Goal: Communication & Community: Answer question/provide support

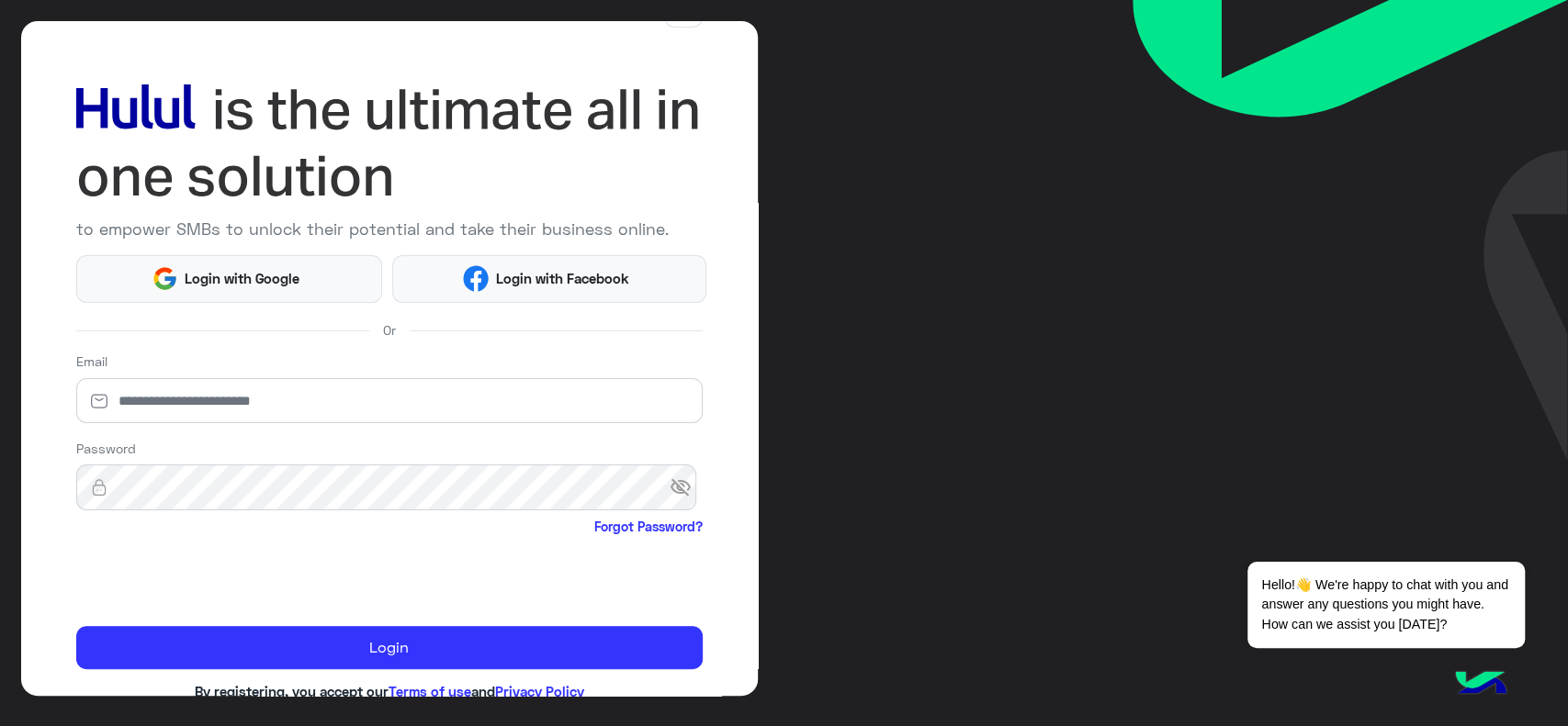
scroll to position [97, 0]
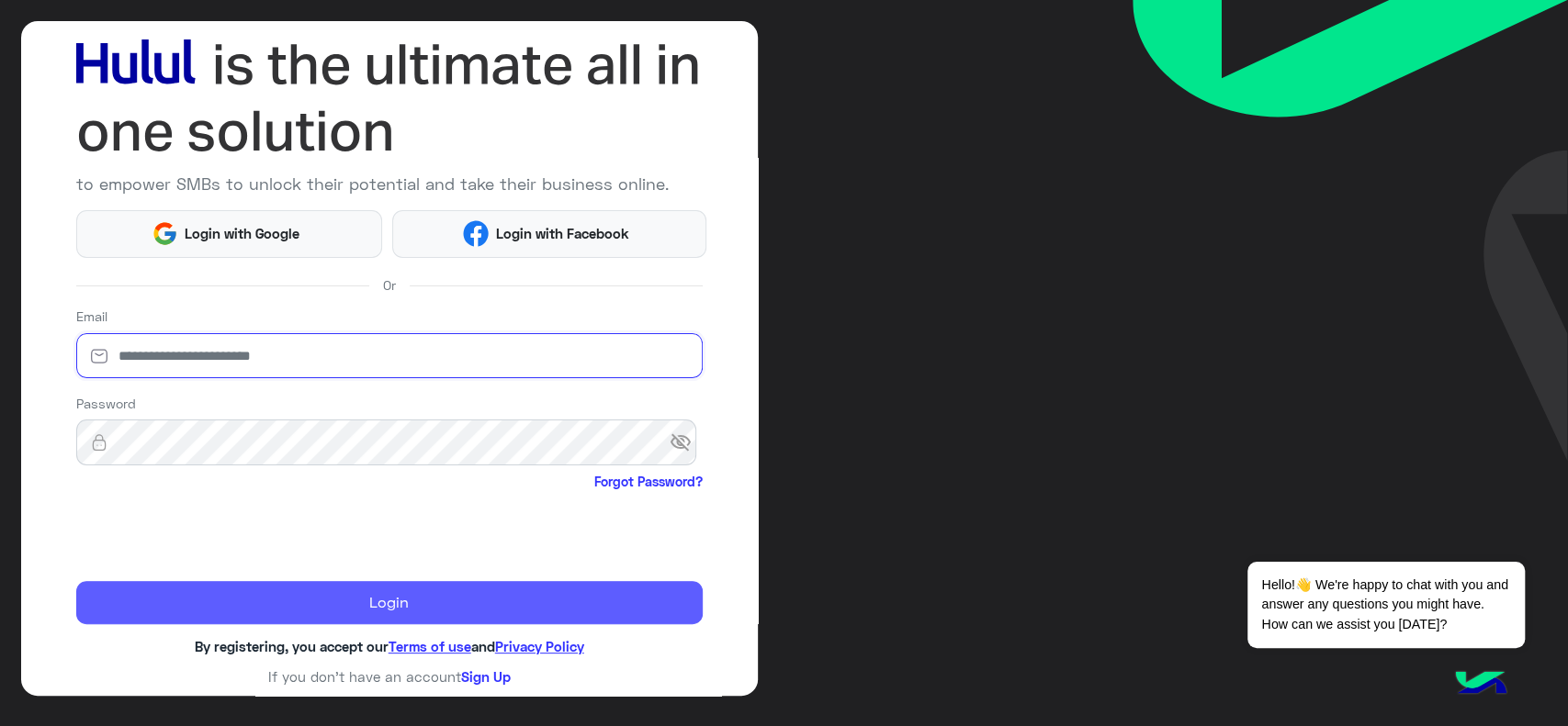
type input "**********"
click at [149, 584] on button "Login" at bounding box center [389, 603] width 626 height 45
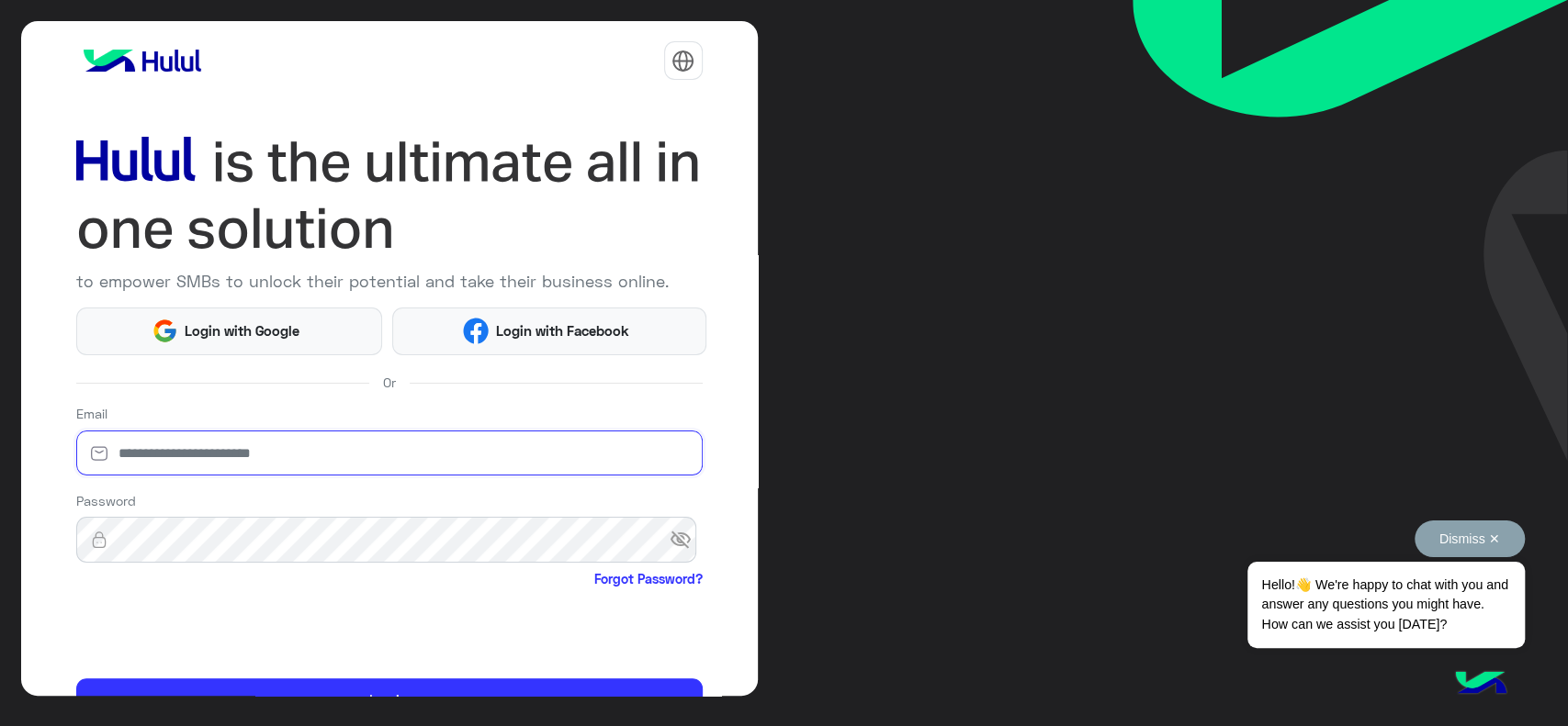
type input "**********"
click at [1497, 531] on button "Dismiss ✕" at bounding box center [1469, 539] width 110 height 37
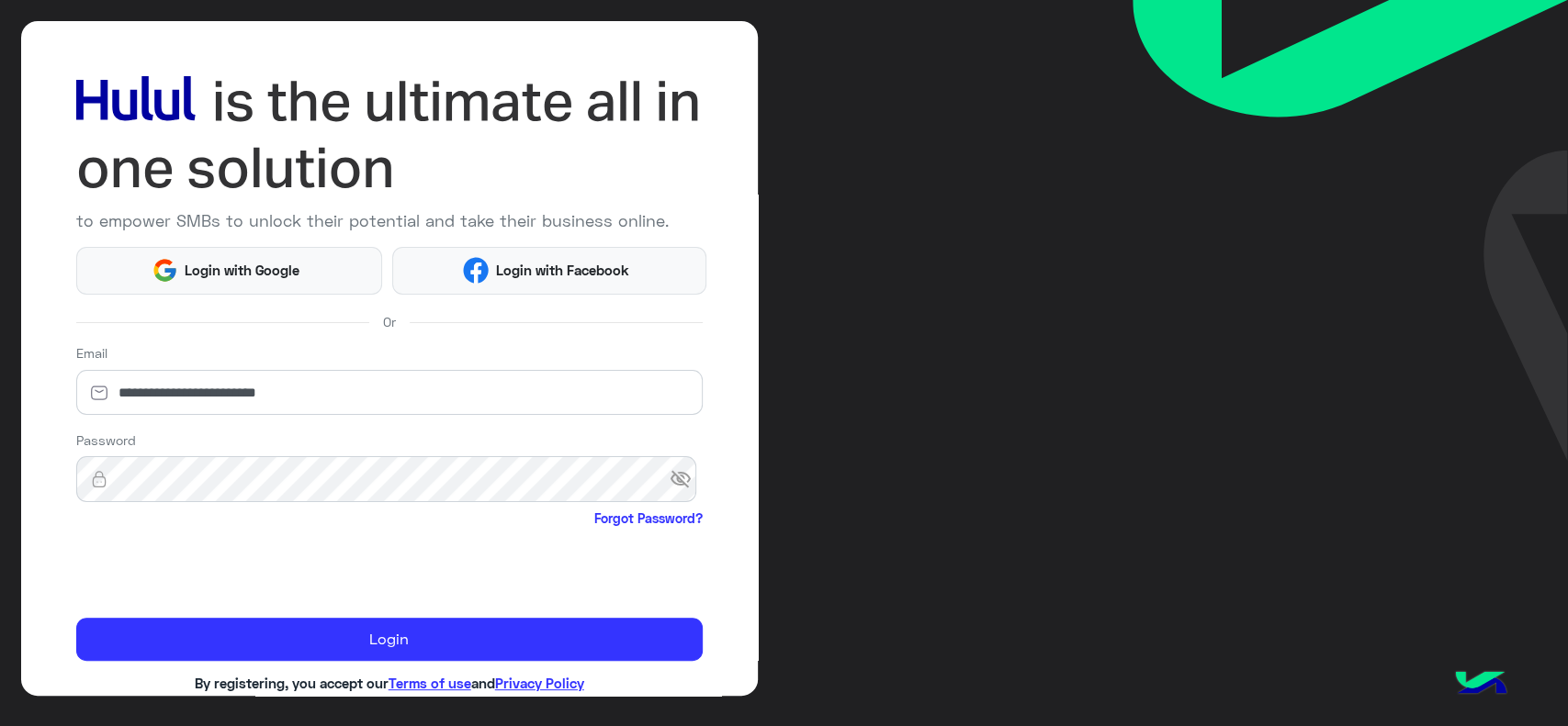
scroll to position [97, 0]
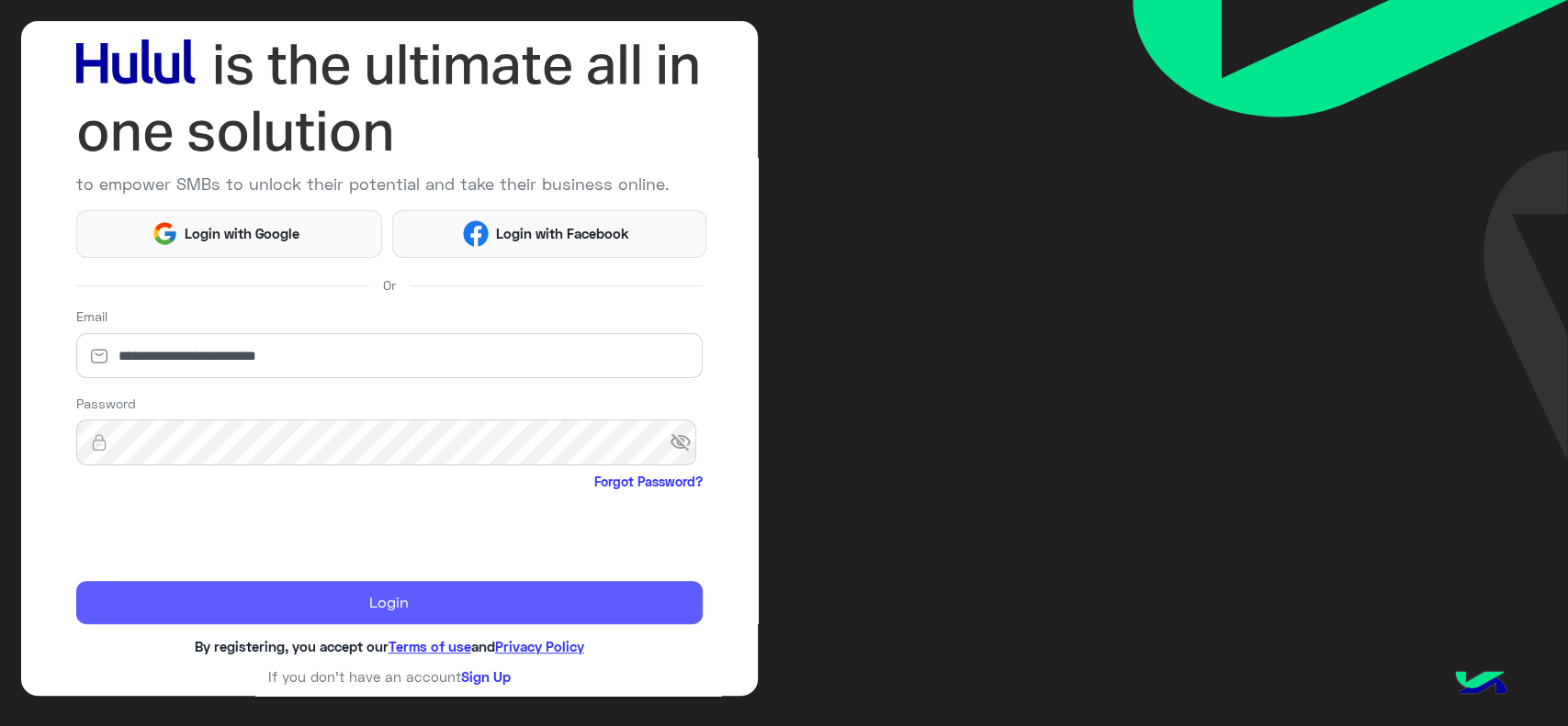
click at [133, 597] on button "Login" at bounding box center [389, 603] width 626 height 45
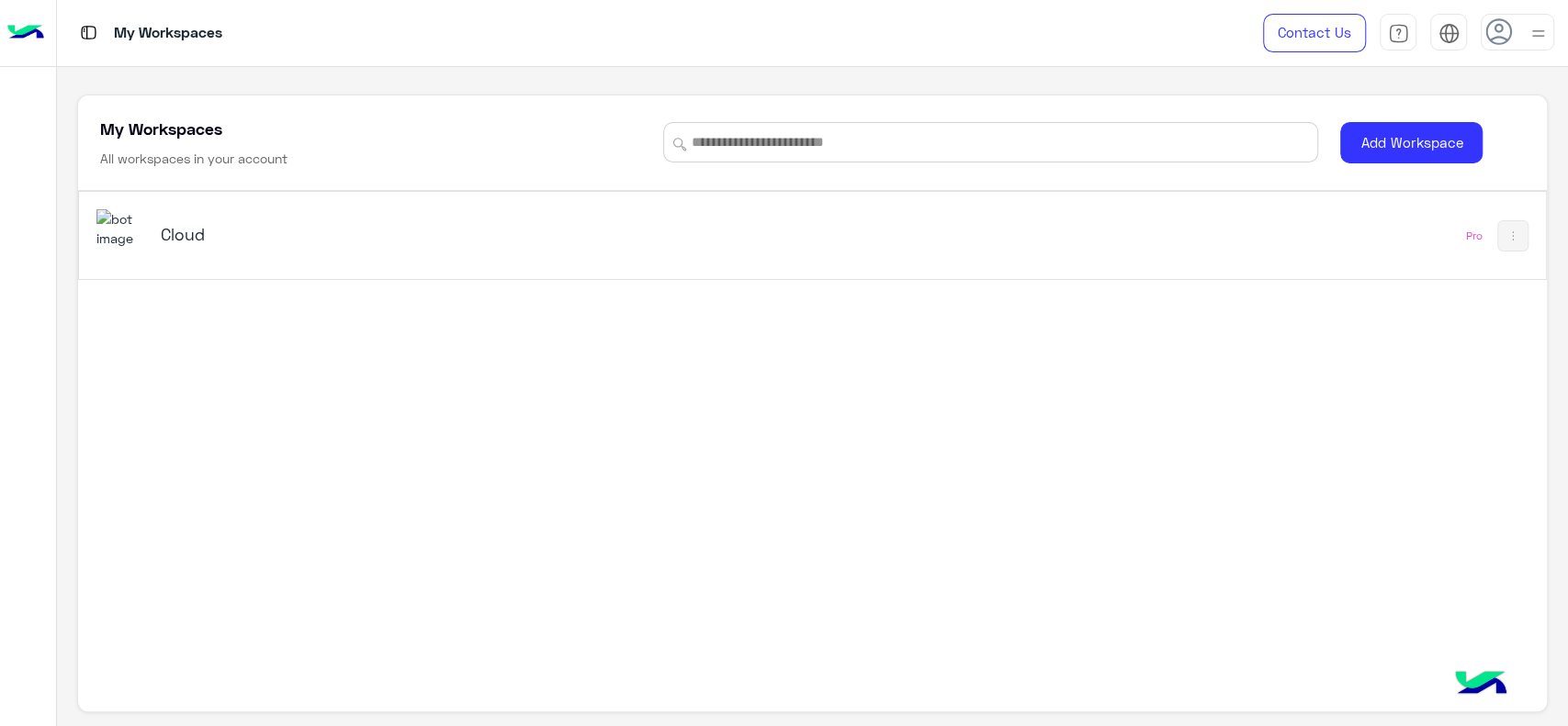
click at [231, 206] on div "Cloud Pro" at bounding box center [812, 236] width 1466 height 87
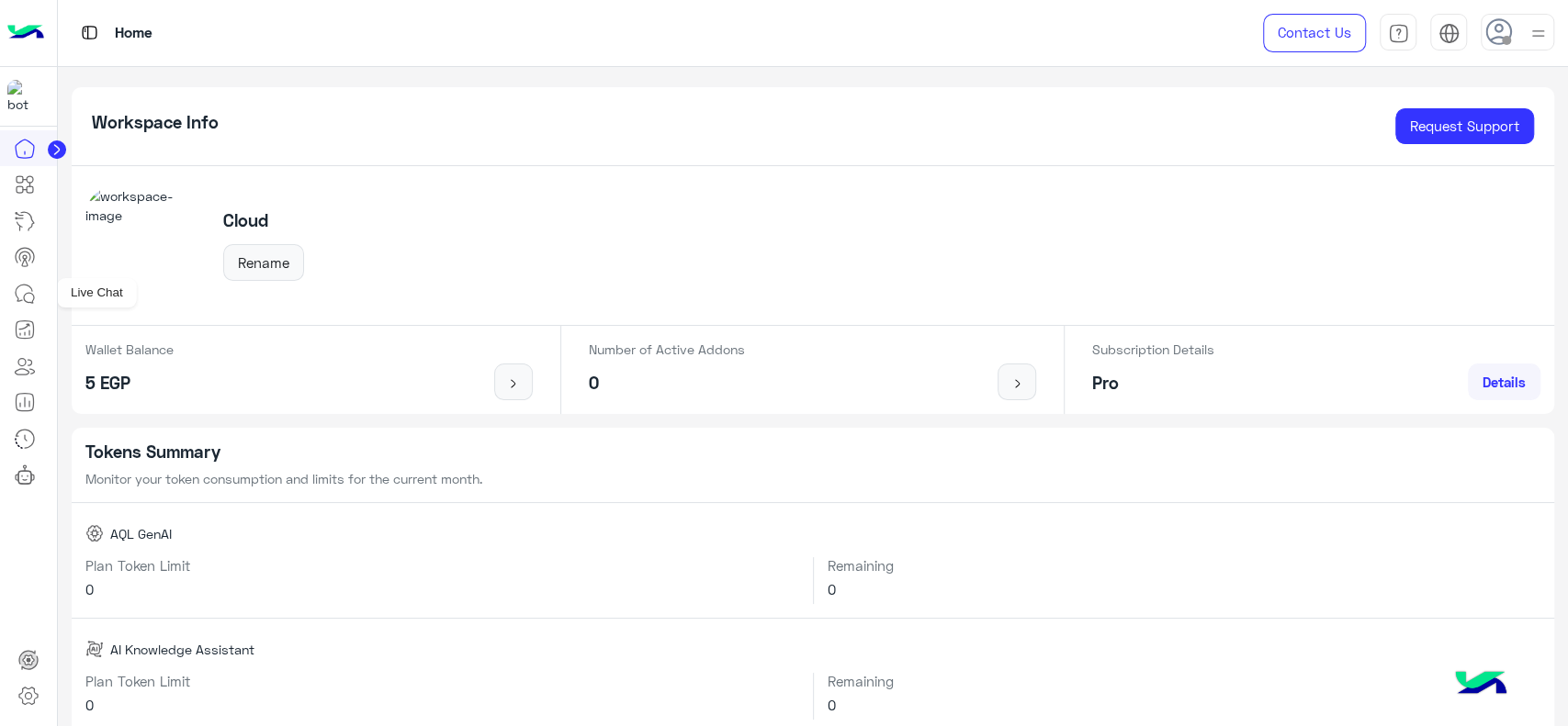
click at [36, 296] on link at bounding box center [25, 293] width 50 height 37
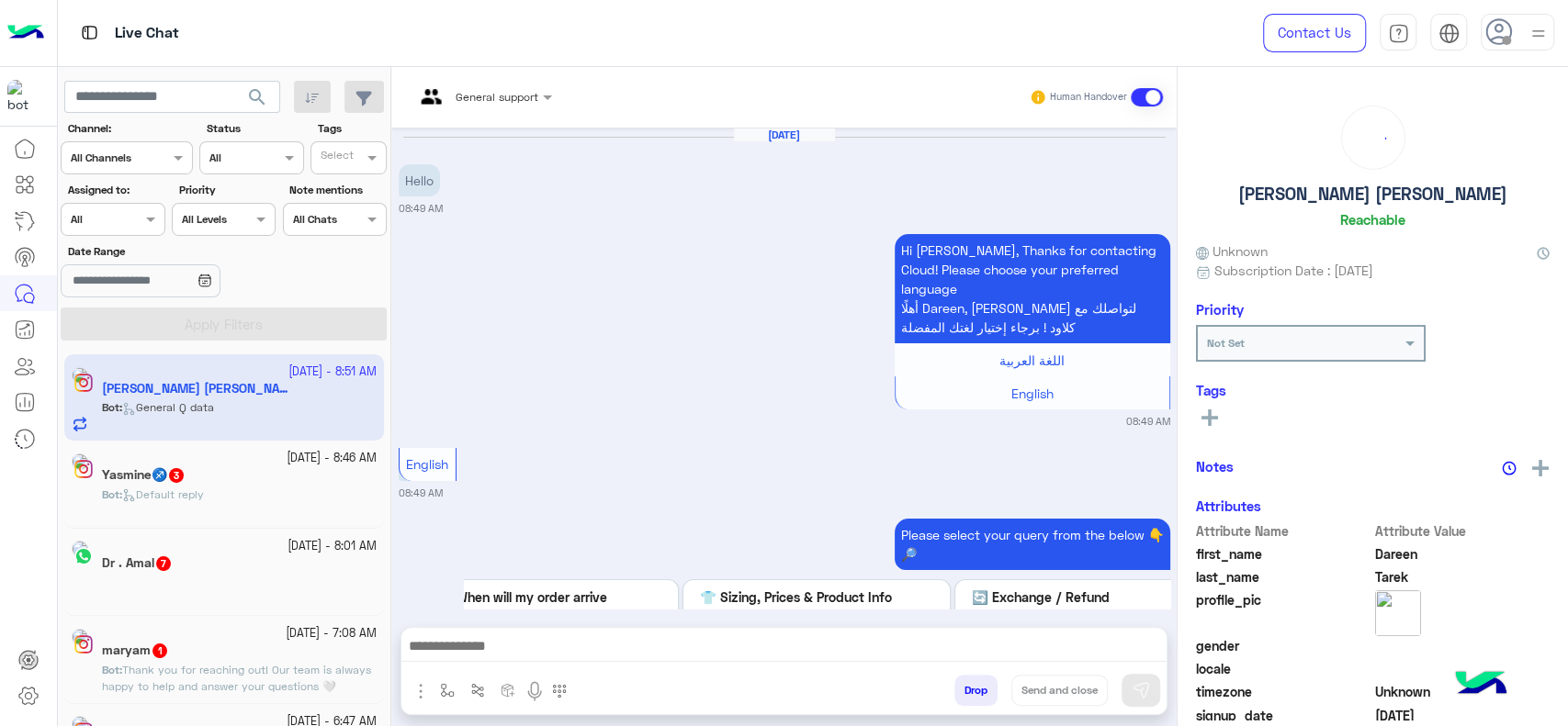
scroll to position [1109, 0]
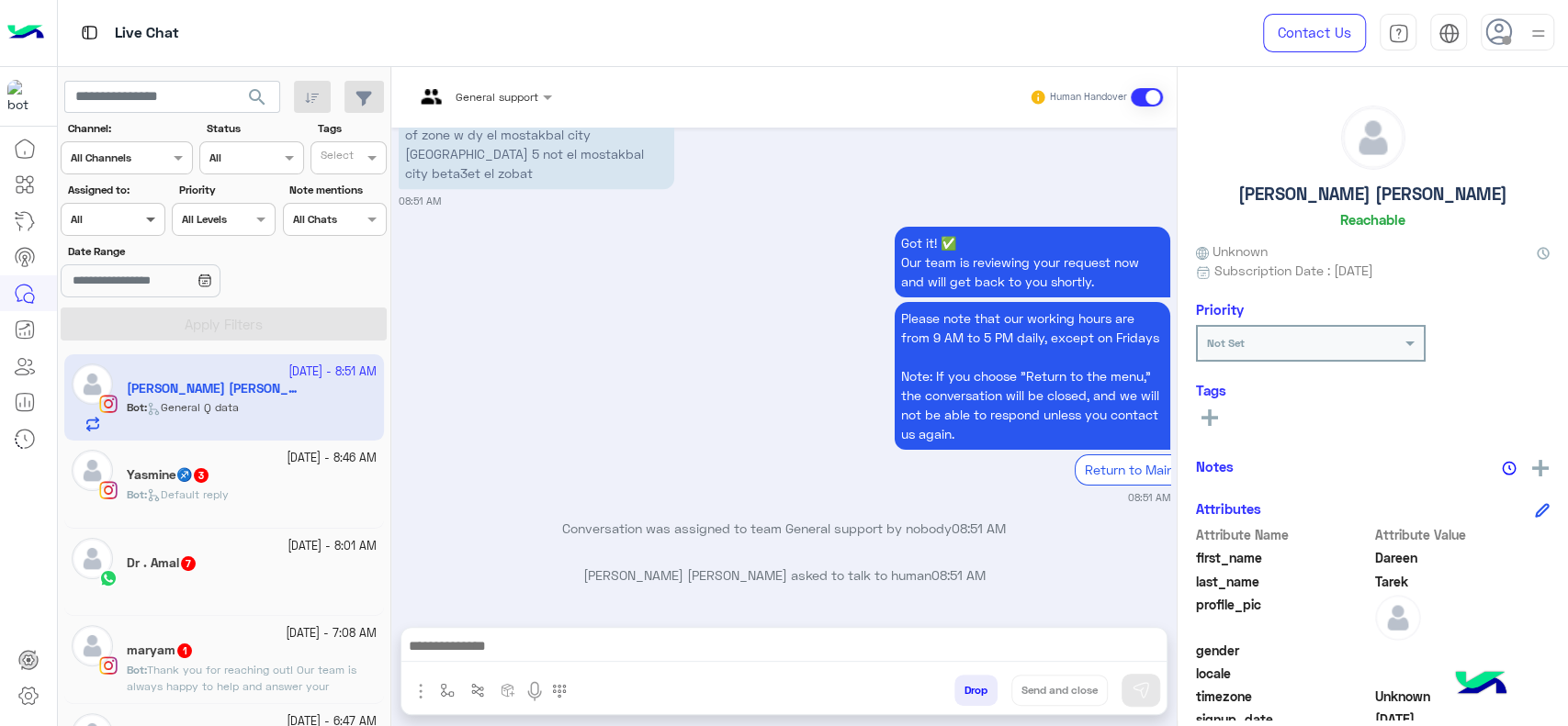
click at [147, 229] on span at bounding box center [153, 218] width 23 height 19
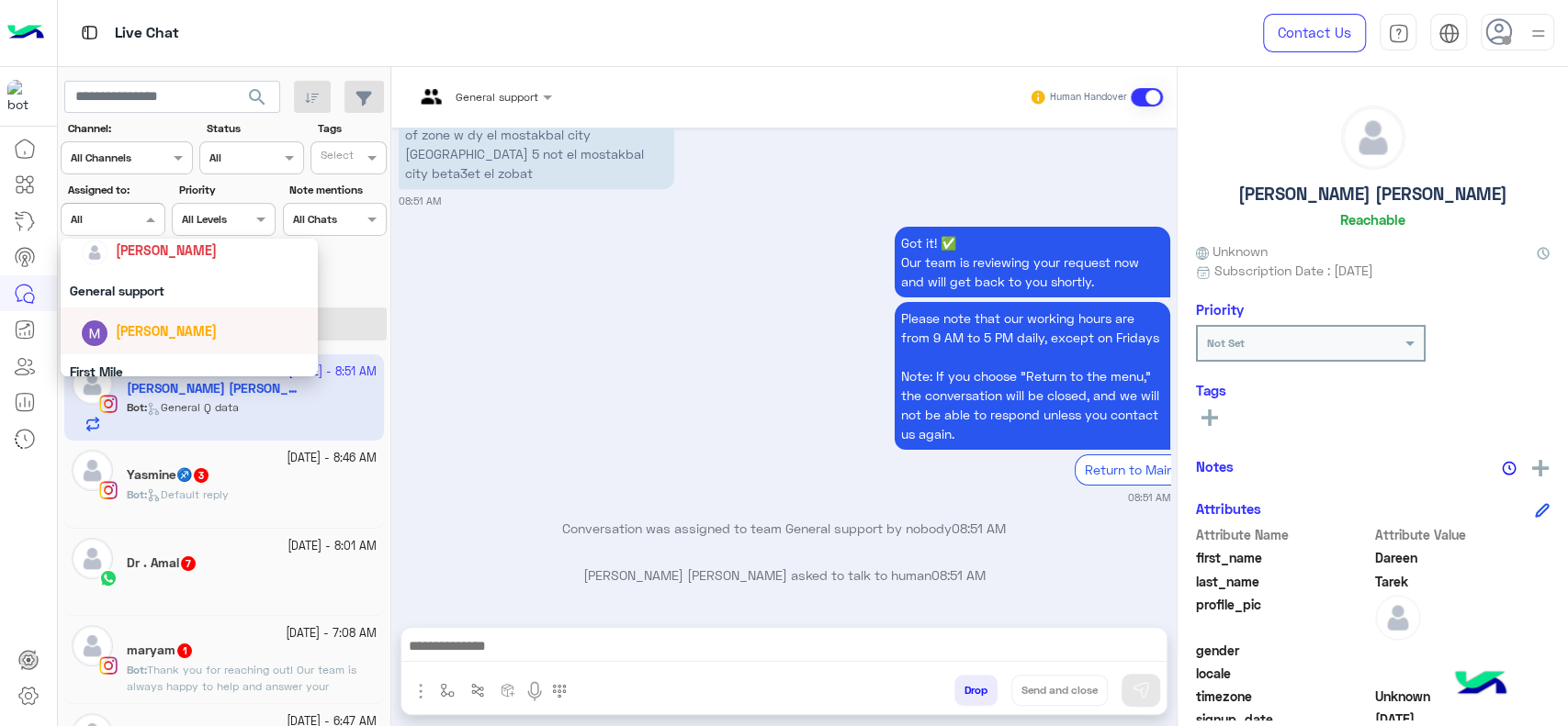
scroll to position [298, 0]
click at [186, 258] on span "[PERSON_NAME]" at bounding box center [166, 254] width 101 height 16
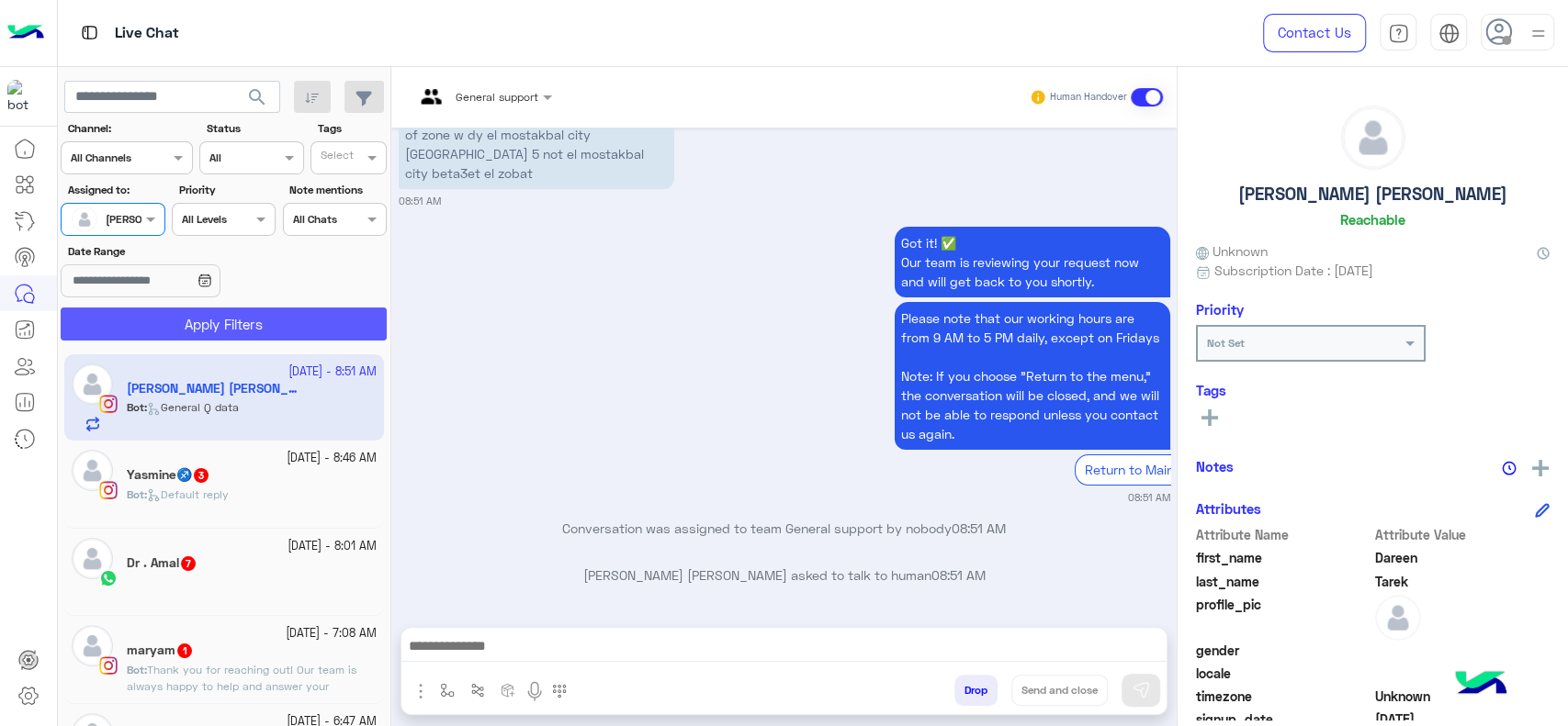
click at [172, 332] on button "Apply Filters" at bounding box center [223, 324] width 326 height 33
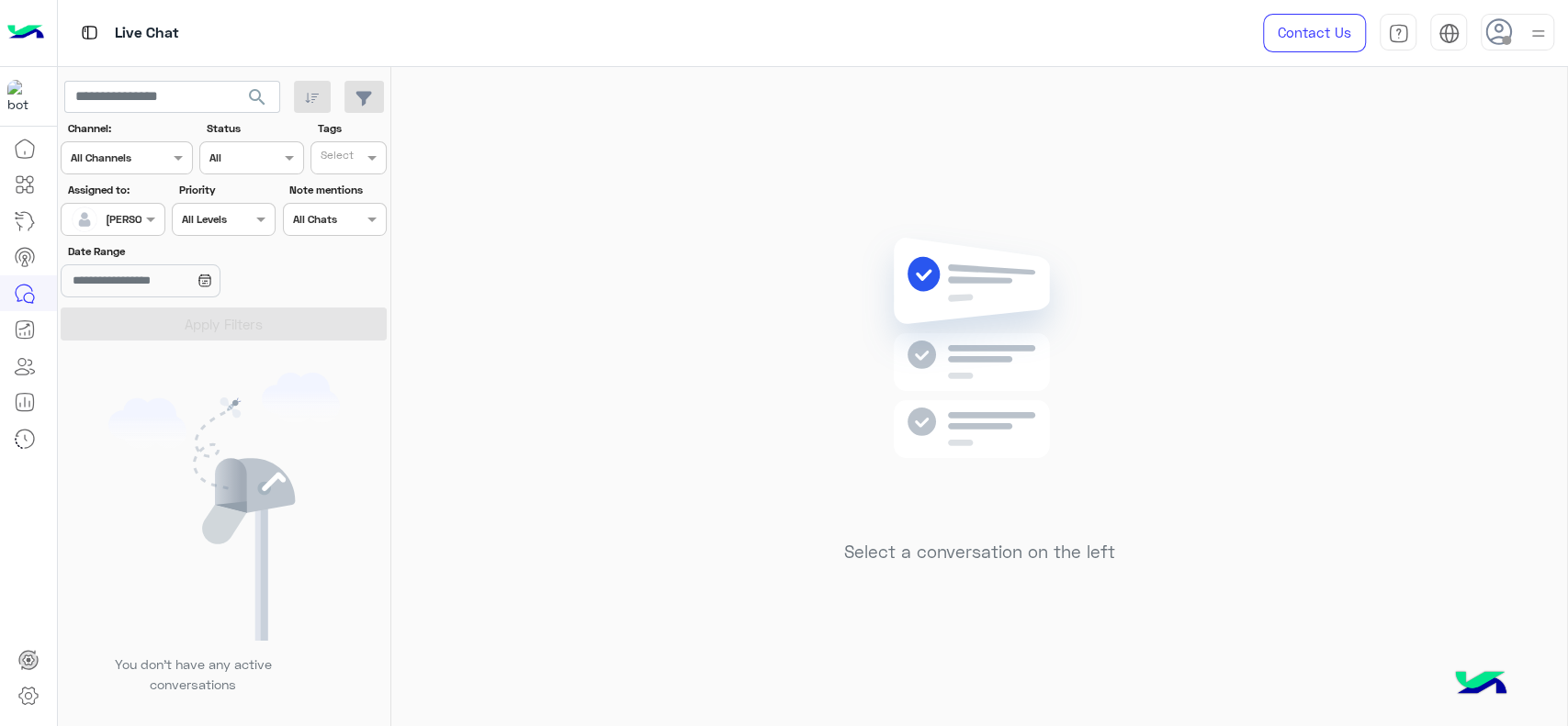
click at [1498, 22] on icon at bounding box center [1499, 33] width 28 height 28
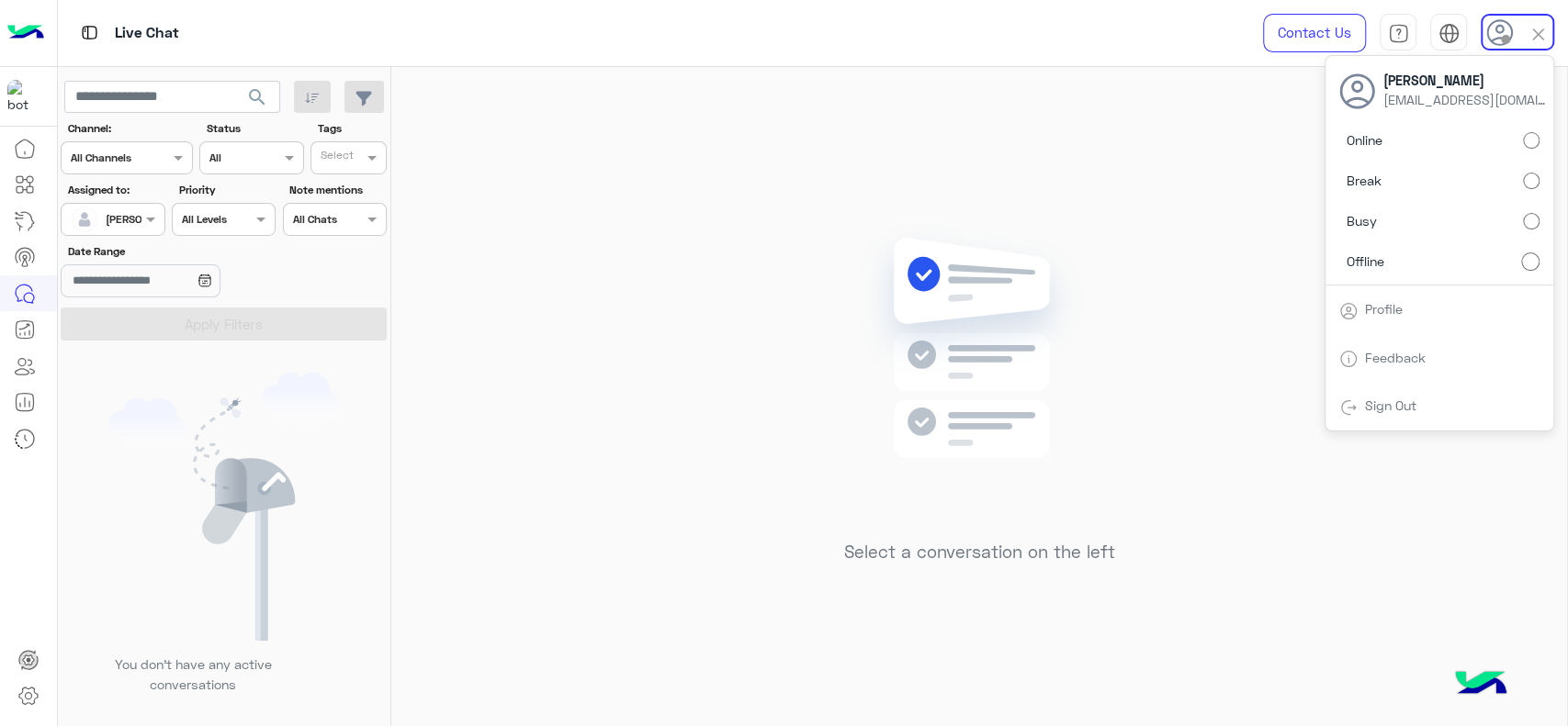
click at [1518, 223] on label "Busy" at bounding box center [1439, 221] width 200 height 33
click at [1224, 181] on div "Select a conversation on the left" at bounding box center [979, 400] width 1176 height 667
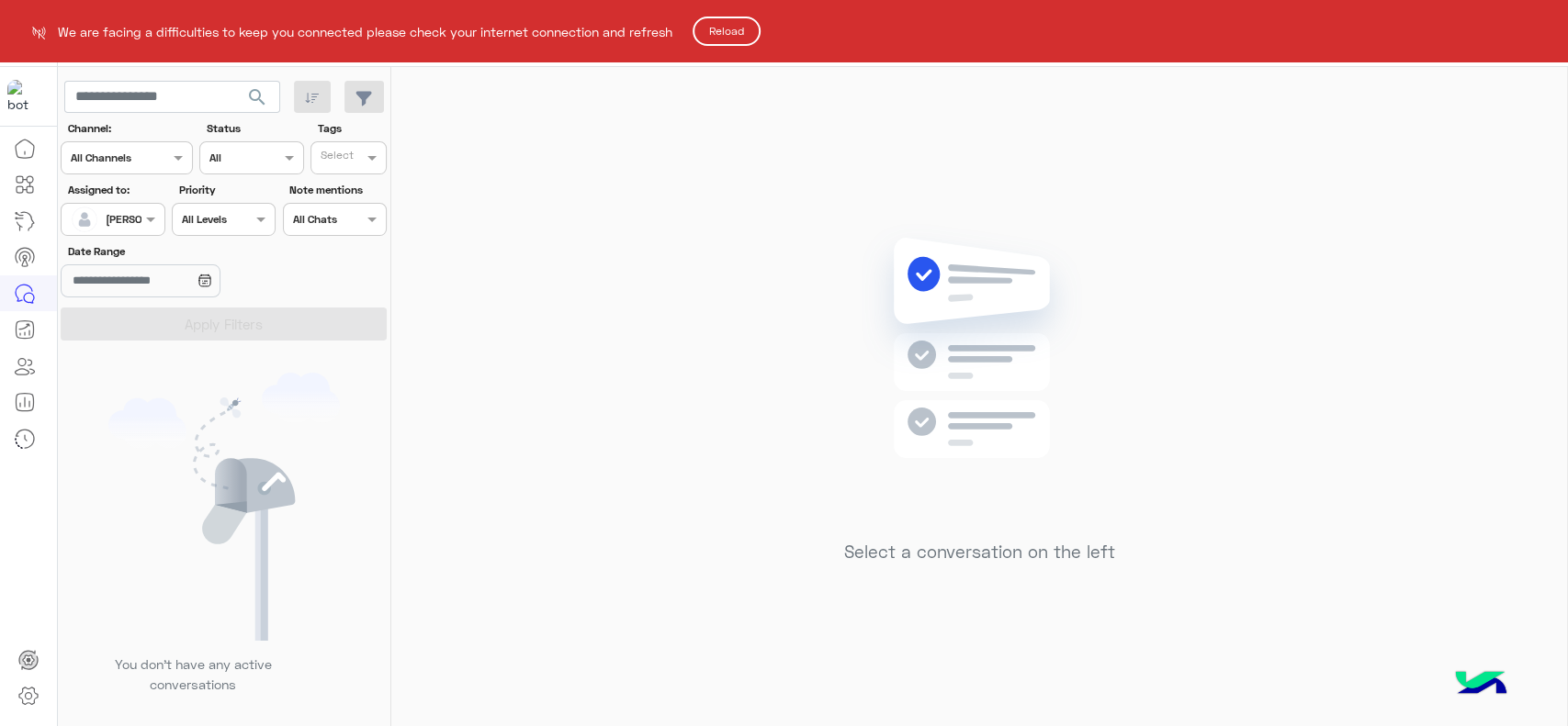
click at [719, 36] on button "Reload" at bounding box center [726, 32] width 68 height 30
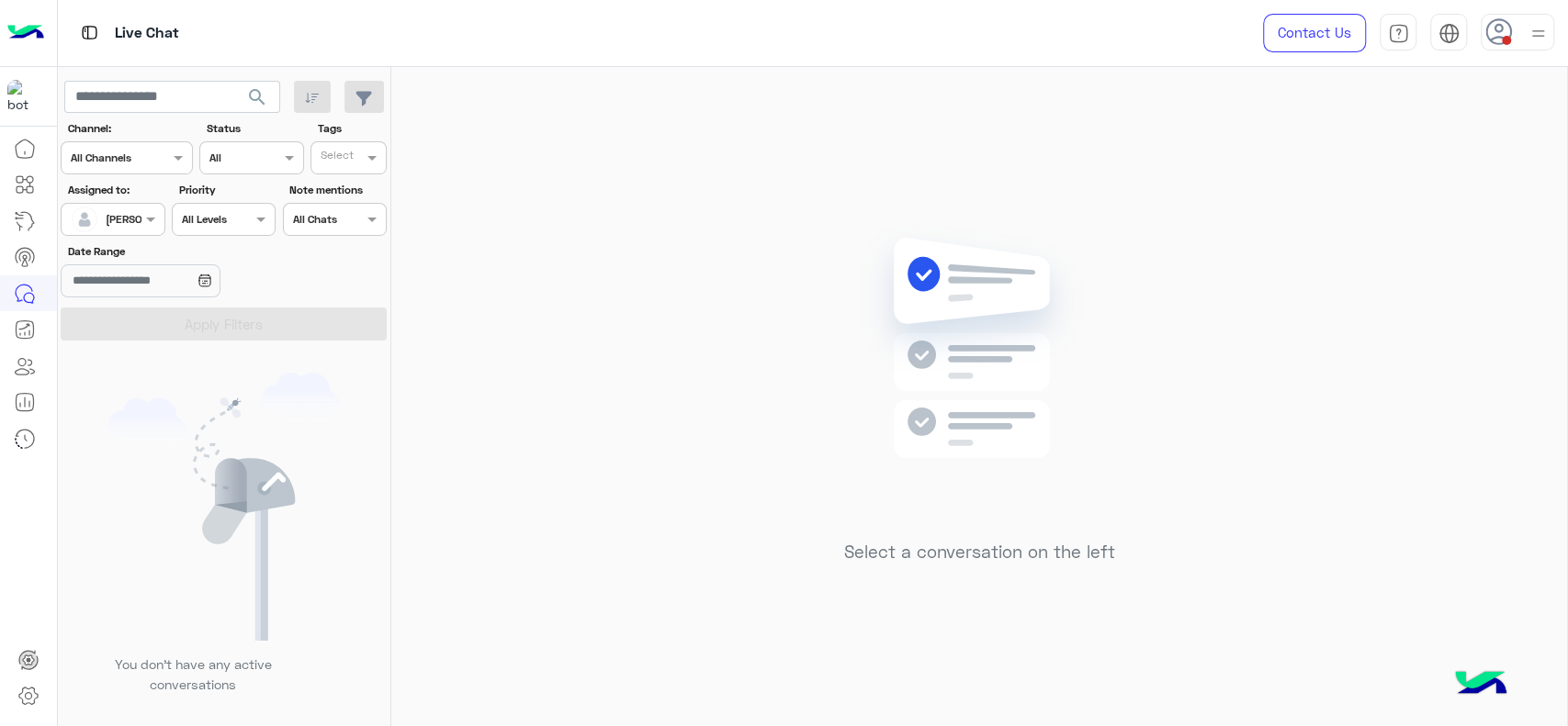
click at [1492, 41] on use at bounding box center [1498, 32] width 27 height 27
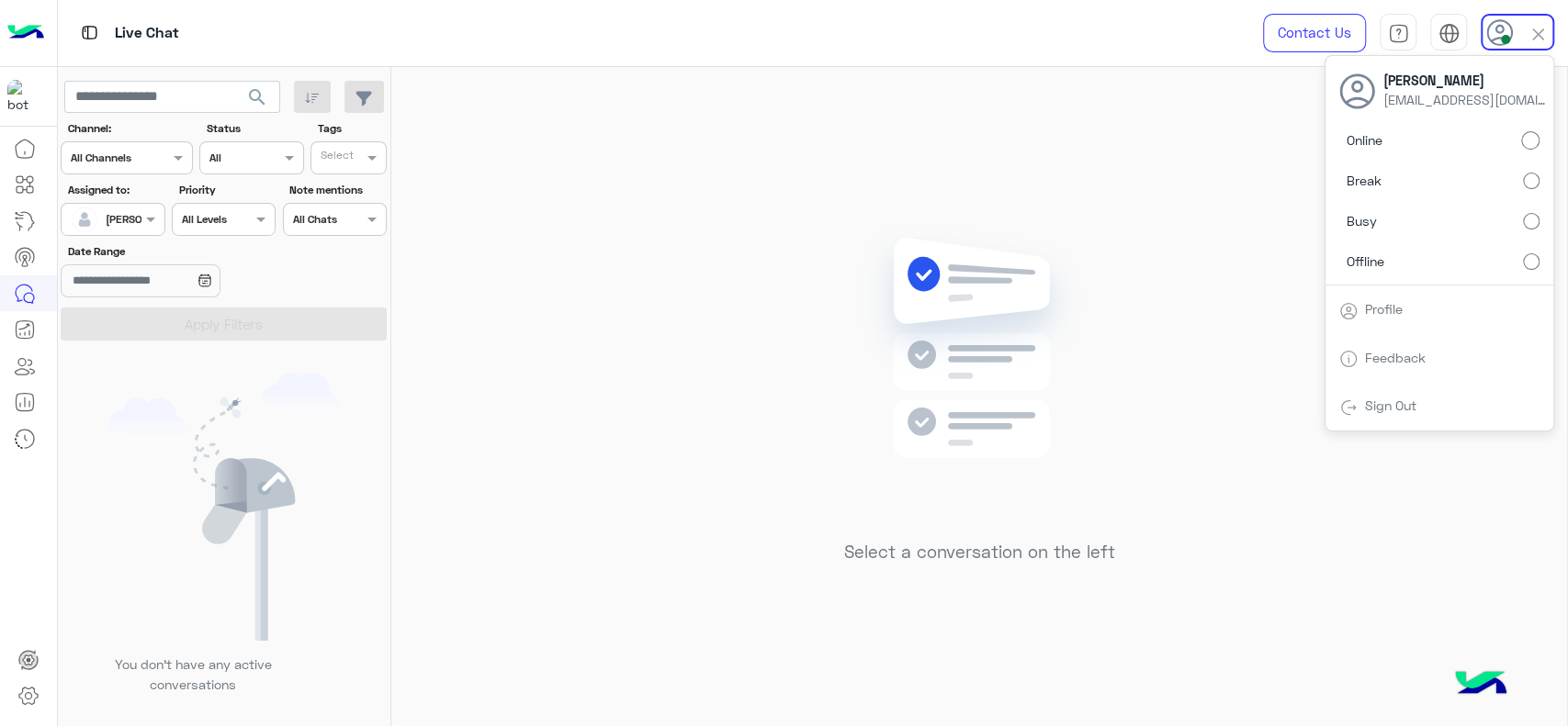
click at [661, 399] on div "Select a conversation on the left" at bounding box center [979, 400] width 1176 height 667
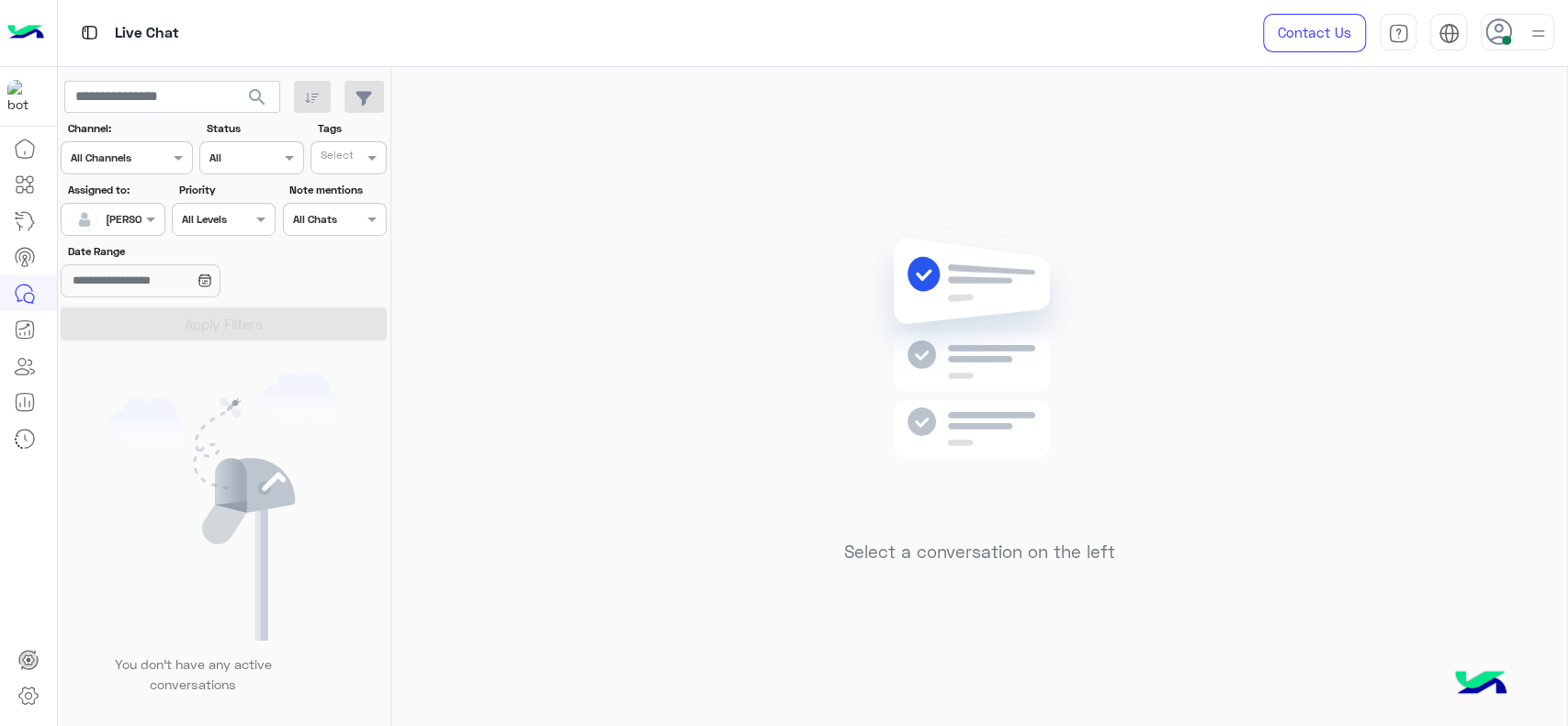
click at [650, 434] on div "Select a conversation on the left" at bounding box center [979, 400] width 1176 height 667
click at [109, 209] on input "text" at bounding box center [91, 217] width 43 height 17
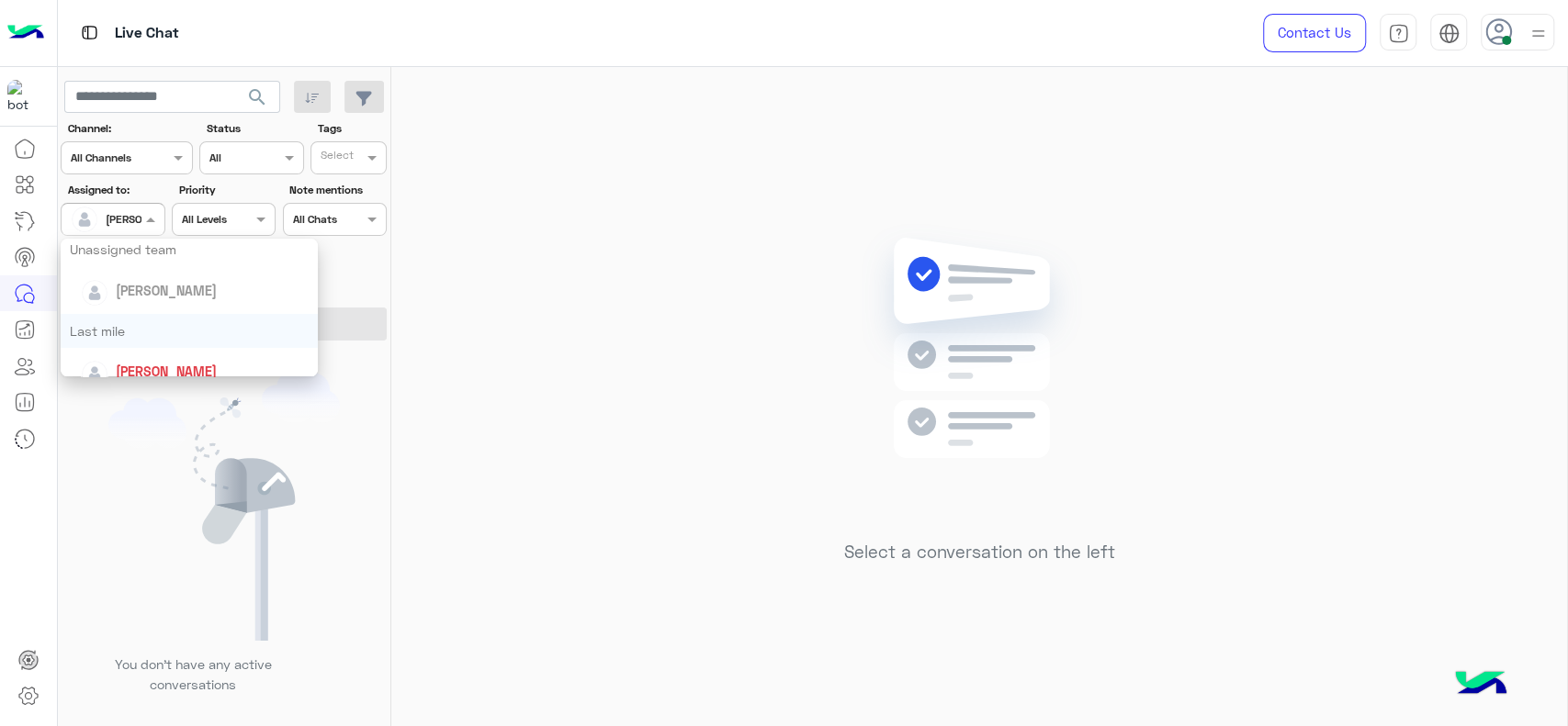
scroll to position [177, 0]
click at [107, 326] on div "Last mile" at bounding box center [189, 335] width 258 height 34
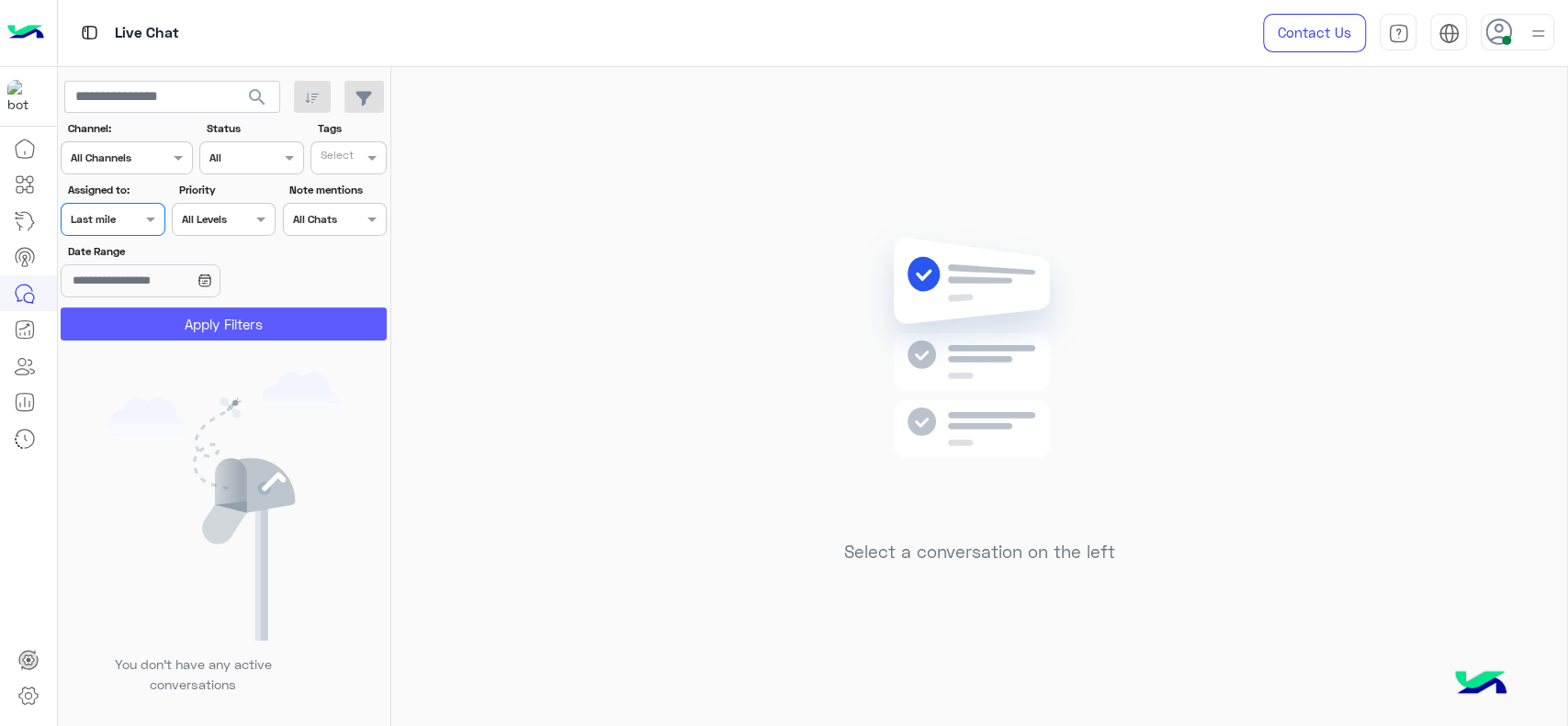
click at [105, 323] on button "Apply Filters" at bounding box center [223, 324] width 326 height 33
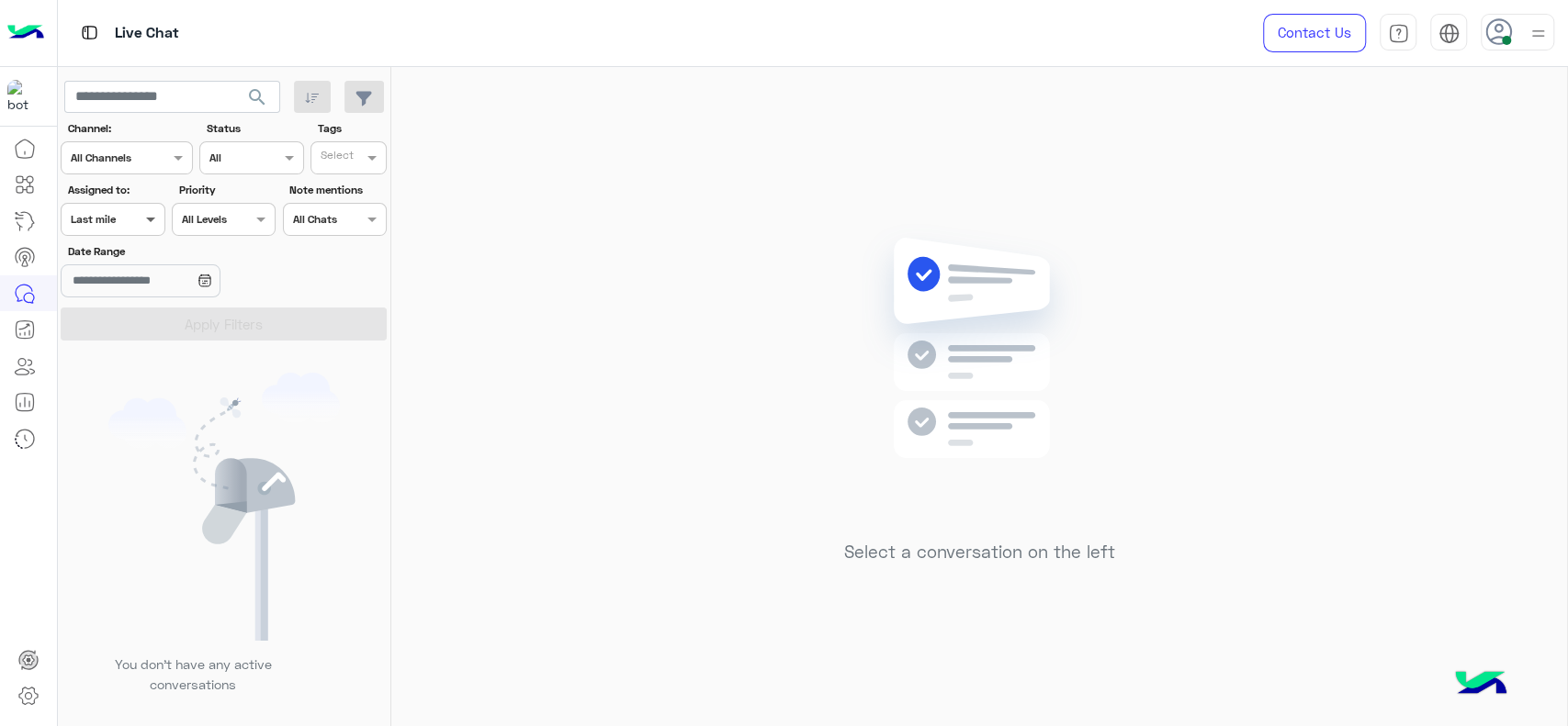
click at [155, 220] on span at bounding box center [153, 218] width 23 height 19
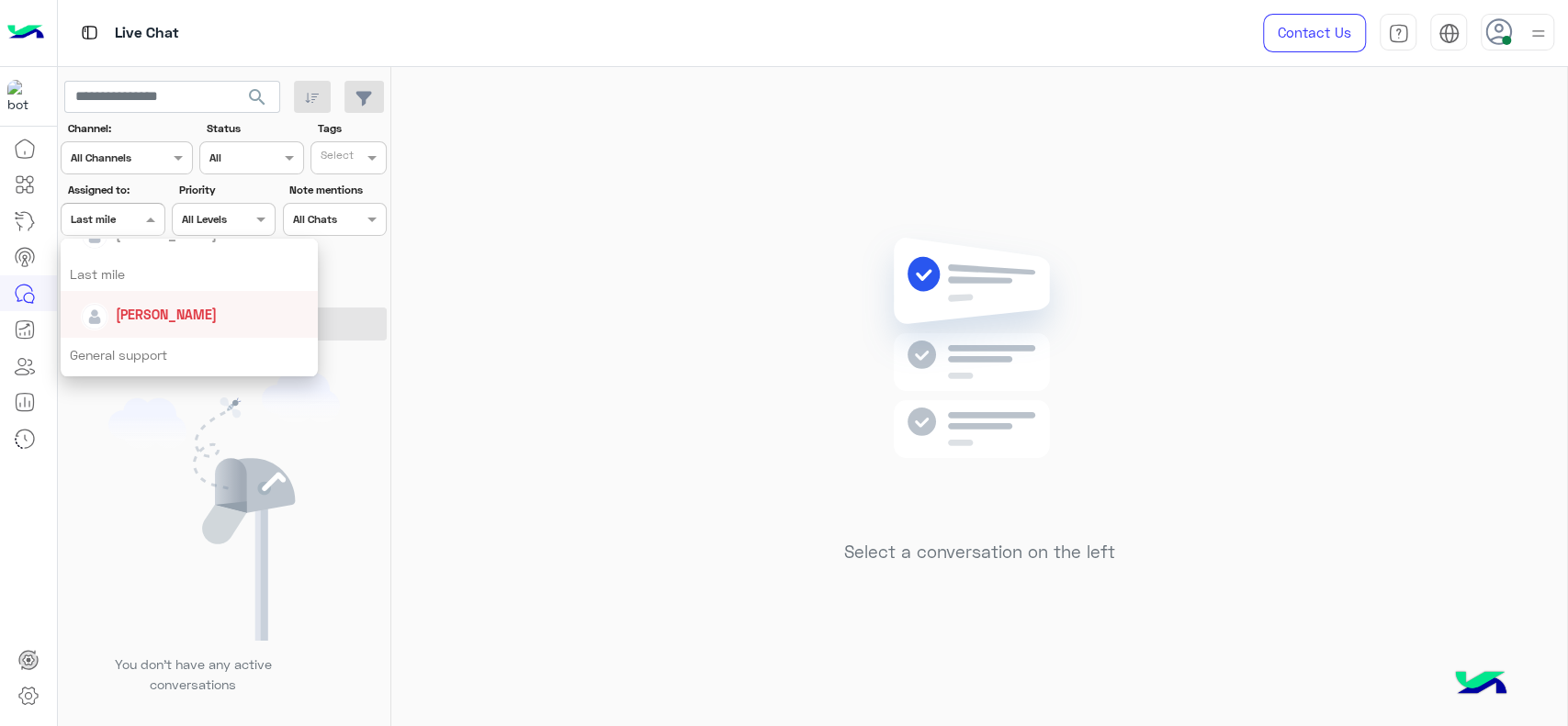
scroll to position [239, 0]
click at [133, 323] on div "[PERSON_NAME]" at bounding box center [195, 313] width 228 height 32
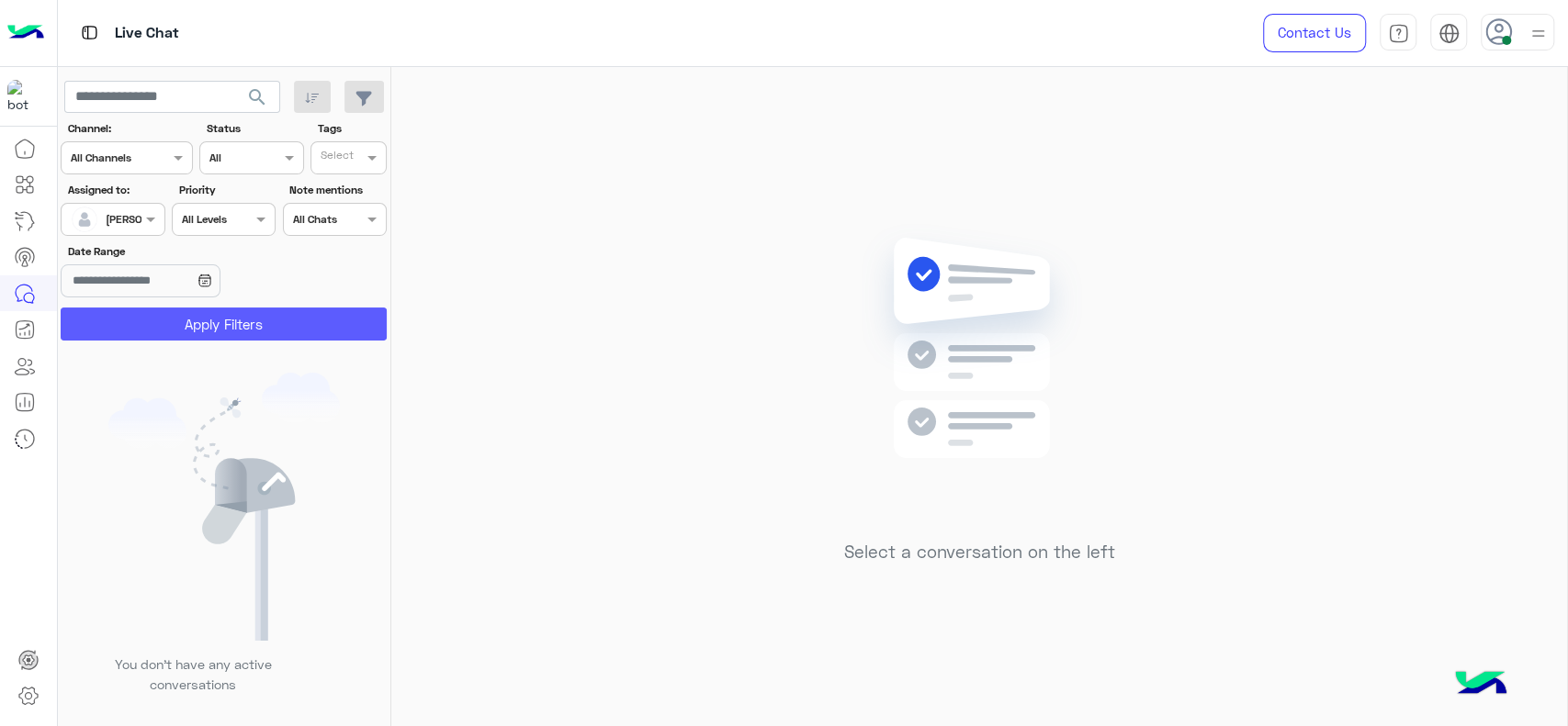
click at [133, 323] on button "Apply Filters" at bounding box center [223, 324] width 326 height 33
click at [161, 208] on div at bounding box center [112, 217] width 102 height 18
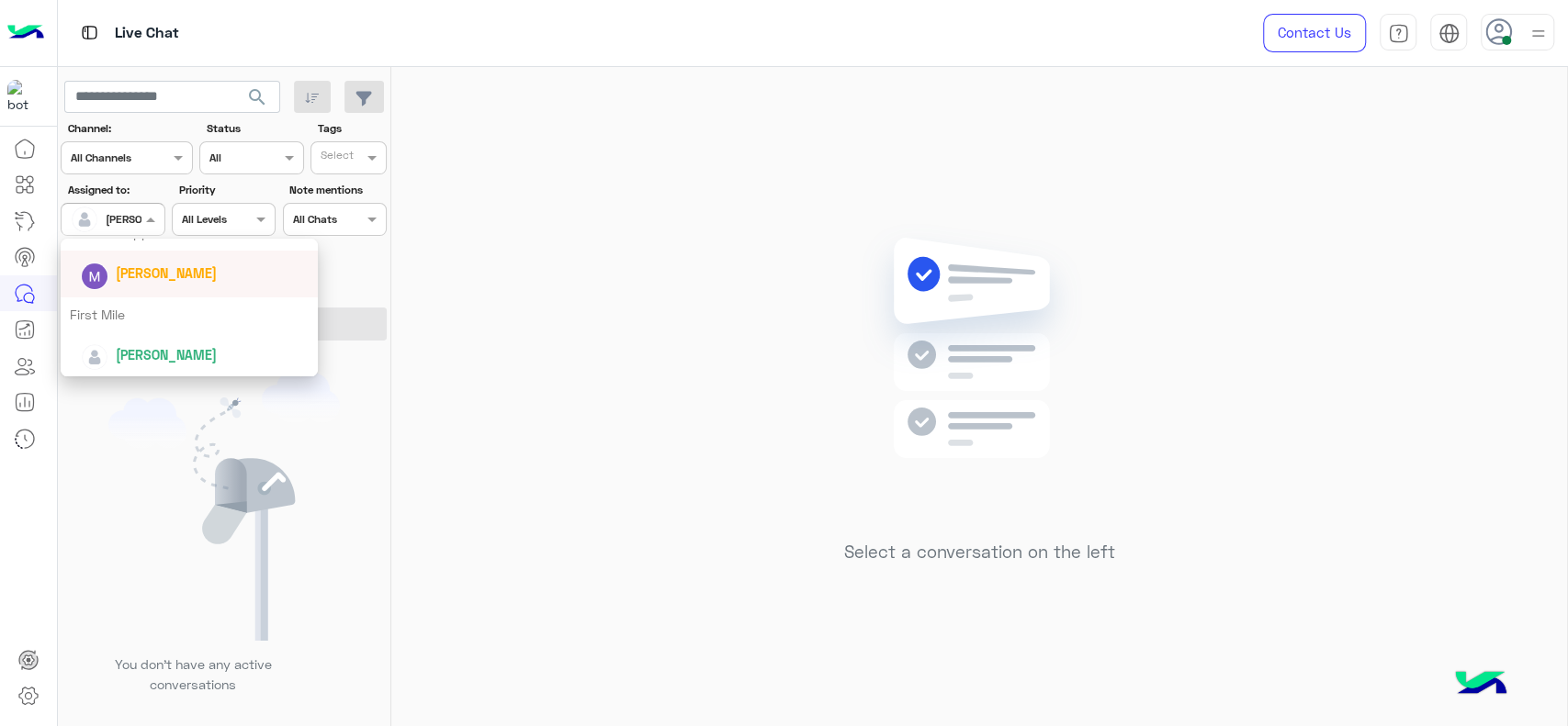
scroll to position [361, 0]
click at [123, 314] on div "First Mile" at bounding box center [189, 313] width 258 height 34
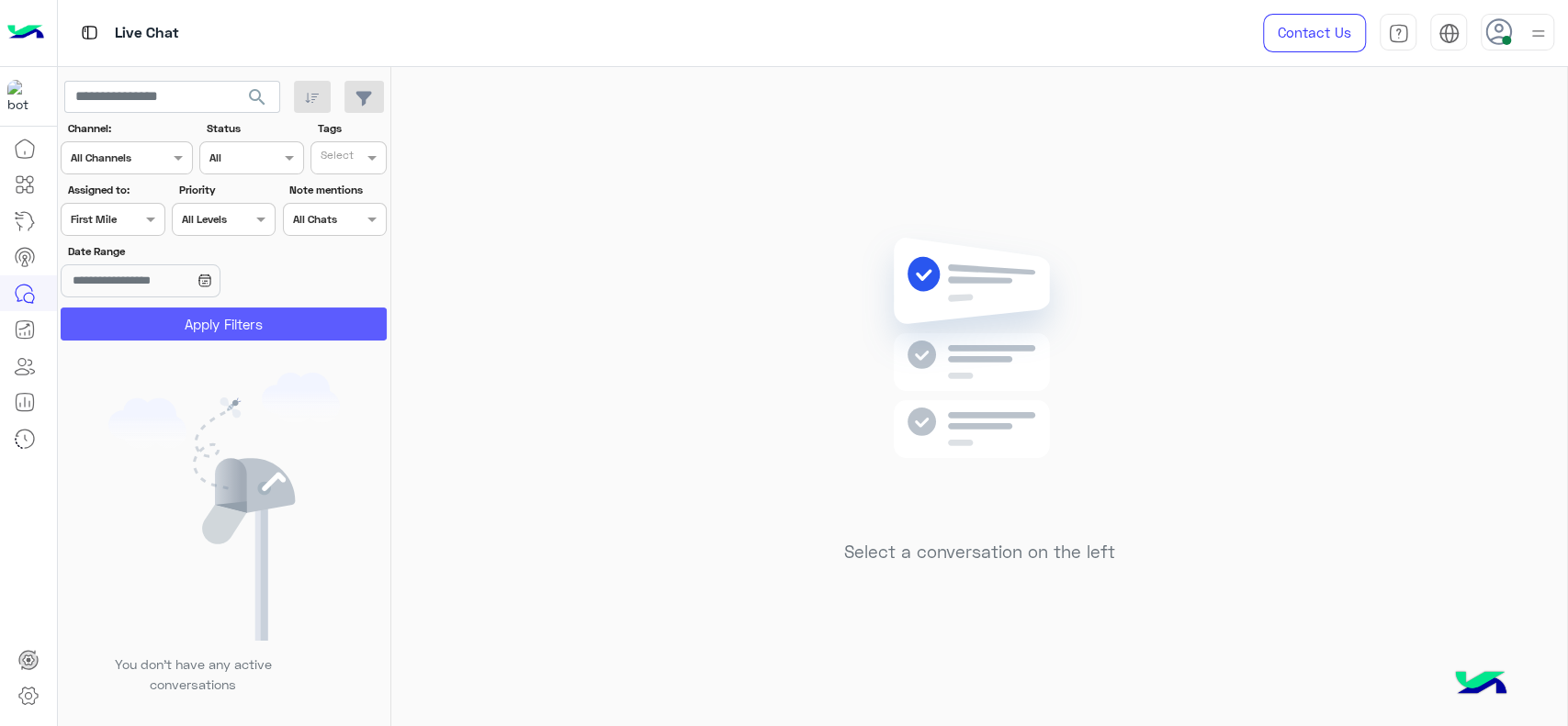
click at [134, 322] on button "Apply Filters" at bounding box center [223, 324] width 326 height 33
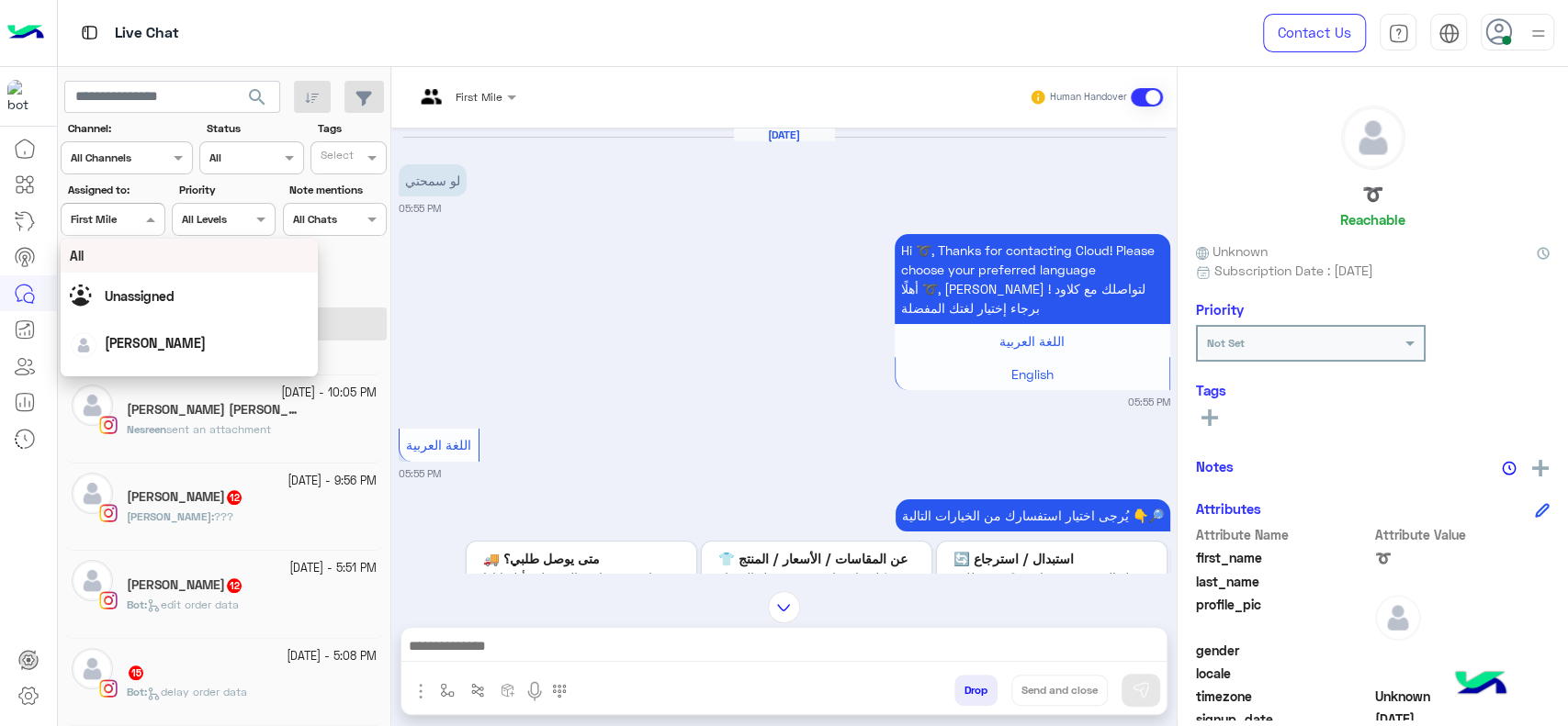
click at [95, 215] on input "text" at bounding box center [91, 217] width 43 height 17
click at [120, 320] on span "[PERSON_NAME]" at bounding box center [166, 315] width 101 height 16
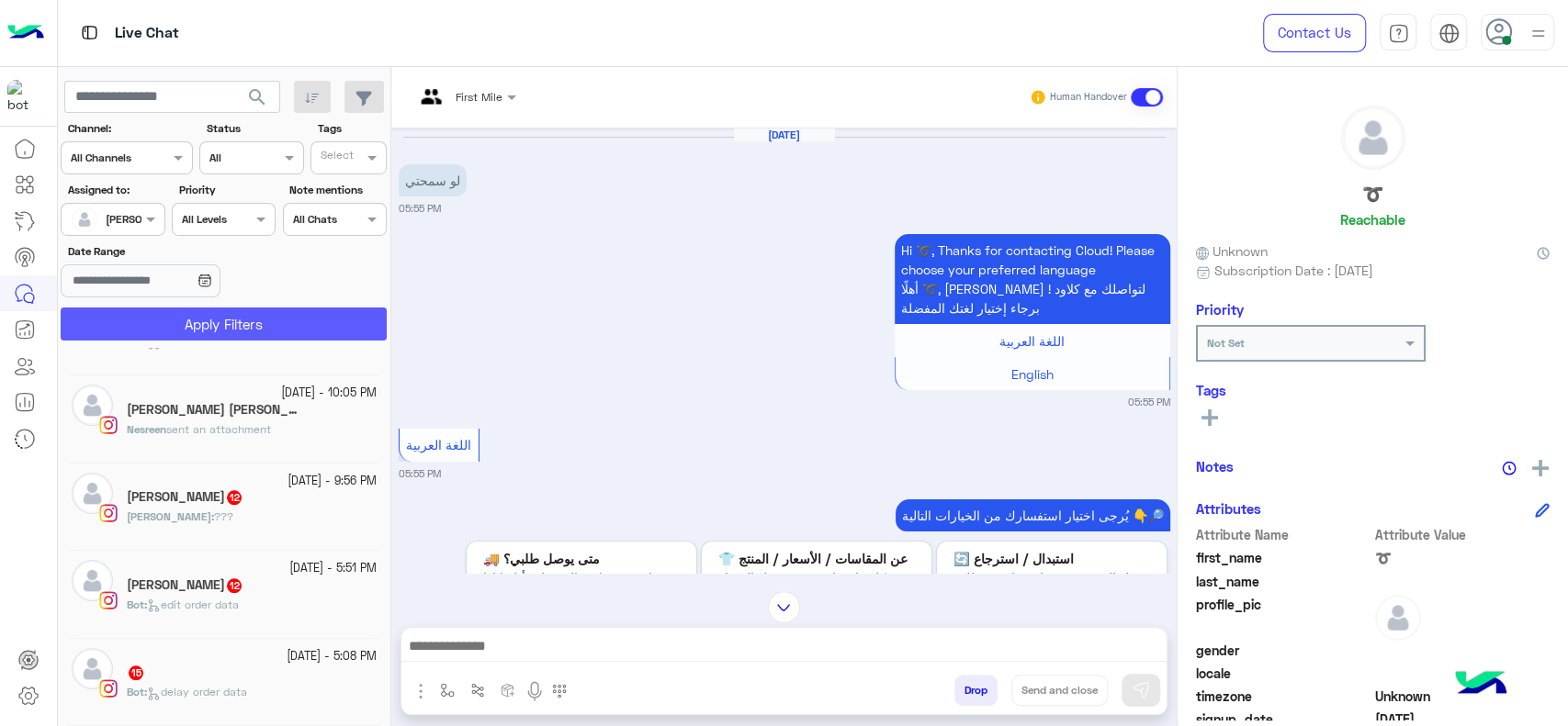
click at [122, 320] on button "Apply Filters" at bounding box center [223, 324] width 326 height 33
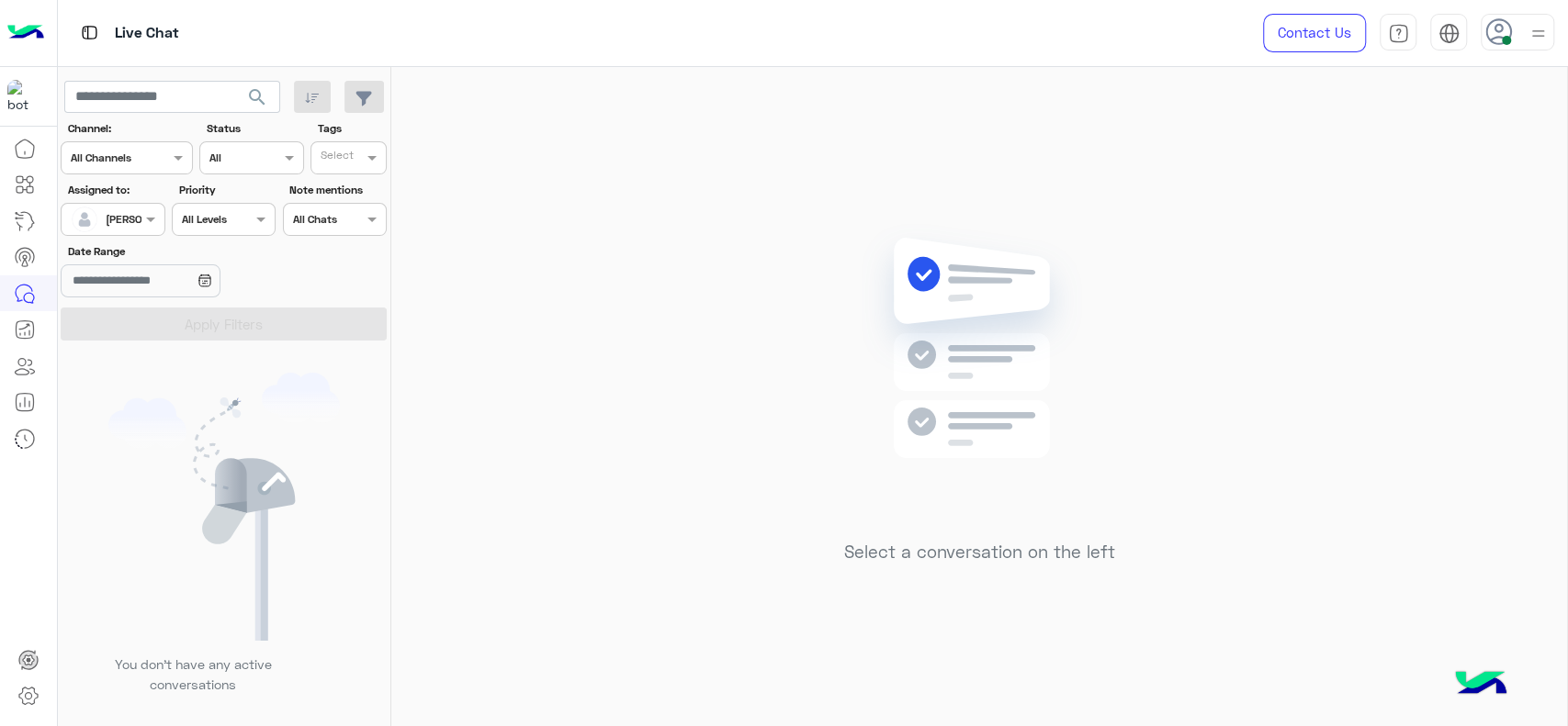
click at [126, 224] on div "Assigned on Jana Aboelseoud" at bounding box center [101, 219] width 79 height 37
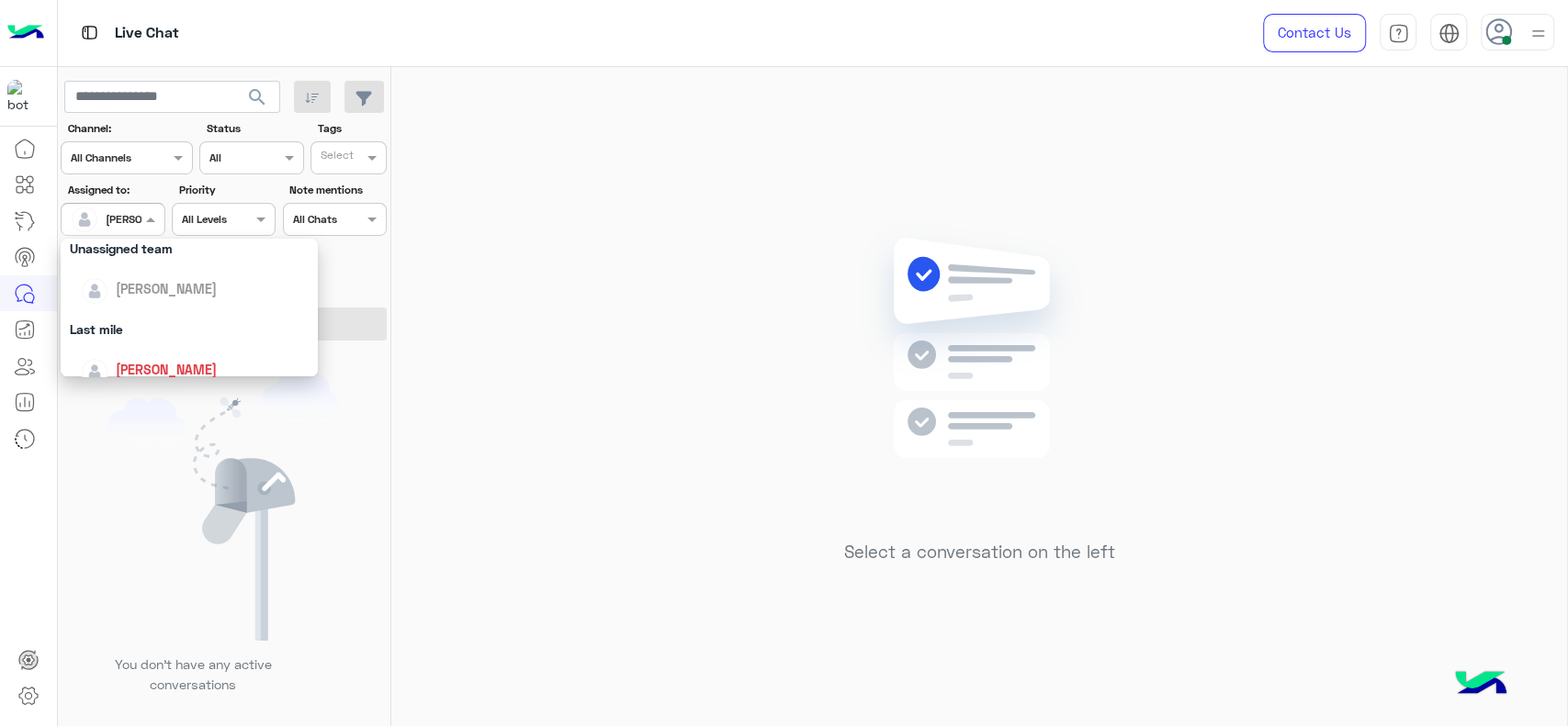
scroll to position [183, 0]
click at [91, 331] on div "Last mile" at bounding box center [189, 327] width 258 height 34
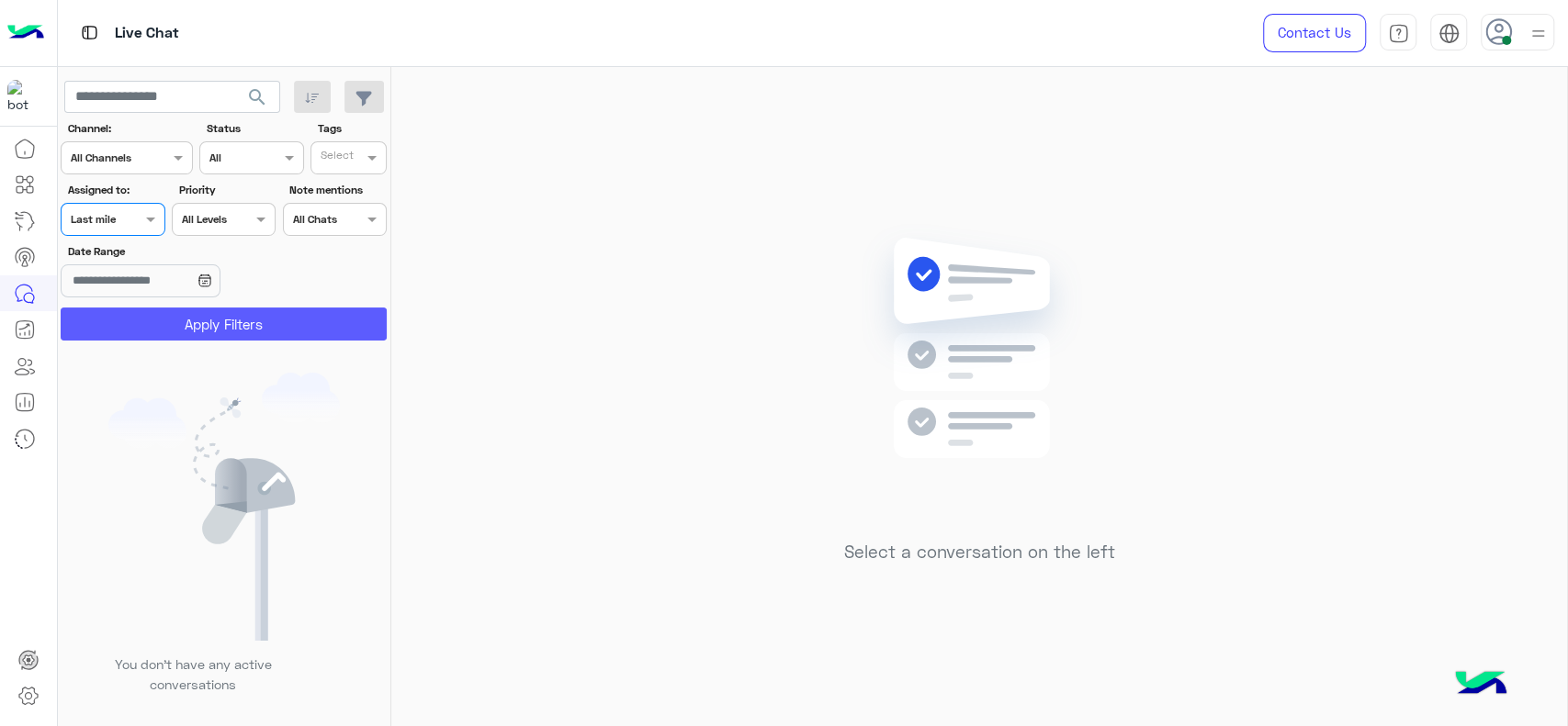
click at [94, 336] on button "Apply Filters" at bounding box center [223, 324] width 326 height 33
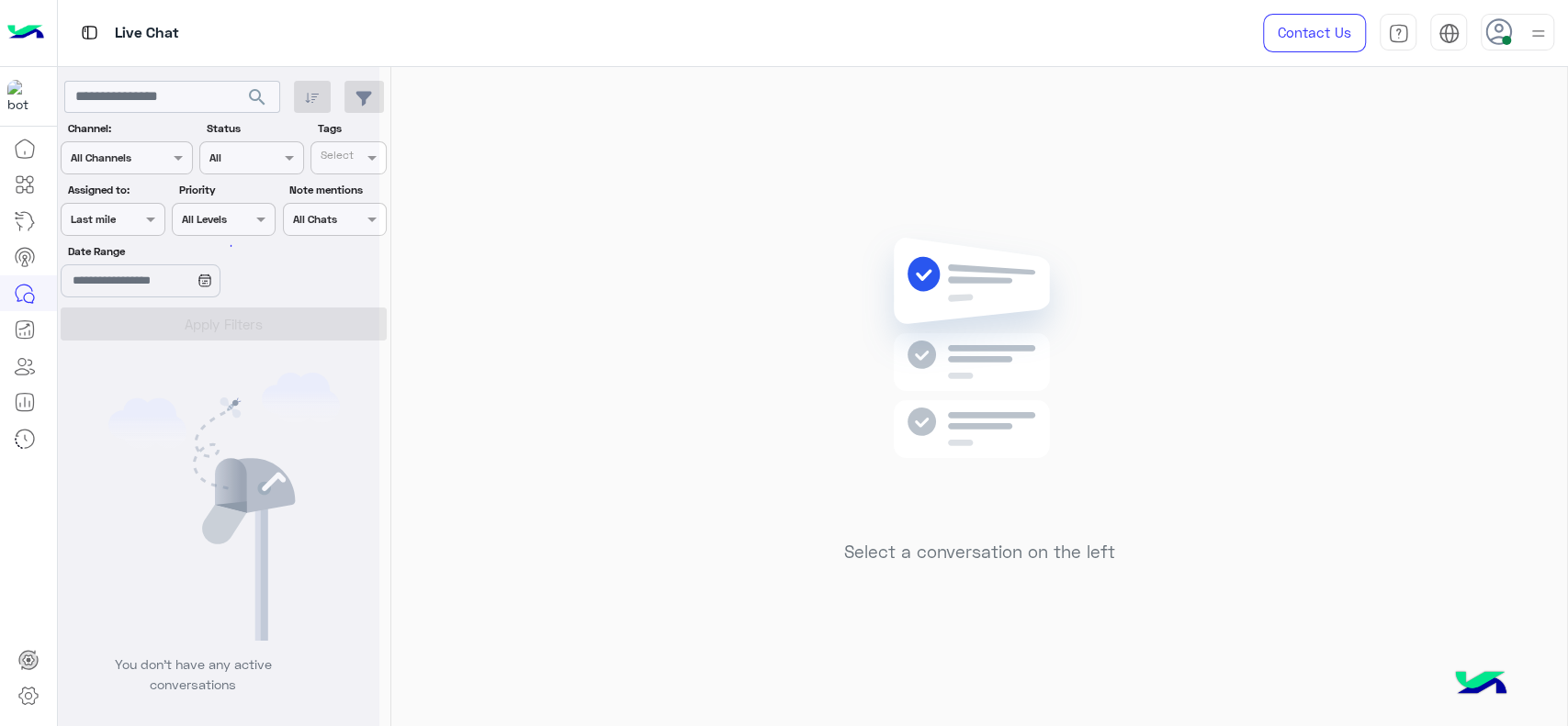
click at [94, 332] on div at bounding box center [218, 369] width 322 height 726
click at [125, 217] on div at bounding box center [112, 217] width 102 height 18
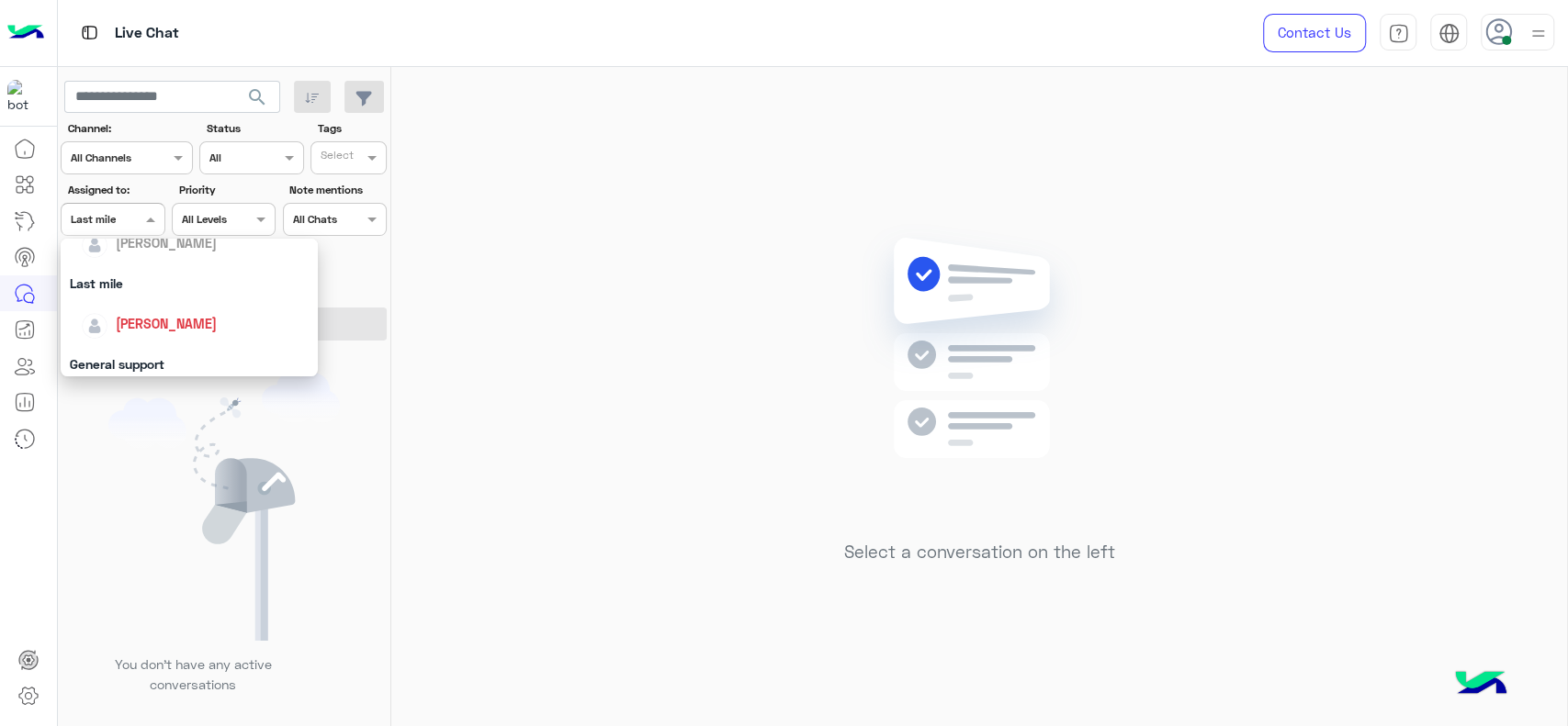
scroll to position [264, 0]
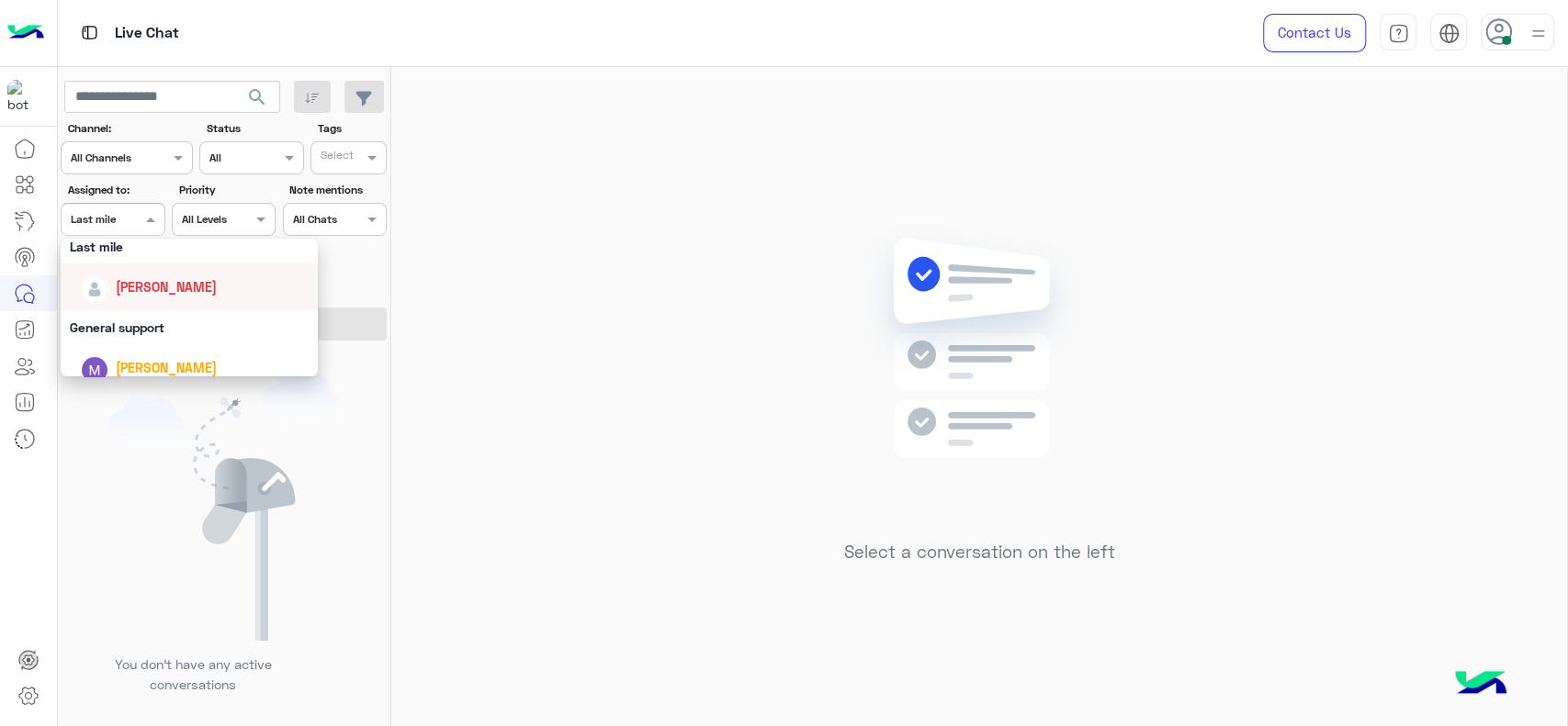
drag, startPoint x: 109, startPoint y: 303, endPoint x: 111, endPoint y: 290, distance: 13.2
click at [111, 290] on div "[PERSON_NAME]" at bounding box center [189, 286] width 258 height 47
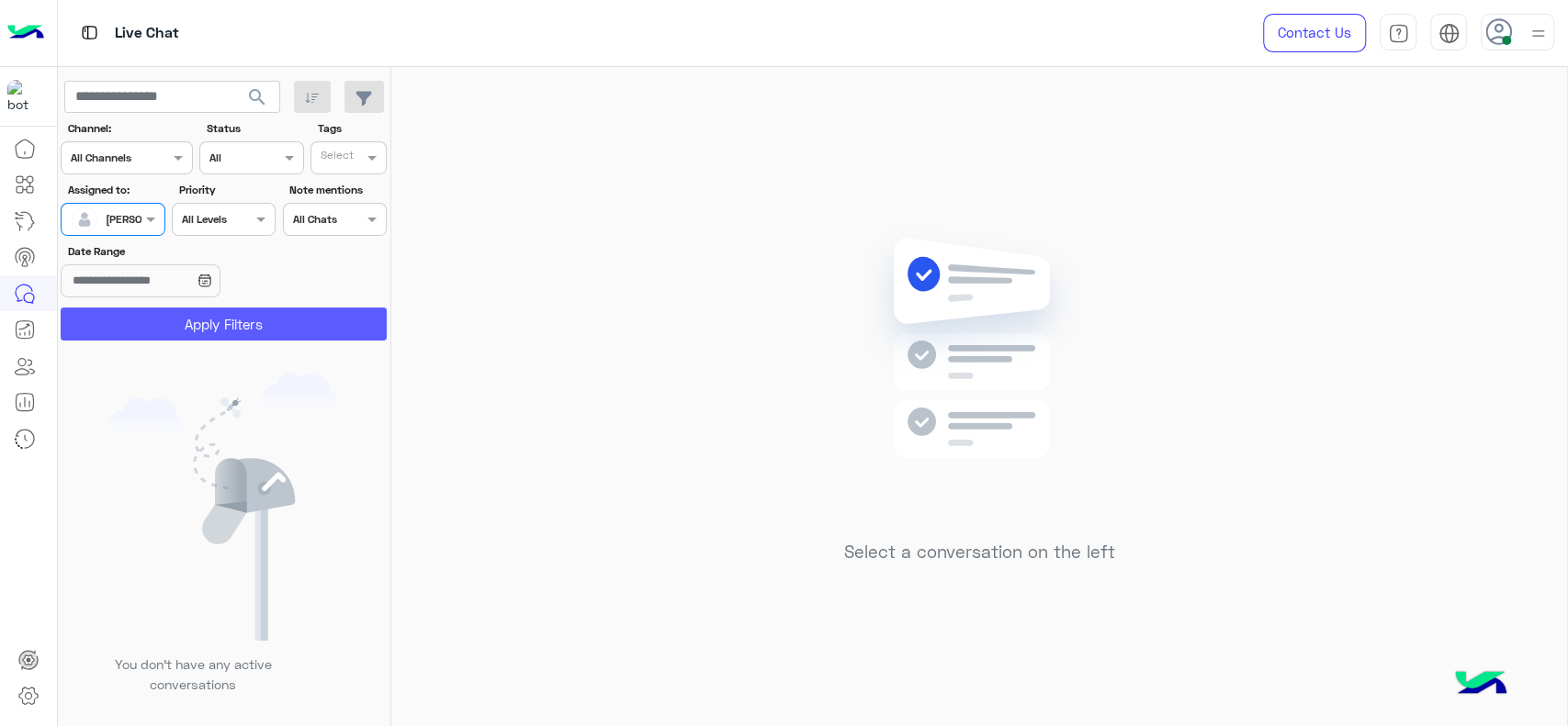
click at [126, 333] on button "Apply Filters" at bounding box center [223, 324] width 326 height 33
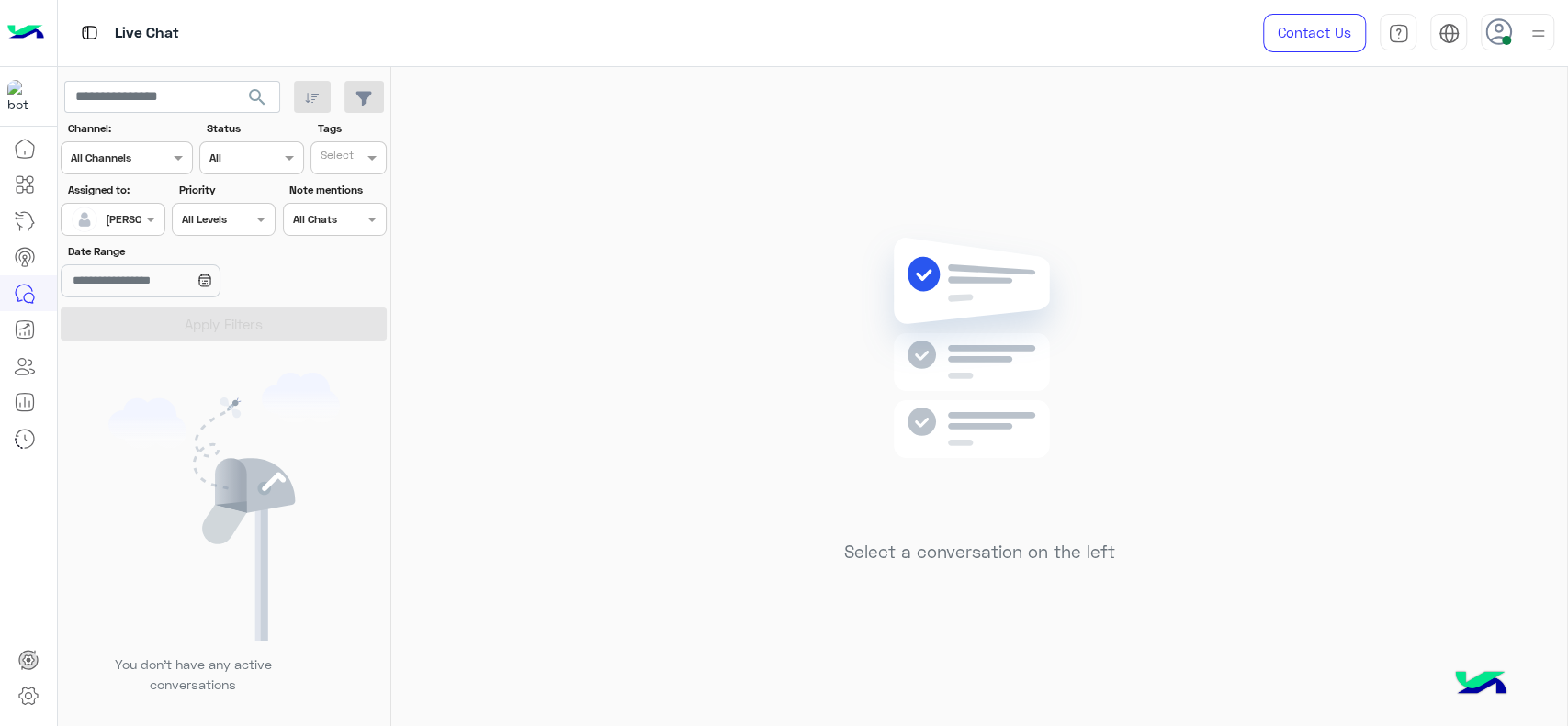
click at [140, 210] on div at bounding box center [112, 217] width 102 height 18
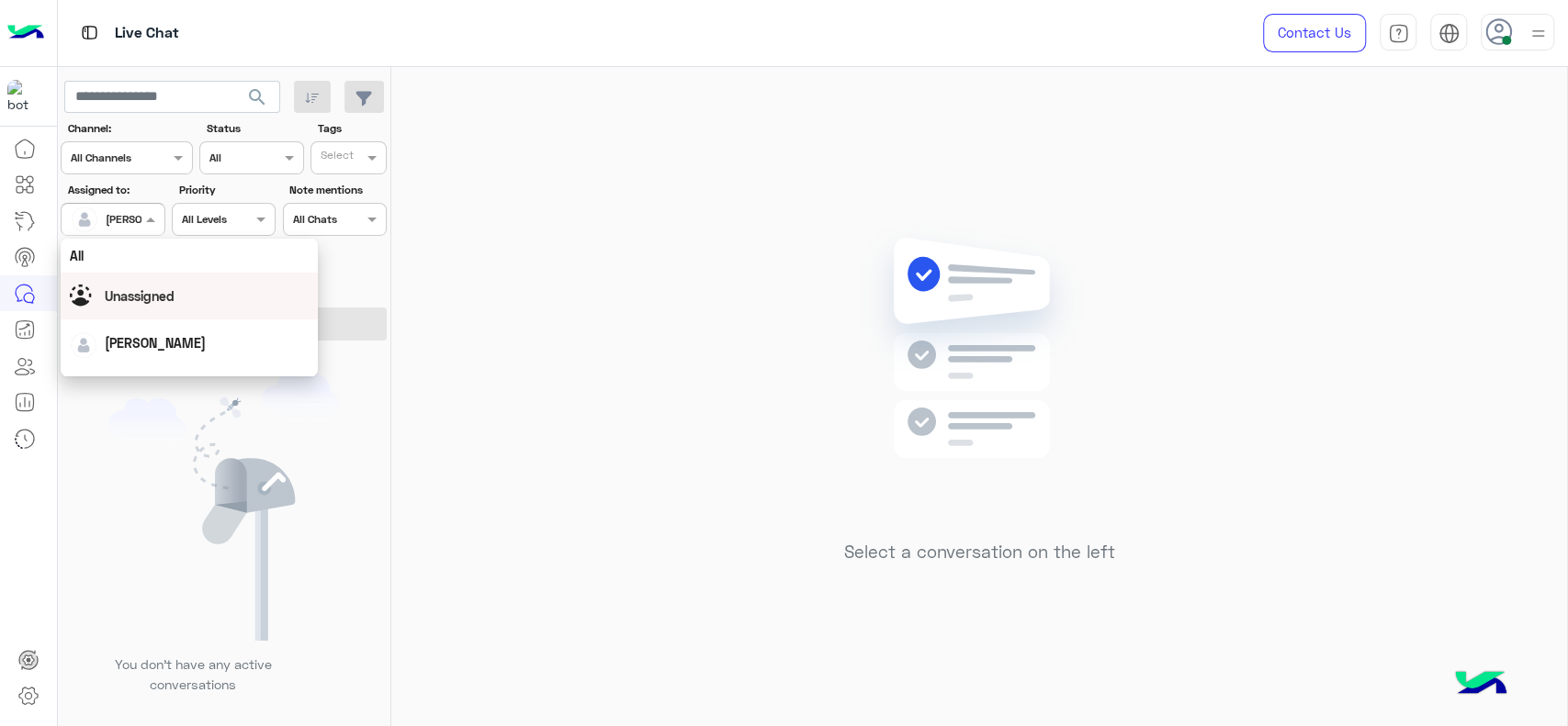
click at [221, 290] on div "Unassigned" at bounding box center [189, 295] width 258 height 47
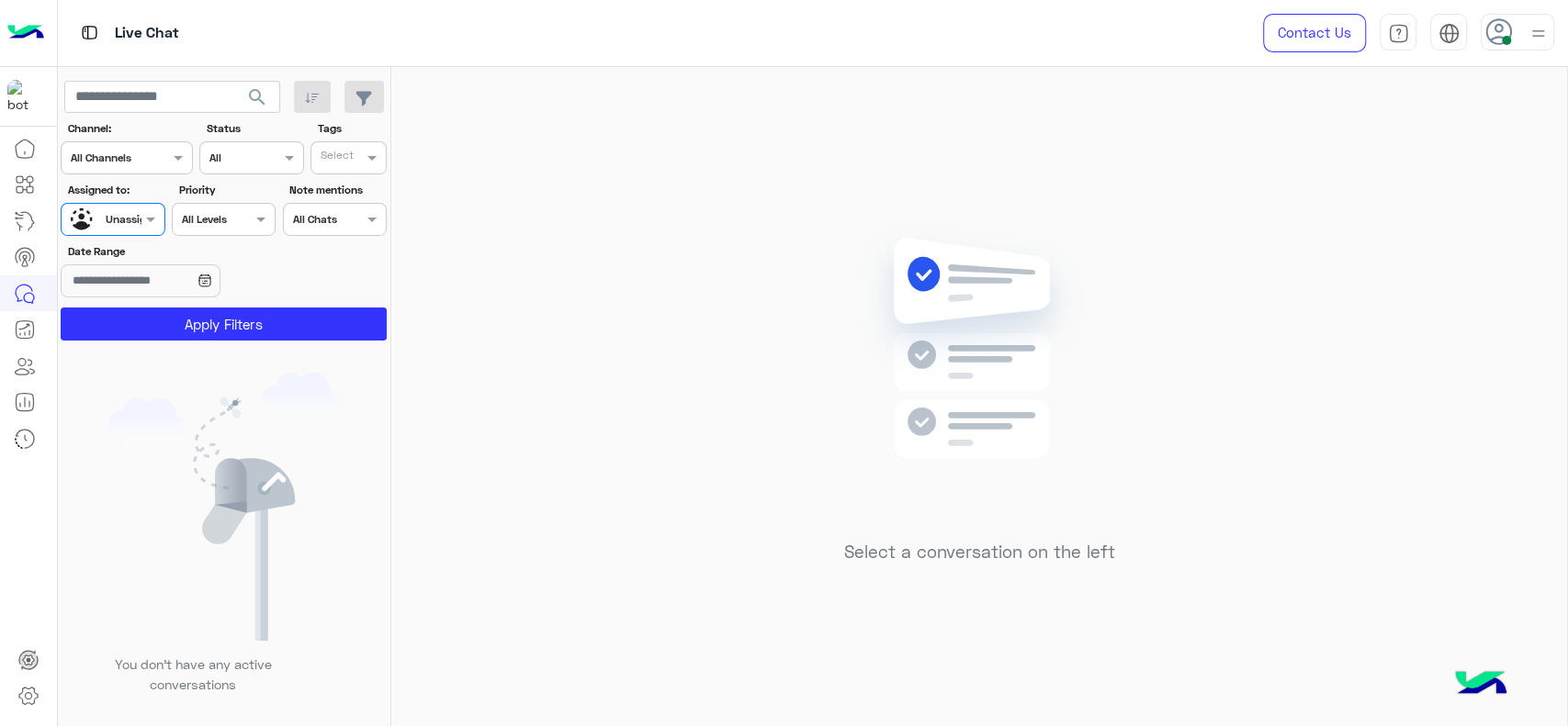
click at [350, 124] on label "Tags" at bounding box center [352, 128] width 67 height 17
click at [350, 143] on div "Select" at bounding box center [348, 157] width 76 height 33
click at [350, 188] on div "J FOLLOW UP" at bounding box center [400, 193] width 160 height 19
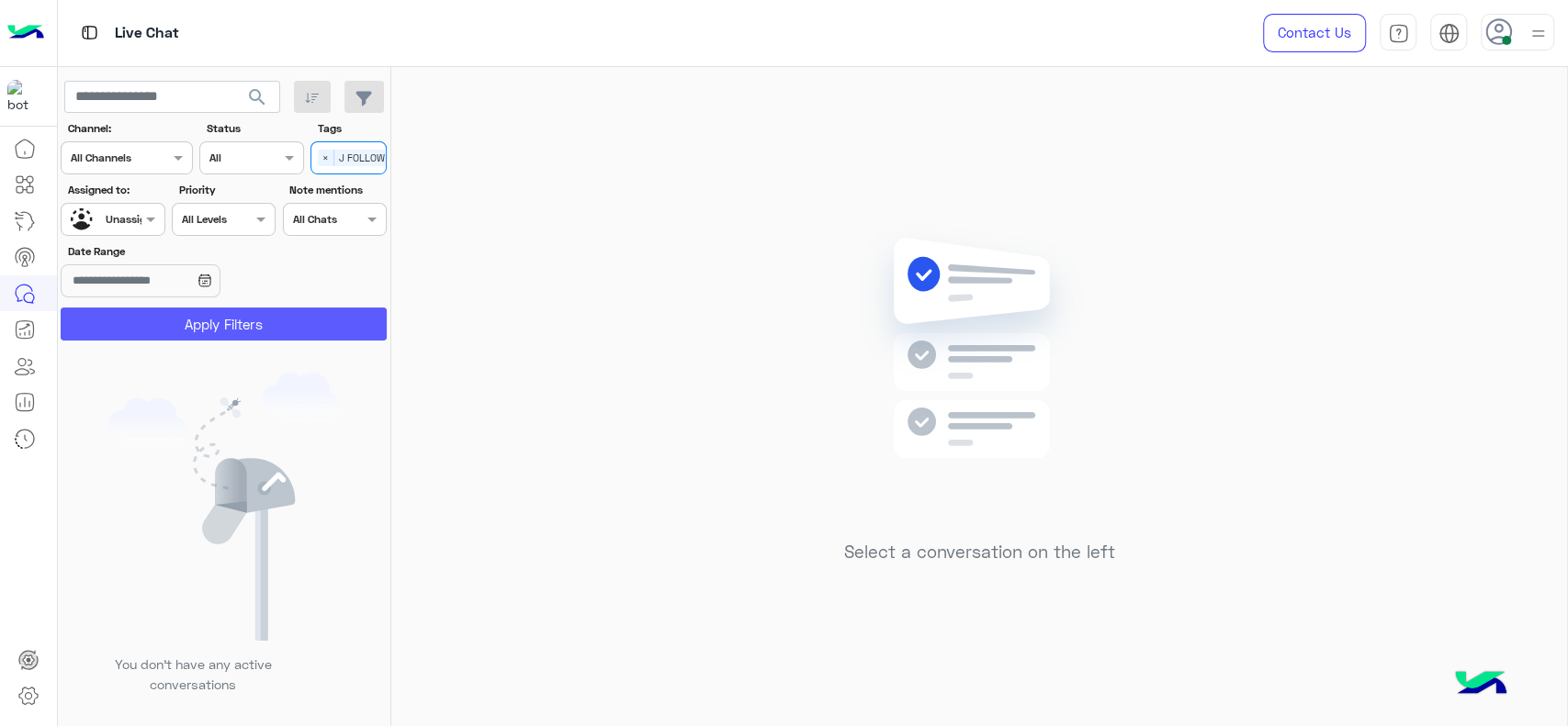
click at [312, 327] on button "Apply Filters" at bounding box center [223, 324] width 326 height 33
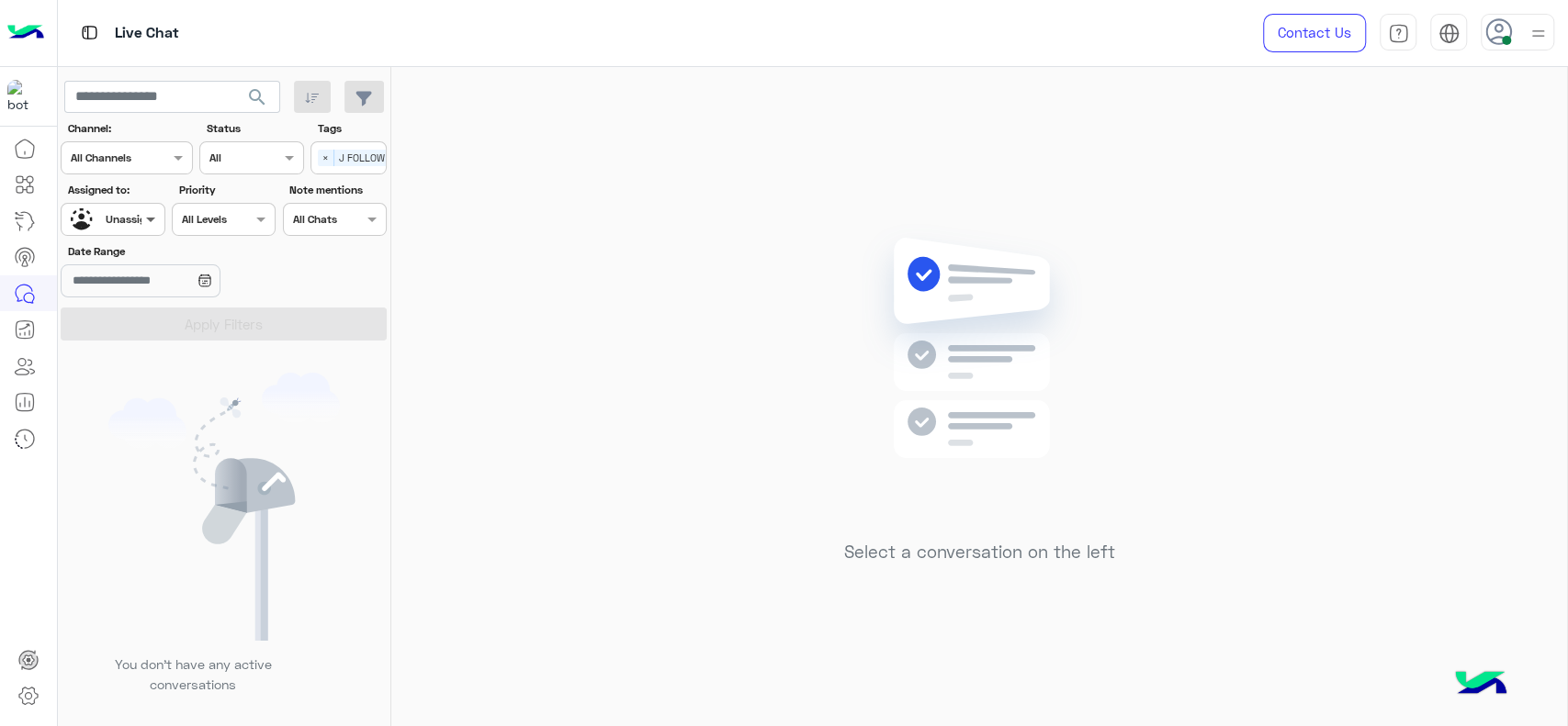
click at [142, 209] on span at bounding box center [153, 218] width 23 height 19
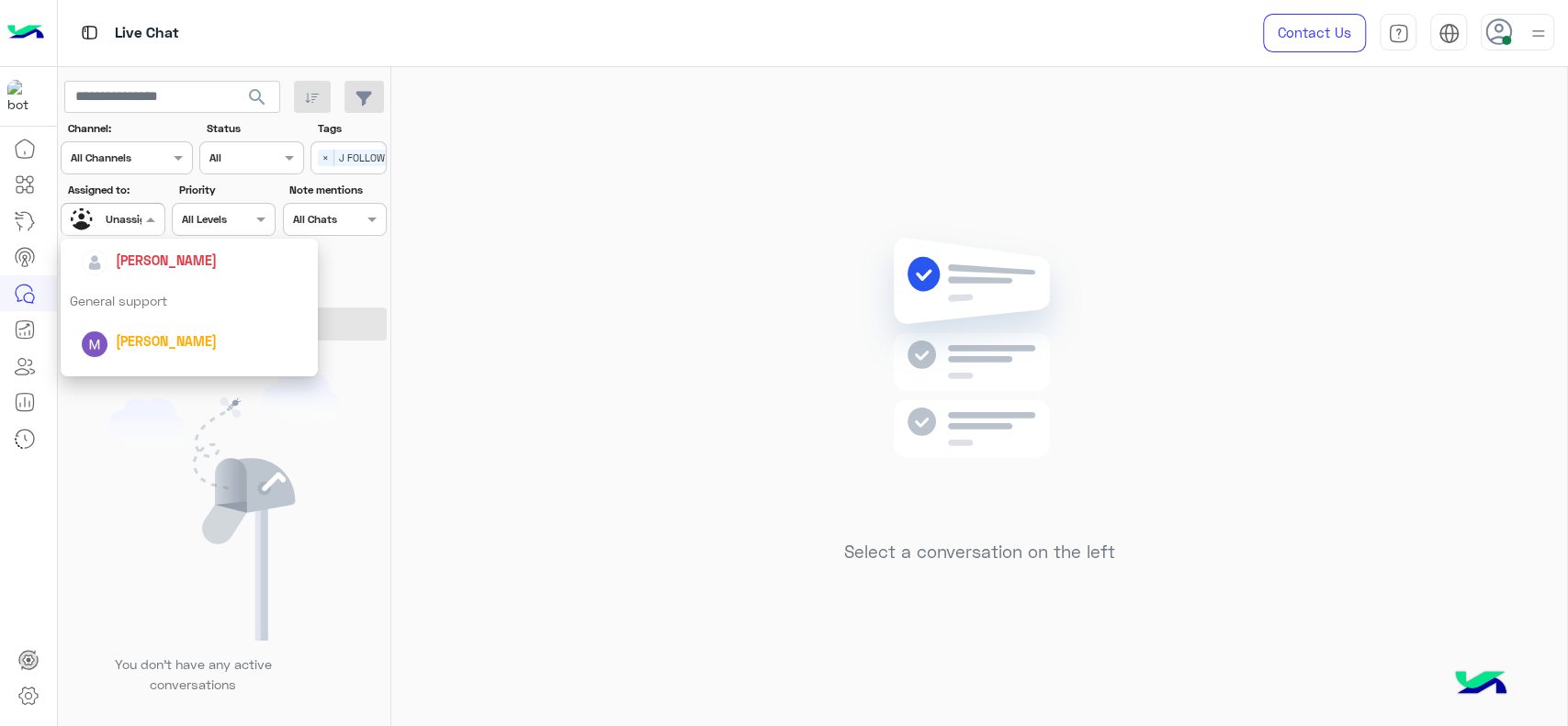
scroll to position [259, 0]
click at [157, 297] on span "[PERSON_NAME]" at bounding box center [166, 293] width 101 height 16
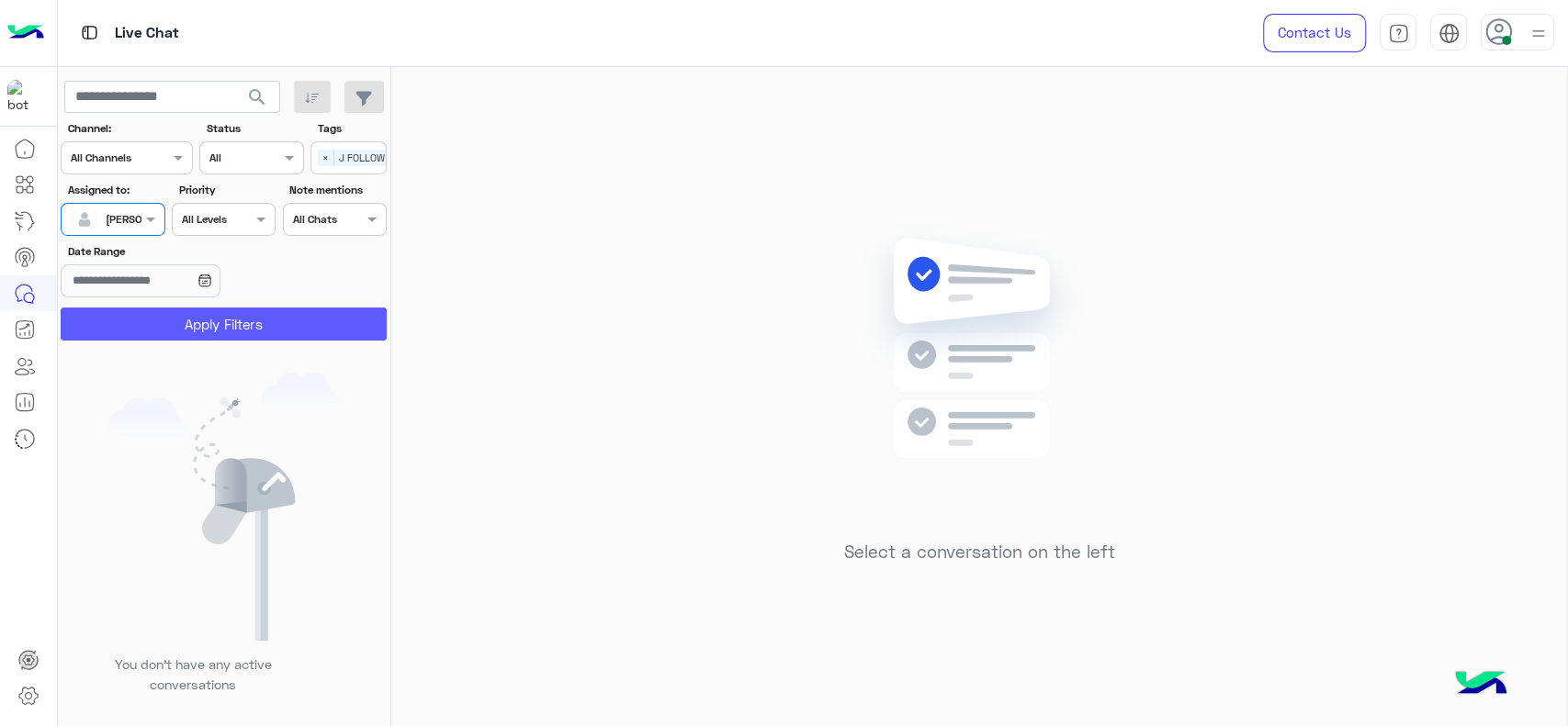
click at [178, 313] on button "Apply Filters" at bounding box center [223, 324] width 326 height 33
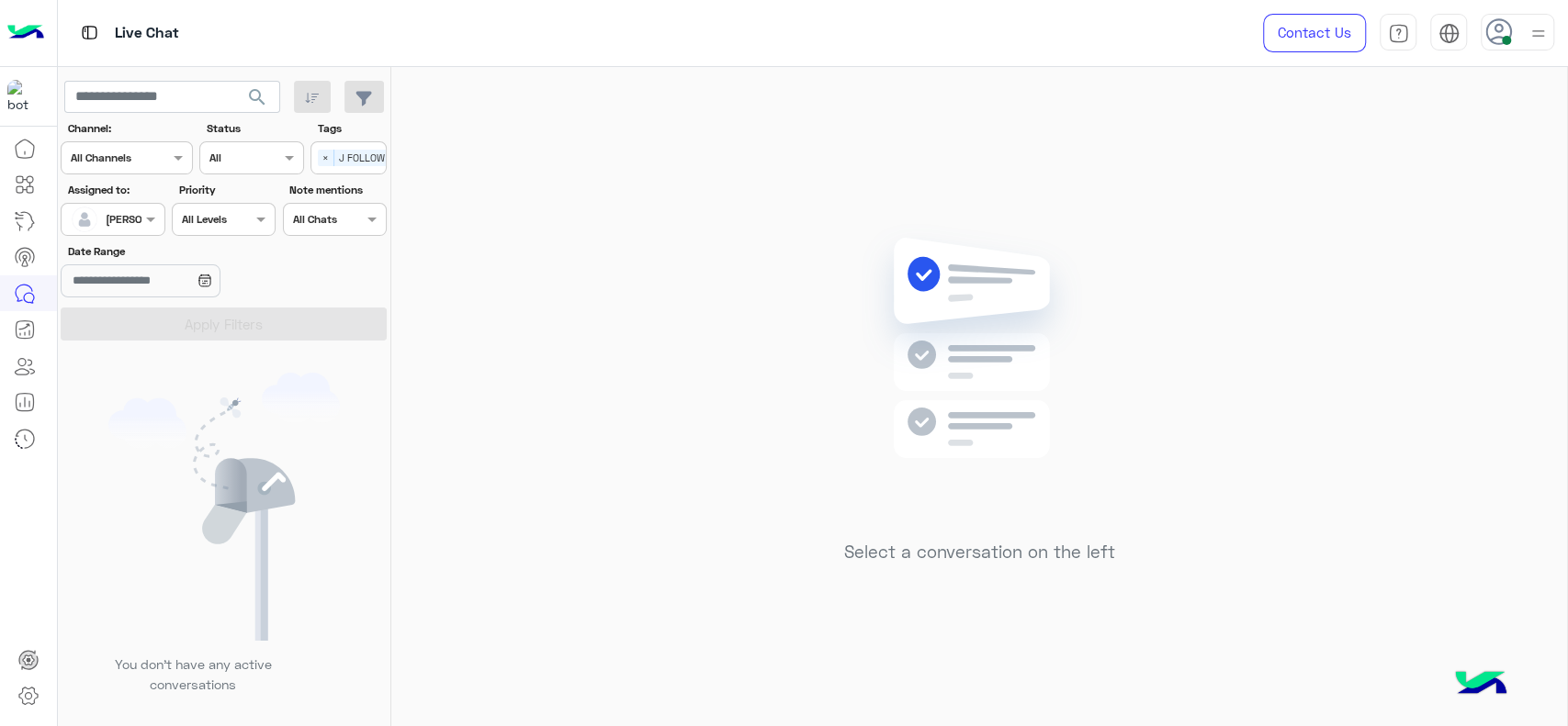
click at [324, 169] on div "Select × J FOLLOW UP" at bounding box center [361, 157] width 100 height 26
click at [341, 199] on div "J FOLLOW UP" at bounding box center [400, 193] width 160 height 19
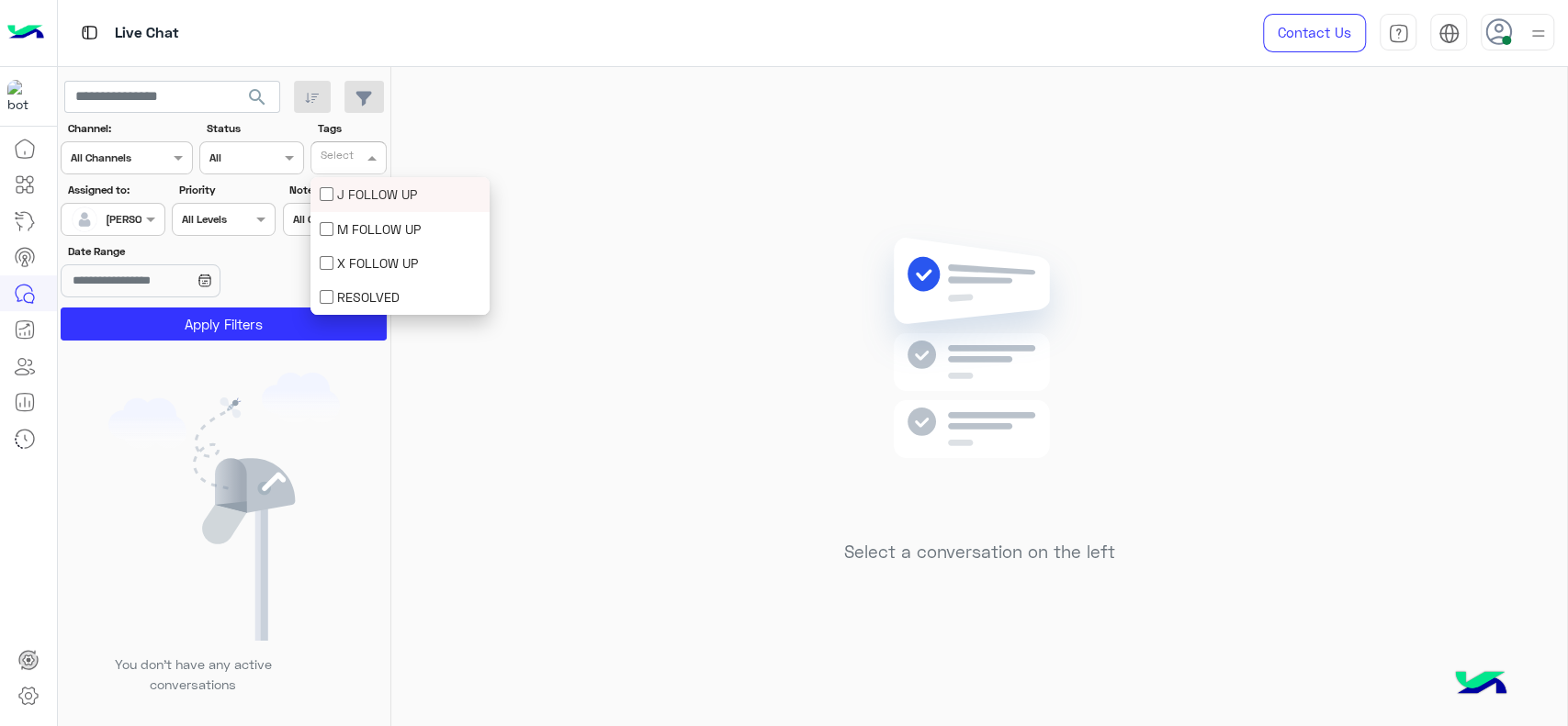
scroll to position [0, 0]
click at [260, 363] on div "You don’t have any active conversations" at bounding box center [224, 540] width 334 height 385
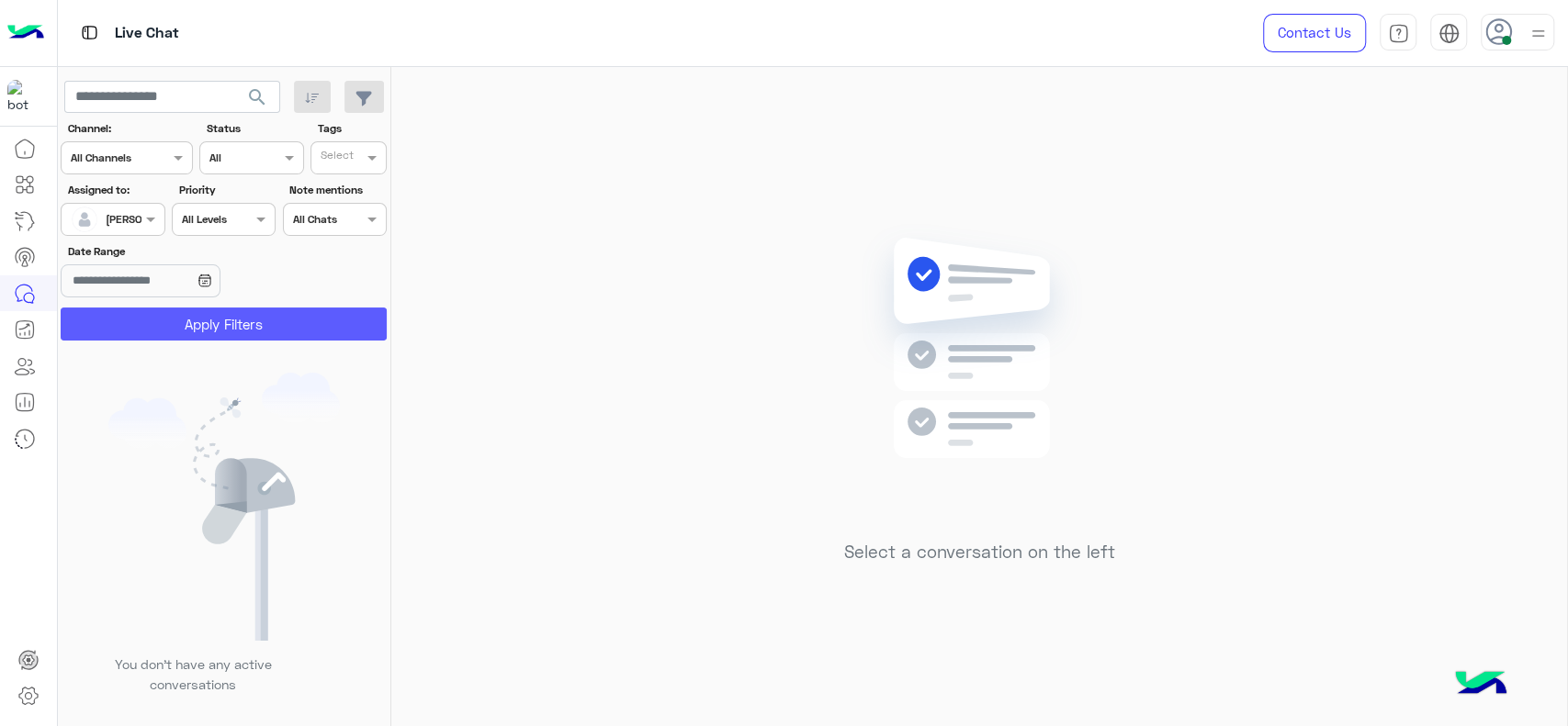
click at [261, 326] on button "Apply Filters" at bounding box center [223, 324] width 326 height 33
click at [1532, 52] on div "Contact Us Help Center عربي English" at bounding box center [1402, 33] width 333 height 66
click at [1515, 10] on div "Contact Us Help Center عربي English" at bounding box center [1402, 33] width 333 height 66
click at [1528, 19] on div at bounding box center [1537, 32] width 23 height 35
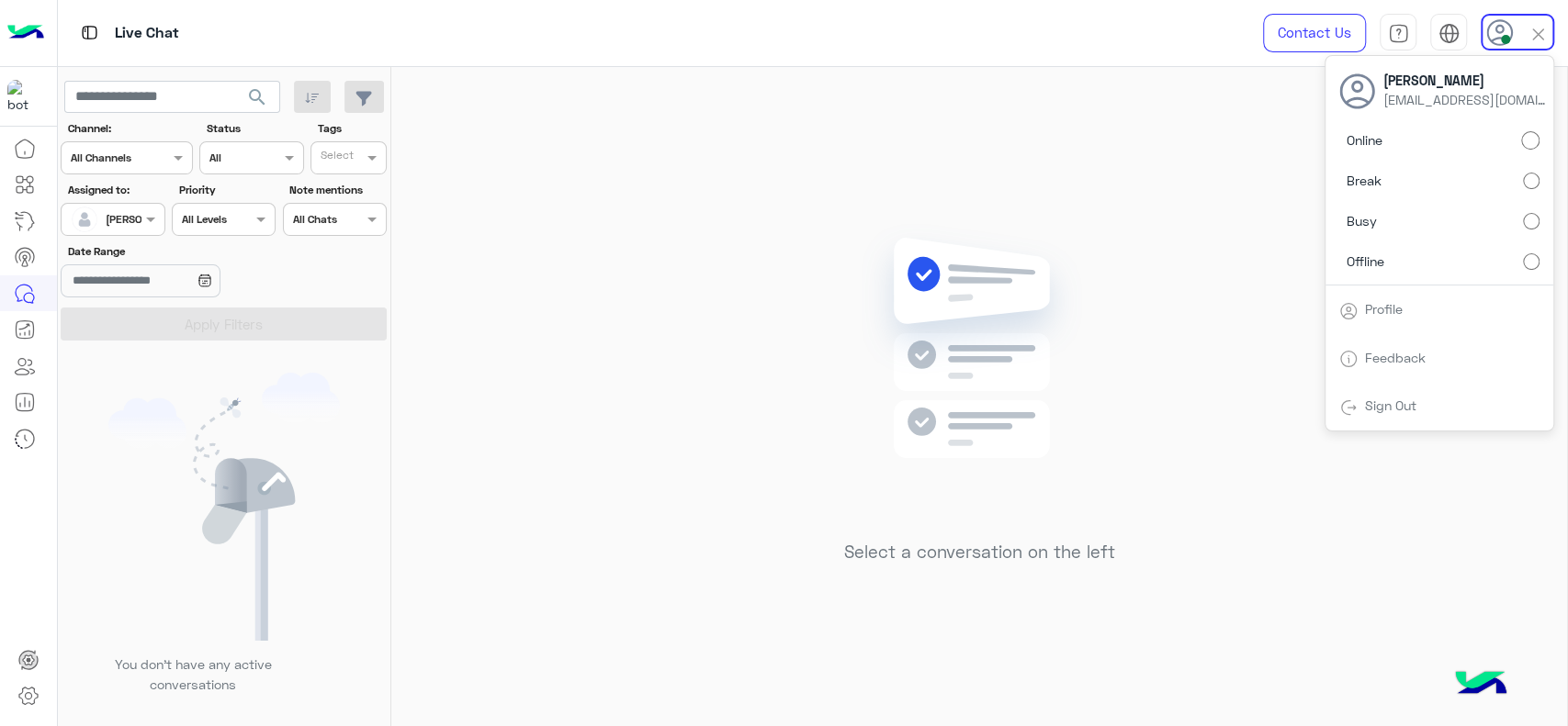
click at [1451, 403] on div "Sign Out" at bounding box center [1439, 406] width 228 height 49
click at [1401, 406] on link "Sign Out" at bounding box center [1391, 405] width 52 height 16
click at [1395, 406] on link "Sign Out" at bounding box center [1391, 405] width 52 height 16
click at [1394, 406] on link "Sign Out" at bounding box center [1391, 405] width 52 height 16
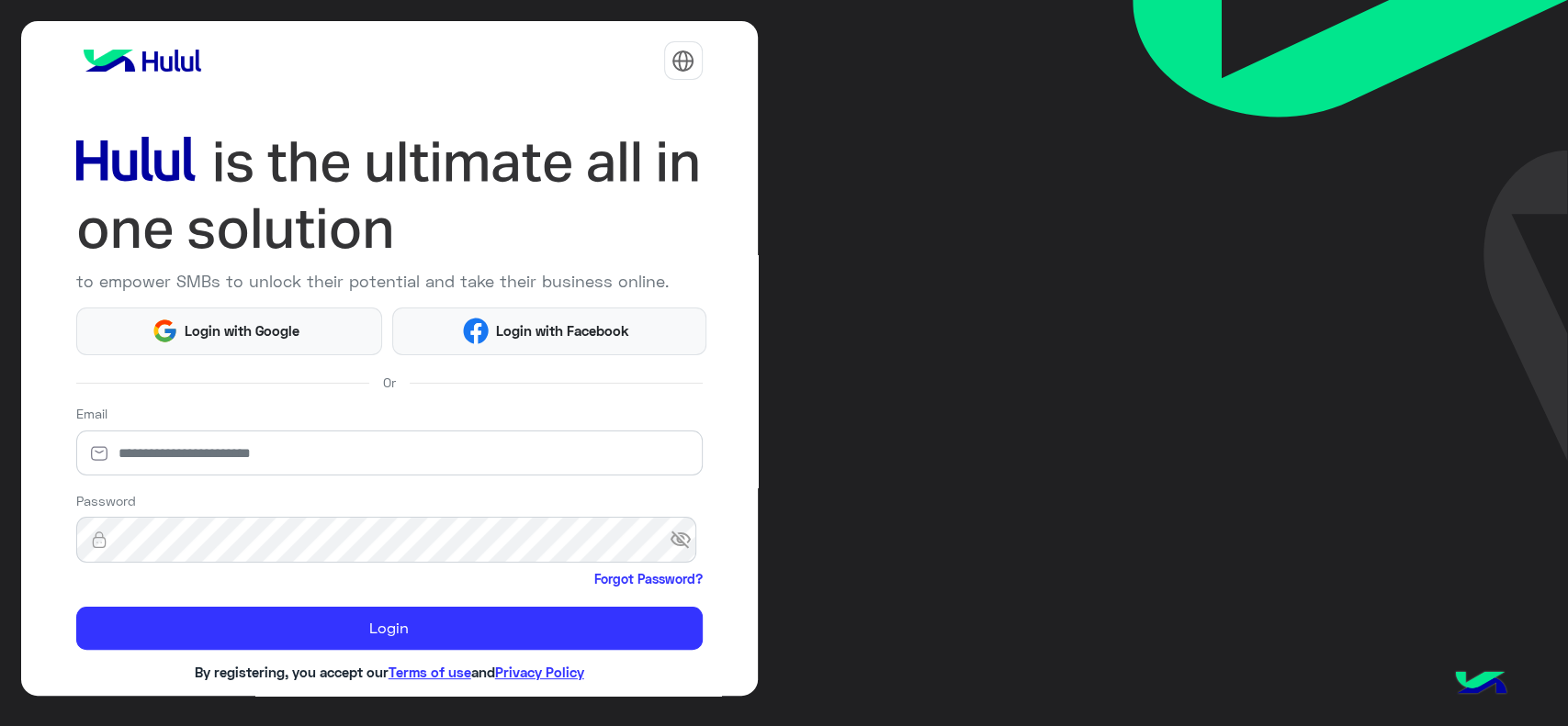
click at [1394, 406] on img at bounding box center [1349, 230] width 435 height 461
type input "**********"
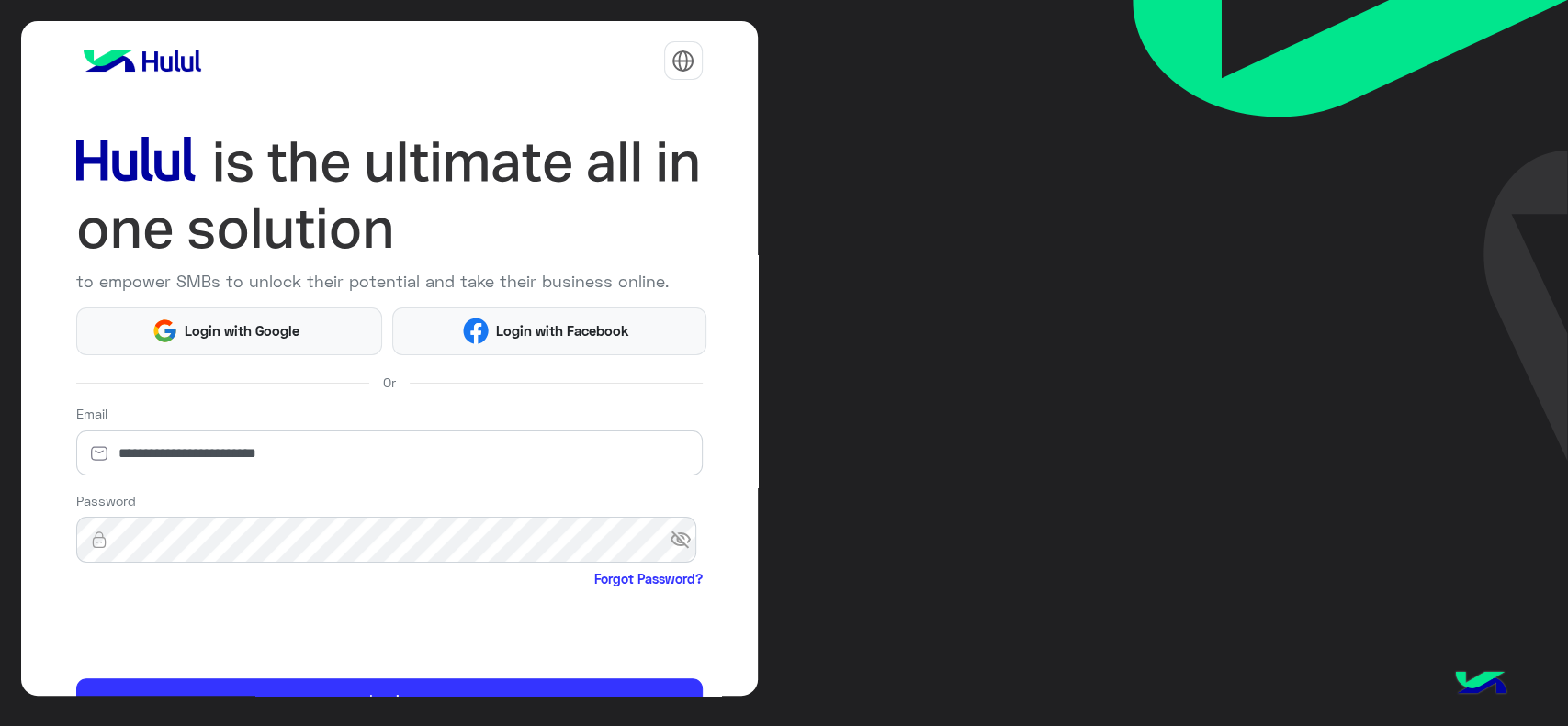
scroll to position [97, 0]
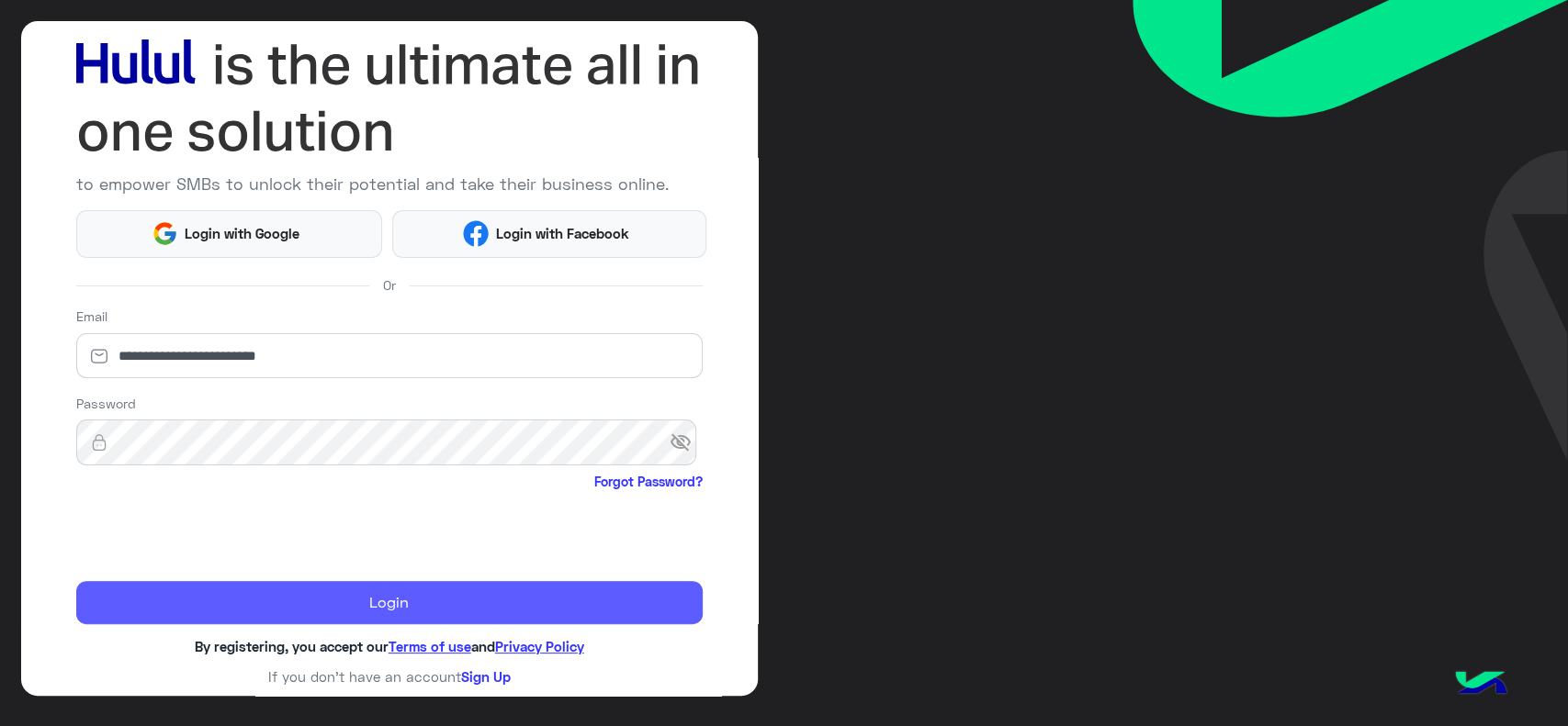
click at [200, 593] on button "Login" at bounding box center [389, 603] width 626 height 45
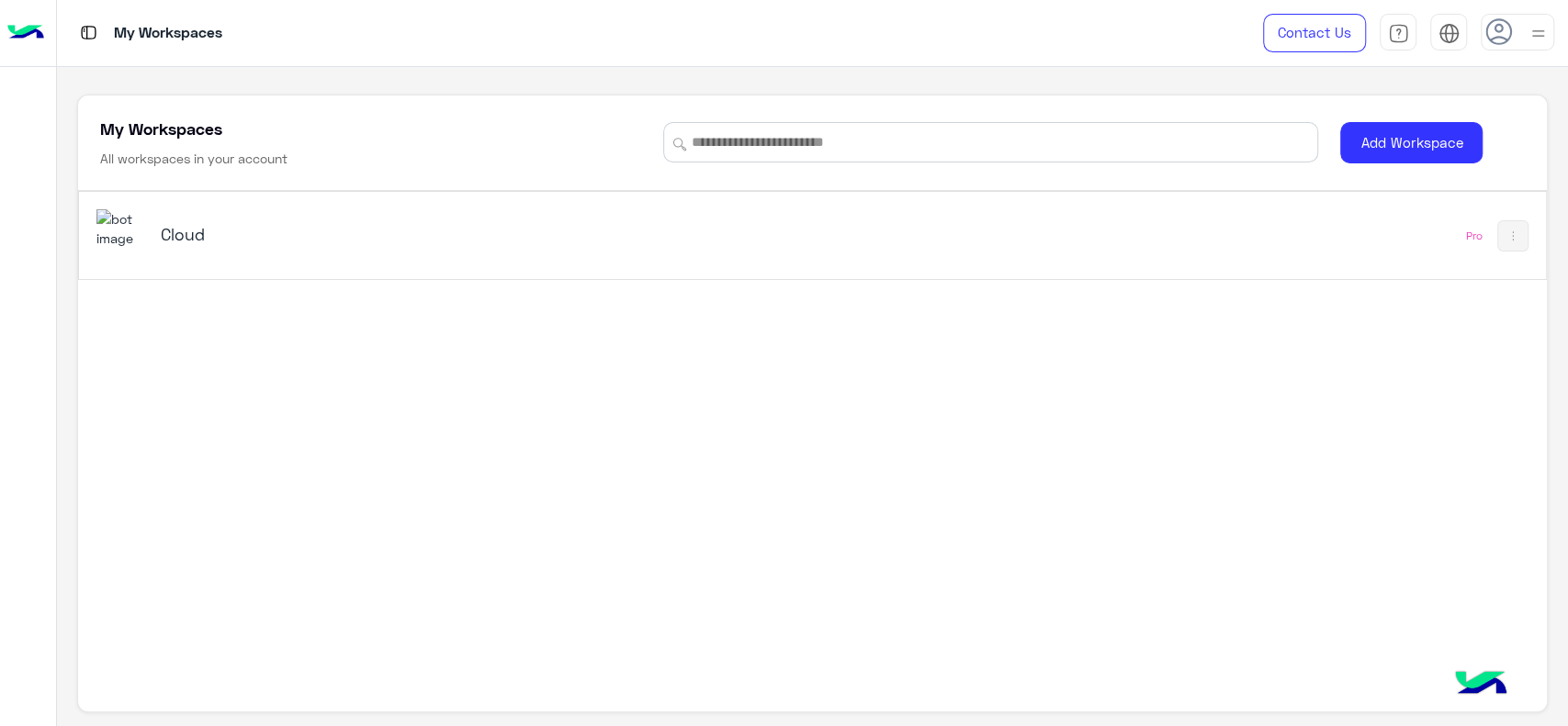
click at [226, 250] on div "Cloud" at bounding box center [525, 236] width 859 height 53
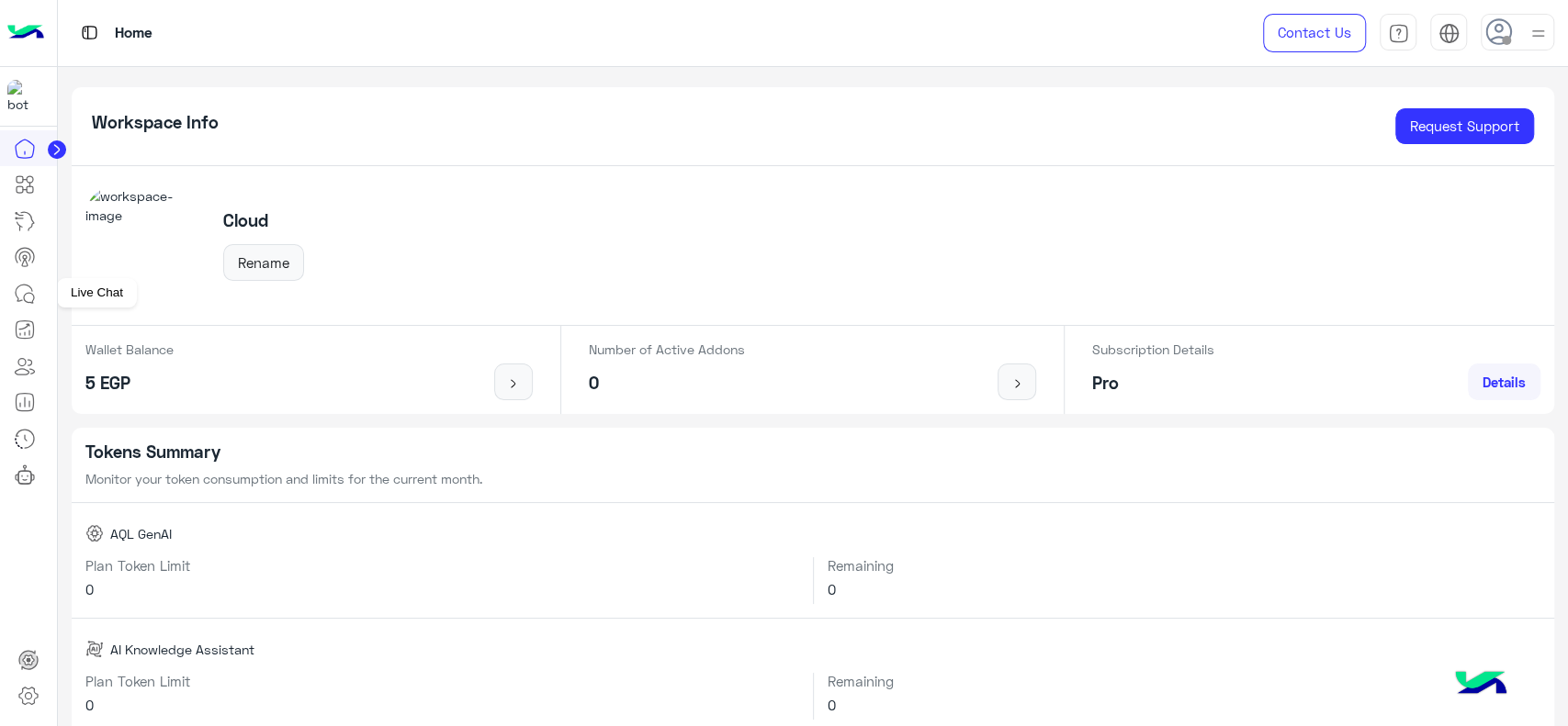
click at [25, 291] on icon at bounding box center [25, 294] width 22 height 22
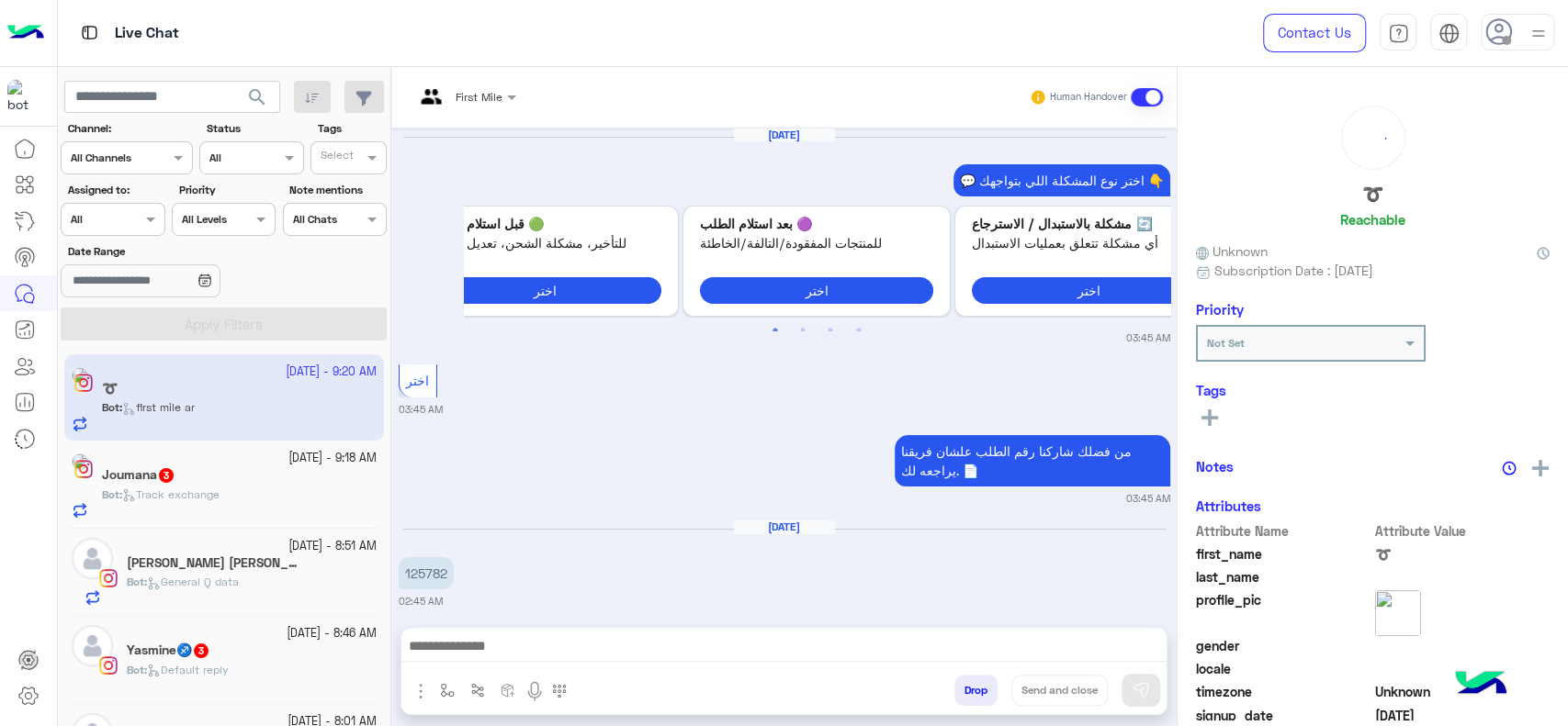
scroll to position [1622, 0]
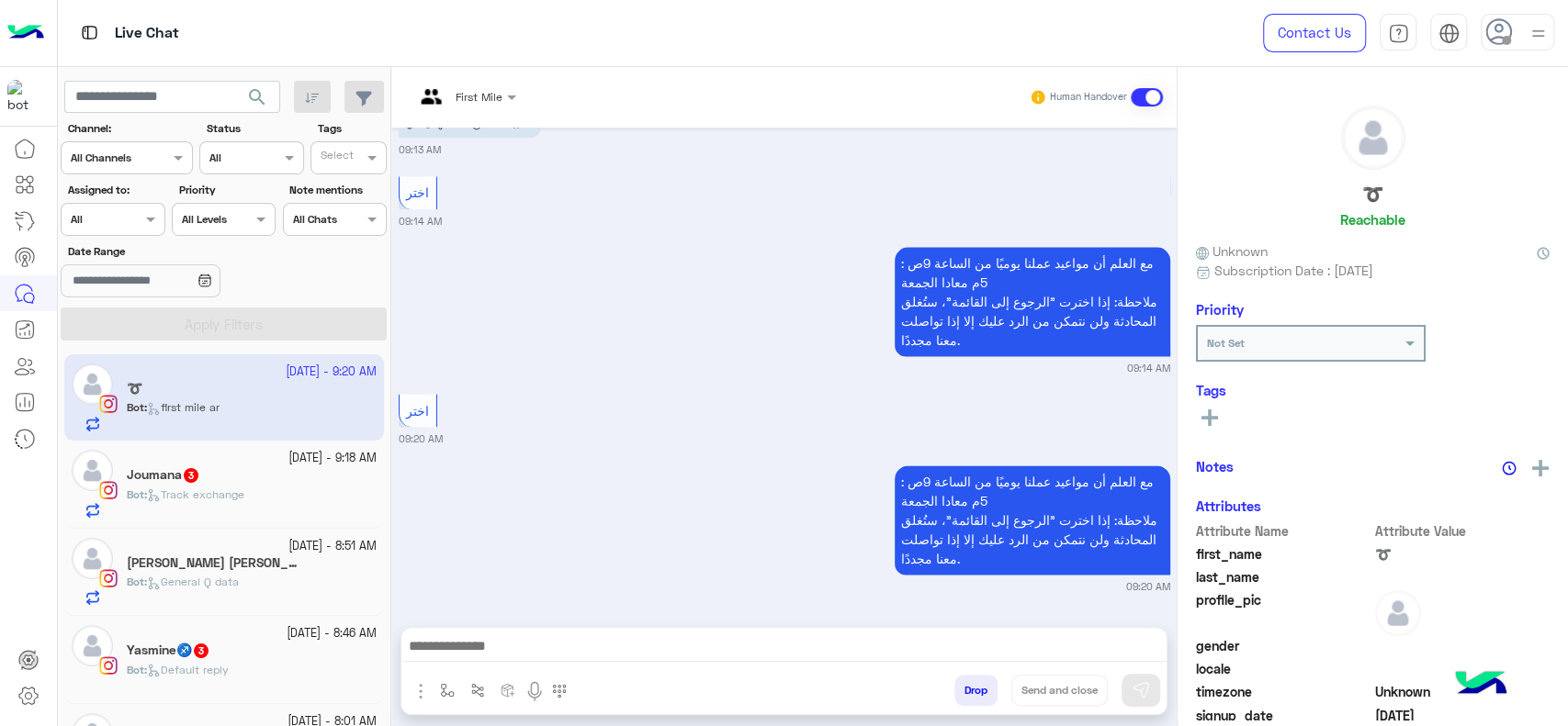
click at [131, 229] on div "Assigned on All" at bounding box center [112, 219] width 104 height 33
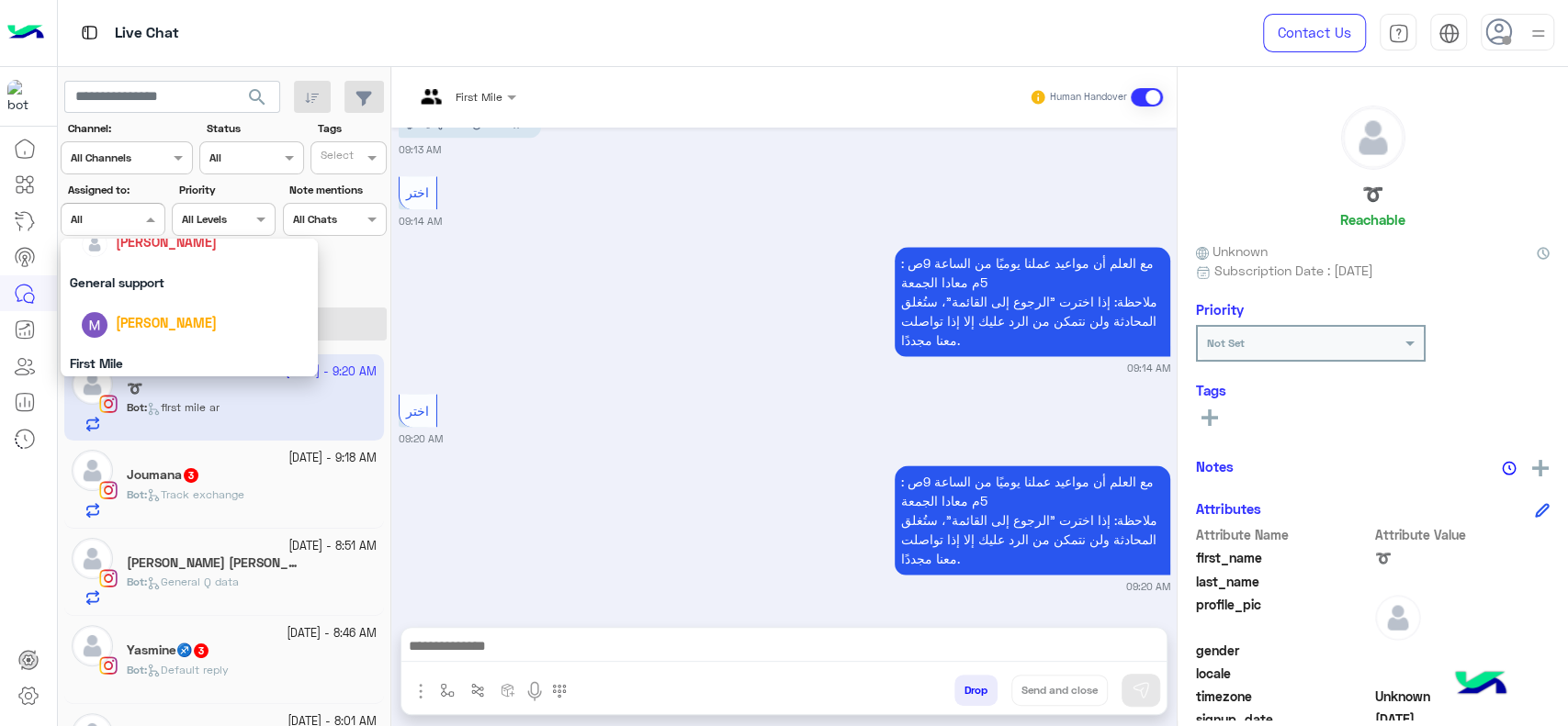
scroll to position [258, 0]
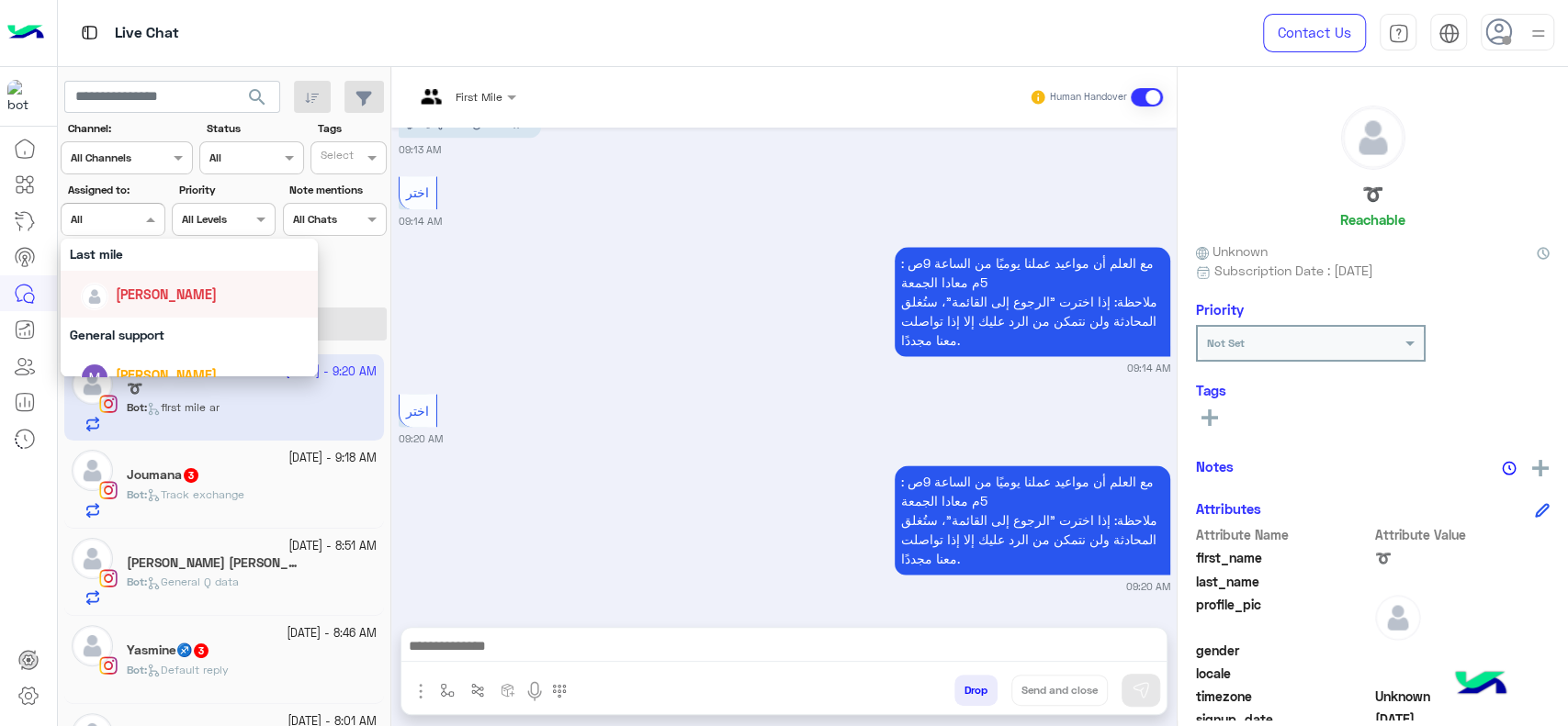
click at [135, 280] on div "[PERSON_NAME]" at bounding box center [195, 294] width 228 height 32
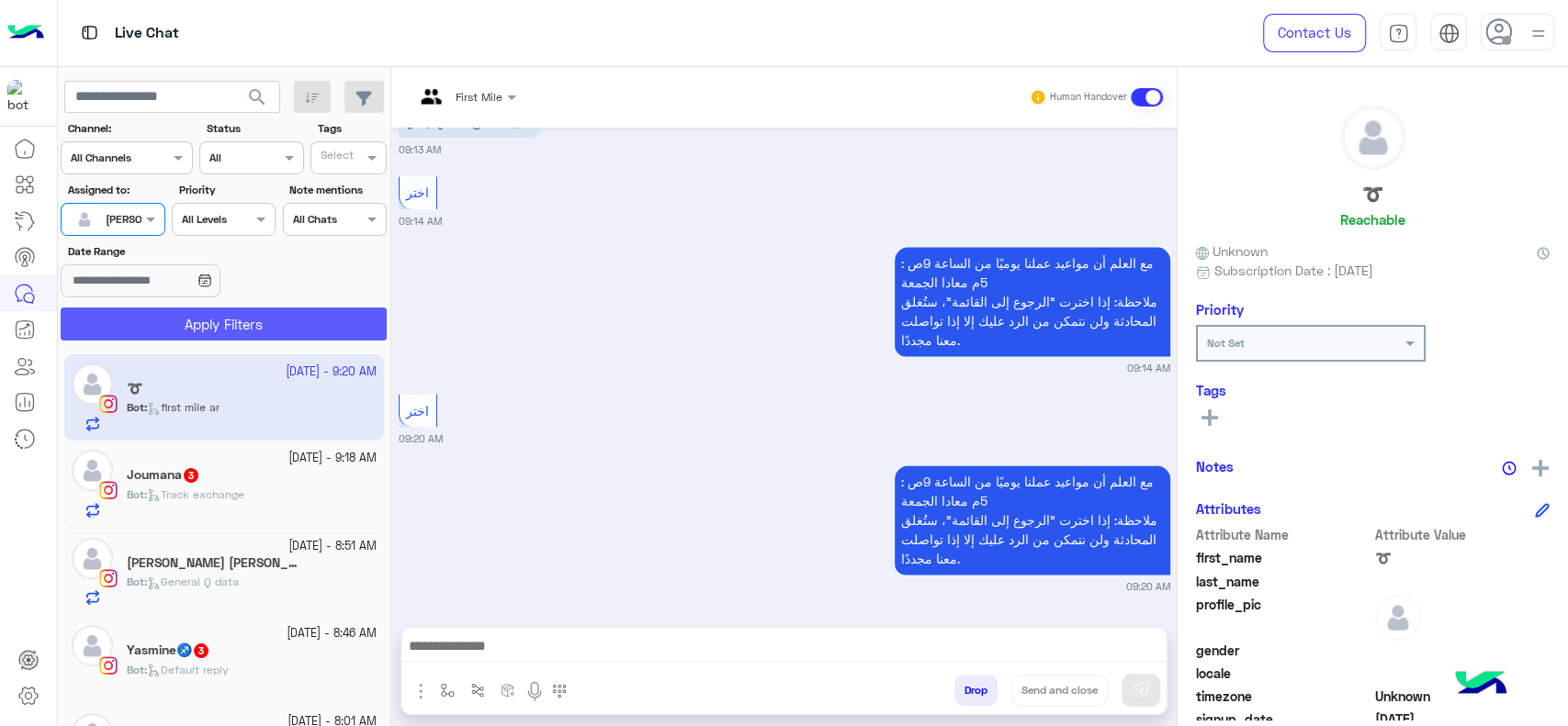
click at [223, 316] on button "Apply Filters" at bounding box center [223, 324] width 326 height 33
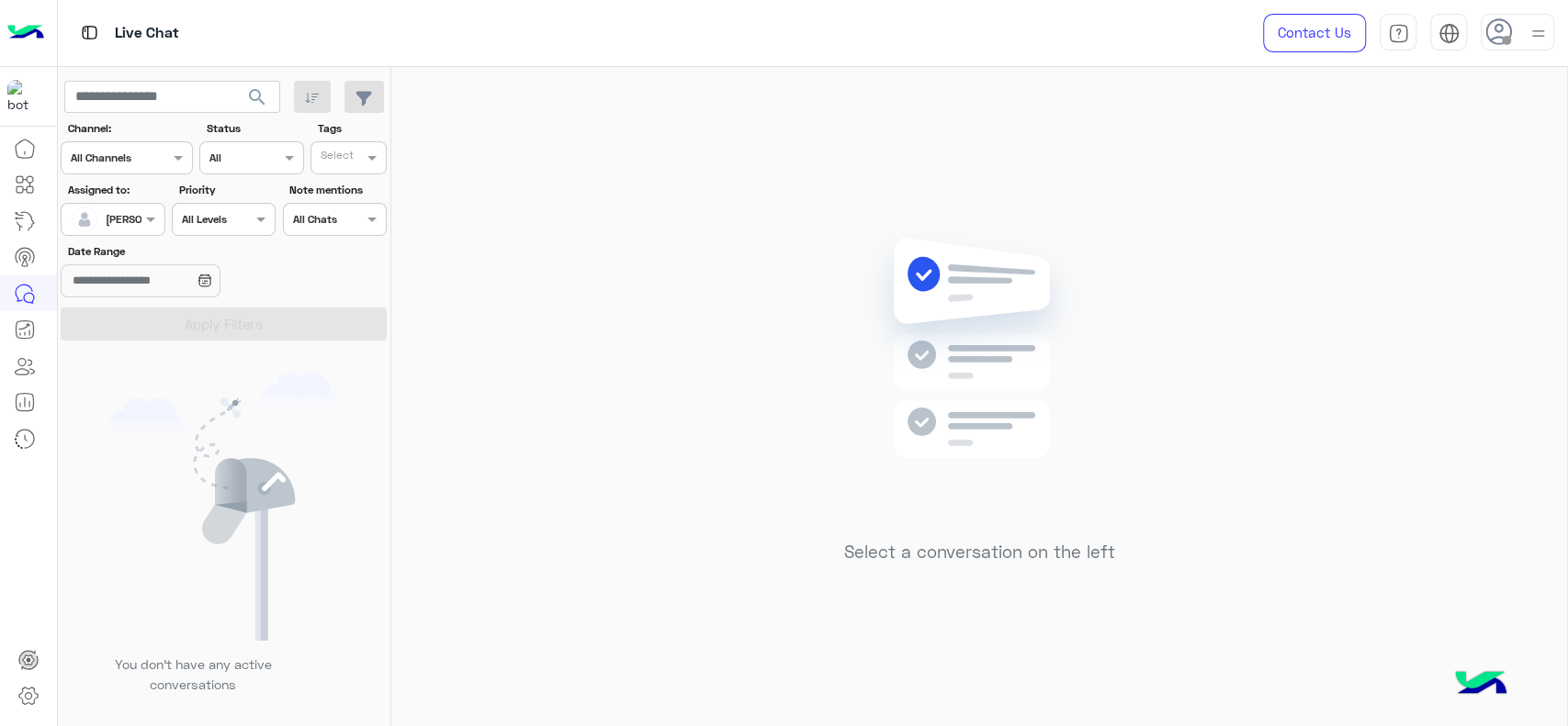
click at [1524, 29] on div at bounding box center [1517, 32] width 73 height 37
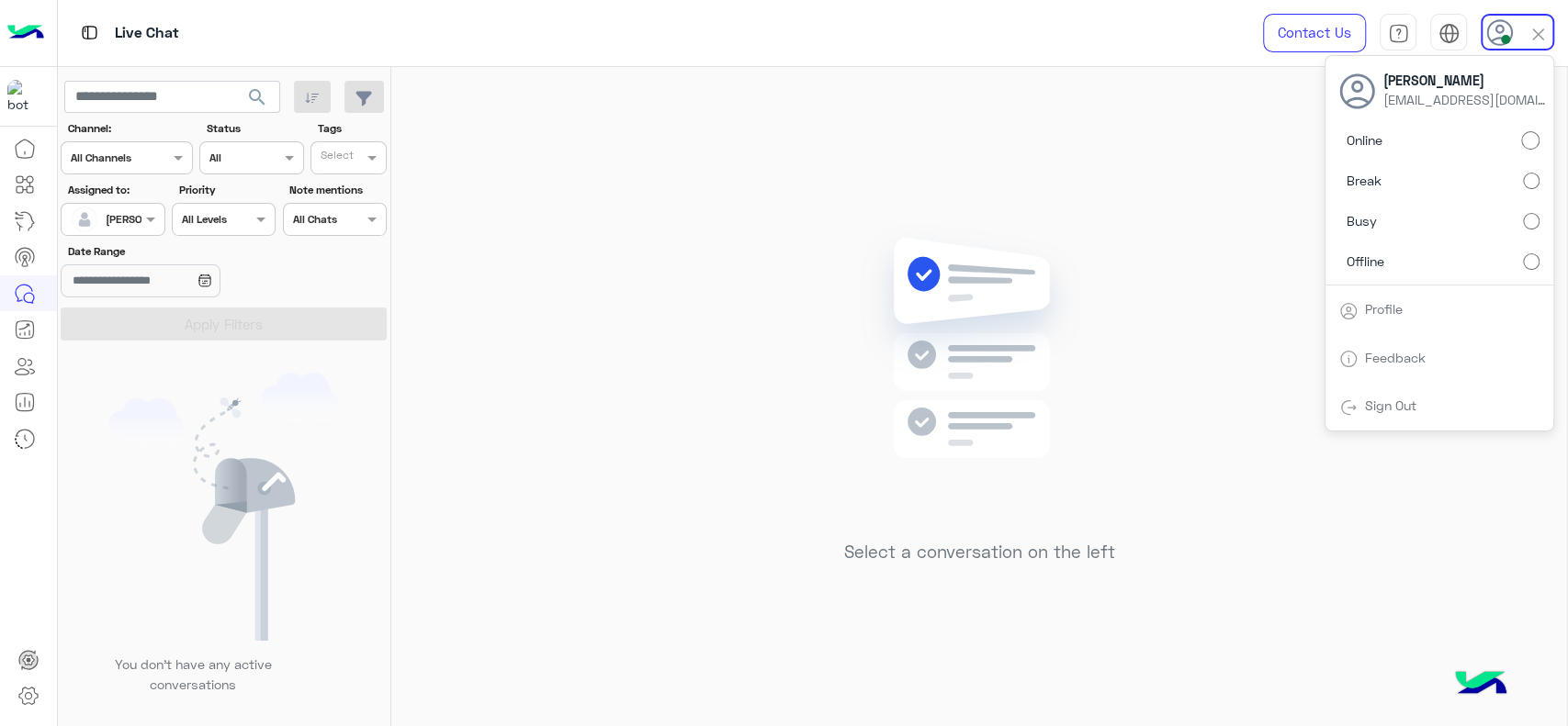
click at [813, 206] on div "Select a conversation on the left" at bounding box center [979, 400] width 1176 height 667
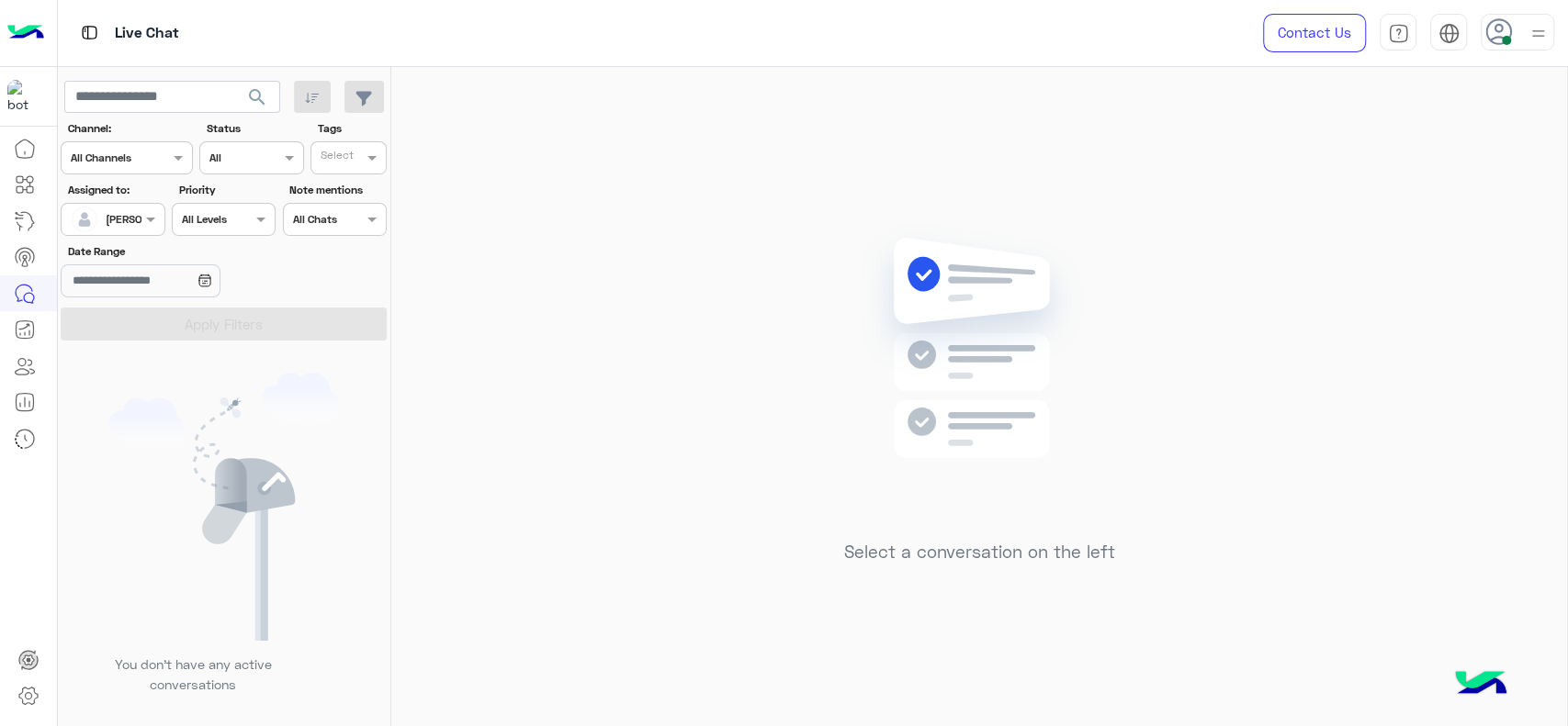
click at [119, 214] on div at bounding box center [112, 217] width 102 height 18
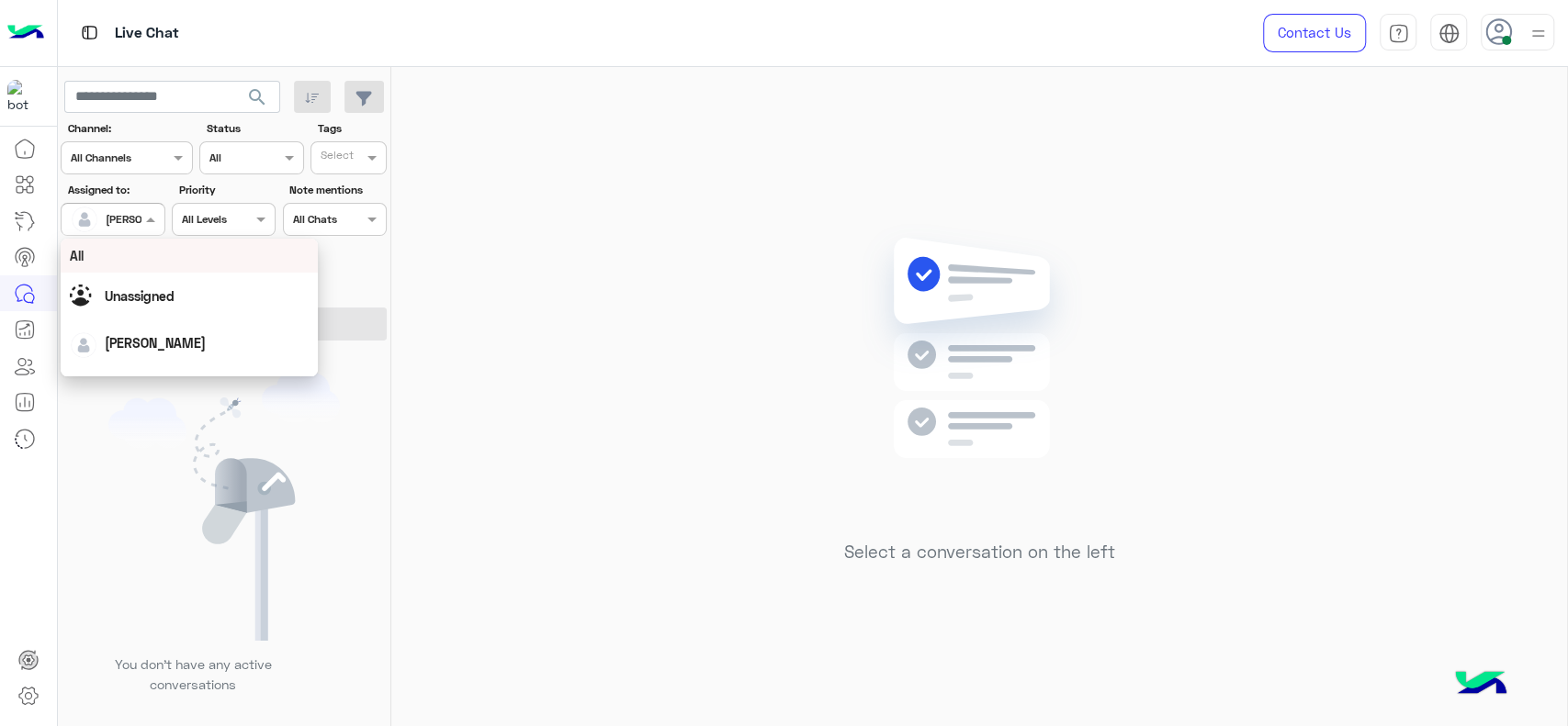
click at [160, 288] on span "Unassigned" at bounding box center [140, 296] width 69 height 16
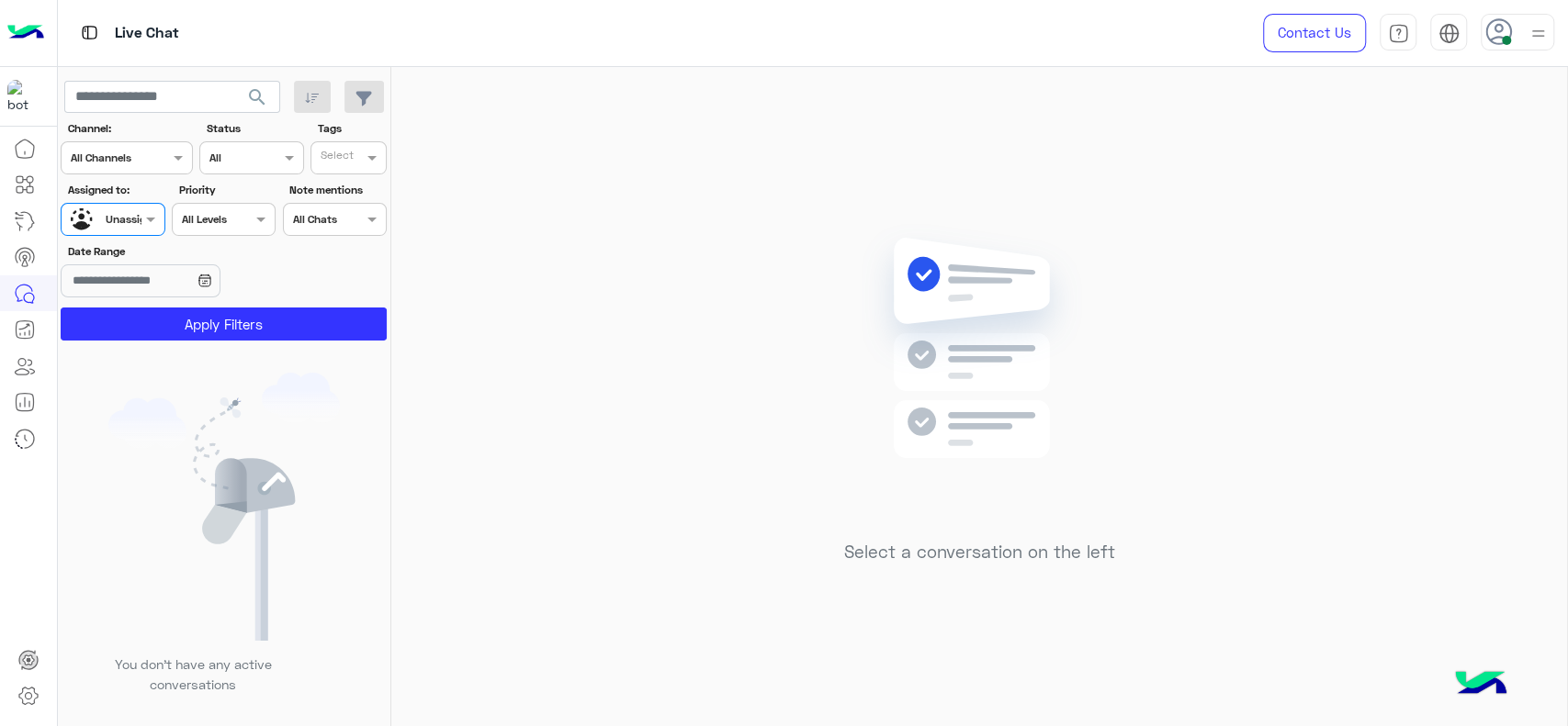
click at [336, 159] on input "text" at bounding box center [340, 159] width 38 height 17
click at [331, 202] on div "J FOLLOW UP" at bounding box center [400, 193] width 160 height 19
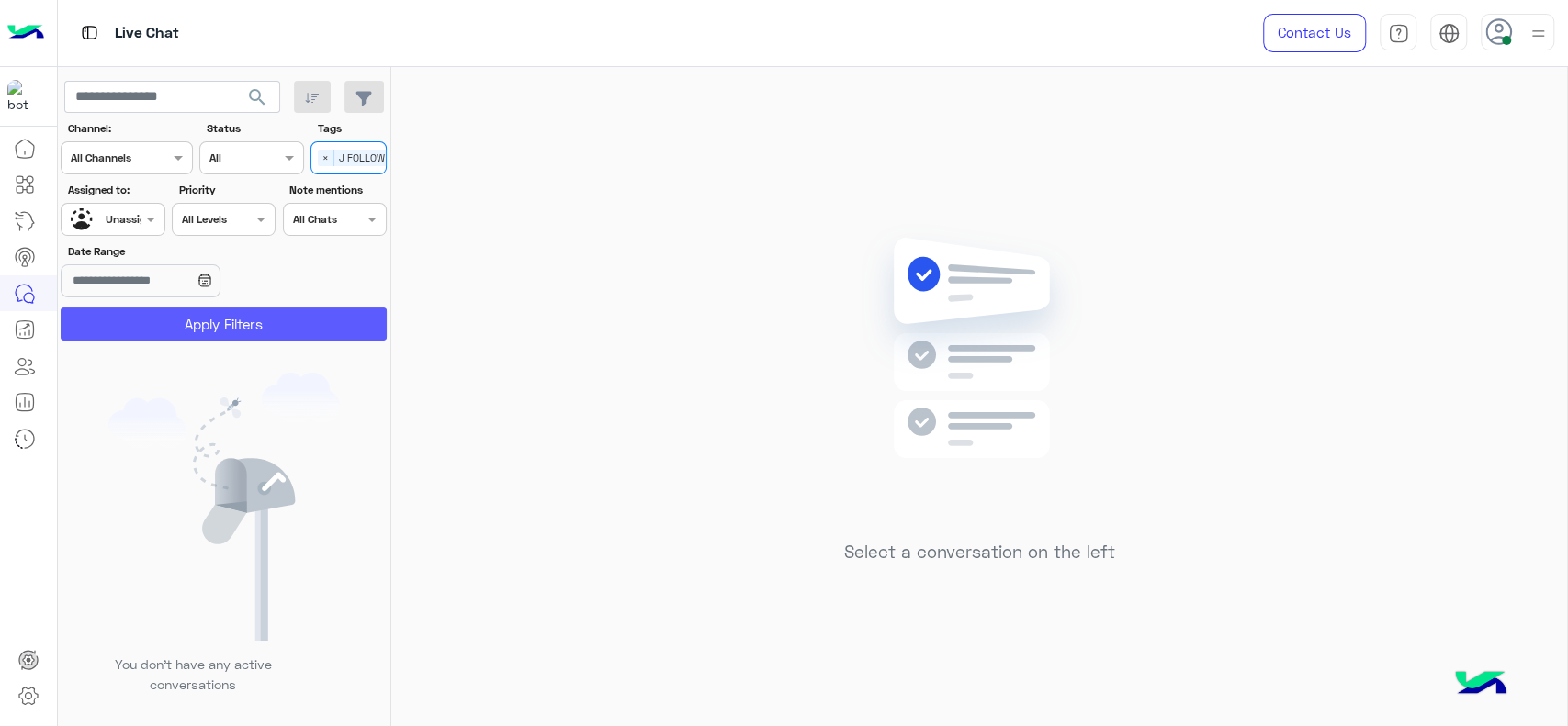
click at [274, 328] on button "Apply Filters" at bounding box center [223, 324] width 326 height 33
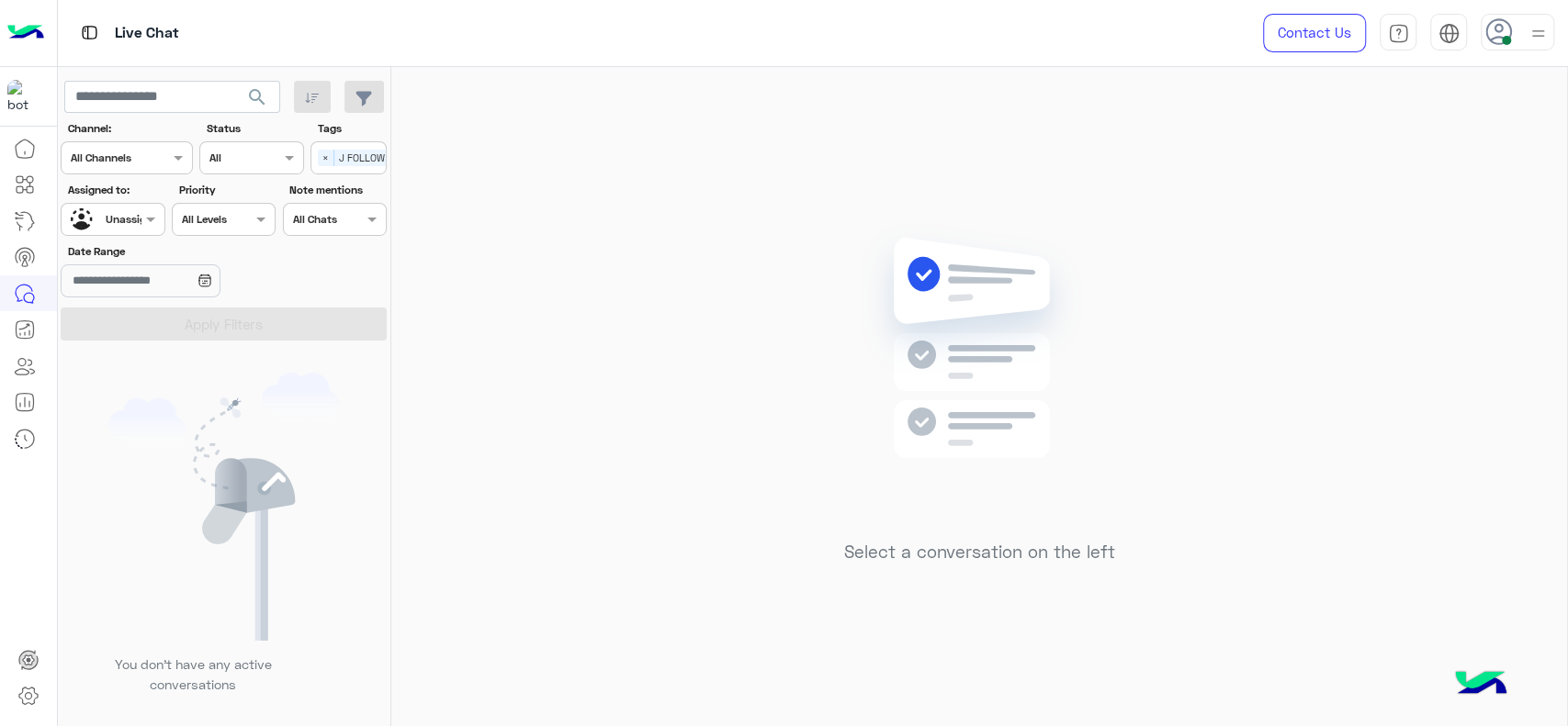
click at [130, 220] on div at bounding box center [112, 217] width 102 height 18
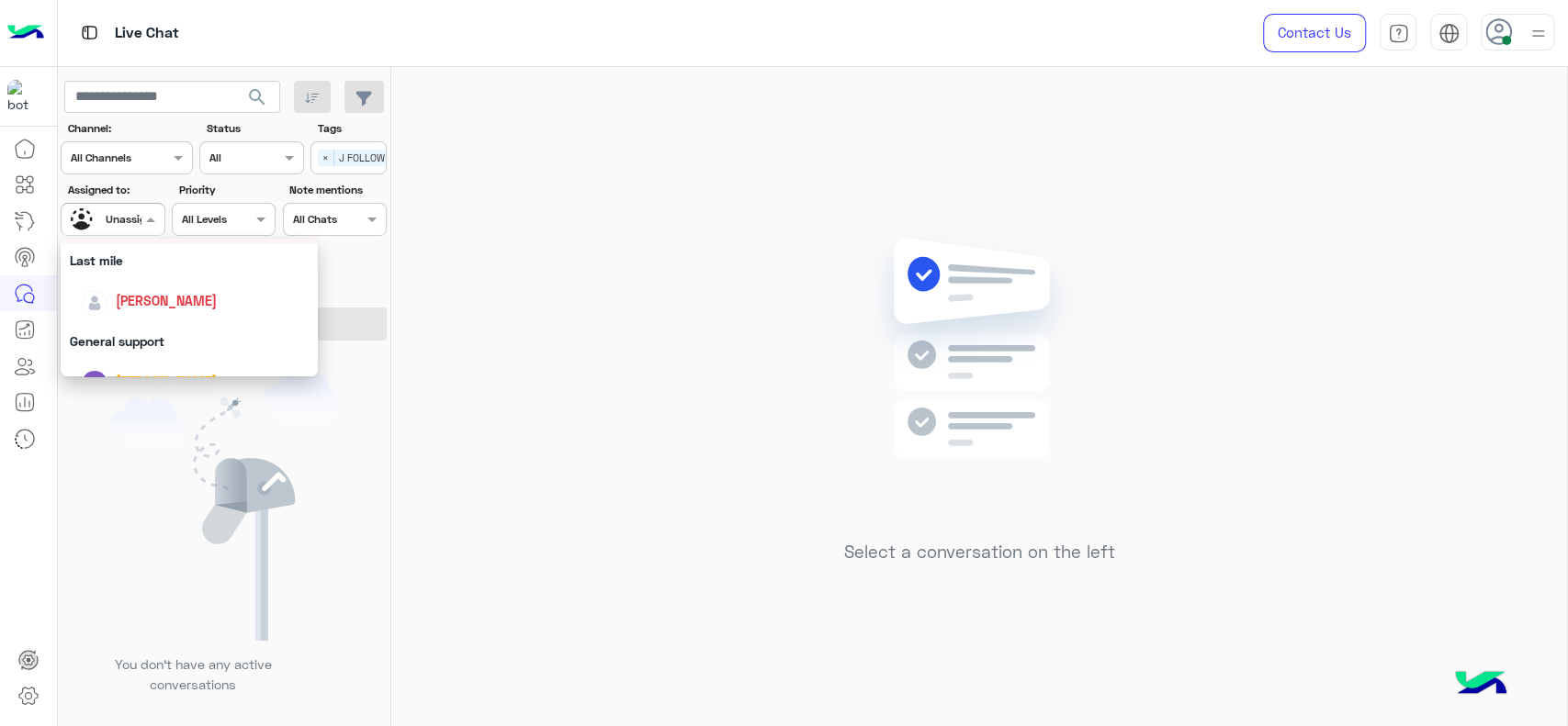
scroll to position [264, 0]
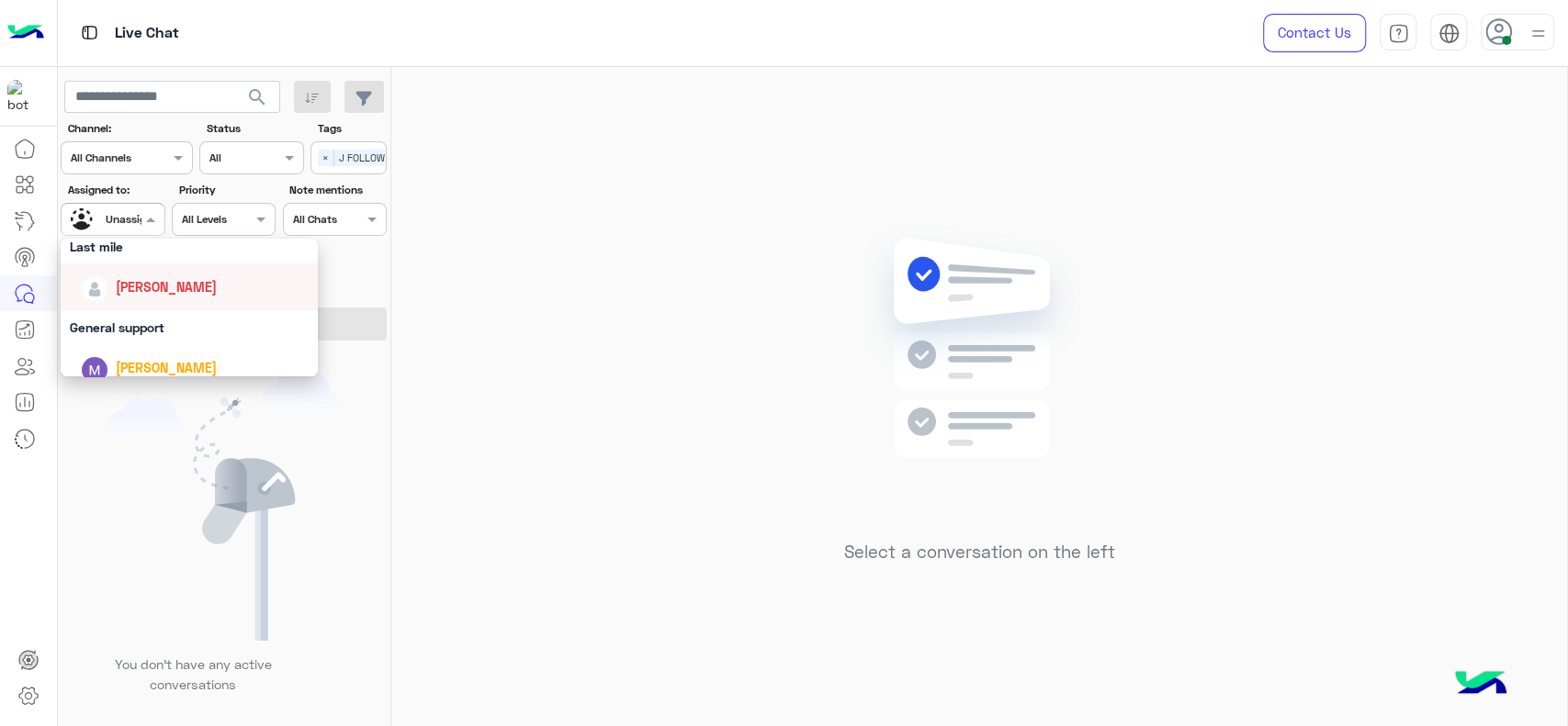
click at [153, 295] on div "[PERSON_NAME]" at bounding box center [166, 286] width 101 height 19
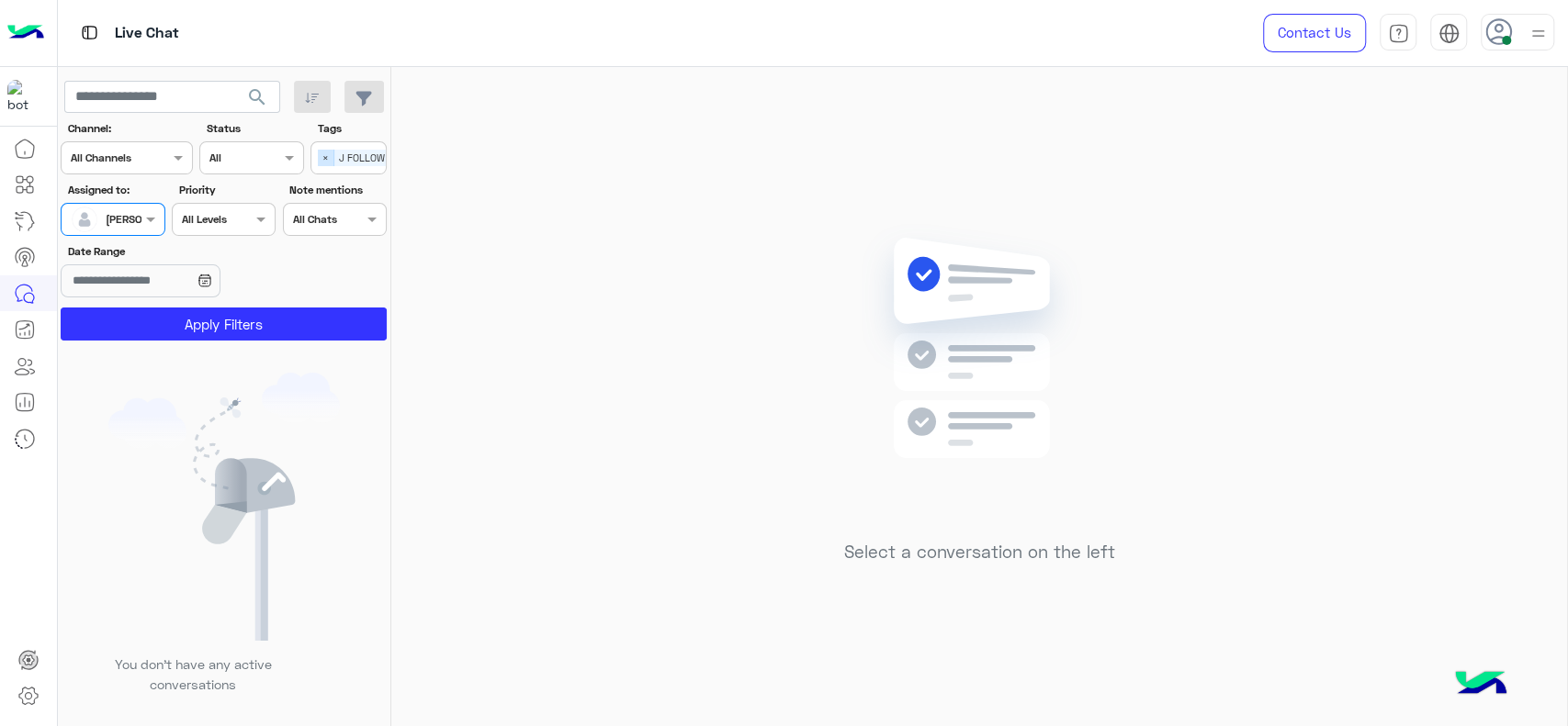
click at [324, 156] on span "×" at bounding box center [326, 157] width 17 height 17
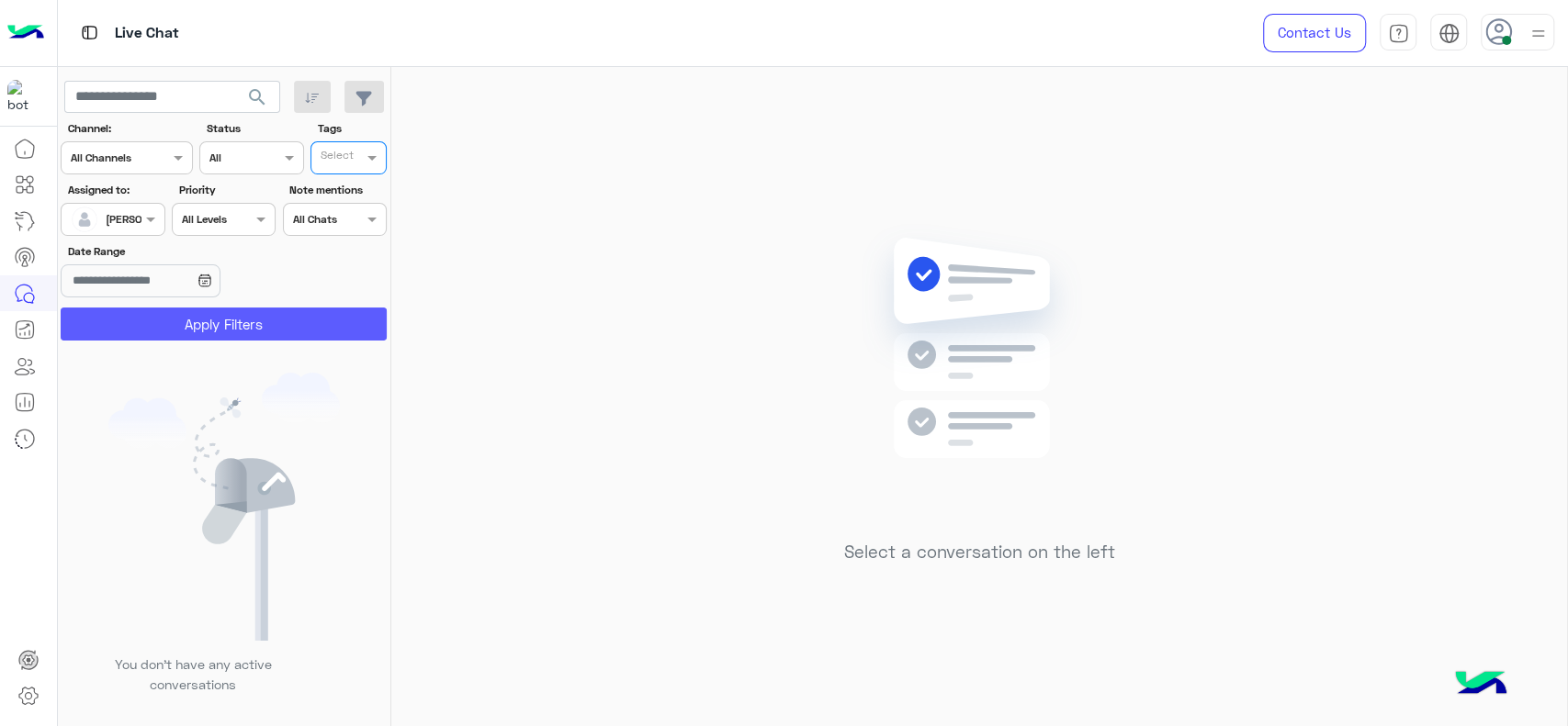
click at [305, 330] on button "Apply Filters" at bounding box center [223, 324] width 326 height 33
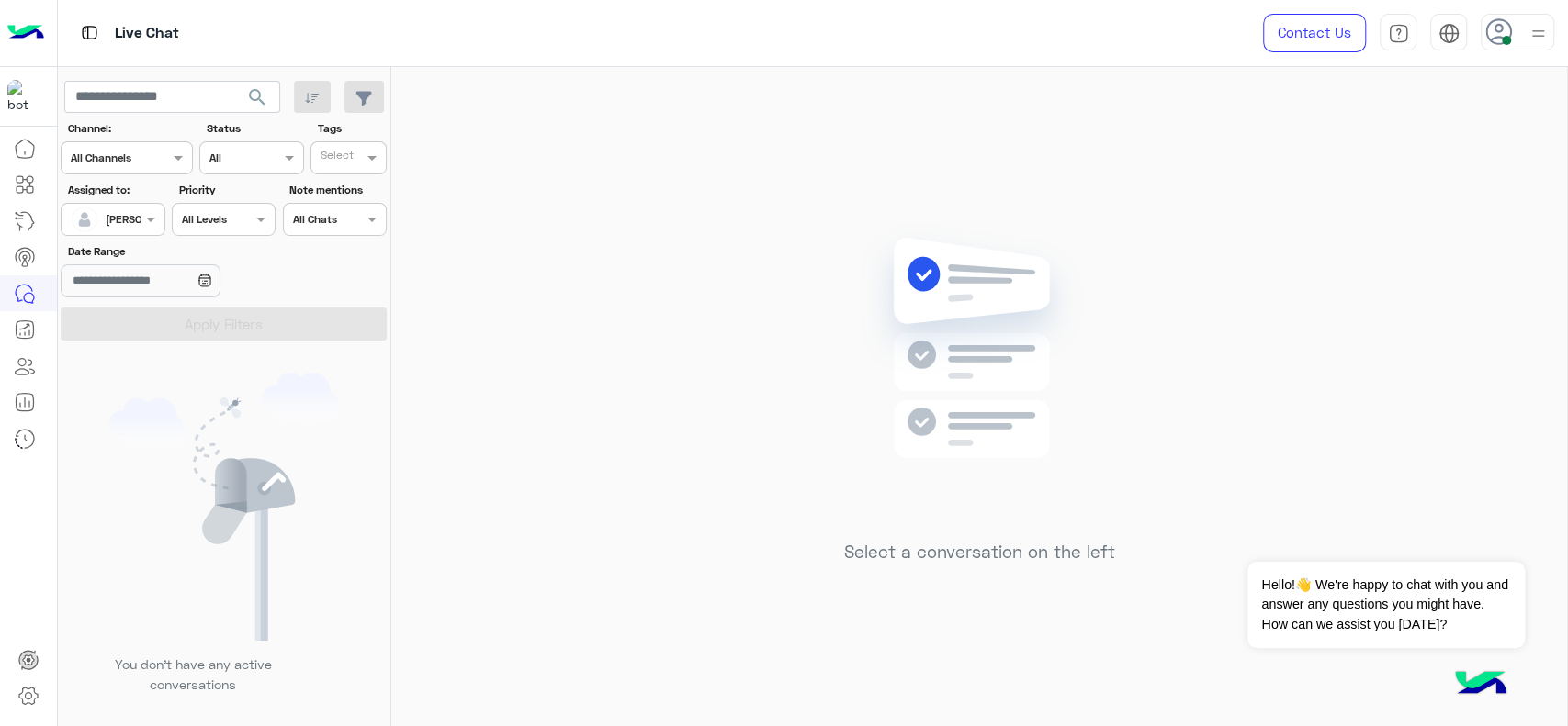
click at [718, 516] on div "Select a conversation on the left" at bounding box center [979, 400] width 1176 height 667
click at [108, 203] on div "Assigned on Jana Aboelseoud" at bounding box center [112, 219] width 104 height 33
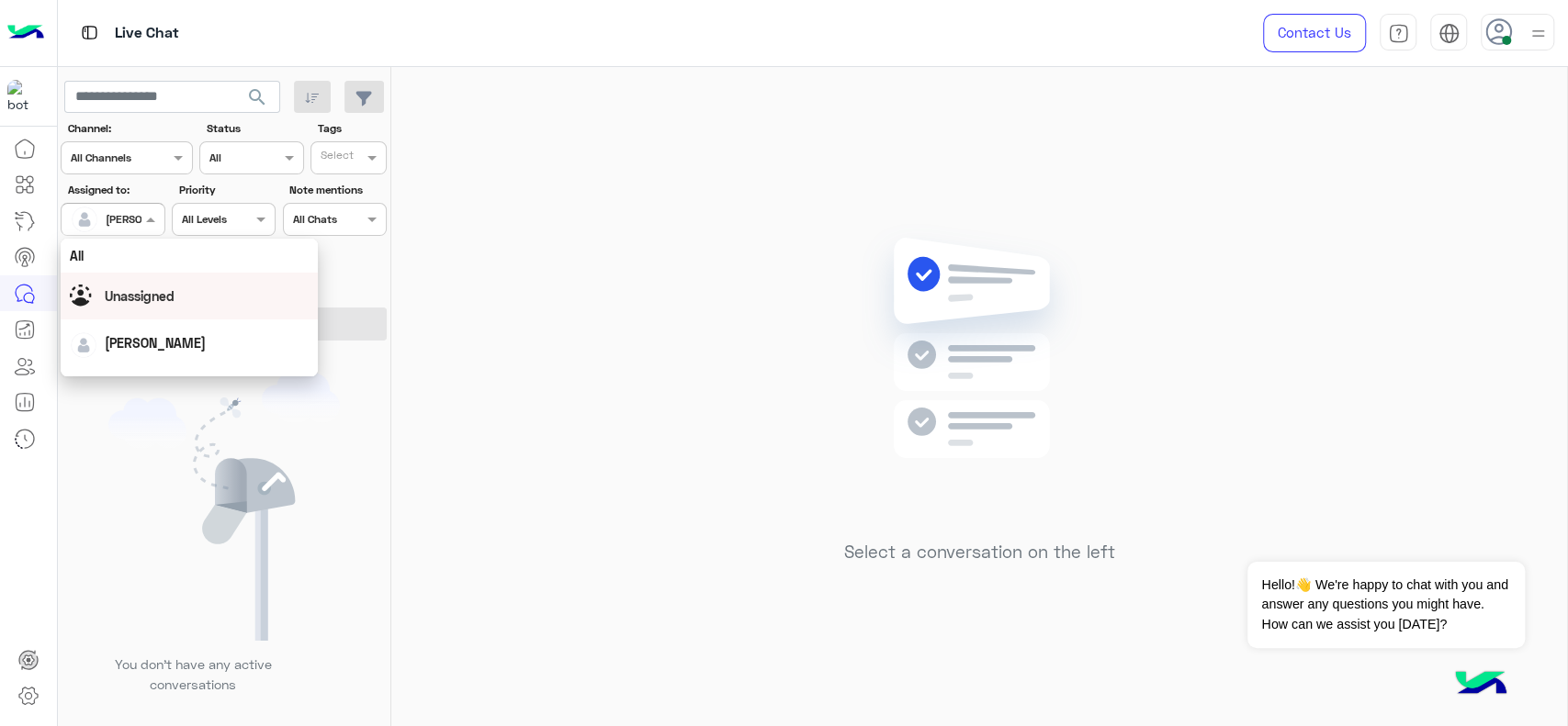
click at [140, 297] on span "Unassigned" at bounding box center [140, 296] width 69 height 16
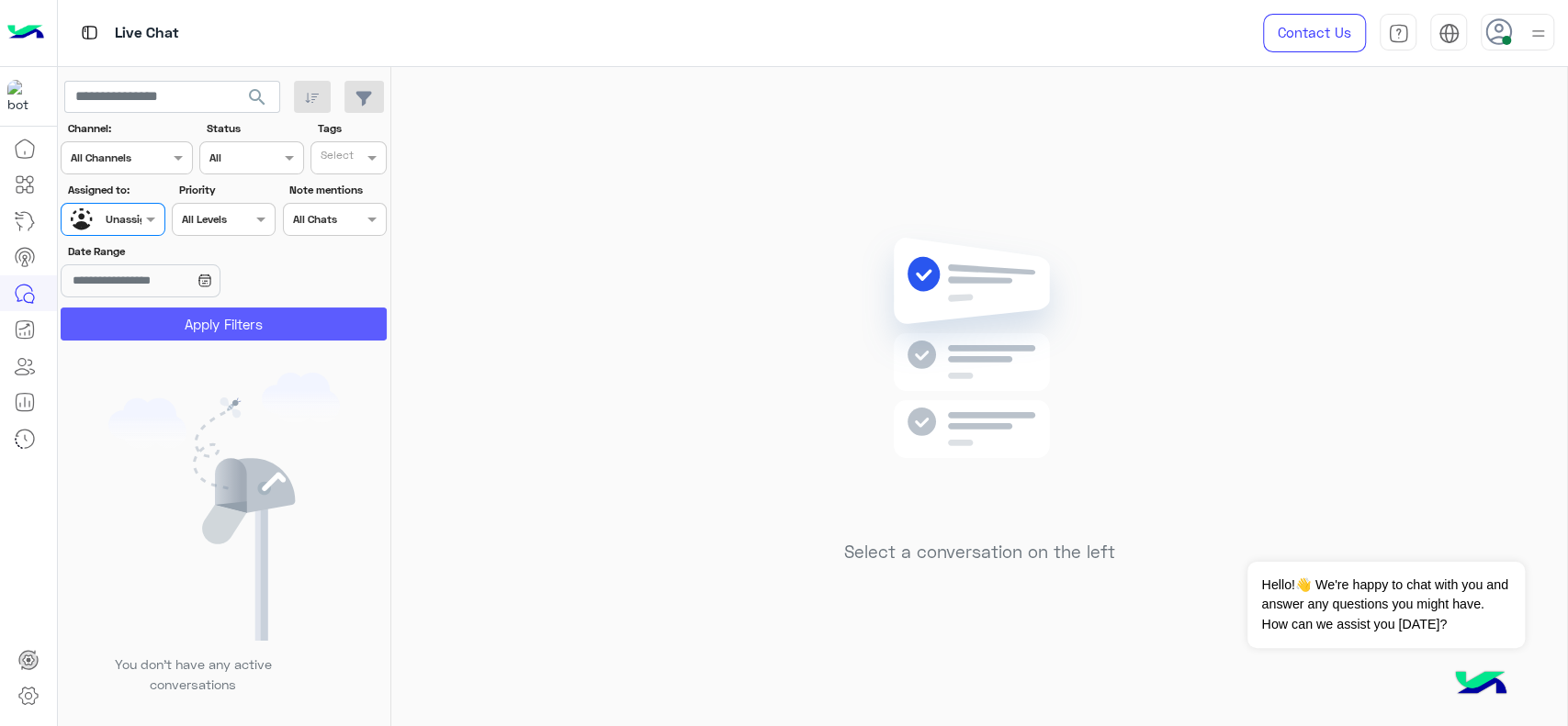
click at [166, 334] on button "Apply Filters" at bounding box center [223, 324] width 326 height 33
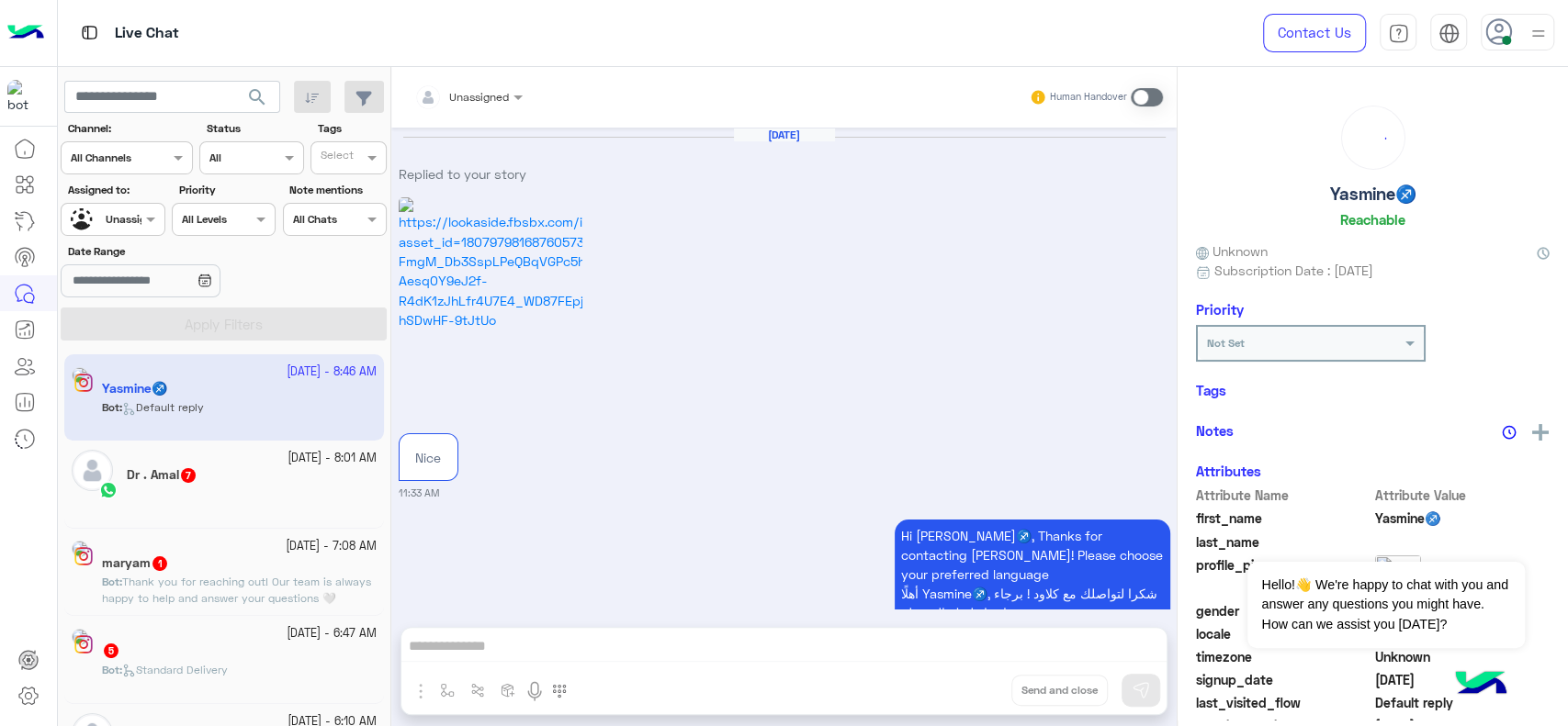
scroll to position [1521, 0]
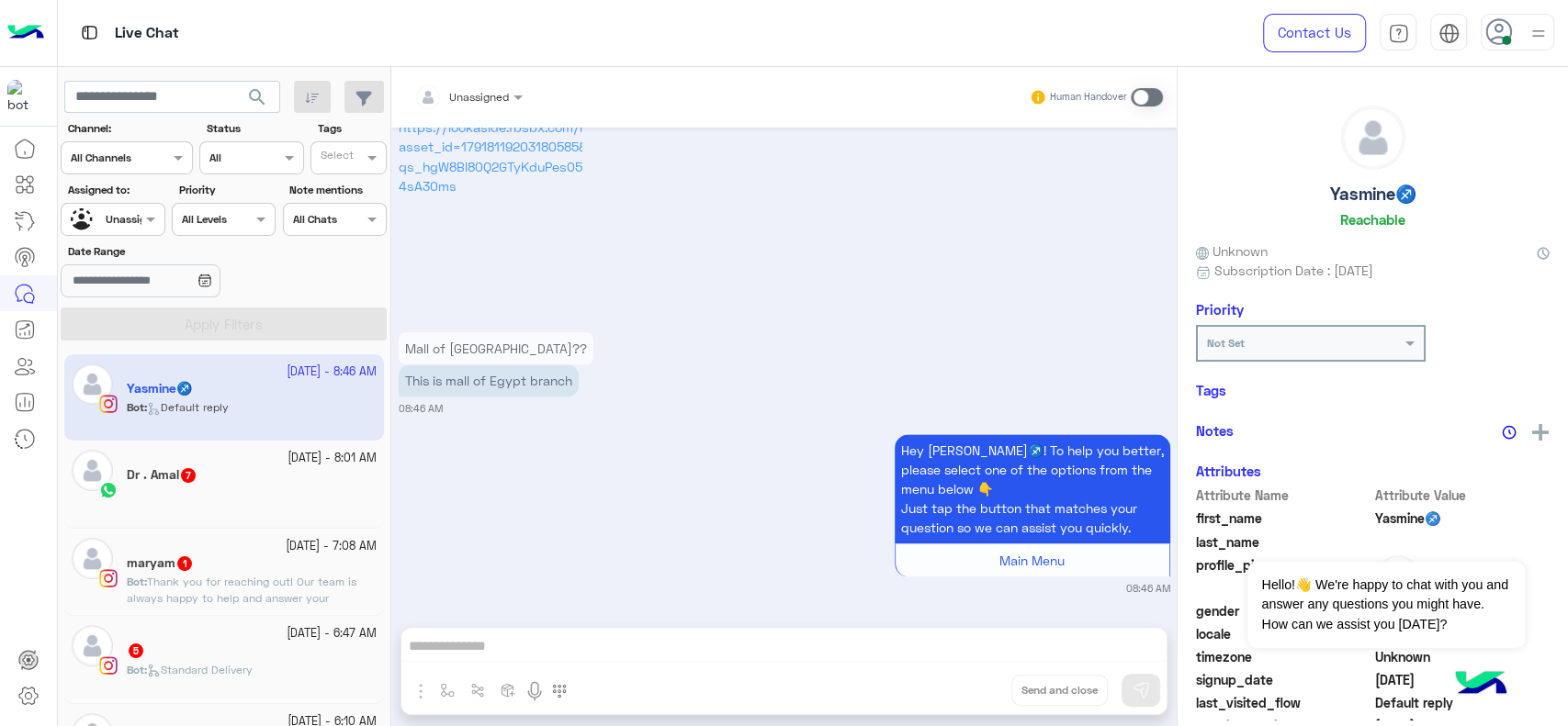
click at [125, 221] on div at bounding box center [112, 217] width 102 height 18
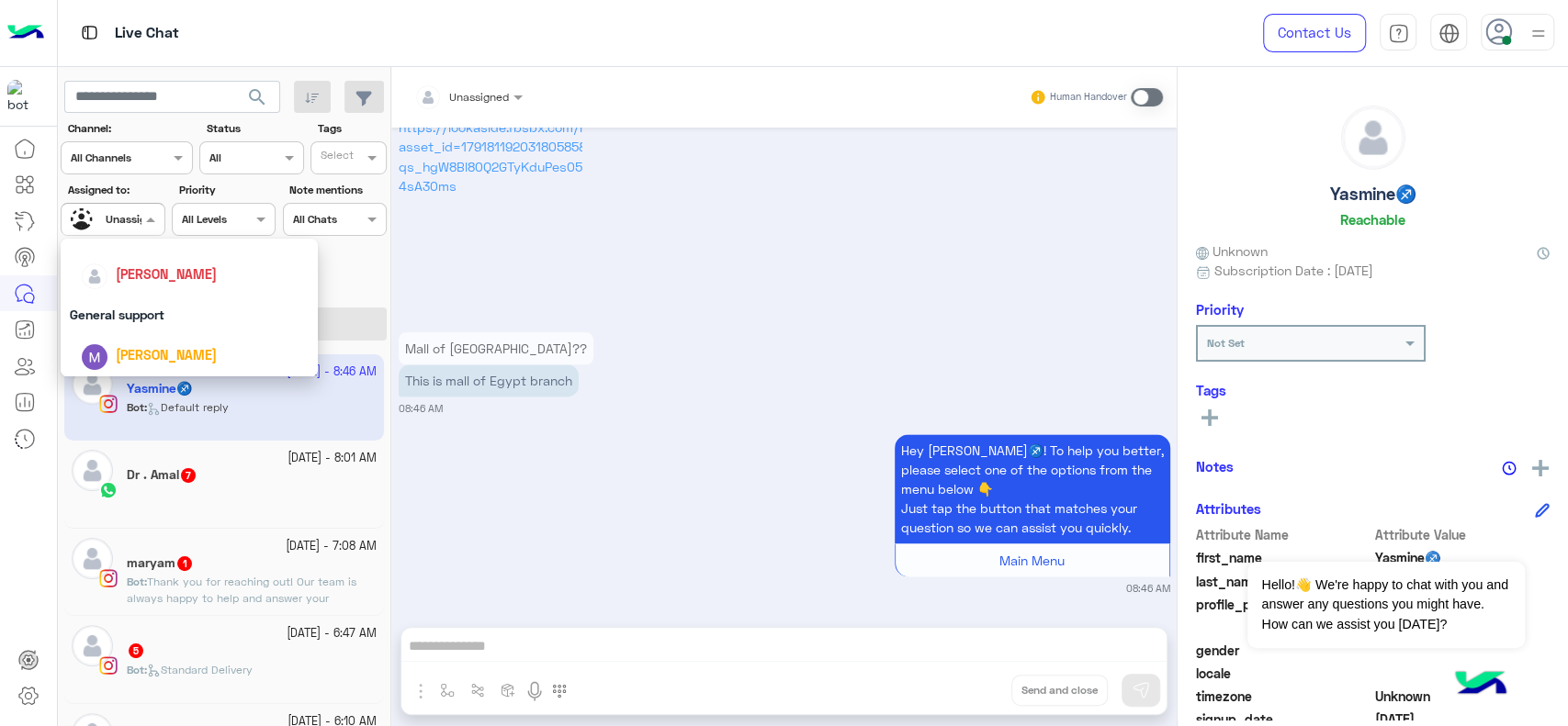
scroll to position [237, 0]
click at [105, 271] on div "Last mile" at bounding box center [189, 274] width 258 height 34
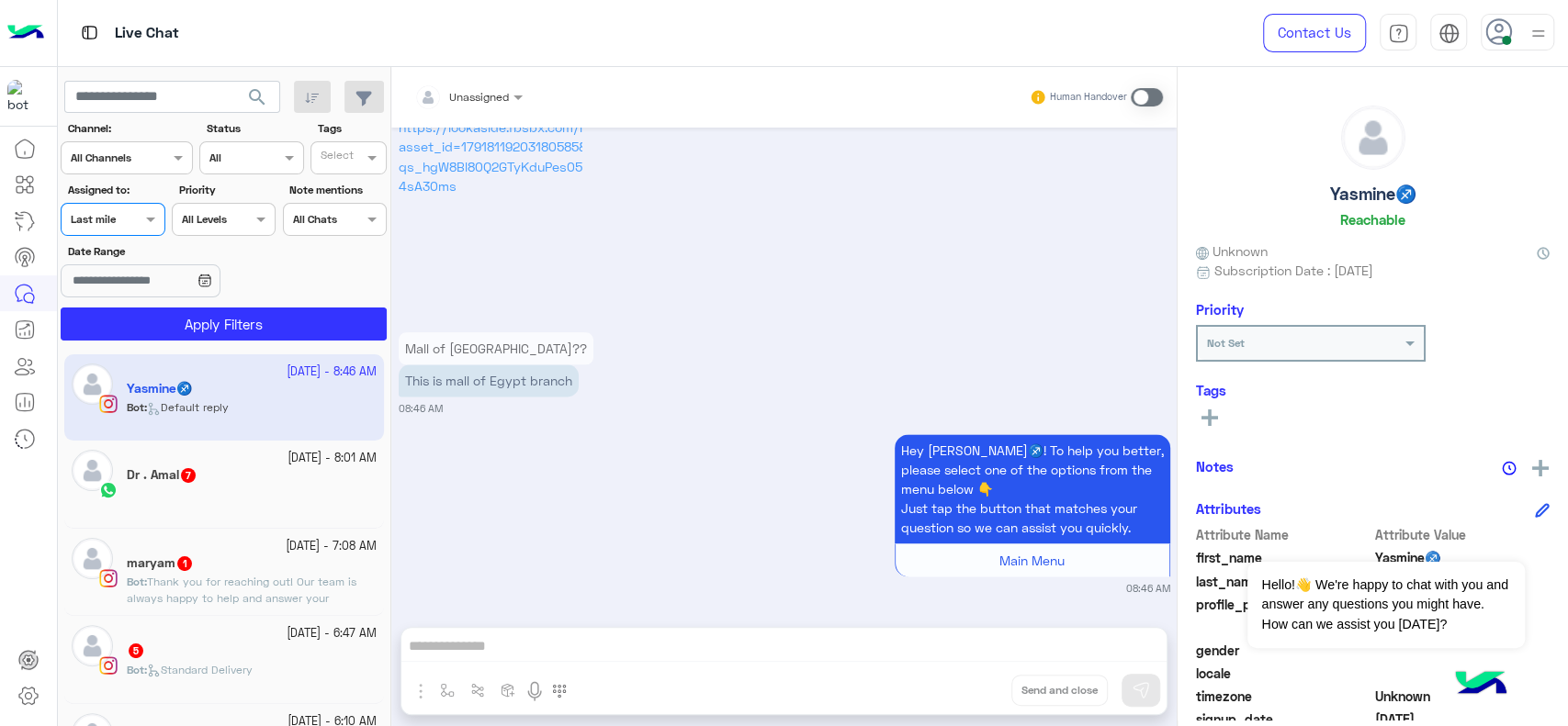
click at [105, 299] on app-date-range-input at bounding box center [167, 282] width 215 height 37
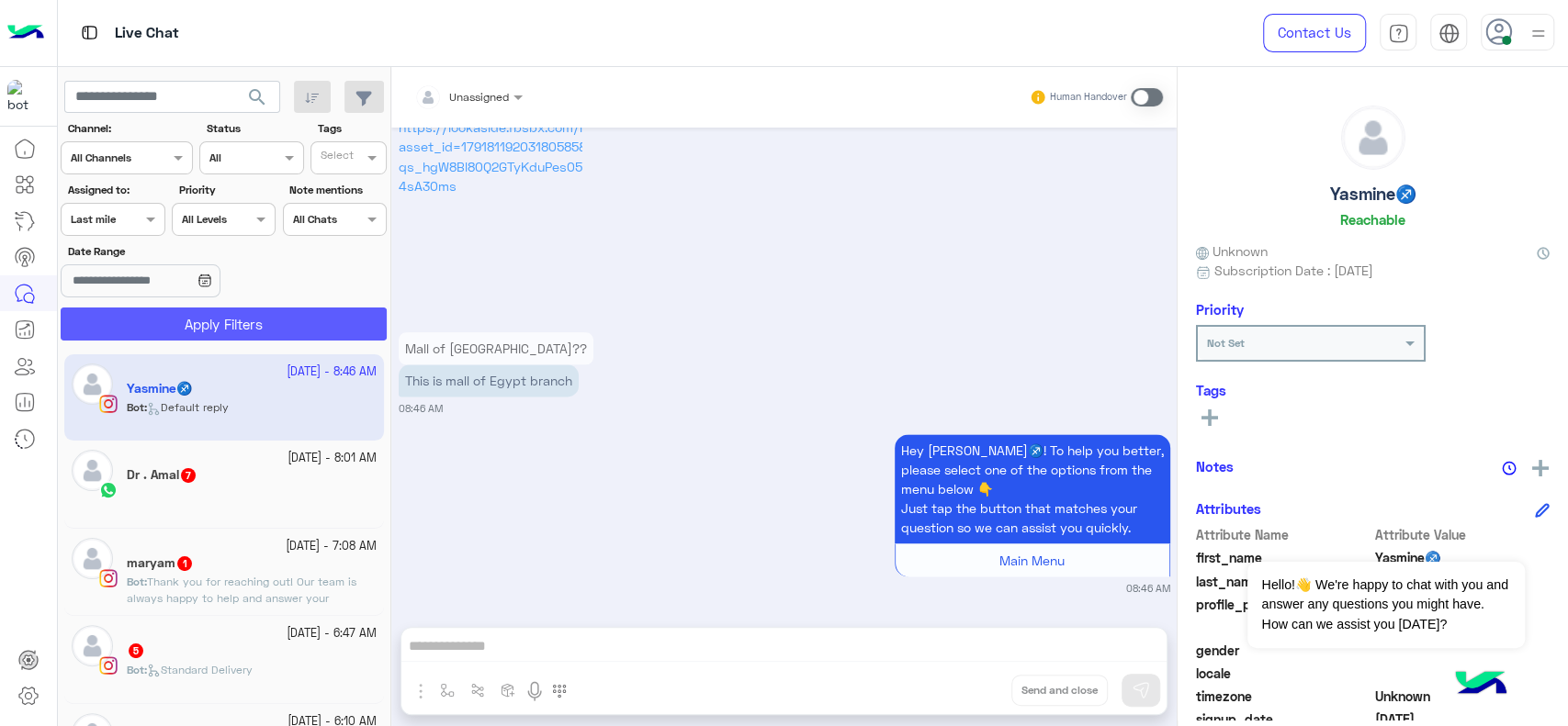
click at [107, 311] on button "Apply Filters" at bounding box center [223, 324] width 326 height 33
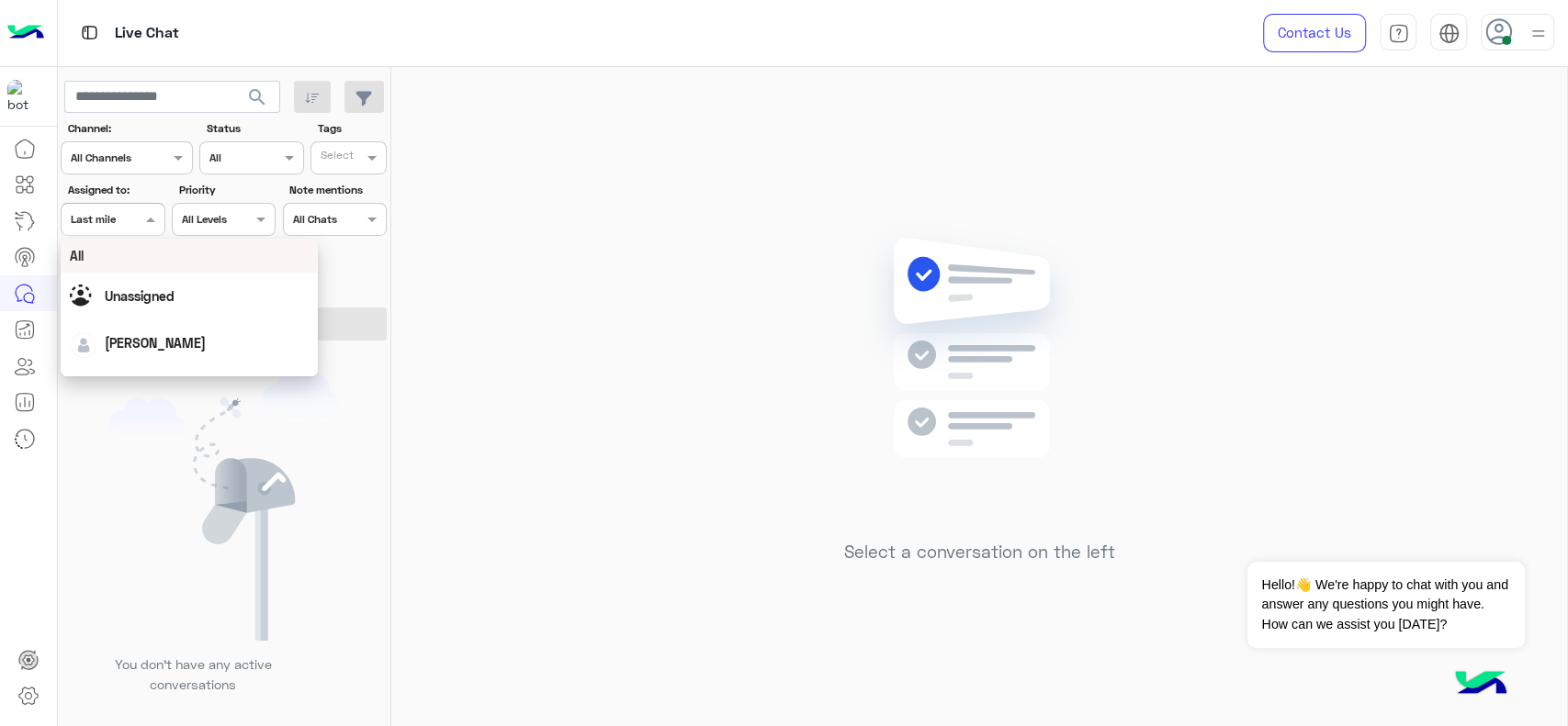
click at [114, 207] on div "Assigned on Last mile" at bounding box center [112, 219] width 104 height 33
click at [101, 266] on img "Options list" at bounding box center [95, 256] width 26 height 26
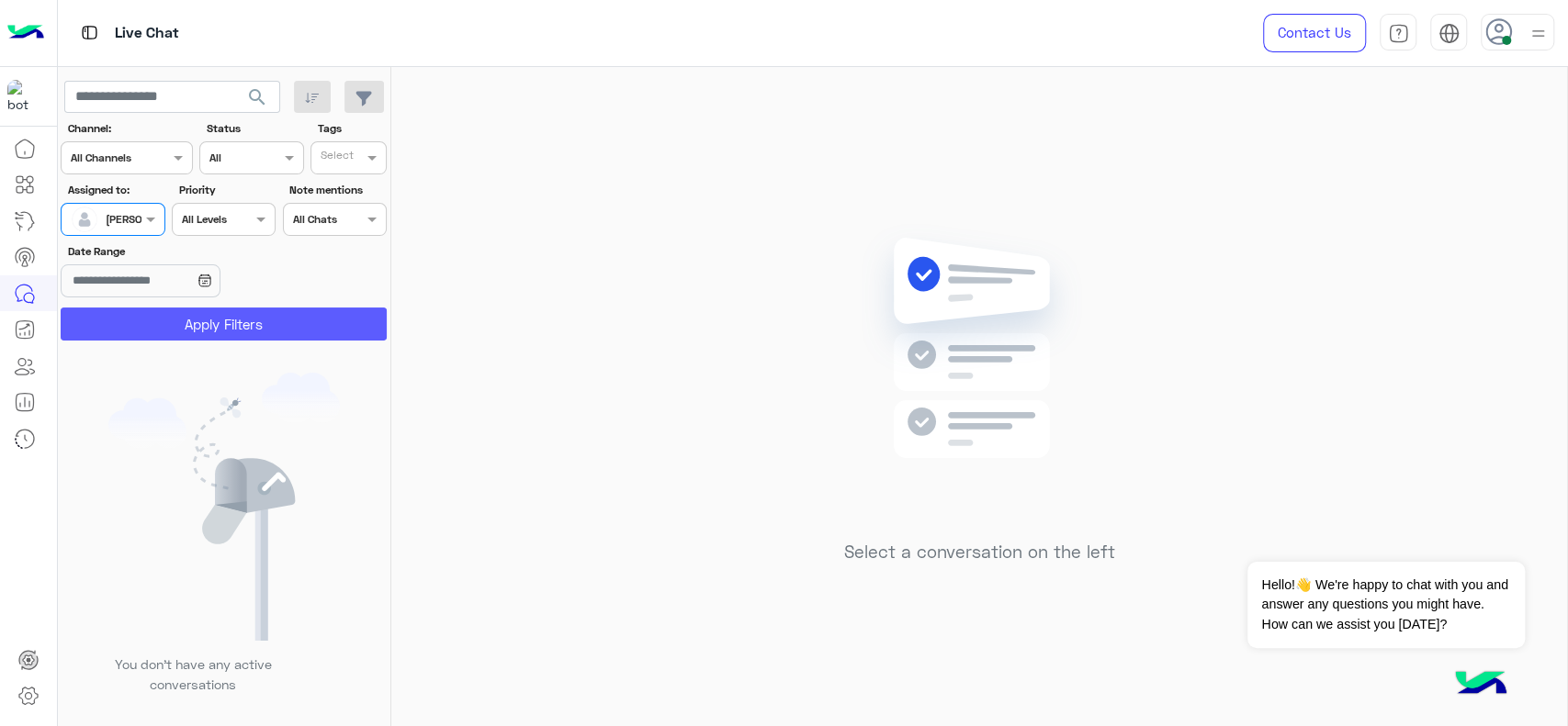
click at [116, 320] on button "Apply Filters" at bounding box center [223, 324] width 326 height 33
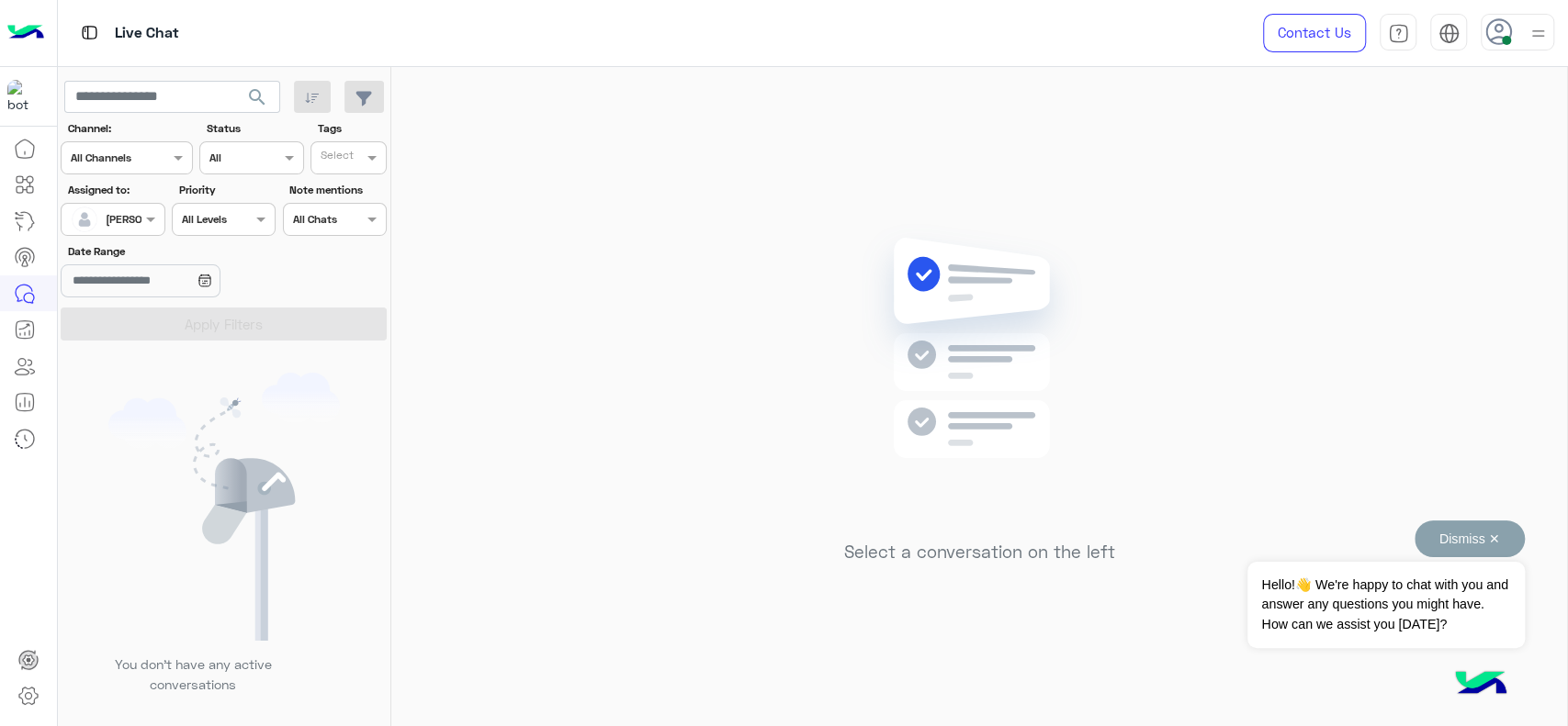
drag, startPoint x: 1460, startPoint y: 543, endPoint x: 997, endPoint y: 621, distance: 469.5
click at [1455, 547] on button "Dismiss ✕" at bounding box center [1469, 539] width 110 height 37
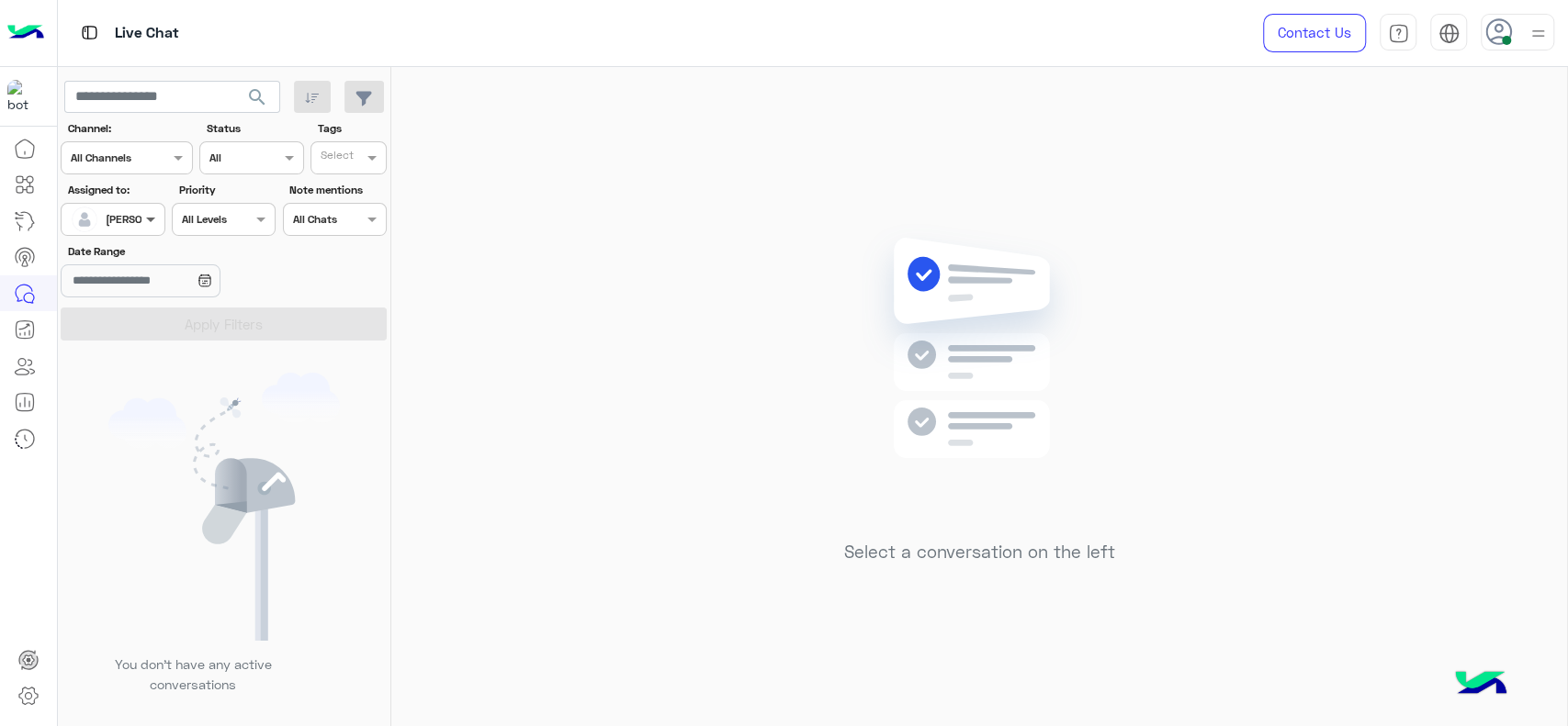
click at [157, 224] on span at bounding box center [153, 218] width 23 height 19
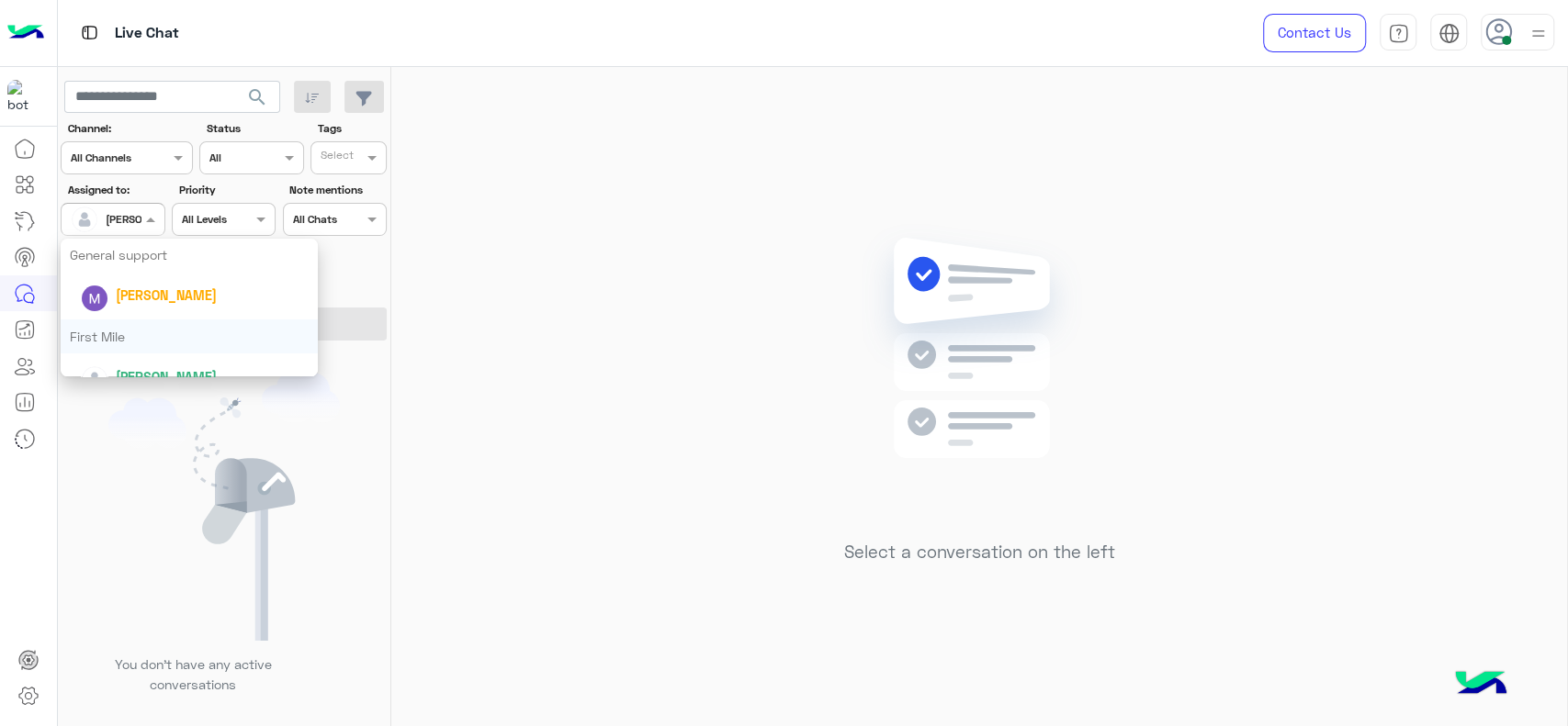
scroll to position [361, 0]
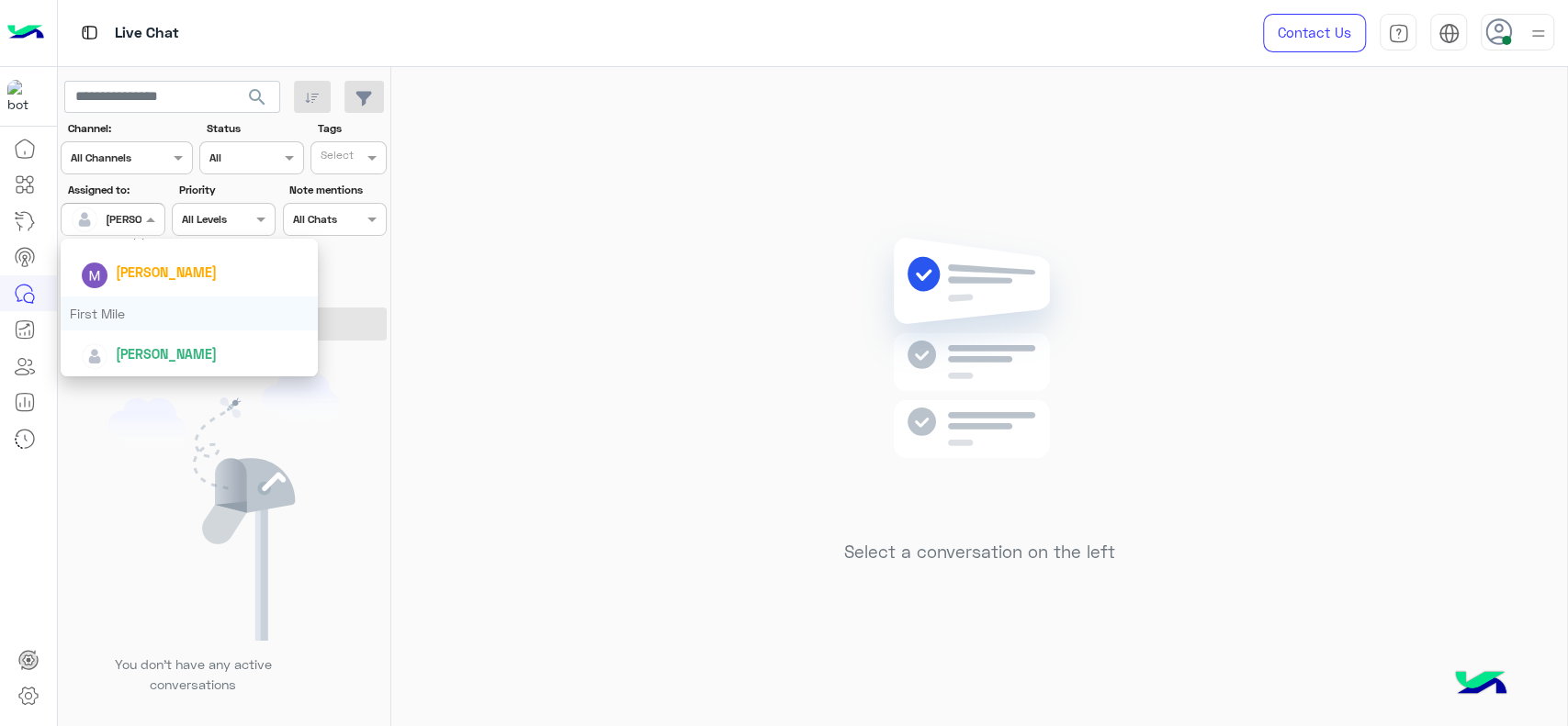
click at [148, 321] on div "First Mile" at bounding box center [189, 313] width 258 height 34
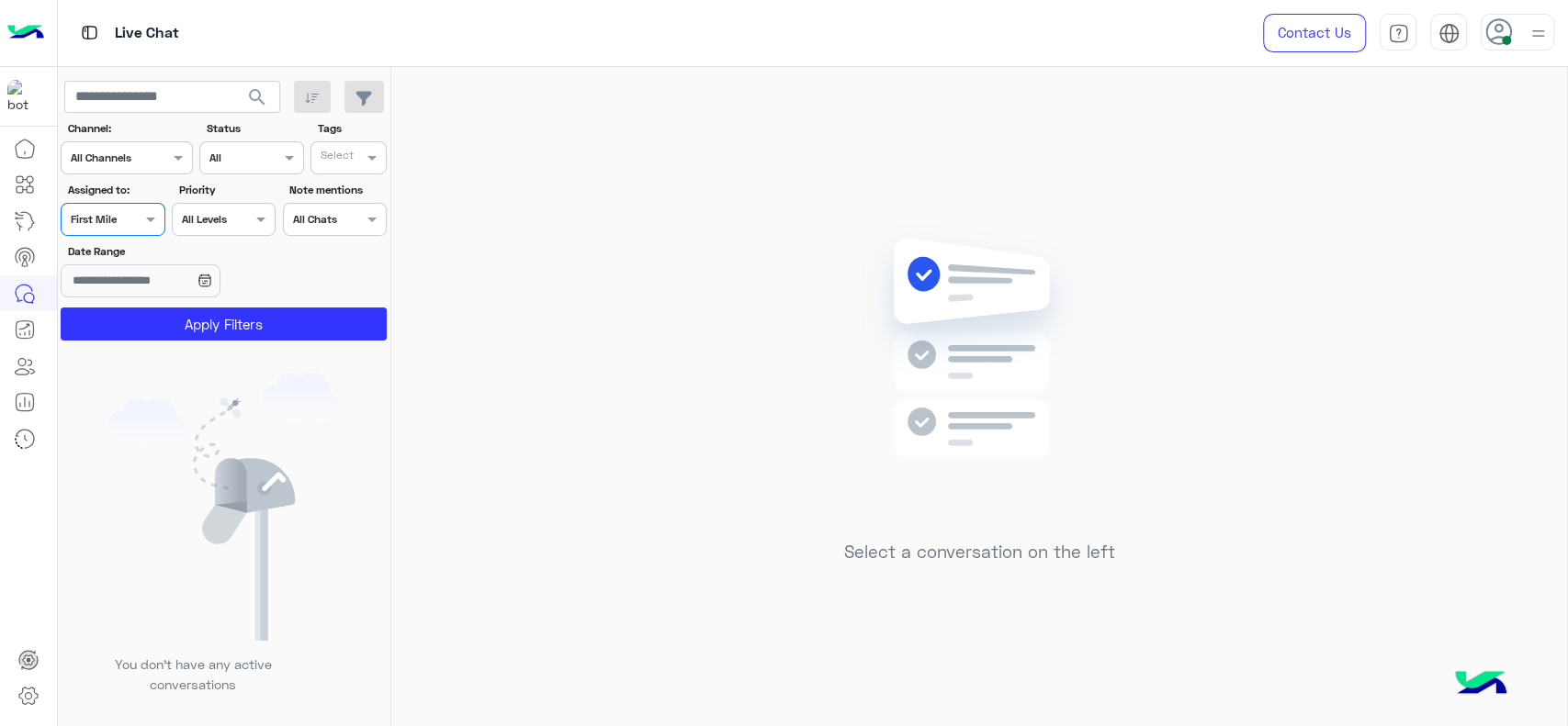
click at [154, 342] on app-inbox-users-filters "search Channel: Channel All Channels Status Channel All Tags Select Assigned to…" at bounding box center [224, 208] width 334 height 281
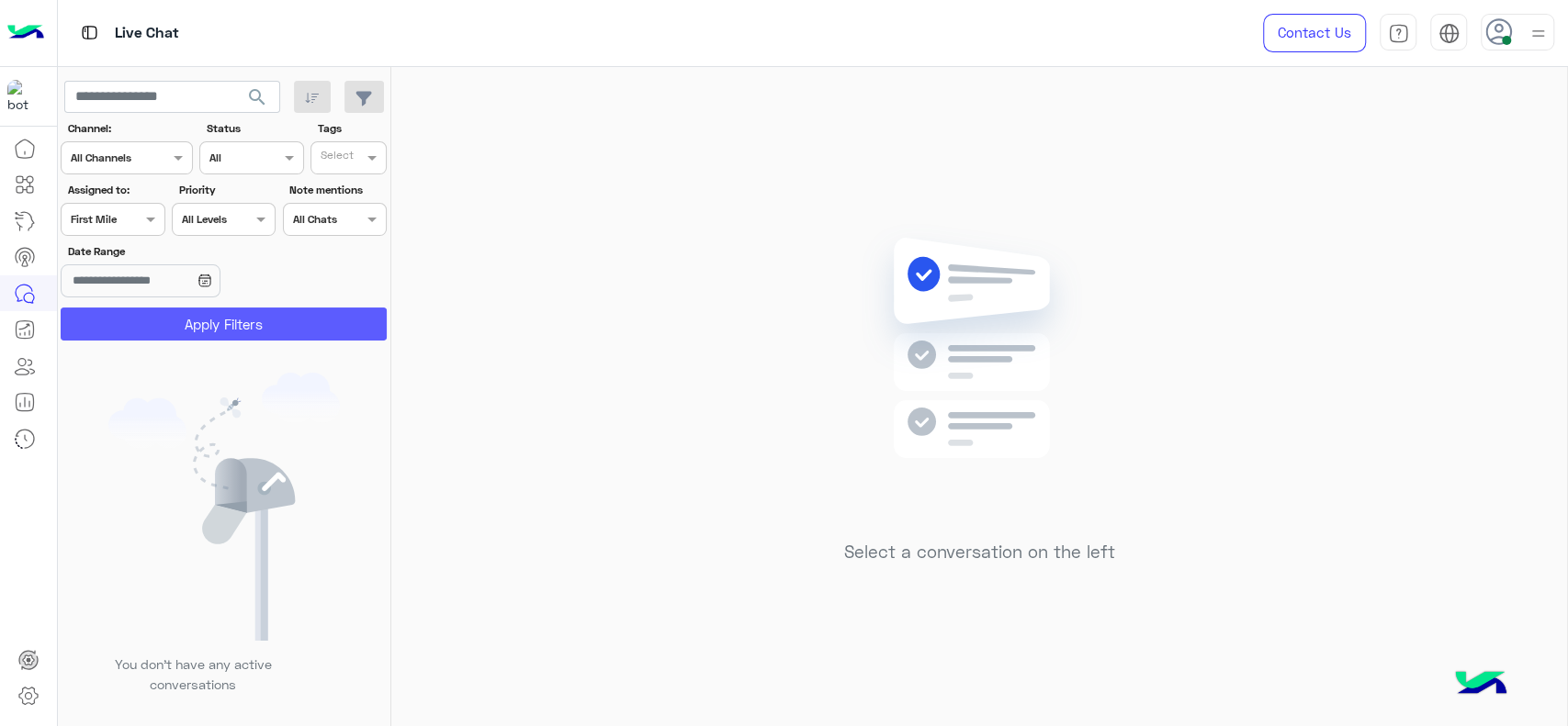
click at [159, 310] on button "Apply Filters" at bounding box center [223, 324] width 326 height 33
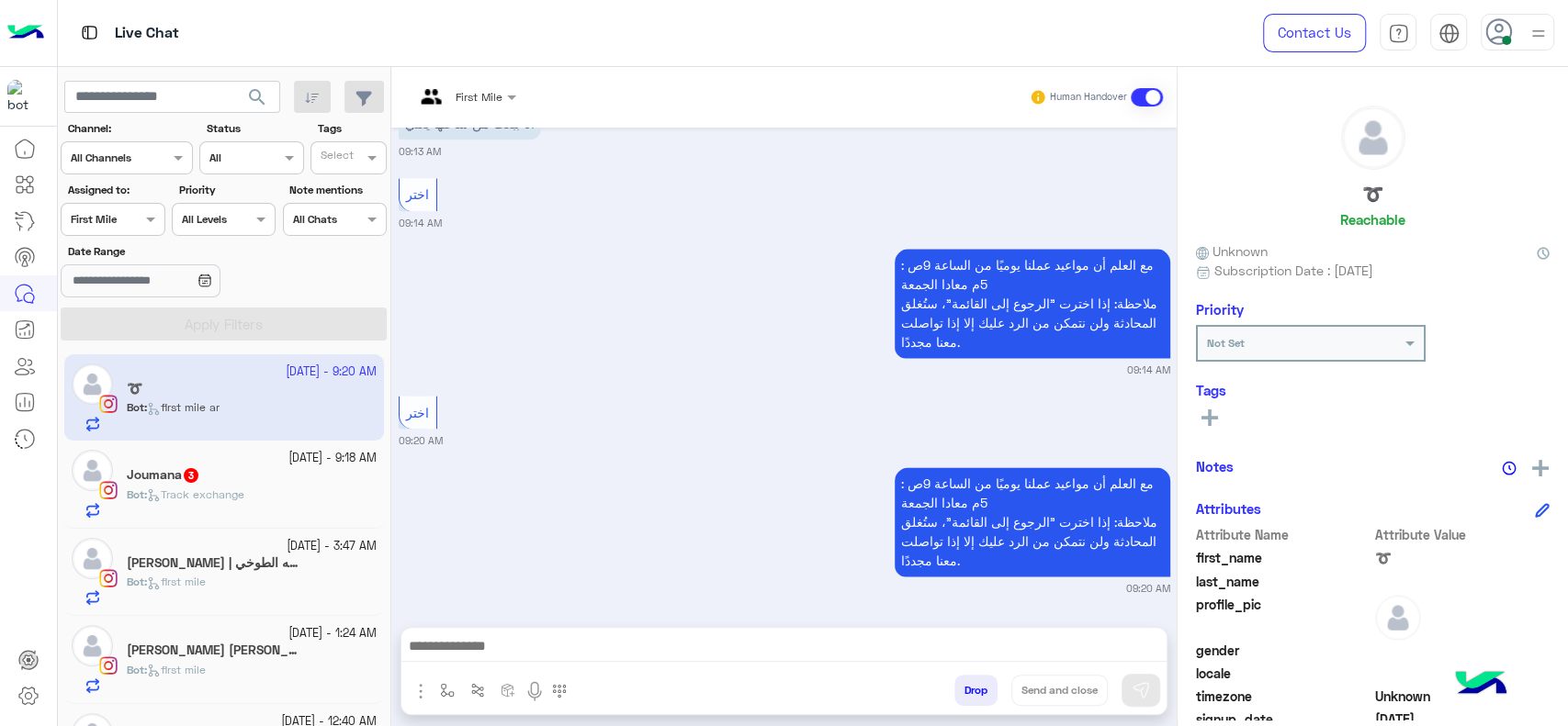
click at [110, 215] on input "text" at bounding box center [91, 217] width 43 height 17
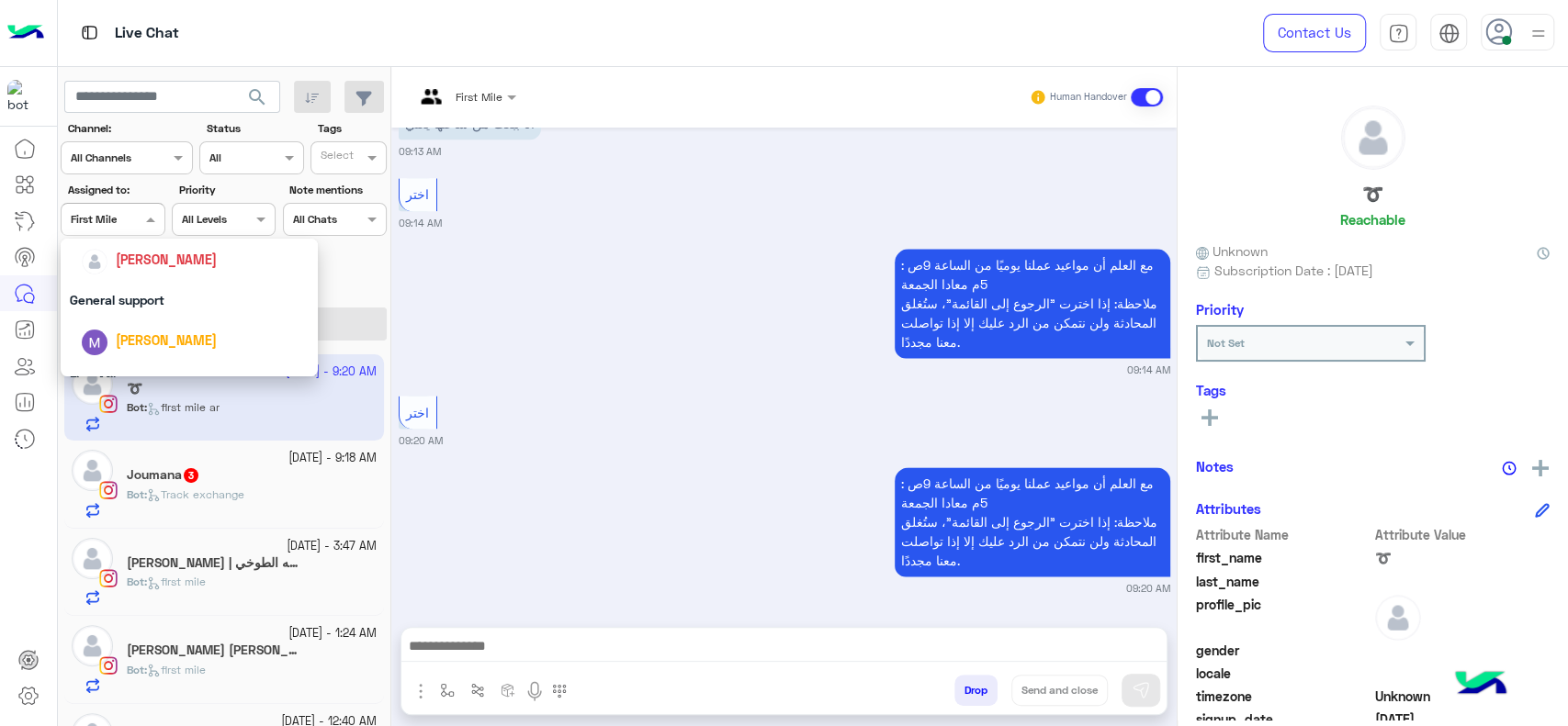
scroll to position [258, 0]
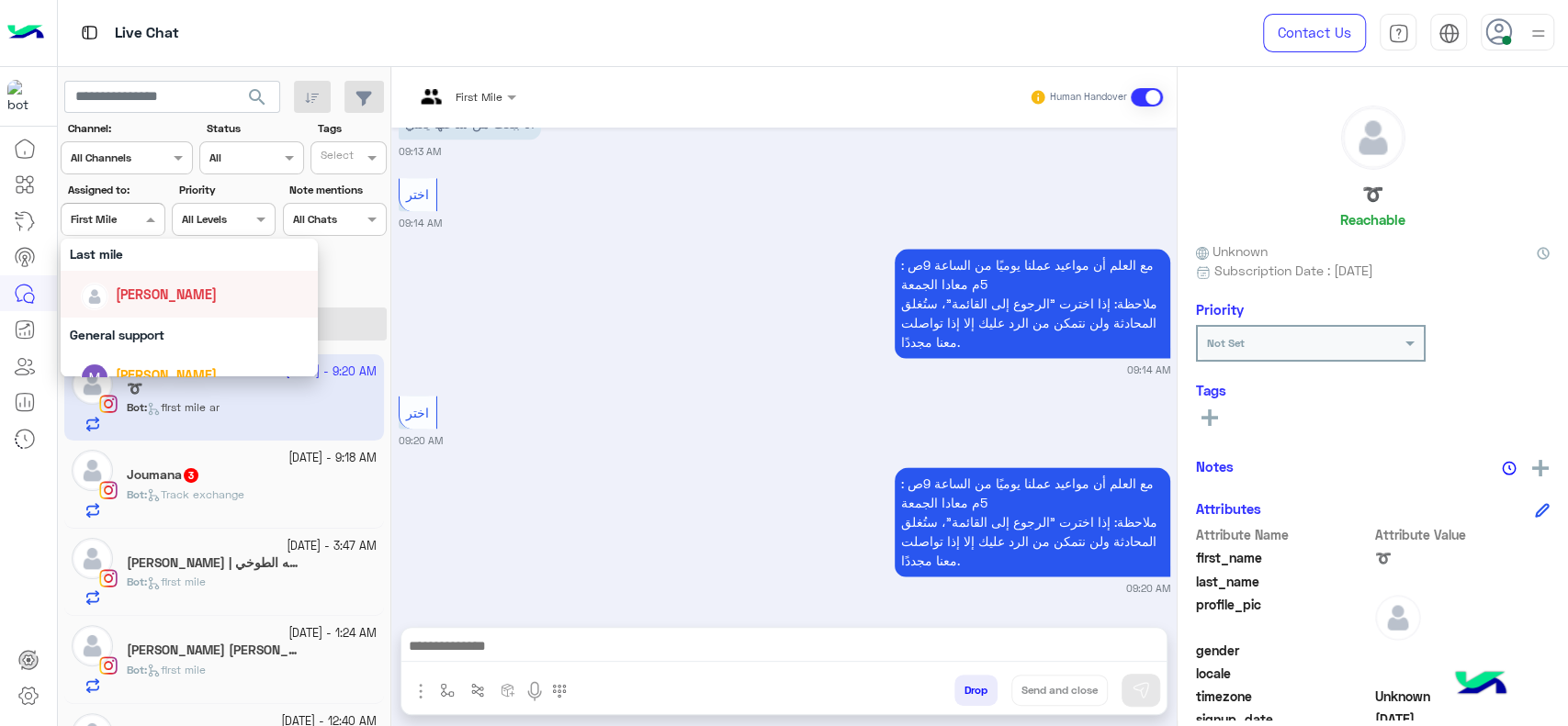
click at [110, 307] on div "[PERSON_NAME]" at bounding box center [195, 294] width 228 height 32
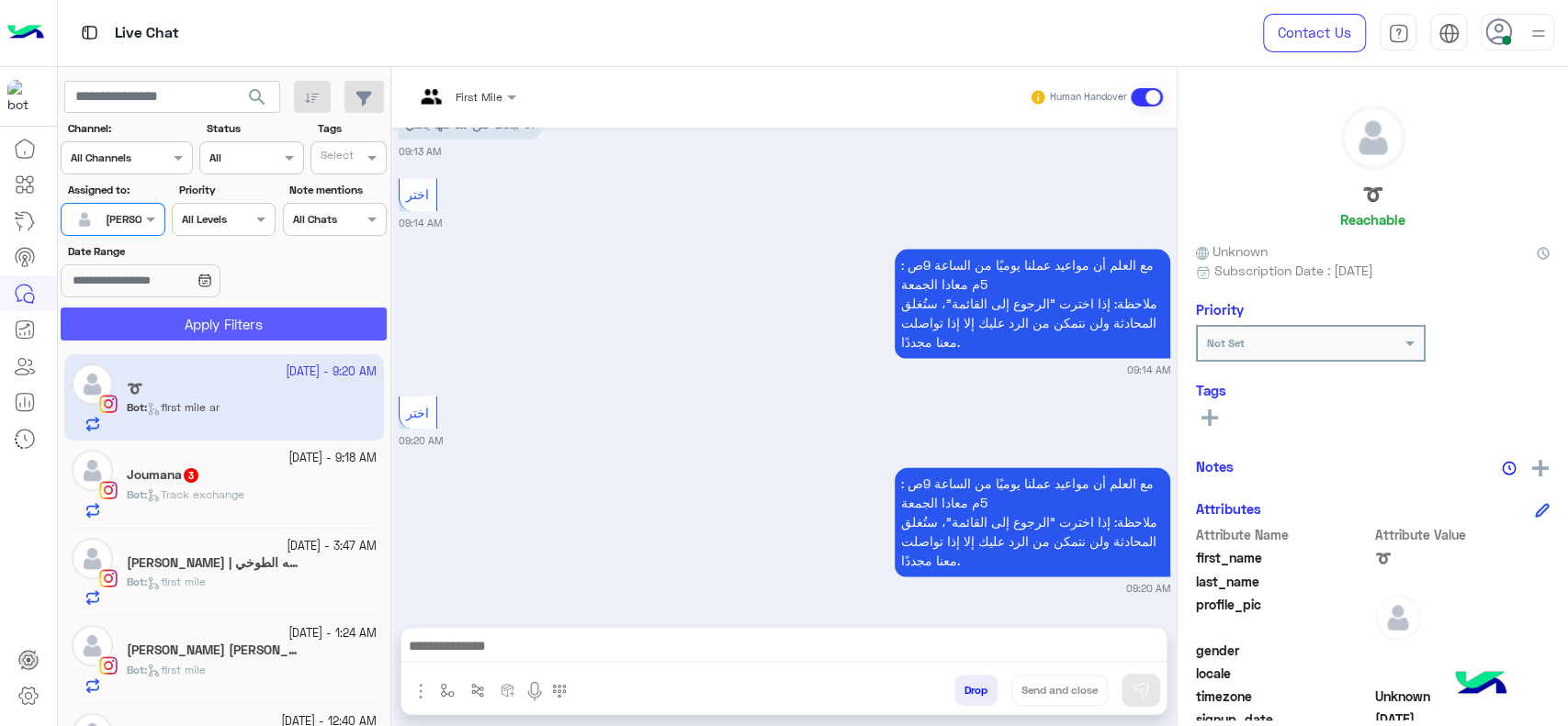
click at [110, 308] on button "Apply Filters" at bounding box center [223, 324] width 326 height 33
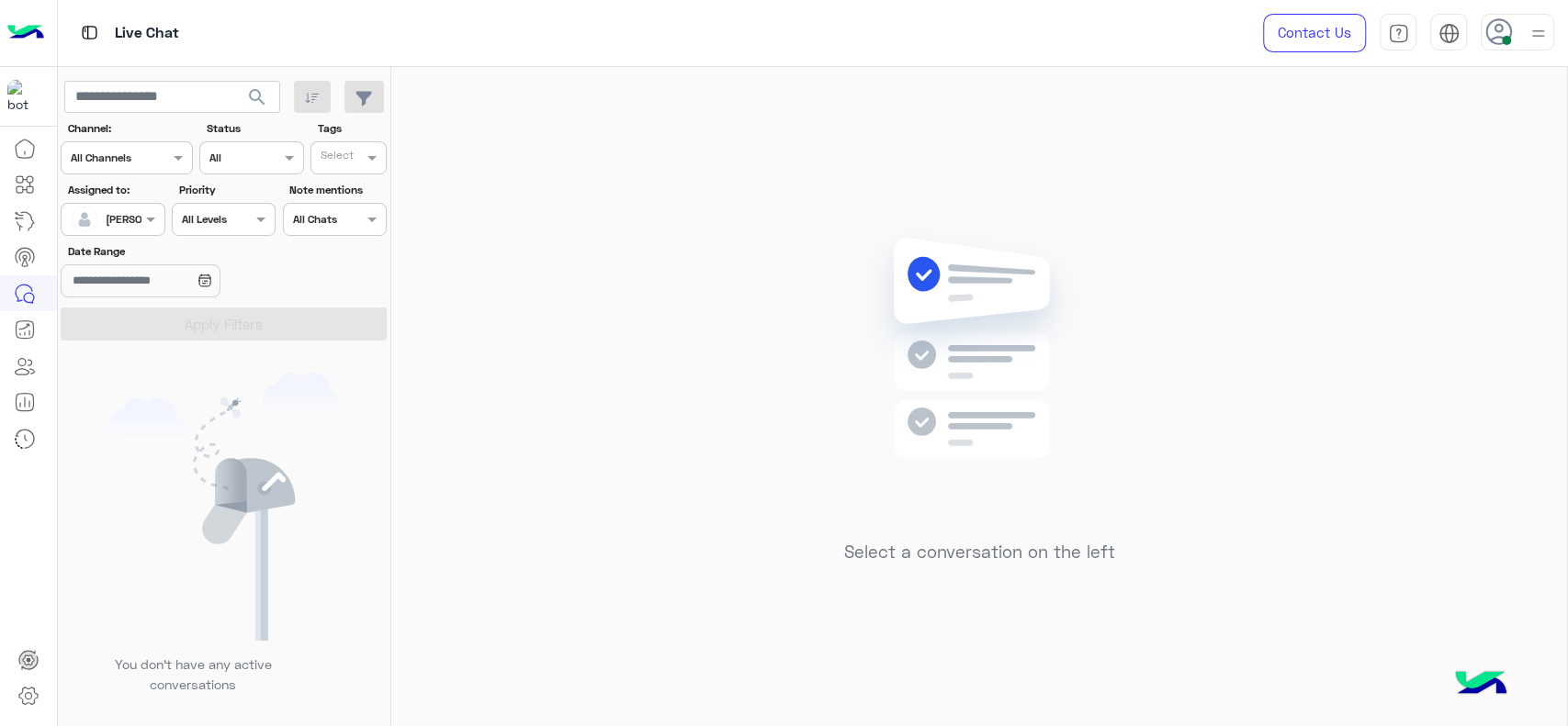
click at [1145, 546] on div "Select a conversation on the left" at bounding box center [979, 400] width 1176 height 667
click at [627, 195] on div "Select a conversation on the left" at bounding box center [979, 400] width 1176 height 667
click at [162, 224] on span at bounding box center [153, 218] width 23 height 19
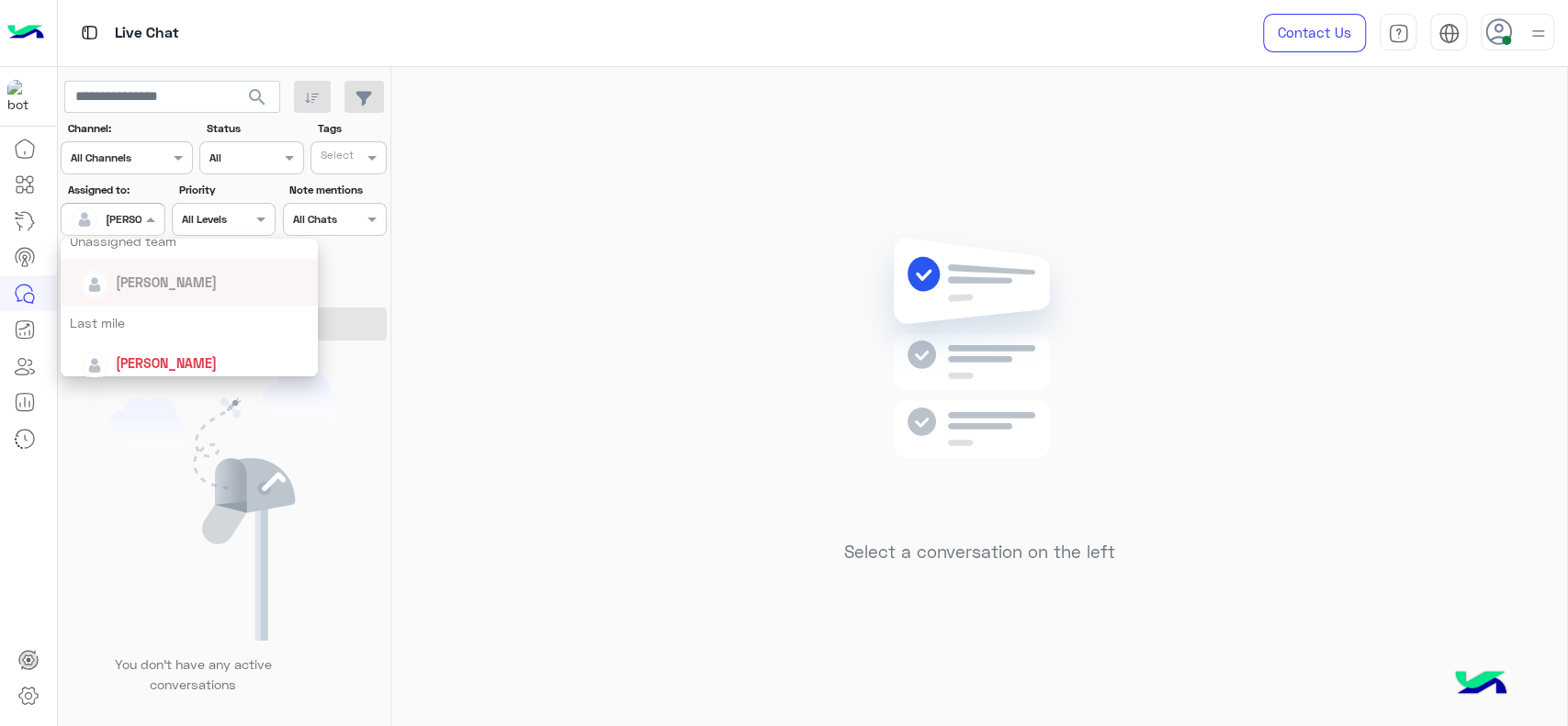
scroll to position [224, 0]
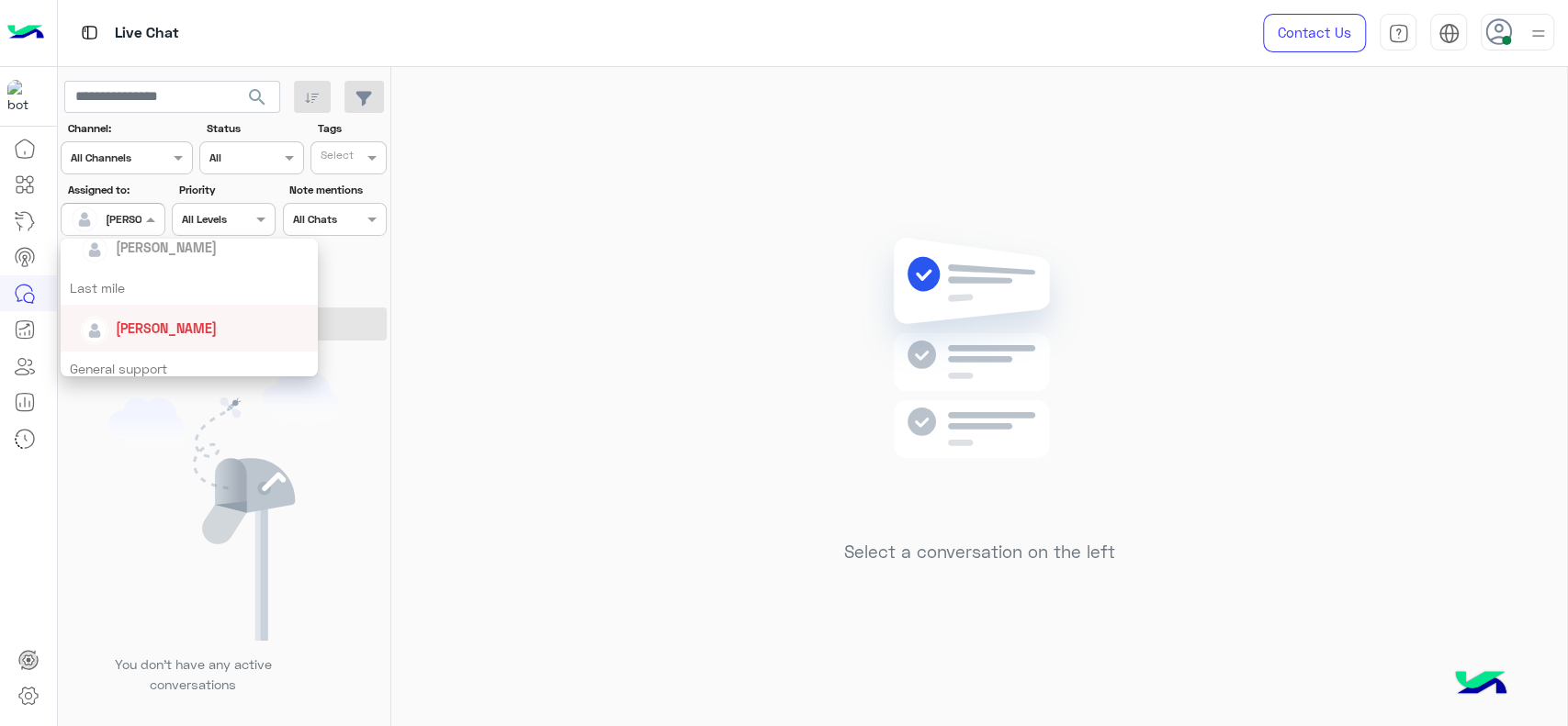
click at [142, 301] on div "Last mile" at bounding box center [189, 288] width 258 height 34
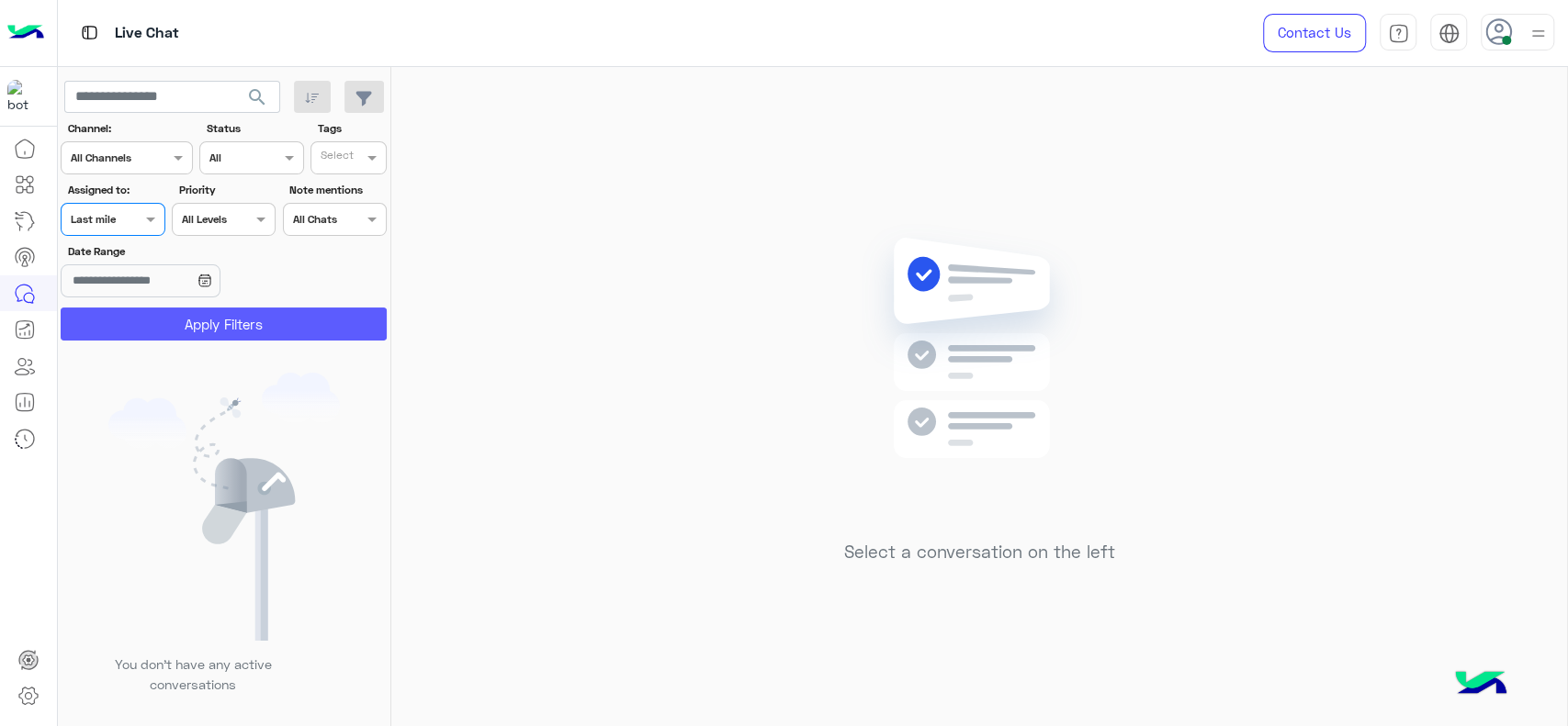
click at [142, 315] on button "Apply Filters" at bounding box center [223, 324] width 326 height 33
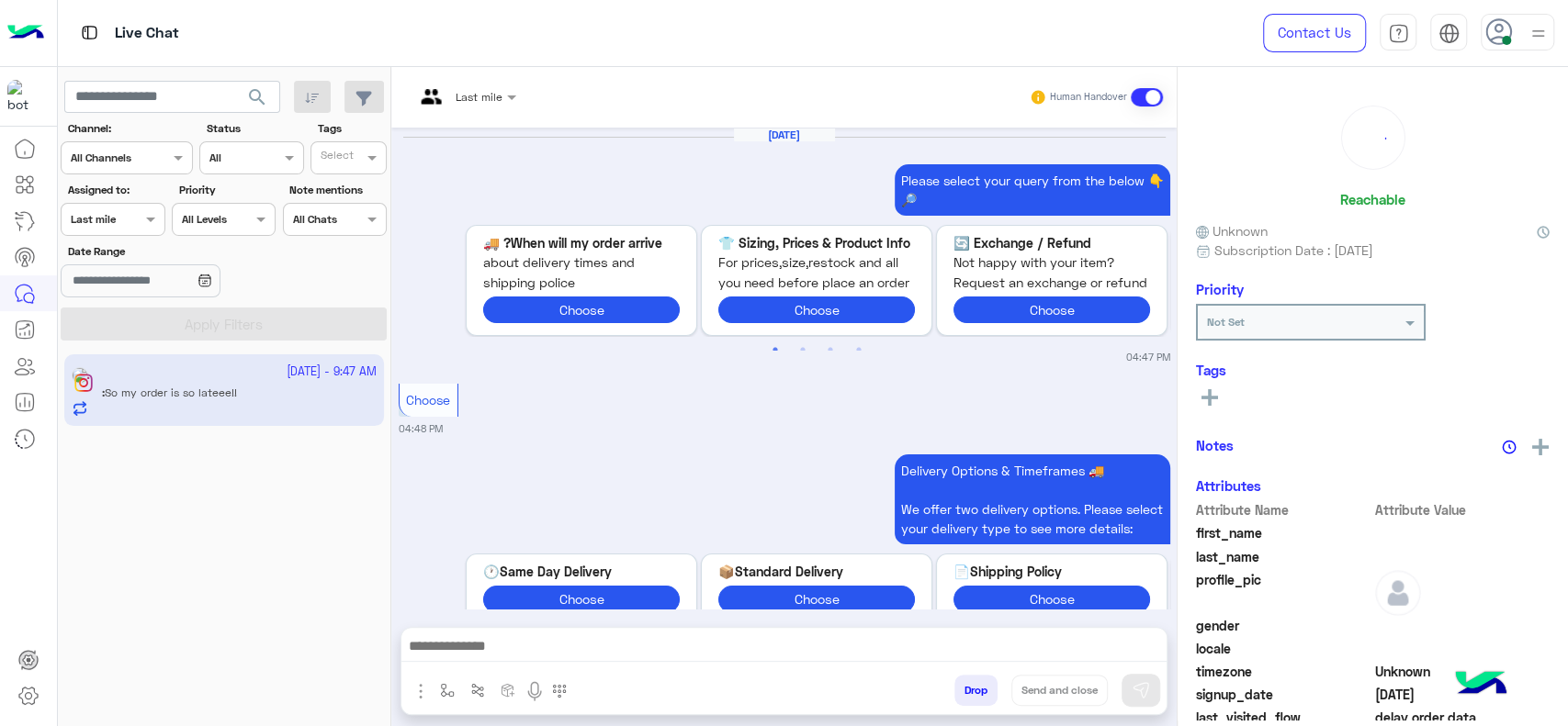
scroll to position [1669, 0]
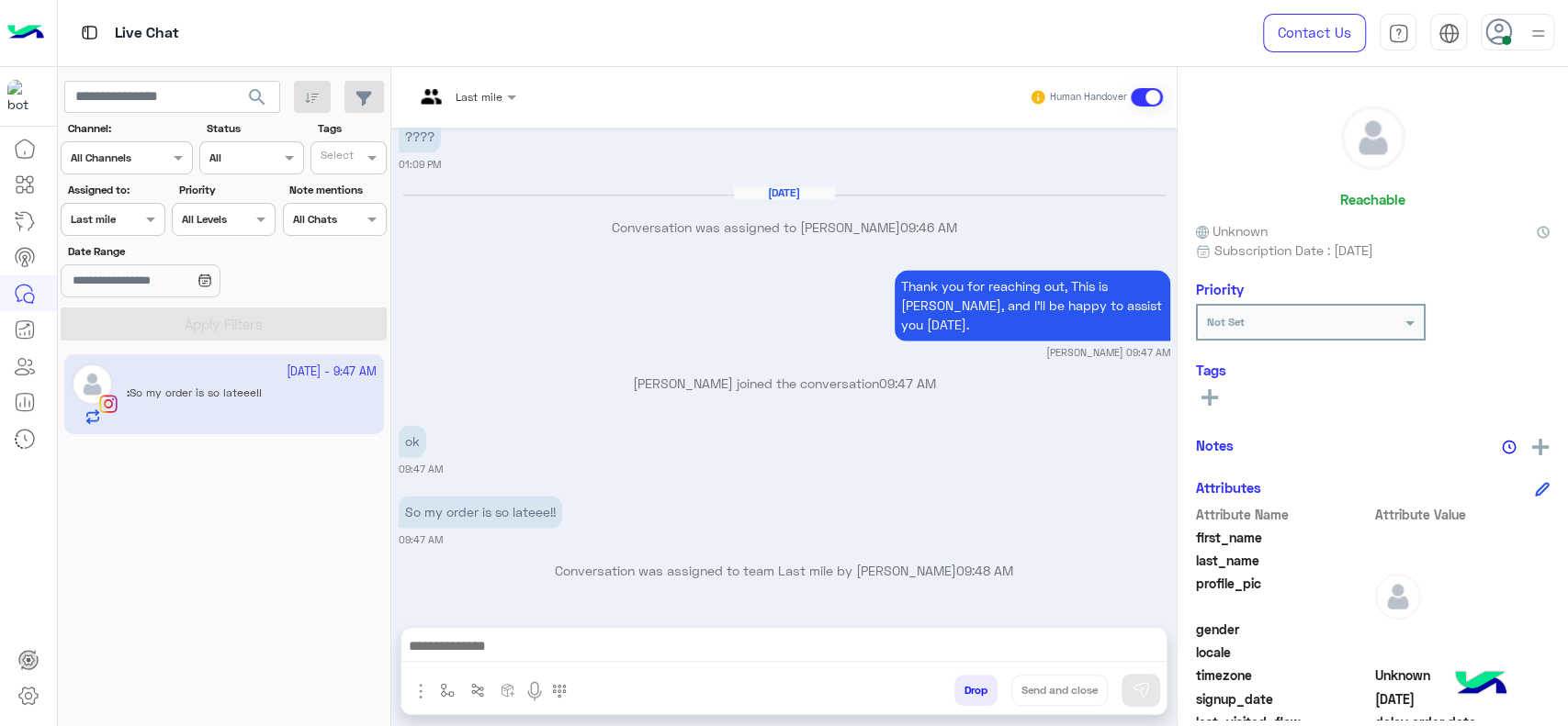
click at [444, 77] on div "Last mile Human Handover" at bounding box center [784, 97] width 785 height 60
click at [459, 103] on span "Last mile" at bounding box center [478, 97] width 47 height 14
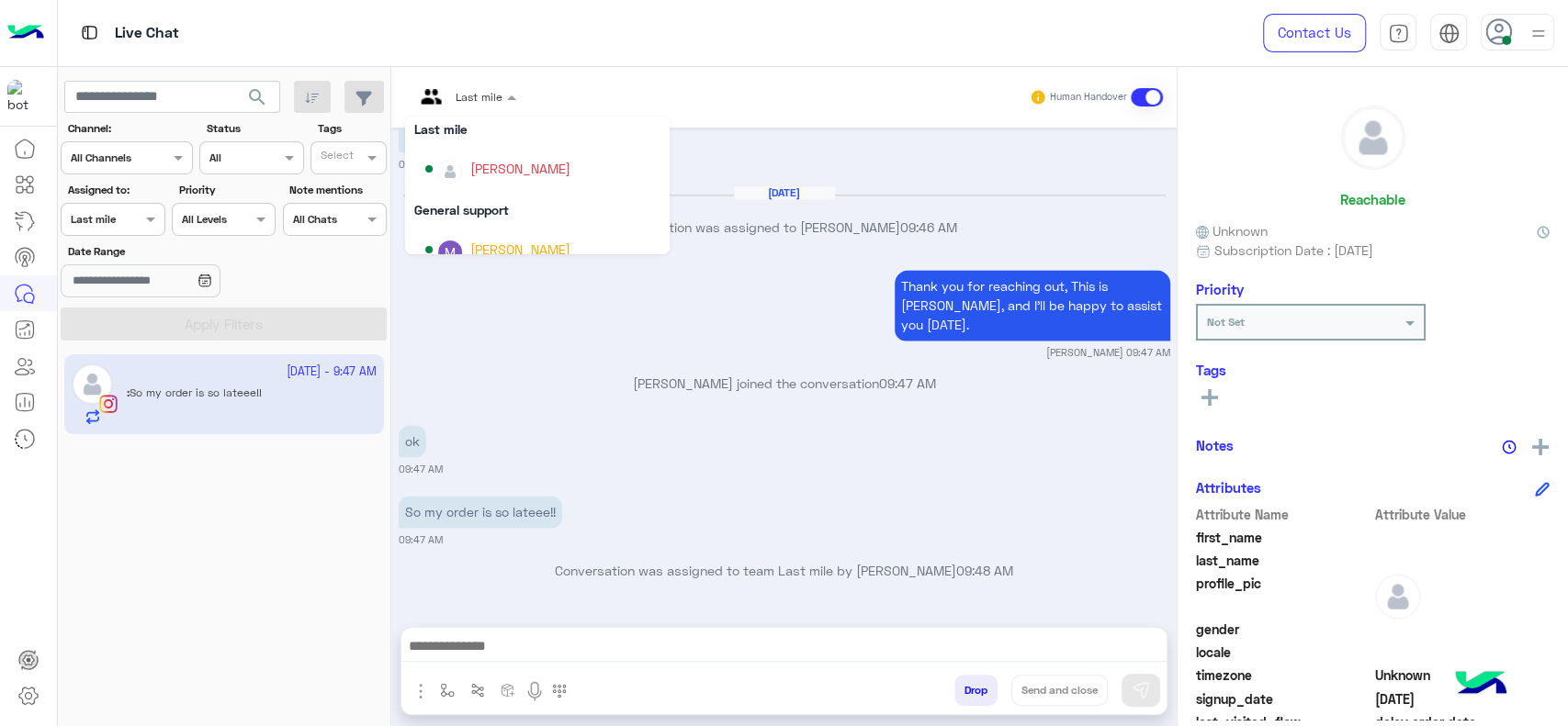
scroll to position [161, 0]
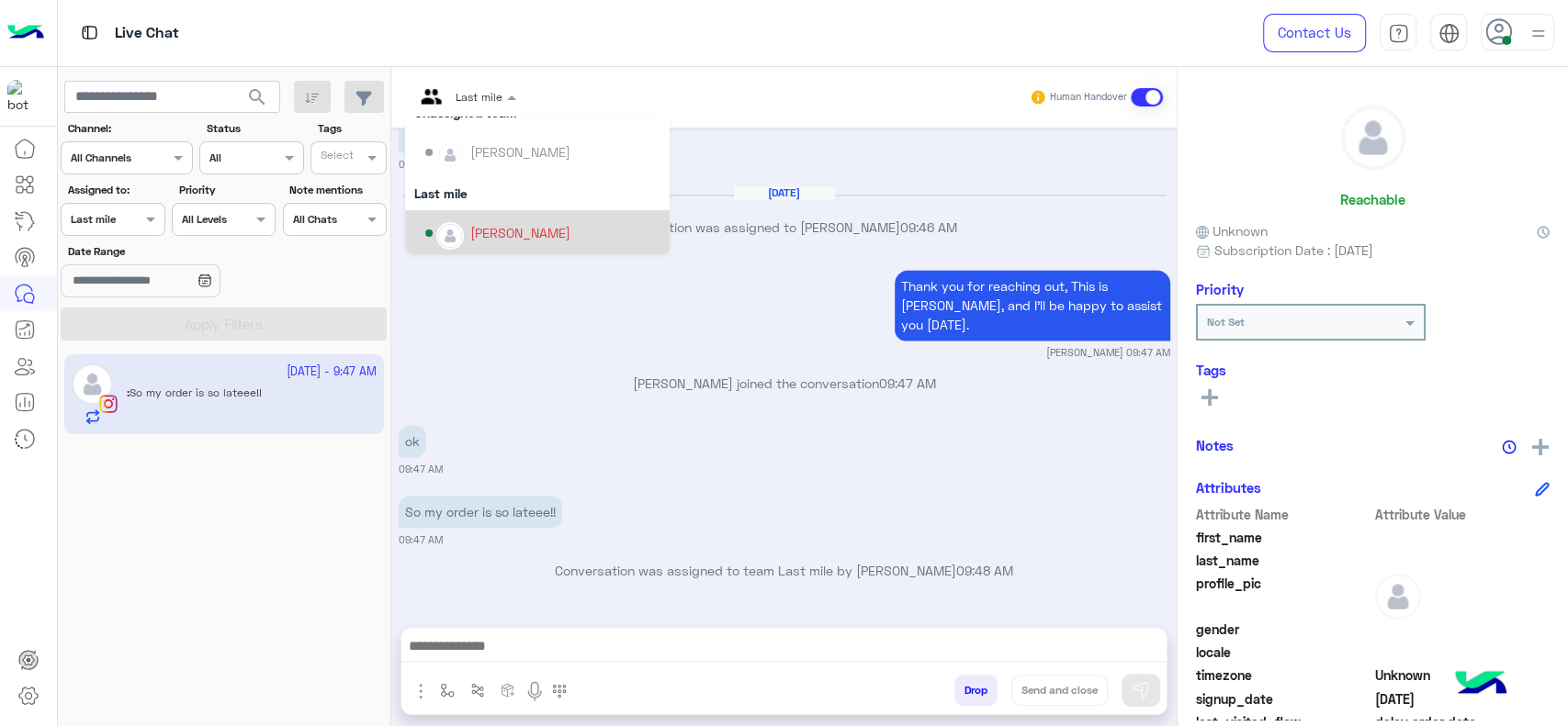
click at [463, 228] on div "[PERSON_NAME]" at bounding box center [542, 234] width 235 height 32
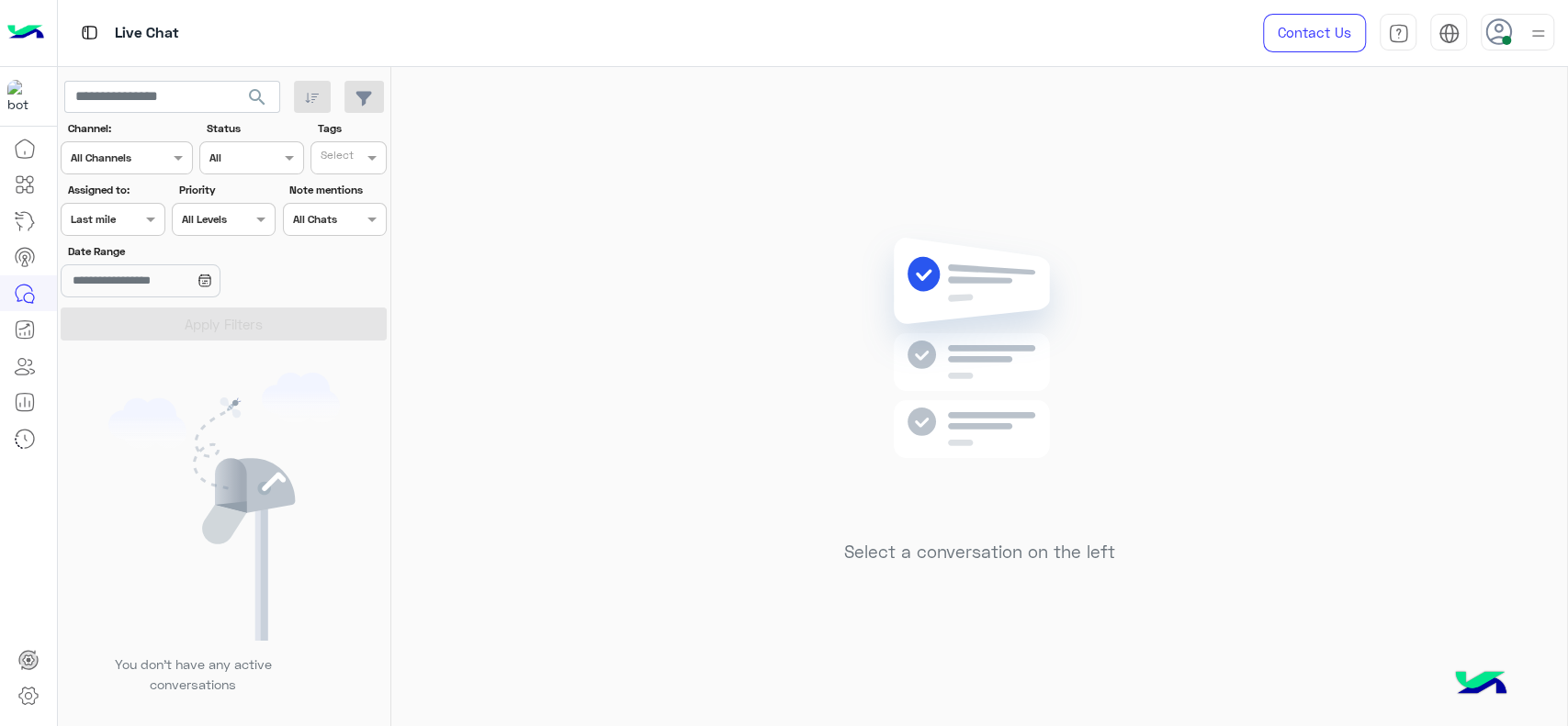
click at [143, 231] on div "Assigned on Last mile" at bounding box center [112, 219] width 104 height 33
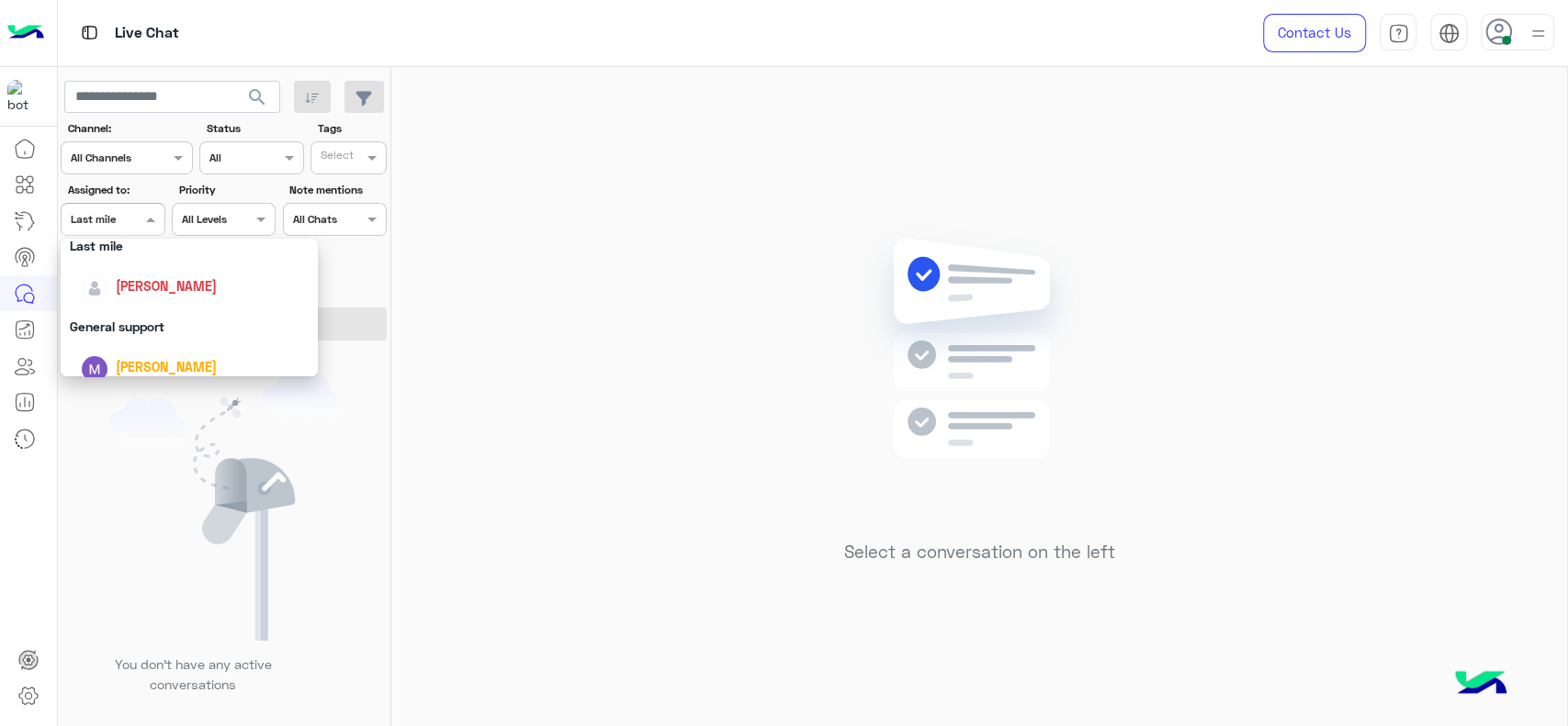
scroll to position [217, 0]
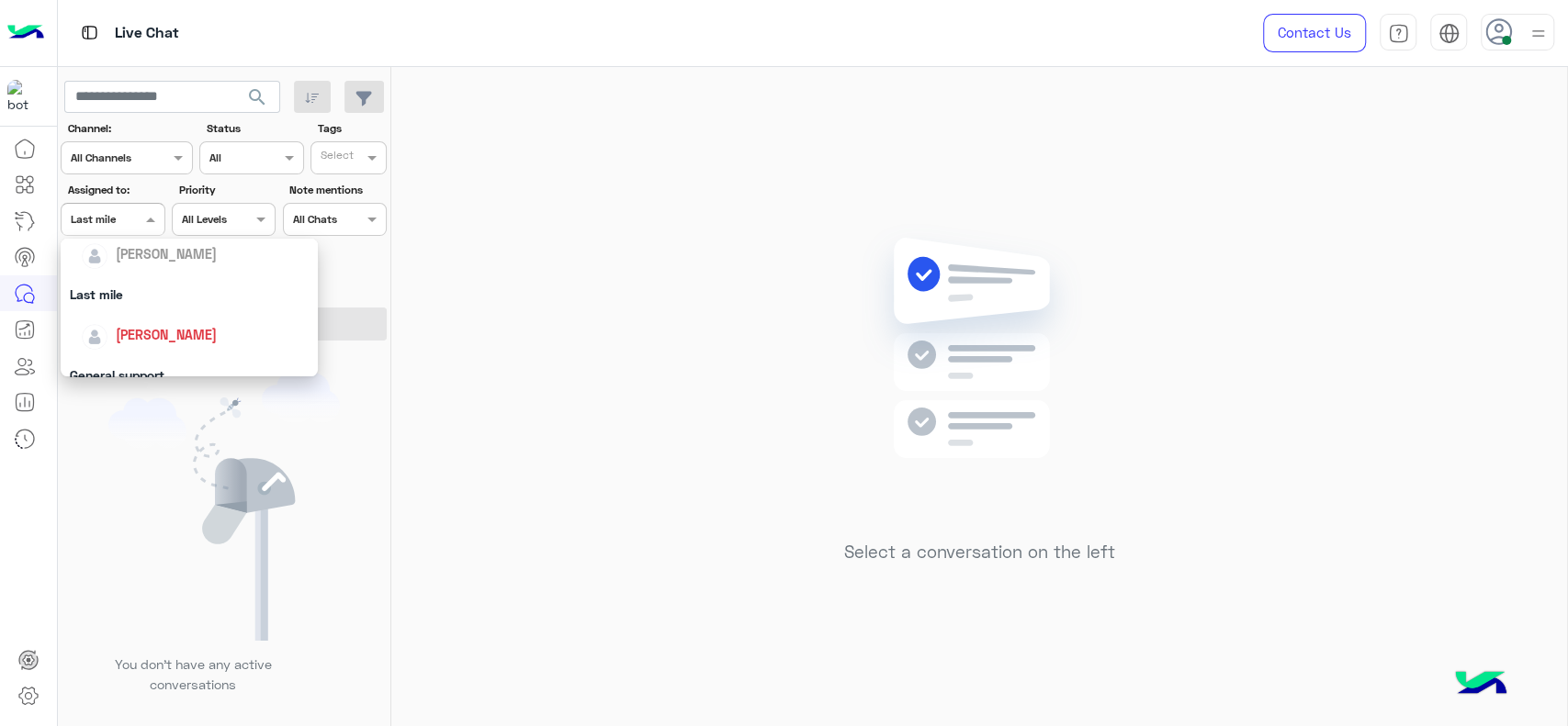
click at [154, 322] on div "[PERSON_NAME]" at bounding box center [195, 335] width 228 height 32
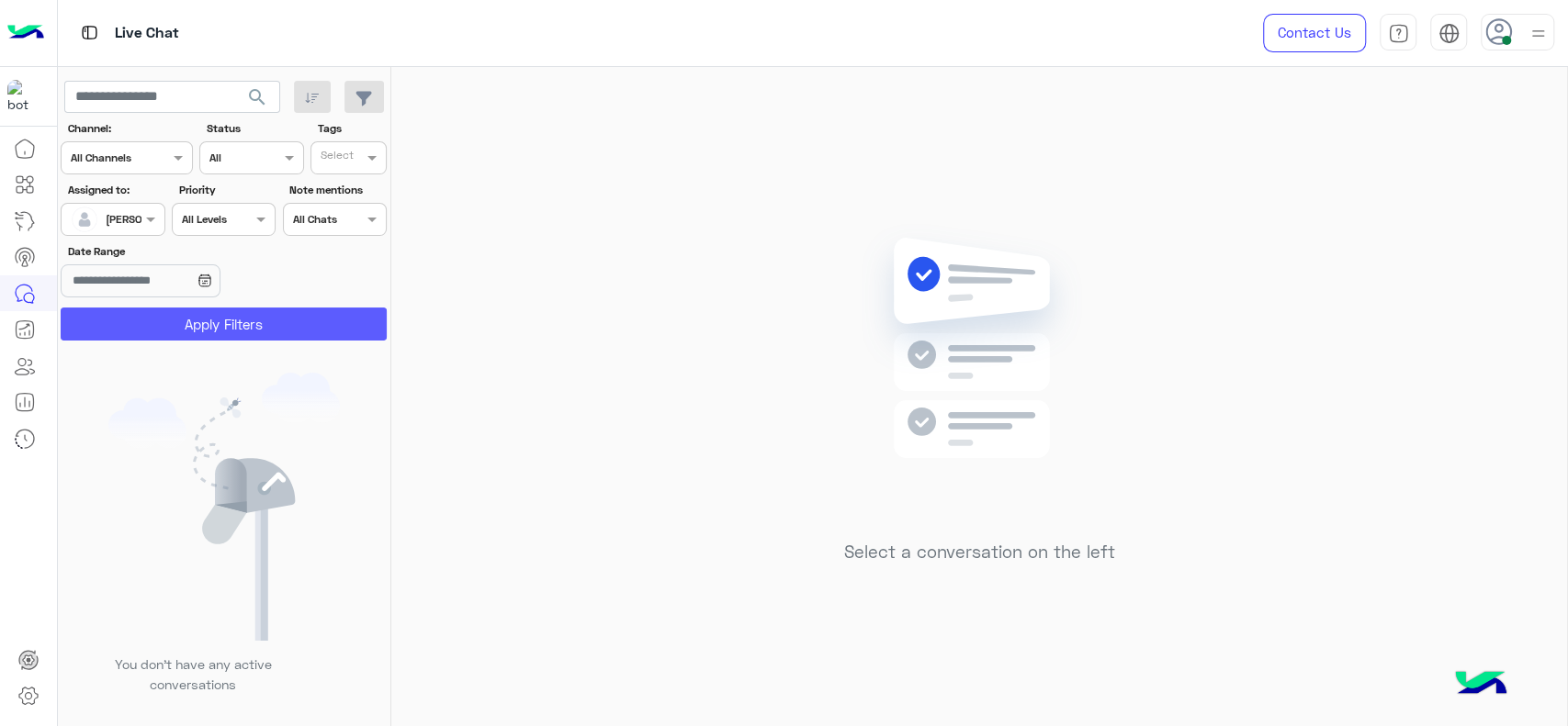
click at [154, 322] on button "Apply Filters" at bounding box center [223, 324] width 326 height 33
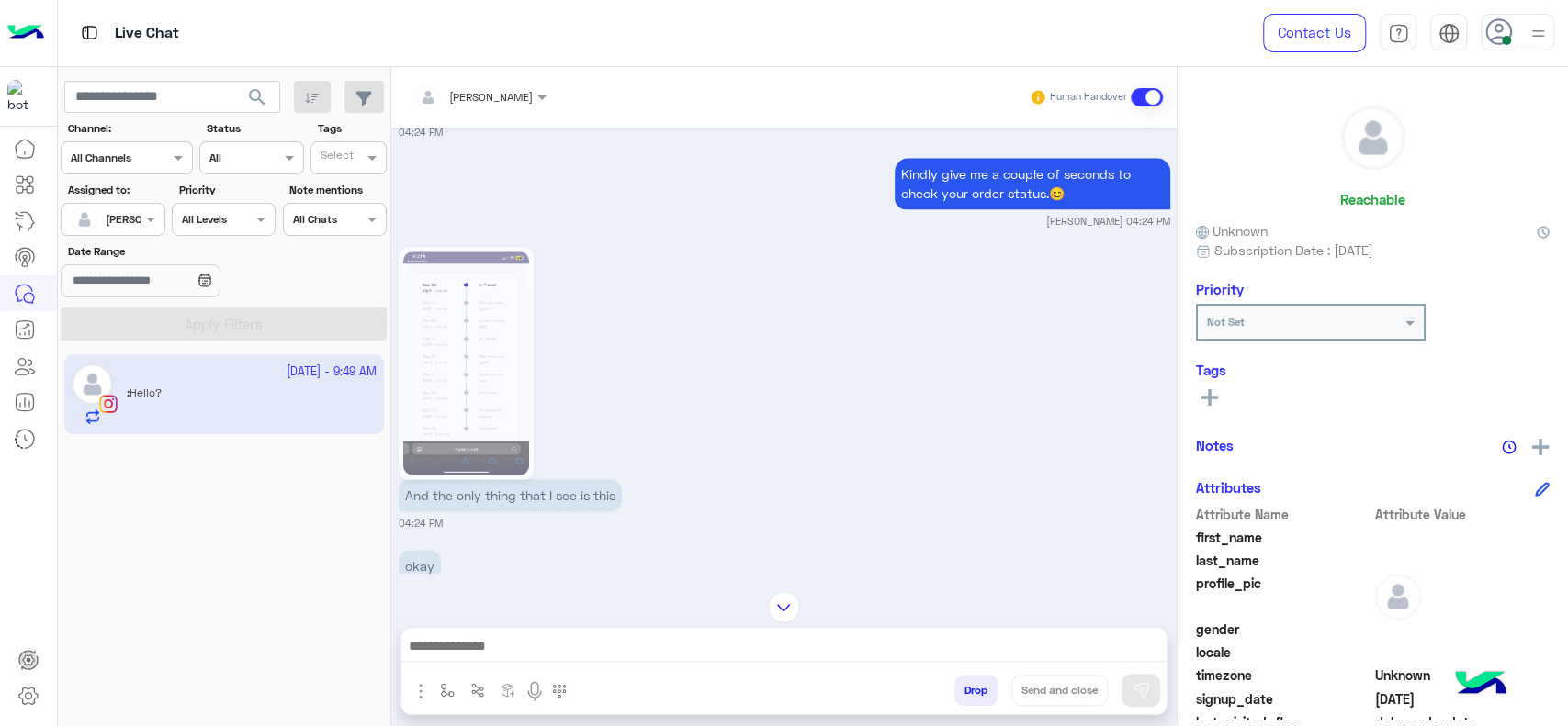
scroll to position [1476, 0]
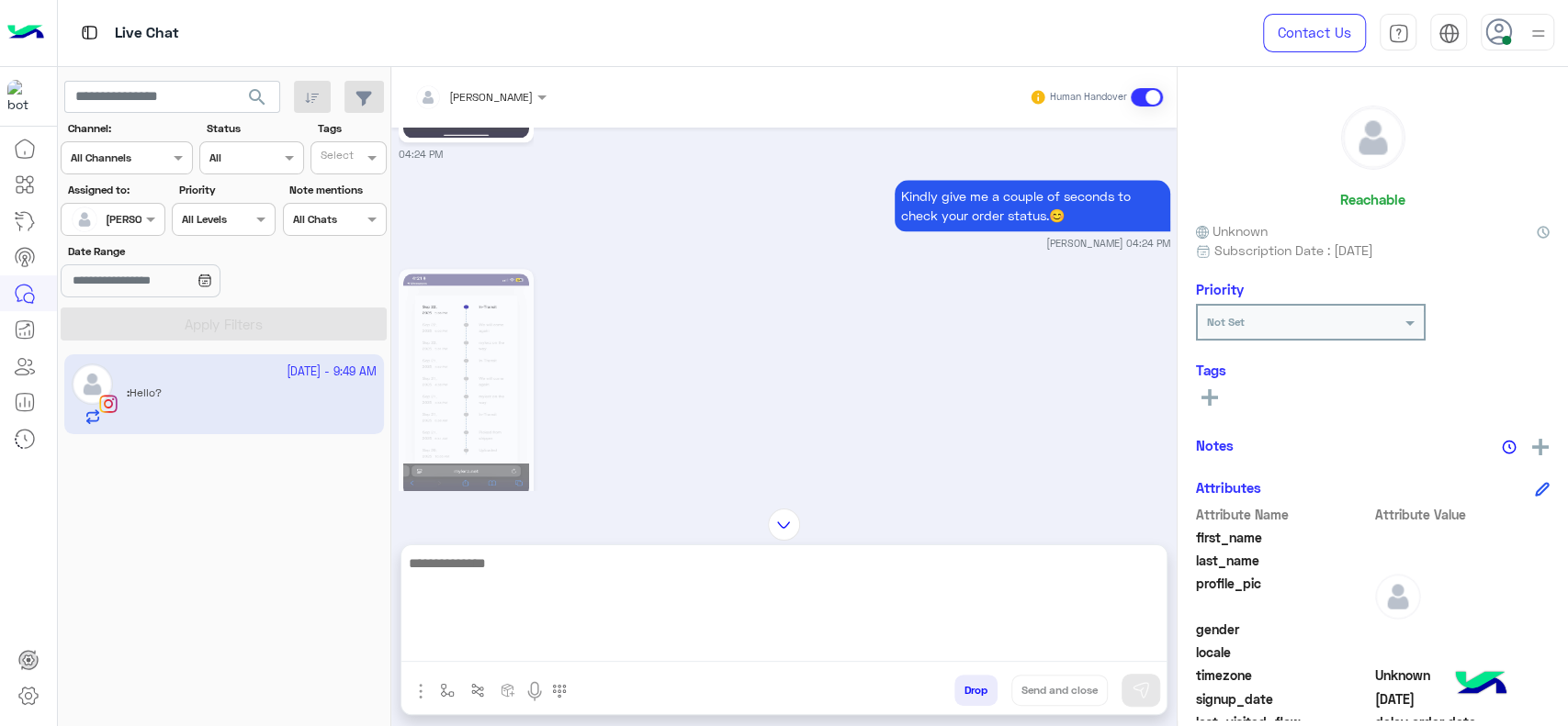
drag, startPoint x: 516, startPoint y: 637, endPoint x: 563, endPoint y: 591, distance: 65.8
click at [516, 637] on textarea at bounding box center [784, 606] width 765 height 110
type textarea "*"
type textarea "**********"
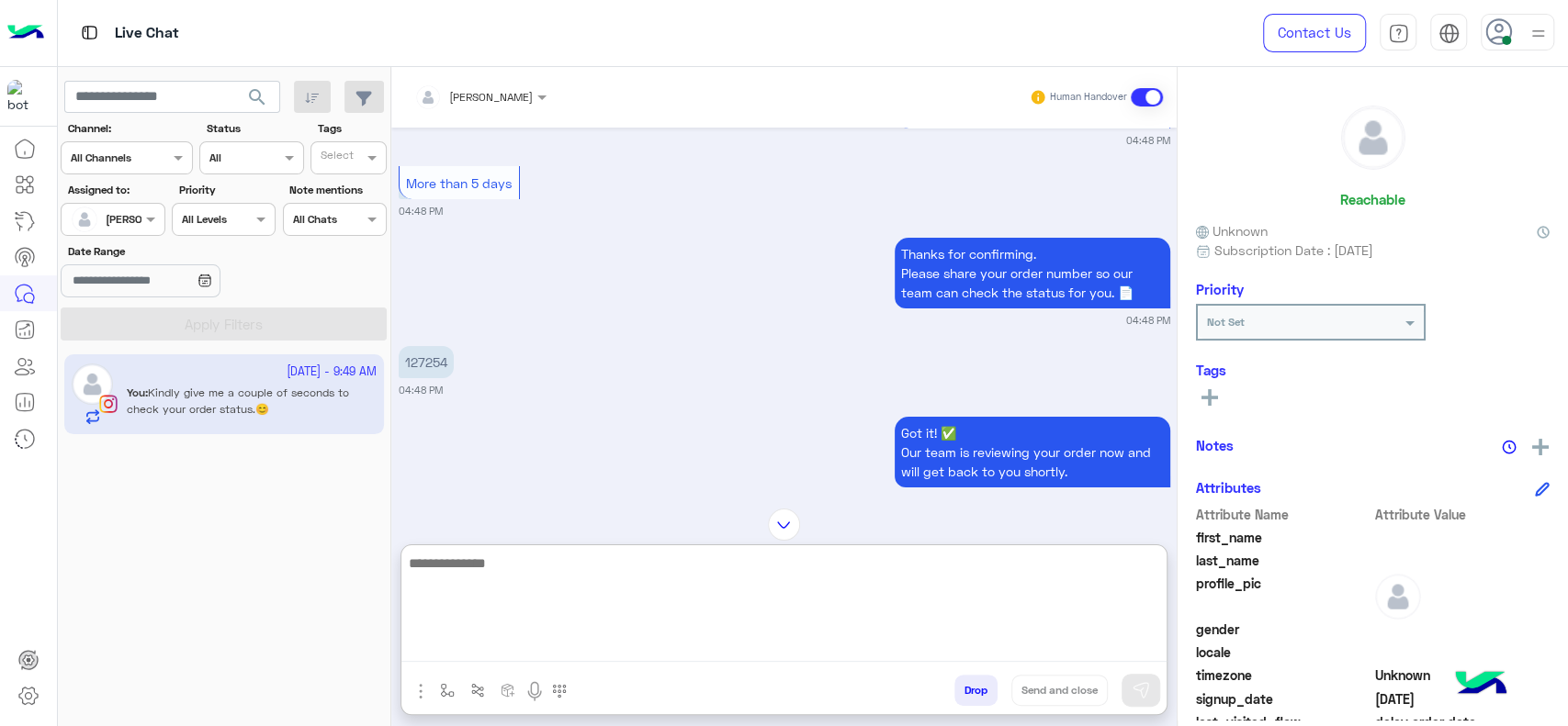
scroll to position [4694, 0]
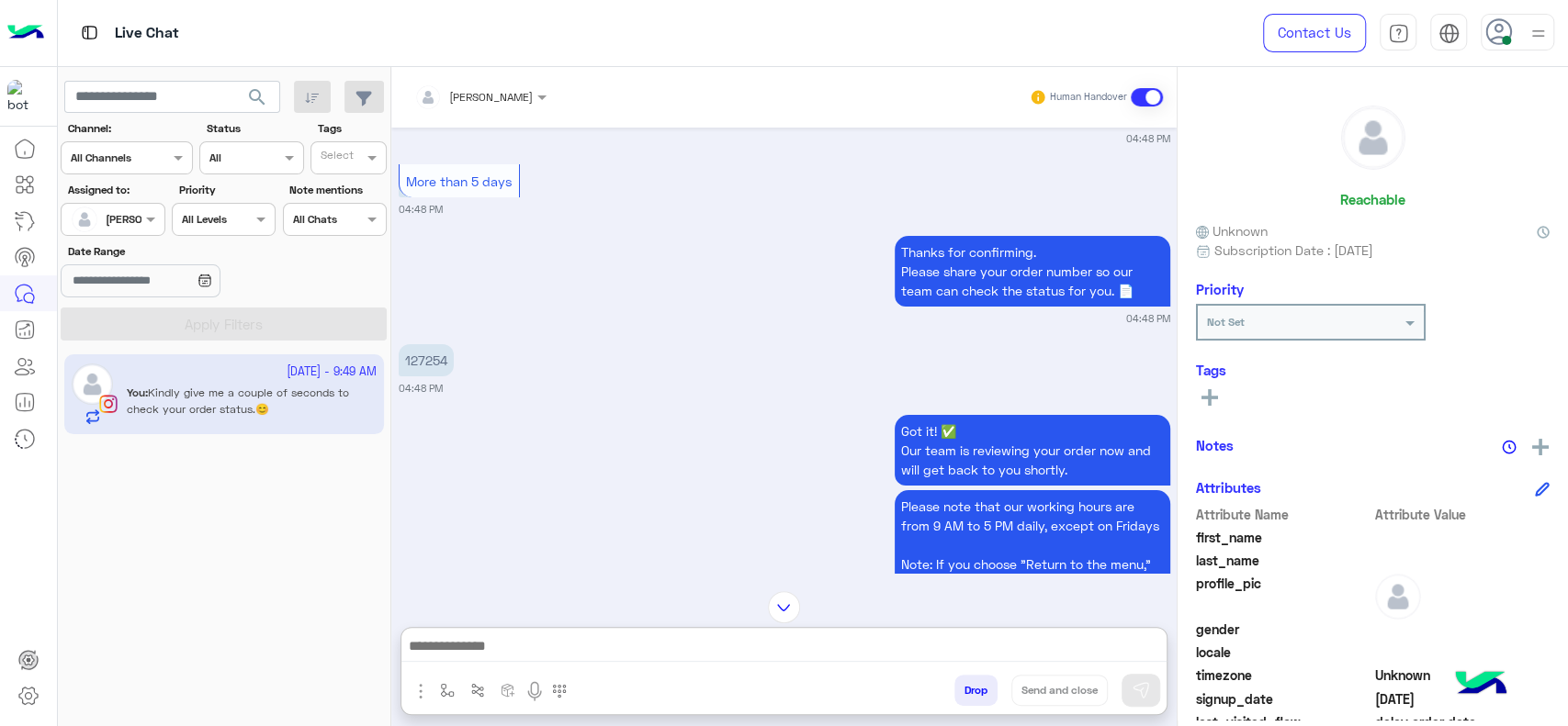
click at [416, 346] on p "127254" at bounding box center [426, 361] width 55 height 32
copy p "127254"
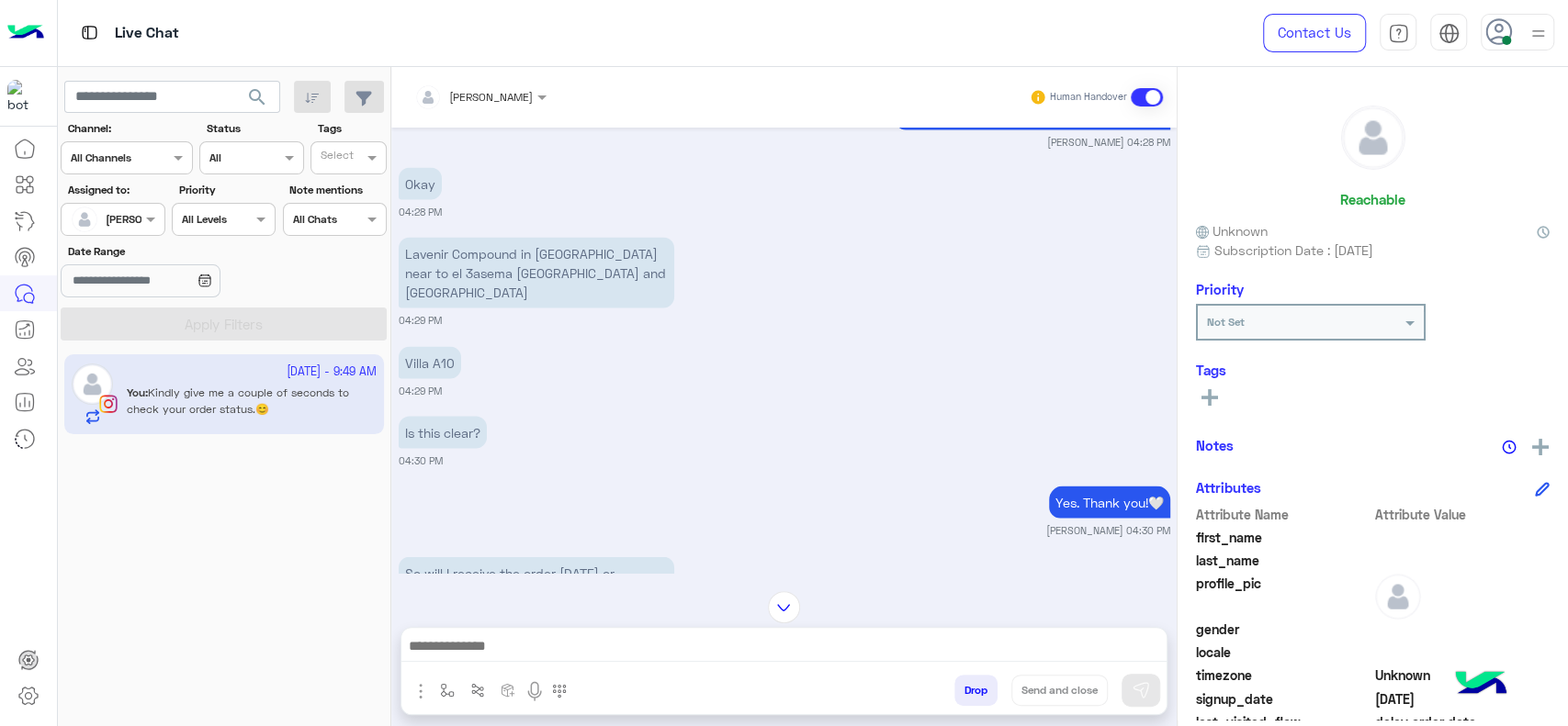
scroll to position [2397, 0]
drag, startPoint x: 406, startPoint y: 234, endPoint x: 640, endPoint y: 261, distance: 235.6
click at [640, 261] on p "Lavenir Compound in Mostakbal city near to el 3asema el edareya and madinaty" at bounding box center [536, 272] width 275 height 70
copy p "Lavenir Compound in Mostakbal city near to el 3asema el edareya and madinaty"
click at [419, 347] on p "Villa A10" at bounding box center [429, 363] width 62 height 32
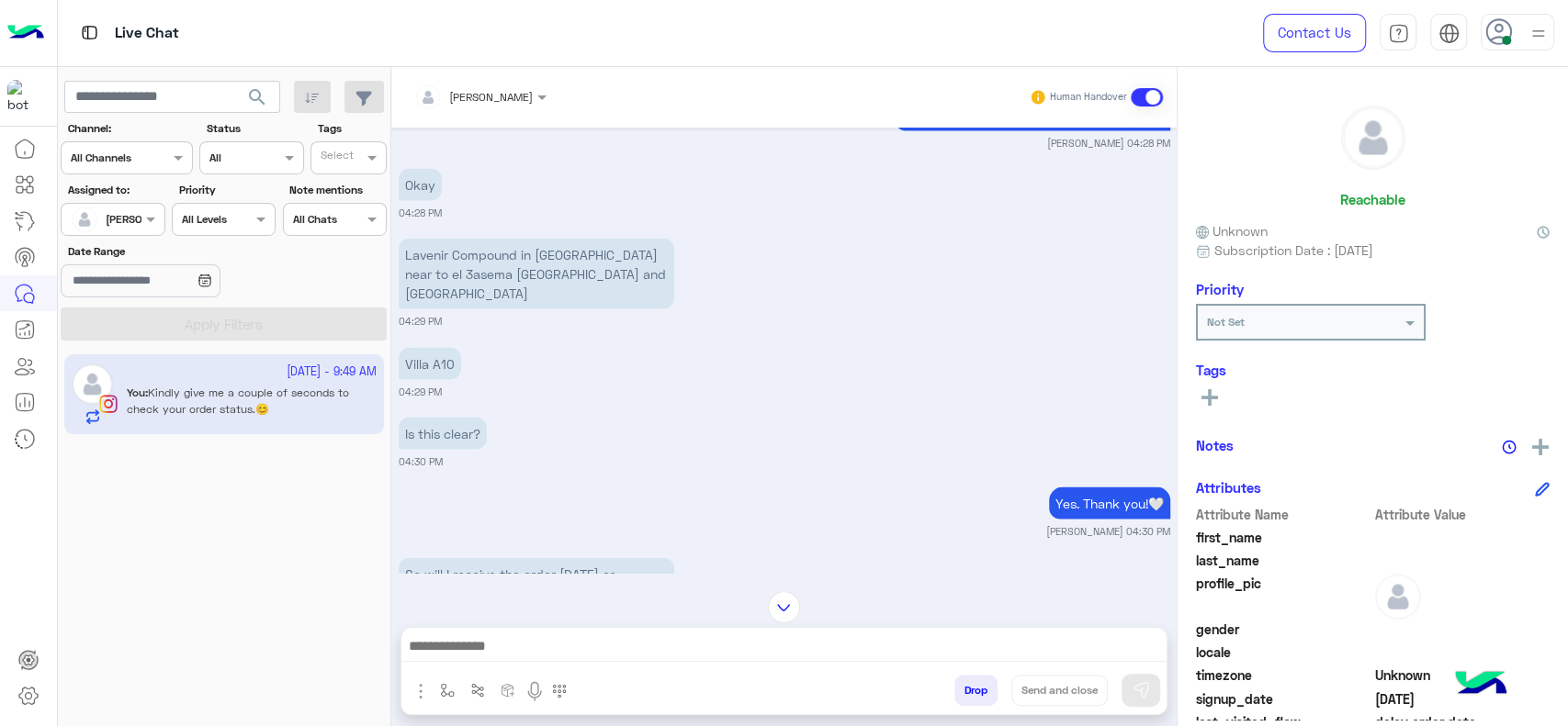
click at [420, 347] on p "Villa A10" at bounding box center [429, 363] width 62 height 32
click at [432, 347] on p "Villa A10" at bounding box center [429, 363] width 62 height 32
click at [433, 347] on p "Villa A10" at bounding box center [429, 363] width 62 height 32
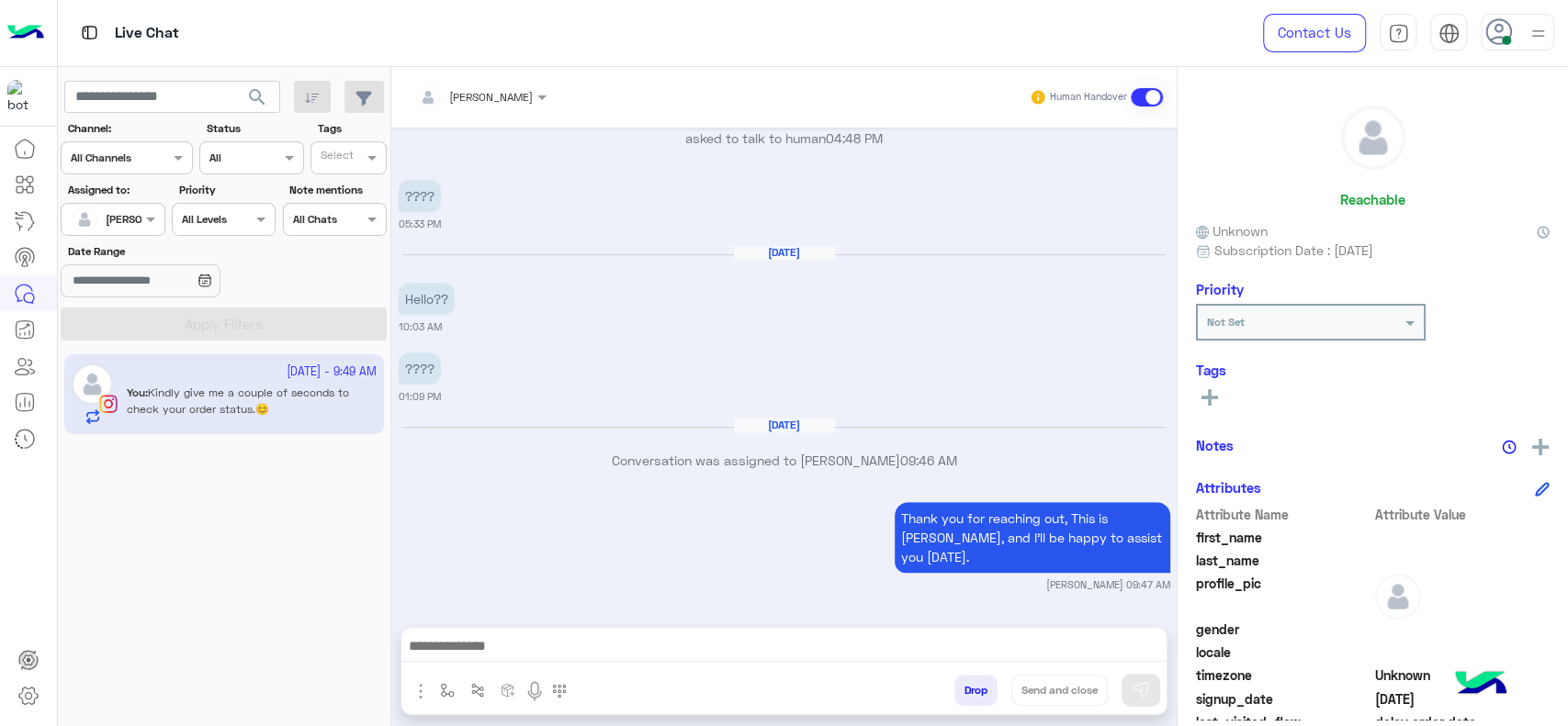
scroll to position [5784, 0]
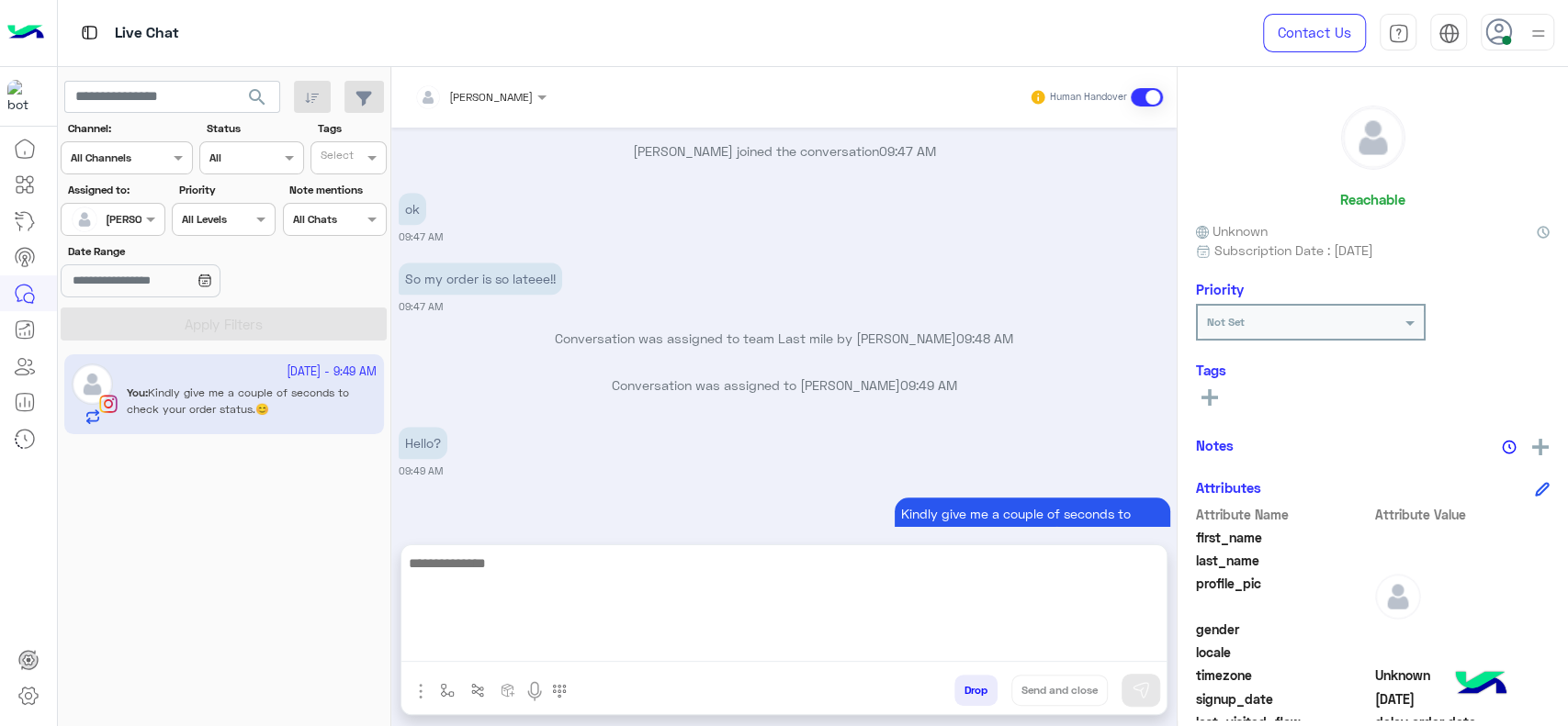
click at [786, 658] on textarea at bounding box center [784, 606] width 765 height 110
click at [495, 562] on textarea "**********" at bounding box center [784, 606] width 765 height 110
type textarea "**********"
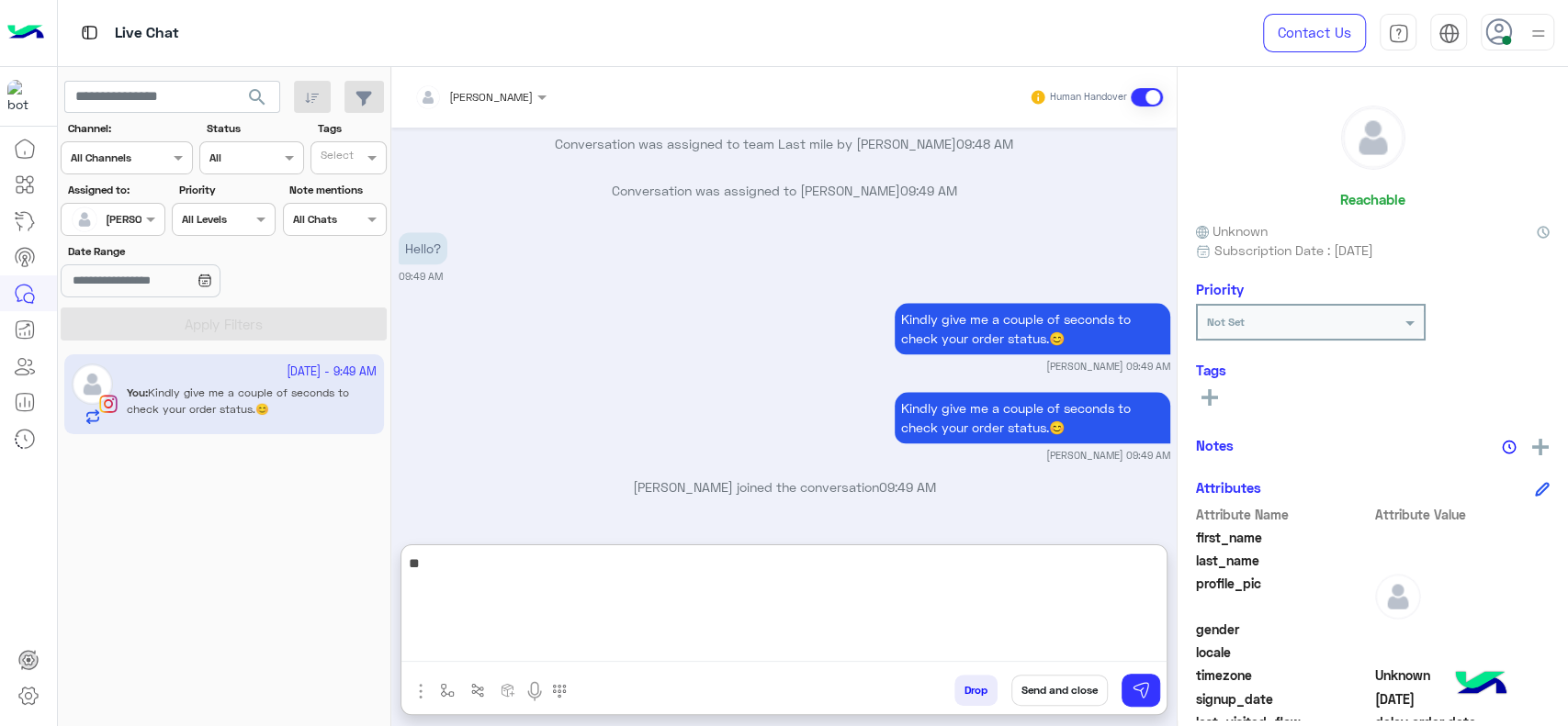
scroll to position [6073, 0]
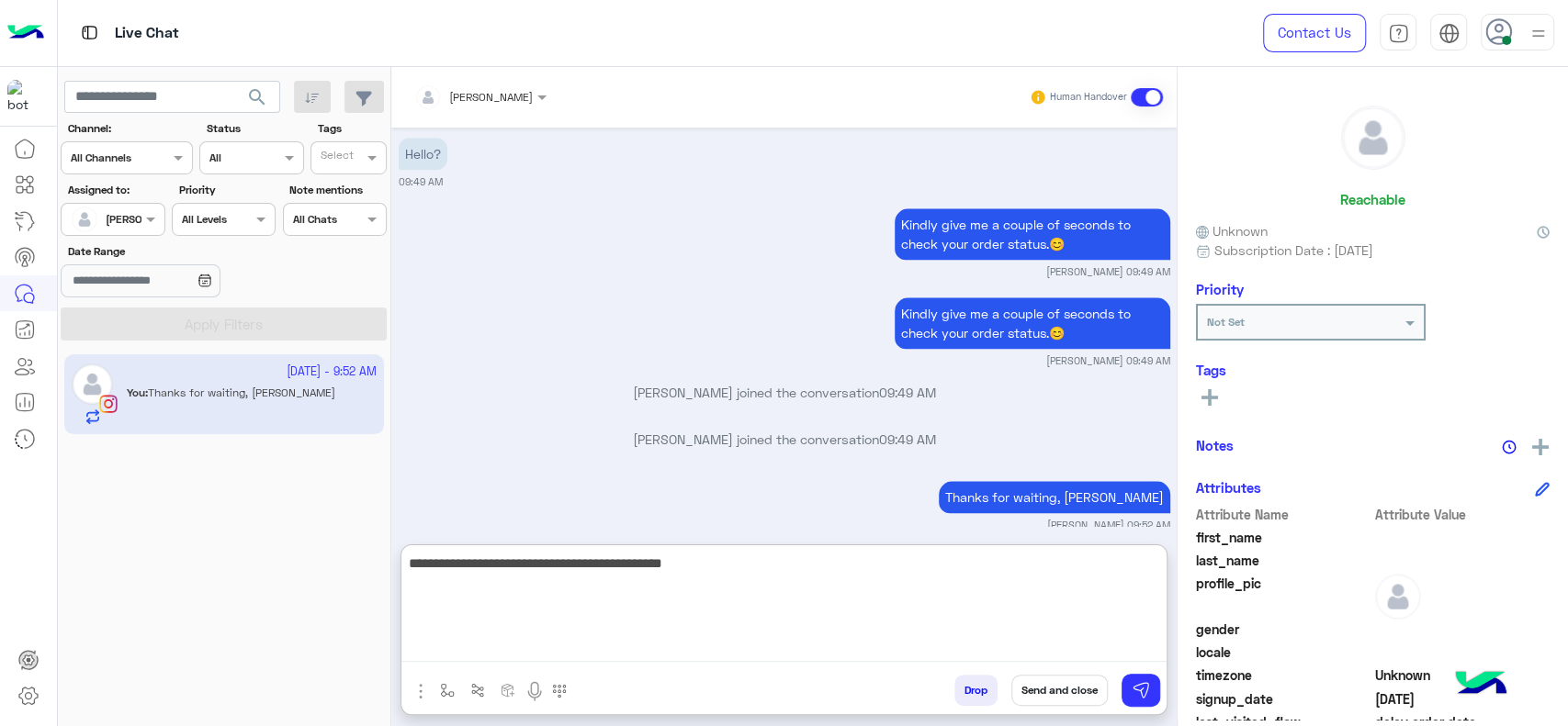
click at [653, 567] on textarea "**********" at bounding box center [784, 606] width 765 height 110
click at [626, 568] on textarea "**********" at bounding box center [784, 606] width 765 height 110
click at [684, 562] on textarea "**********" at bounding box center [784, 606] width 765 height 110
click at [696, 563] on textarea "**********" at bounding box center [784, 606] width 765 height 110
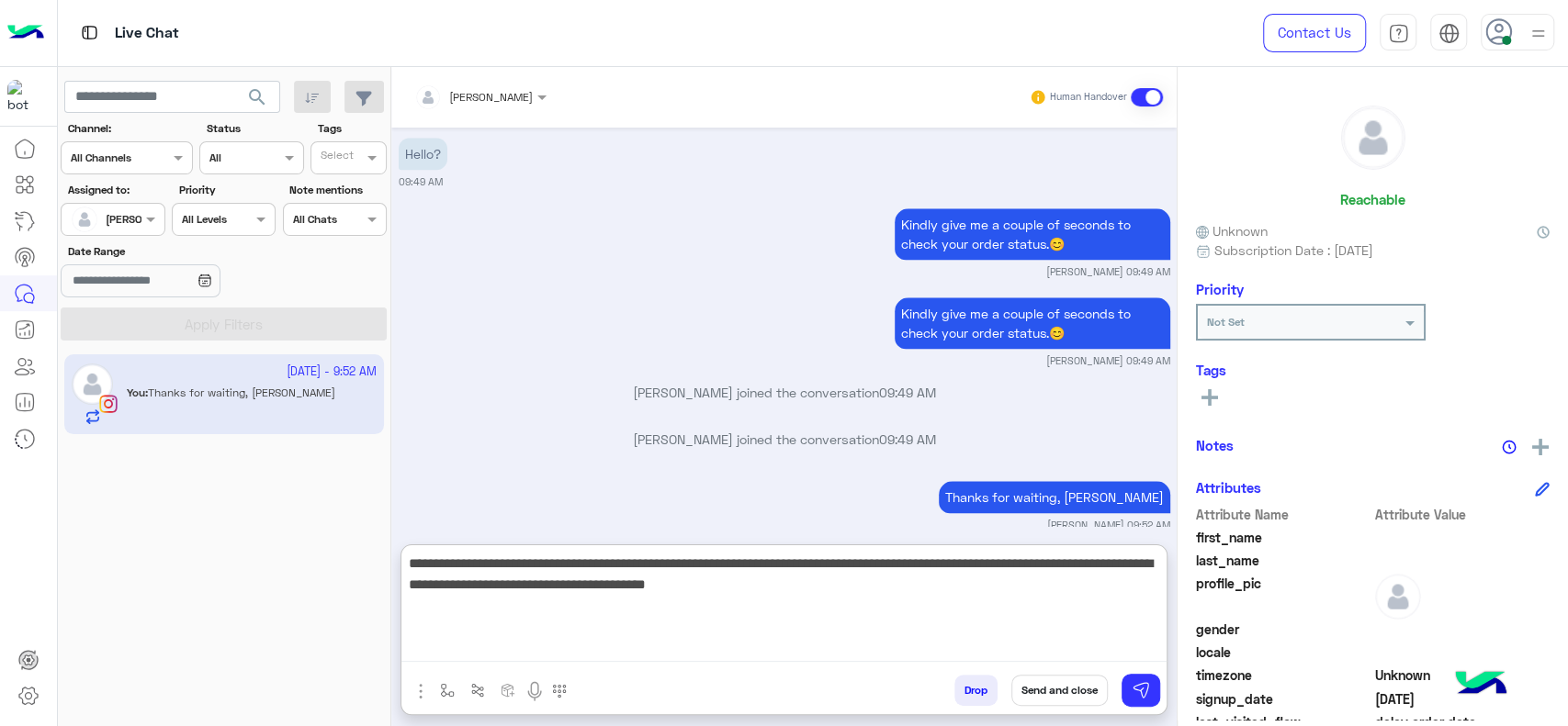
type textarea "**********"
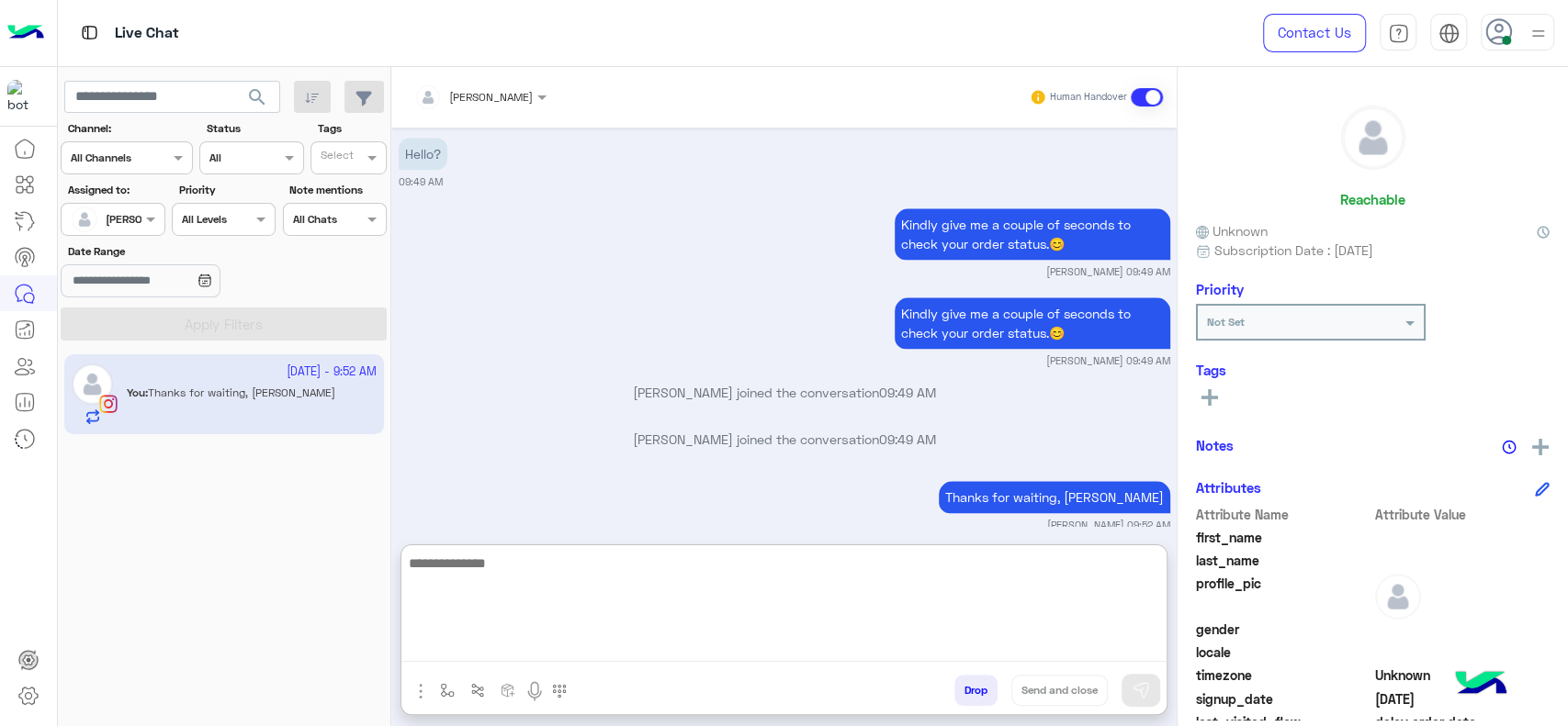
scroll to position [6222, 0]
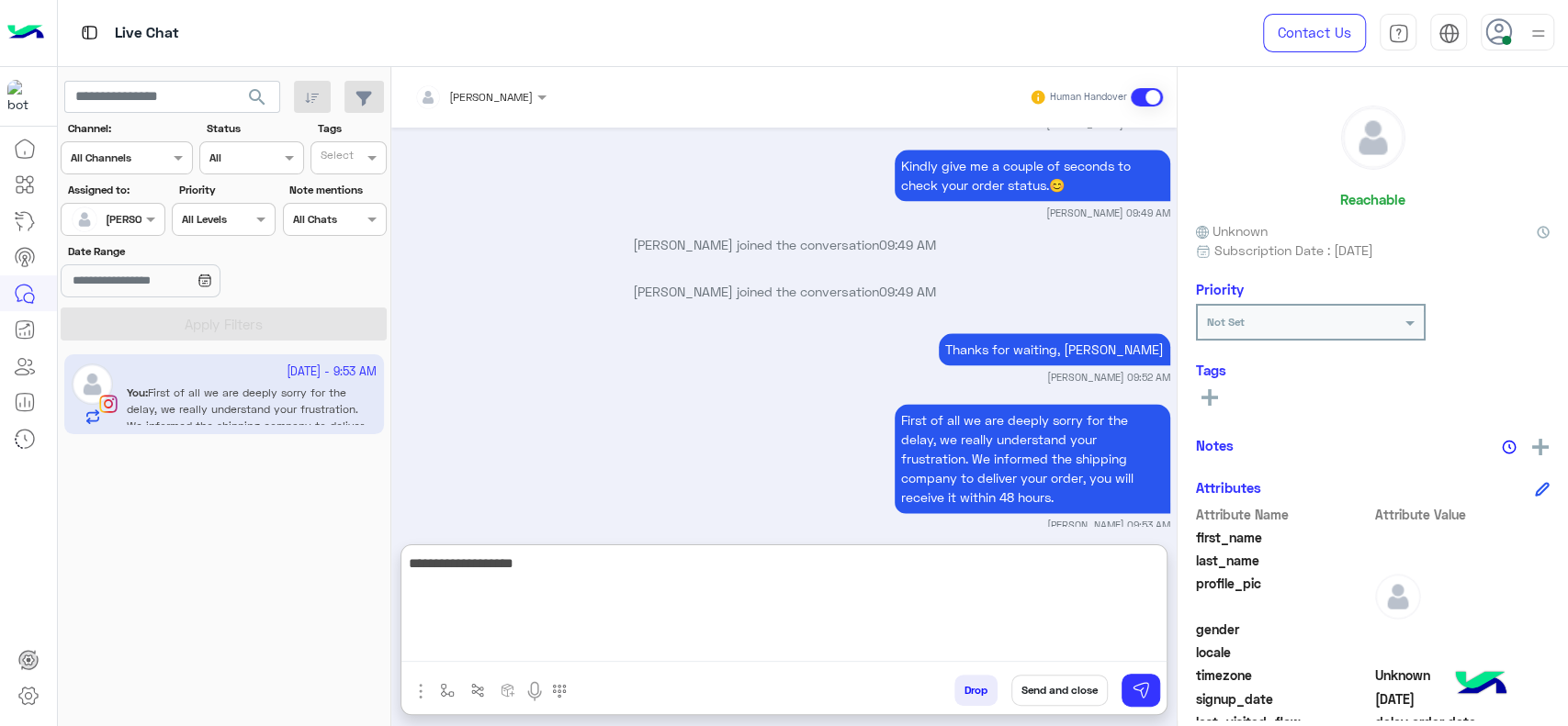
type textarea "**********"
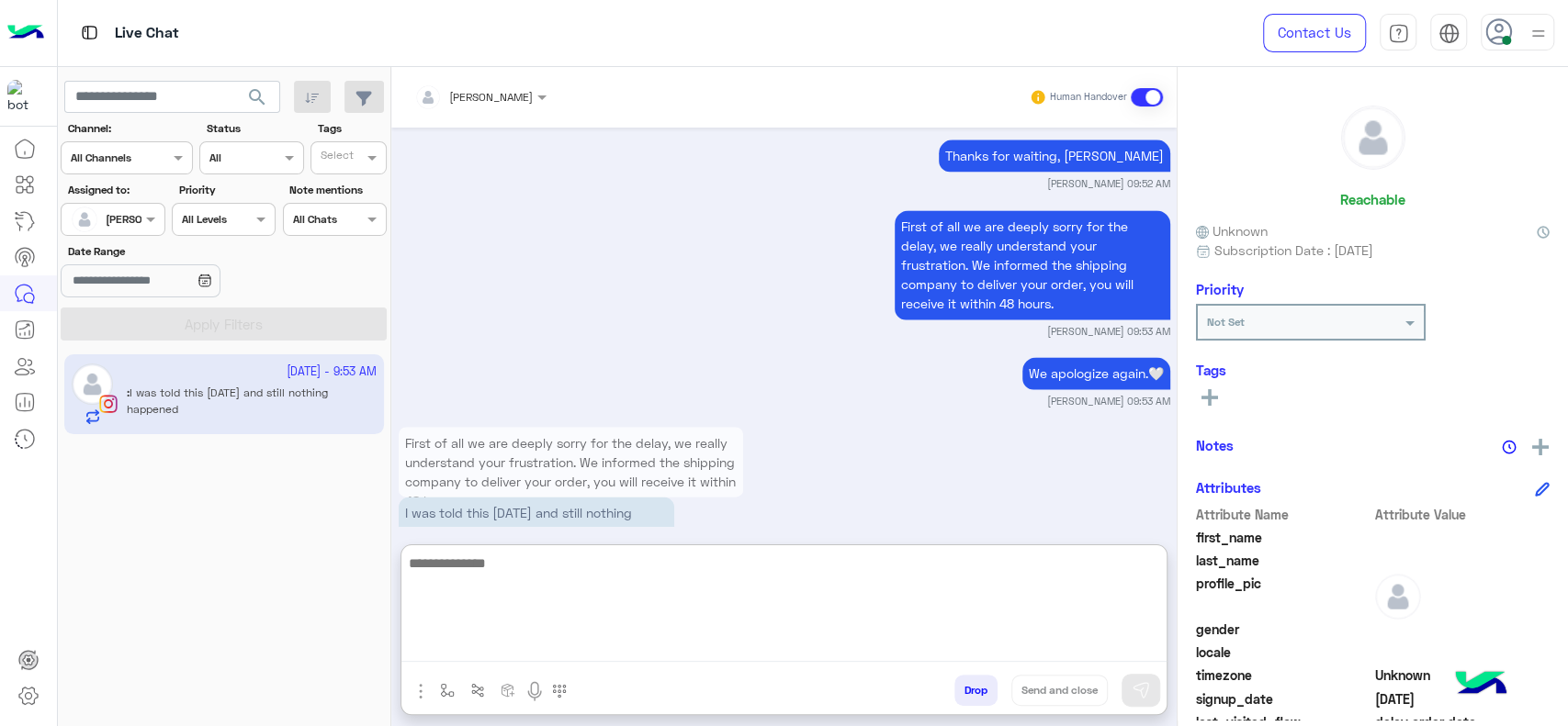
scroll to position [6451, 0]
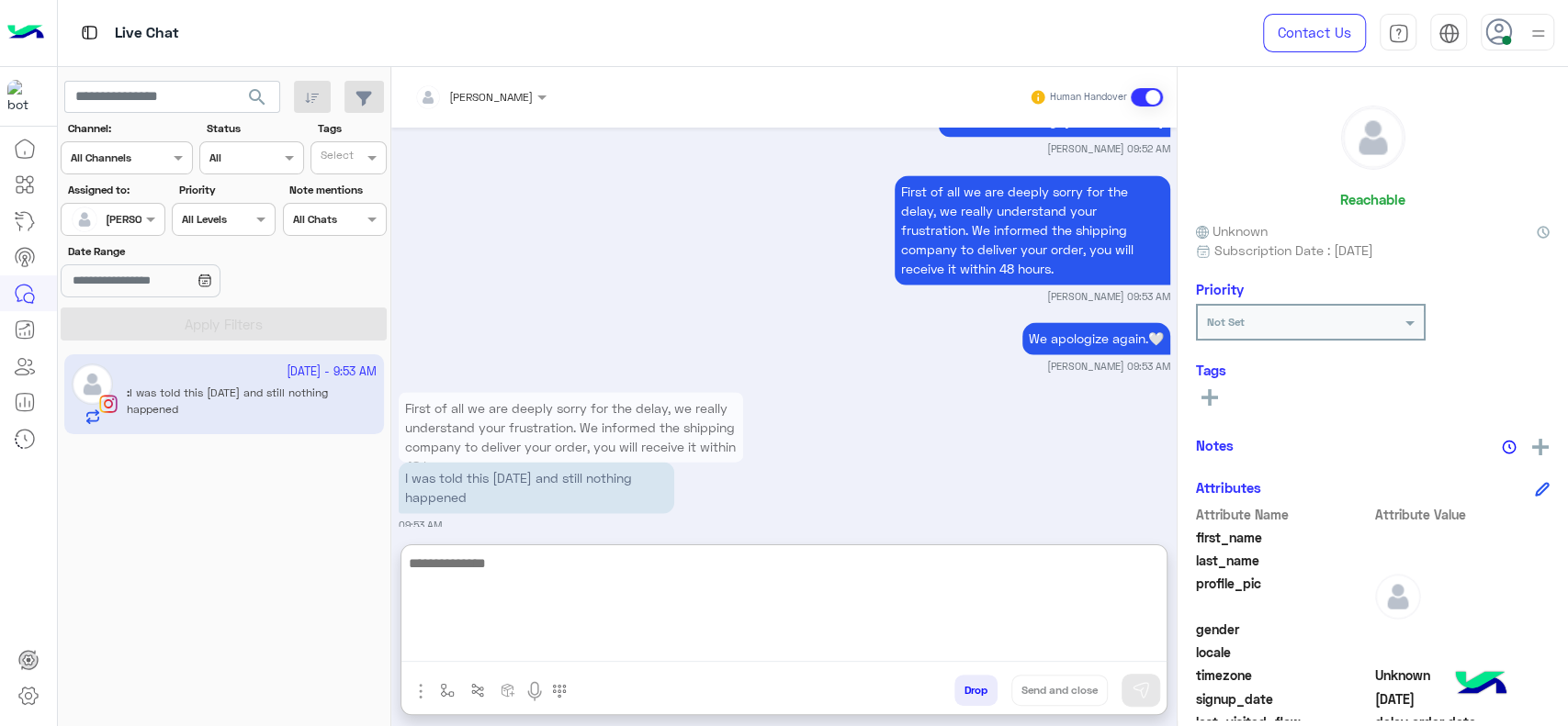
click at [787, 581] on textarea at bounding box center [784, 606] width 765 height 110
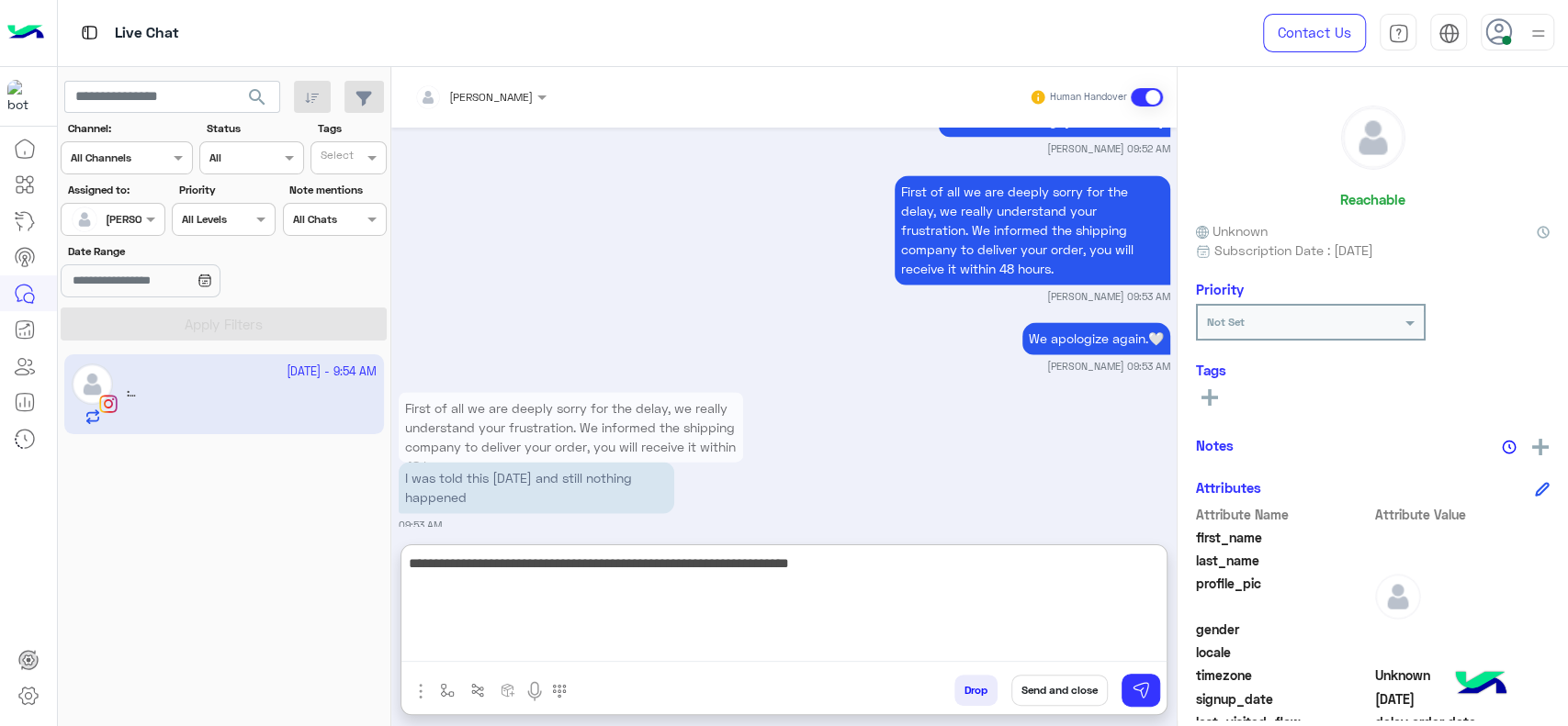
scroll to position [6572, 0]
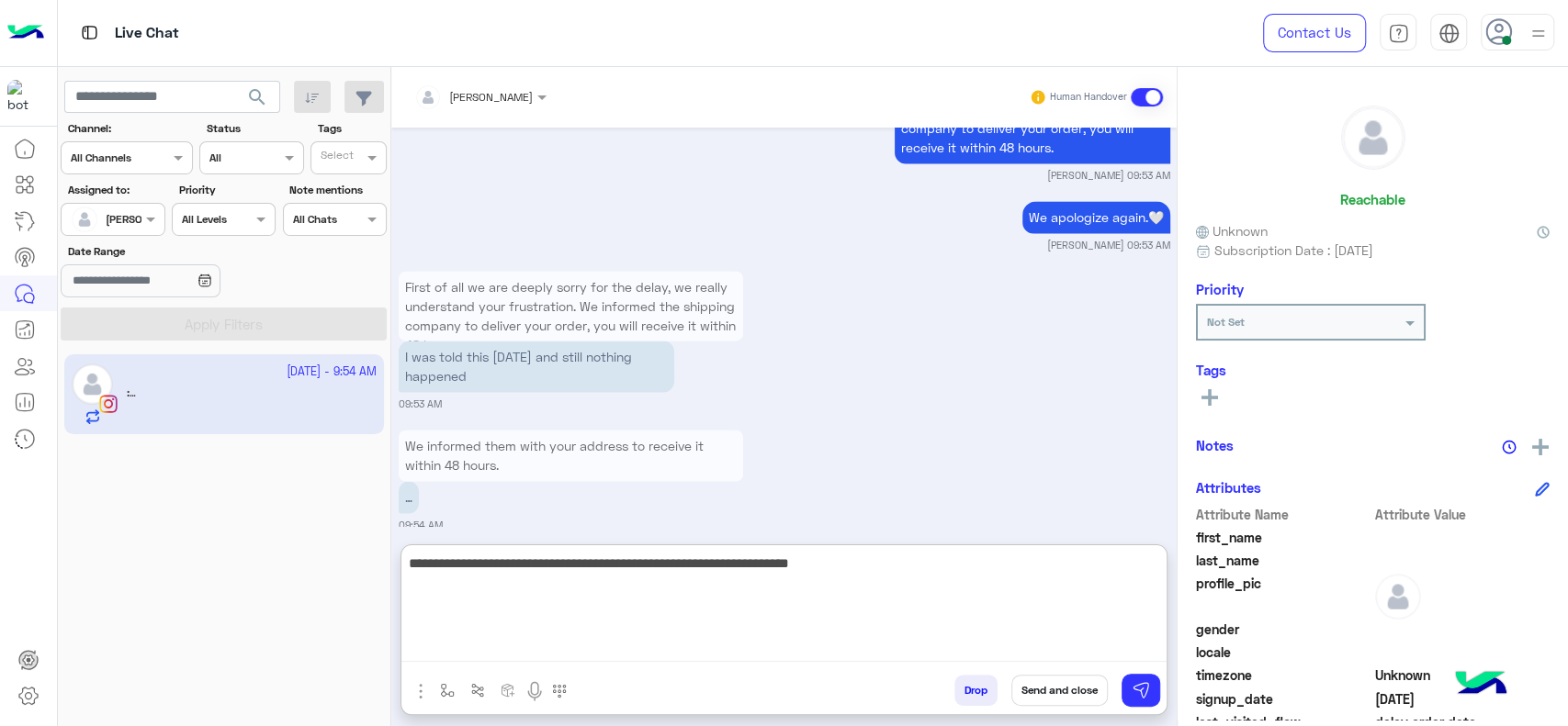
type textarea "**********"
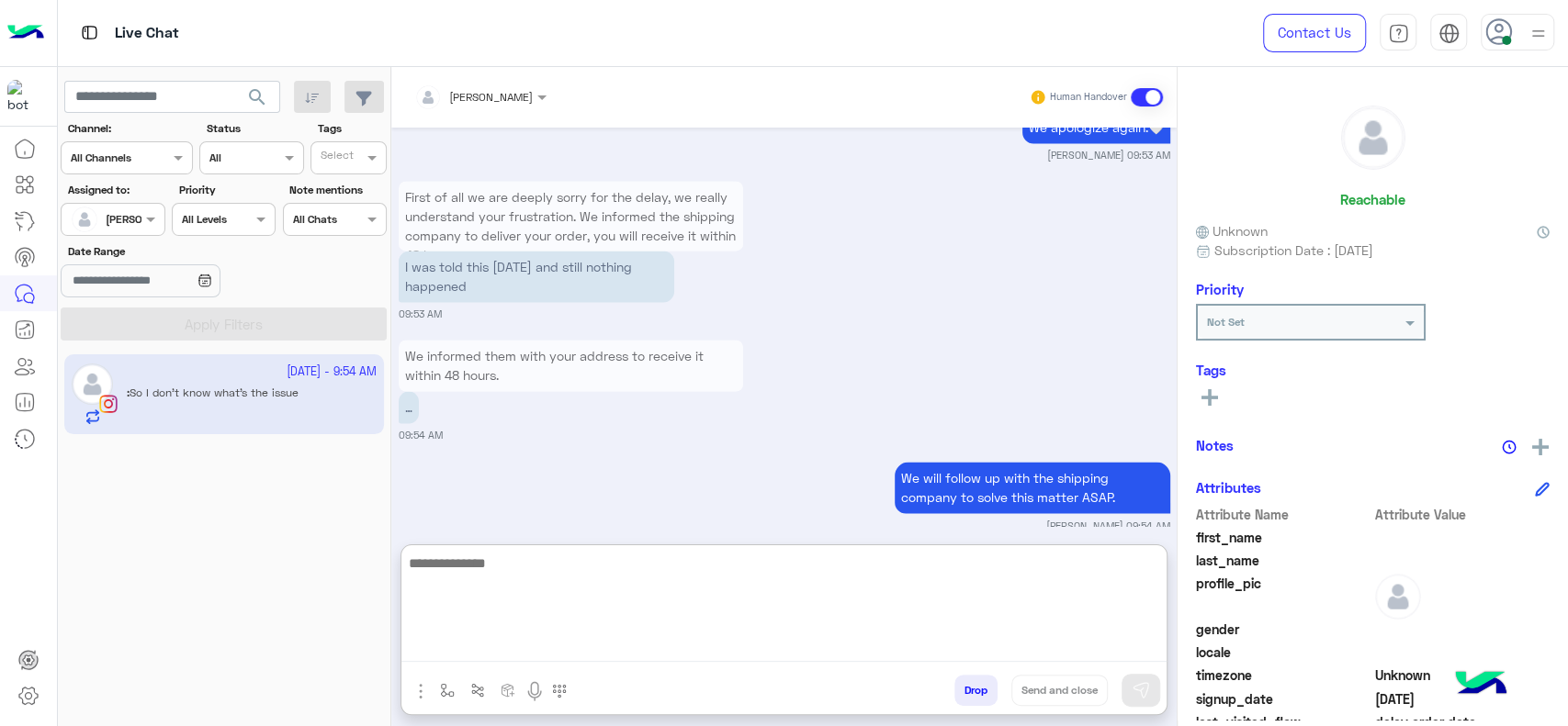
scroll to position [6731, 0]
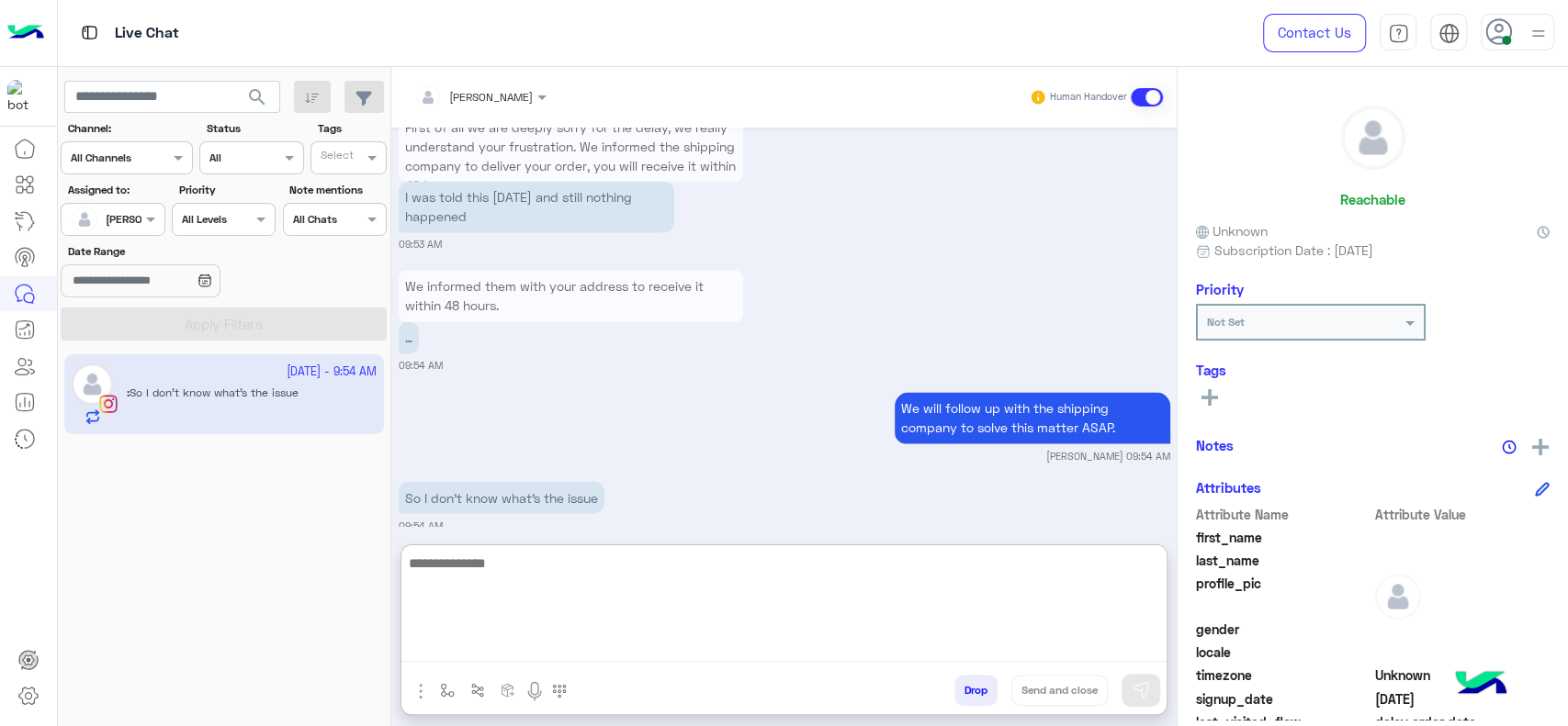
click at [756, 603] on textarea at bounding box center [784, 606] width 765 height 110
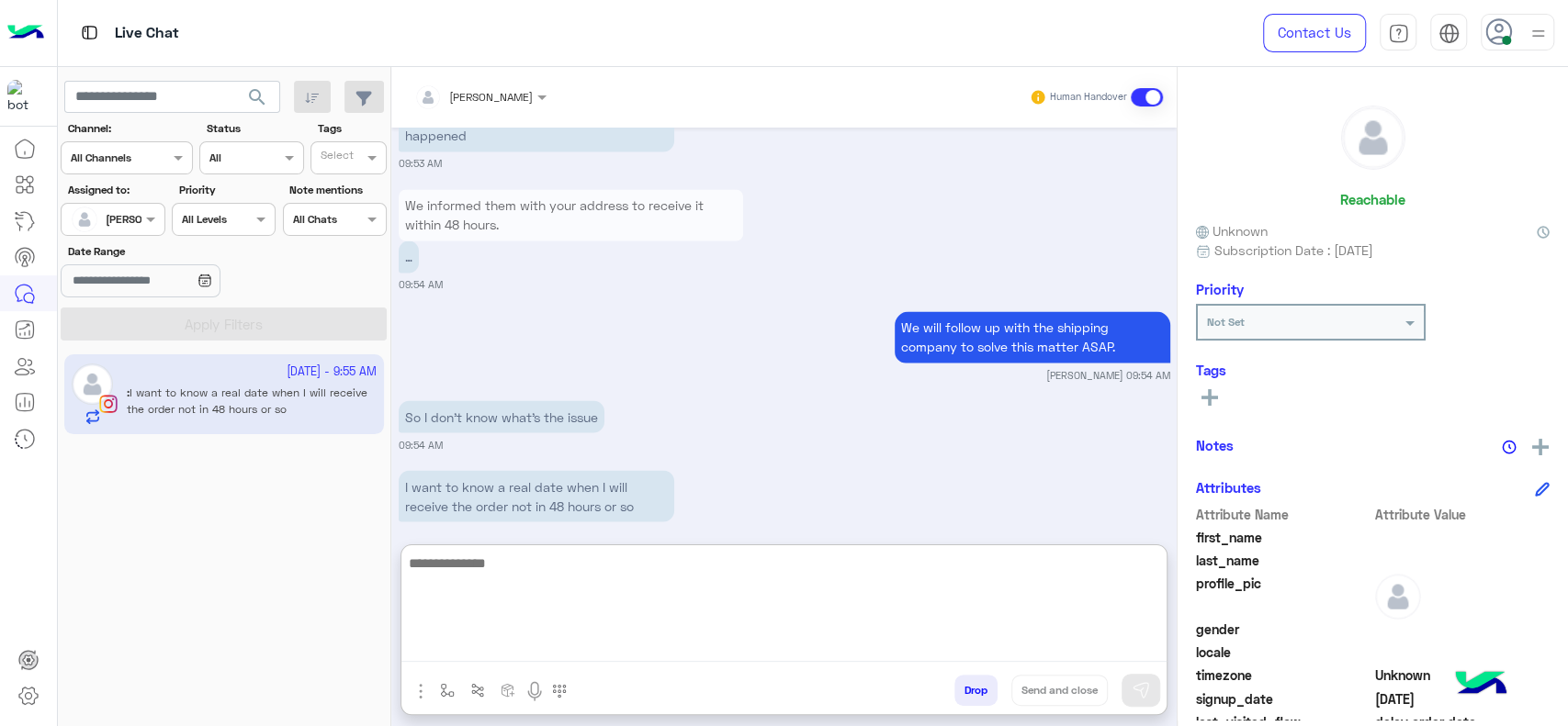
scroll to position [6820, 0]
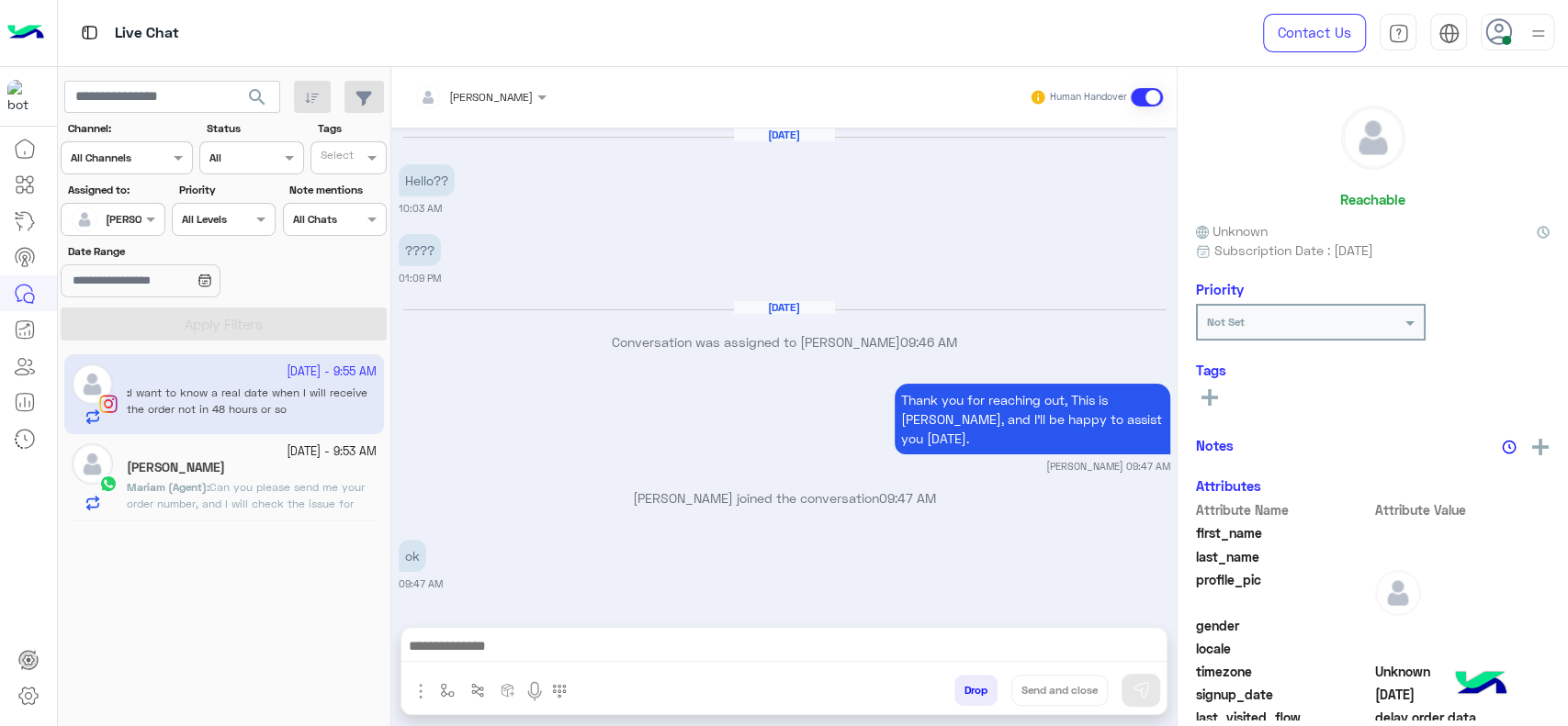
scroll to position [1184, 0]
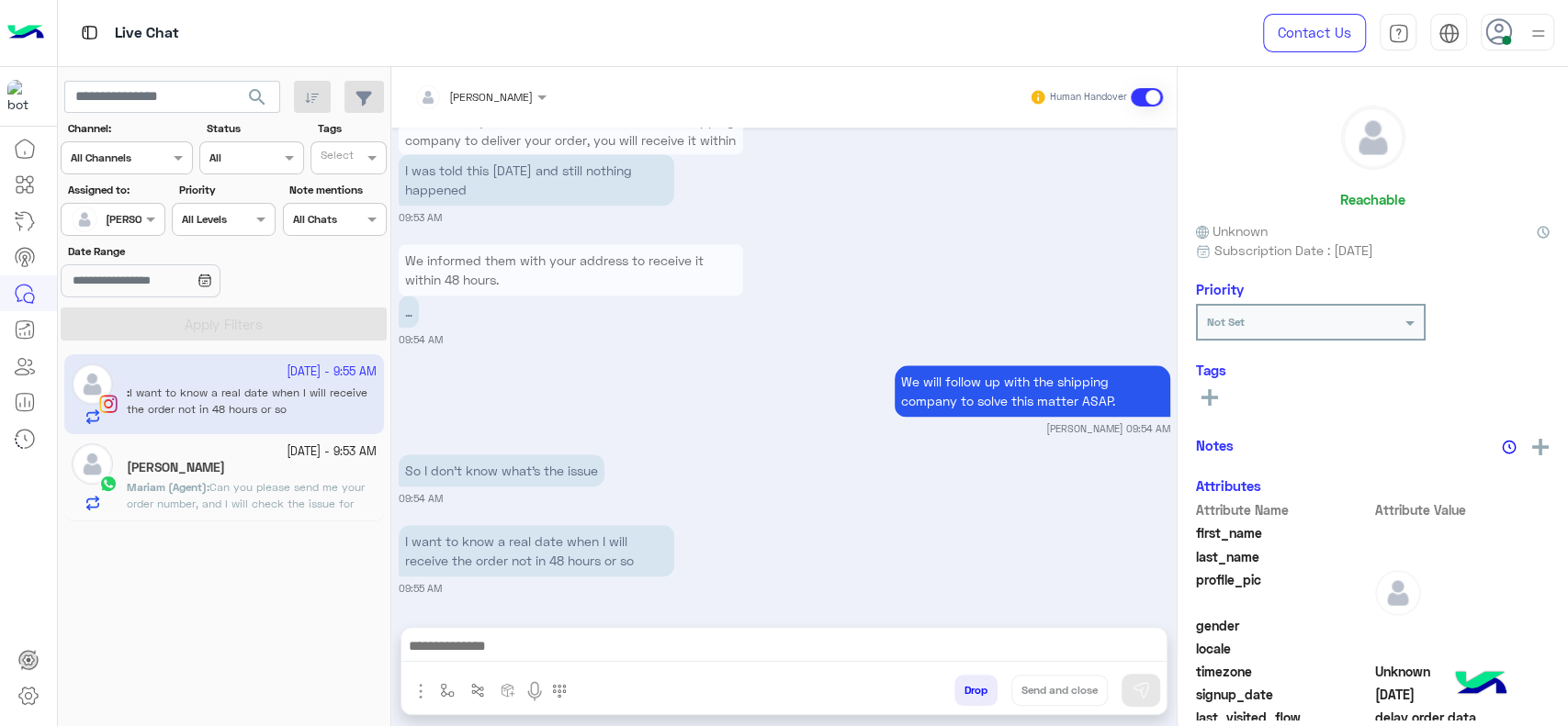
click at [192, 461] on h5 "[PERSON_NAME]" at bounding box center [175, 468] width 98 height 16
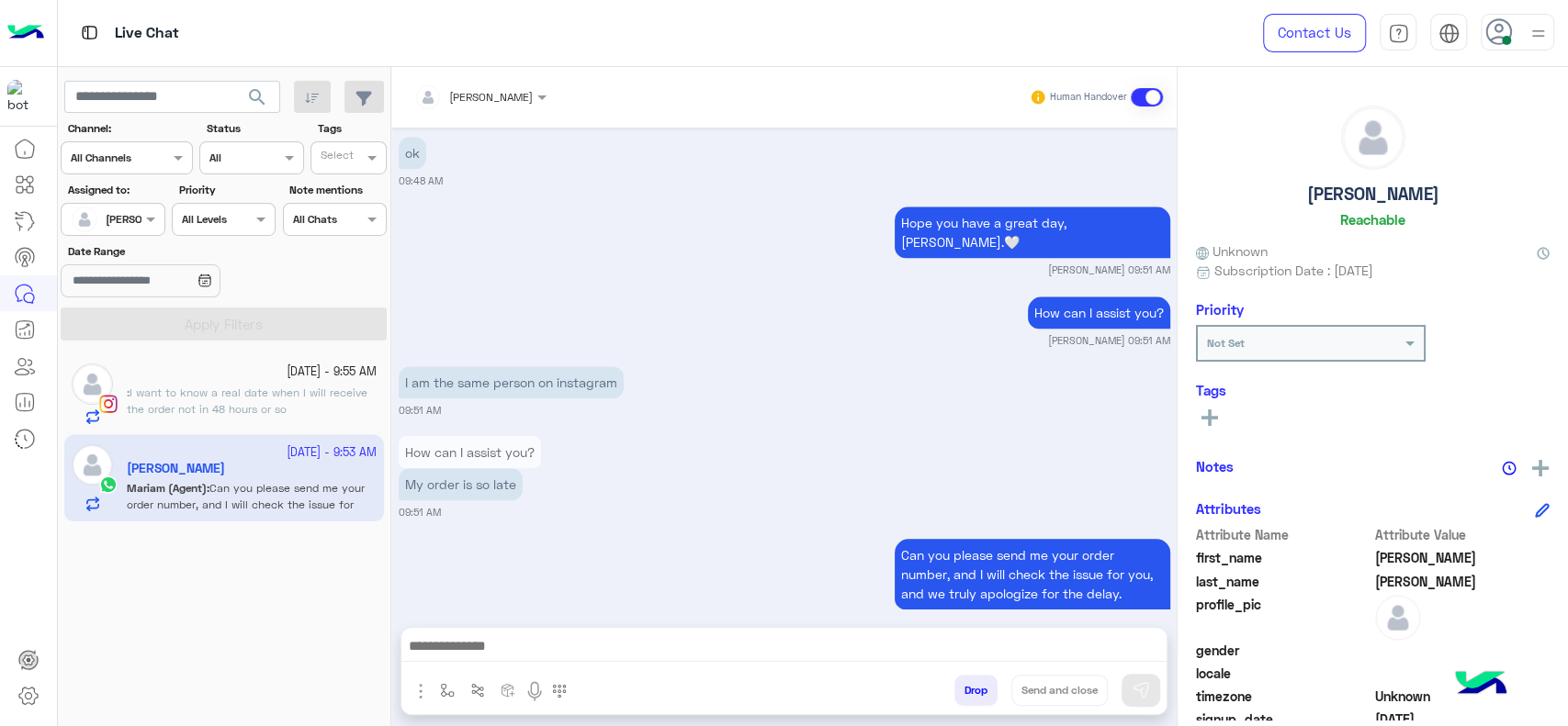
scroll to position [1457, 0]
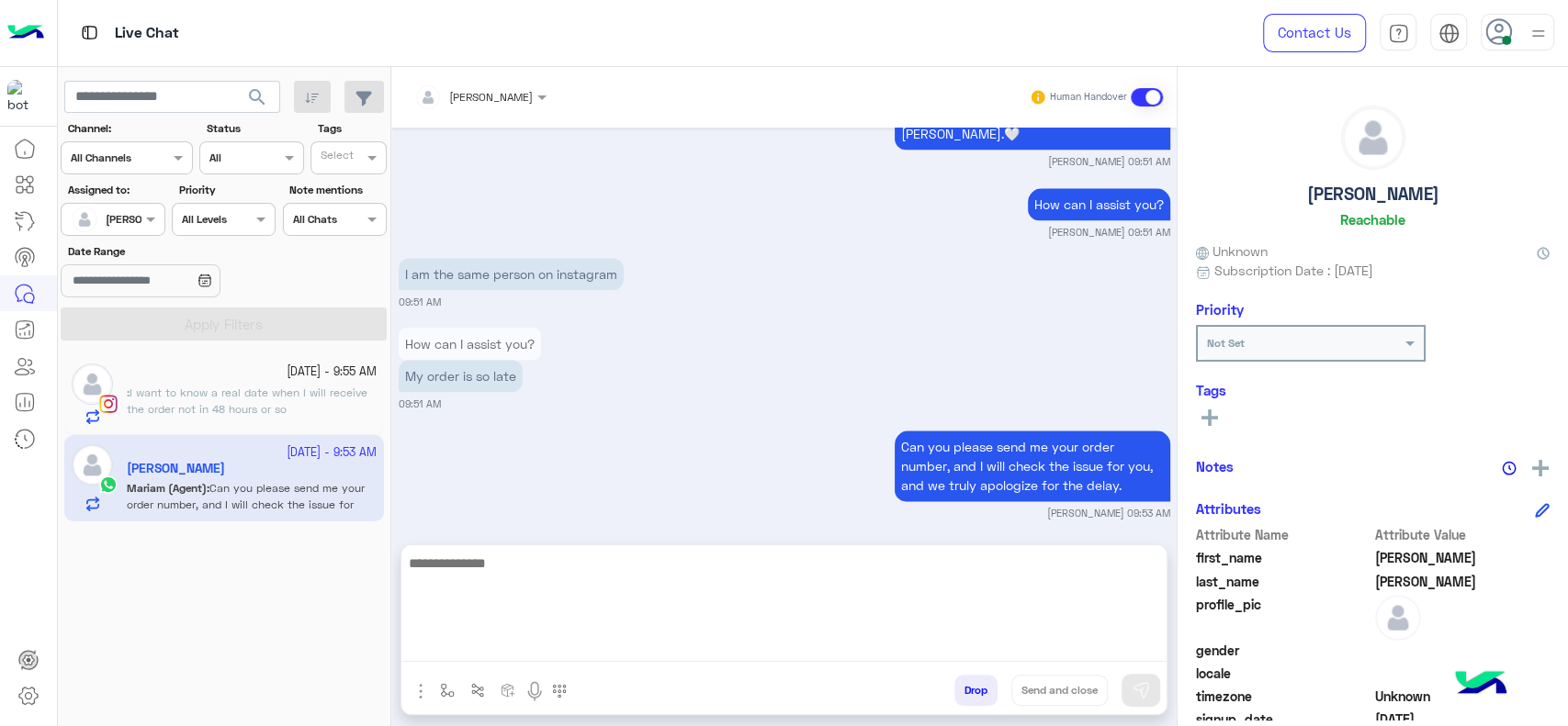
click at [726, 643] on textarea at bounding box center [784, 606] width 765 height 110
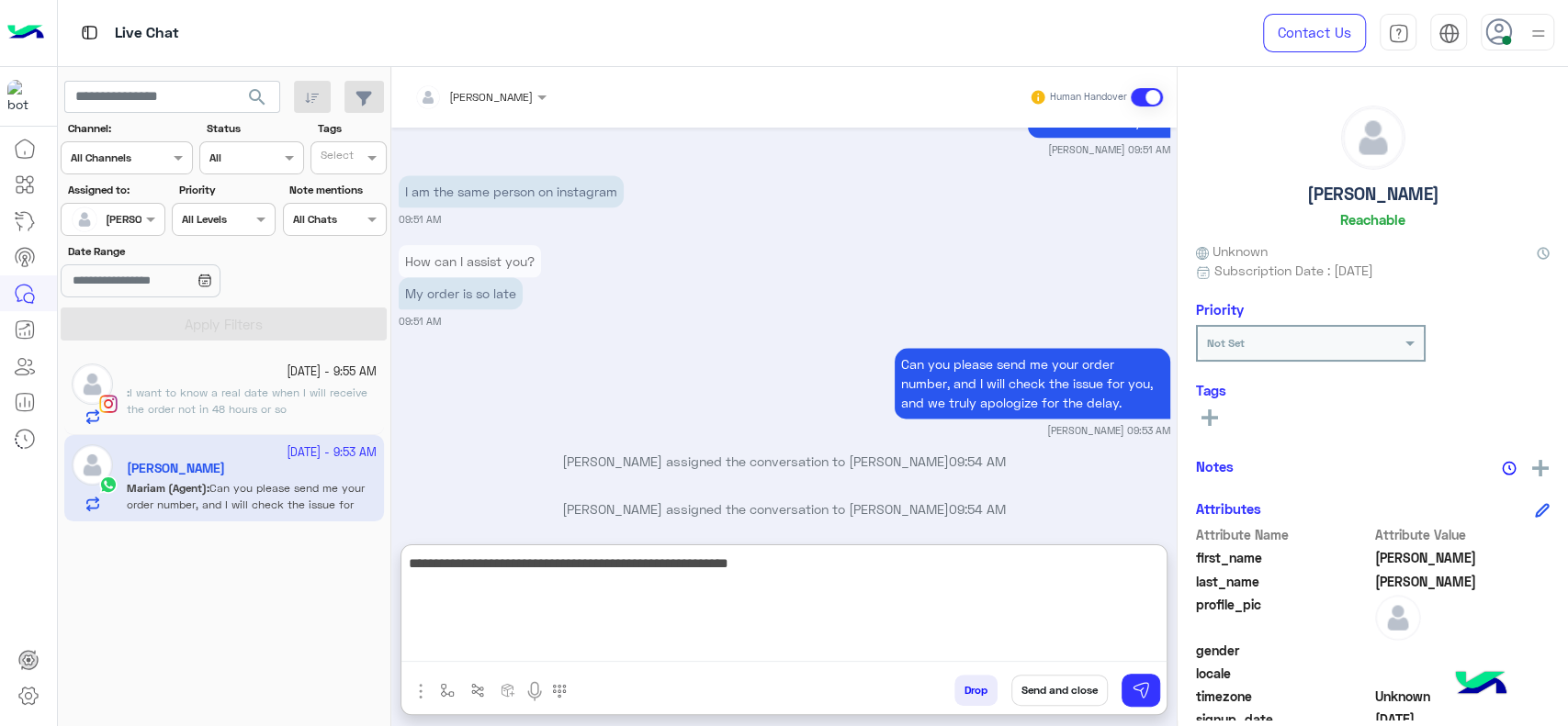
type textarea "**********"
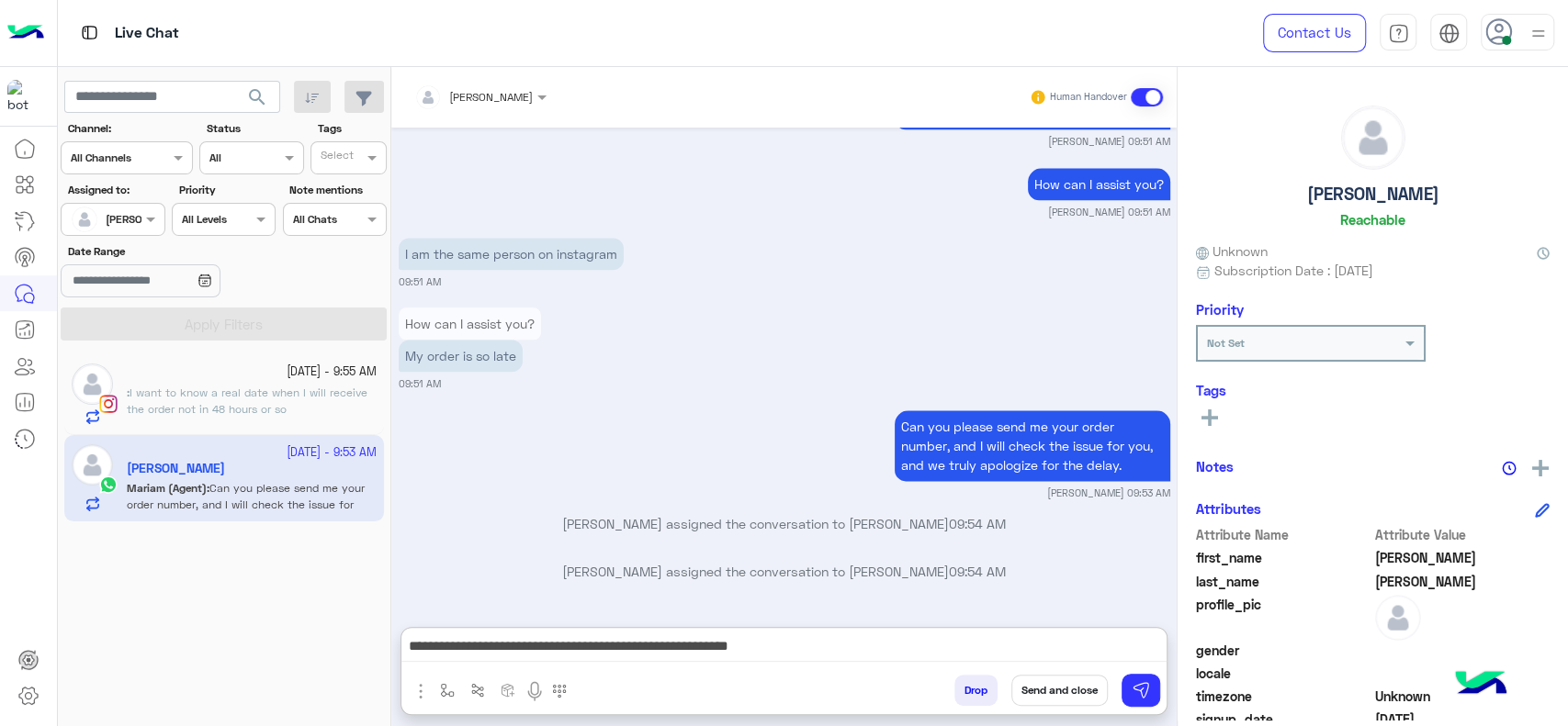
click at [1040, 684] on button "Send and close" at bounding box center [1059, 690] width 96 height 32
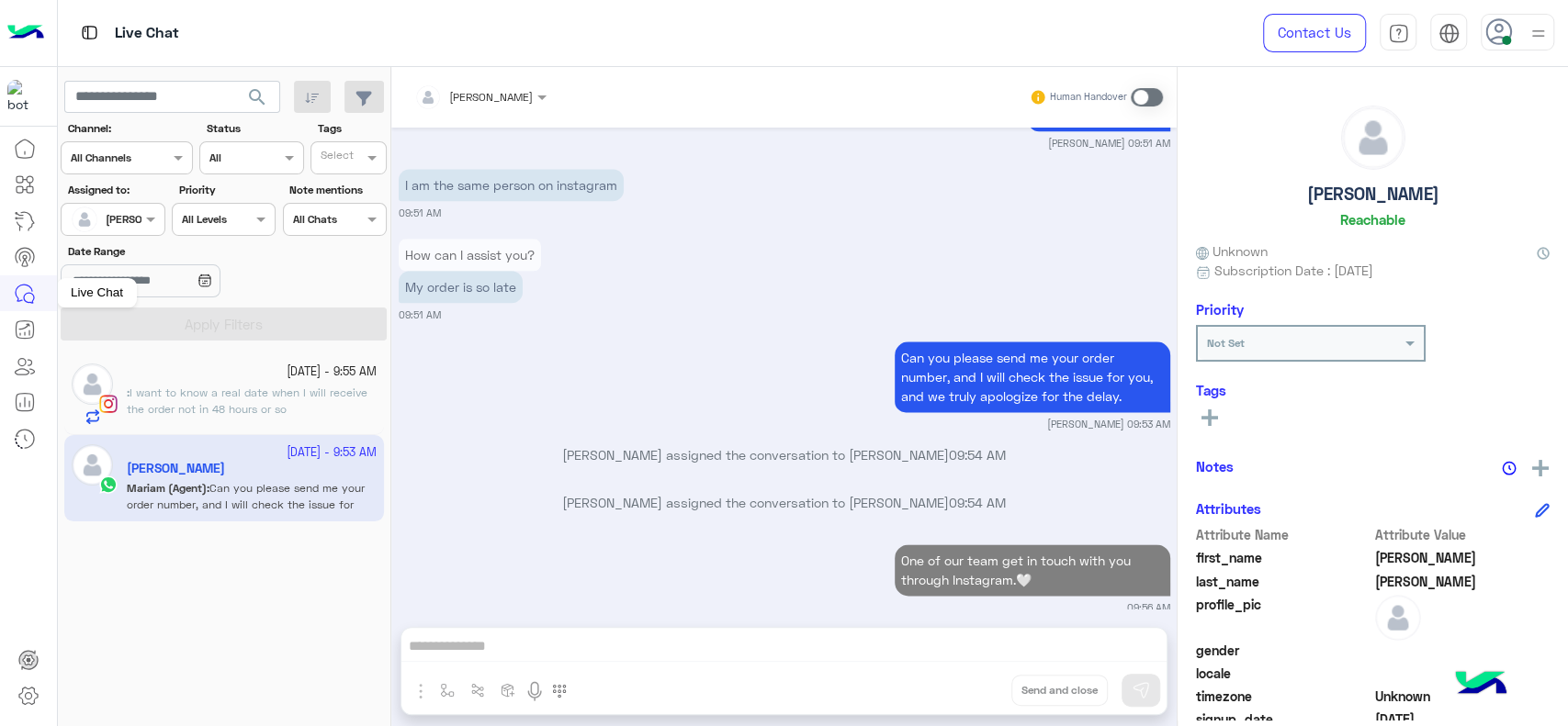
scroll to position [1594, 0]
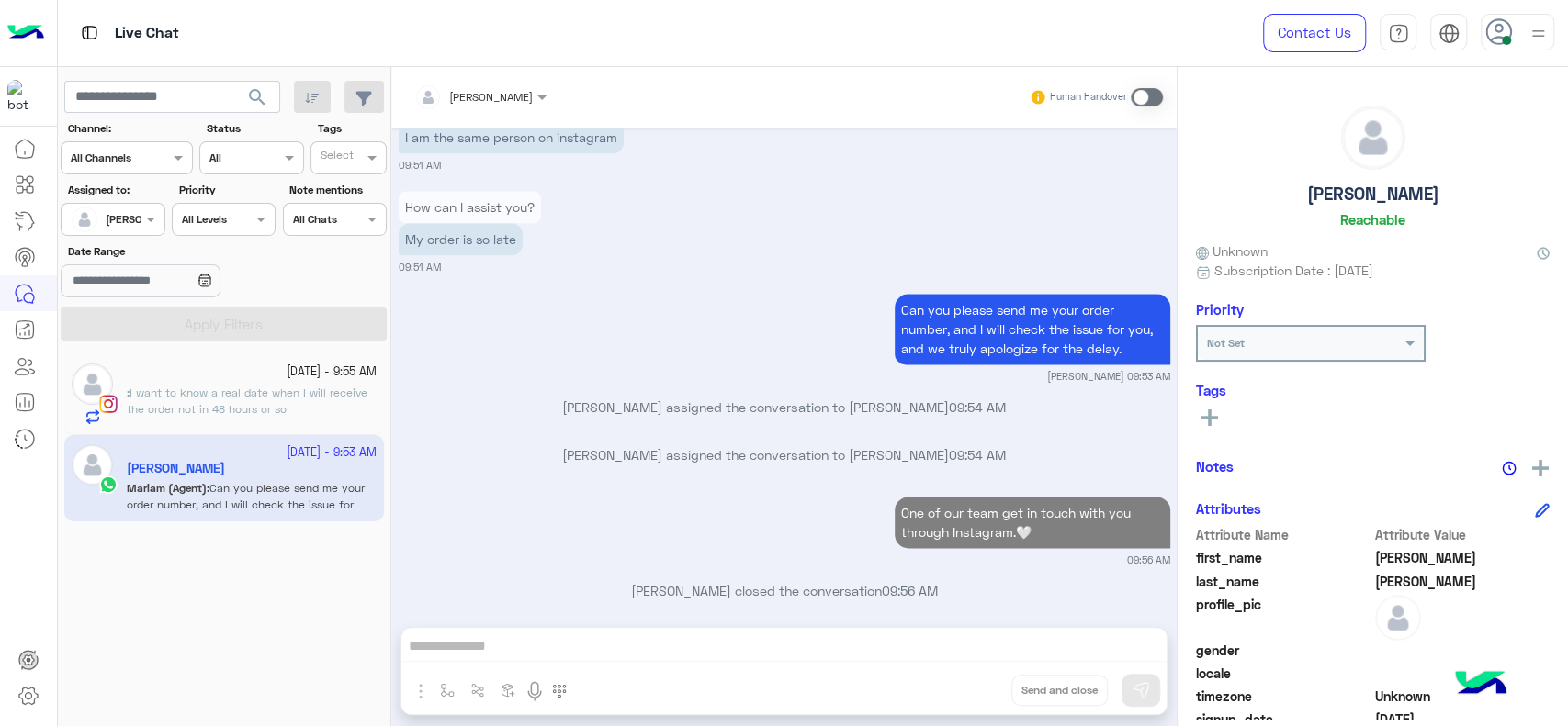
click at [195, 386] on span "I want to know a real date when I will receive the order not in 48 hours or so" at bounding box center [247, 400] width 241 height 31
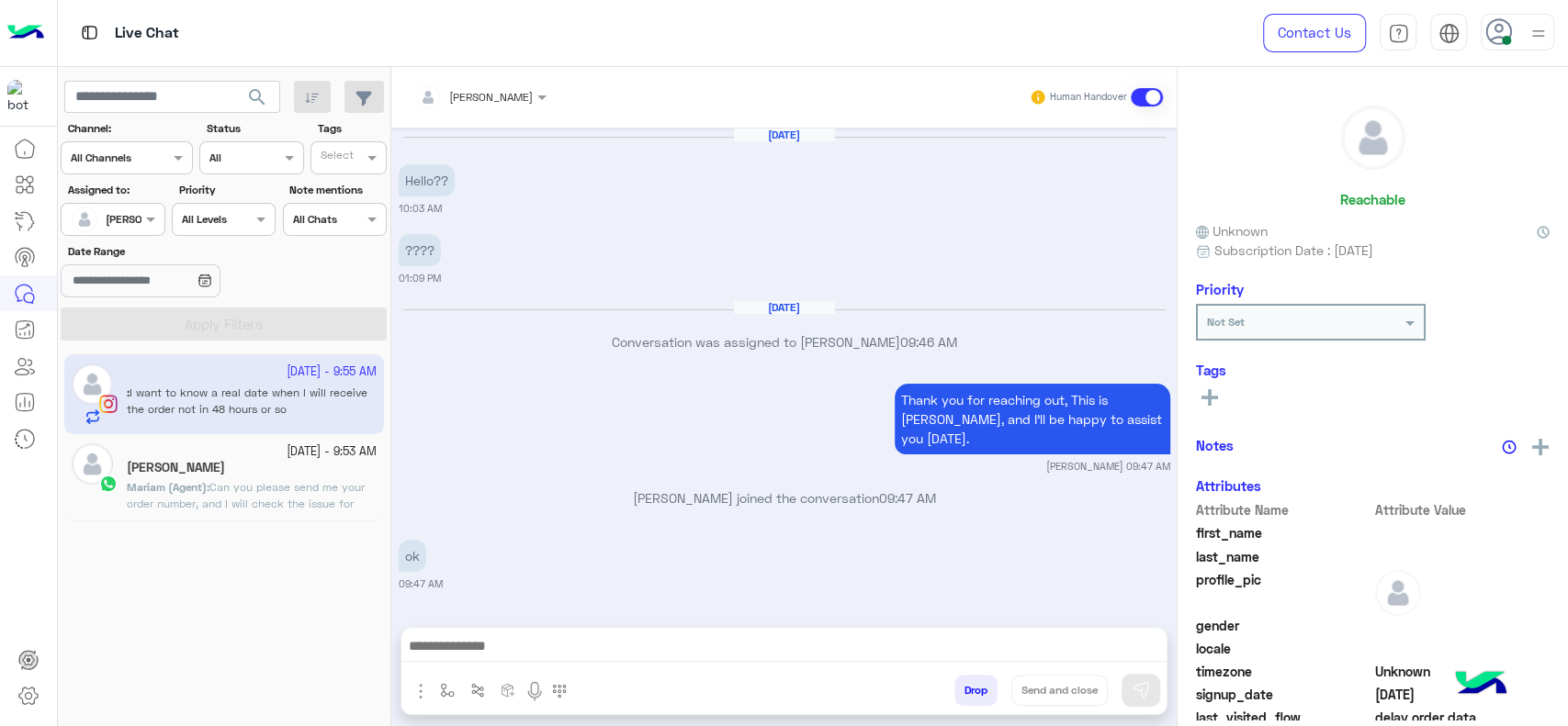
scroll to position [1184, 0]
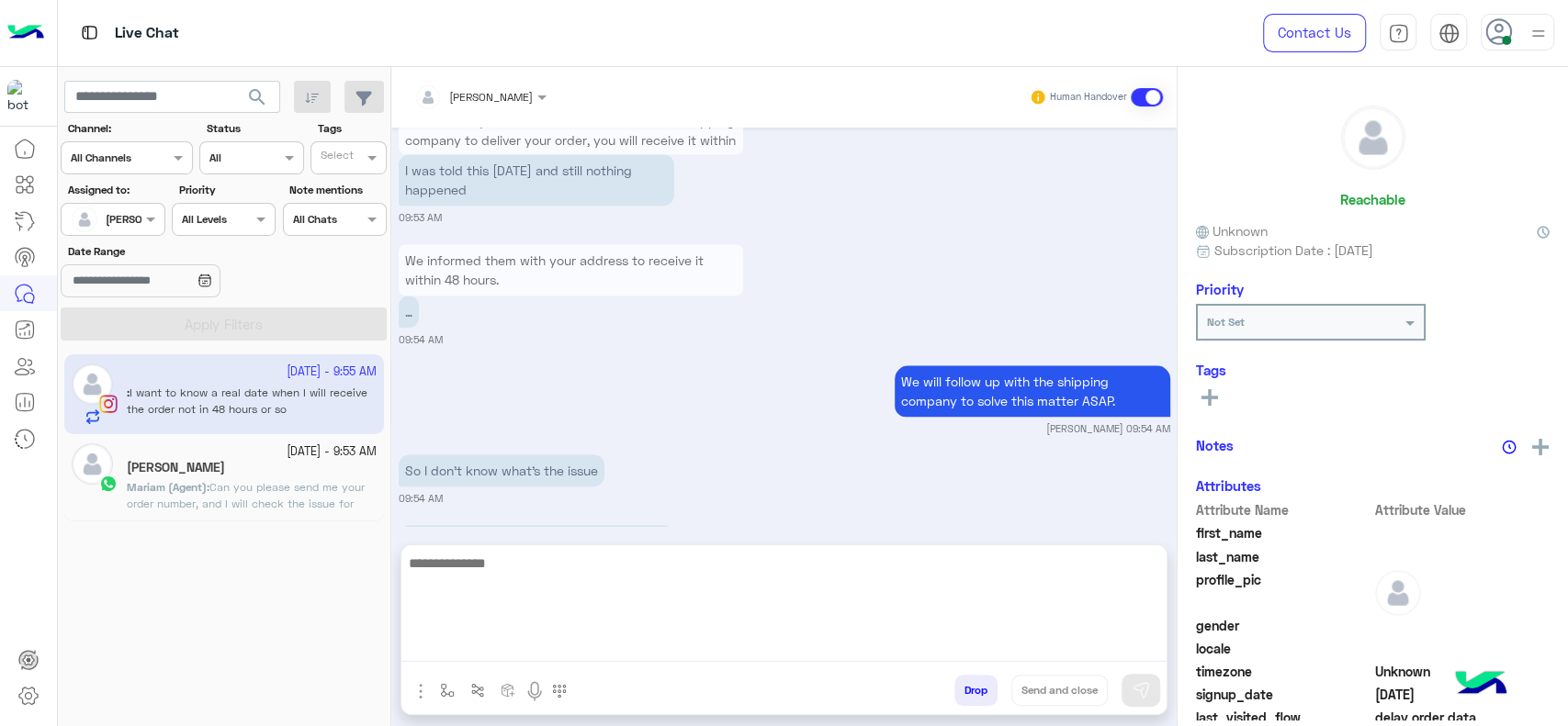
click at [676, 639] on textarea at bounding box center [784, 606] width 765 height 110
type textarea "**********"
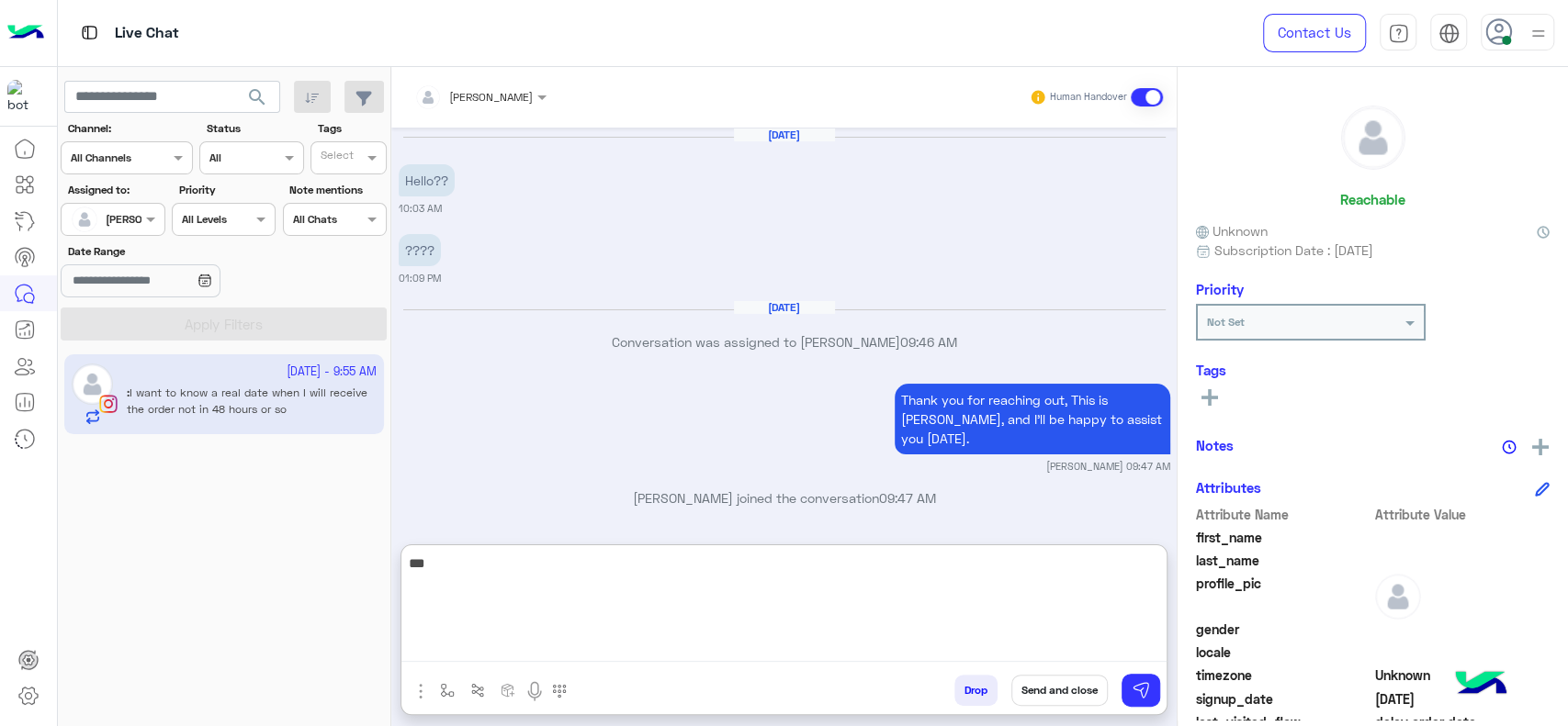
scroll to position [1267, 0]
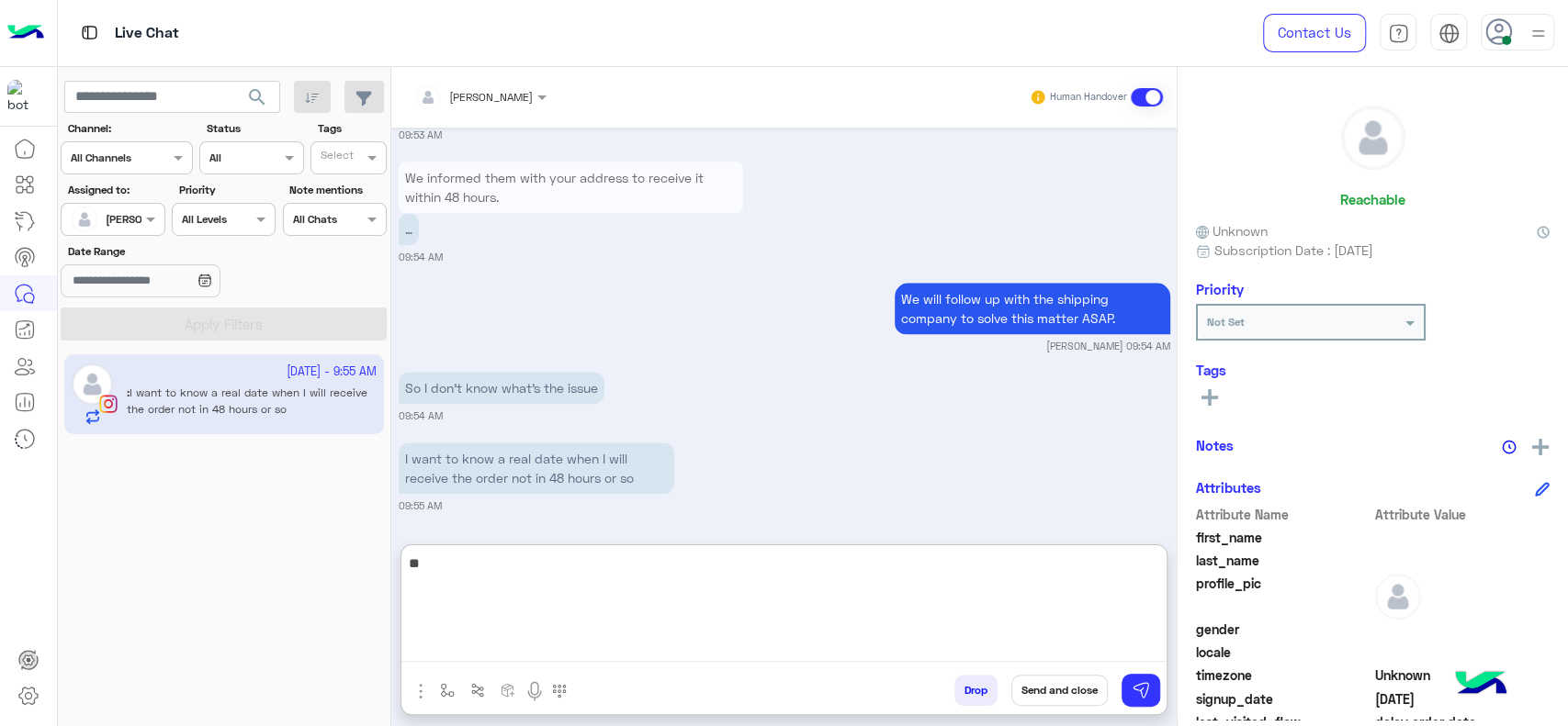
type textarea "*"
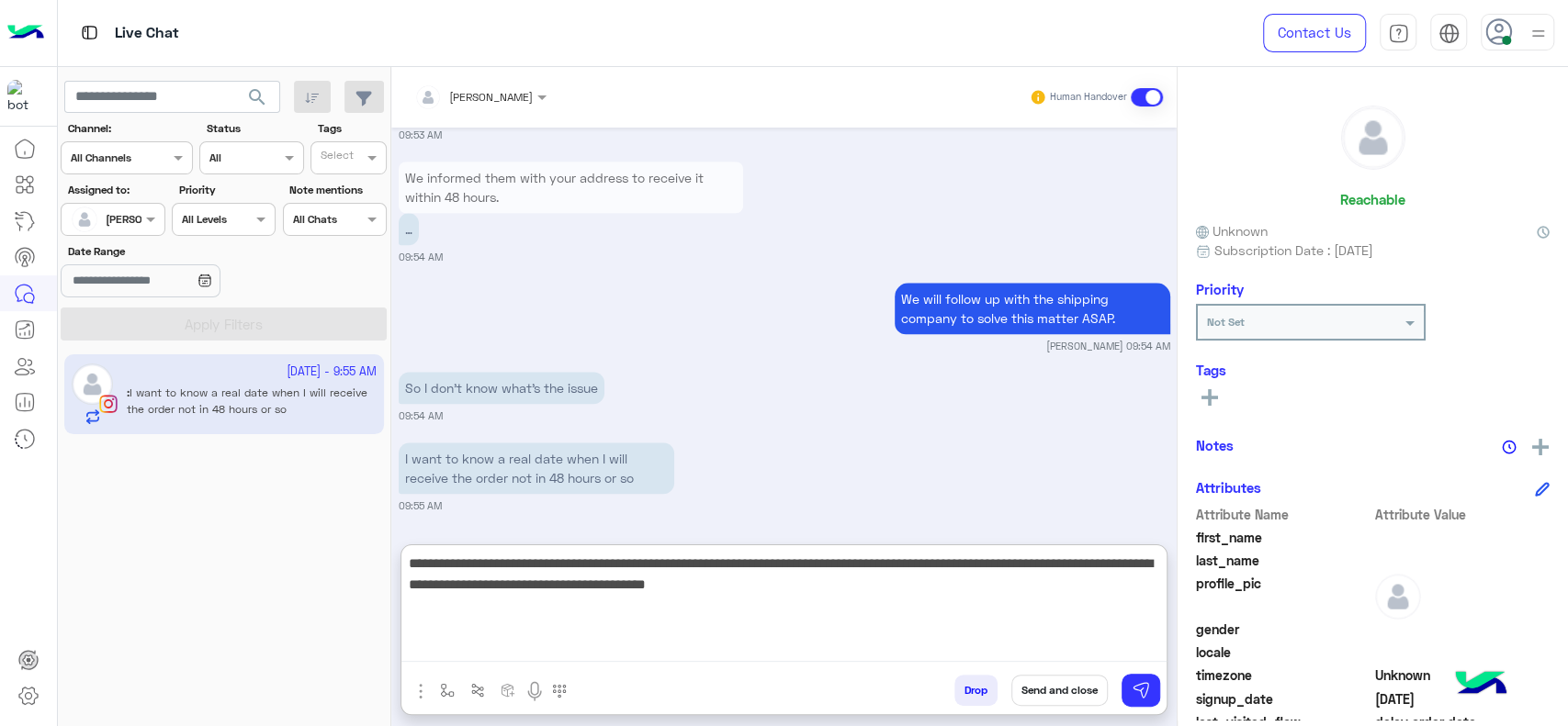
click at [948, 562] on textarea "**********" at bounding box center [784, 606] width 765 height 110
type textarea "**********"
click at [826, 621] on textarea "**********" at bounding box center [784, 606] width 765 height 110
click at [911, 627] on textarea "**********" at bounding box center [784, 606] width 765 height 110
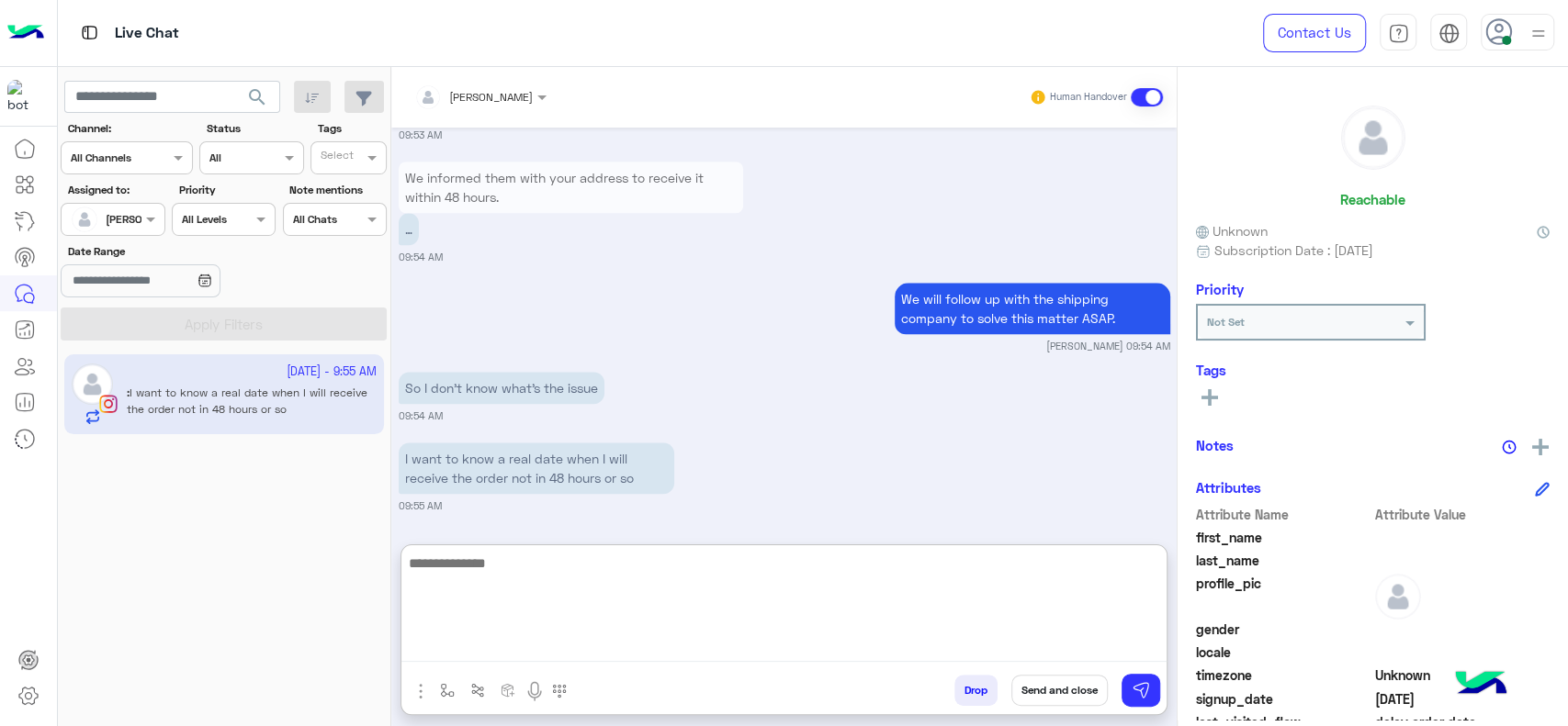
scroll to position [1414, 0]
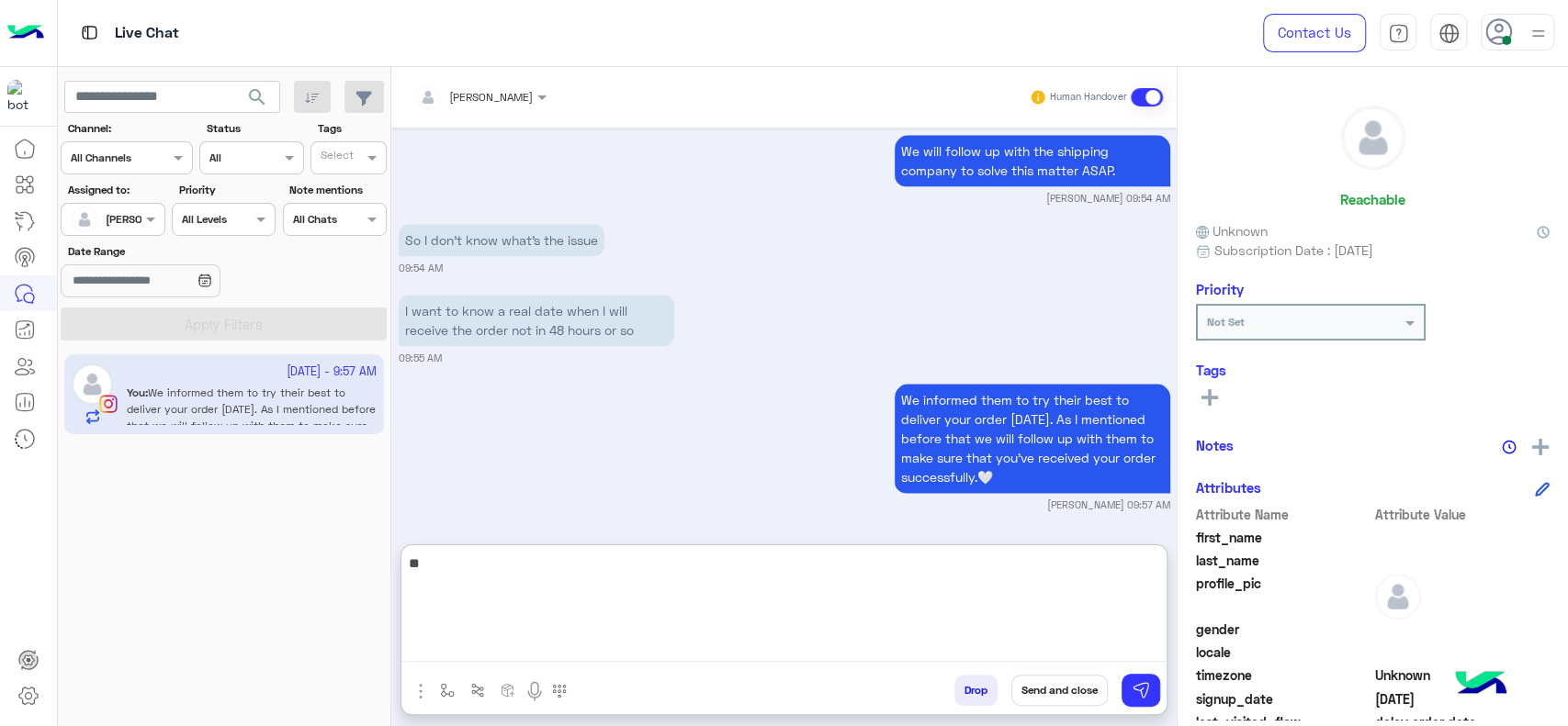
type textarea "*"
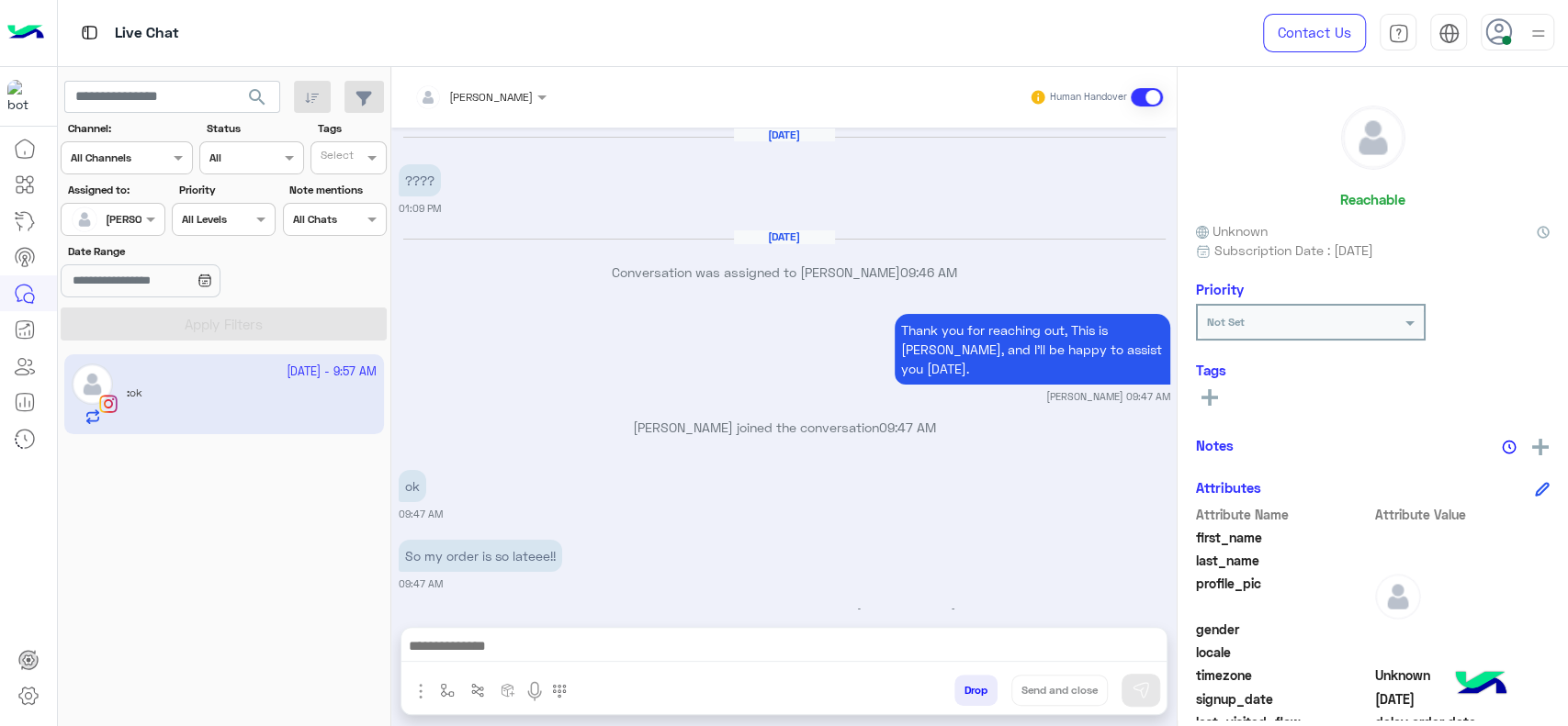
scroll to position [1331, 0]
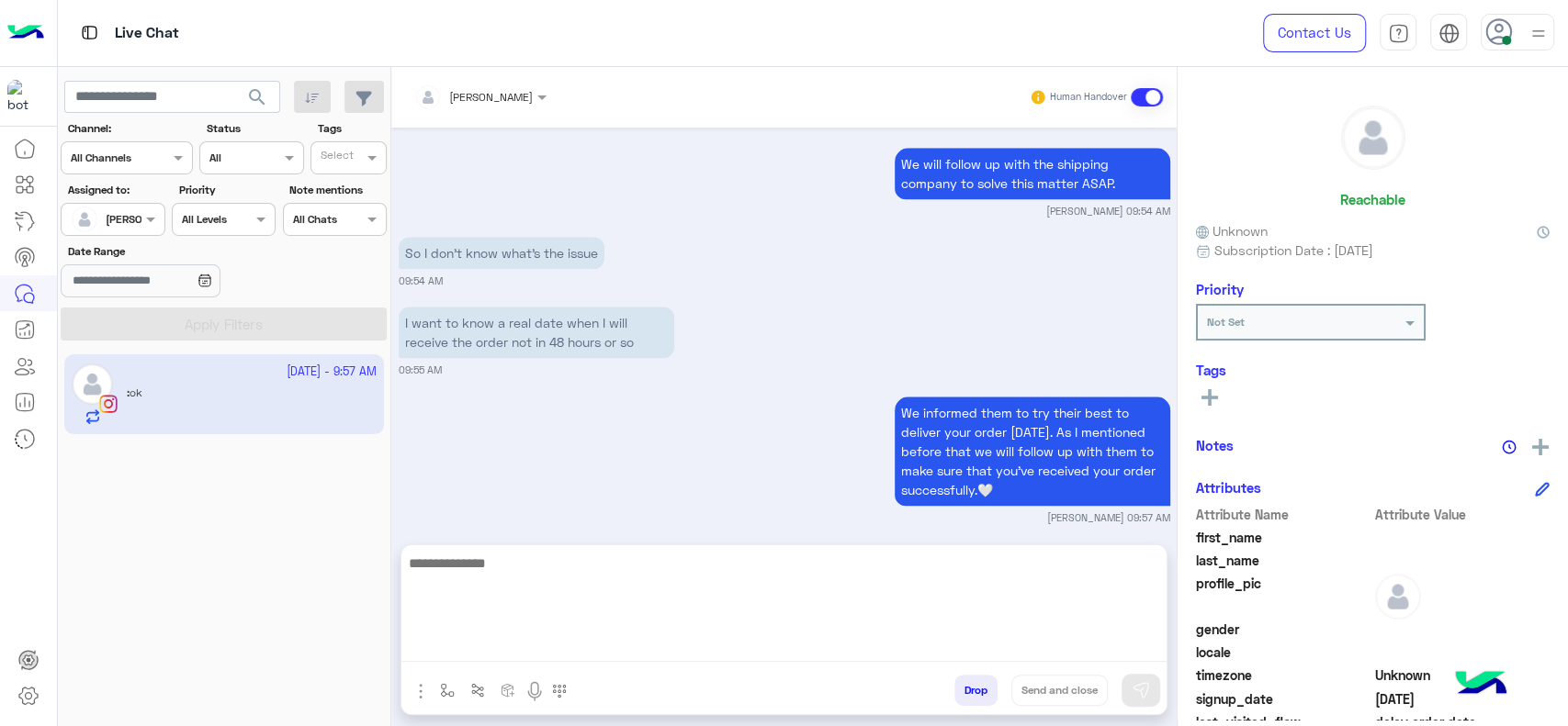
click at [587, 637] on textarea at bounding box center [784, 606] width 765 height 110
paste textarea "**********"
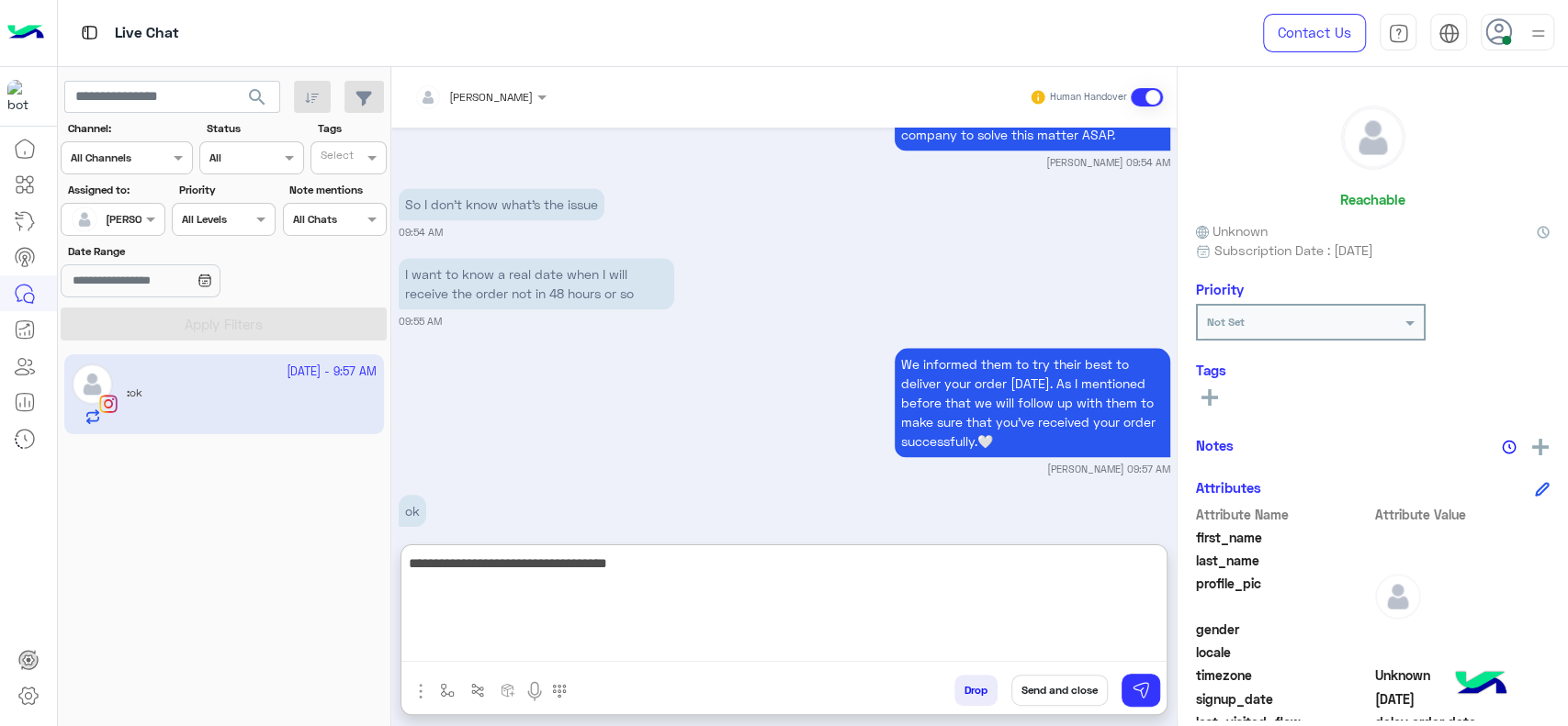
scroll to position [1414, 0]
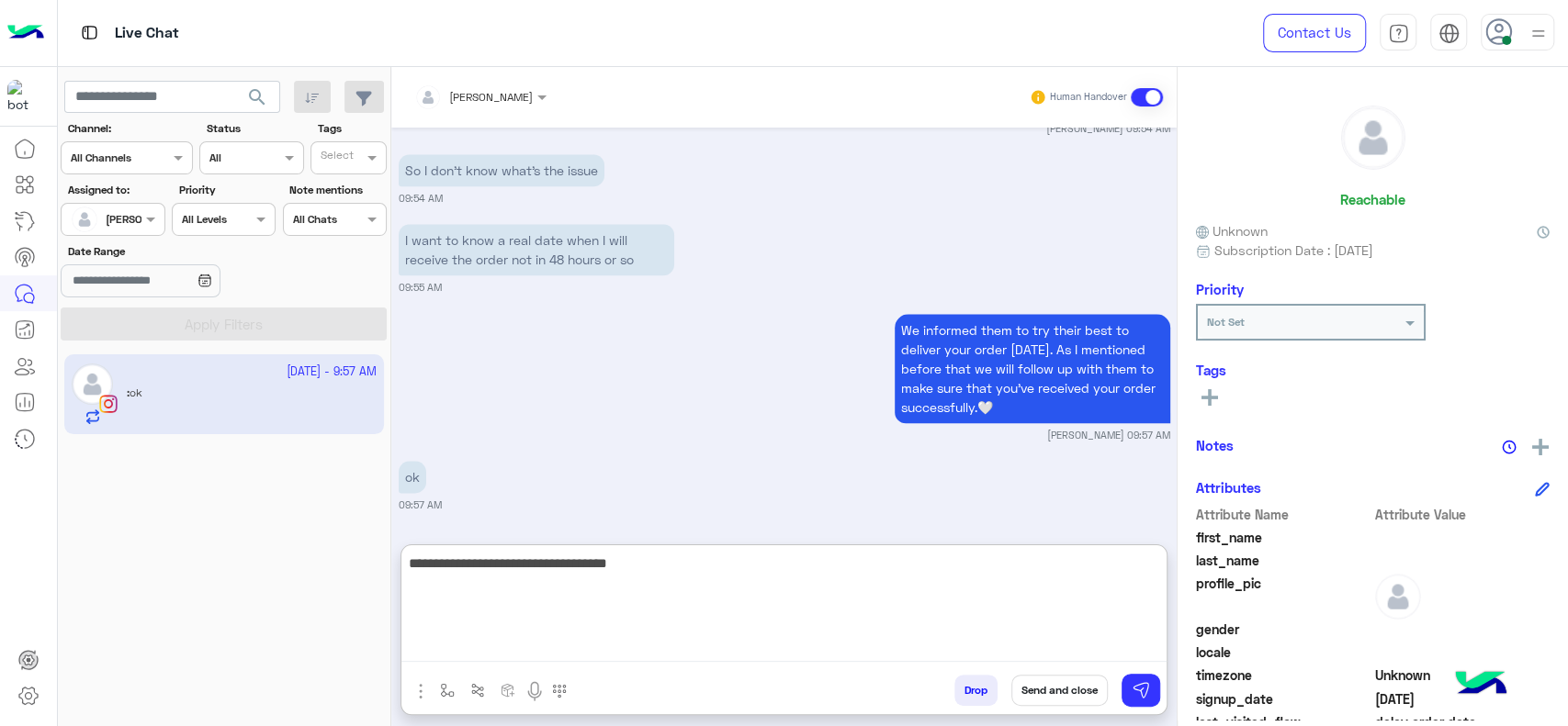
click at [763, 583] on textarea "**********" at bounding box center [784, 606] width 765 height 110
type textarea "**********"
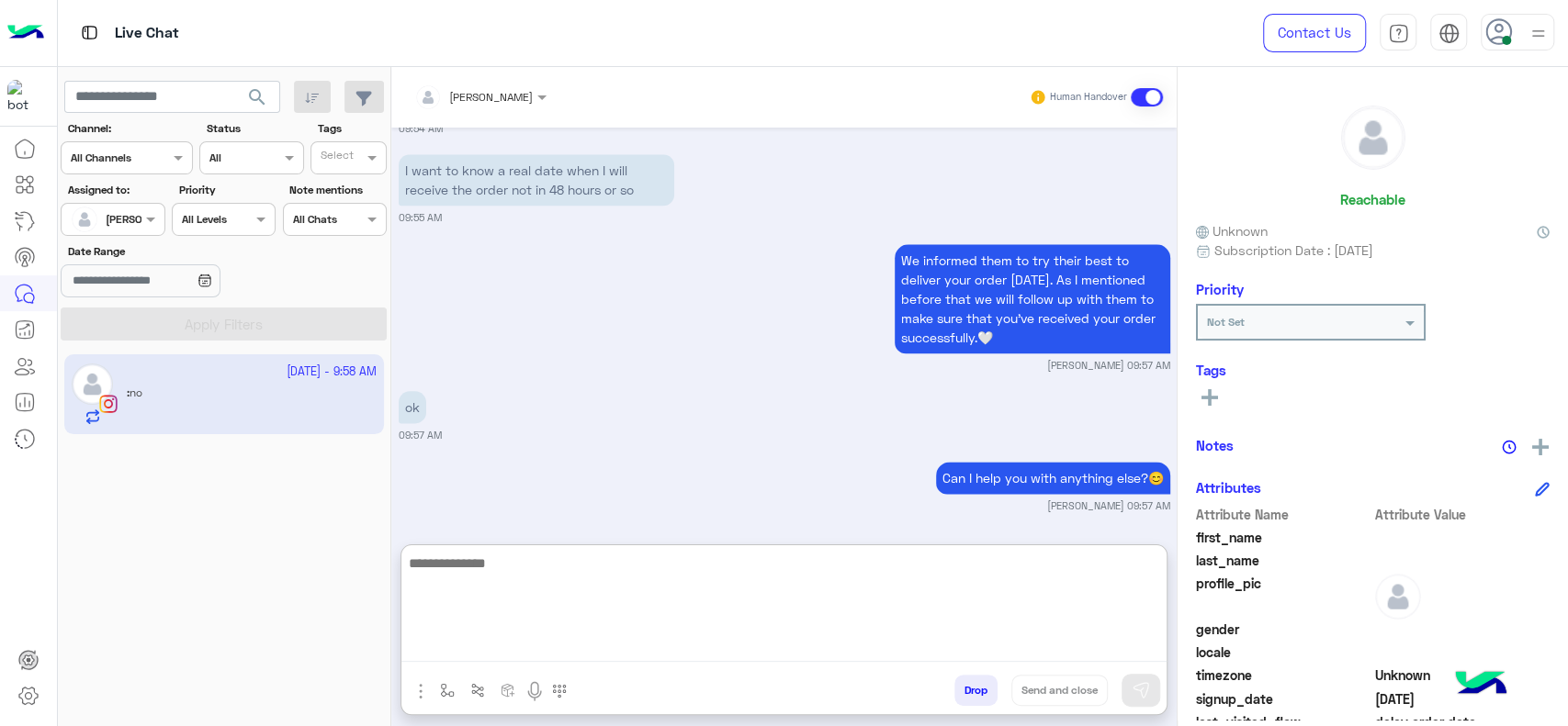
scroll to position [1555, 0]
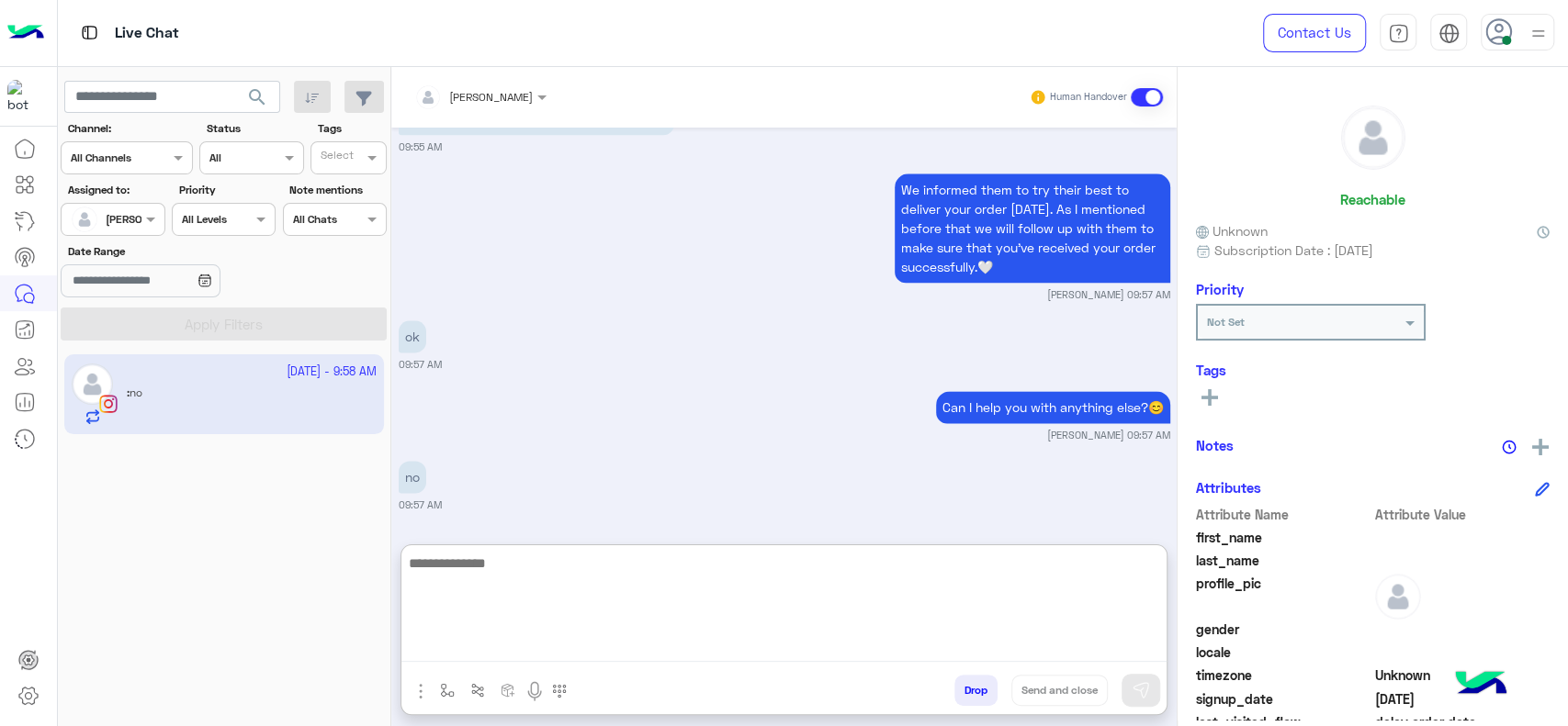
click at [815, 646] on textarea at bounding box center [784, 606] width 765 height 110
type textarea "**********"
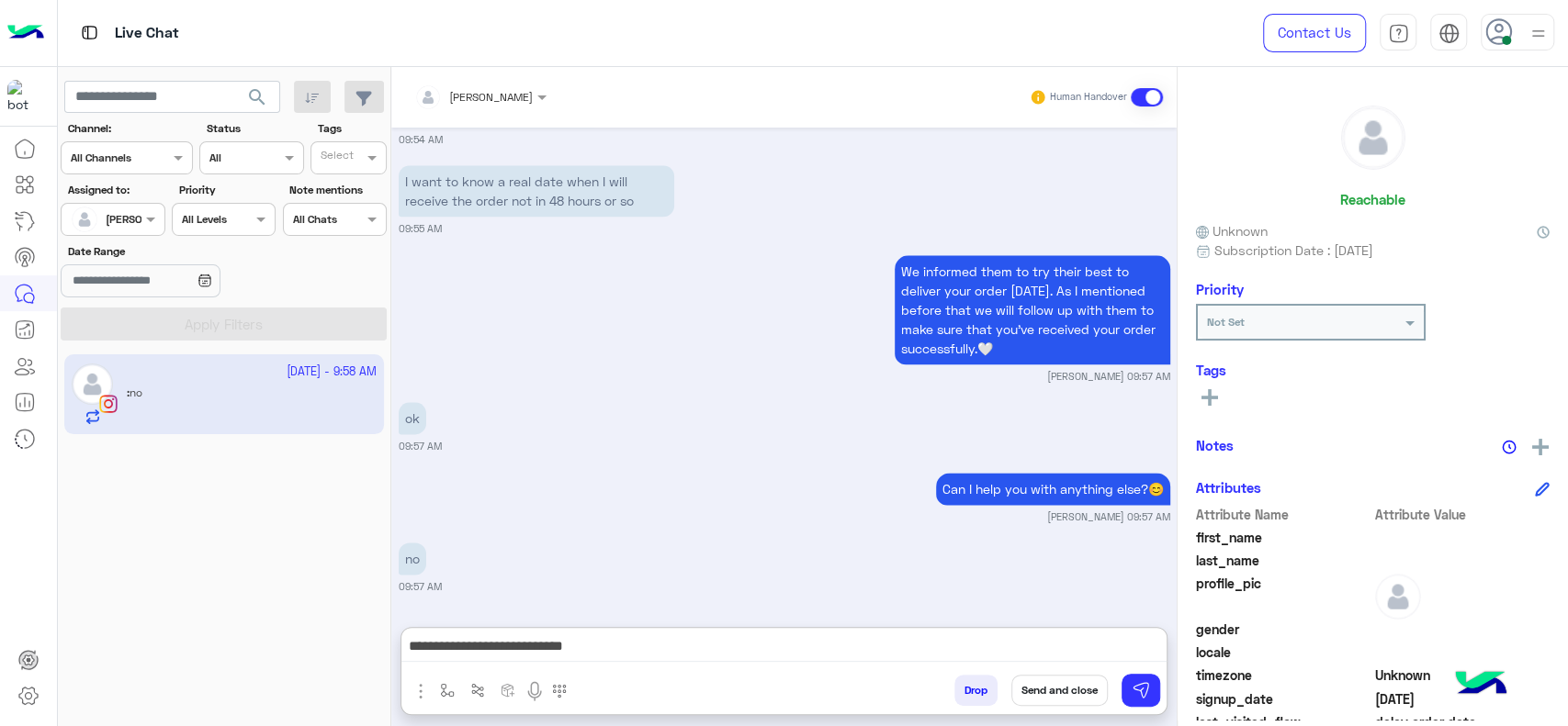
click at [1215, 397] on rect at bounding box center [1209, 398] width 17 height 4
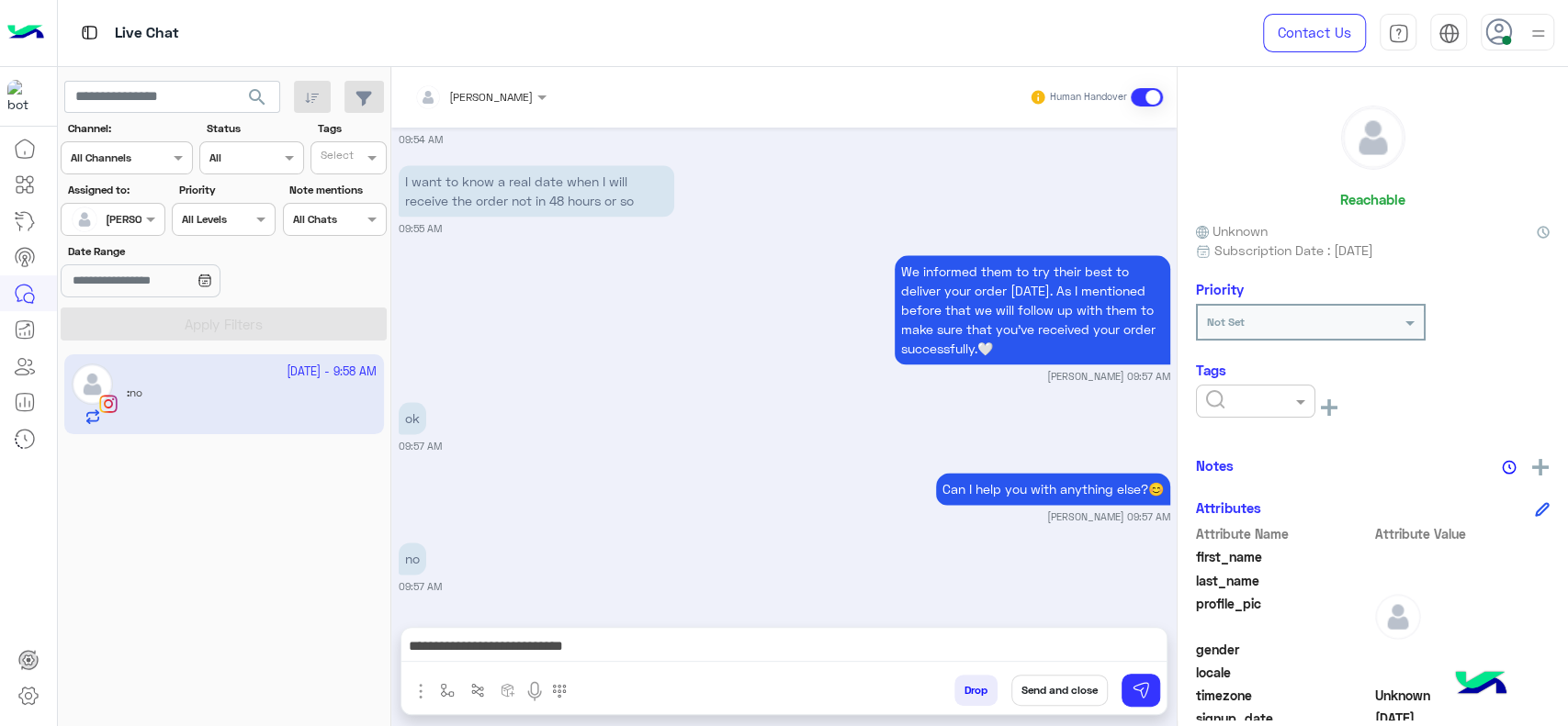
scroll to position [1472, 0]
click at [1256, 410] on div at bounding box center [1255, 400] width 120 height 33
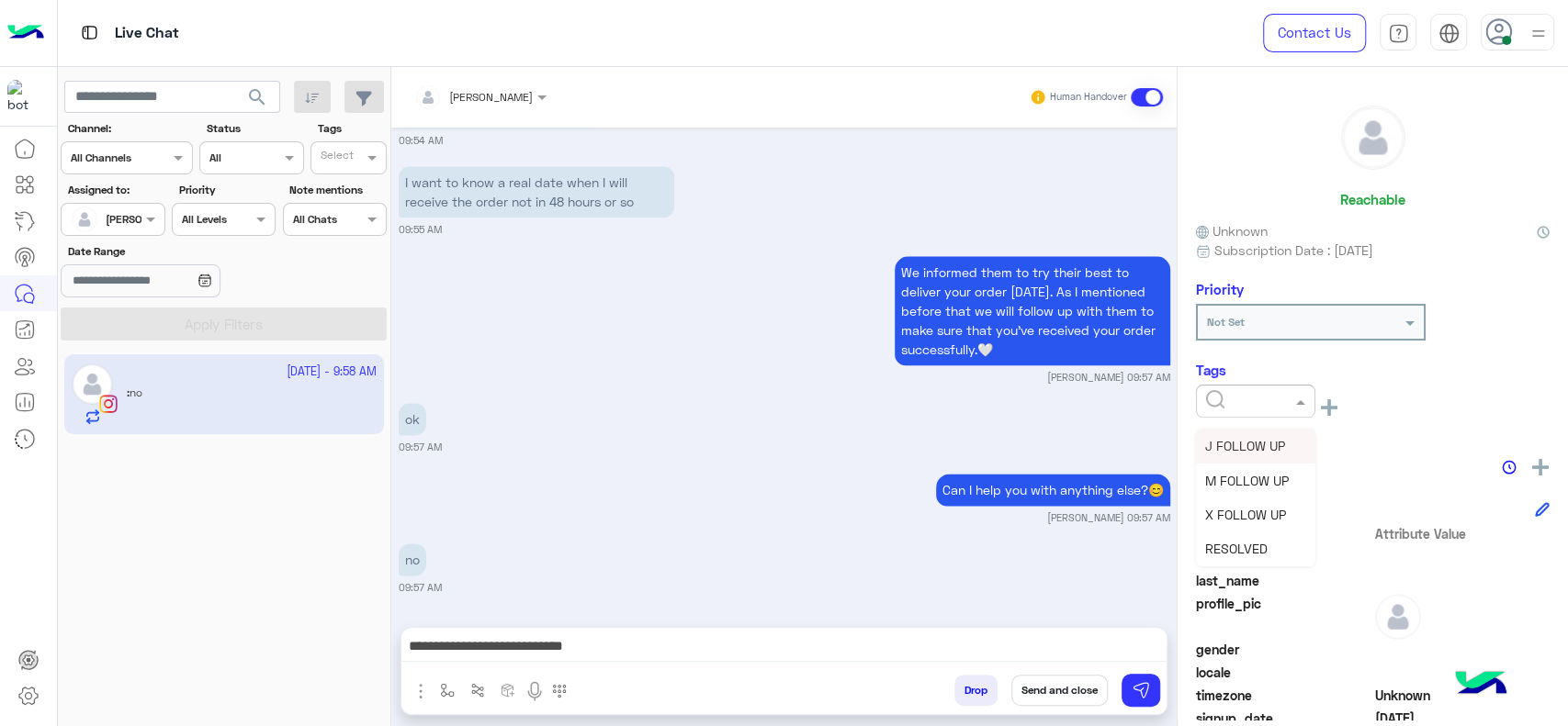
click at [1245, 440] on span "J FOLLOW UP" at bounding box center [1244, 446] width 80 height 16
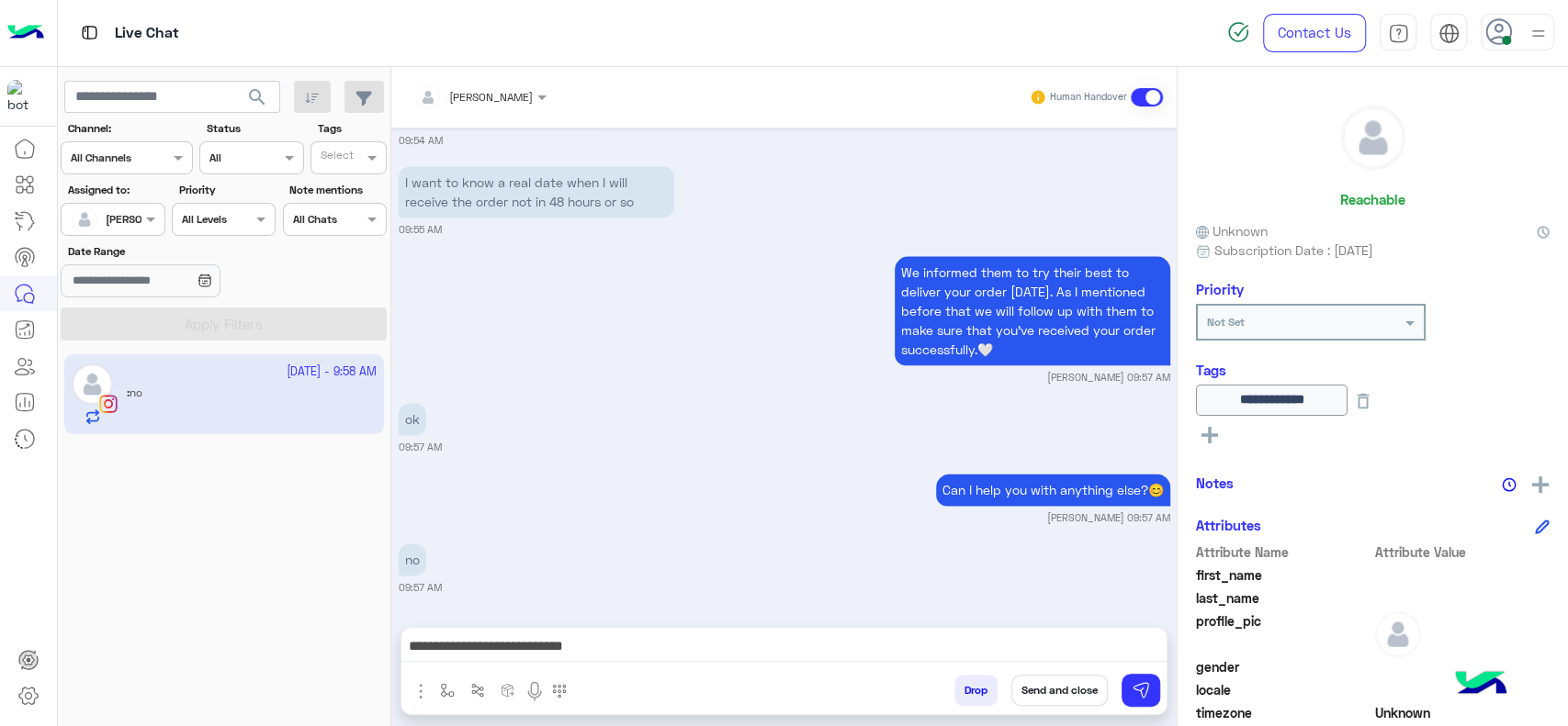
click at [1070, 687] on button "Send and close" at bounding box center [1059, 690] width 96 height 32
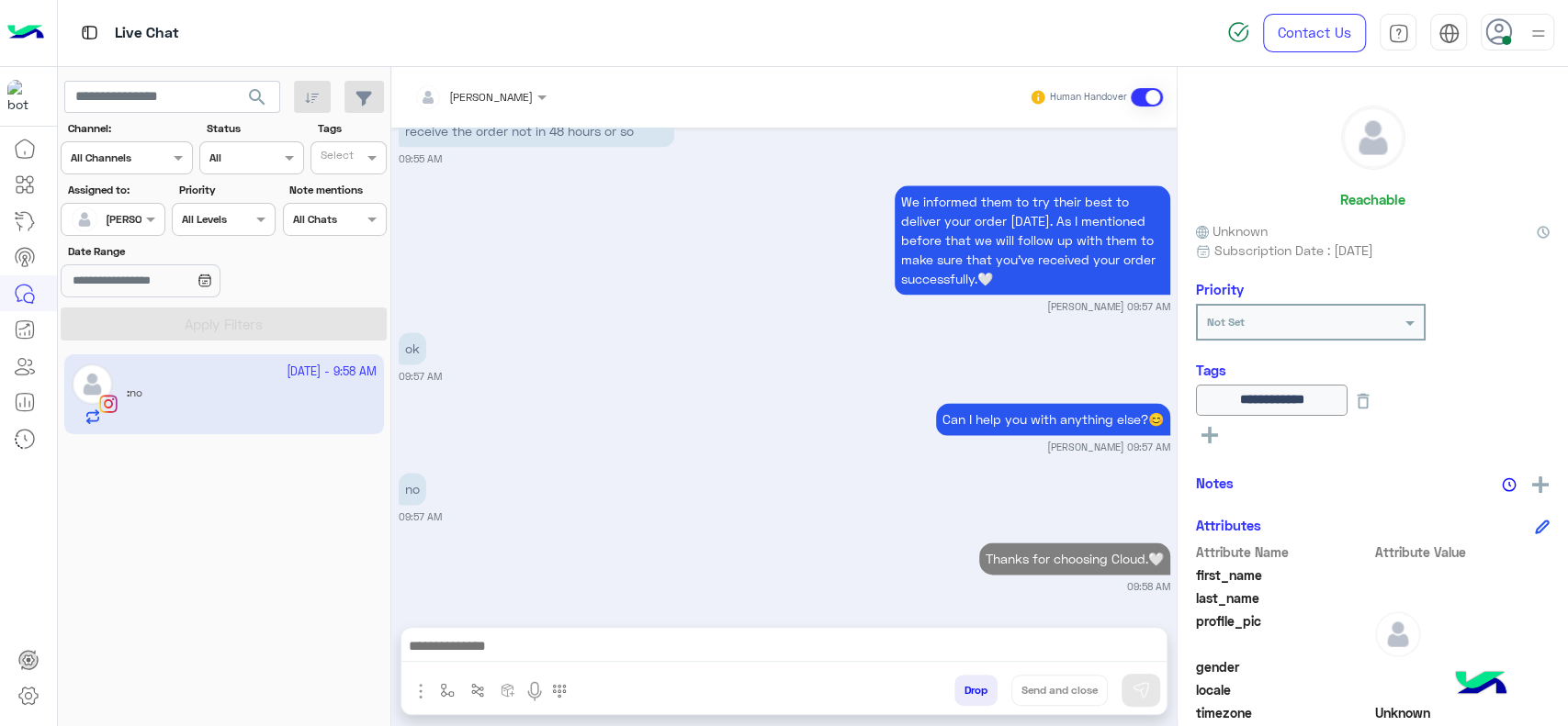
scroll to position [1589, 0]
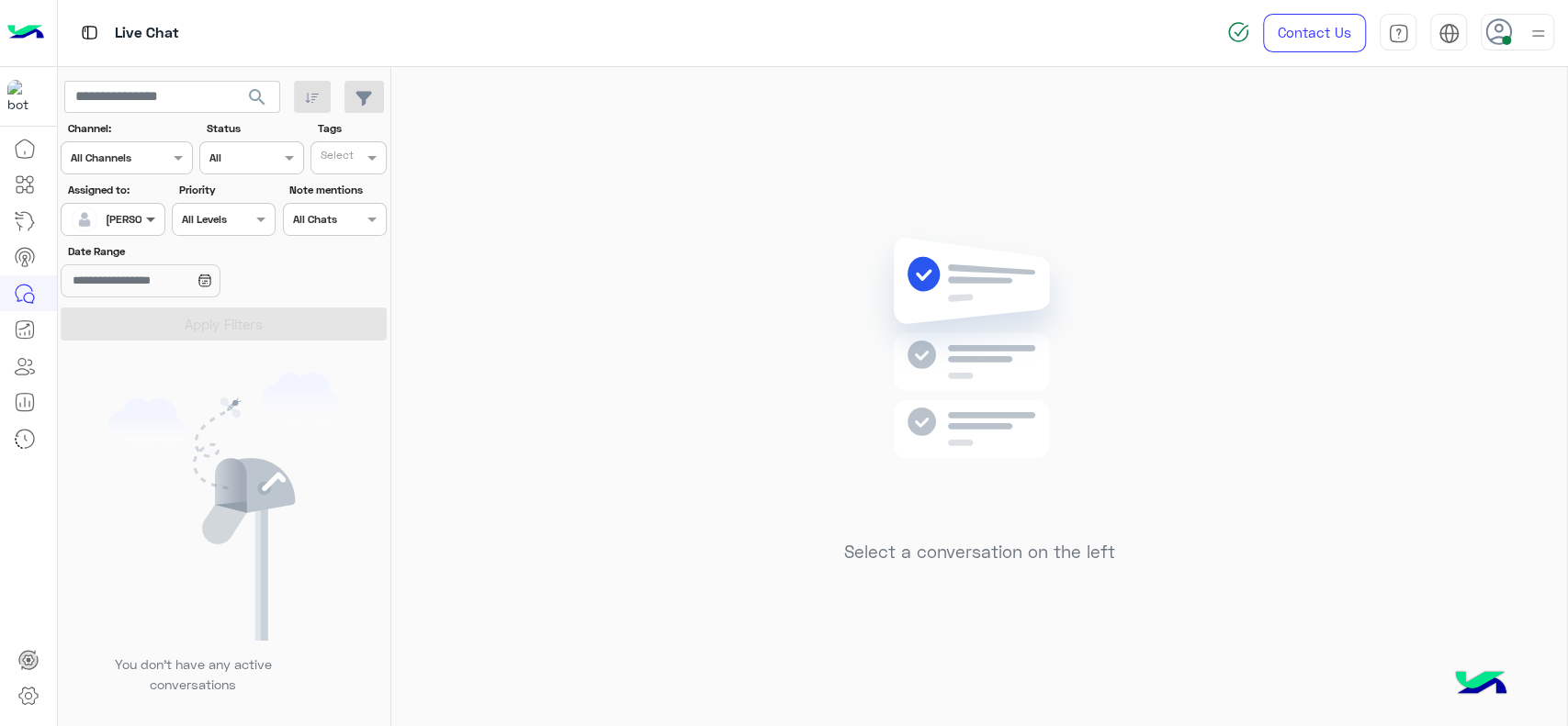
click at [145, 219] on span at bounding box center [153, 218] width 23 height 19
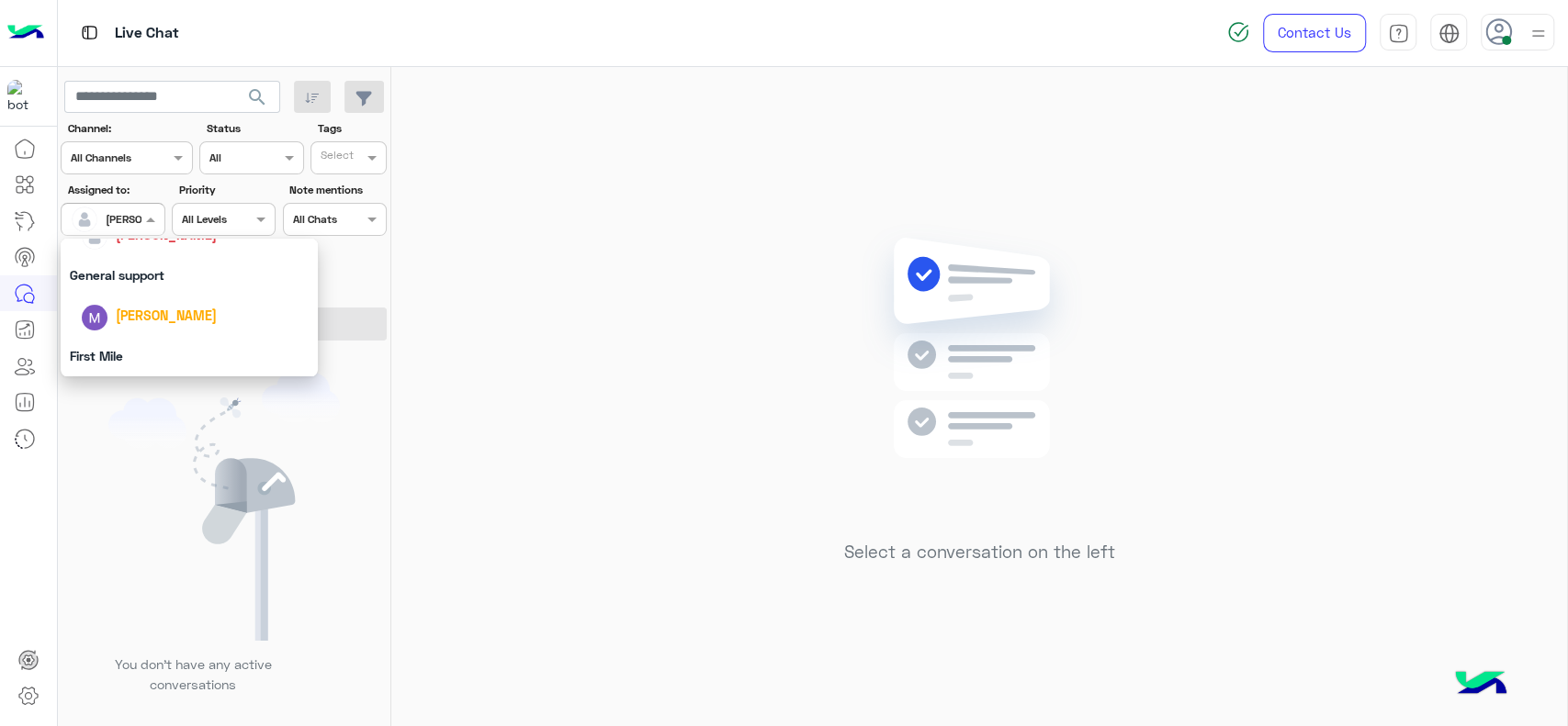
scroll to position [258, 0]
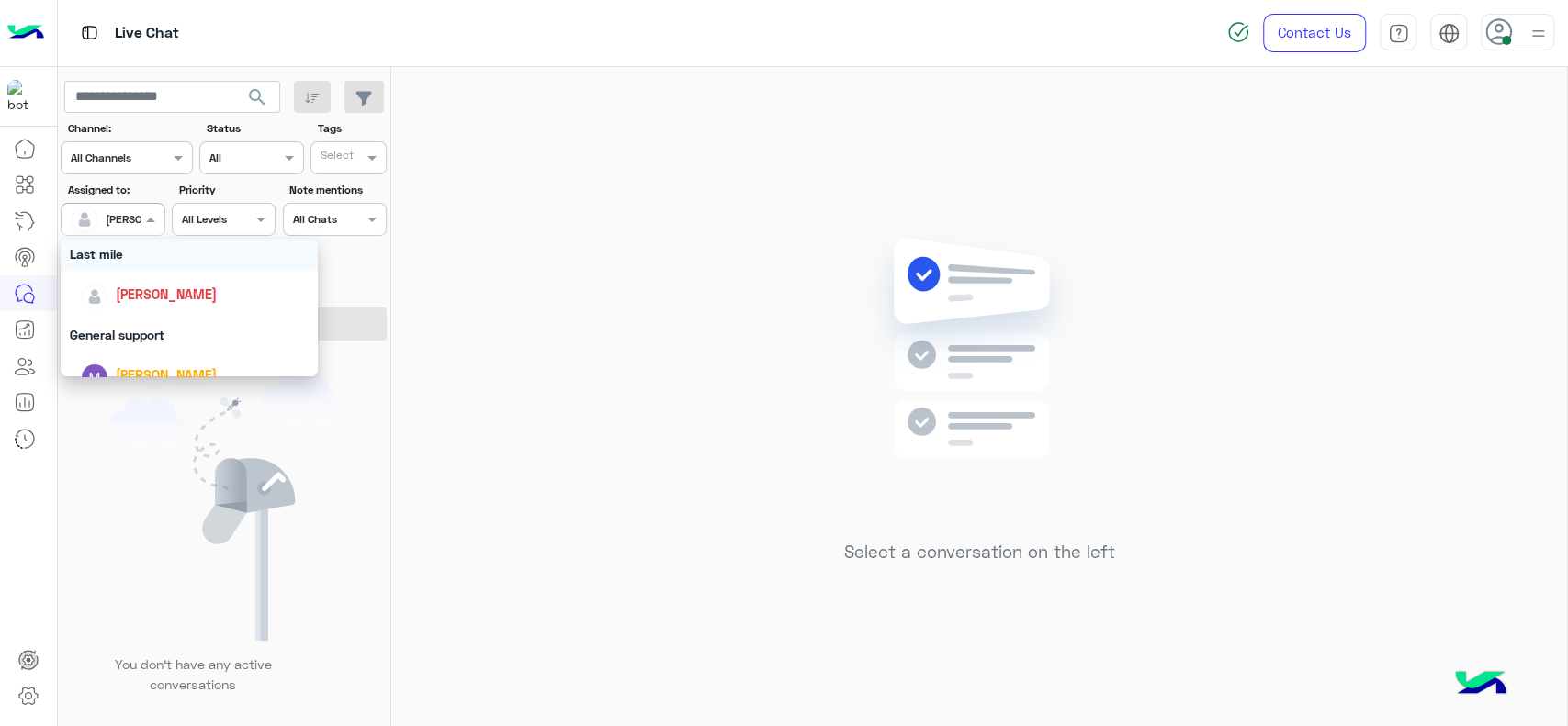
click at [169, 248] on div "Last mile" at bounding box center [189, 254] width 258 height 34
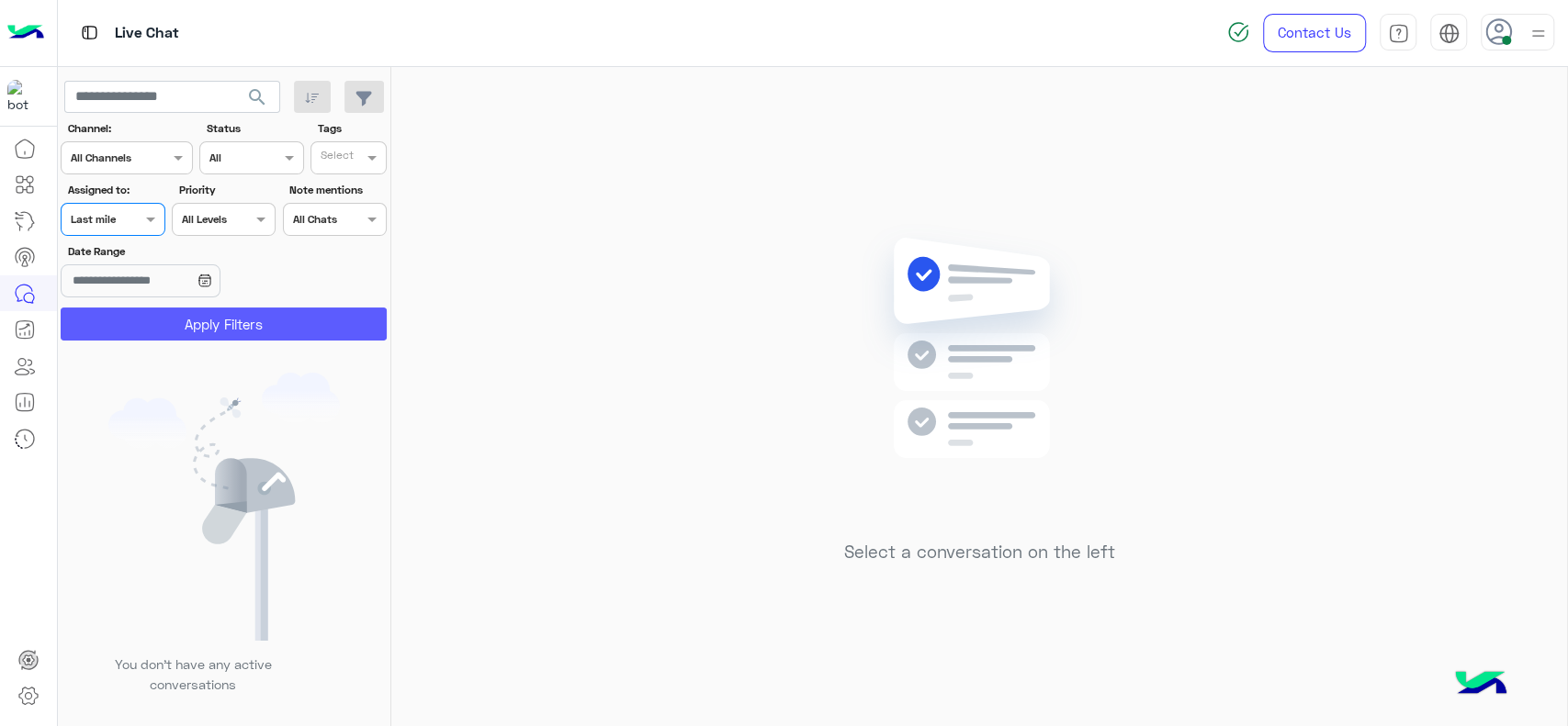
click at [192, 340] on button "Apply Filters" at bounding box center [223, 324] width 326 height 33
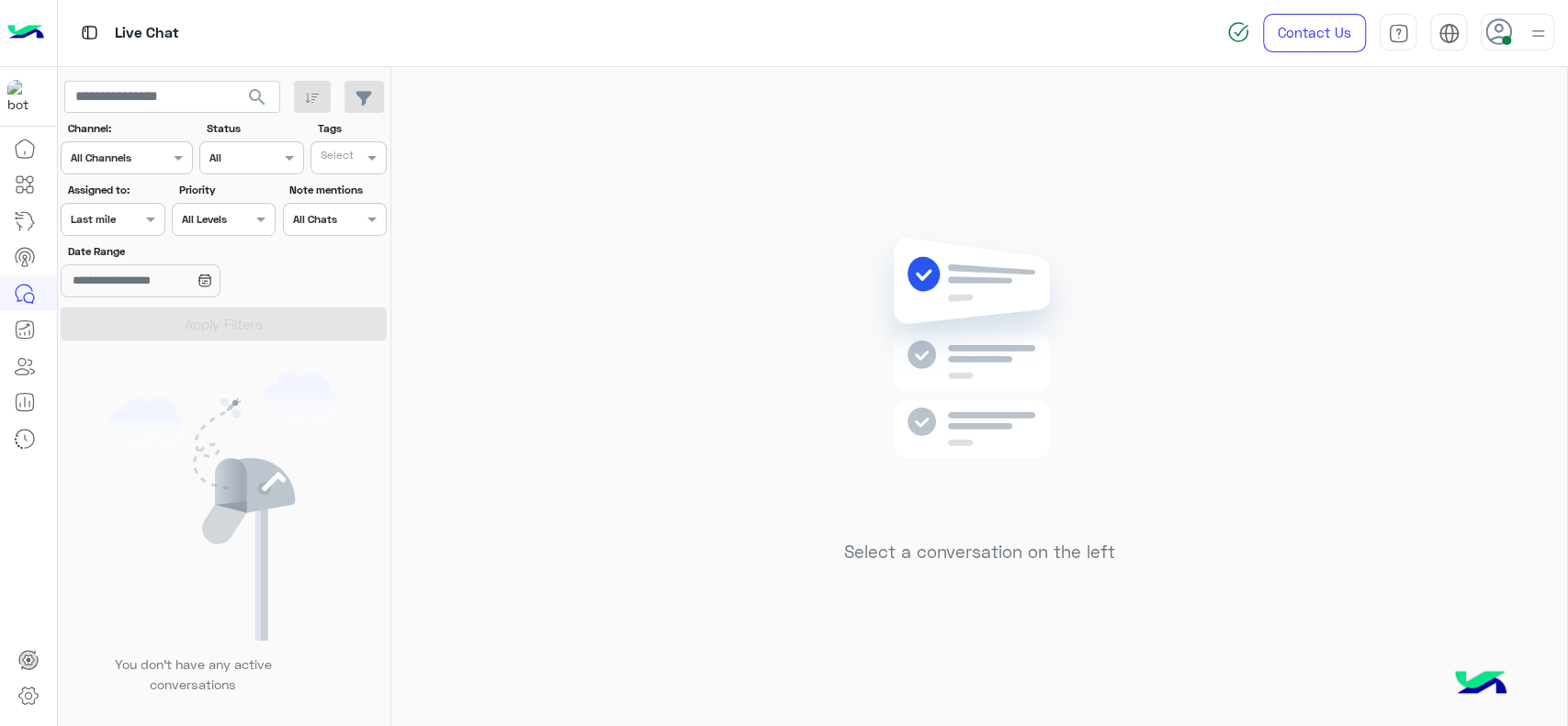
click at [134, 201] on div "Assigned to: Assigned on Last mile" at bounding box center [112, 209] width 104 height 54
click at [133, 217] on div at bounding box center [112, 217] width 102 height 18
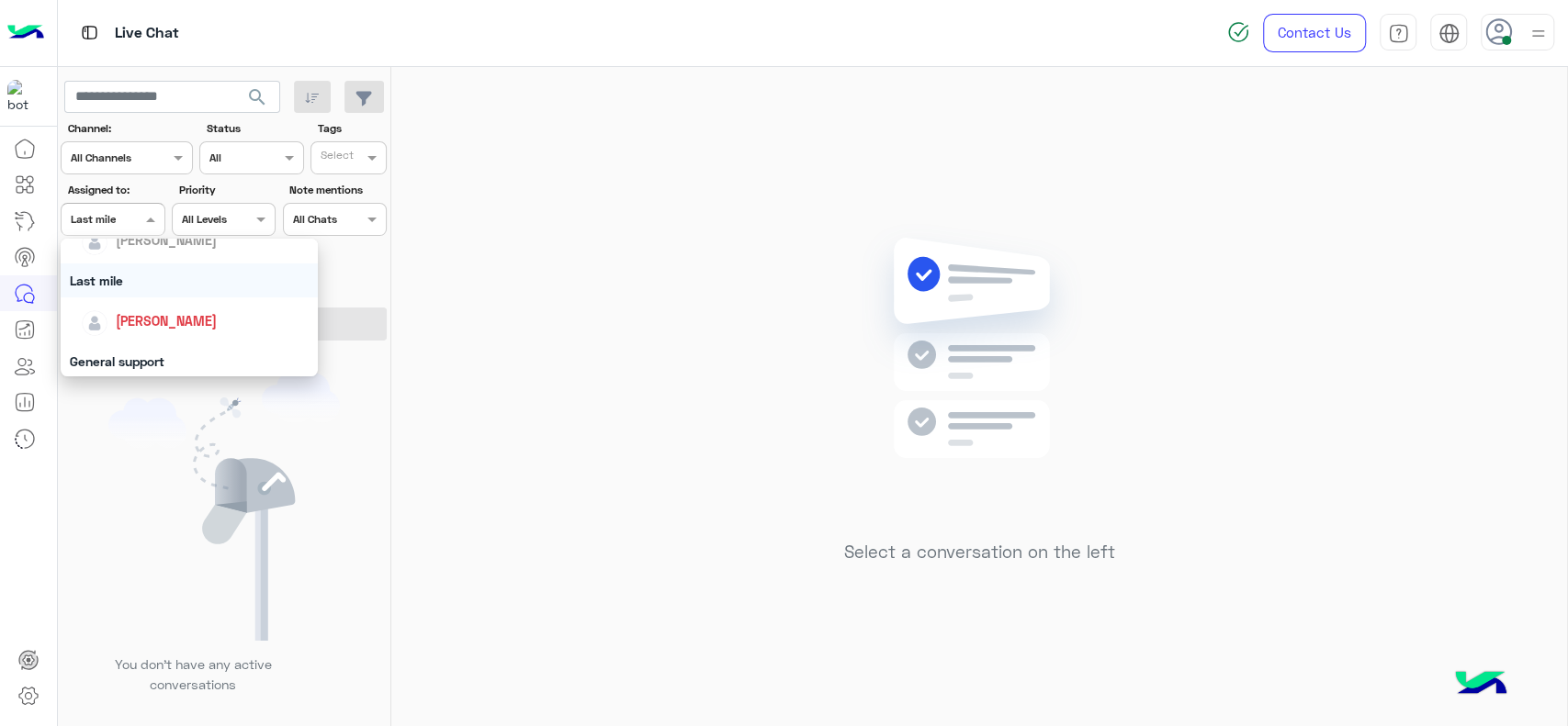
scroll to position [238, 0]
click at [174, 309] on span "[PERSON_NAME]" at bounding box center [166, 314] width 101 height 16
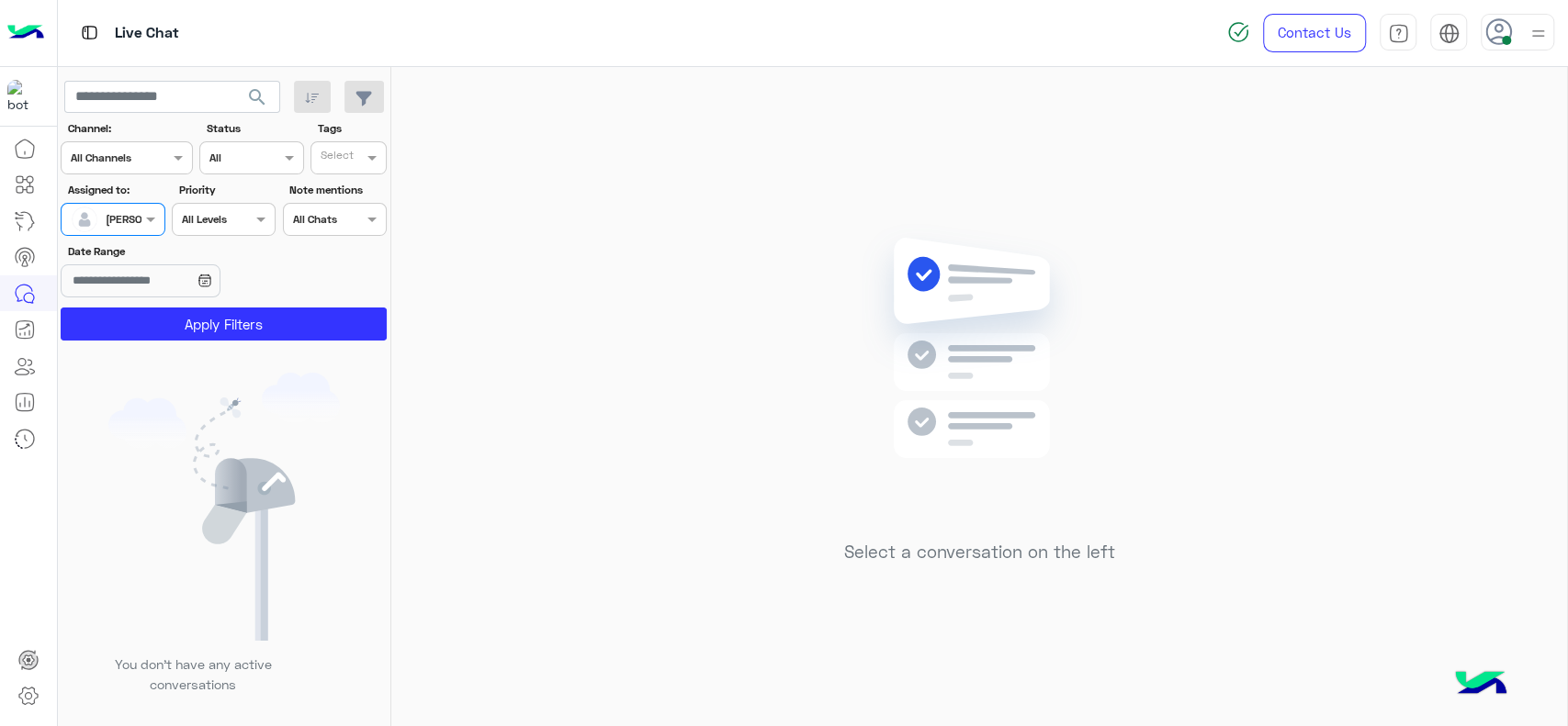
click at [221, 348] on div "You don’t have any active conversations" at bounding box center [224, 540] width 334 height 385
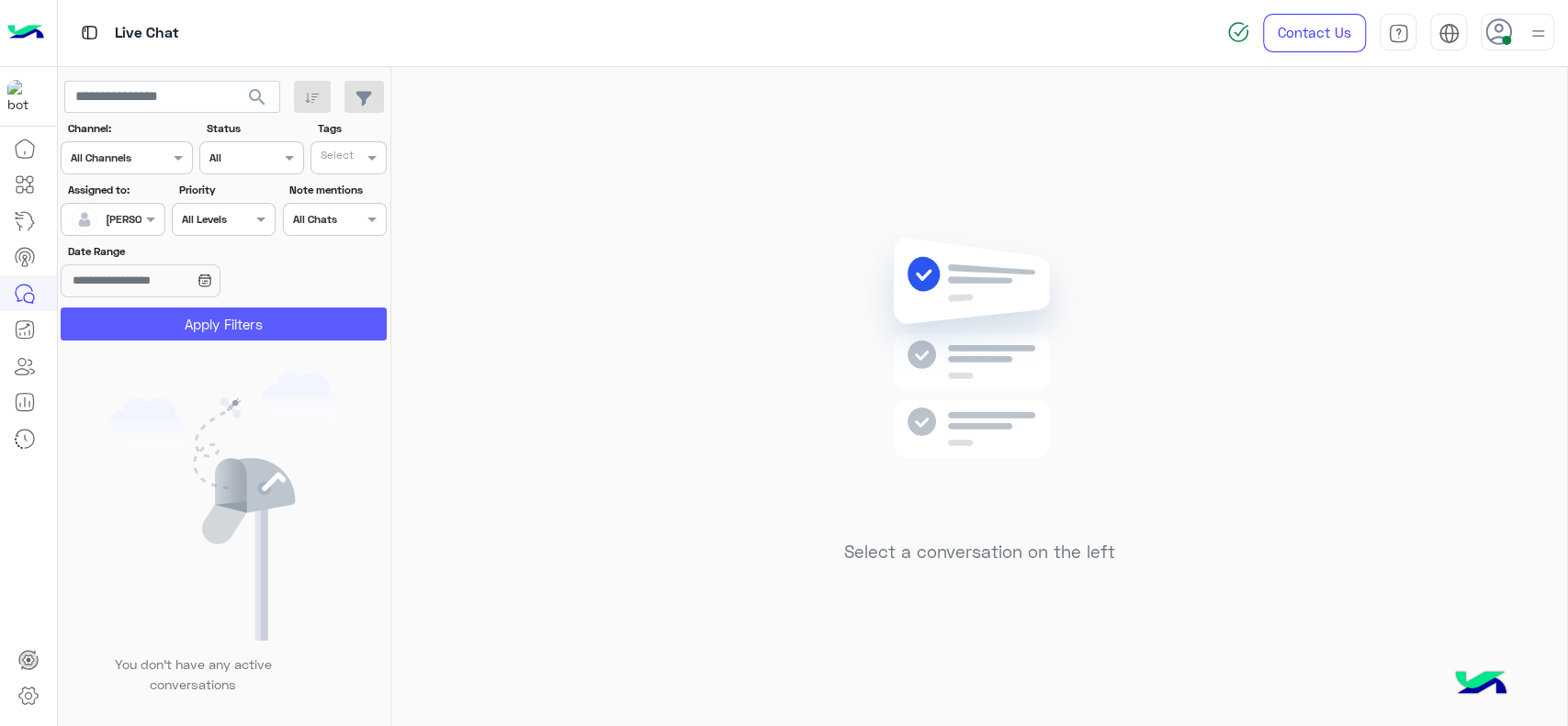
click at [221, 336] on button "Apply Filters" at bounding box center [223, 324] width 326 height 33
click at [858, 397] on img at bounding box center [980, 375] width 265 height 305
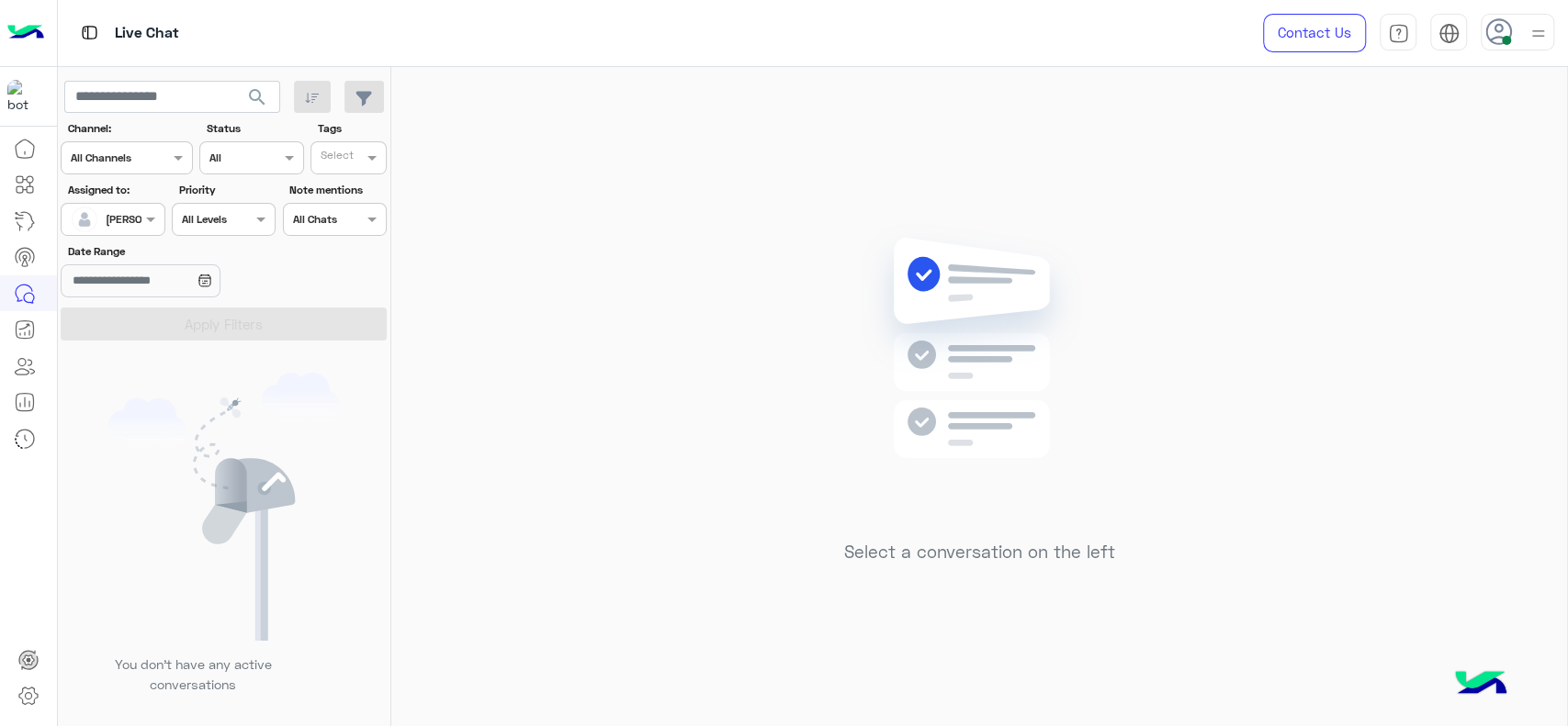
click at [123, 237] on section "Channel: Channel All Channels Status Channel All Tags Select Assigned to: Assig…" at bounding box center [224, 230] width 306 height 221
click at [135, 230] on div "[PERSON_NAME]" at bounding box center [105, 219] width 69 height 37
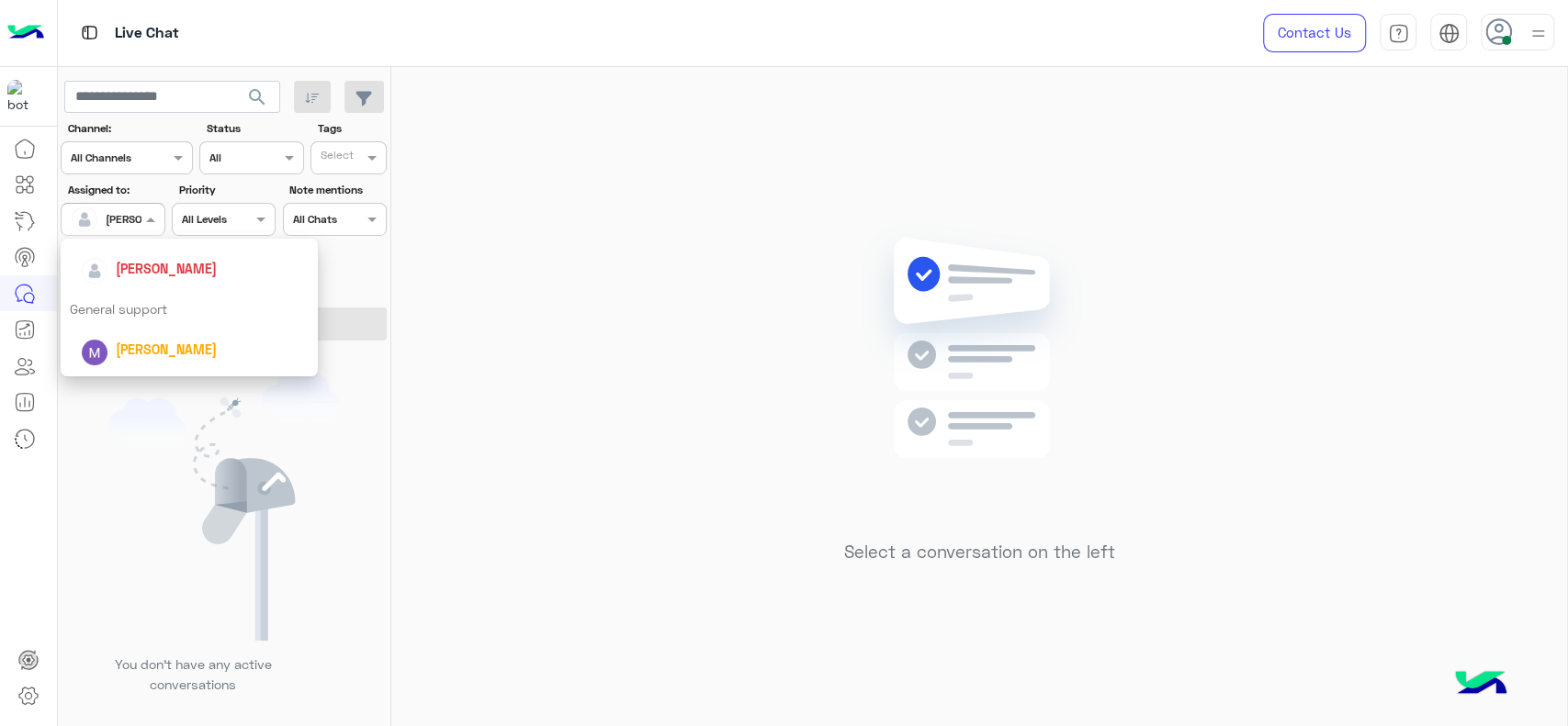
scroll to position [259, 0]
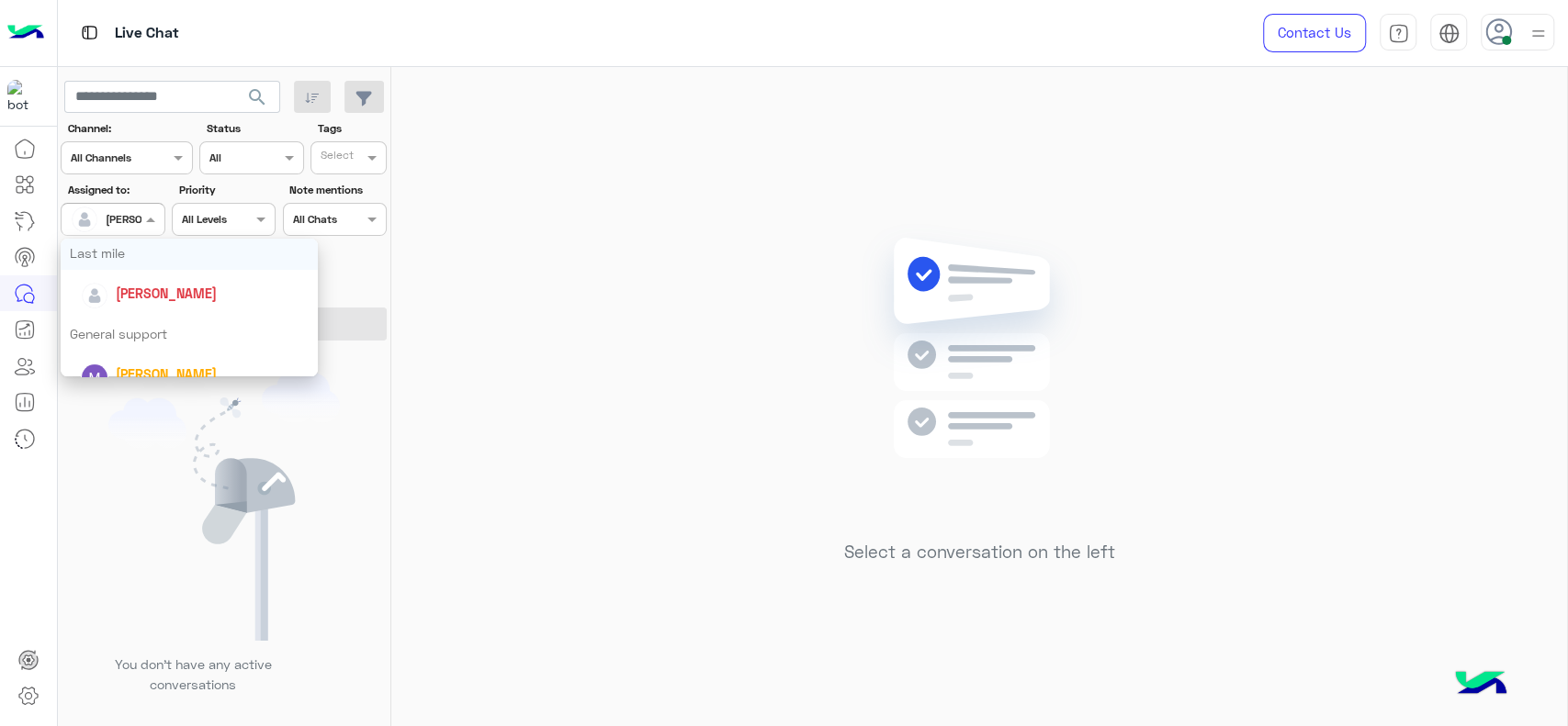
click at [147, 259] on div "Last mile" at bounding box center [189, 253] width 258 height 34
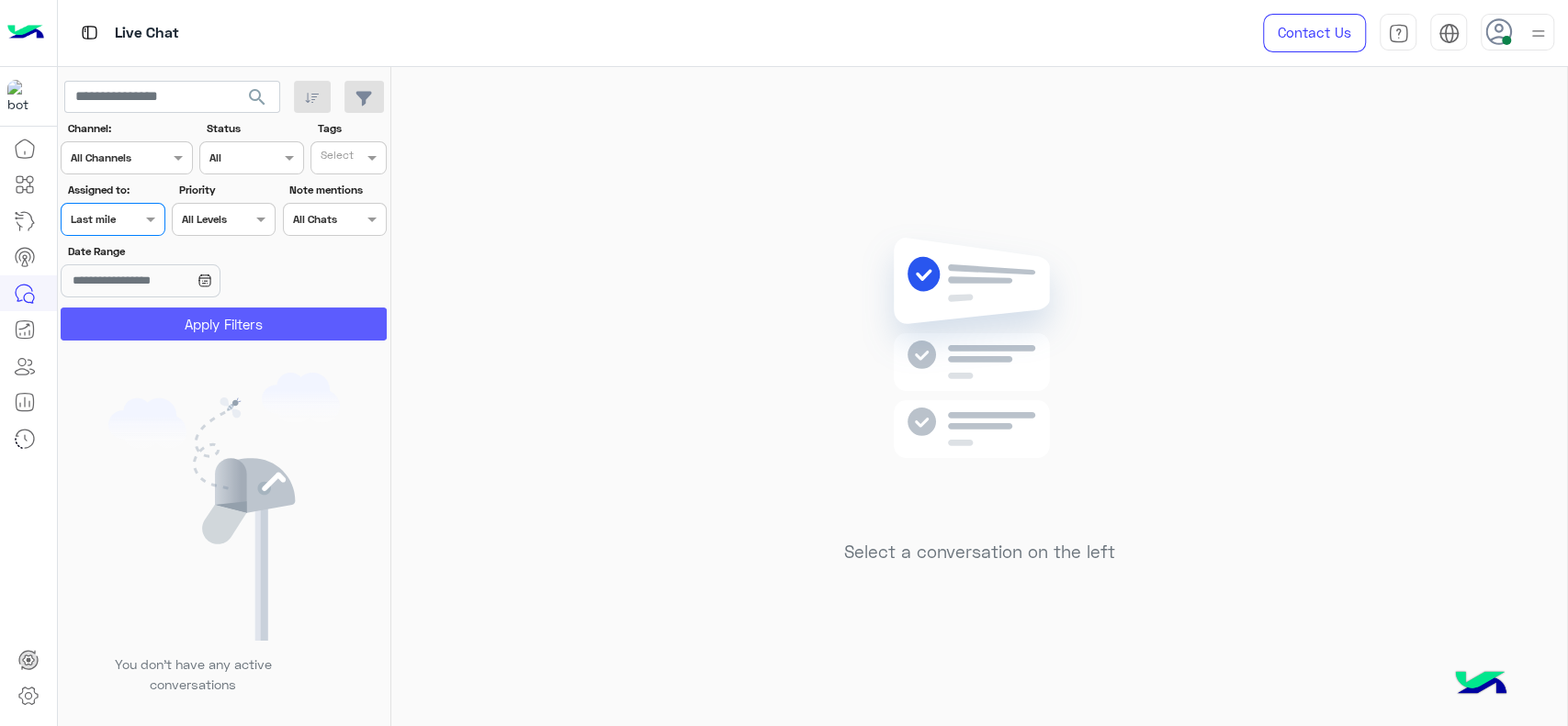
click at [184, 317] on button "Apply Filters" at bounding box center [223, 324] width 326 height 33
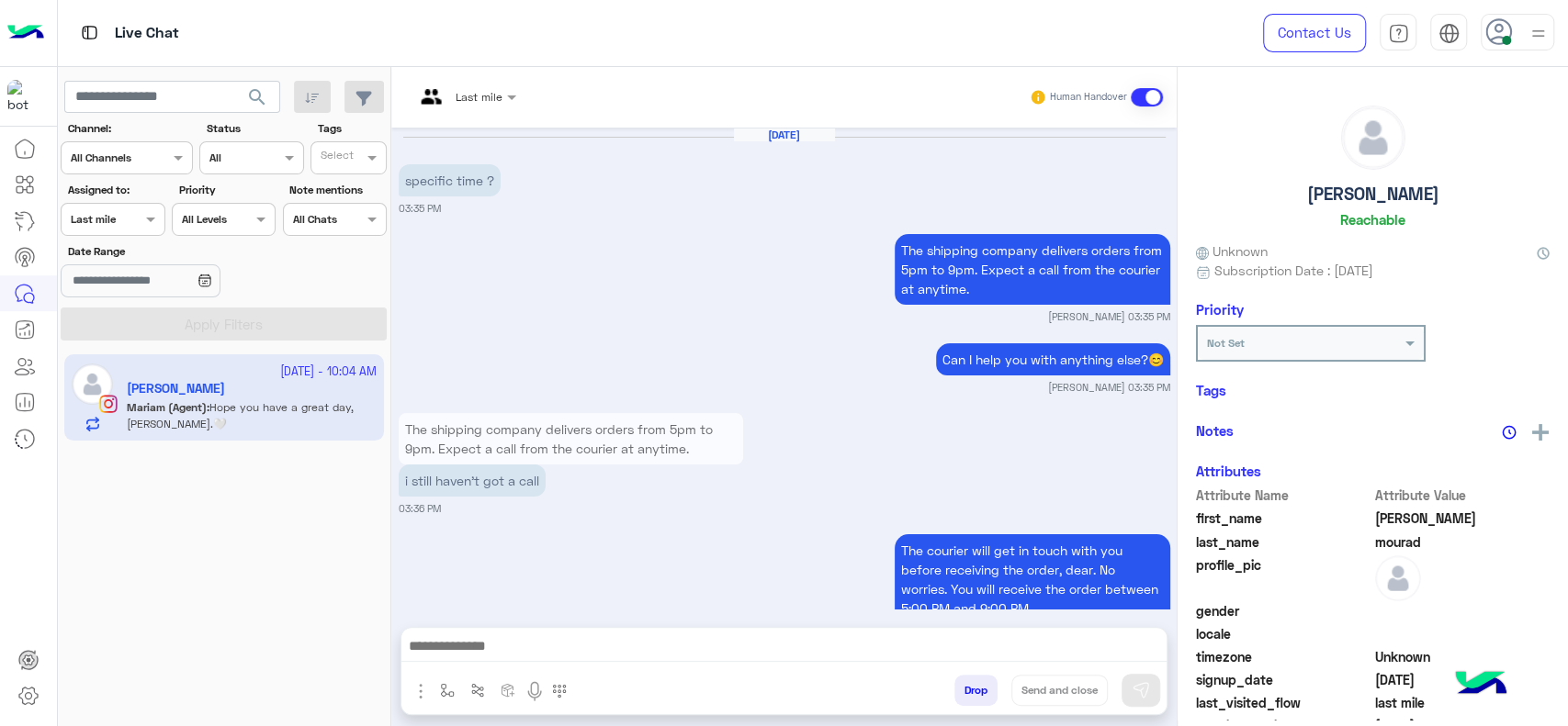
scroll to position [1721, 0]
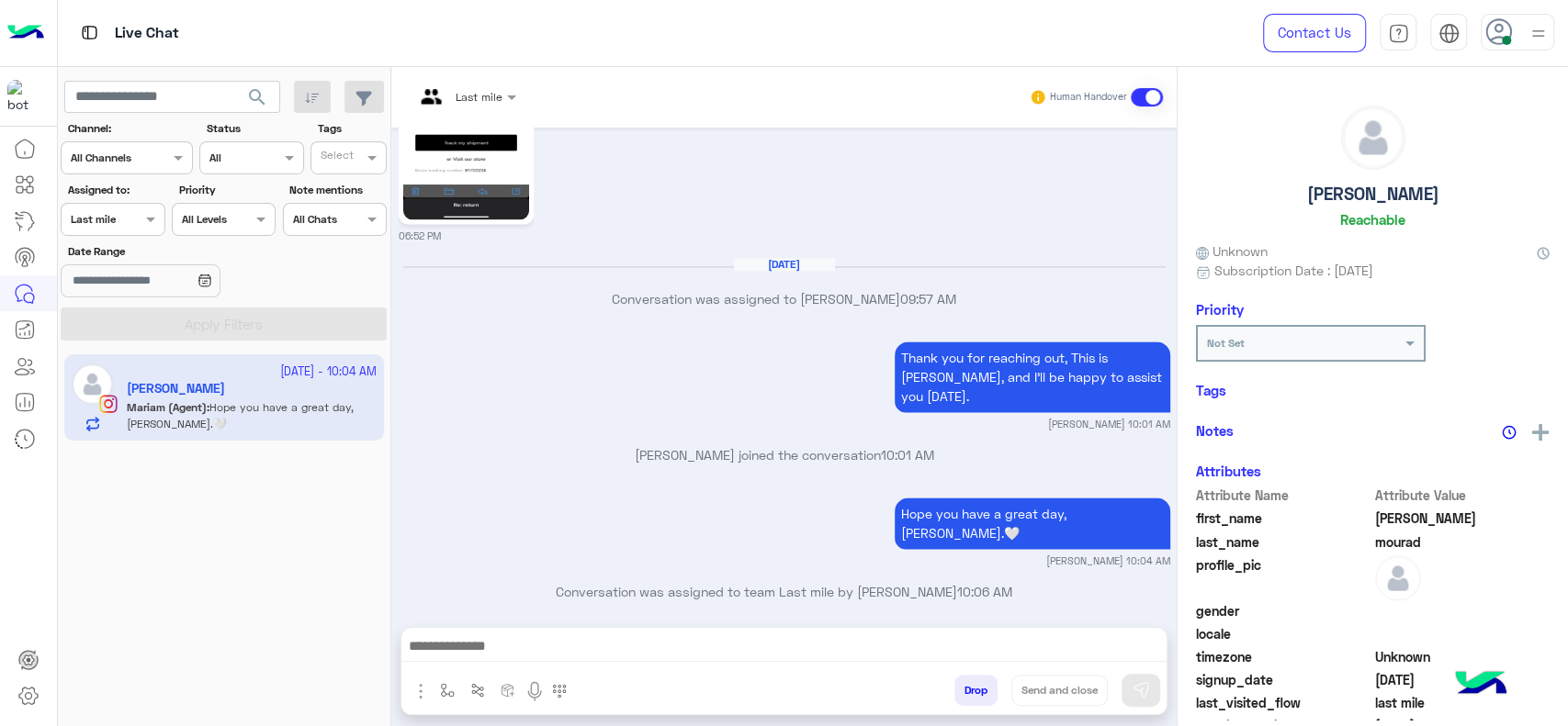
click at [492, 109] on div "Last mile" at bounding box center [458, 97] width 88 height 45
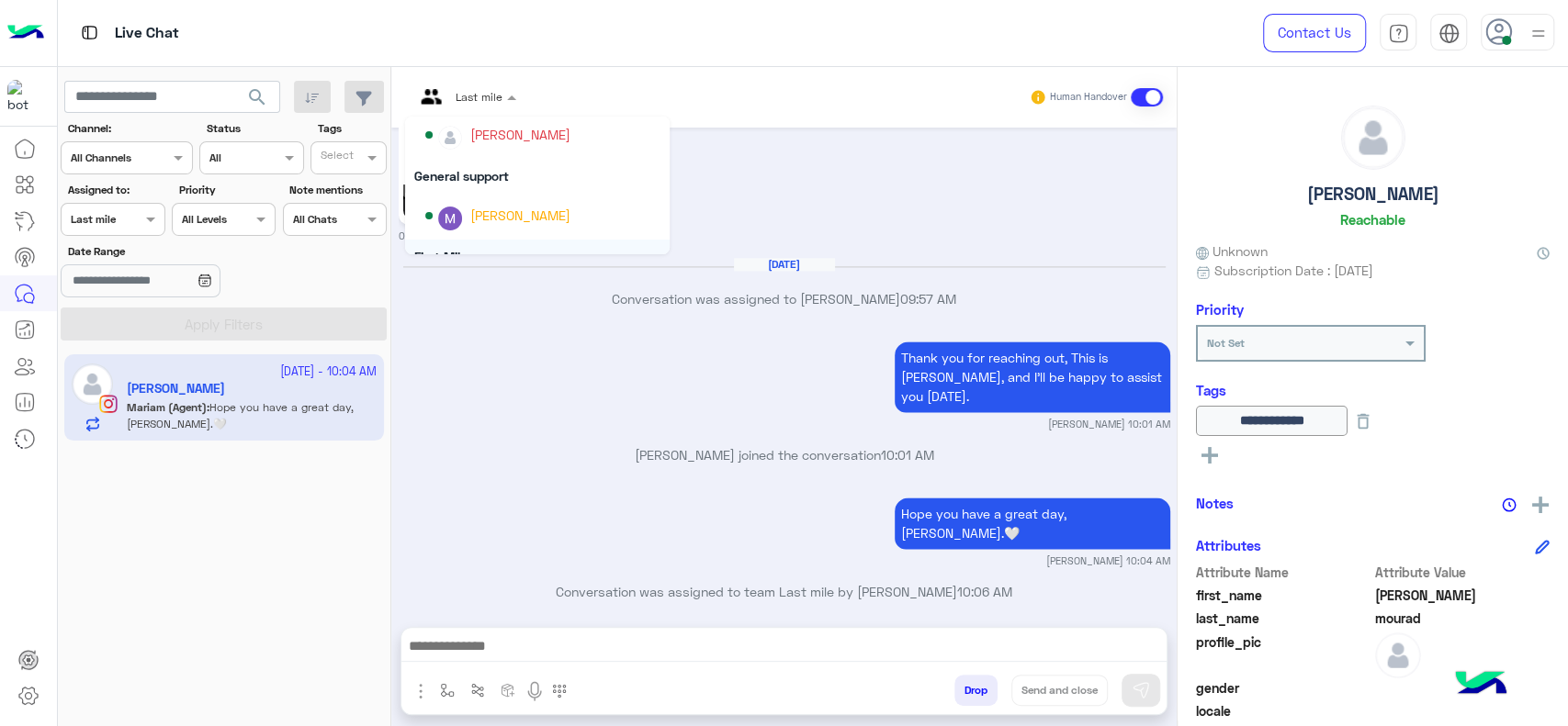
scroll to position [264, 0]
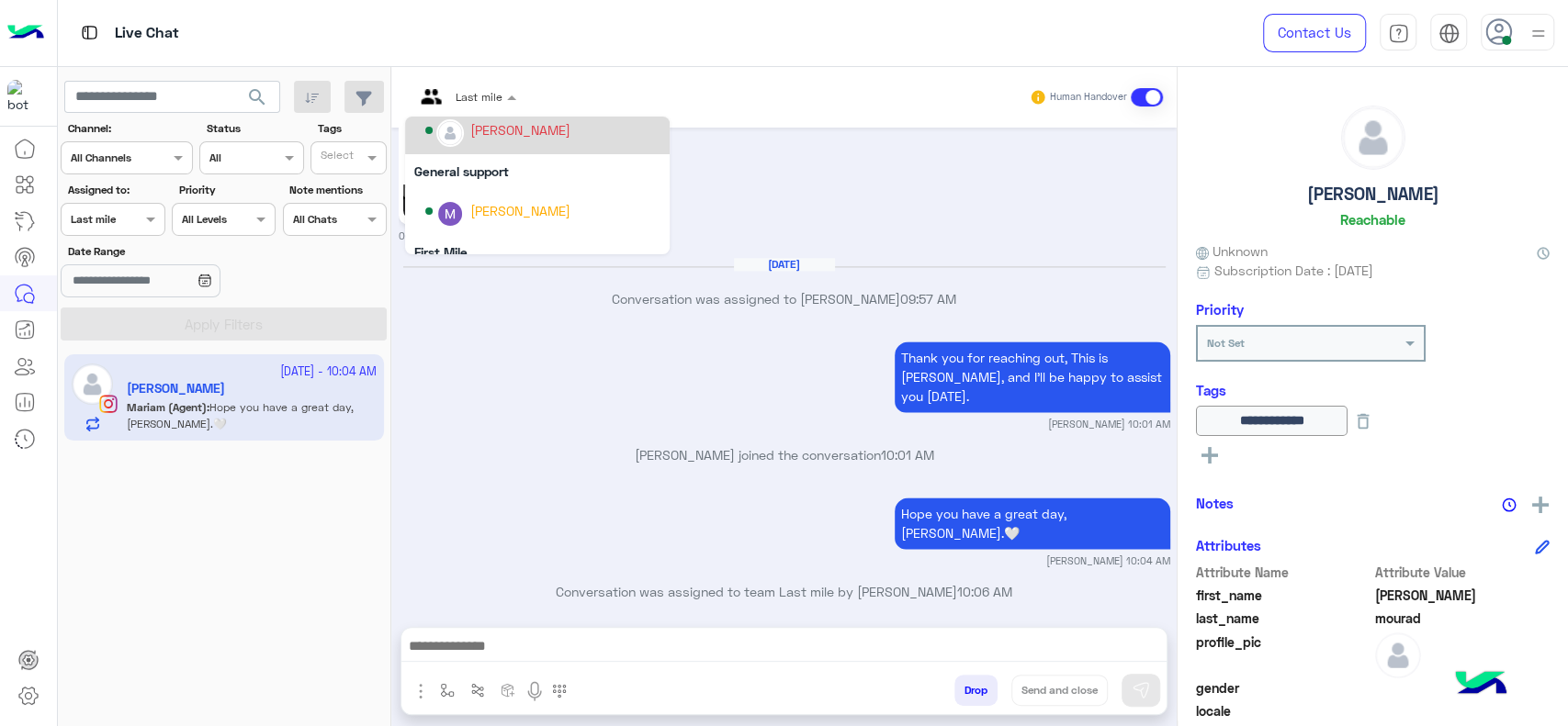
click at [516, 129] on div "[PERSON_NAME]" at bounding box center [520, 129] width 100 height 19
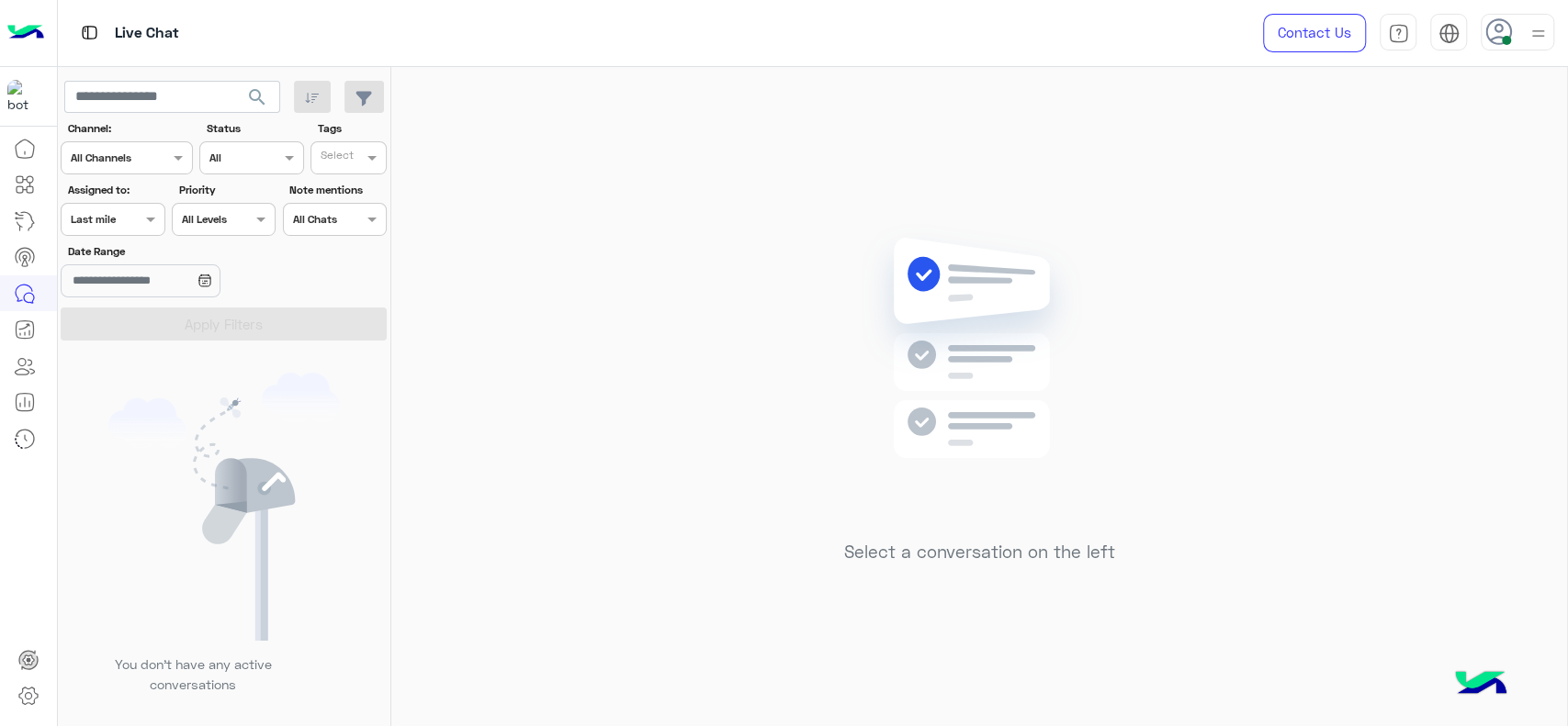
click at [132, 221] on div at bounding box center [112, 217] width 102 height 18
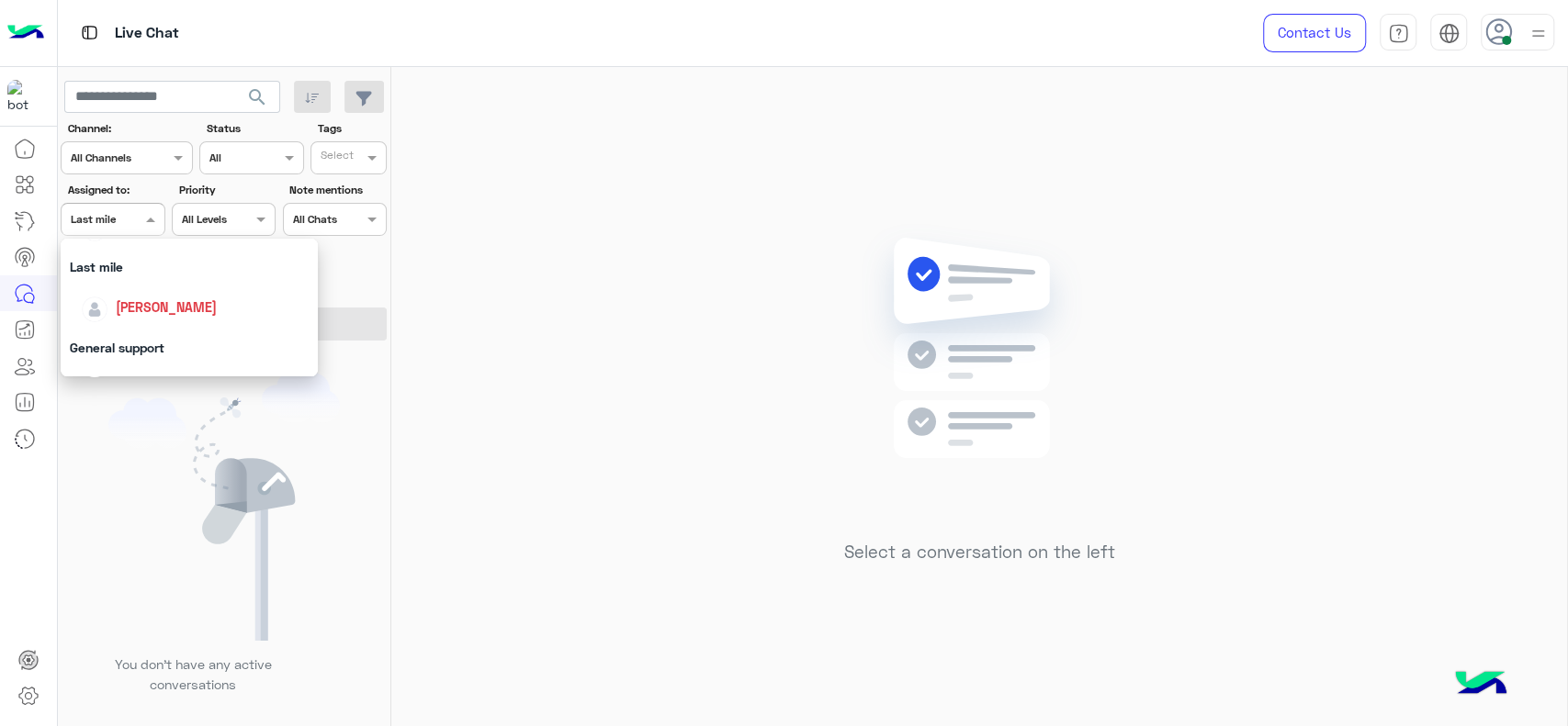
scroll to position [285, 0]
click at [177, 271] on span "[PERSON_NAME]" at bounding box center [166, 266] width 101 height 16
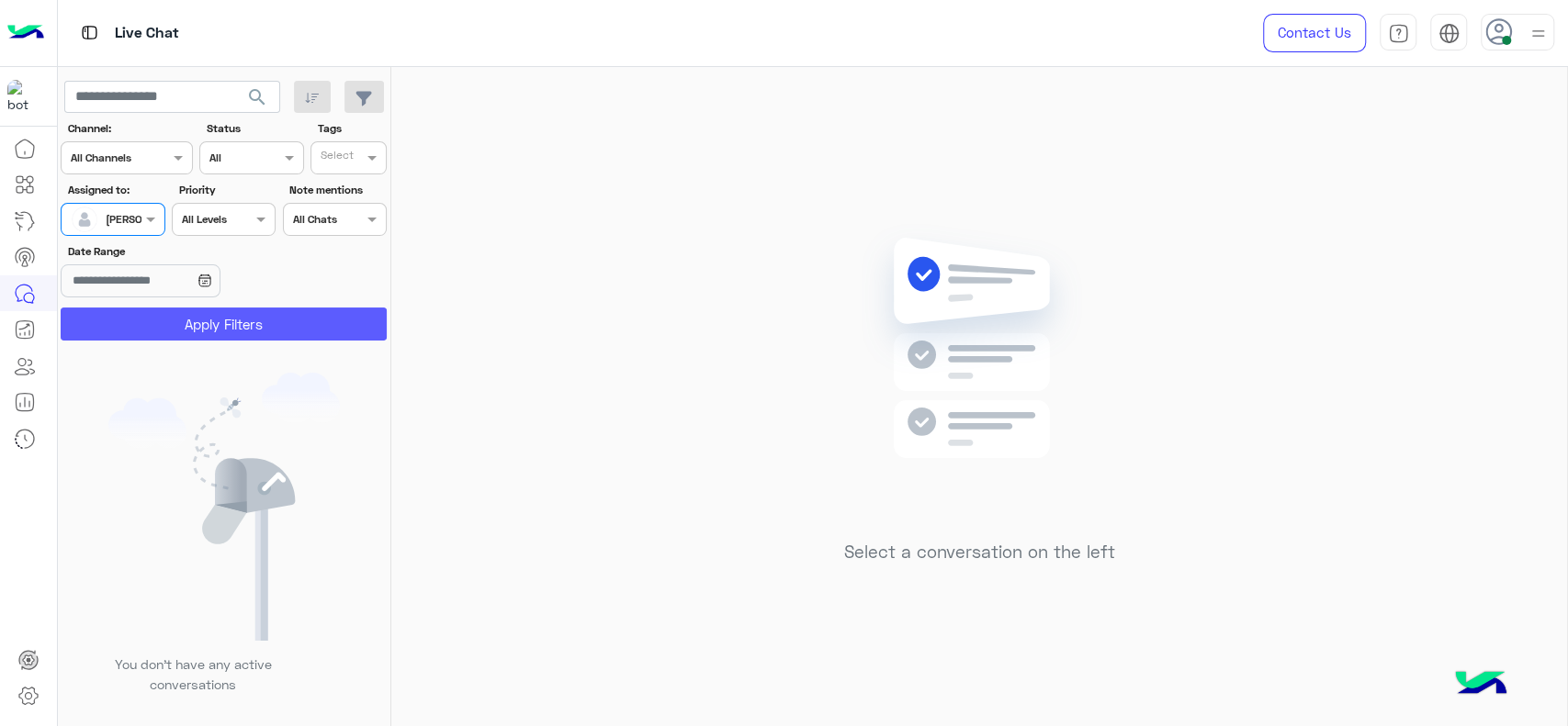
click at [228, 312] on button "Apply Filters" at bounding box center [223, 324] width 326 height 33
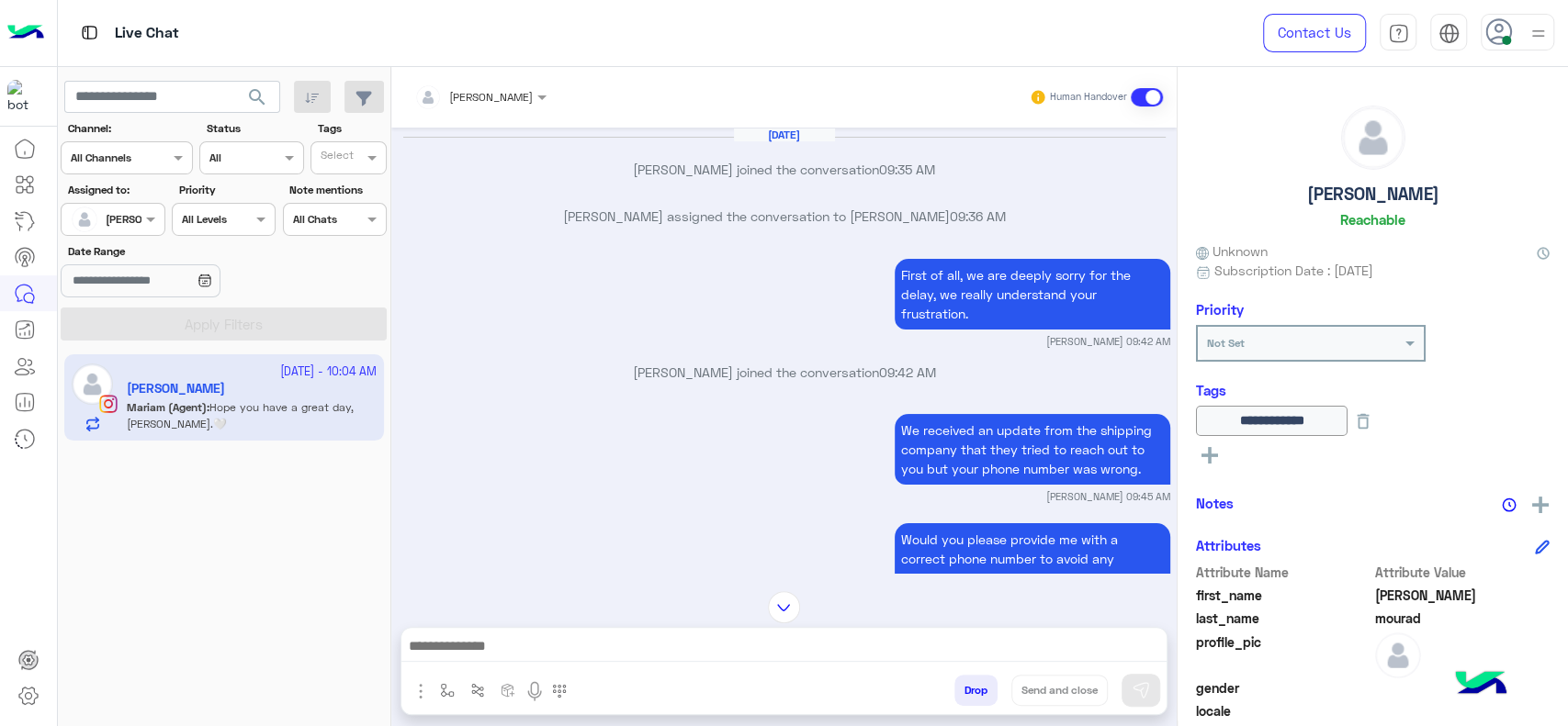
scroll to position [2401, 0]
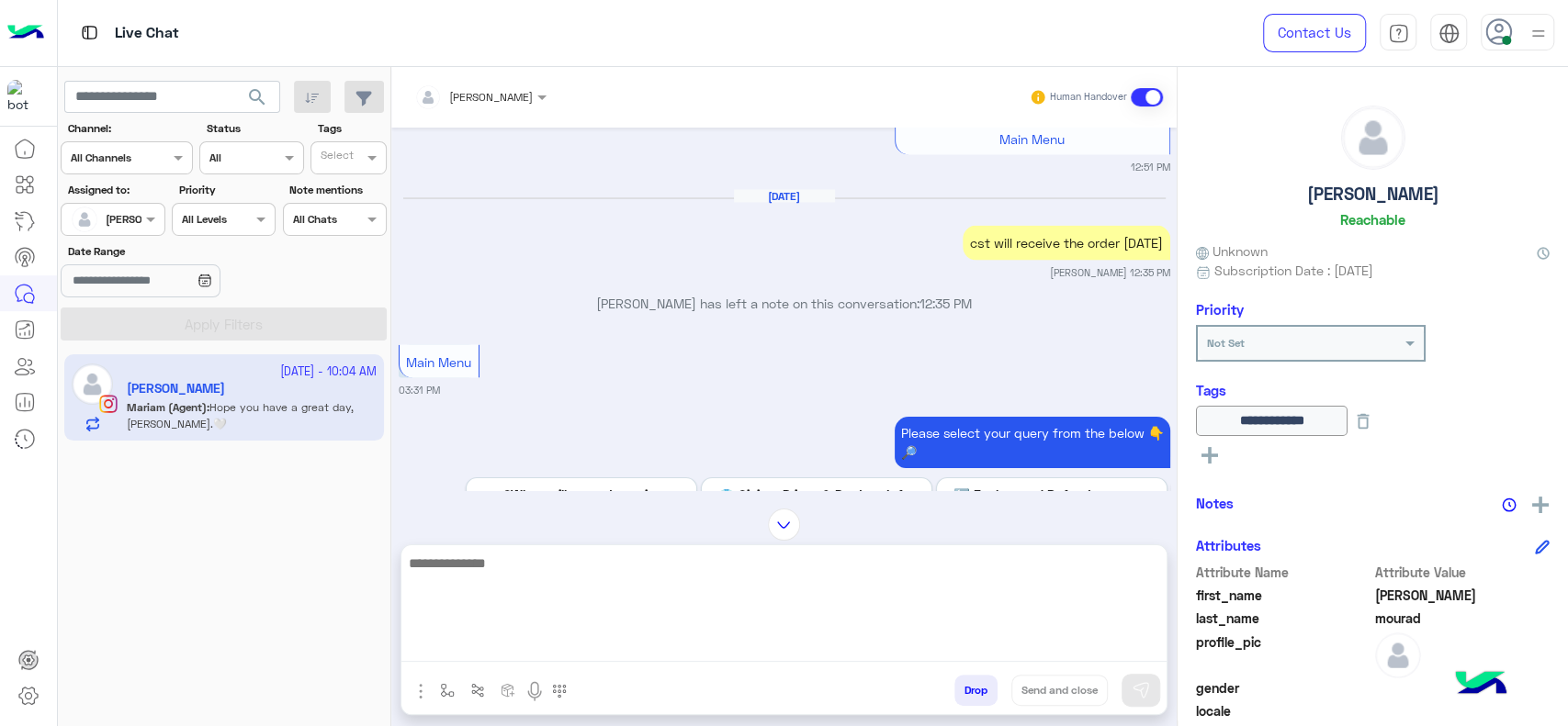
click at [726, 646] on textarea at bounding box center [784, 606] width 765 height 110
type textarea "*"
click at [559, 591] on textarea "**********" at bounding box center [784, 606] width 765 height 110
click at [540, 567] on textarea "**********" at bounding box center [784, 606] width 765 height 110
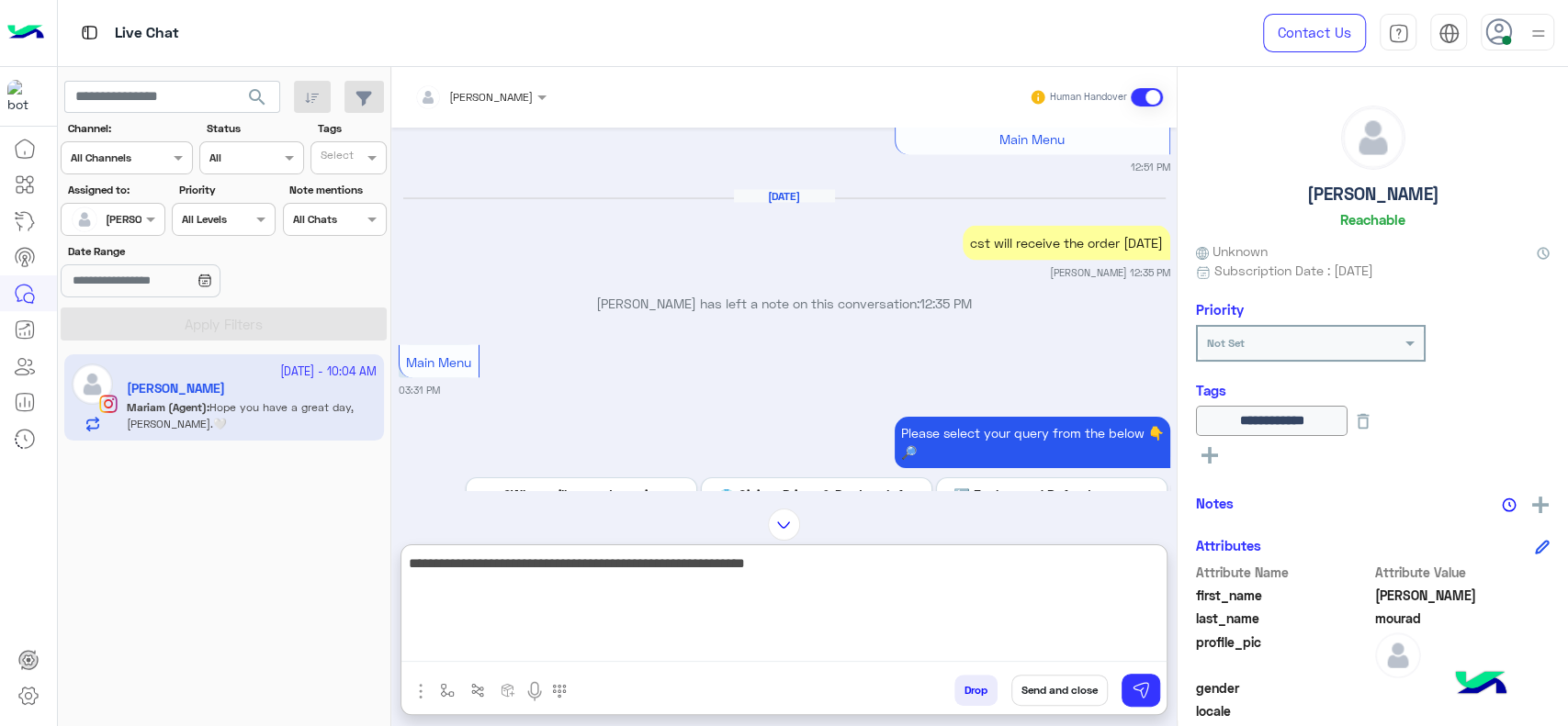
type textarea "**********"
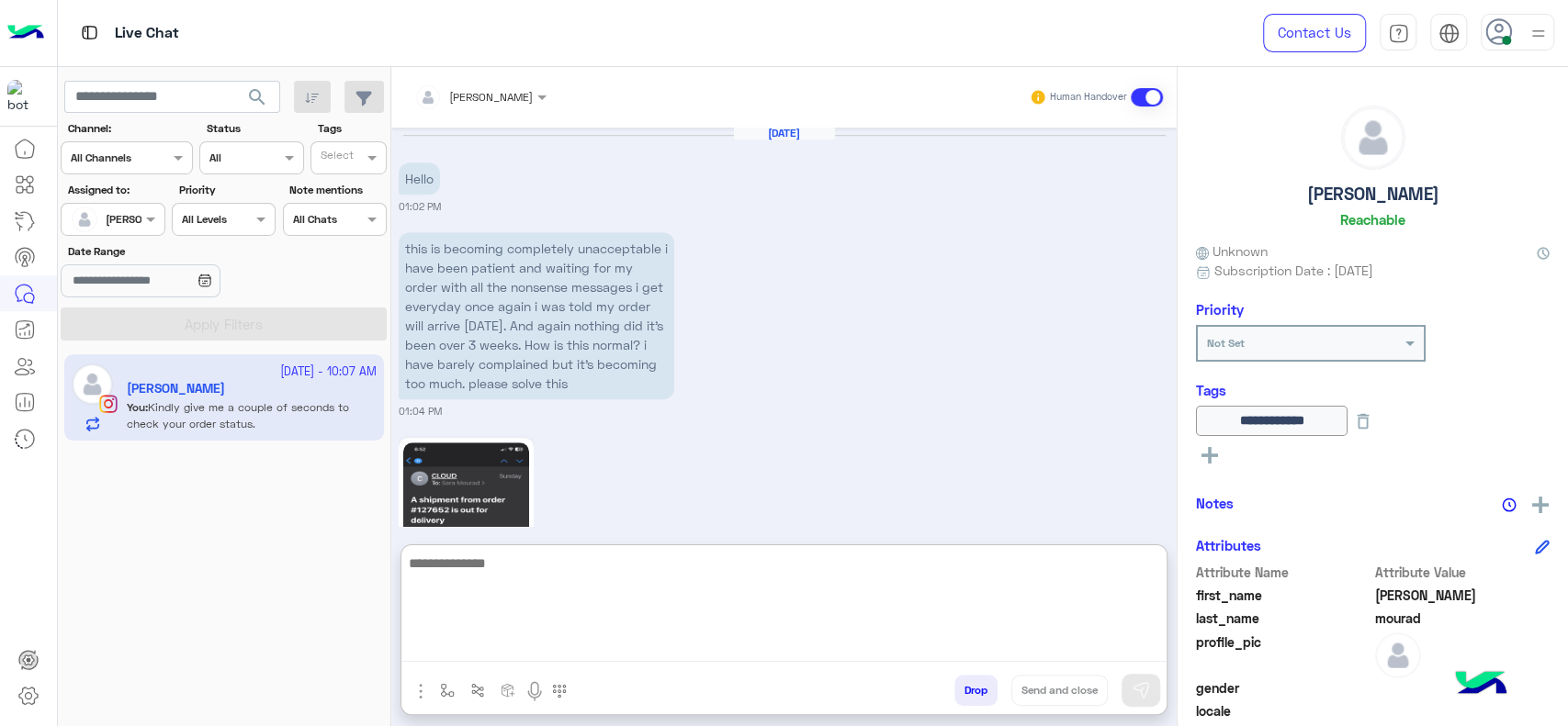
scroll to position [6281, 0]
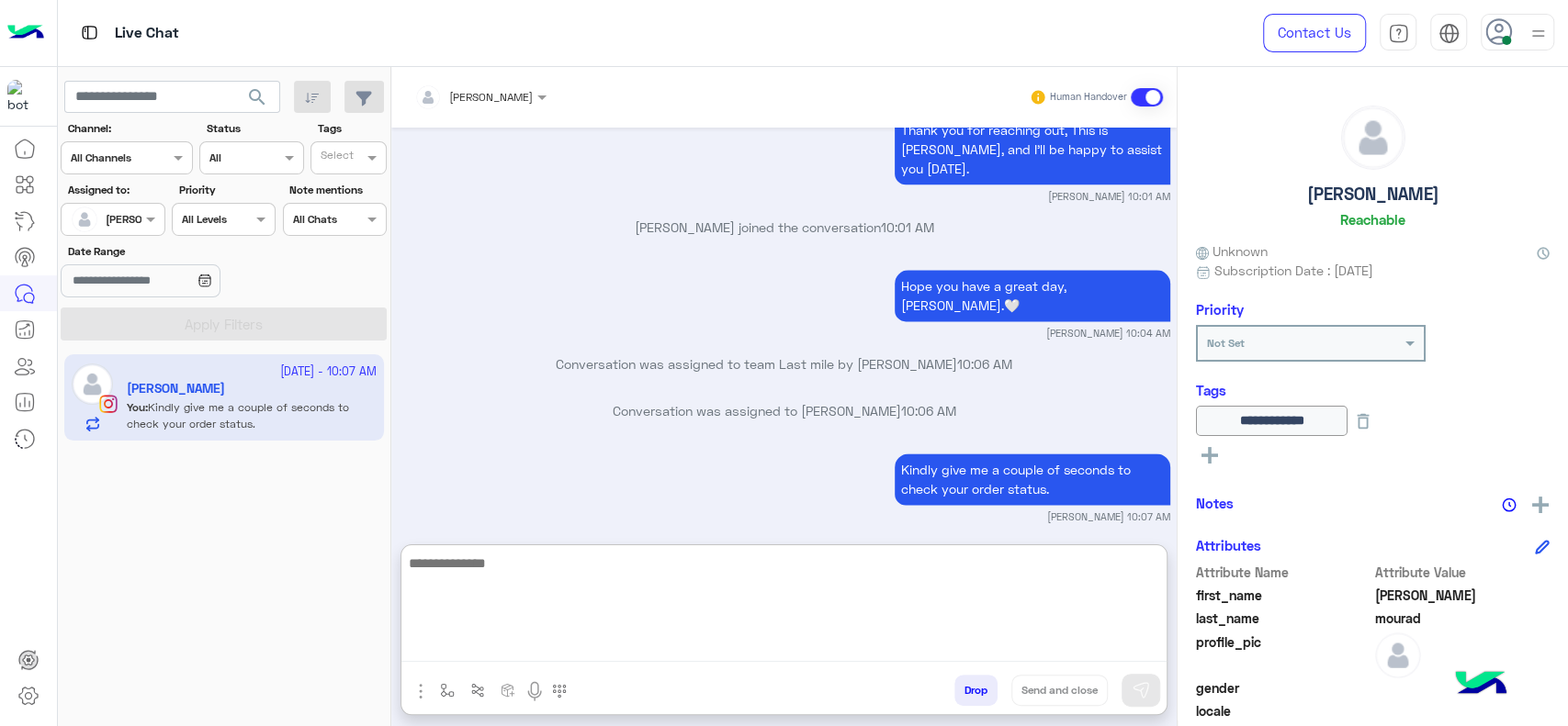
click at [640, 591] on textarea at bounding box center [784, 606] width 765 height 110
type textarea "*"
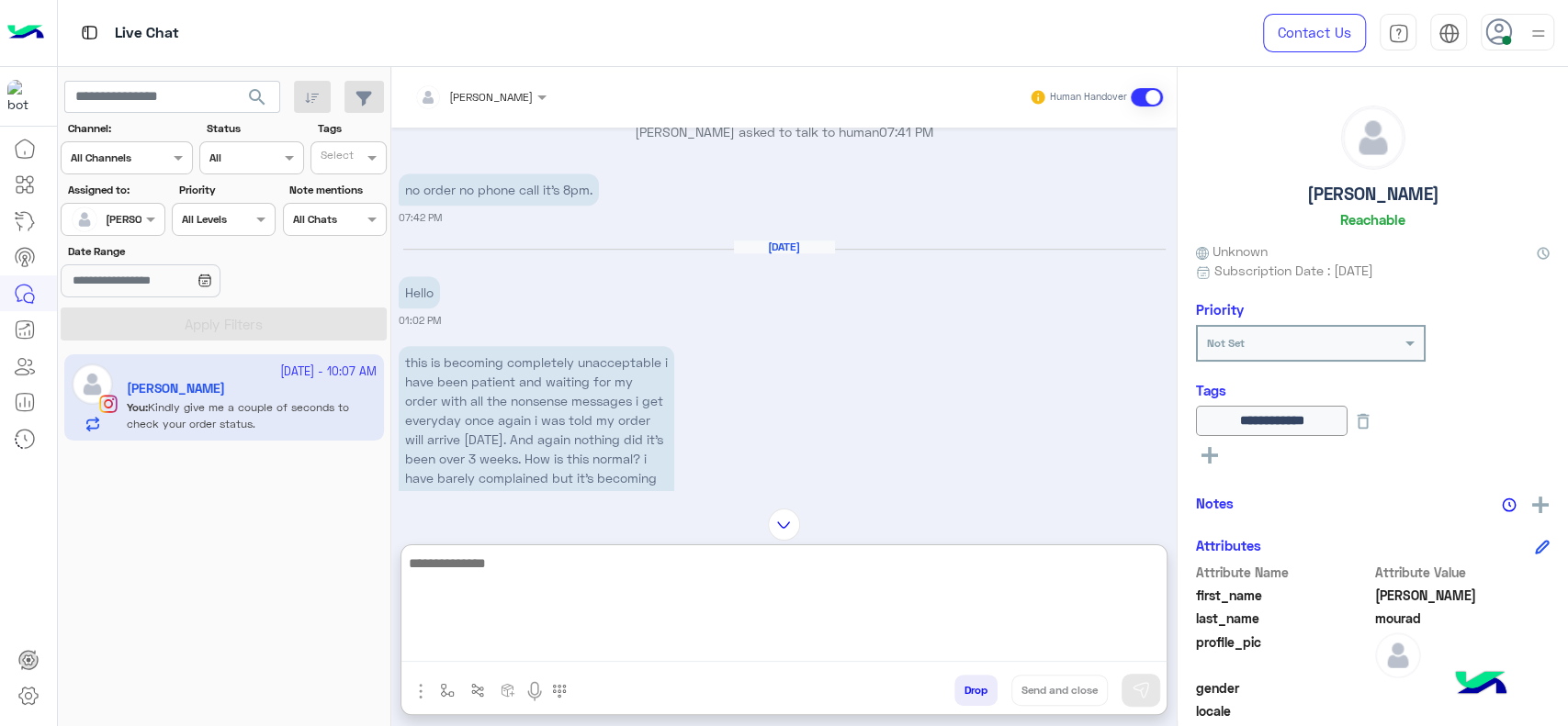
scroll to position [5547, 0]
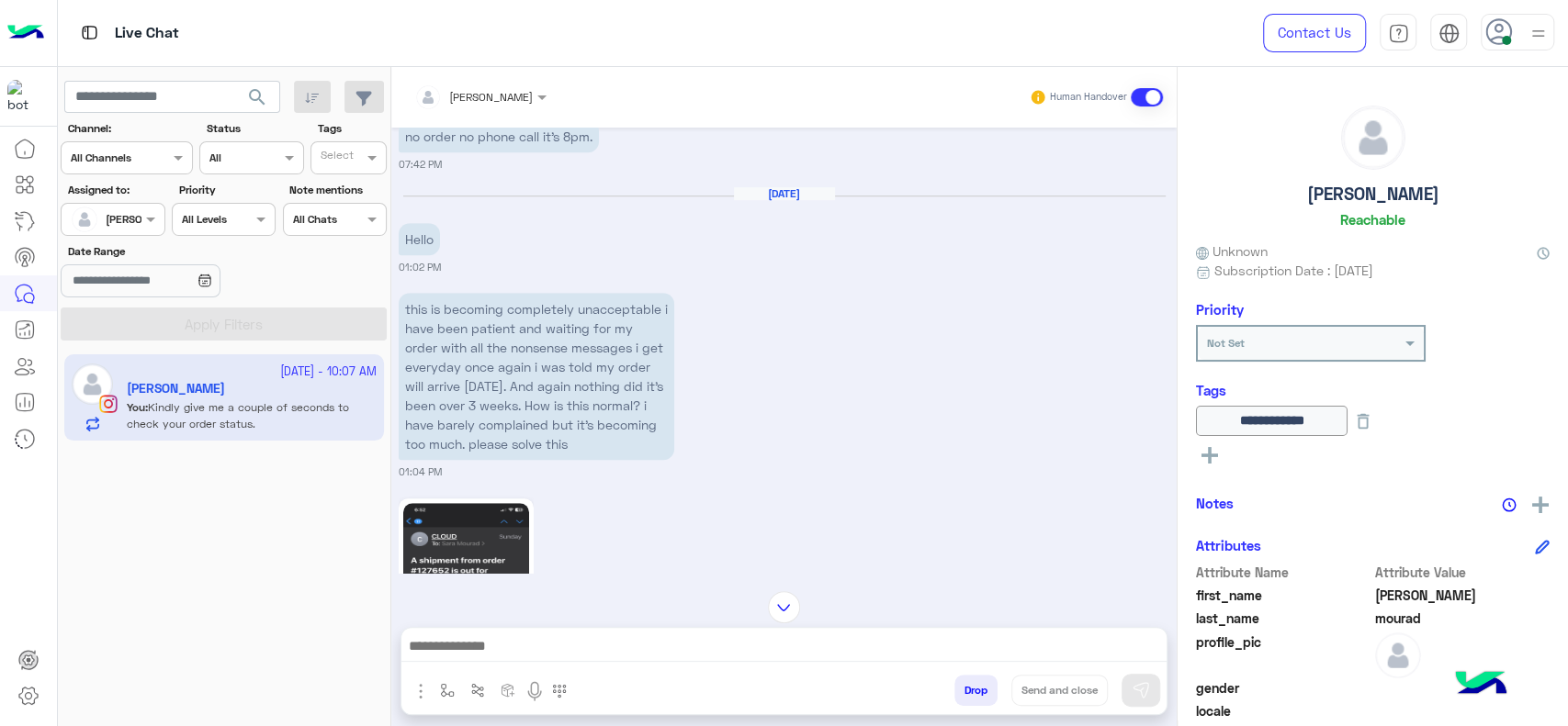
drag, startPoint x: 415, startPoint y: 272, endPoint x: 578, endPoint y: 415, distance: 216.8
click at [578, 415] on p "this is becoming completely unacceptable i have been patient and waiting for my…" at bounding box center [536, 376] width 275 height 167
copy p "this is becoming completely unacceptable i have been patient and waiting for my…"
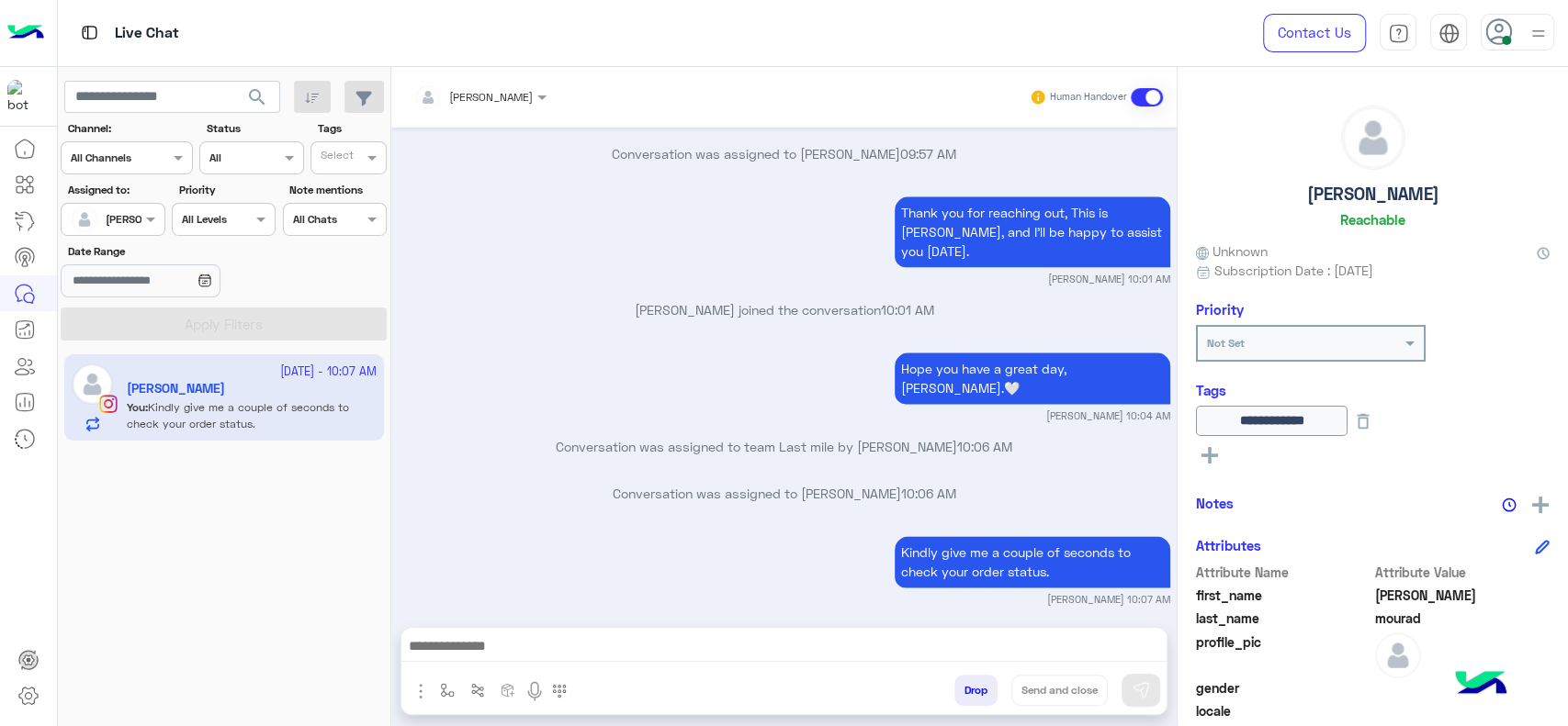
click at [746, 668] on div at bounding box center [784, 651] width 765 height 46
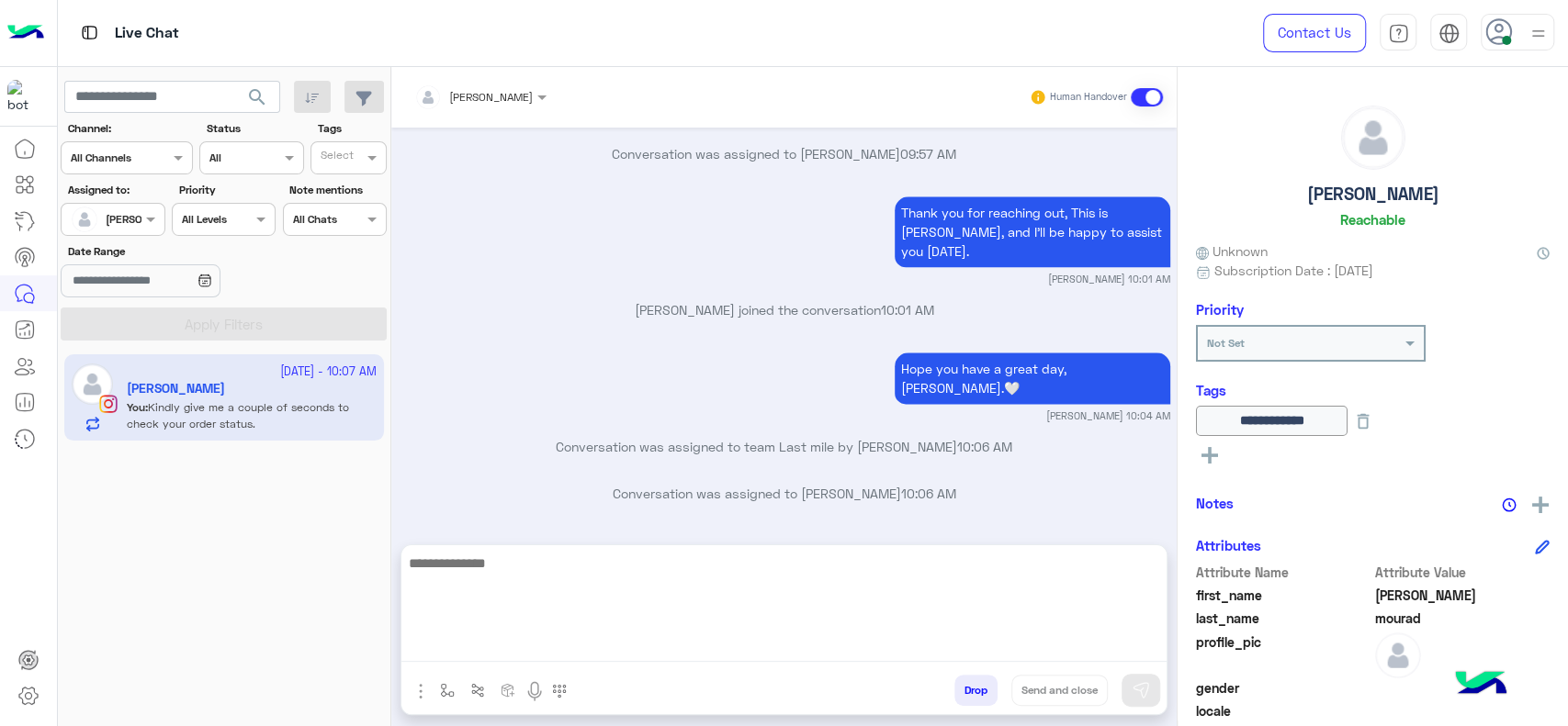
click at [739, 647] on textarea at bounding box center [784, 606] width 765 height 110
paste textarea "**********"
type textarea "**********"
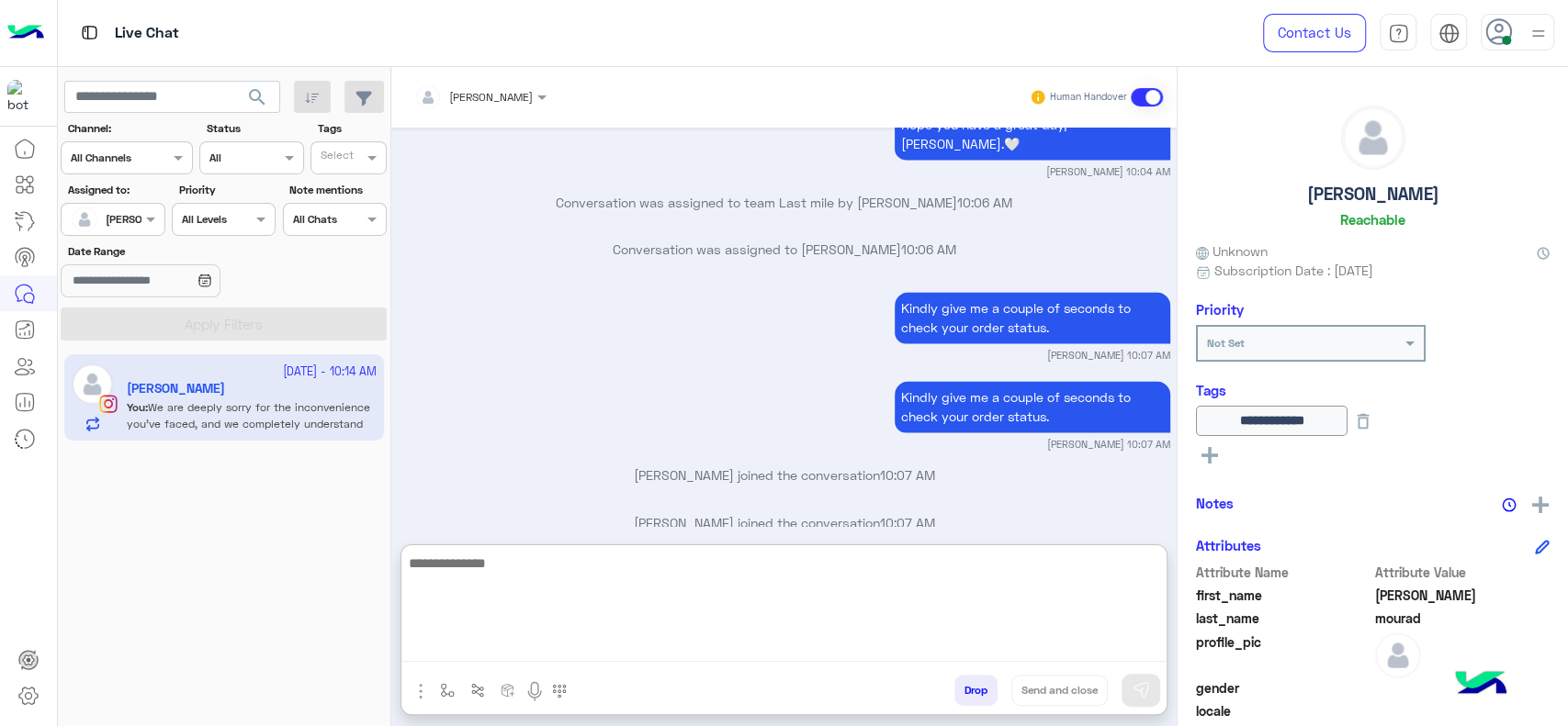
scroll to position [6526, 0]
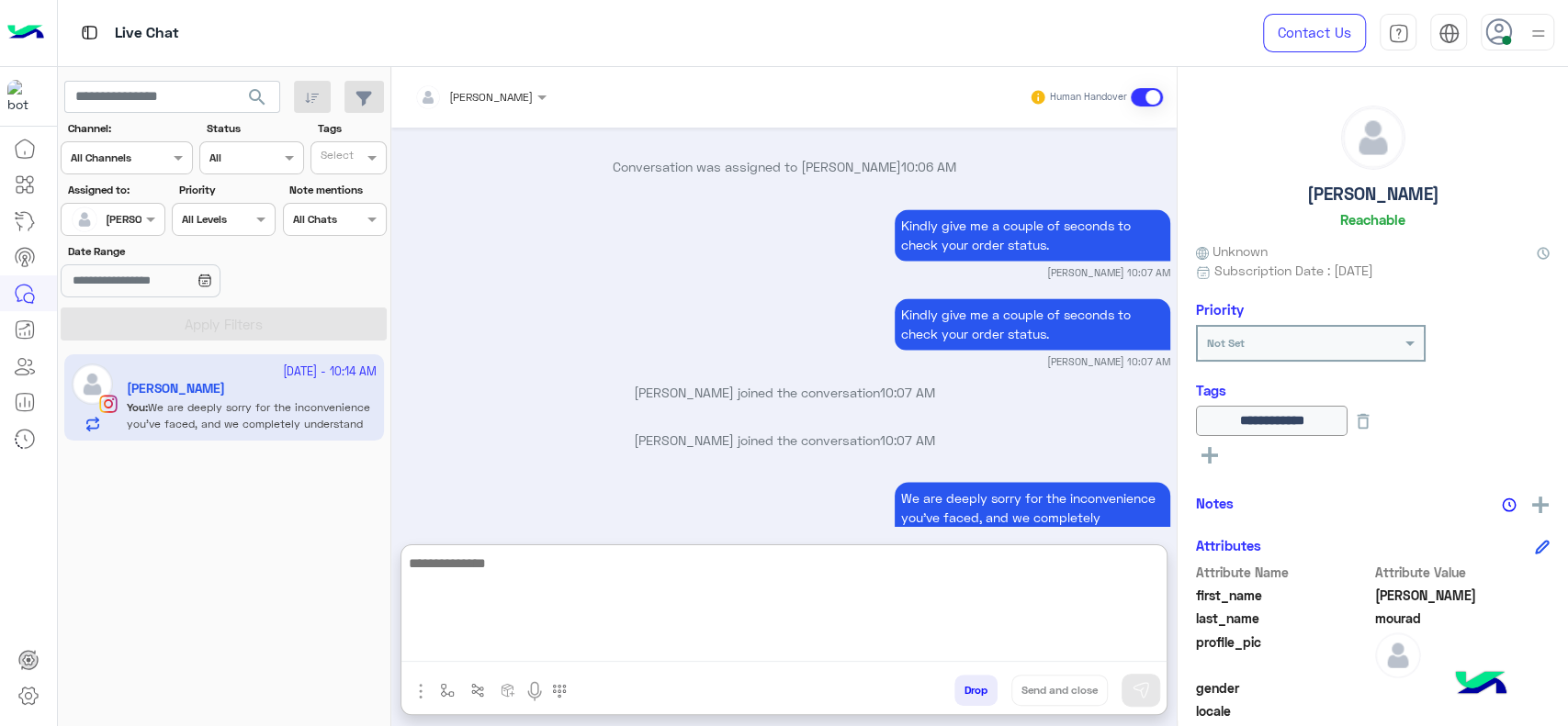
click at [628, 613] on textarea at bounding box center [784, 606] width 765 height 110
paste textarea "**********"
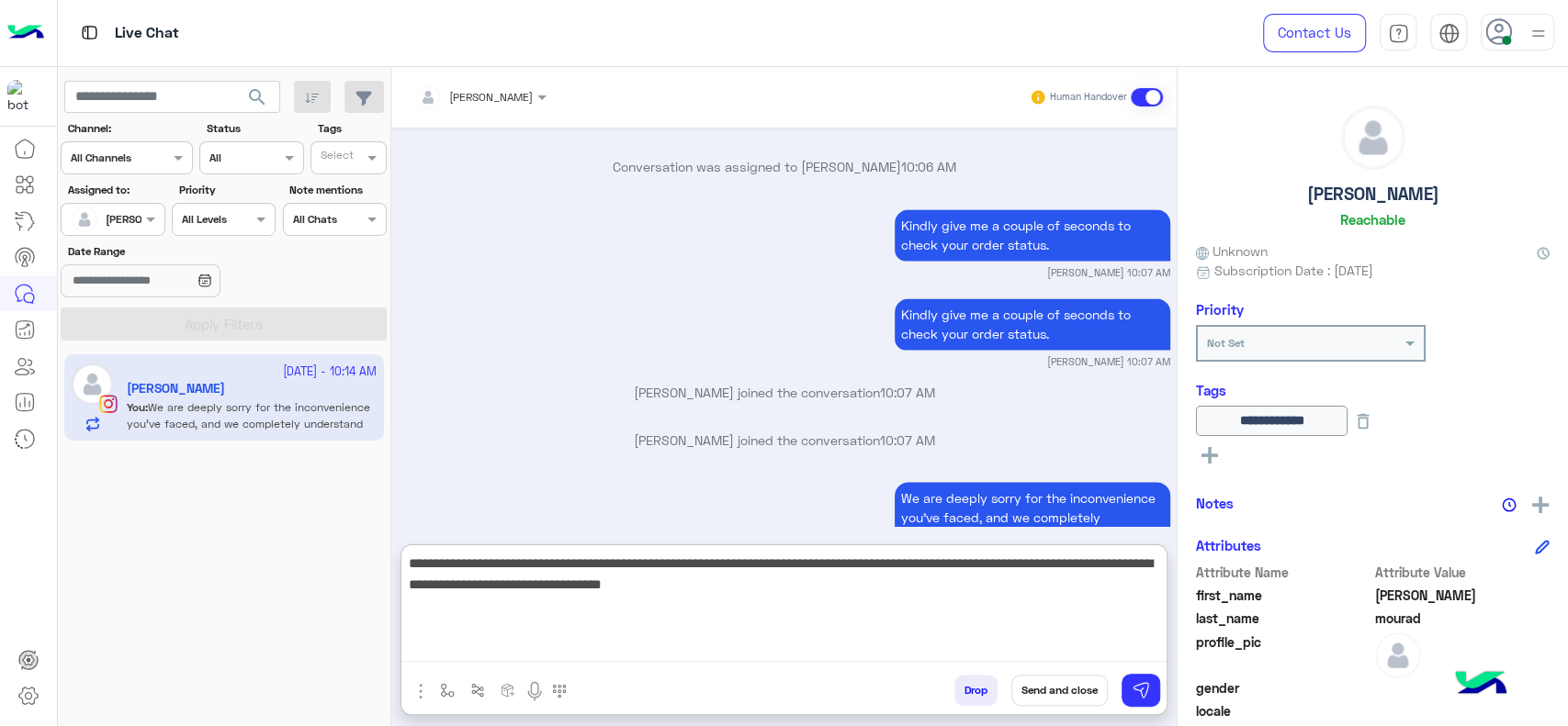
drag, startPoint x: 470, startPoint y: 566, endPoint x: 450, endPoint y: 570, distance: 20.4
click at [450, 570] on textarea "**********" at bounding box center [784, 606] width 765 height 110
type textarea "**********"
click at [911, 590] on textarea "**********" at bounding box center [784, 606] width 765 height 110
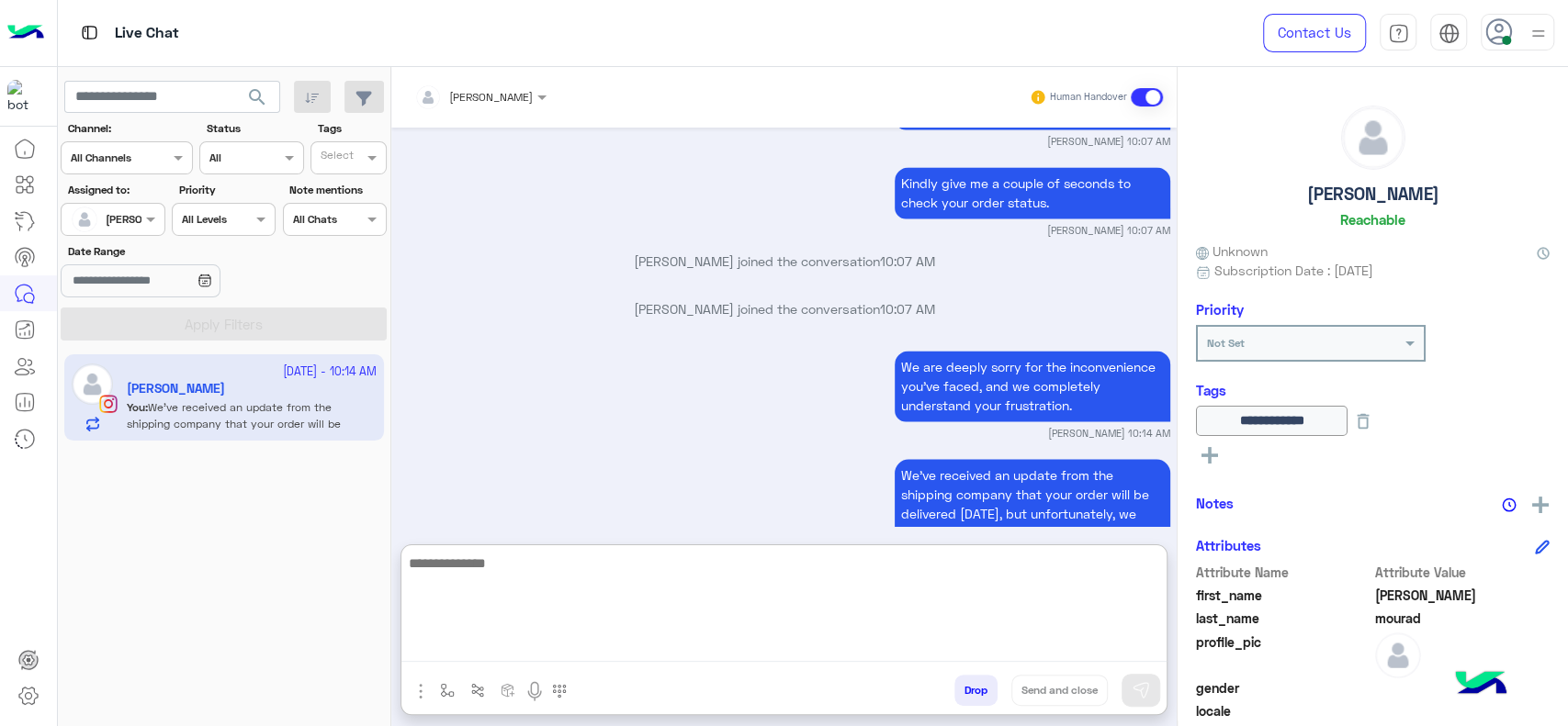
scroll to position [6674, 0]
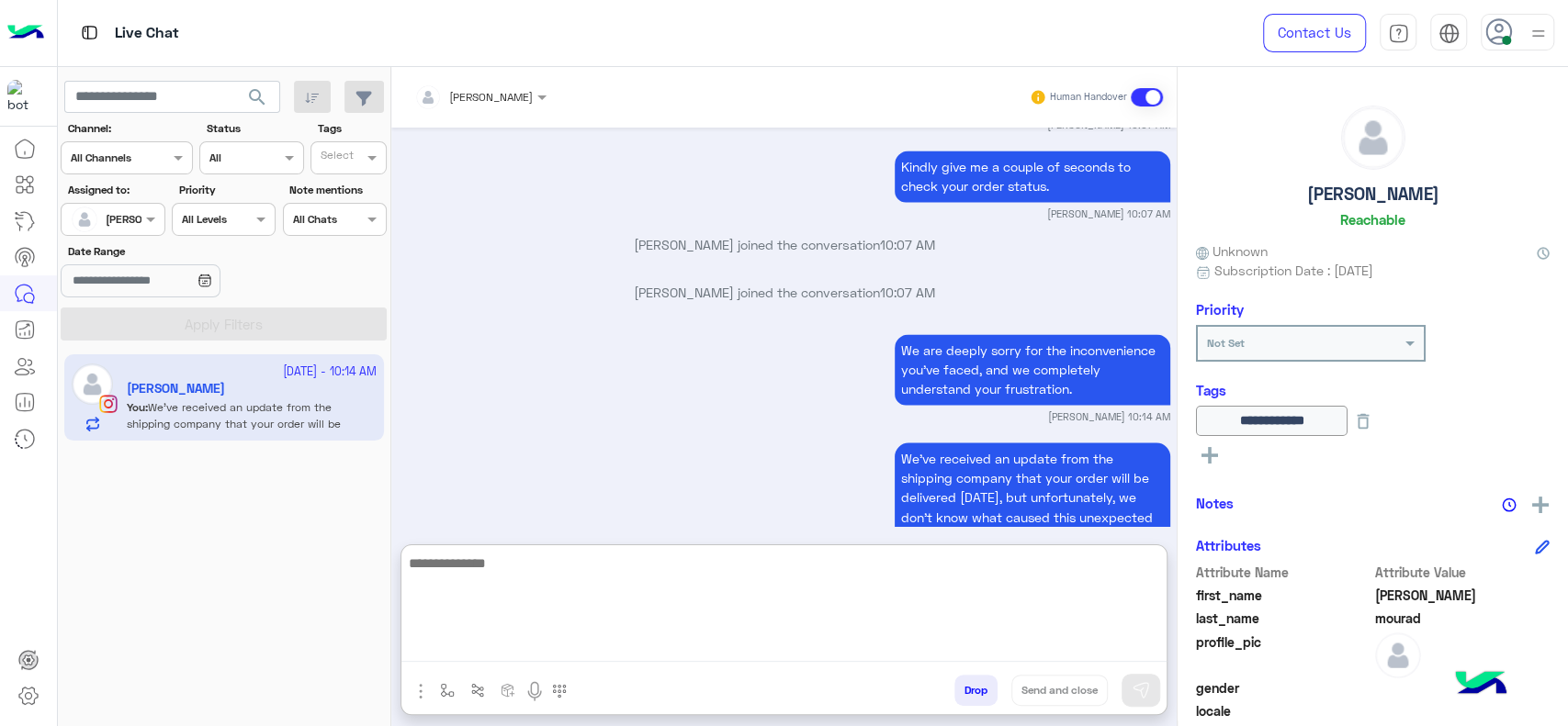
paste textarea "**********"
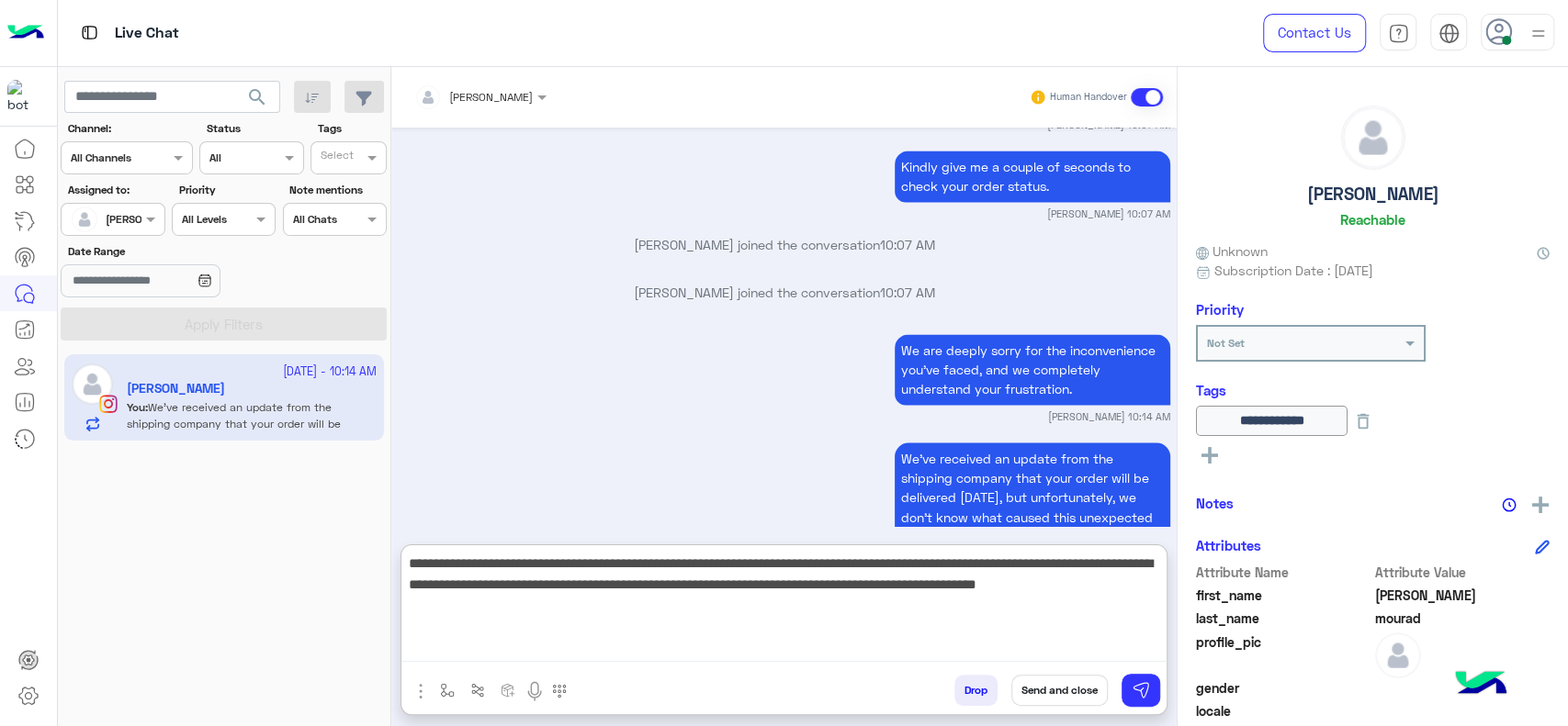
click at [405, 555] on textarea "**********" at bounding box center [784, 606] width 765 height 110
type textarea "**********"
click at [983, 627] on textarea "**********" at bounding box center [784, 606] width 765 height 110
click at [930, 622] on textarea "**********" at bounding box center [784, 606] width 765 height 110
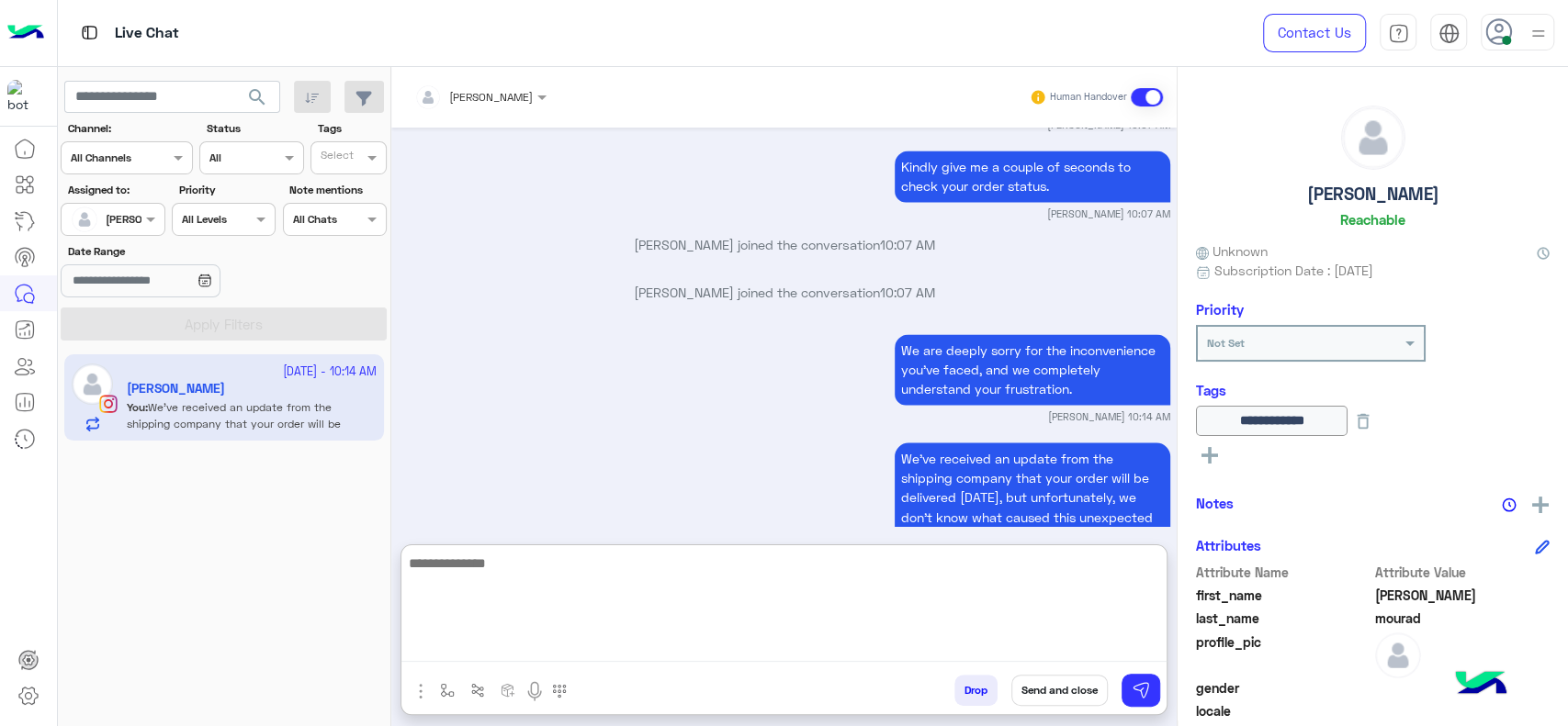
scroll to position [6879, 0]
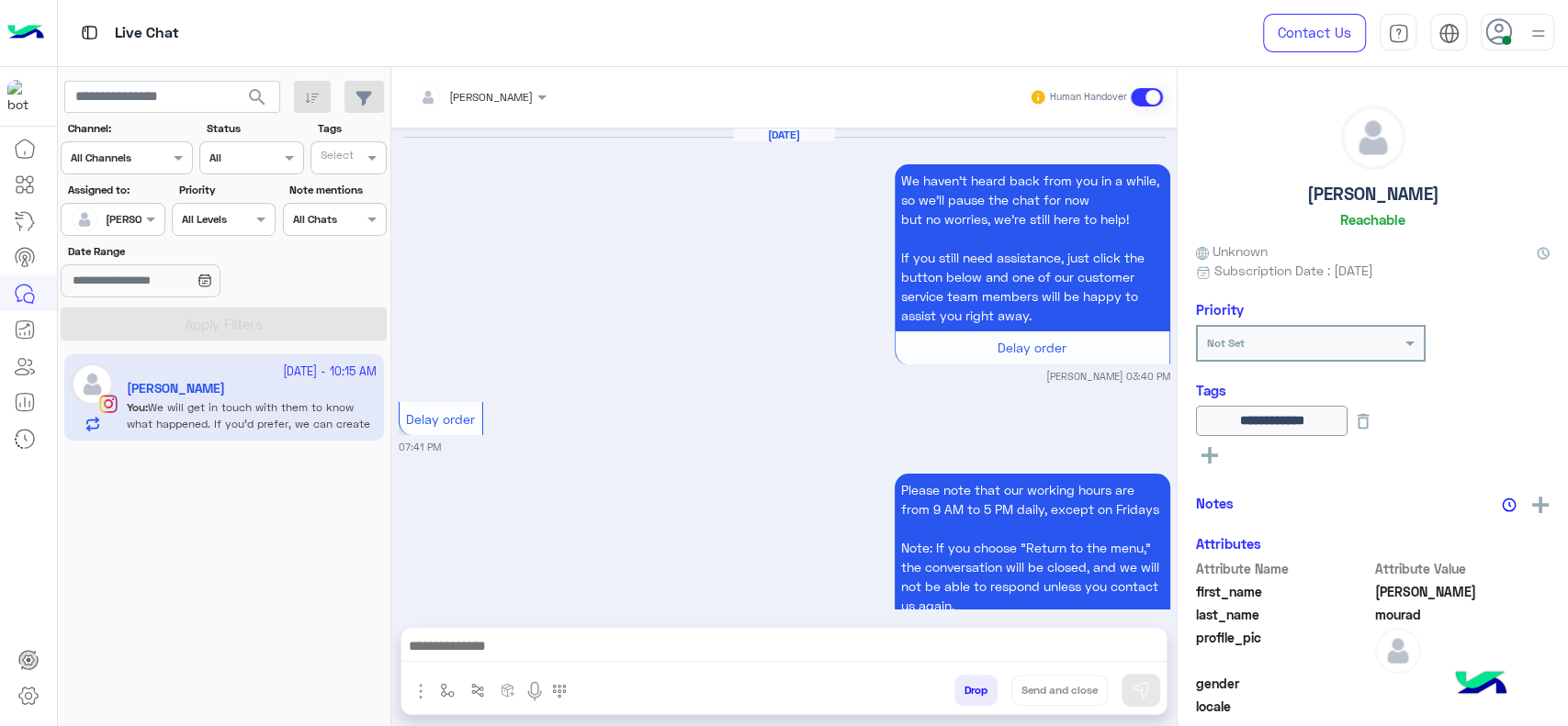
scroll to position [1821, 0]
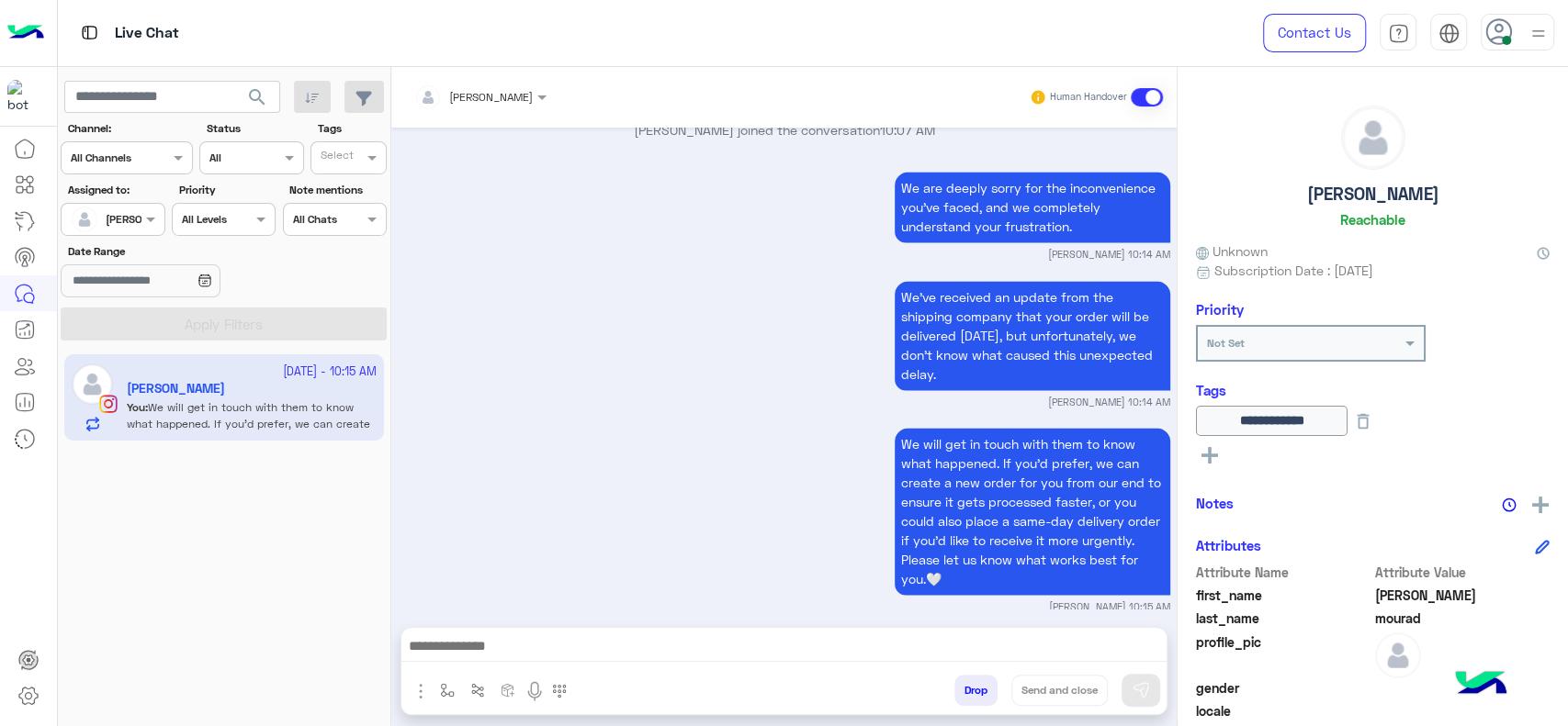
click at [441, 674] on div "Drop Send and close" at bounding box center [784, 671] width 767 height 88
click at [441, 674] on button "button" at bounding box center [448, 689] width 31 height 31
click at [446, 656] on div "enter flow name" at bounding box center [484, 650] width 84 height 17
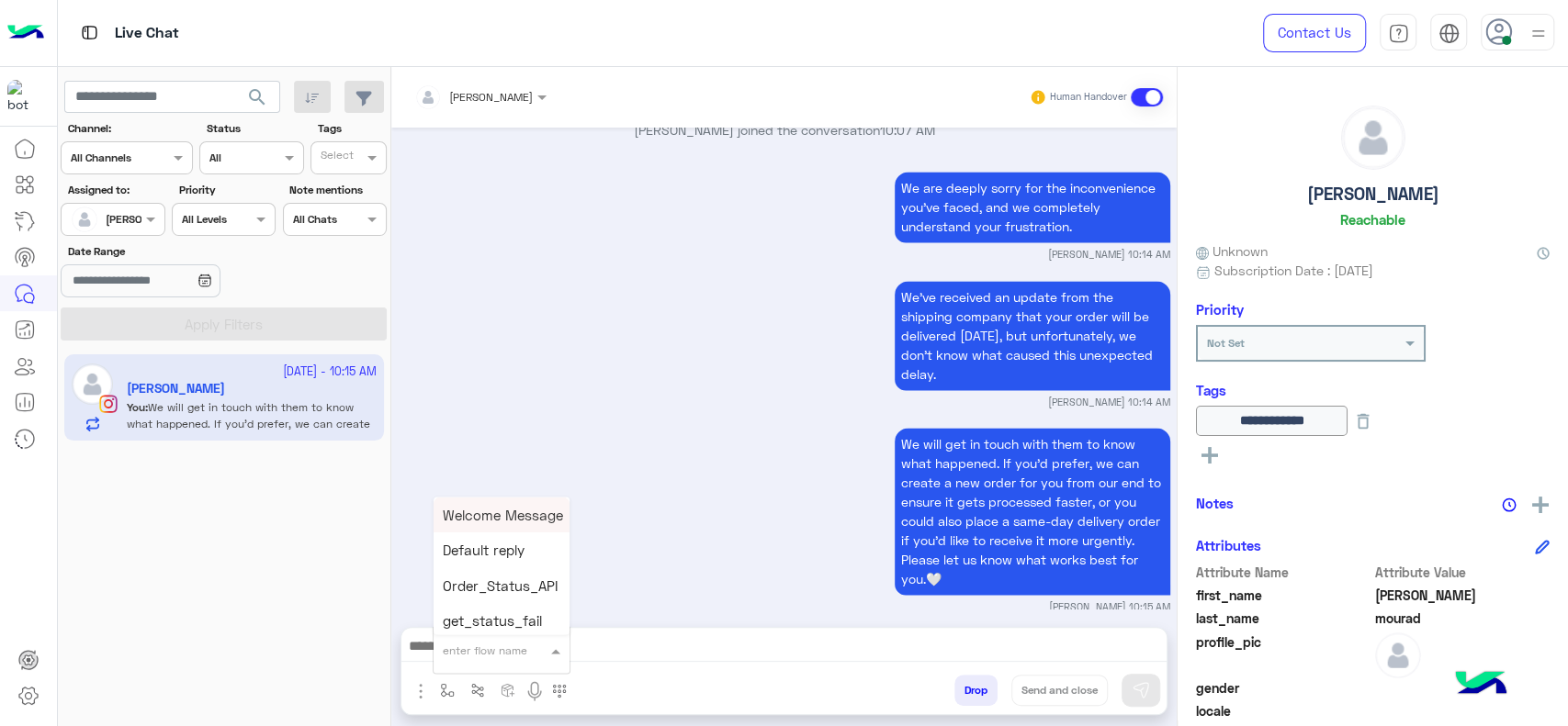
type input "*"
click at [553, 612] on div "[PERSON_NAME]" at bounding box center [501, 617] width 136 height 36
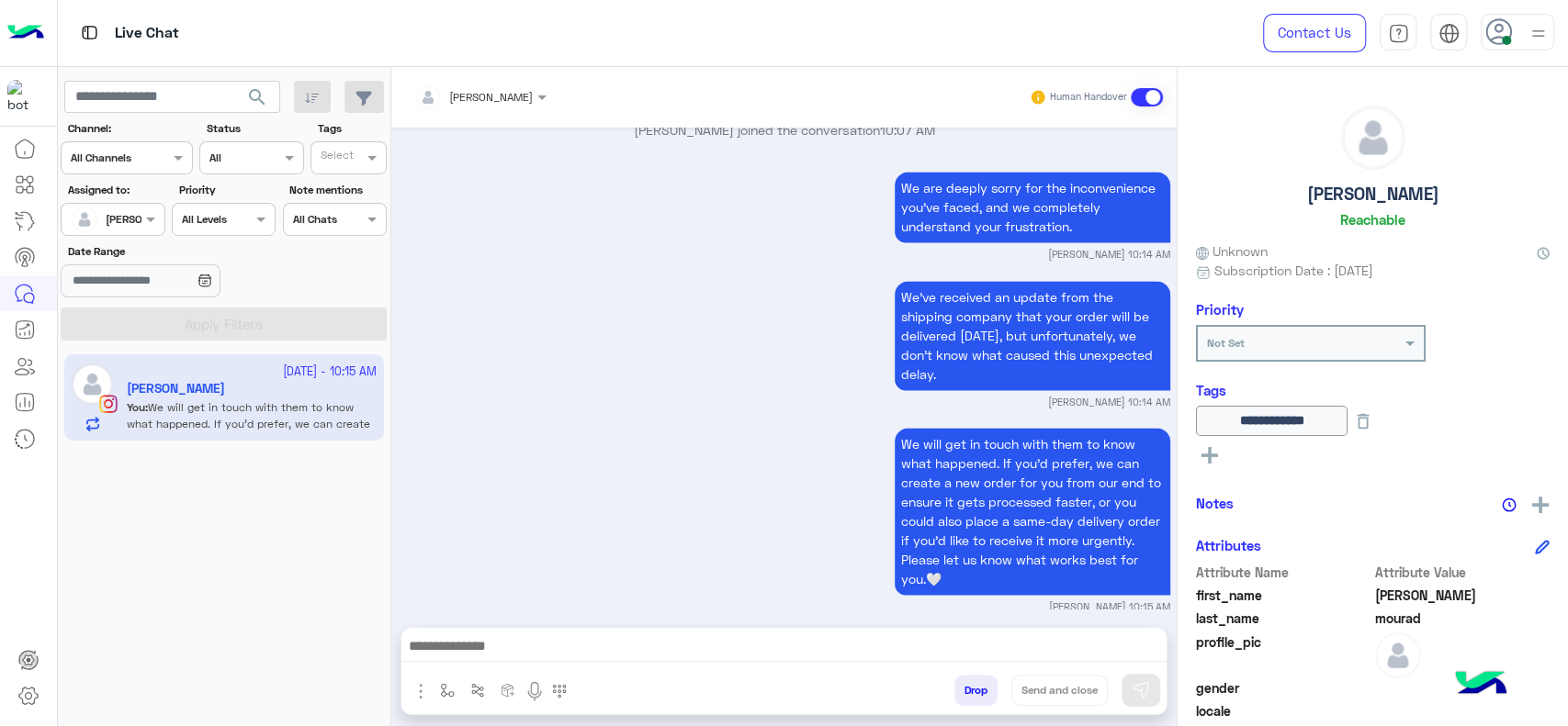
type textarea "**********"
click at [1053, 688] on button "Send and close" at bounding box center [1059, 690] width 96 height 32
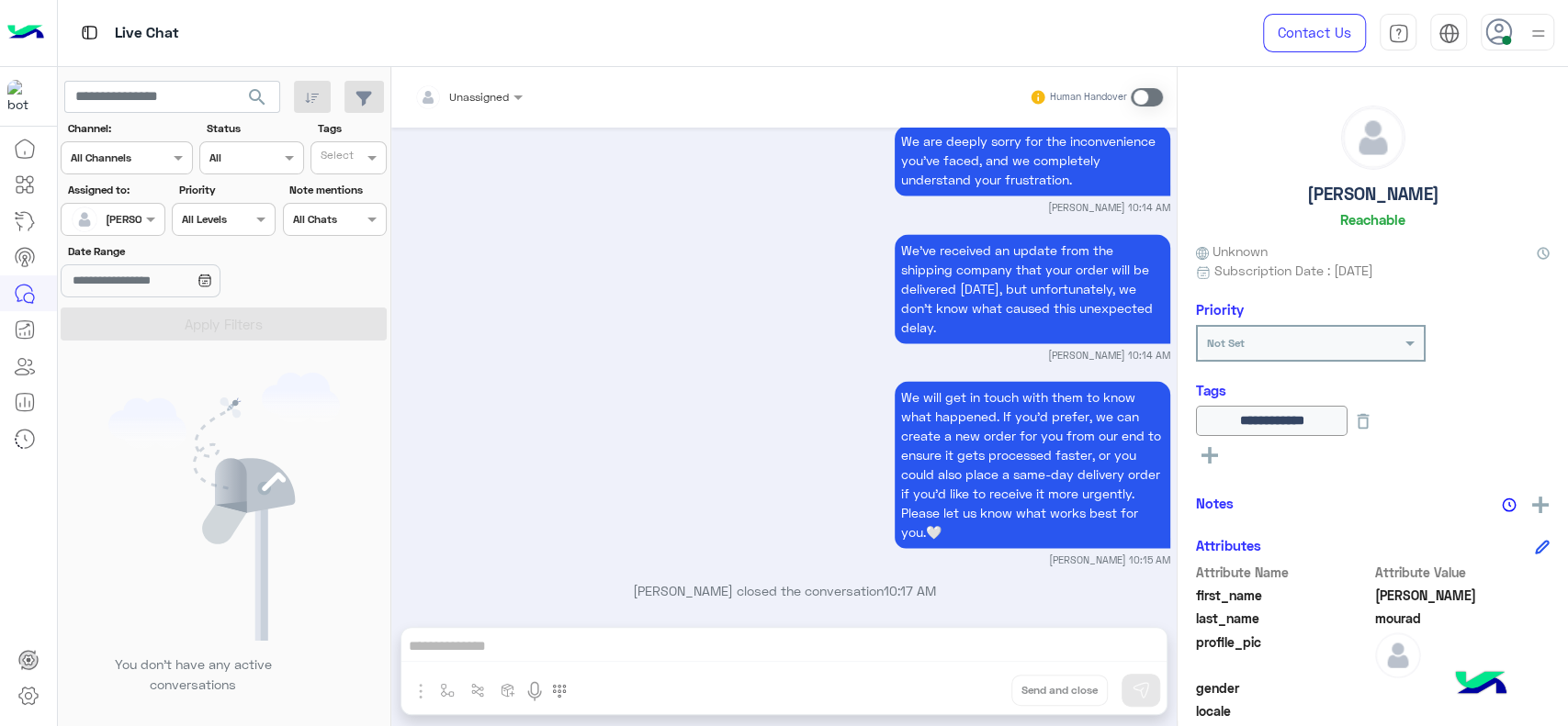
scroll to position [2107, 0]
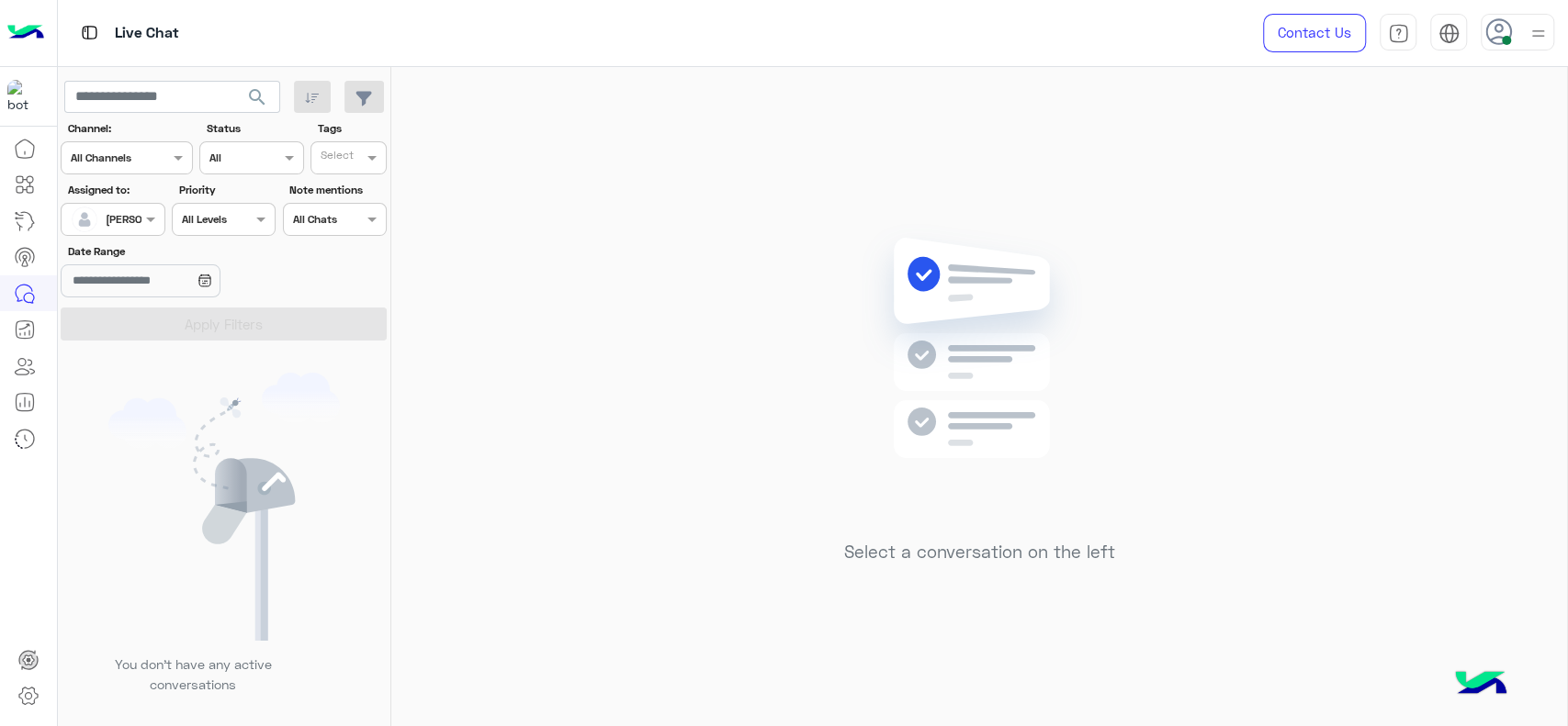
click at [560, 297] on div "Select a conversation on the left" at bounding box center [979, 400] width 1176 height 667
click at [118, 228] on div "[PERSON_NAME]" at bounding box center [105, 219] width 69 height 37
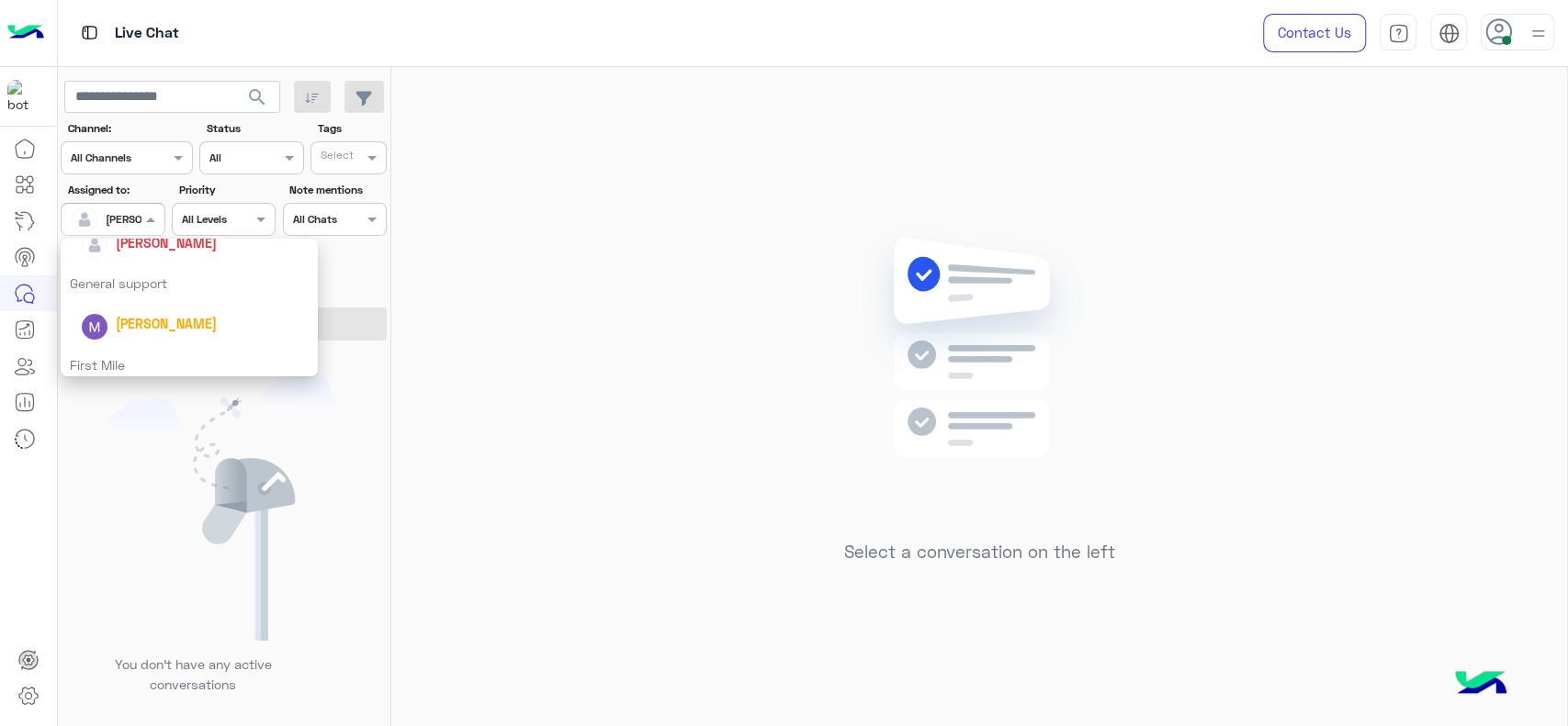
scroll to position [198, 0]
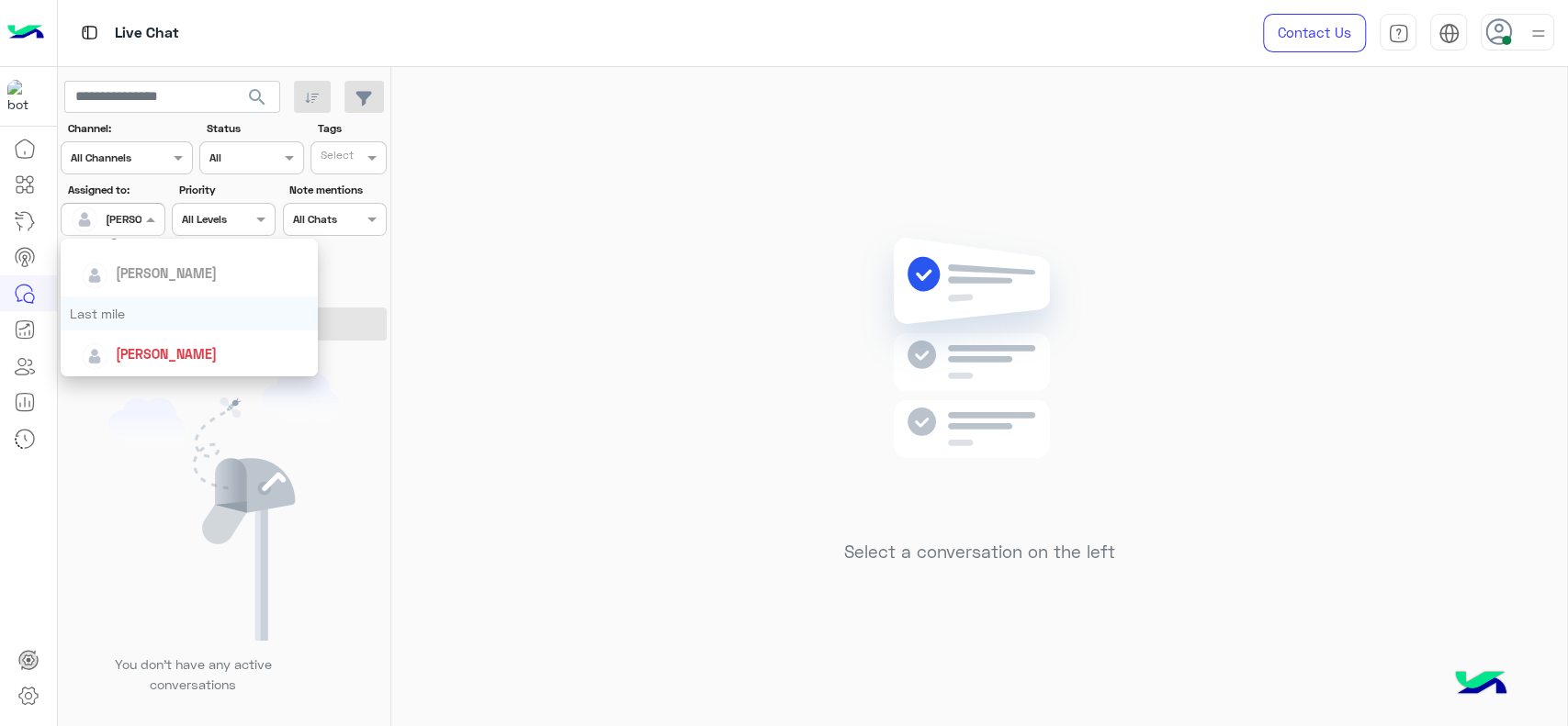
click at [124, 302] on div "Last mile" at bounding box center [189, 313] width 258 height 34
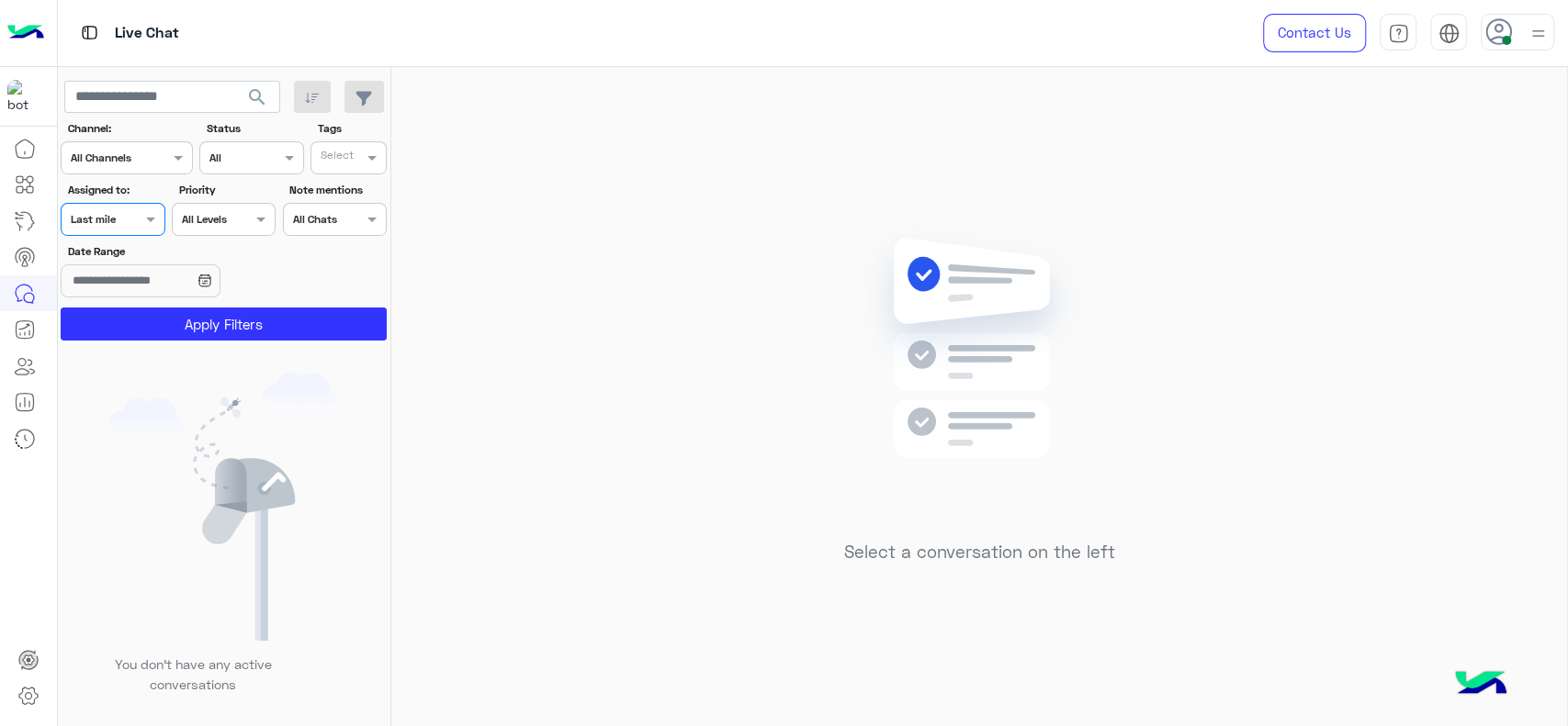
click at [124, 302] on section "Channel: Channel All Channels Status Channel All Tags Select Assigned to: Assig…" at bounding box center [224, 230] width 306 height 221
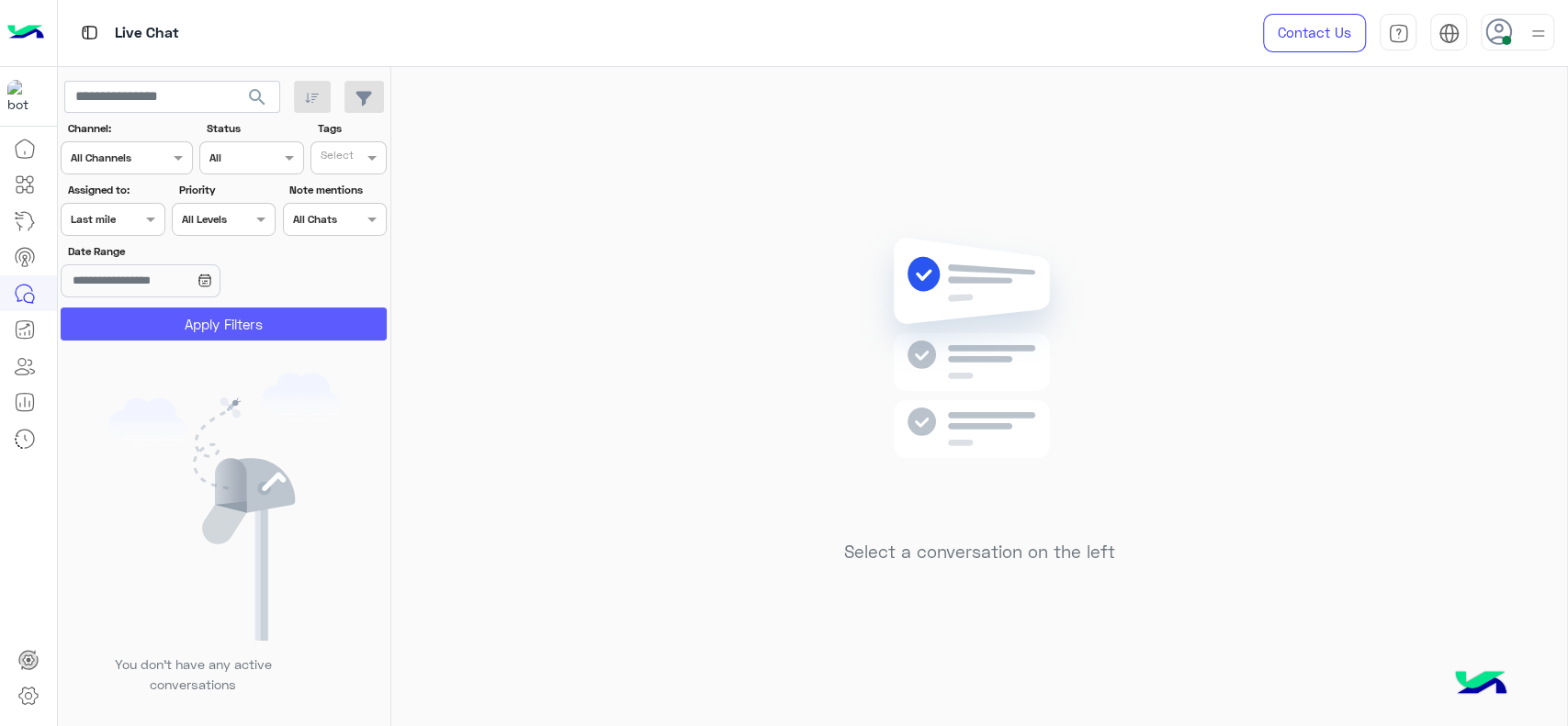
click at [118, 327] on button "Apply Filters" at bounding box center [223, 324] width 326 height 33
click at [127, 215] on div at bounding box center [112, 217] width 102 height 18
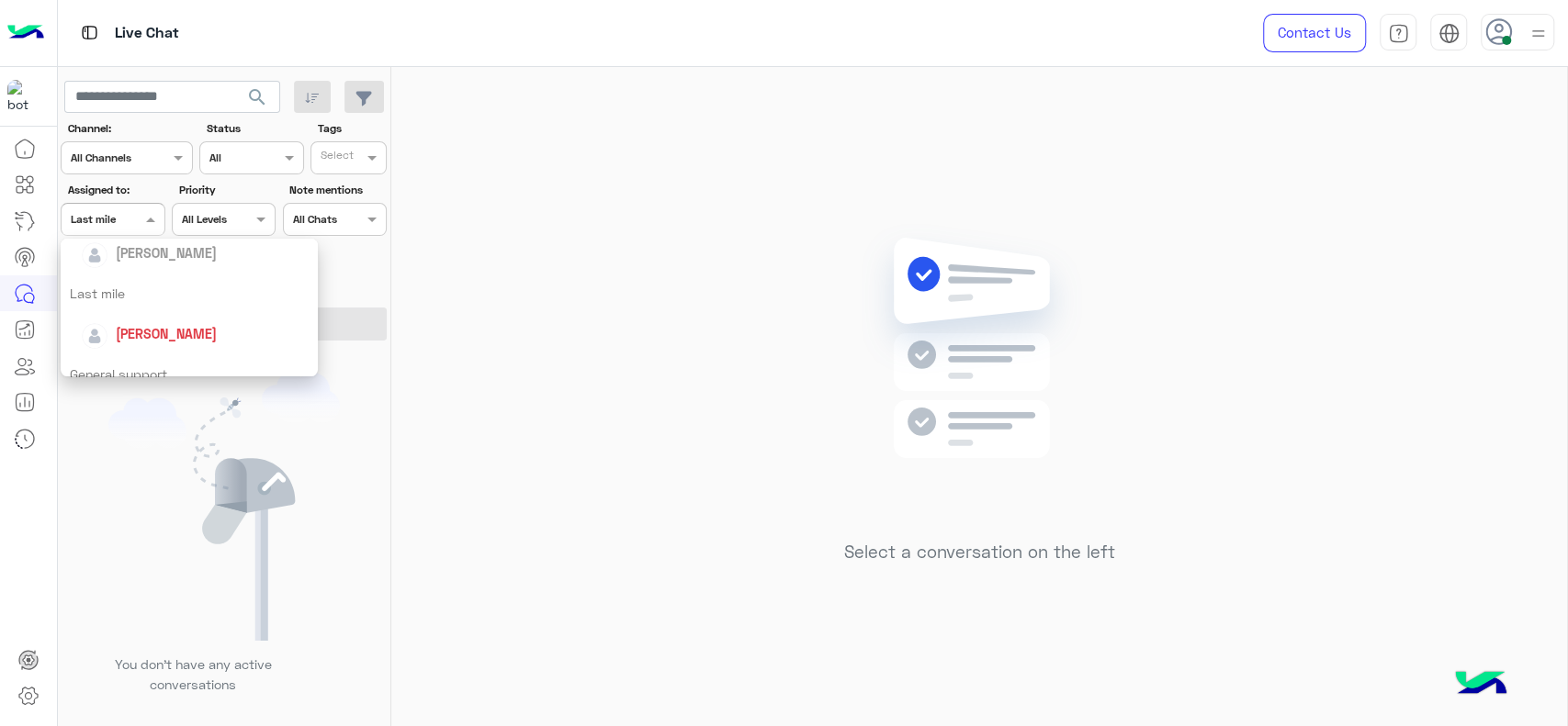
scroll to position [224, 0]
click at [133, 314] on div "[PERSON_NAME]" at bounding box center [195, 328] width 228 height 32
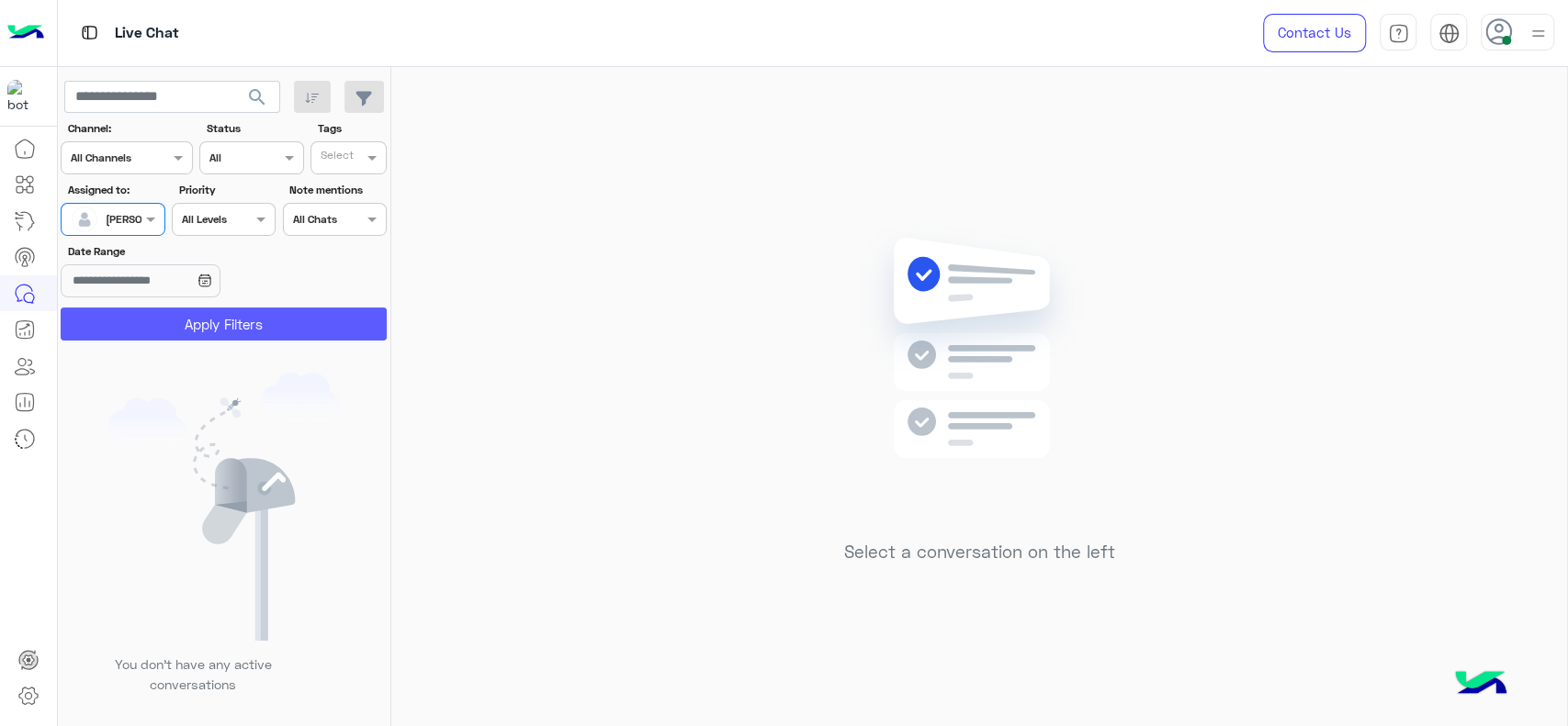
click at [133, 314] on button "Apply Filters" at bounding box center [223, 324] width 326 height 33
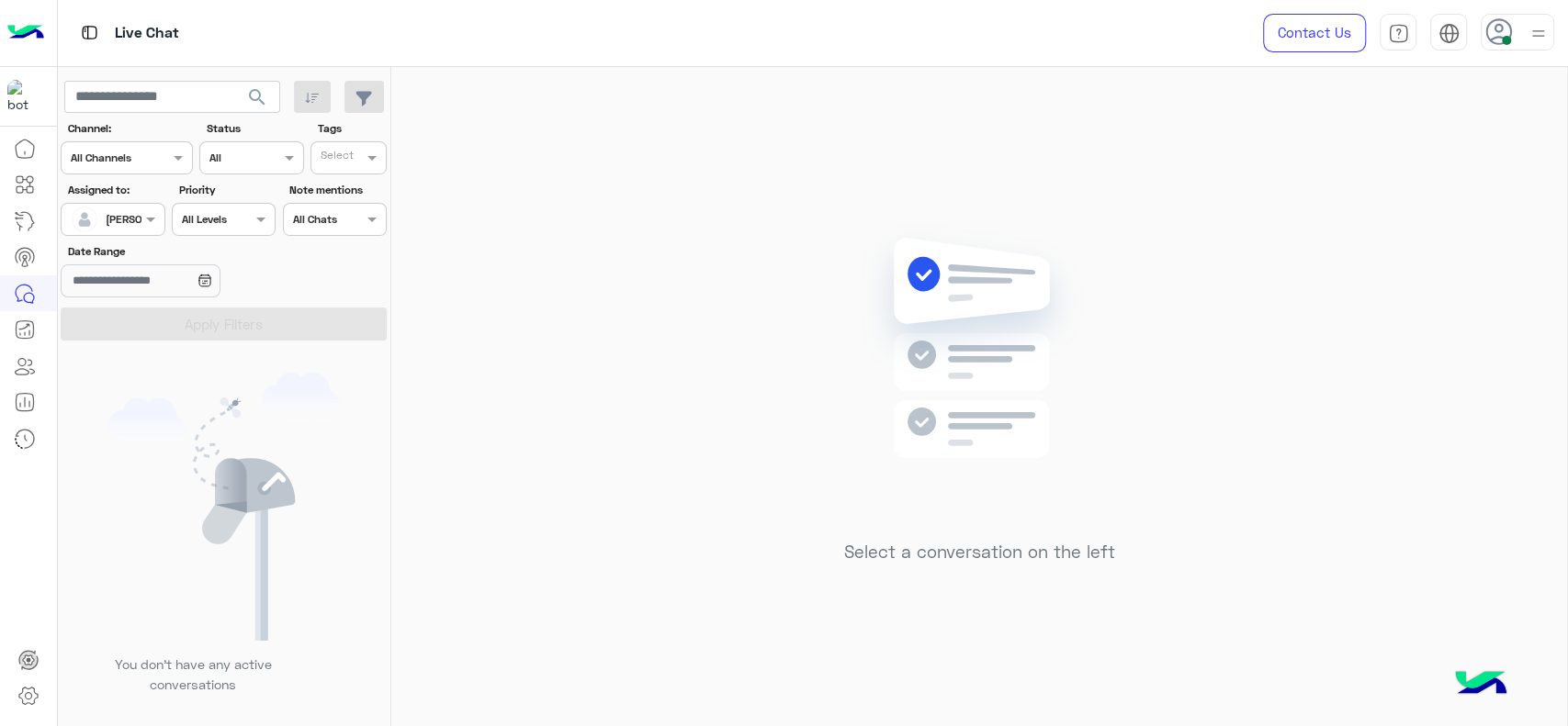
click at [120, 217] on div at bounding box center [112, 217] width 102 height 18
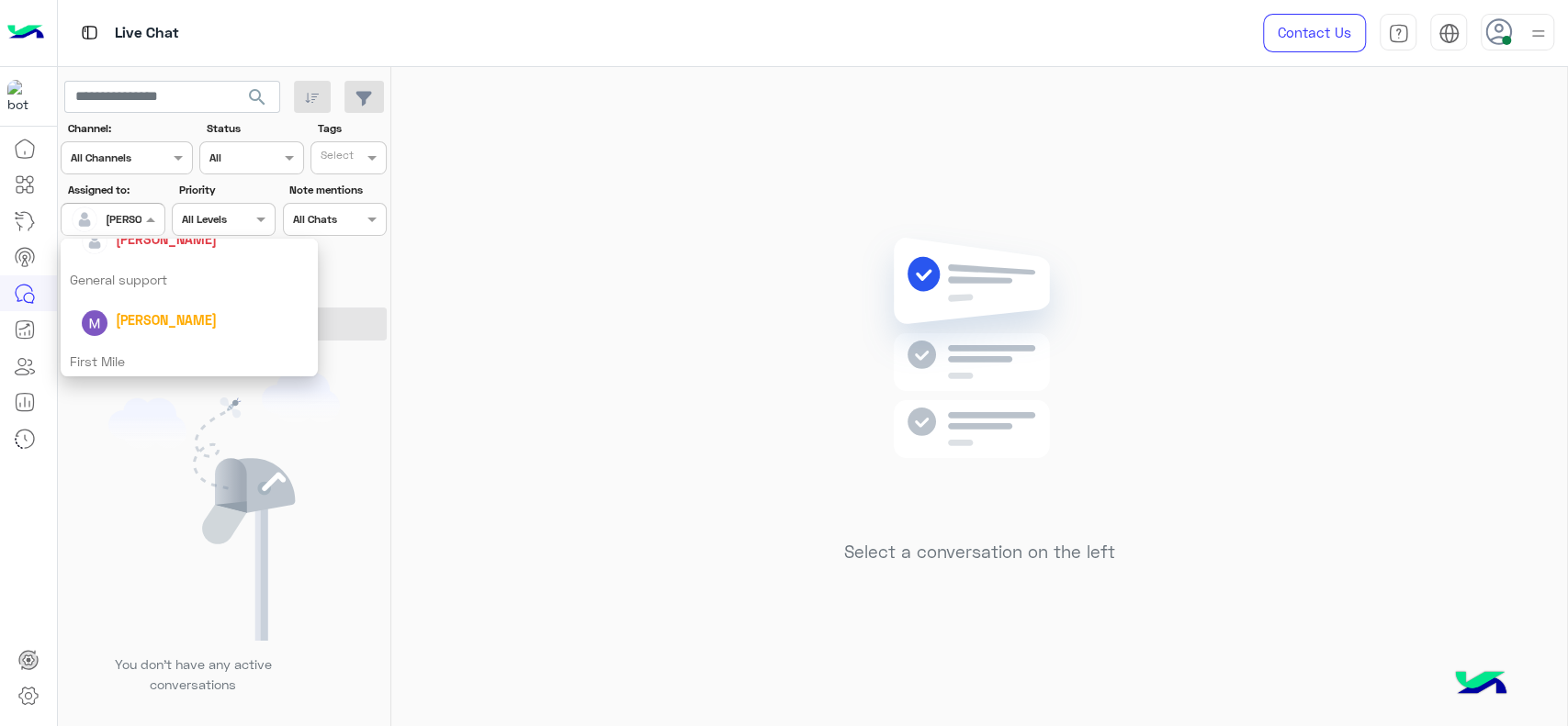
scroll to position [361, 0]
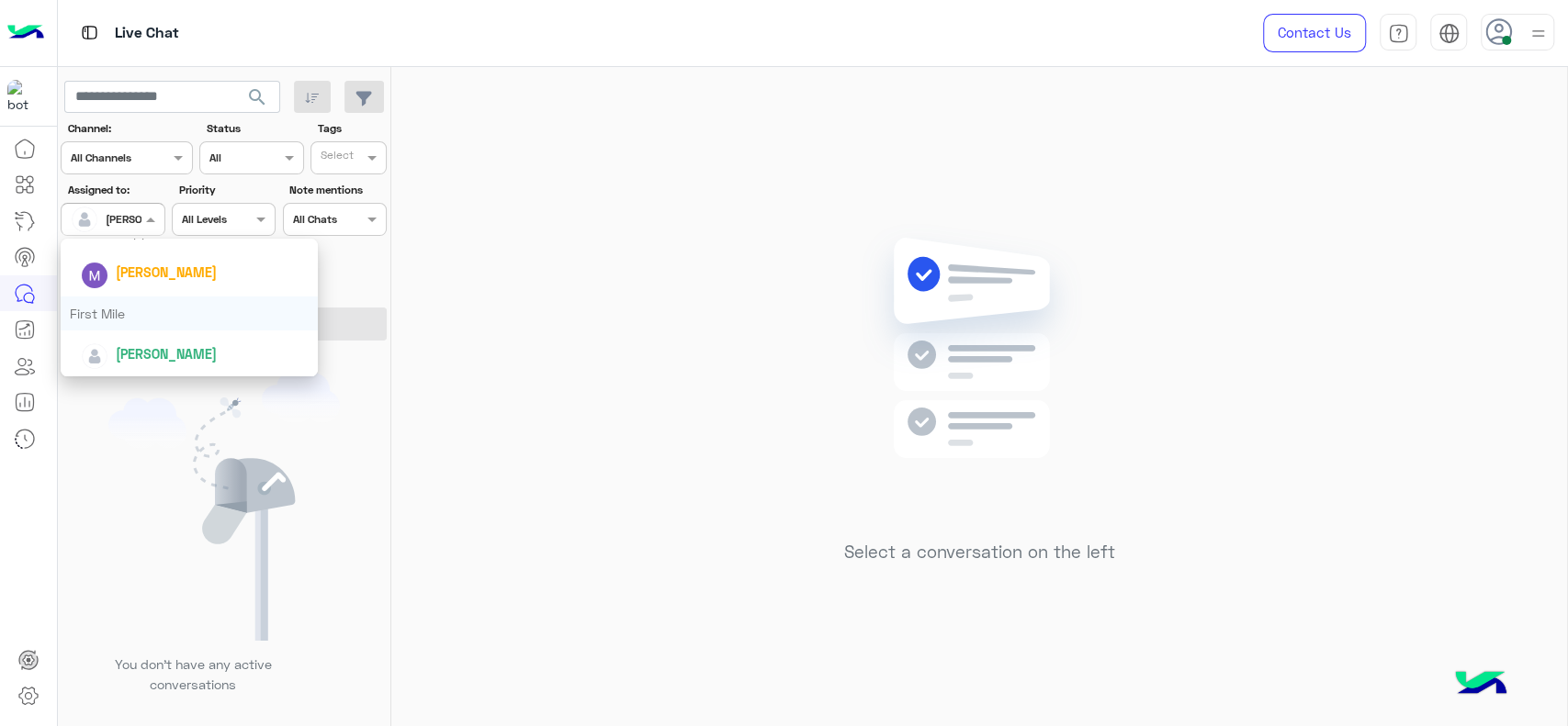
click at [134, 310] on div "First Mile" at bounding box center [189, 313] width 258 height 34
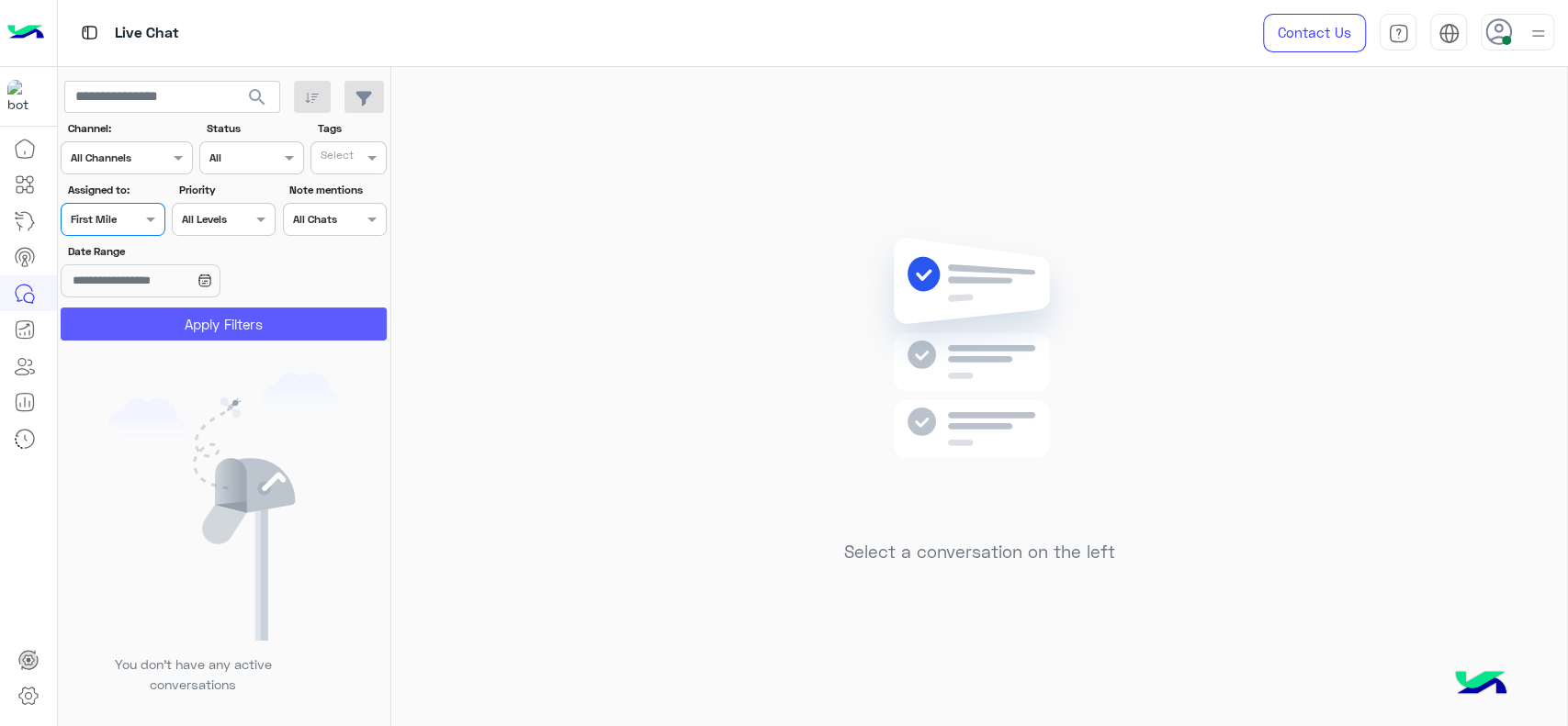
click at [140, 320] on button "Apply Filters" at bounding box center [223, 324] width 326 height 33
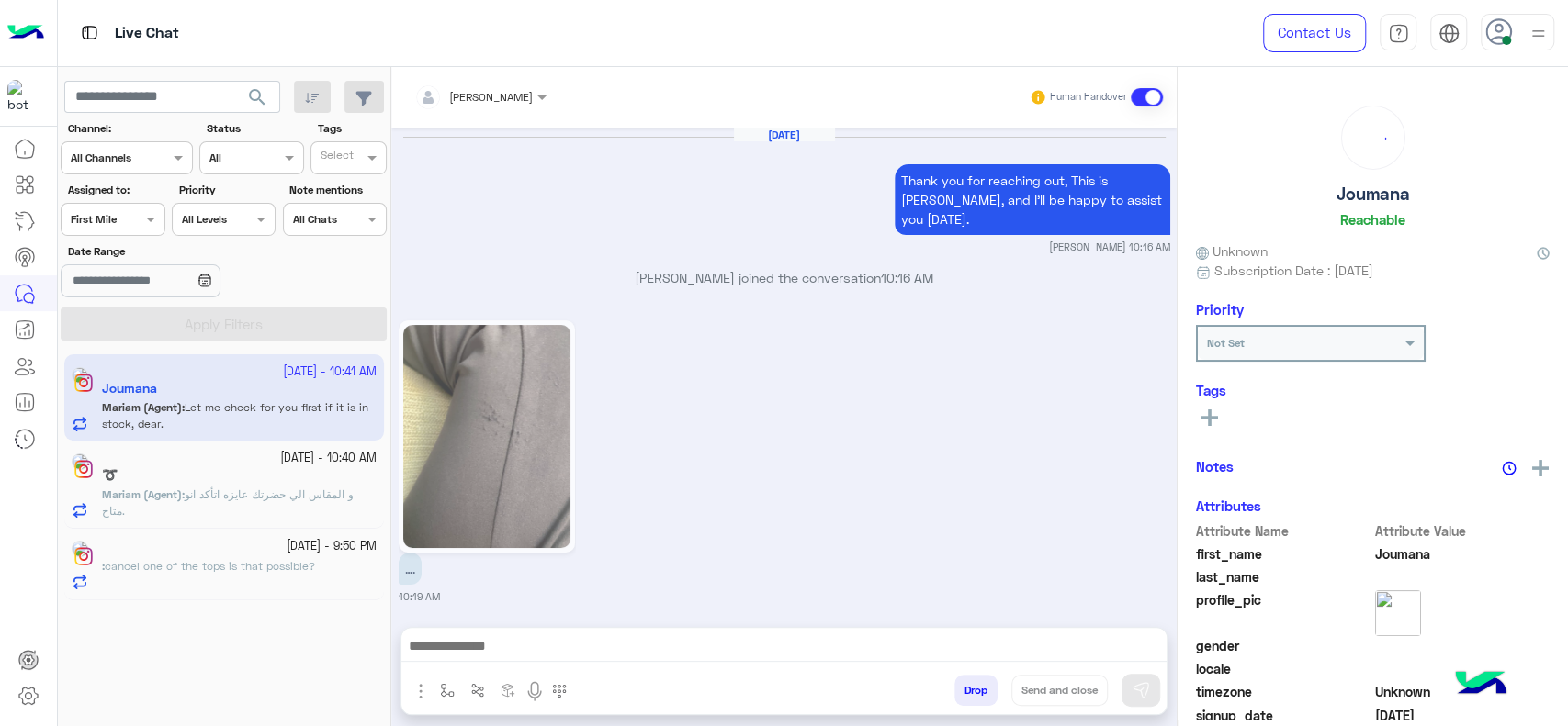
scroll to position [1638, 0]
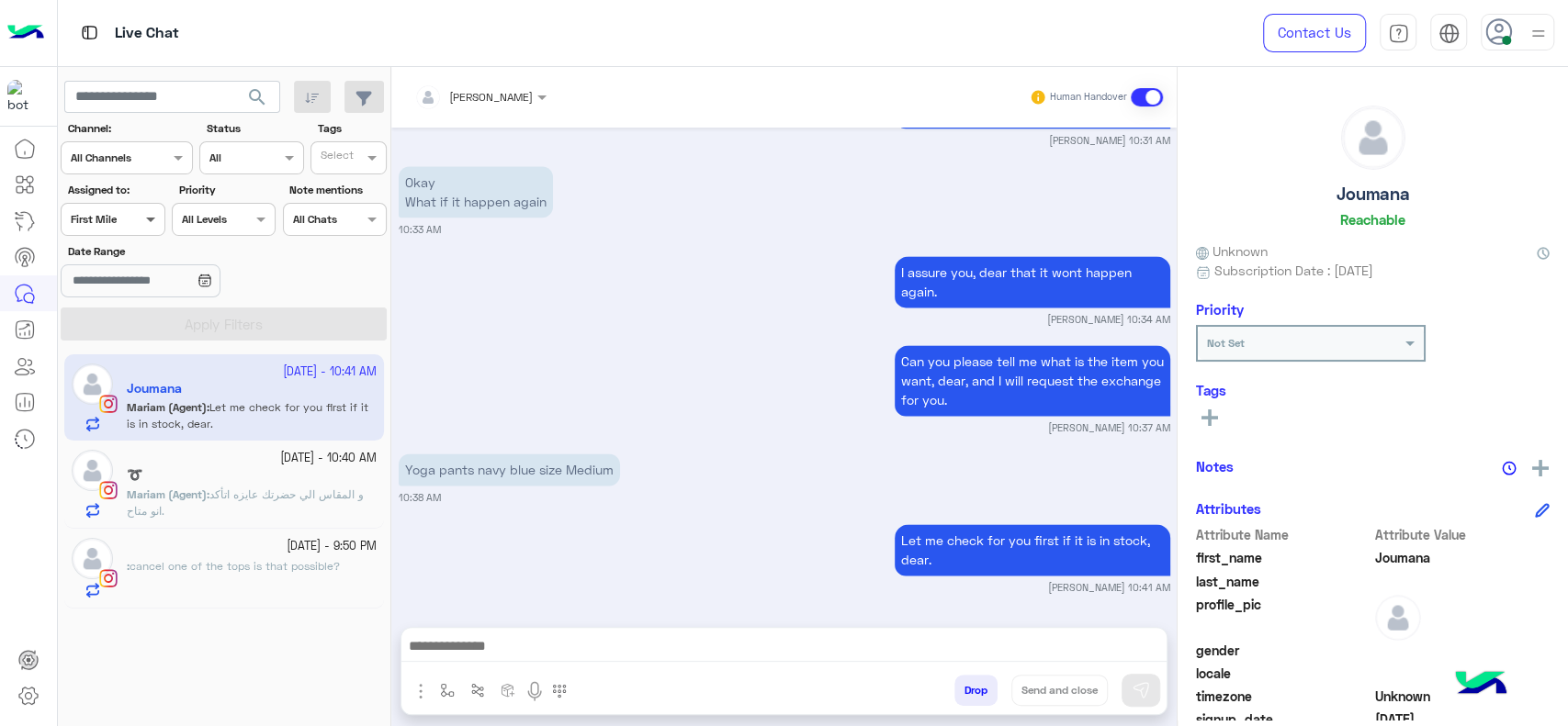
click at [142, 219] on span at bounding box center [153, 218] width 23 height 19
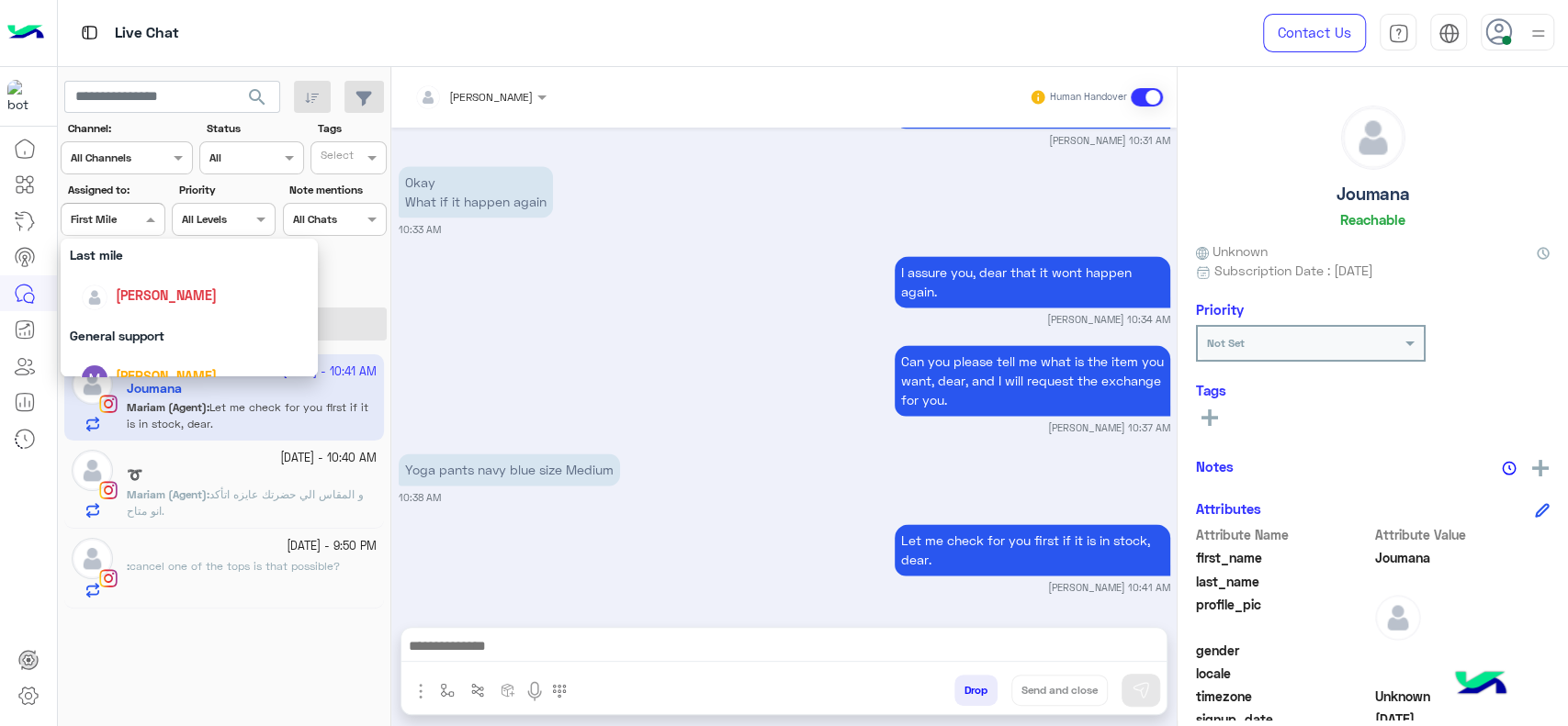
scroll to position [237, 0]
click at [159, 354] on div "General support" at bounding box center [189, 355] width 258 height 34
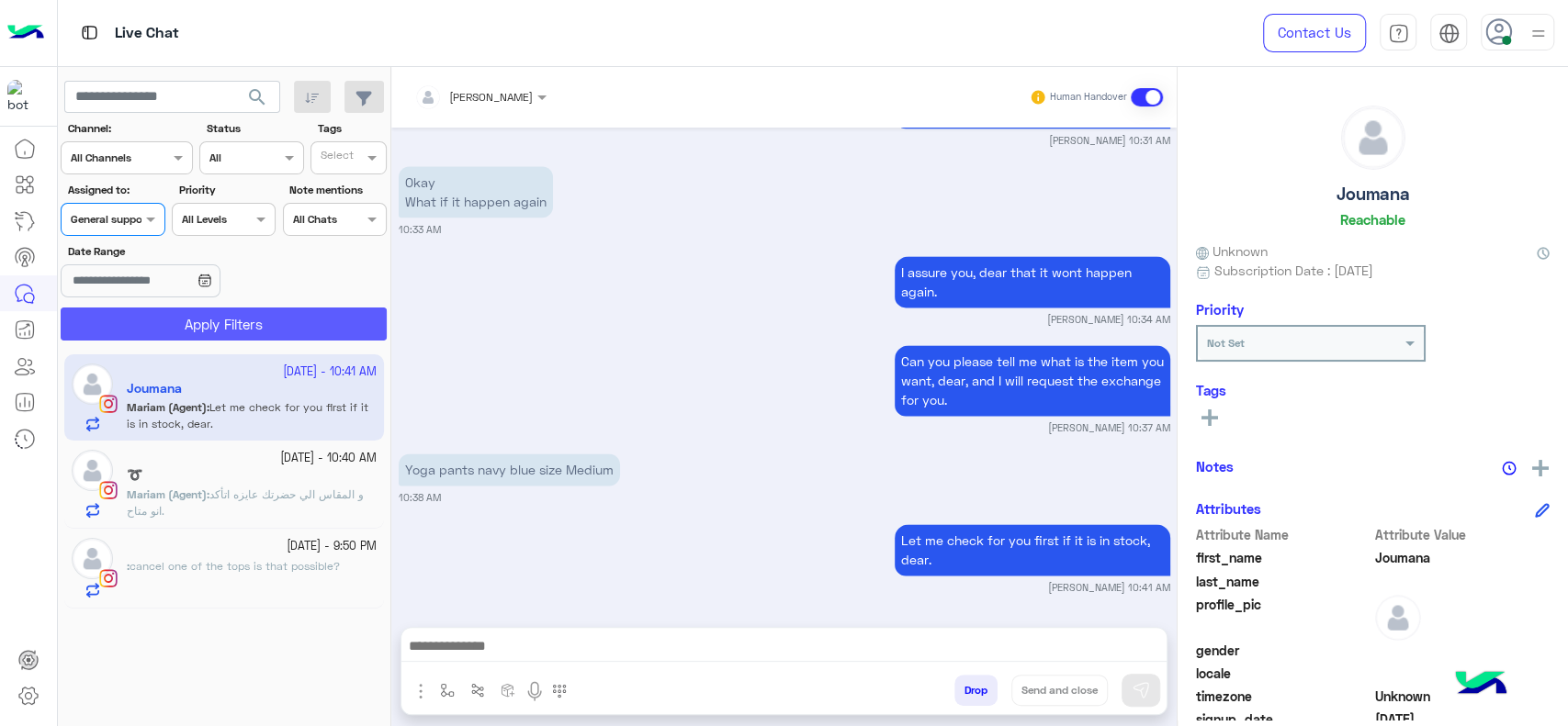
click at [168, 325] on button "Apply Filters" at bounding box center [223, 324] width 326 height 33
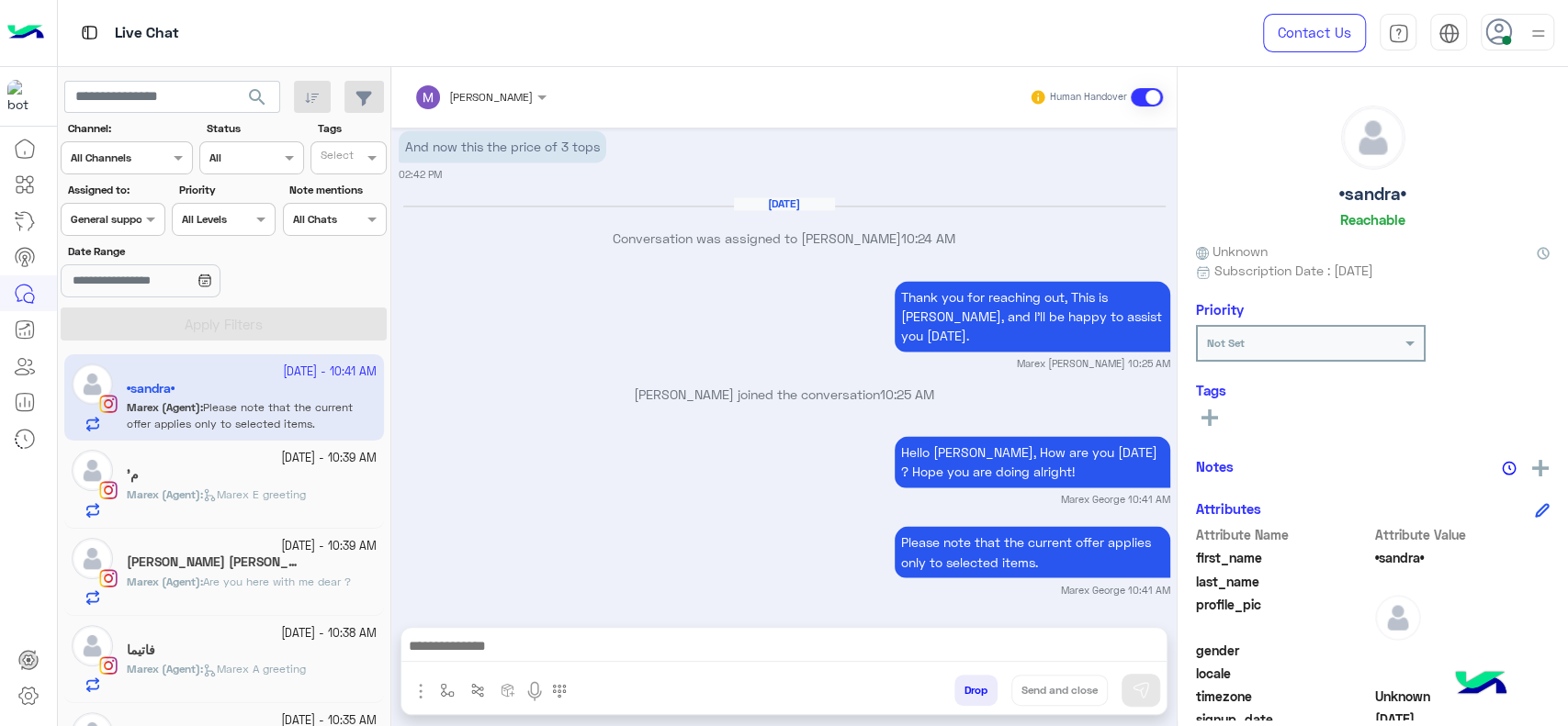
click at [125, 211] on div at bounding box center [112, 217] width 102 height 18
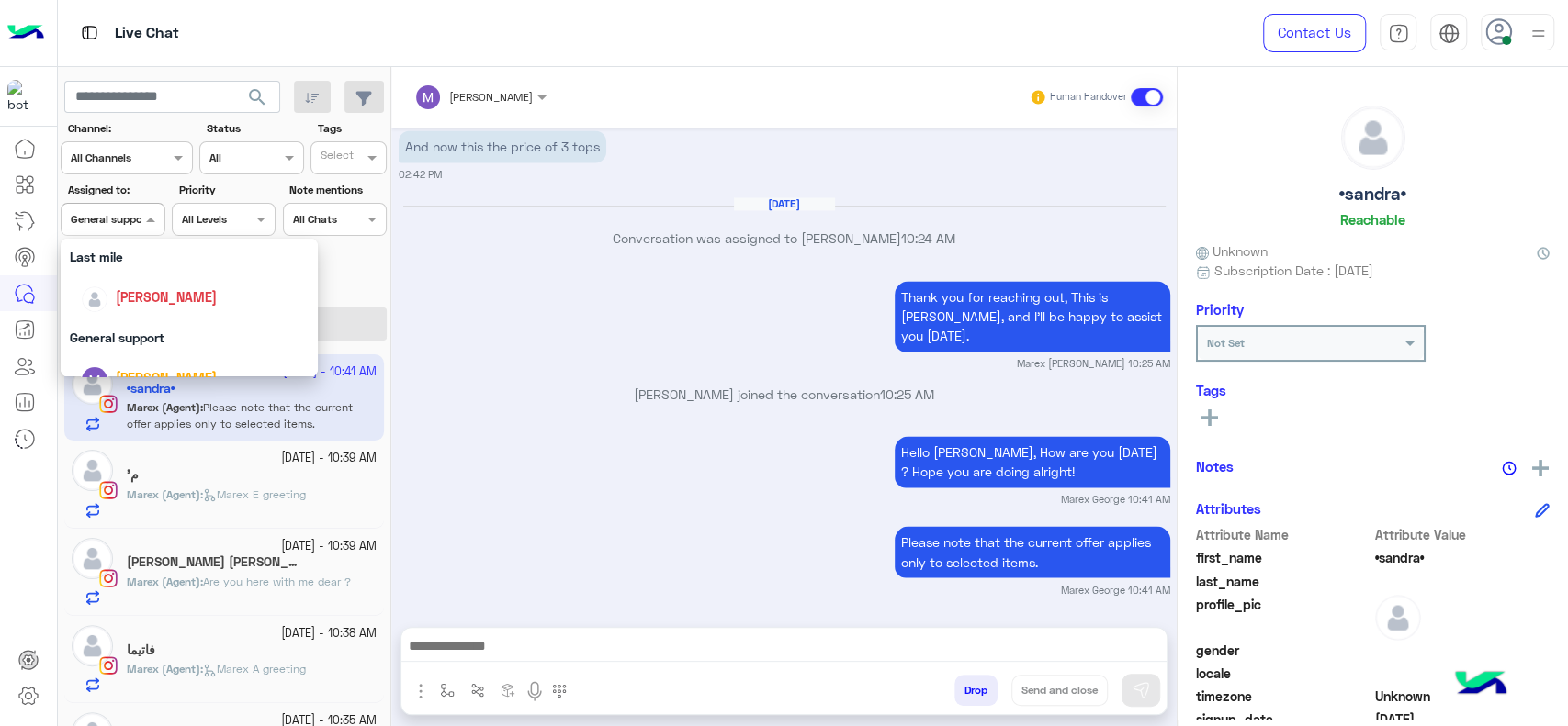
scroll to position [217, 0]
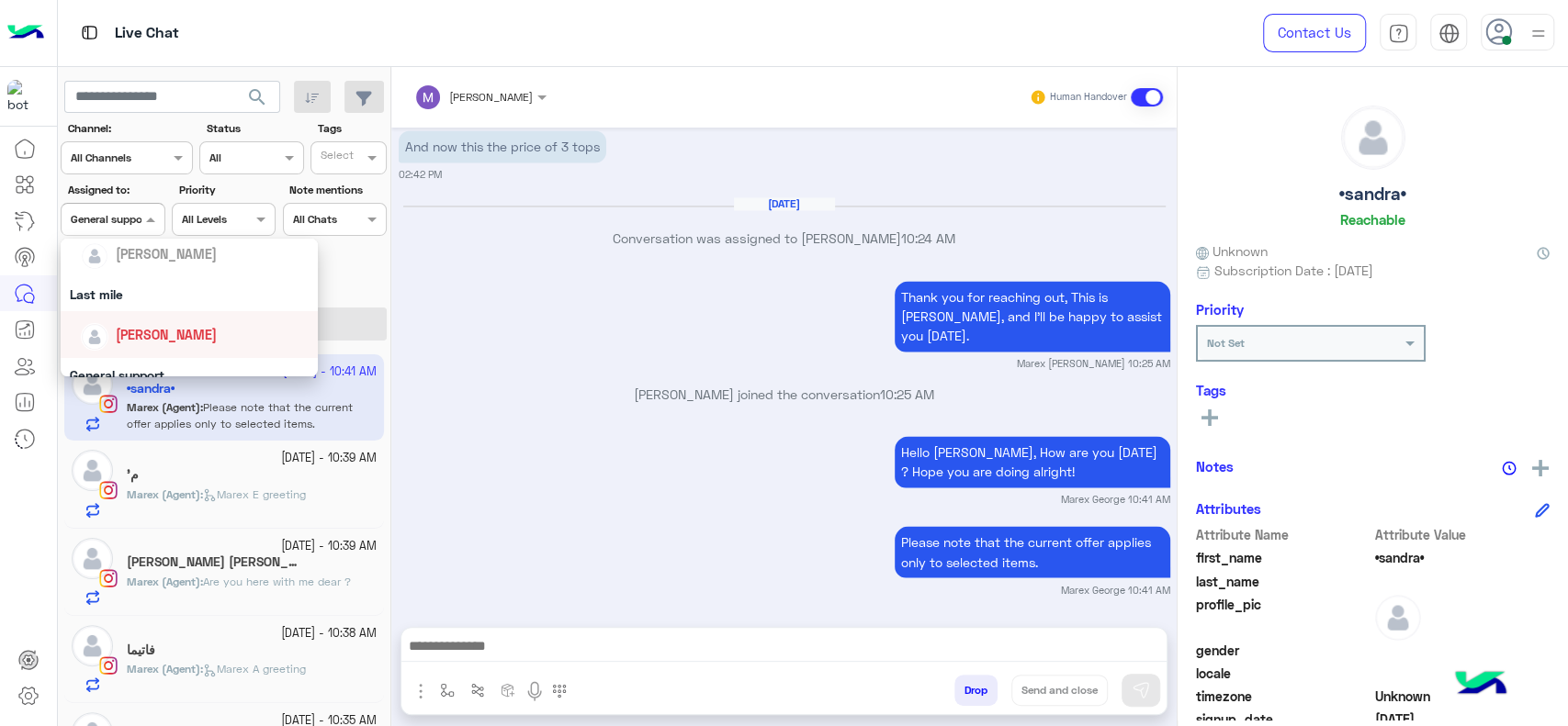
click at [156, 322] on div "[PERSON_NAME]" at bounding box center [195, 335] width 228 height 32
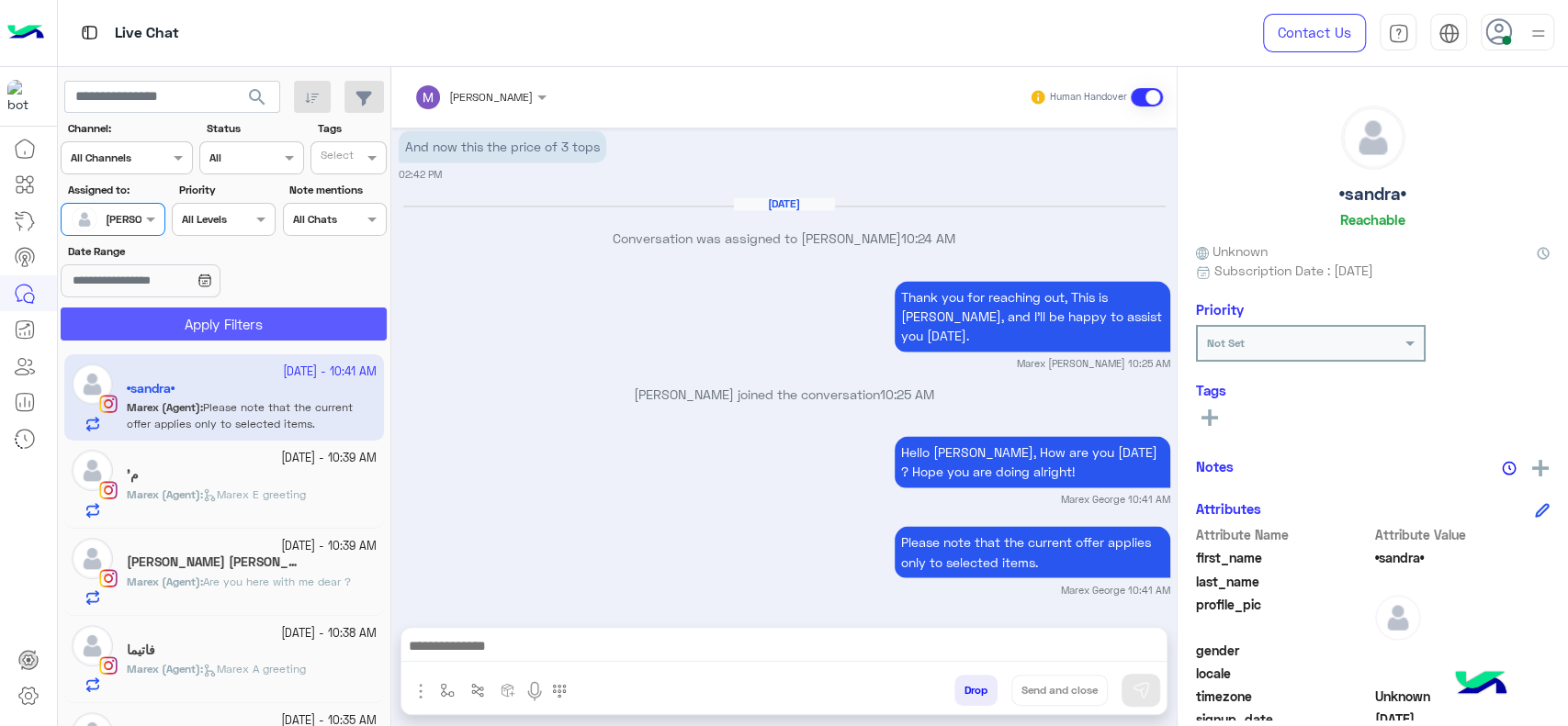
click at [167, 322] on button "Apply Filters" at bounding box center [223, 324] width 326 height 33
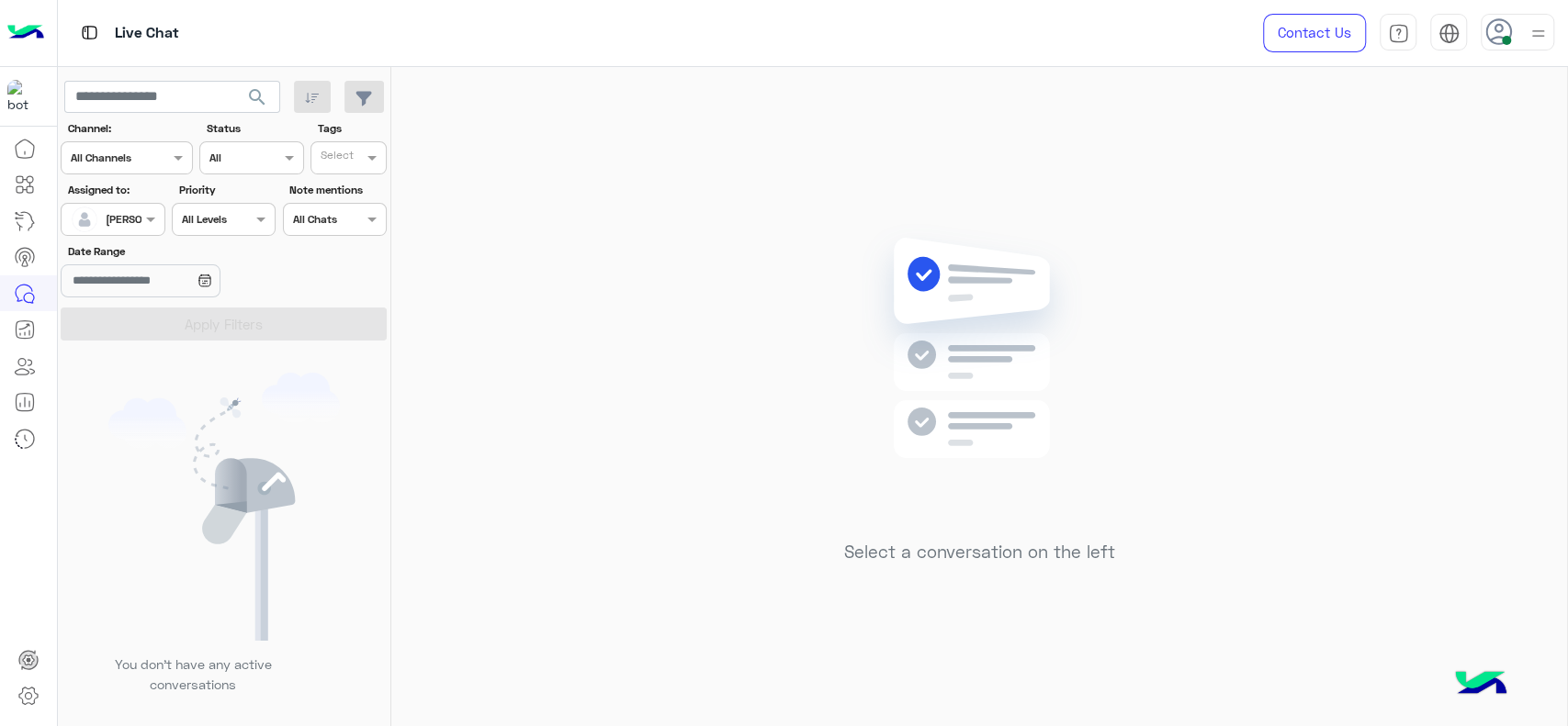
click at [123, 225] on span "[PERSON_NAME]" at bounding box center [148, 219] width 84 height 14
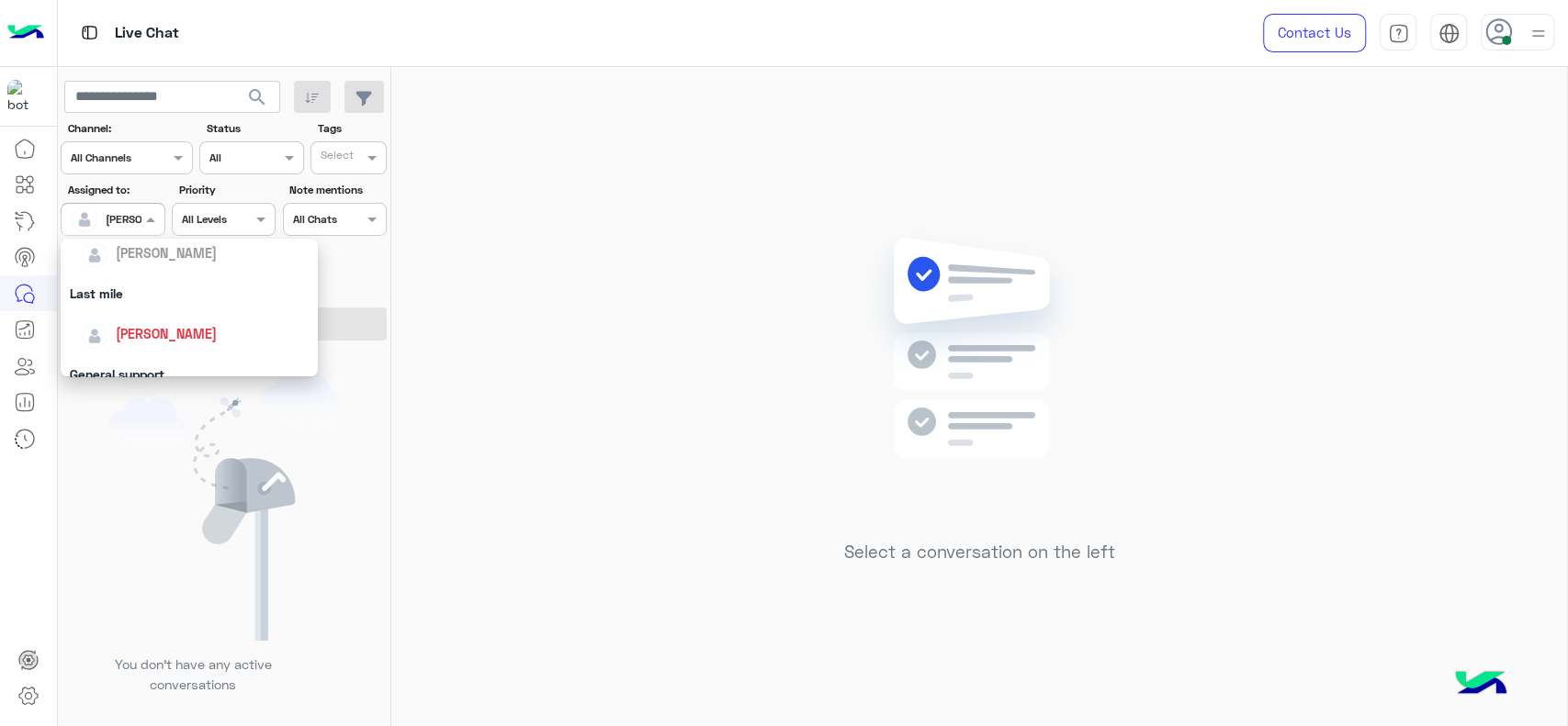
scroll to position [217, 0]
click at [146, 290] on div "Last mile" at bounding box center [189, 294] width 258 height 34
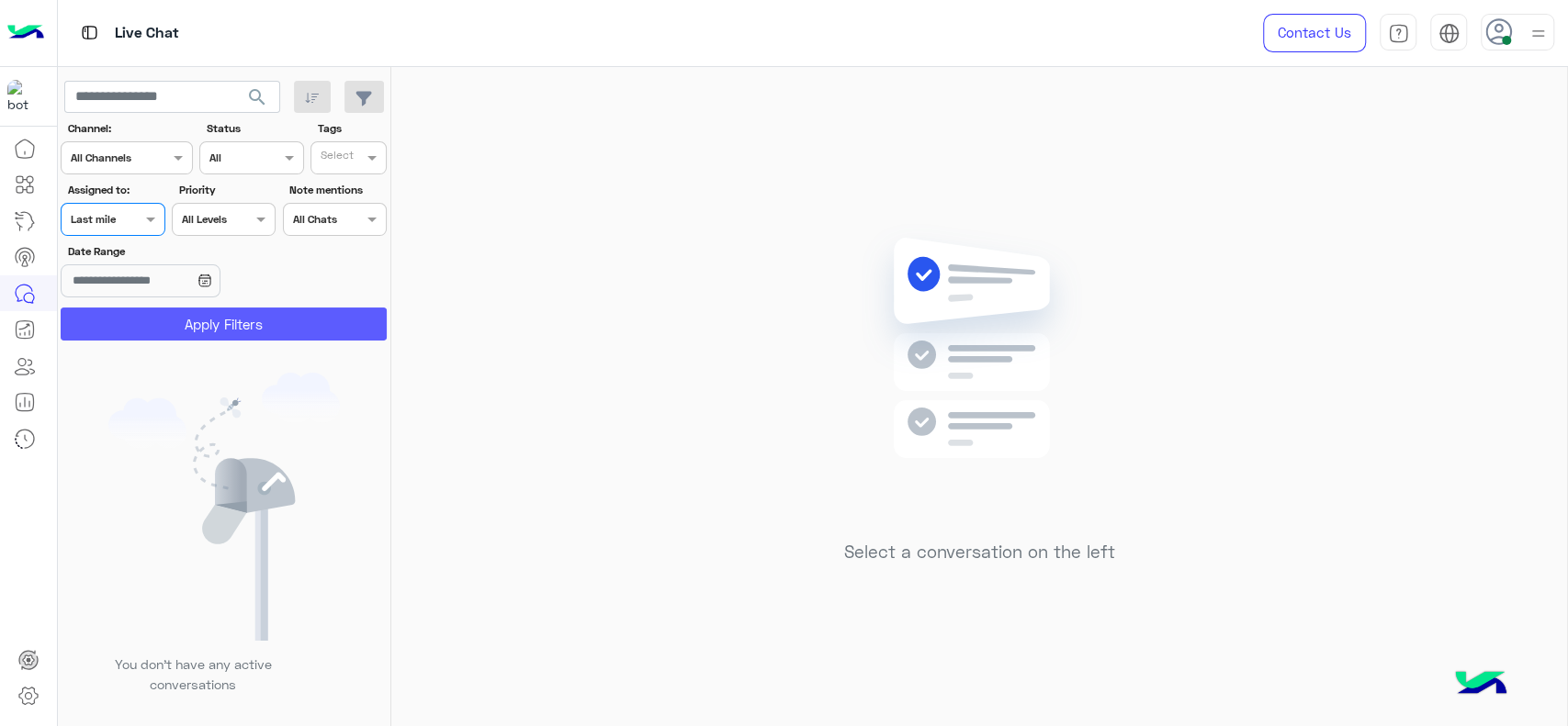
click at [155, 310] on button "Apply Filters" at bounding box center [223, 324] width 326 height 33
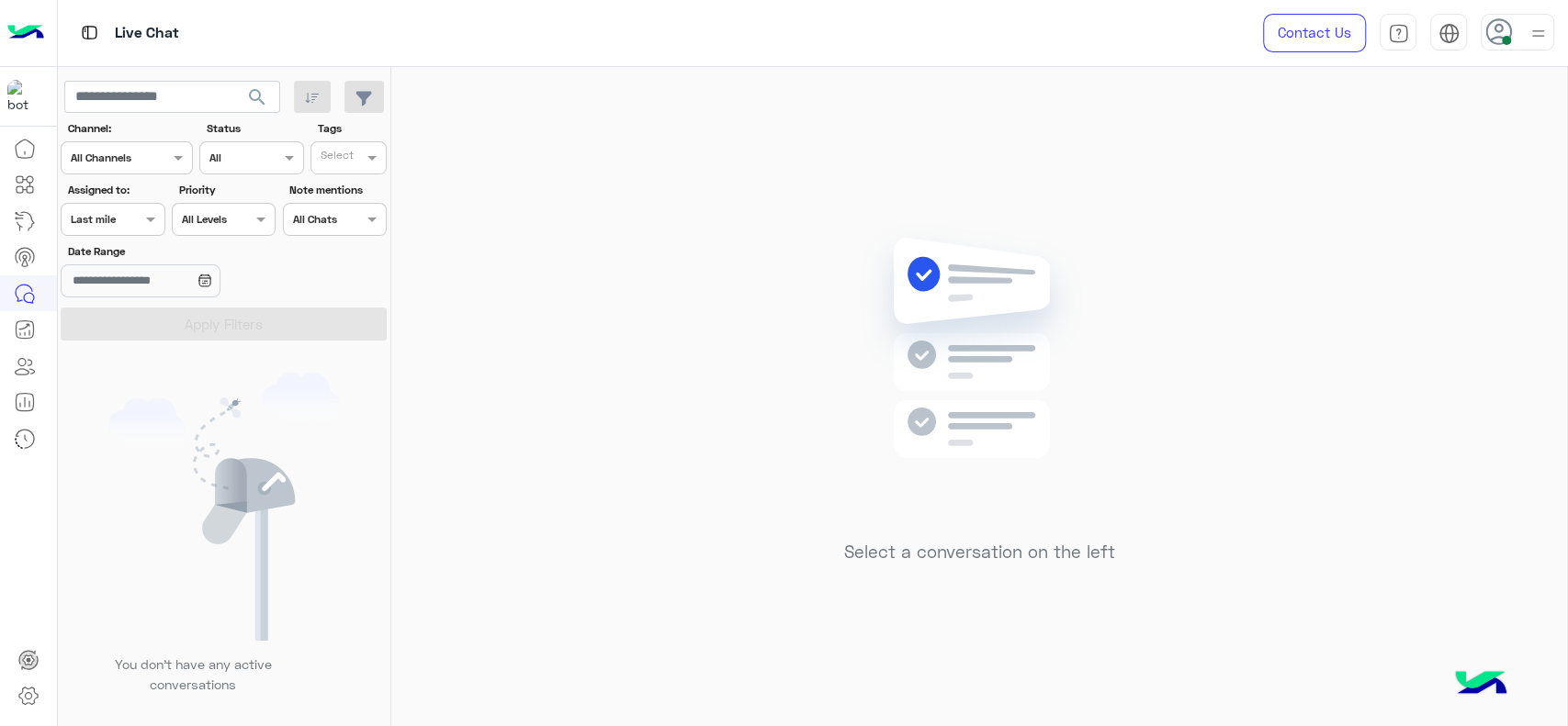
click at [130, 223] on div at bounding box center [112, 217] width 102 height 18
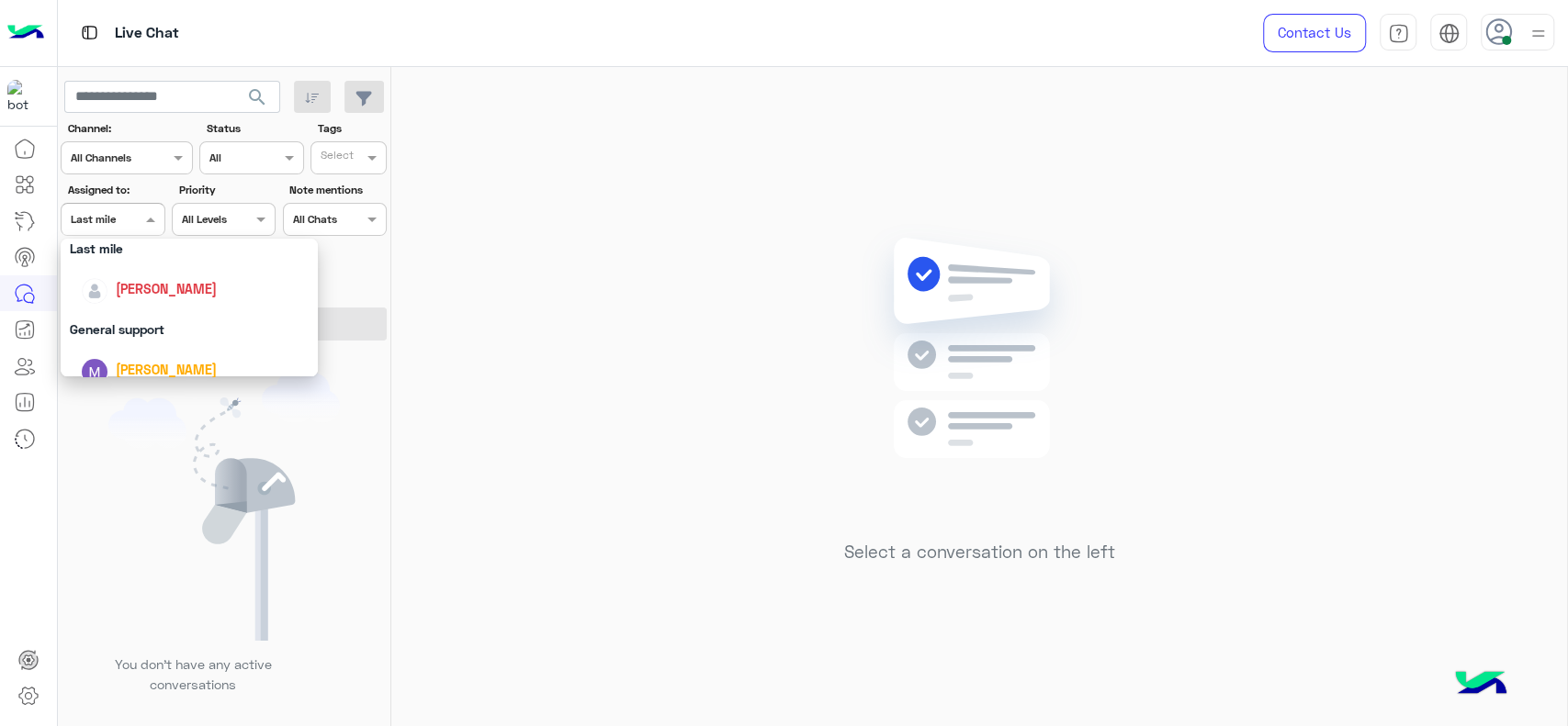
scroll to position [258, 0]
click at [168, 303] on div "[PERSON_NAME]" at bounding box center [166, 293] width 101 height 19
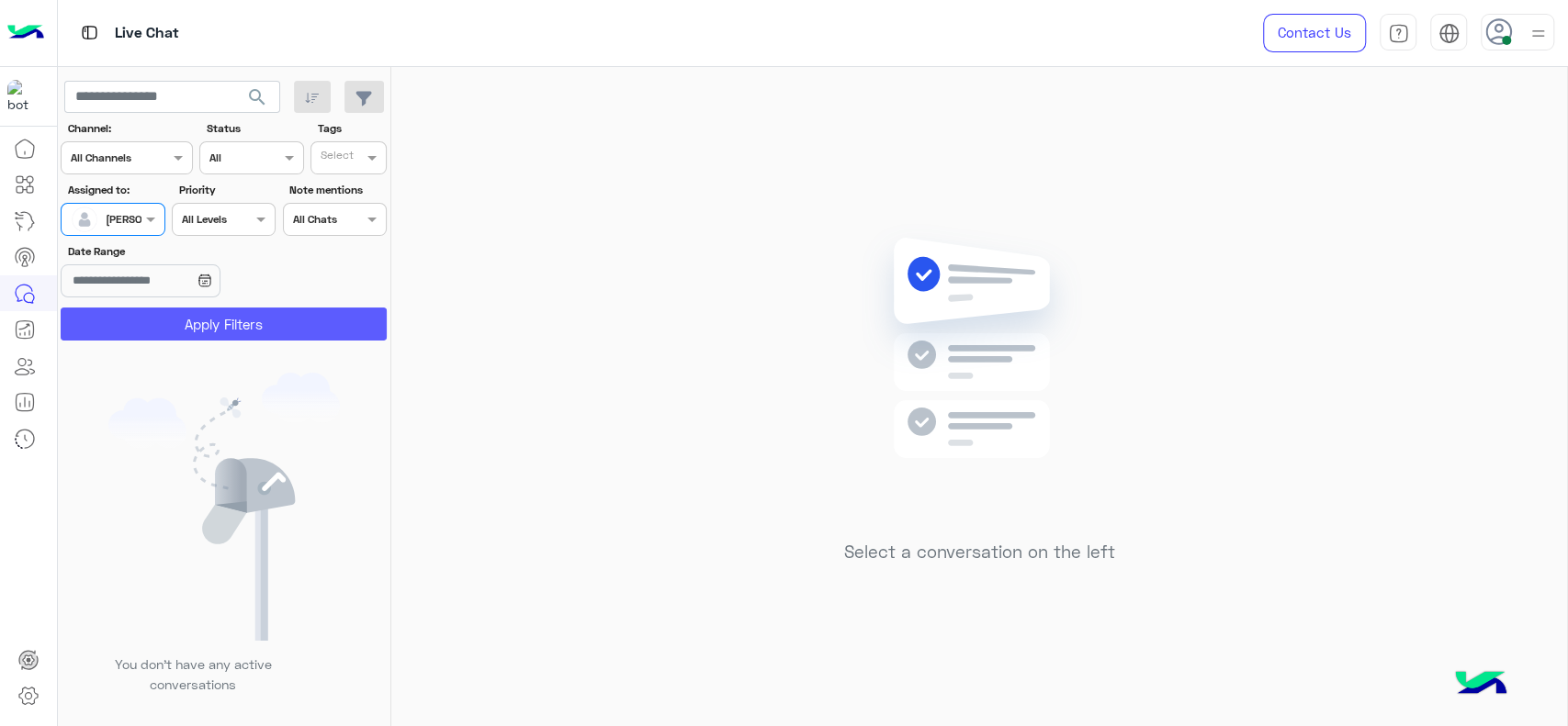
click at [175, 322] on button "Apply Filters" at bounding box center [223, 324] width 326 height 33
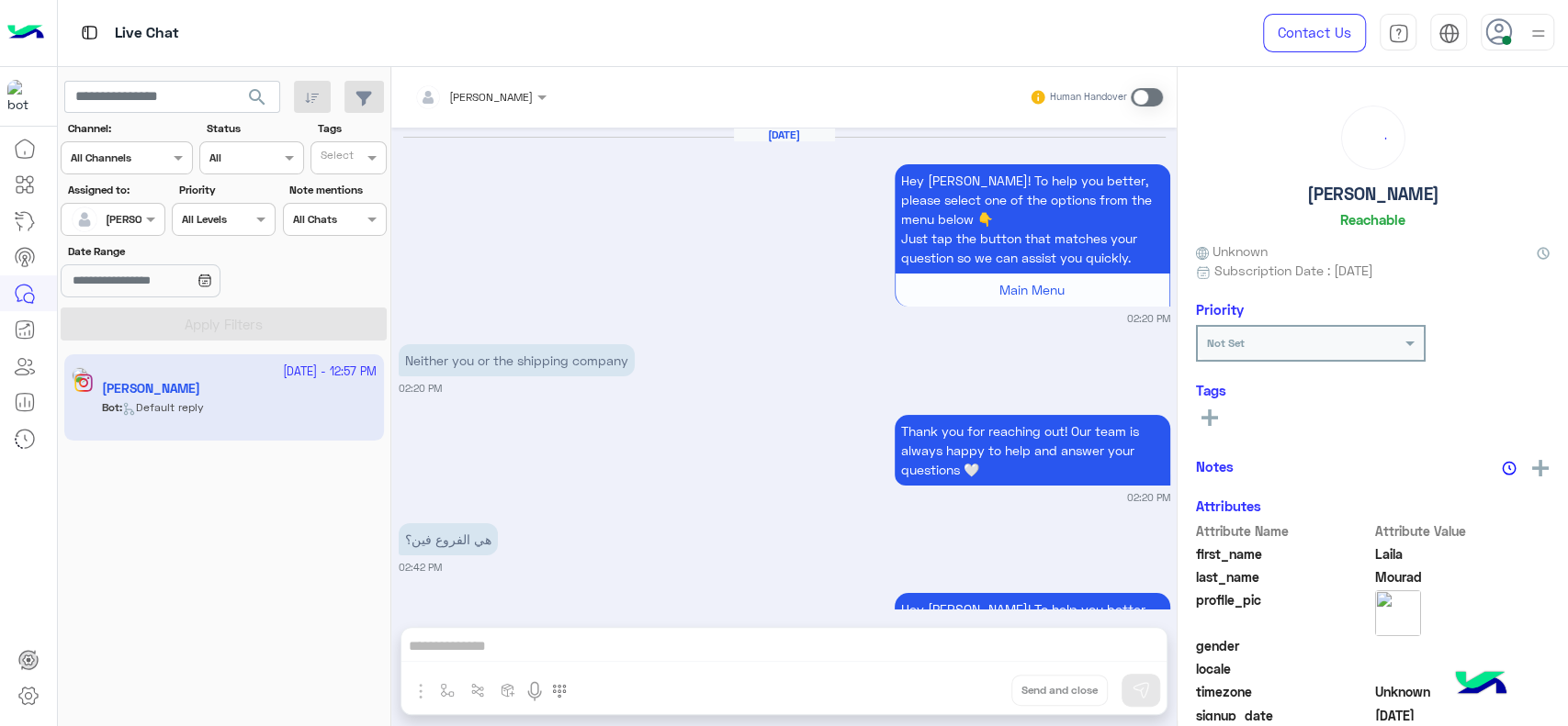
scroll to position [2272, 0]
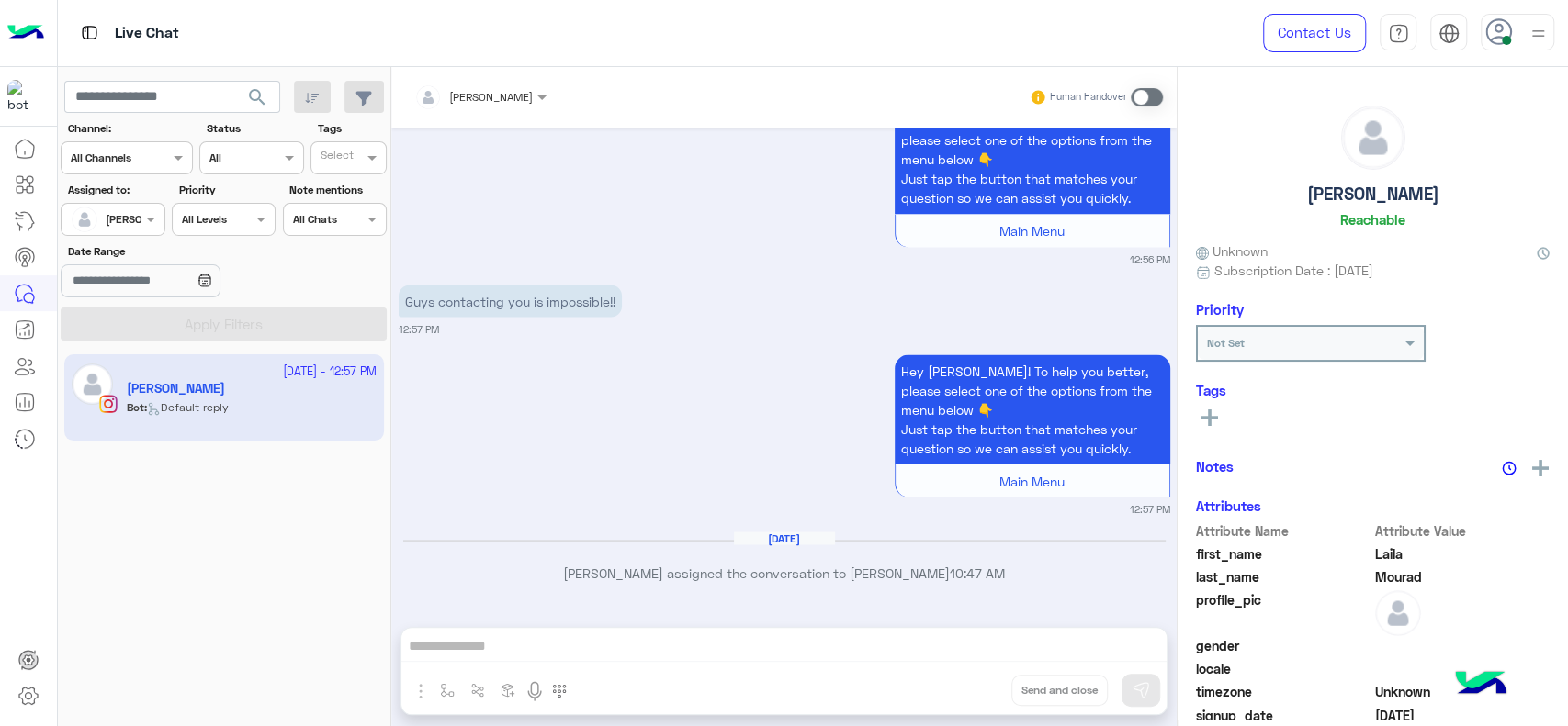
click at [496, 80] on div "[PERSON_NAME]" at bounding box center [473, 97] width 119 height 37
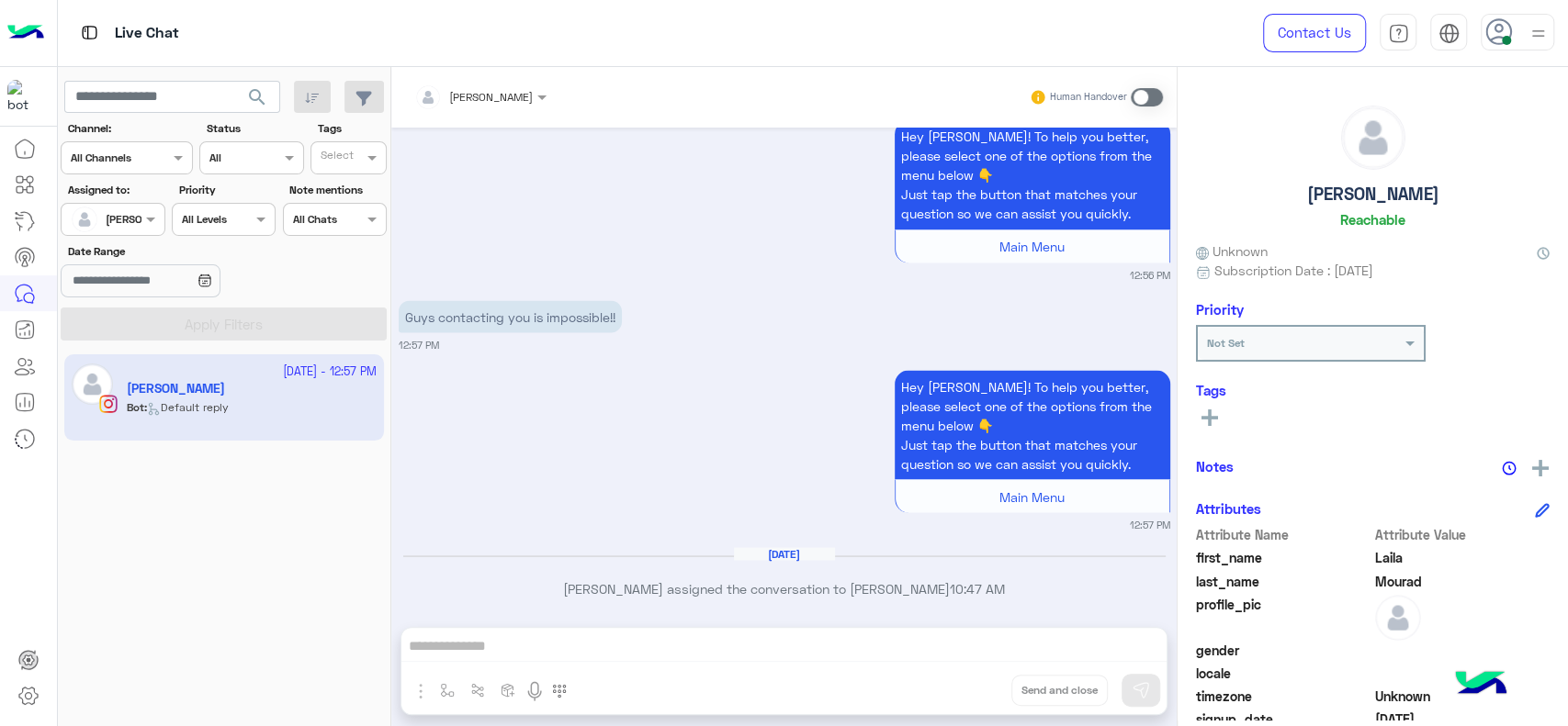
scroll to position [2251, 0]
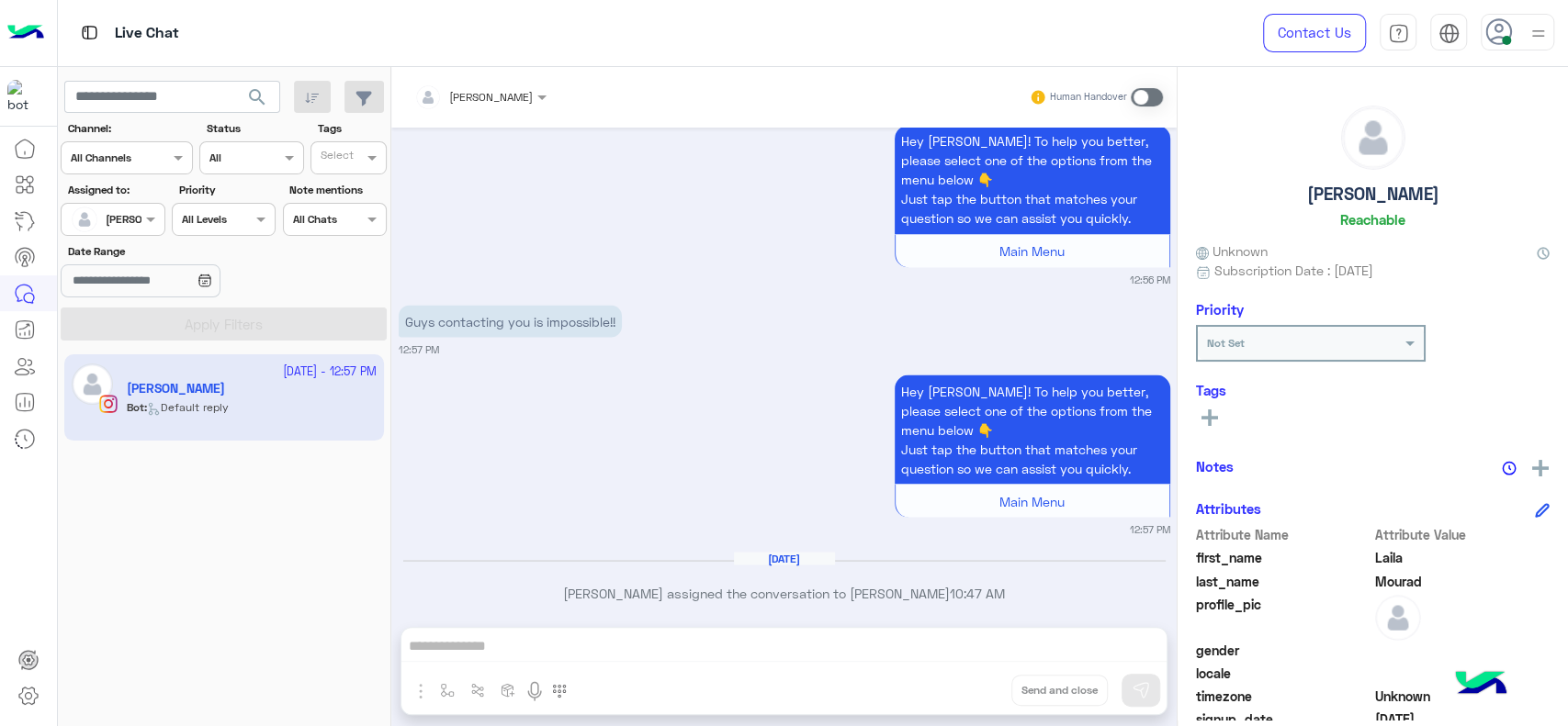
click at [499, 473] on div "Hey Laila! To help you better, please select one of the options from the menu b…" at bounding box center [784, 454] width 772 height 166
click at [1130, 94] on span at bounding box center [1146, 97] width 32 height 19
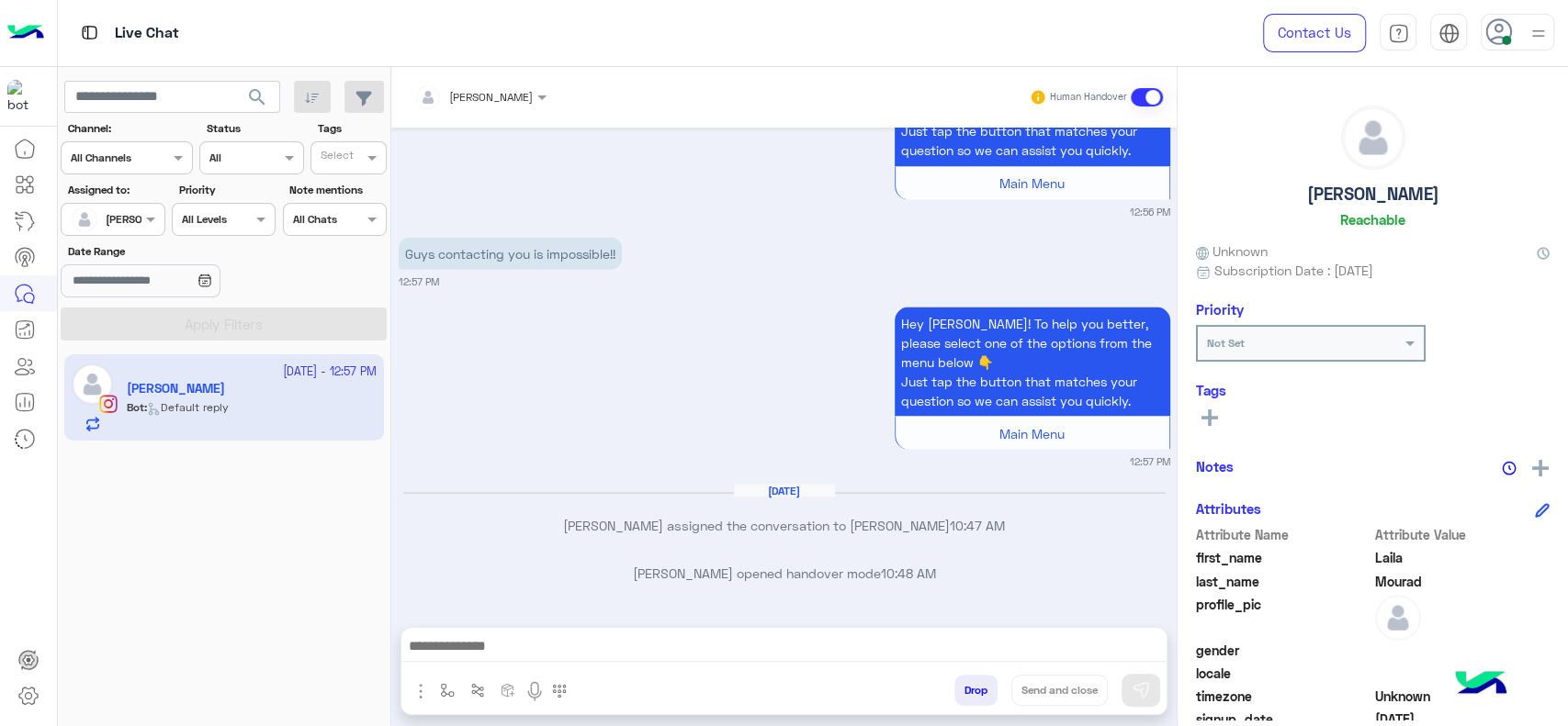
click at [434, 682] on button "button" at bounding box center [448, 689] width 31 height 31
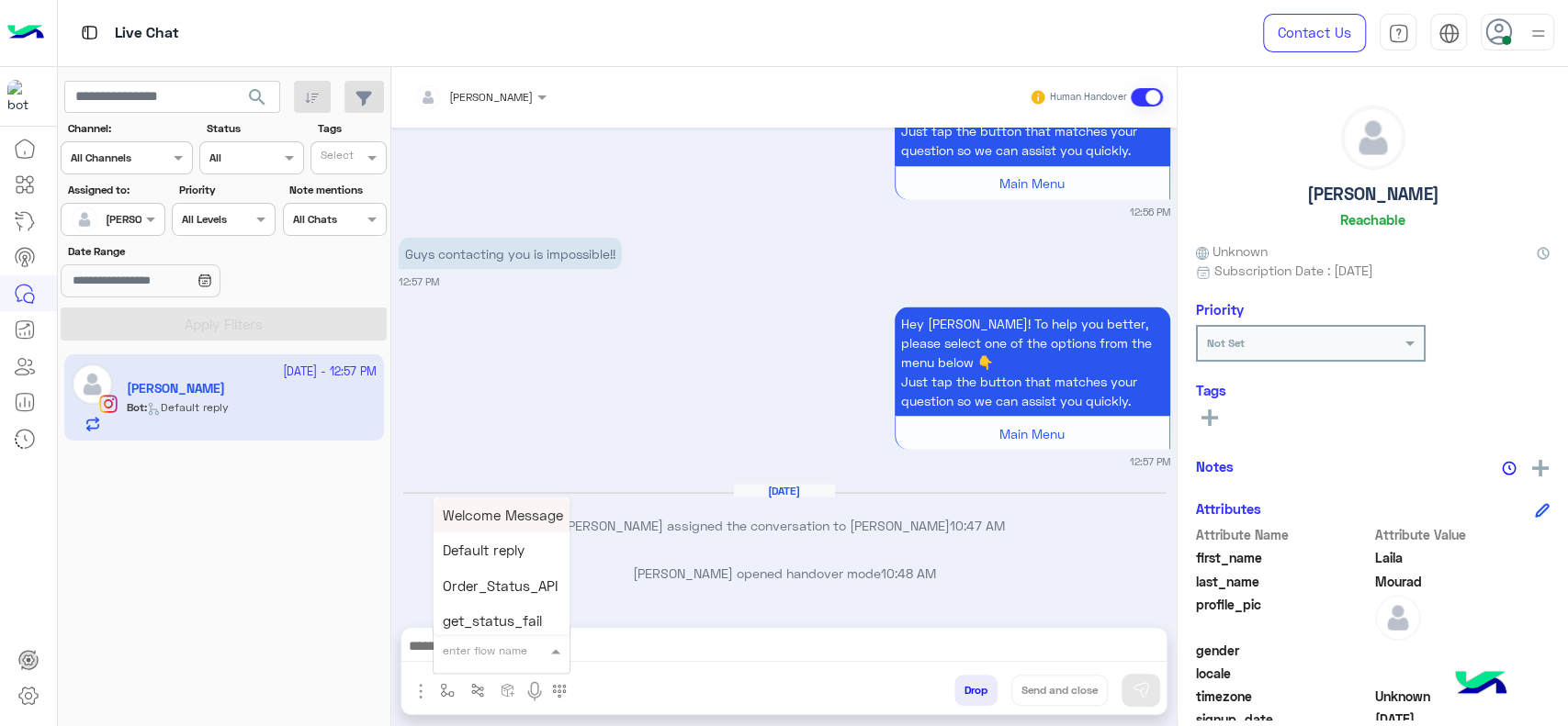
click at [471, 637] on div "enter flow name" at bounding box center [501, 650] width 136 height 33
type input "*"
click at [499, 583] on span "J Greeting" at bounding box center [475, 581] width 66 height 17
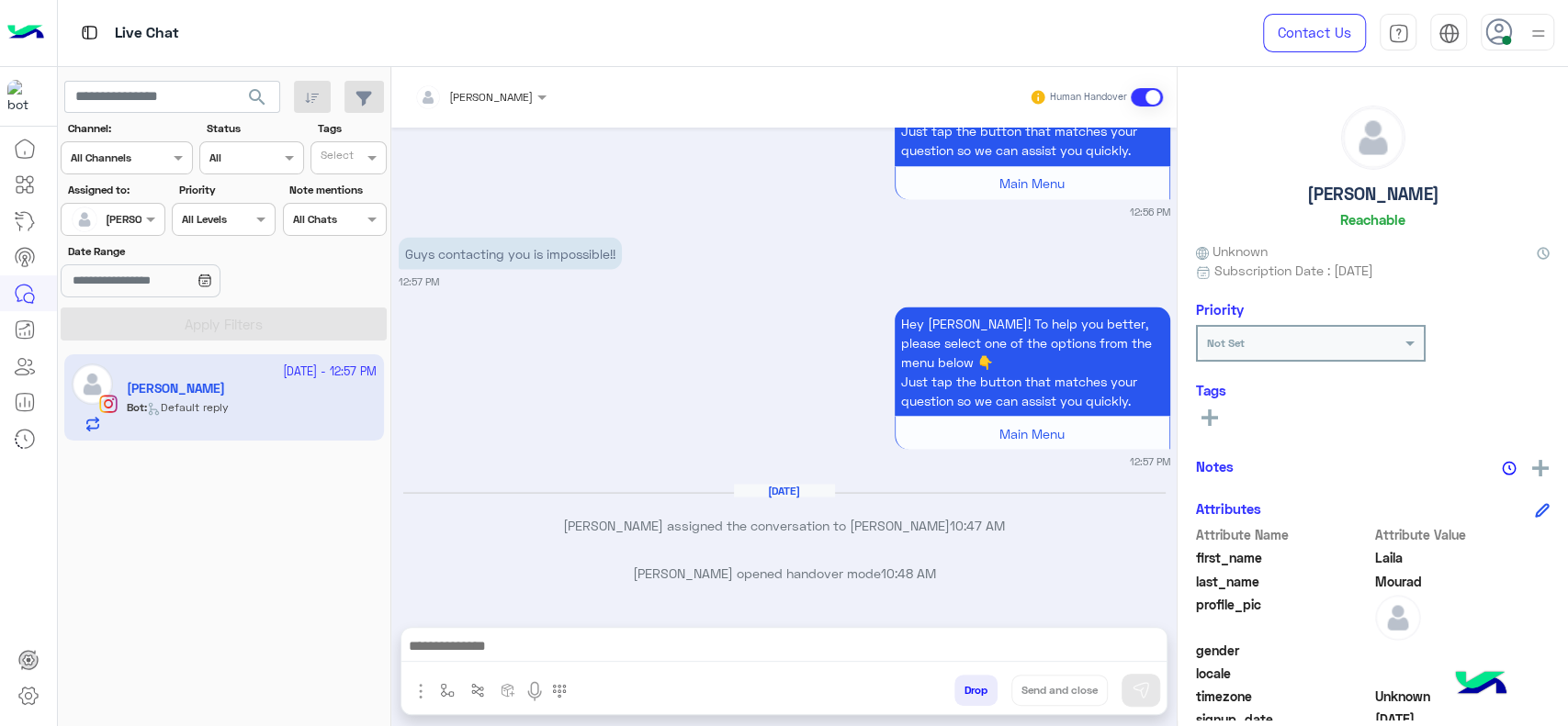
type textarea "**********"
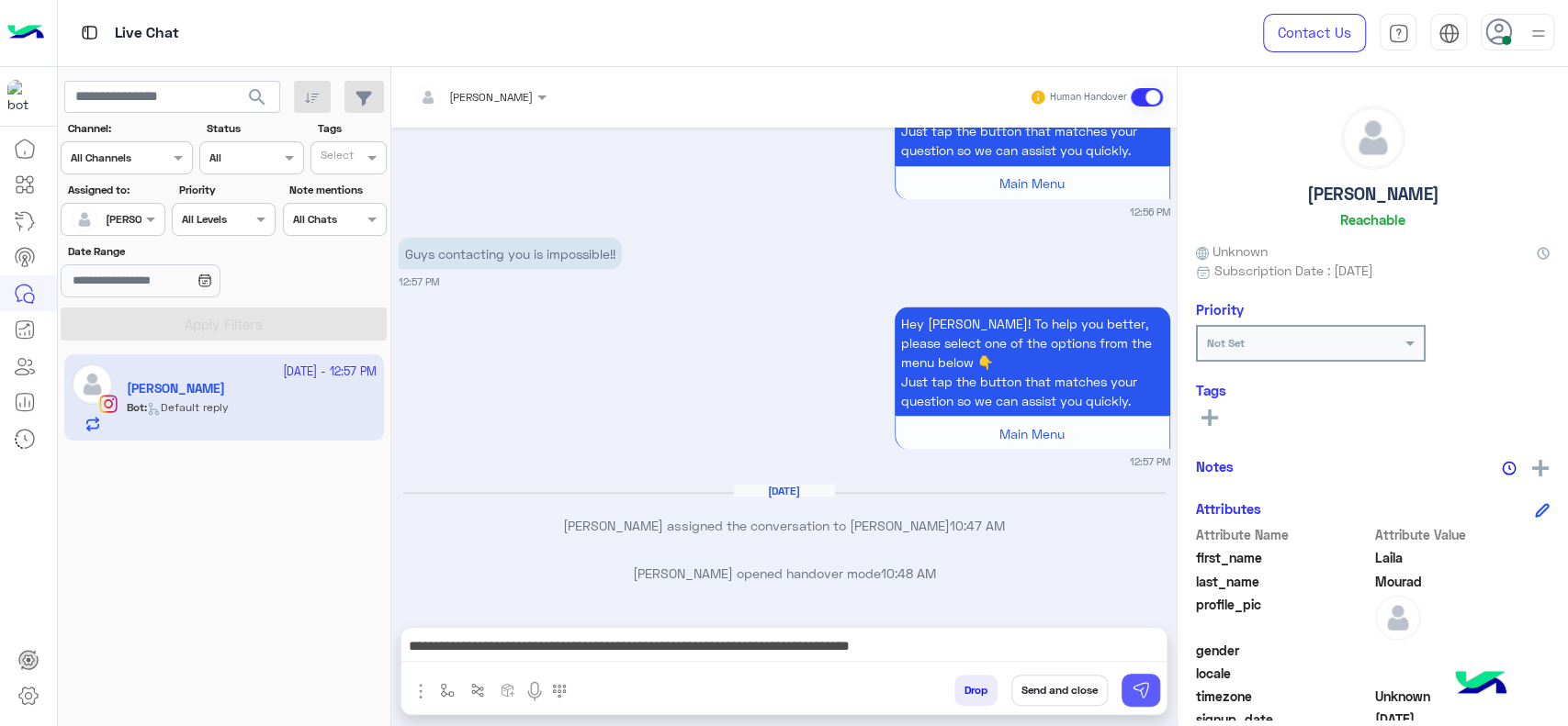
click at [1132, 696] on img at bounding box center [1140, 690] width 19 height 19
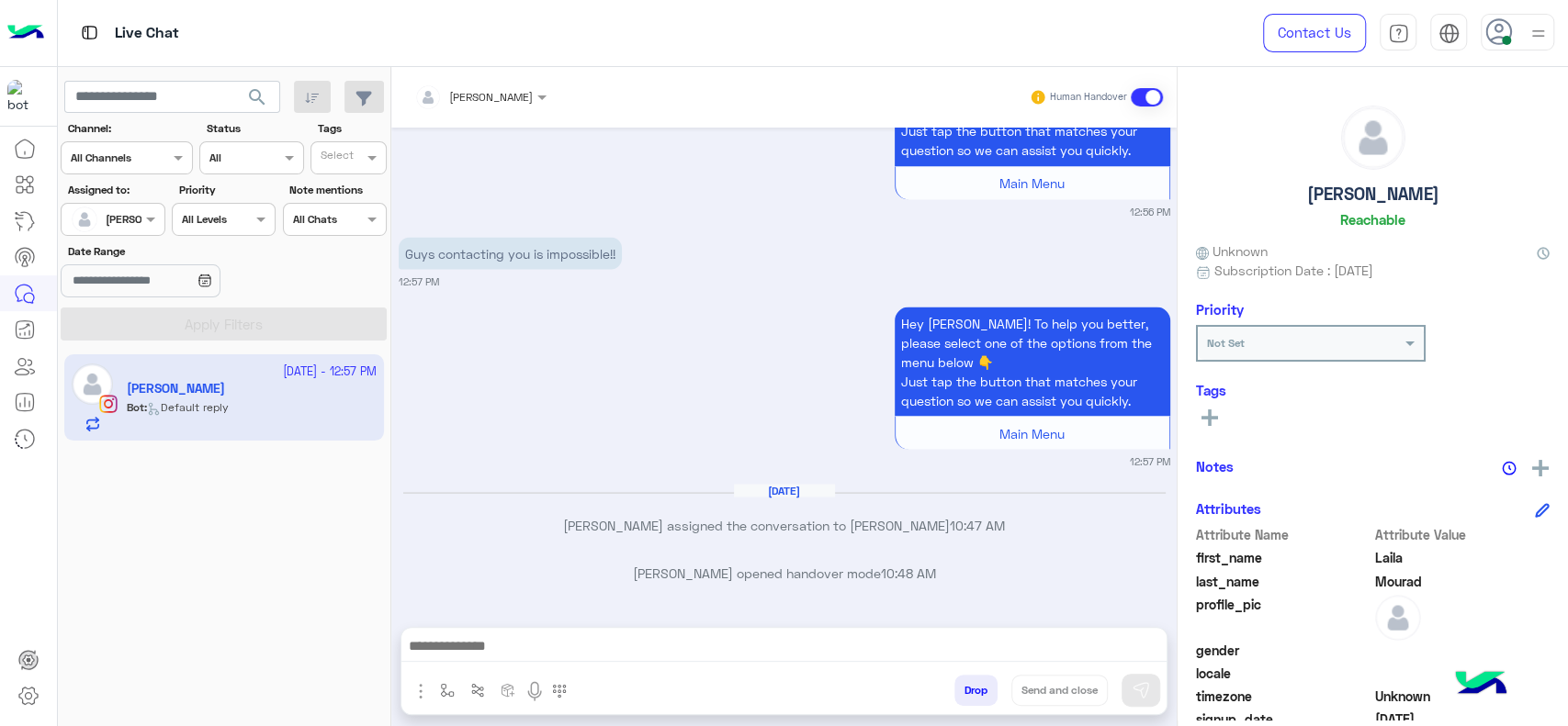
click at [720, 398] on div "Hey Laila! To help you better, please select one of the options from the menu b…" at bounding box center [784, 385] width 772 height 166
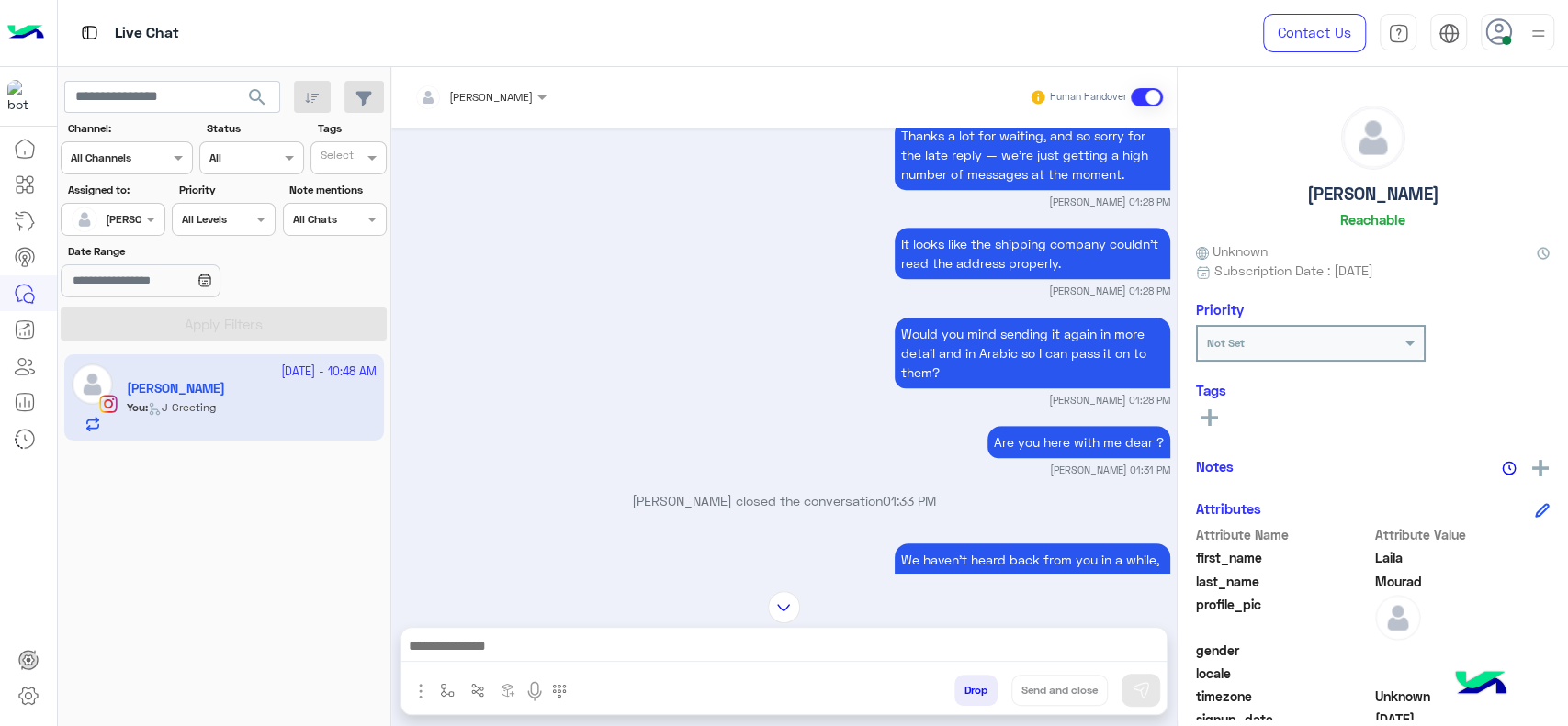
scroll to position [539, 0]
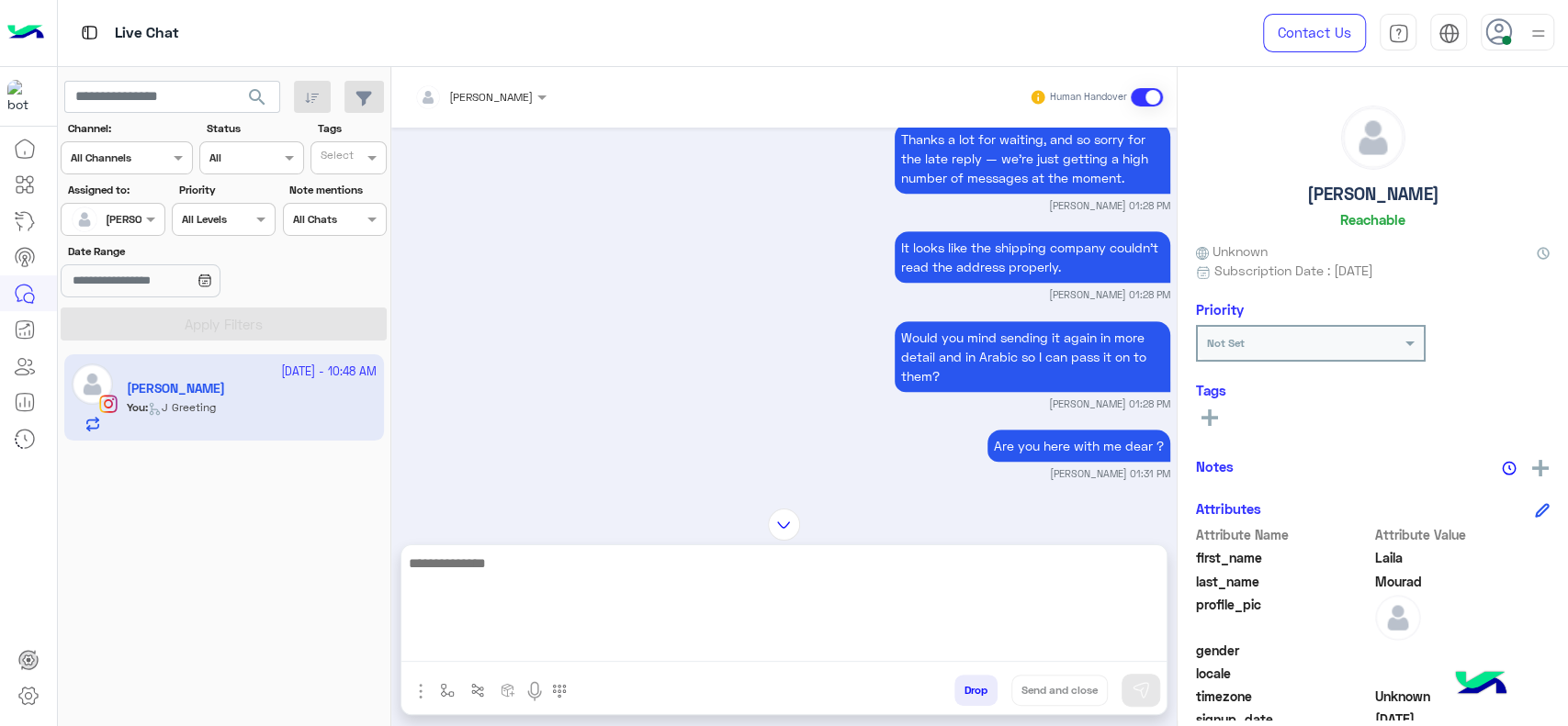
click at [647, 649] on textarea at bounding box center [784, 606] width 765 height 110
paste textarea "**********"
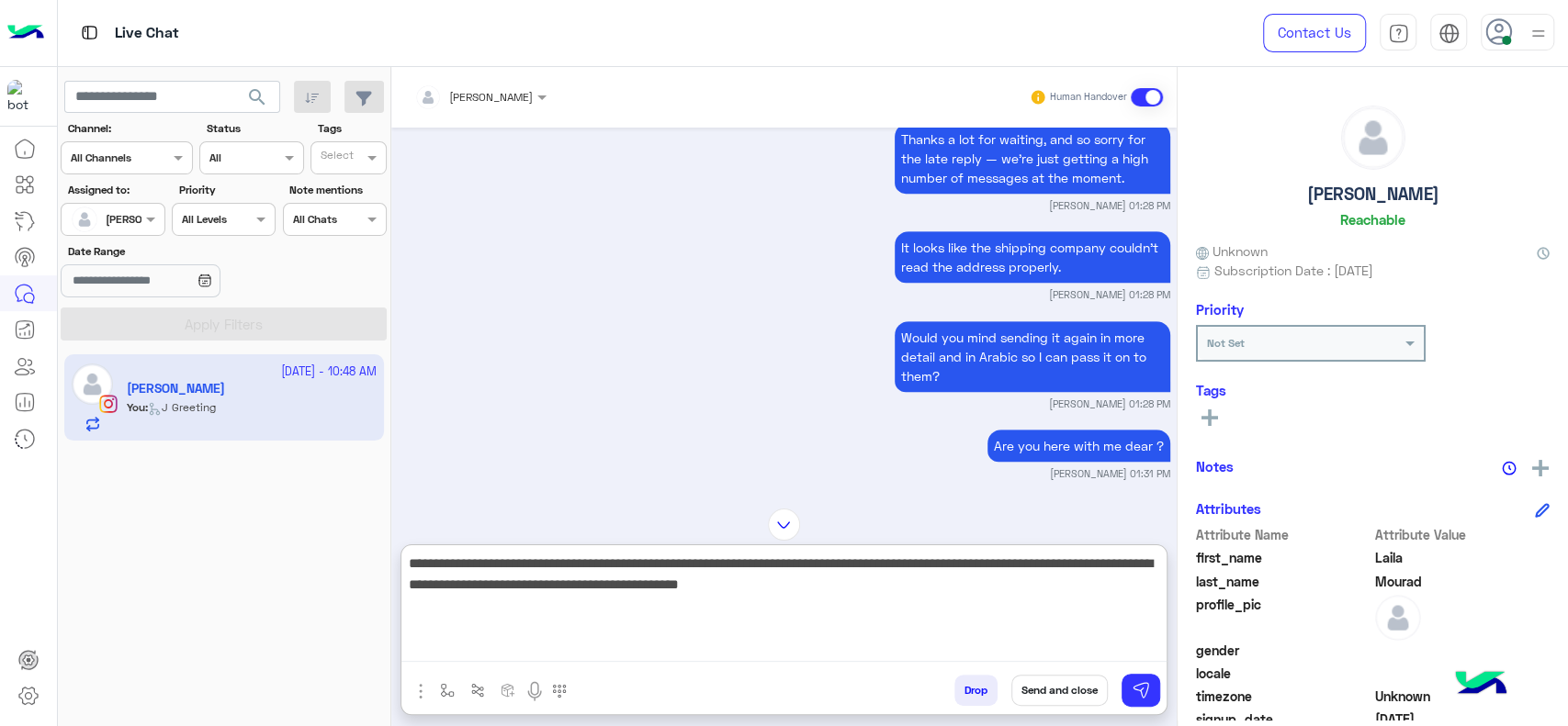
click at [844, 605] on textarea "**********" at bounding box center [784, 606] width 765 height 110
click at [871, 576] on textarea "**********" at bounding box center [784, 606] width 765 height 110
type textarea "**********"
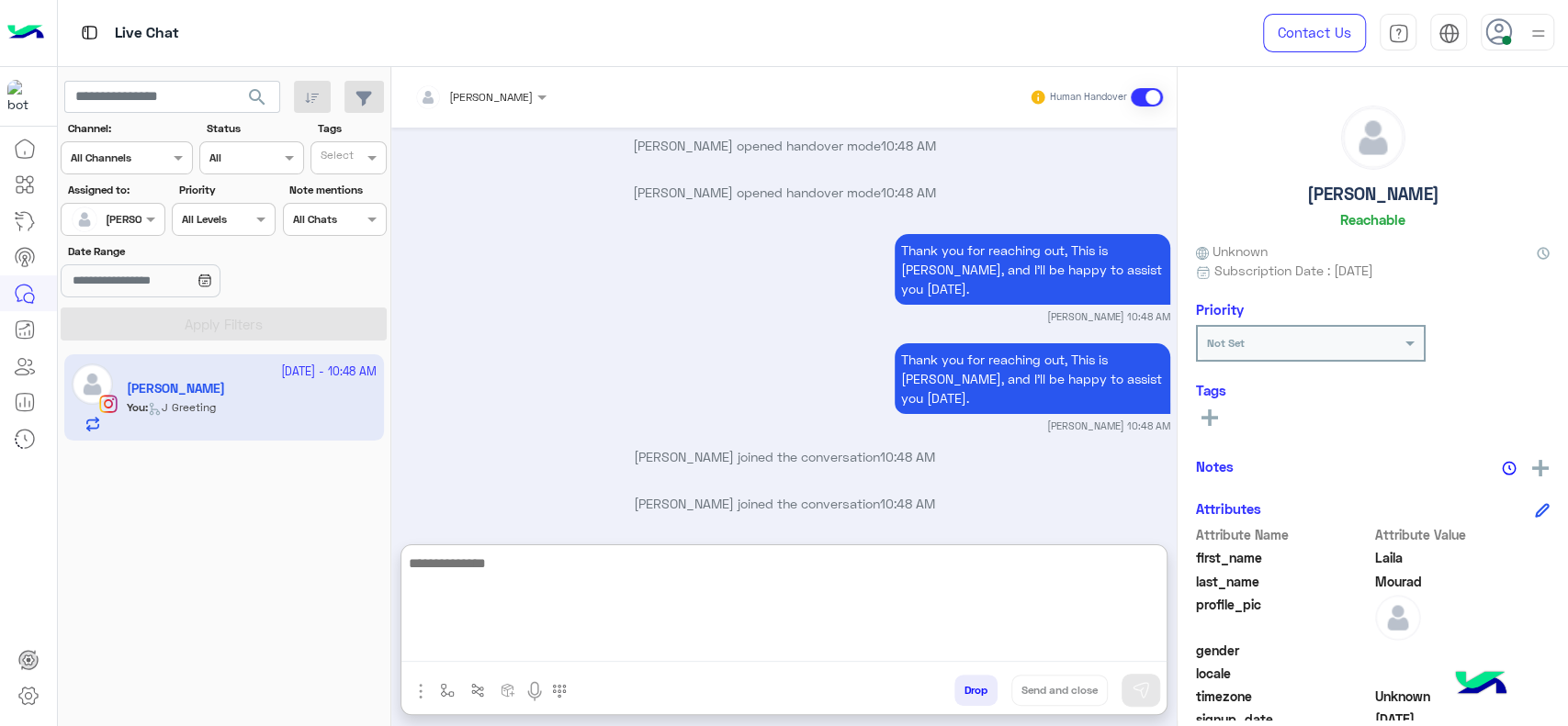
scroll to position [4695, 0]
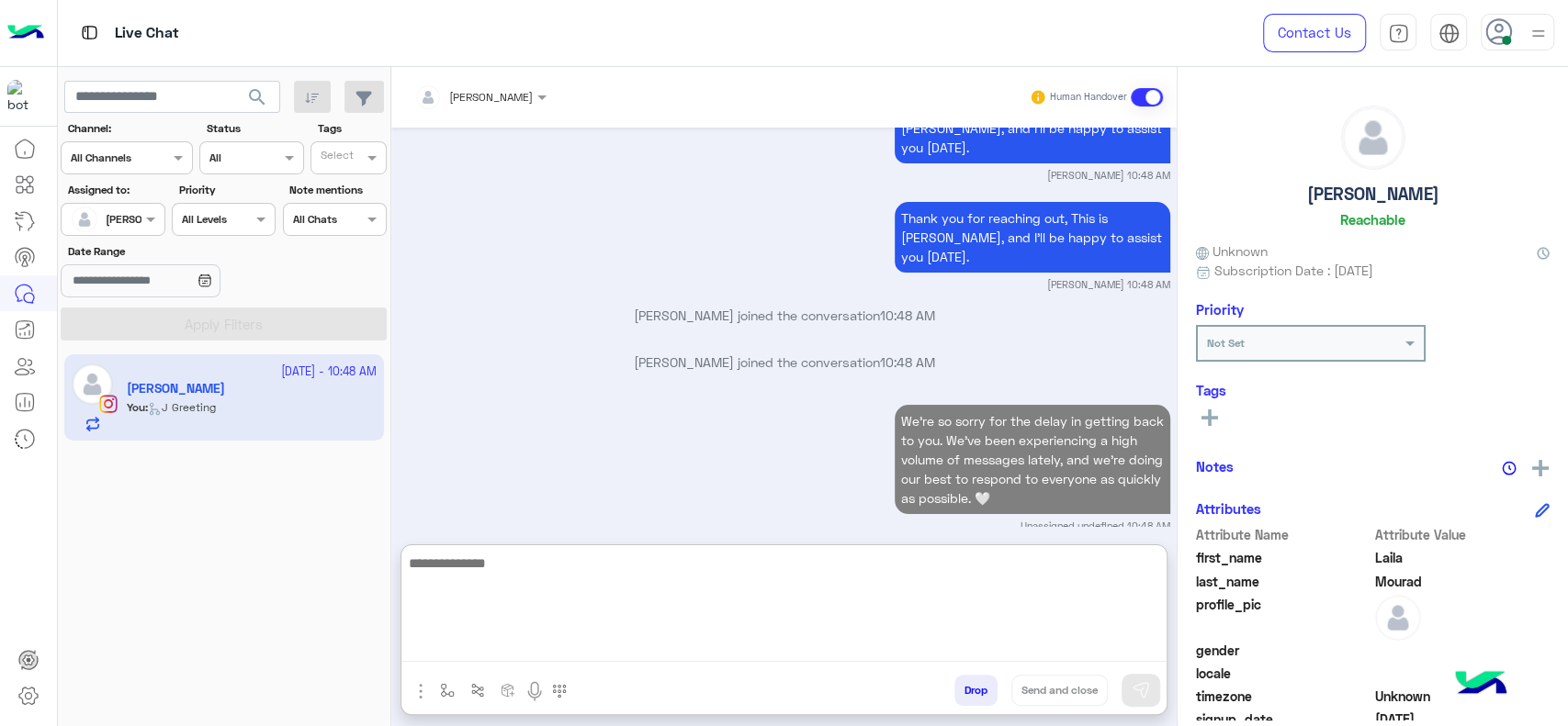
click at [751, 606] on textarea at bounding box center [784, 606] width 765 height 110
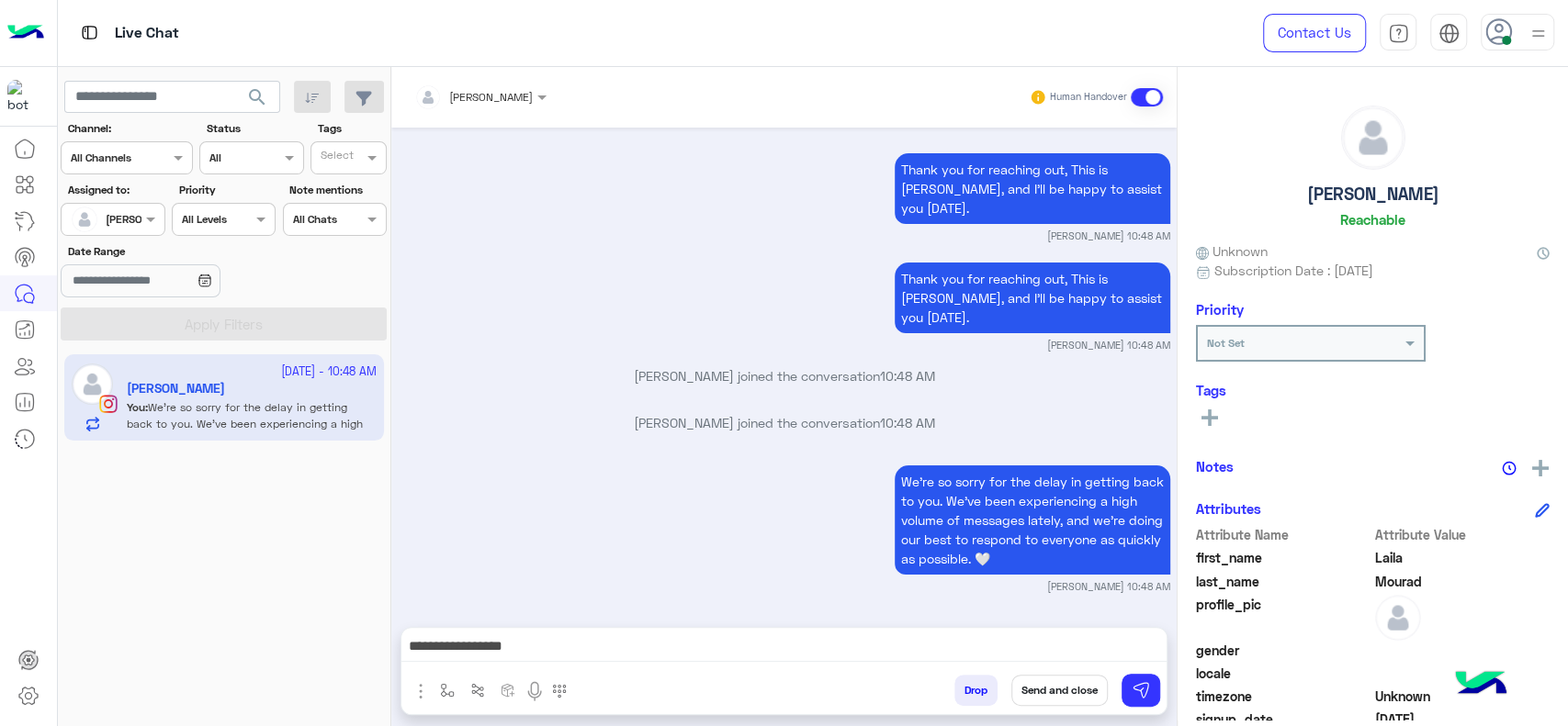
click at [512, 323] on div "Sep 17, 2025 Sorry about the confusion! If the website showed something else, w…" at bounding box center [784, 368] width 785 height 481
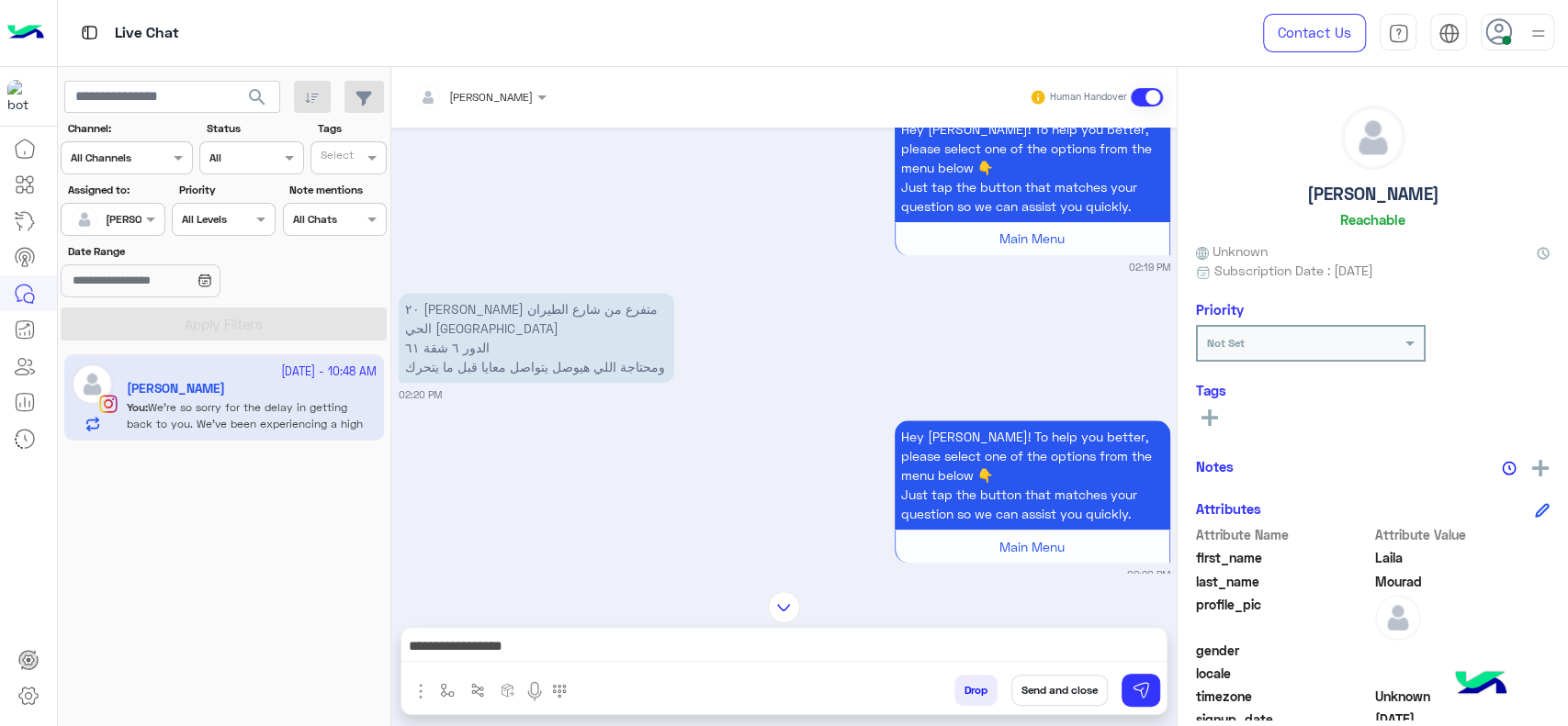
scroll to position [1245, 0]
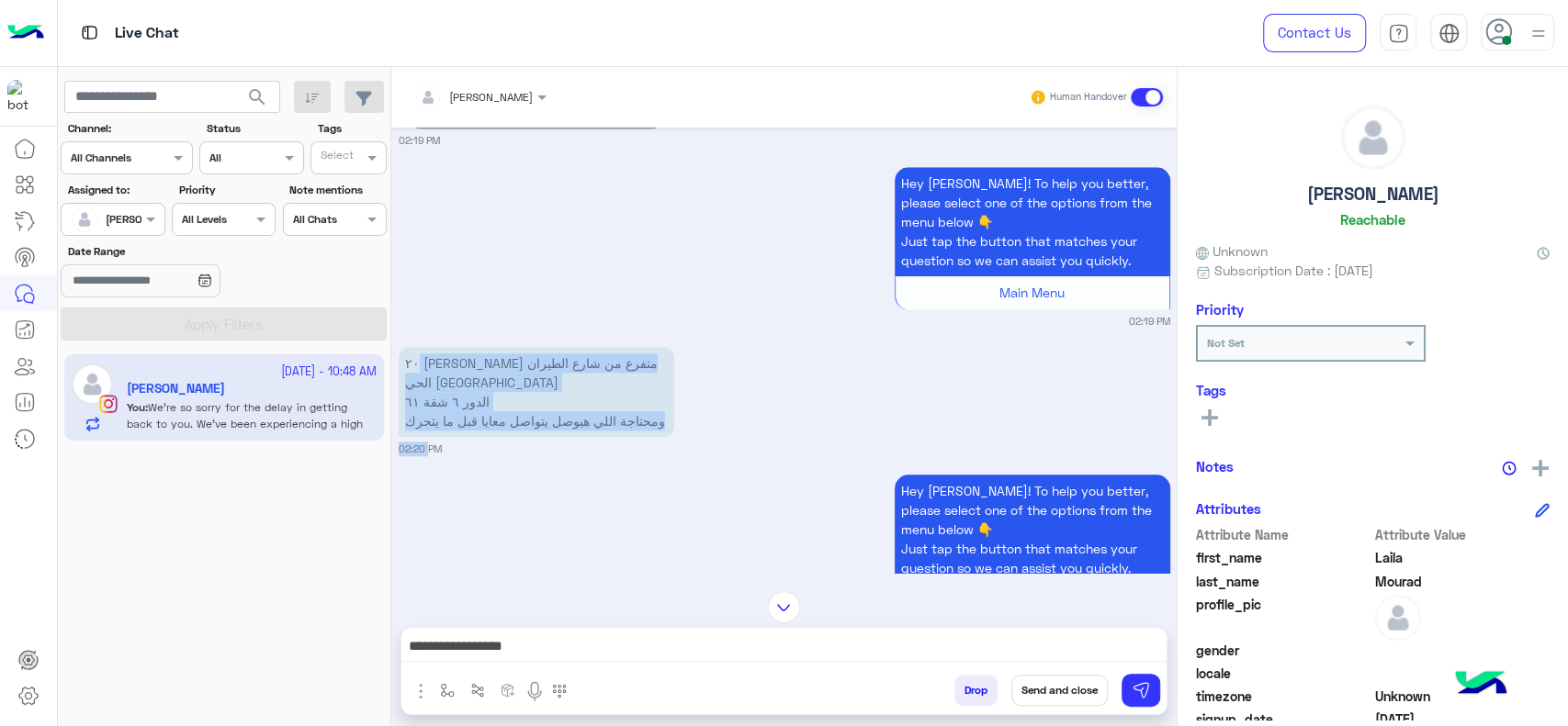
drag, startPoint x: 659, startPoint y: 378, endPoint x: 421, endPoint y: 461, distance: 252.1
click at [421, 457] on div "٢٠ محمد فريد ابو حديد متفرع من شارع الطيران الحي السابع مدينة نصر الدور ٦ شقة ٦…" at bounding box center [784, 399] width 772 height 114
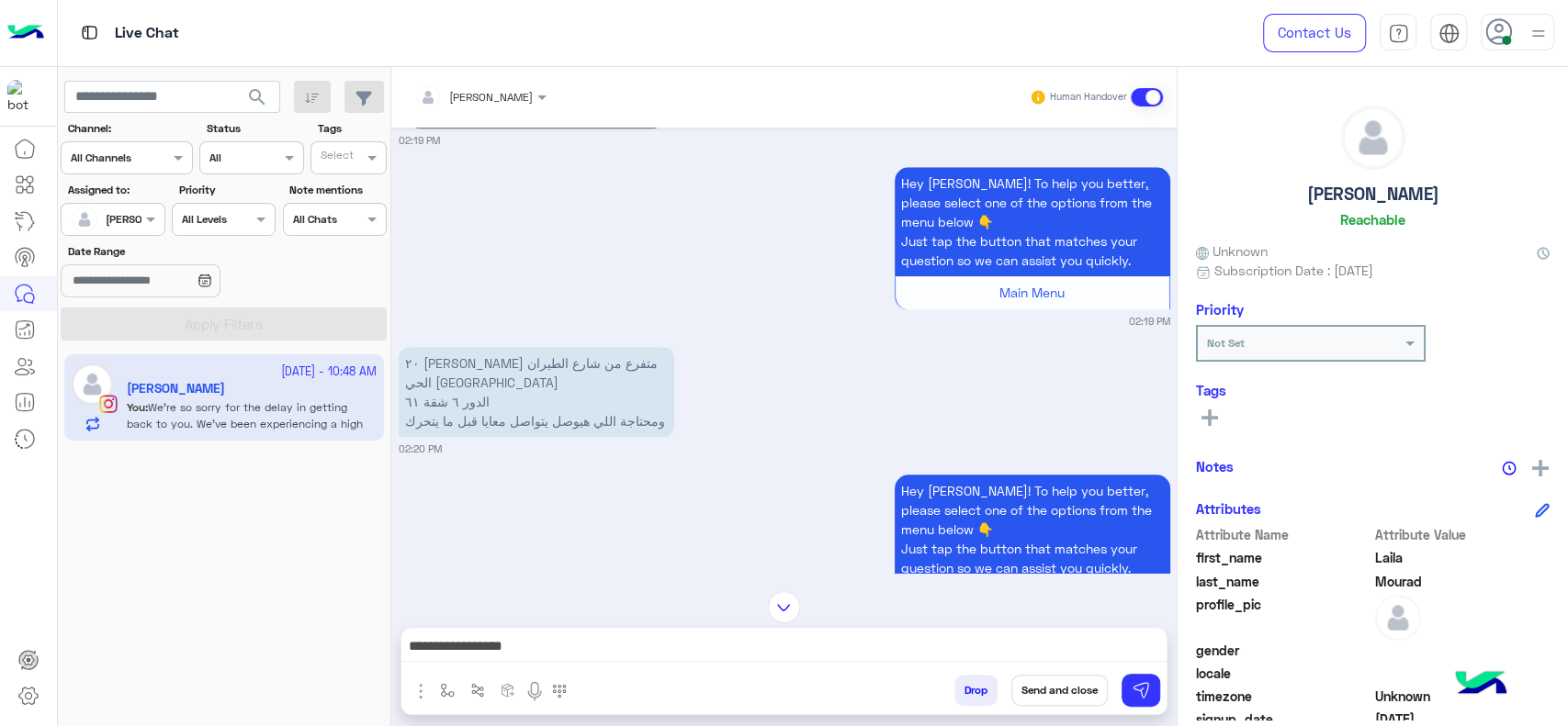
drag, startPoint x: 479, startPoint y: 462, endPoint x: 500, endPoint y: 465, distance: 21.2
click at [477, 457] on small "02:20 PM" at bounding box center [784, 449] width 772 height 15
drag, startPoint x: 657, startPoint y: 363, endPoint x: 438, endPoint y: 414, distance: 224.9
click at [438, 414] on div "٢٠ محمد فريد ابو حديد متفرع من شارع الطيران الحي السابع مدينة نصر الدور ٦ شقة ٦…" at bounding box center [536, 392] width 275 height 99
drag, startPoint x: 639, startPoint y: 394, endPoint x: 669, endPoint y: 384, distance: 31.6
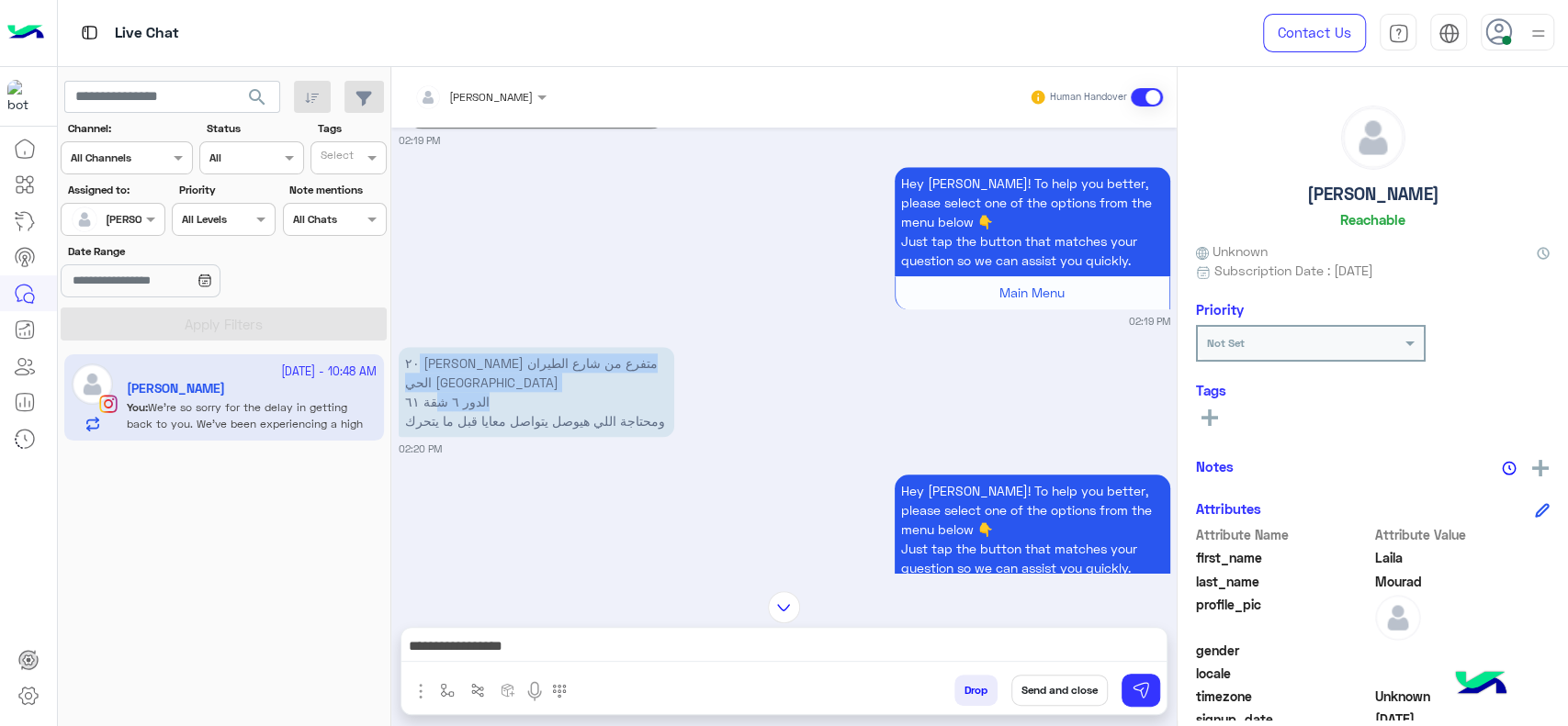
click at [639, 394] on p "٢٠ محمد فريد ابو حديد متفرع من شارع الطيران الحي السابع مدينة نصر الدور ٦ شقة ٦…" at bounding box center [536, 391] width 275 height 90
click at [659, 375] on p "٢٠ محمد فريد ابو حديد متفرع من شارع الطيران الحي السابع مدينة نصر الدور ٦ شقة ٦…" at bounding box center [536, 391] width 275 height 90
drag, startPoint x: 655, startPoint y: 372, endPoint x: 410, endPoint y: 417, distance: 249.1
click at [410, 417] on p "٢٠ محمد فريد ابو حديد متفرع من شارع الطيران الحي السابع مدينة نصر الدور ٦ شقة ٦…" at bounding box center [536, 391] width 275 height 90
copy p "محمد فريد ابو حديد متفرع من شارع الطيران الحي السابع مدينة نصر الدور ٦ شقة ٦"
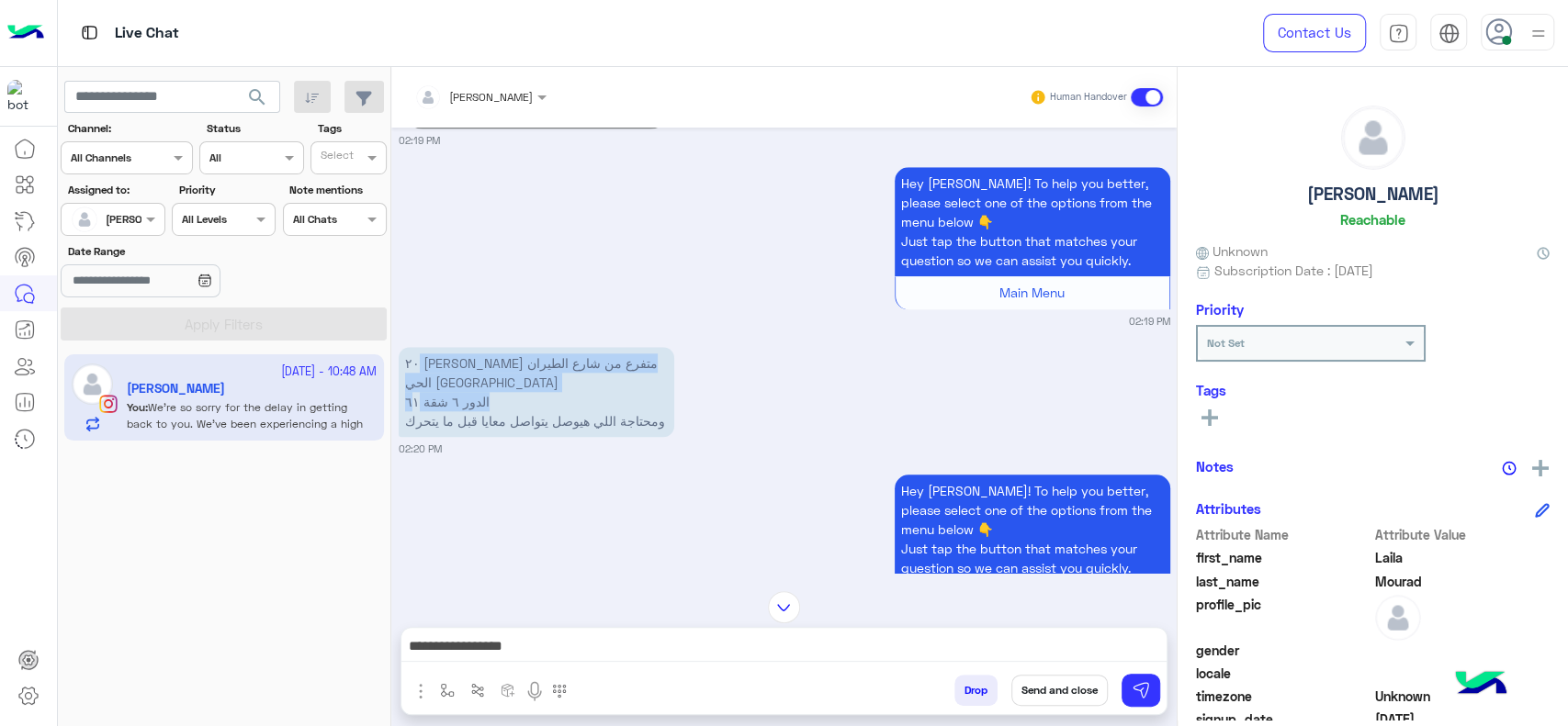
click at [604, 545] on div "Hey Laila! To help you better, please select one of the options from the menu b…" at bounding box center [784, 554] width 772 height 166
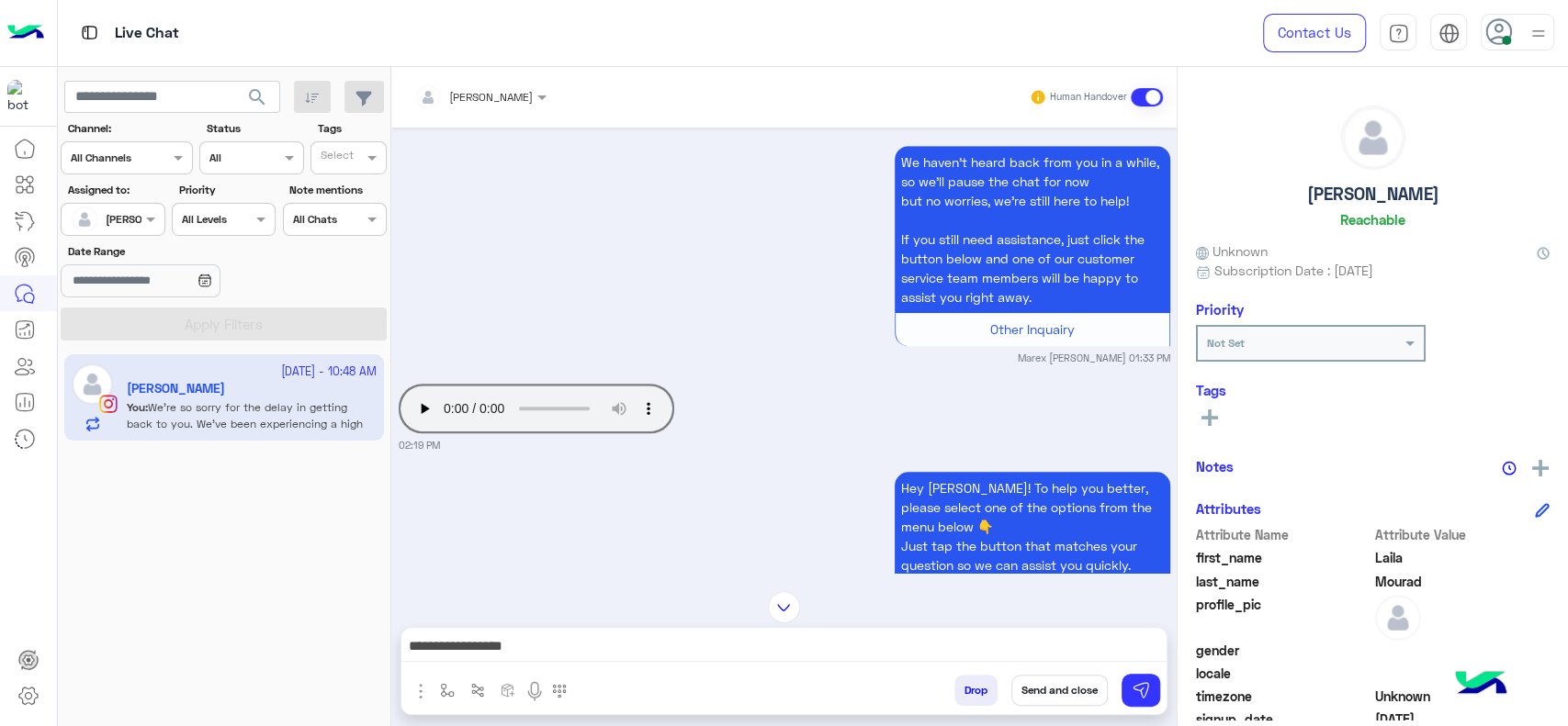
scroll to position [918, 0]
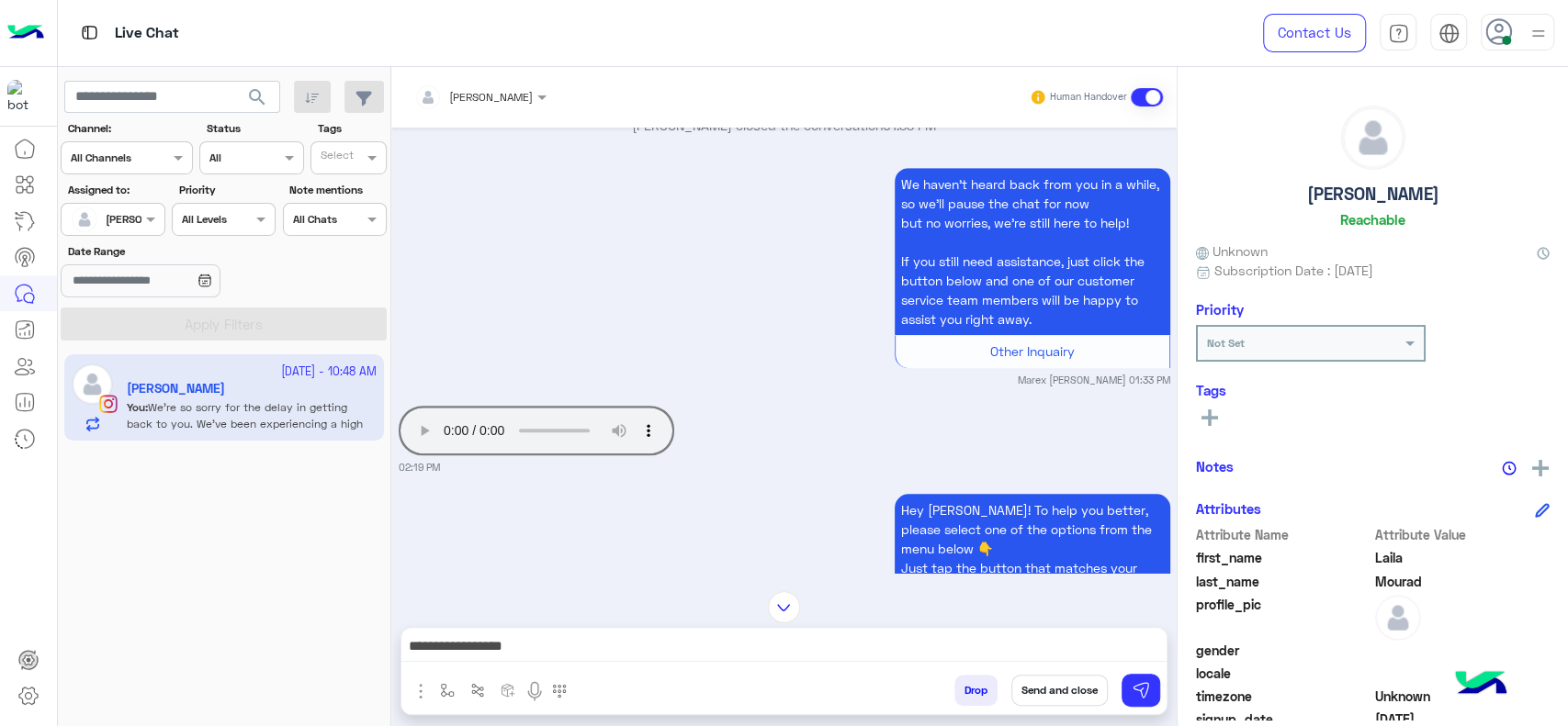
click at [585, 268] on div "We haven’t heard back from you in a while, so we’ll pause the chat for now but …" at bounding box center [784, 275] width 772 height 224
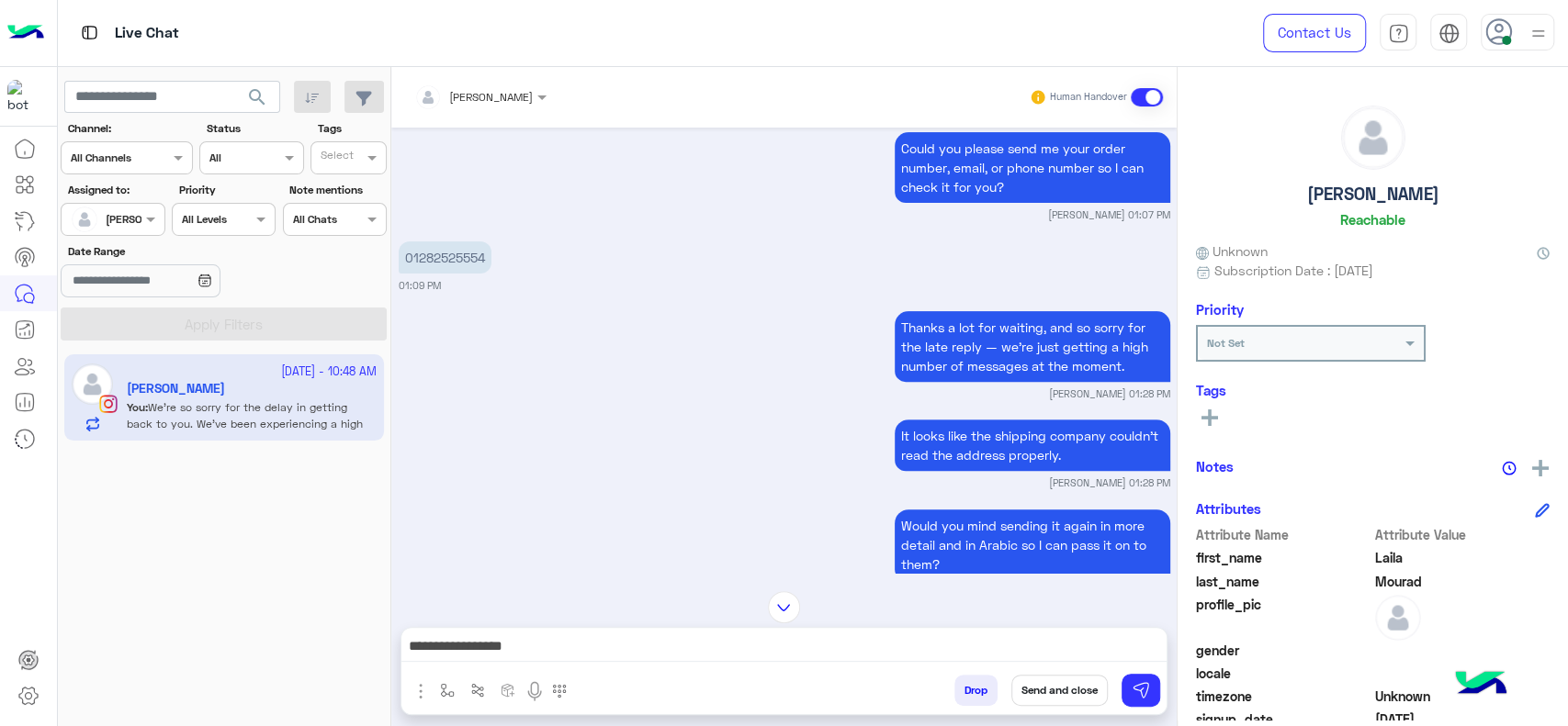
scroll to position [246, 0]
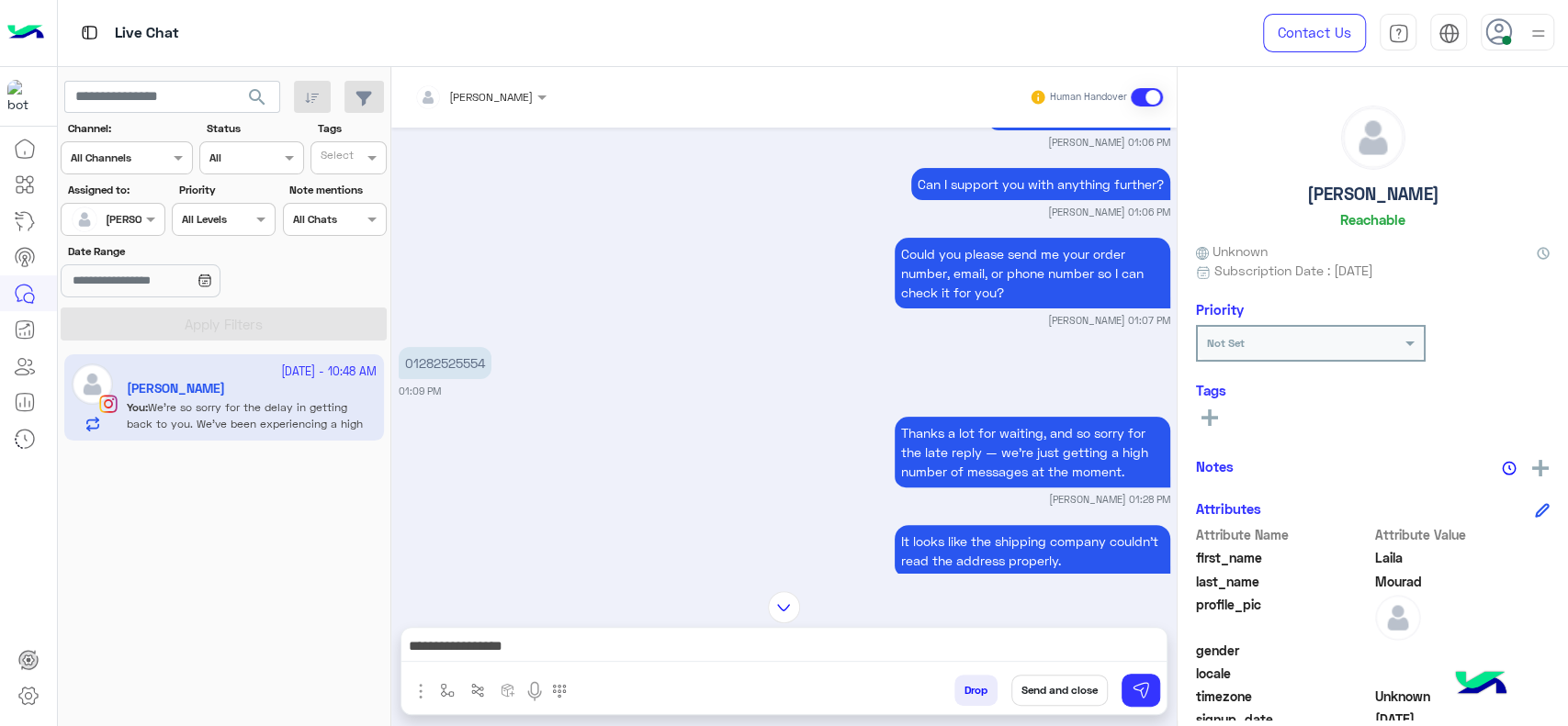
click at [457, 379] on p "01282525554" at bounding box center [445, 363] width 93 height 32
copy p "01282525554"
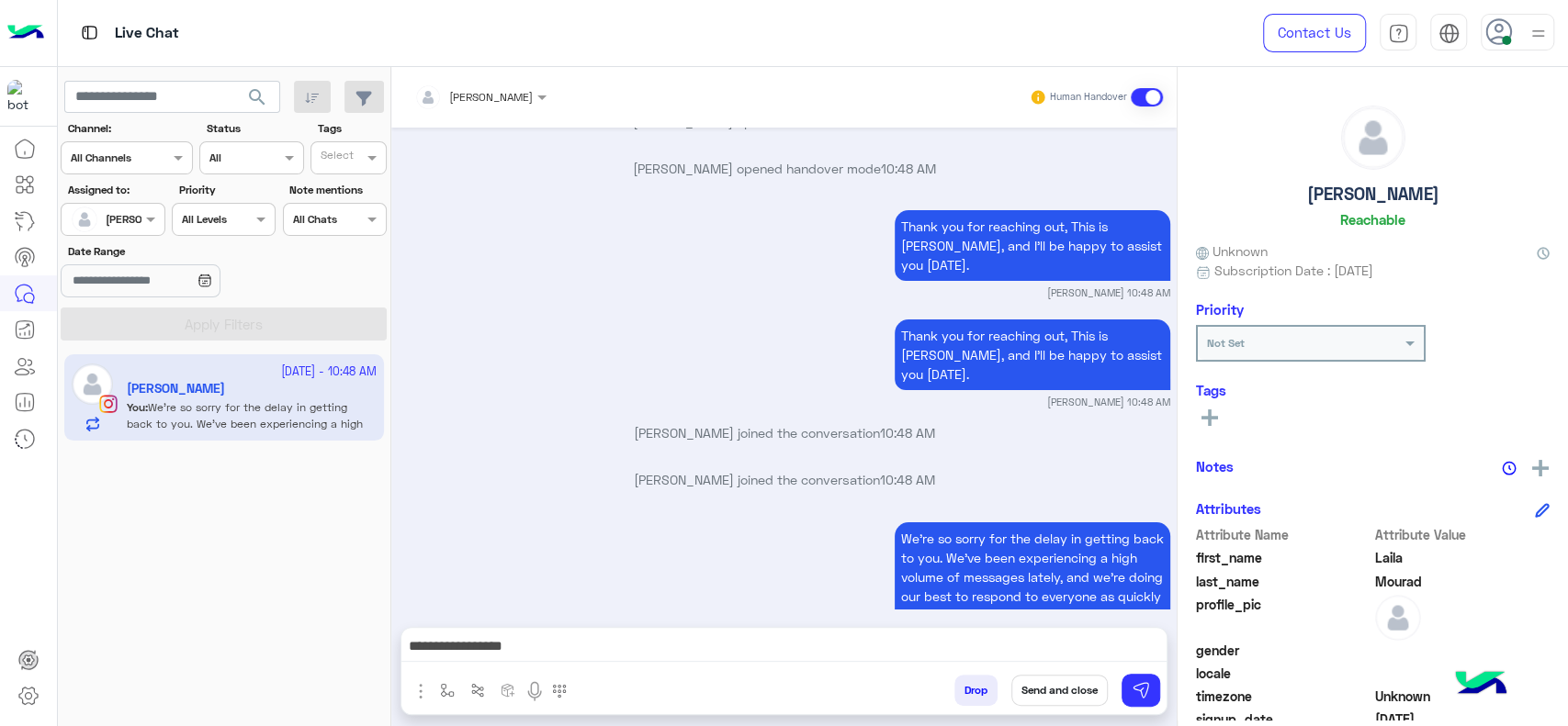
scroll to position [4613, 0]
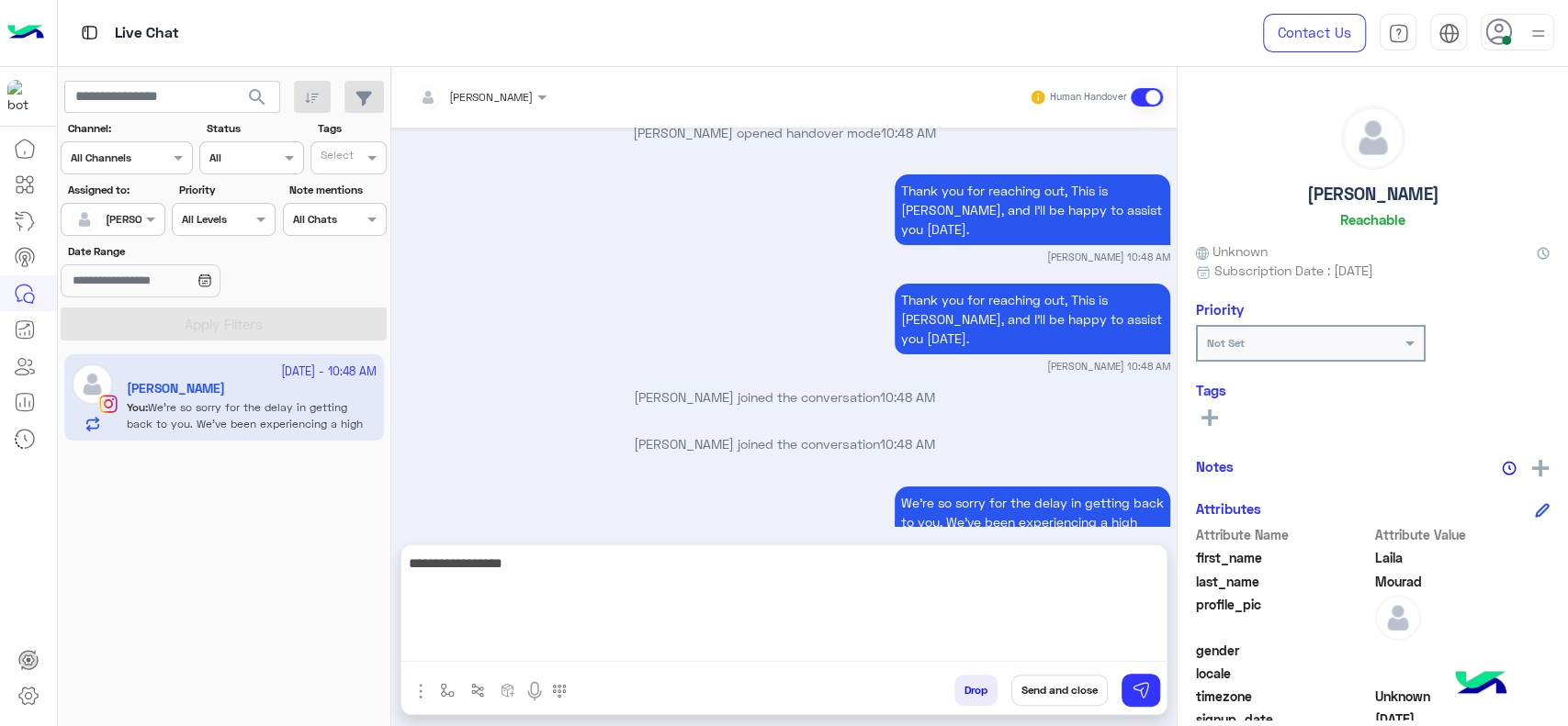
click at [715, 658] on textarea "**********" at bounding box center [784, 606] width 765 height 110
type textarea "*"
type textarea "**********"
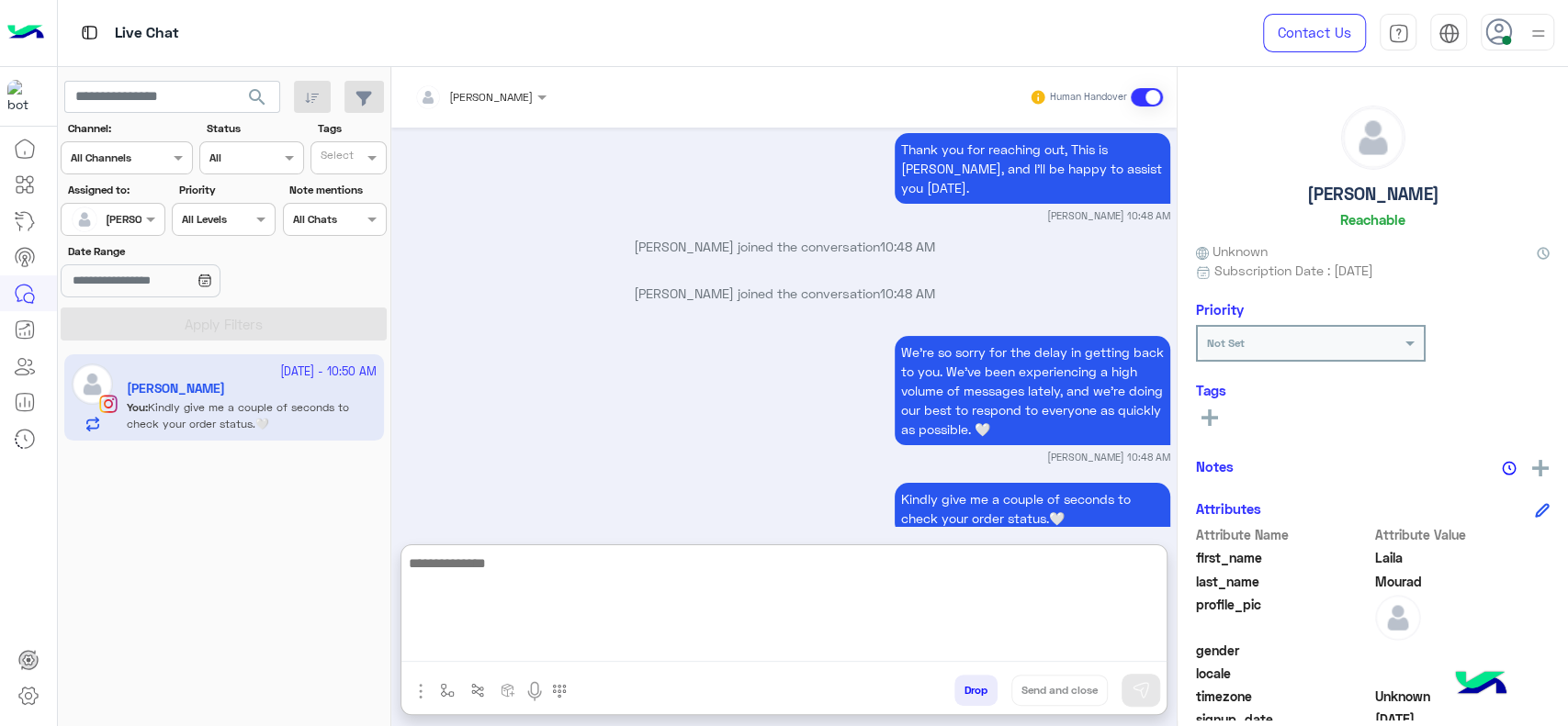
scroll to position [4785, 0]
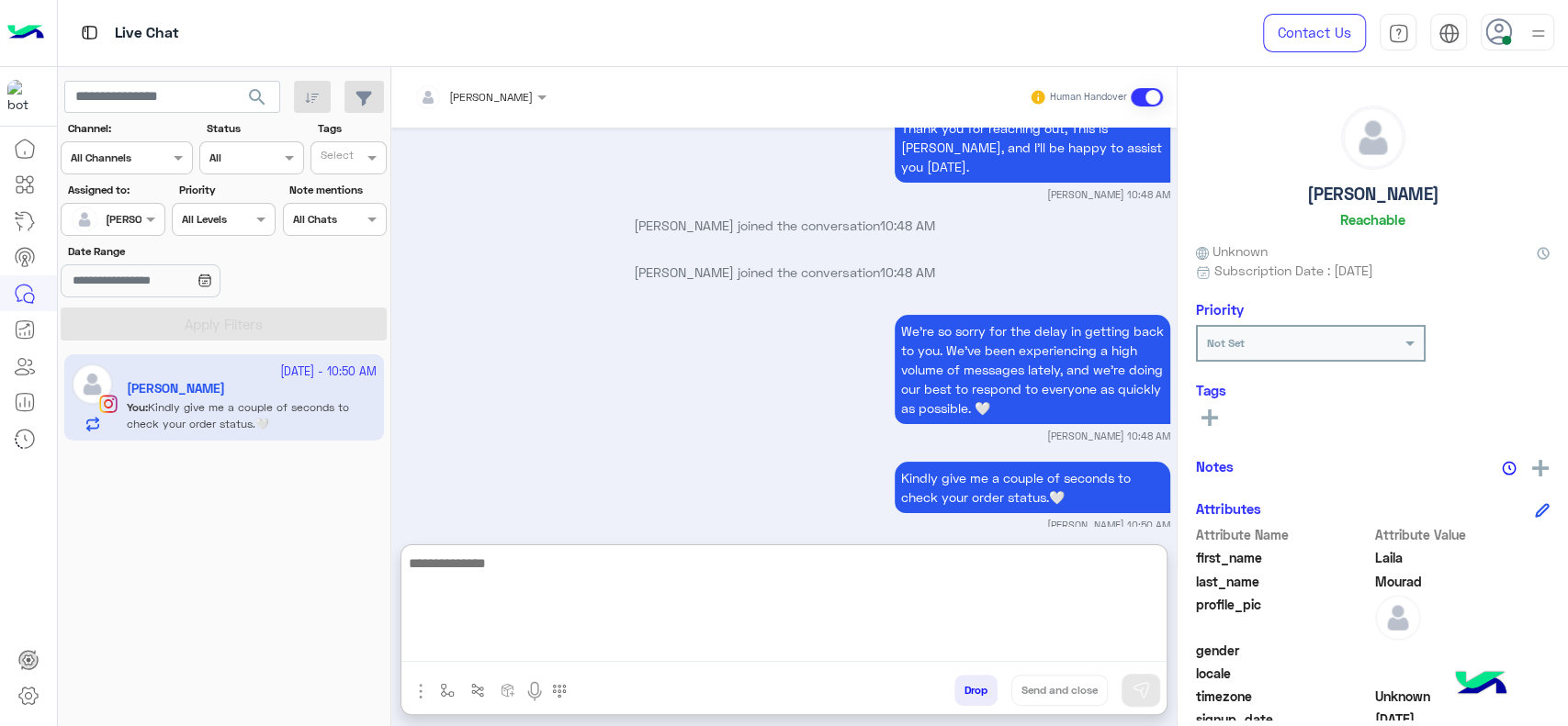
click at [475, 622] on textarea at bounding box center [784, 606] width 765 height 110
type textarea "*"
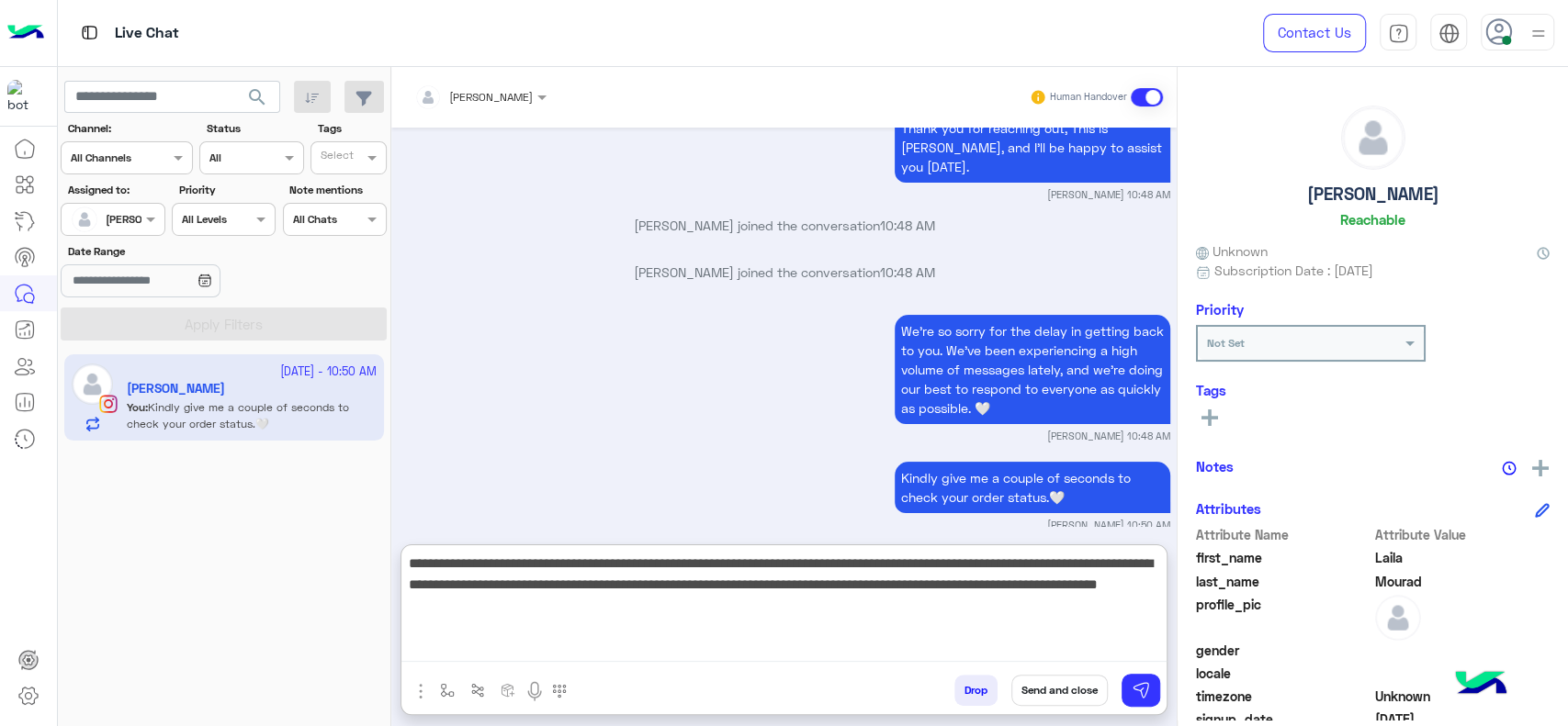
type textarea "**********"
click at [659, 586] on textarea "**********" at bounding box center [784, 606] width 765 height 110
click at [796, 617] on textarea "**********" at bounding box center [784, 606] width 765 height 110
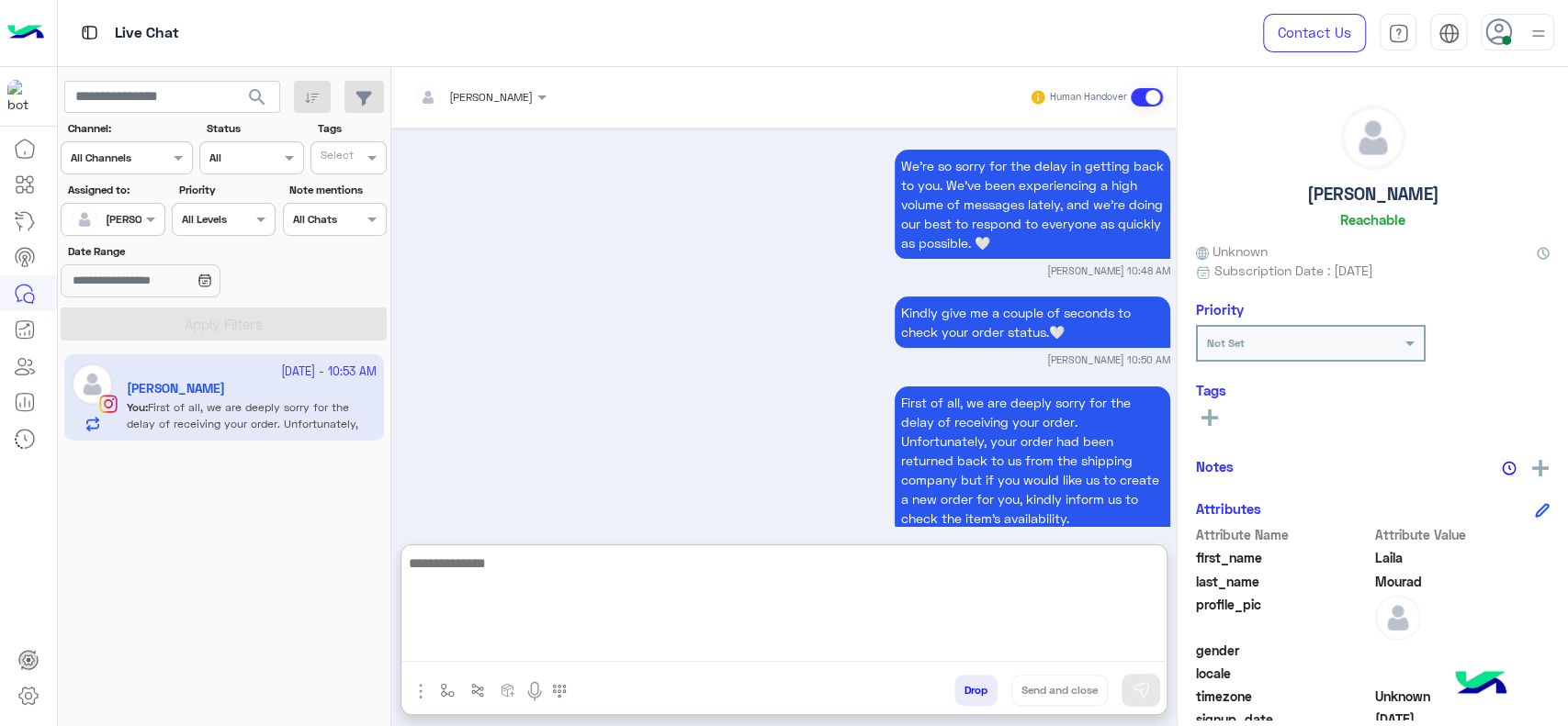
scroll to position [4971, 0]
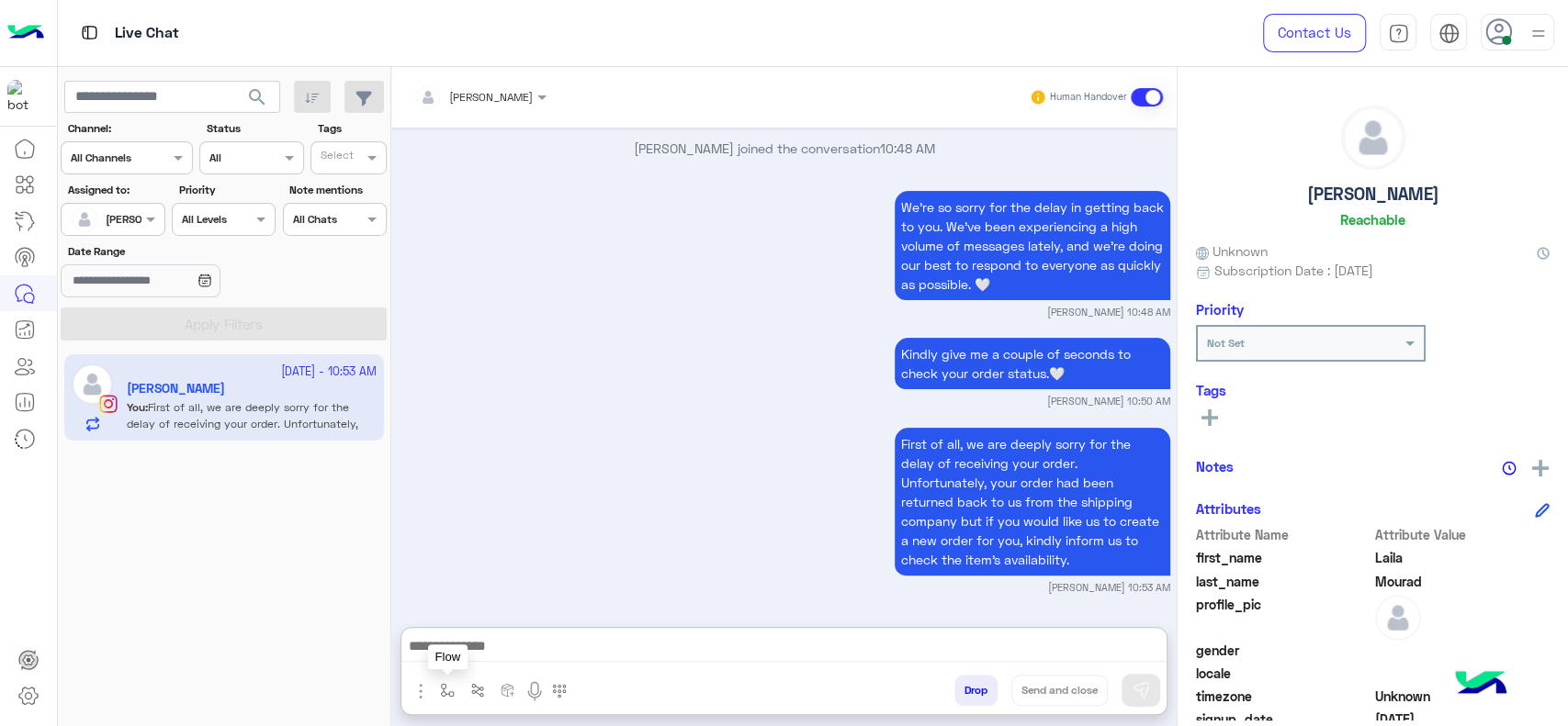
click at [449, 687] on img "button" at bounding box center [447, 690] width 15 height 15
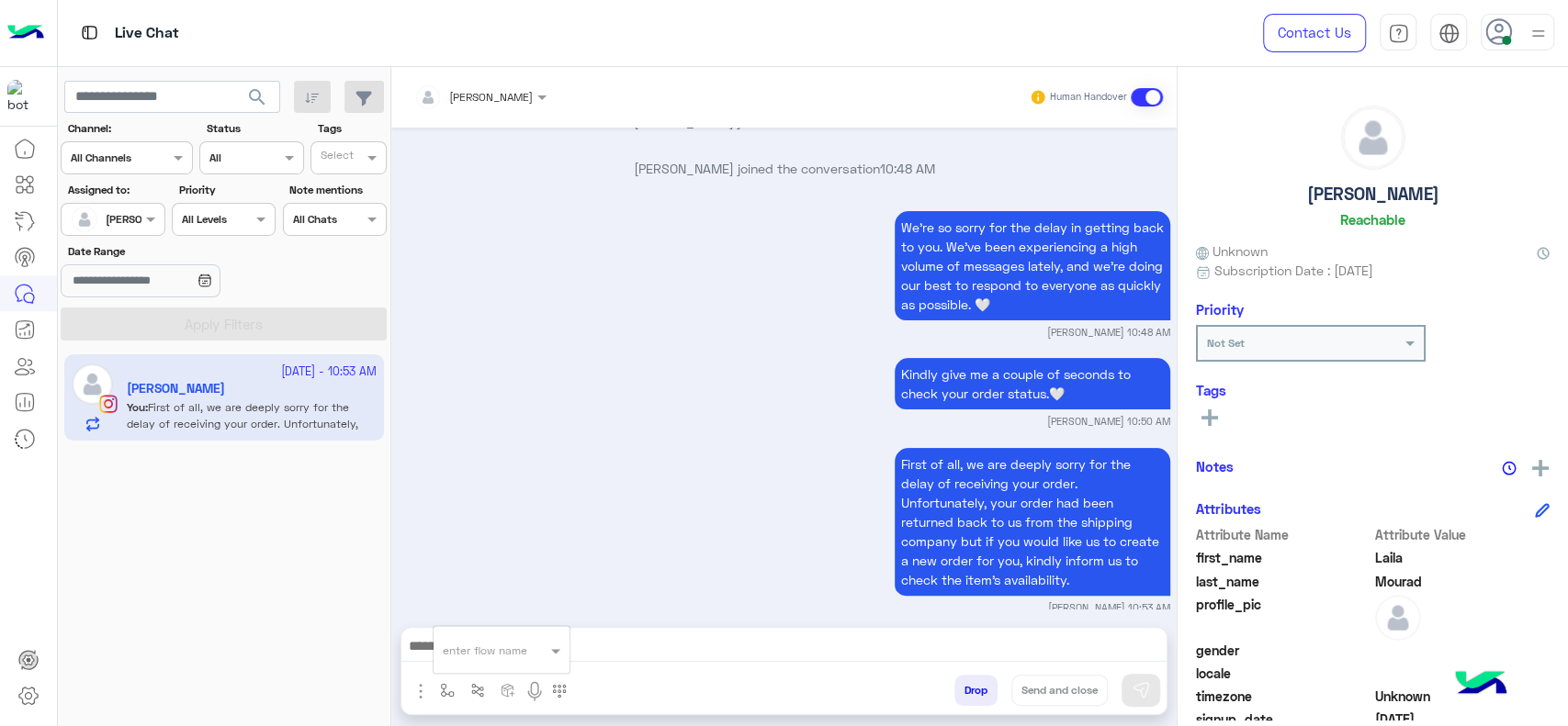
click at [463, 669] on div "enter flow name" at bounding box center [501, 650] width 138 height 49
click at [467, 649] on input "text" at bounding box center [478, 647] width 72 height 17
type input "*"
click at [495, 634] on div "[PERSON_NAME]" at bounding box center [501, 617] width 136 height 36
type textarea "**********"
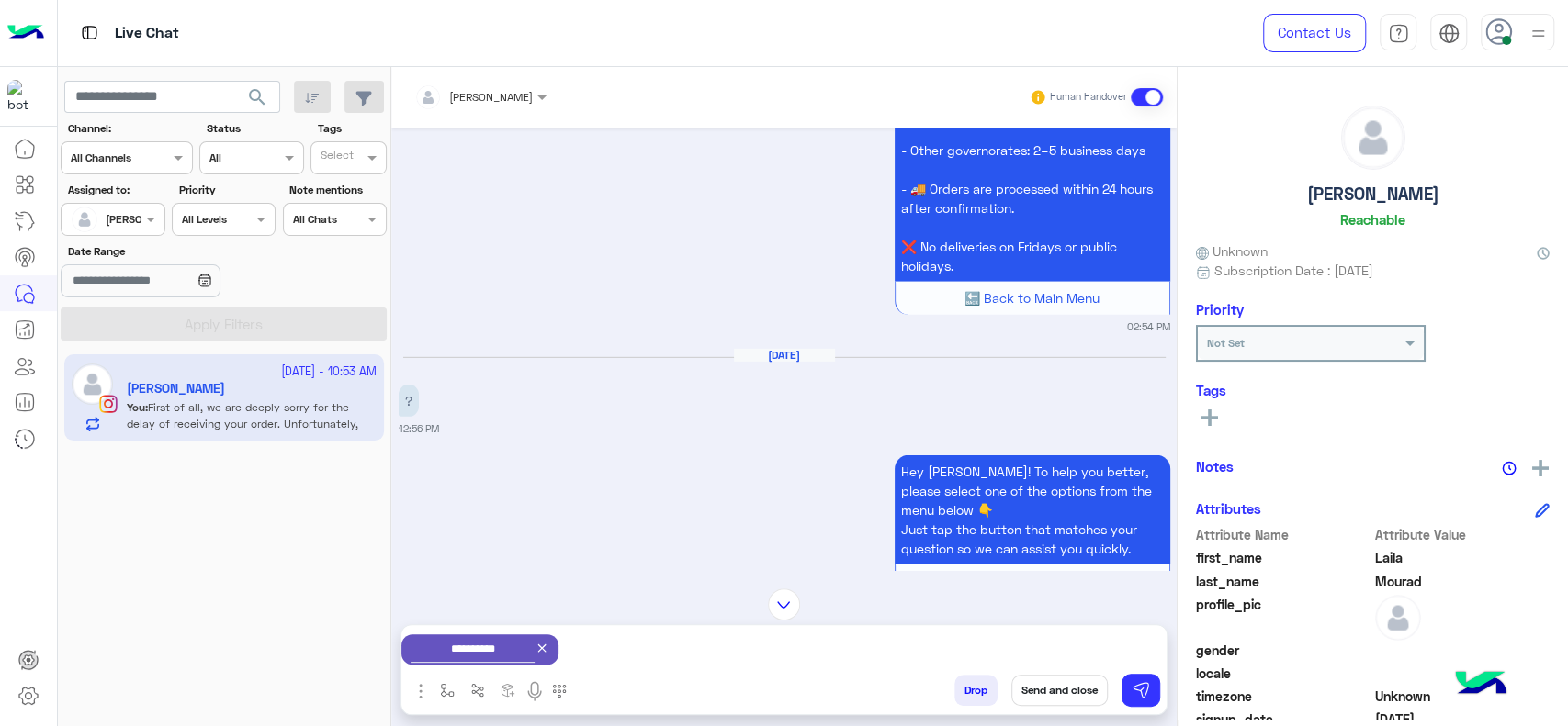
scroll to position [4891, 0]
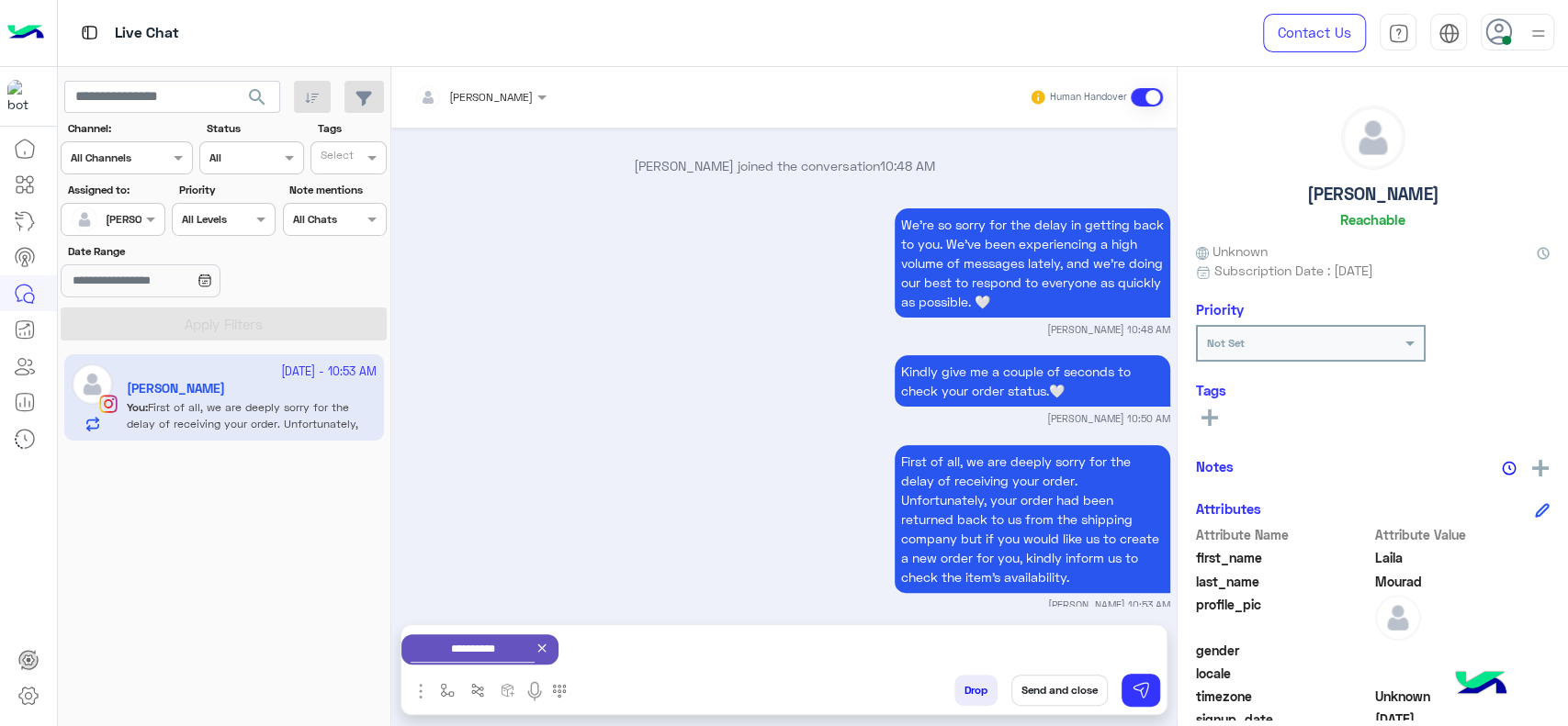
click at [1035, 687] on button "Send and close" at bounding box center [1059, 690] width 96 height 32
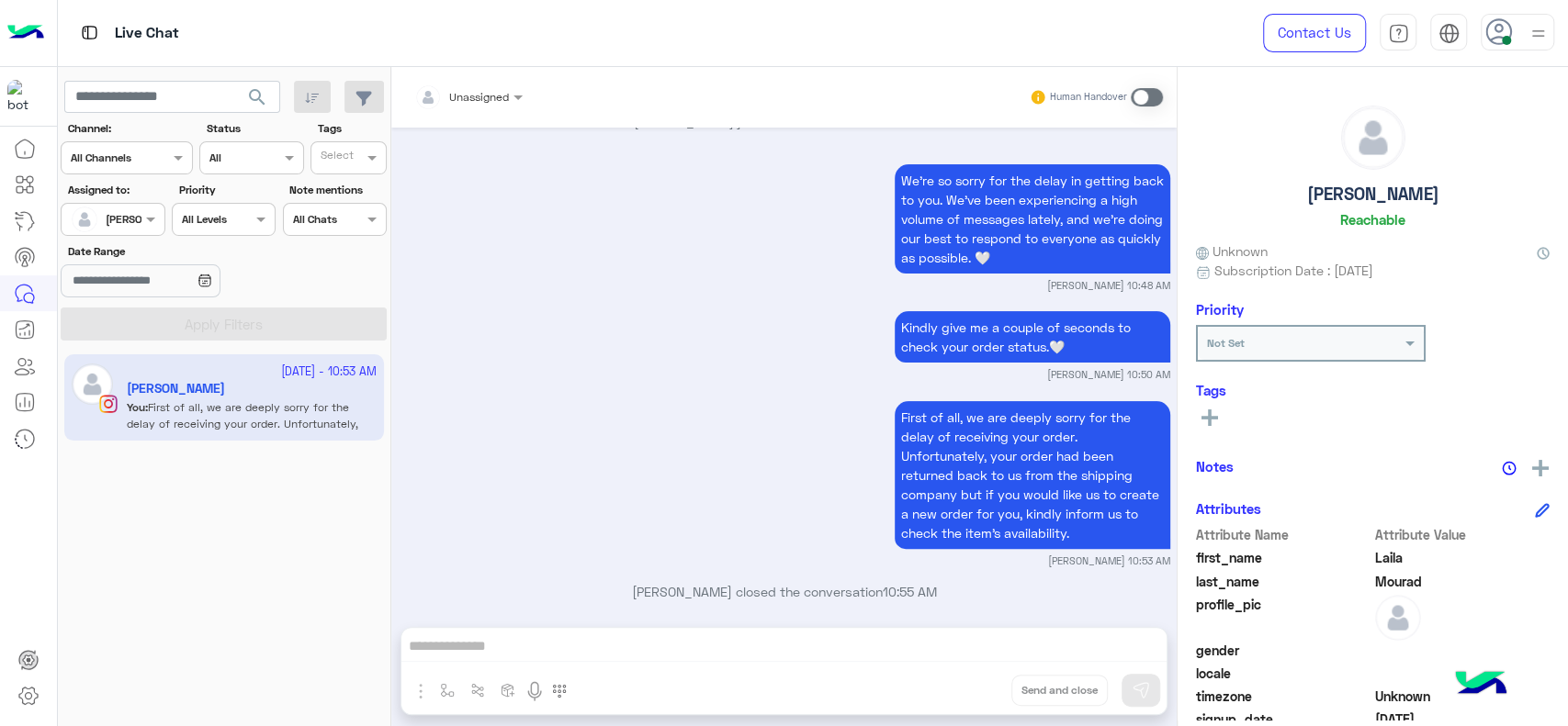
scroll to position [5173, 0]
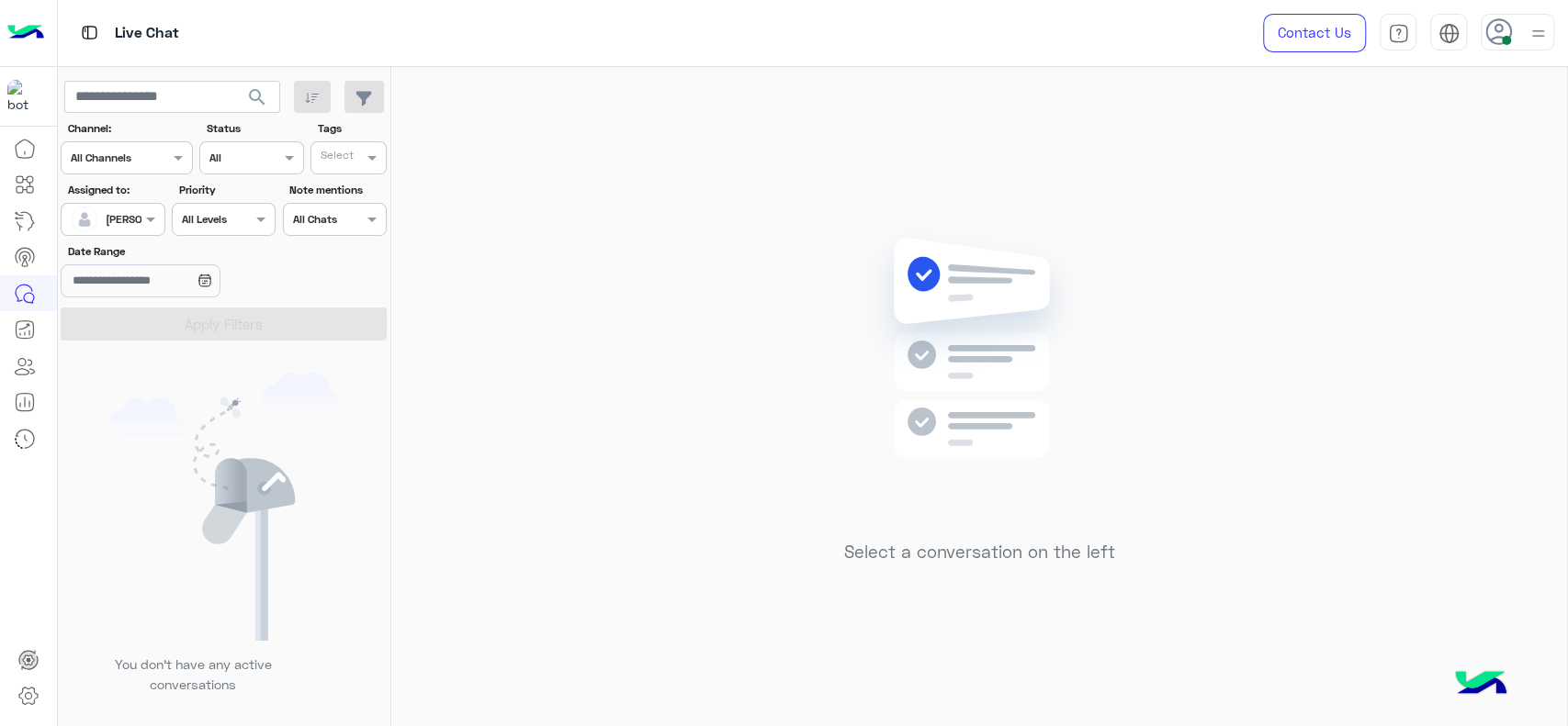
click at [703, 308] on div "Select a conversation on the left" at bounding box center [979, 400] width 1176 height 667
click at [716, 180] on div "Select a conversation on the left" at bounding box center [979, 400] width 1176 height 667
click at [1051, 364] on img at bounding box center [980, 375] width 265 height 305
click at [657, 271] on div "Select a conversation on the left" at bounding box center [979, 400] width 1176 height 667
click at [124, 228] on div "[PERSON_NAME]" at bounding box center [105, 219] width 69 height 37
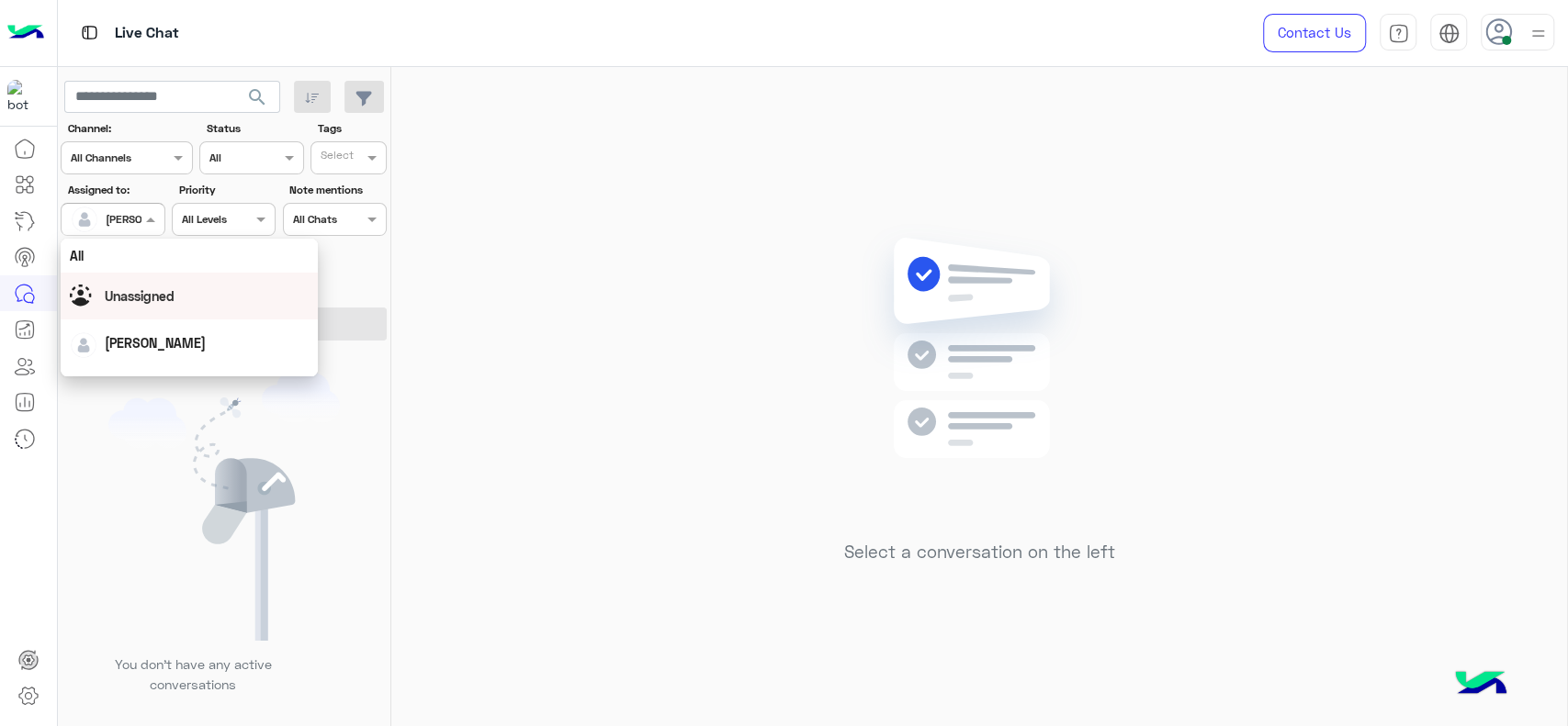
drag, startPoint x: 150, startPoint y: 290, endPoint x: 170, endPoint y: 314, distance: 31.2
click at [170, 314] on div "Unassigned" at bounding box center [189, 295] width 258 height 47
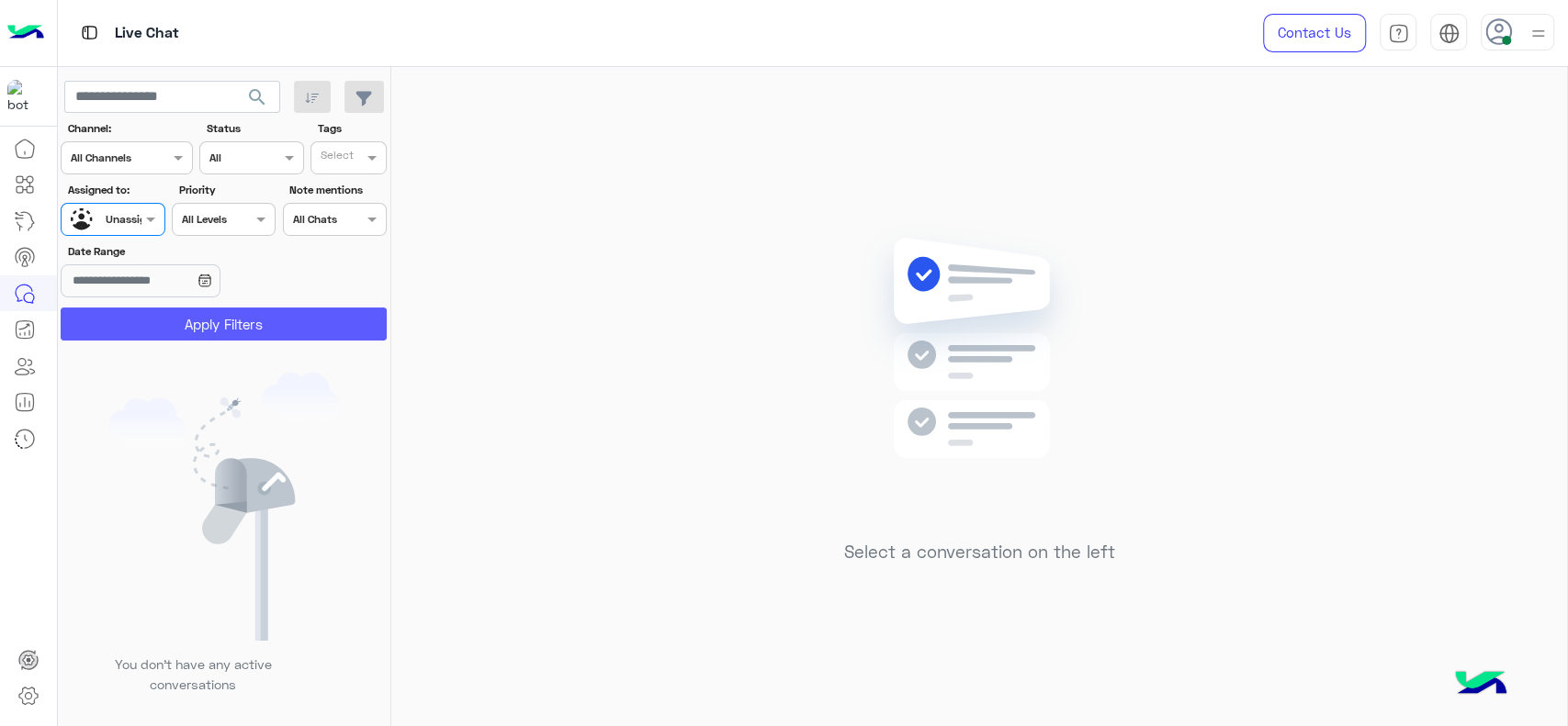
click at [170, 314] on button "Apply Filters" at bounding box center [223, 324] width 326 height 33
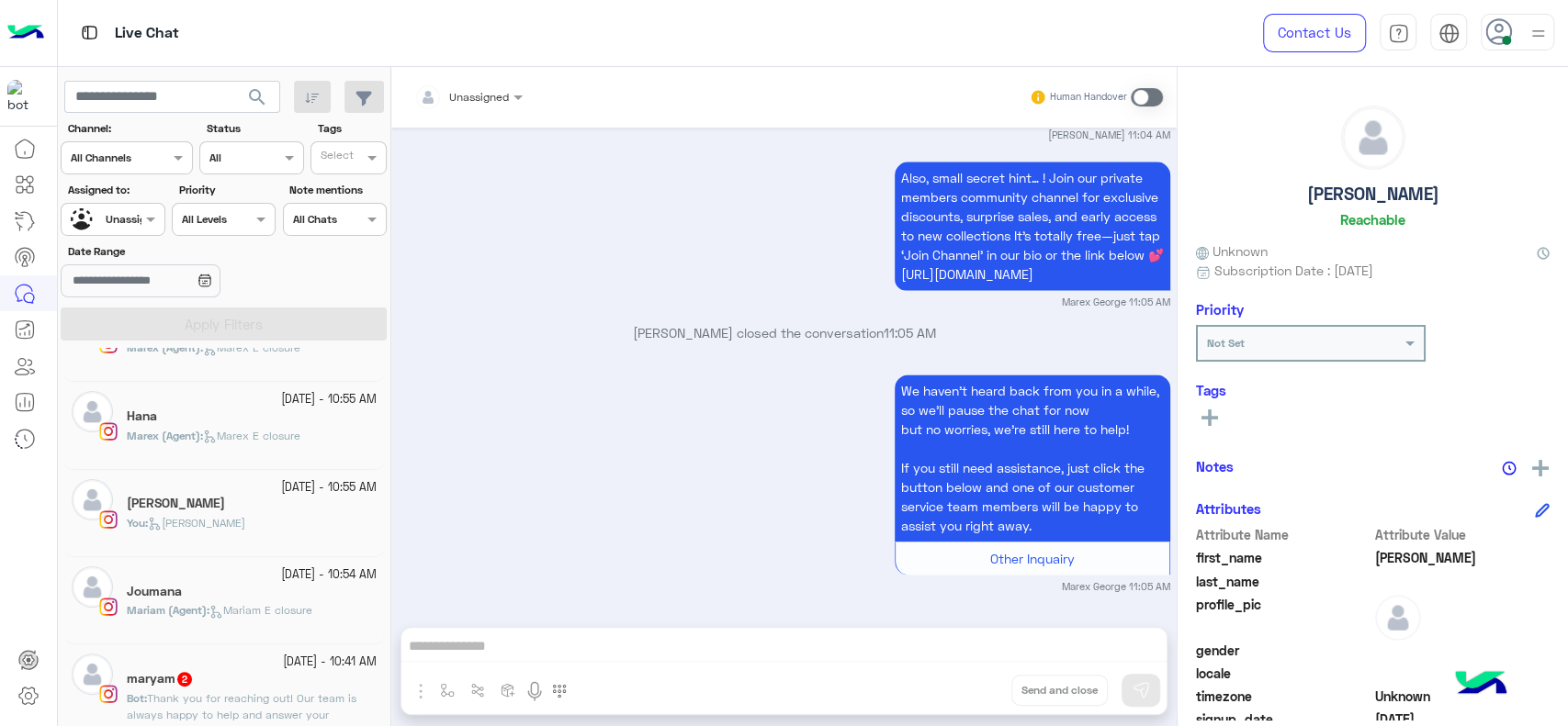
scroll to position [674, 0]
click at [293, 507] on div "Laila Mourad" at bounding box center [252, 503] width 250 height 19
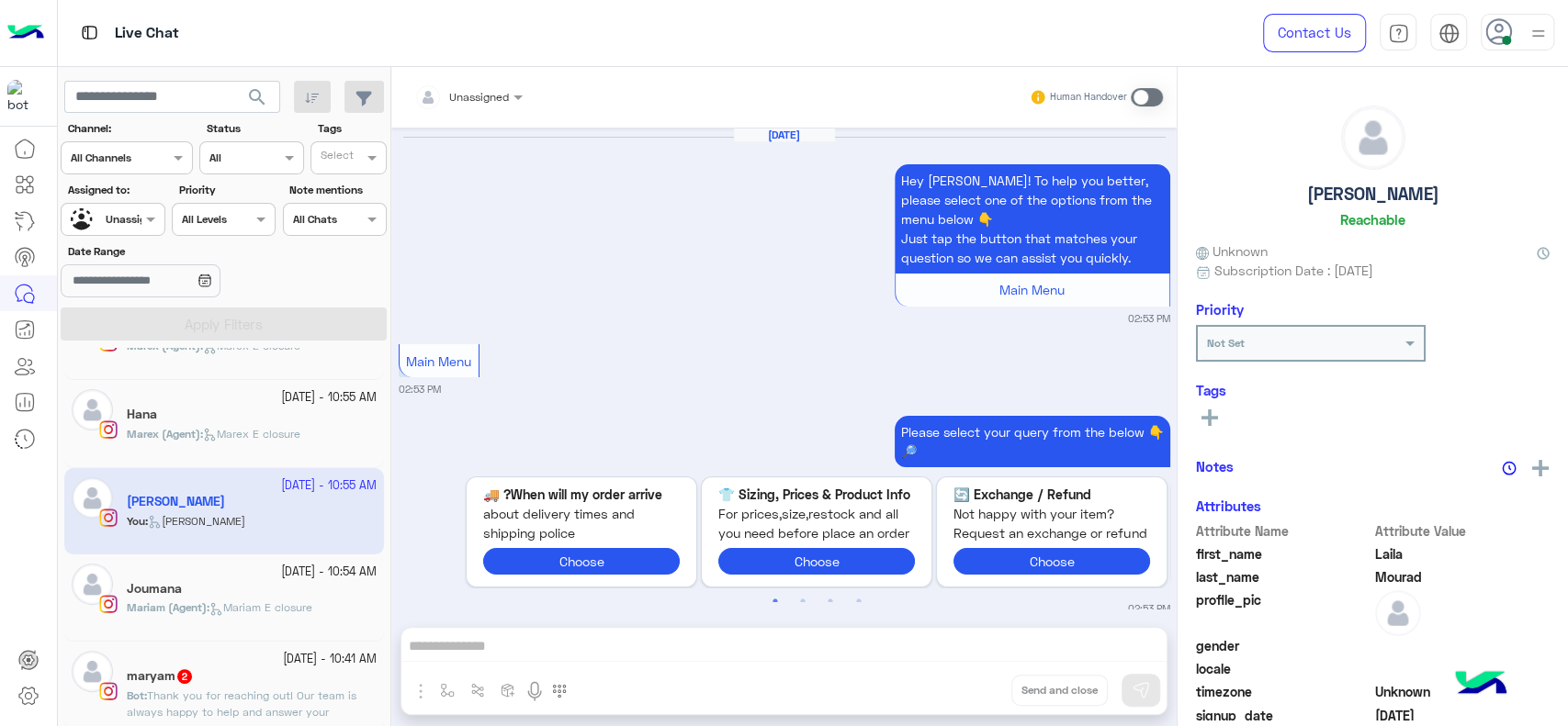
scroll to position [2201, 0]
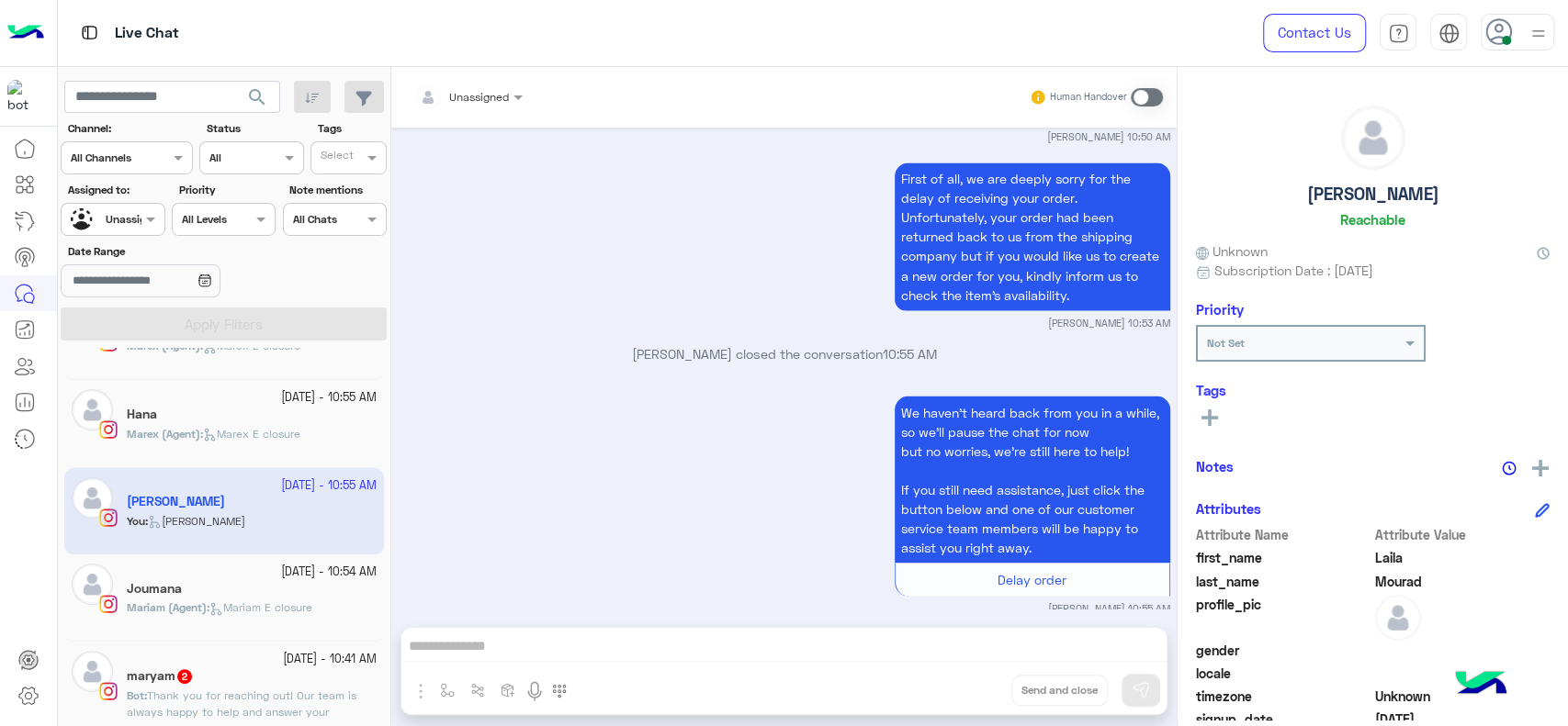
click at [1221, 413] on button at bounding box center [1209, 417] width 28 height 22
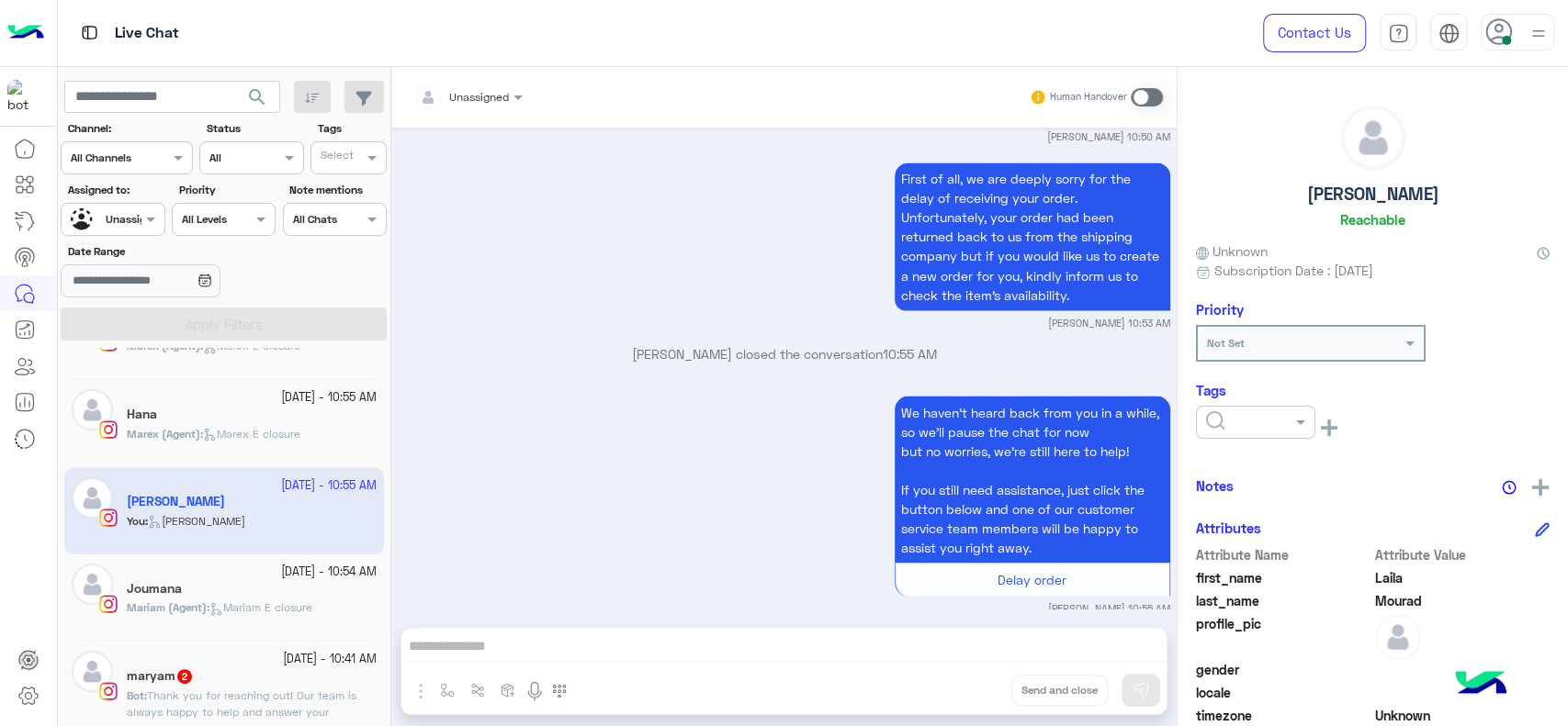
click at [1268, 415] on div at bounding box center [1255, 420] width 118 height 18
click at [1262, 460] on span "J FOLLOW UP" at bounding box center [1244, 467] width 80 height 16
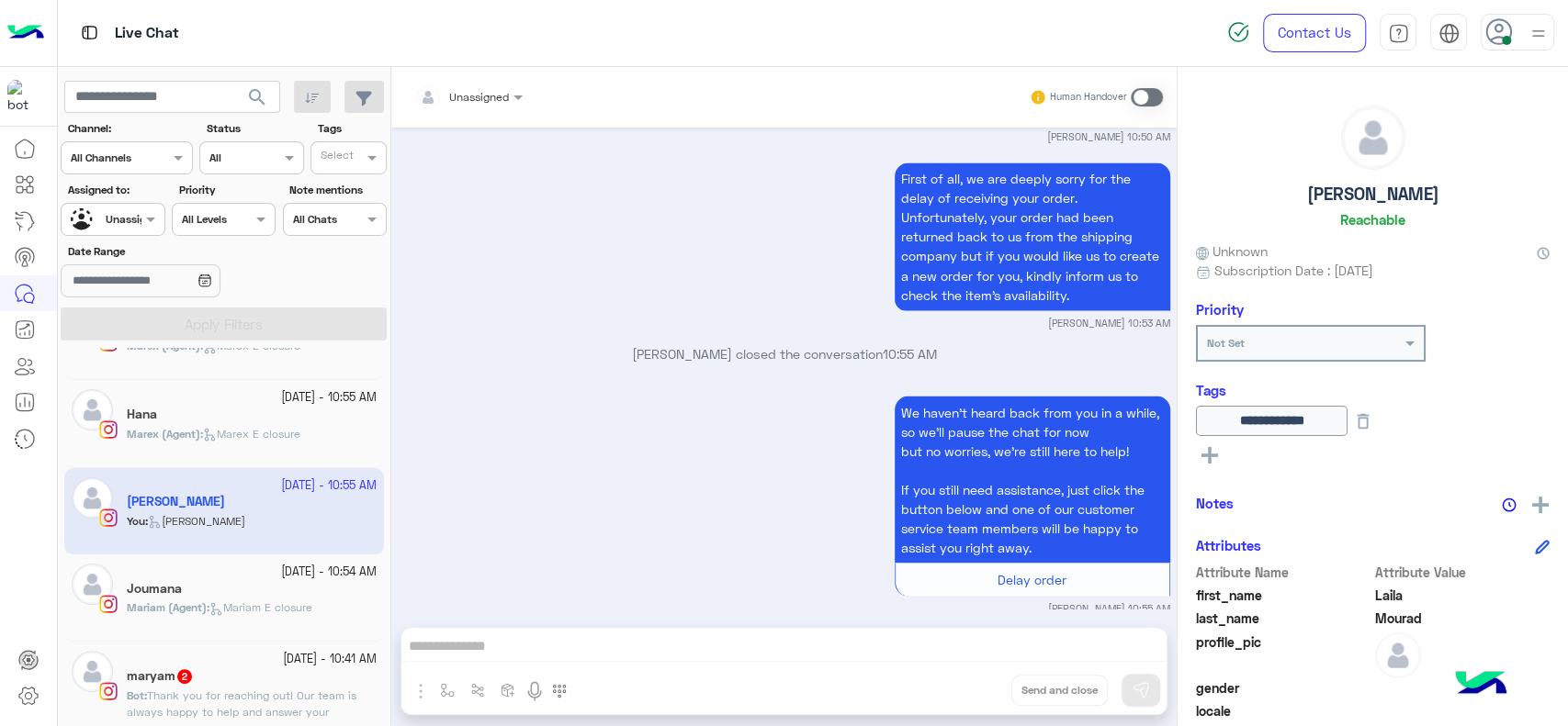
click at [130, 217] on div at bounding box center [112, 217] width 102 height 18
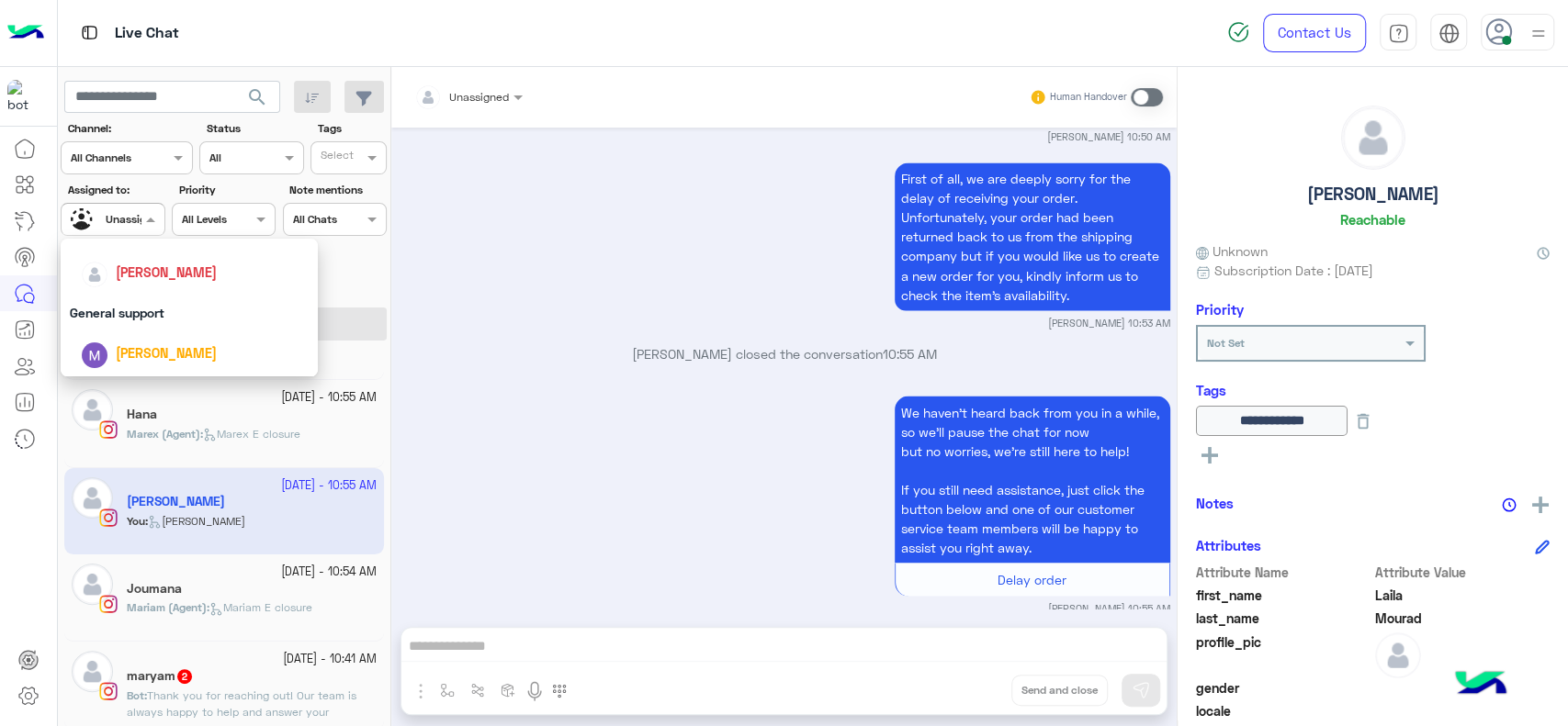
scroll to position [285, 0]
click at [133, 266] on span "[PERSON_NAME]" at bounding box center [166, 266] width 101 height 16
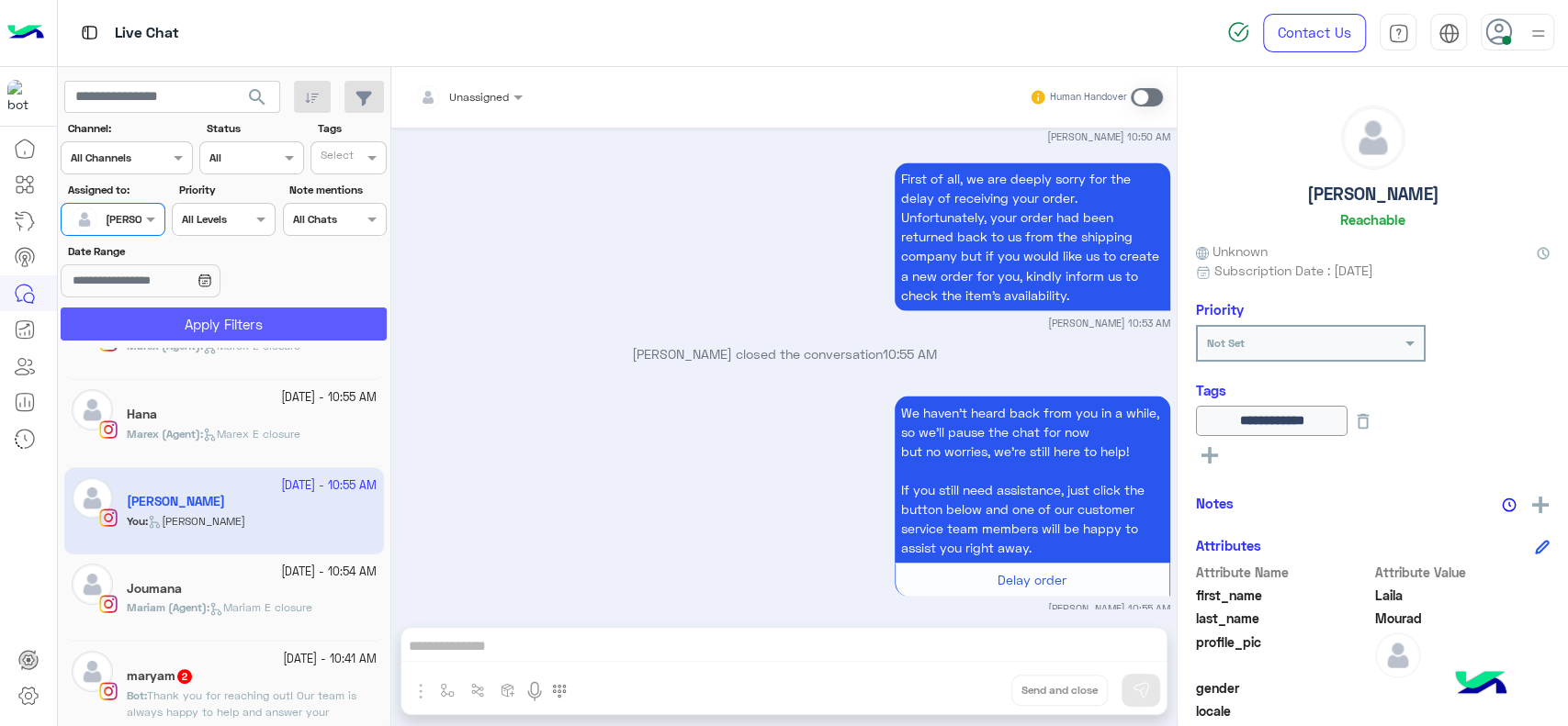
click at [155, 319] on button "Apply Filters" at bounding box center [223, 324] width 326 height 33
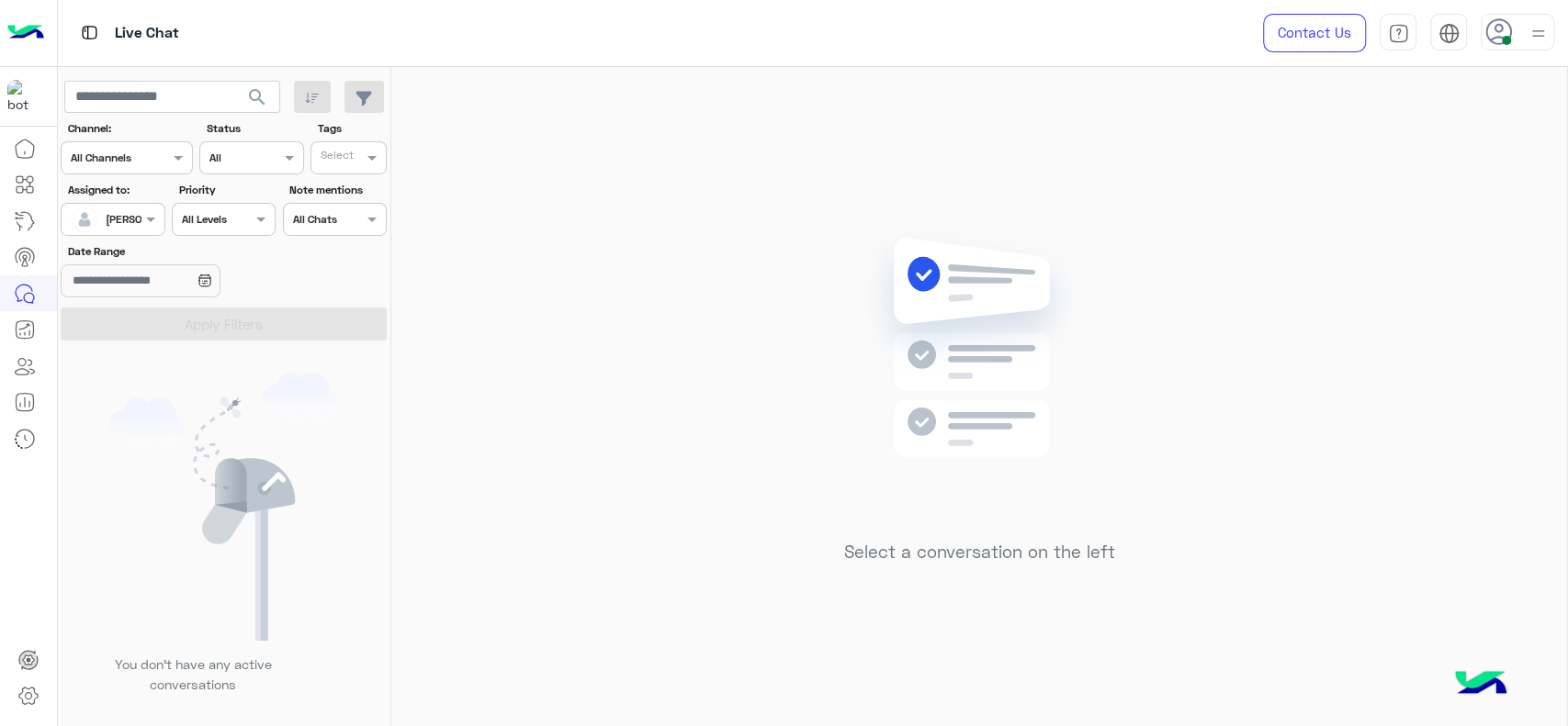
click at [622, 397] on div "Select a conversation on the left" at bounding box center [979, 400] width 1176 height 667
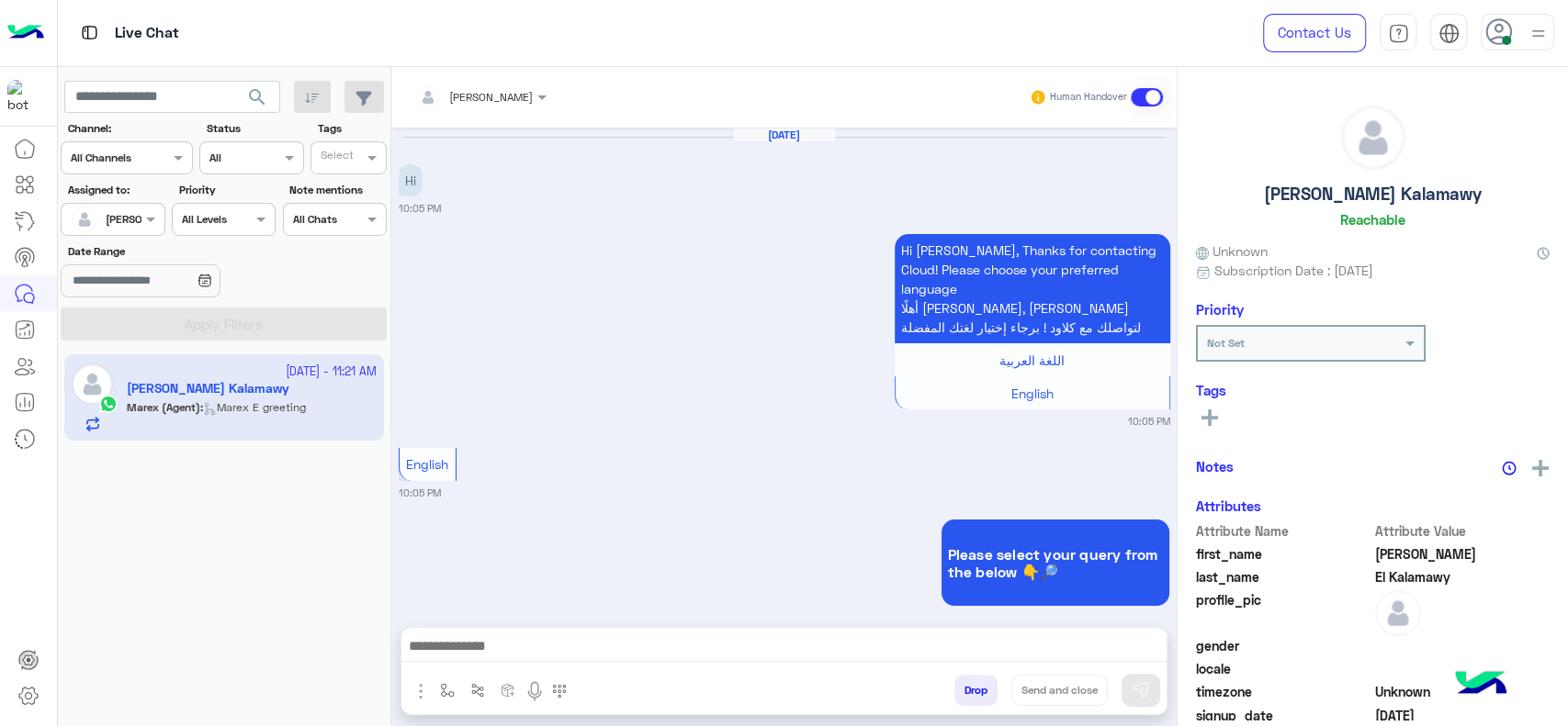
scroll to position [1256, 0]
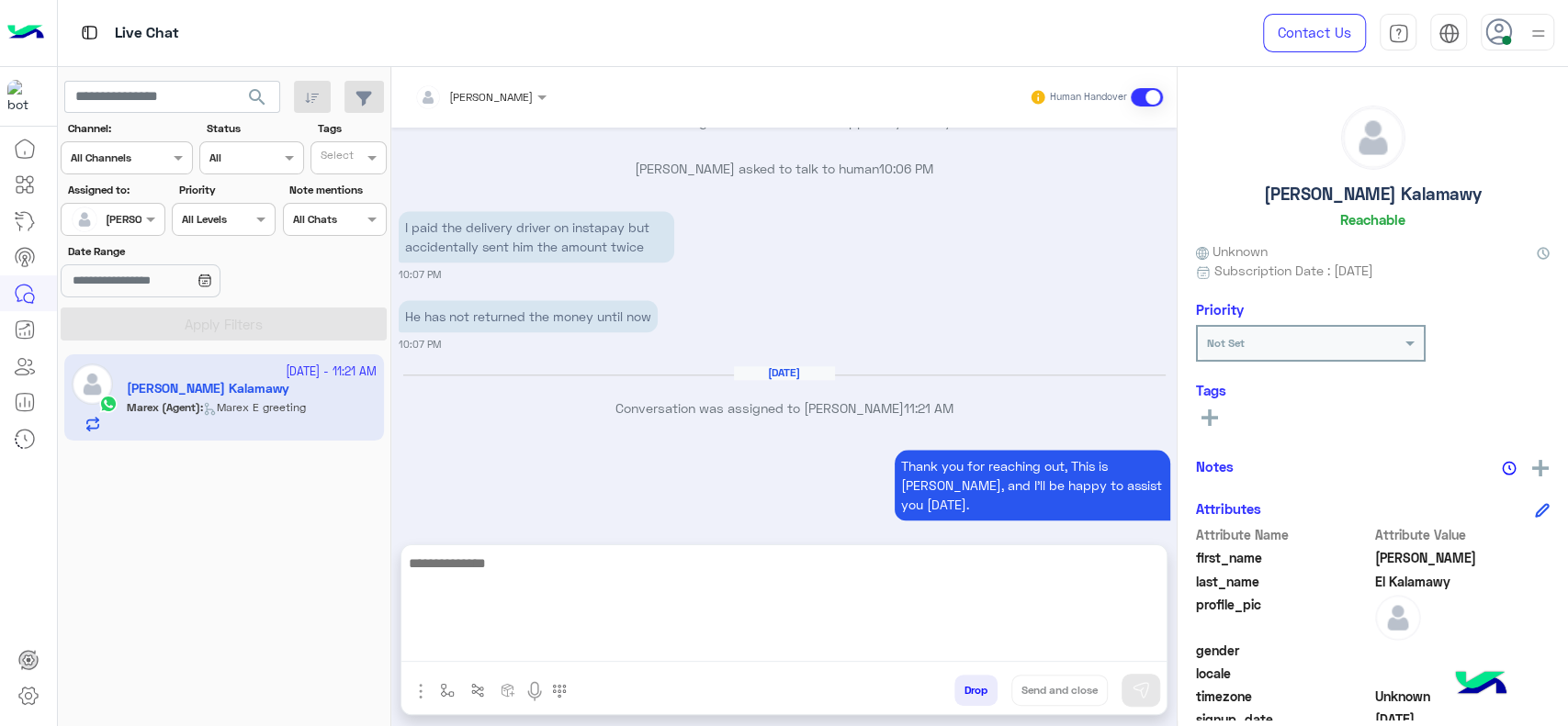
click at [653, 647] on textarea at bounding box center [784, 606] width 765 height 110
type textarea "**********"
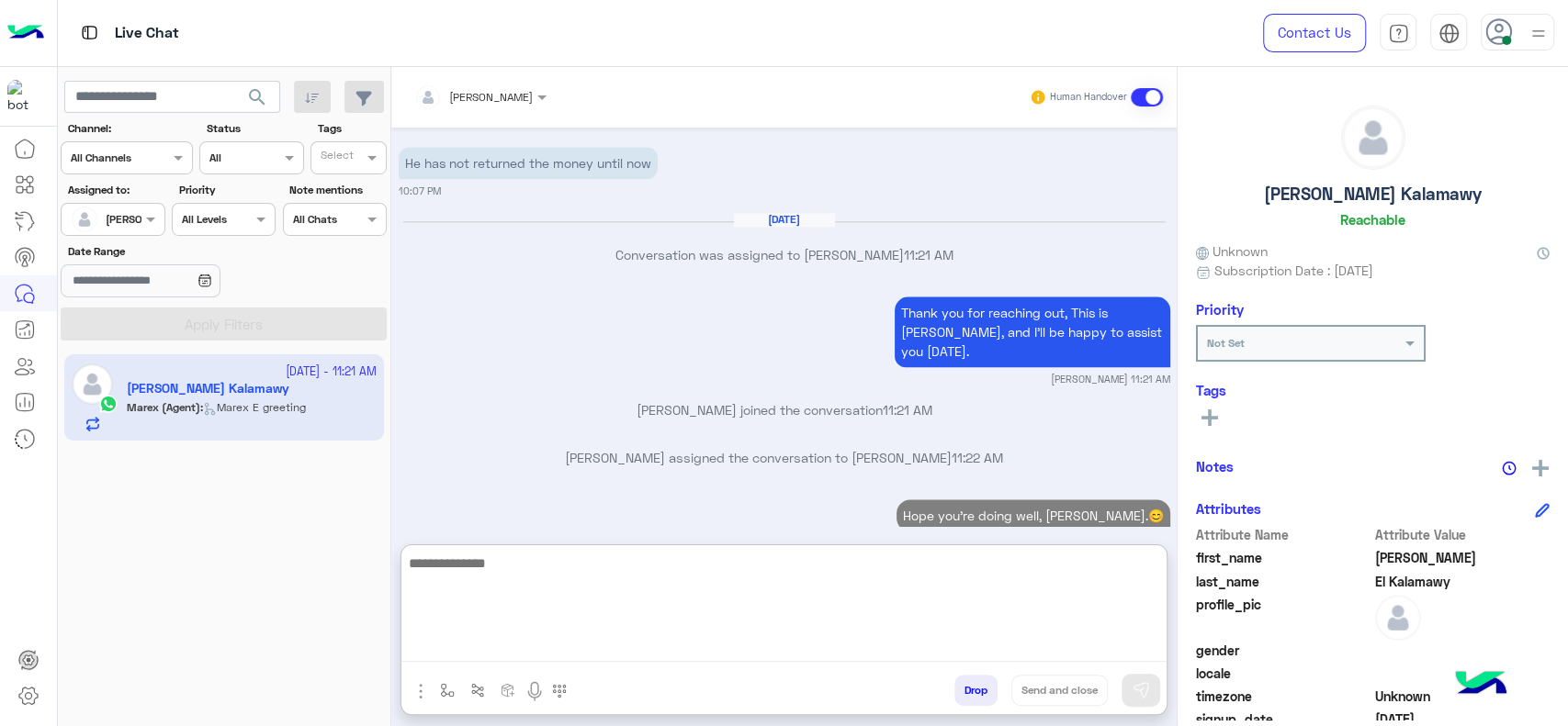
scroll to position [1456, 0]
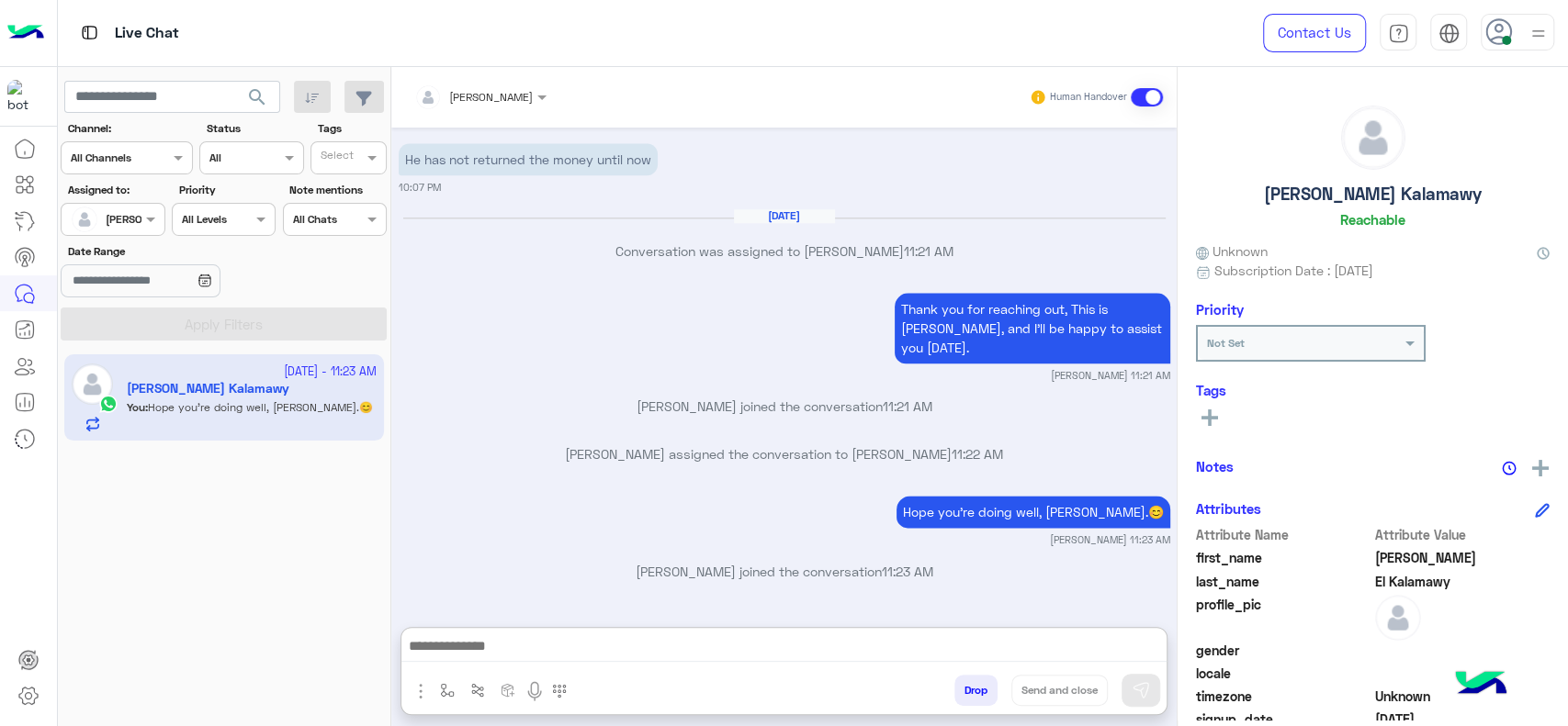
click at [642, 288] on div "Thank you for reaching out, This is Marex, and I’ll be happy to assist you toda…" at bounding box center [784, 336] width 772 height 95
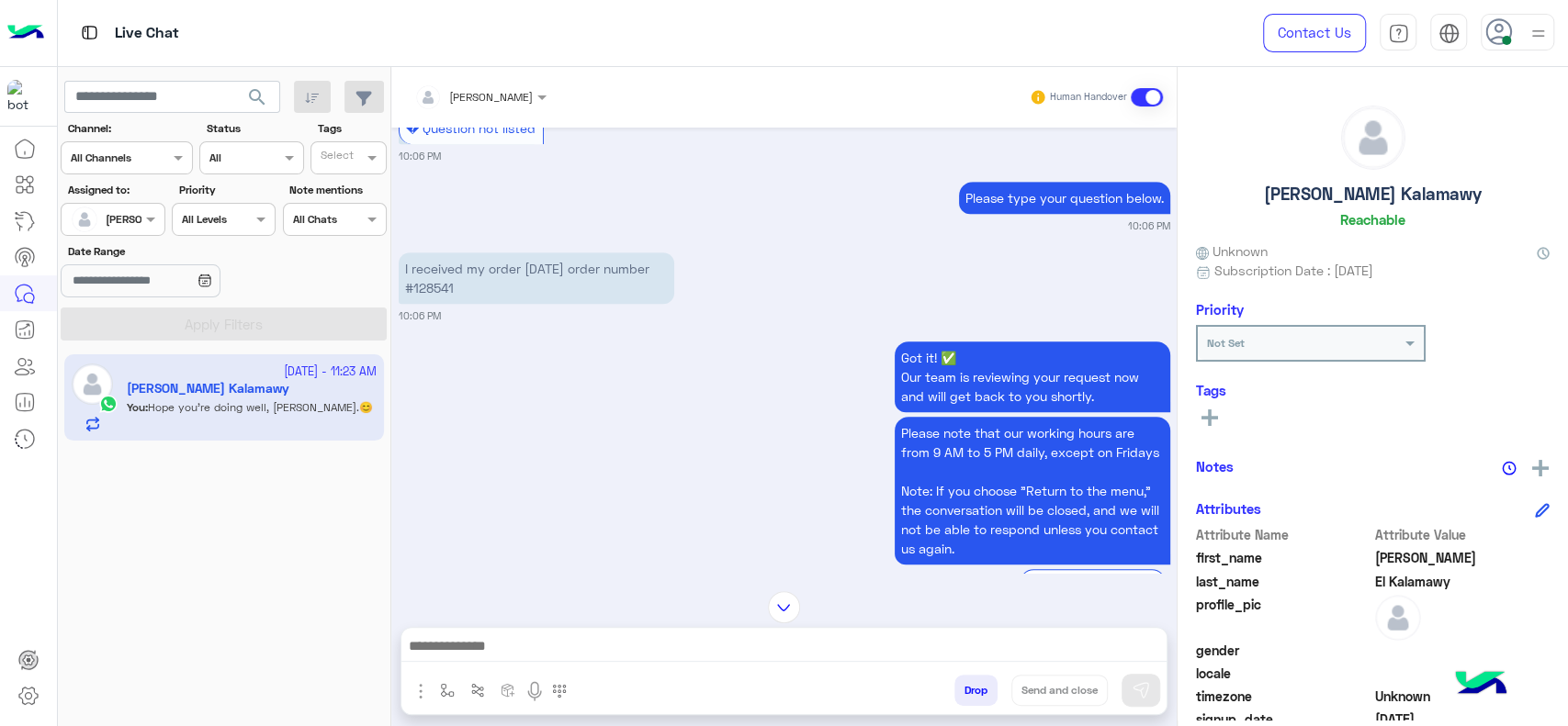
scroll to position [475, 0]
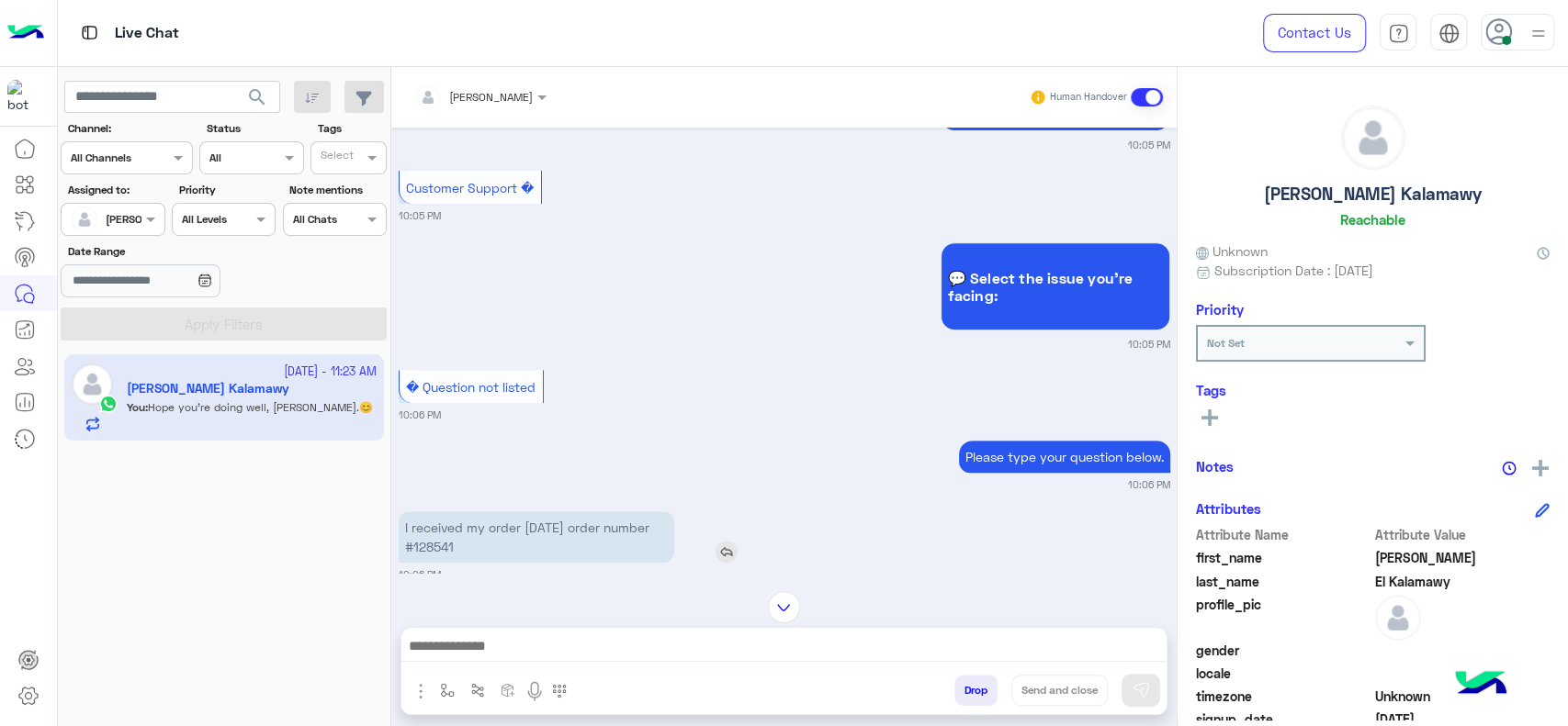
click at [489, 527] on p "I received my order yesterday order number #128541" at bounding box center [536, 537] width 275 height 52
click at [488, 527] on p "I received my order yesterday order number #128541" at bounding box center [536, 537] width 275 height 52
copy p "128541"
click at [680, 410] on div "Sep 26, 2025 Hi 10:05 PM Hi Jana, Thanks for contacting Cloud! Please choose yo…" at bounding box center [784, 351] width 785 height 446
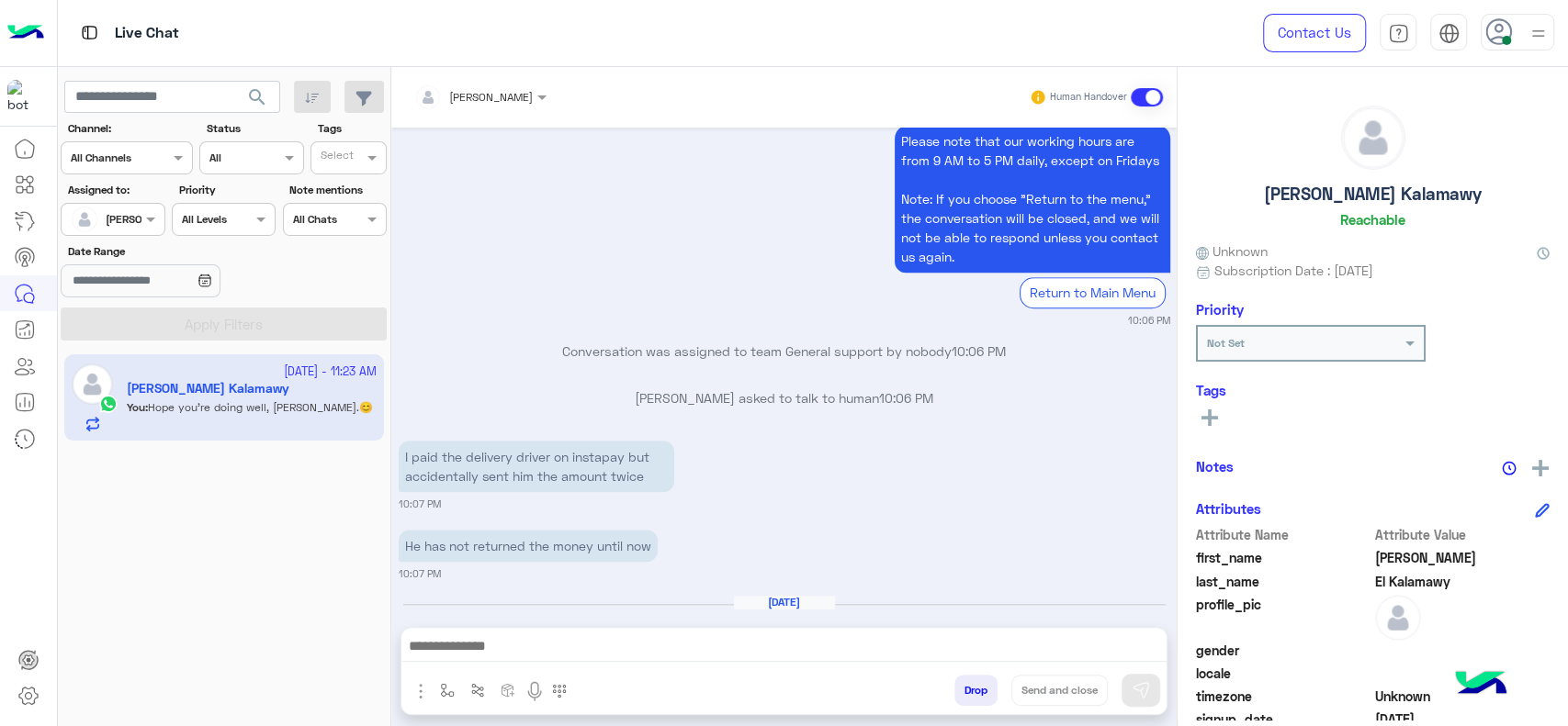
scroll to position [1374, 0]
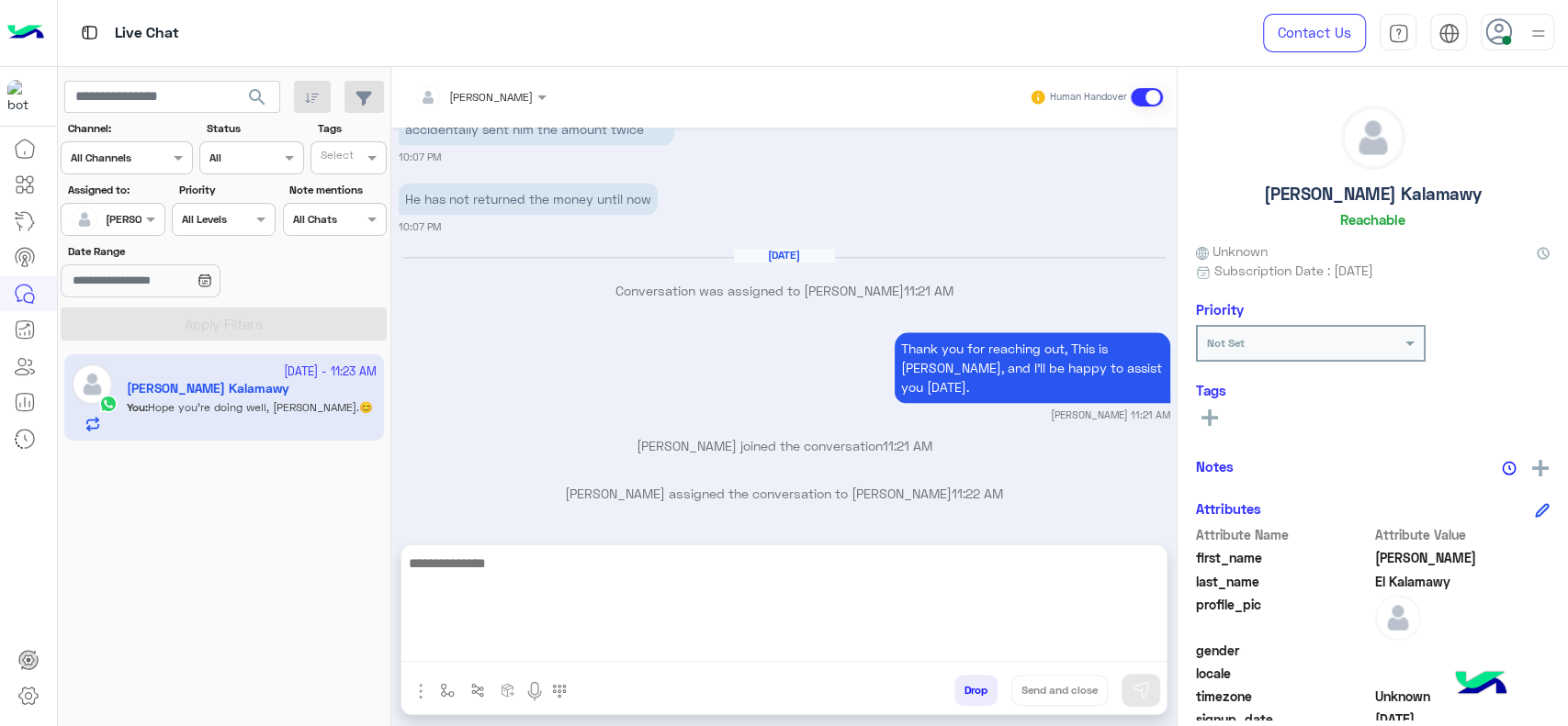
click at [684, 636] on textarea at bounding box center [784, 606] width 765 height 110
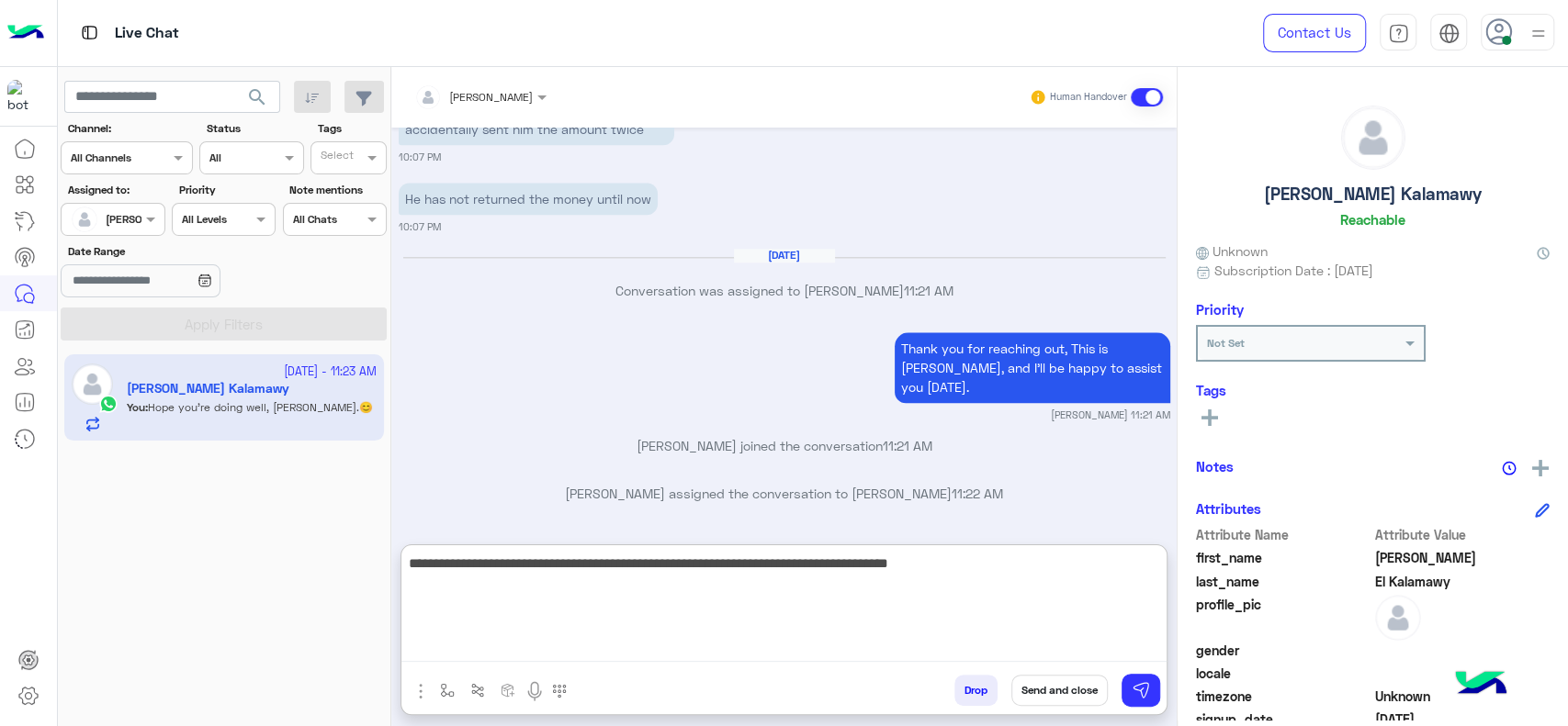
type textarea "**********"
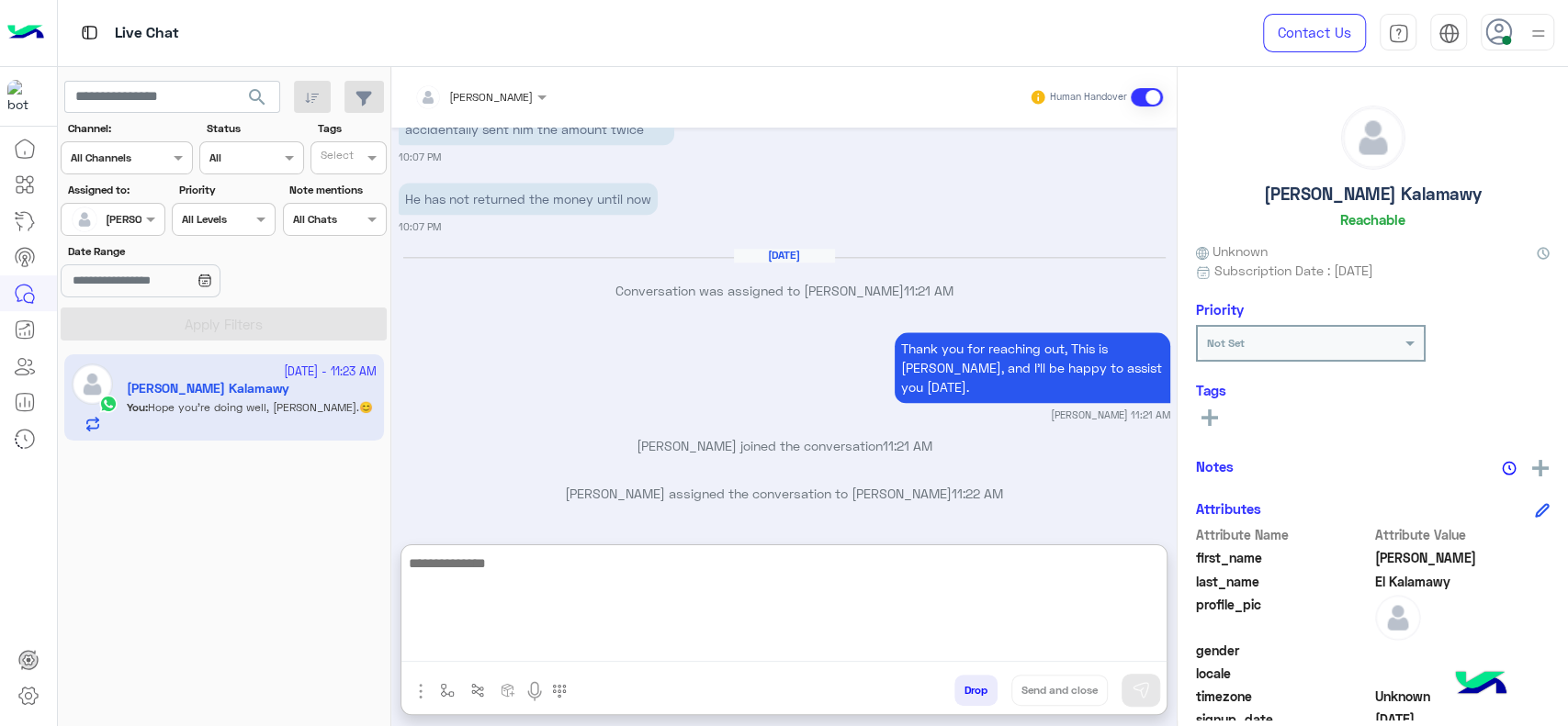
scroll to position [1565, 0]
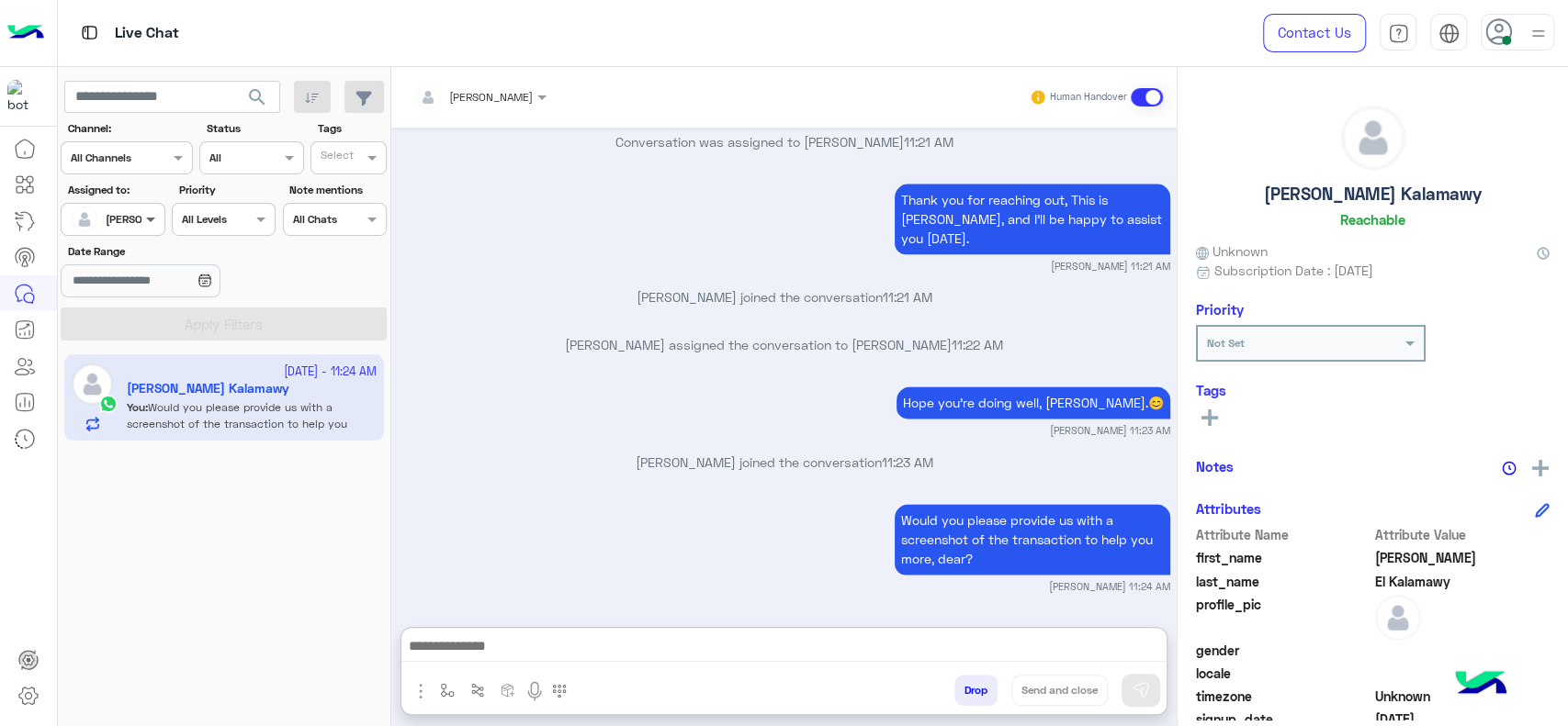
click at [145, 222] on span at bounding box center [153, 218] width 23 height 19
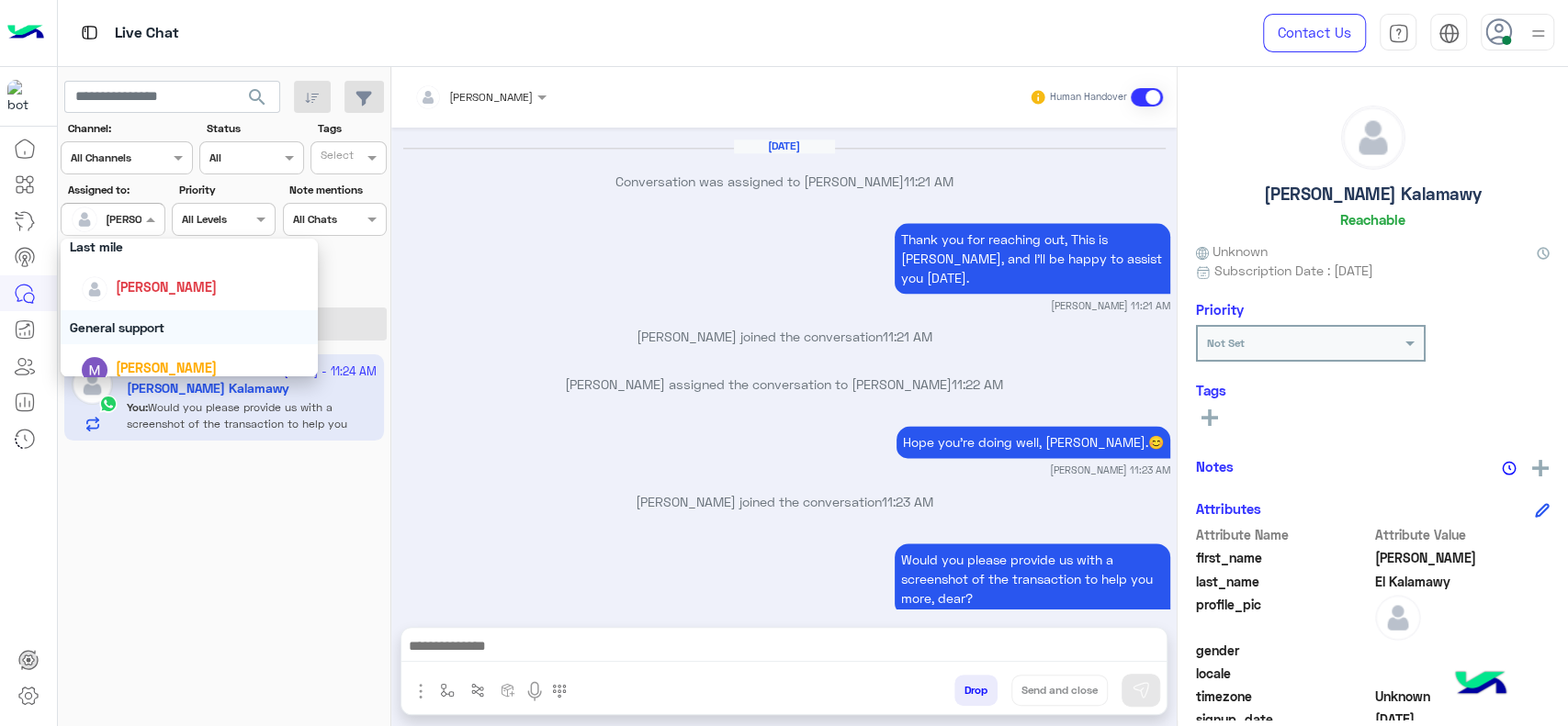
scroll to position [245, 0]
click at [133, 335] on div "General support" at bounding box center [189, 348] width 258 height 34
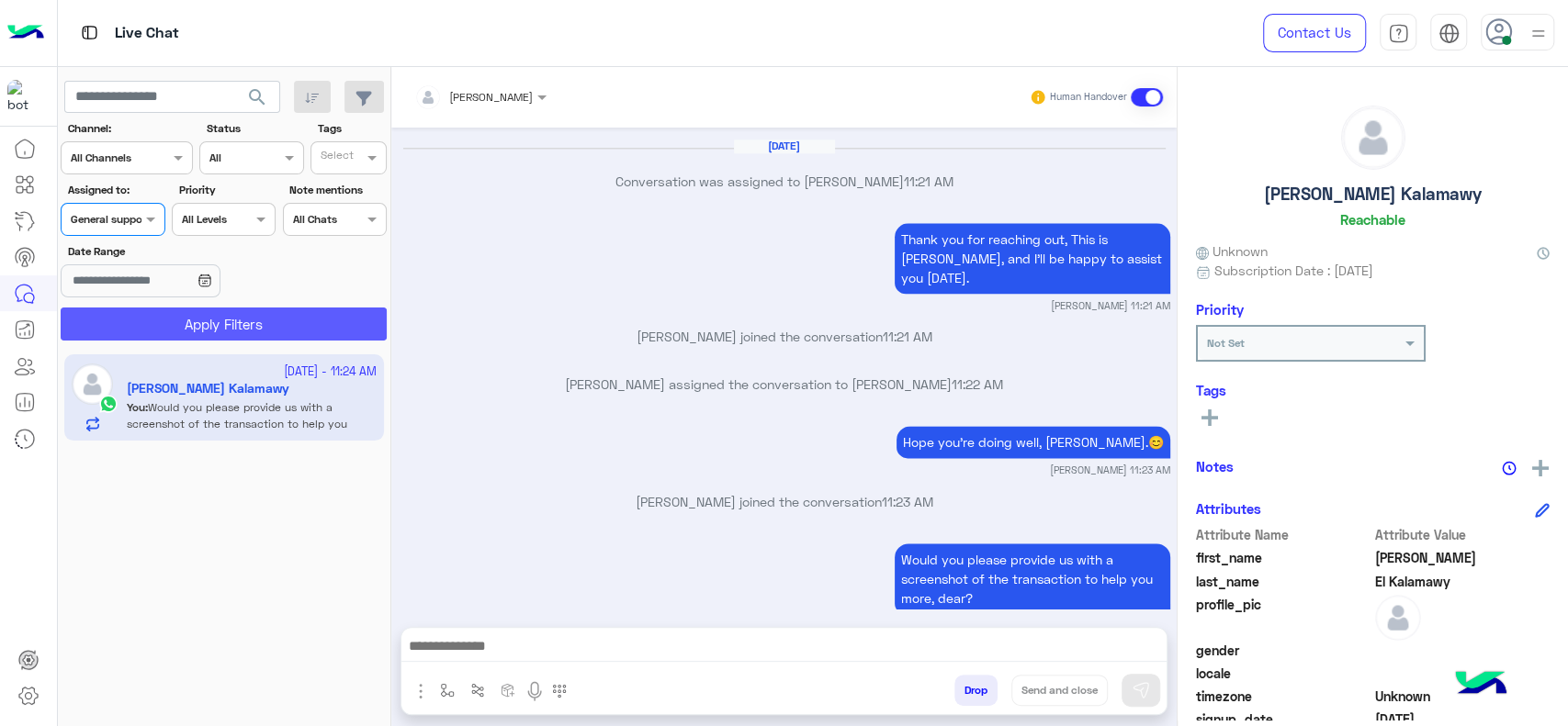
click at [164, 324] on button "Apply Filters" at bounding box center [223, 324] width 326 height 33
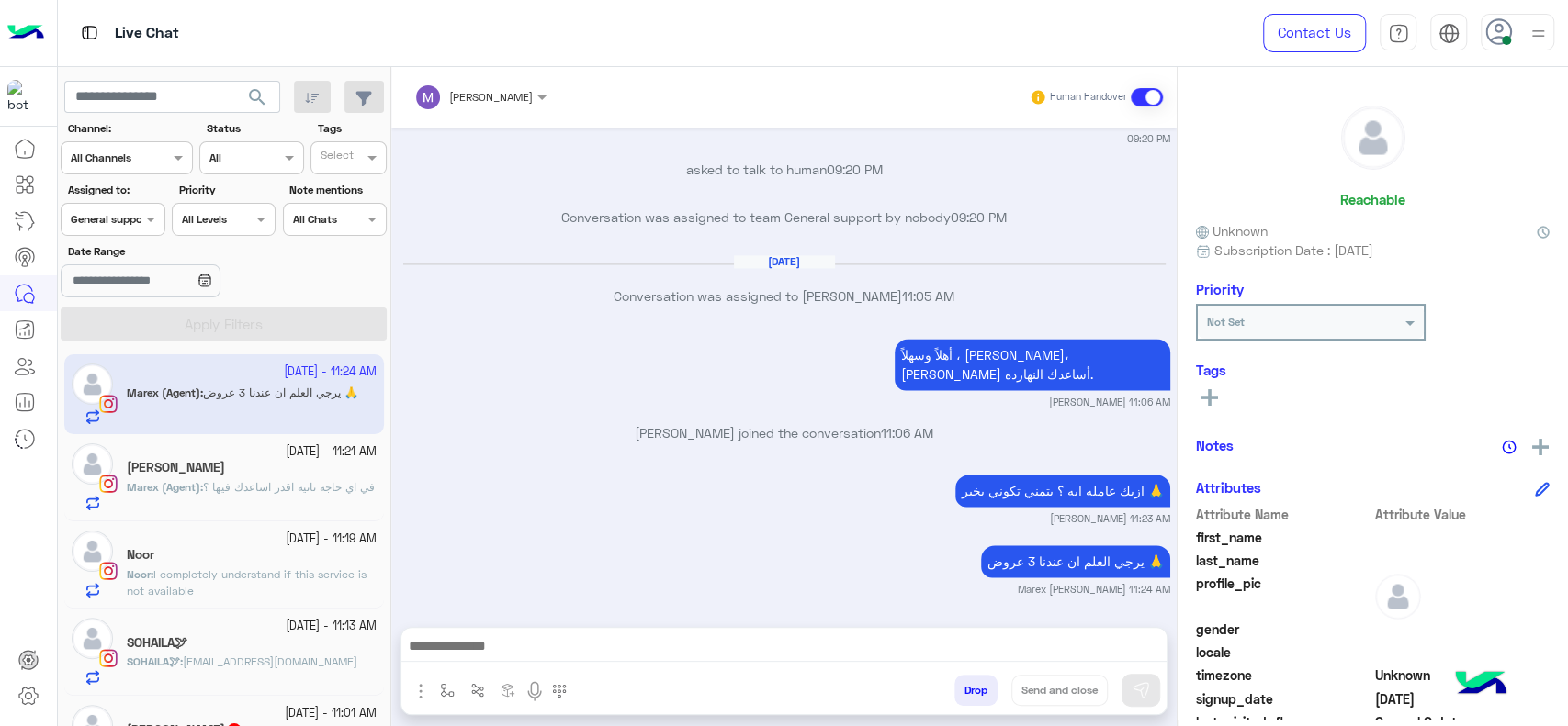
click at [131, 222] on div at bounding box center [112, 217] width 102 height 18
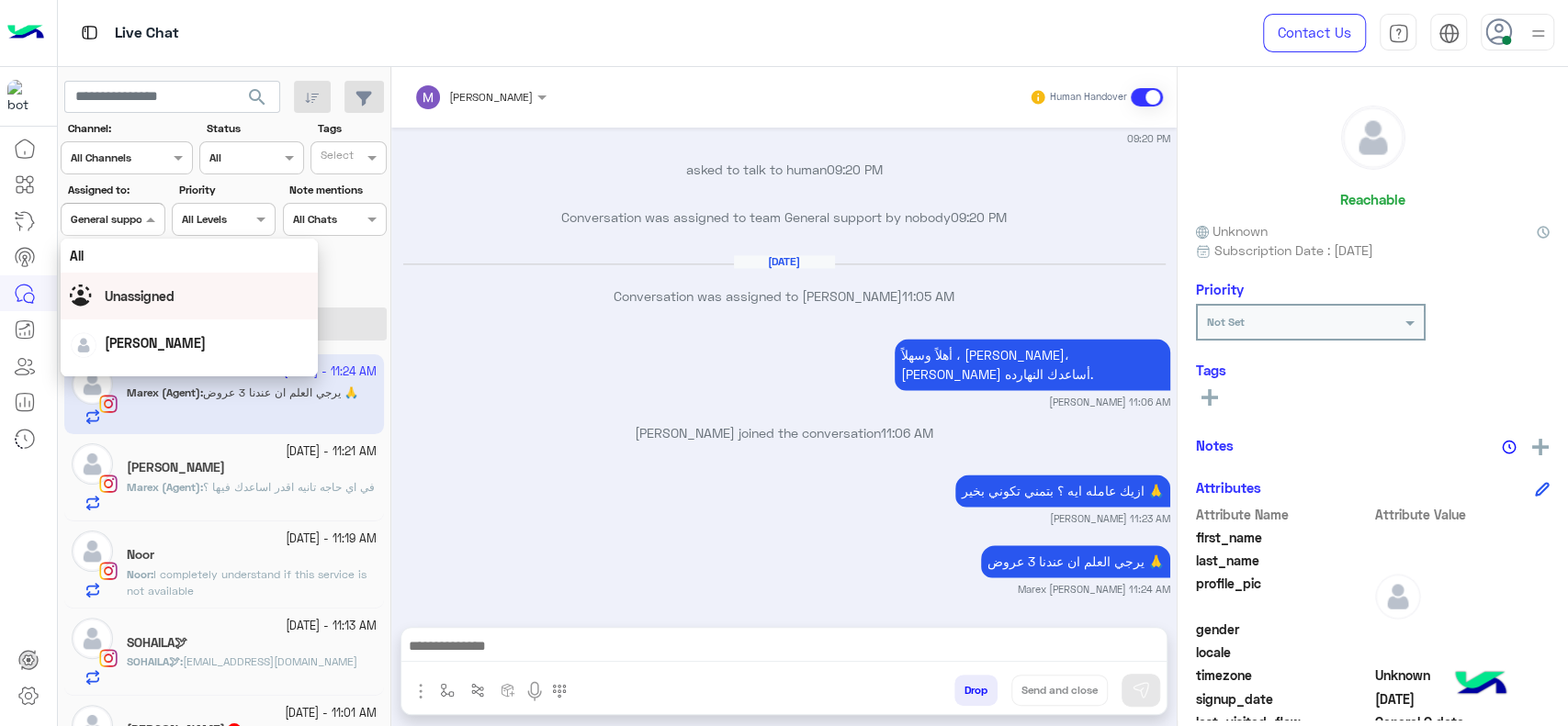
scroll to position [360, 0]
click at [134, 321] on div "First Mile" at bounding box center [189, 313] width 258 height 34
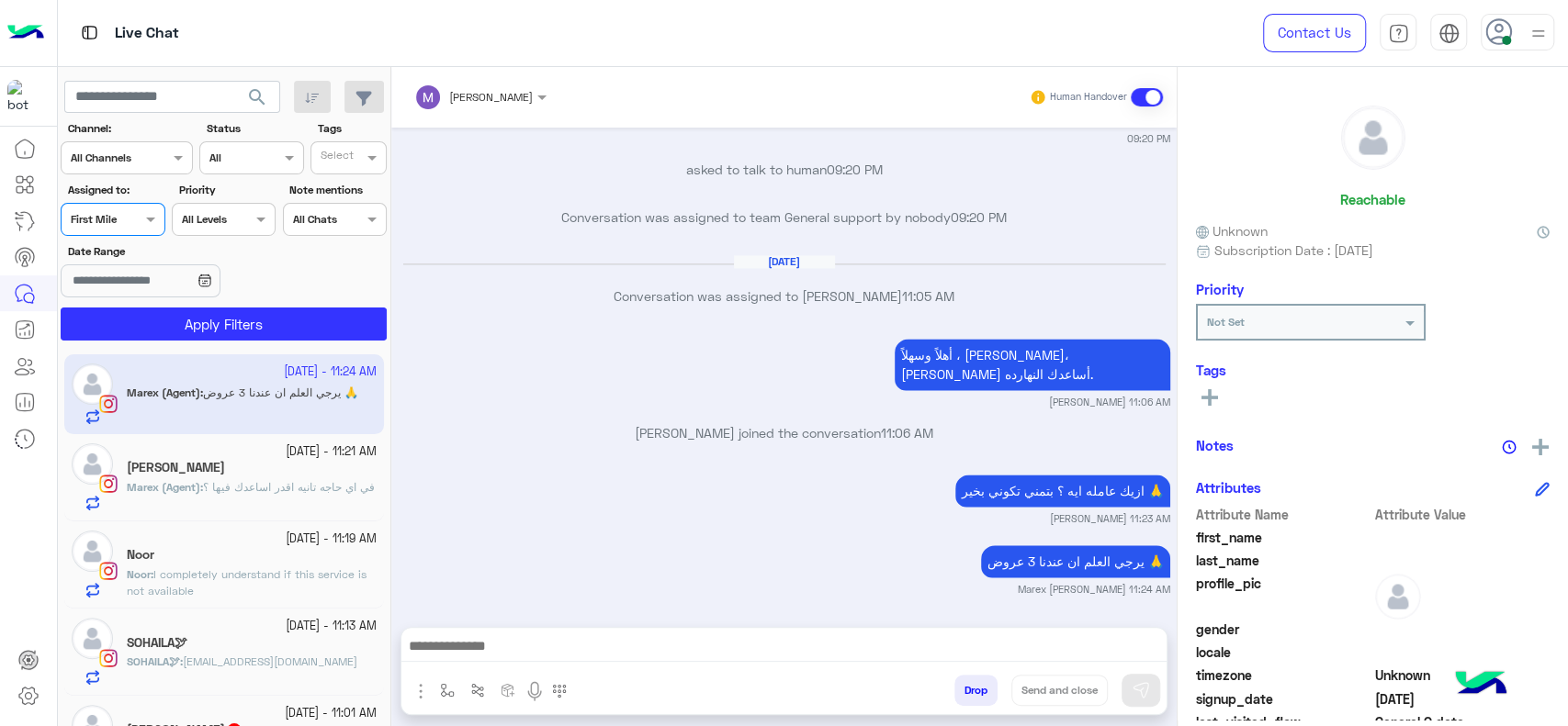
click at [172, 343] on app-inbox-users-filters "search Channel: Channel All Channels Status Channel All Tags Select Assigned to…" at bounding box center [224, 208] width 334 height 281
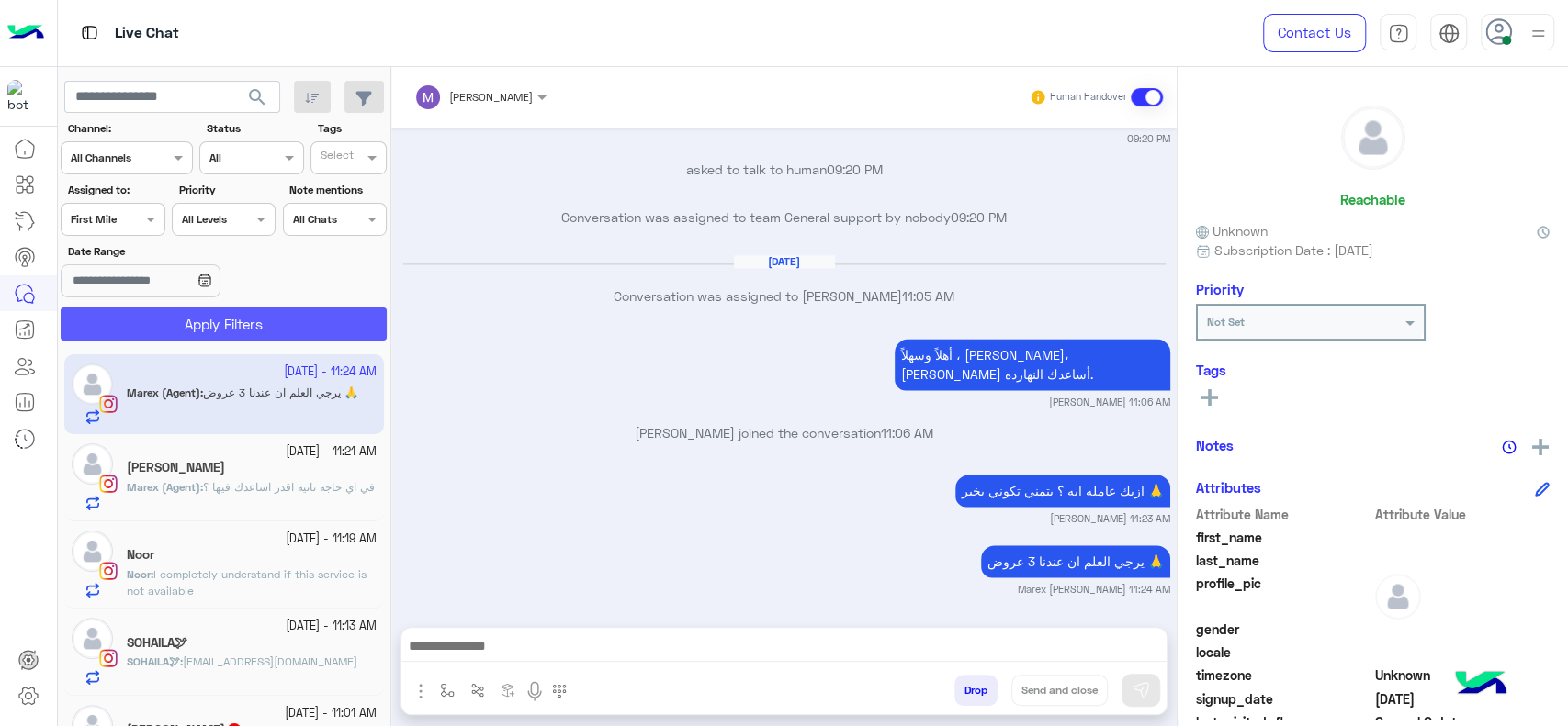
click at [169, 323] on button "Apply Filters" at bounding box center [223, 324] width 326 height 33
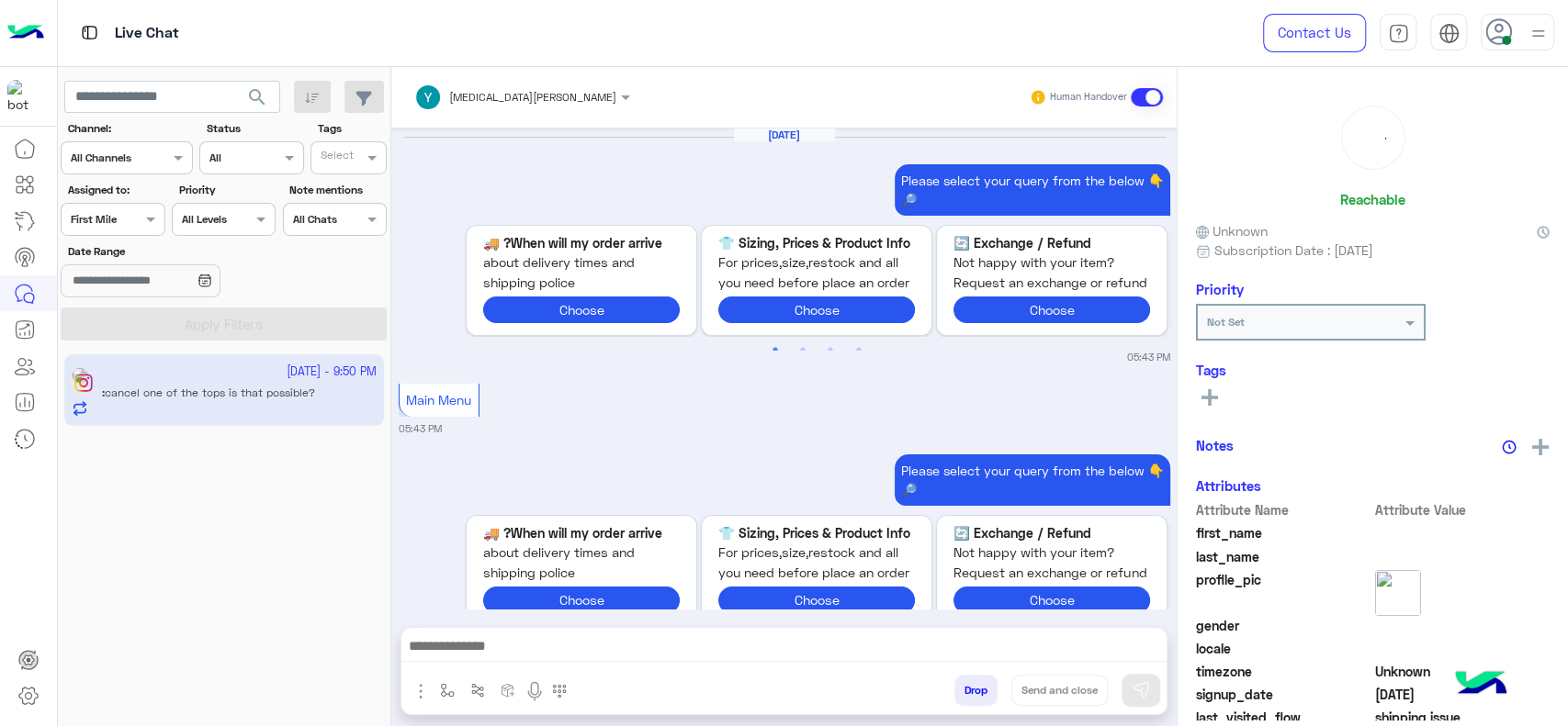
scroll to position [1916, 0]
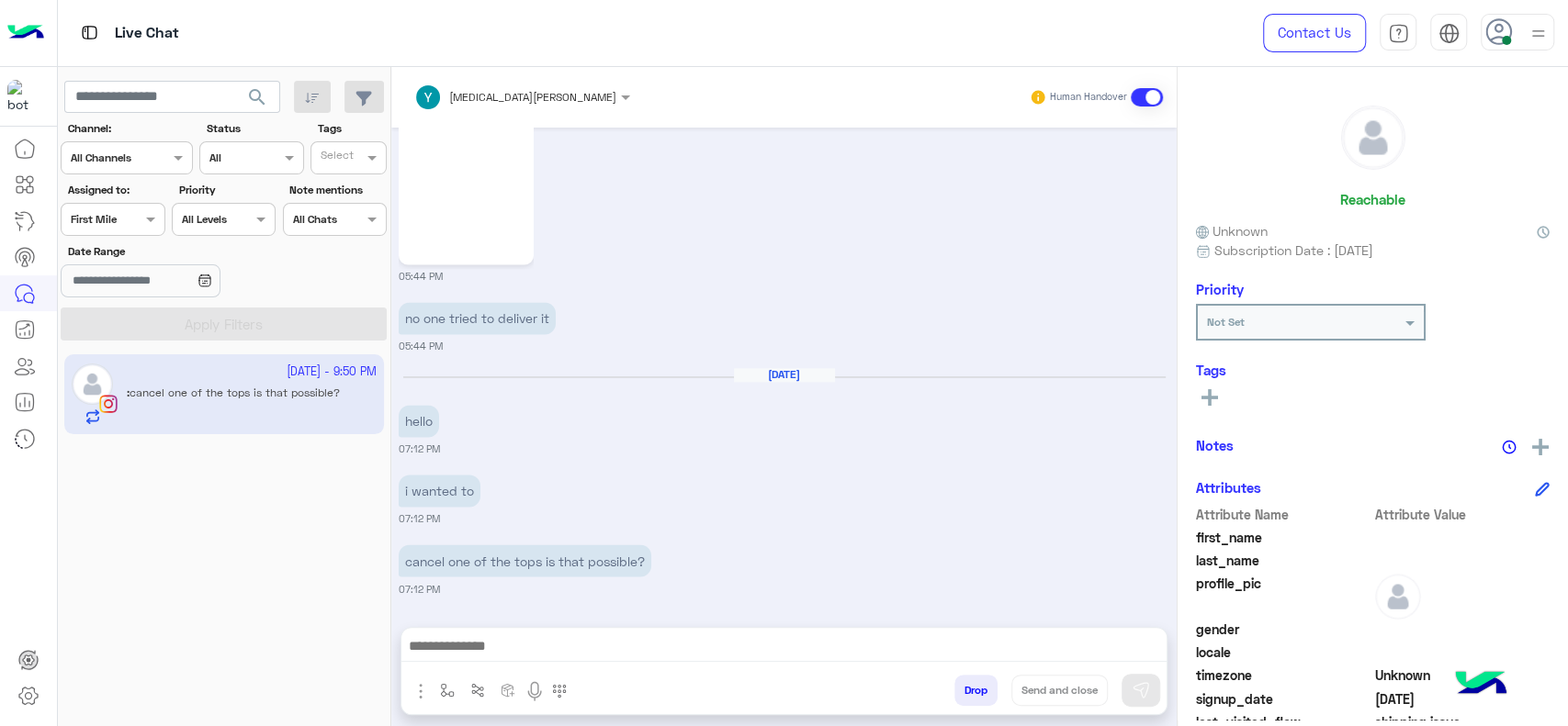
click at [121, 208] on div at bounding box center [112, 217] width 102 height 18
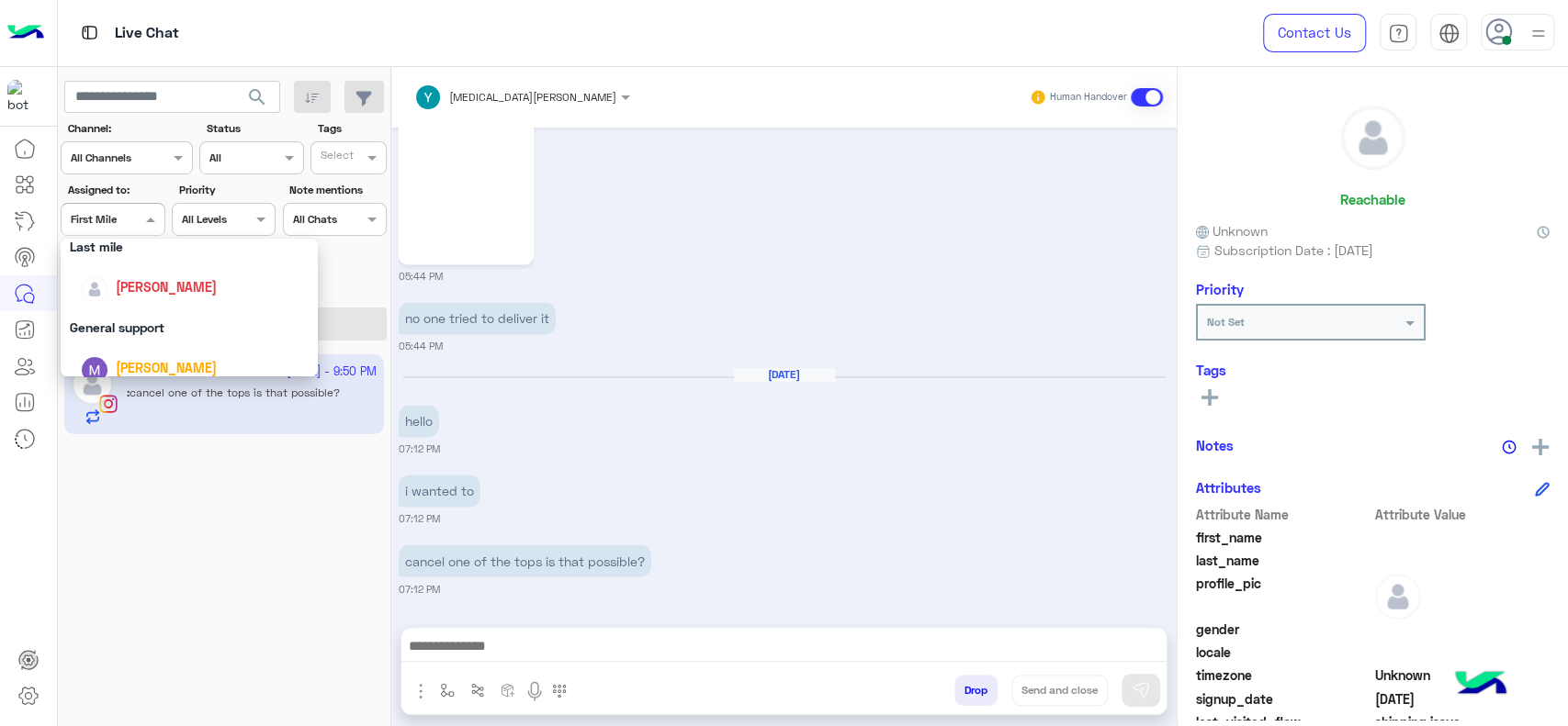
scroll to position [237, 0]
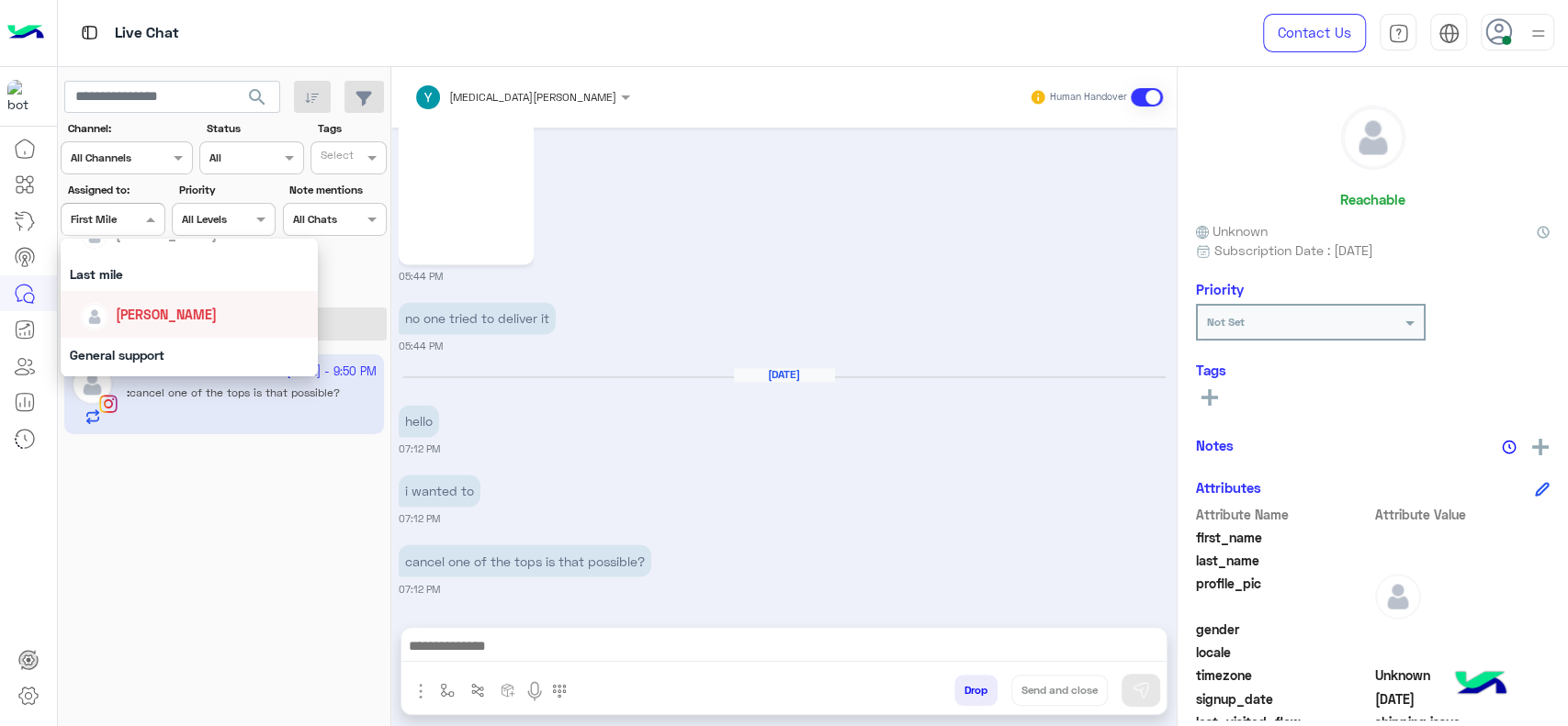
click at [140, 303] on div "[PERSON_NAME]" at bounding box center [195, 314] width 228 height 32
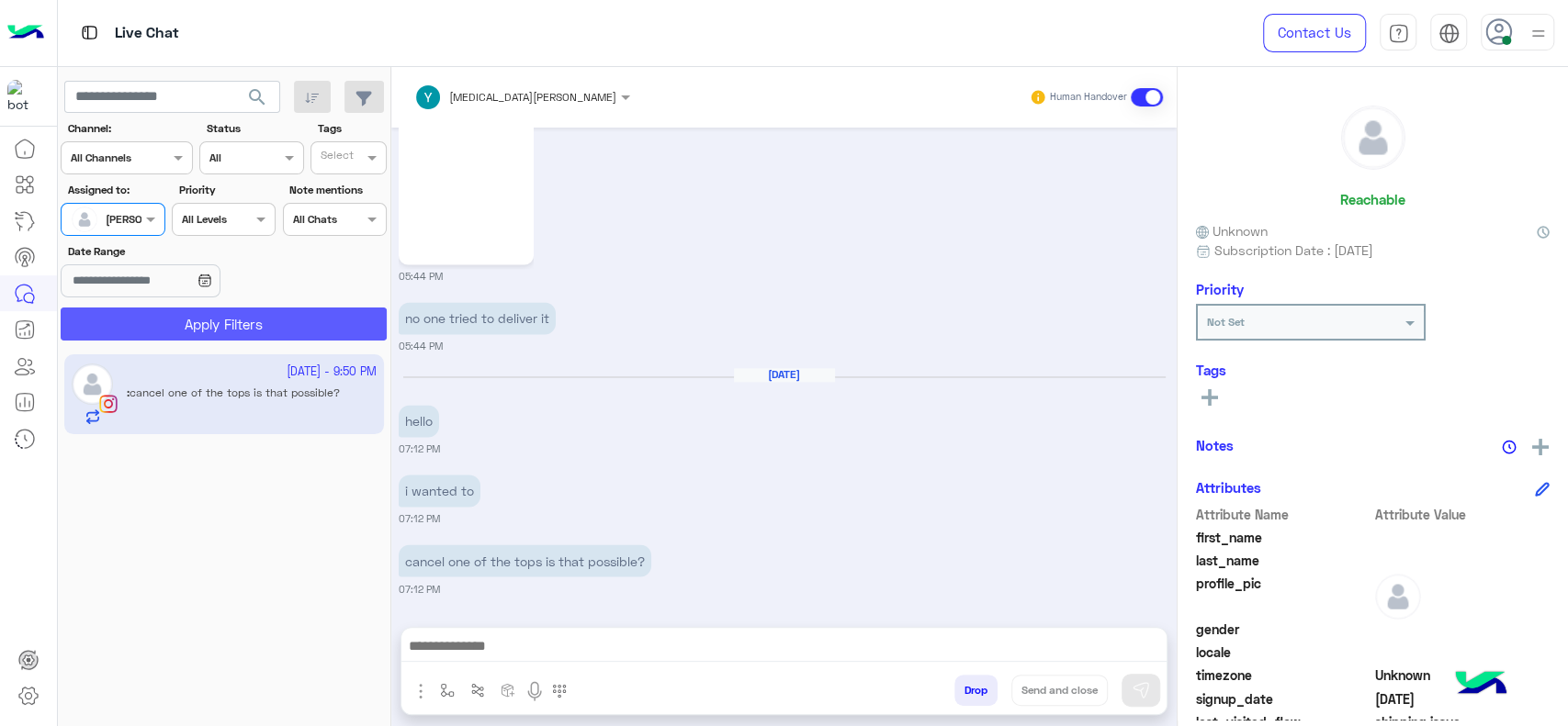
click at [153, 310] on button "Apply Filters" at bounding box center [223, 324] width 326 height 33
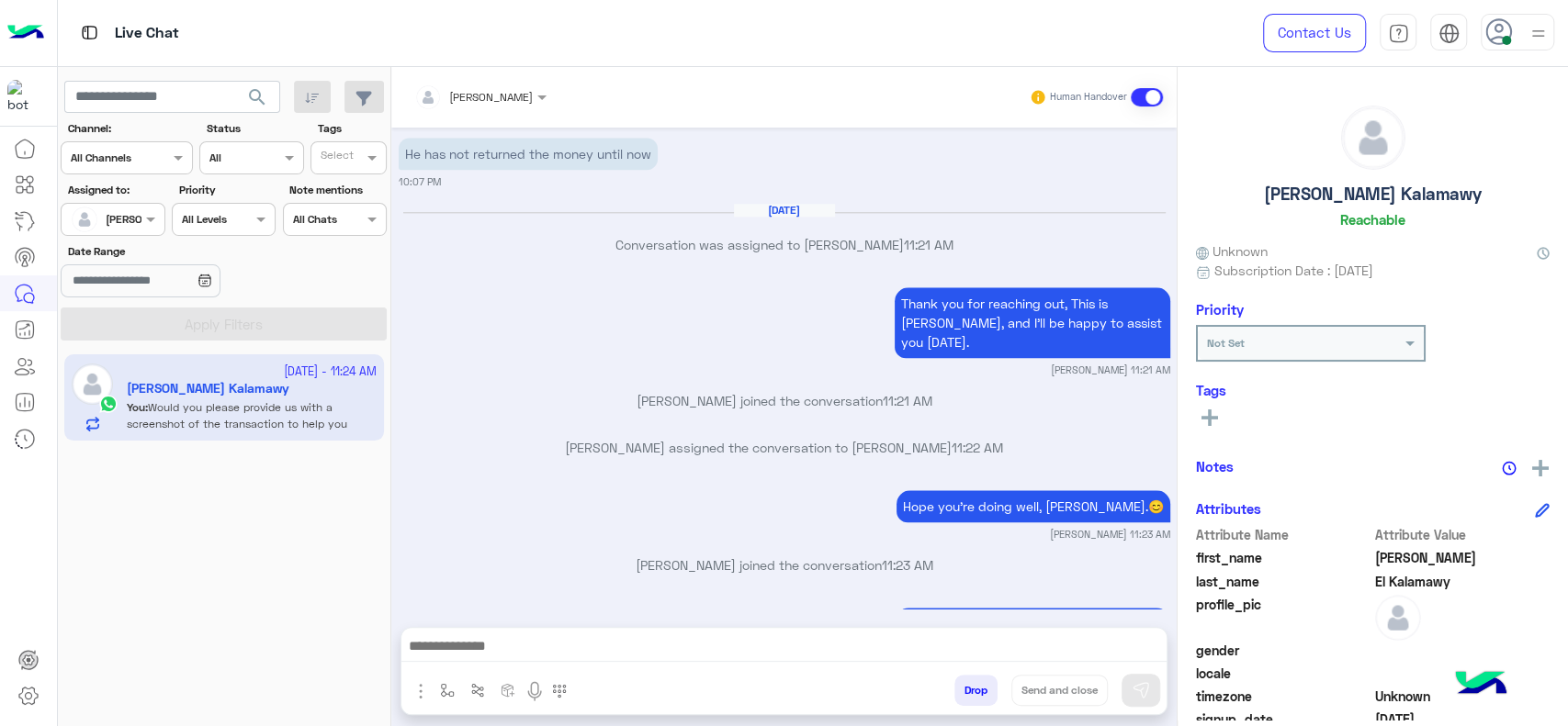
scroll to position [1411, 0]
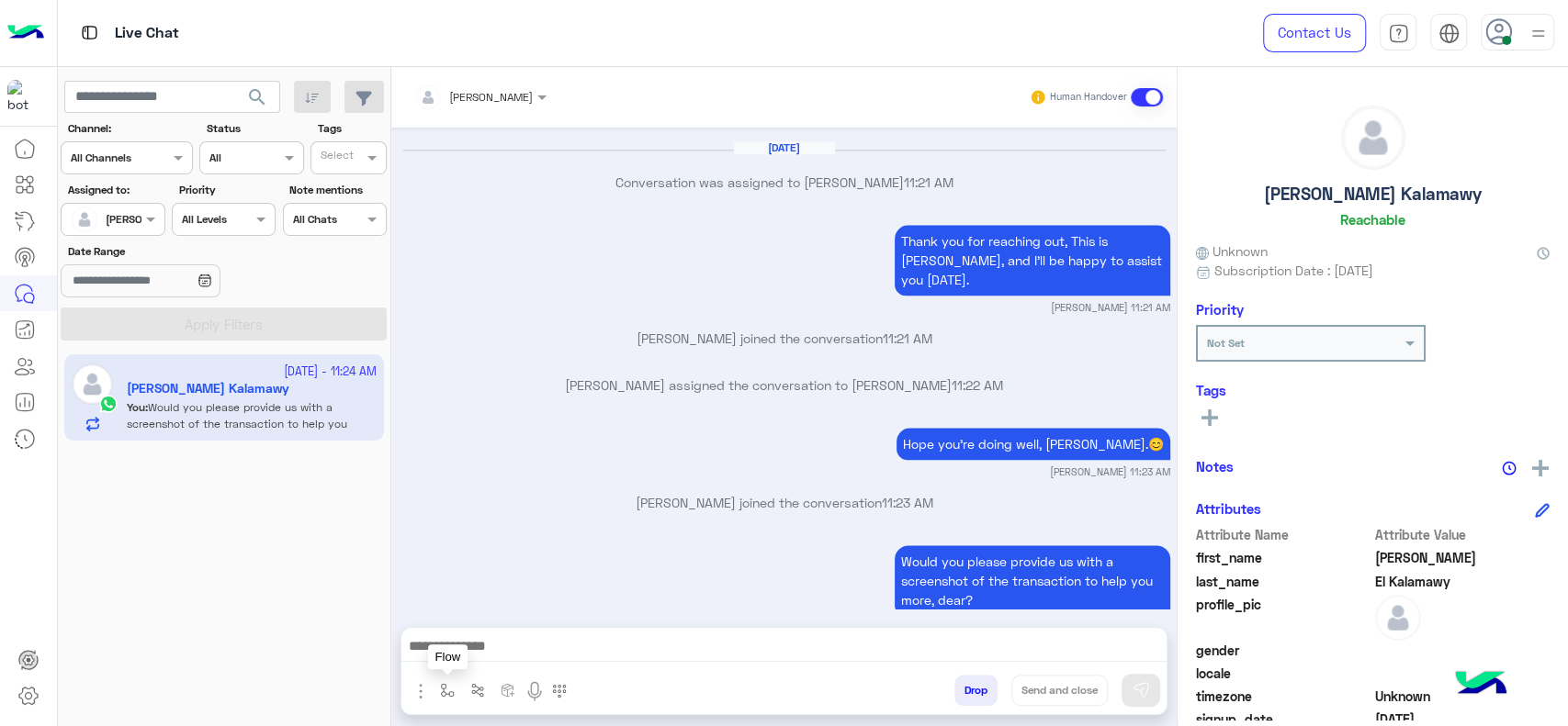
click at [447, 701] on button "button" at bounding box center [448, 689] width 31 height 31
click at [468, 661] on div "enter flow name" at bounding box center [501, 650] width 136 height 33
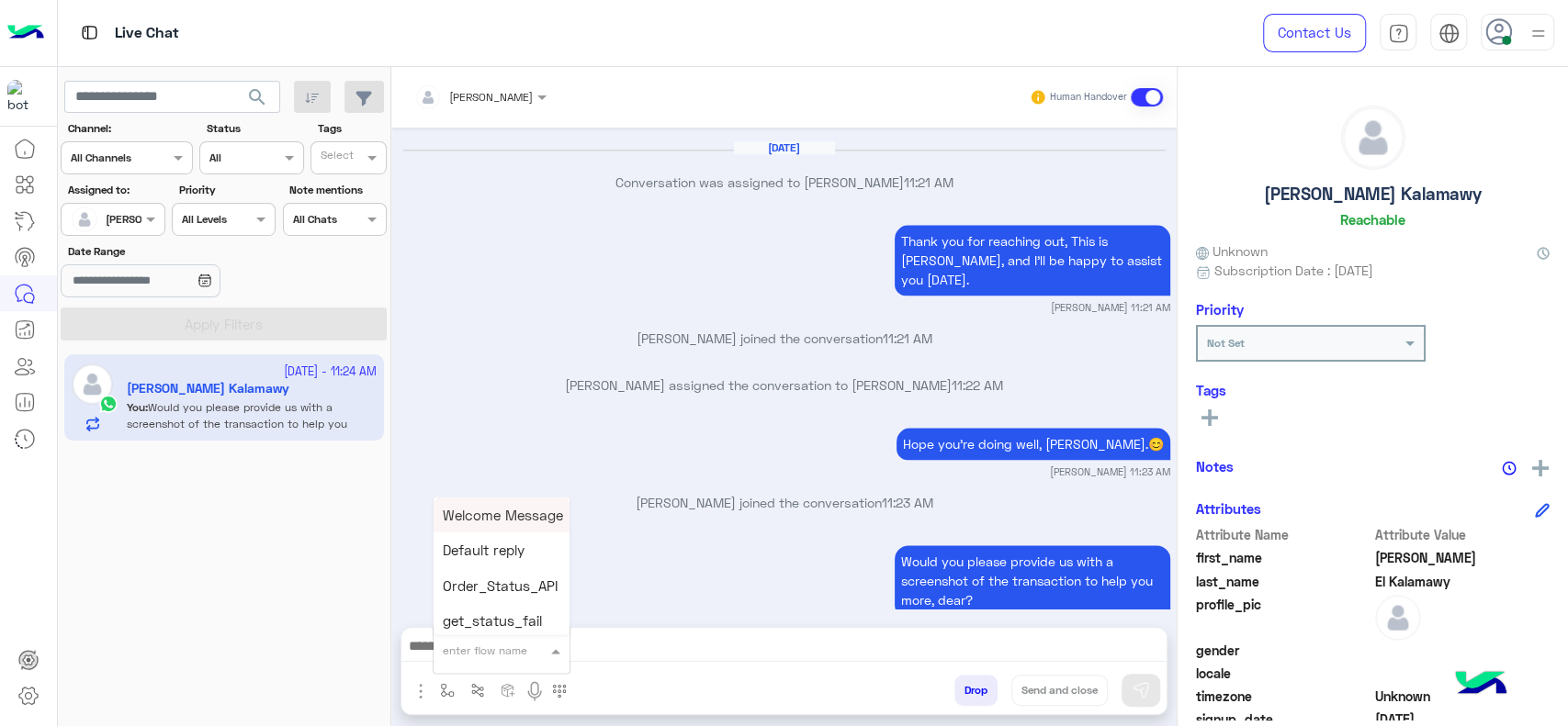
type input "*"
click at [470, 626] on div "[PERSON_NAME]" at bounding box center [501, 617] width 136 height 36
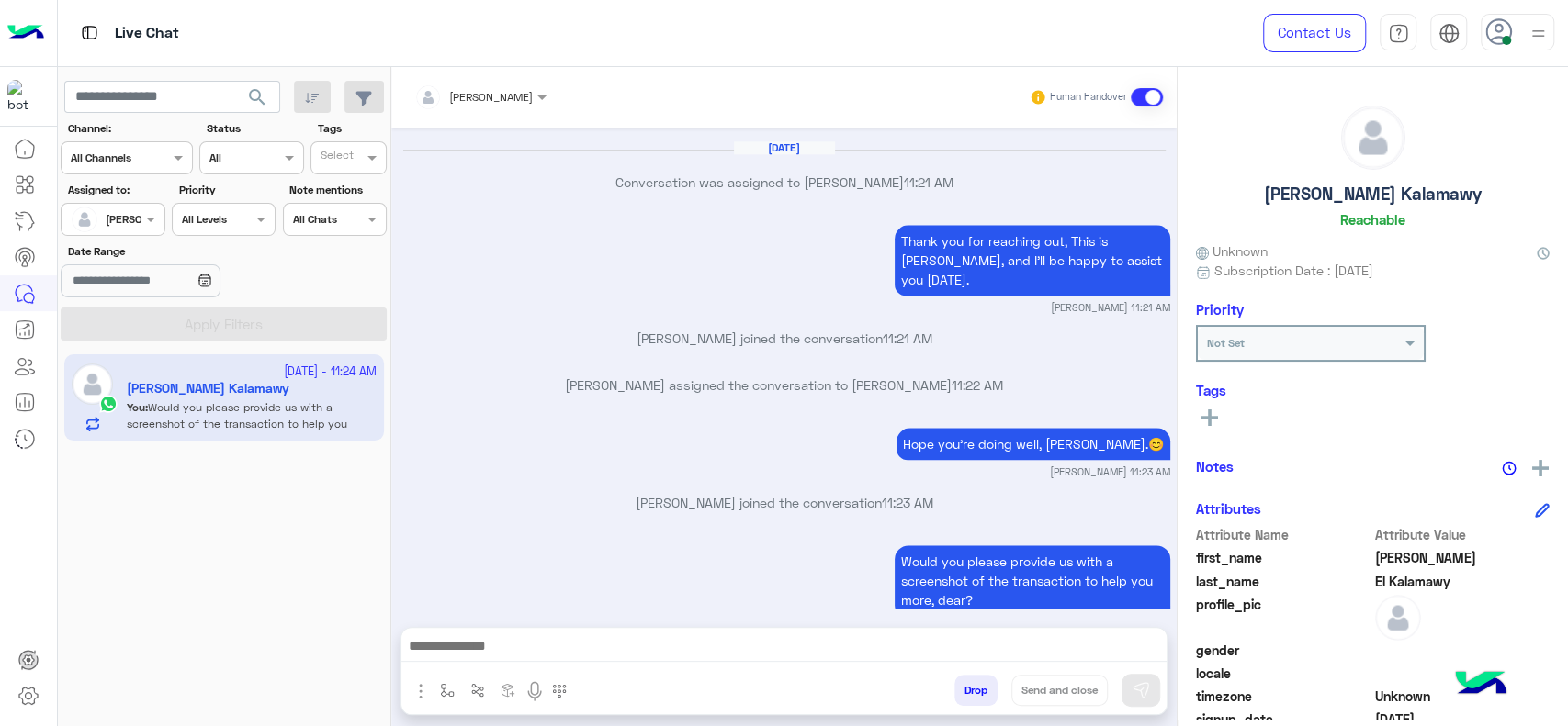
type textarea "**********"
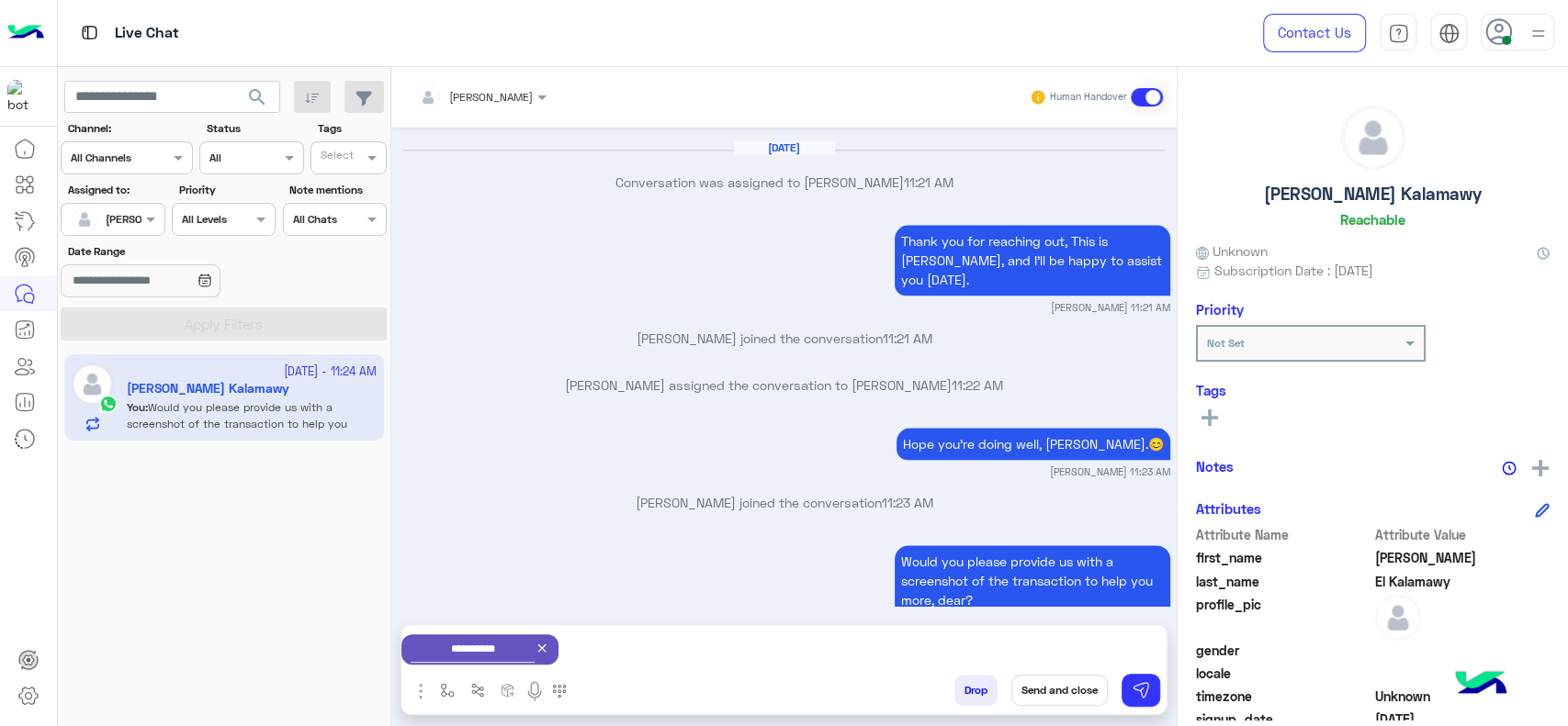
click at [1066, 679] on button "Send and close" at bounding box center [1059, 690] width 96 height 32
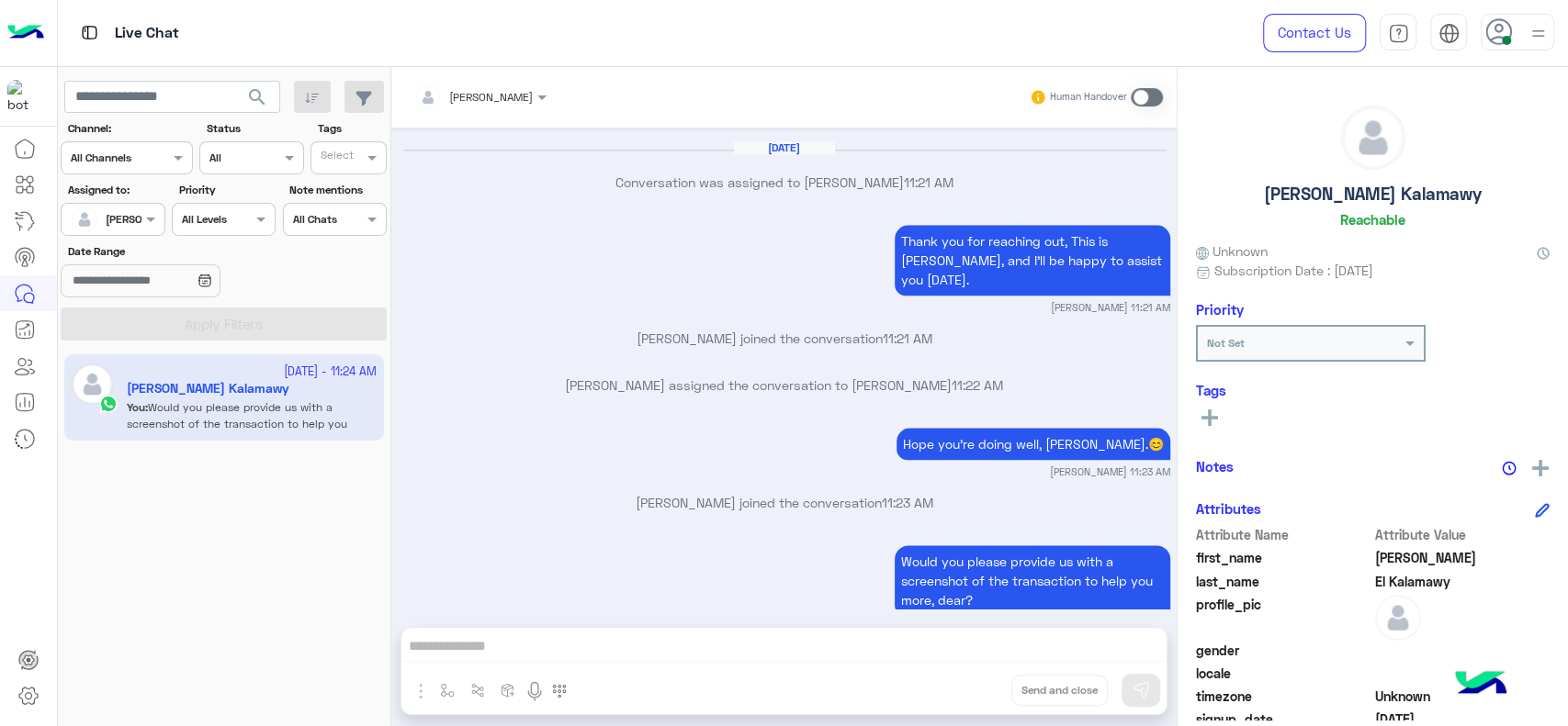
scroll to position [1459, 0]
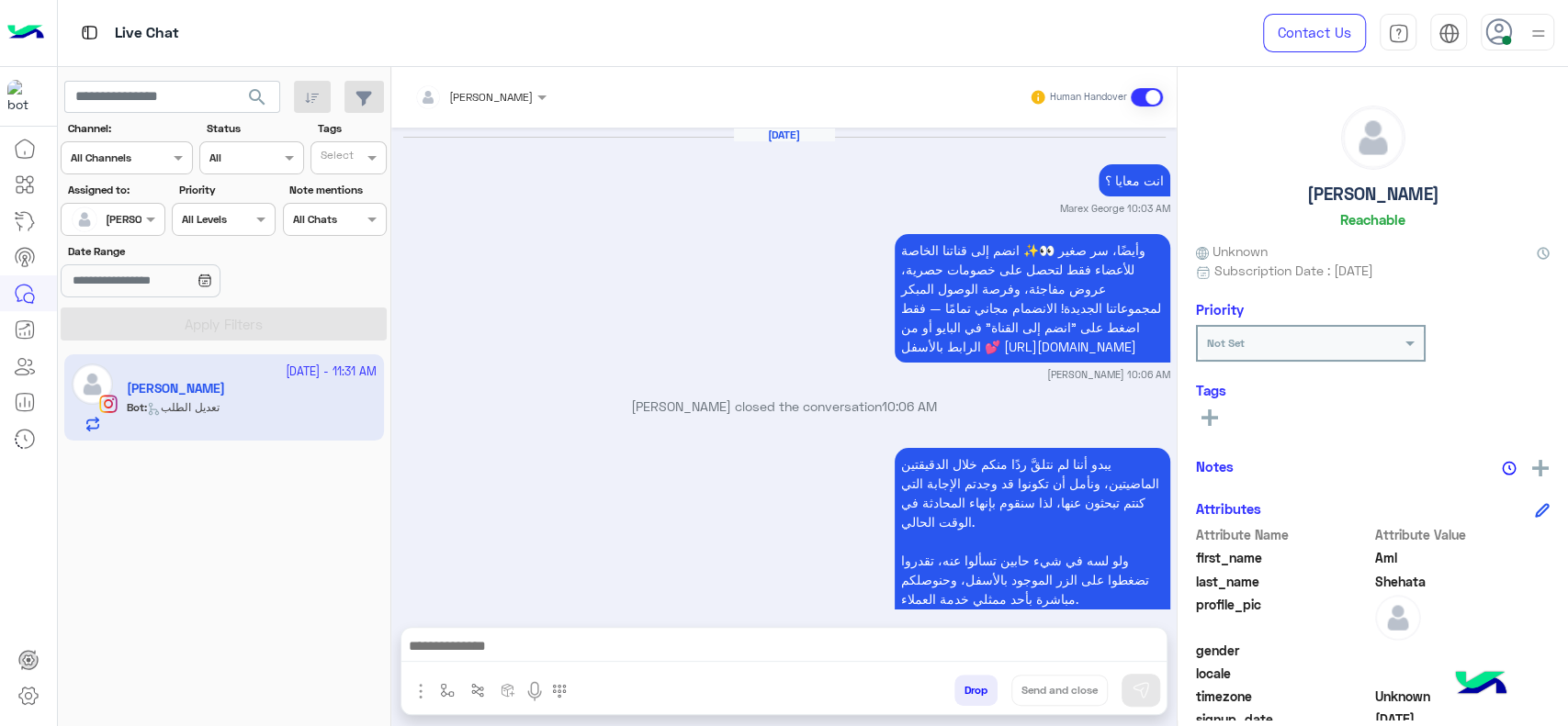
scroll to position [2080, 0]
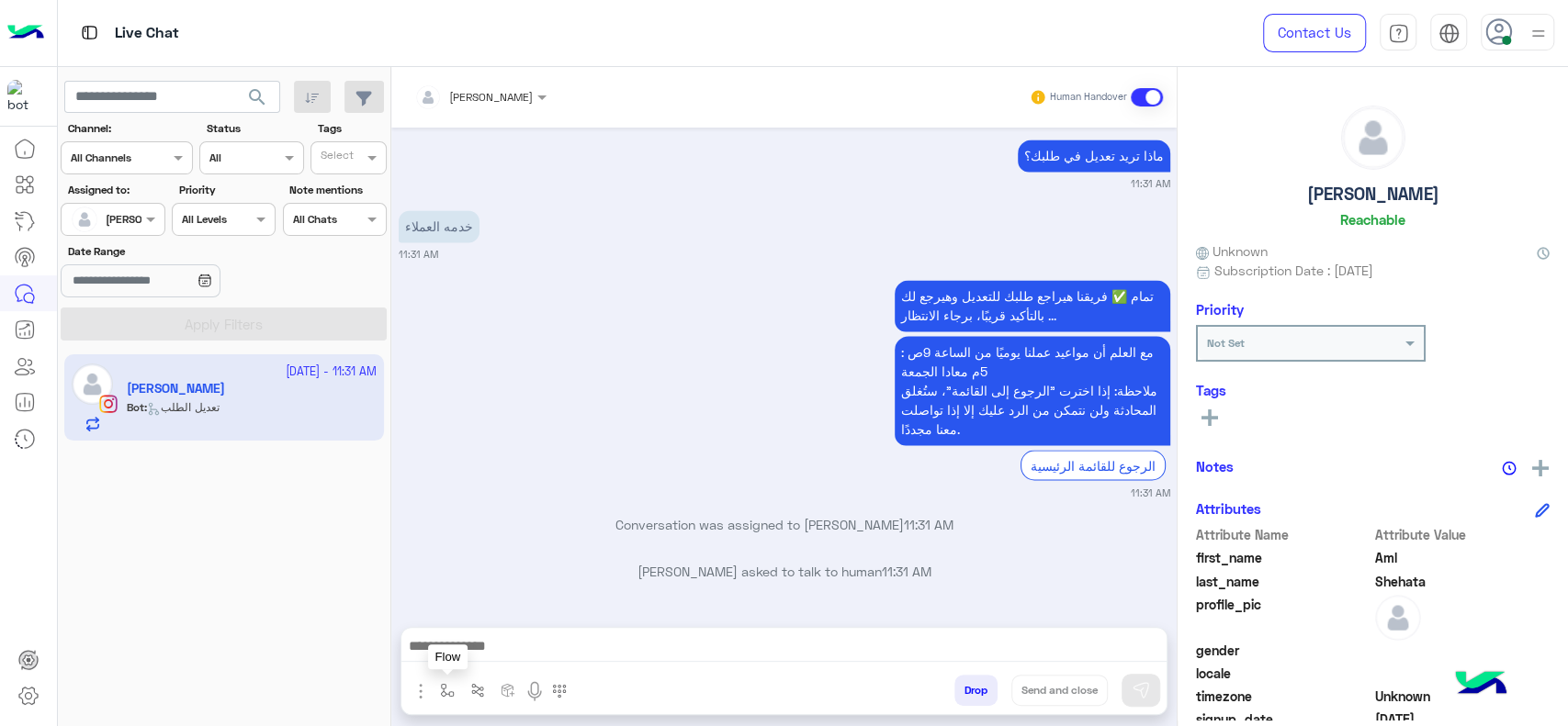
click at [457, 692] on button "button" at bounding box center [448, 689] width 31 height 31
click at [471, 629] on div "enter flow name" at bounding box center [501, 650] width 138 height 49
click at [470, 637] on div "enter flow name" at bounding box center [501, 650] width 136 height 33
type input "*"
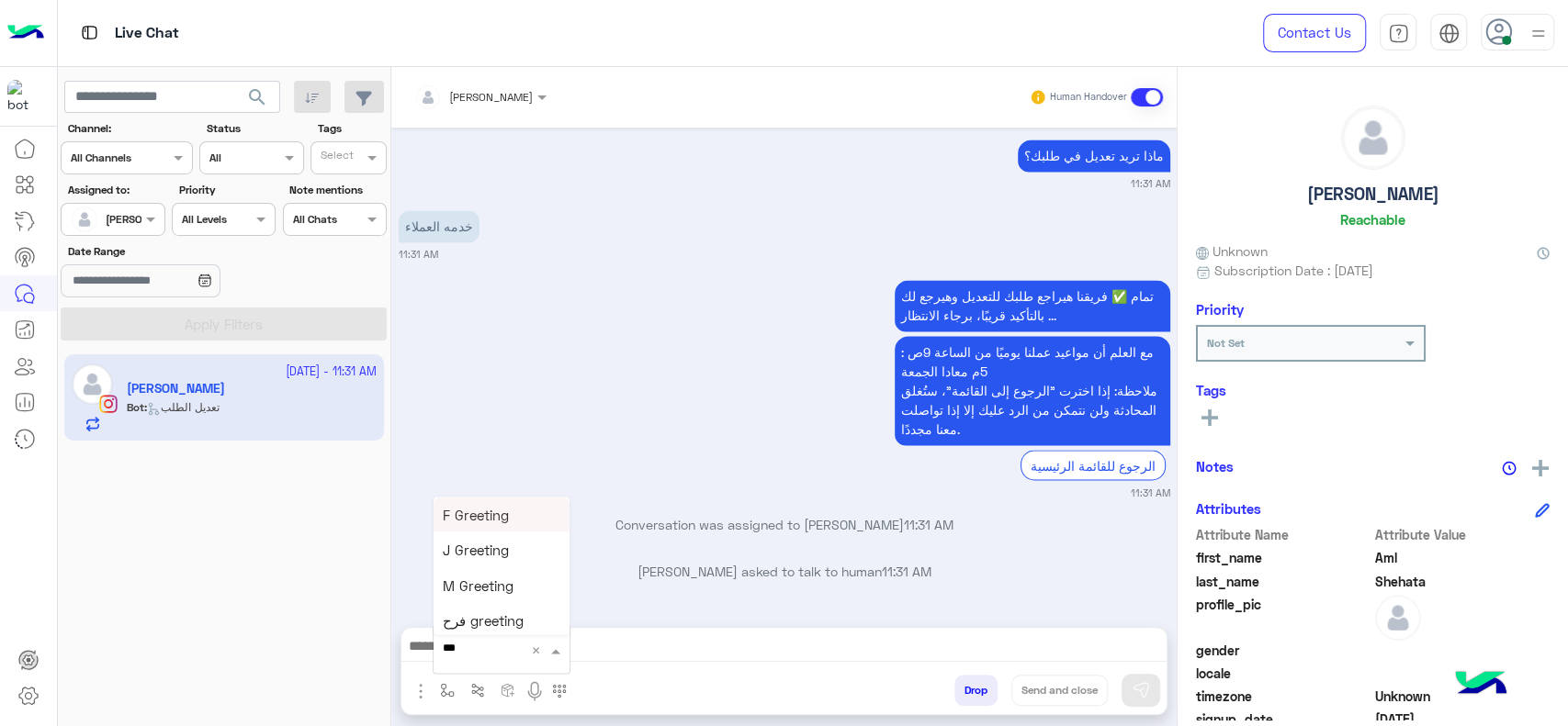
type input "****"
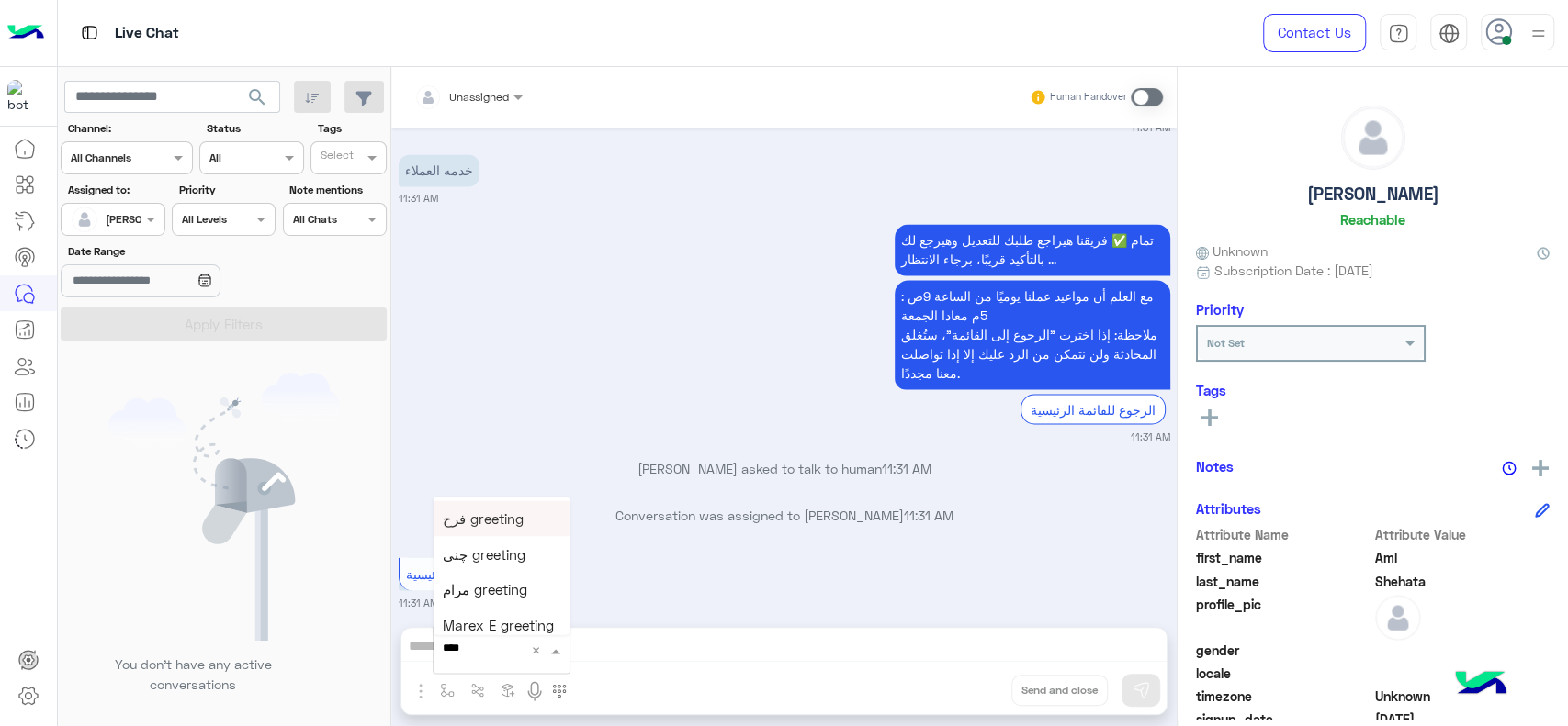
scroll to position [2398, 0]
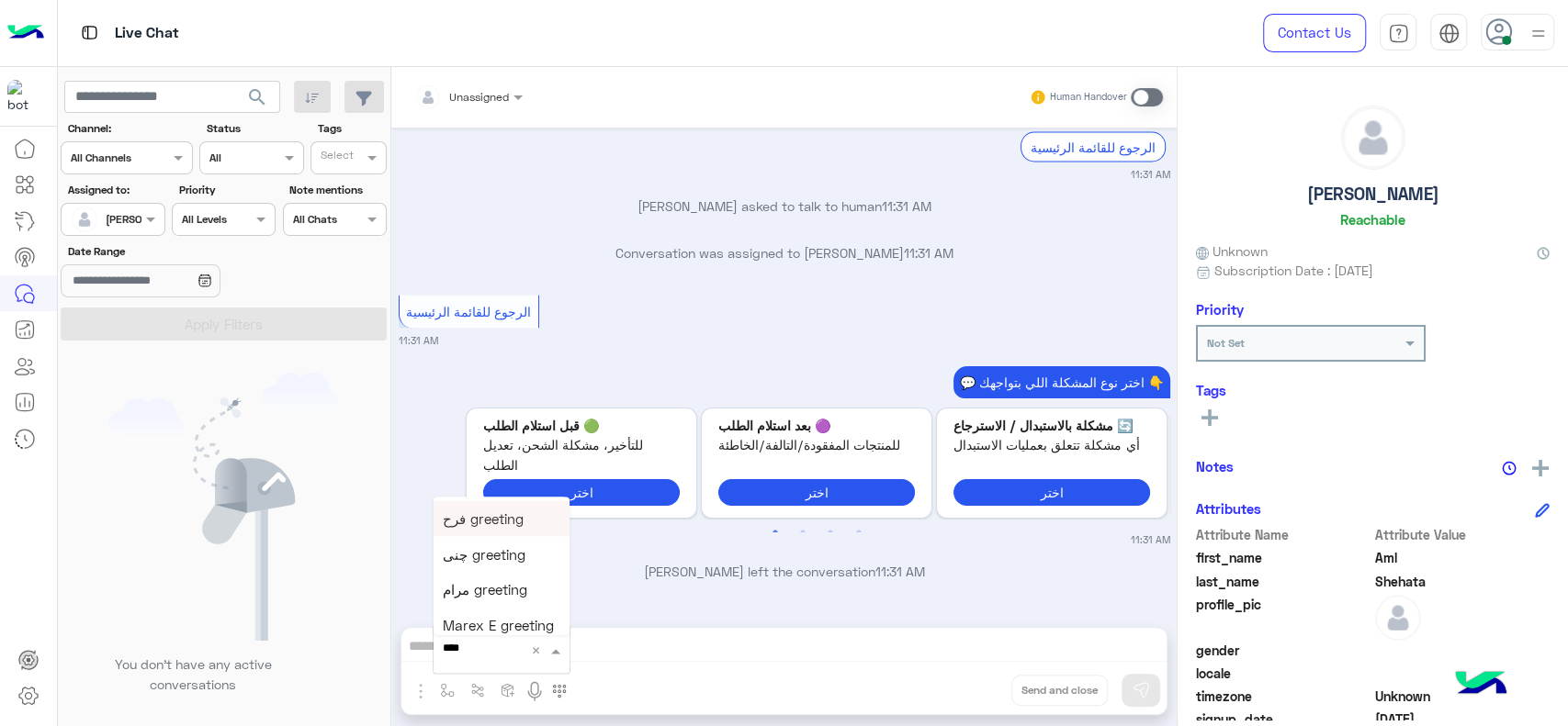
click at [489, 547] on small "11:31 AM" at bounding box center [784, 539] width 772 height 15
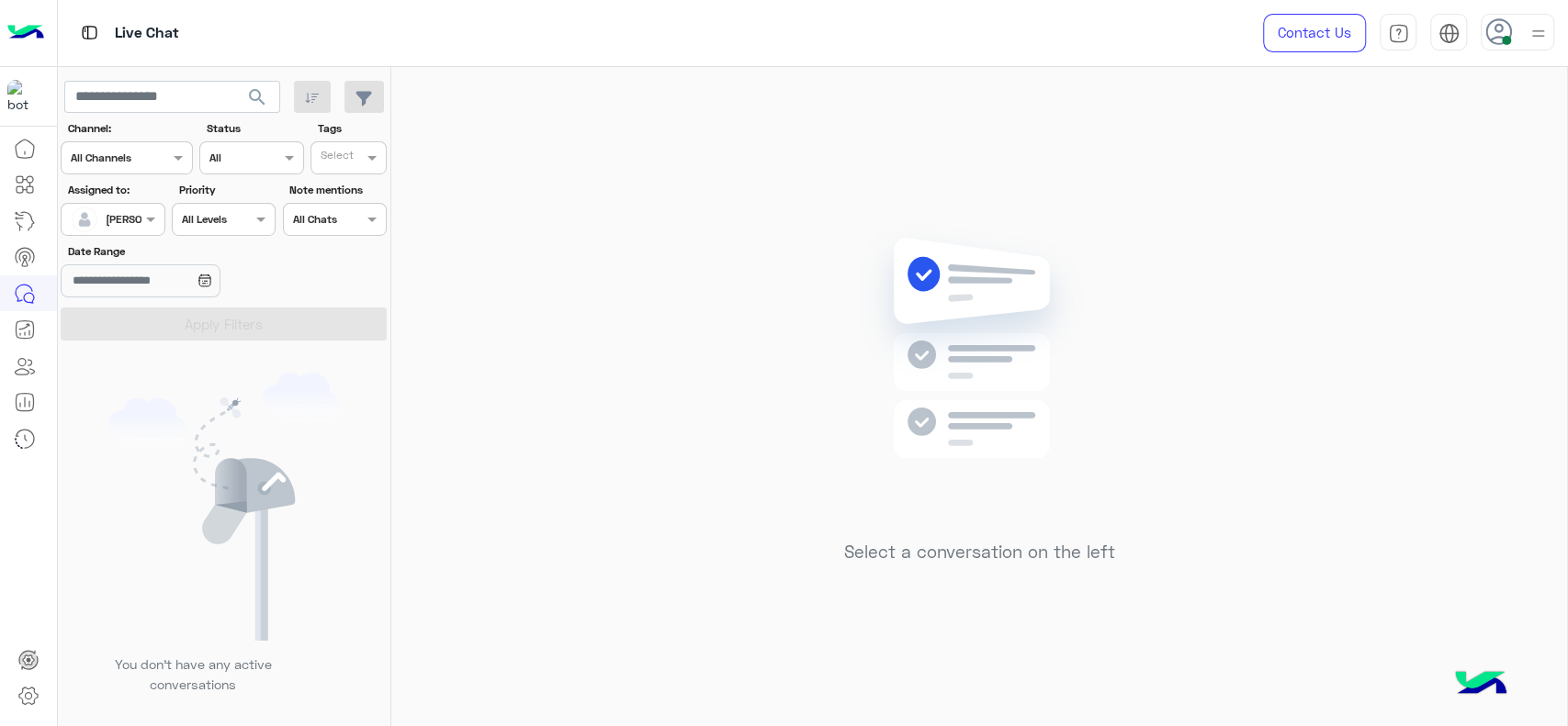
click at [556, 404] on div "Select a conversation on the left" at bounding box center [979, 400] width 1176 height 667
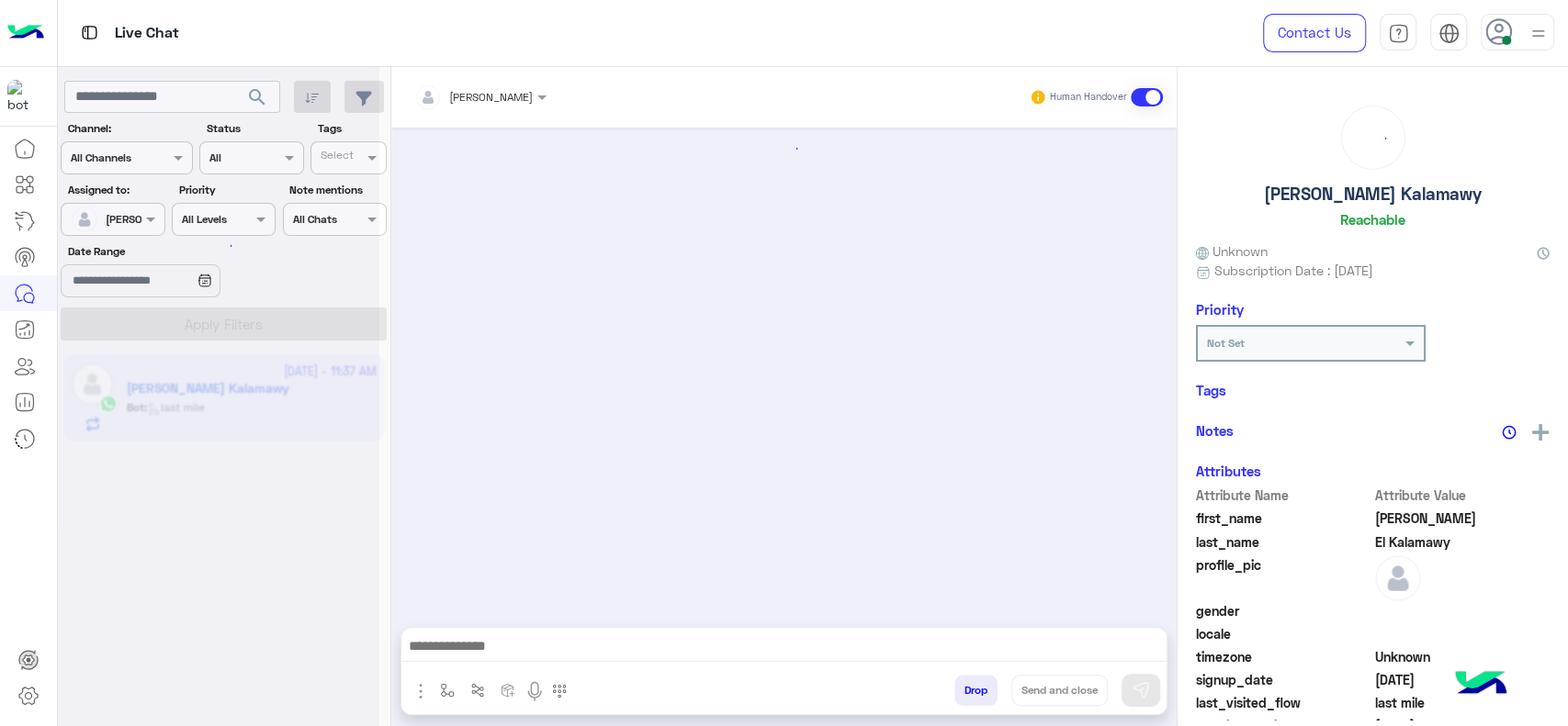
scroll to position [1420, 0]
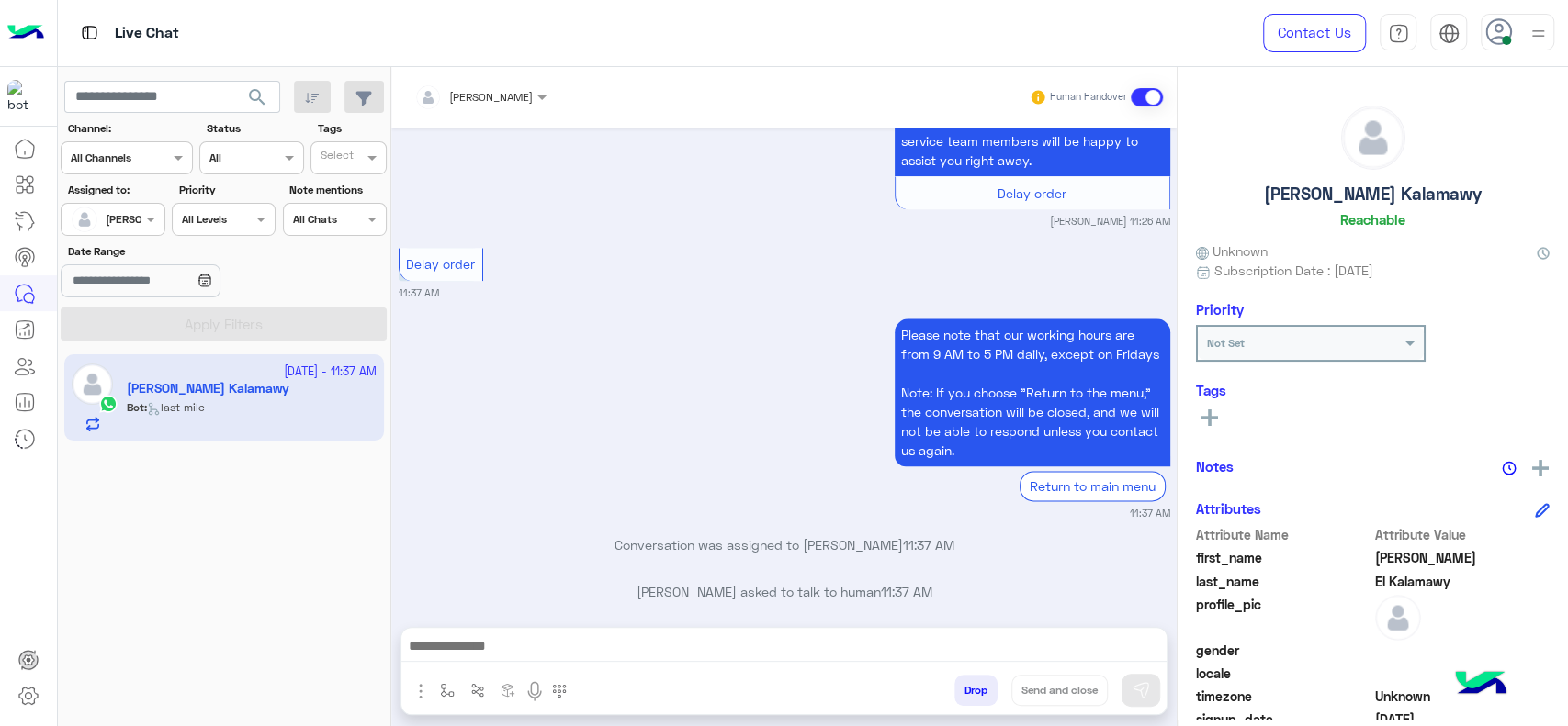
click at [677, 284] on div "Sep 26, 2025 Please type your question below. 10:06 PM I received my order yest…" at bounding box center [784, 368] width 785 height 481
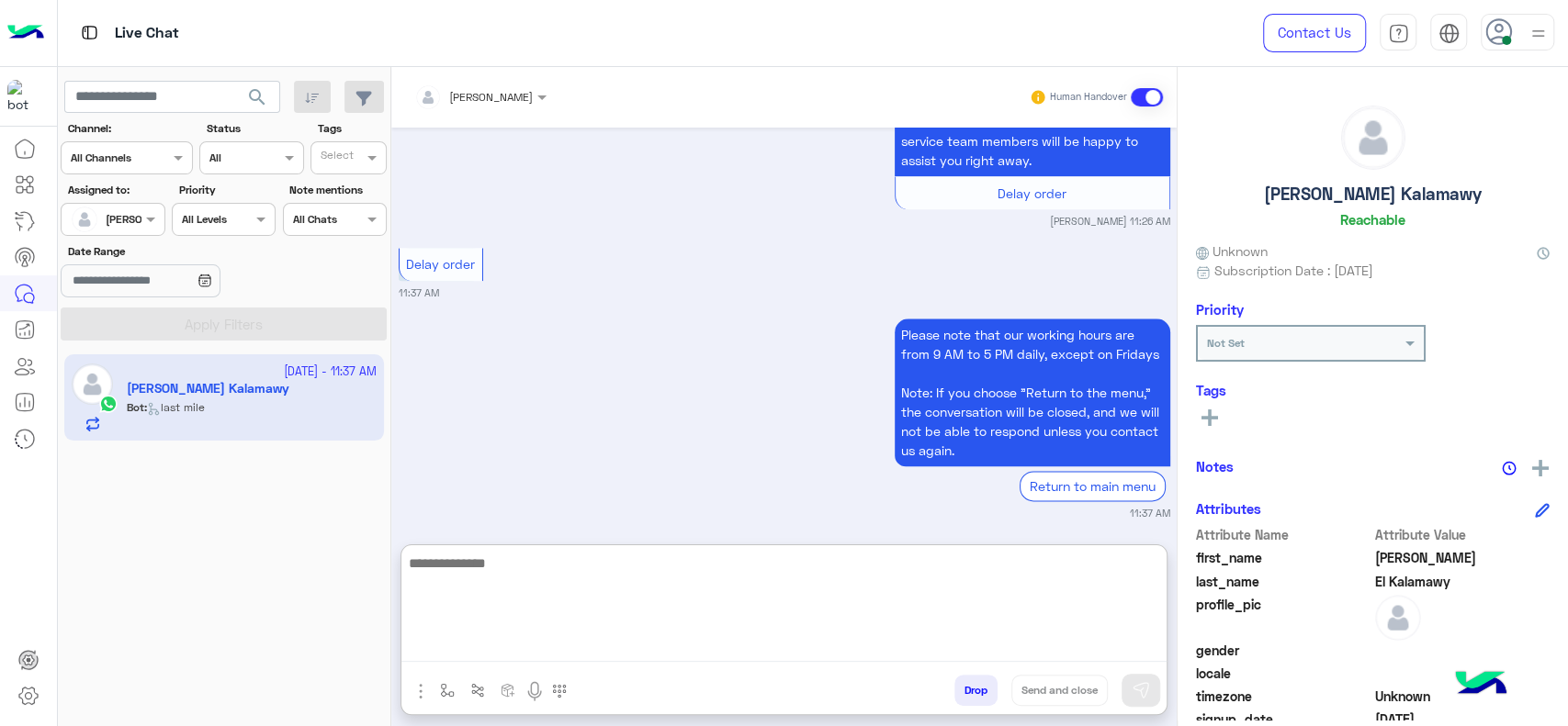
click at [580, 658] on textarea at bounding box center [784, 606] width 765 height 110
click at [577, 652] on textarea at bounding box center [784, 606] width 765 height 110
type textarea "*"
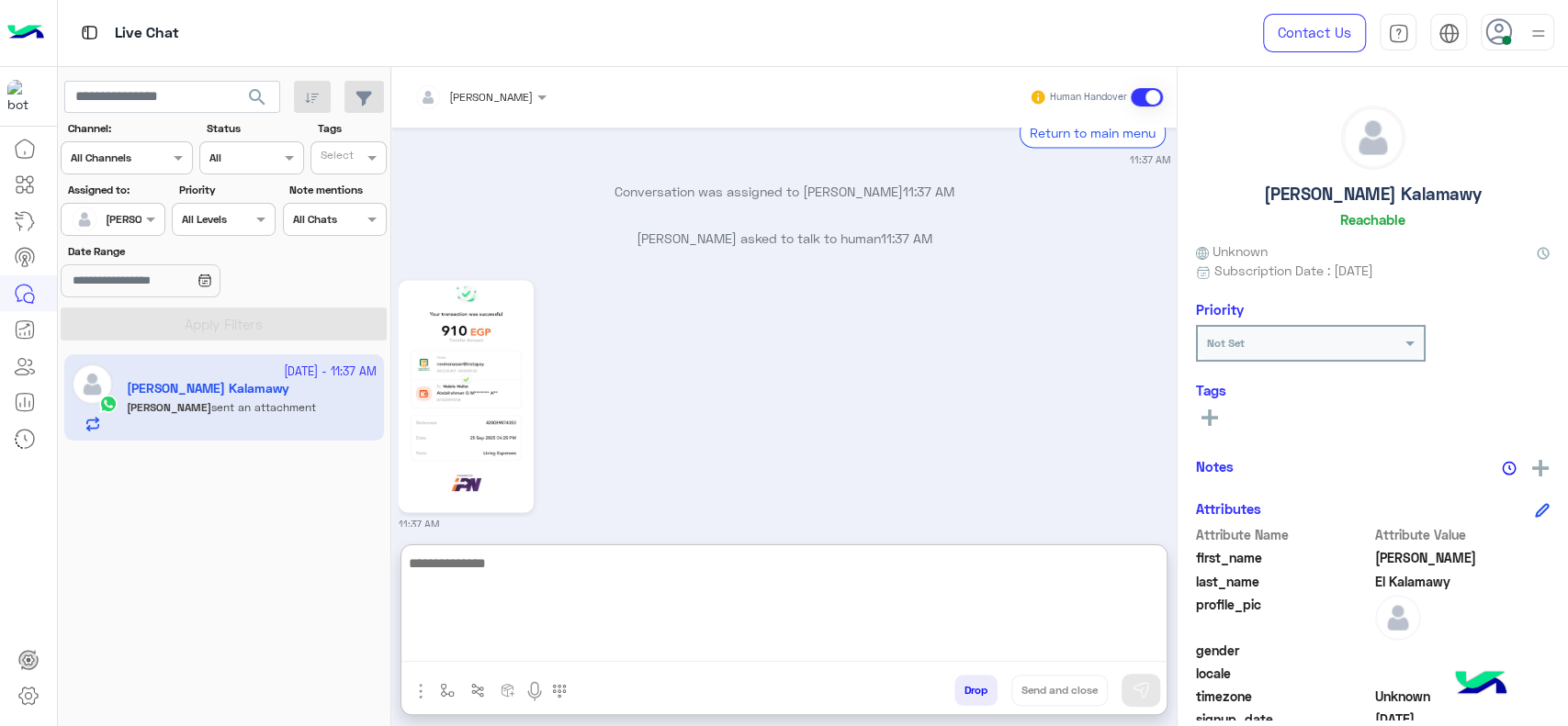
scroll to position [2044, 0]
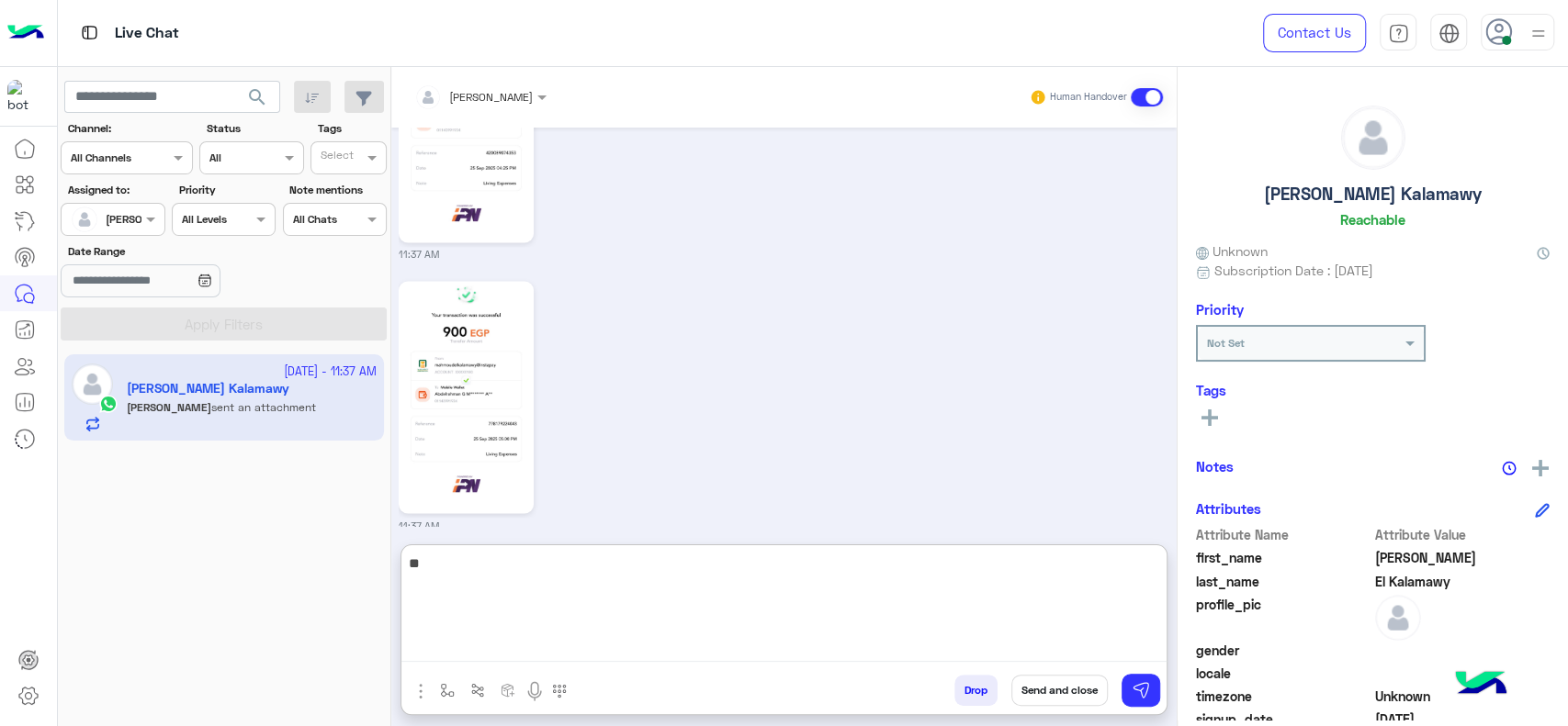
type textarea "*"
type textarea "**********"
click at [572, 601] on textarea "**********" at bounding box center [784, 606] width 765 height 110
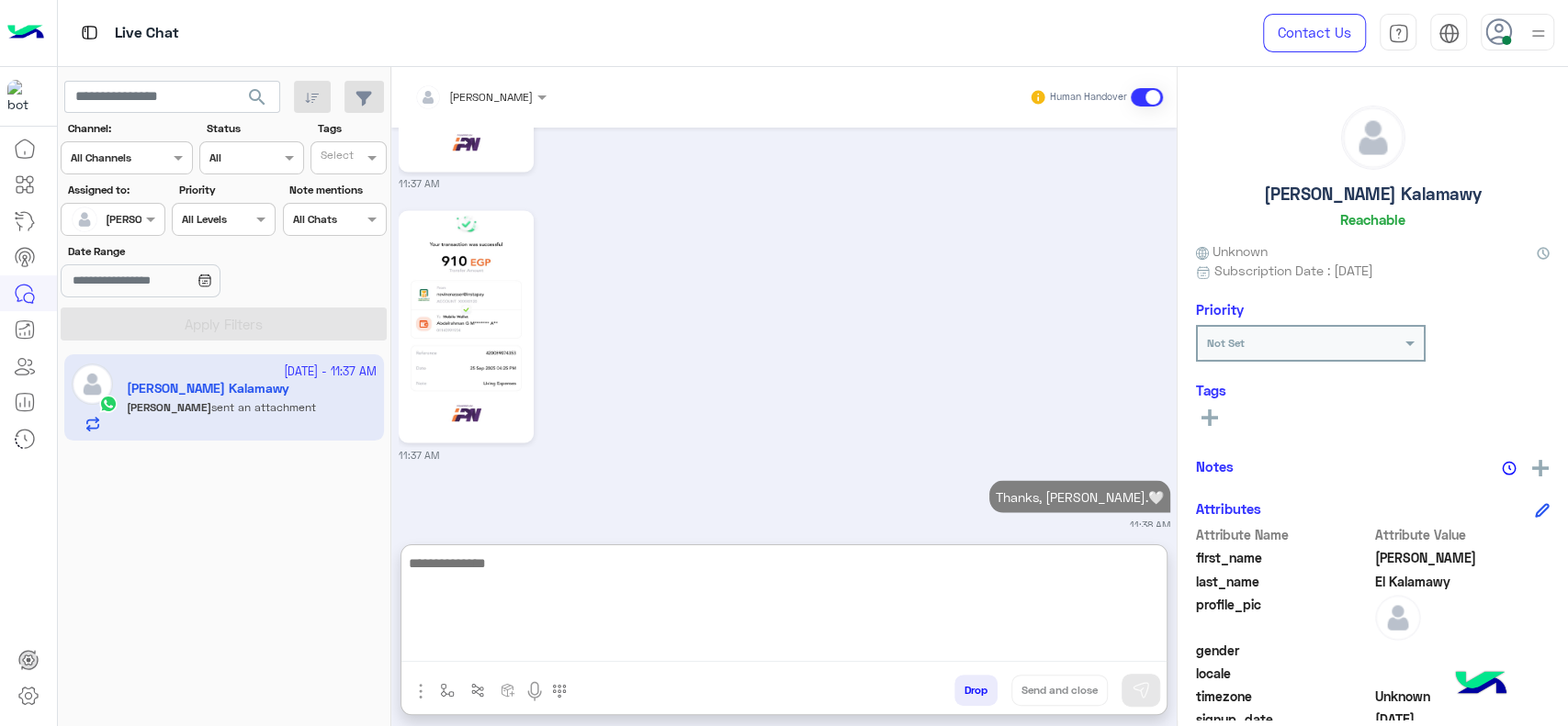
click at [746, 625] on textarea at bounding box center [784, 606] width 765 height 110
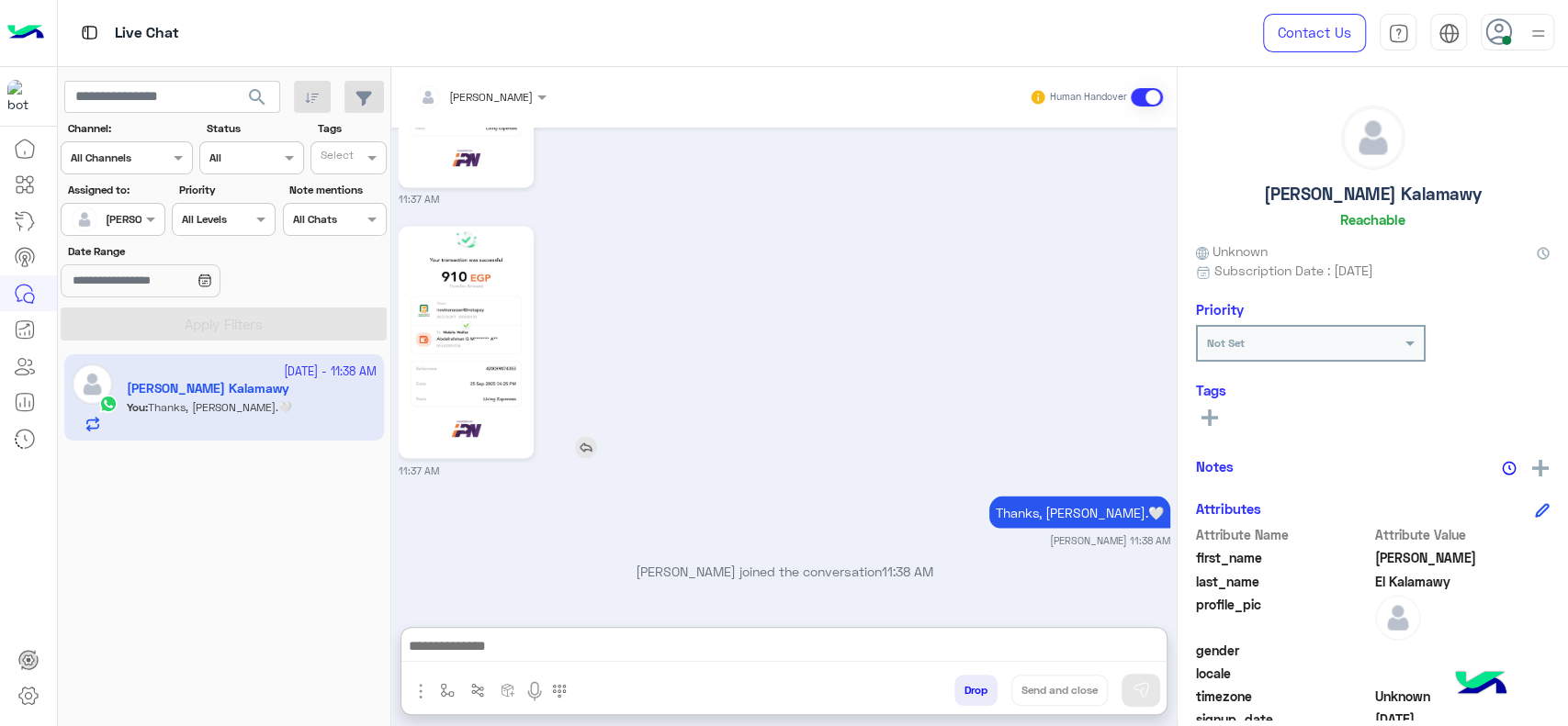
click at [482, 231] on img at bounding box center [466, 342] width 126 height 223
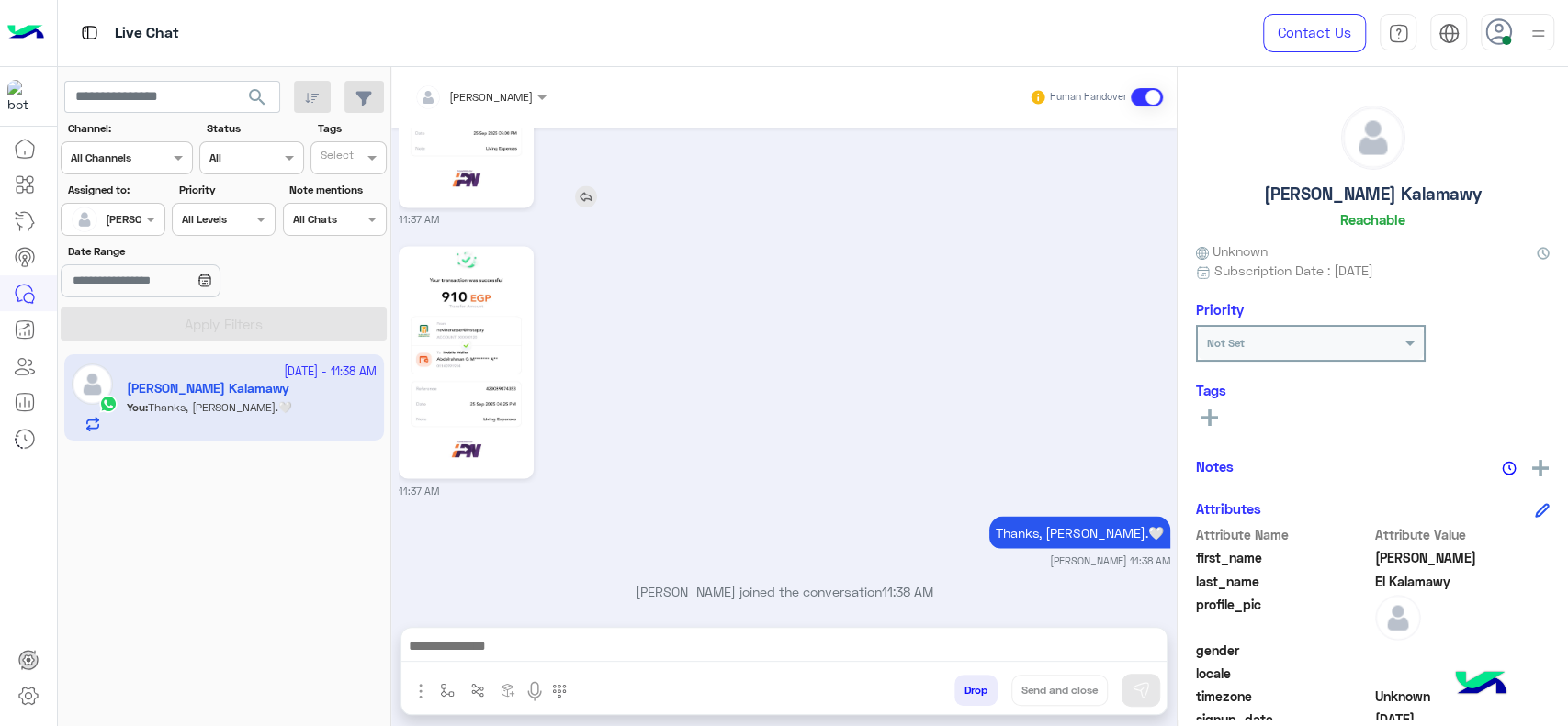
click at [469, 163] on img at bounding box center [466, 91] width 126 height 223
click at [691, 611] on div "Jana Aboelseoud Human Handover Sep 26, 2025 Please type your question below. 10…" at bounding box center [784, 400] width 785 height 667
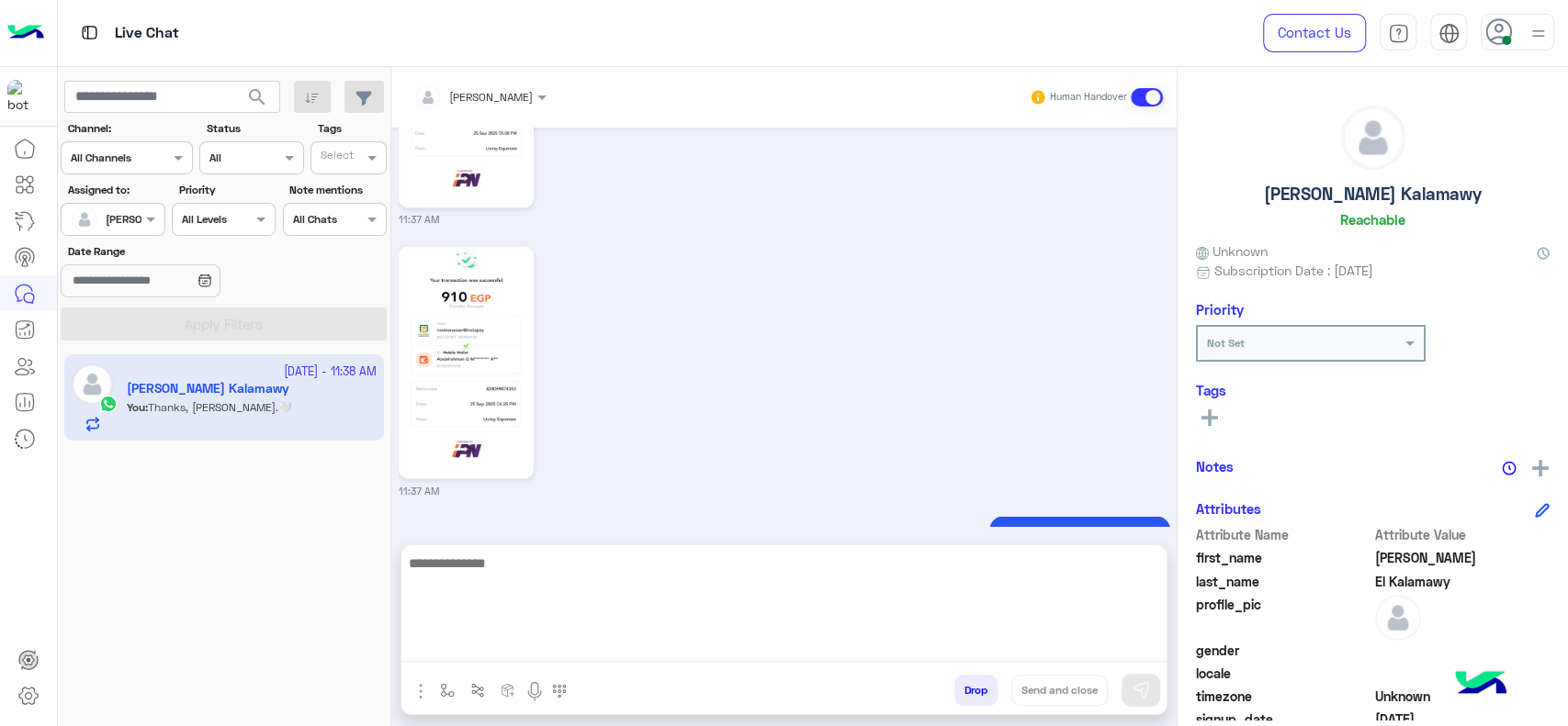
click at [687, 647] on textarea at bounding box center [784, 606] width 765 height 110
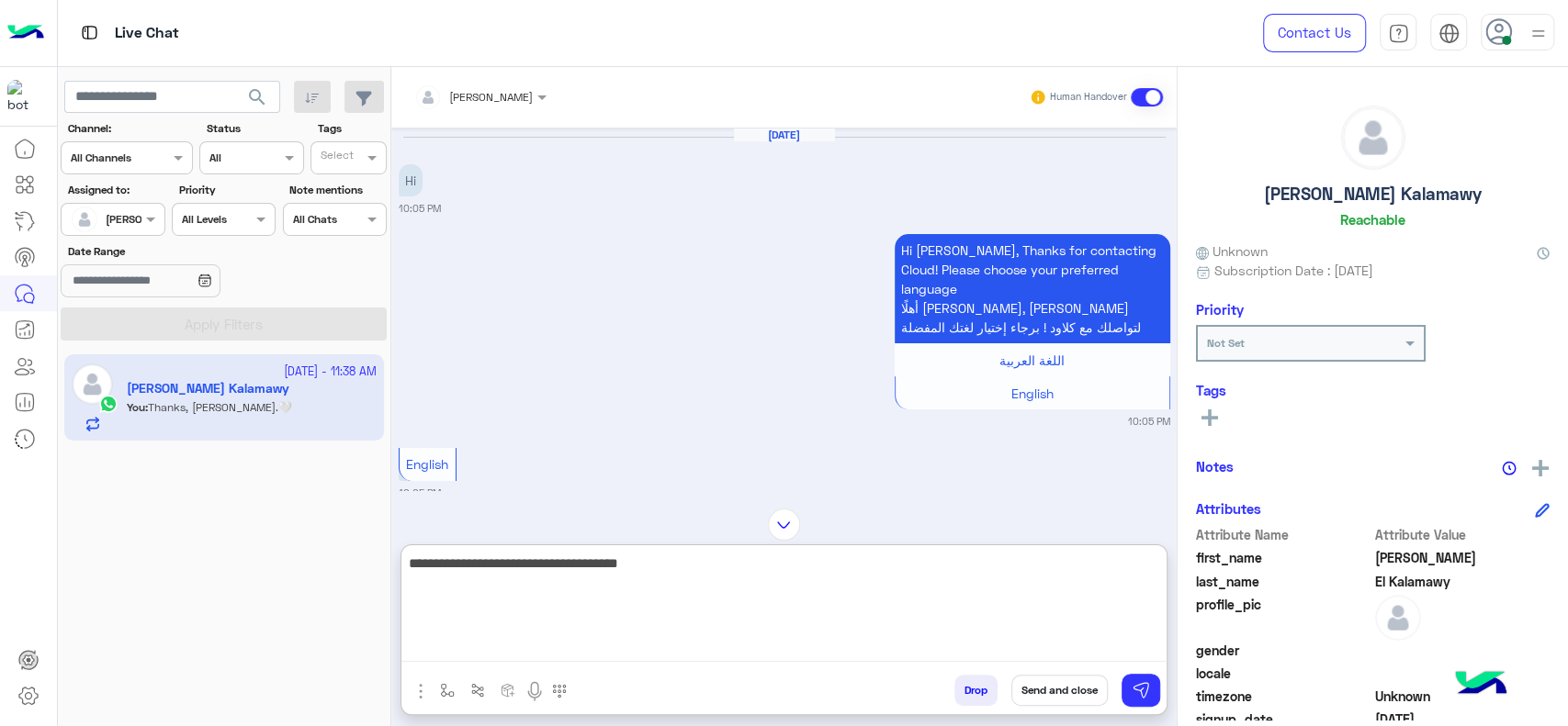
scroll to position [690, 0]
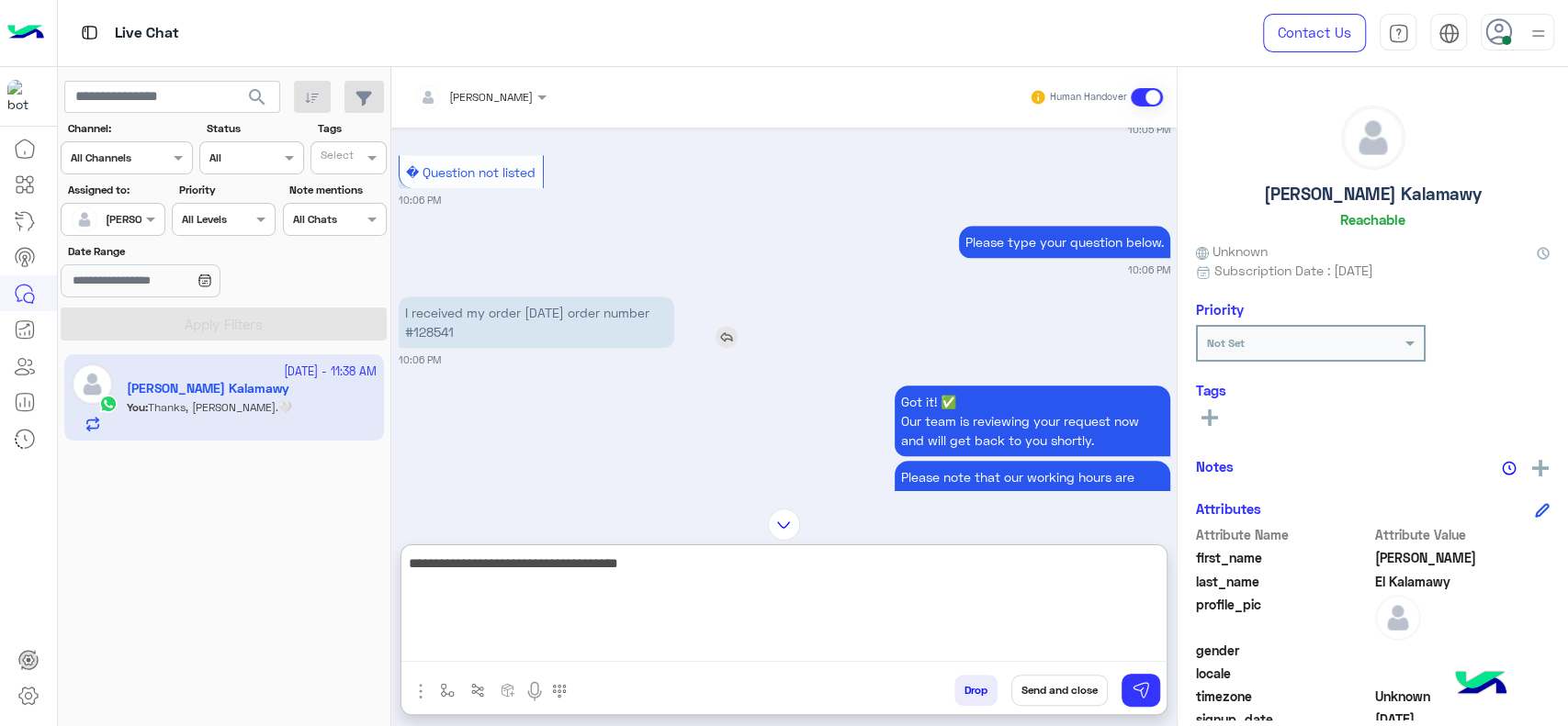
type textarea "**********"
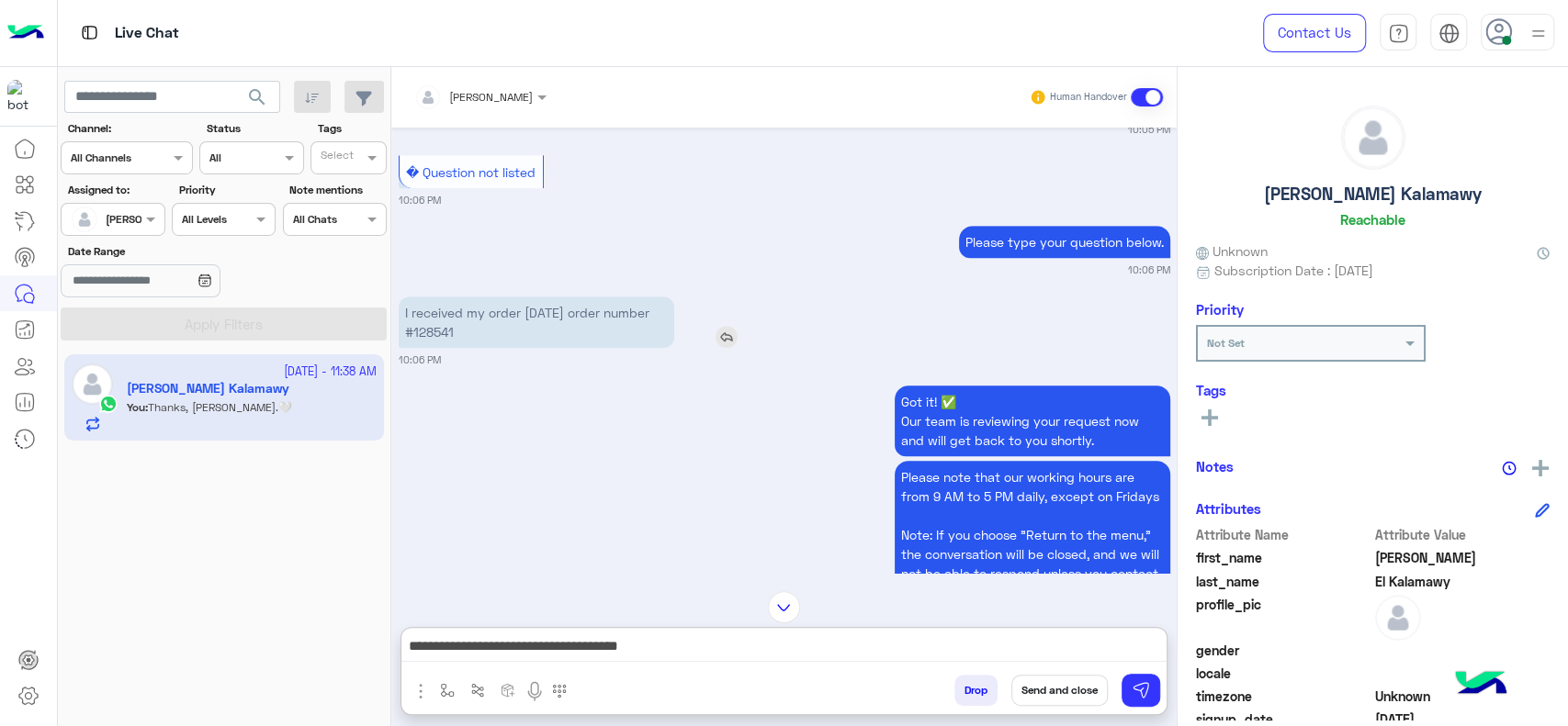
click at [474, 305] on p "I received my order yesterday order number #128541" at bounding box center [536, 322] width 275 height 52
copy p "128541"
click at [788, 618] on img at bounding box center [784, 607] width 32 height 32
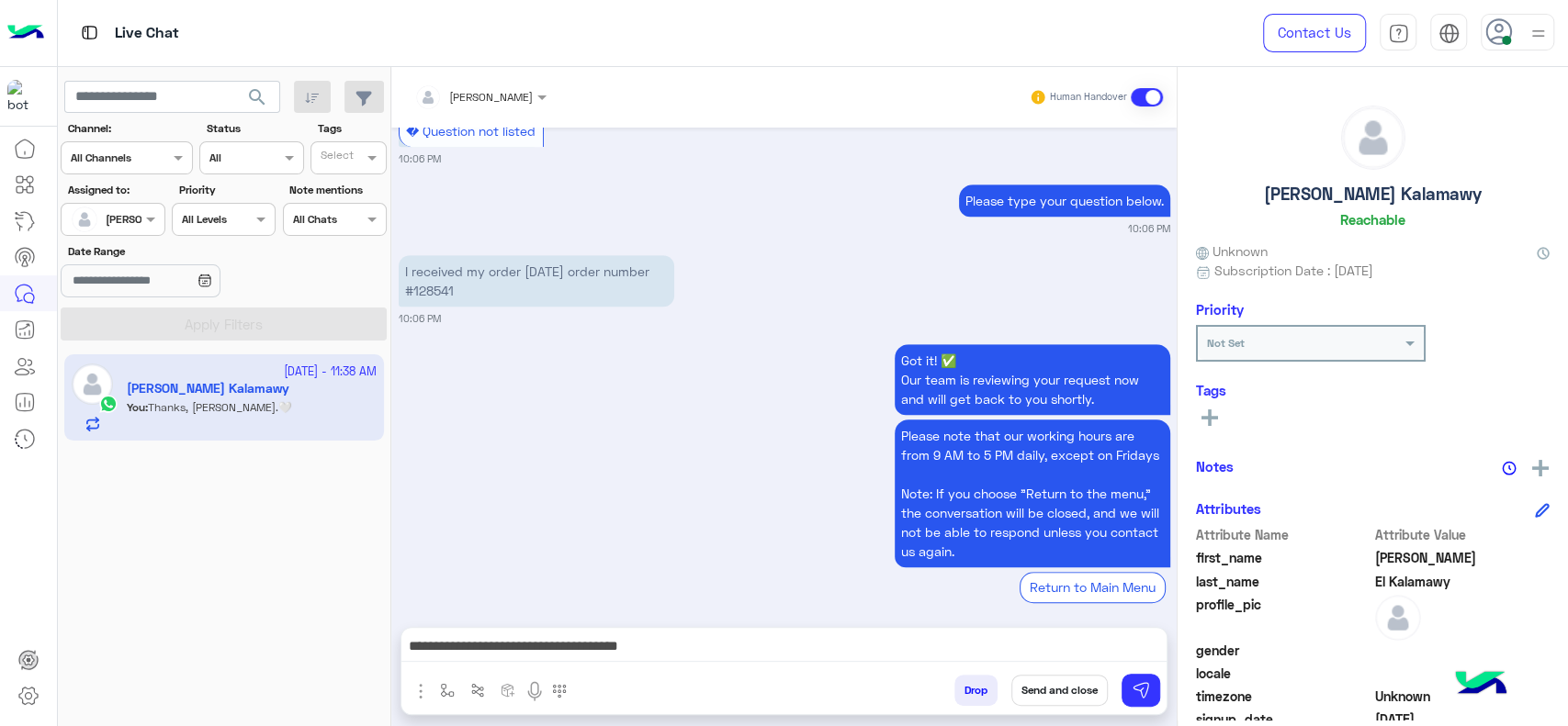
scroll to position [2930, 0]
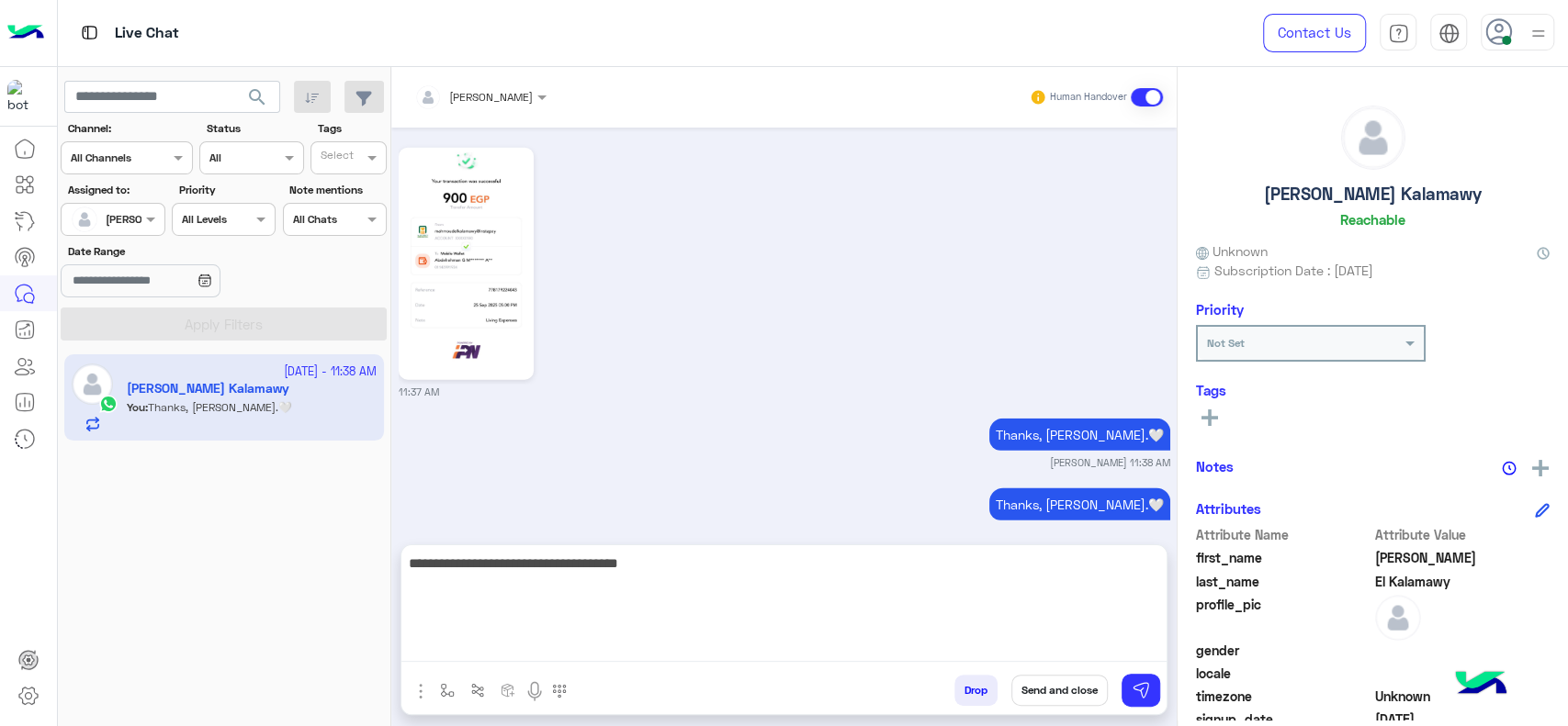
click at [751, 645] on textarea "**********" at bounding box center [784, 606] width 765 height 110
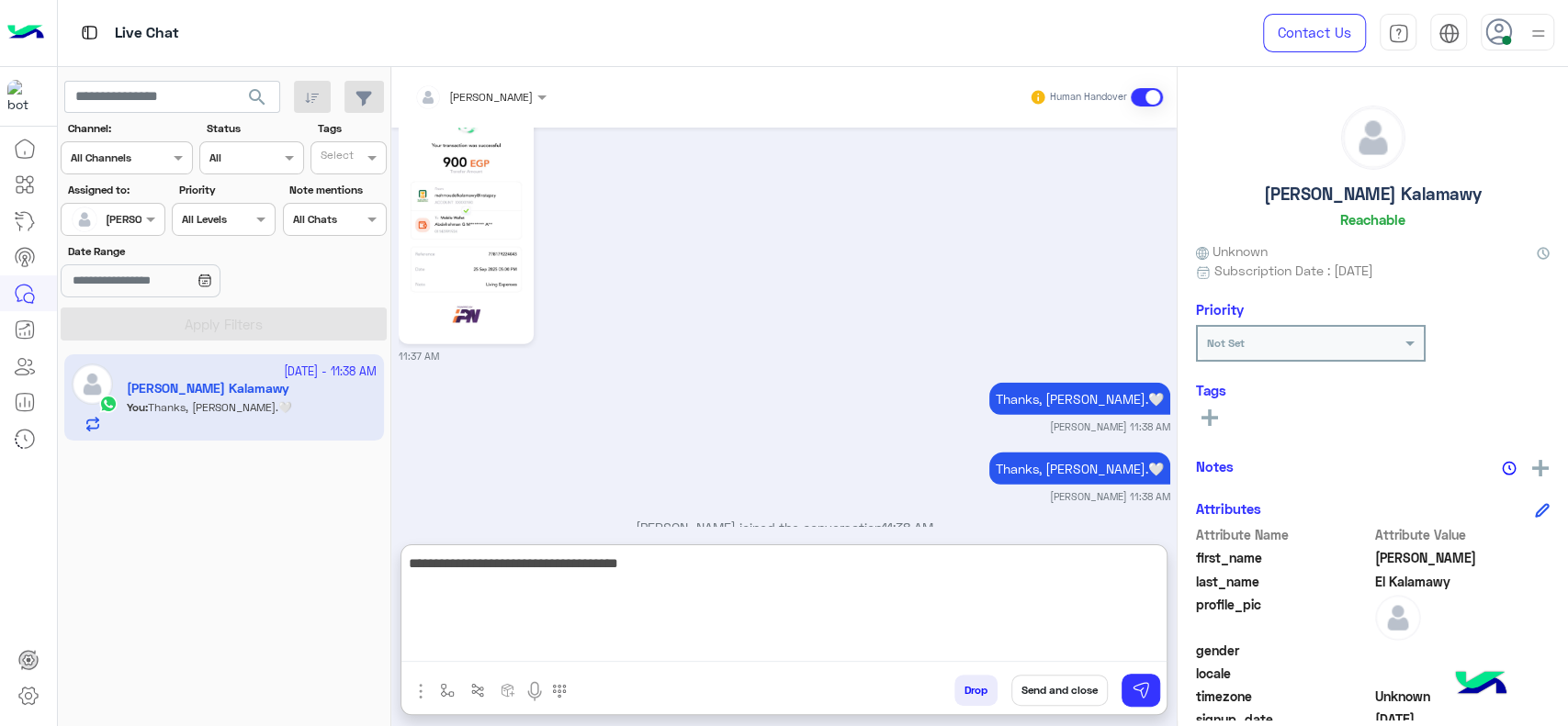
click at [751, 645] on textarea "**********" at bounding box center [784, 606] width 765 height 110
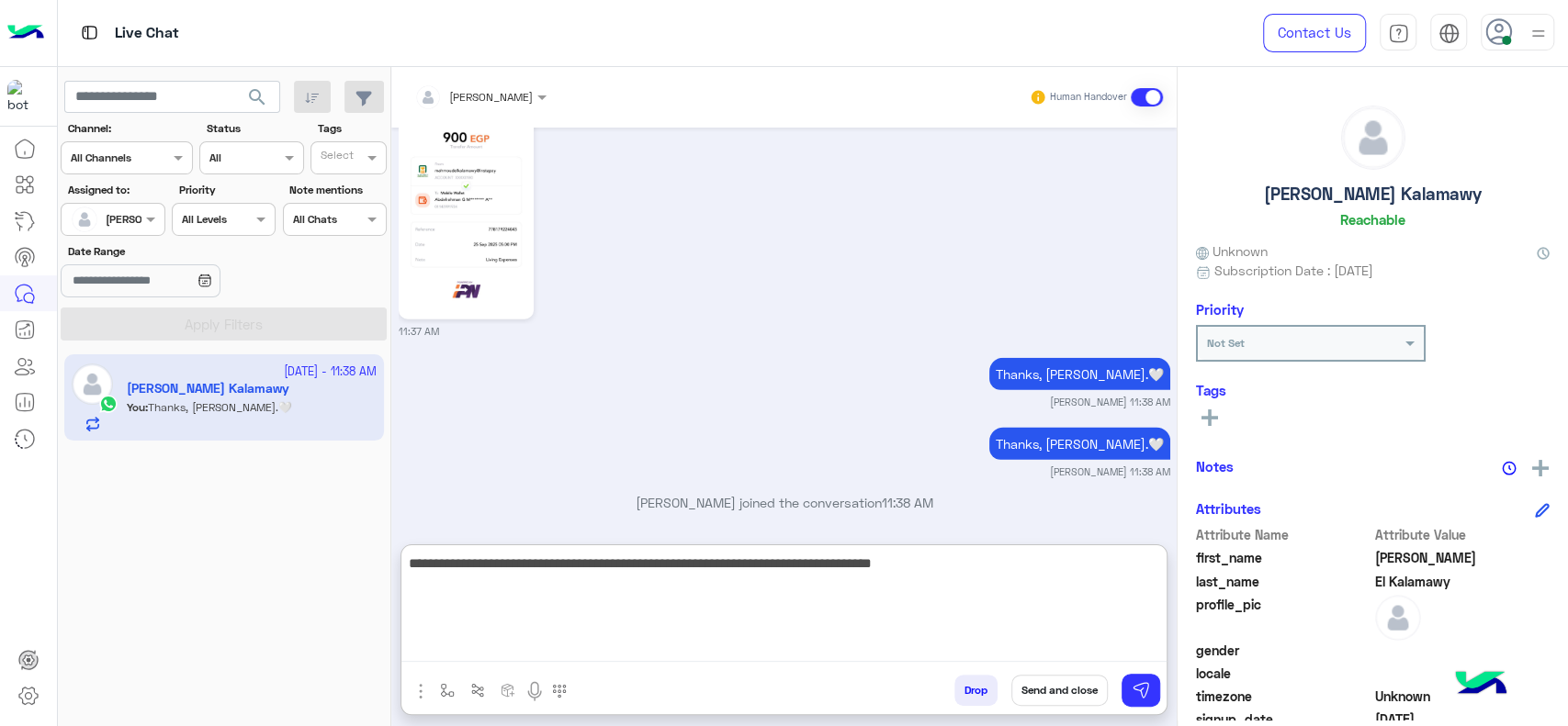
scroll to position [3012, 0]
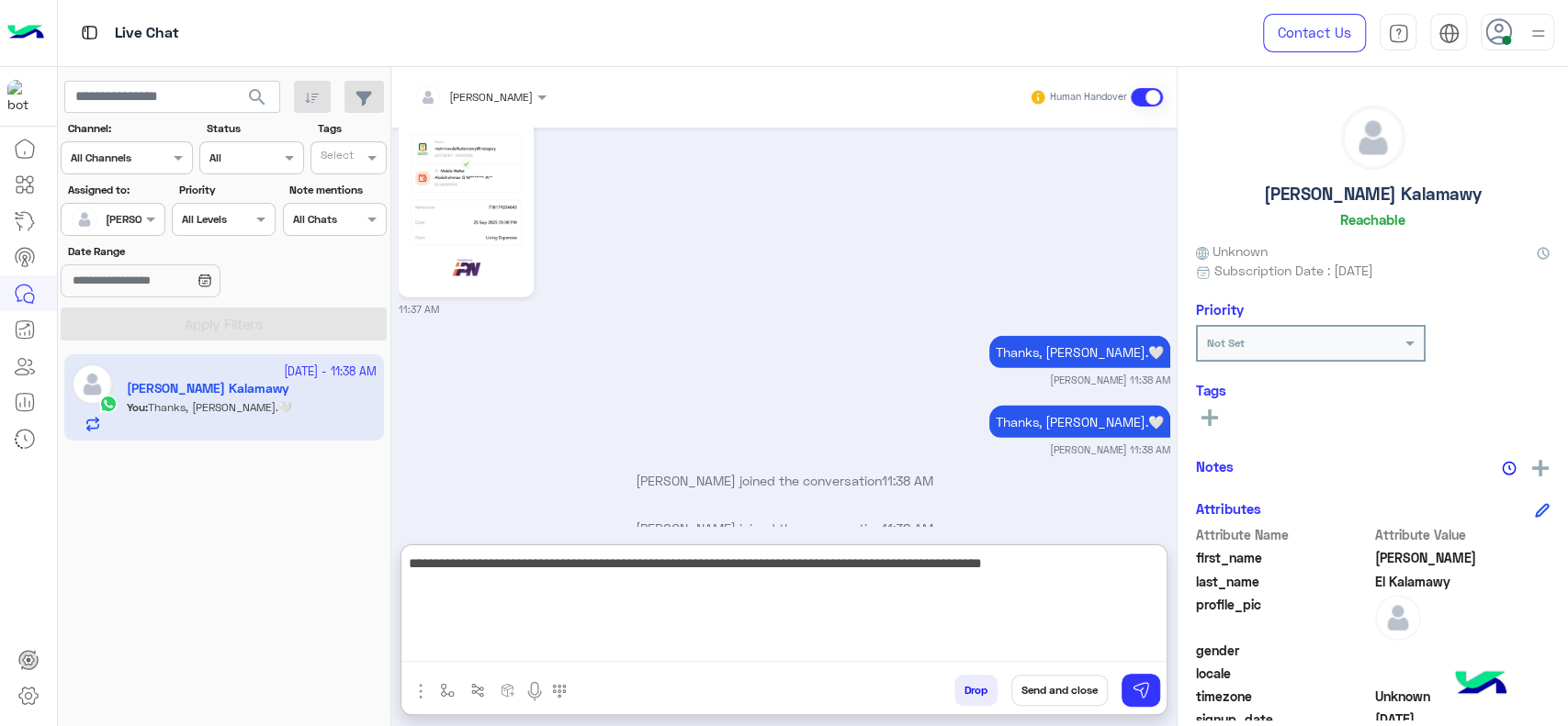
drag, startPoint x: 586, startPoint y: 561, endPoint x: 838, endPoint y: 584, distance: 253.0
click at [838, 584] on textarea "**********" at bounding box center [784, 606] width 765 height 110
click at [726, 573] on textarea "**********" at bounding box center [784, 606] width 765 height 110
drag, startPoint x: 582, startPoint y: 563, endPoint x: 871, endPoint y: 570, distance: 289.1
click at [871, 570] on textarea "**********" at bounding box center [784, 606] width 765 height 110
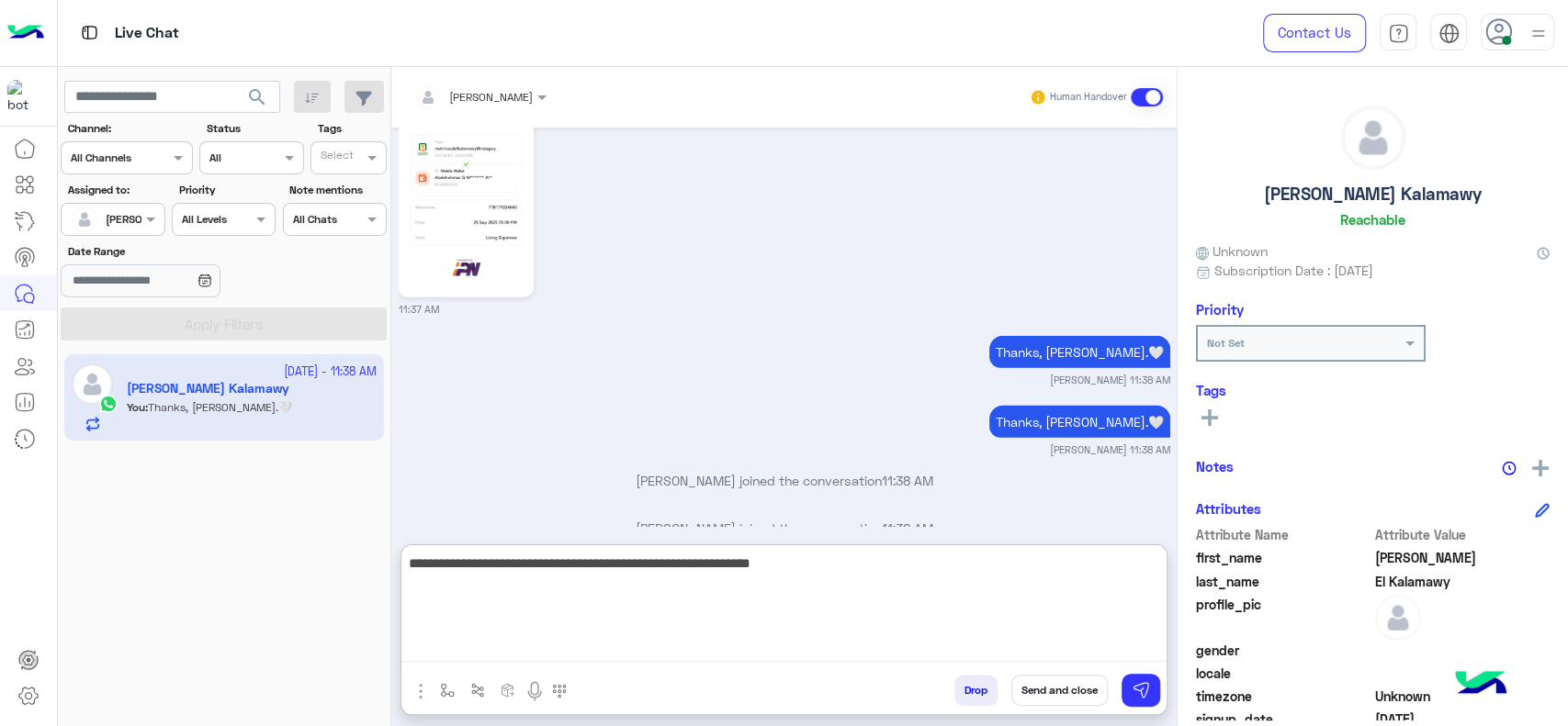
click at [594, 575] on textarea "**********" at bounding box center [784, 606] width 765 height 110
click at [841, 563] on textarea "**********" at bounding box center [784, 606] width 765 height 110
type textarea "**********"
click at [581, 573] on textarea "**********" at bounding box center [784, 606] width 765 height 110
click at [709, 584] on textarea "**********" at bounding box center [784, 606] width 765 height 110
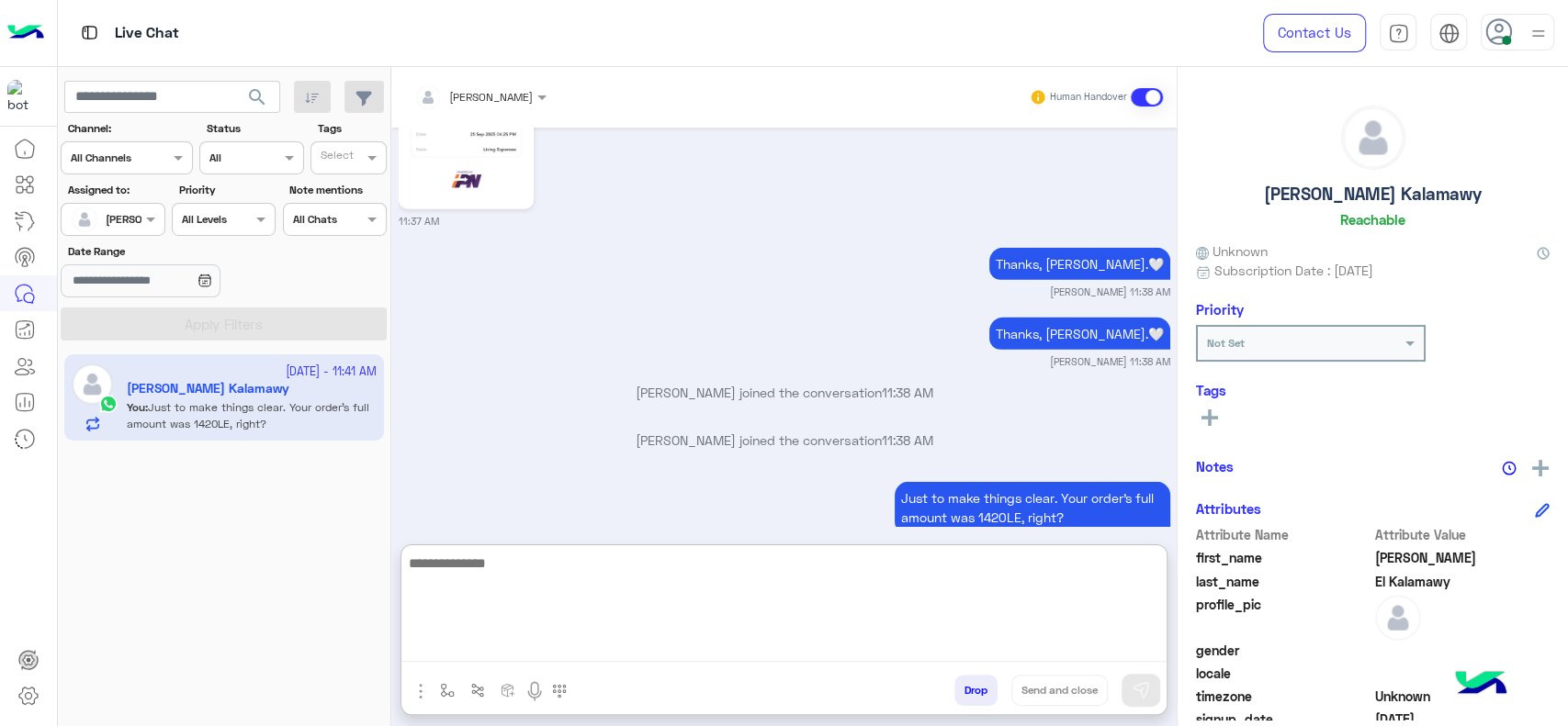
scroll to position [3101, 0]
click at [596, 647] on textarea at bounding box center [784, 606] width 765 height 110
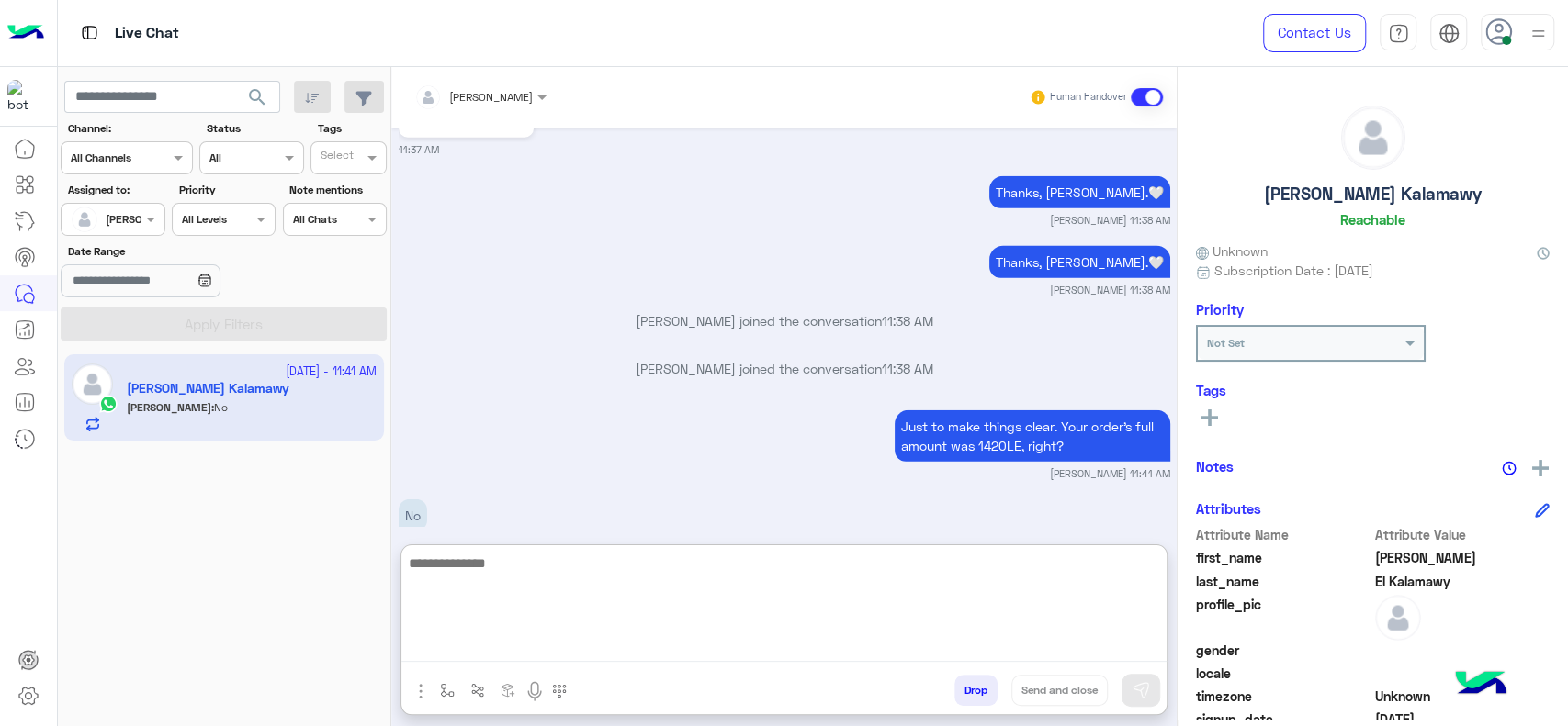
click at [622, 598] on textarea at bounding box center [784, 606] width 765 height 110
click at [800, 653] on textarea at bounding box center [784, 606] width 765 height 110
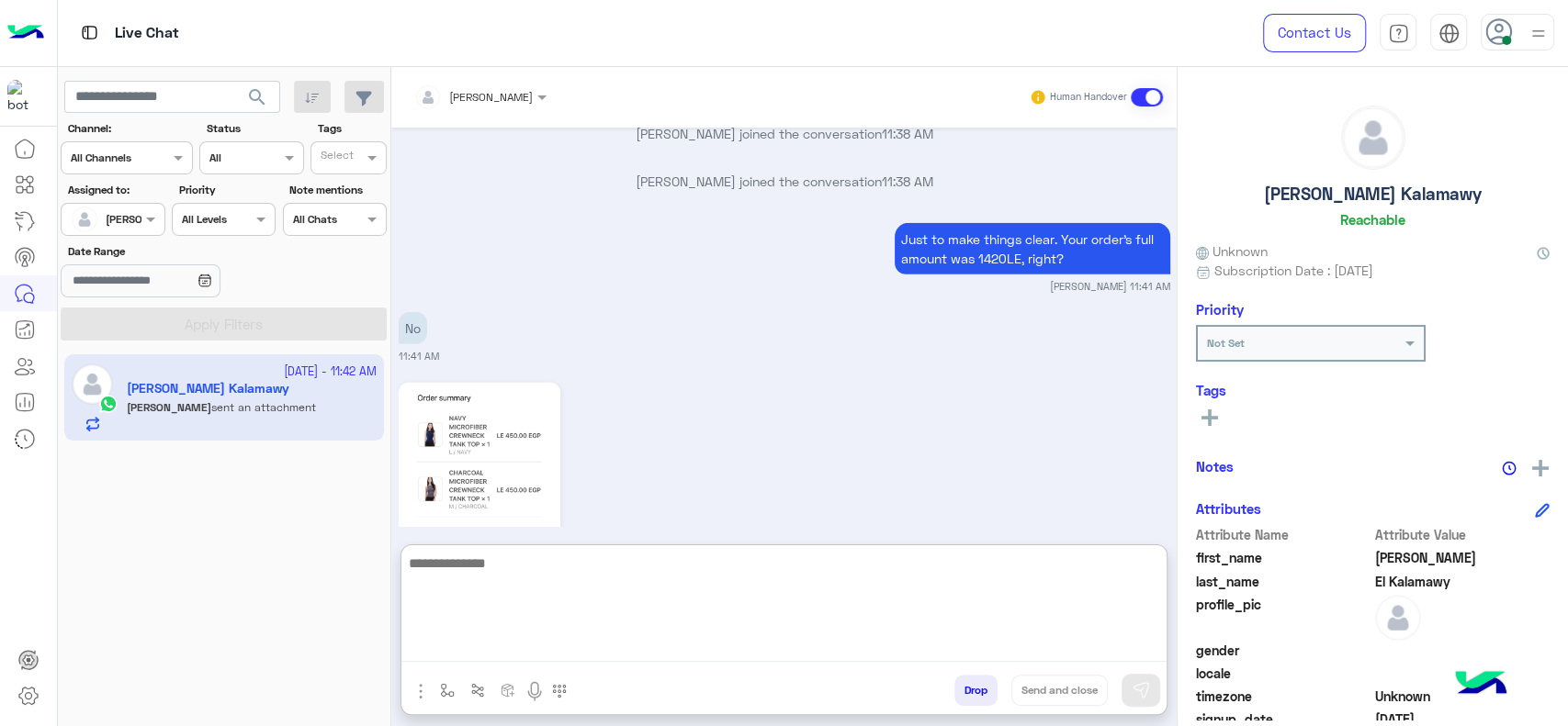
scroll to position [3442, 0]
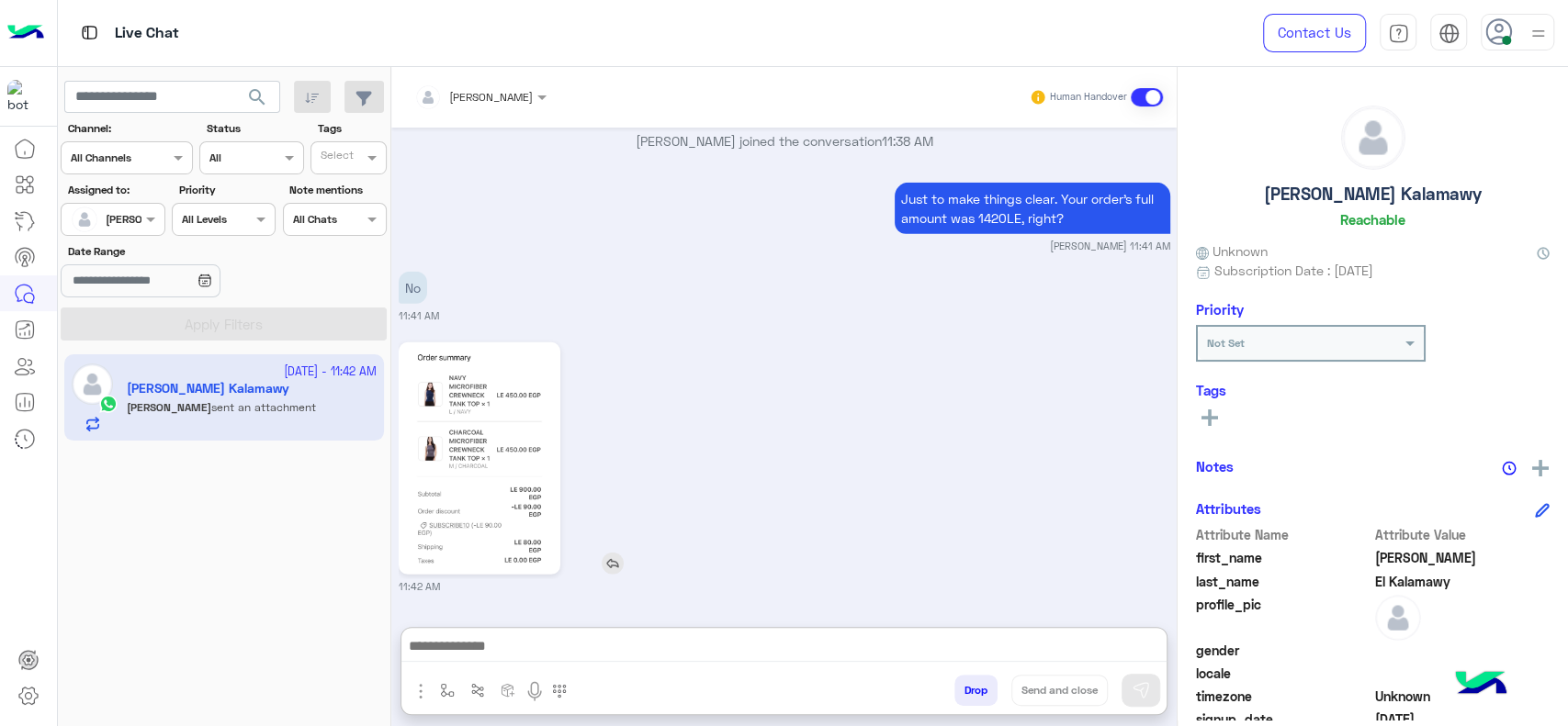
click at [494, 403] on img at bounding box center [479, 458] width 153 height 223
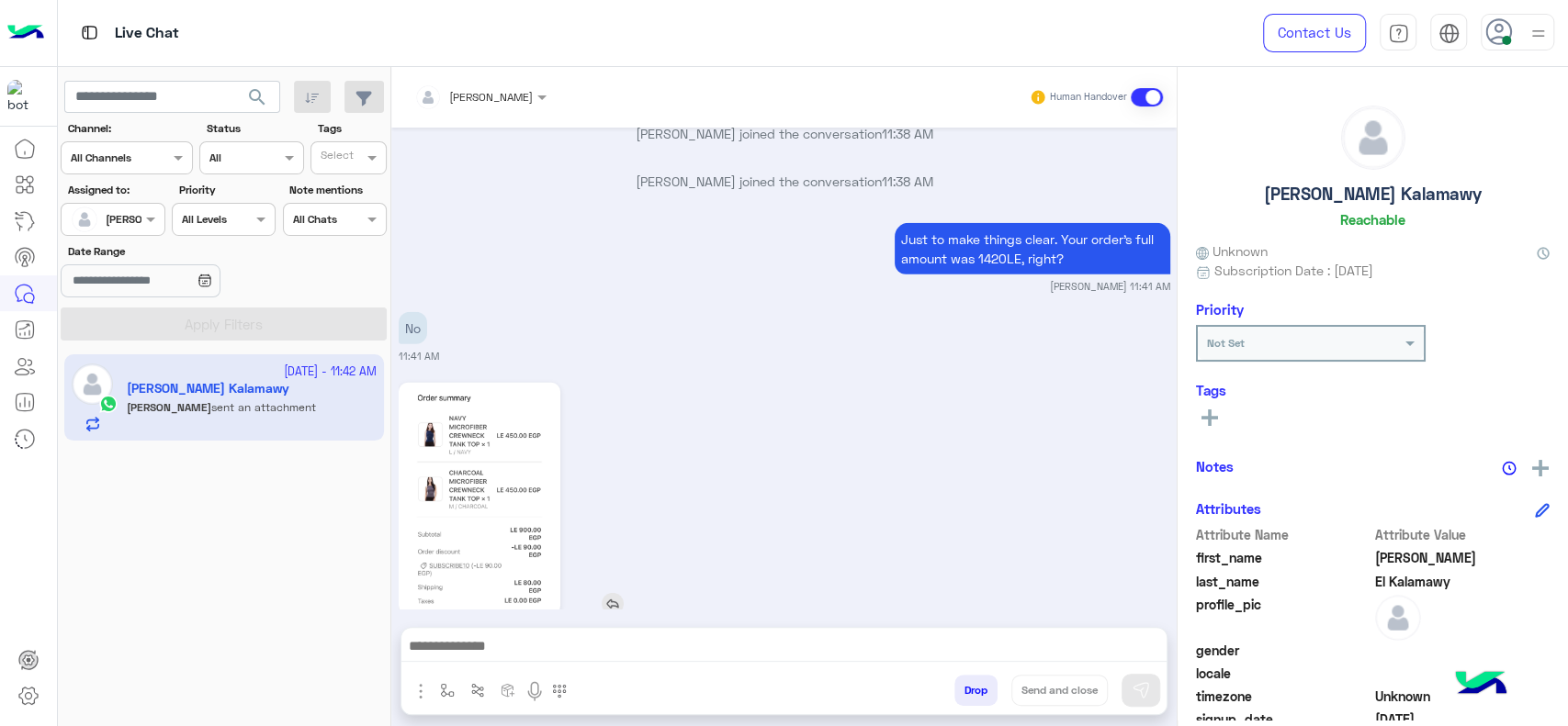
click at [497, 517] on img at bounding box center [479, 498] width 153 height 223
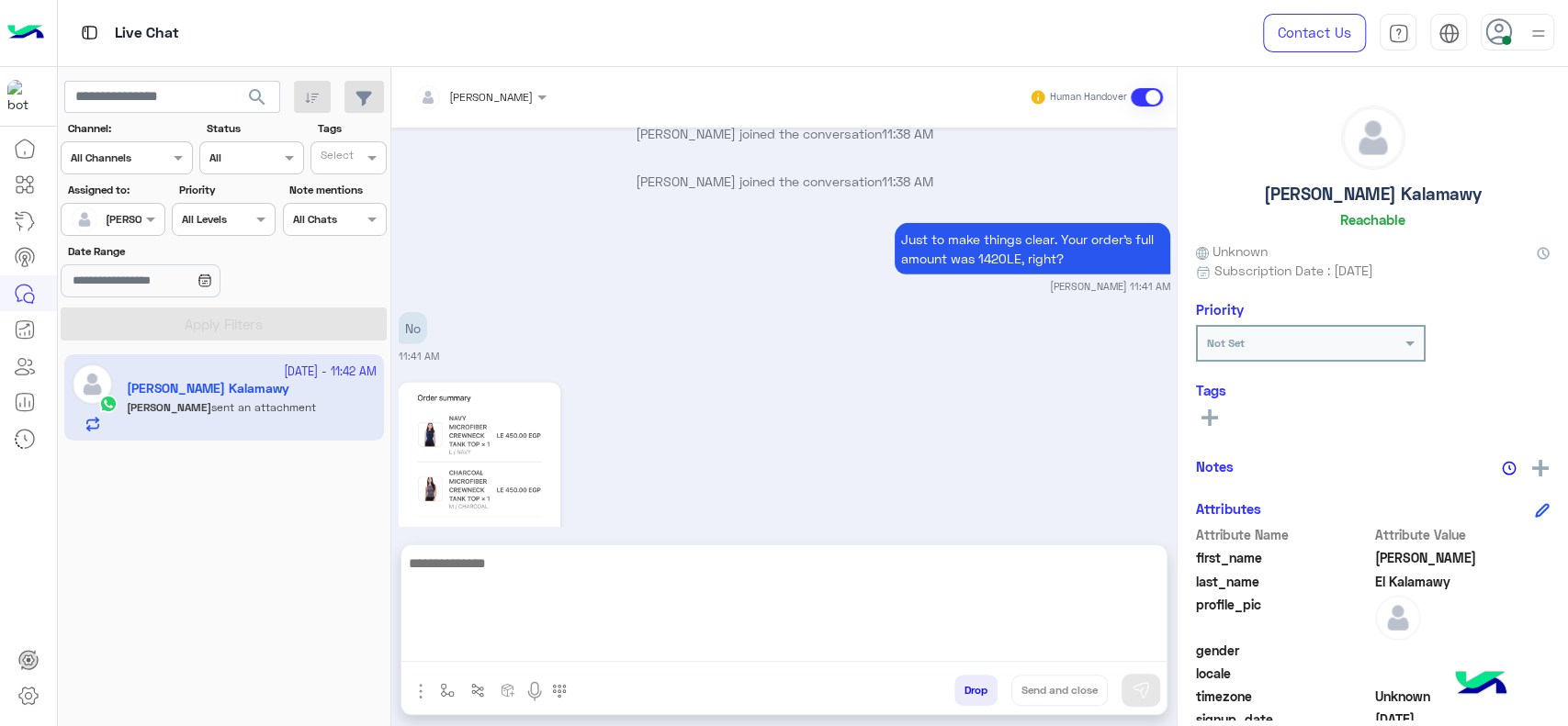
click at [591, 650] on textarea at bounding box center [784, 606] width 765 height 110
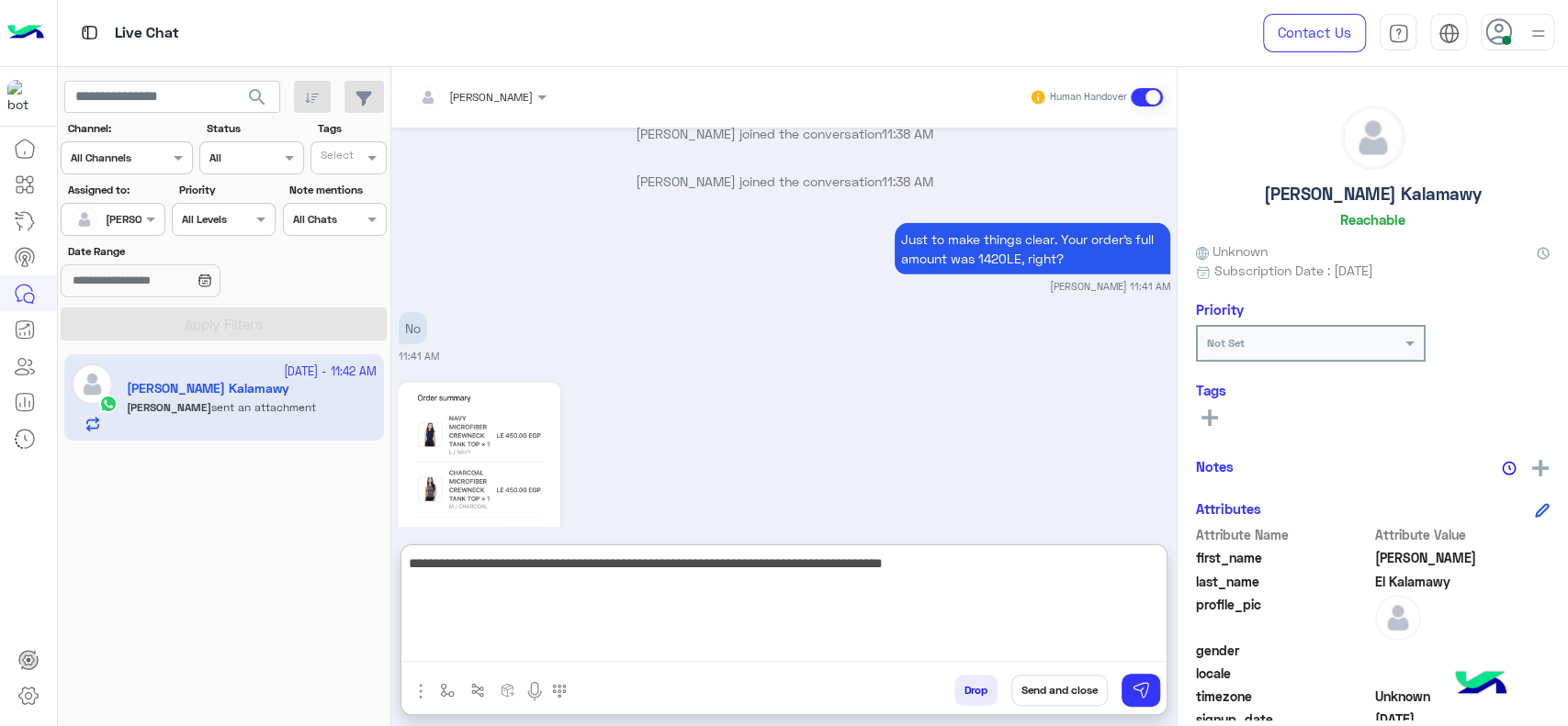
click at [924, 572] on textarea "**********" at bounding box center [784, 606] width 765 height 110
click at [903, 568] on textarea "**********" at bounding box center [784, 606] width 765 height 110
click at [562, 567] on textarea "**********" at bounding box center [784, 606] width 765 height 110
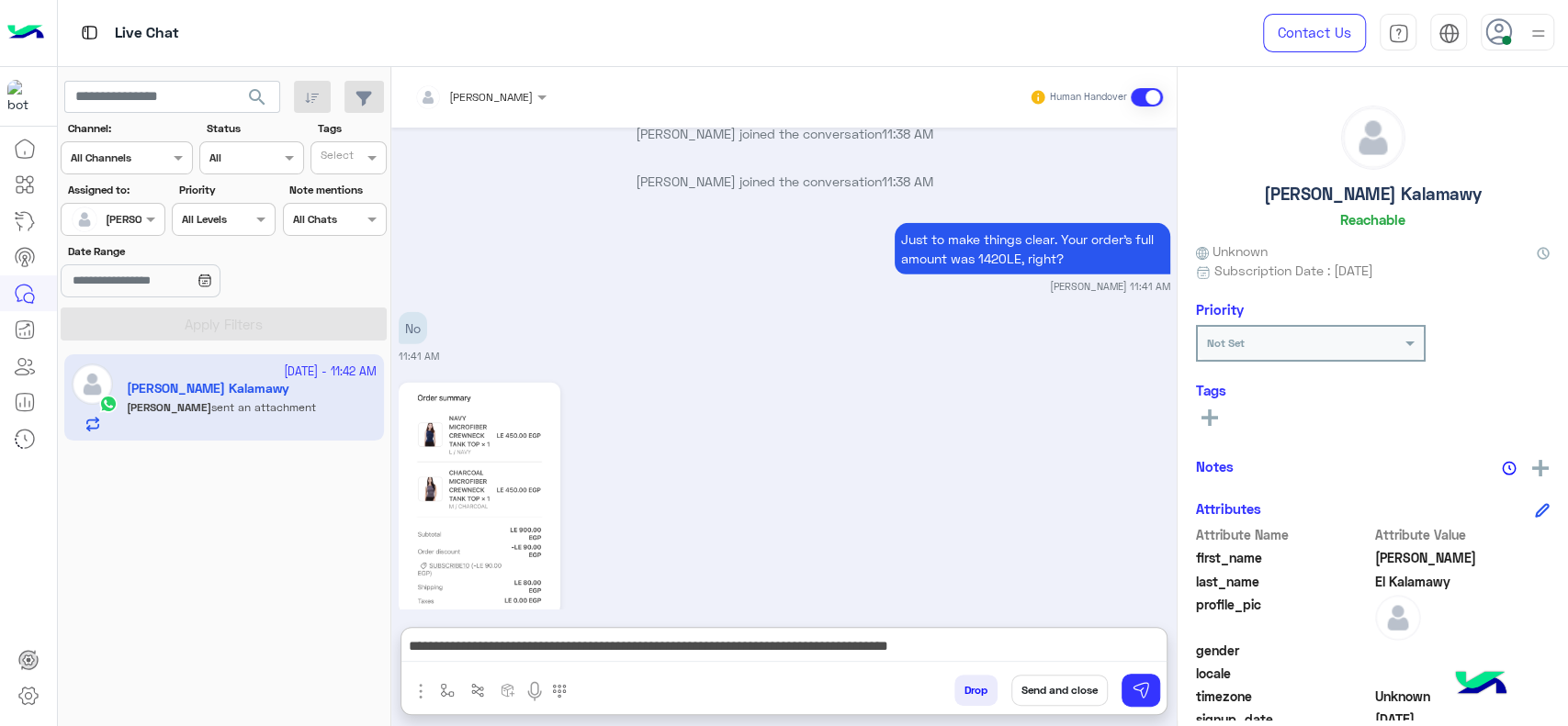
click at [889, 628] on div "**********" at bounding box center [784, 651] width 765 height 46
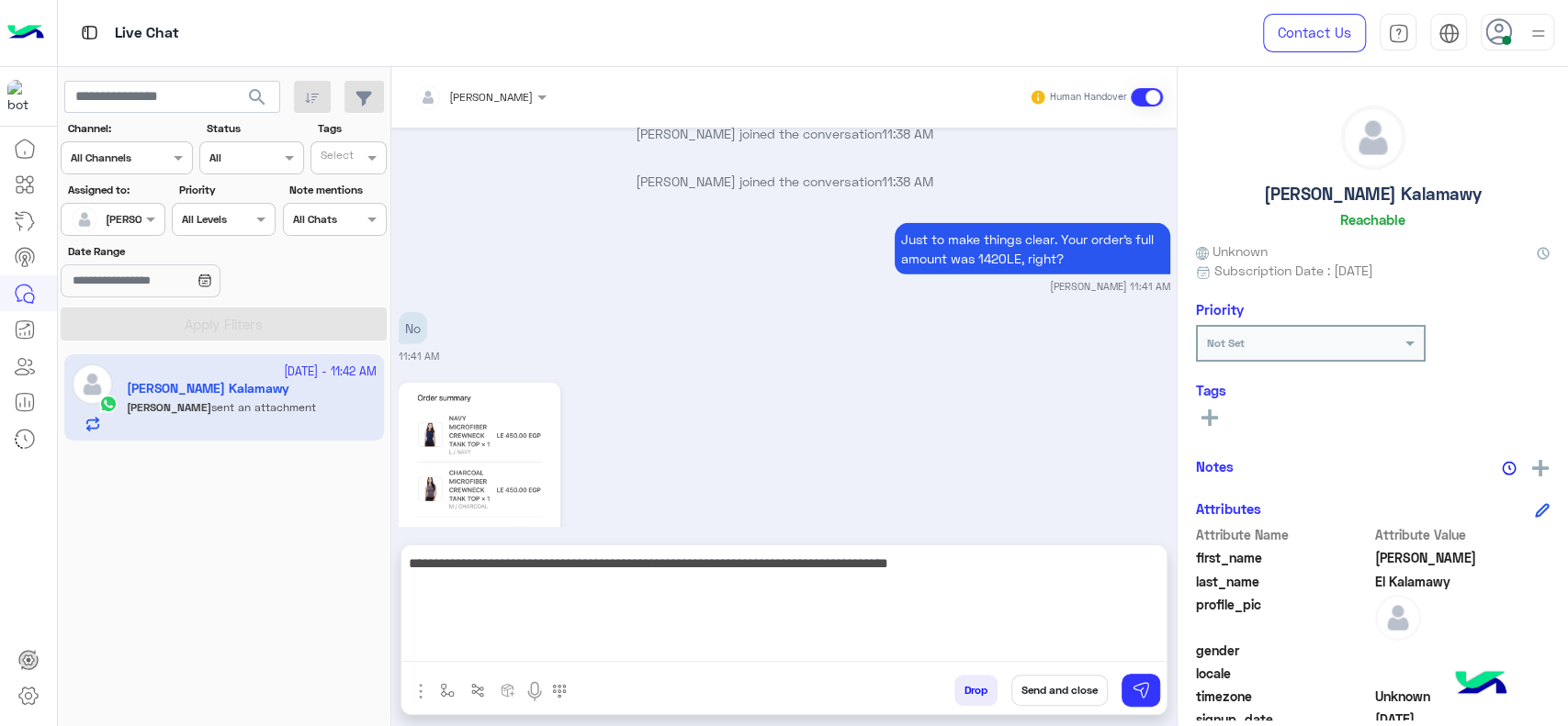
click at [855, 660] on textarea "**********" at bounding box center [784, 606] width 765 height 110
click at [1029, 598] on textarea "**********" at bounding box center [784, 606] width 765 height 110
type textarea "**********"
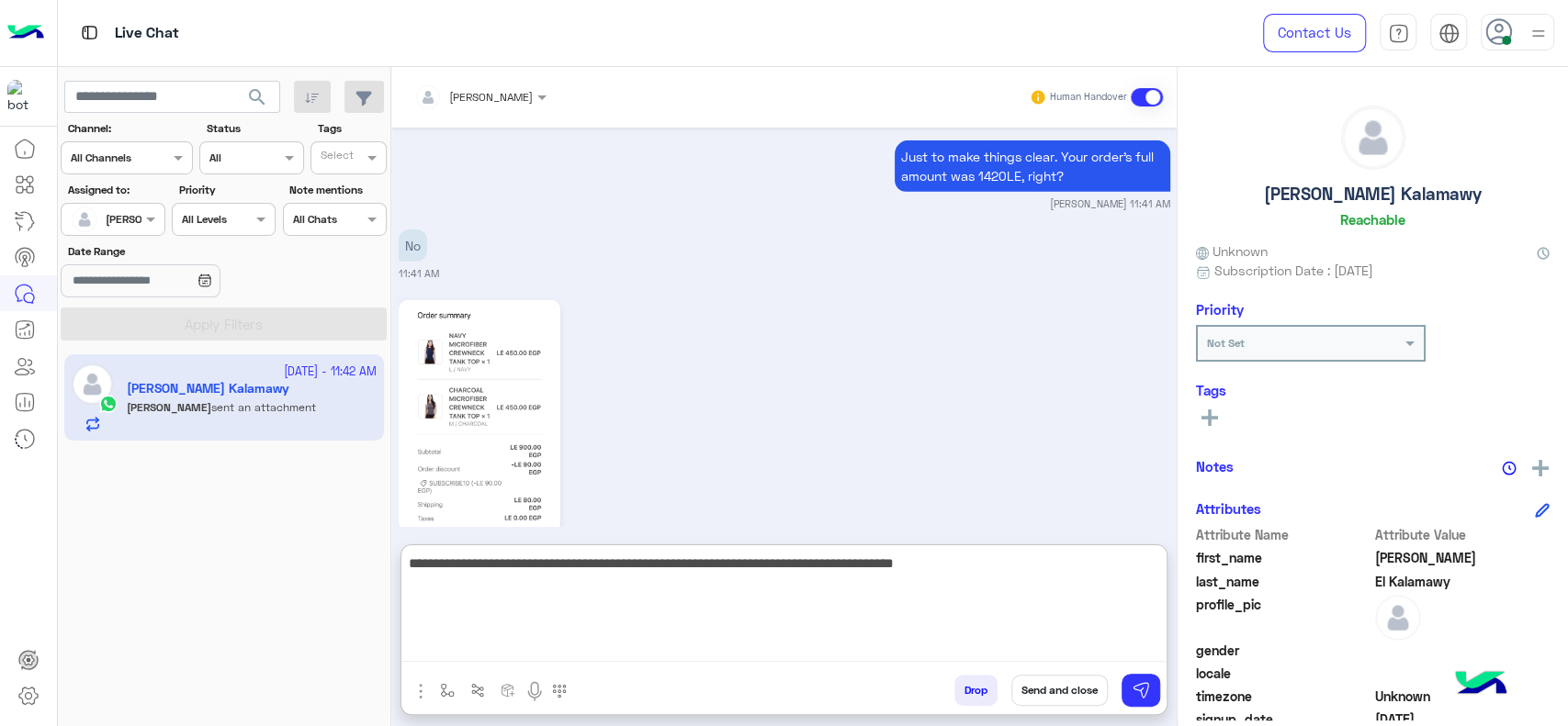
click at [767, 593] on textarea "**********" at bounding box center [784, 606] width 765 height 110
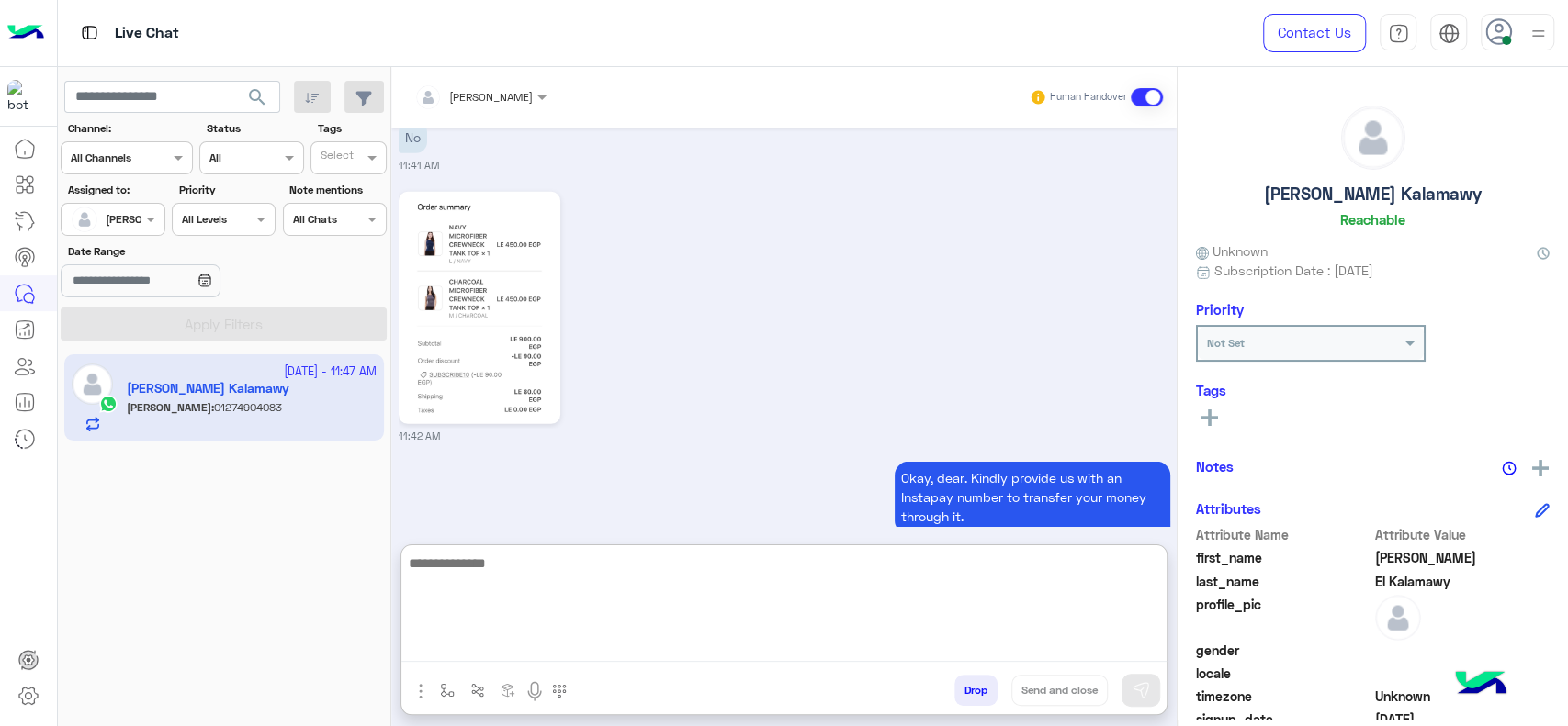
scroll to position [3621, 0]
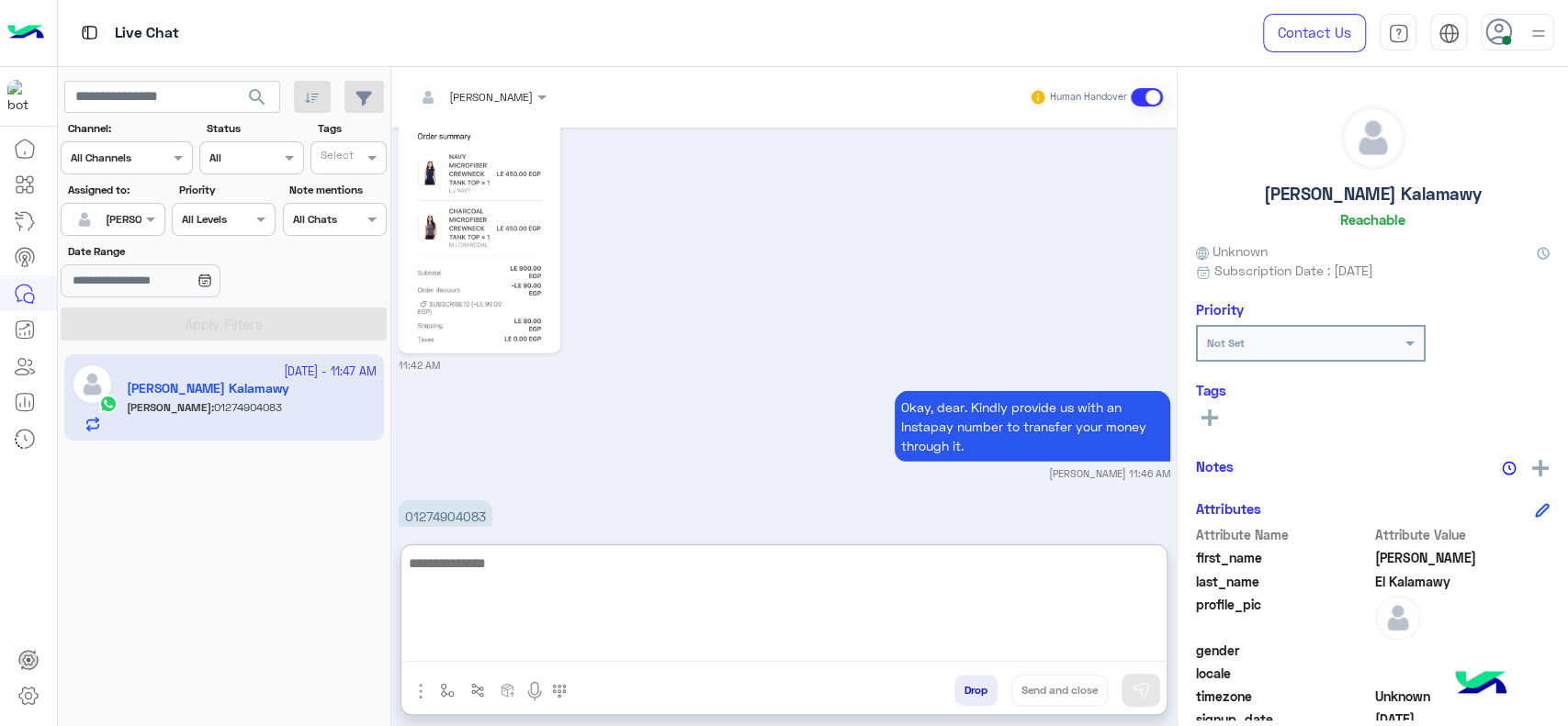
drag, startPoint x: 633, startPoint y: 624, endPoint x: 607, endPoint y: 471, distance: 155.2
click at [630, 615] on textarea at bounding box center [784, 606] width 765 height 110
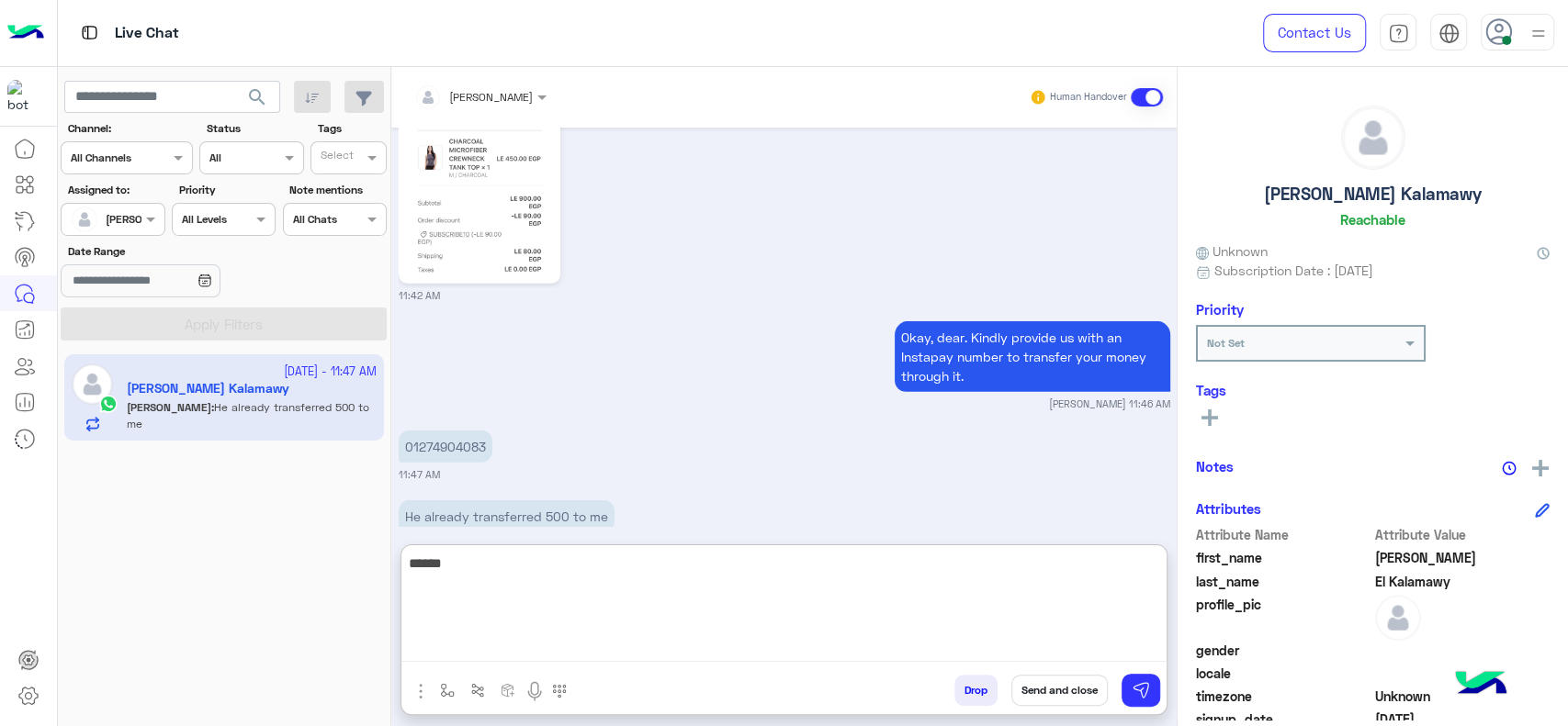
click at [579, 560] on textarea "******" at bounding box center [784, 606] width 765 height 110
type textarea "*"
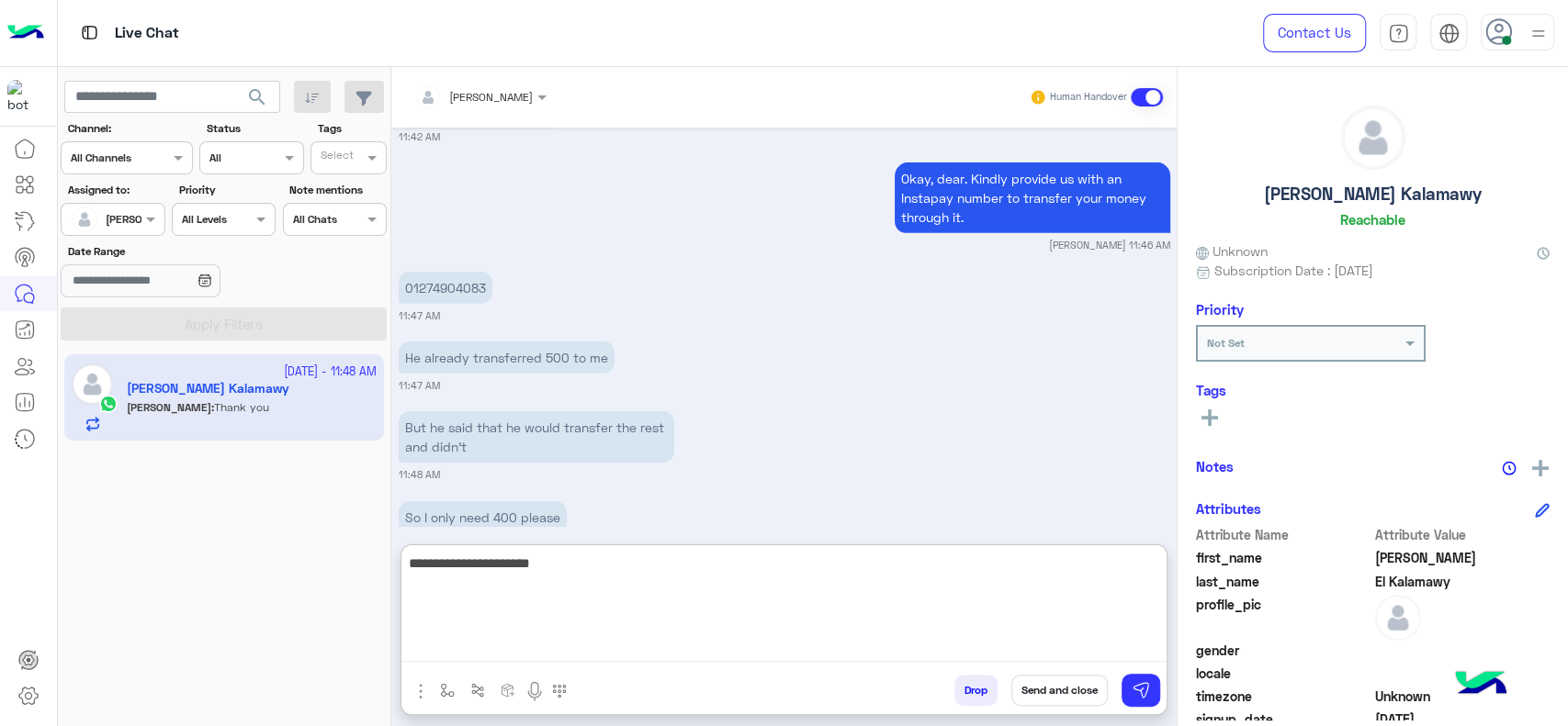
scroll to position [3920, 0]
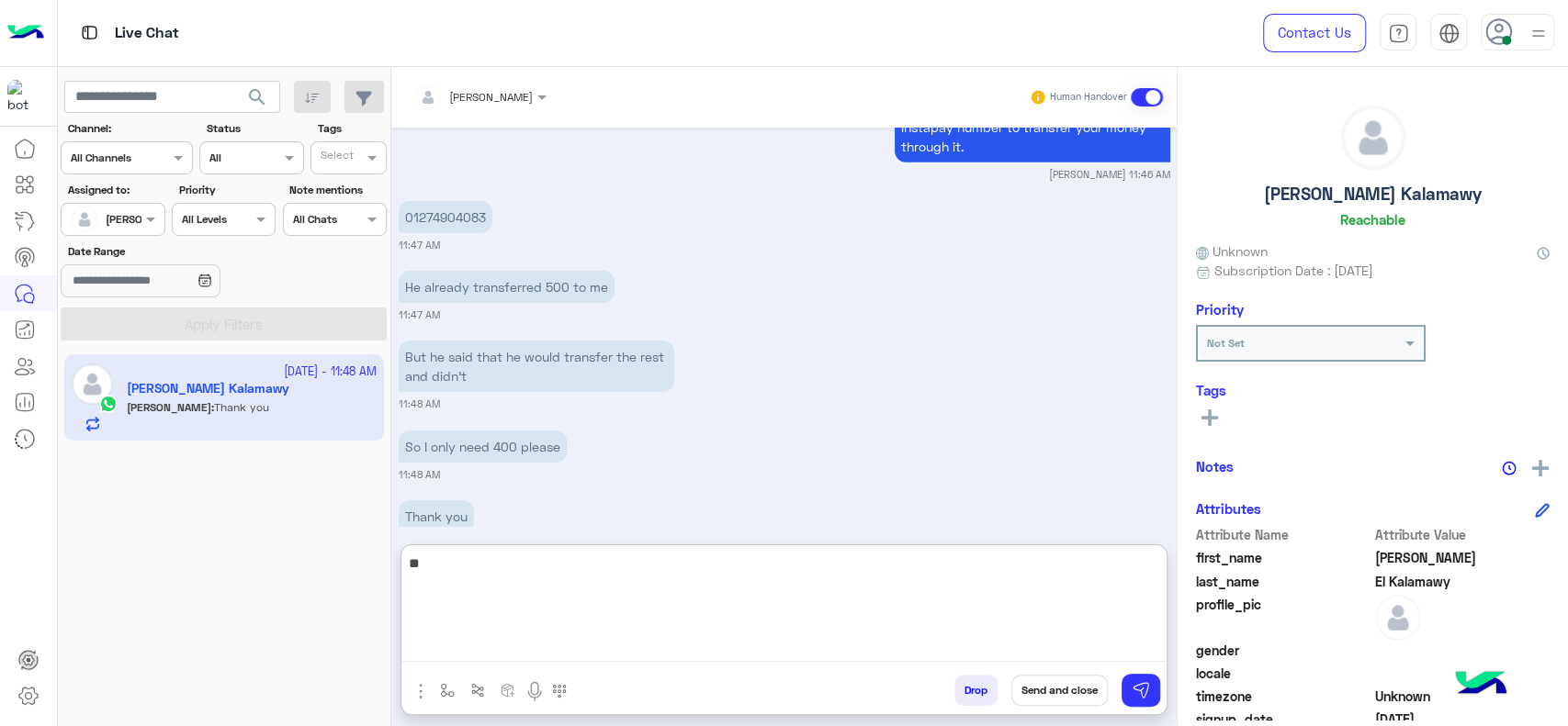
type textarea "*"
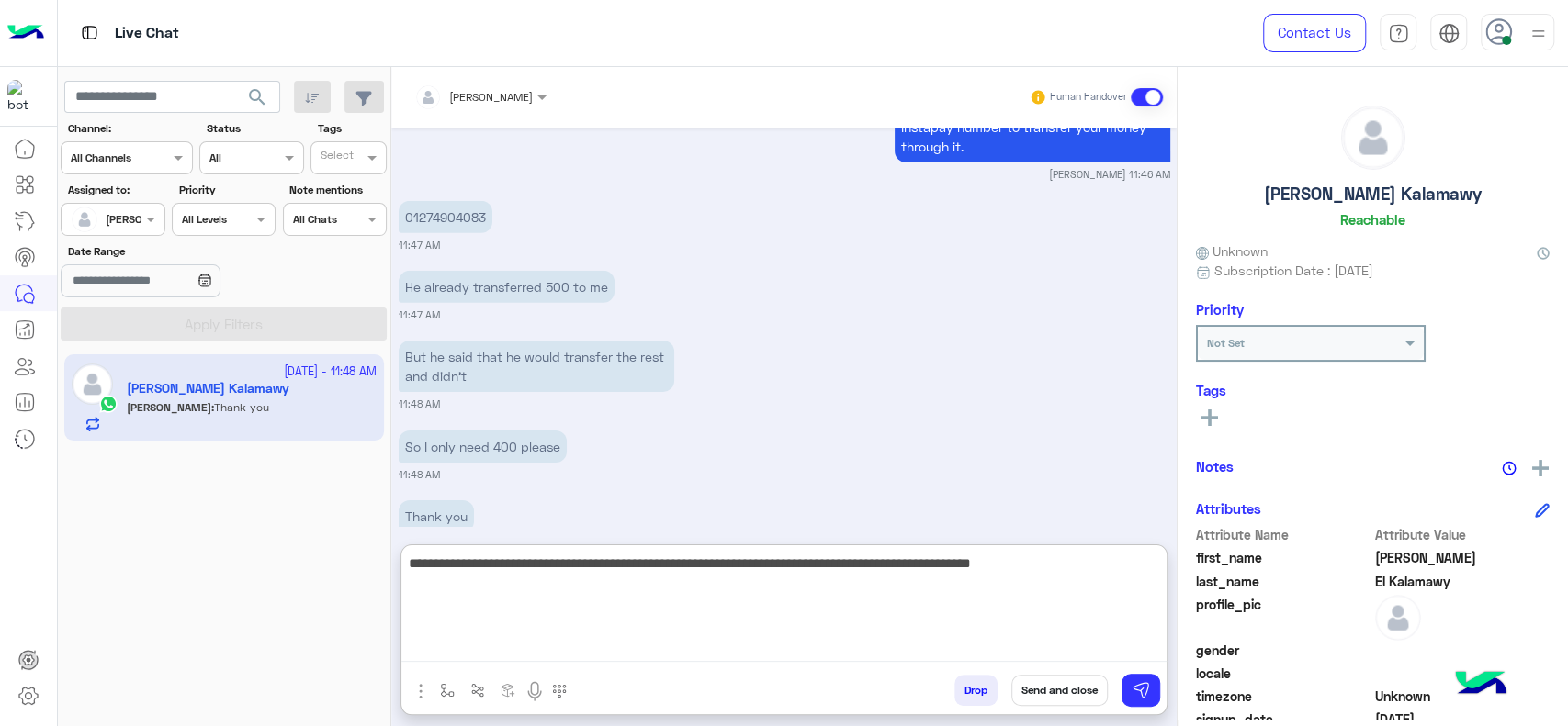
click at [542, 627] on textarea "**********" at bounding box center [784, 606] width 765 height 110
click at [745, 601] on textarea "**********" at bounding box center [784, 606] width 765 height 110
click at [1074, 602] on textarea "**********" at bounding box center [784, 606] width 765 height 110
type textarea "**********"
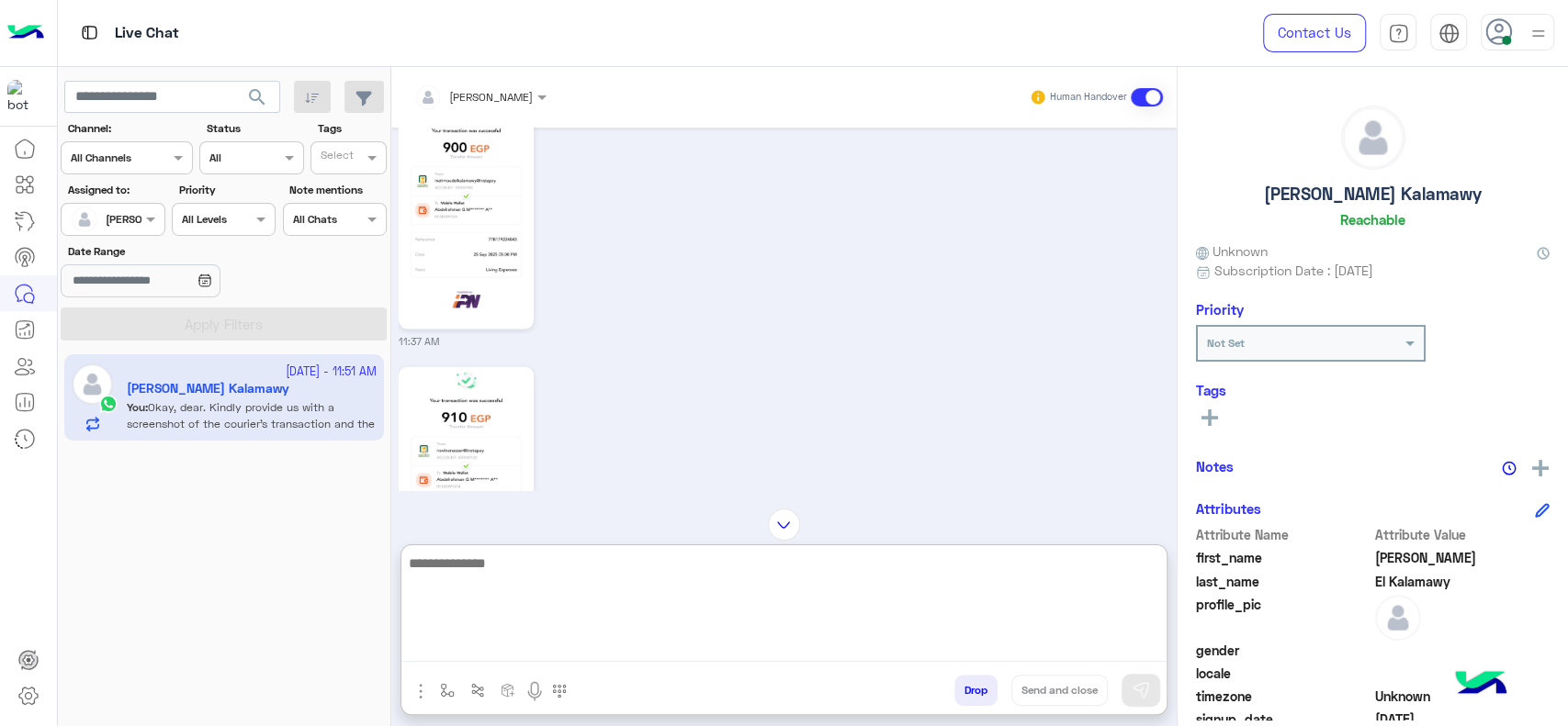
scroll to position [2701, 0]
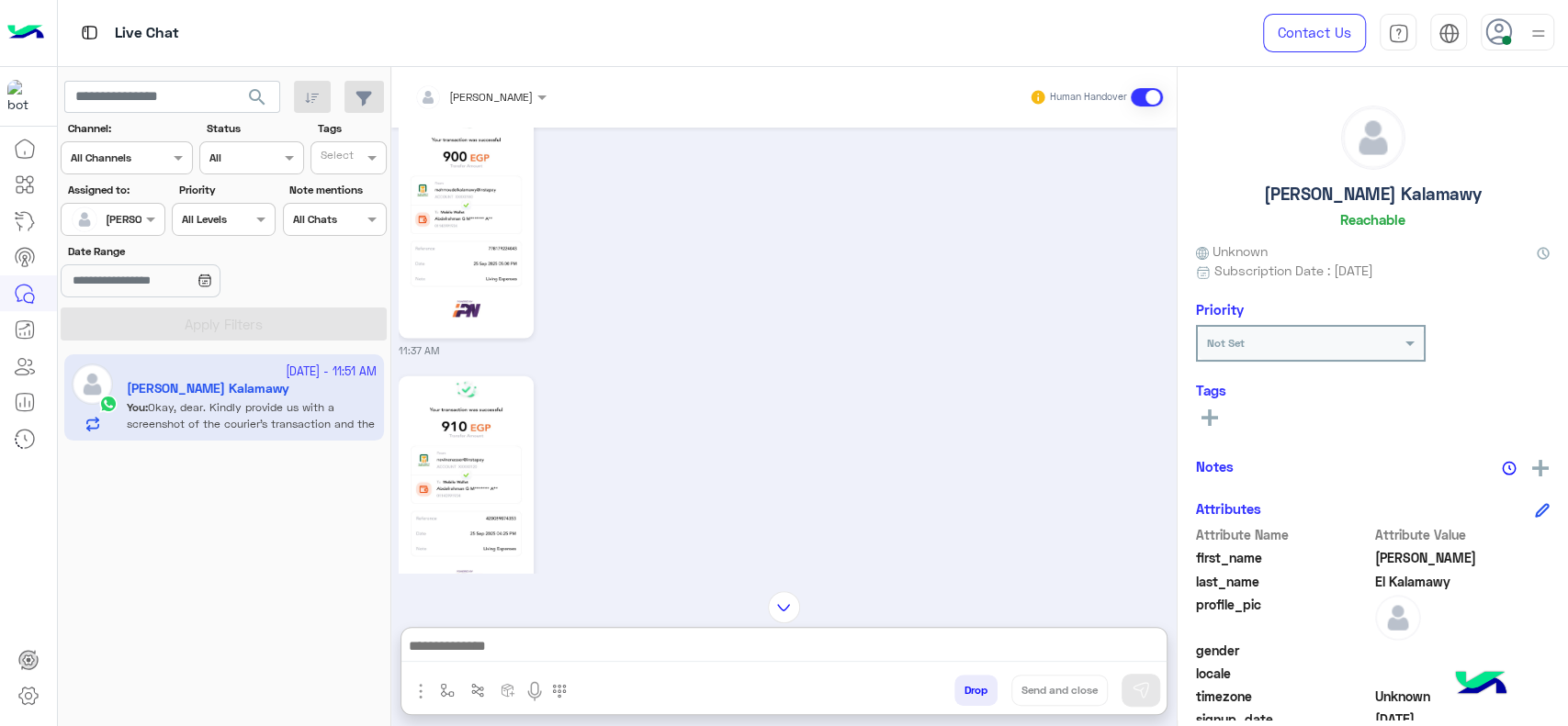
click at [526, 441] on img at bounding box center [466, 492] width 126 height 223
click at [492, 194] on img at bounding box center [466, 222] width 126 height 223
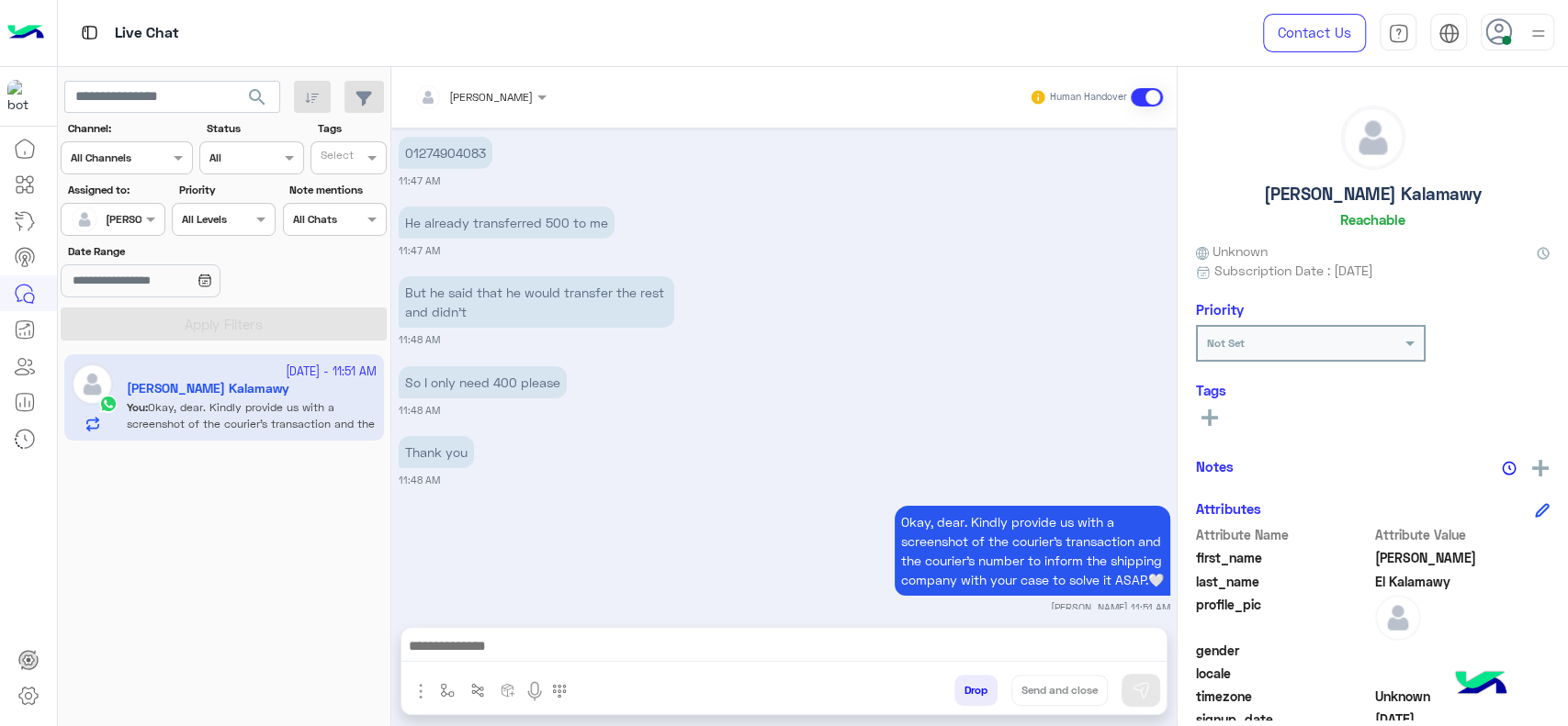
click at [647, 473] on small "11:48 AM" at bounding box center [784, 480] width 772 height 15
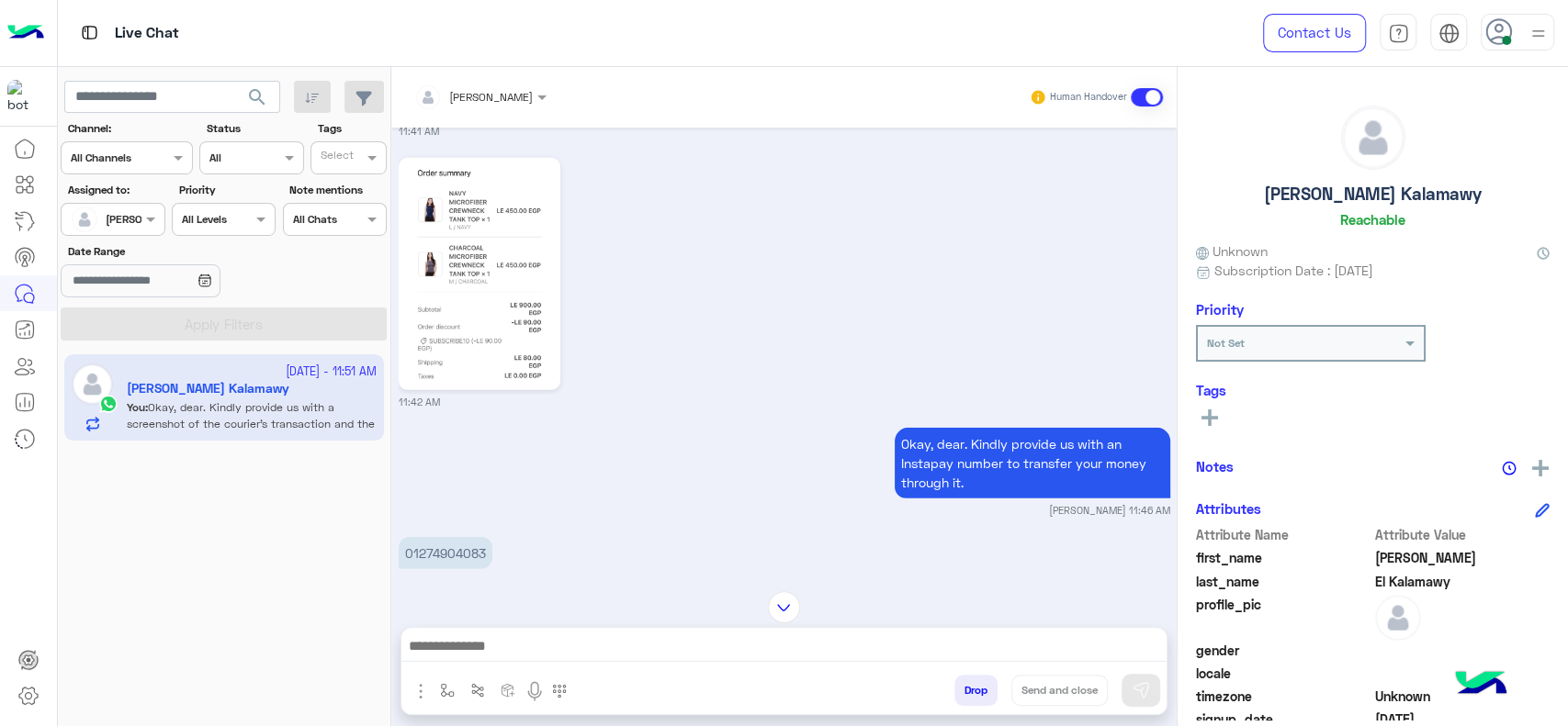
scroll to position [3577, 0]
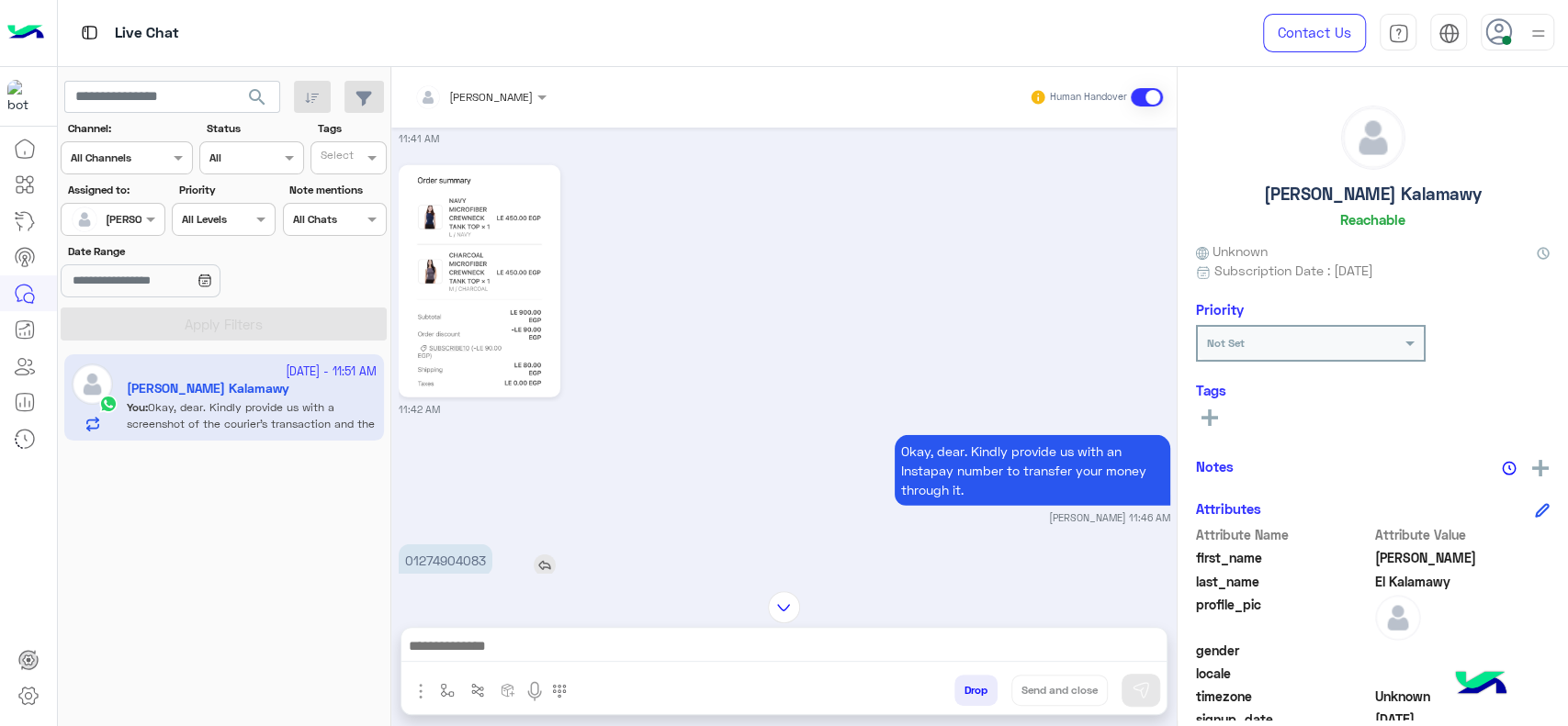
click at [441, 545] on p "01274904083" at bounding box center [445, 561] width 94 height 32
copy p "01274904083"
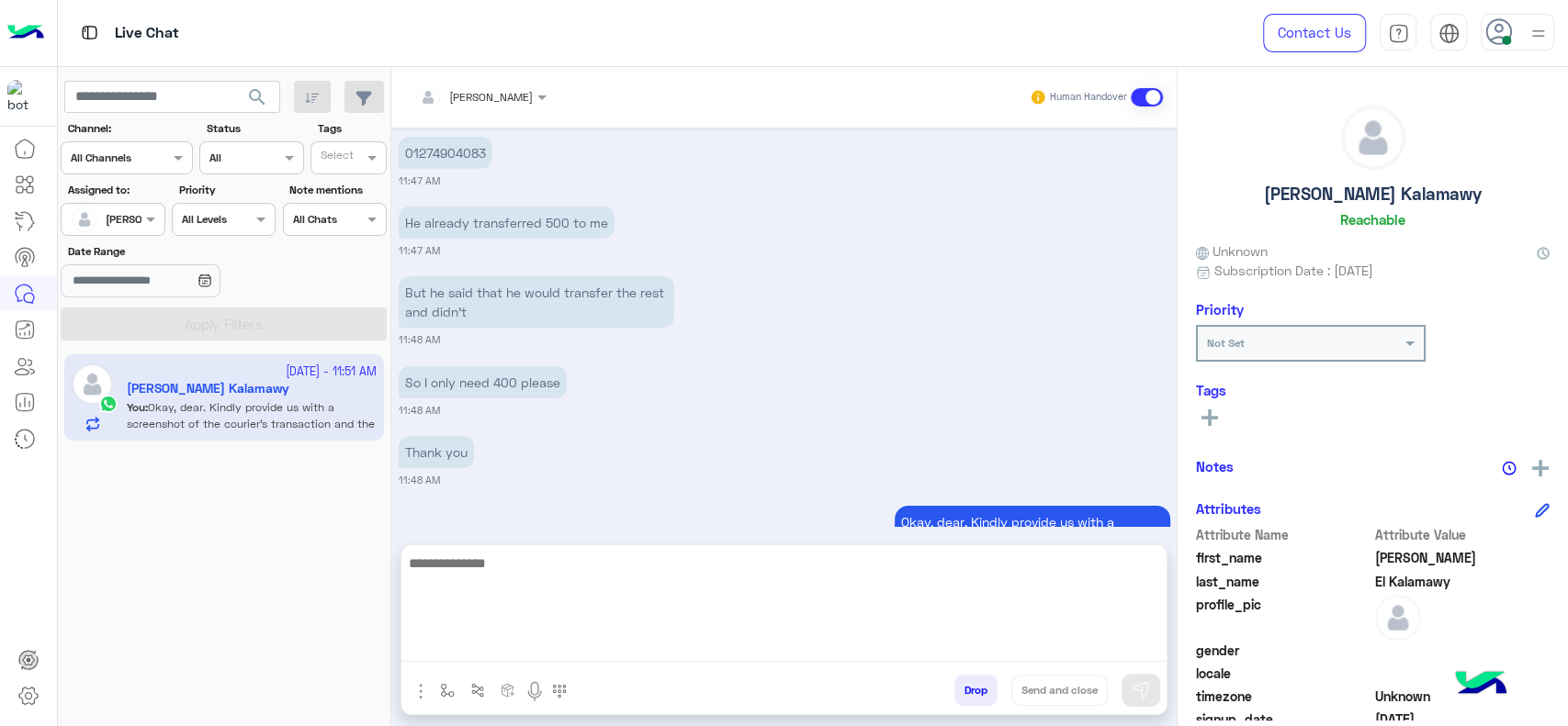
click at [700, 636] on textarea at bounding box center [784, 606] width 765 height 110
click at [554, 570] on textarea "**********" at bounding box center [784, 606] width 765 height 110
type textarea "**********"
click at [660, 562] on textarea "**********" at bounding box center [784, 606] width 765 height 110
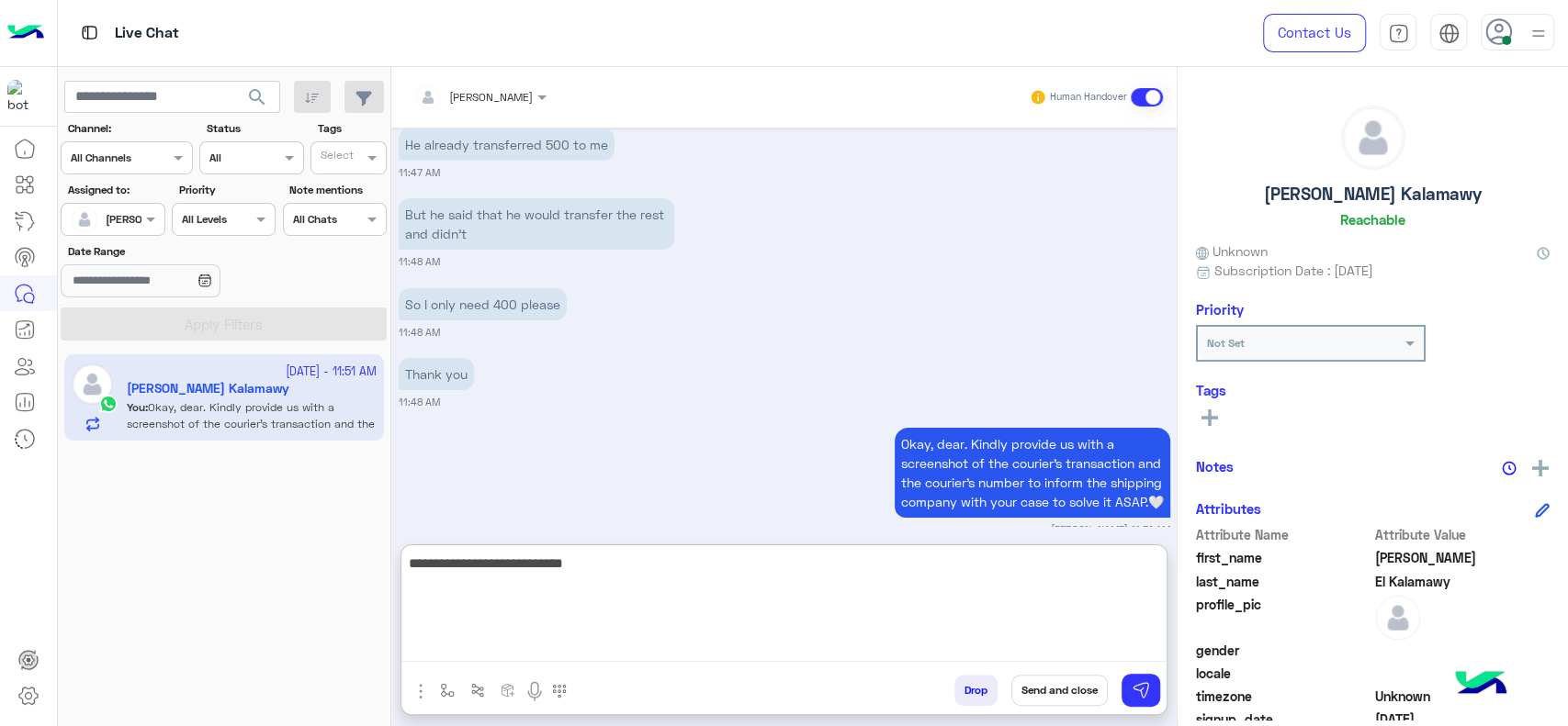
scroll to position [4068, 0]
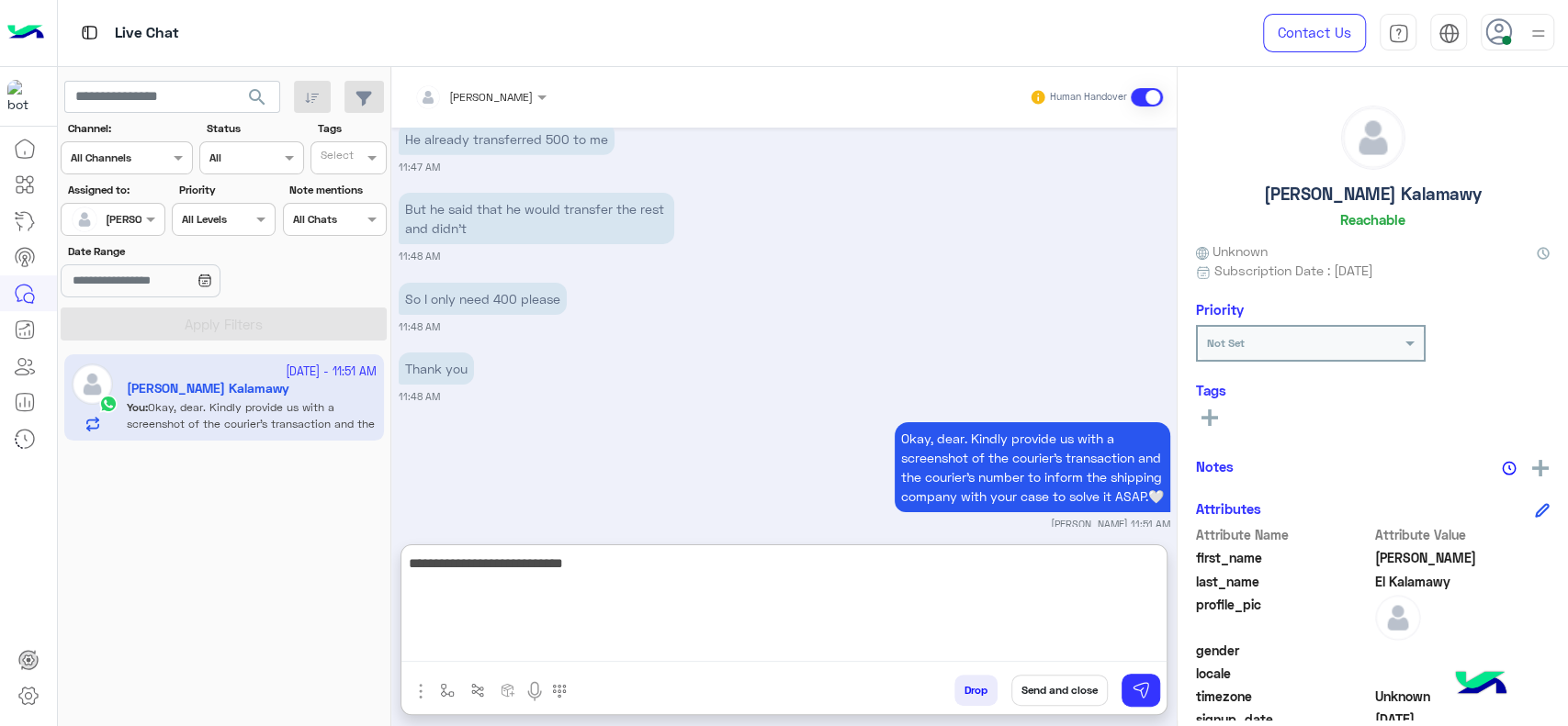
click at [778, 613] on textarea "**********" at bounding box center [784, 606] width 765 height 110
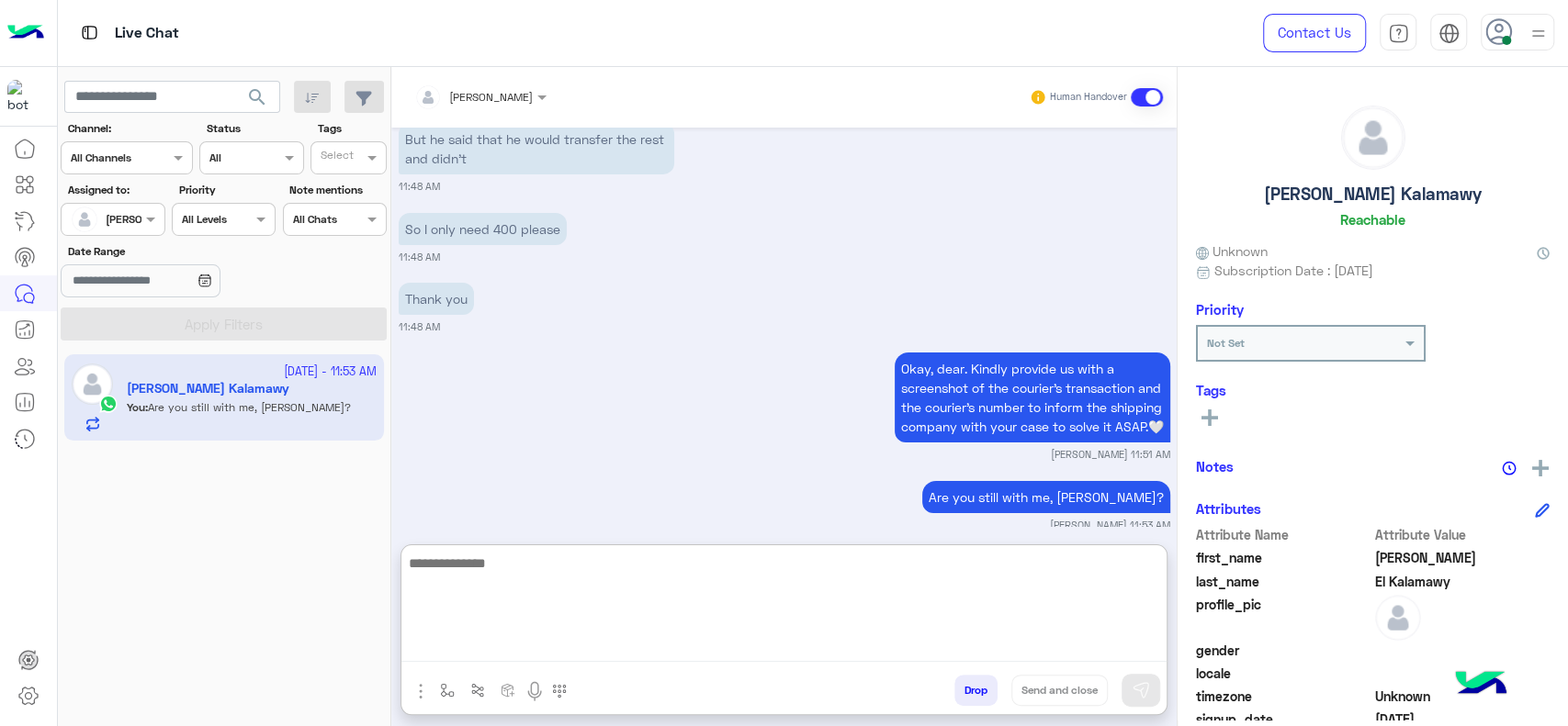
scroll to position [4408, 0]
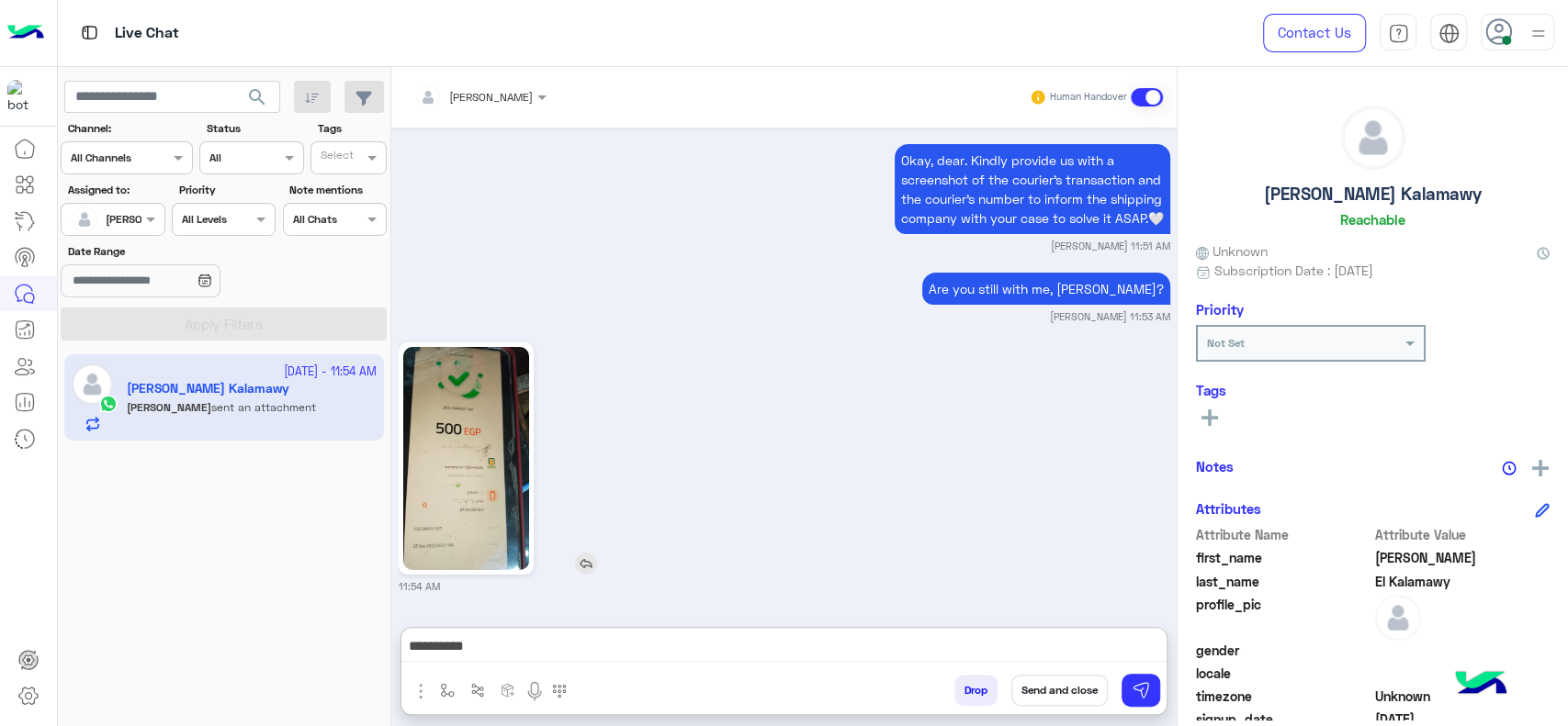
click at [467, 347] on img at bounding box center [466, 458] width 126 height 223
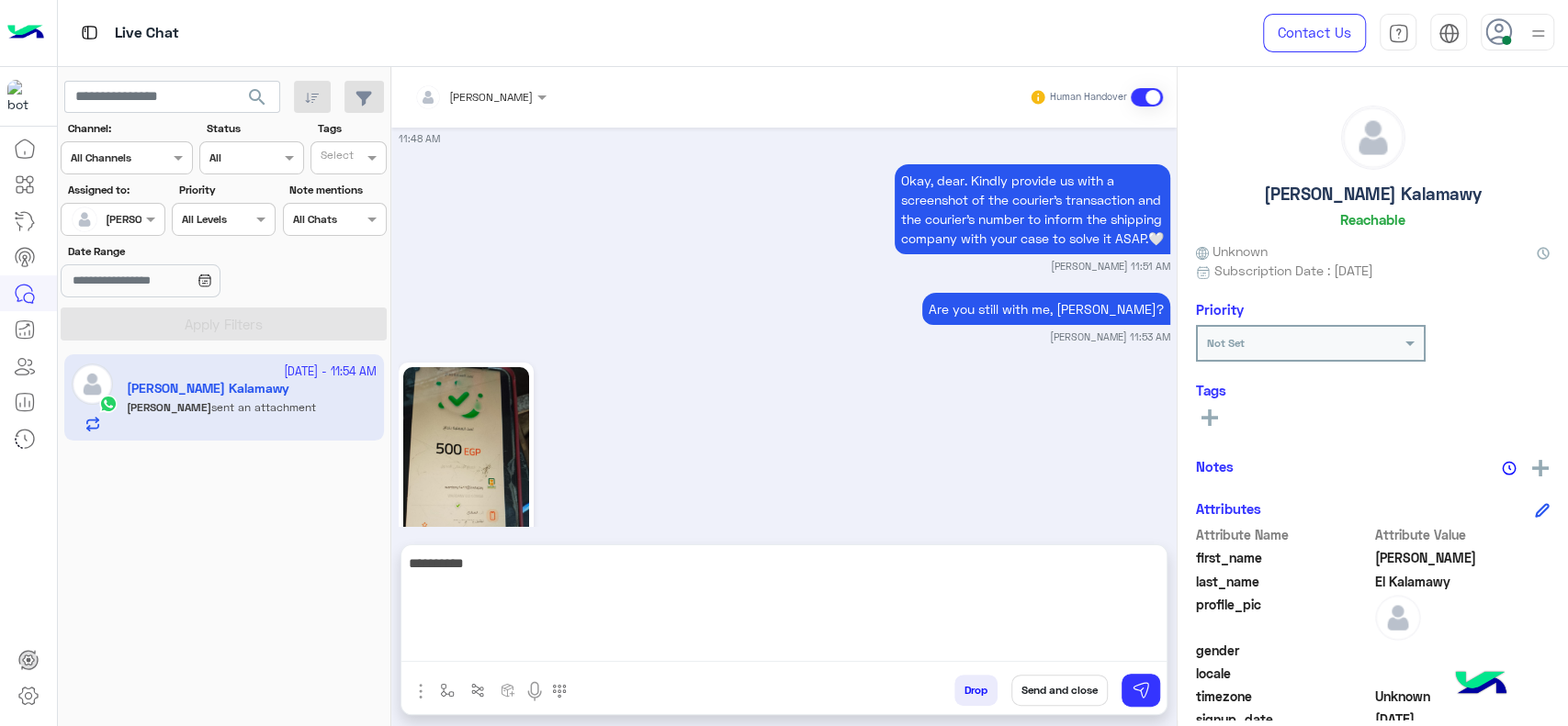
click at [675, 649] on textarea "**********" at bounding box center [784, 606] width 765 height 110
type textarea "**********"
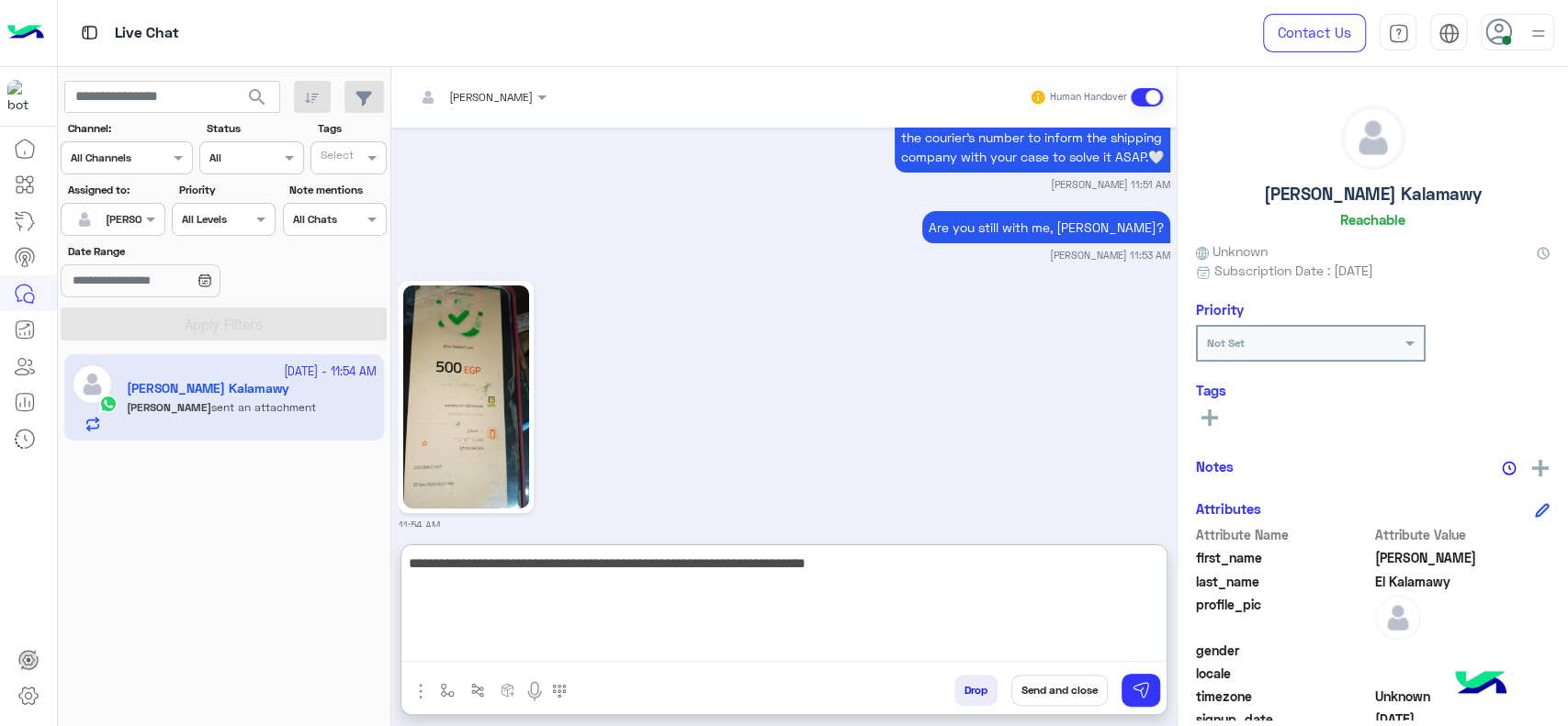
drag, startPoint x: 628, startPoint y: 563, endPoint x: 578, endPoint y: 577, distance: 51.9
click at [578, 577] on textarea "**********" at bounding box center [784, 606] width 765 height 110
click at [581, 571] on textarea "**********" at bounding box center [784, 606] width 765 height 110
click at [588, 566] on textarea "**********" at bounding box center [784, 606] width 765 height 110
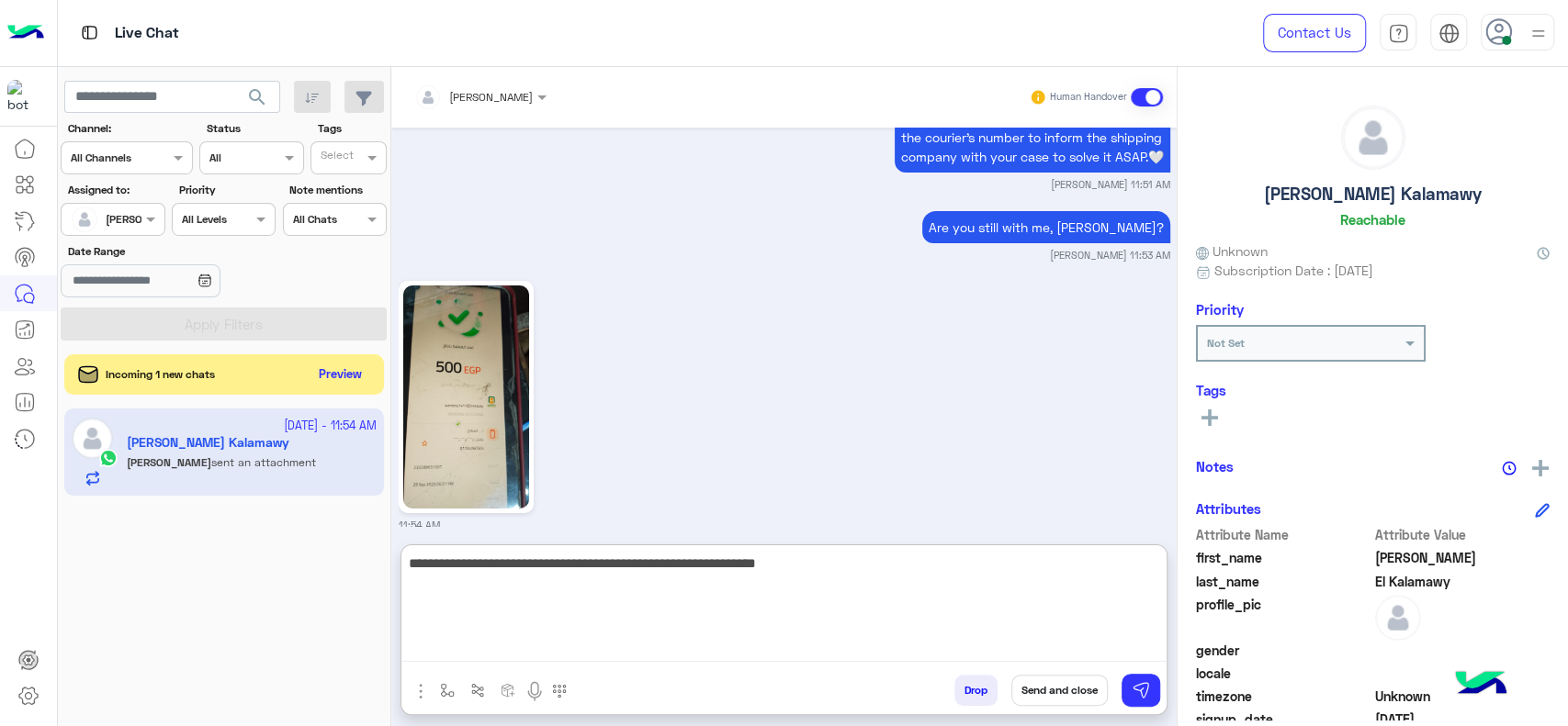
click at [889, 583] on textarea "**********" at bounding box center [784, 606] width 765 height 110
type textarea "**********"
click at [840, 632] on textarea "**********" at bounding box center [784, 606] width 765 height 110
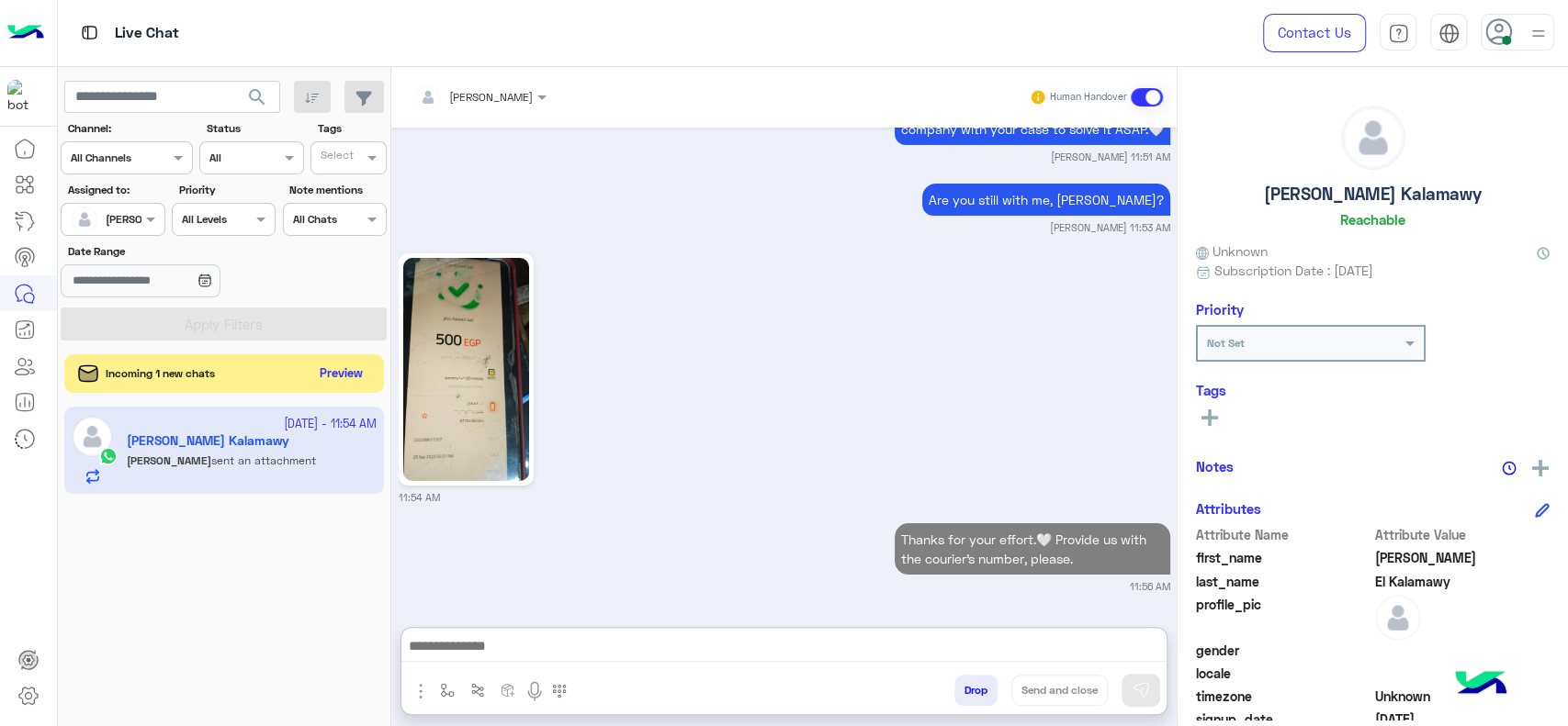
click at [331, 371] on button "Preview" at bounding box center [341, 373] width 56 height 25
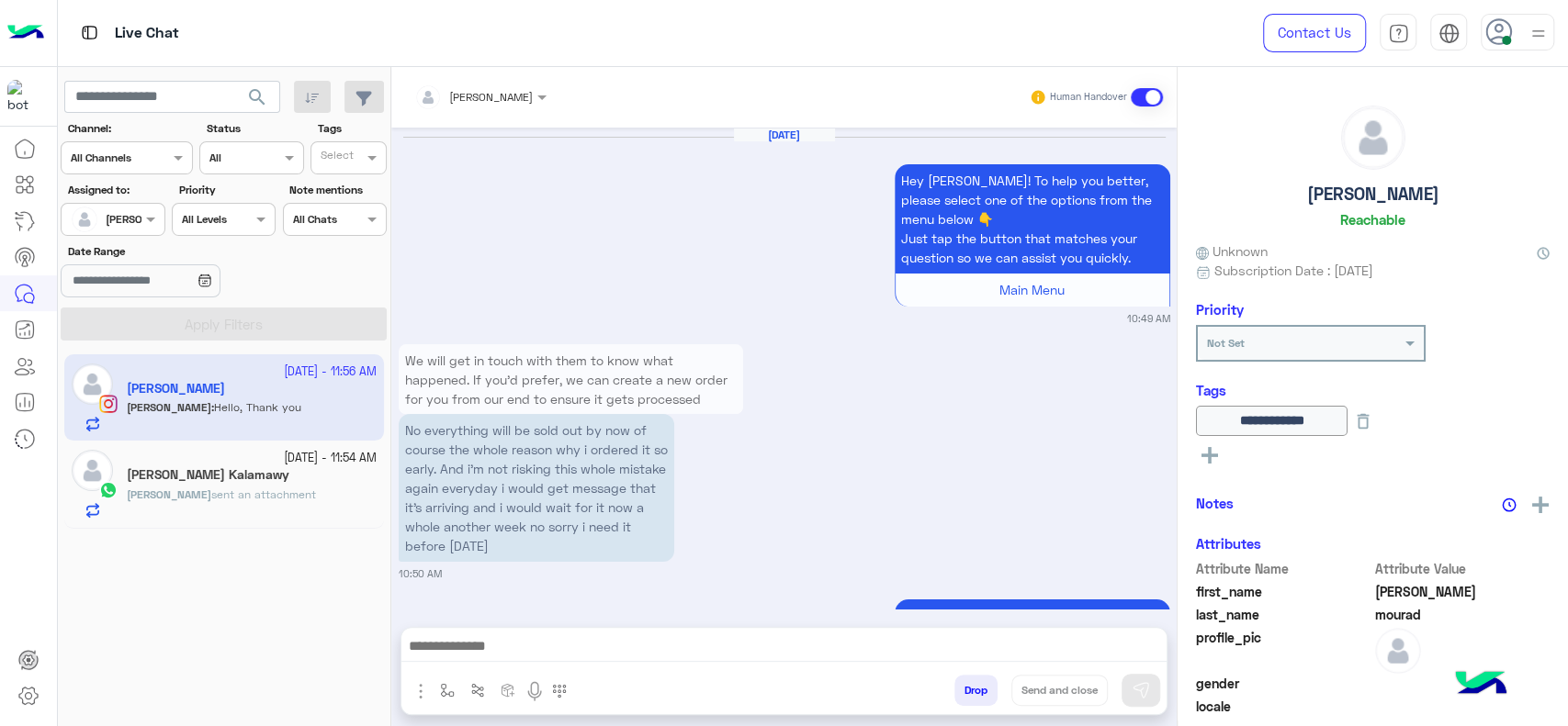
scroll to position [2048, 0]
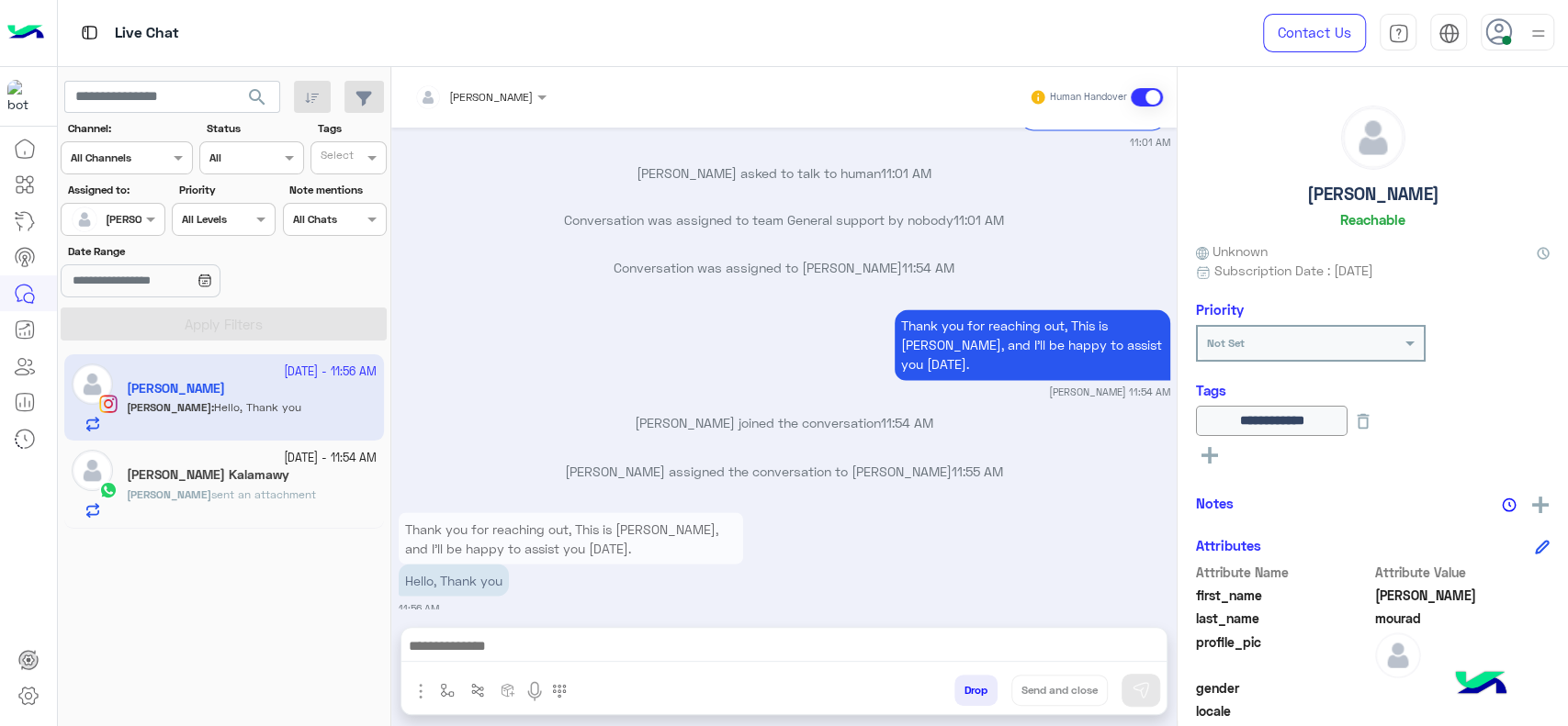
click at [720, 564] on div "Hello, Thank you" at bounding box center [571, 579] width 345 height 32
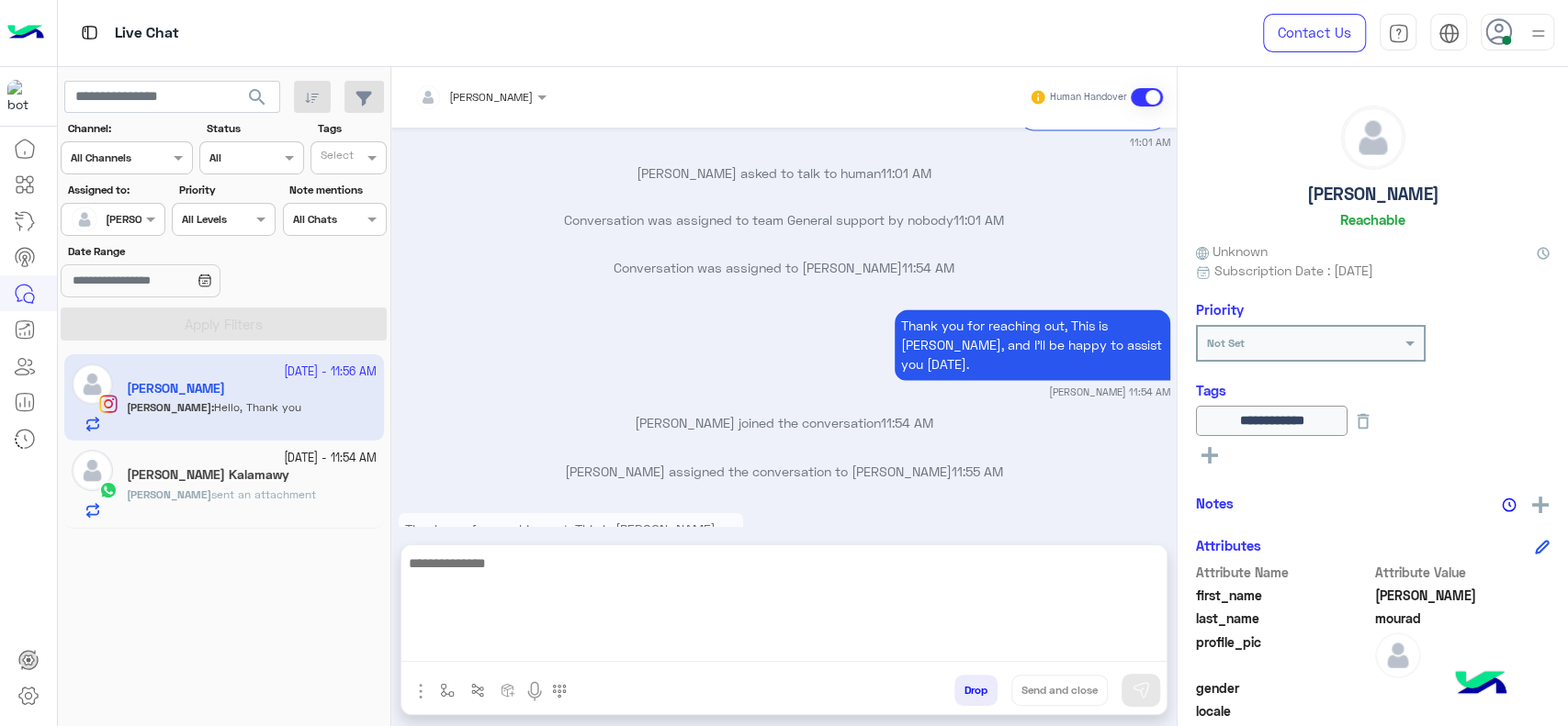
click at [801, 641] on textarea at bounding box center [784, 606] width 765 height 110
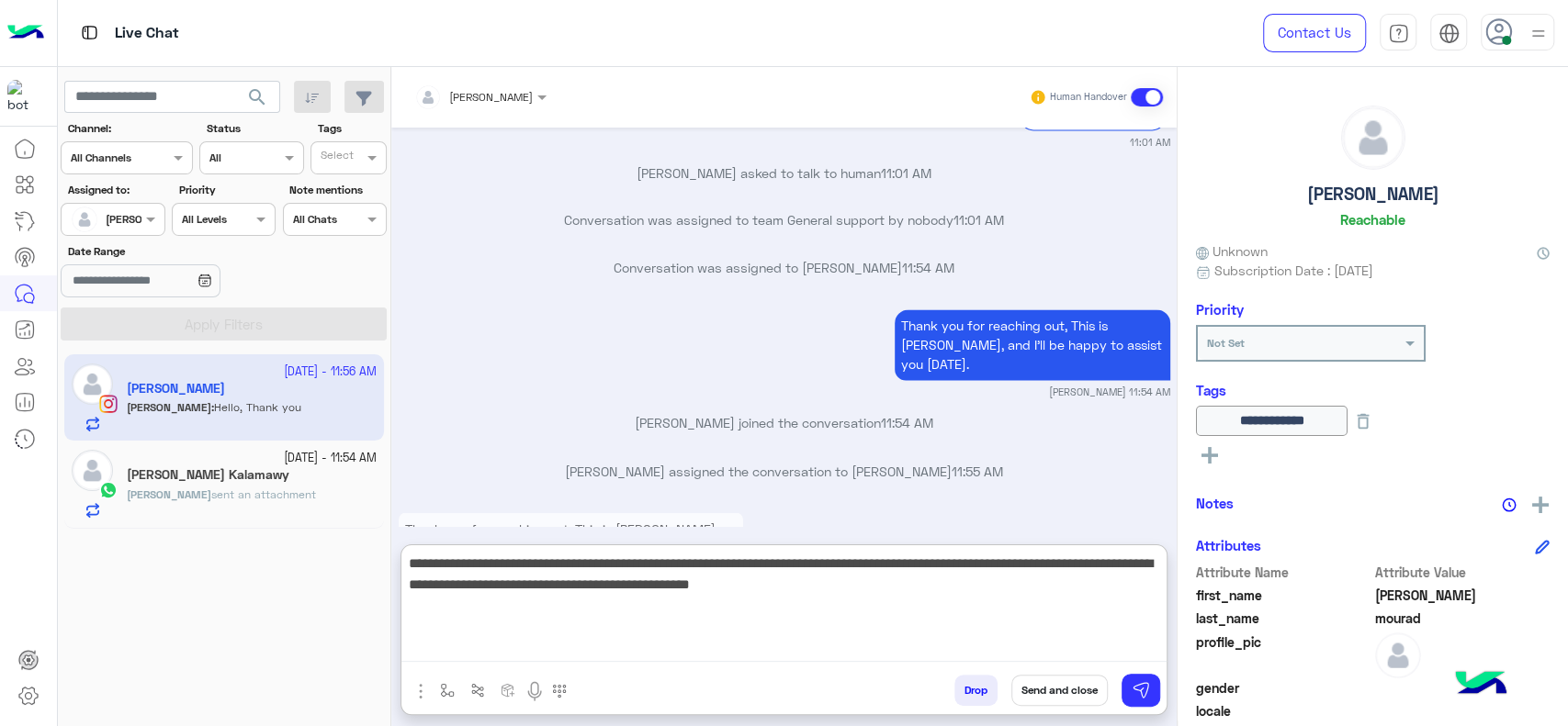
click at [575, 589] on textarea "**********" at bounding box center [784, 606] width 765 height 110
click at [1002, 621] on textarea "**********" at bounding box center [784, 606] width 765 height 110
type textarea "**********"
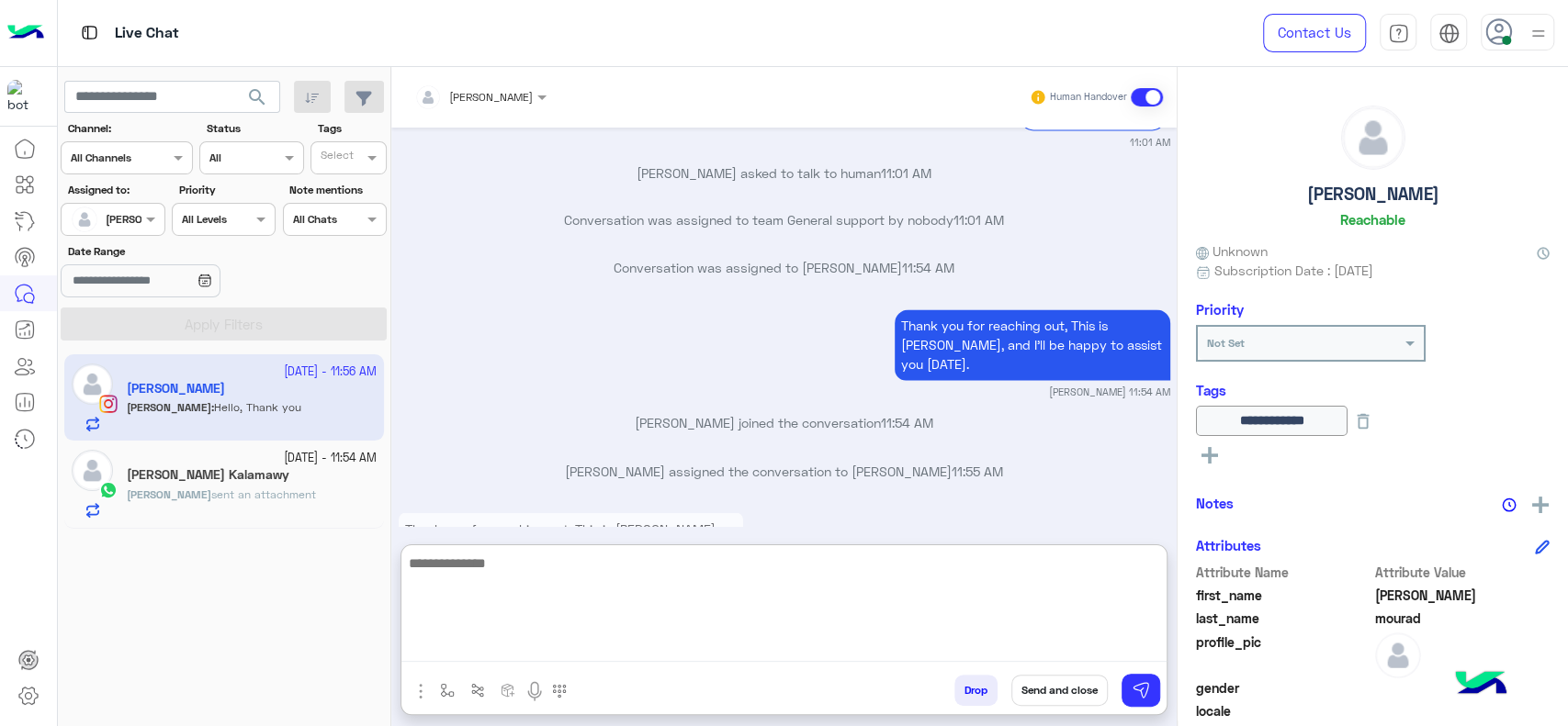
scroll to position [2316, 0]
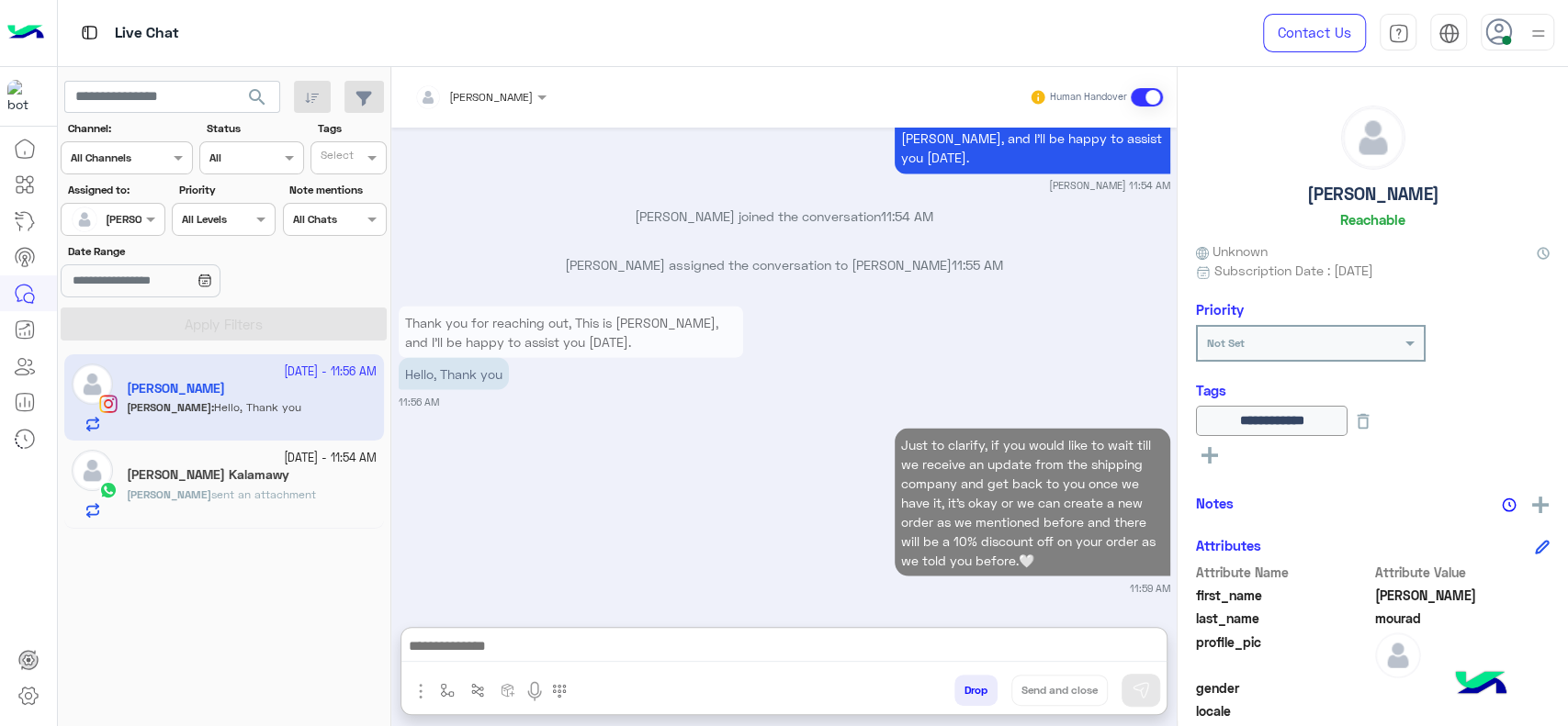
click at [217, 462] on div "27 September - 11:54 AM" at bounding box center [252, 459] width 250 height 18
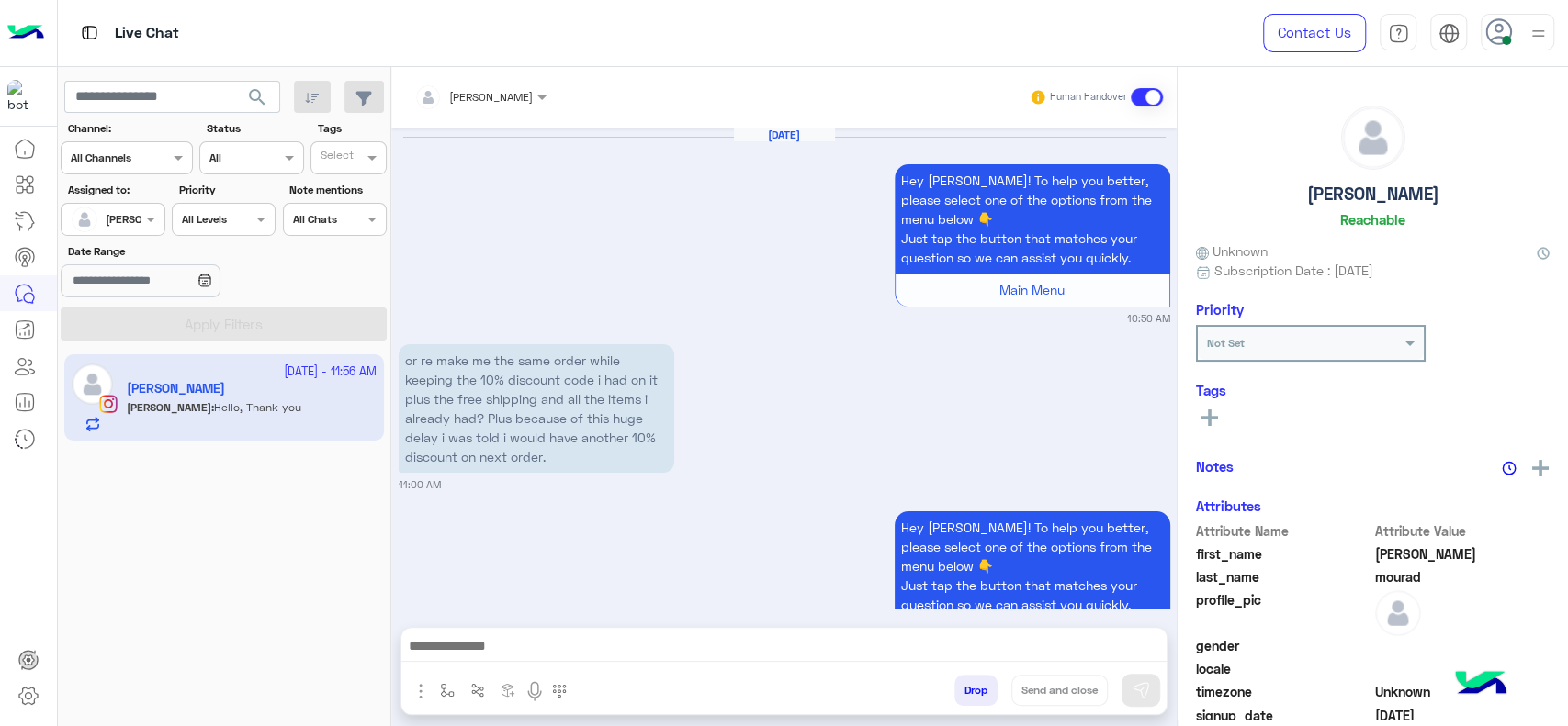
scroll to position [4490, 0]
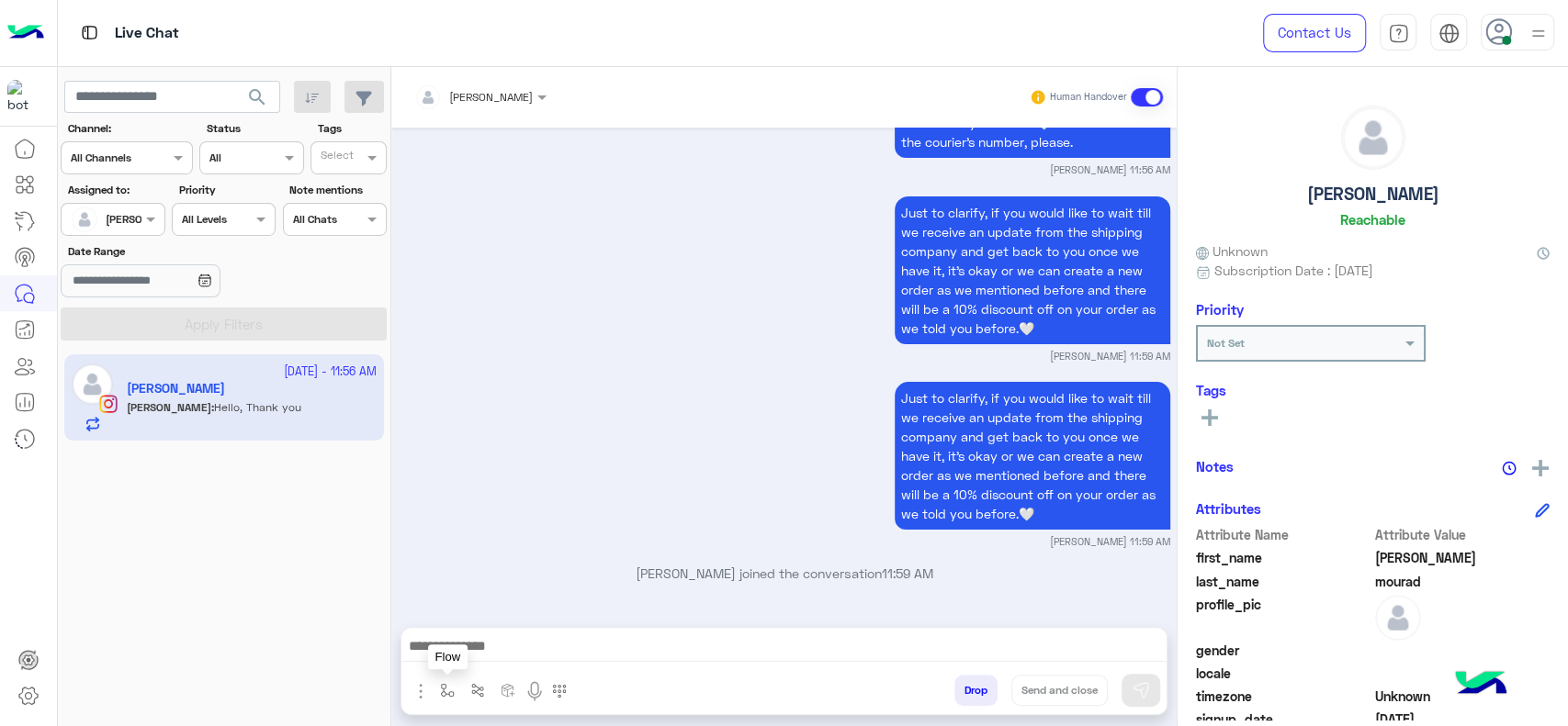
click at [440, 689] on img "button" at bounding box center [447, 690] width 15 height 15
click at [486, 636] on div "enter flow name" at bounding box center [501, 650] width 136 height 33
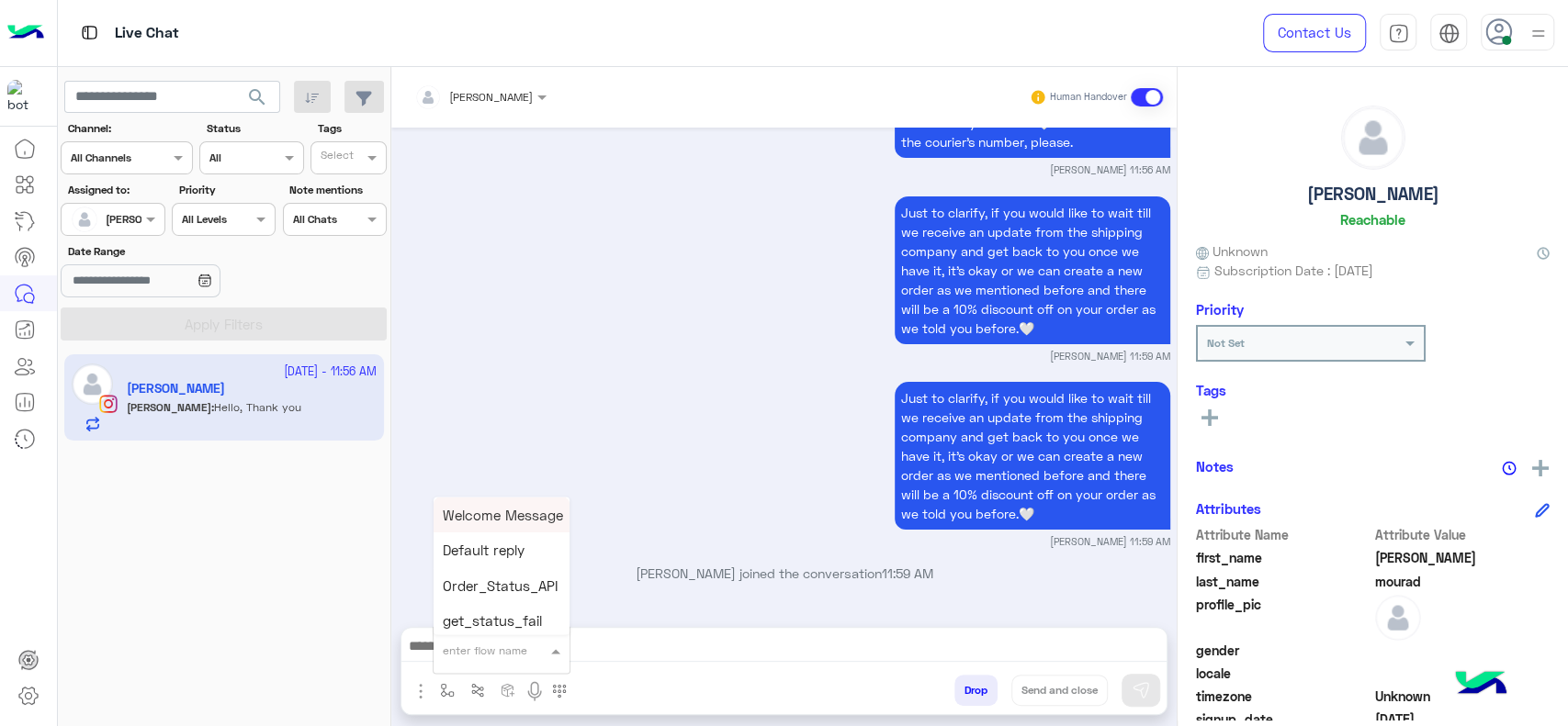
type input "*"
click at [498, 613] on span "Jana close" at bounding box center [495, 617] width 105 height 17
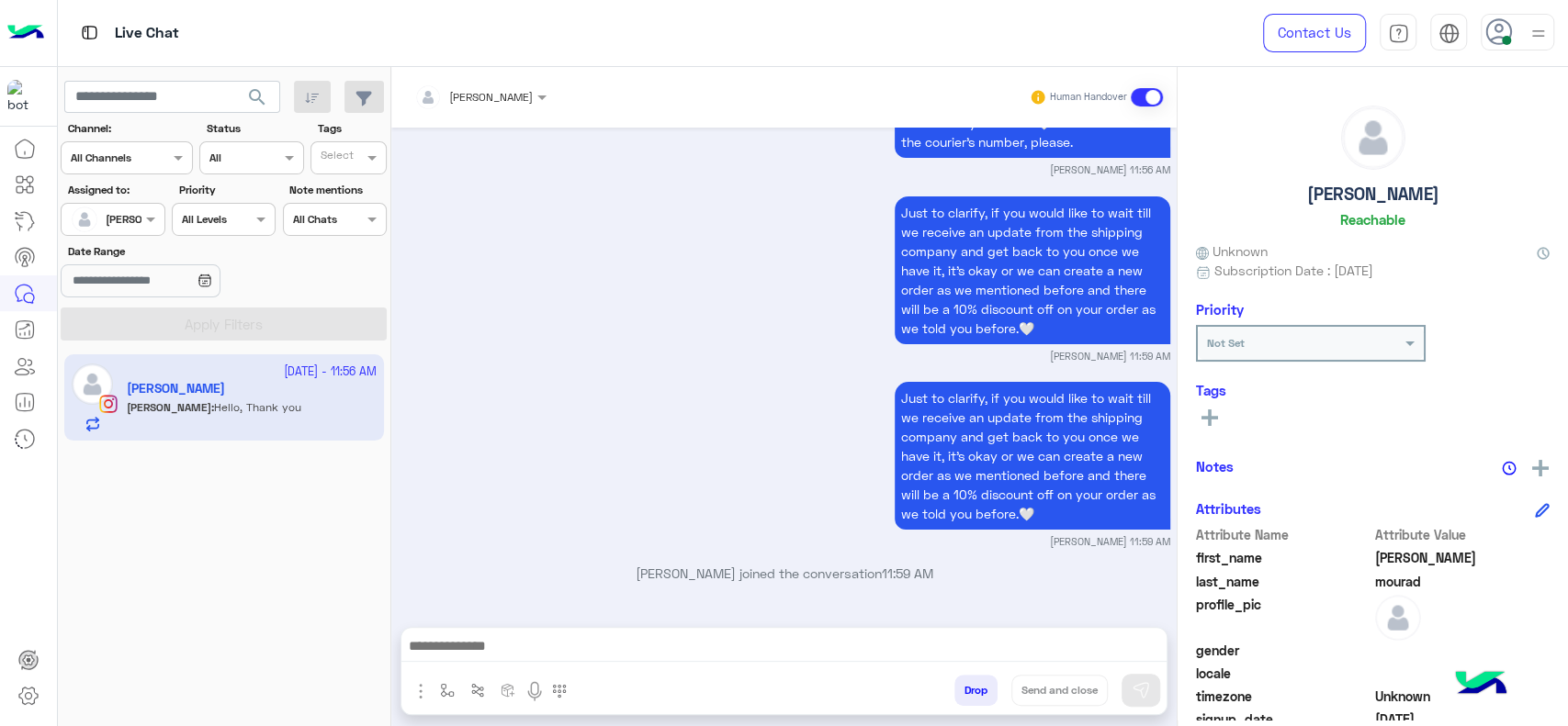
type textarea "**********"
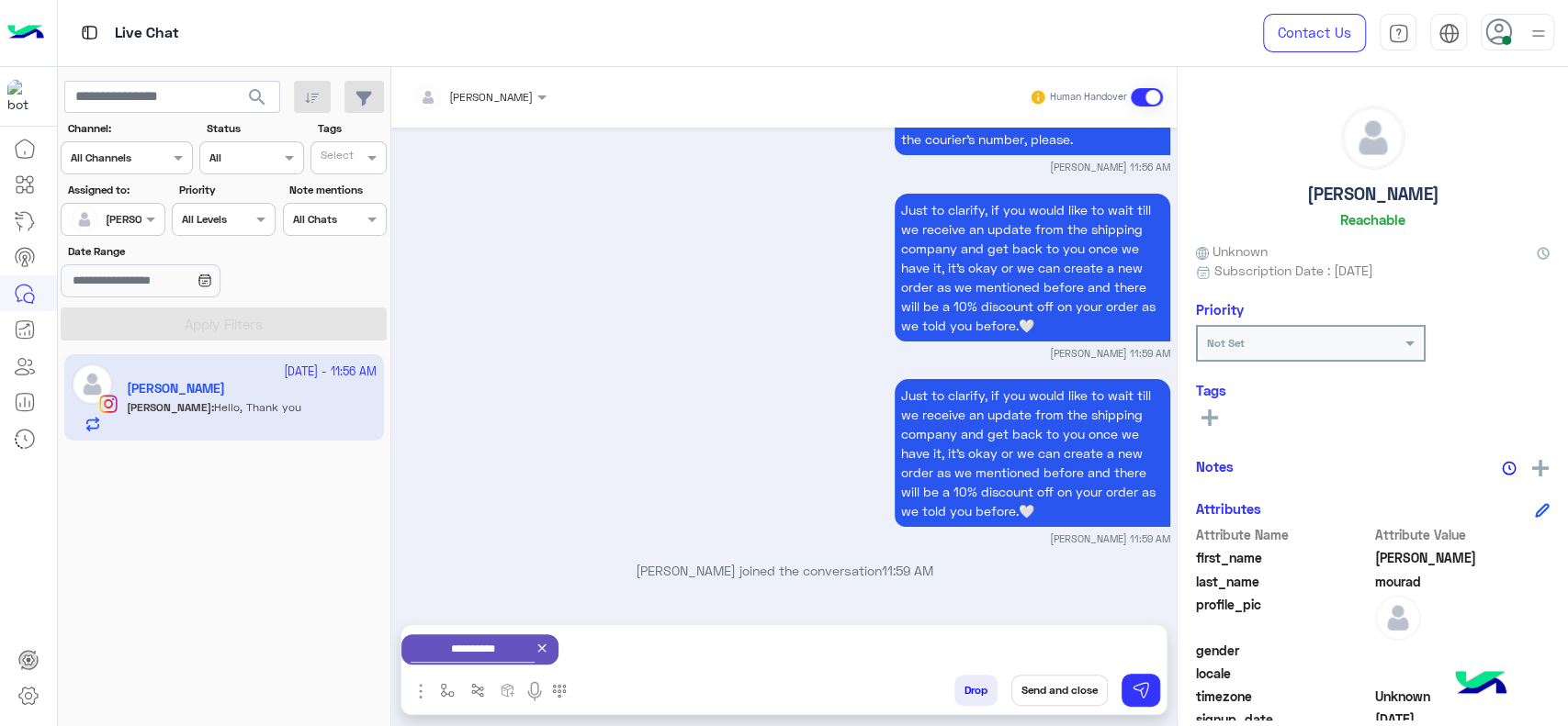
click at [705, 401] on div "Just to clarify, if you would like to wait till we receive an update from the s…" at bounding box center [784, 460] width 772 height 171
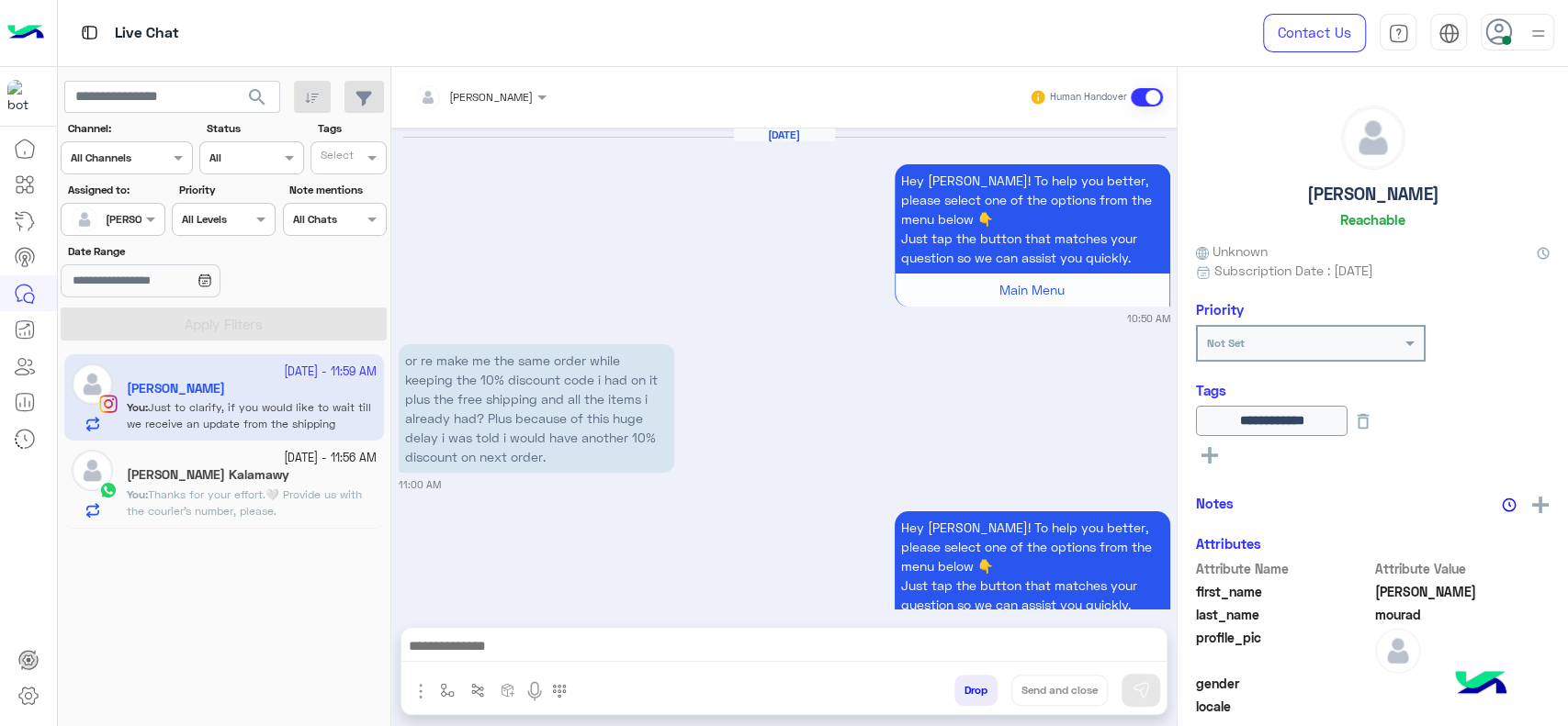
scroll to position [1845, 0]
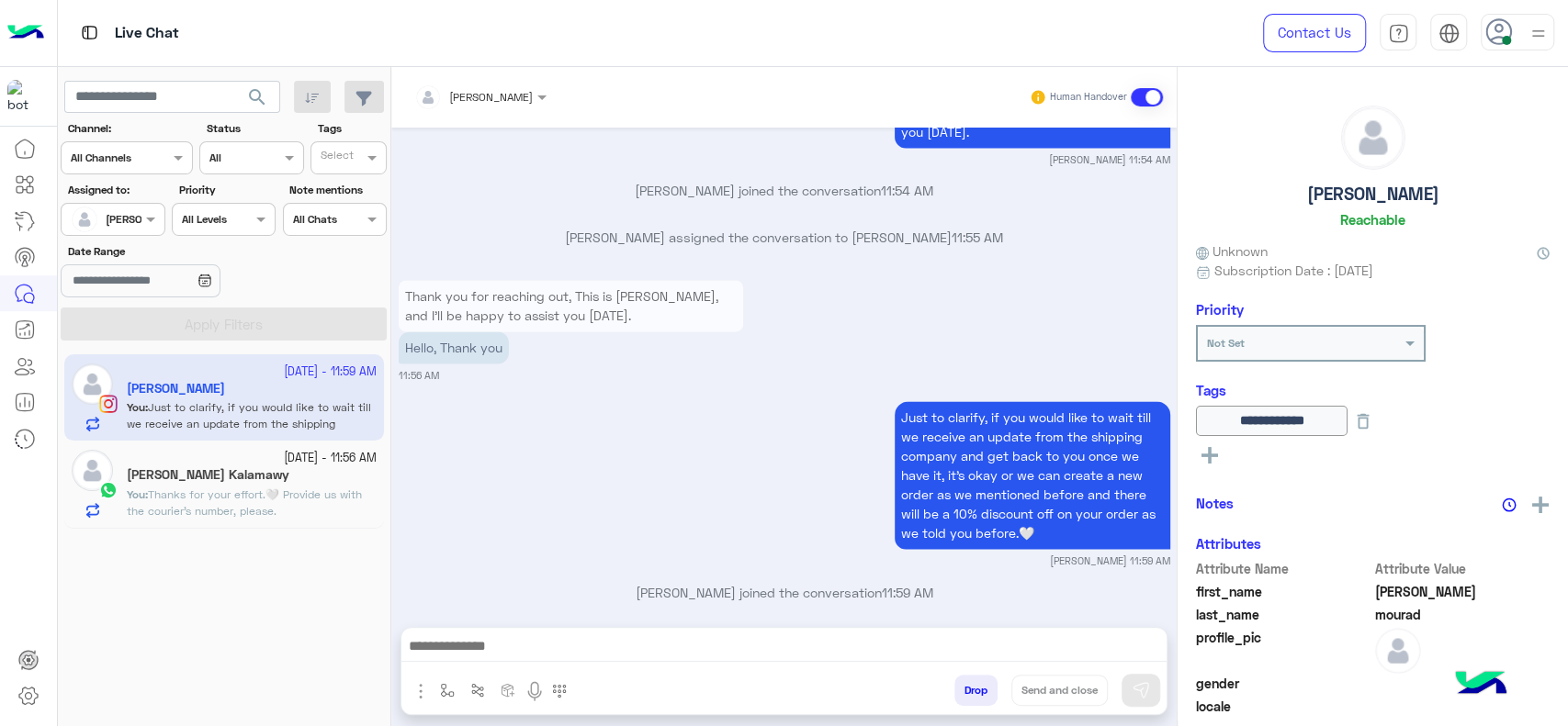
click at [285, 511] on p "You : Thanks for your effort.🤍 Provide us with the courier's number, please." at bounding box center [252, 502] width 250 height 33
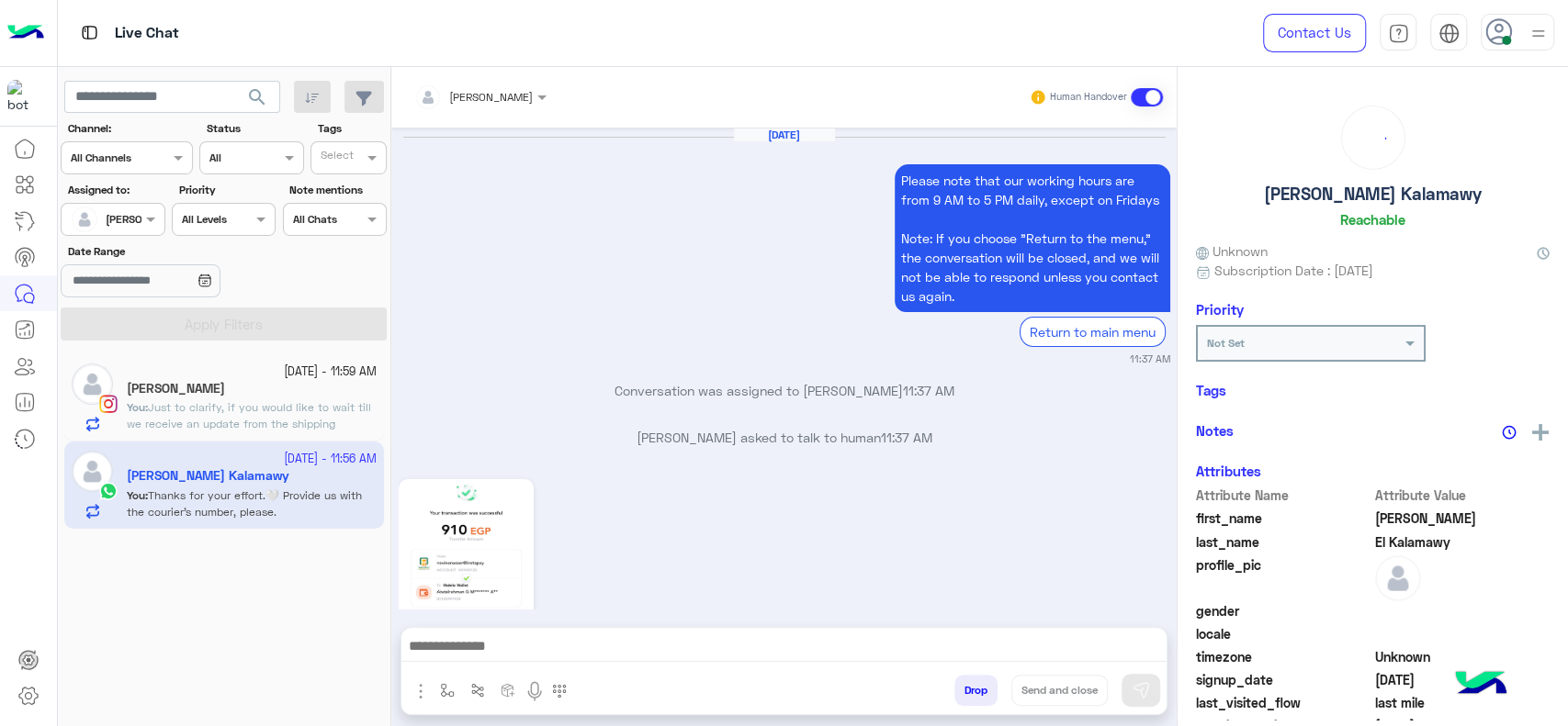
scroll to position [2010, 0]
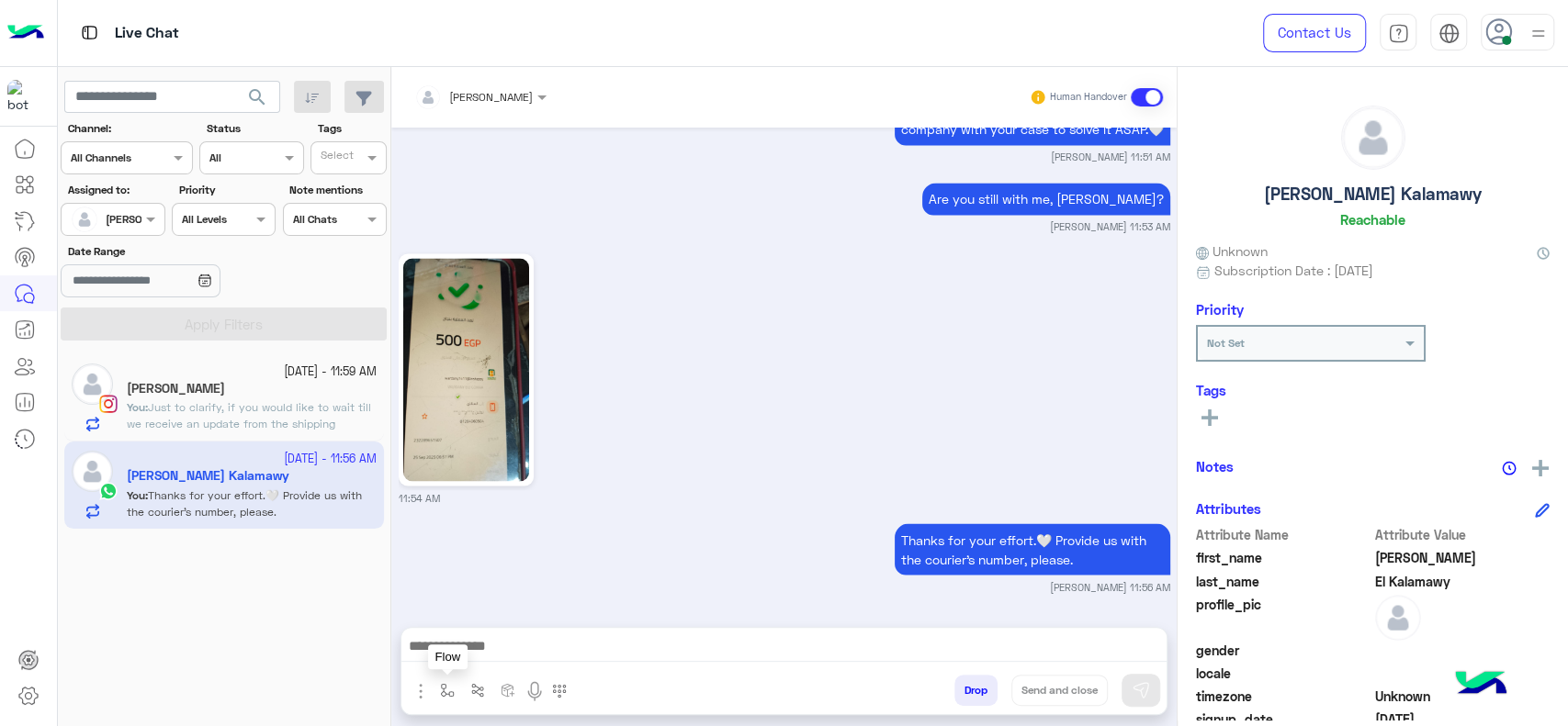
click at [448, 679] on button "button" at bounding box center [448, 689] width 31 height 31
click at [454, 653] on input "text" at bounding box center [478, 647] width 72 height 17
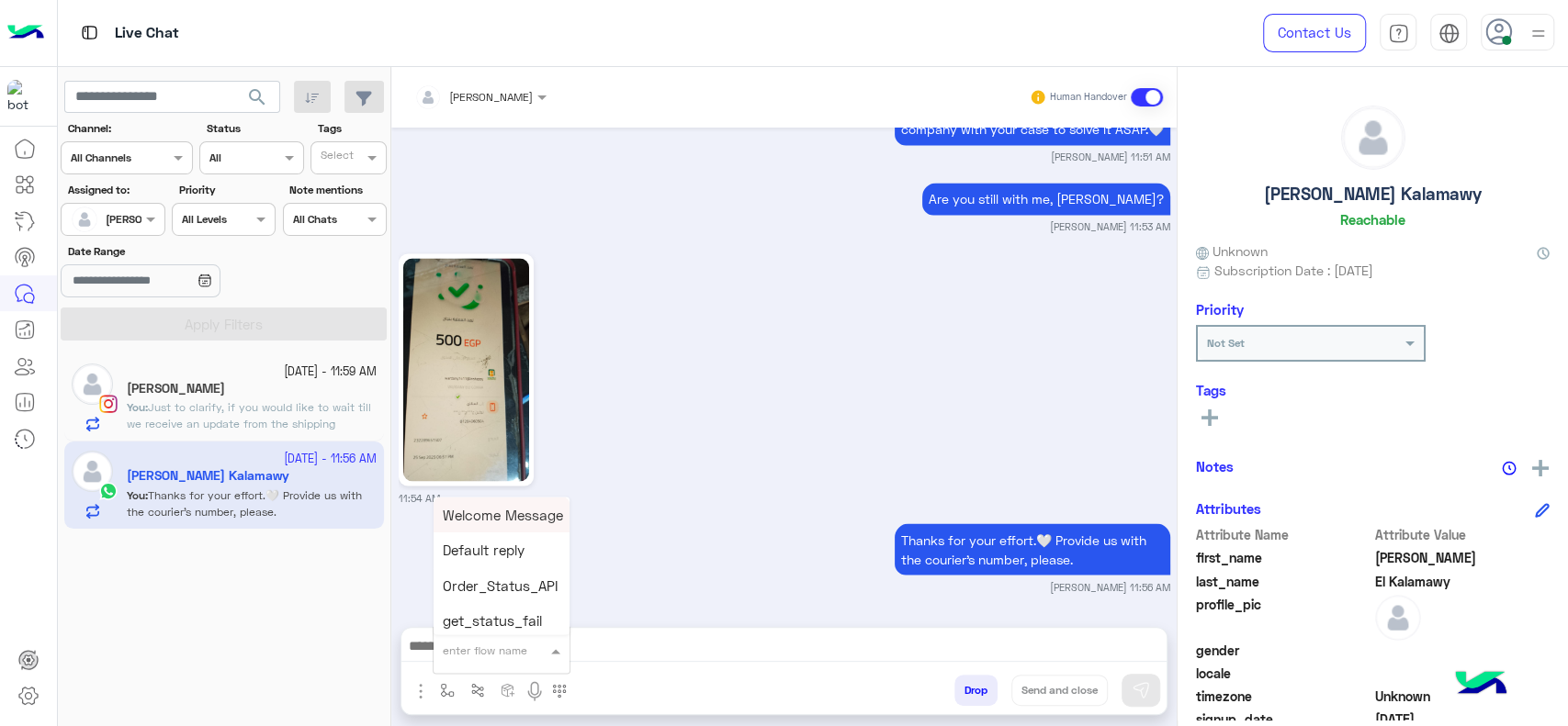
type input "*"
click at [473, 628] on div "[PERSON_NAME]" at bounding box center [501, 617] width 136 height 36
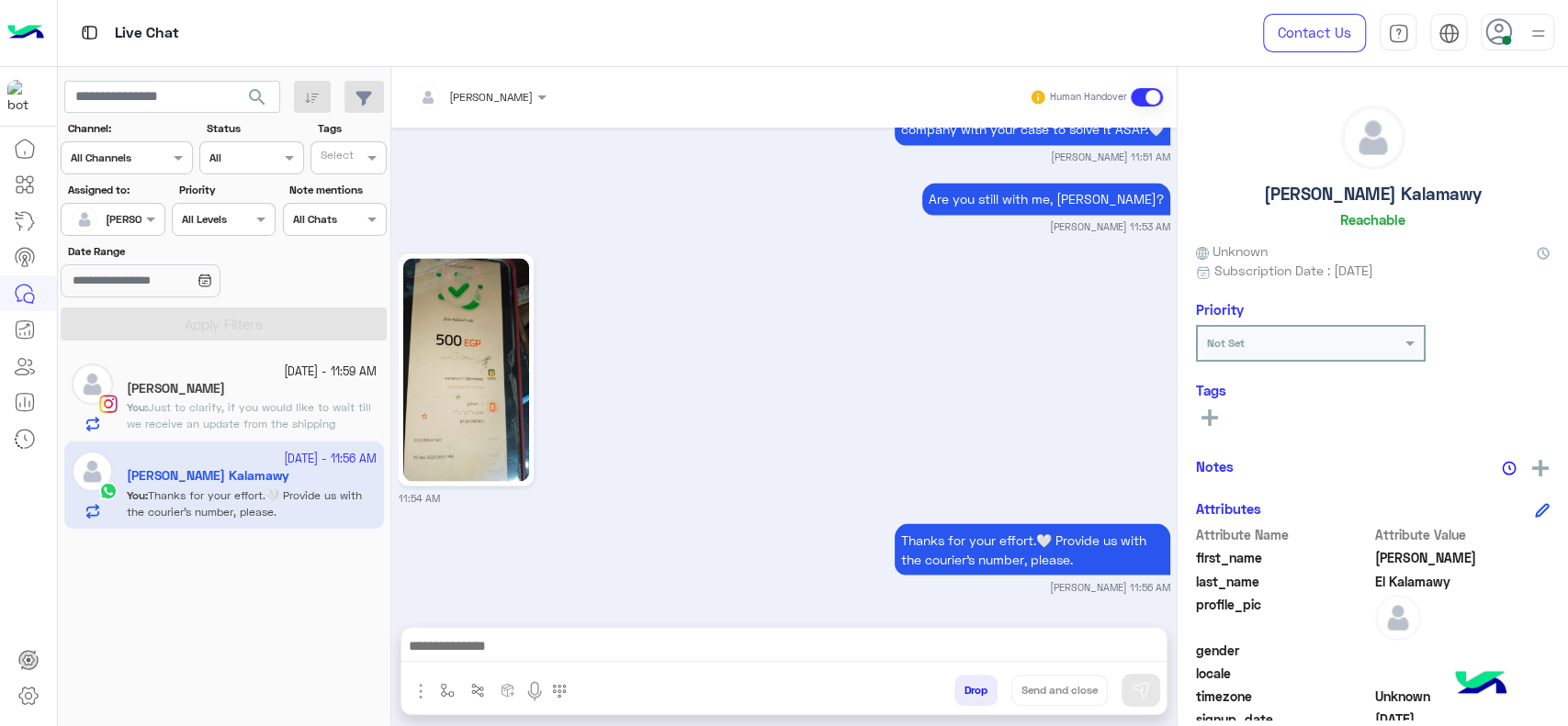
type textarea "**********"
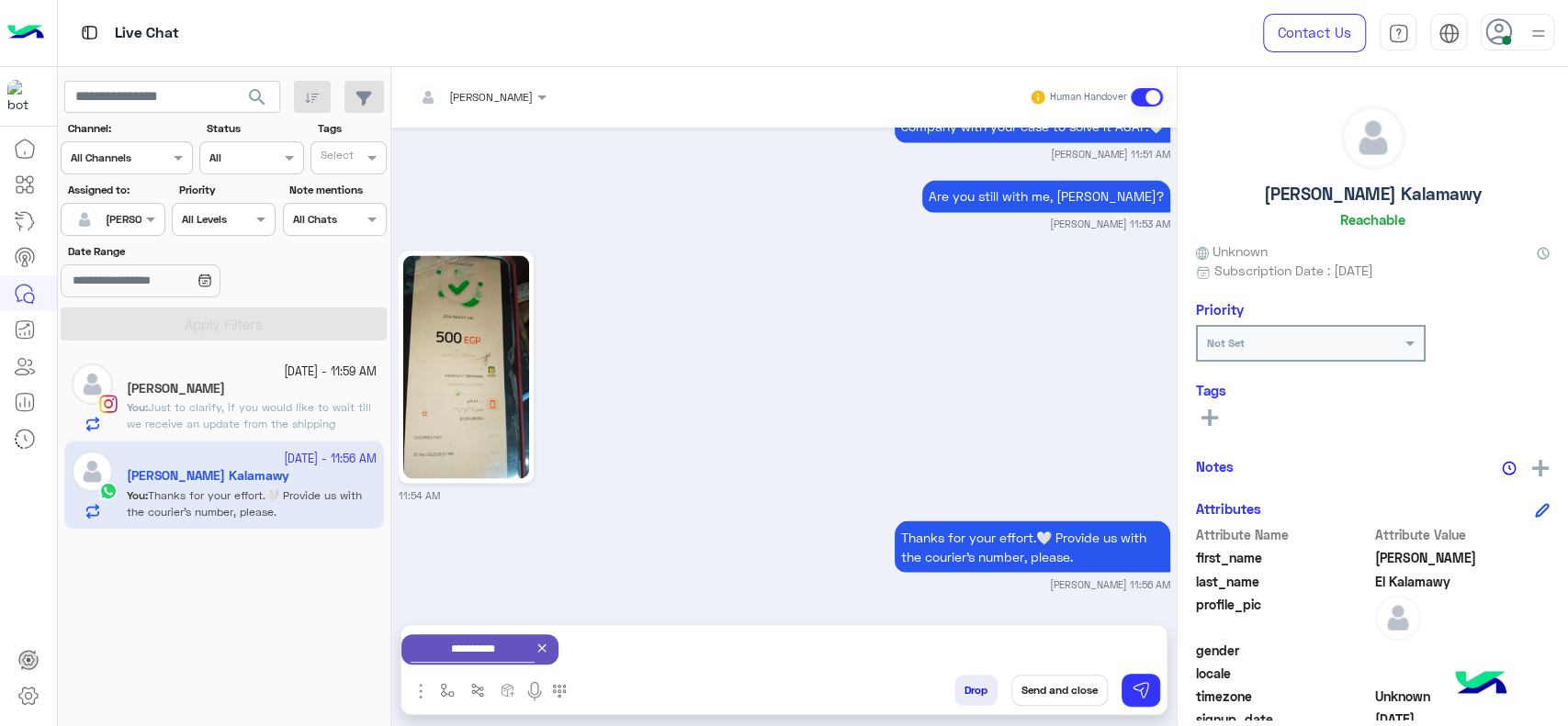
click at [1057, 688] on button "Send and close" at bounding box center [1059, 690] width 96 height 32
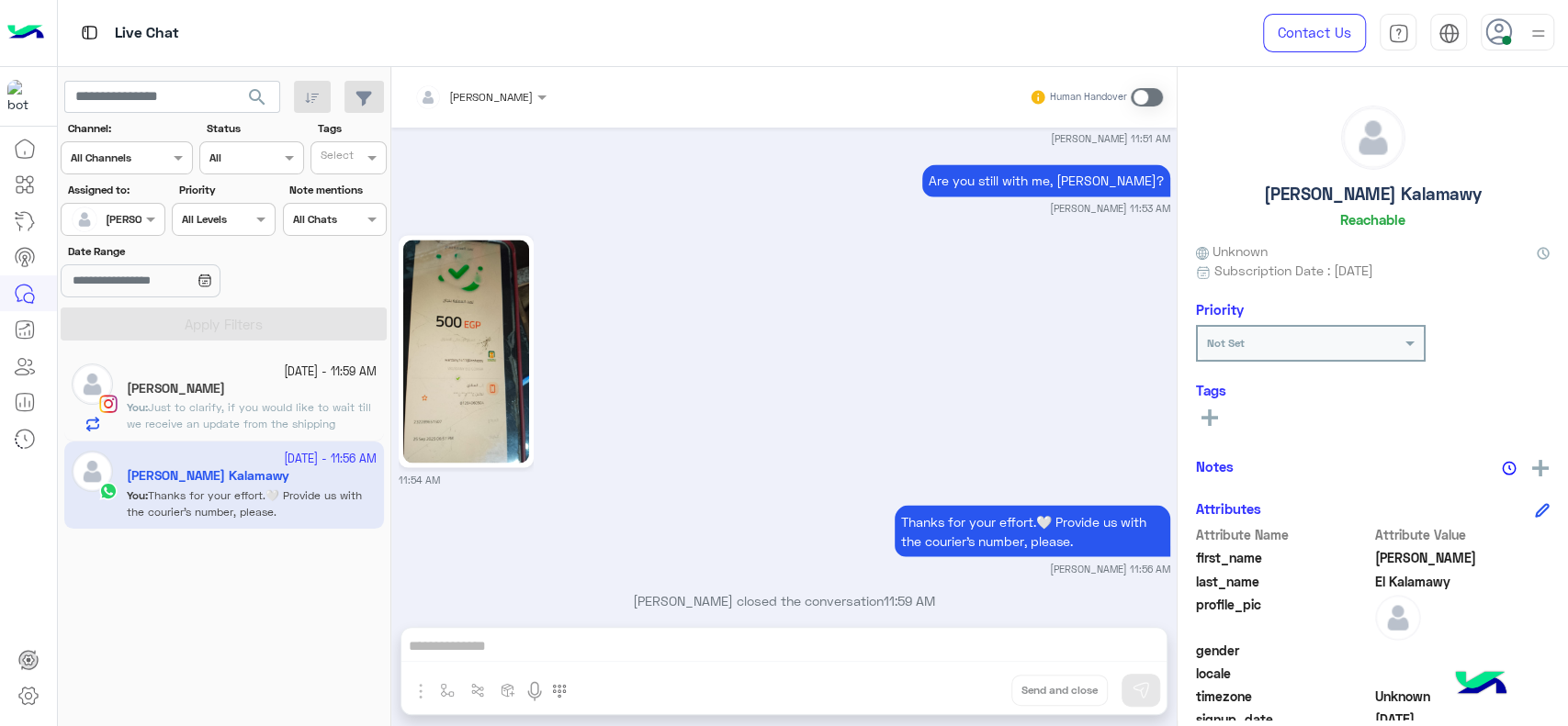
scroll to position [2057, 0]
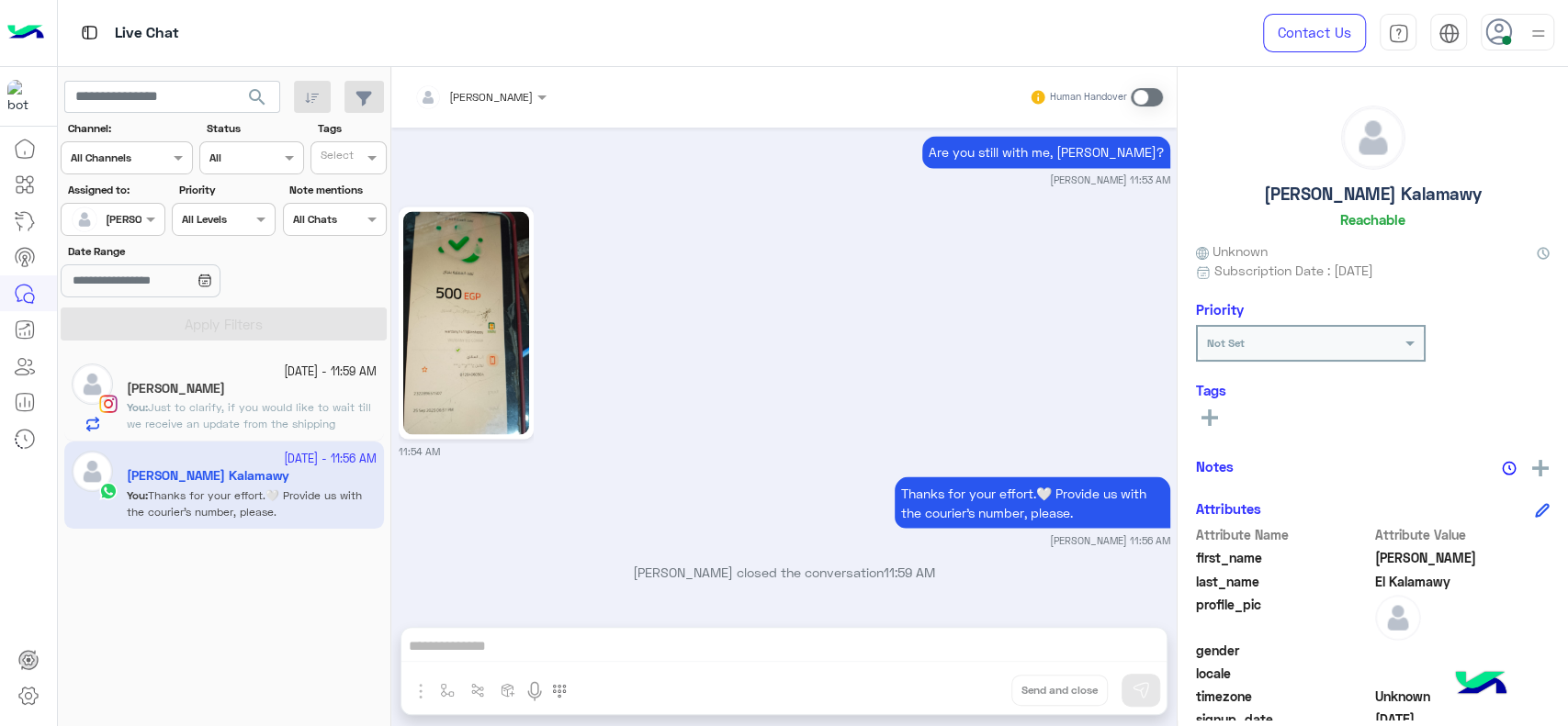
click at [192, 385] on h5 "[PERSON_NAME]" at bounding box center [175, 389] width 98 height 16
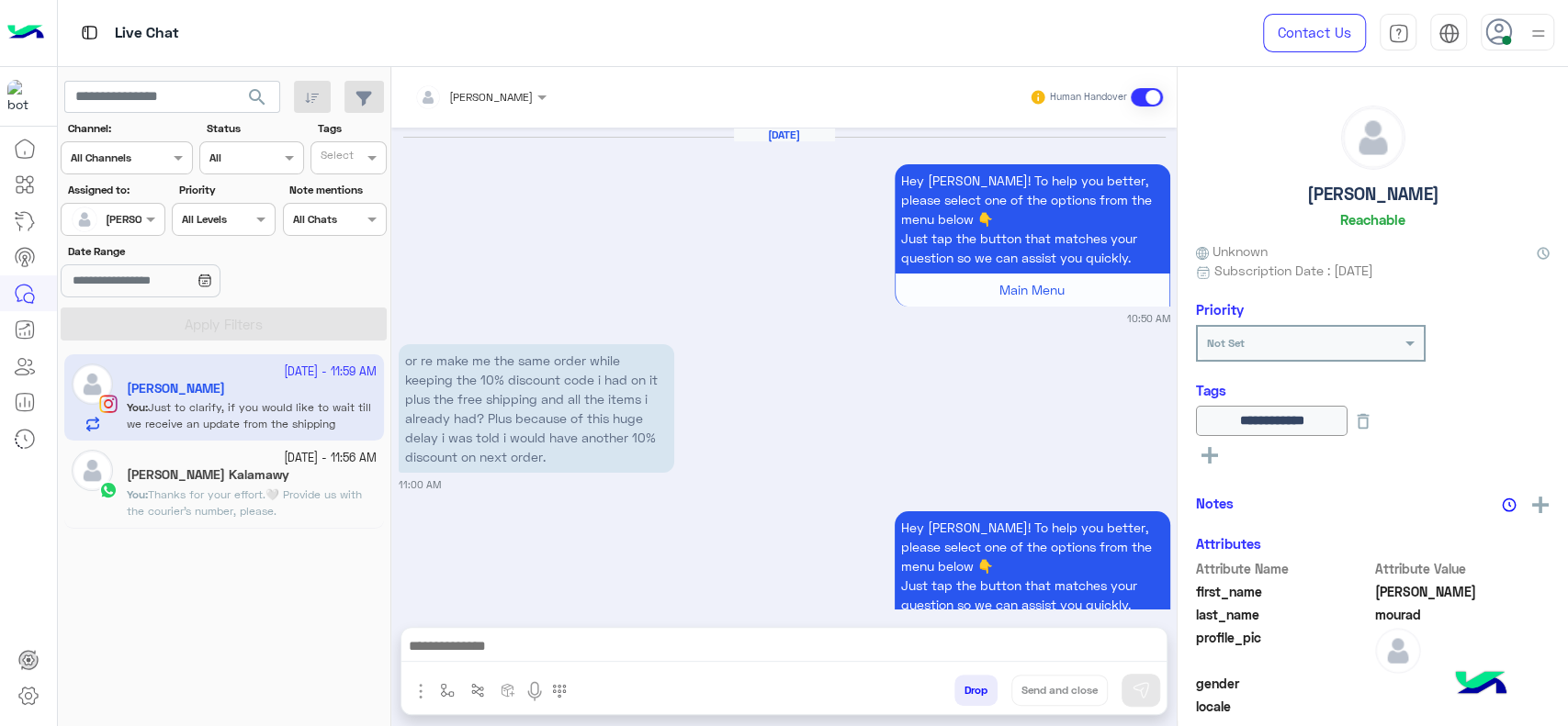
scroll to position [1845, 0]
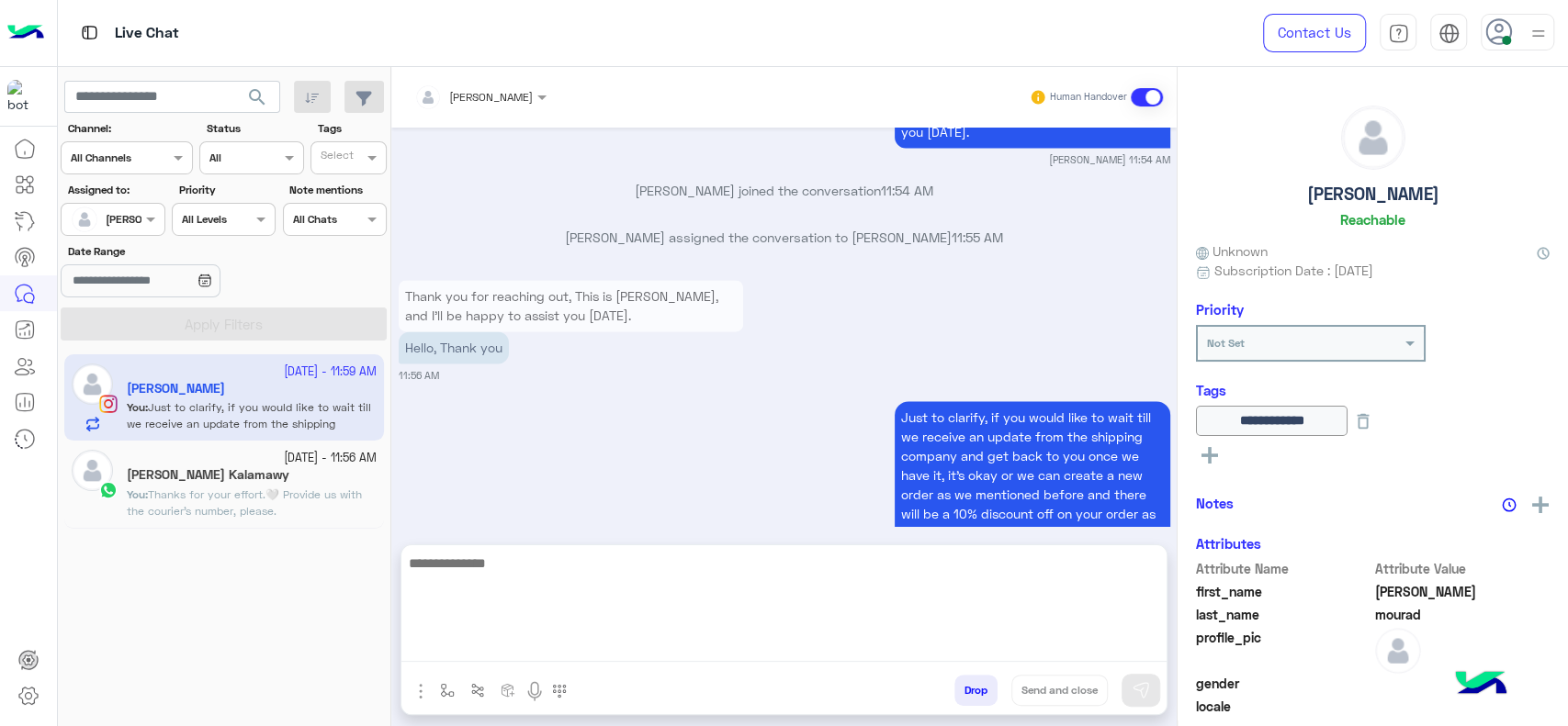
click at [580, 651] on textarea at bounding box center [784, 606] width 765 height 110
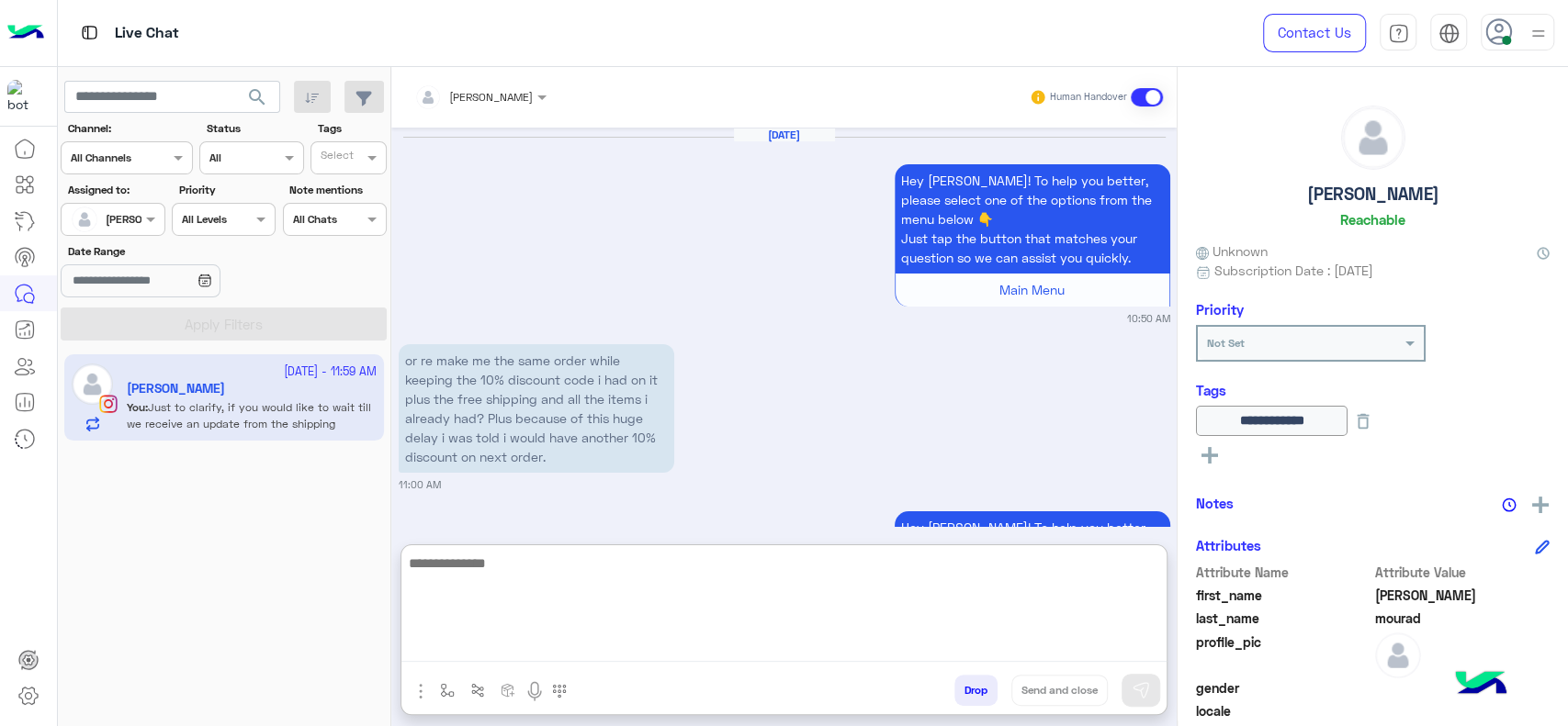
scroll to position [1927, 0]
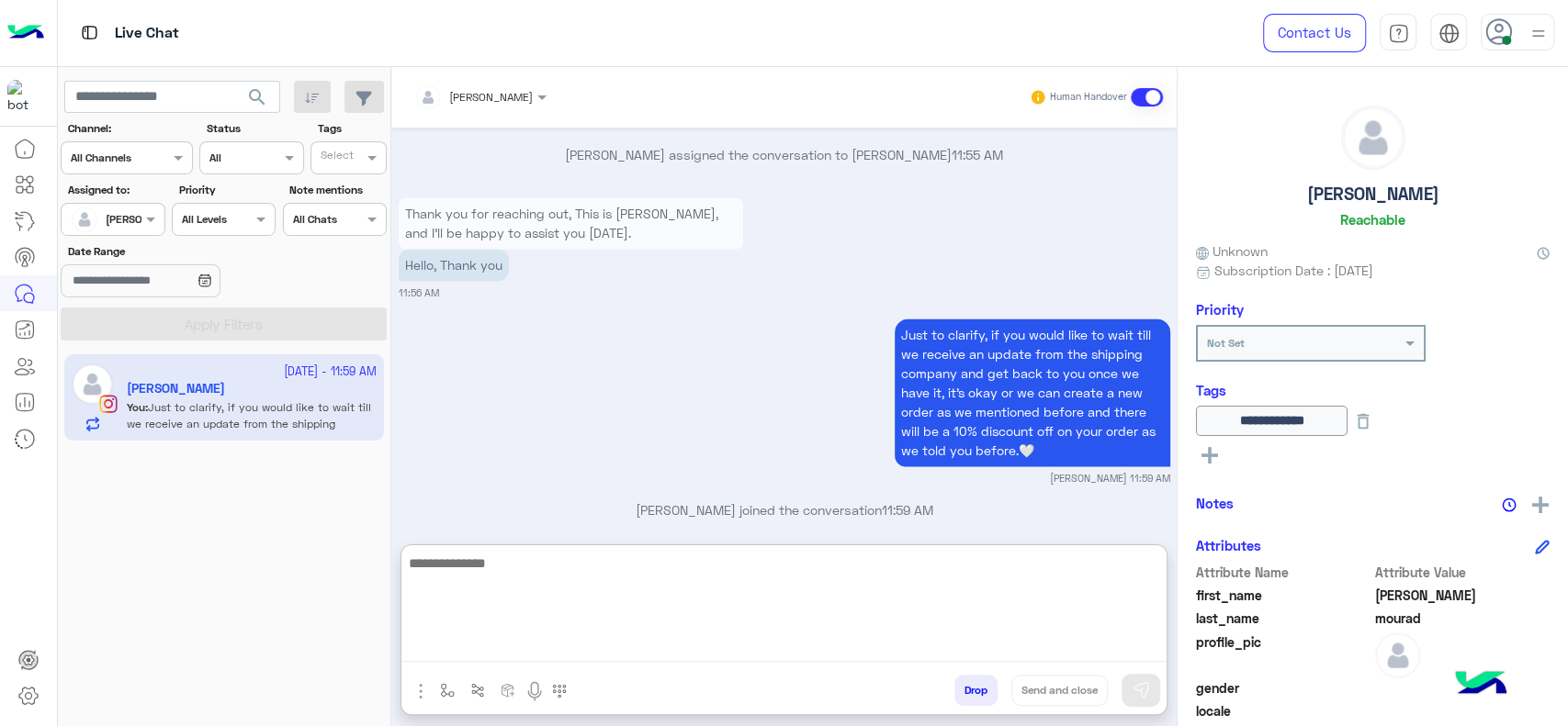
type textarea "*"
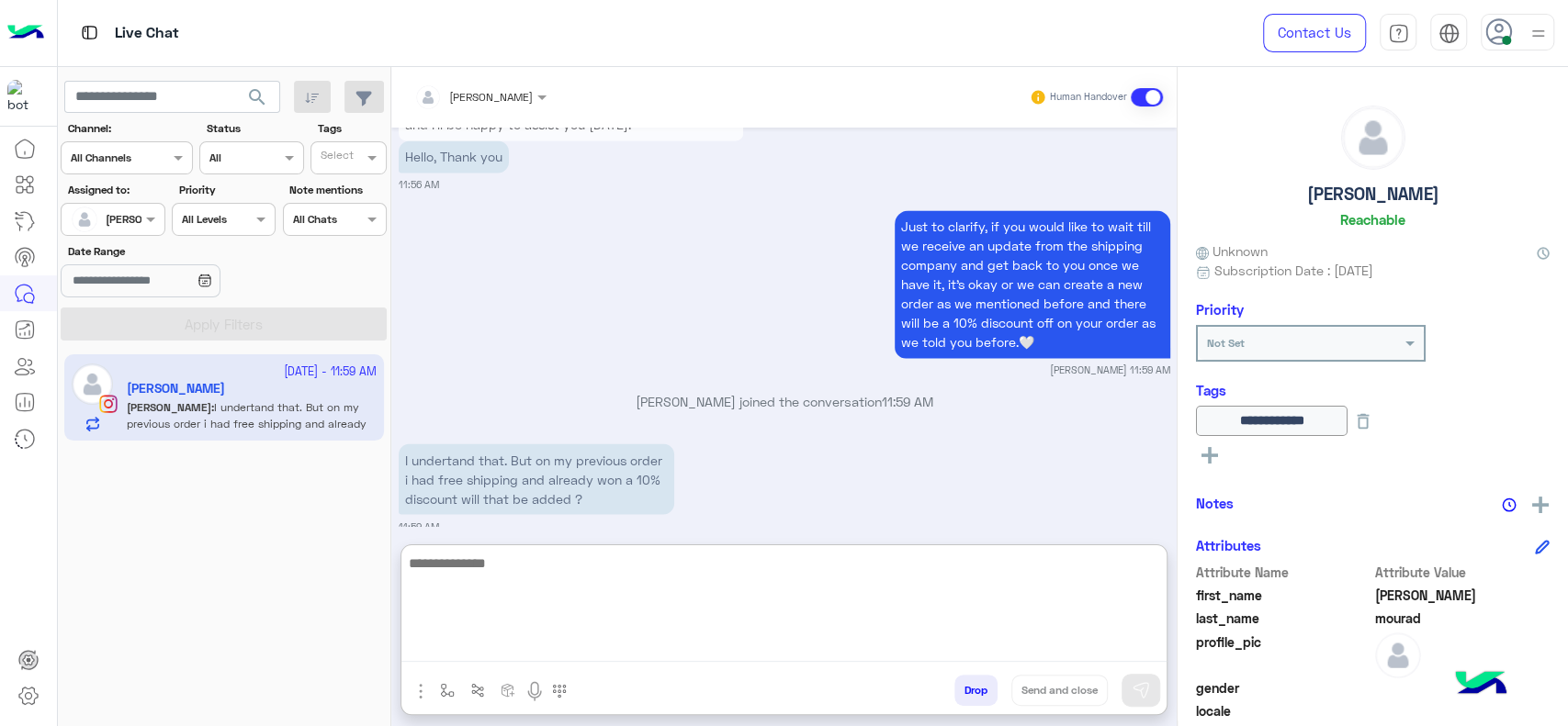
click at [563, 590] on textarea at bounding box center [784, 606] width 765 height 110
type textarea "**********"
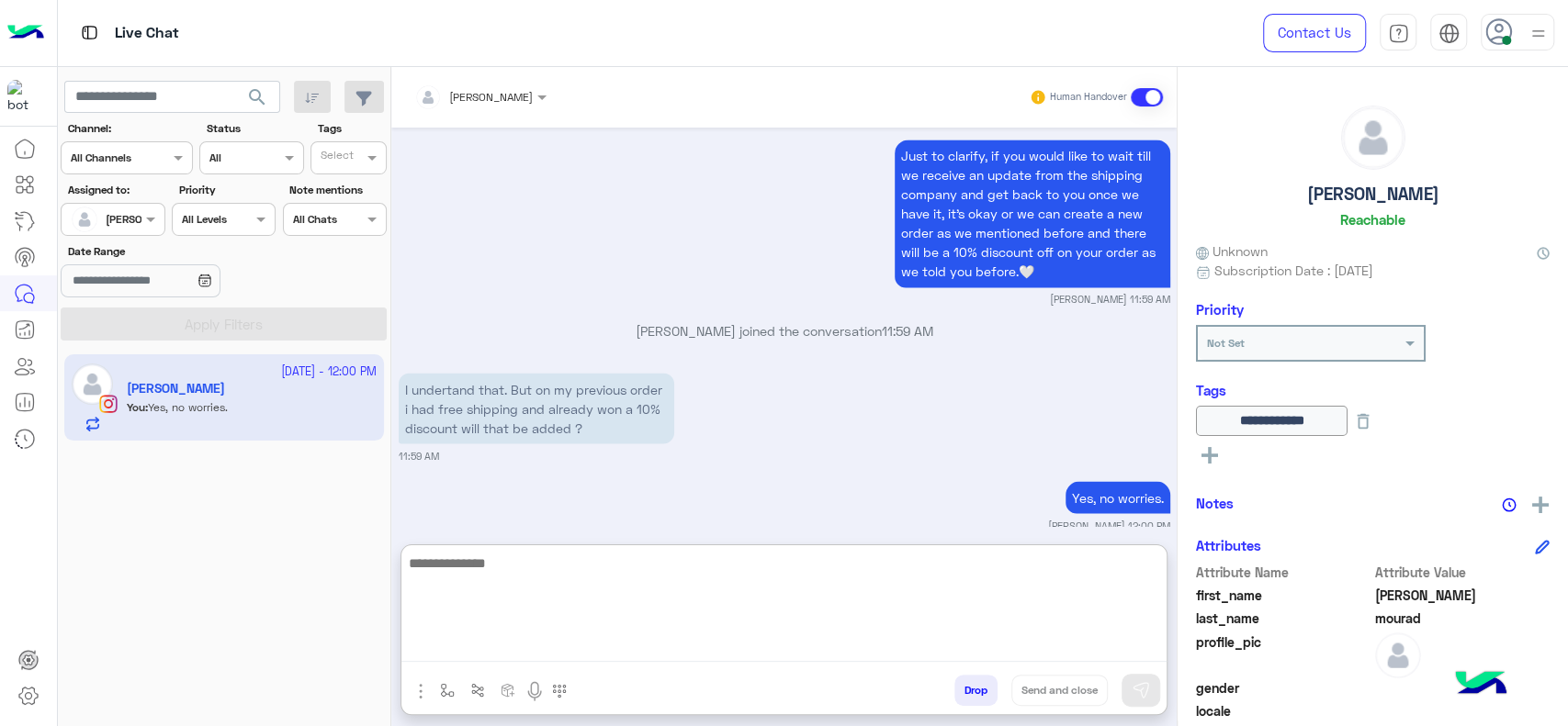
type textarea "*"
type textarea "**********"
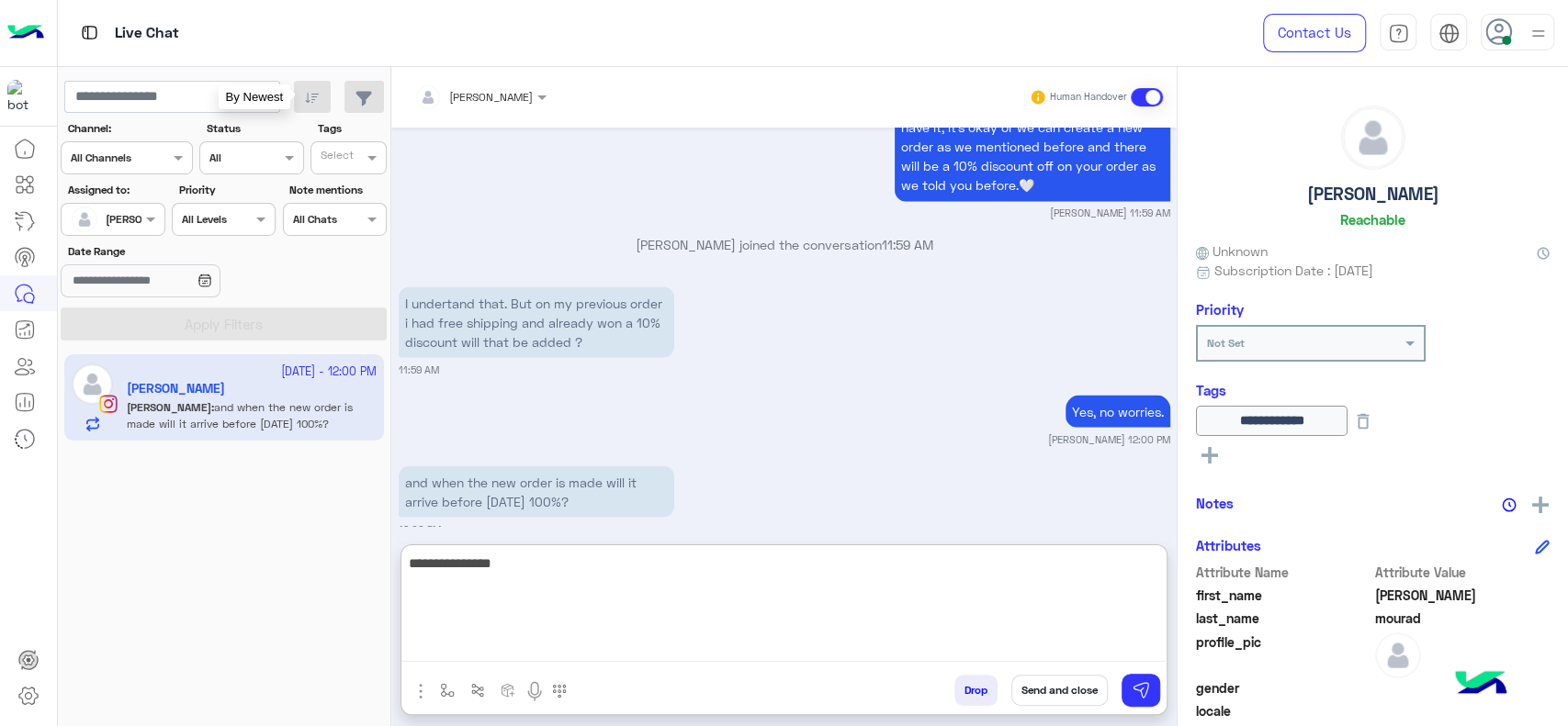
scroll to position [2197, 0]
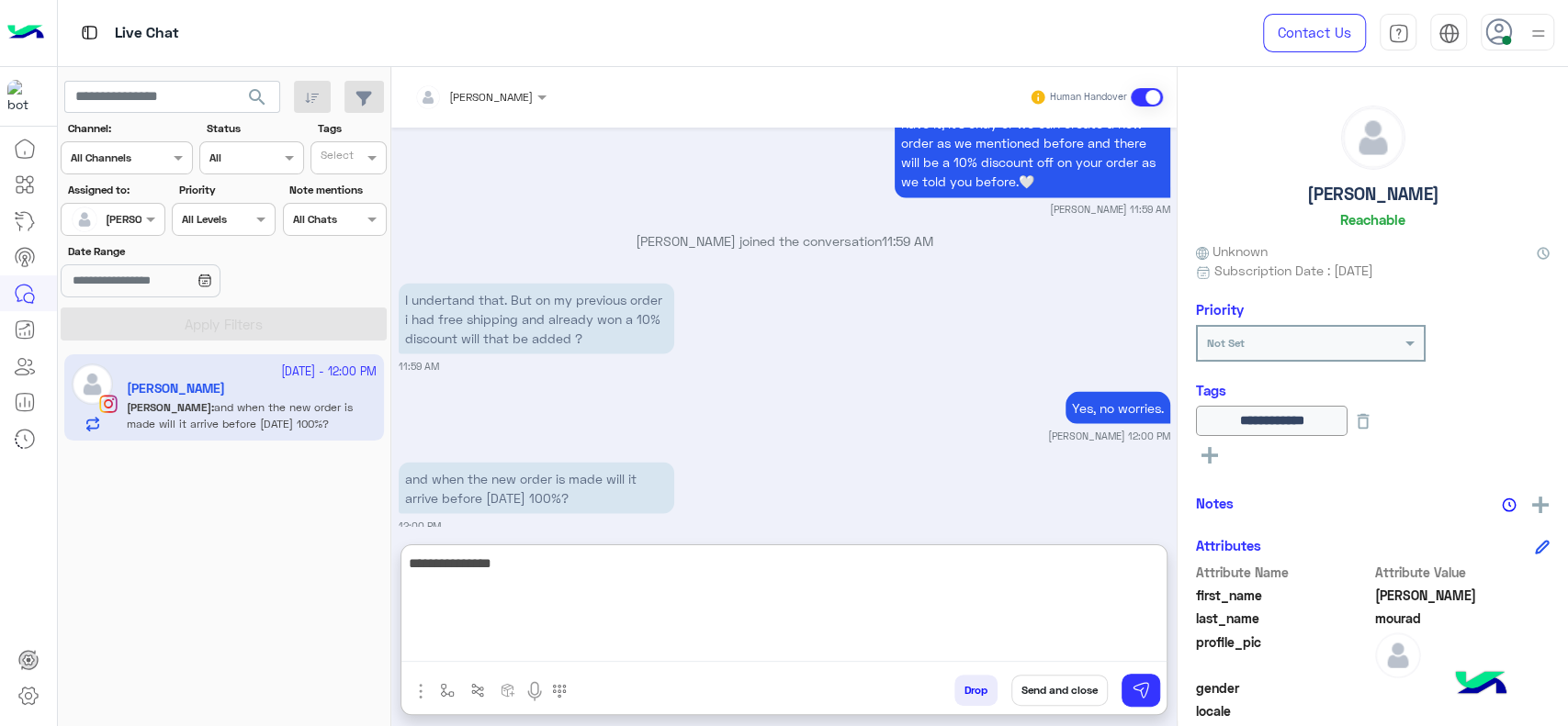
click at [565, 603] on textarea "**********" at bounding box center [784, 606] width 765 height 110
type textarea "**********"
click at [960, 590] on textarea "**********" at bounding box center [784, 606] width 765 height 110
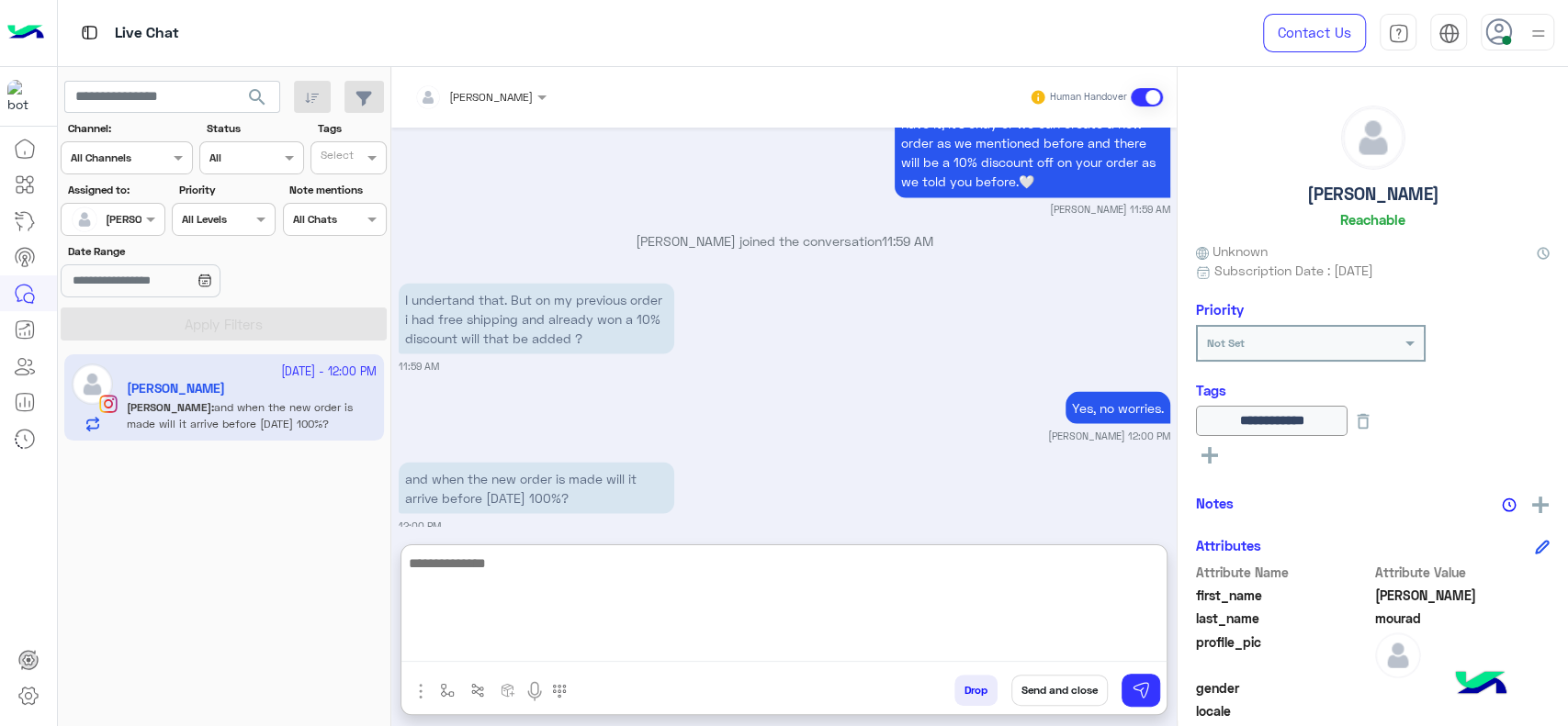
scroll to position [2305, 0]
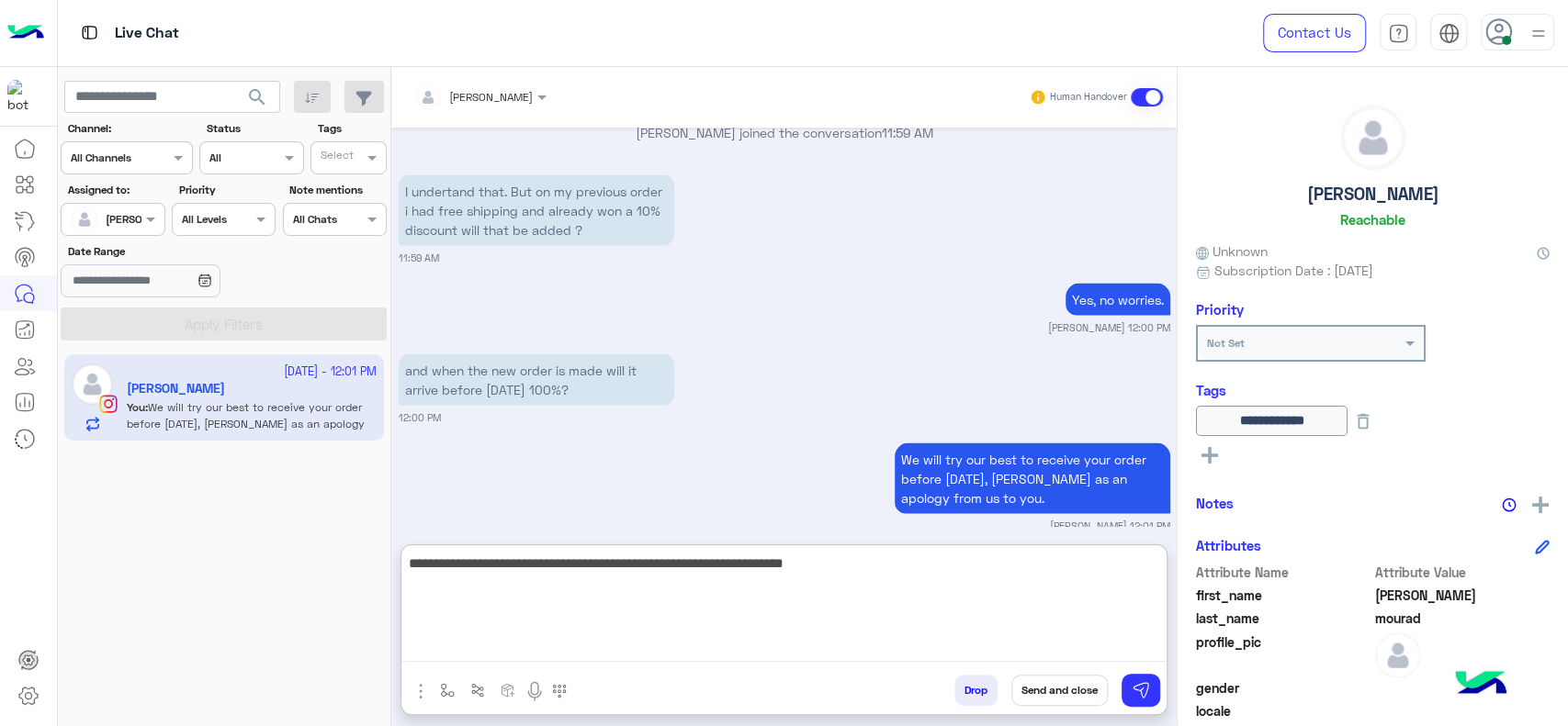
type textarea "**********"
click at [755, 582] on textarea "**********" at bounding box center [784, 606] width 765 height 110
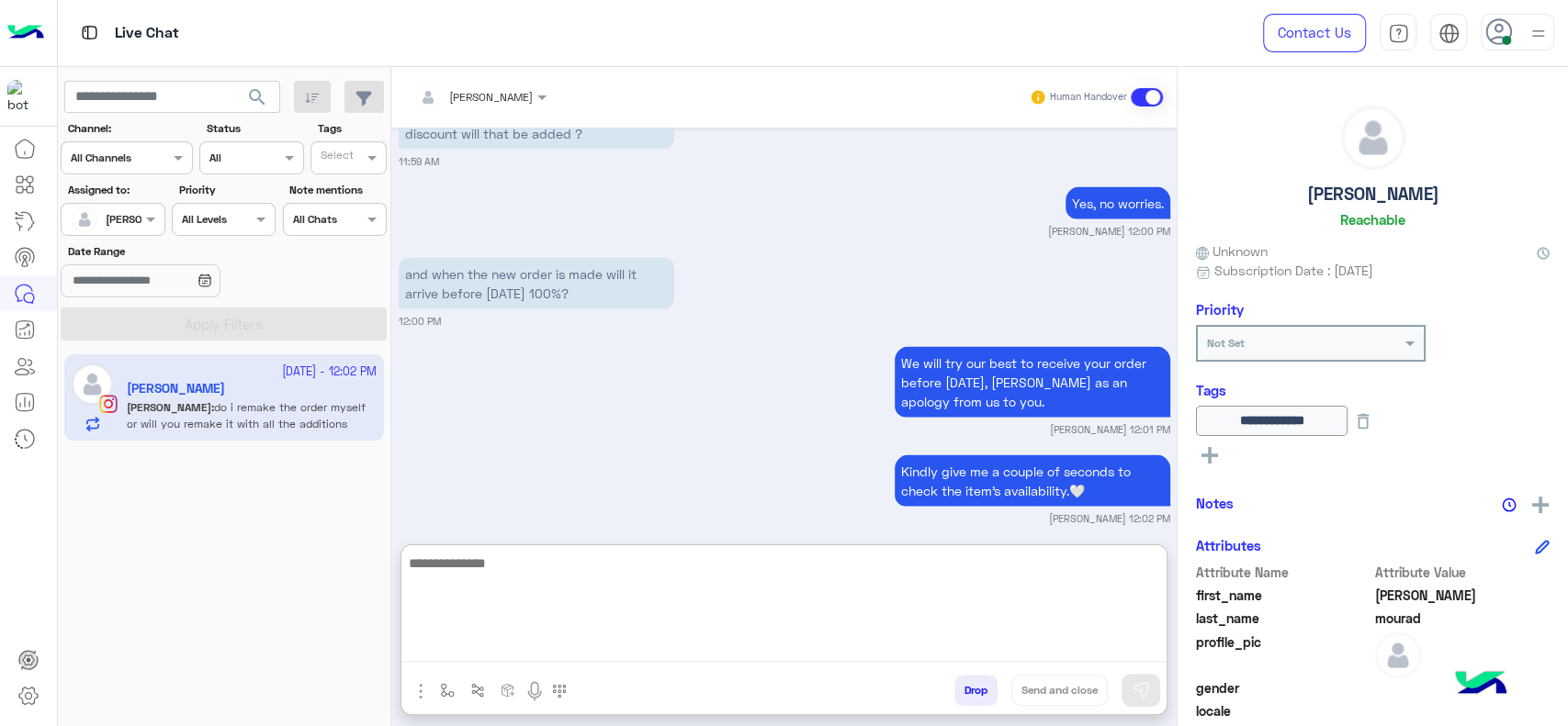
scroll to position [2483, 0]
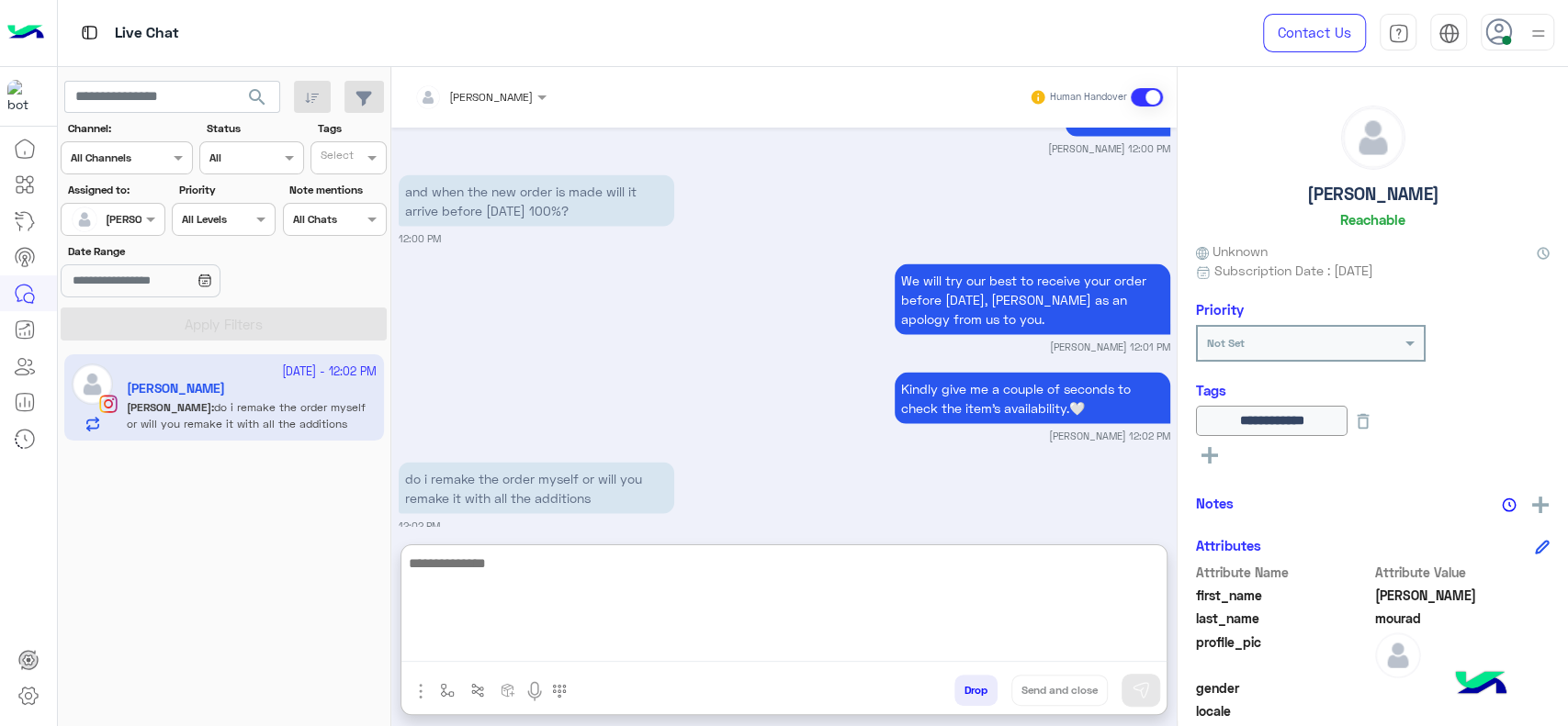
click at [639, 613] on textarea at bounding box center [784, 606] width 765 height 110
click at [876, 577] on textarea "**********" at bounding box center [784, 606] width 765 height 110
click at [810, 599] on textarea "**********" at bounding box center [784, 606] width 765 height 110
type textarea "**********"
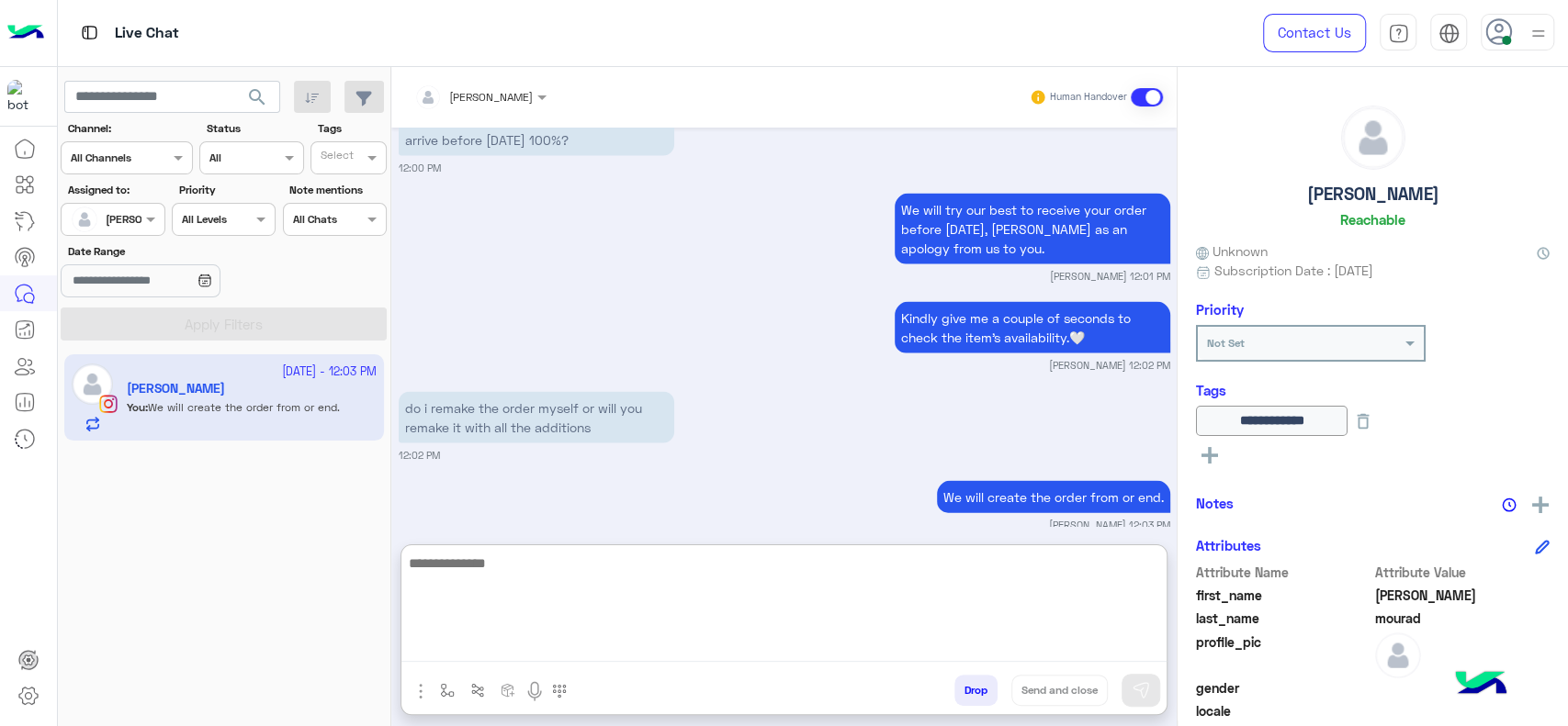
click at [779, 613] on textarea at bounding box center [784, 606] width 765 height 110
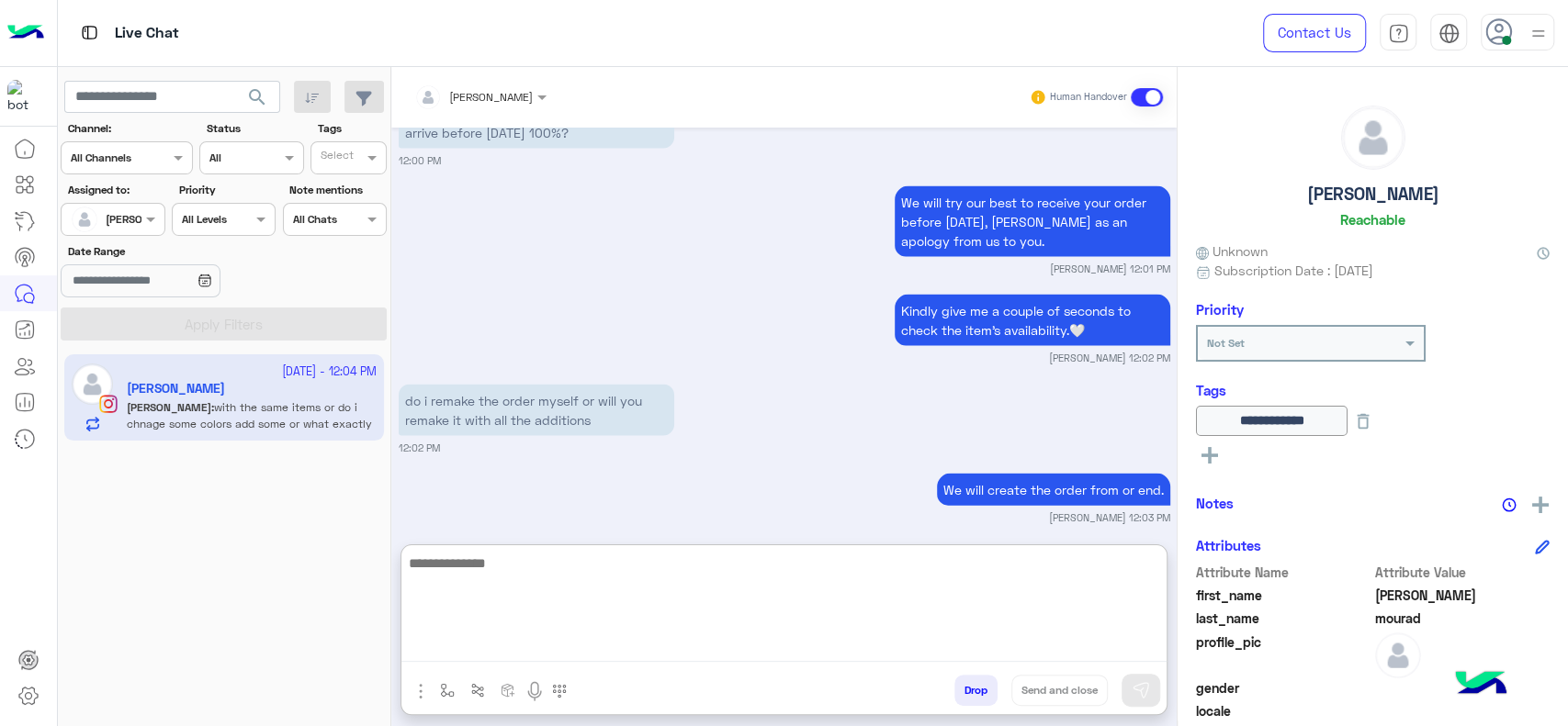
scroll to position [2644, 0]
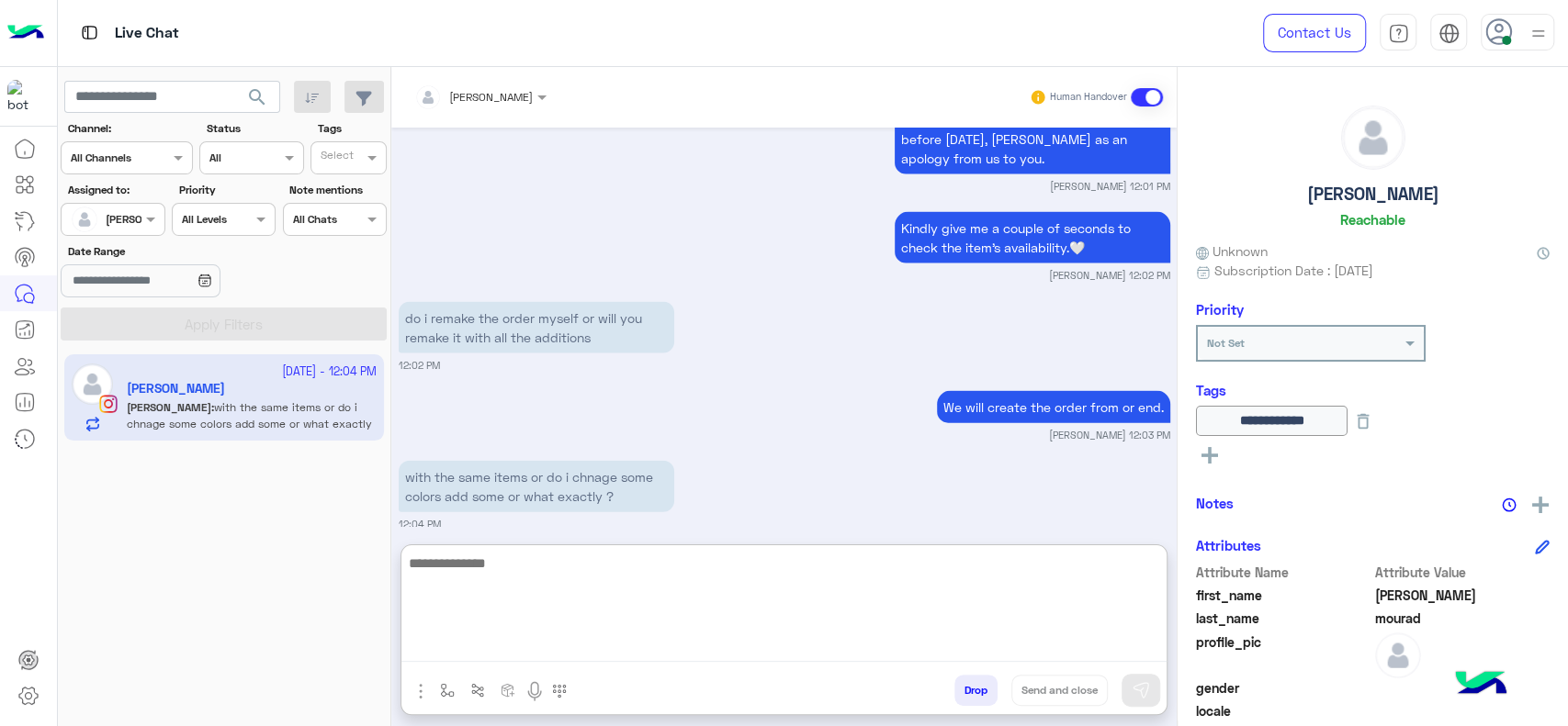
click at [718, 605] on textarea at bounding box center [784, 606] width 765 height 110
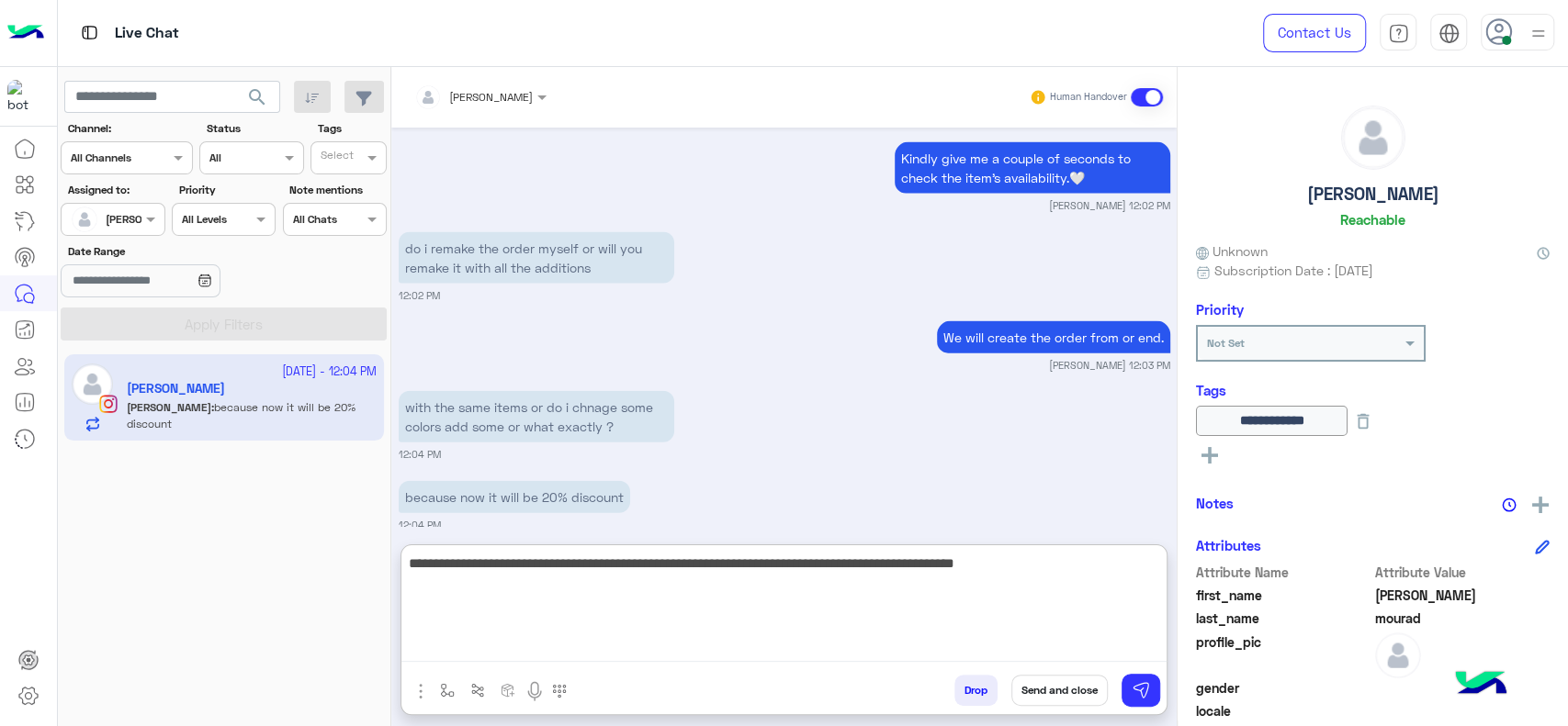
type textarea "**********"
click at [1036, 569] on textarea "**********" at bounding box center [784, 606] width 765 height 110
click at [1089, 584] on textarea "**********" at bounding box center [784, 606] width 765 height 110
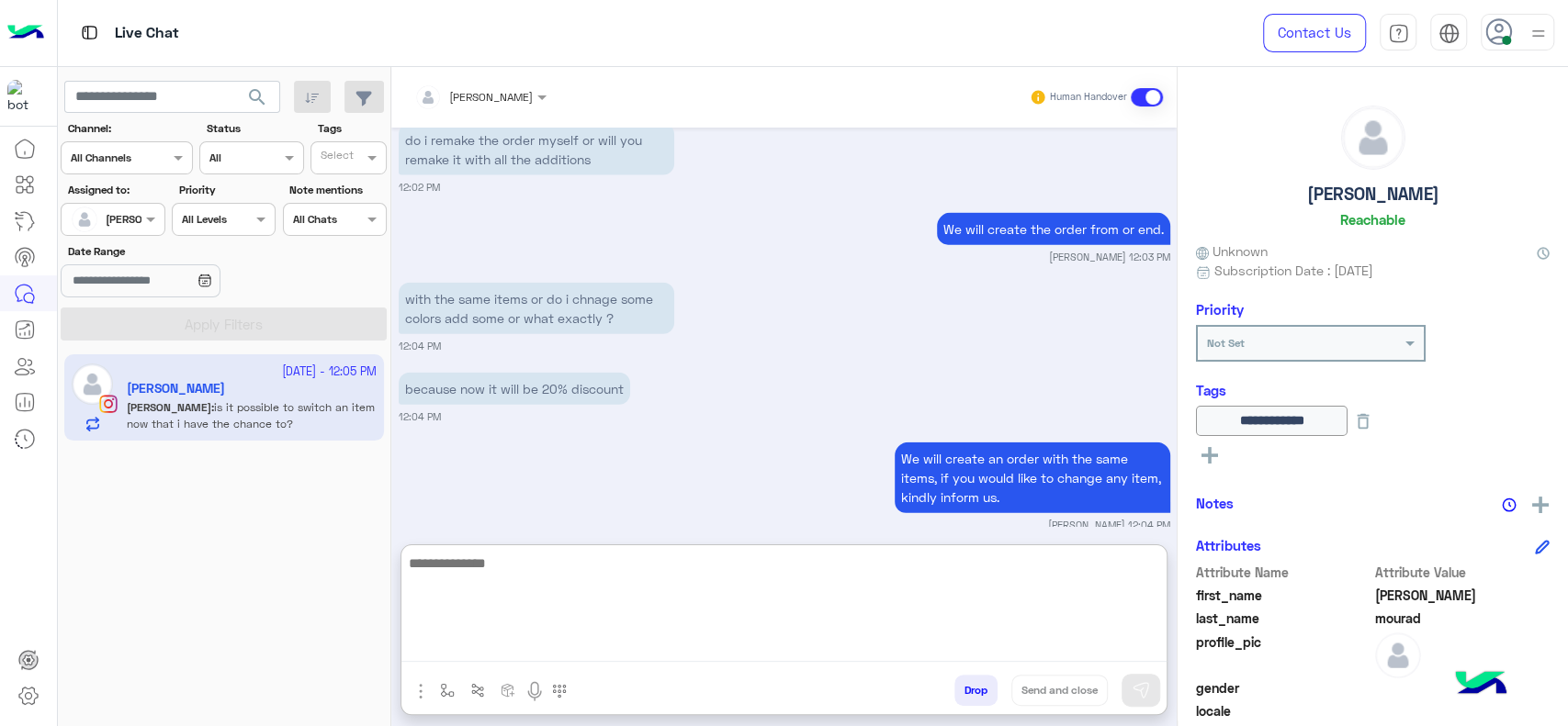
scroll to position [2911, 0]
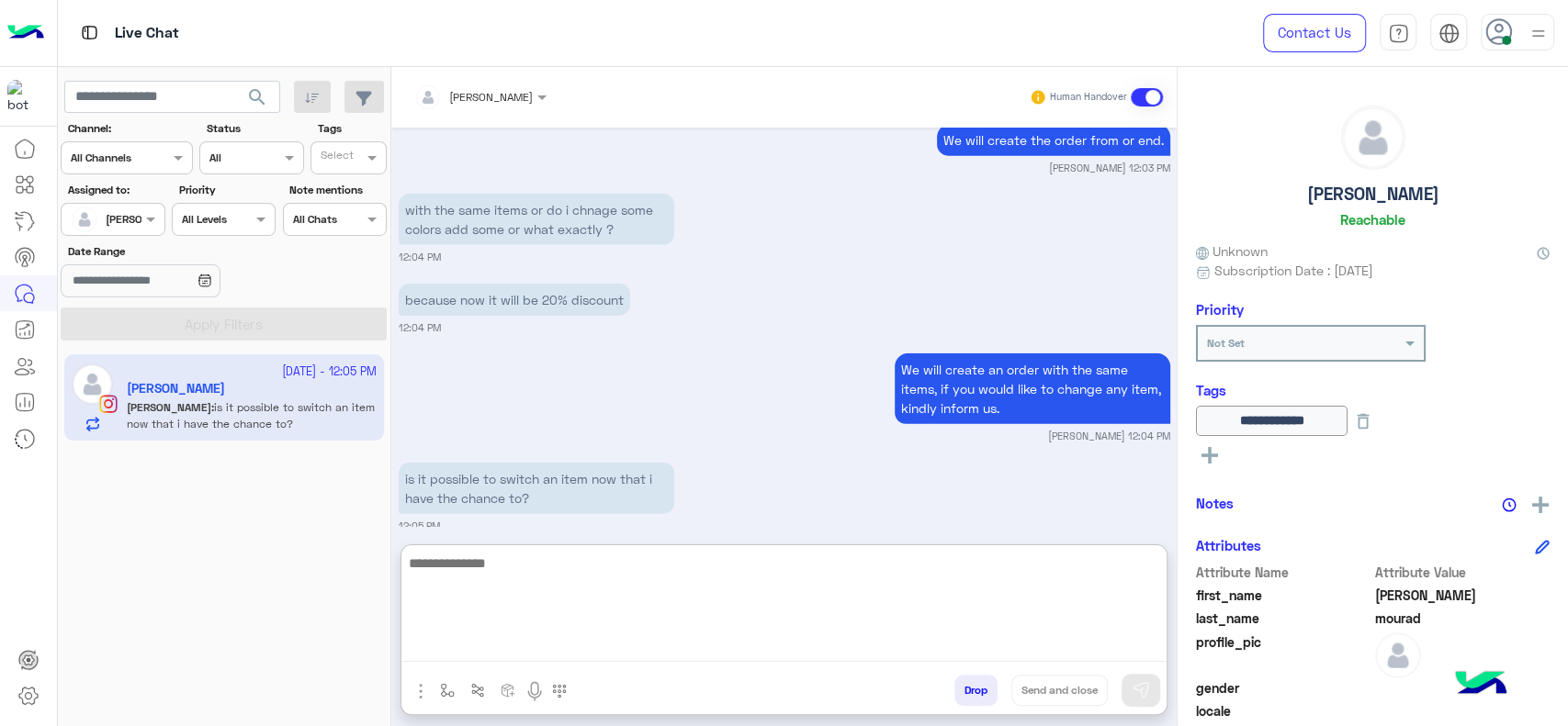
click at [670, 584] on textarea at bounding box center [784, 606] width 765 height 110
type textarea "*"
type textarea "**********"
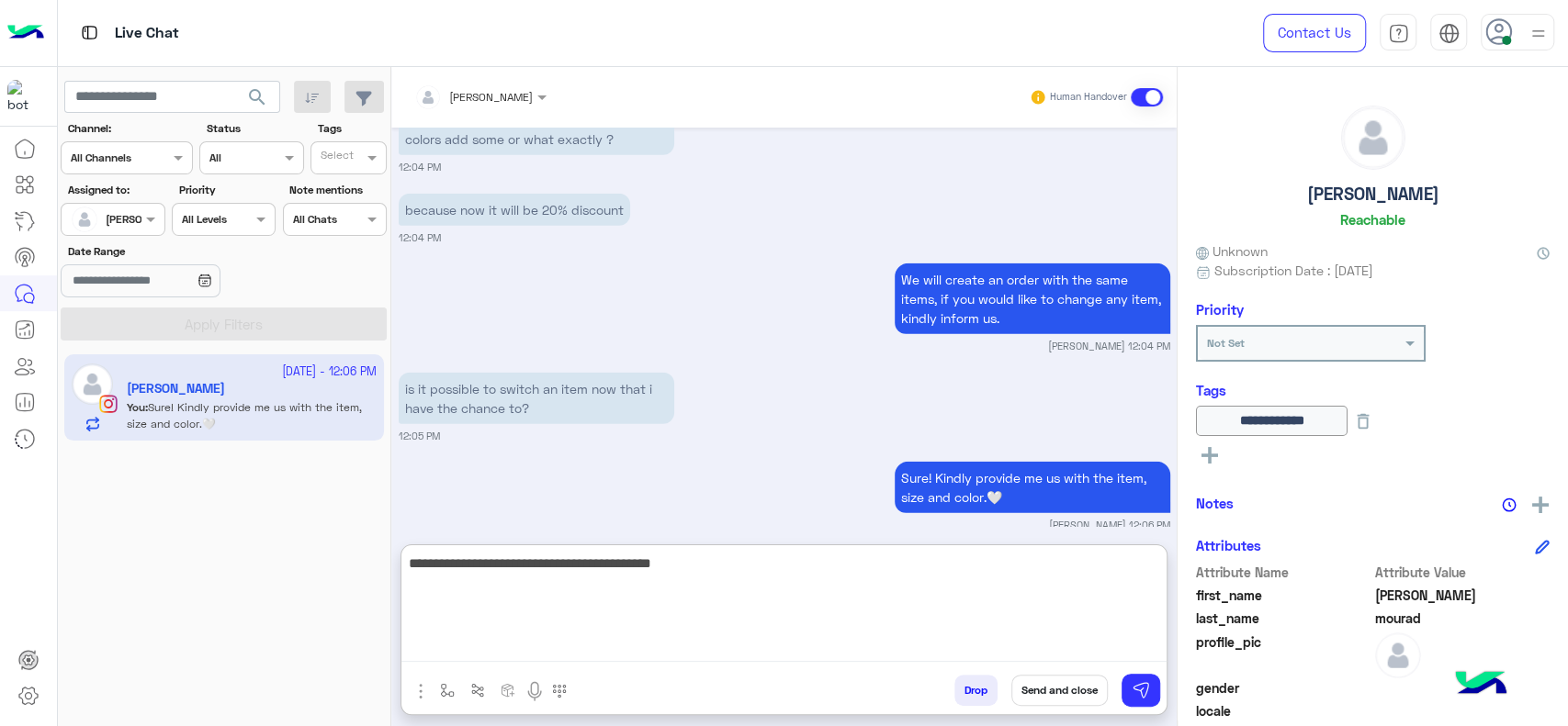
type textarea "**********"
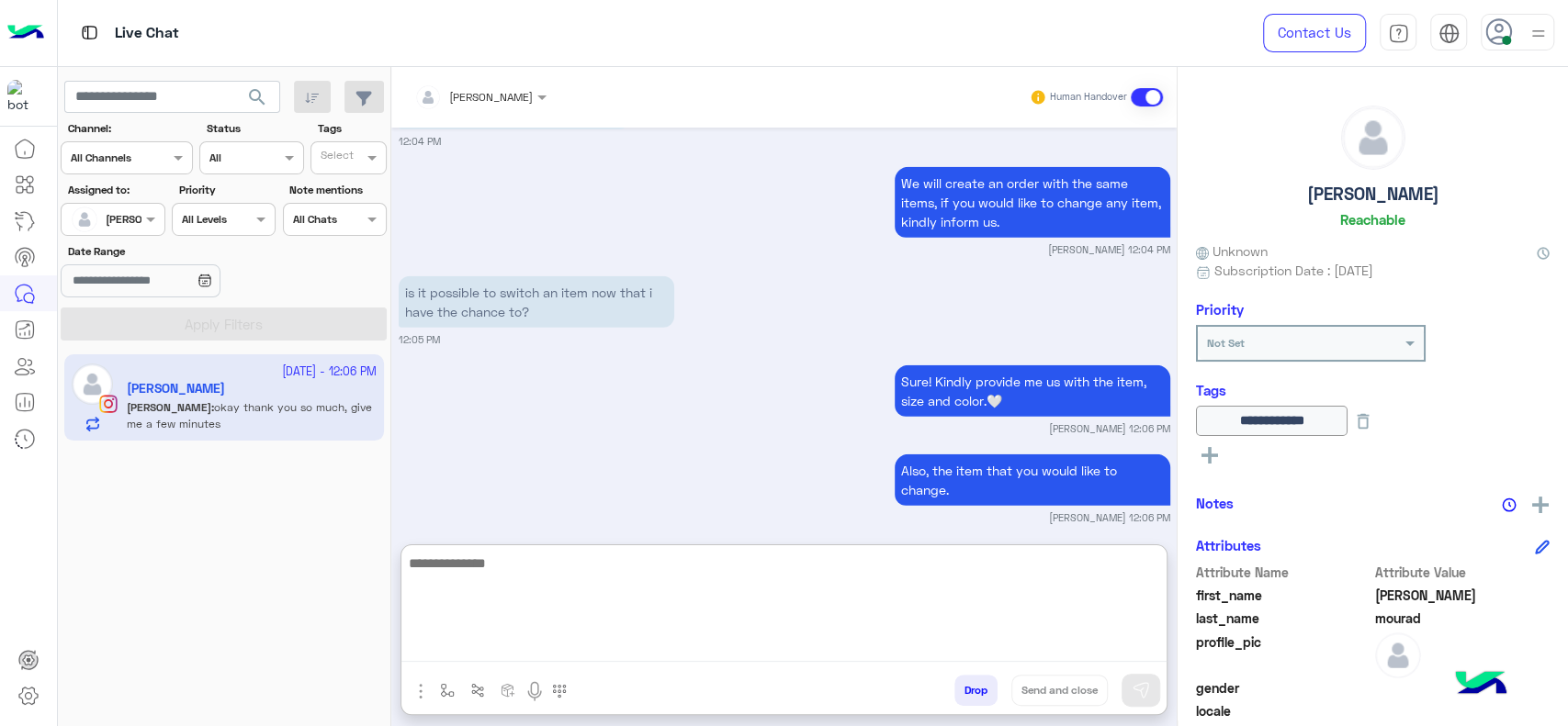
scroll to position [3180, 0]
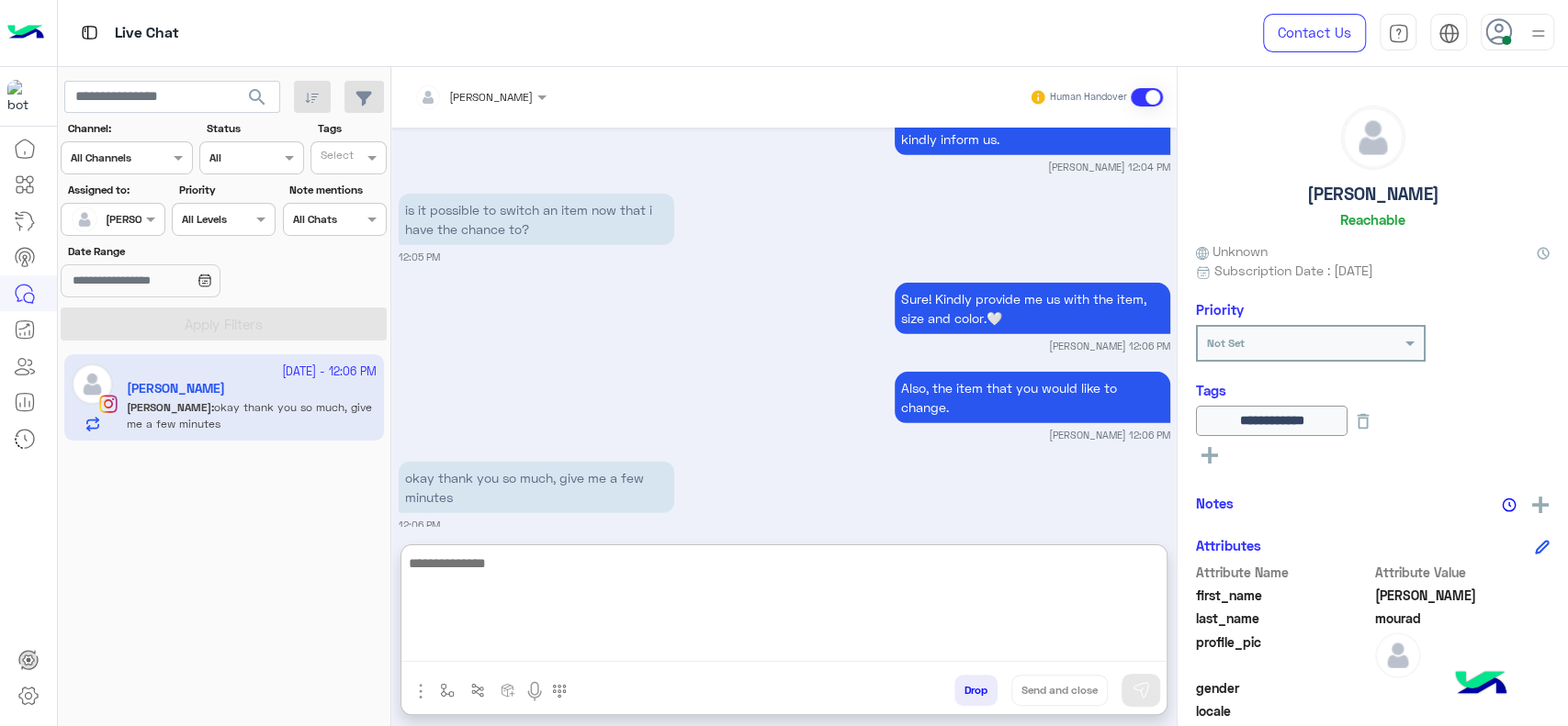
click at [599, 584] on textarea at bounding box center [784, 606] width 765 height 110
type textarea "**********"
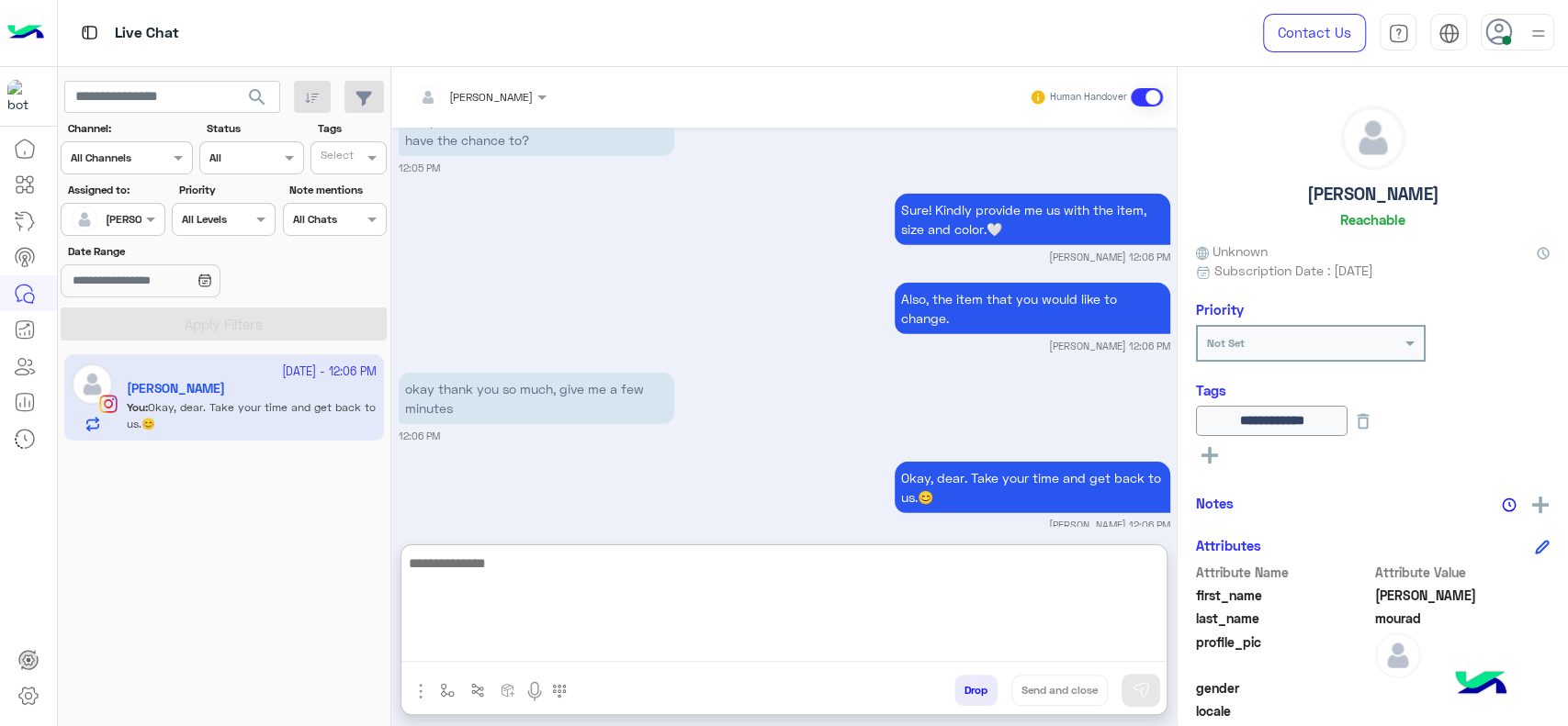
scroll to position [3269, 0]
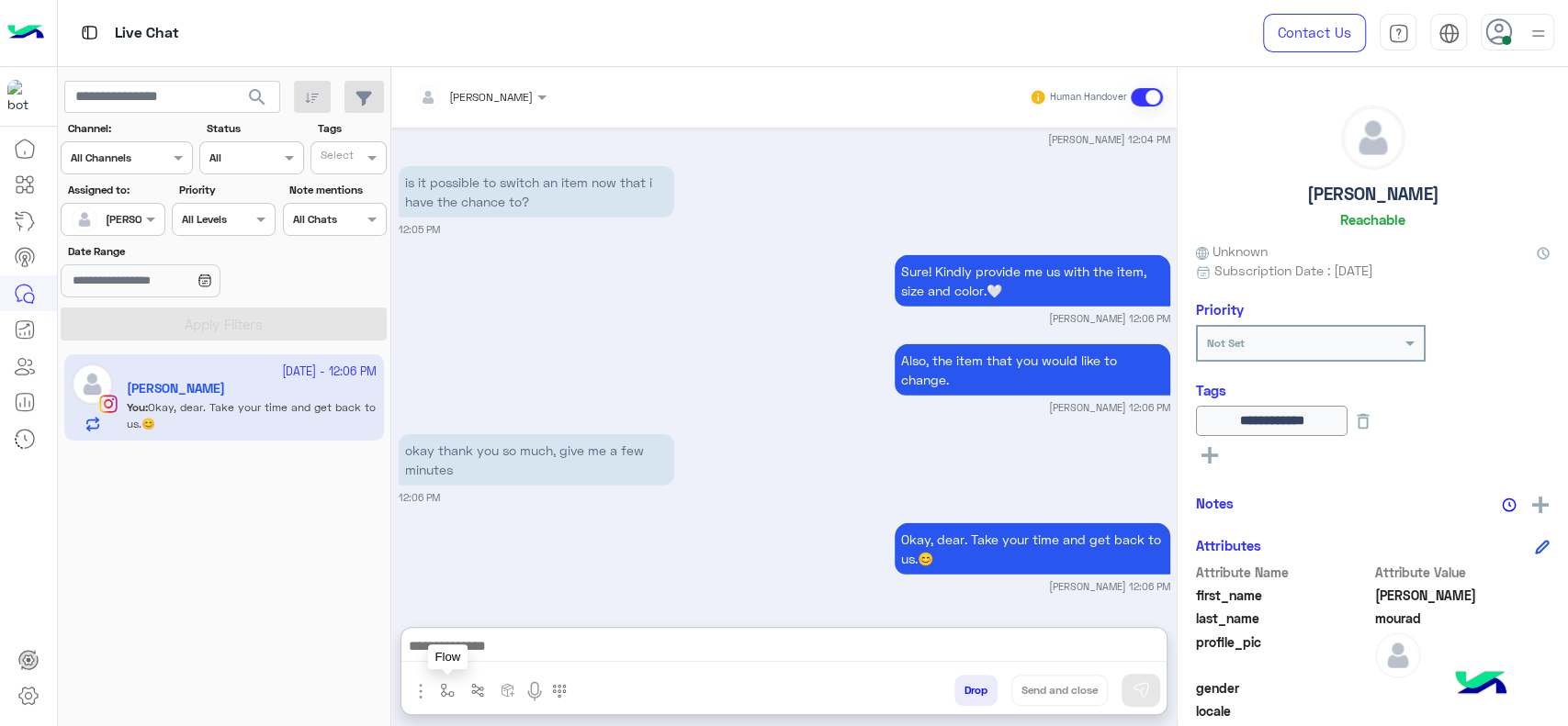
click at [441, 698] on button "button" at bounding box center [448, 689] width 31 height 31
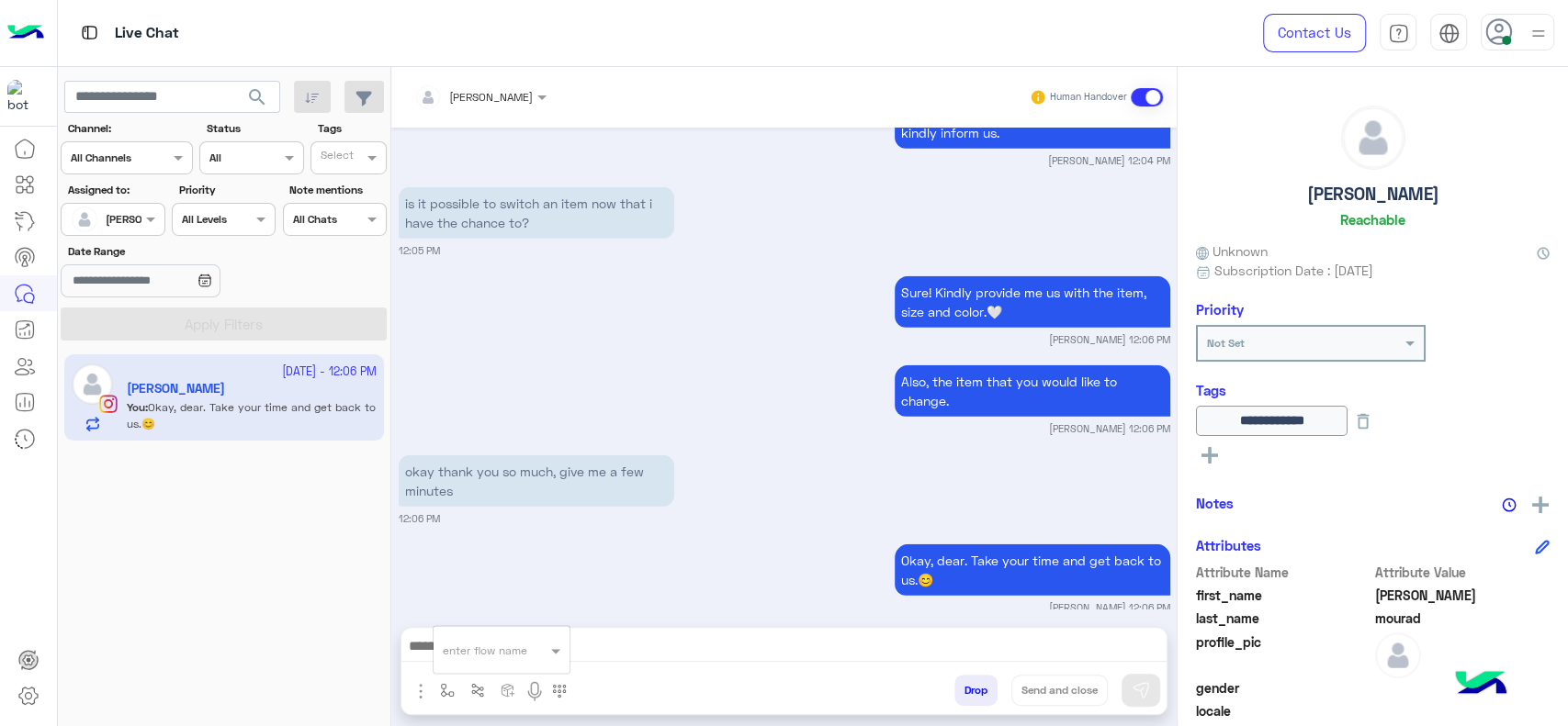
scroll to position [3186, 0]
click at [465, 640] on input "text" at bounding box center [478, 647] width 72 height 17
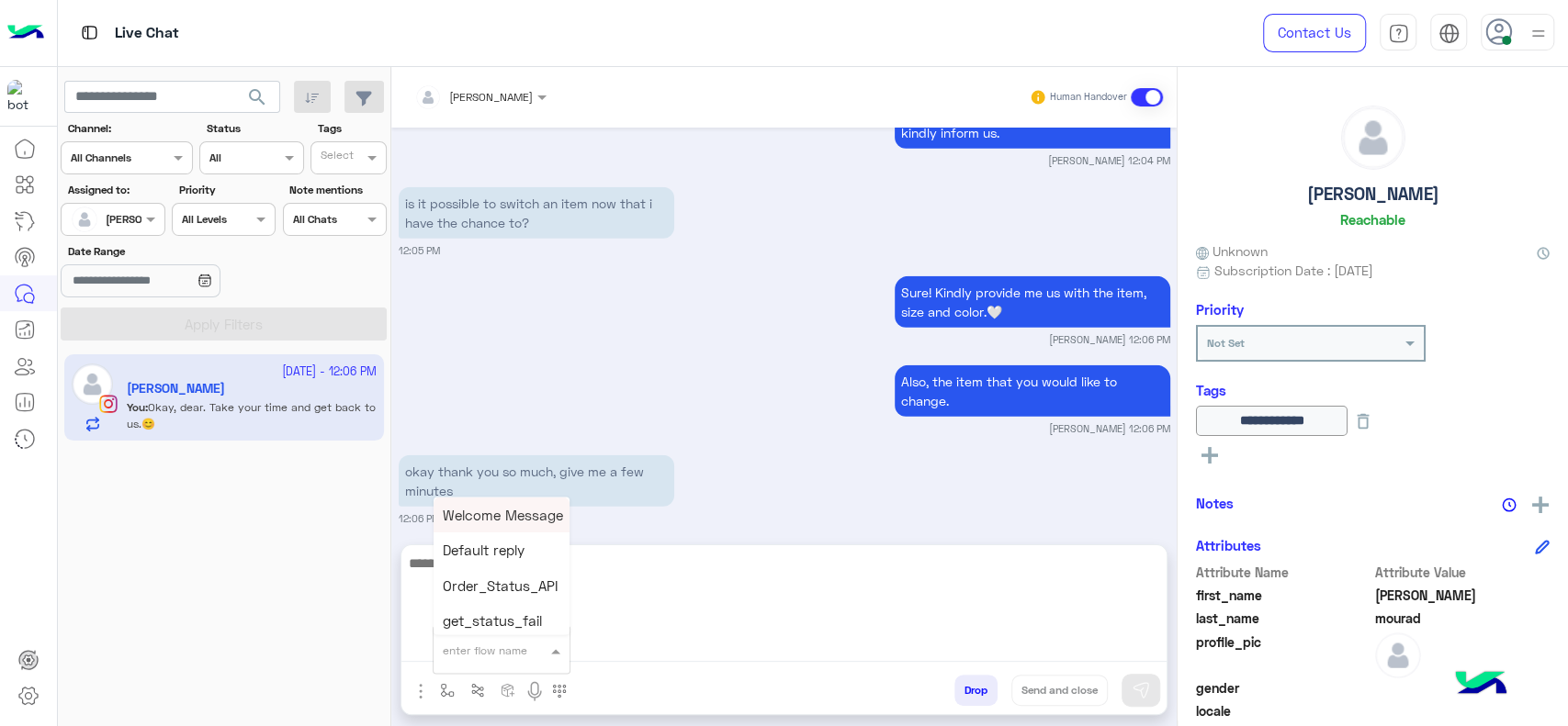
click at [662, 637] on textarea at bounding box center [784, 606] width 765 height 110
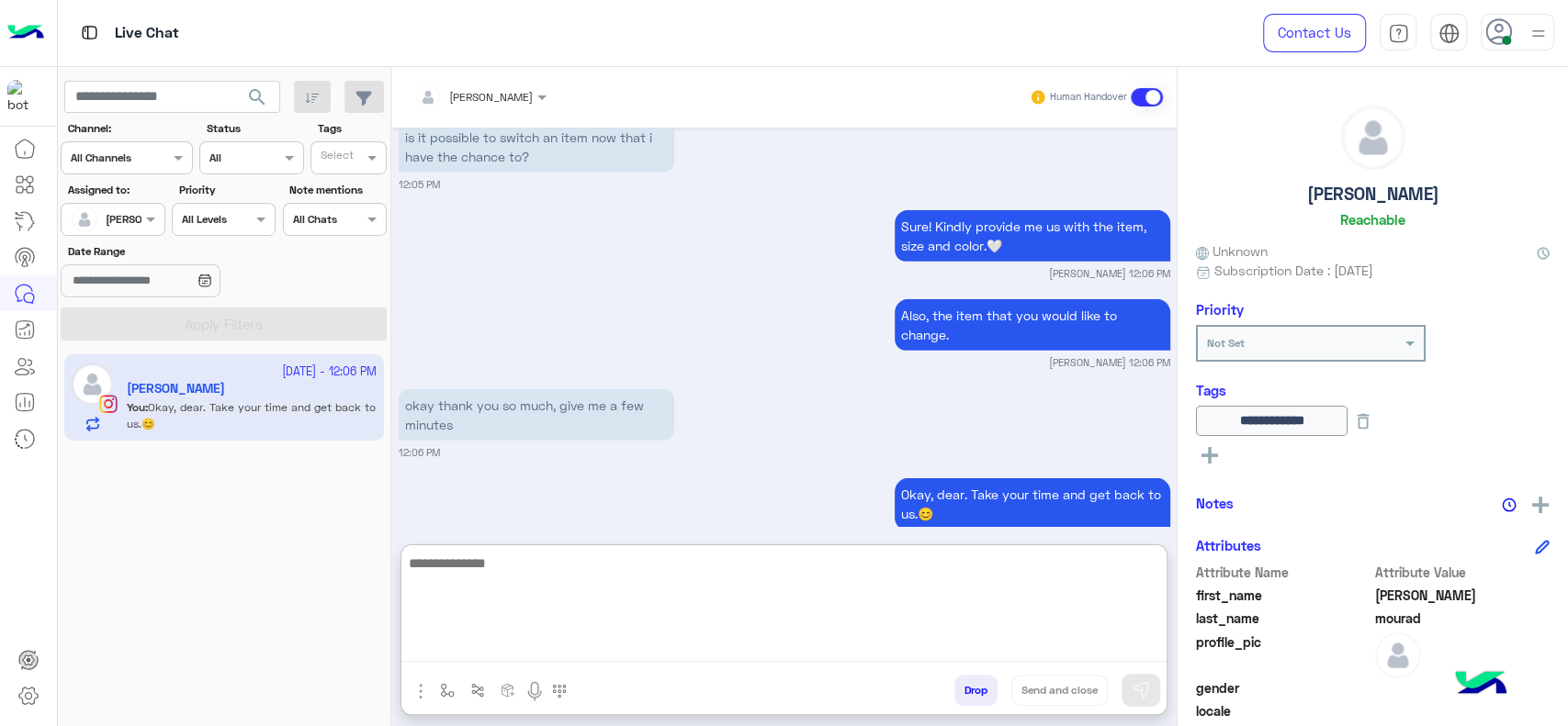
scroll to position [3269, 0]
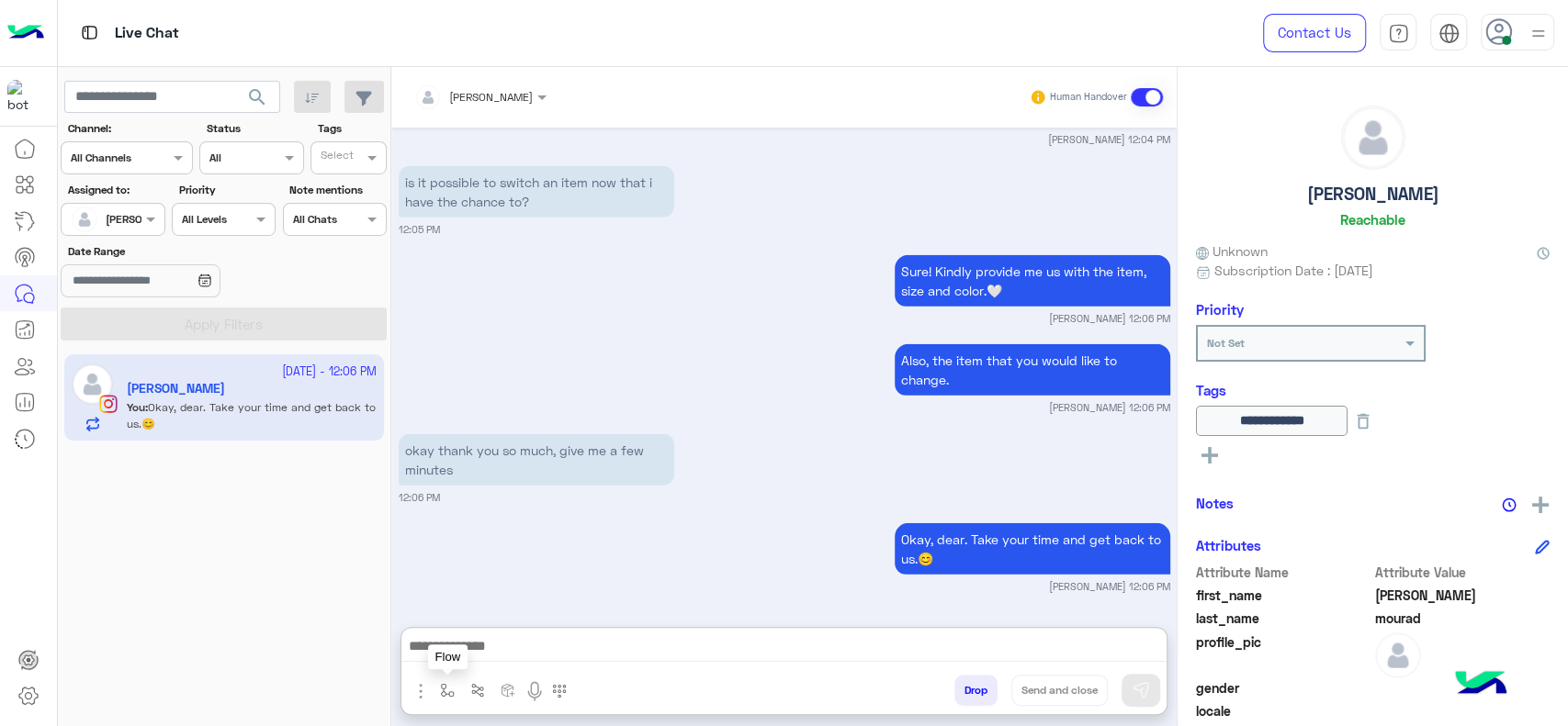
click at [455, 696] on button "button" at bounding box center [448, 689] width 31 height 31
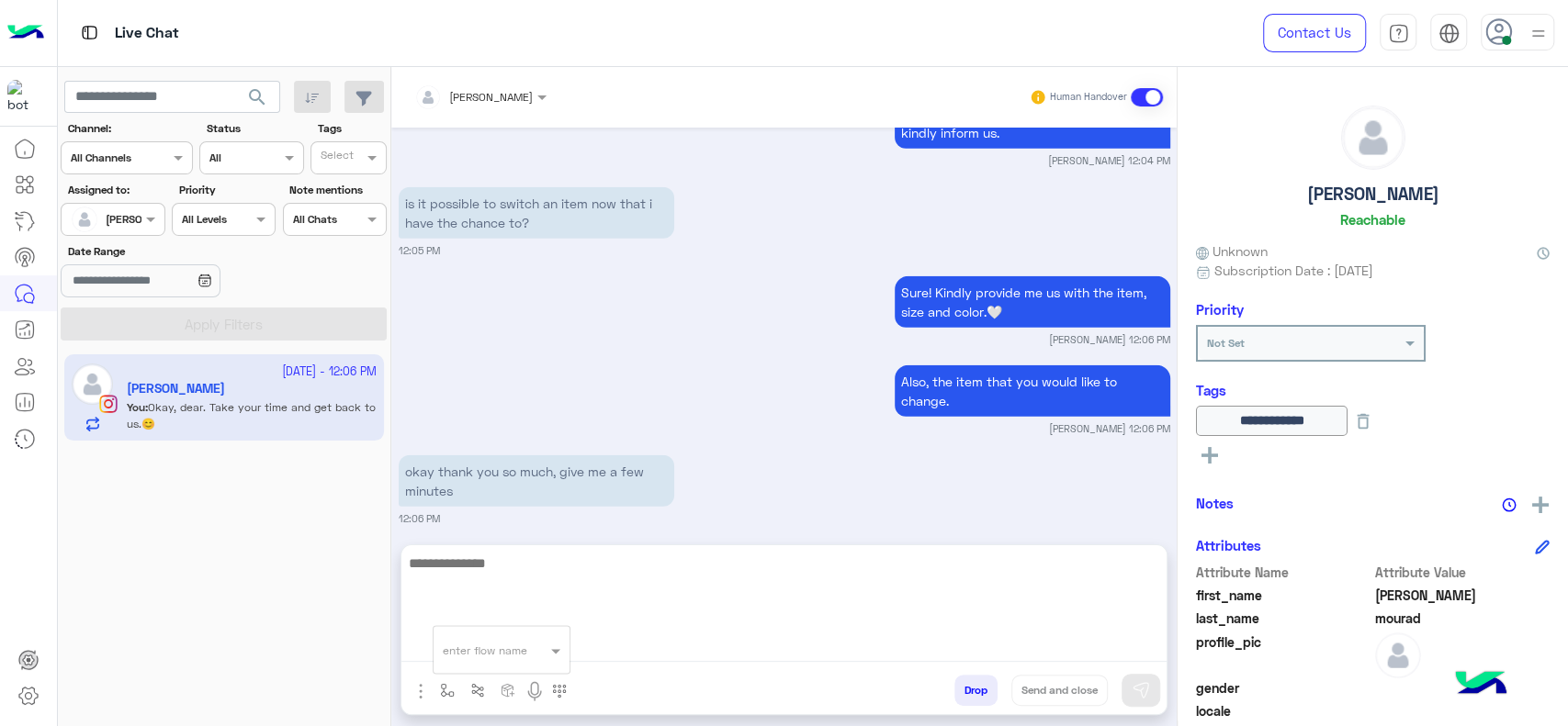
click at [598, 643] on textarea at bounding box center [784, 606] width 765 height 110
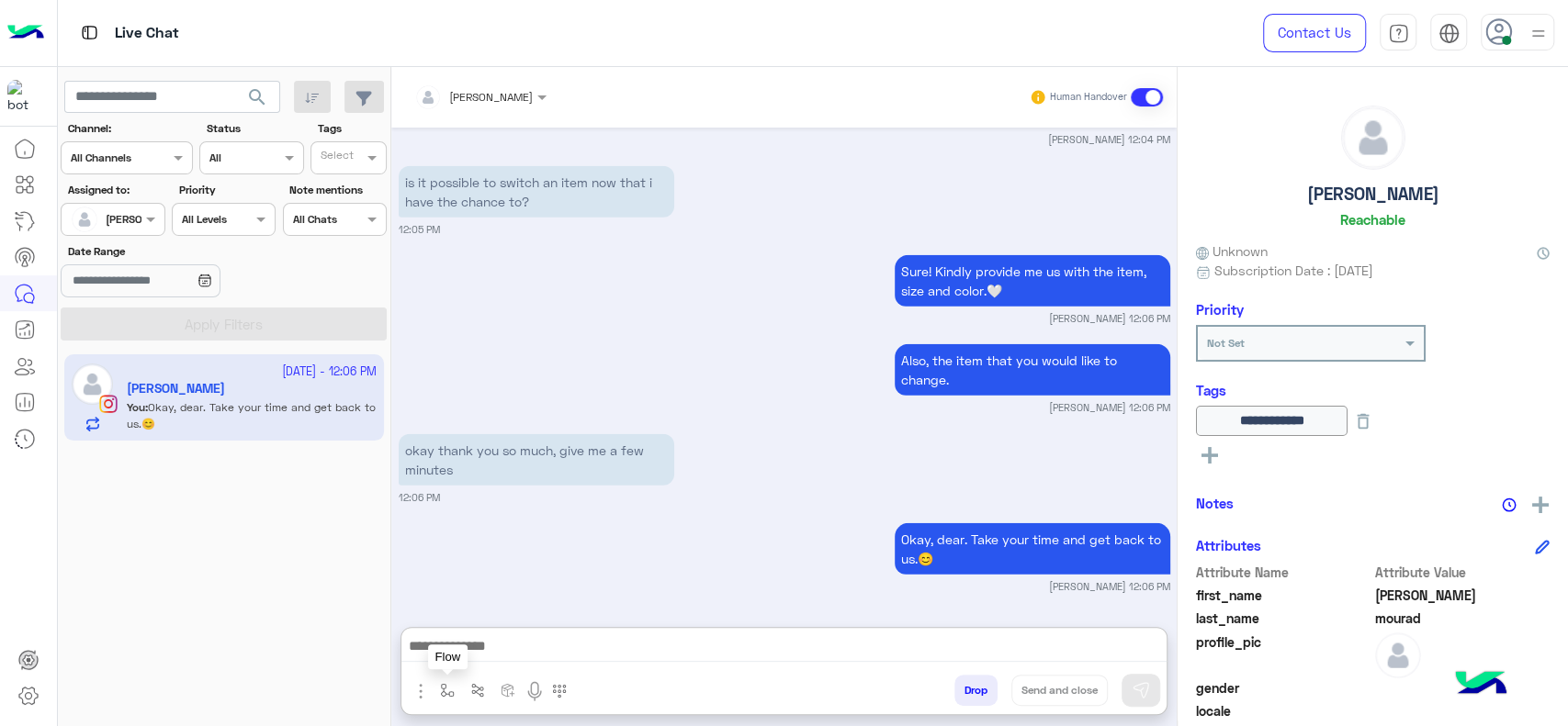
click at [448, 691] on img "button" at bounding box center [447, 690] width 15 height 15
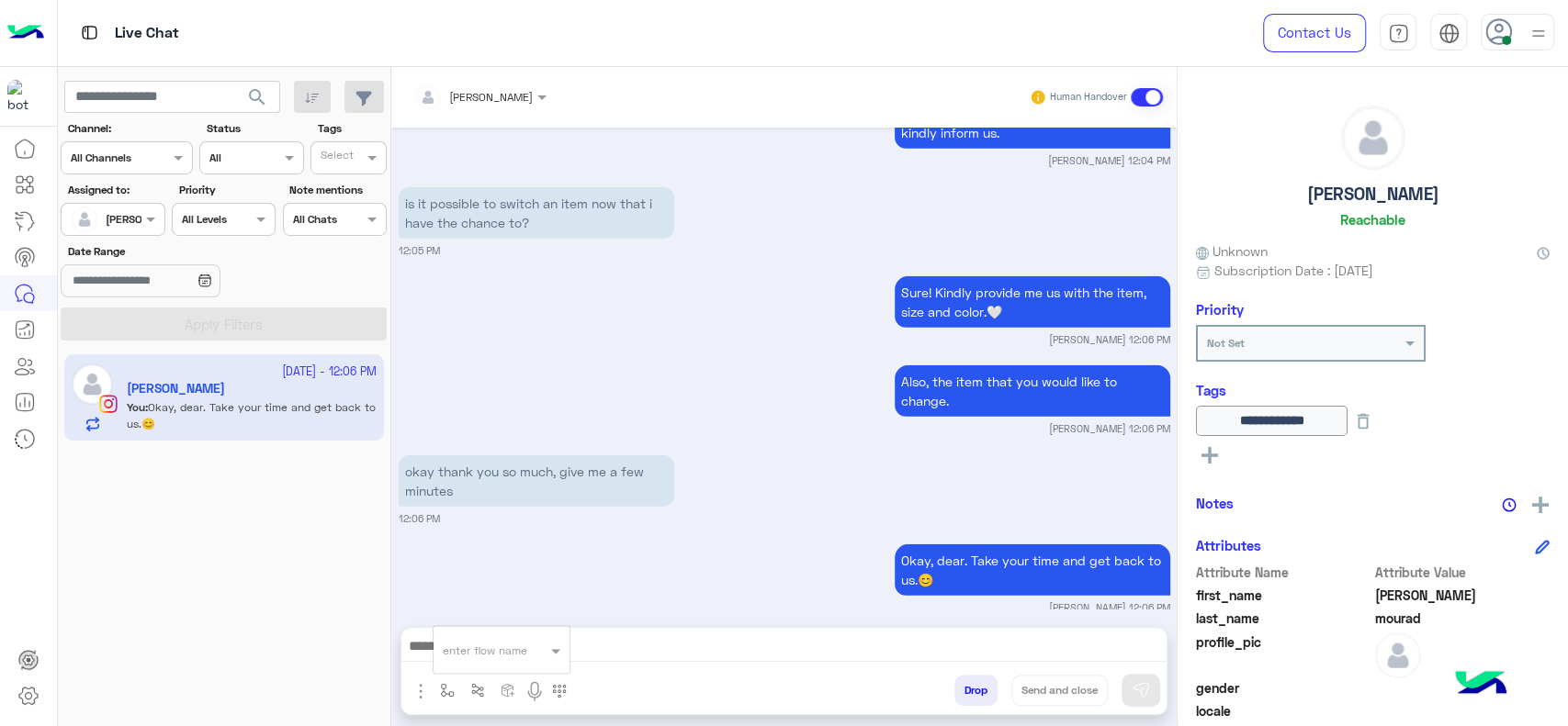
click at [481, 648] on input "text" at bounding box center [478, 647] width 72 height 17
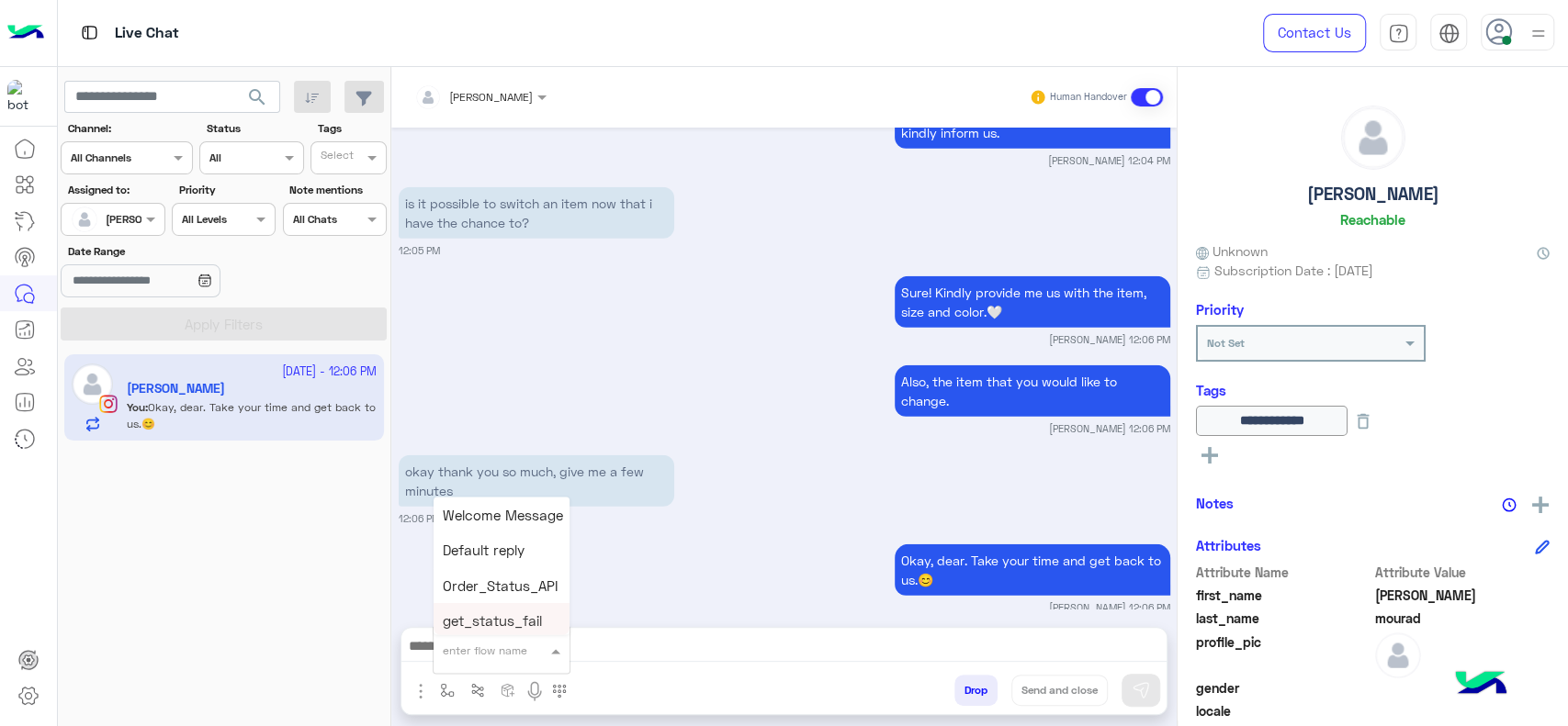
type input "*"
click at [498, 628] on div "[PERSON_NAME]" at bounding box center [501, 617] width 136 height 36
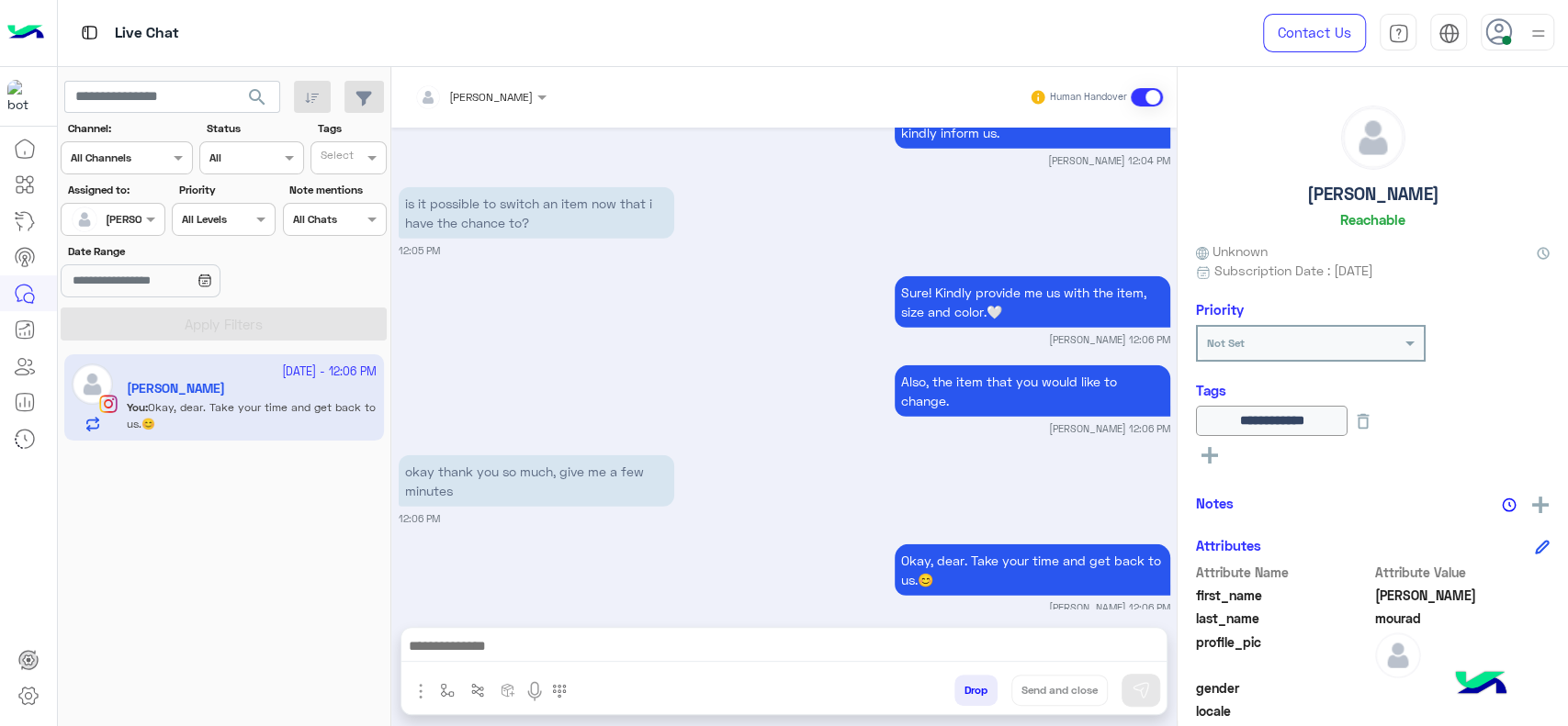
type textarea "**********"
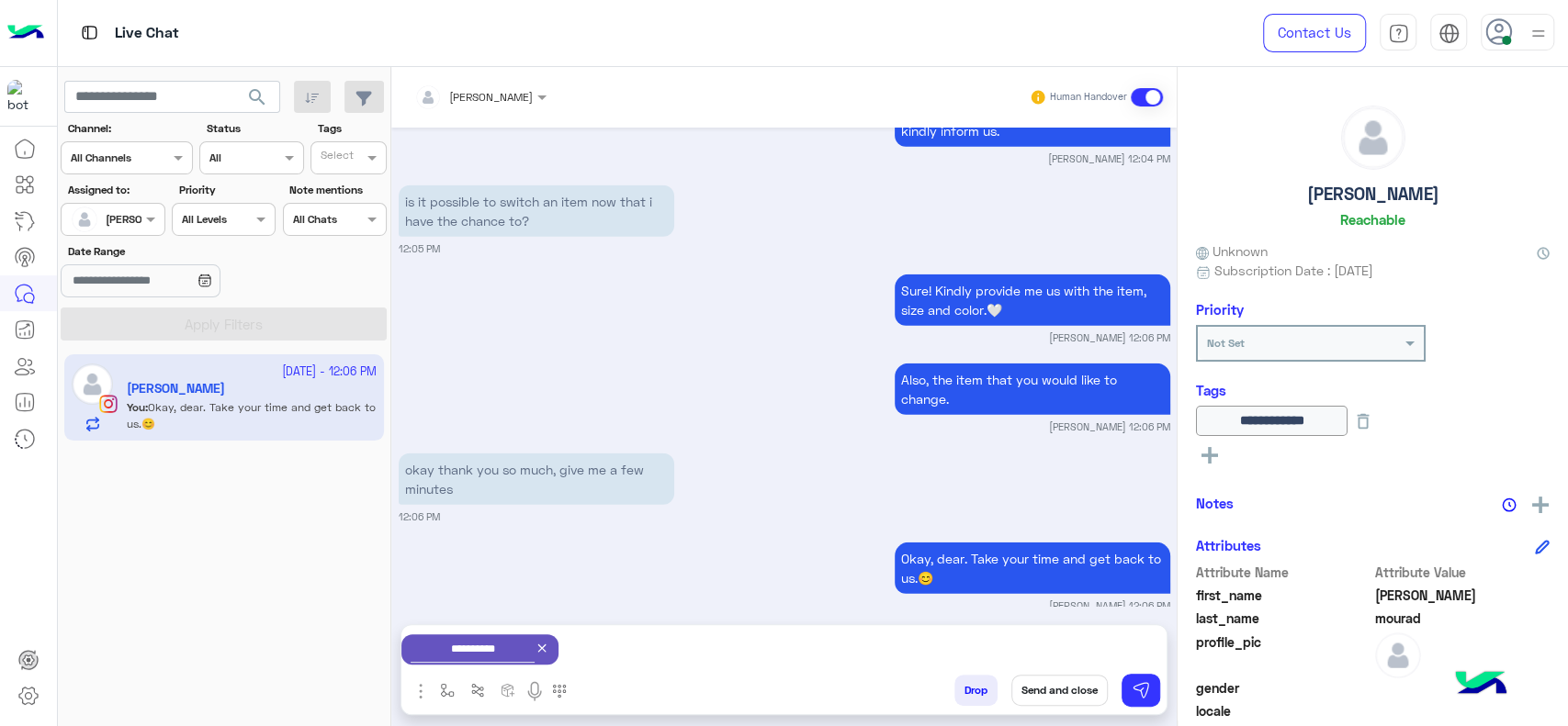
click at [549, 642] on icon at bounding box center [542, 648] width 15 height 15
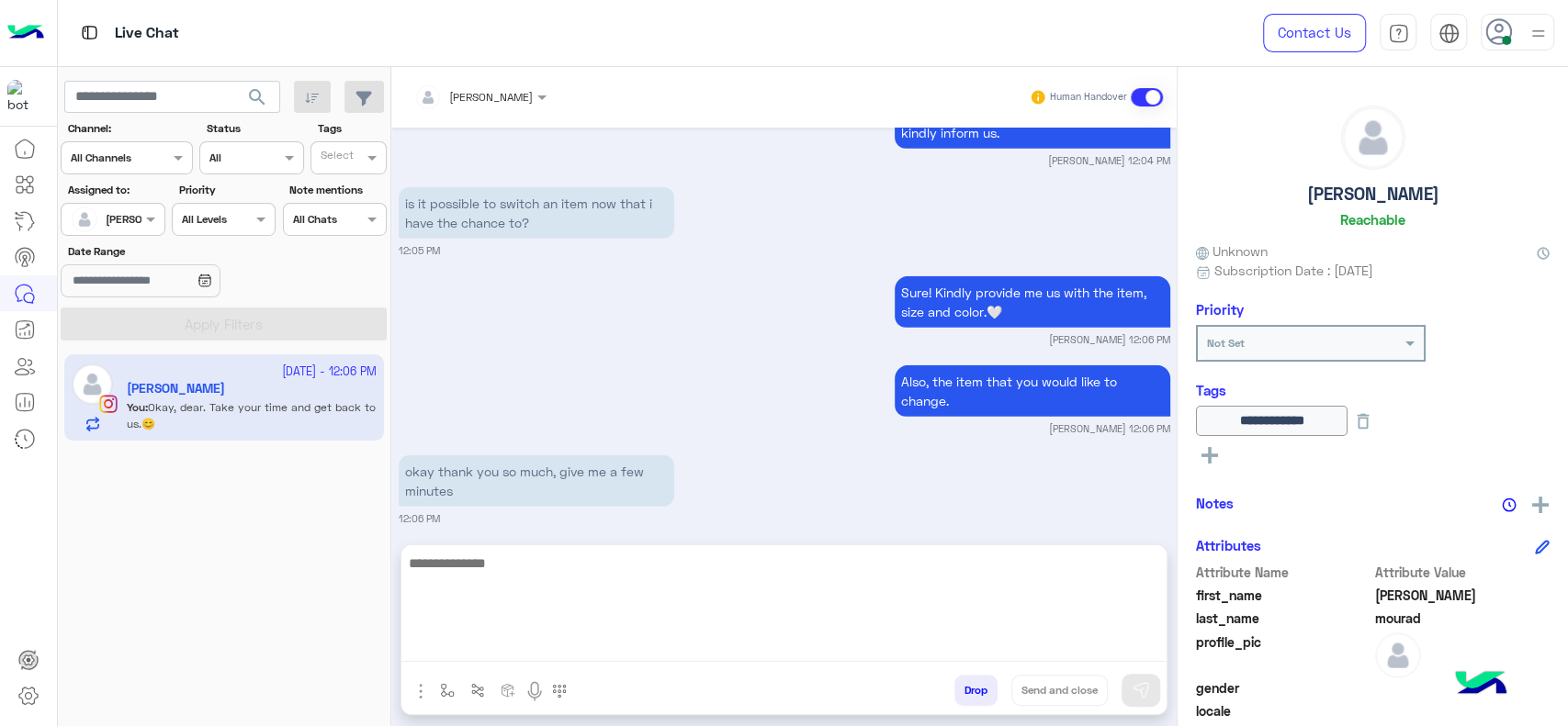
click at [559, 642] on textarea at bounding box center [784, 606] width 765 height 110
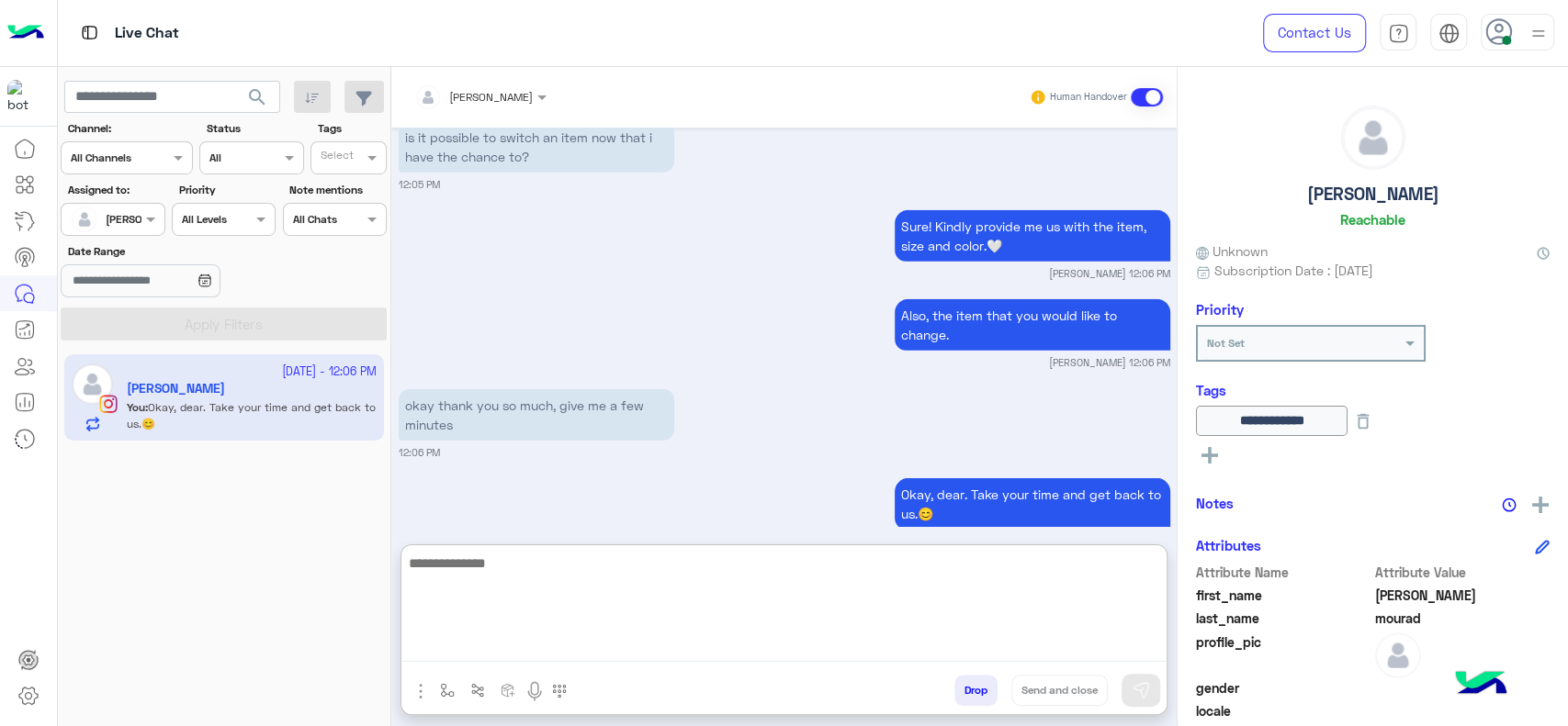
scroll to position [3269, 0]
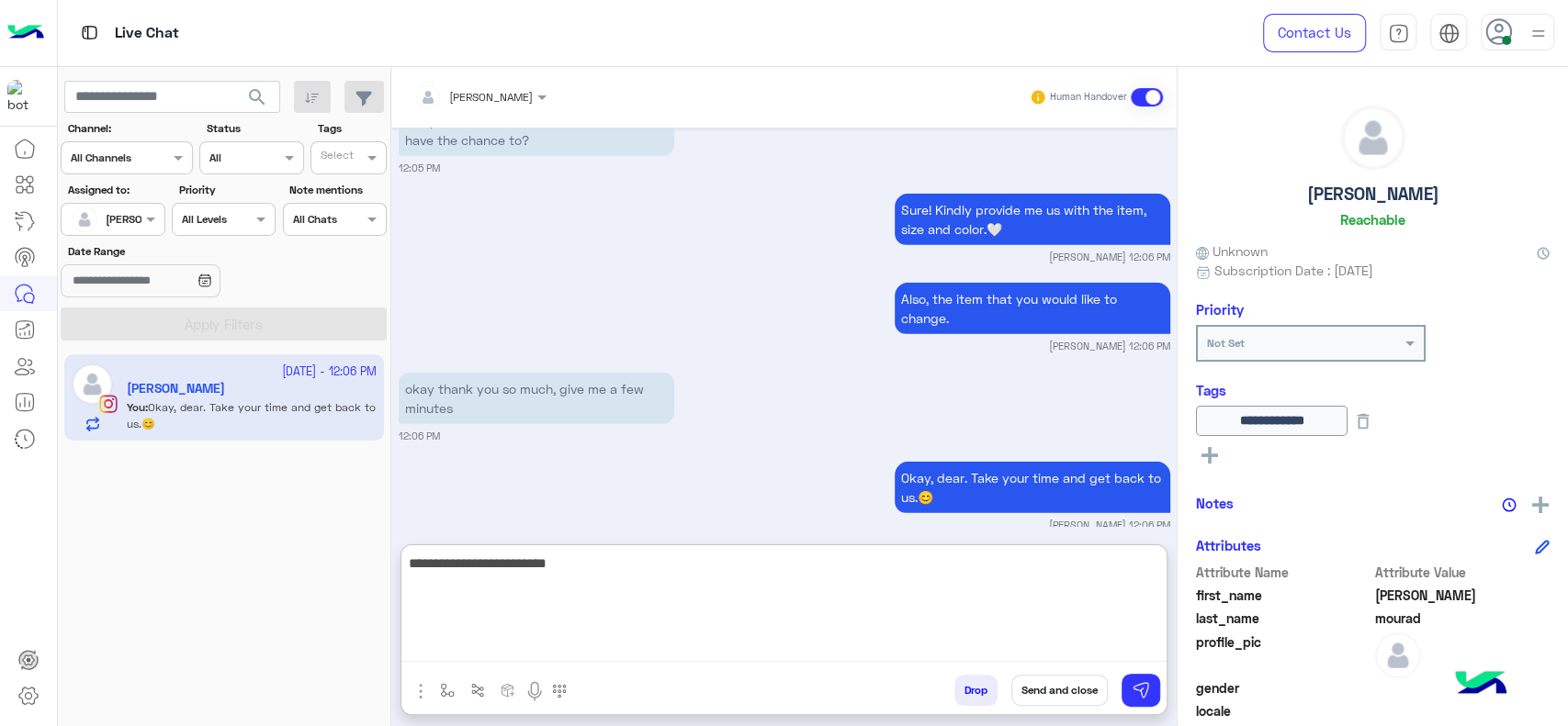
type textarea "**********"
click at [624, 607] on textarea "**********" at bounding box center [784, 606] width 765 height 110
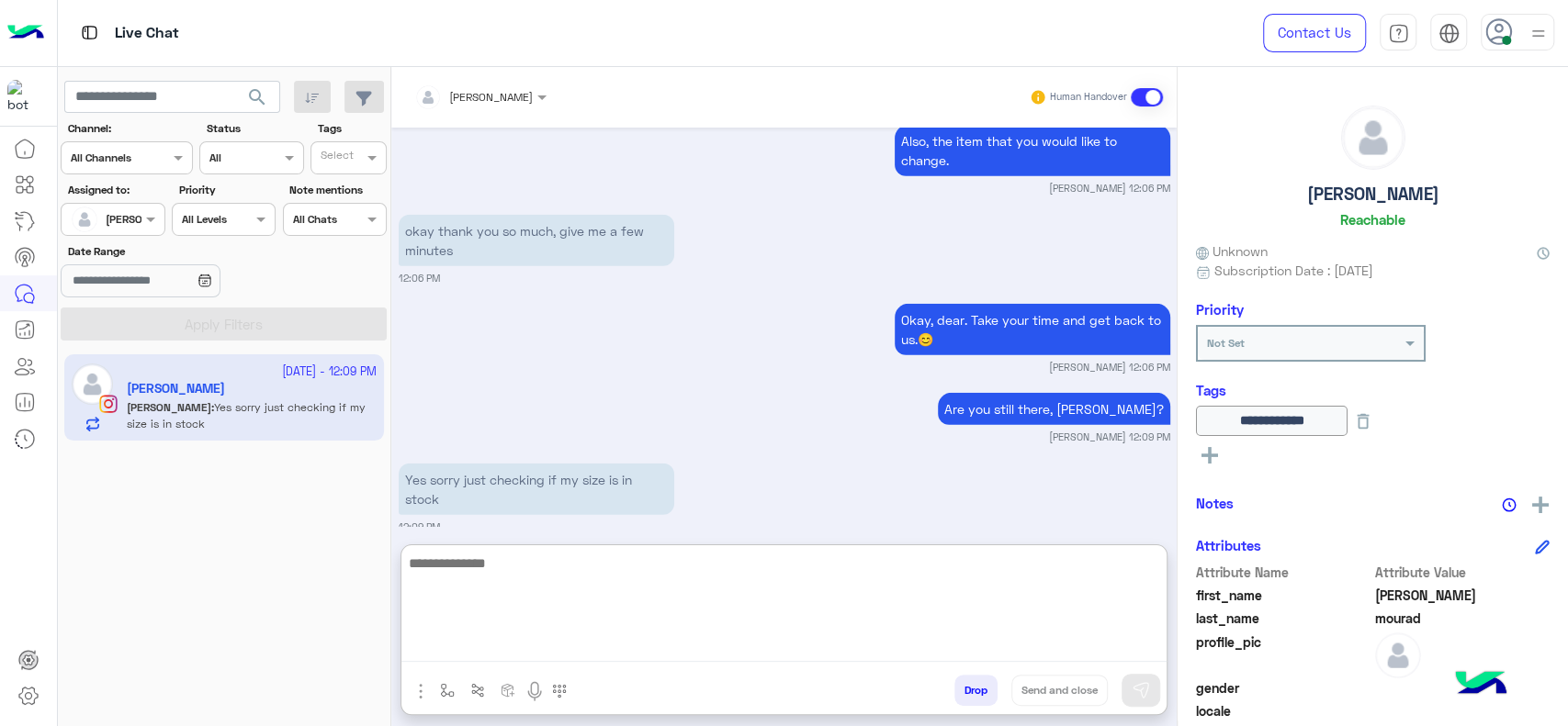
scroll to position [3429, 0]
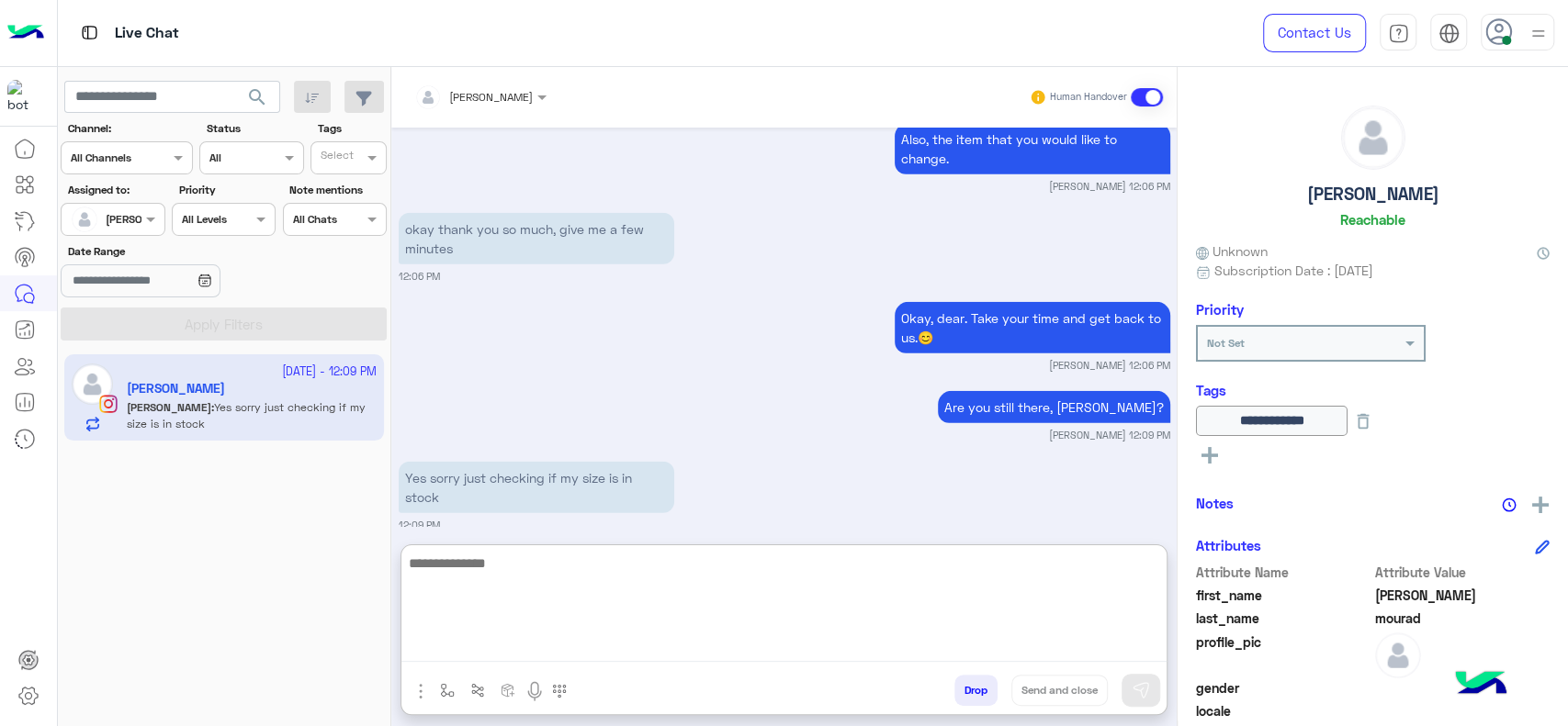
click at [491, 599] on textarea at bounding box center [784, 606] width 765 height 110
type textarea "*******"
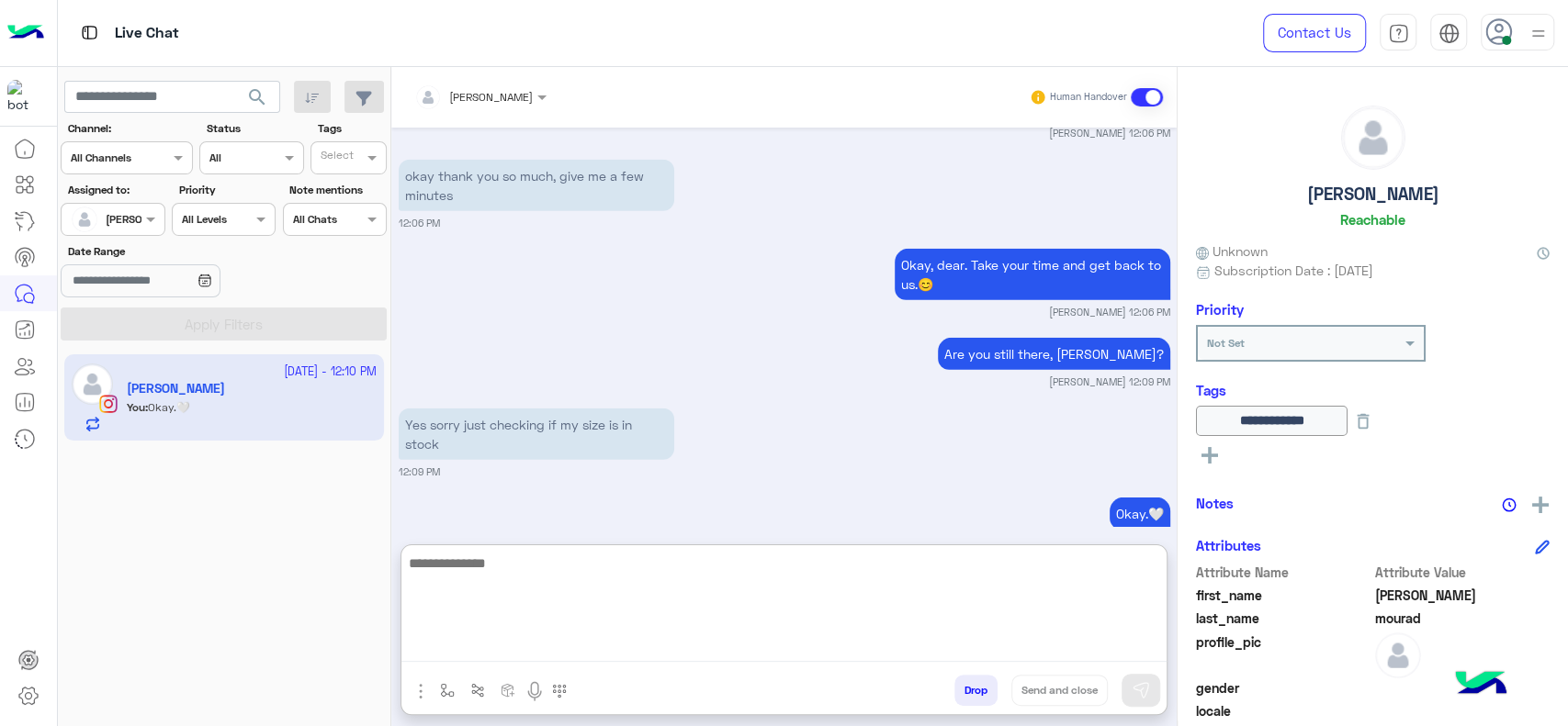
scroll to position [3499, 0]
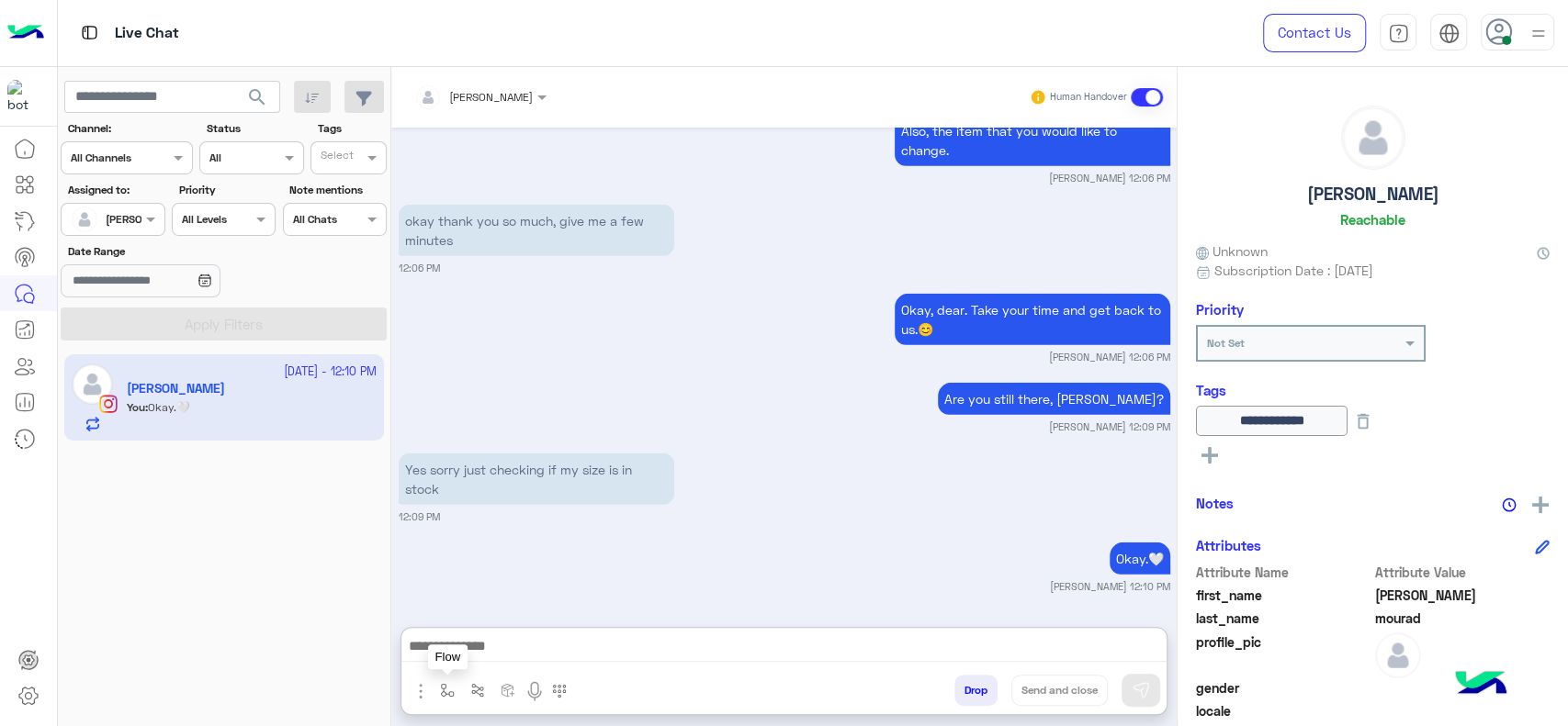
click at [456, 679] on button "button" at bounding box center [448, 689] width 31 height 31
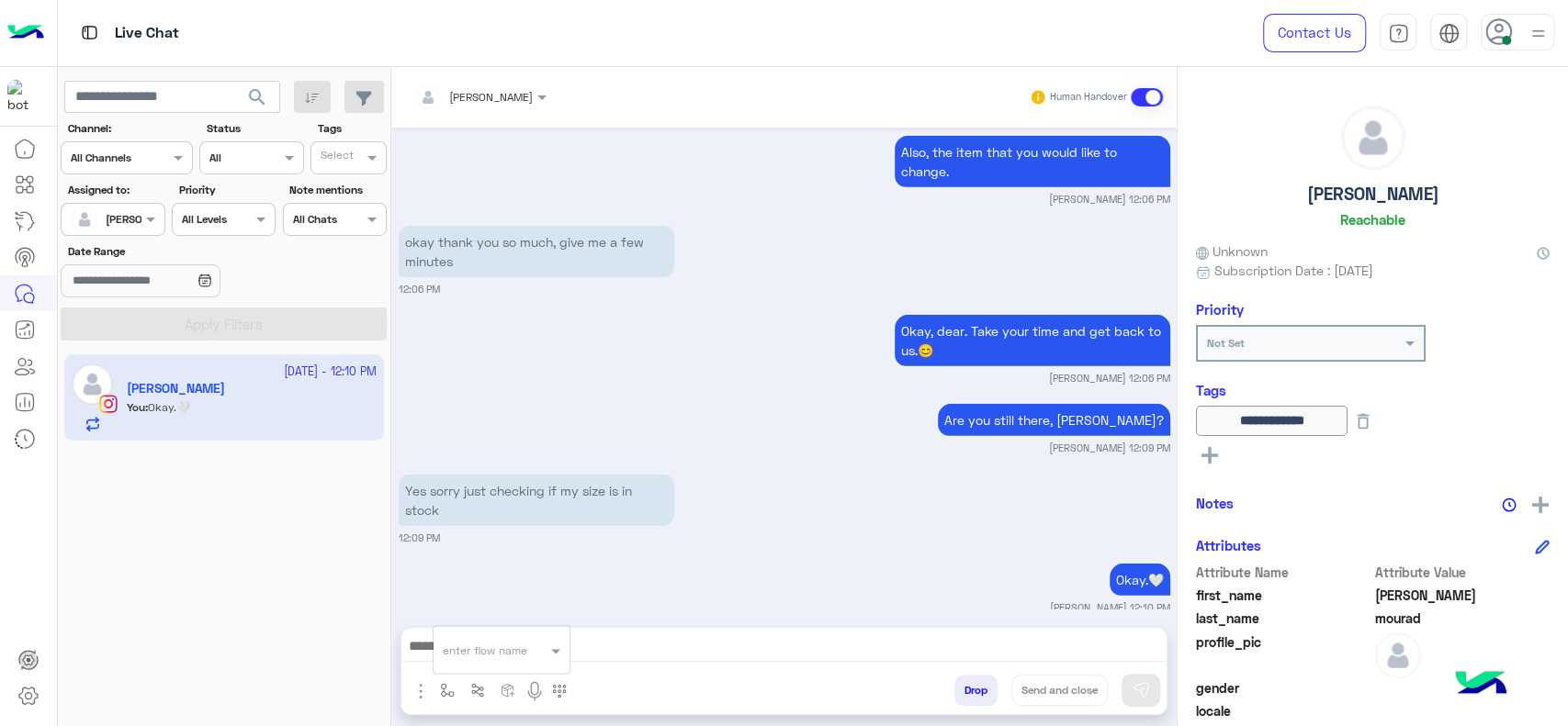
click at [476, 651] on input "text" at bounding box center [478, 647] width 72 height 17
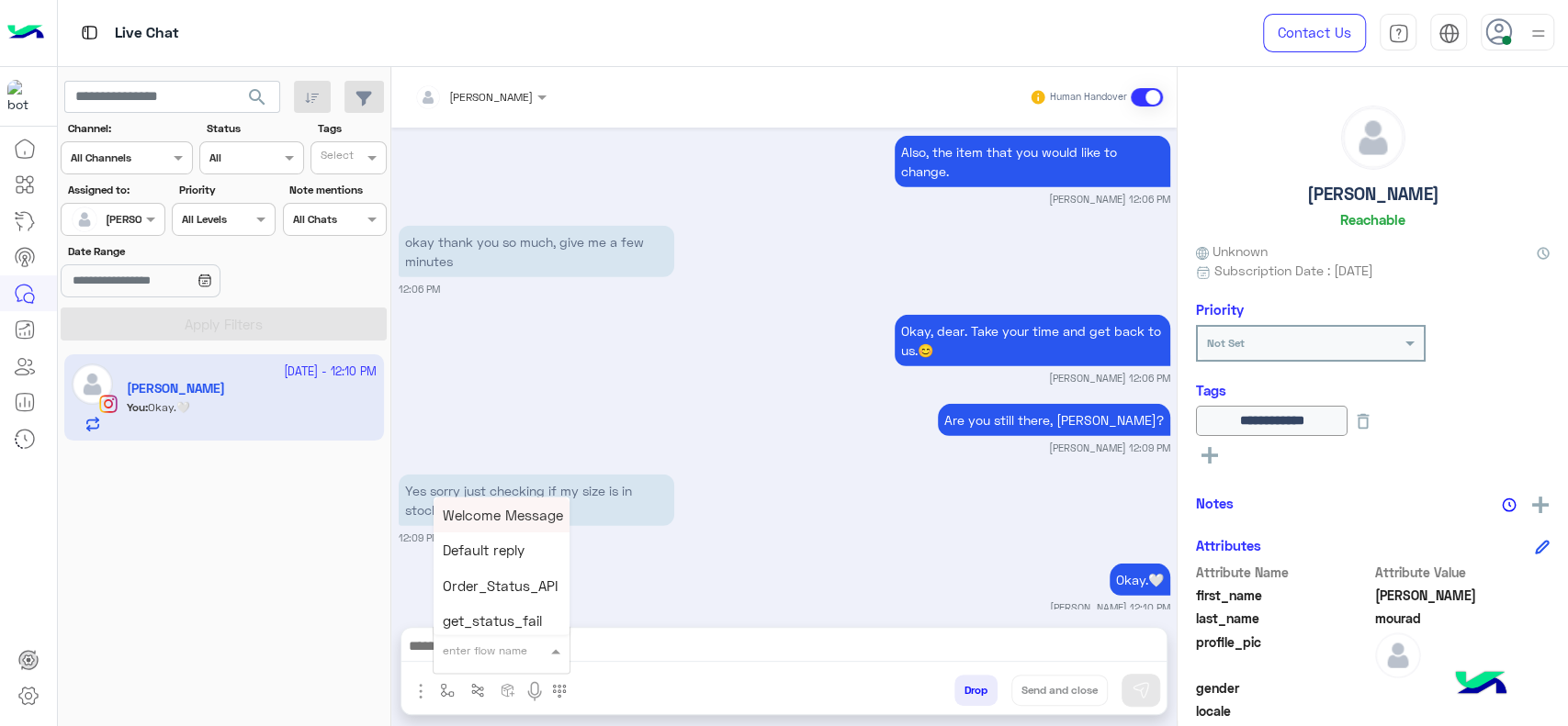
type input "*"
click at [469, 625] on span "Jana close" at bounding box center [495, 617] width 105 height 17
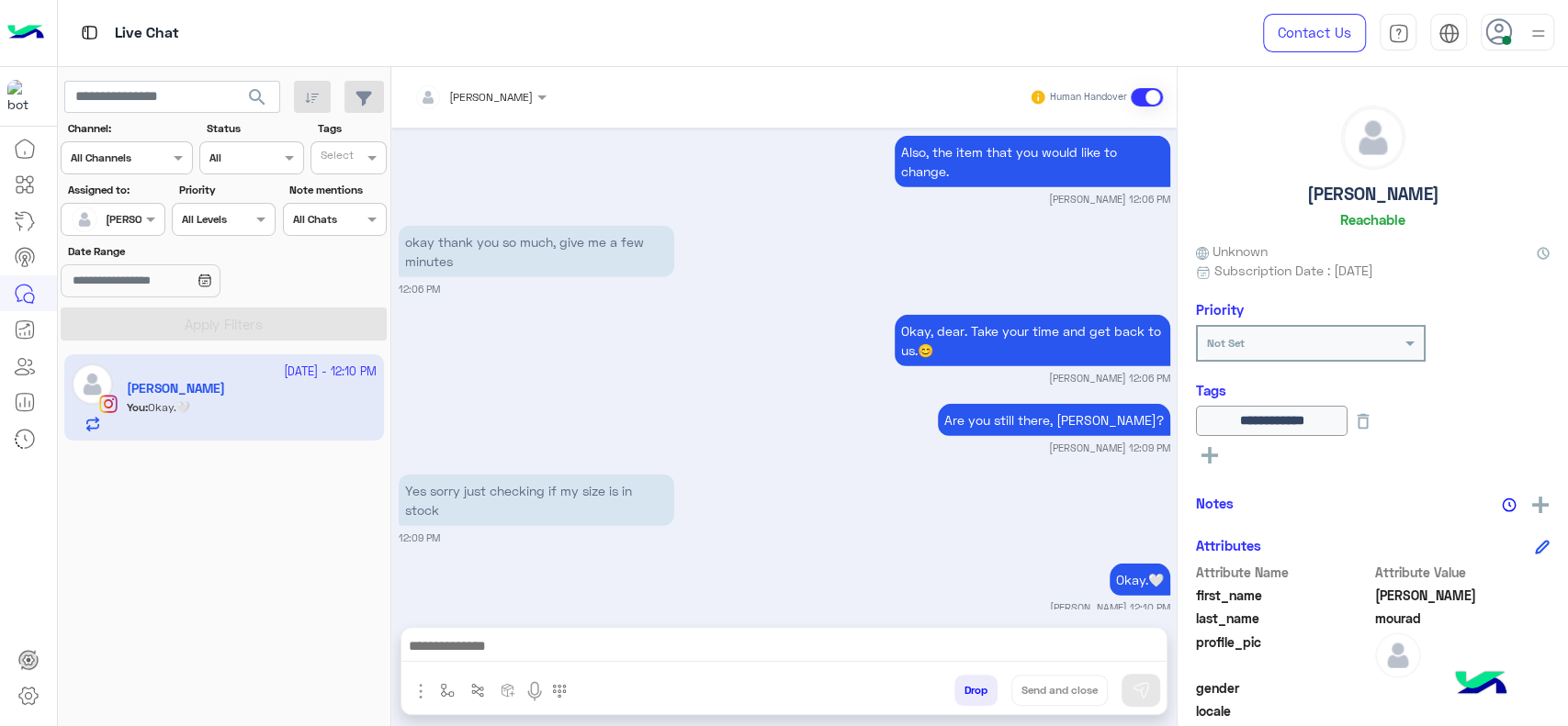
type textarea "**********"
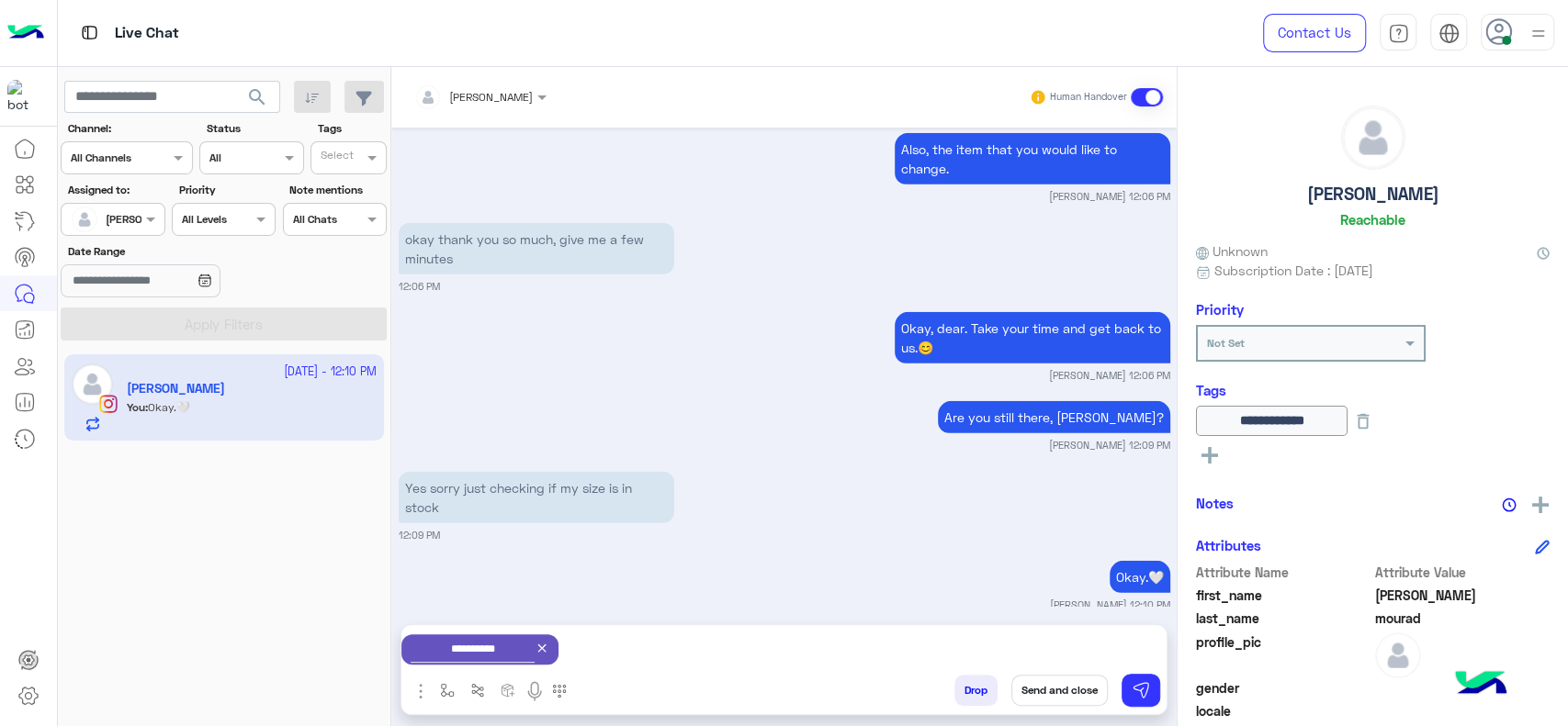
click at [1051, 678] on button "Send and close" at bounding box center [1059, 690] width 96 height 32
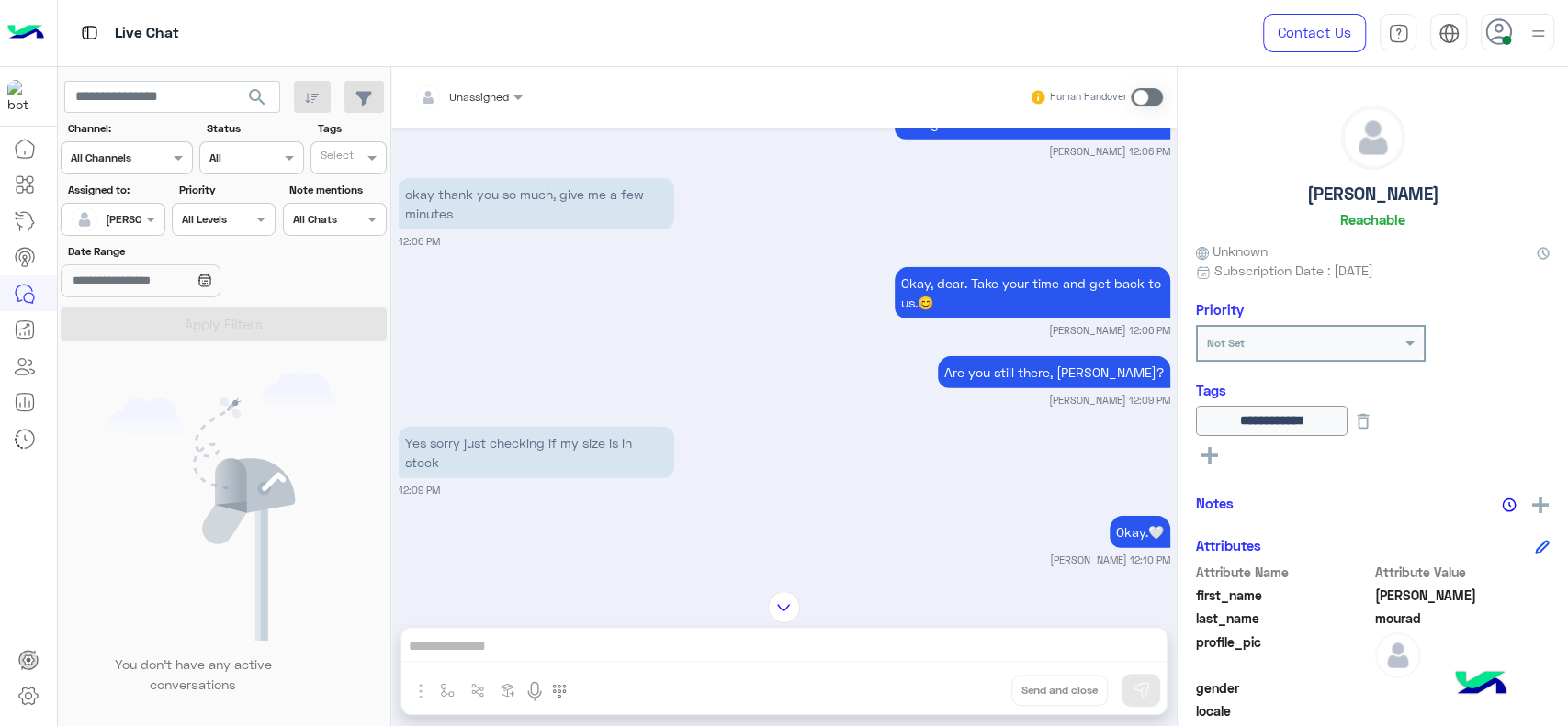
scroll to position [3701, 0]
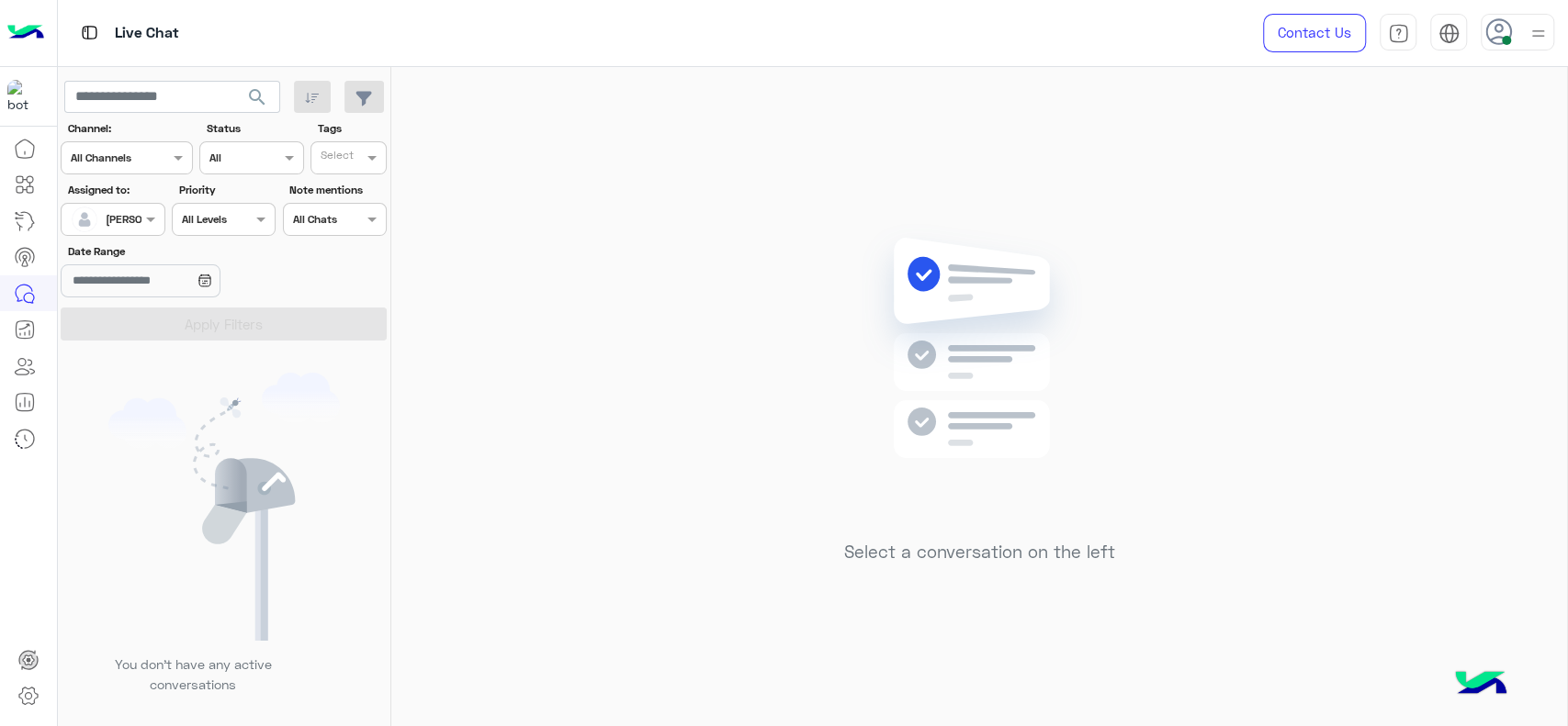
click at [136, 227] on div "[PERSON_NAME]" at bounding box center [148, 219] width 84 height 17
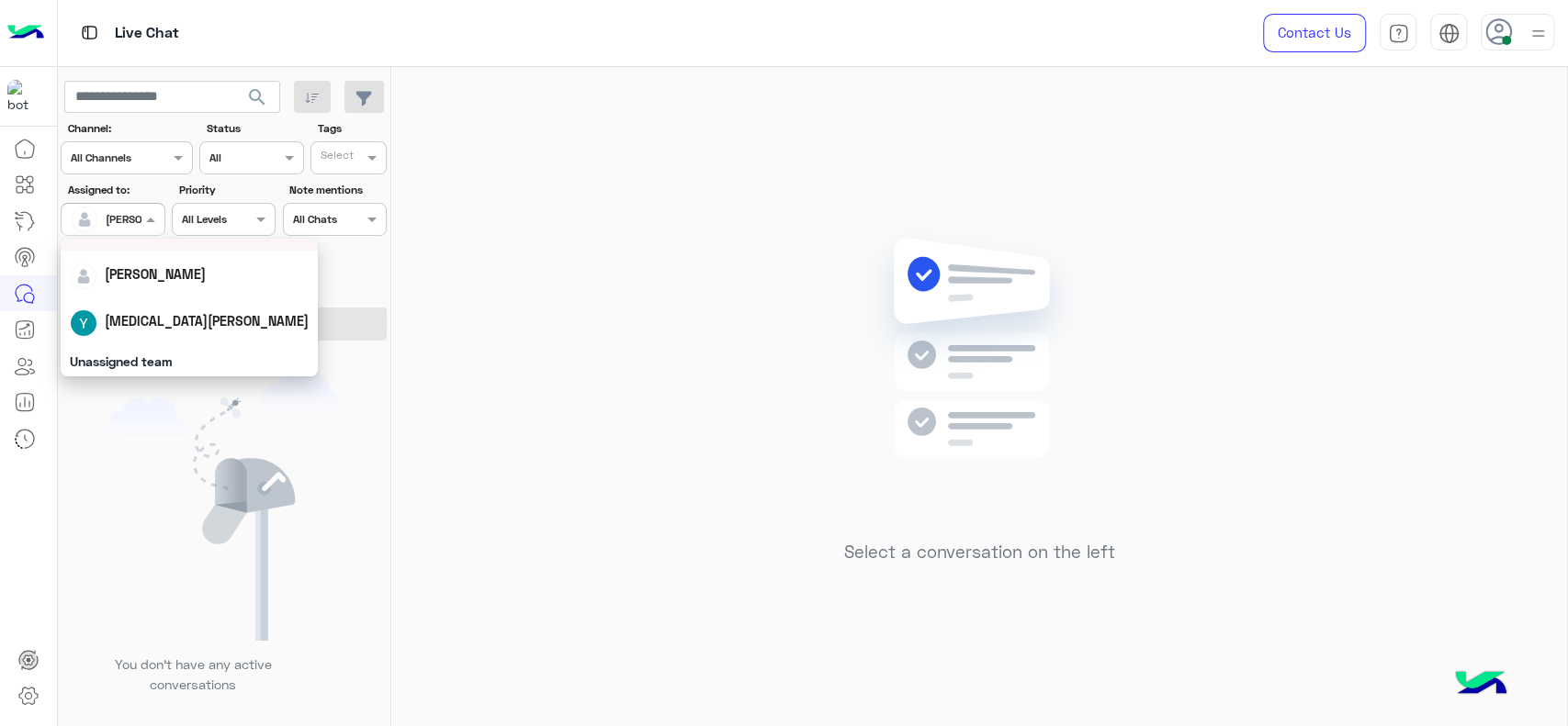
scroll to position [20, 0]
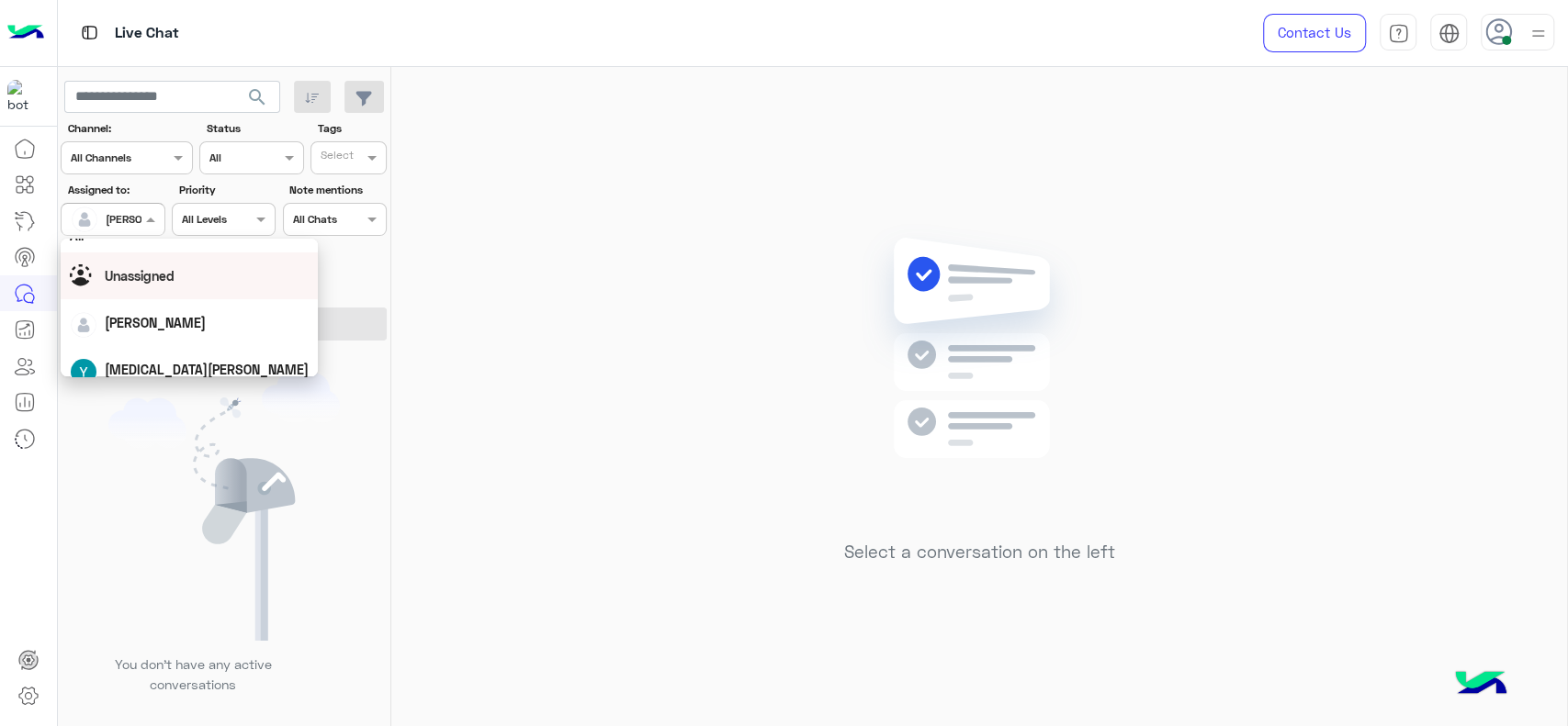
click at [156, 273] on span "Unassigned" at bounding box center [140, 276] width 69 height 16
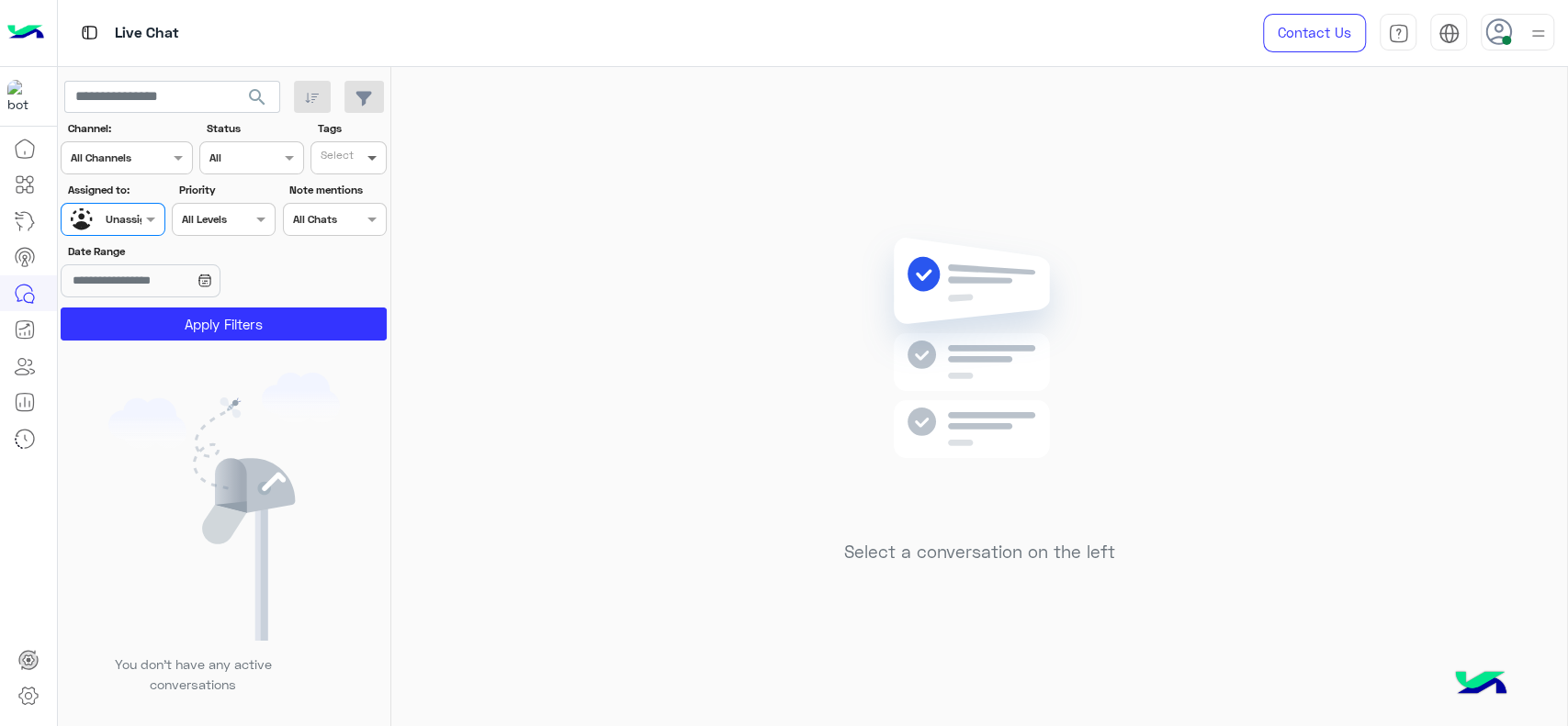
click at [366, 156] on span at bounding box center [373, 156] width 23 height 19
click at [353, 187] on div "J FOLLOW UP" at bounding box center [400, 193] width 160 height 19
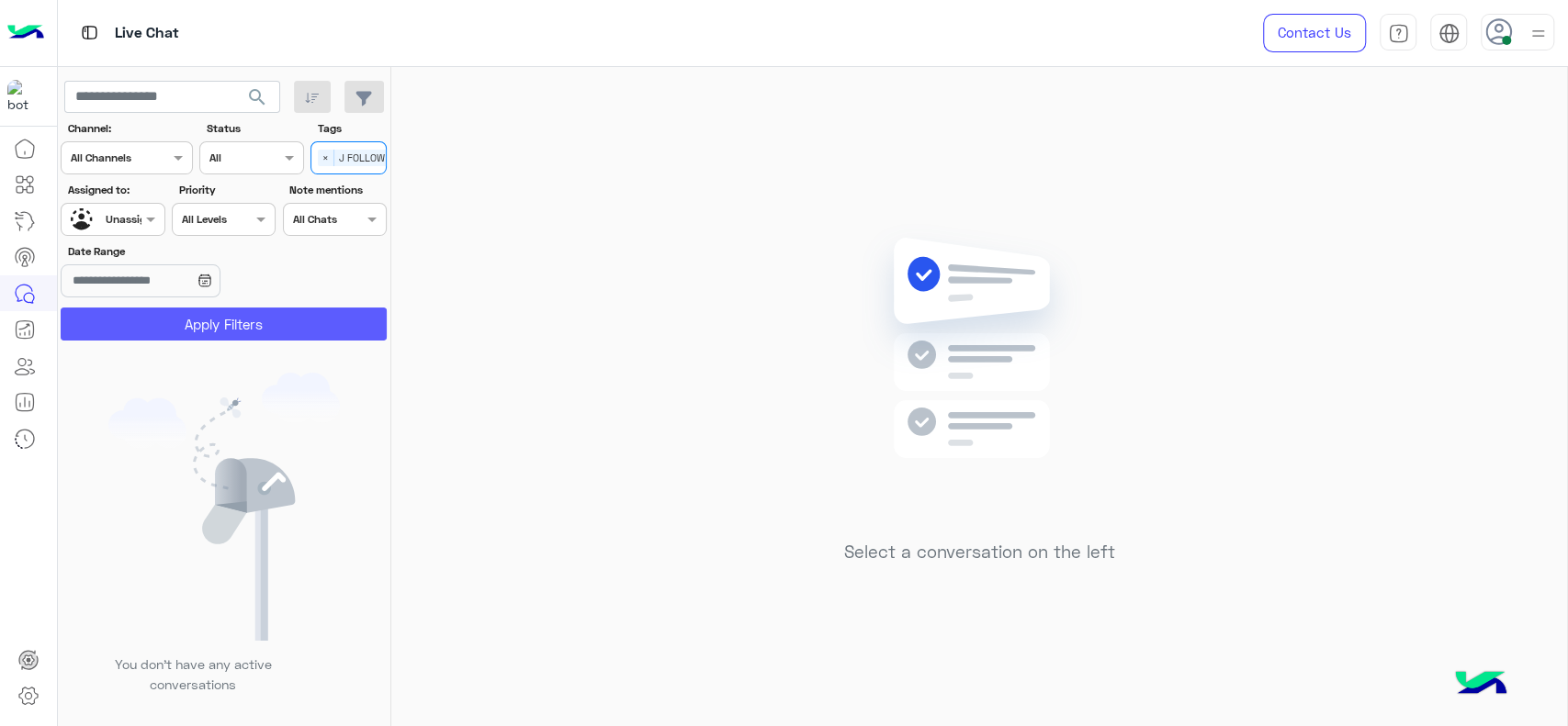
click at [301, 320] on button "Apply Filters" at bounding box center [223, 324] width 326 height 33
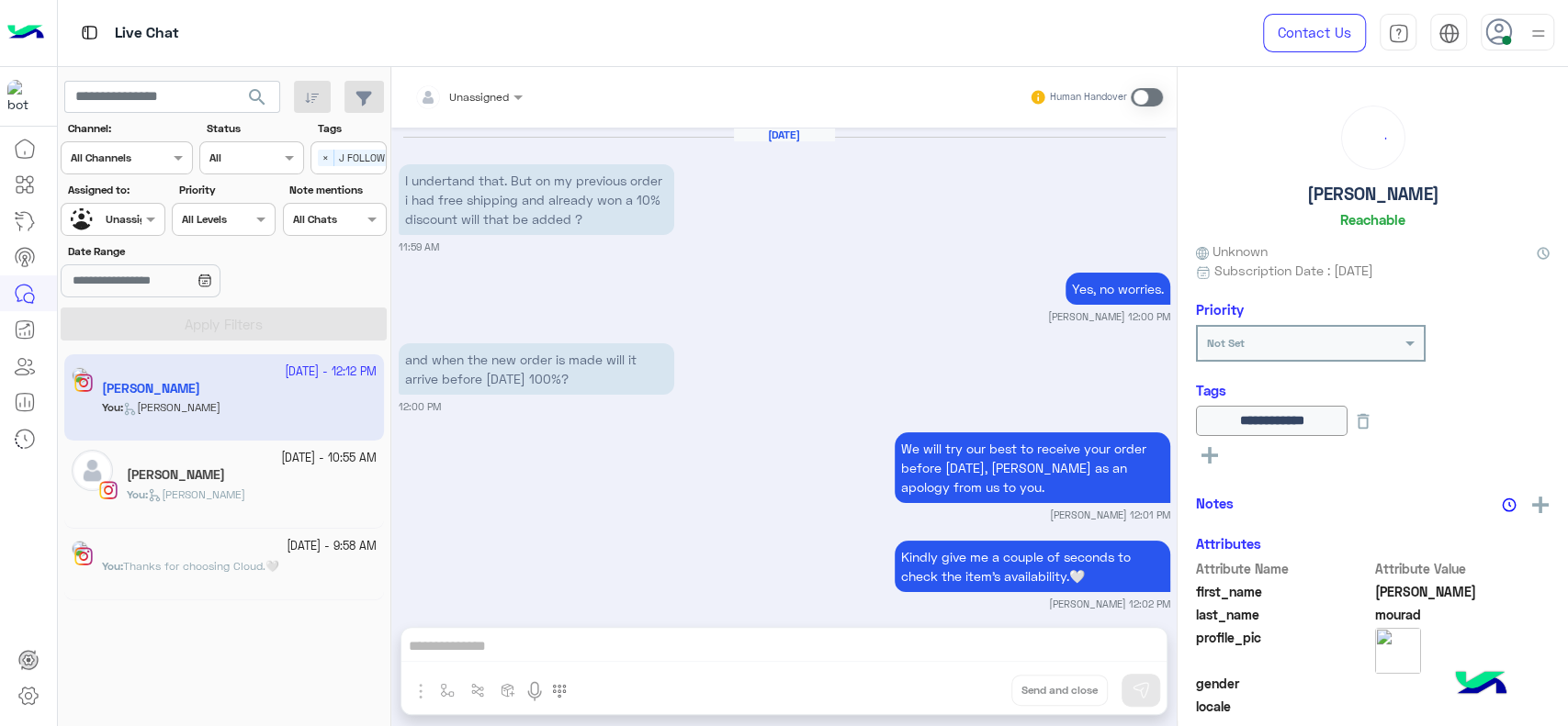
scroll to position [1406, 0]
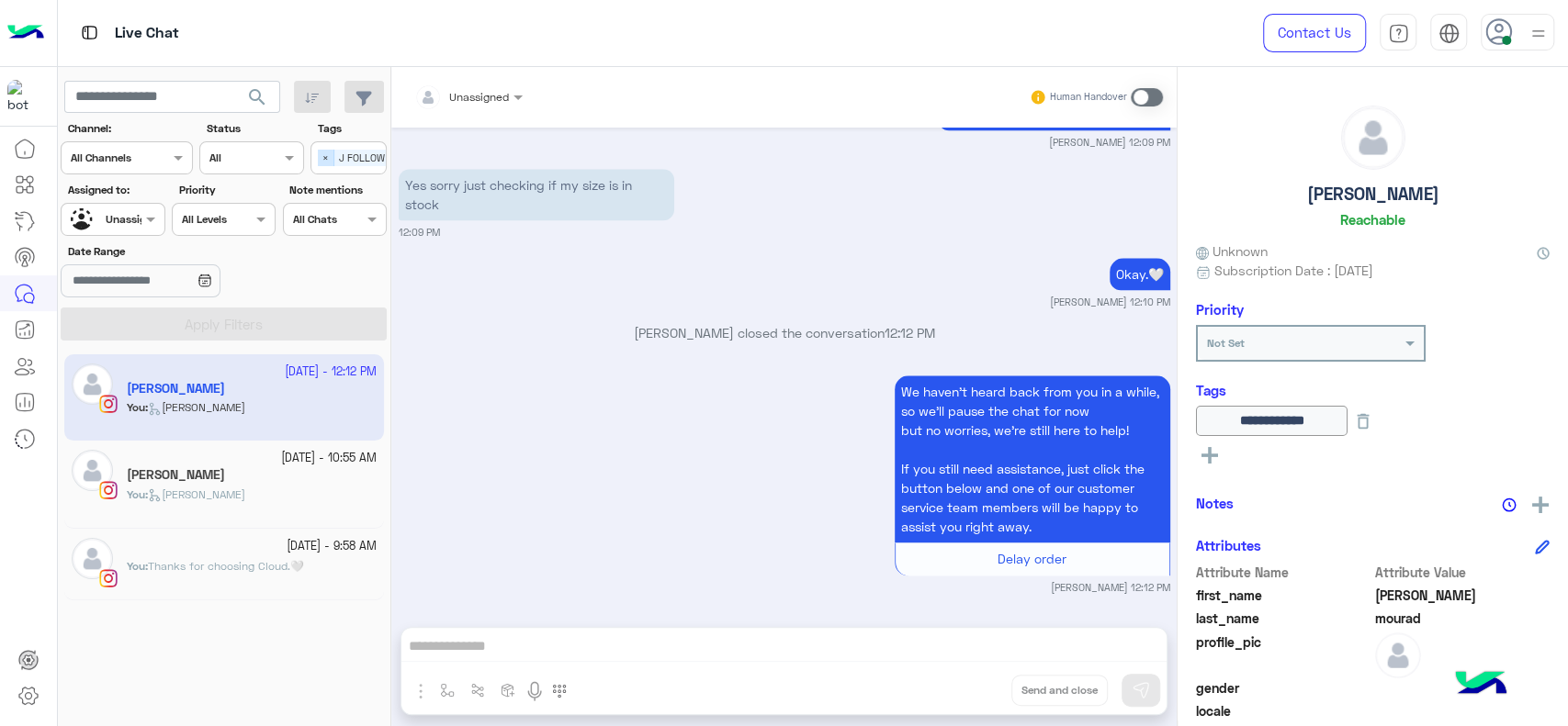
click at [326, 150] on span "×" at bounding box center [326, 157] width 17 height 17
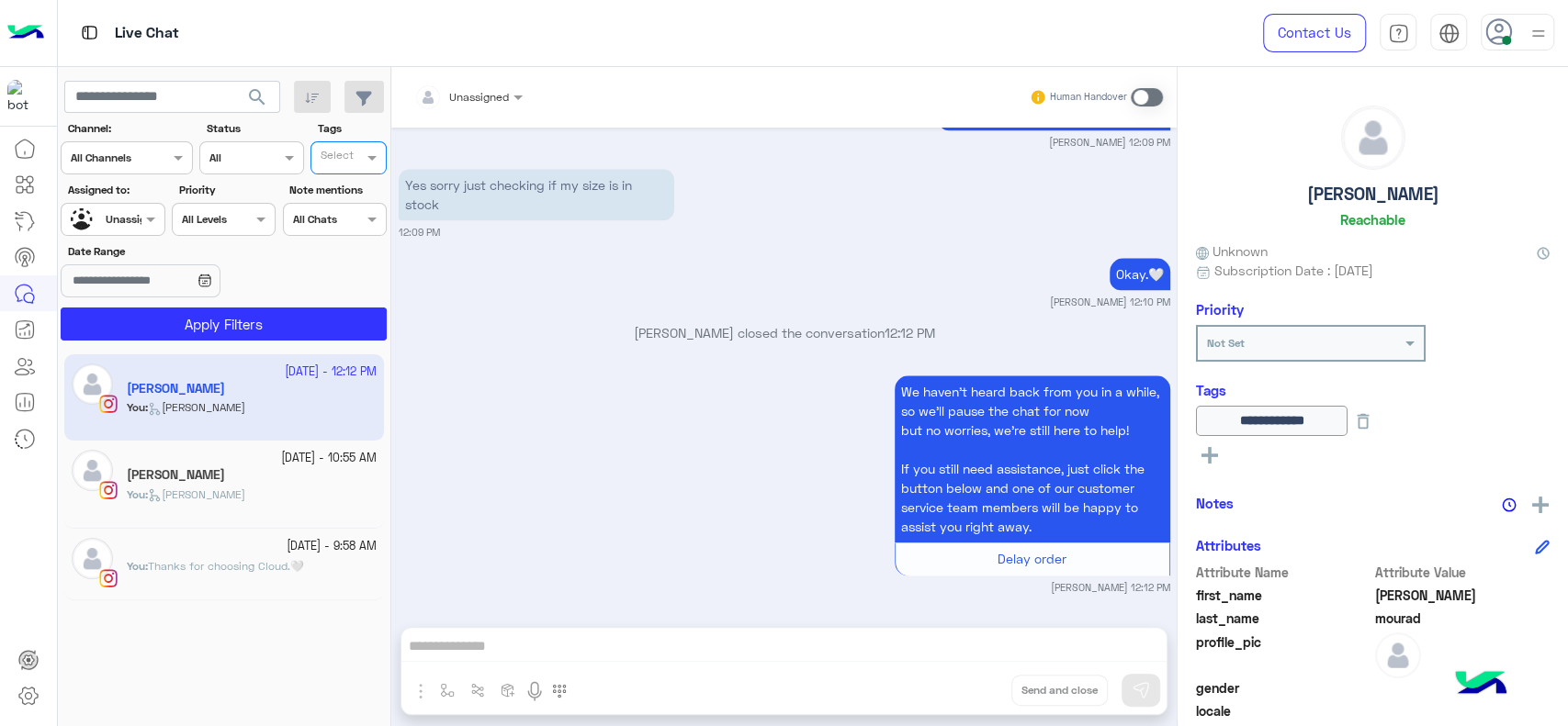
scroll to position [0, 0]
click at [140, 225] on span "Unassigned" at bounding box center [135, 219] width 58 height 14
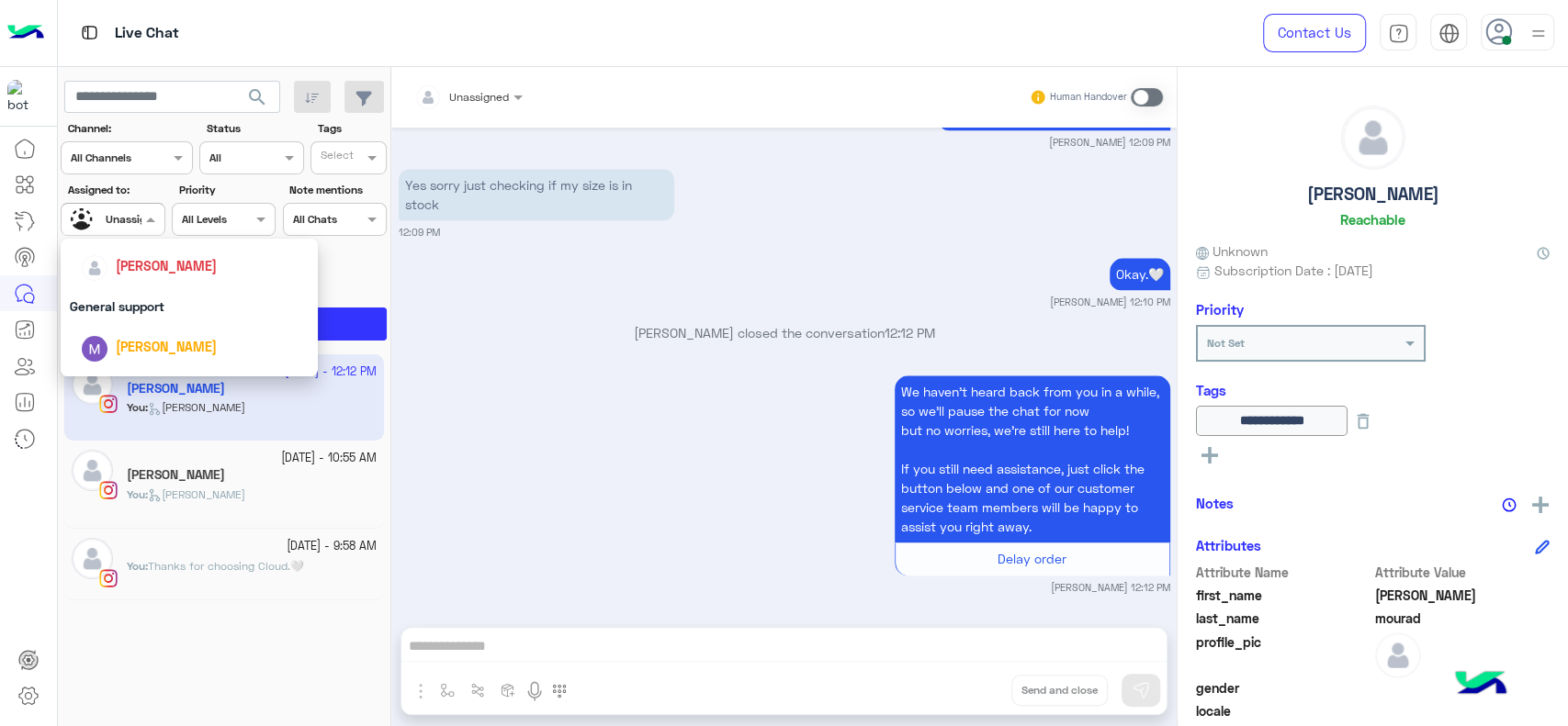
scroll to position [264, 0]
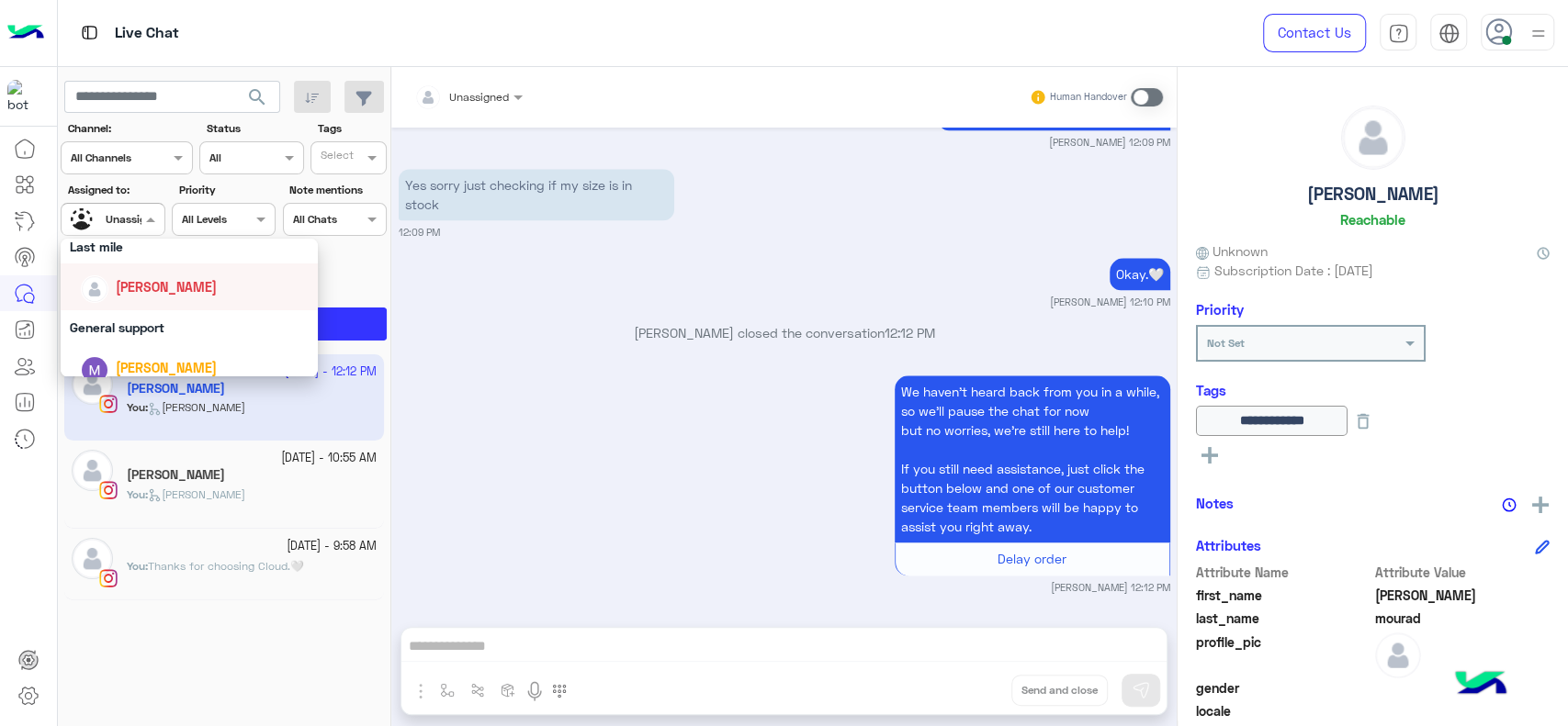
click at [137, 296] on div "[PERSON_NAME]" at bounding box center [166, 286] width 101 height 19
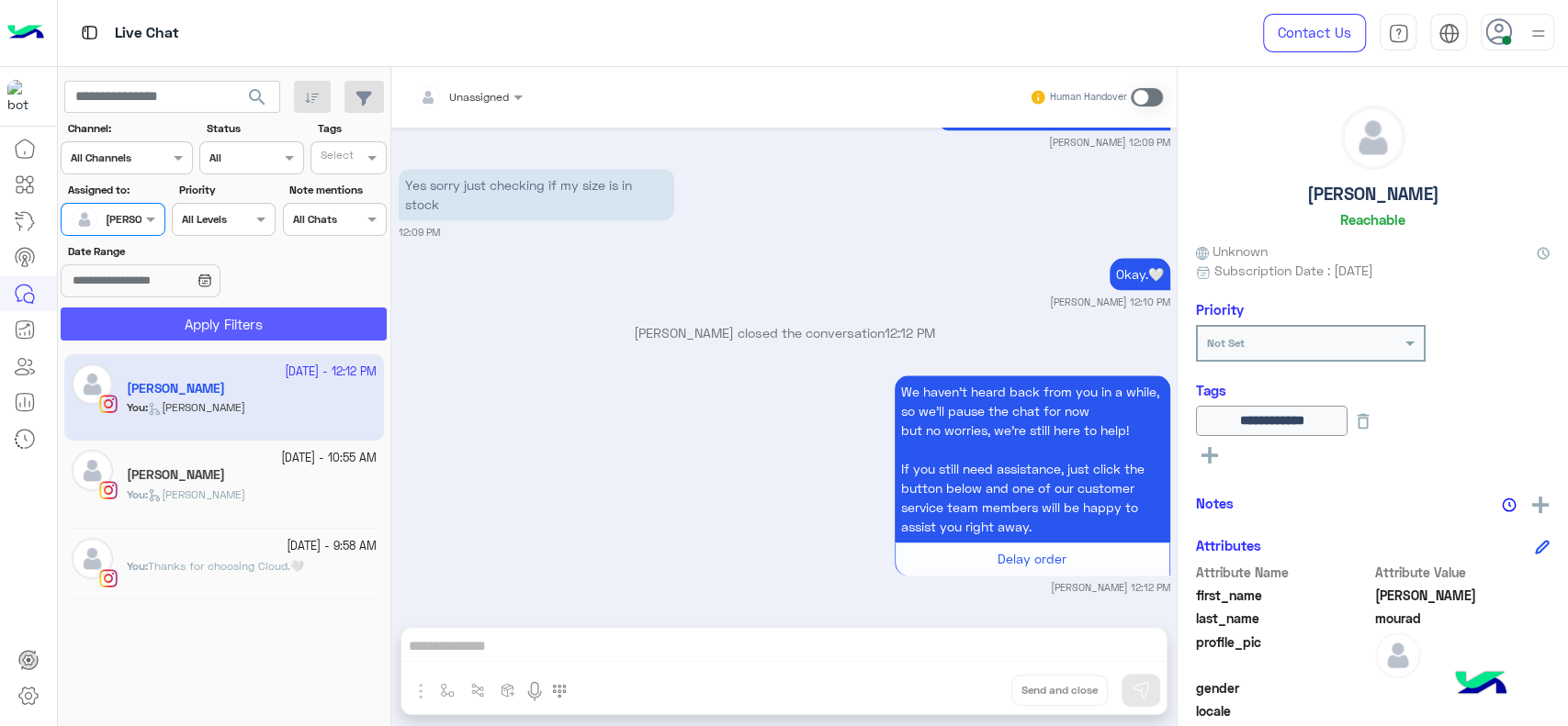
click at [142, 320] on button "Apply Filters" at bounding box center [223, 324] width 326 height 33
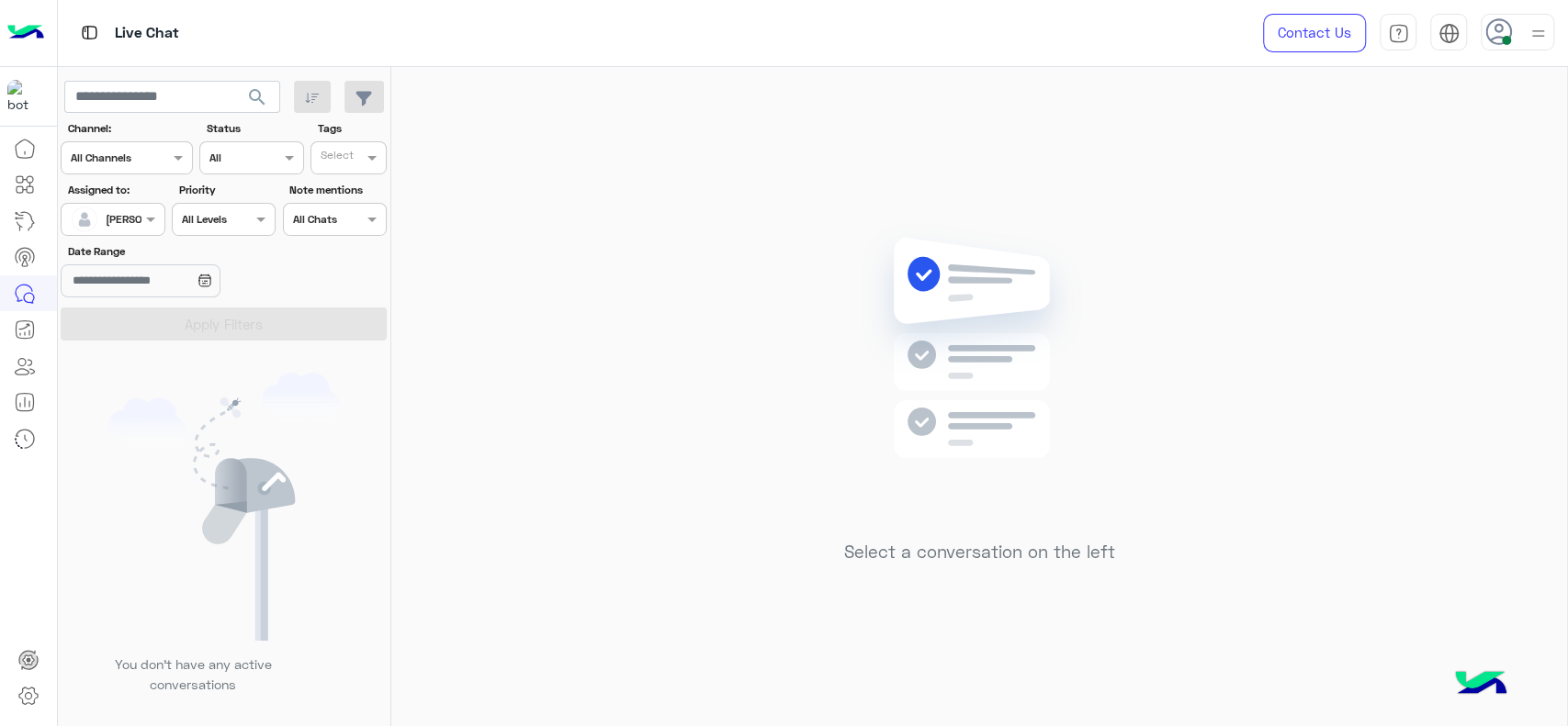
click at [117, 204] on div "[PERSON_NAME]" at bounding box center [105, 219] width 69 height 37
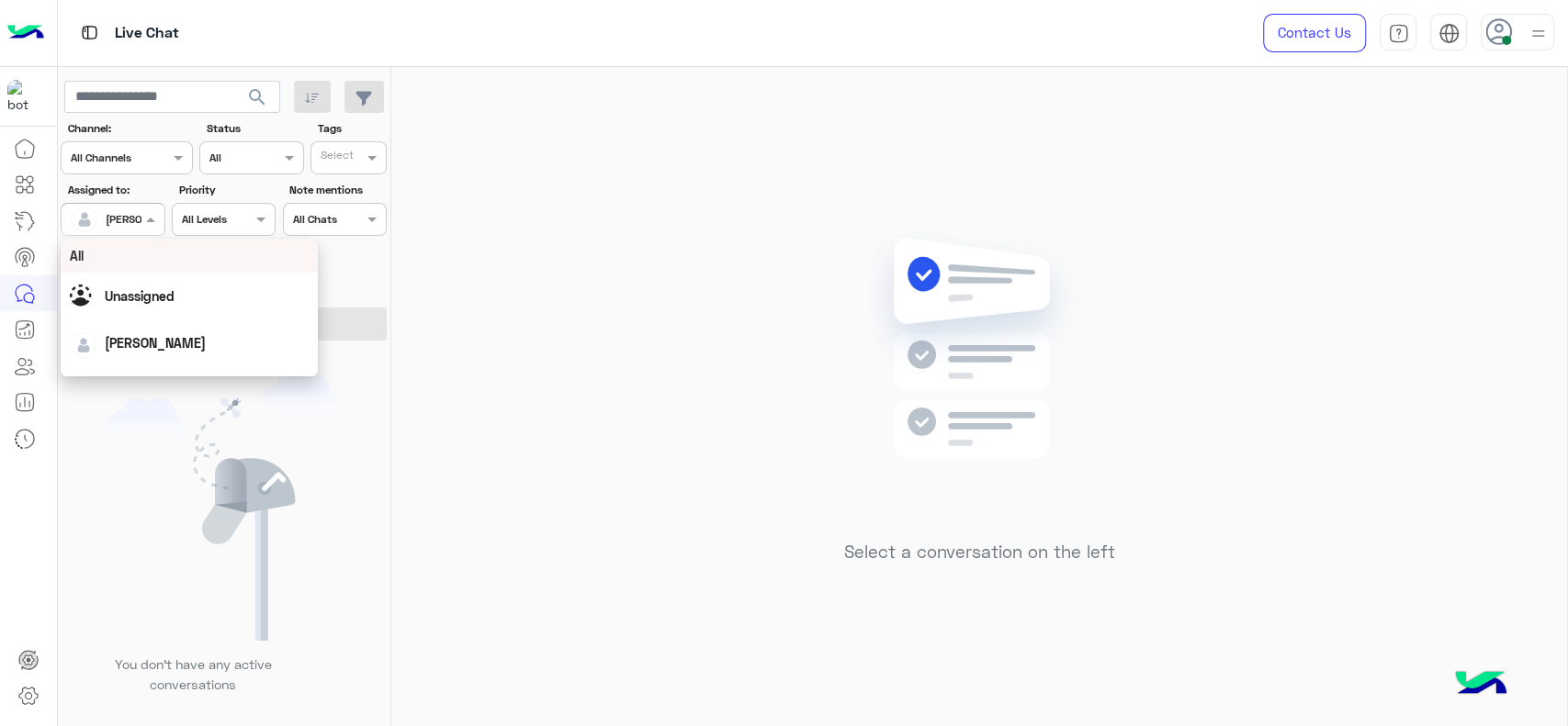
click at [135, 297] on span "Unassigned" at bounding box center [140, 296] width 69 height 16
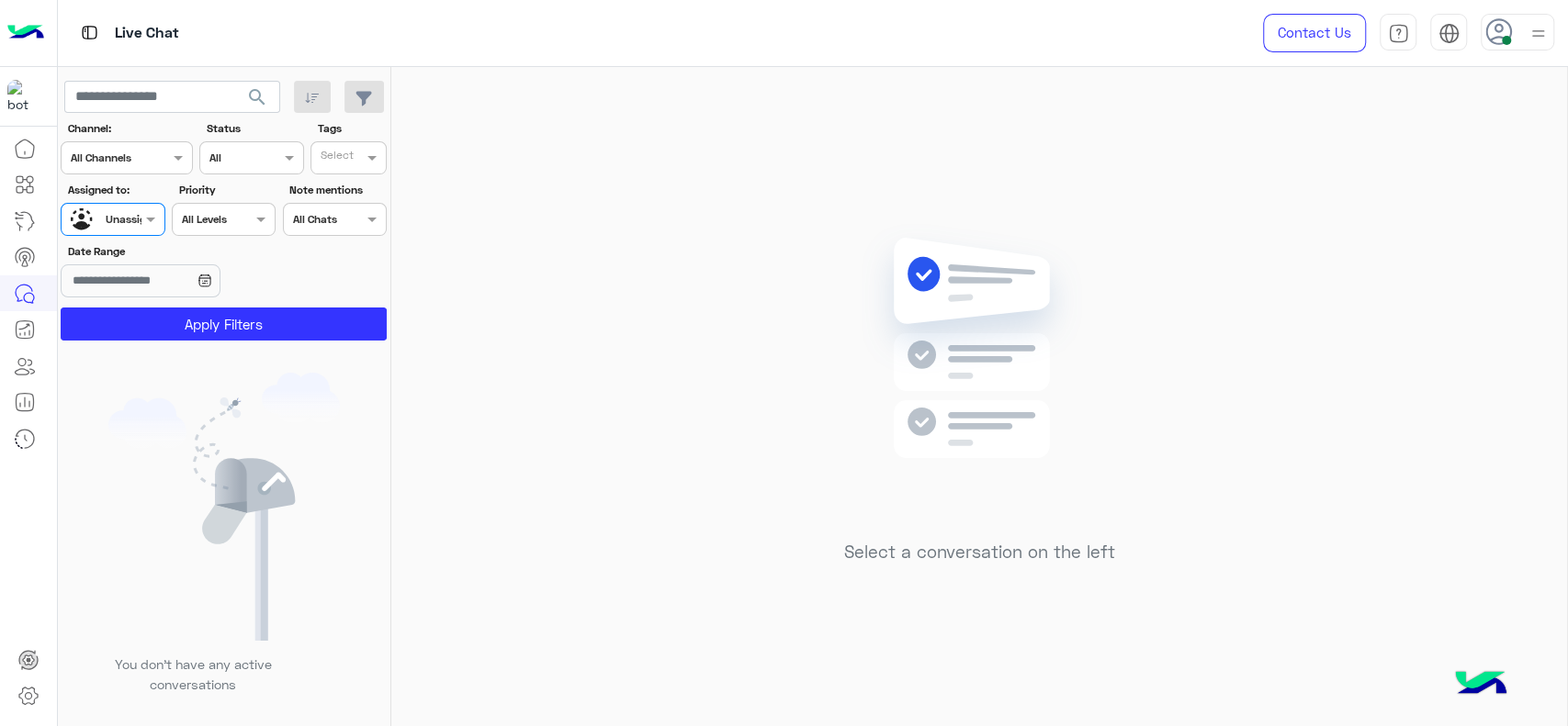
click at [382, 131] on label "Tags" at bounding box center [352, 128] width 67 height 17
click at [360, 184] on label "Note mentions" at bounding box center [337, 190] width 95 height 17
click at [366, 162] on span at bounding box center [373, 156] width 23 height 19
click at [351, 203] on div "J FOLLOW UP" at bounding box center [400, 193] width 160 height 19
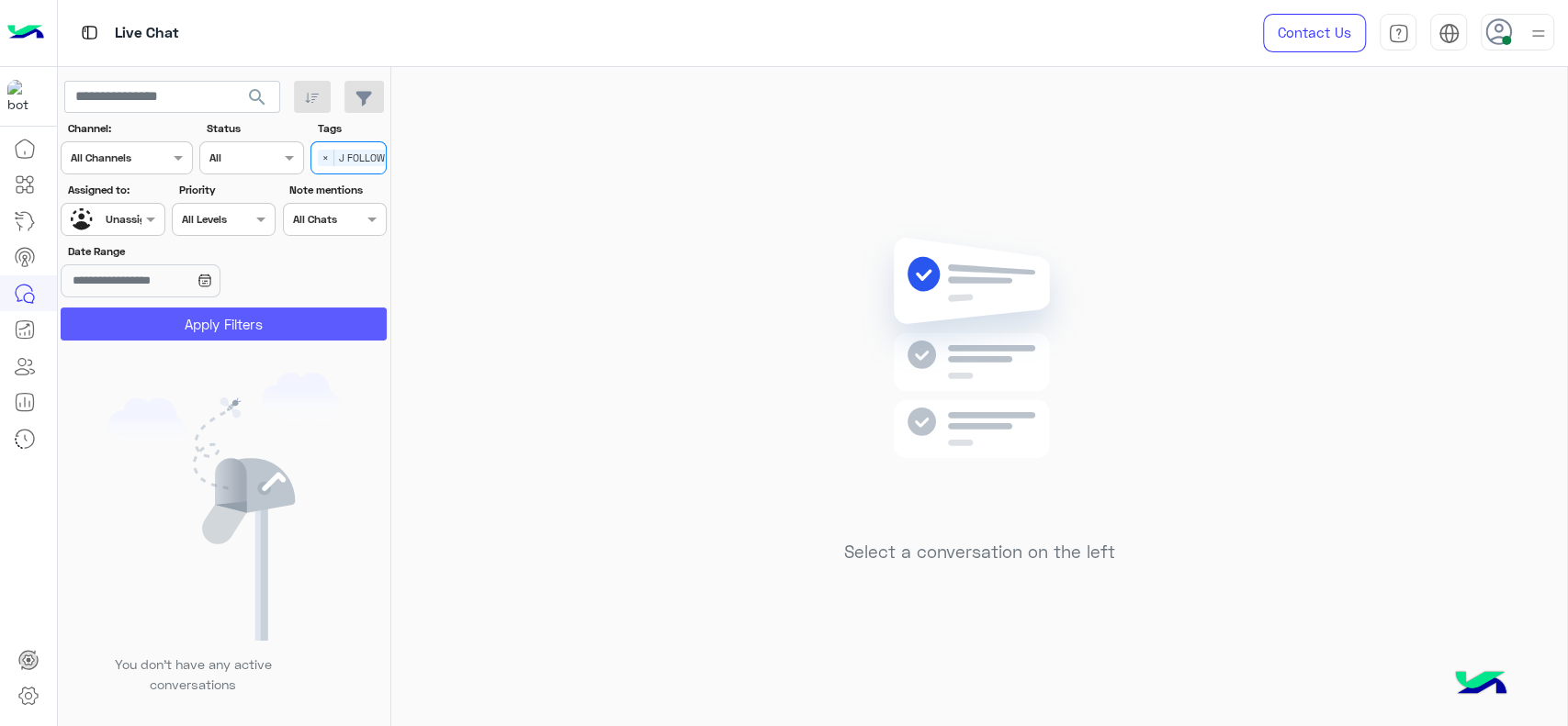
click at [290, 311] on button "Apply Filters" at bounding box center [223, 324] width 326 height 33
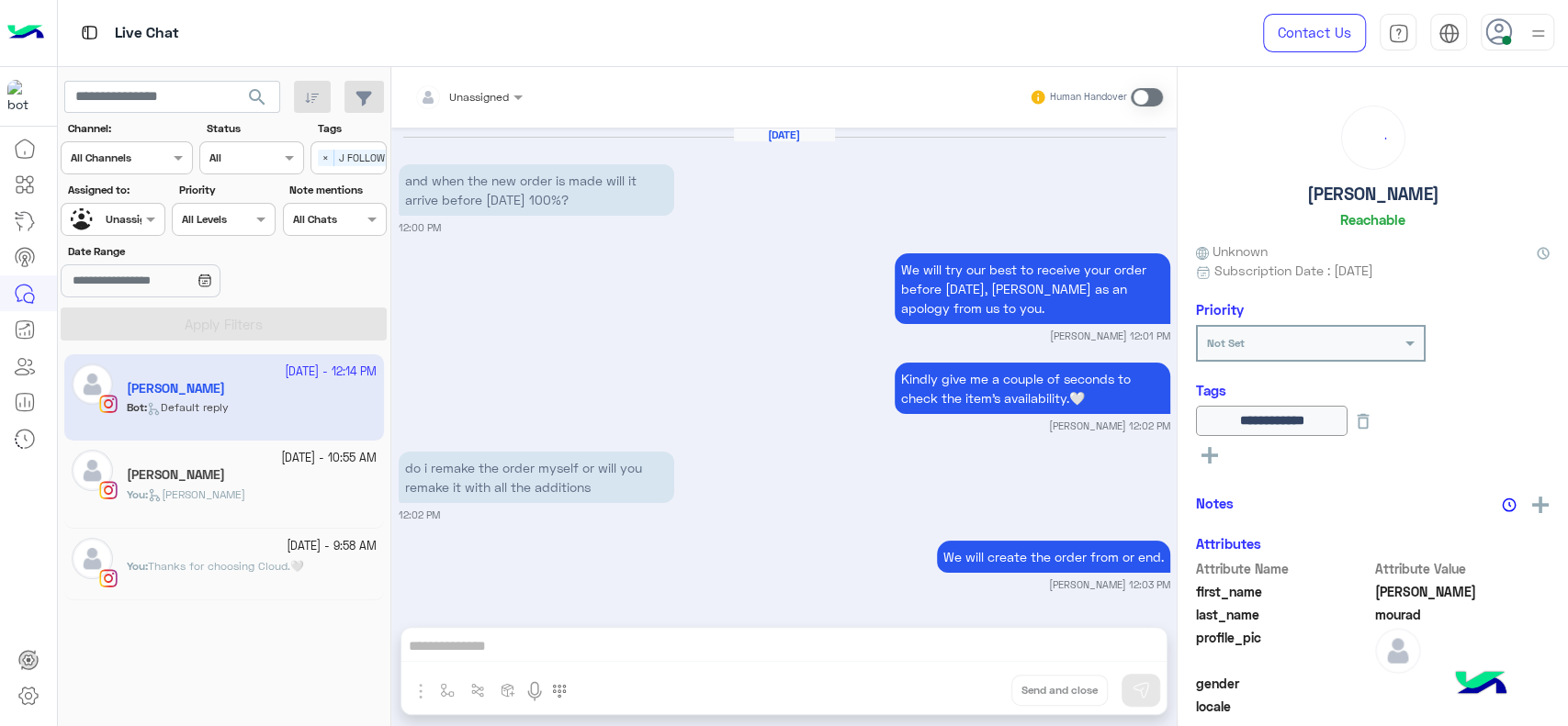
scroll to position [1479, 0]
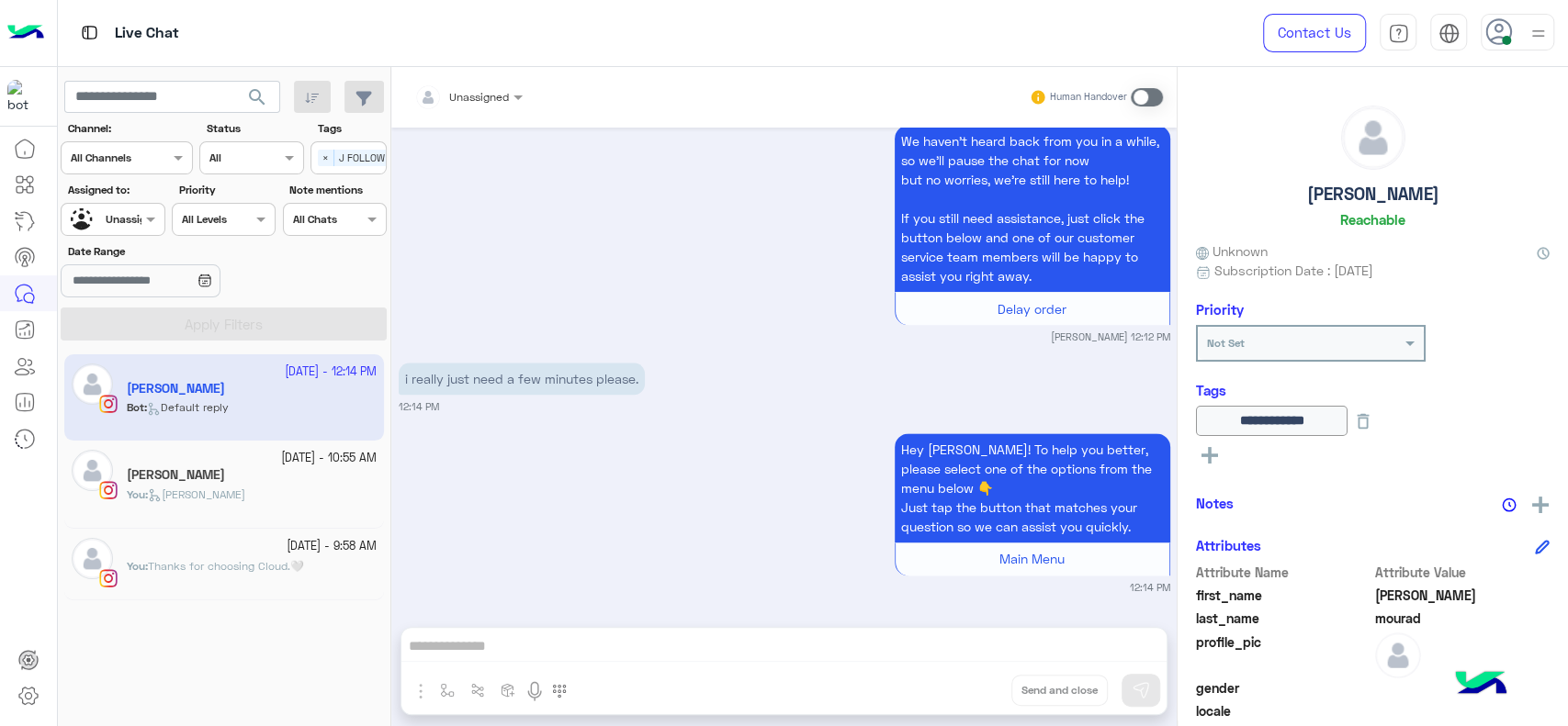
click at [499, 101] on span "Unassigned" at bounding box center [478, 97] width 59 height 14
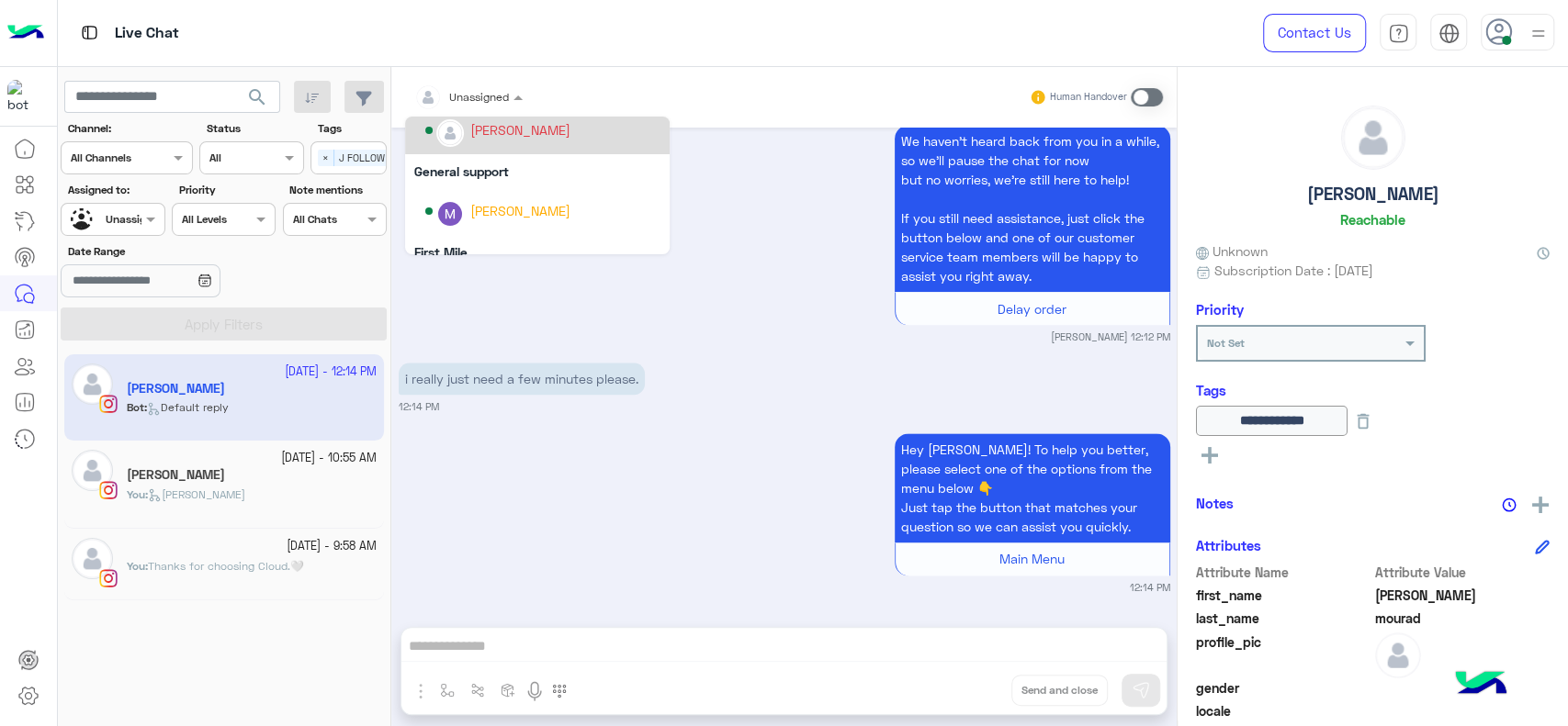
click at [502, 137] on div "[PERSON_NAME]" at bounding box center [520, 129] width 100 height 19
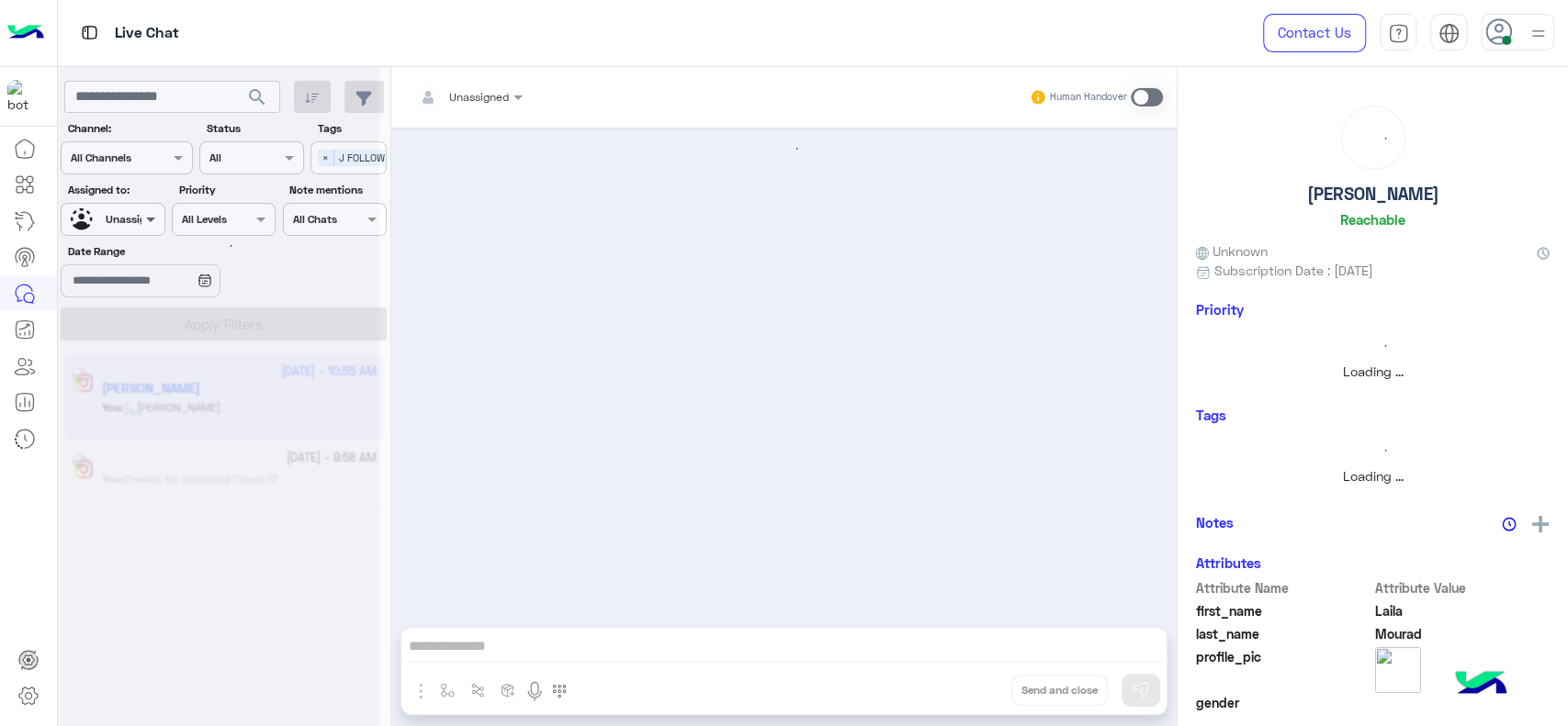
click at [144, 223] on span at bounding box center [153, 218] width 23 height 19
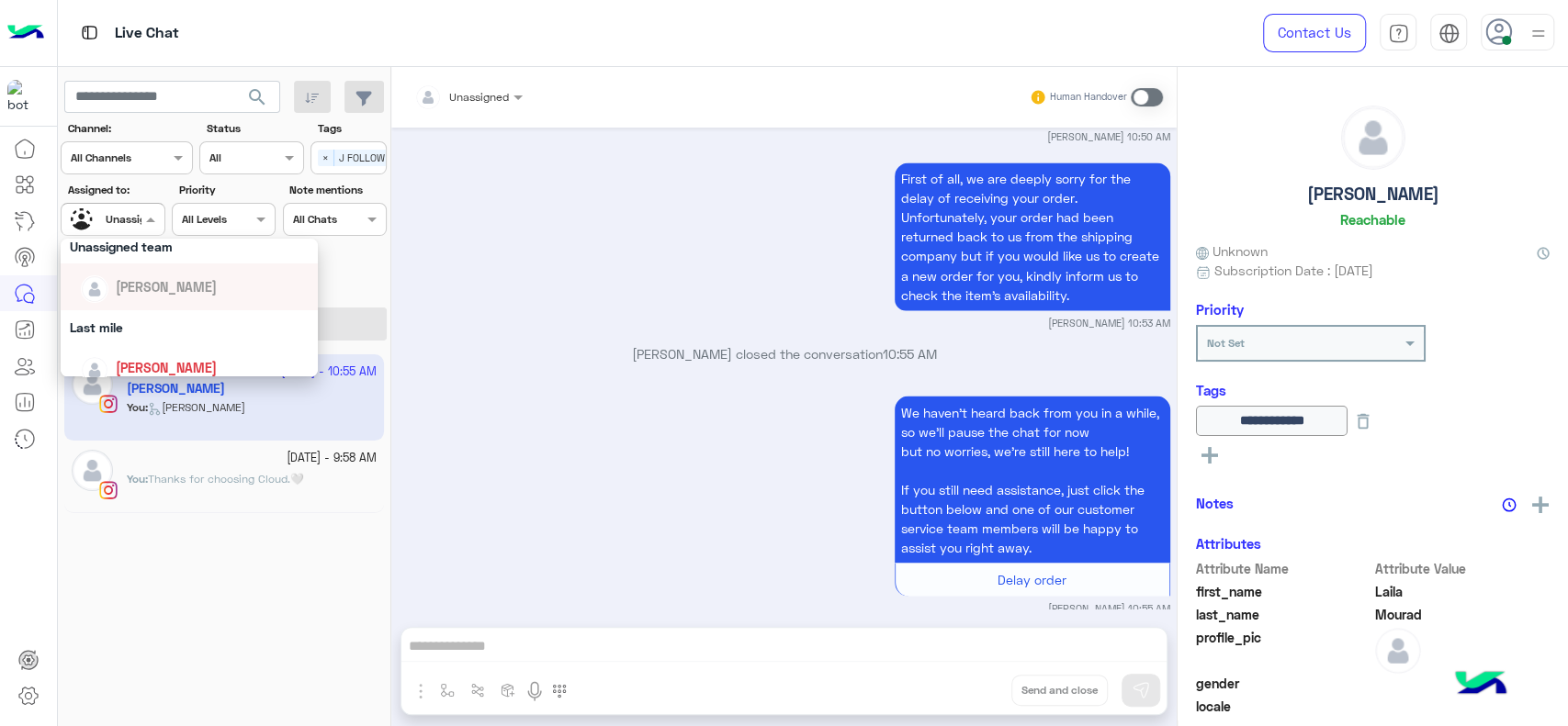
scroll to position [183, 0]
click at [155, 346] on div "[PERSON_NAME]" at bounding box center [189, 367] width 258 height 47
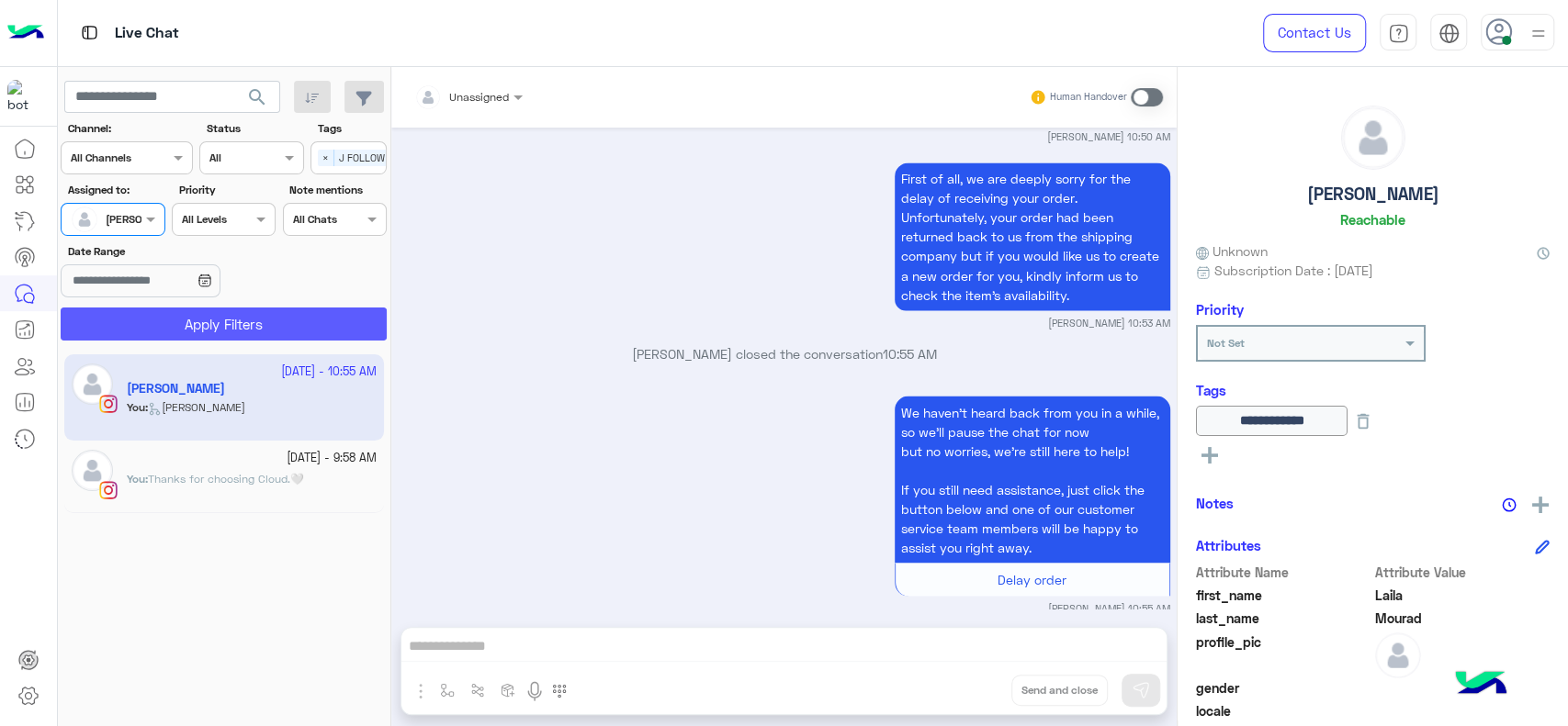
click at [358, 334] on button "Apply Filters" at bounding box center [223, 324] width 326 height 33
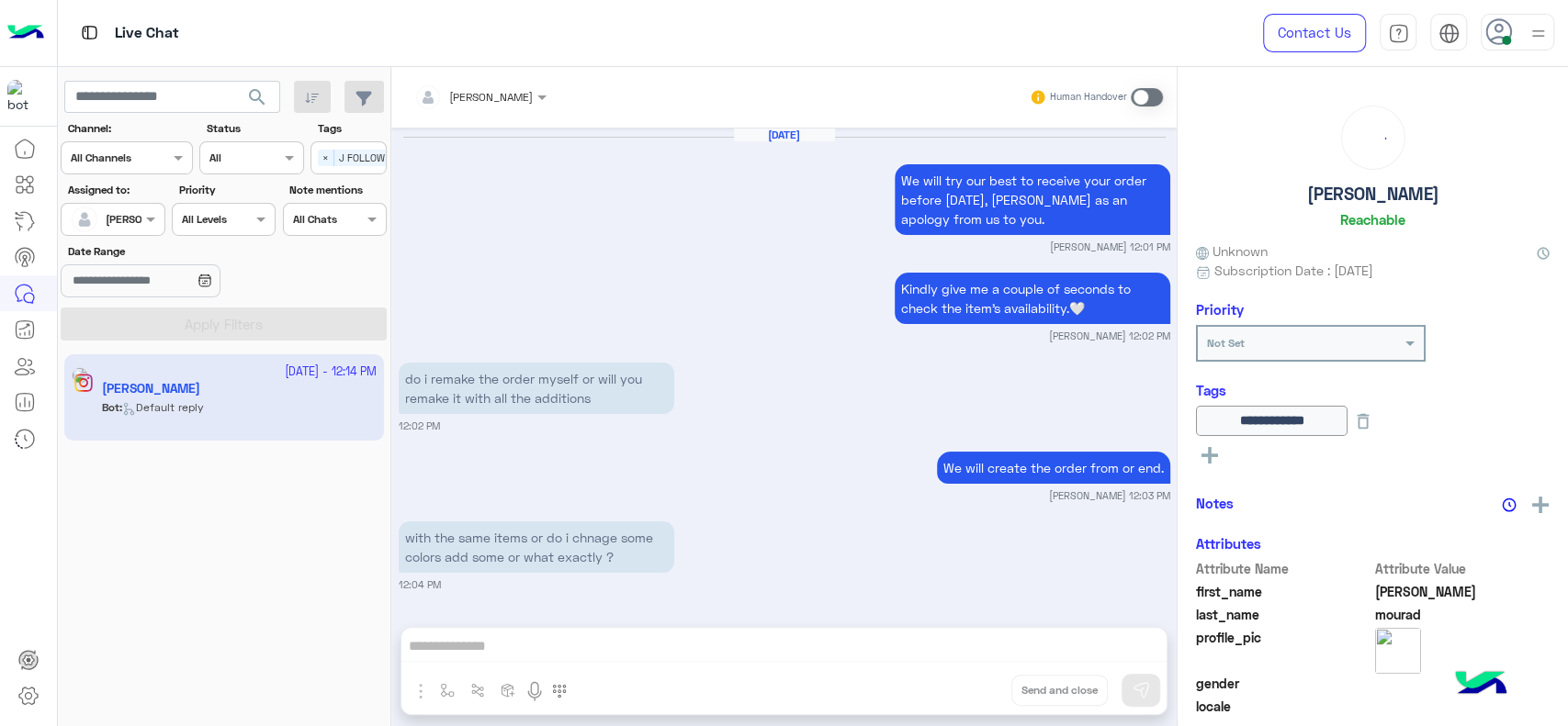
scroll to position [1436, 0]
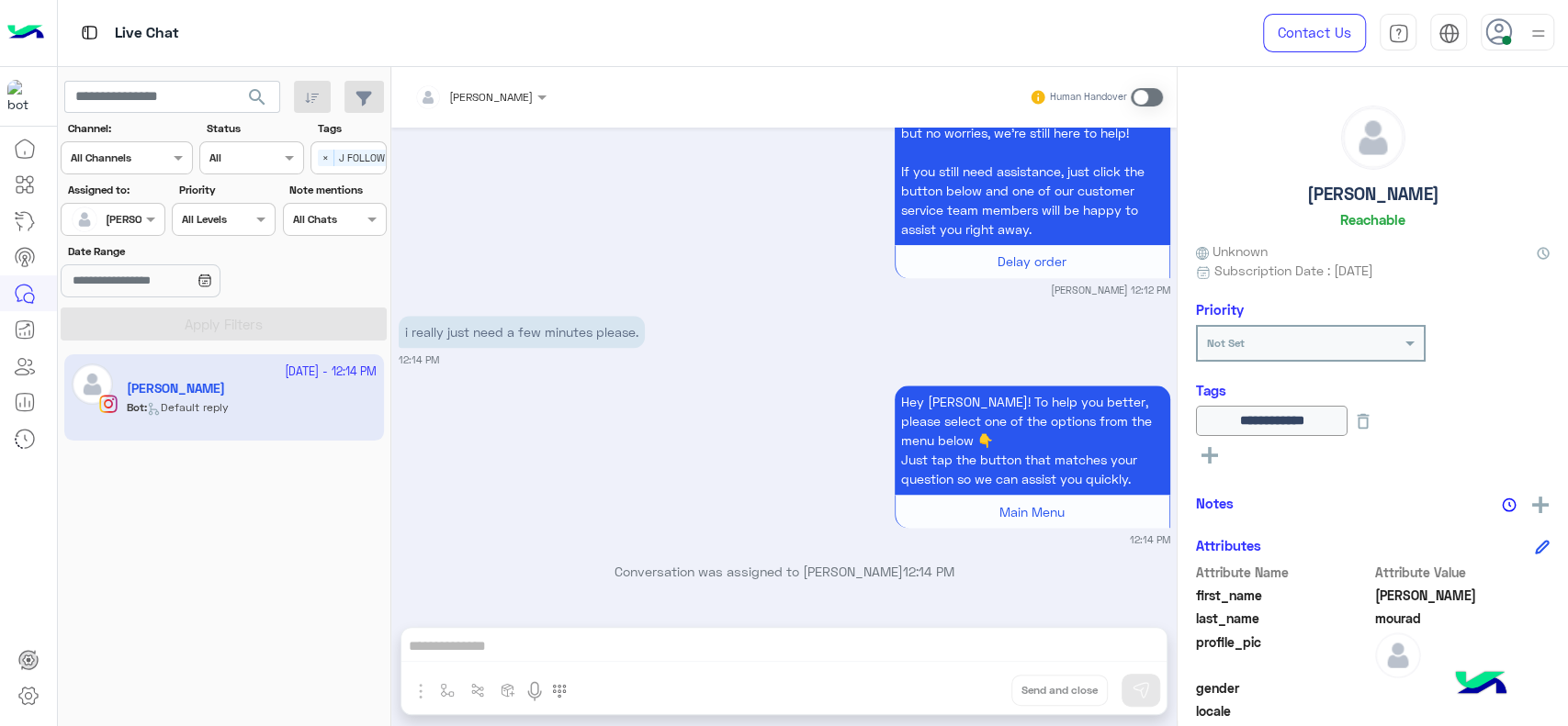
click at [322, 157] on span "×" at bounding box center [326, 157] width 17 height 17
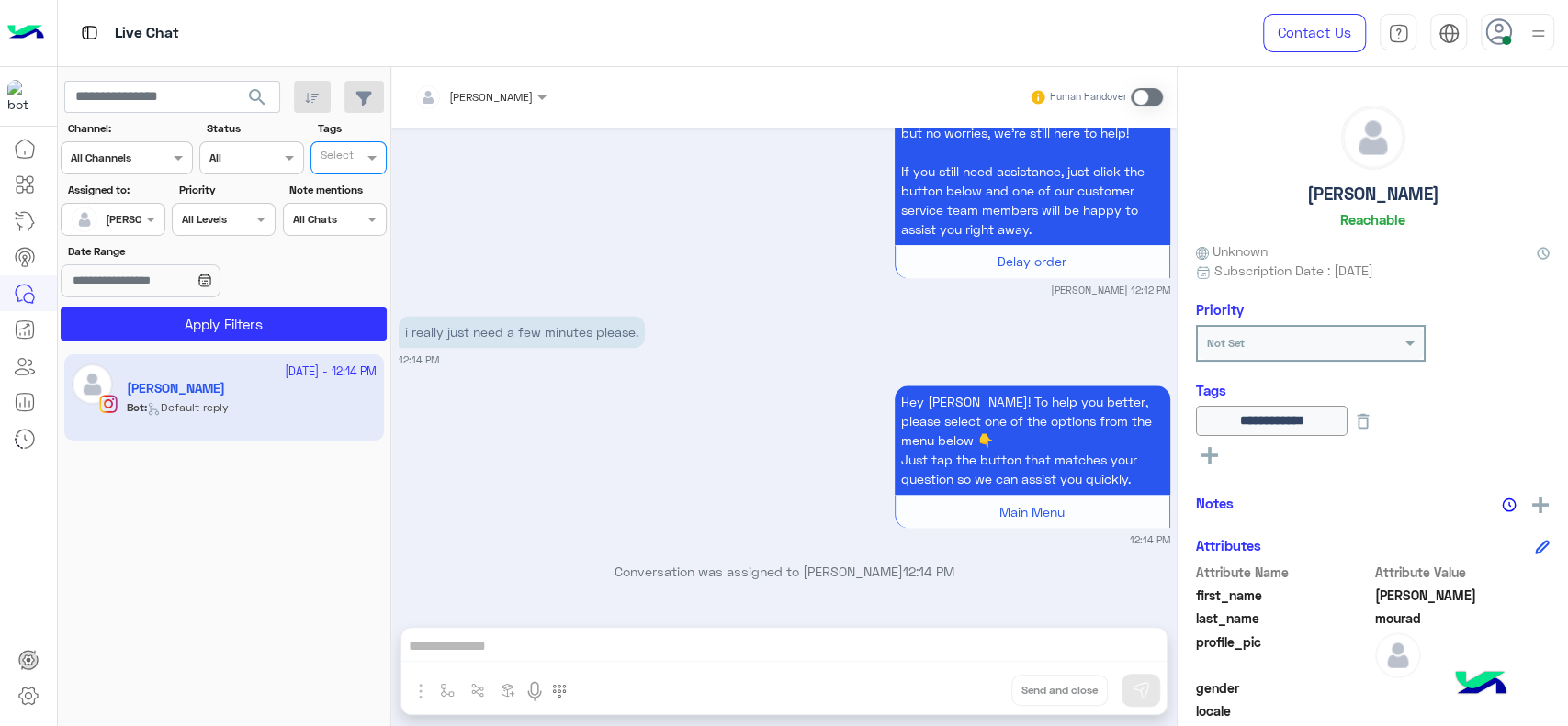
scroll to position [0, 0]
click at [257, 320] on button "Apply Filters" at bounding box center [223, 324] width 326 height 33
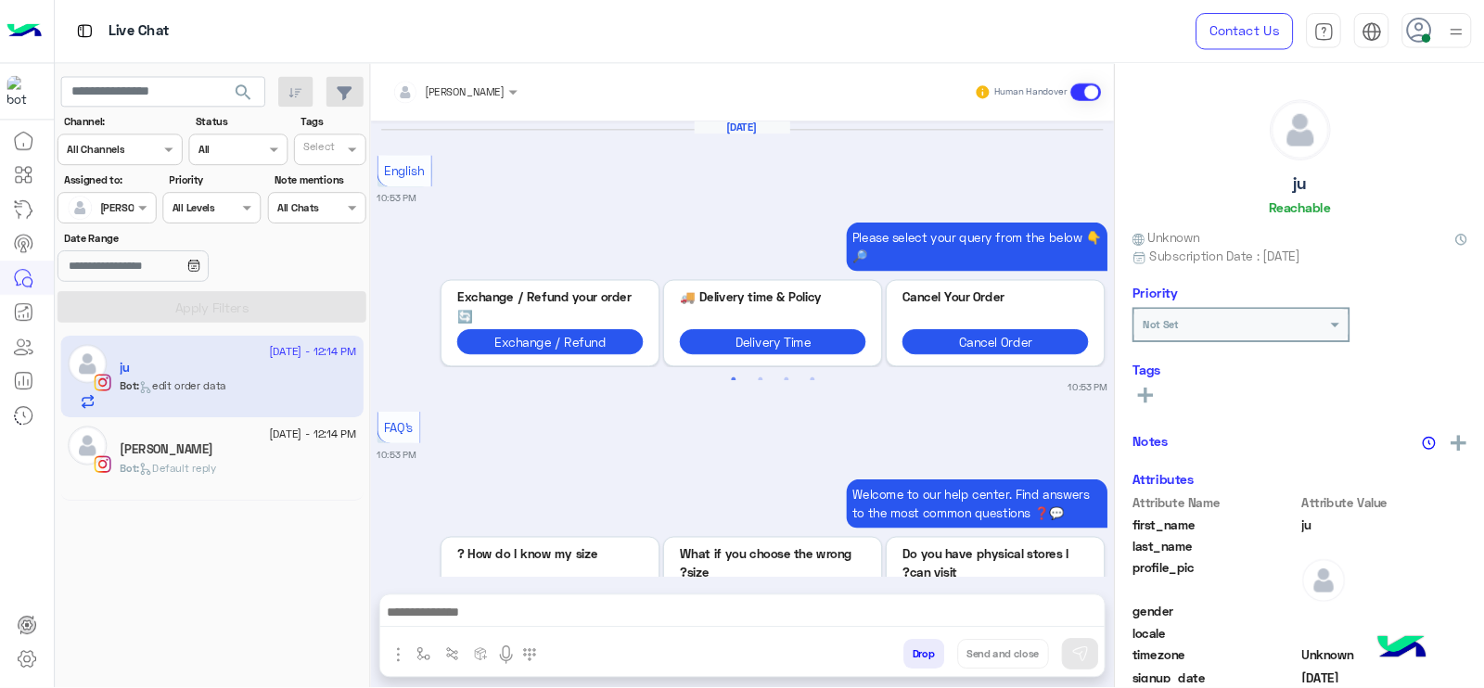
scroll to position [2067, 0]
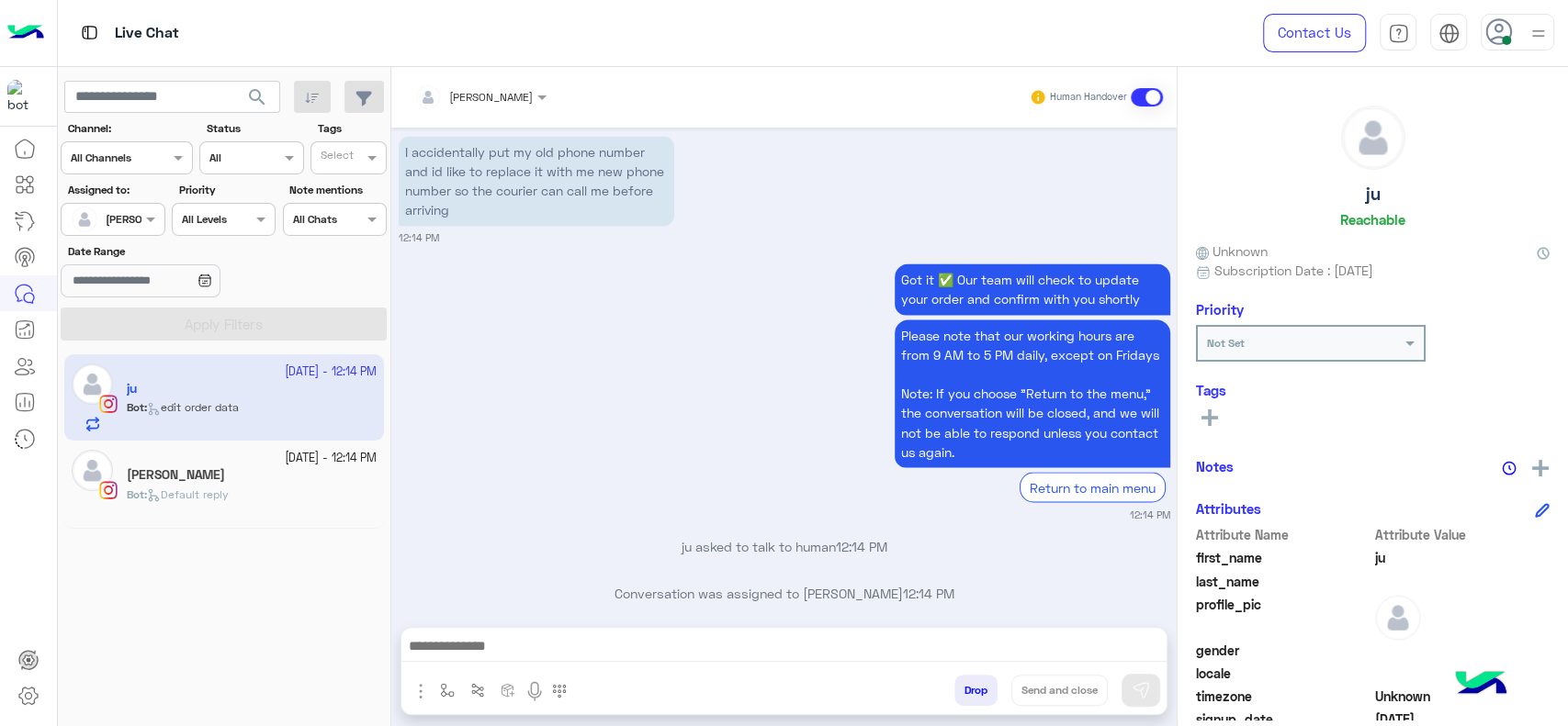
click at [448, 677] on button "button" at bounding box center [448, 689] width 31 height 31
click at [461, 651] on input "text" at bounding box center [478, 647] width 72 height 17
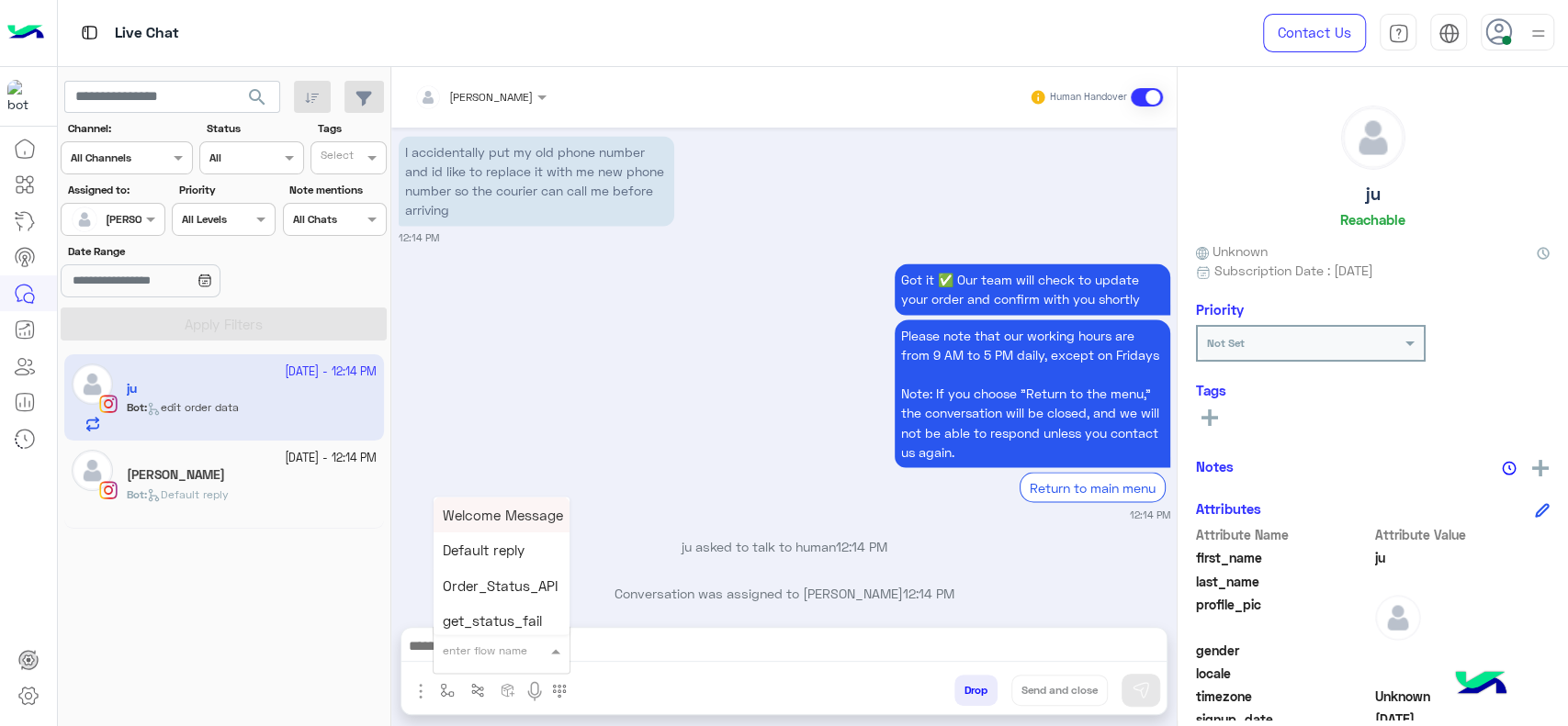
type input "*"
click at [498, 579] on span "J Greeting" at bounding box center [475, 581] width 66 height 17
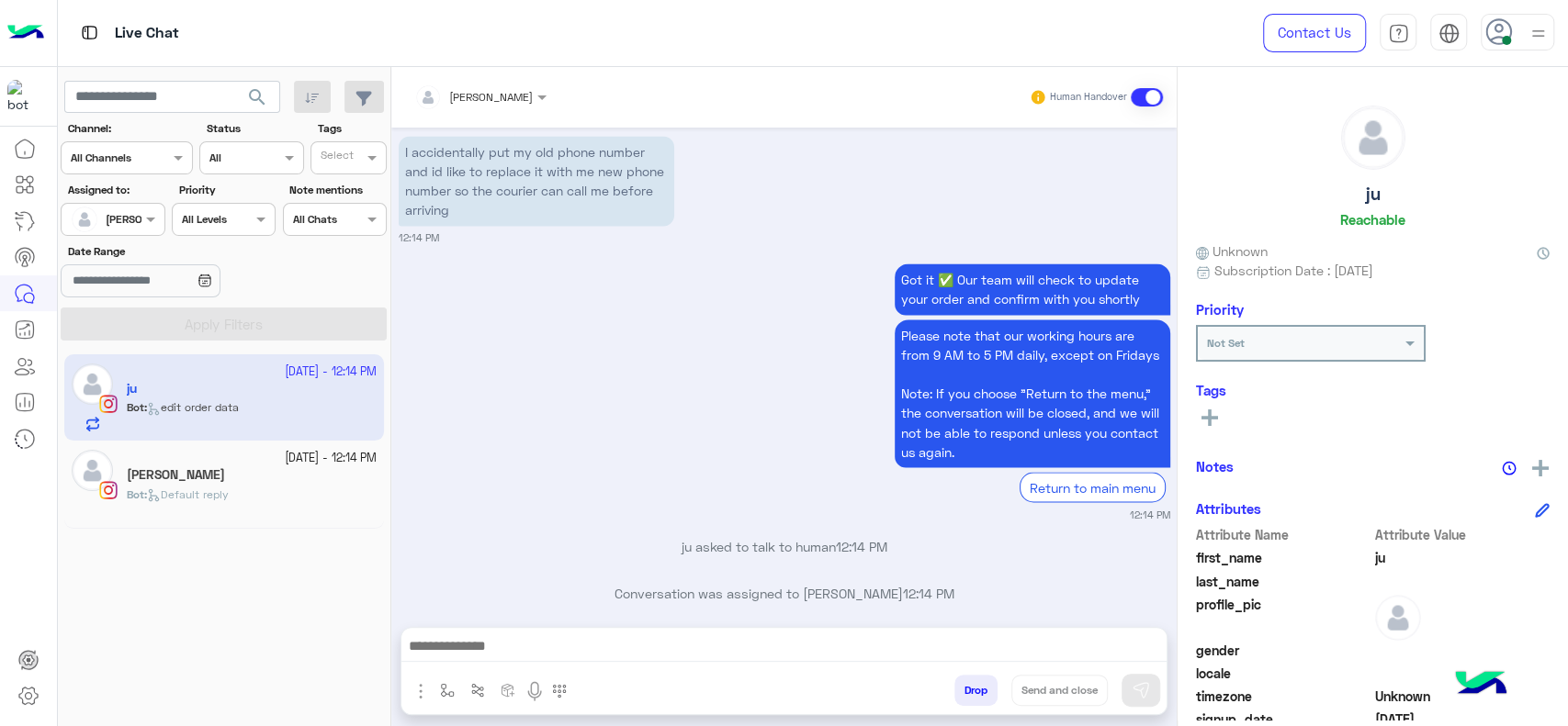
type textarea "**********"
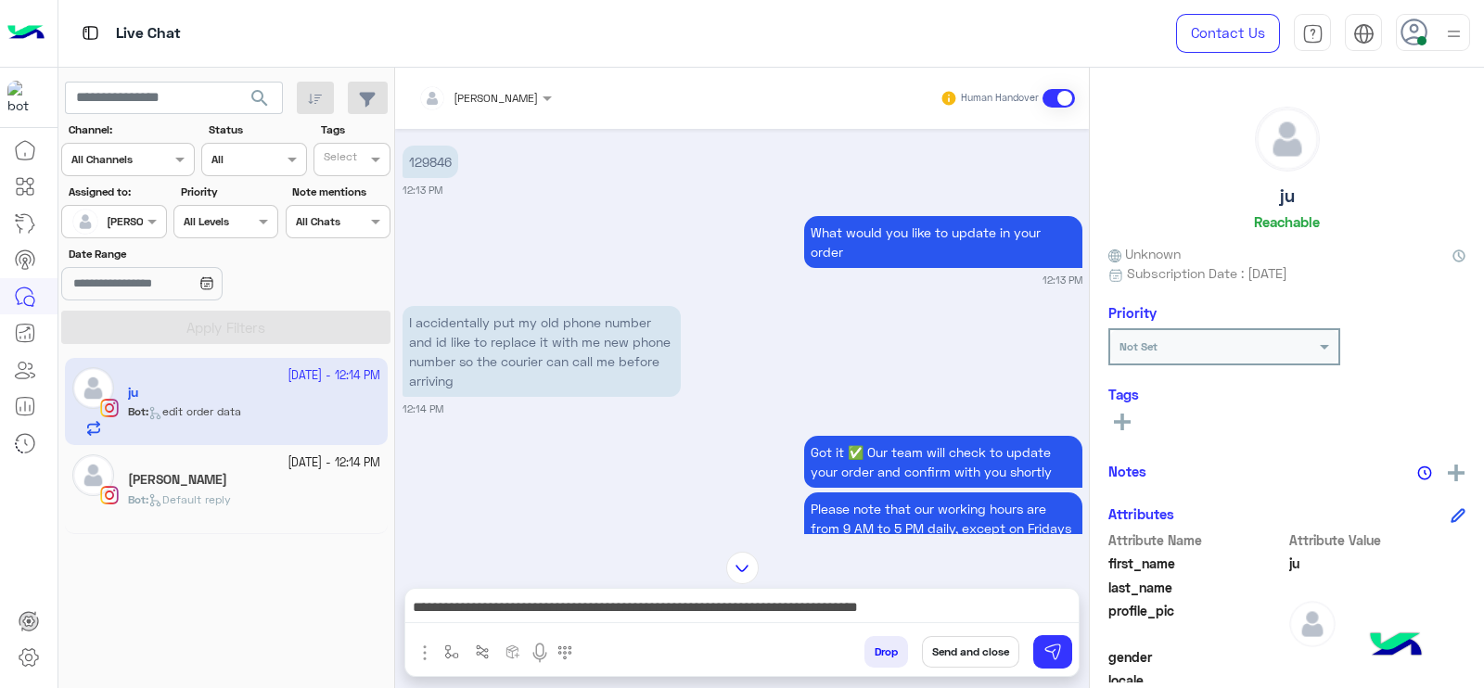
scroll to position [1932, 0]
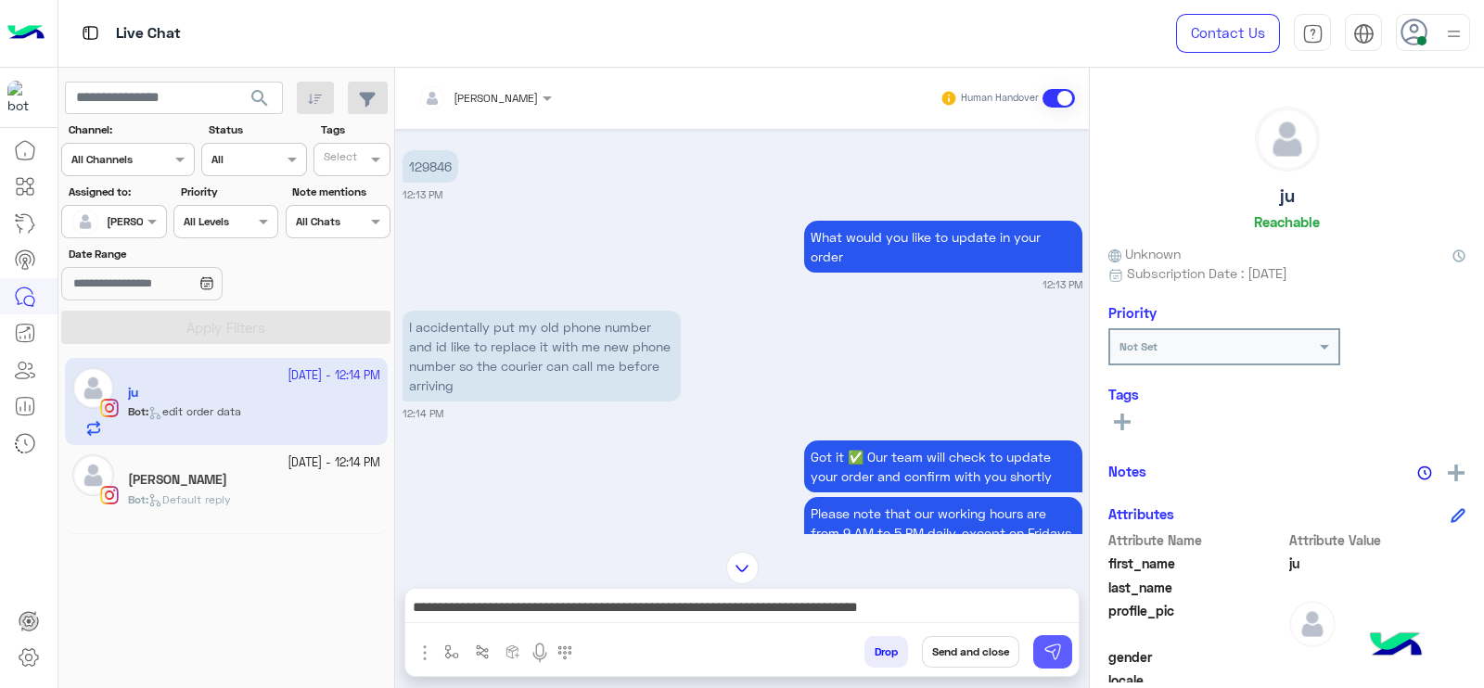
click at [1054, 660] on img at bounding box center [1052, 652] width 19 height 19
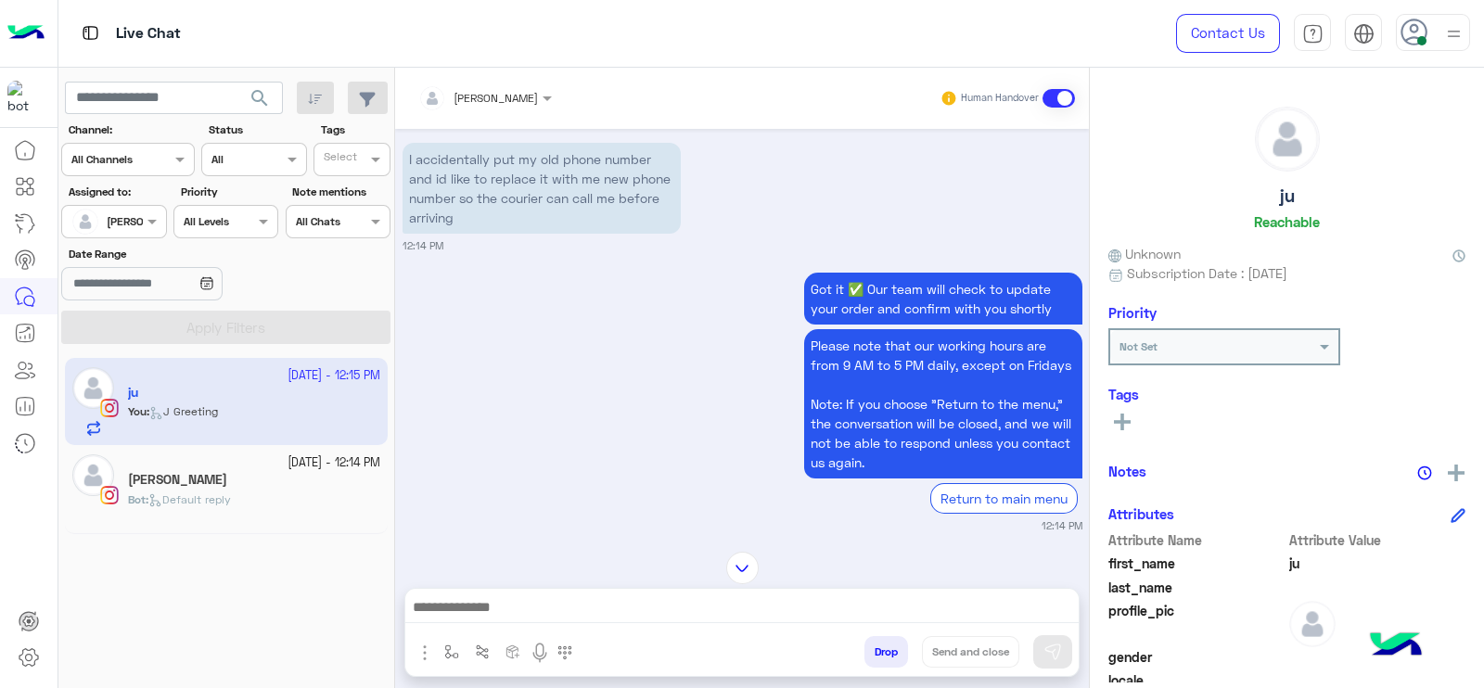
scroll to position [1998, 0]
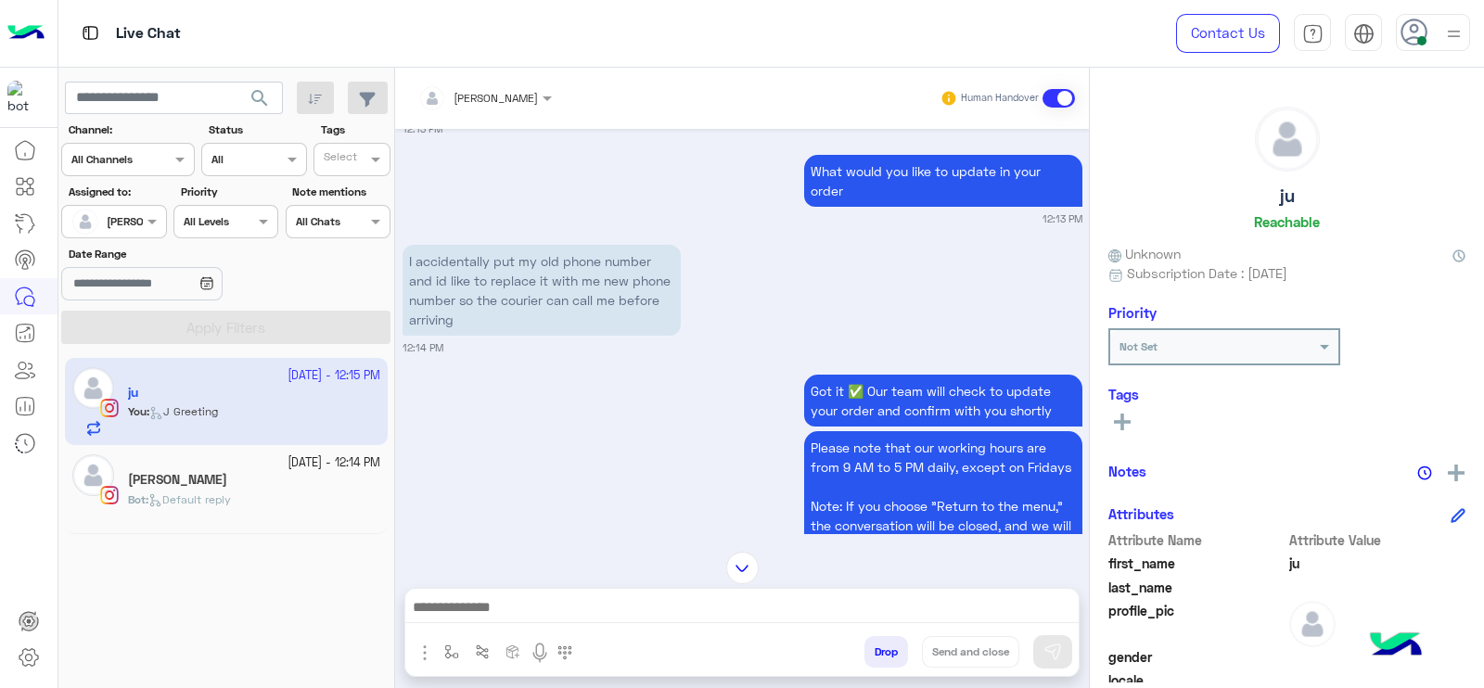
click at [359, 467] on small "27 September - 12:14 PM" at bounding box center [333, 463] width 93 height 18
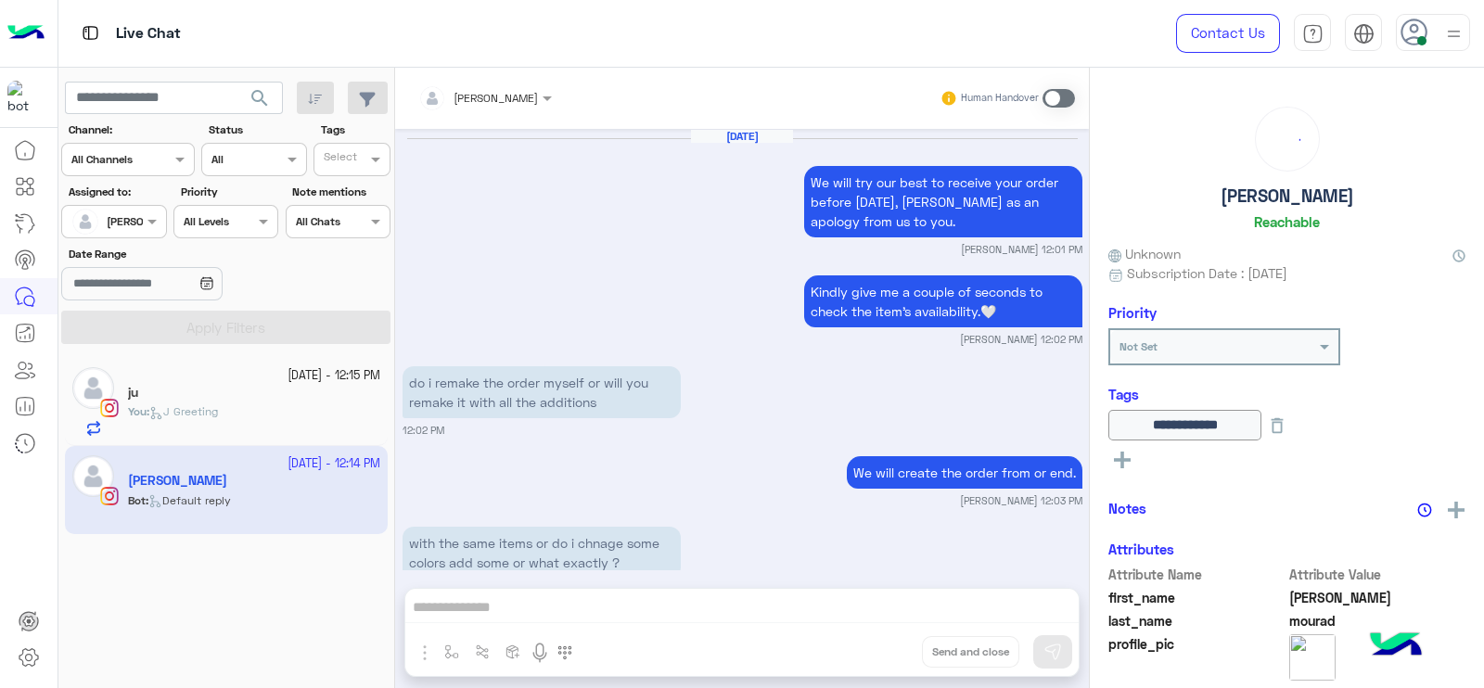
scroll to position [1495, 0]
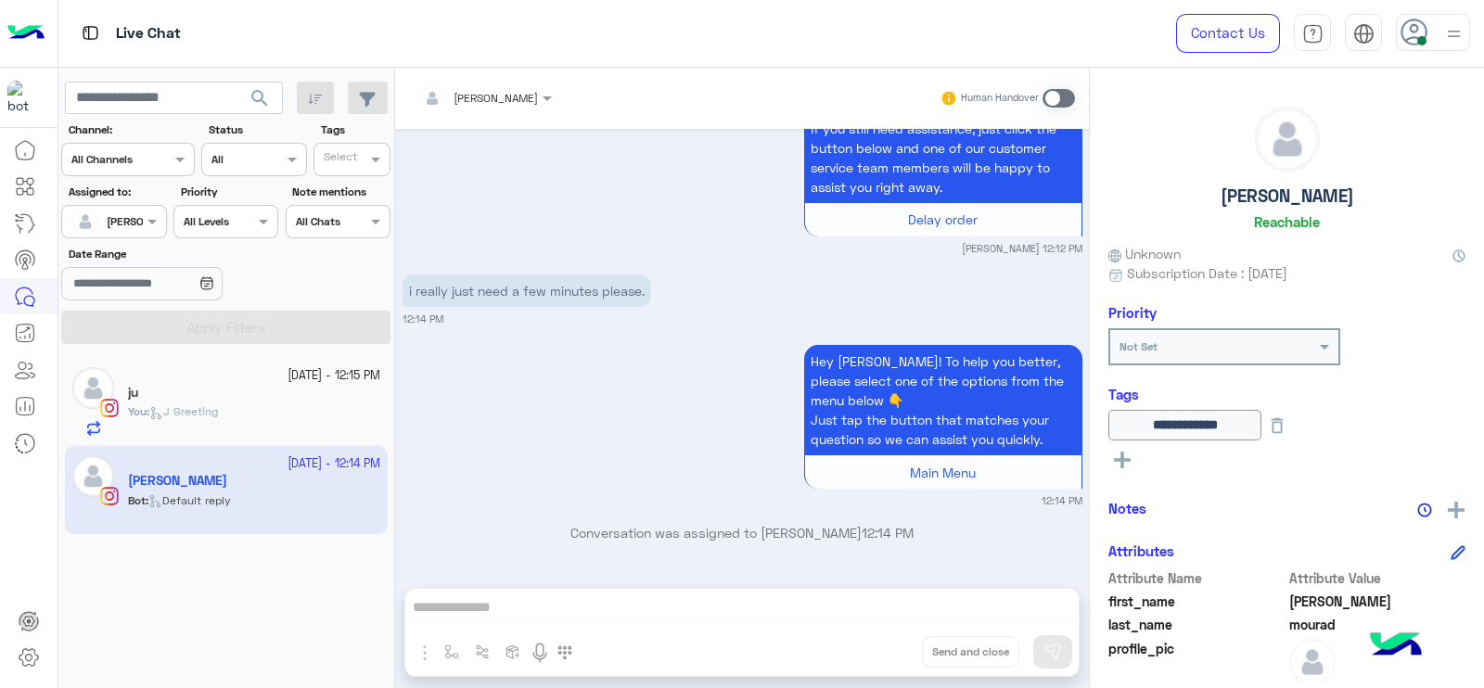
click at [1050, 98] on span at bounding box center [1058, 98] width 32 height 19
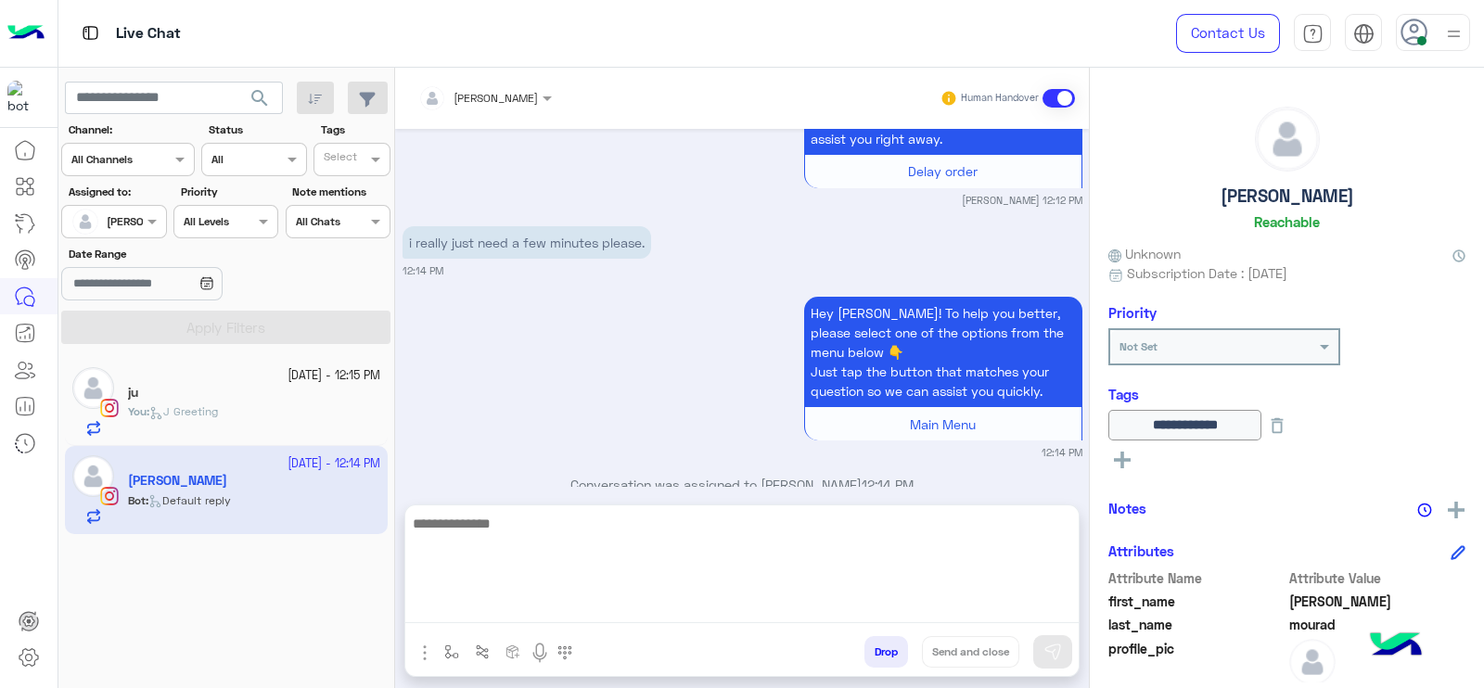
click at [694, 599] on textarea at bounding box center [741, 567] width 673 height 111
type textarea "**********"
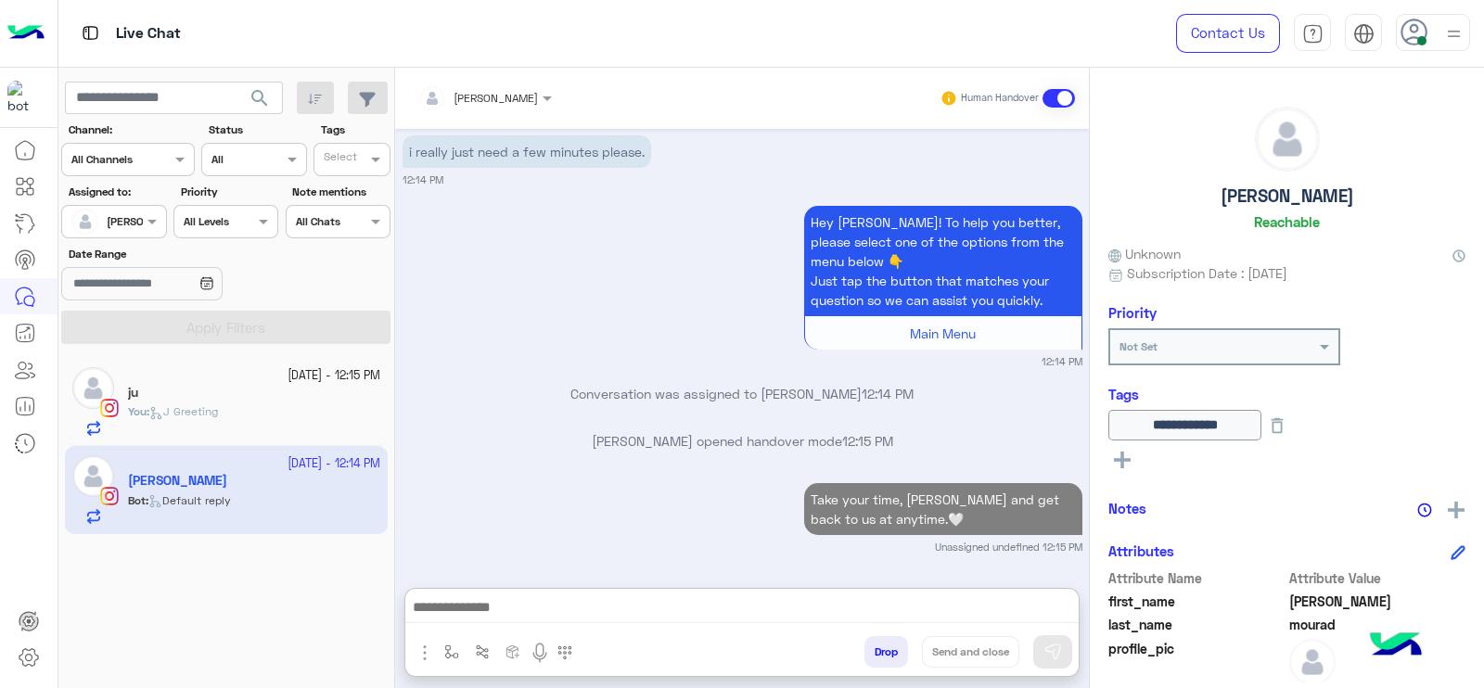
click at [347, 414] on div "You : J Greeting" at bounding box center [254, 419] width 252 height 32
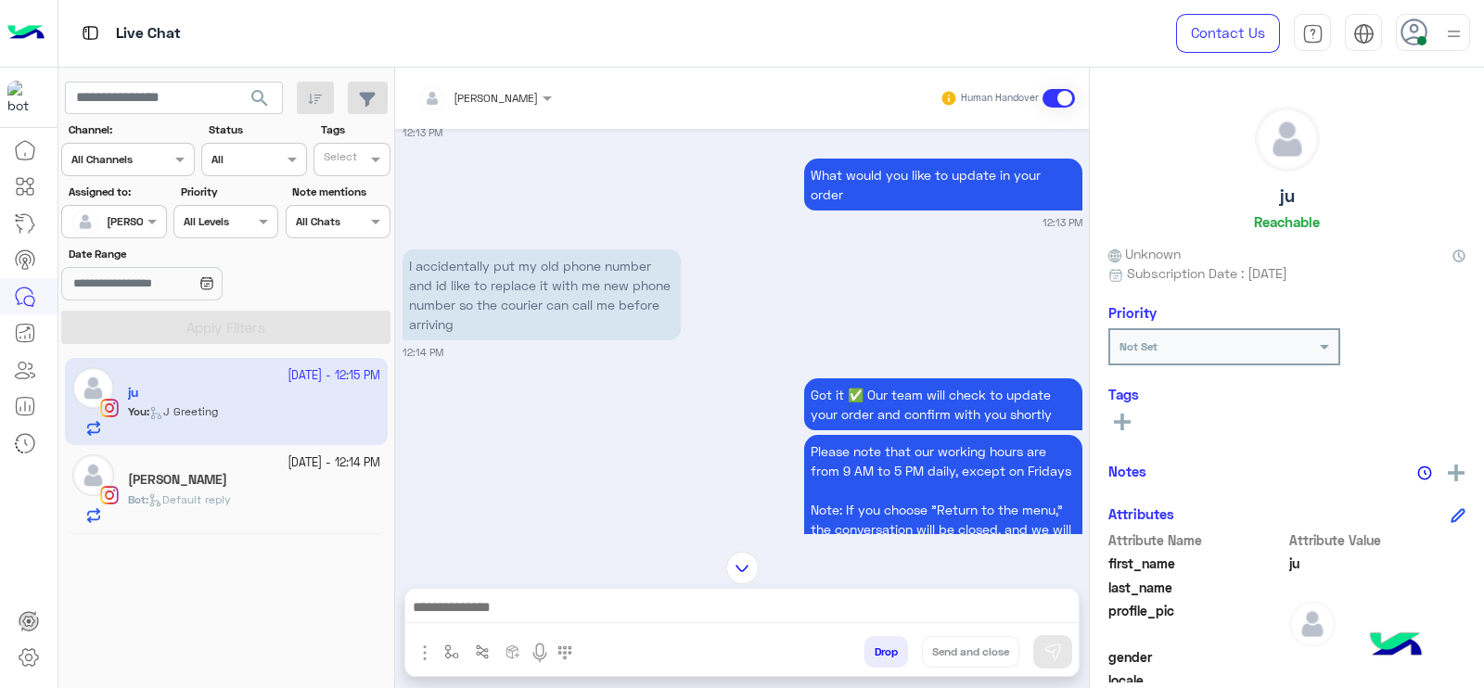
scroll to position [1668, 0]
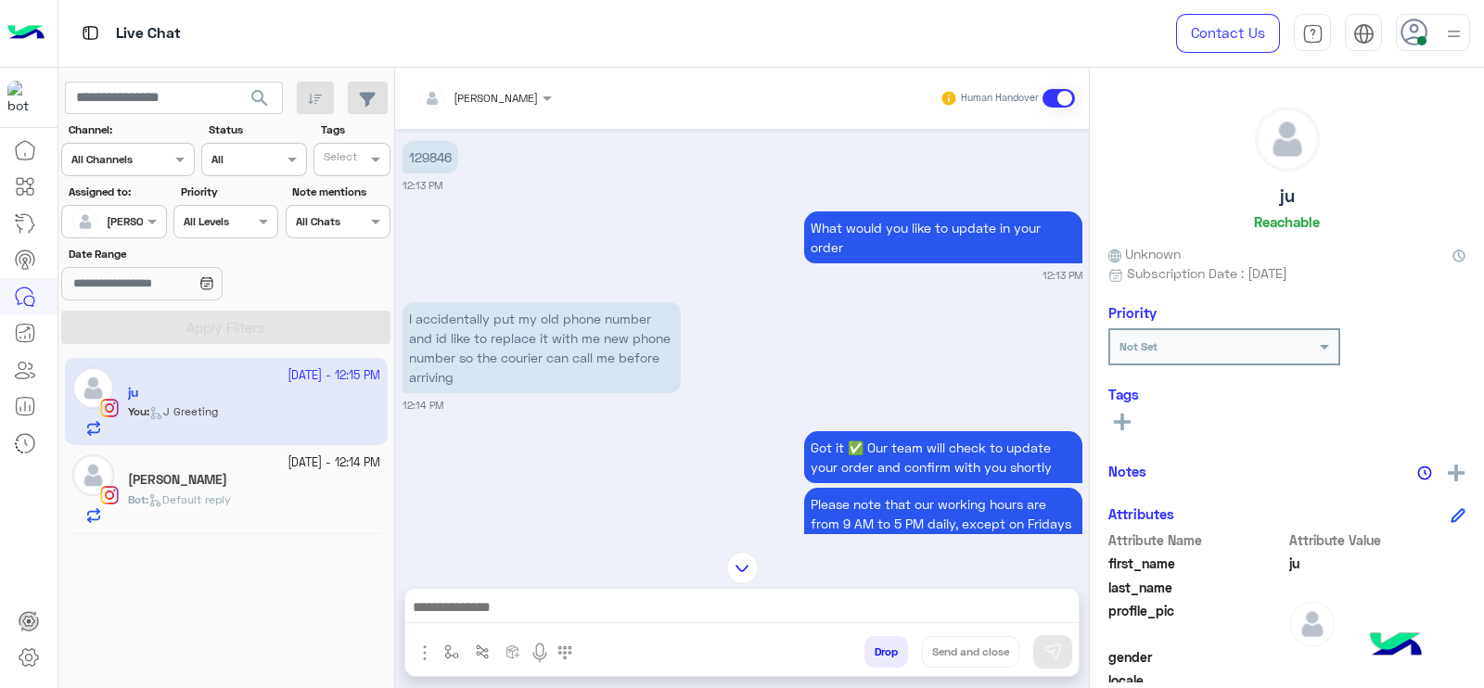
click at [502, 75] on div "Jana Aboelseoud Human Handover" at bounding box center [742, 98] width 694 height 61
click at [491, 99] on input "text" at bounding box center [461, 95] width 86 height 17
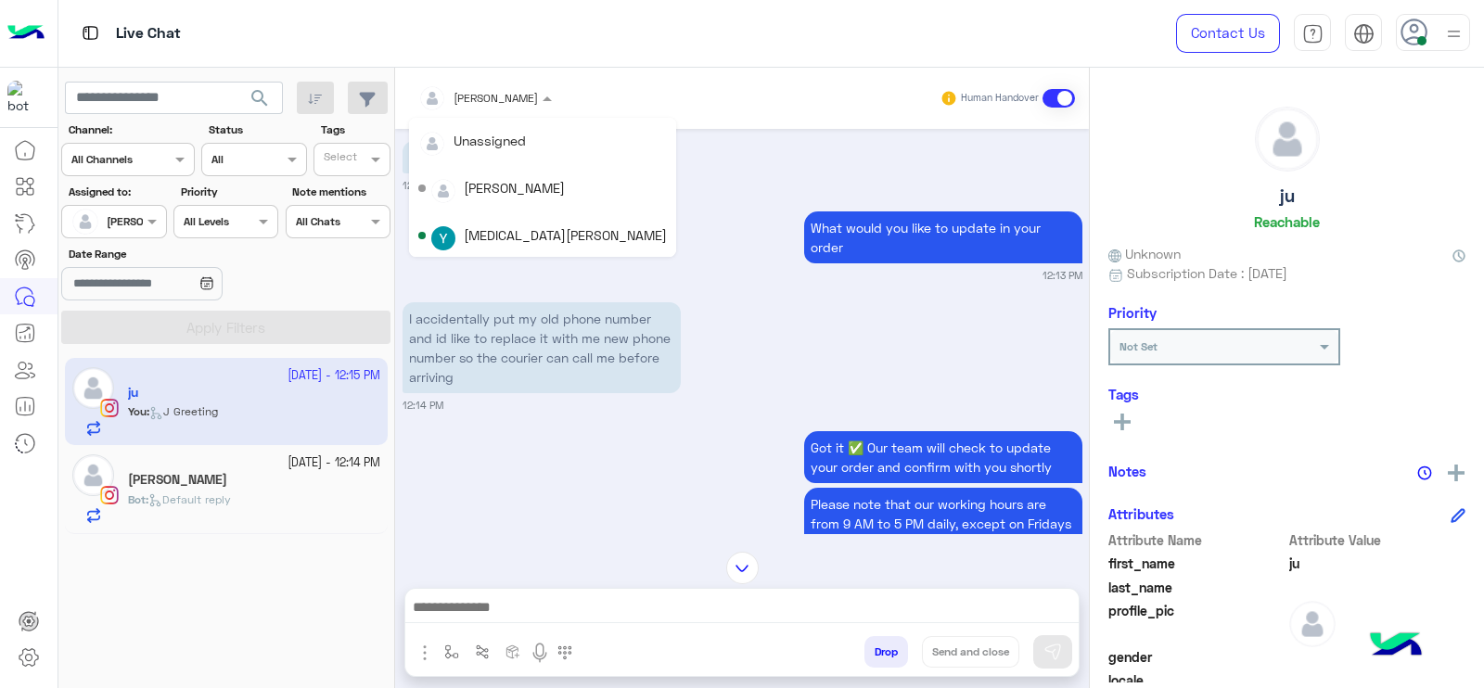
scroll to position [329, 0]
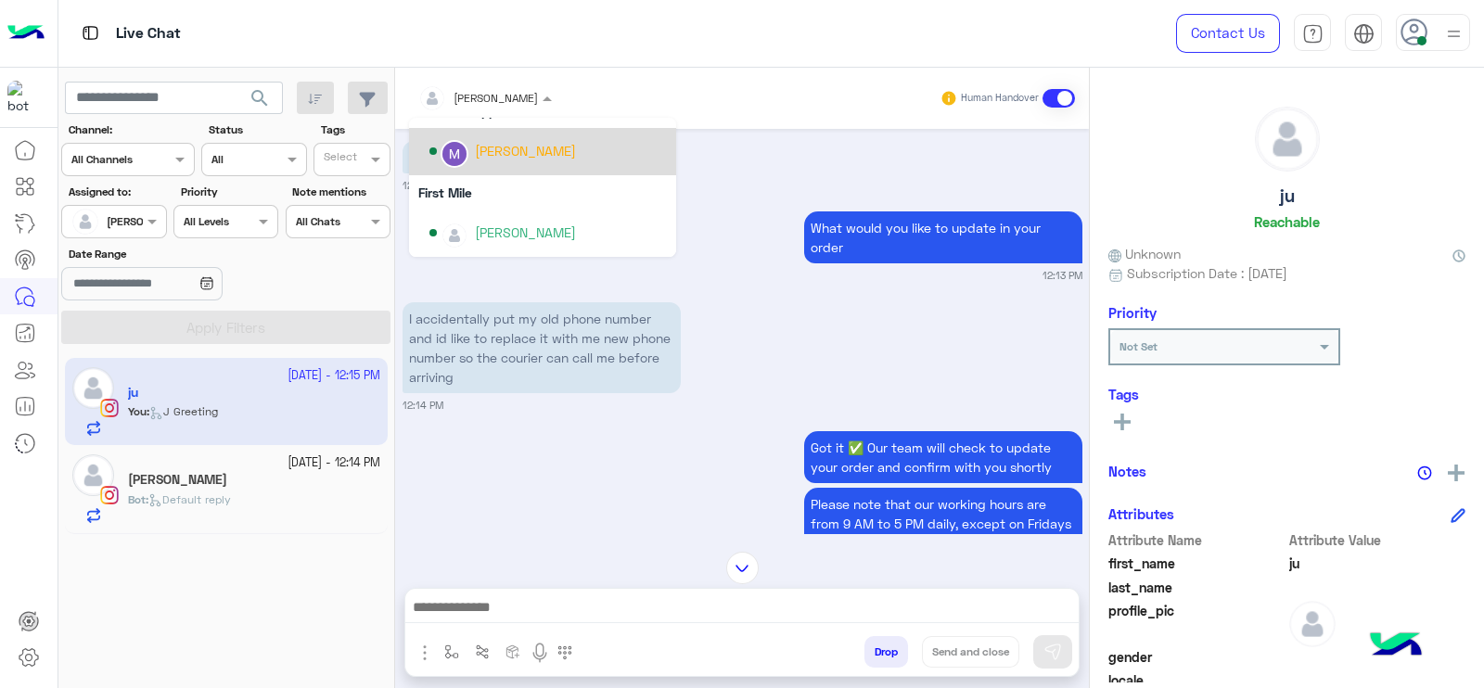
click at [508, 162] on div "Marex George" at bounding box center [547, 151] width 237 height 32
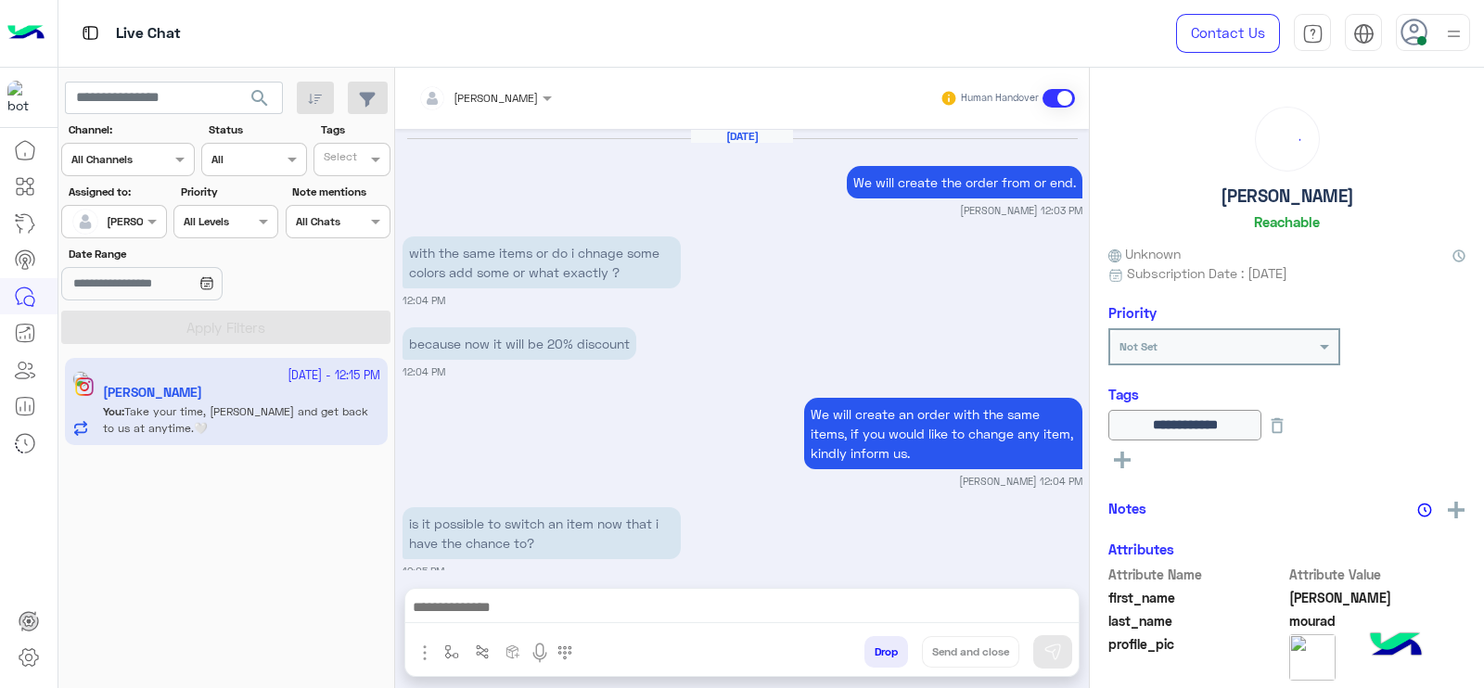
scroll to position [1391, 0]
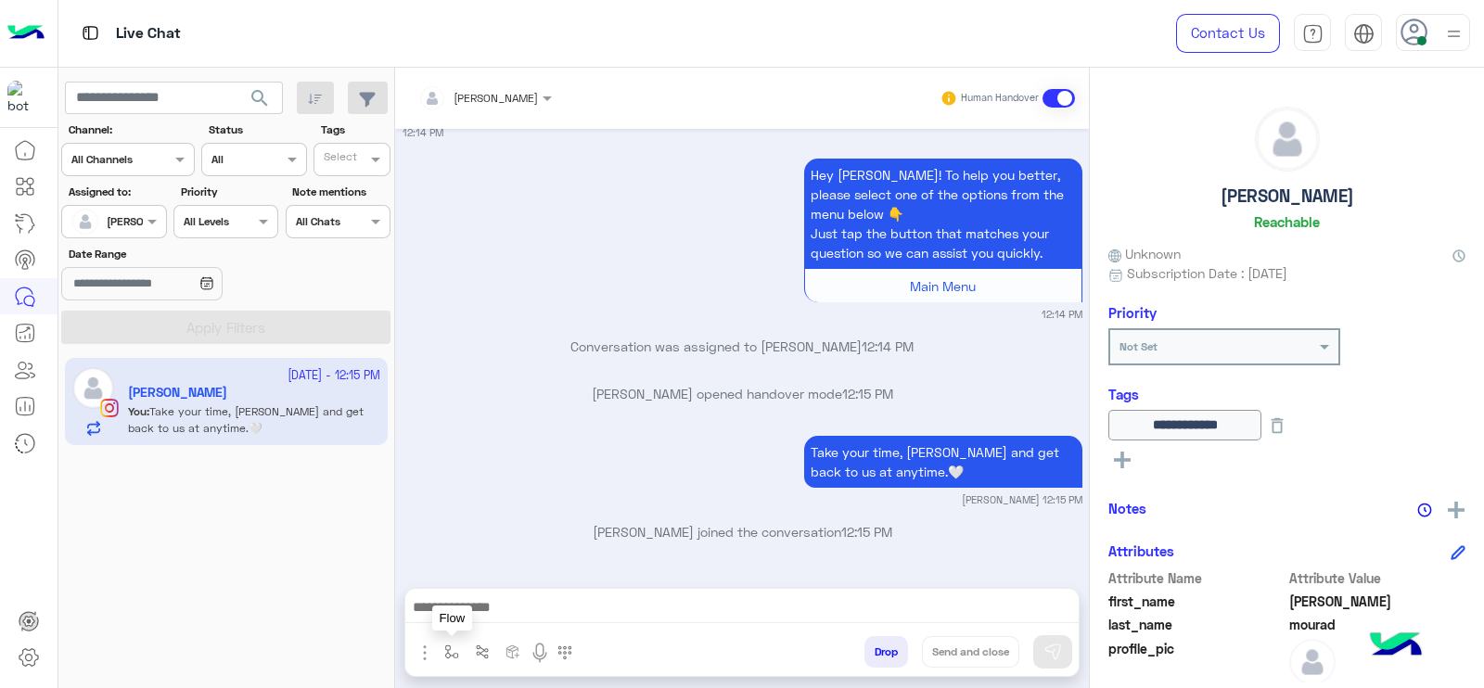
click at [450, 653] on img "button" at bounding box center [451, 651] width 15 height 15
click at [468, 610] on input "text" at bounding box center [483, 608] width 73 height 17
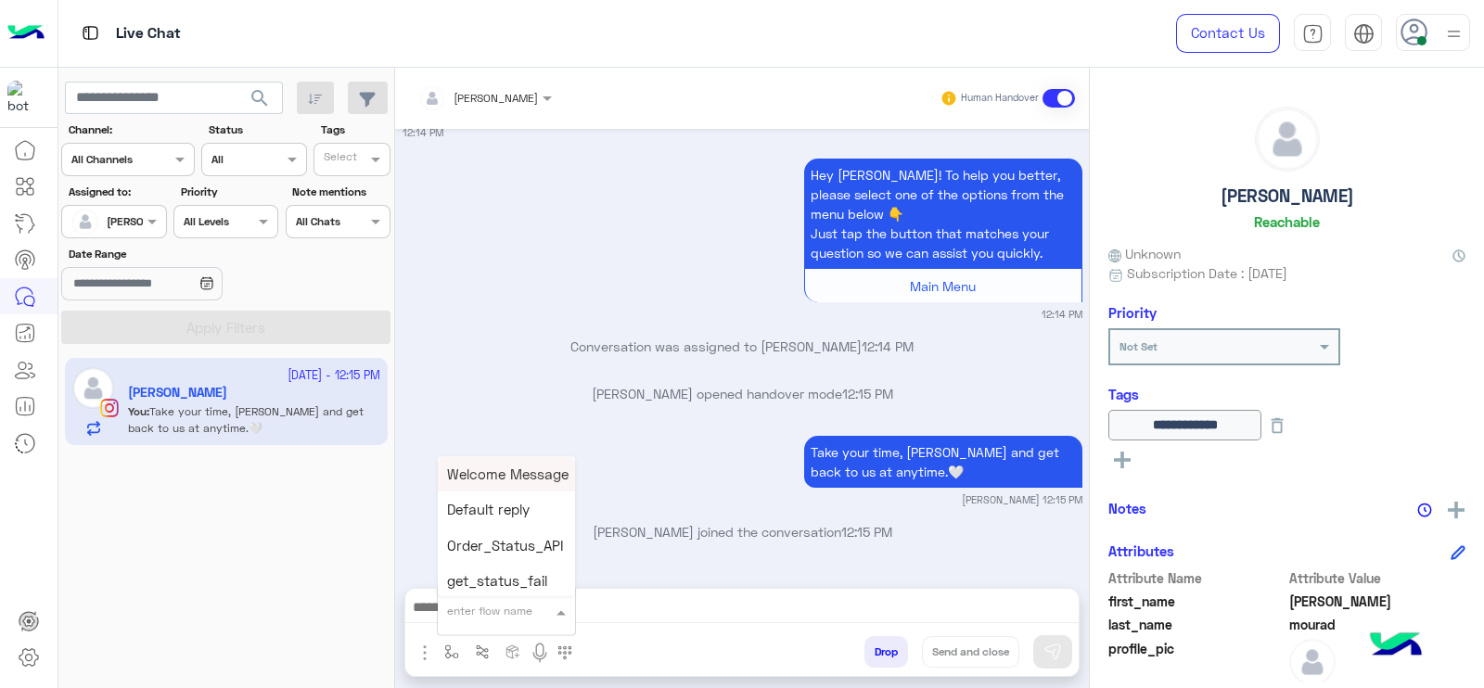
type input "*"
click at [466, 575] on span "[PERSON_NAME]" at bounding box center [500, 577] width 106 height 17
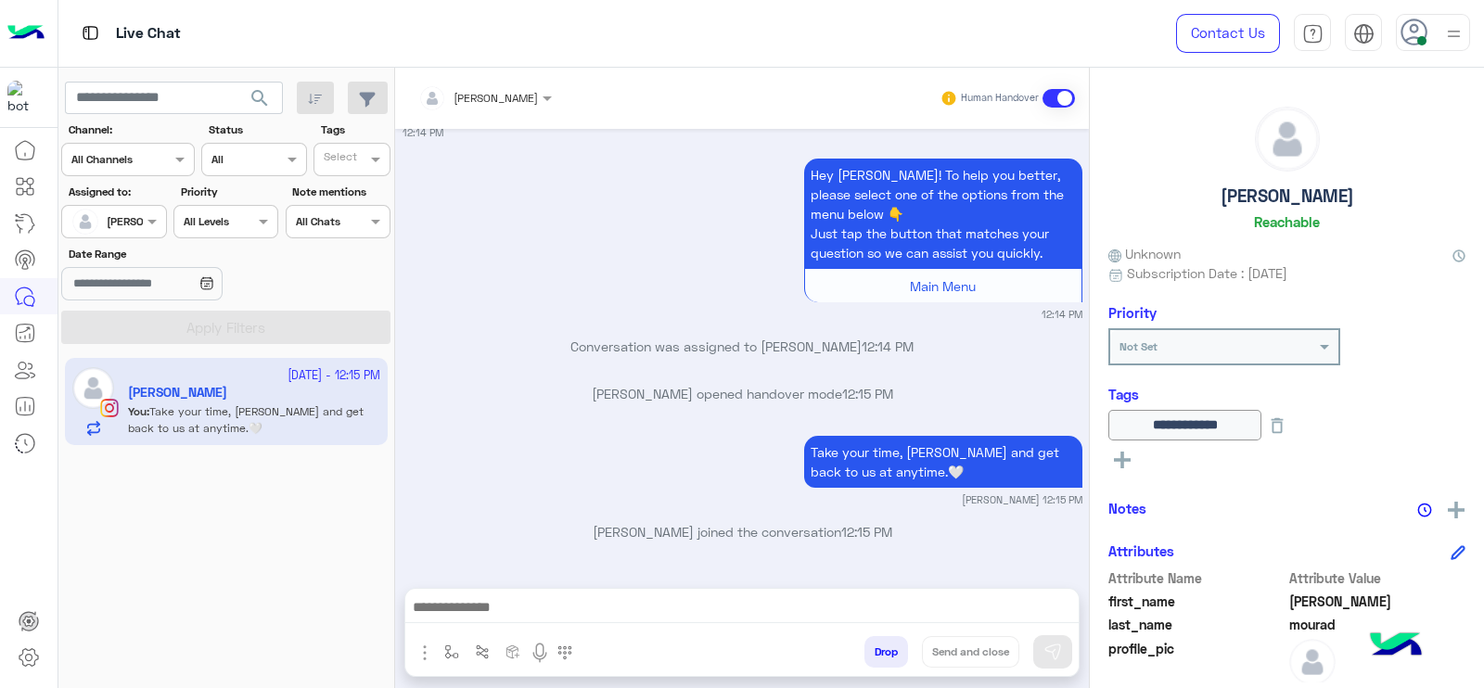
type textarea "**********"
click at [946, 640] on button "Send and close" at bounding box center [970, 652] width 97 height 32
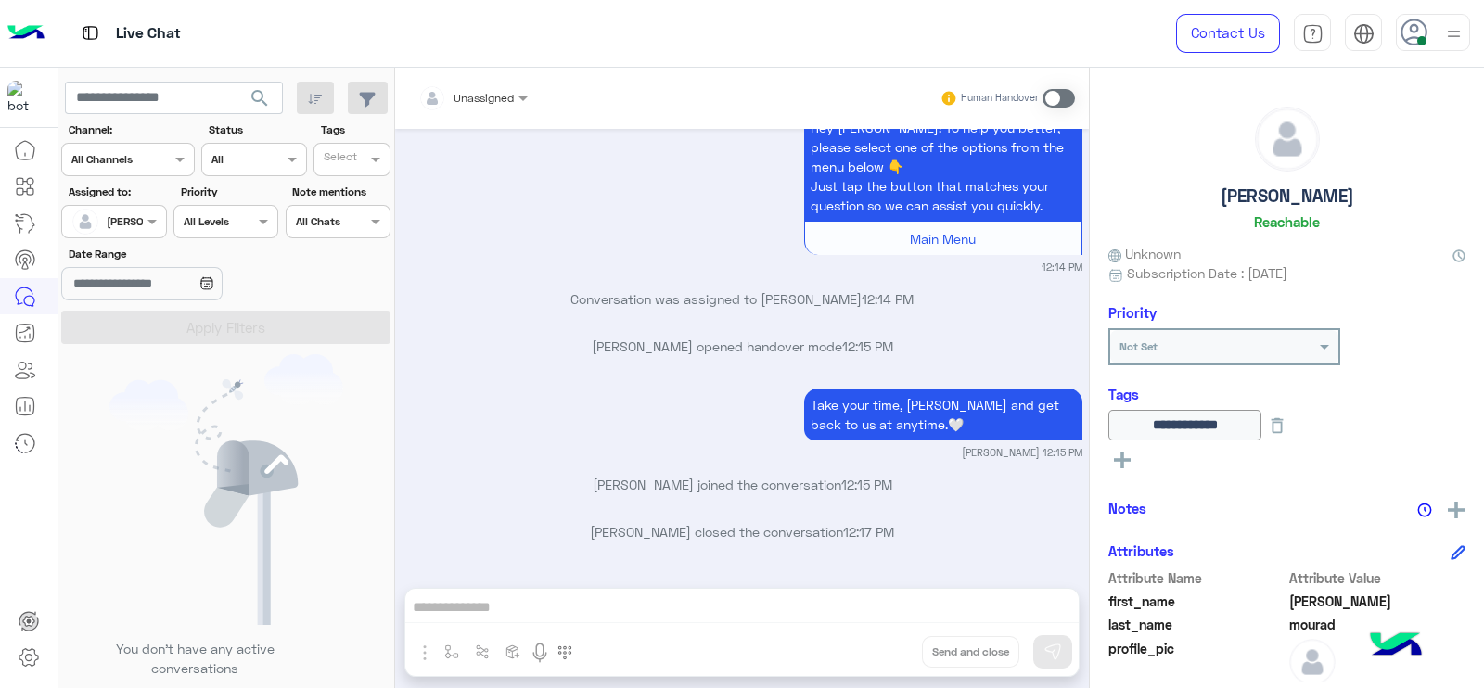
scroll to position [1678, 0]
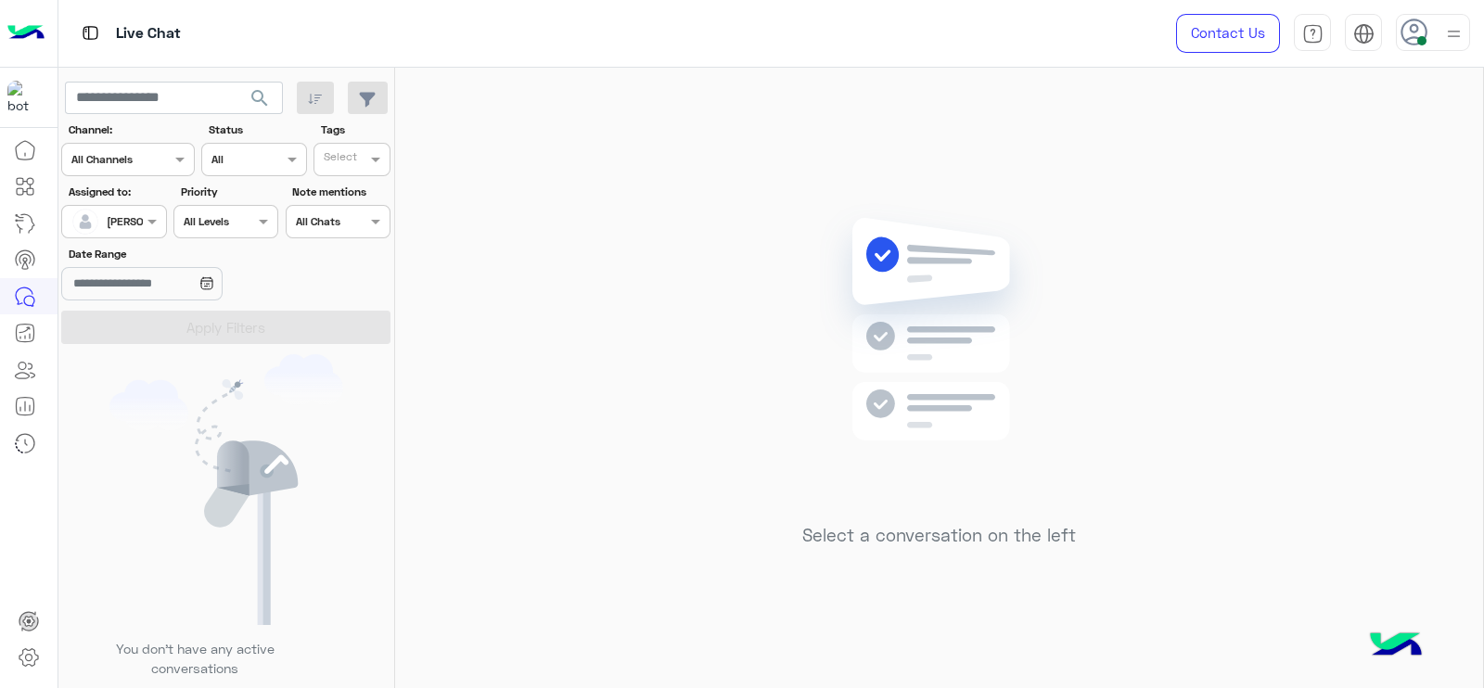
click at [112, 224] on input "text" at bounding box center [92, 219] width 43 height 17
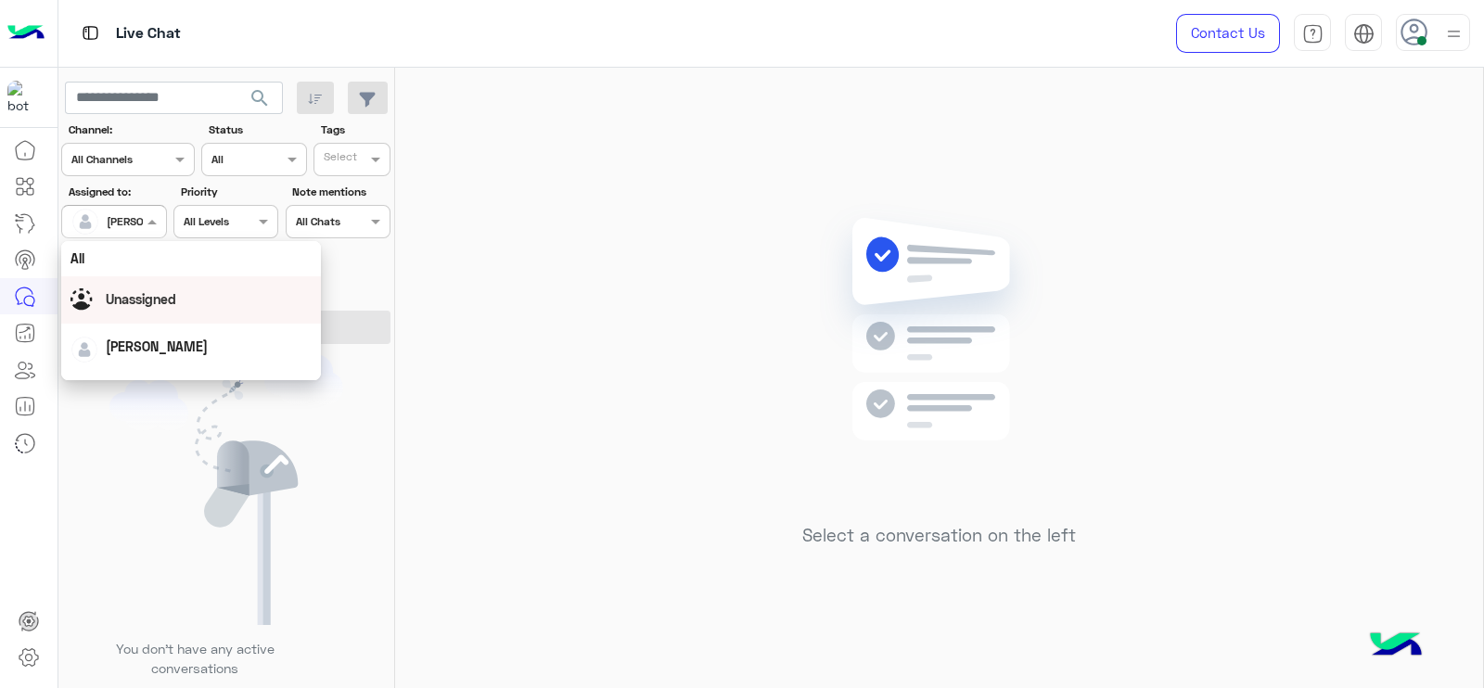
click at [126, 280] on div "Unassigned" at bounding box center [191, 299] width 260 height 47
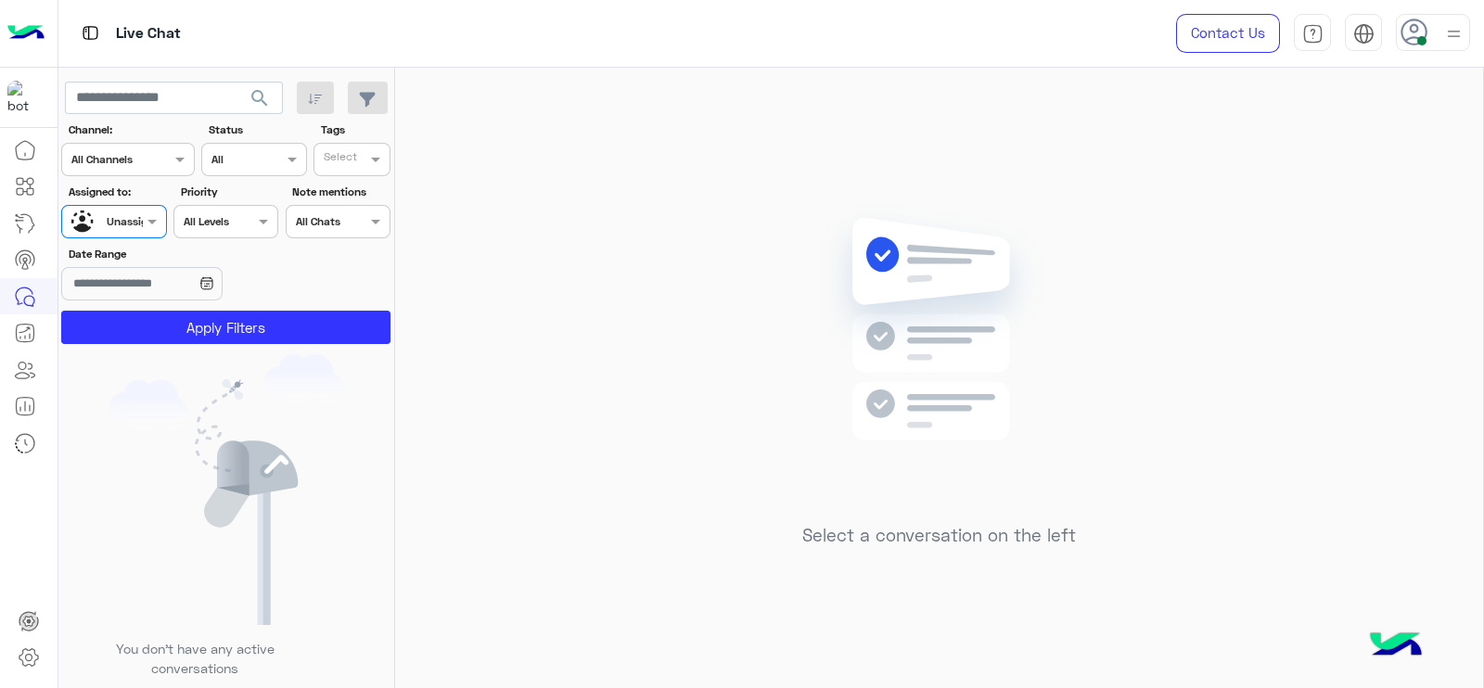
click at [340, 178] on section "Channel: Channel All Channels Status Channel All Tags Select Assigned to: Assig…" at bounding box center [226, 232] width 309 height 223
click at [336, 159] on input "text" at bounding box center [343, 161] width 38 height 17
click at [338, 187] on div "J FOLLOW UP" at bounding box center [404, 195] width 162 height 19
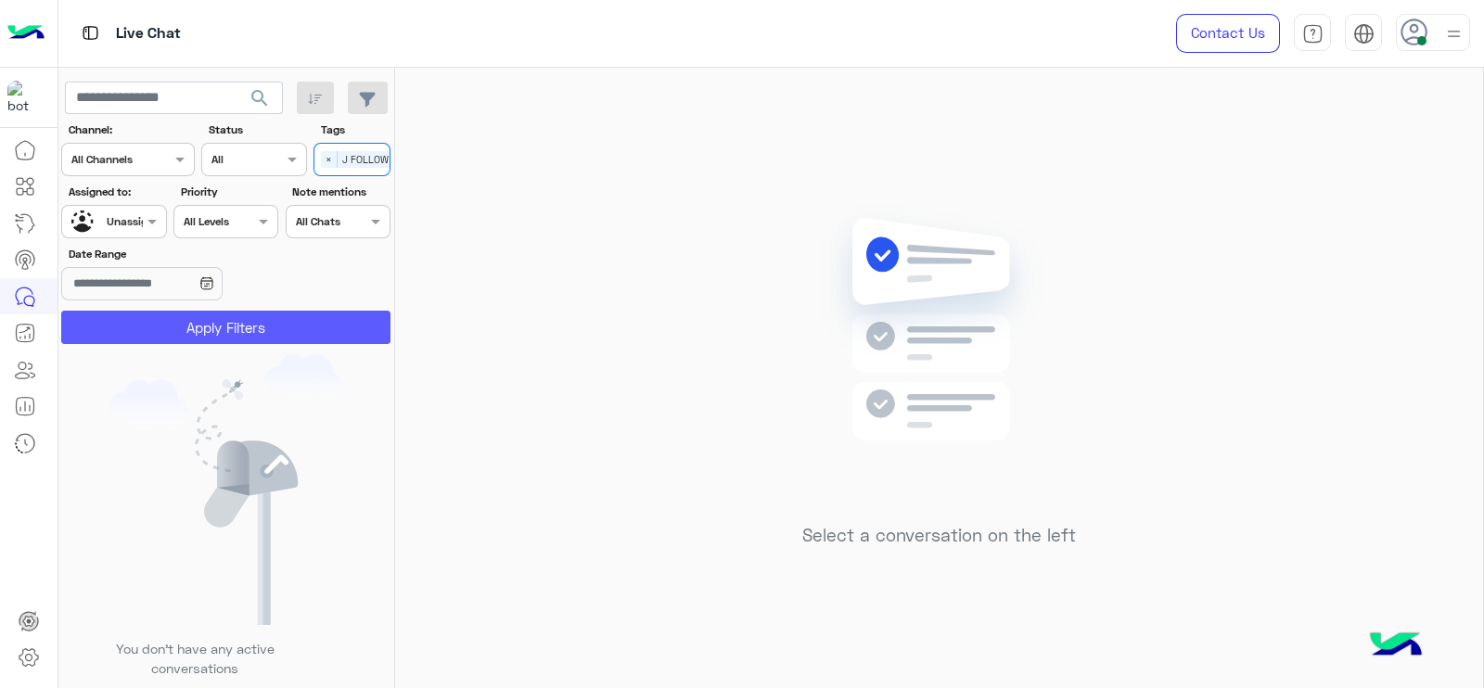
click at [290, 323] on button "Apply Filters" at bounding box center [225, 327] width 329 height 33
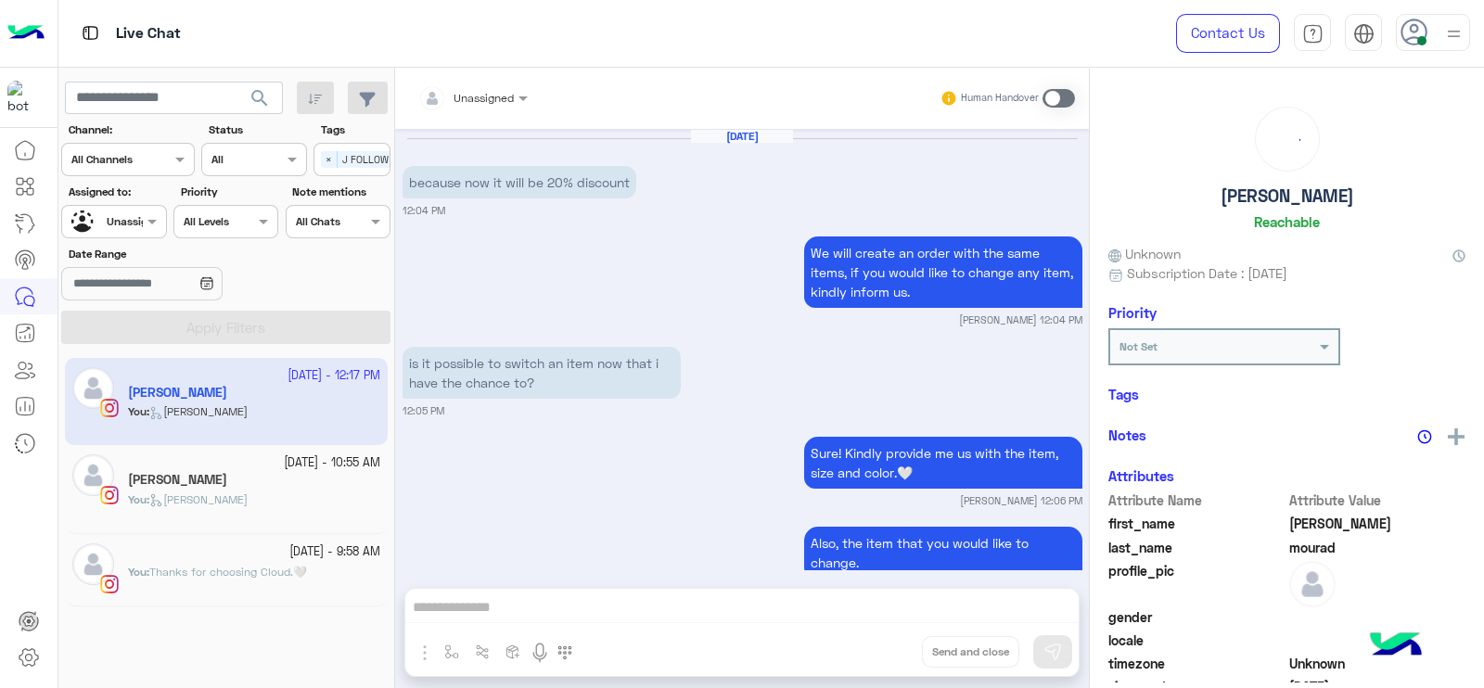
scroll to position [1517, 0]
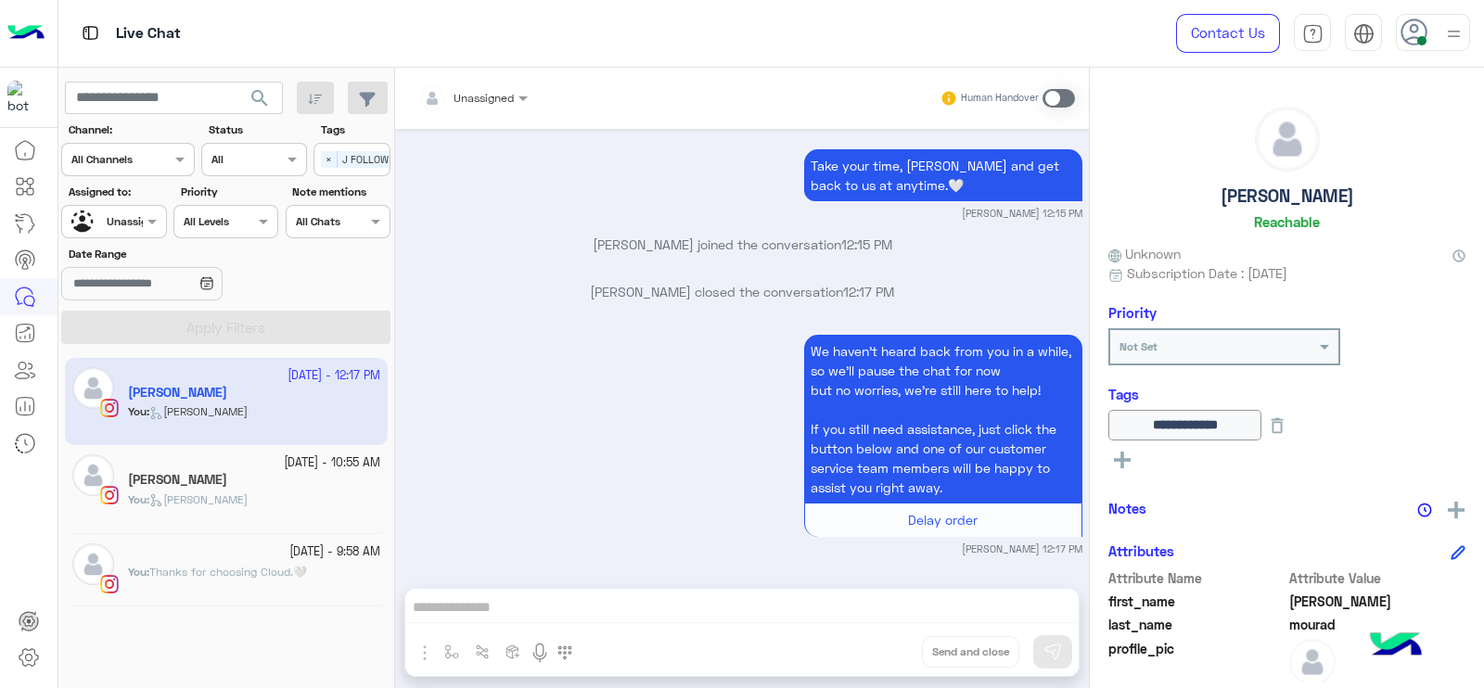
click at [325, 149] on div "Select × J FOLLOW UP" at bounding box center [364, 159] width 101 height 26
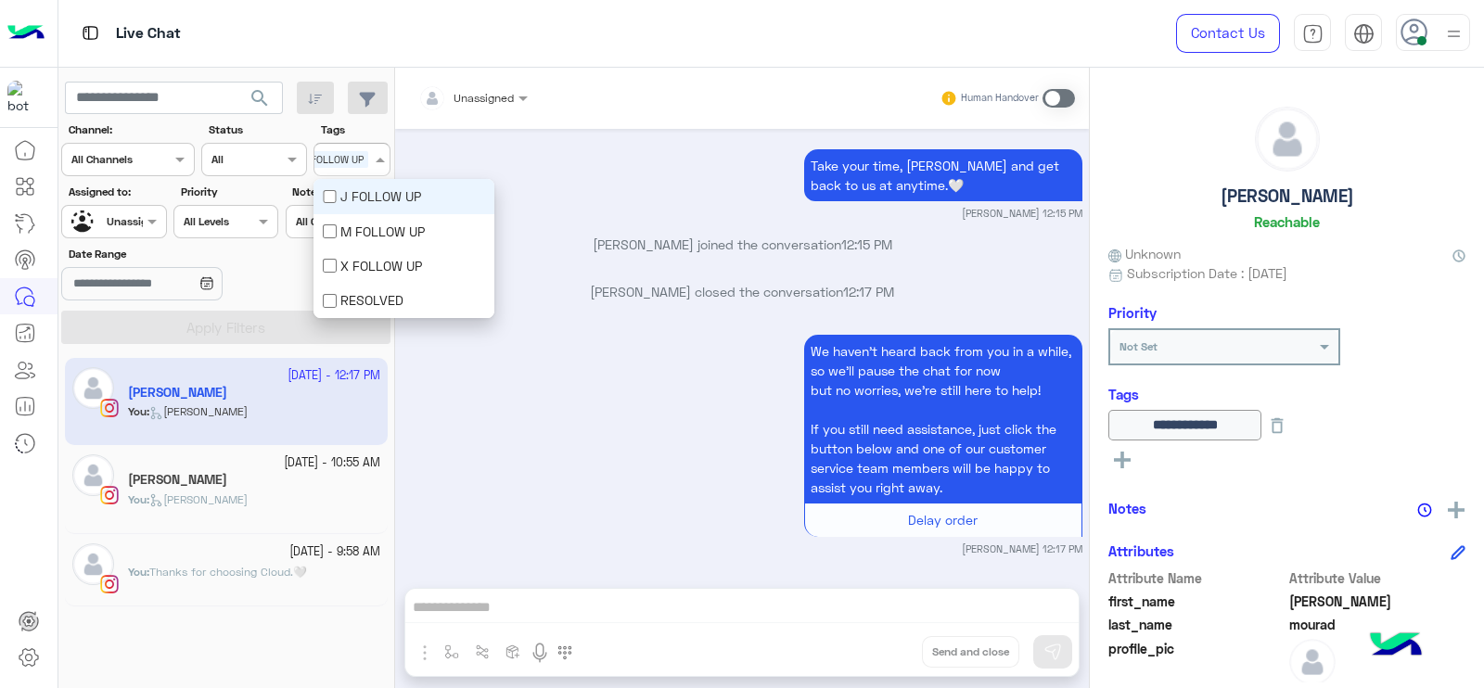
drag, startPoint x: 345, startPoint y: 186, endPoint x: 253, endPoint y: 210, distance: 94.9
click at [348, 186] on div "J FOLLOW UP" at bounding box center [404, 195] width 162 height 19
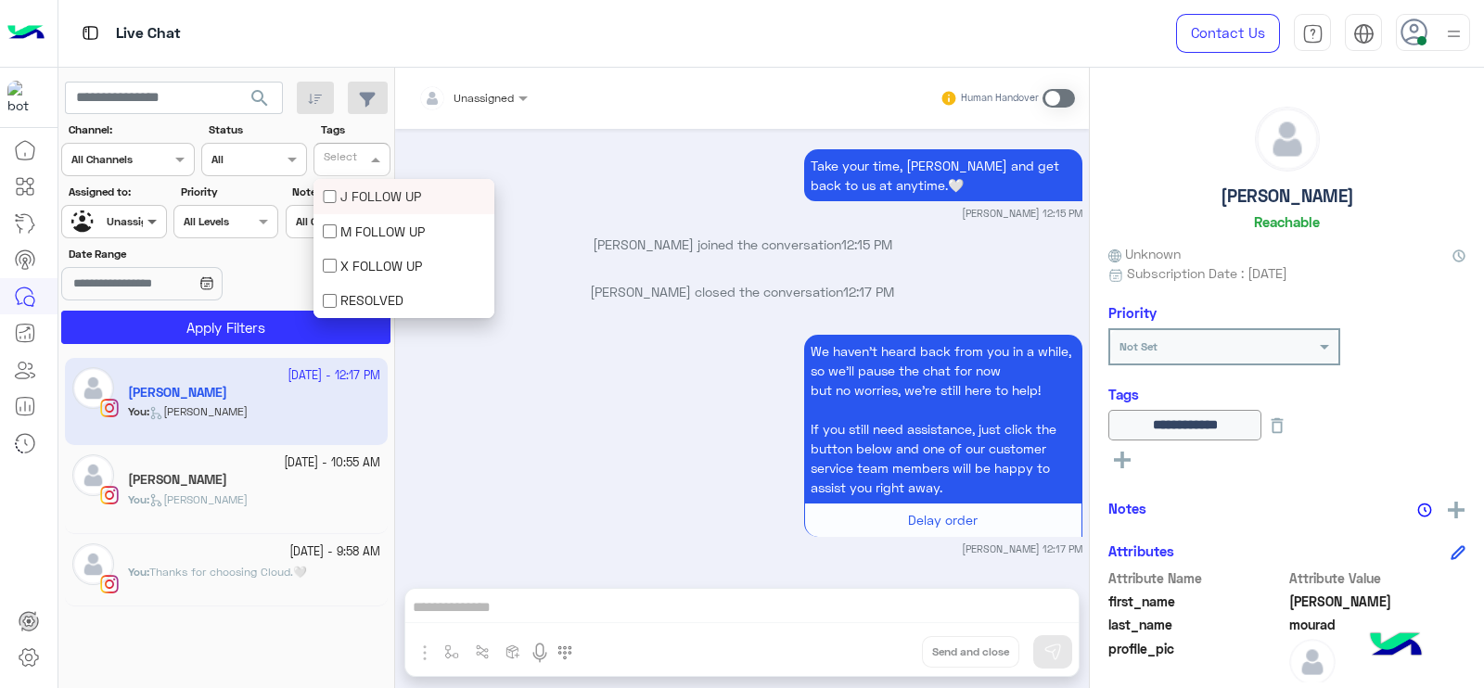
click at [157, 224] on span at bounding box center [154, 220] width 23 height 19
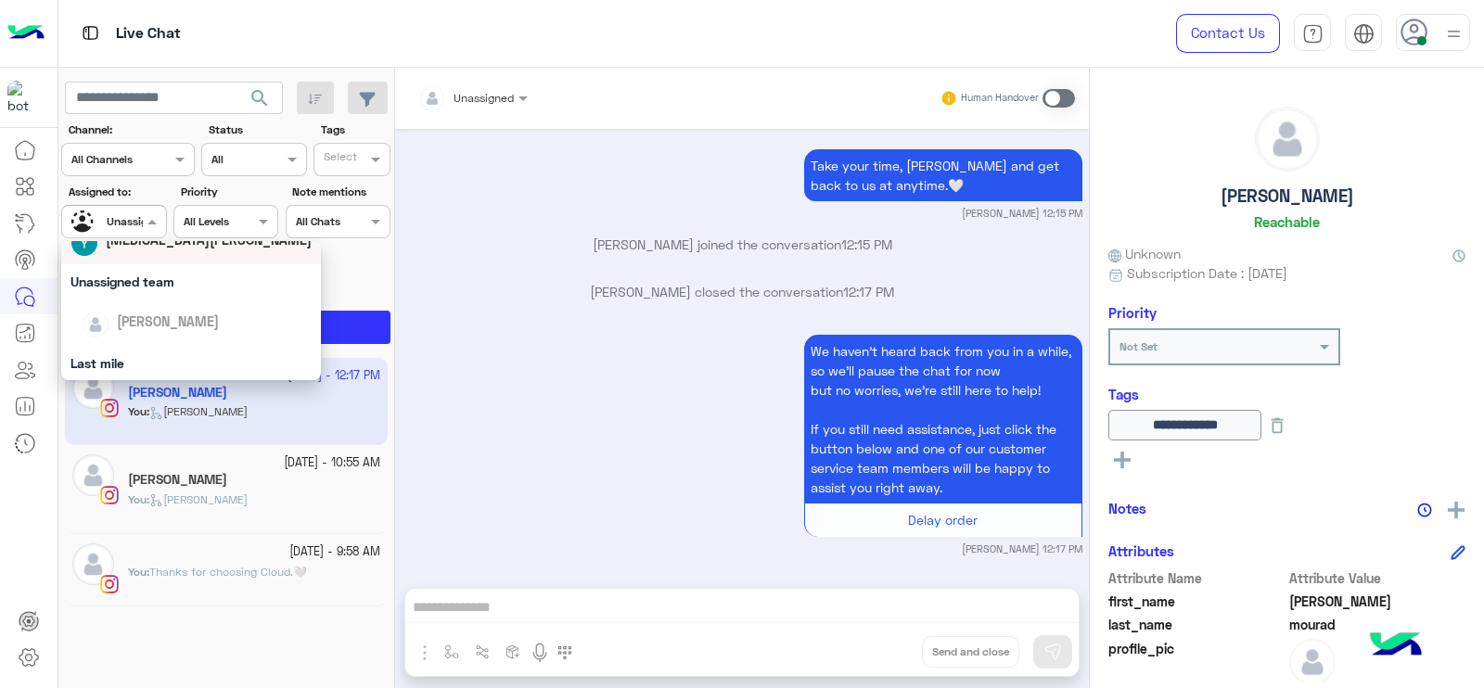
scroll to position [231, 0]
click at [157, 306] on div "[PERSON_NAME]" at bounding box center [191, 326] width 260 height 47
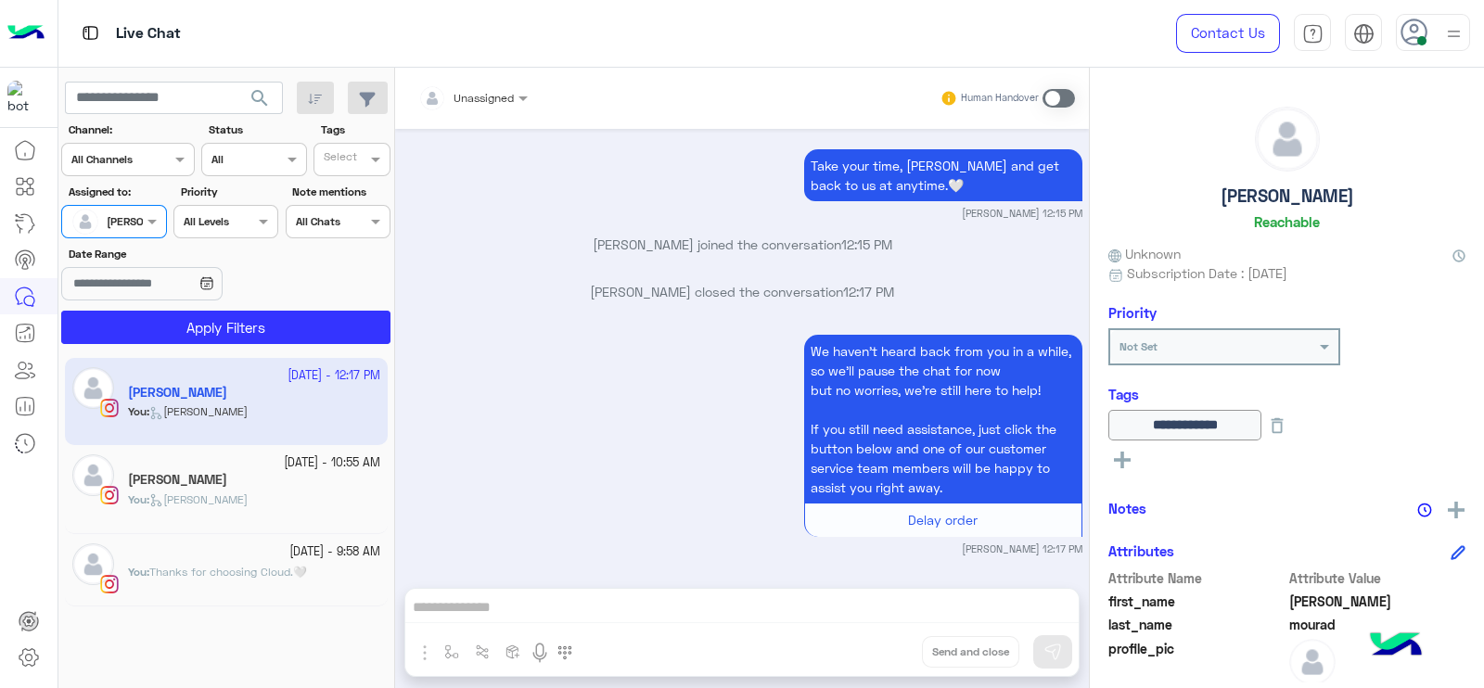
click at [157, 306] on section "Channel: Channel All Channels Status Channel All Tags Select Assigned to: Assig…" at bounding box center [226, 232] width 309 height 223
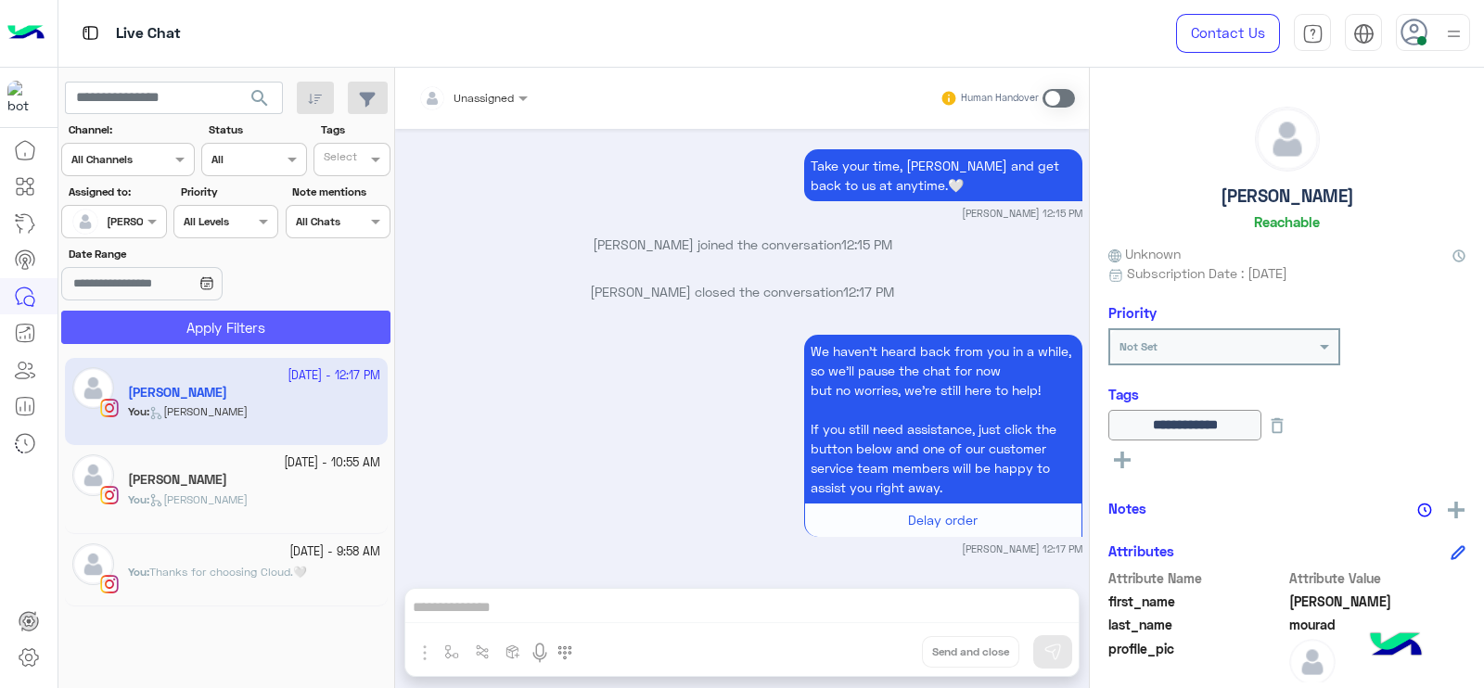
click at [158, 317] on button "Apply Filters" at bounding box center [225, 327] width 329 height 33
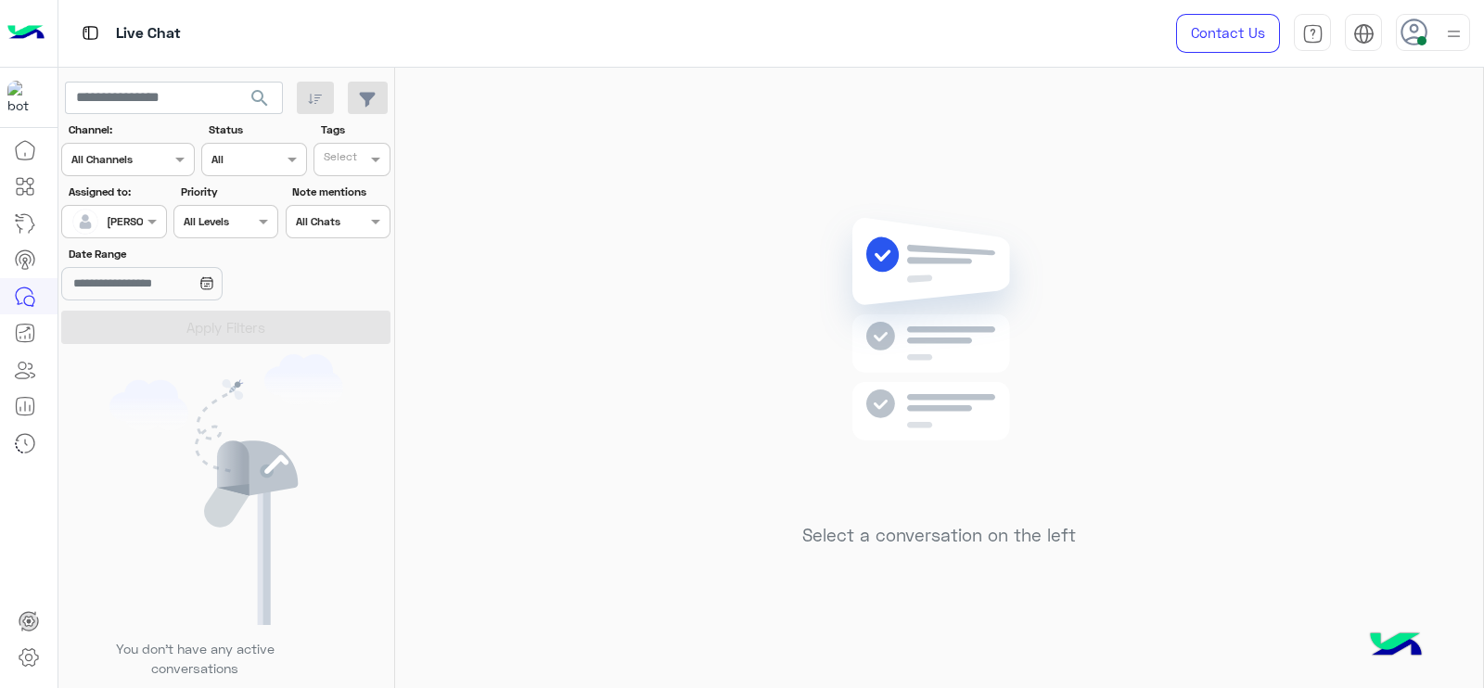
click at [137, 236] on div "[PERSON_NAME]" at bounding box center [106, 221] width 70 height 37
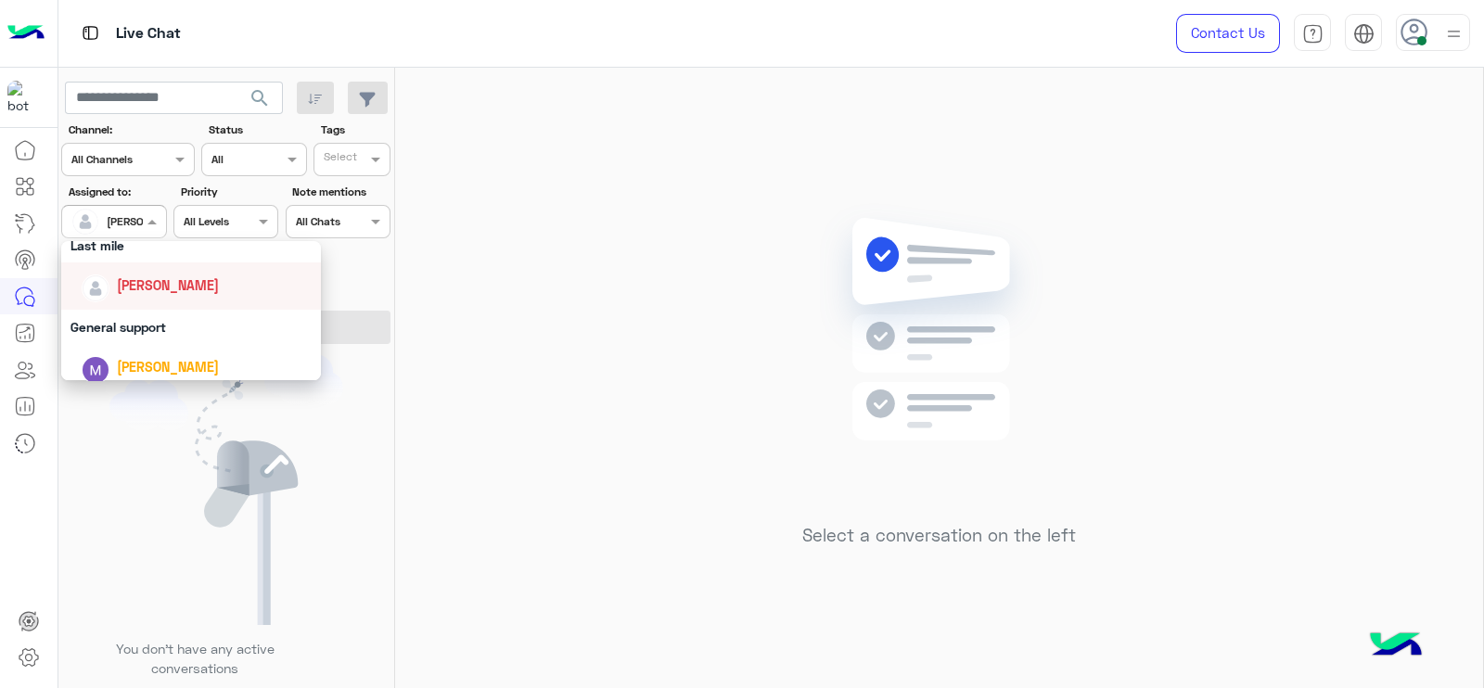
scroll to position [250, 0]
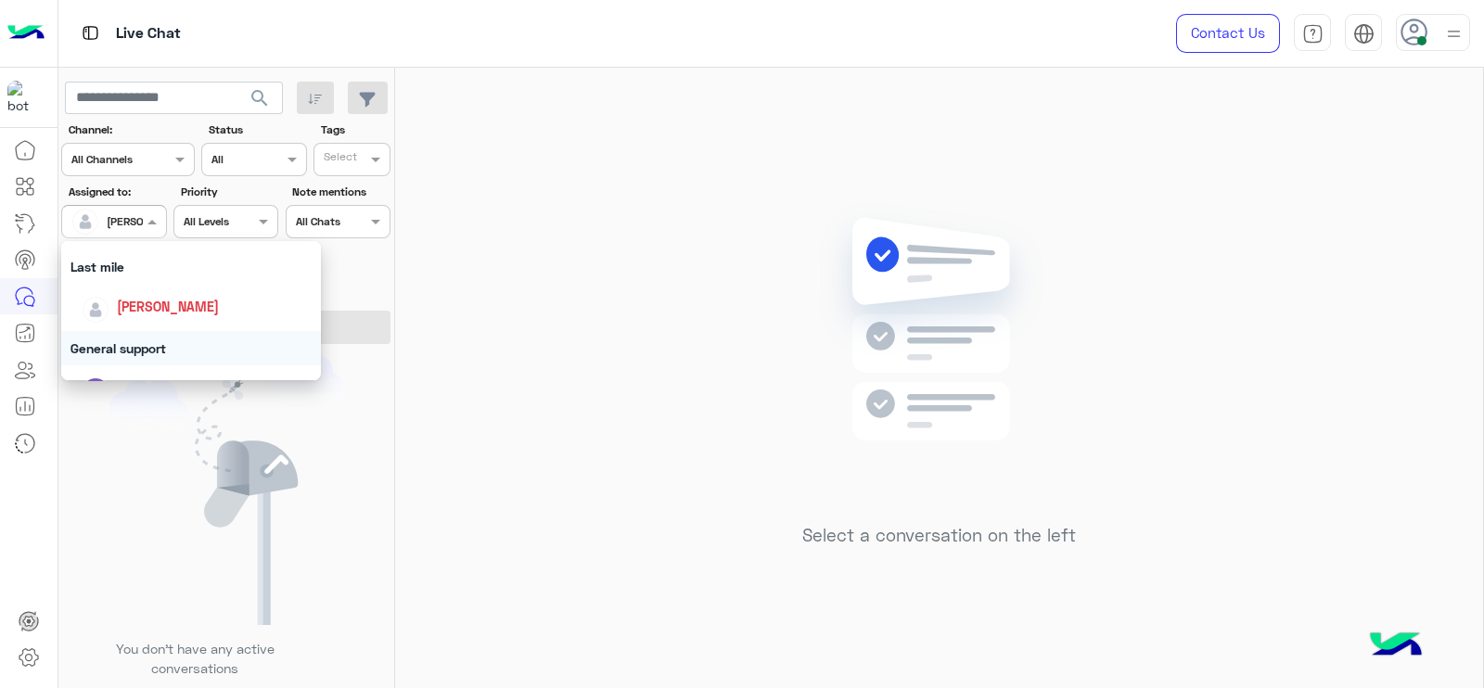
click at [125, 343] on div "General support" at bounding box center [191, 348] width 260 height 34
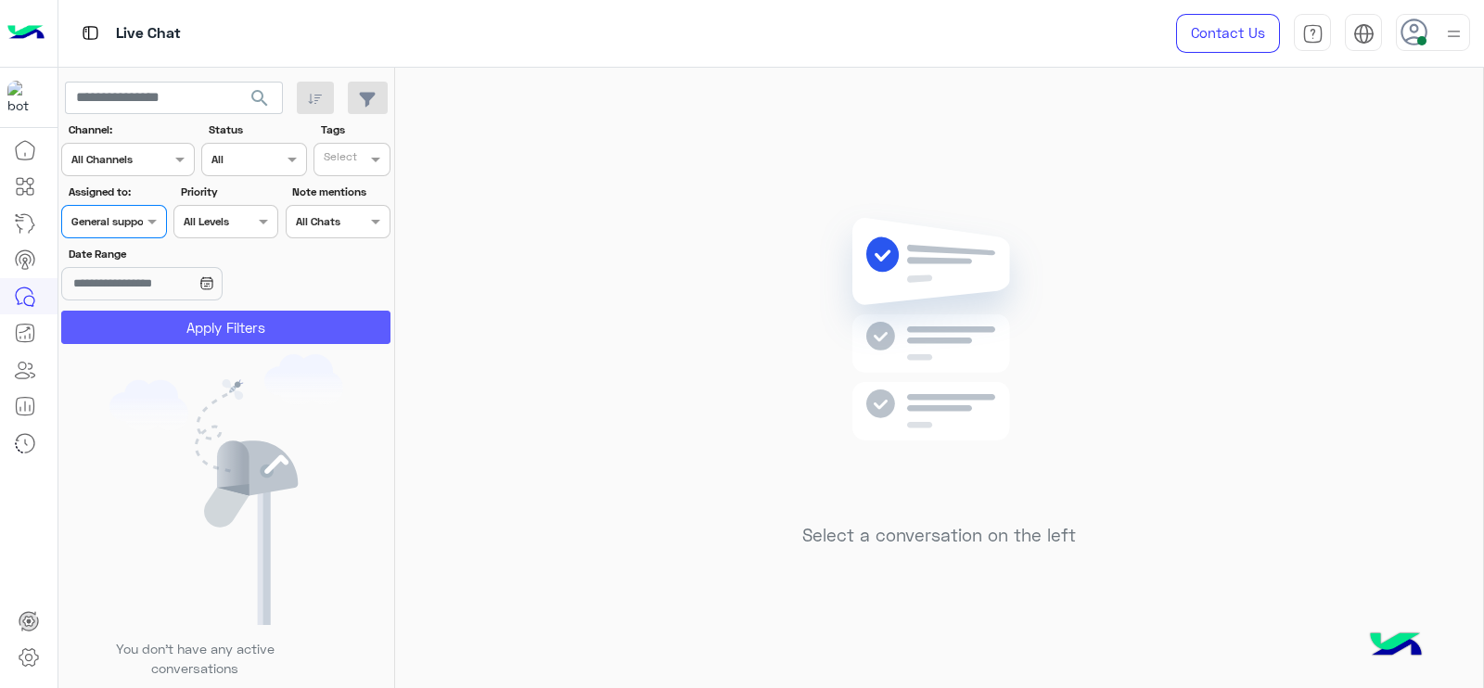
click at [138, 319] on button "Apply Filters" at bounding box center [225, 327] width 329 height 33
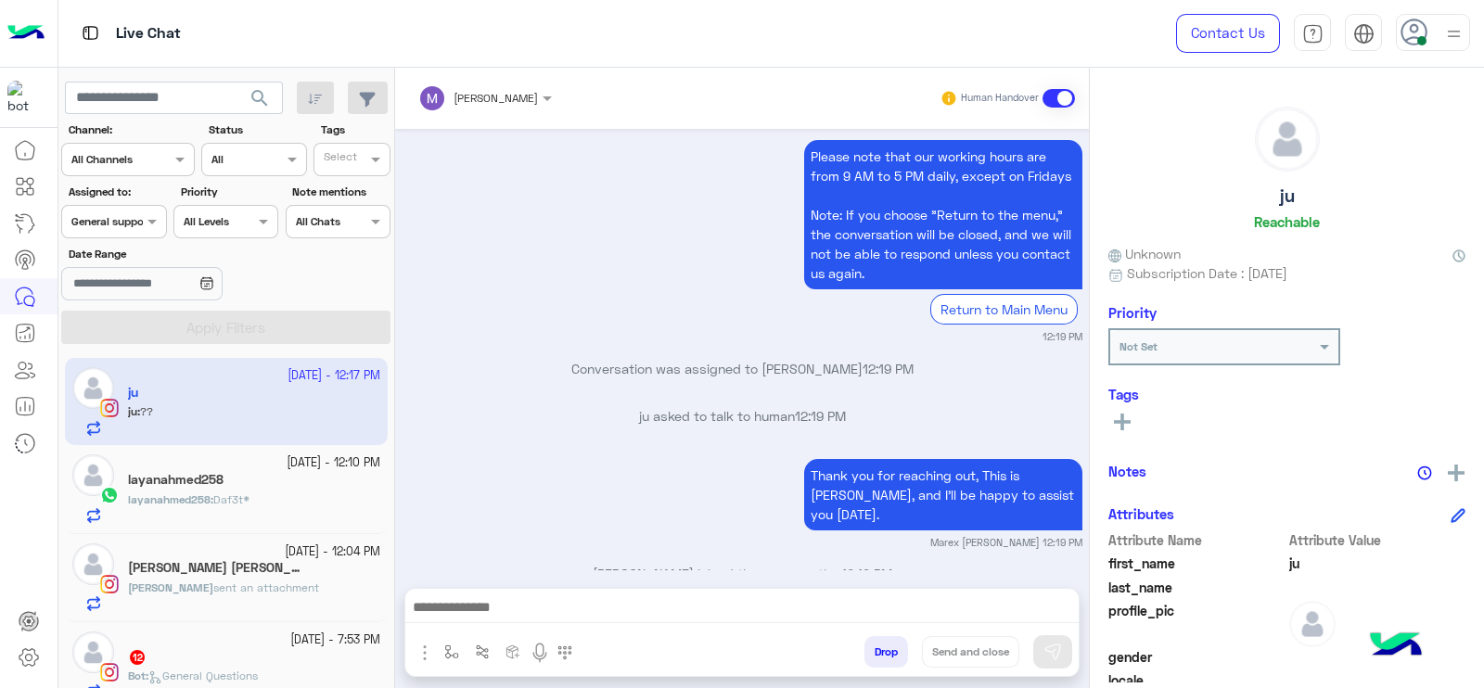
scroll to position [22, 0]
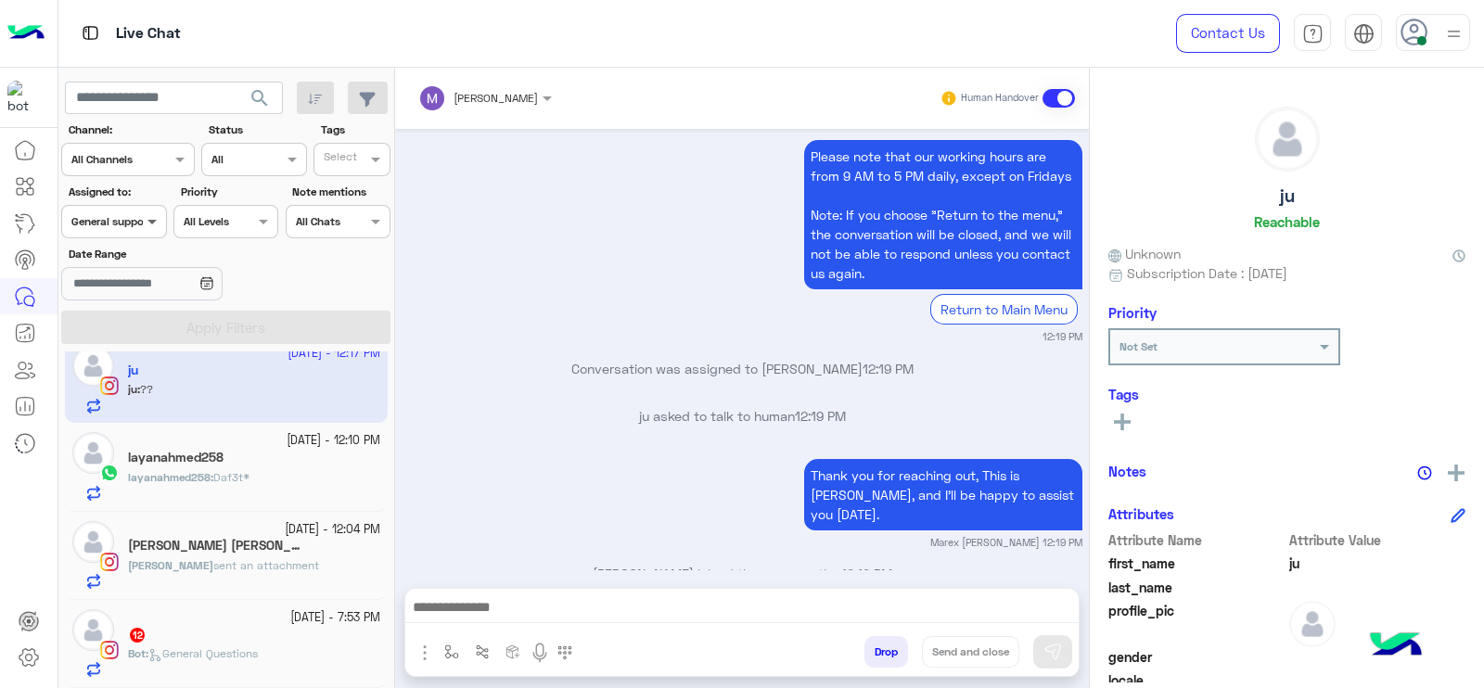
click at [143, 227] on span at bounding box center [154, 220] width 23 height 19
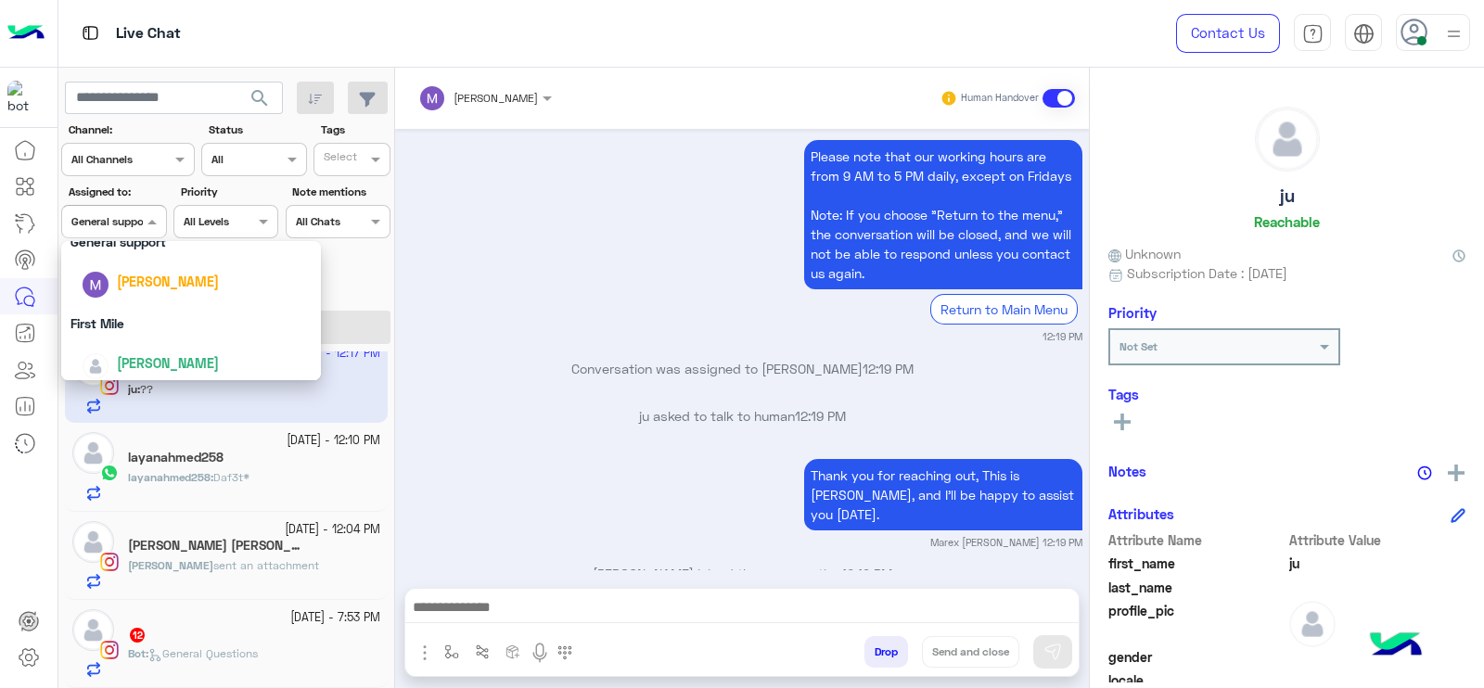
scroll to position [363, 0]
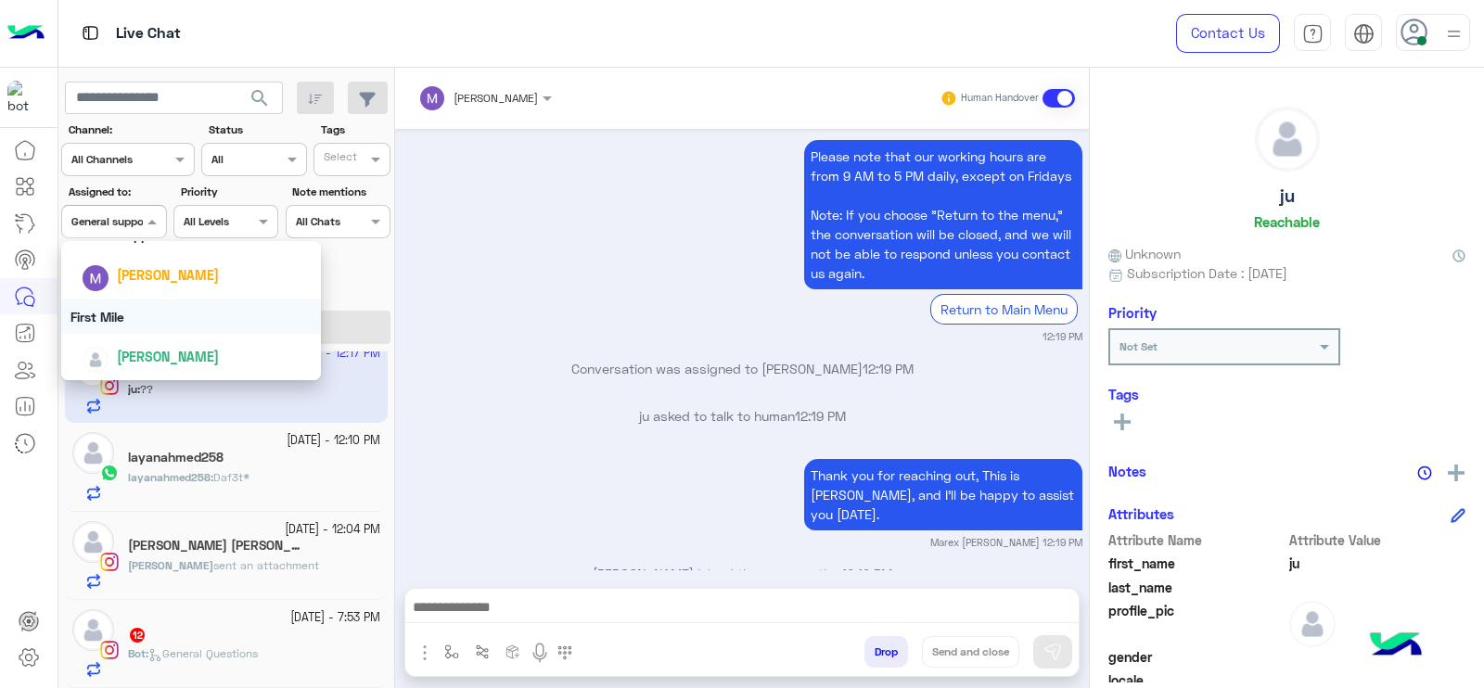
click at [125, 314] on div "First Mile" at bounding box center [191, 316] width 260 height 34
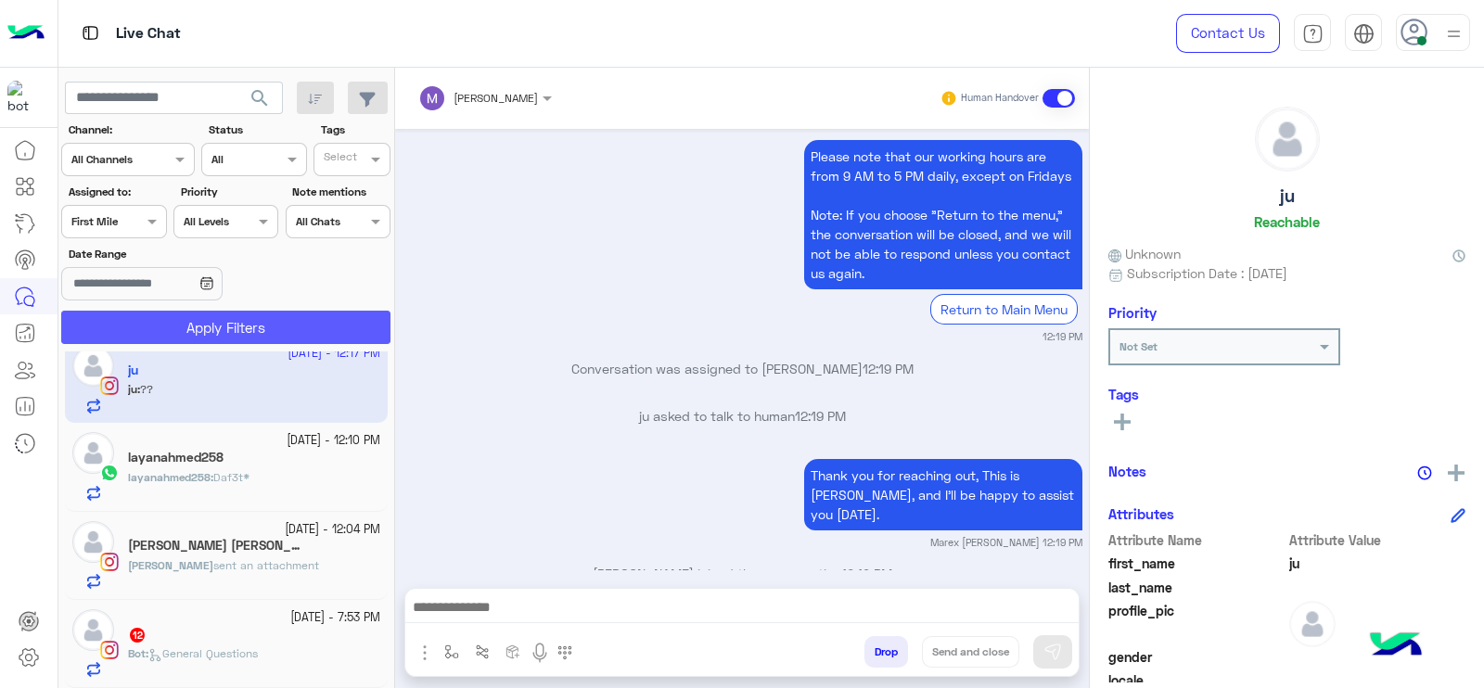
click at [125, 314] on button "Apply Filters" at bounding box center [225, 327] width 329 height 33
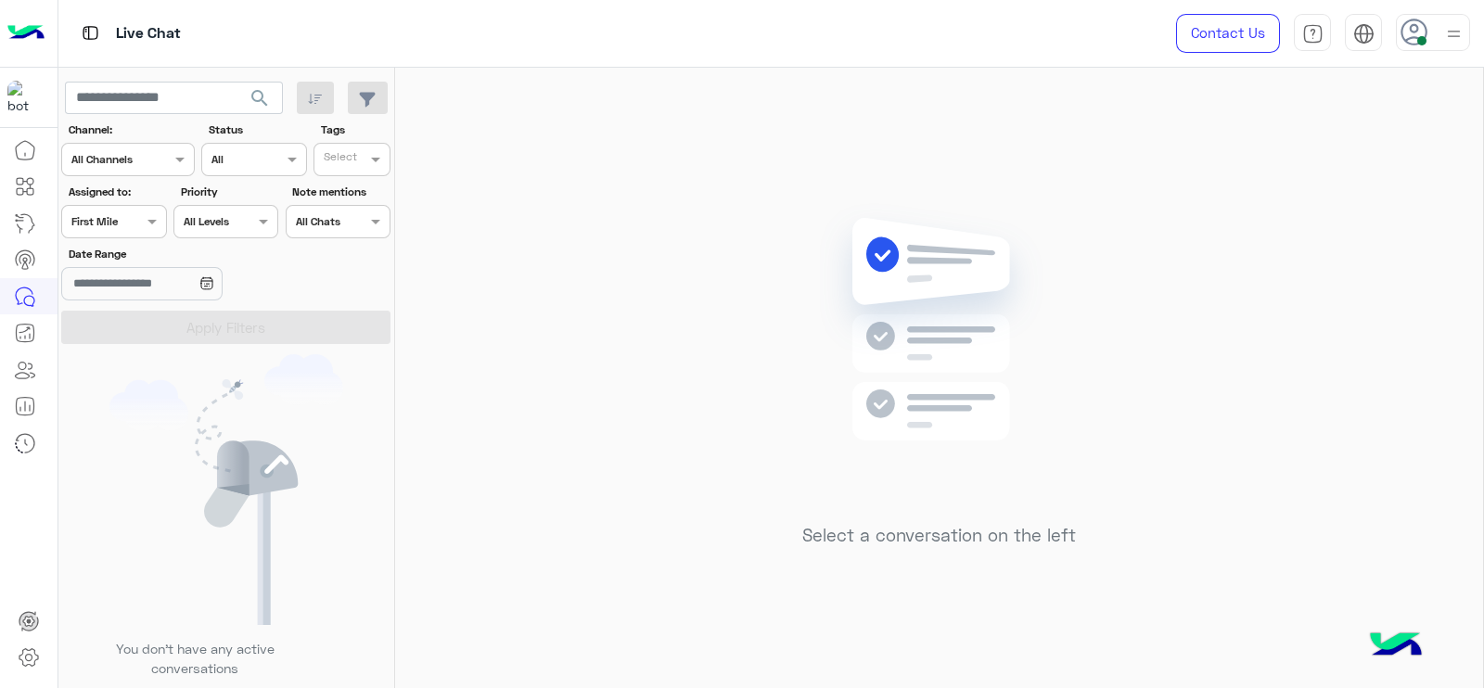
click at [123, 211] on div at bounding box center [113, 219] width 103 height 18
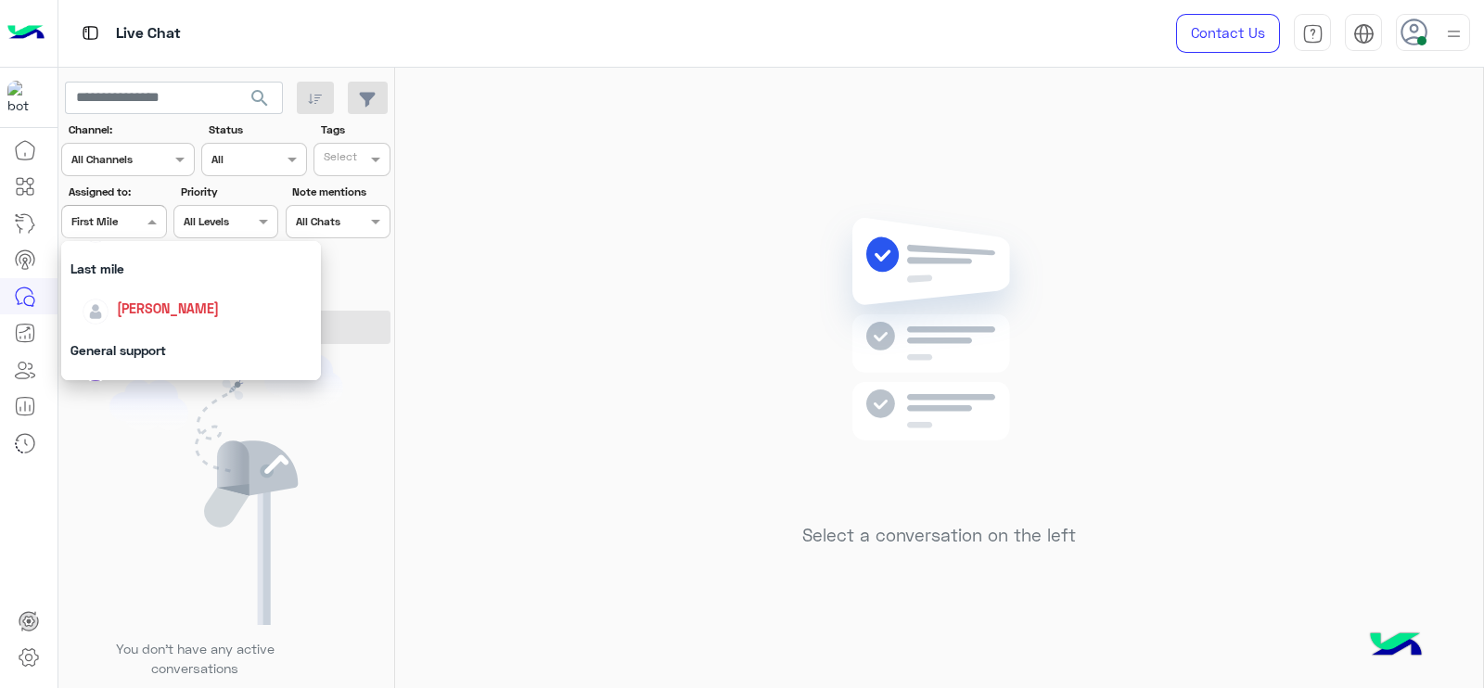
scroll to position [248, 0]
click at [125, 313] on span "[PERSON_NAME]" at bounding box center [168, 309] width 102 height 16
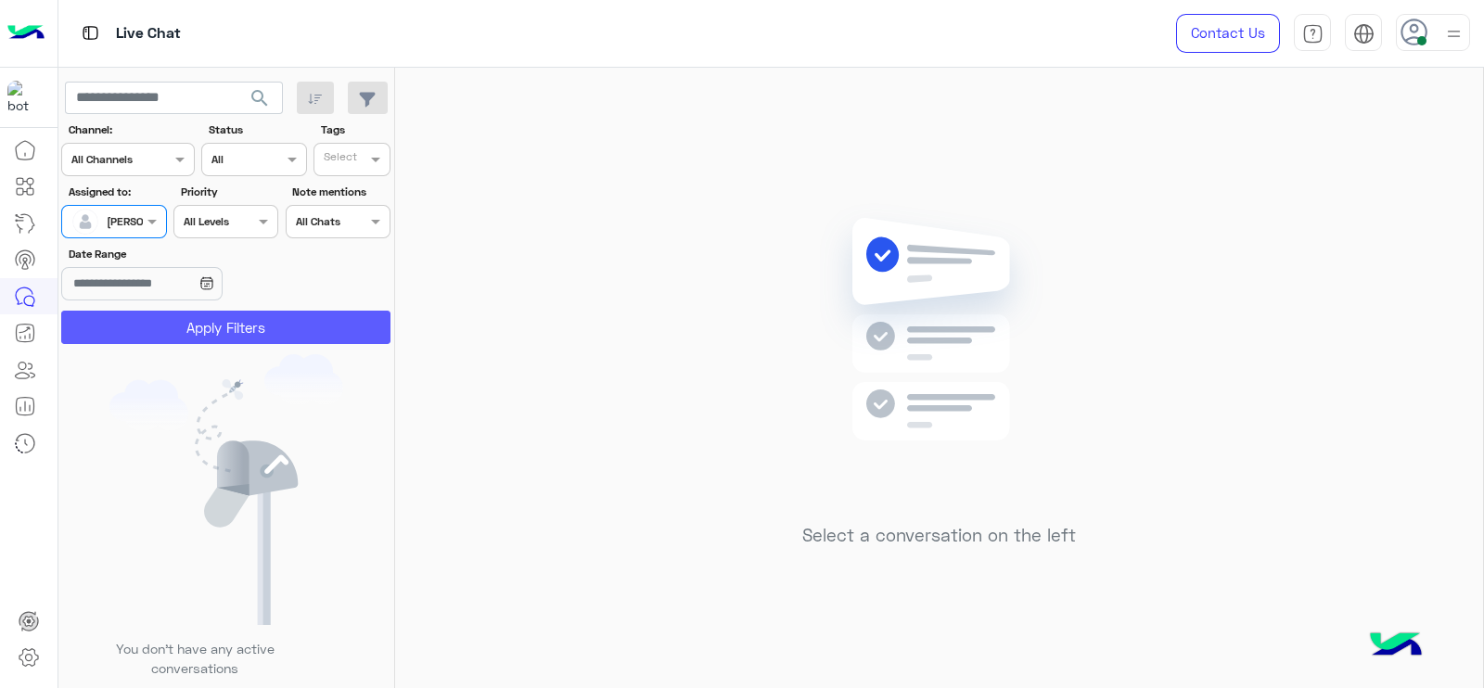
click at [125, 313] on button "Apply Filters" at bounding box center [225, 327] width 329 height 33
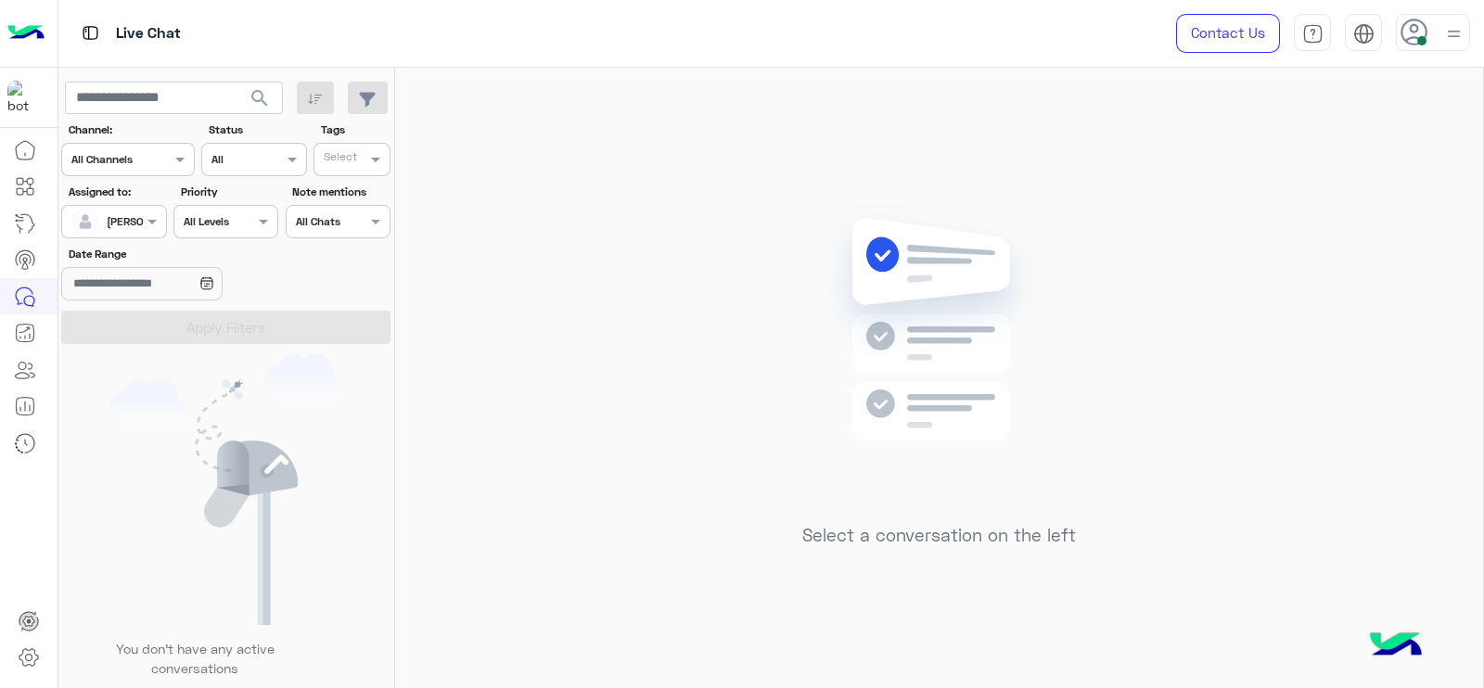
click at [136, 208] on div "[PERSON_NAME]" at bounding box center [106, 221] width 70 height 37
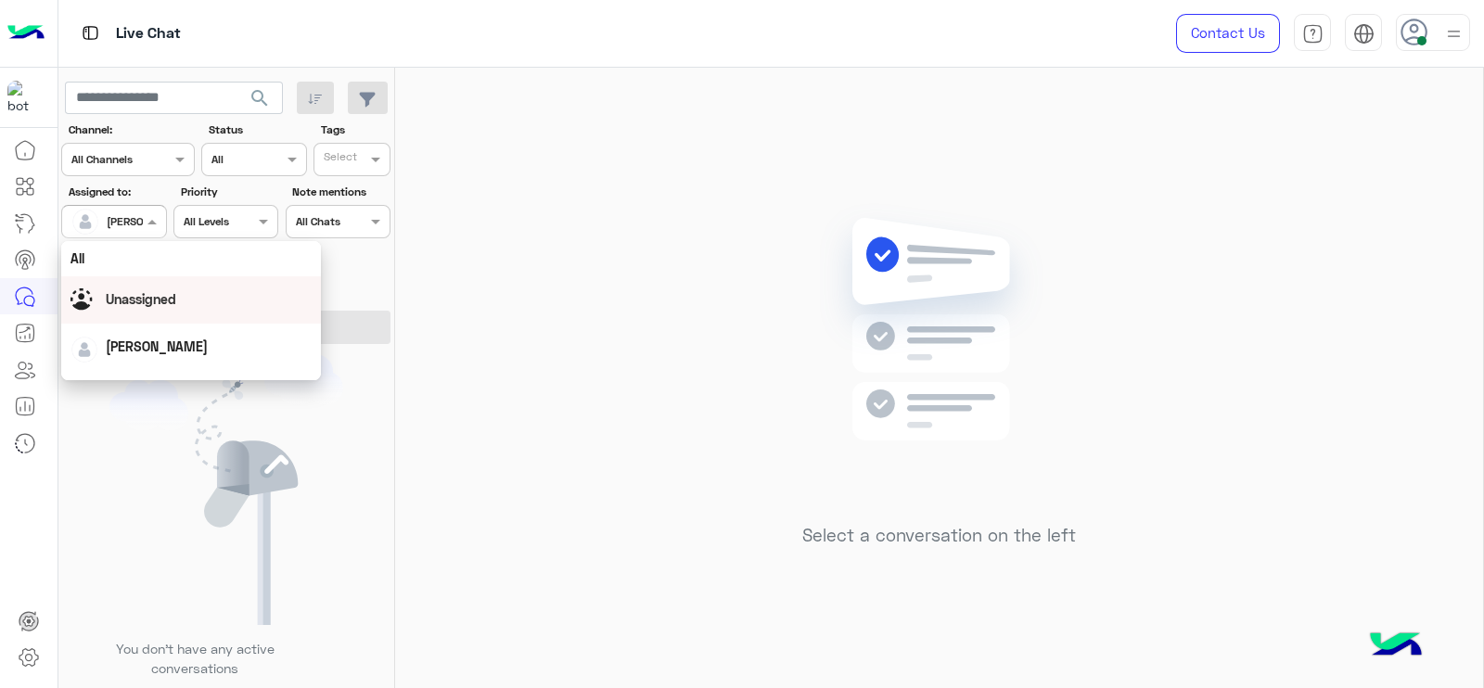
click at [138, 303] on span "Unassigned" at bounding box center [141, 299] width 70 height 16
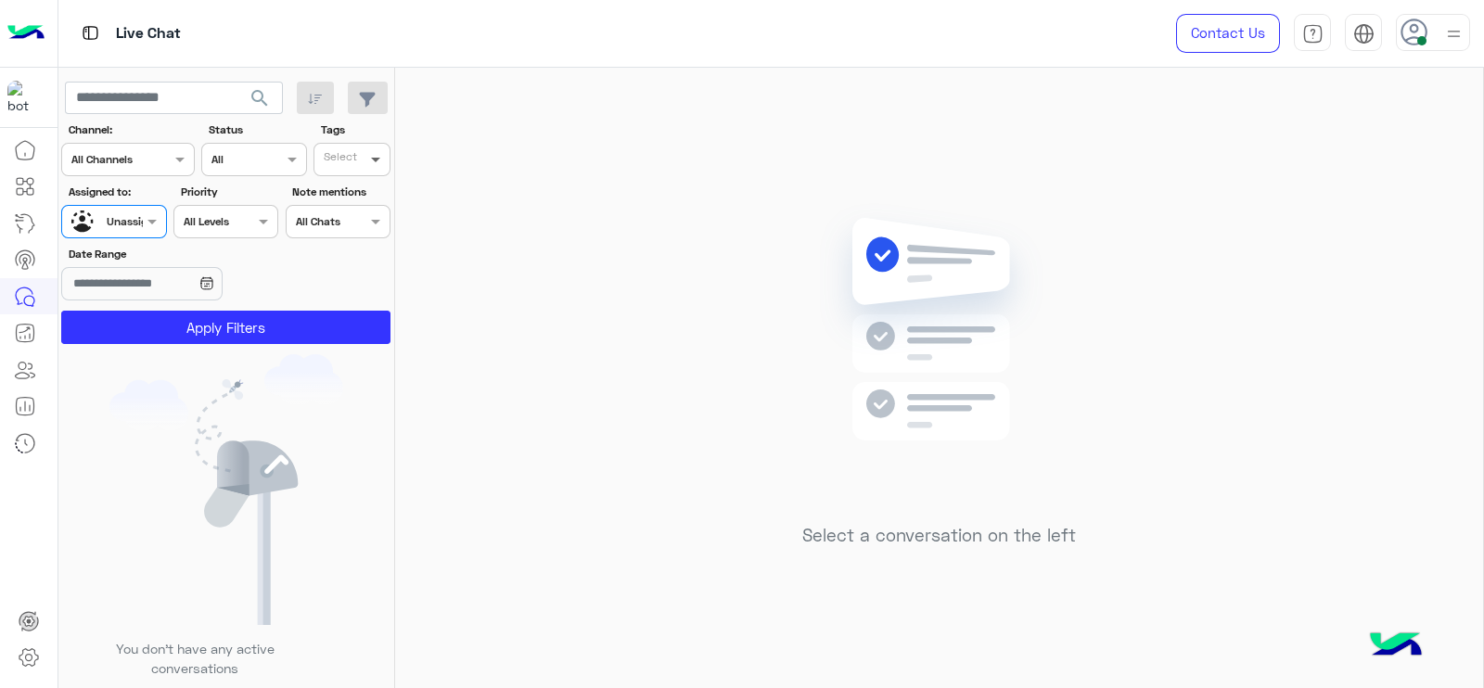
click at [372, 165] on span at bounding box center [377, 158] width 23 height 19
click at [350, 187] on div "J FOLLOW UP" at bounding box center [404, 195] width 162 height 19
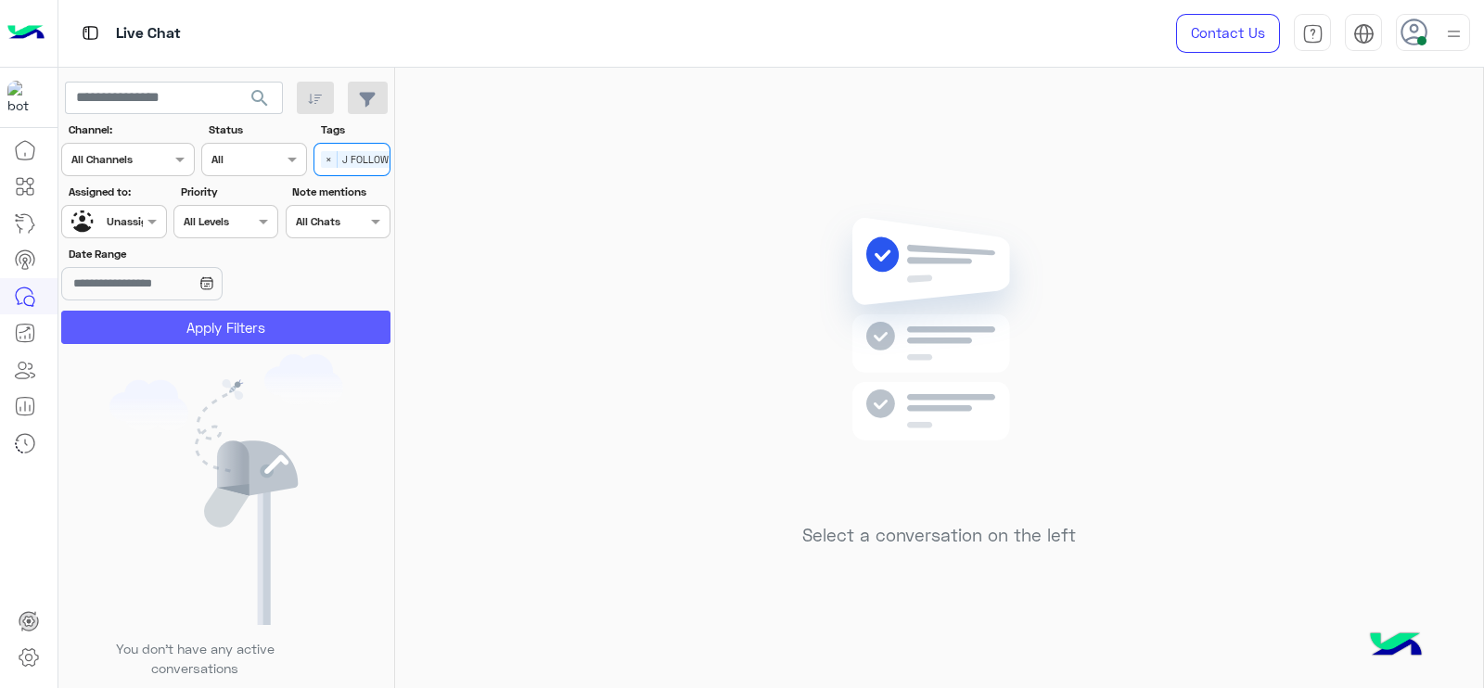
click at [244, 342] on button "Apply Filters" at bounding box center [225, 327] width 329 height 33
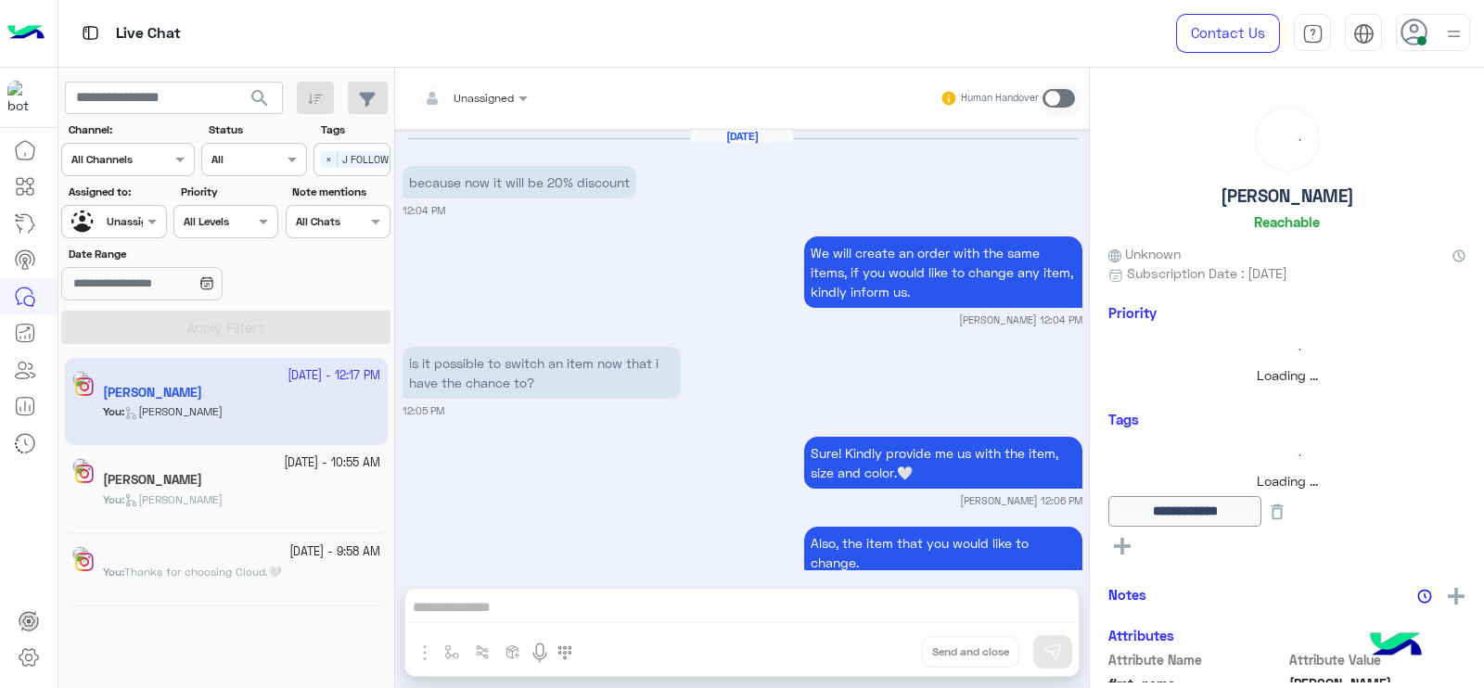
scroll to position [1517, 0]
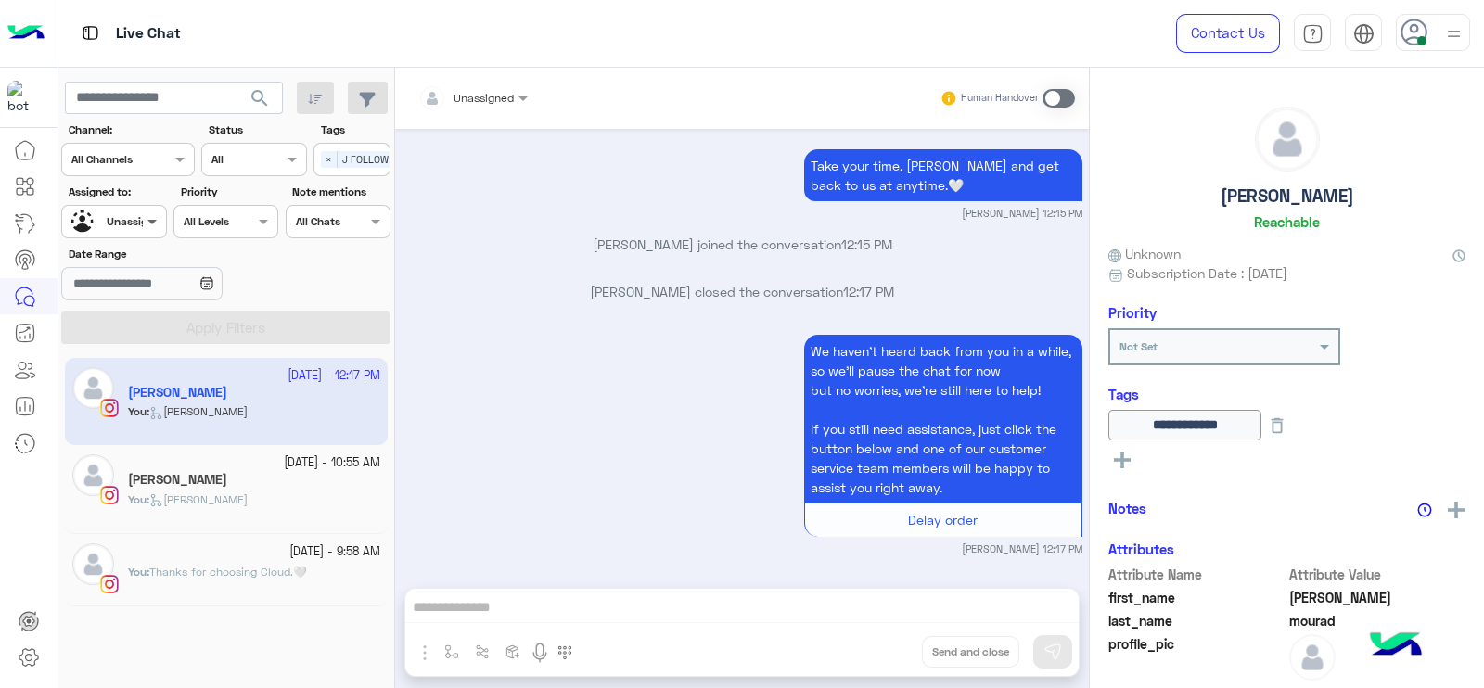
click at [144, 227] on span at bounding box center [154, 220] width 23 height 19
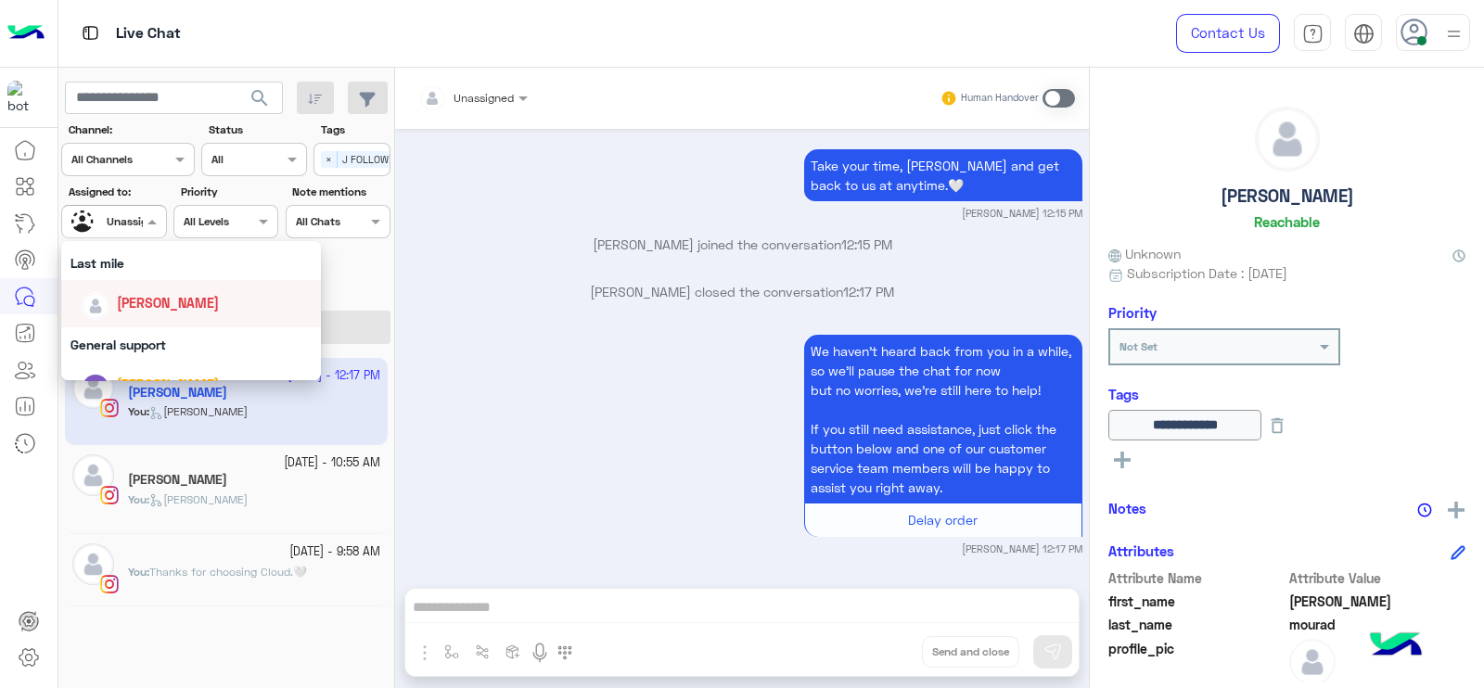
scroll to position [250, 0]
click at [144, 308] on span "[PERSON_NAME]" at bounding box center [168, 307] width 102 height 16
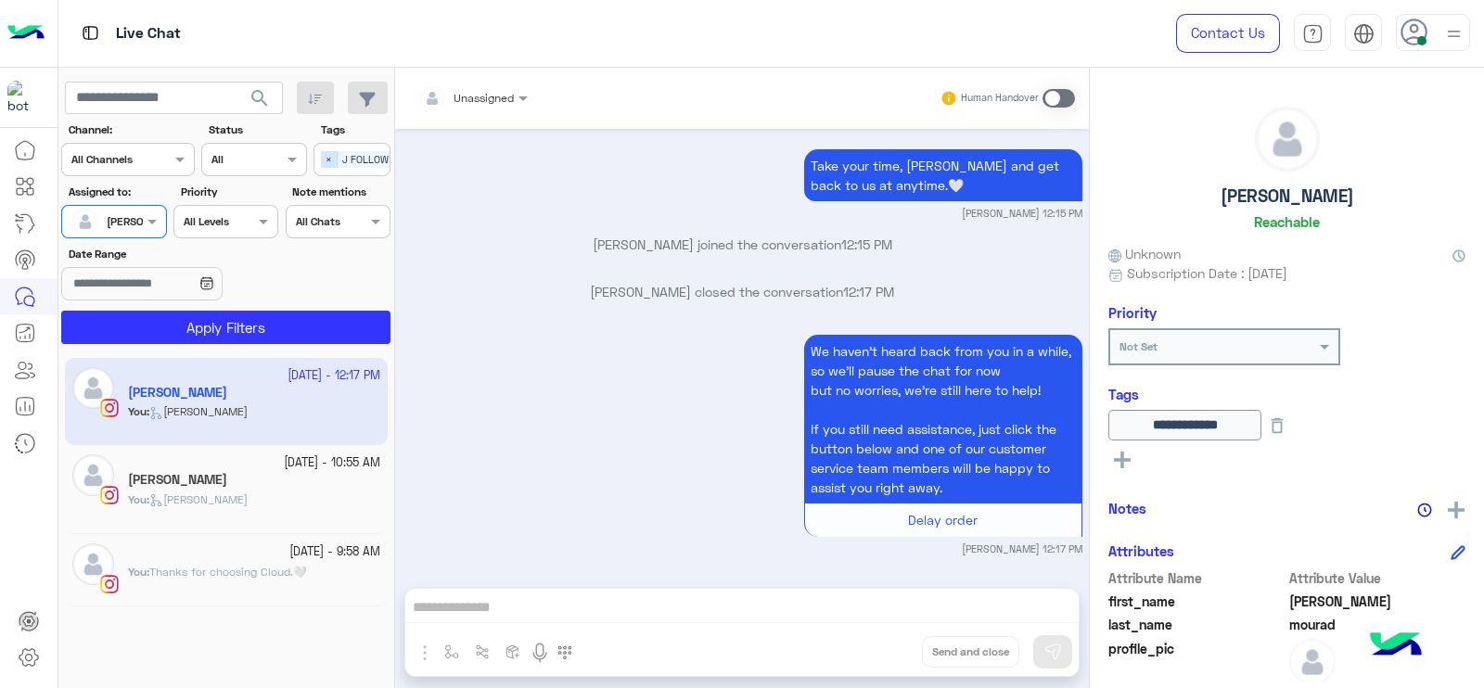
click at [333, 159] on span "×" at bounding box center [329, 159] width 17 height 17
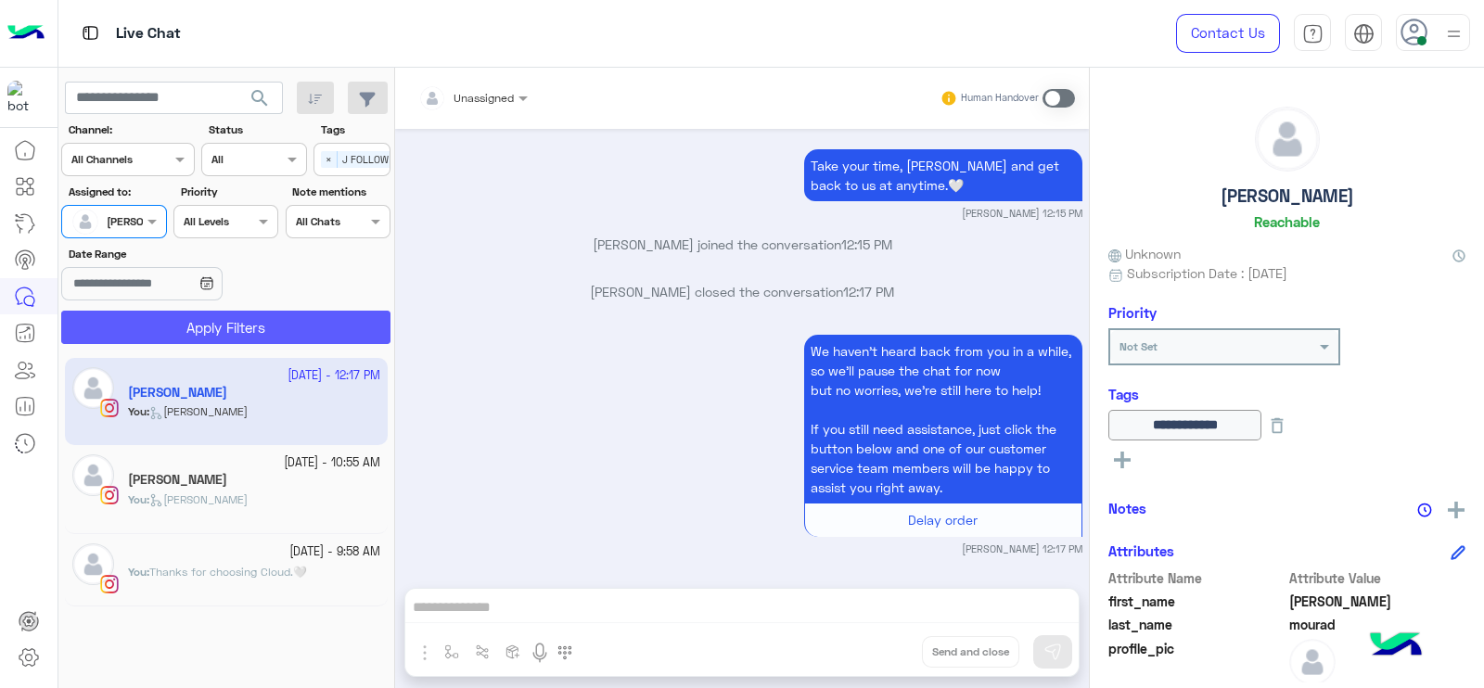
scroll to position [0, 0]
click at [262, 325] on button "Apply Filters" at bounding box center [225, 327] width 329 height 33
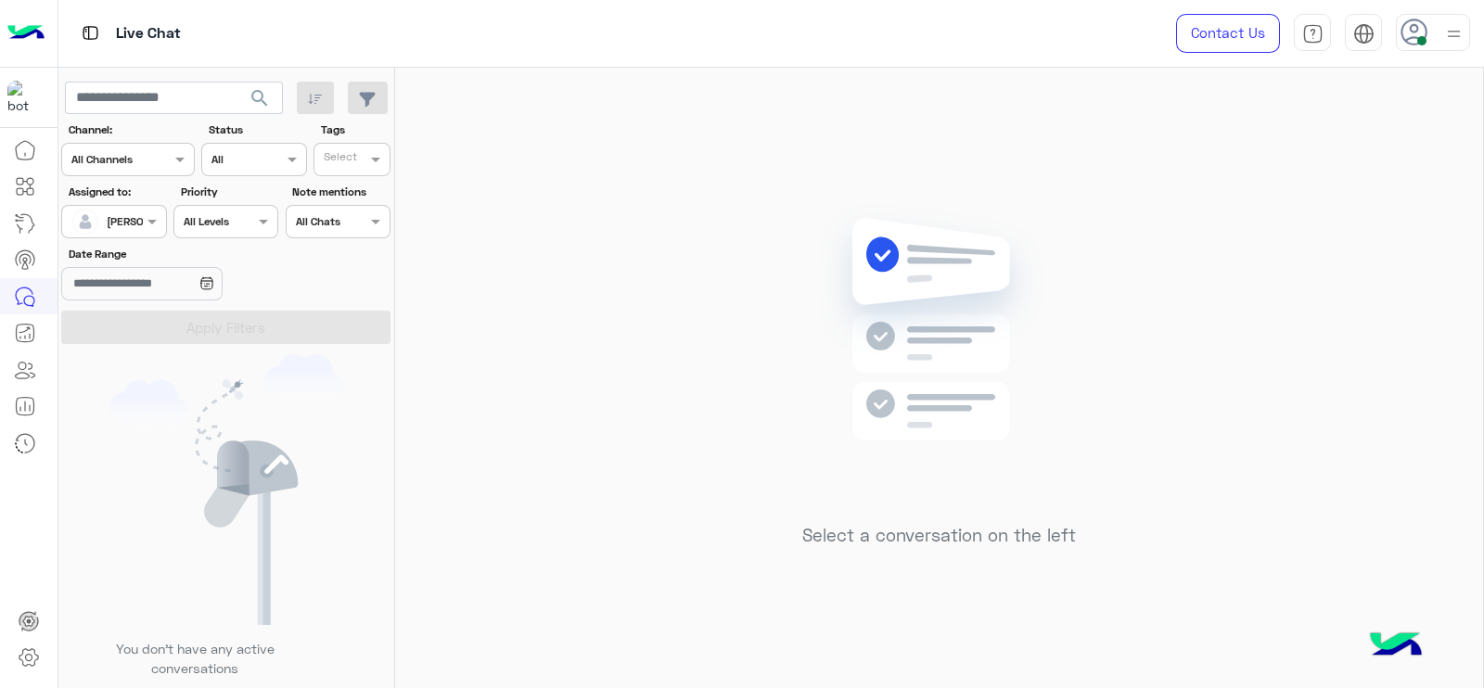
click at [719, 275] on div "Select a conversation on the left" at bounding box center [939, 382] width 1088 height 628
click at [502, 235] on div "Select a conversation on the left" at bounding box center [939, 382] width 1088 height 628
click at [719, 476] on div "Select a conversation on the left" at bounding box center [939, 382] width 1088 height 628
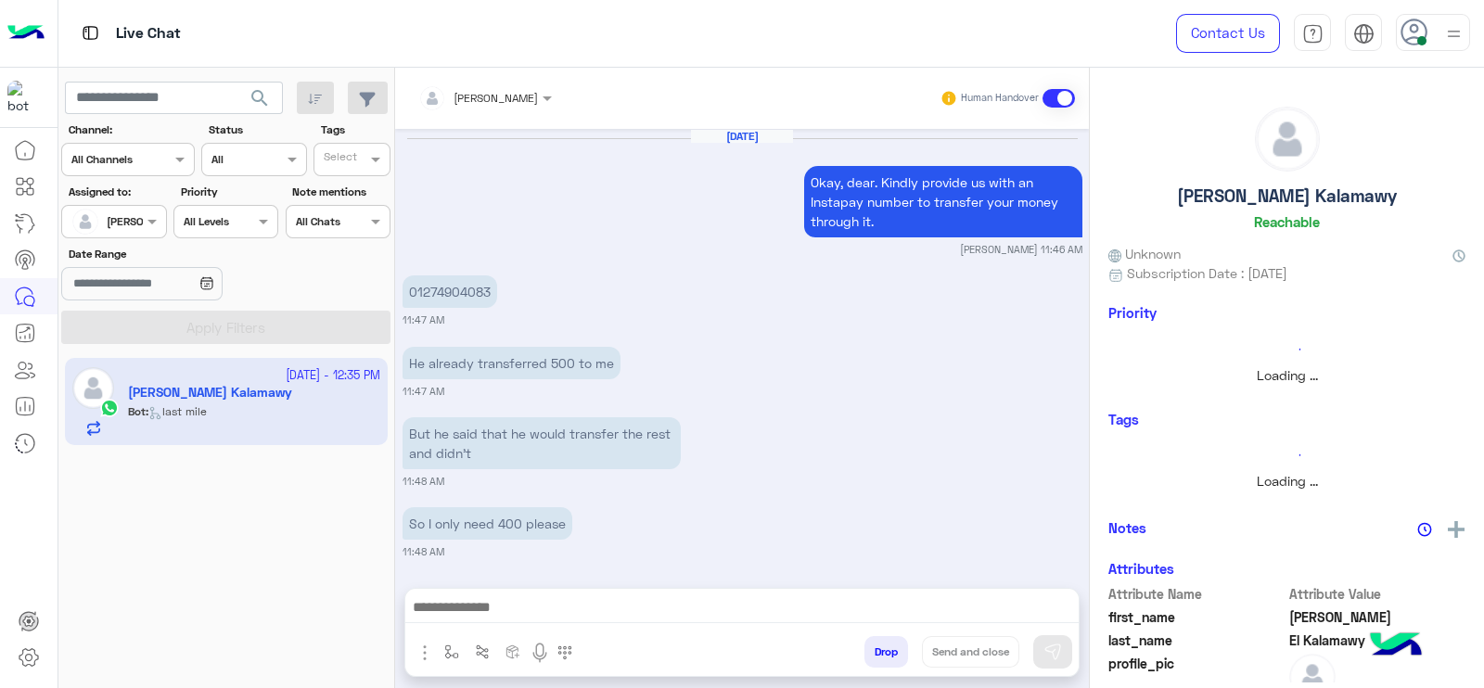
scroll to position [1789, 0]
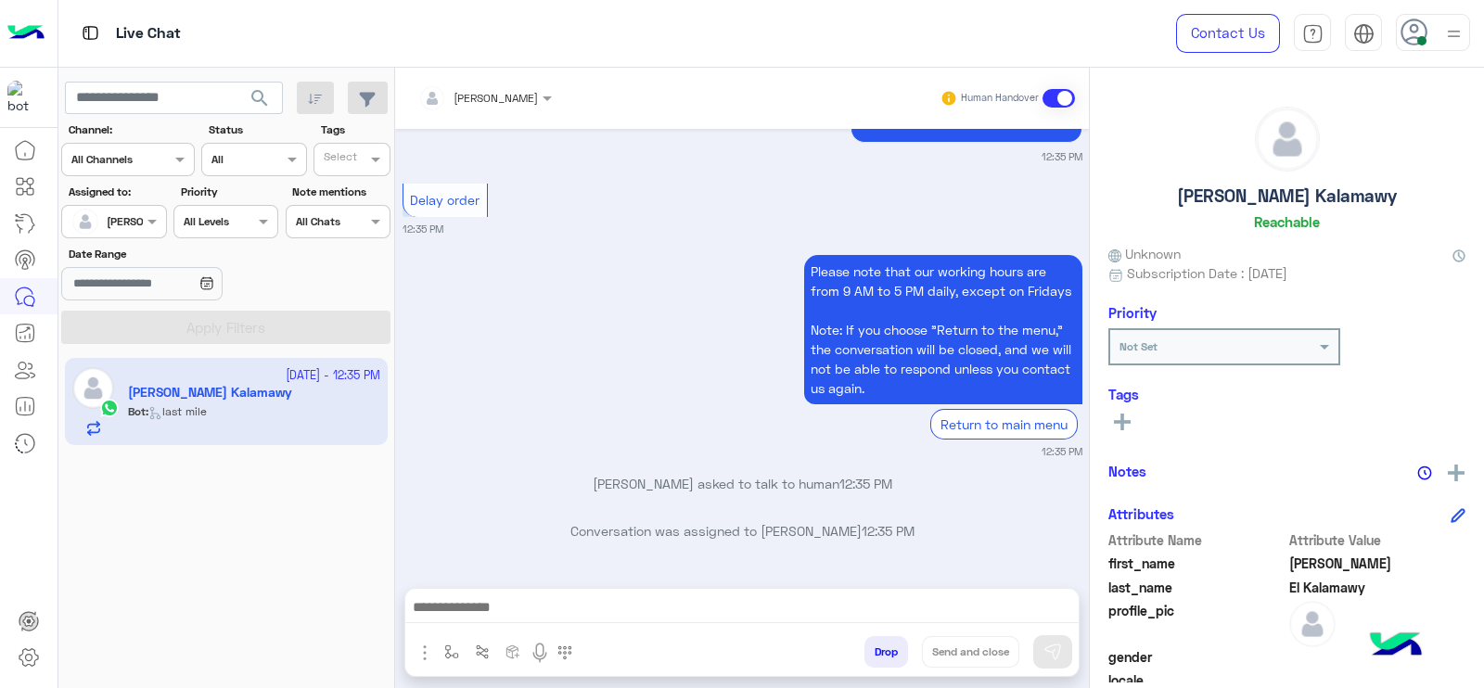
click at [491, 337] on div "Please note that our working hours are from 9 AM to 5 PM daily, except on Frida…" at bounding box center [742, 355] width 680 height 210
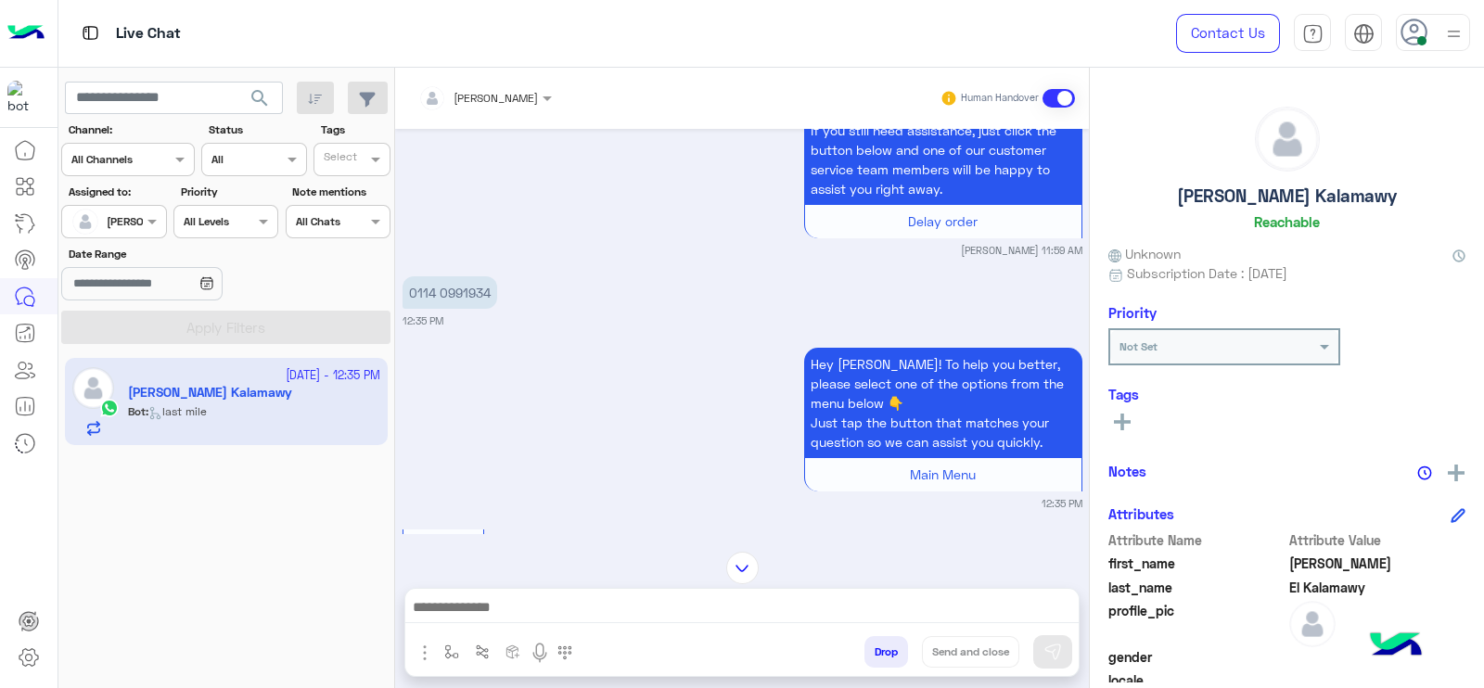
scroll to position [1383, 0]
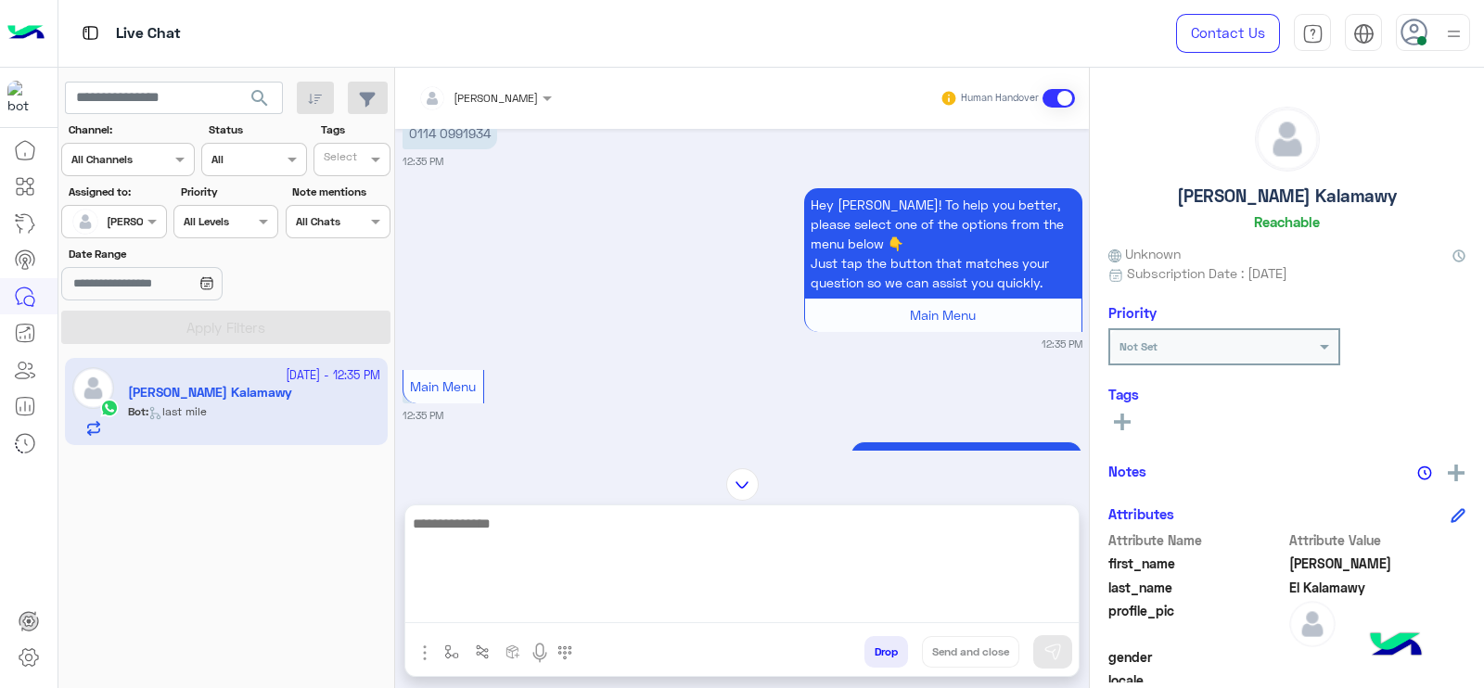
click at [566, 605] on textarea at bounding box center [741, 567] width 673 height 111
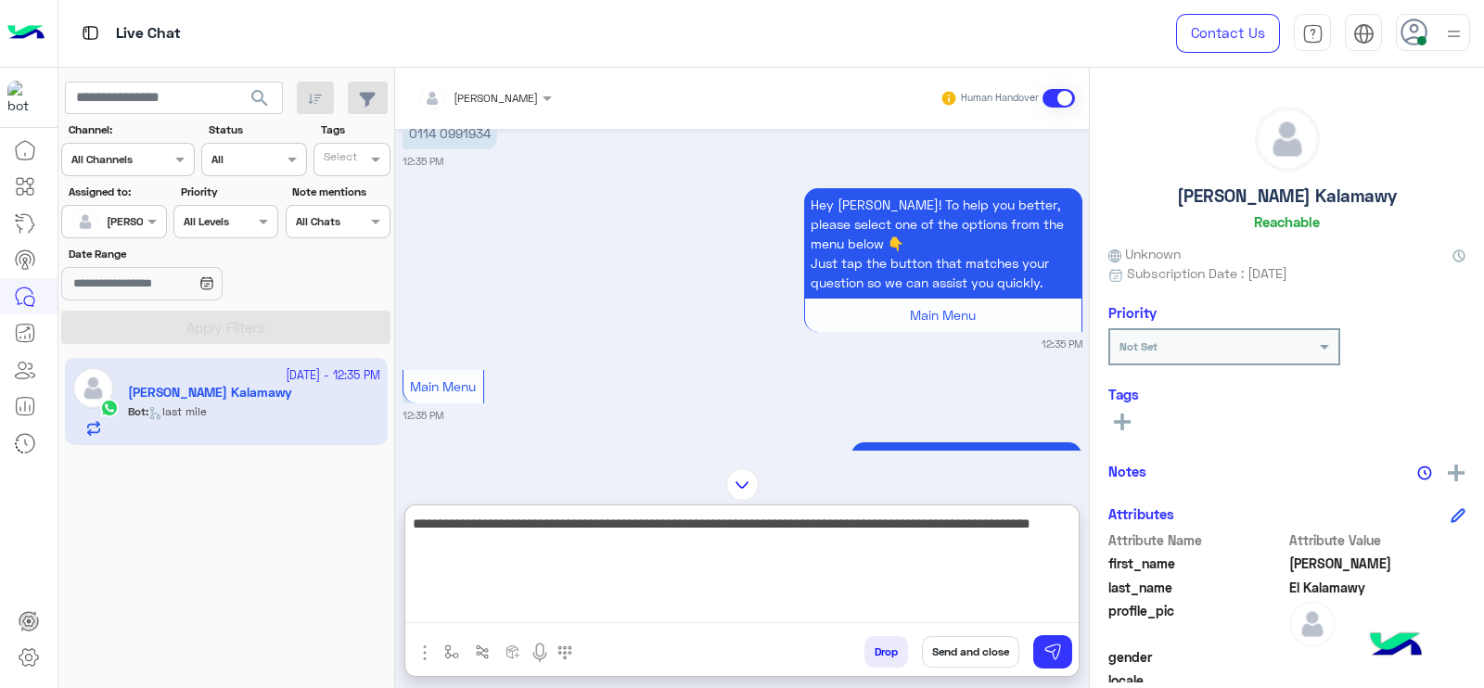
type textarea "**********"
click at [630, 563] on textarea "**********" at bounding box center [741, 567] width 673 height 111
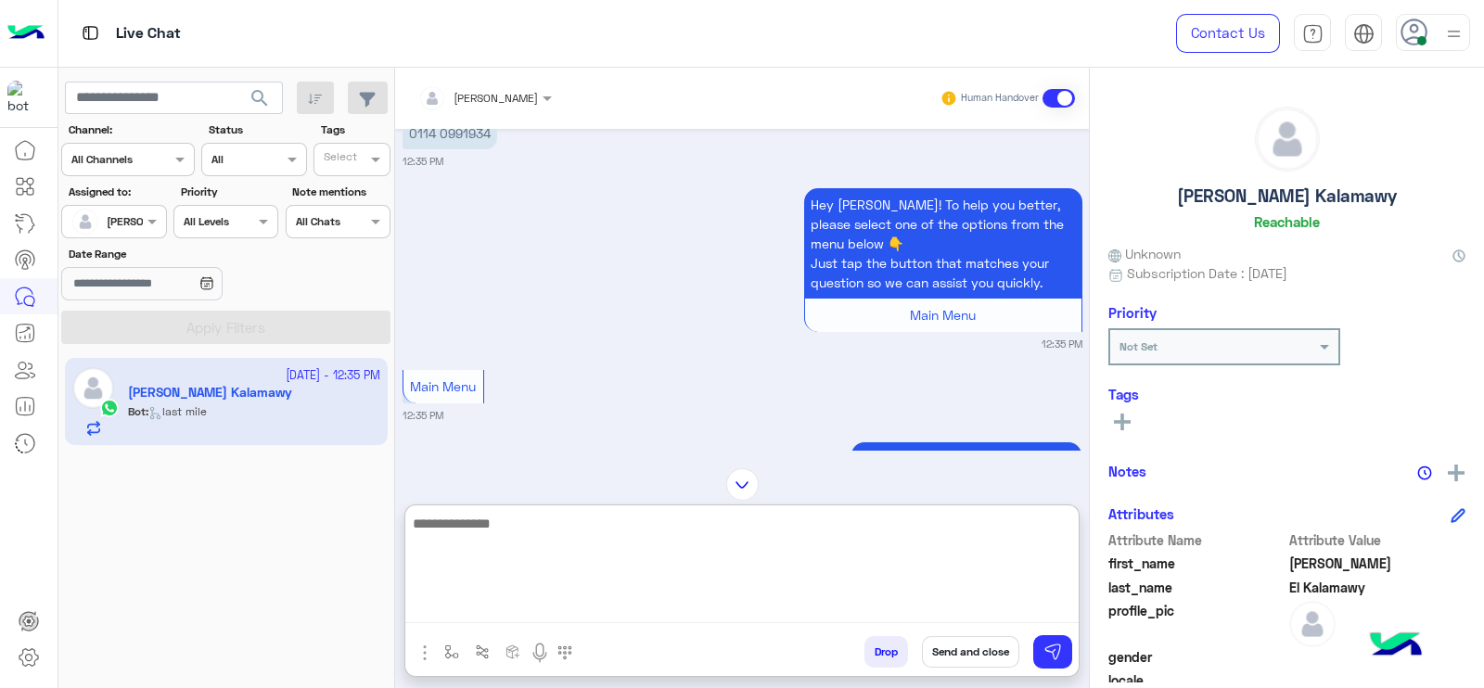
scroll to position [1981, 0]
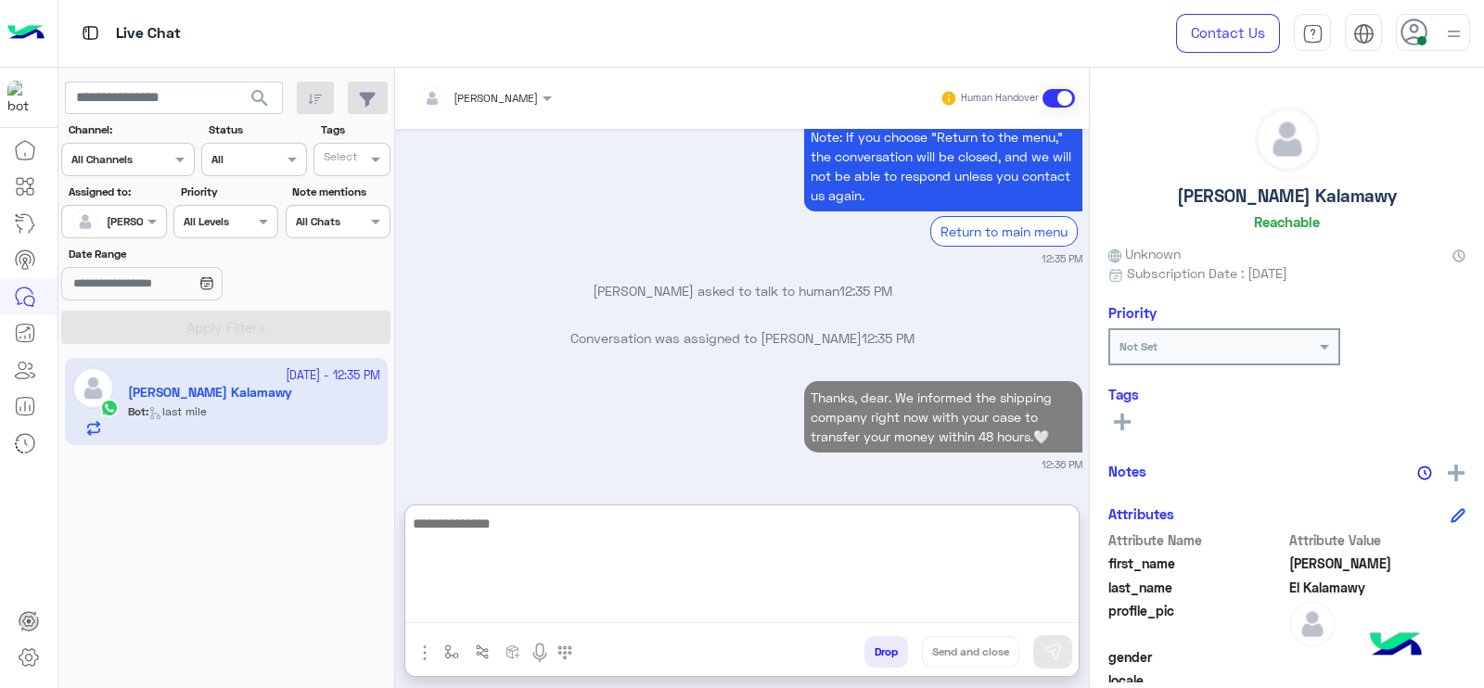
paste textarea "**********"
type textarea "**********"
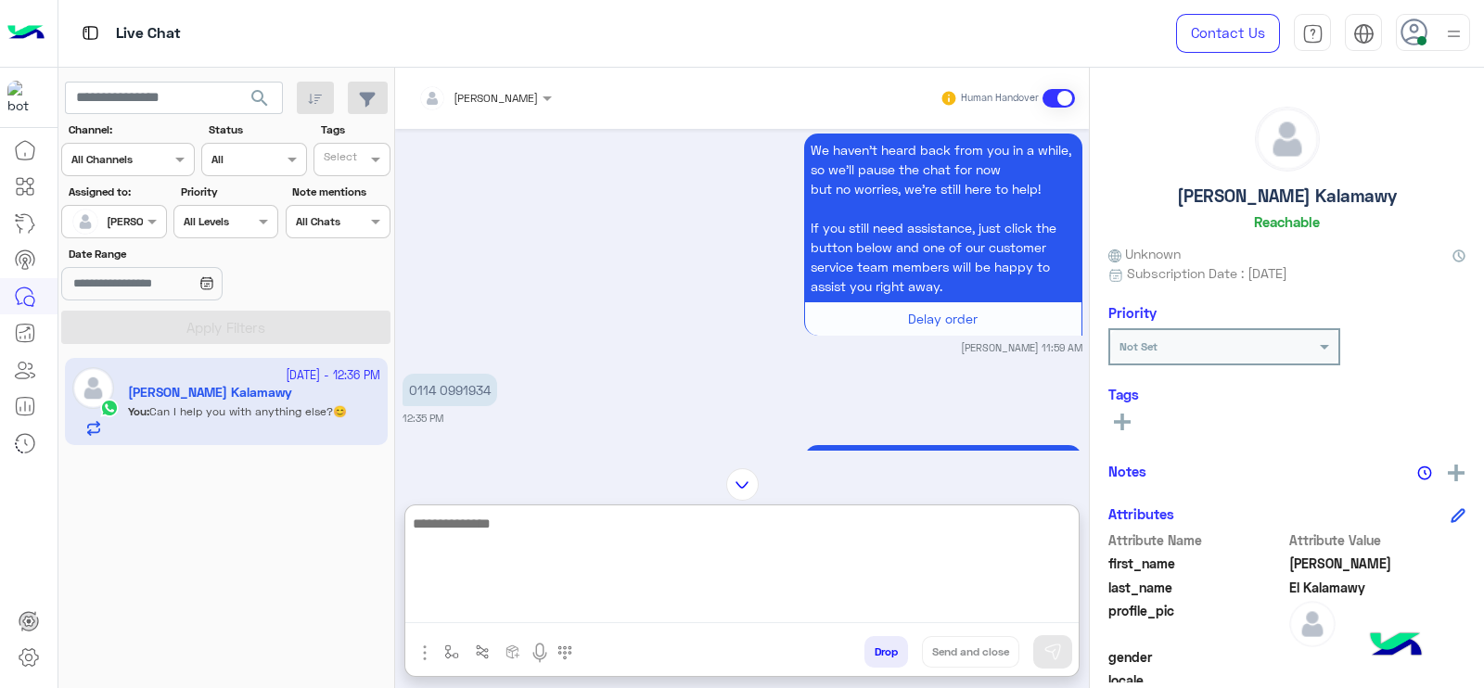
scroll to position [1115, 0]
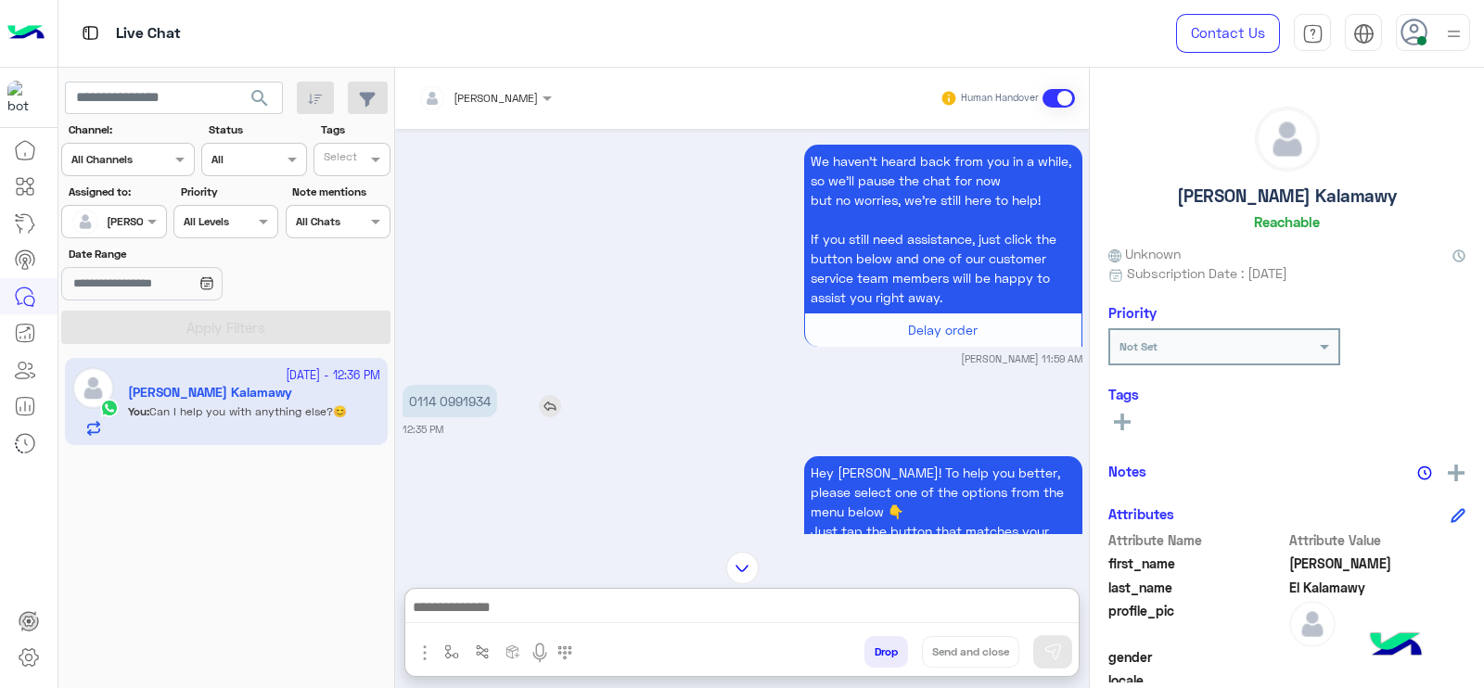
click at [470, 415] on p "0114 0991934" at bounding box center [449, 401] width 95 height 32
copy app-msgs-text
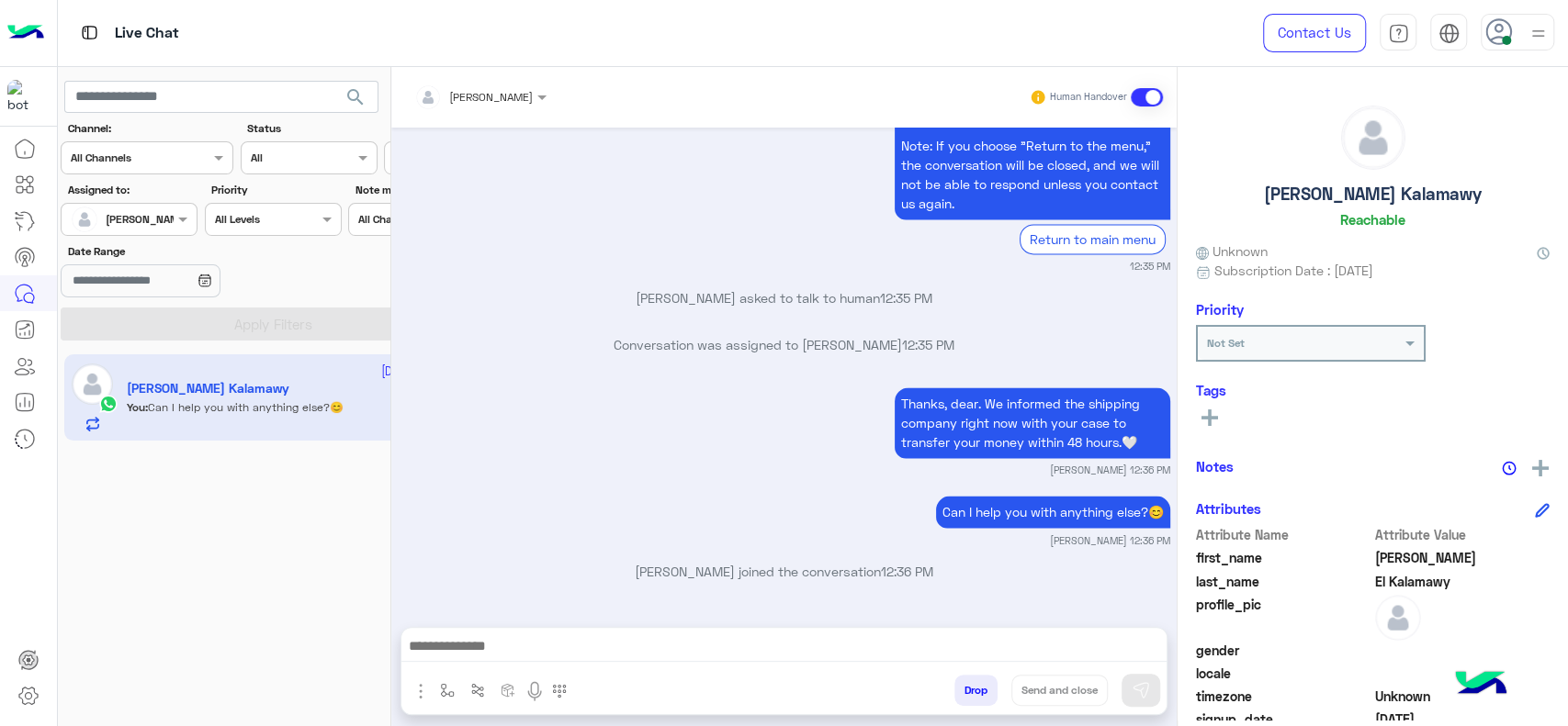
scroll to position [1953, 0]
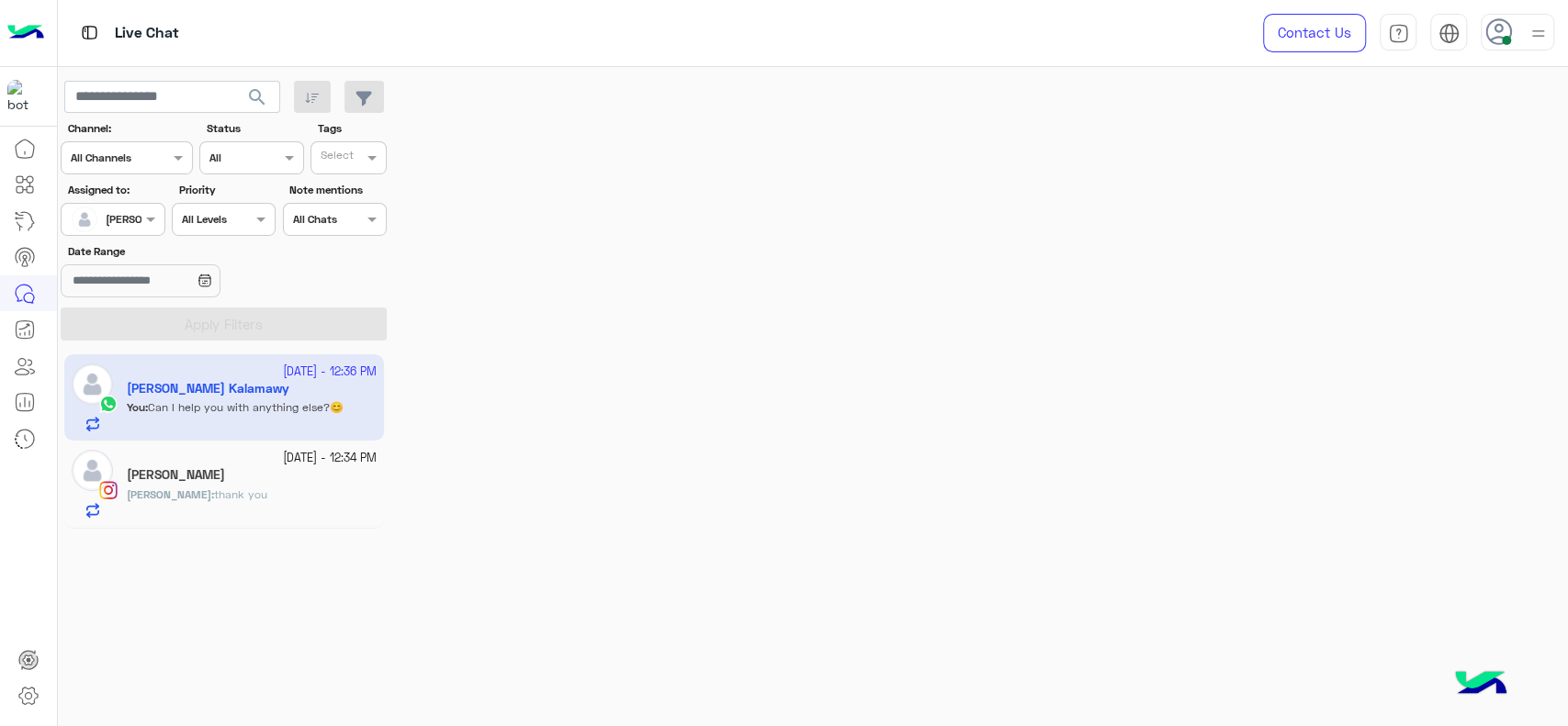
scroll to position [1705, 0]
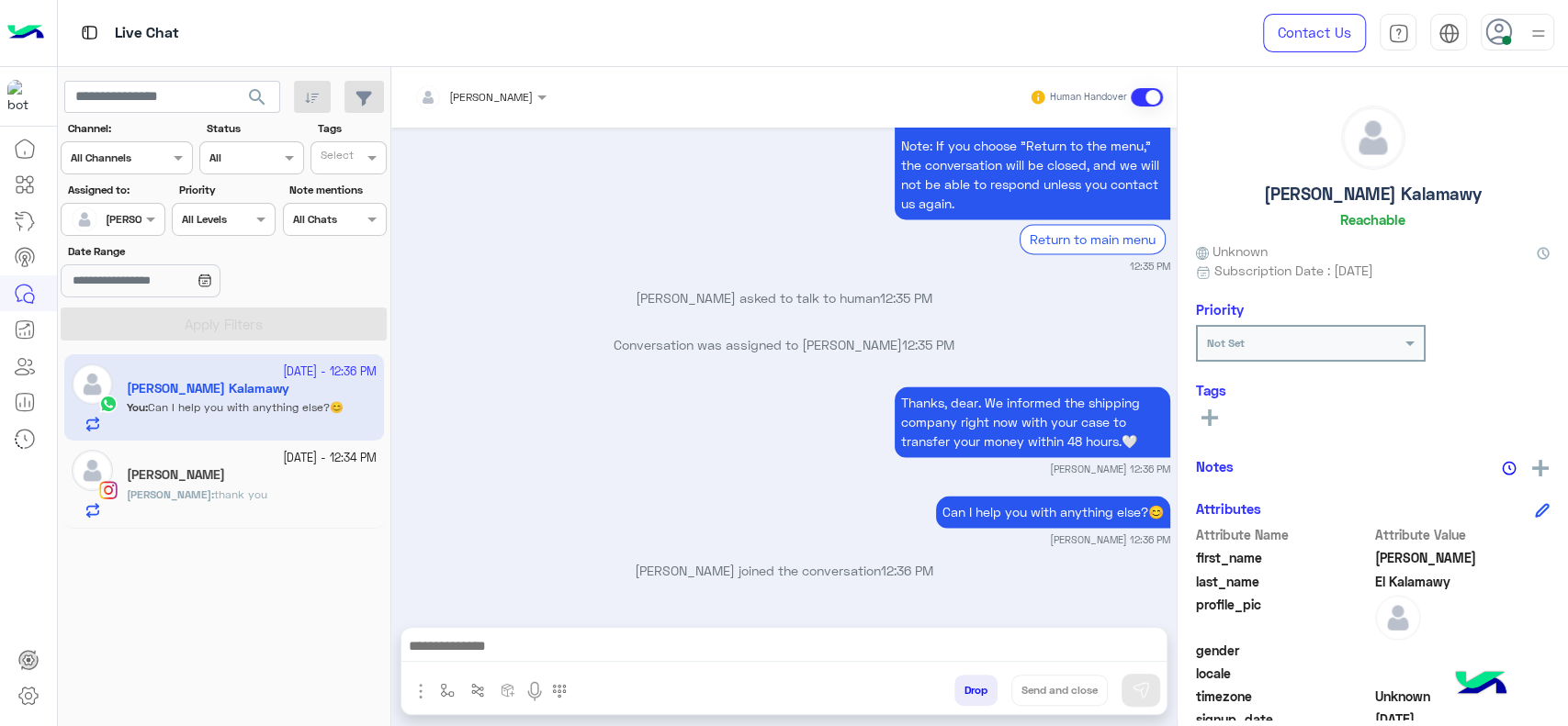
click at [216, 496] on div "sara : thank you" at bounding box center [252, 502] width 250 height 32
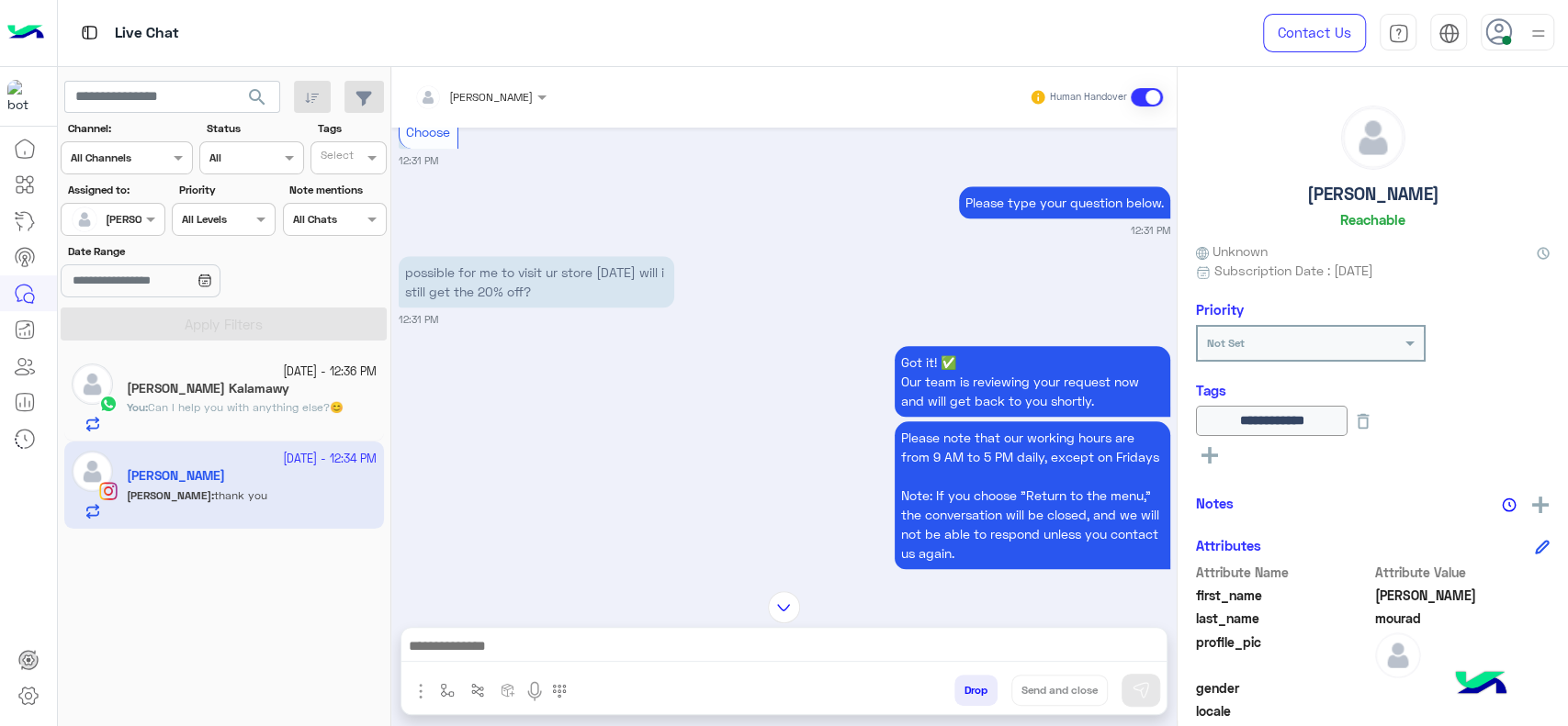
scroll to position [1179, 0]
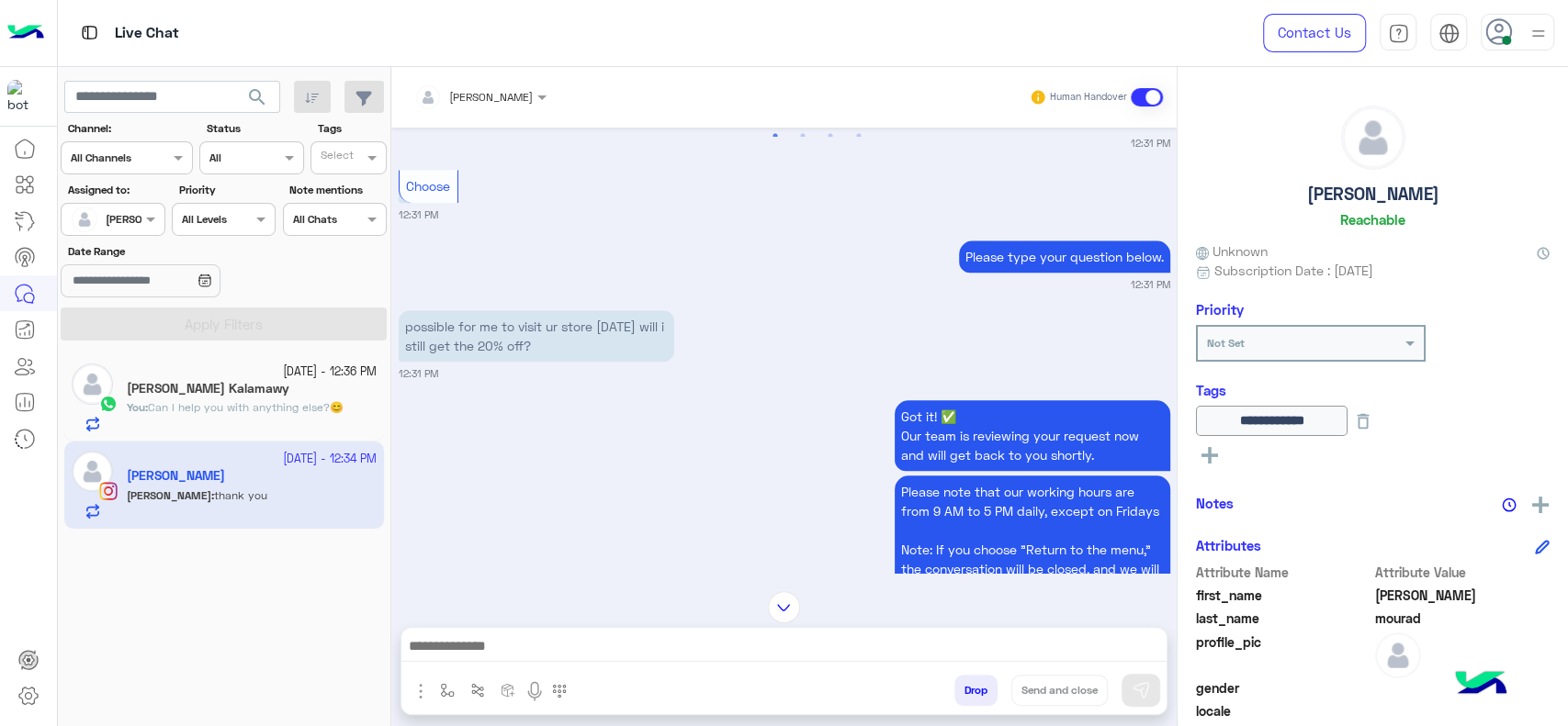
click at [677, 666] on div at bounding box center [784, 651] width 765 height 46
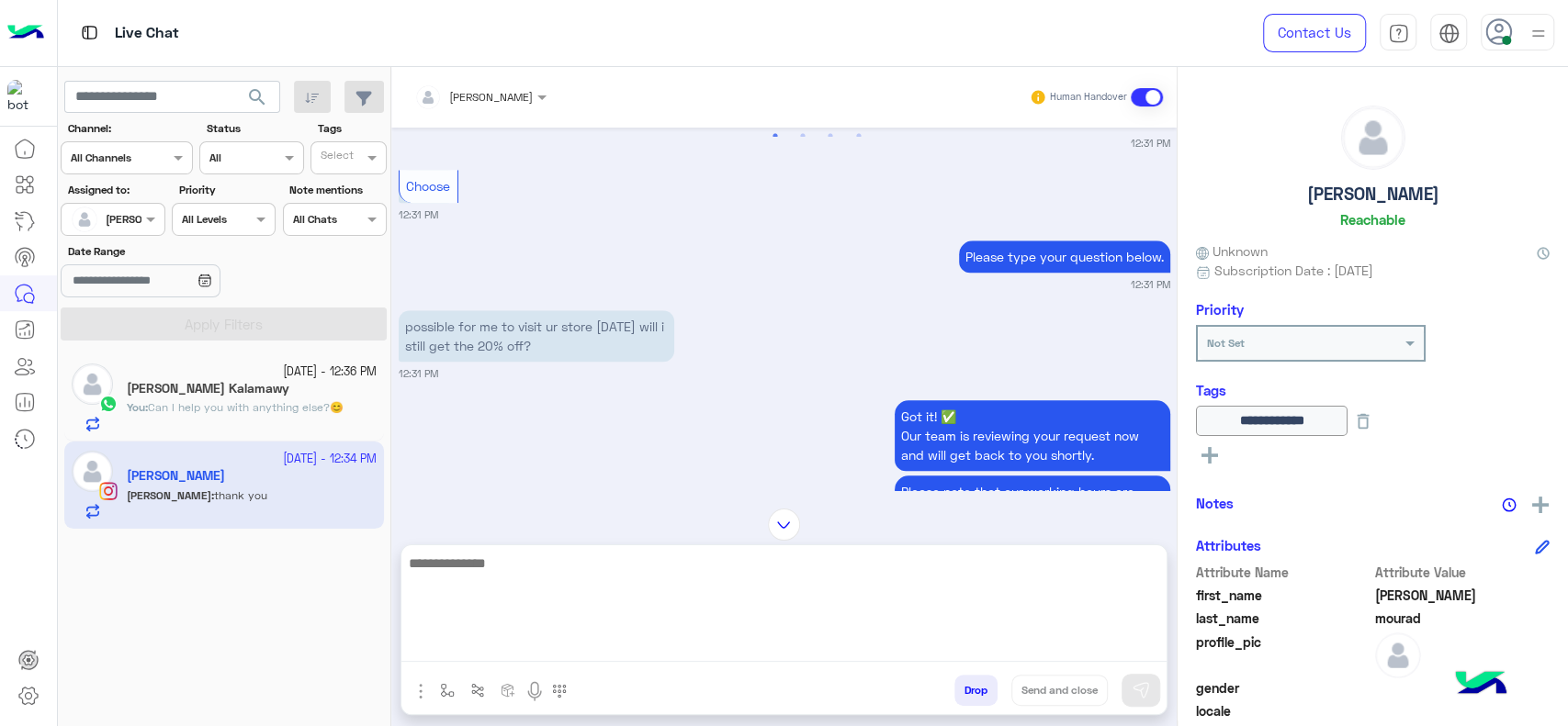
click at [673, 648] on textarea at bounding box center [784, 606] width 765 height 110
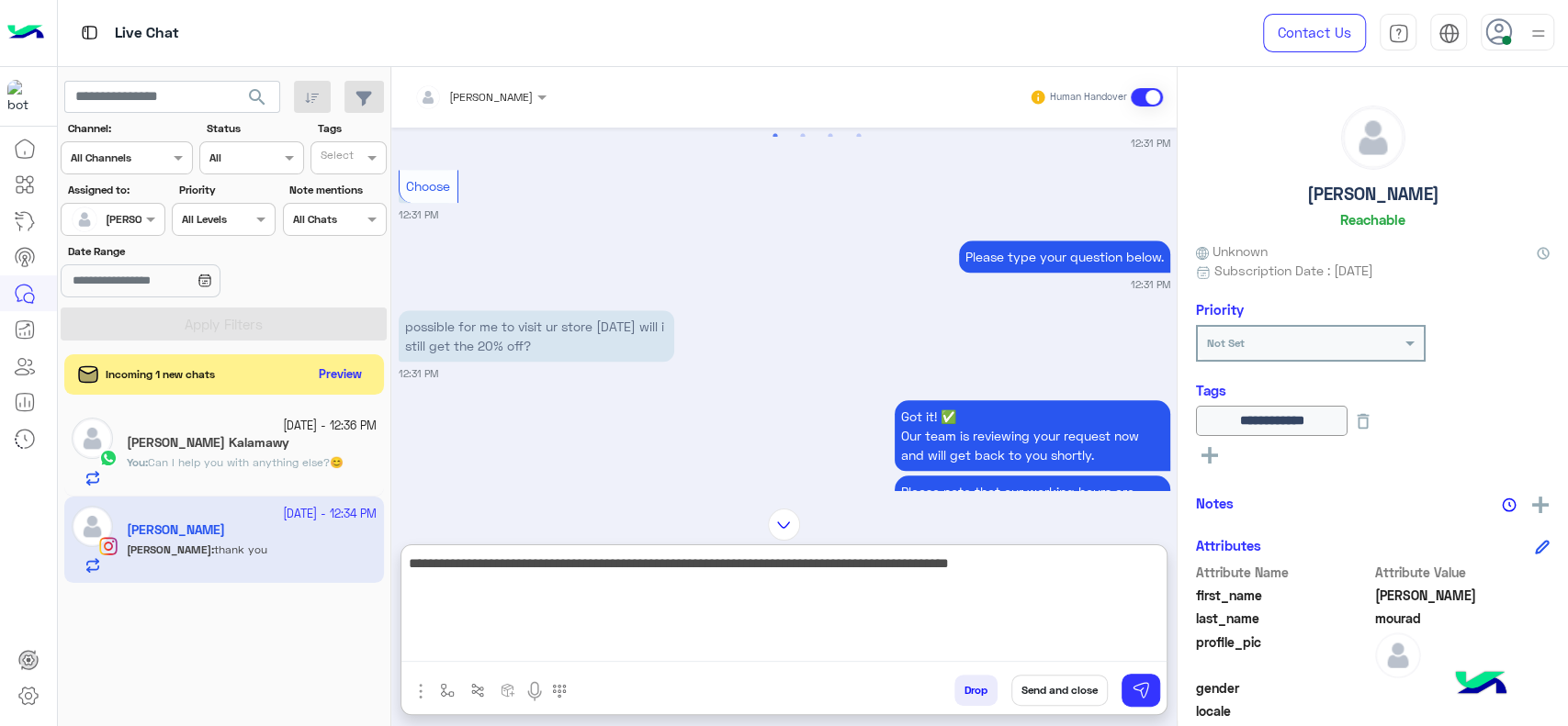
type textarea "**********"
click at [652, 586] on textarea "**********" at bounding box center [784, 606] width 765 height 110
click at [909, 590] on textarea "**********" at bounding box center [784, 606] width 765 height 110
click at [1092, 595] on textarea "**********" at bounding box center [784, 606] width 765 height 110
click at [847, 570] on textarea "**********" at bounding box center [784, 606] width 765 height 110
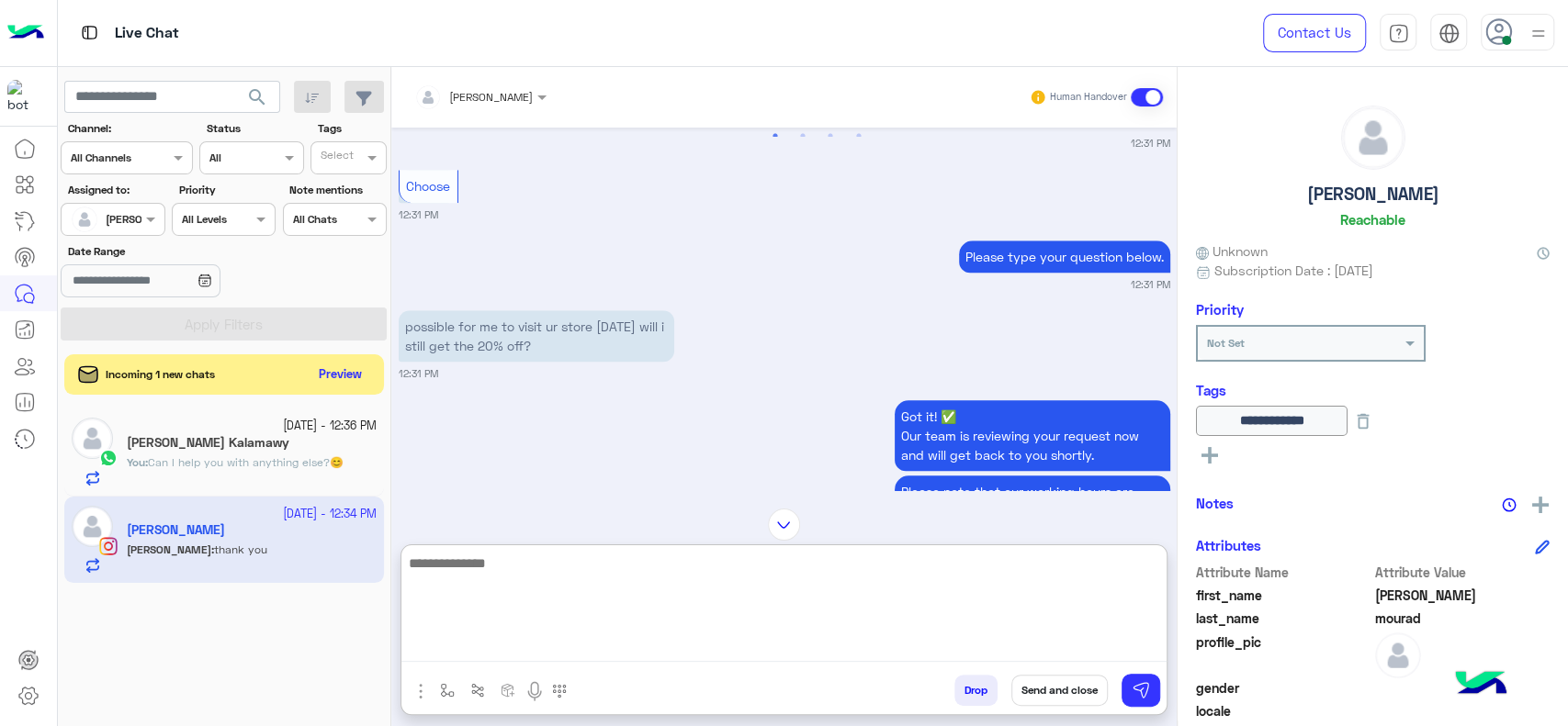
scroll to position [1921, 0]
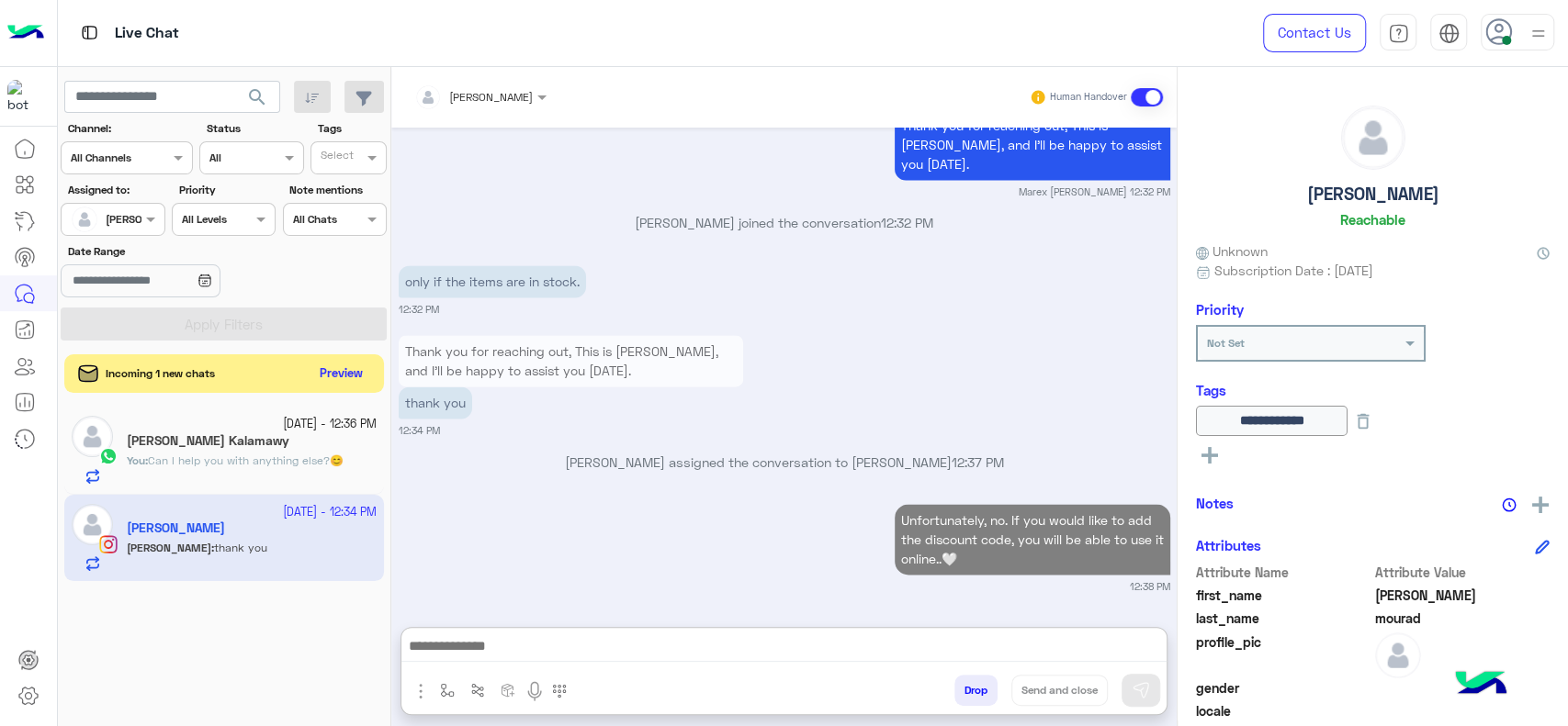
click at [324, 371] on button "Preview" at bounding box center [341, 373] width 56 height 25
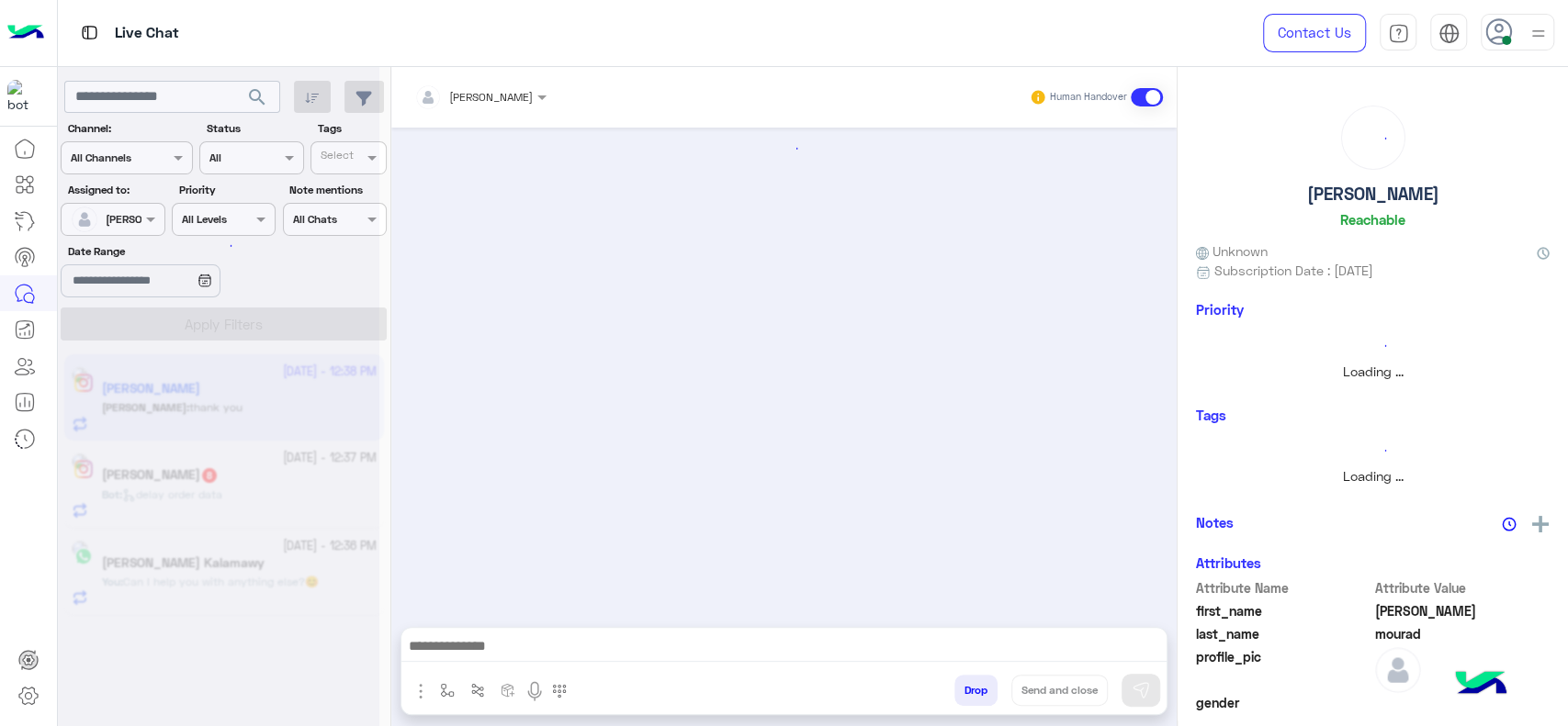
scroll to position [0, 0]
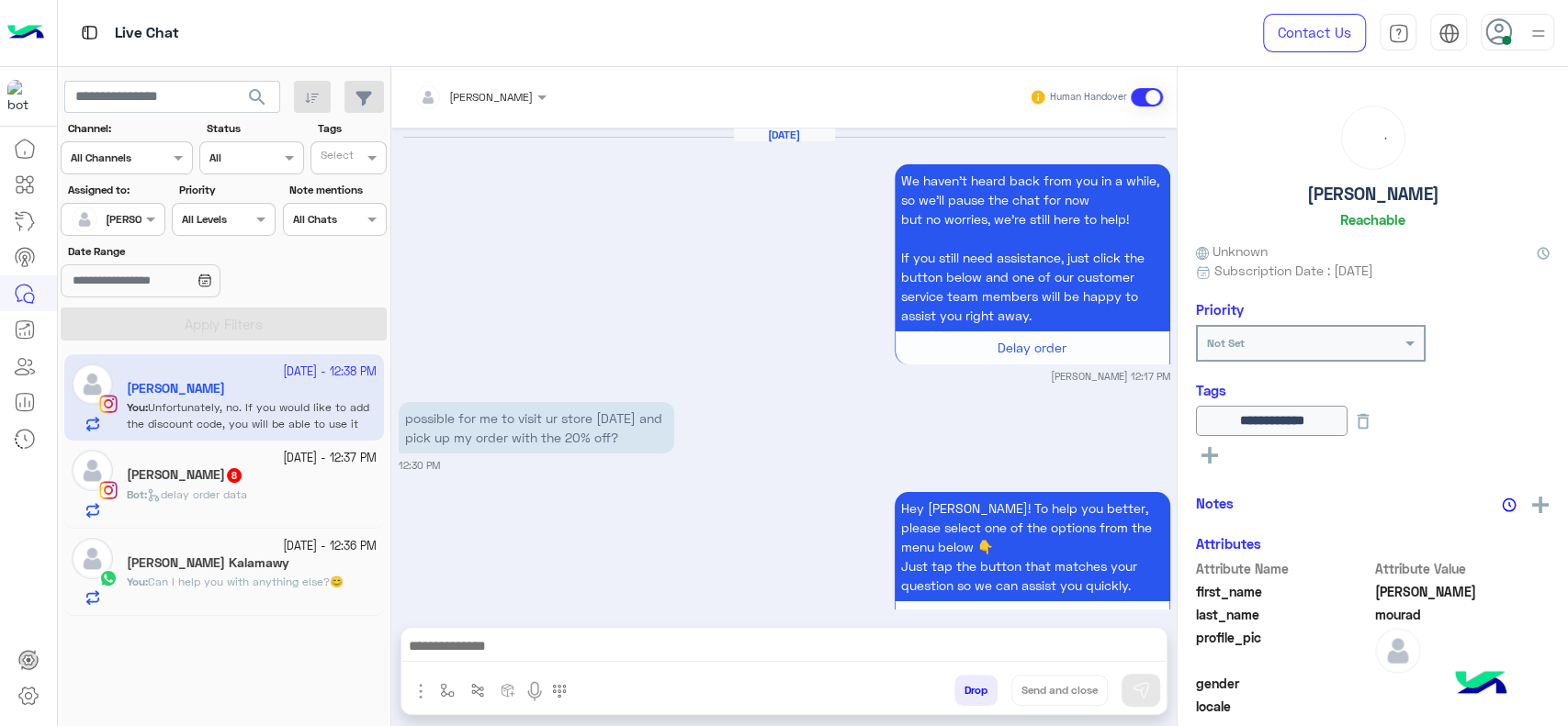
click at [261, 482] on div "Aya Ibrahim 8" at bounding box center [252, 476] width 250 height 19
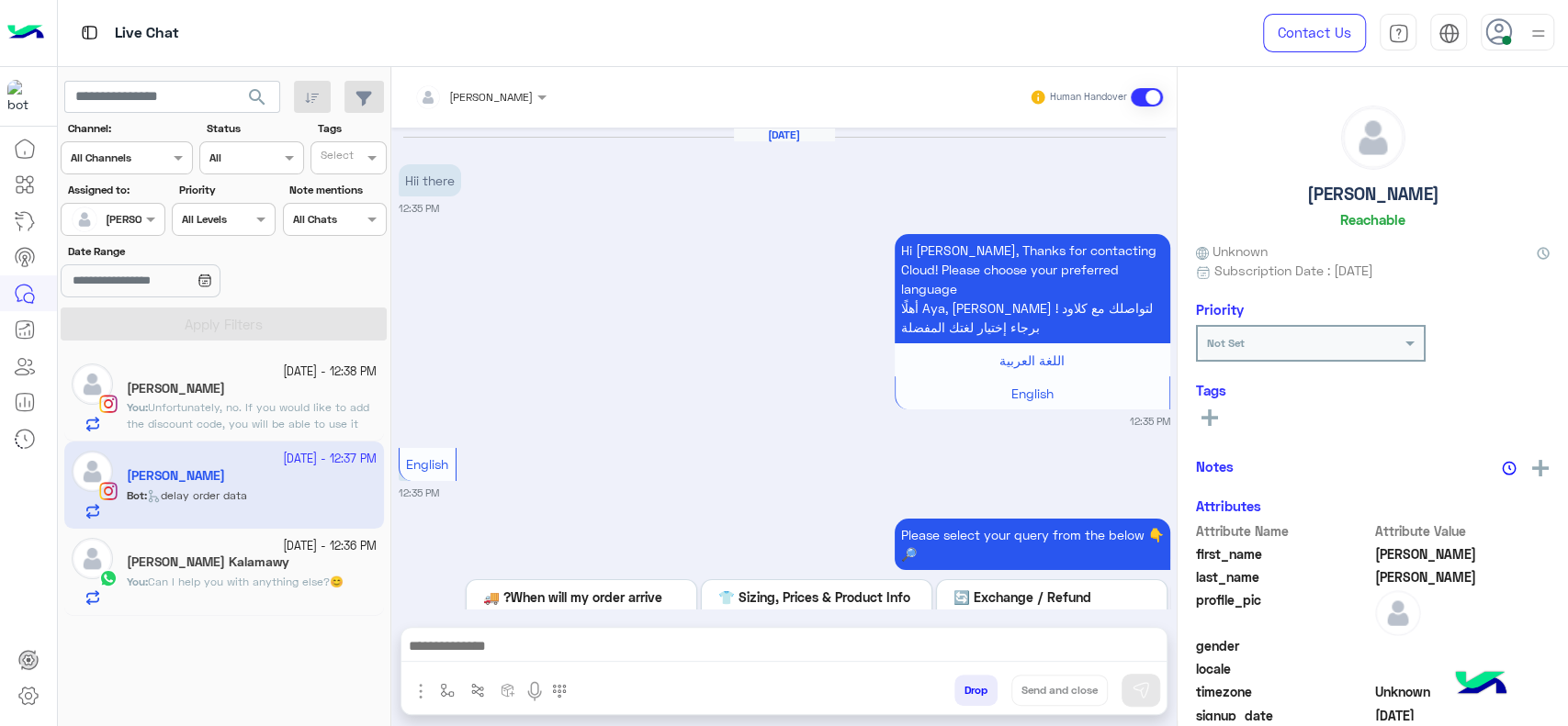
scroll to position [1831, 0]
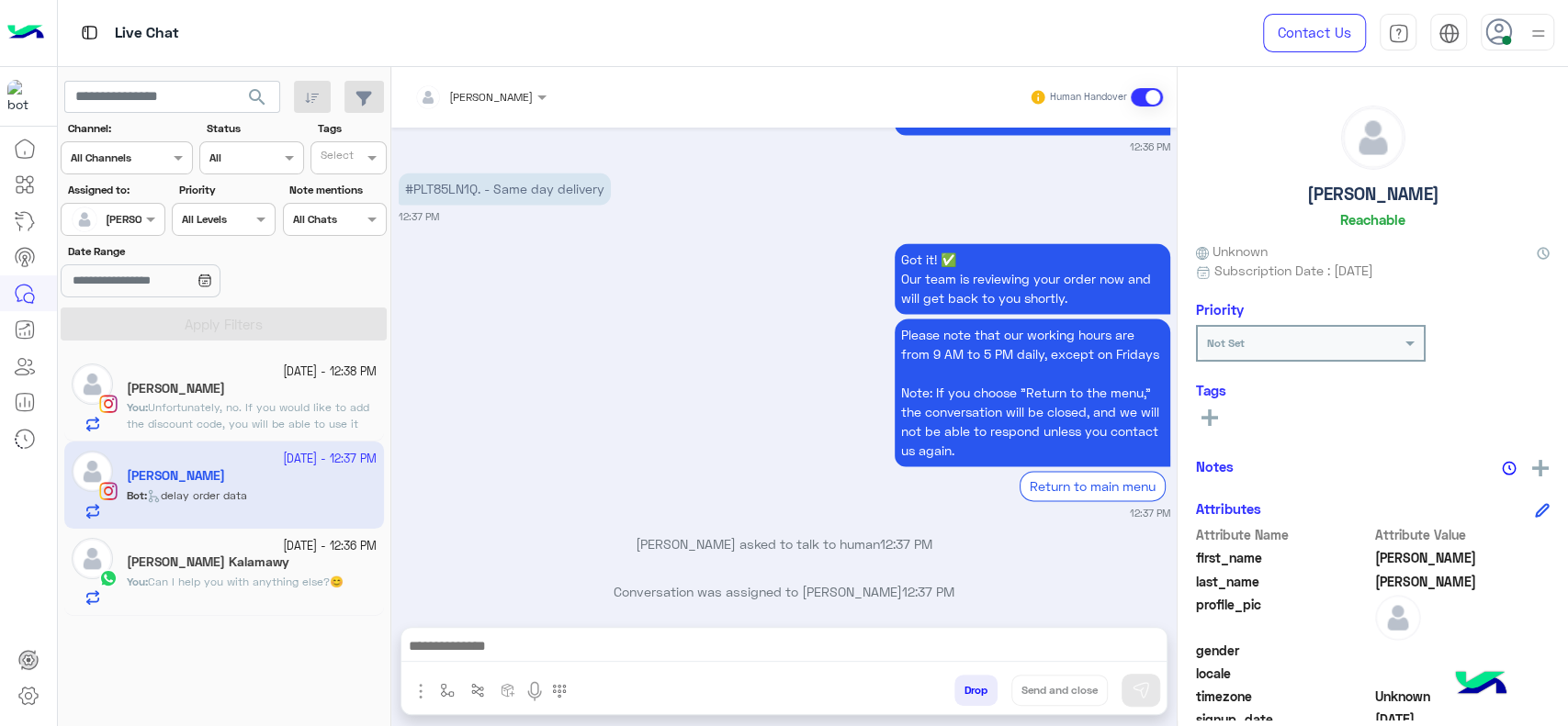
click at [446, 695] on img "button" at bounding box center [447, 690] width 15 height 15
click at [452, 637] on div "enter flow name" at bounding box center [501, 650] width 136 height 33
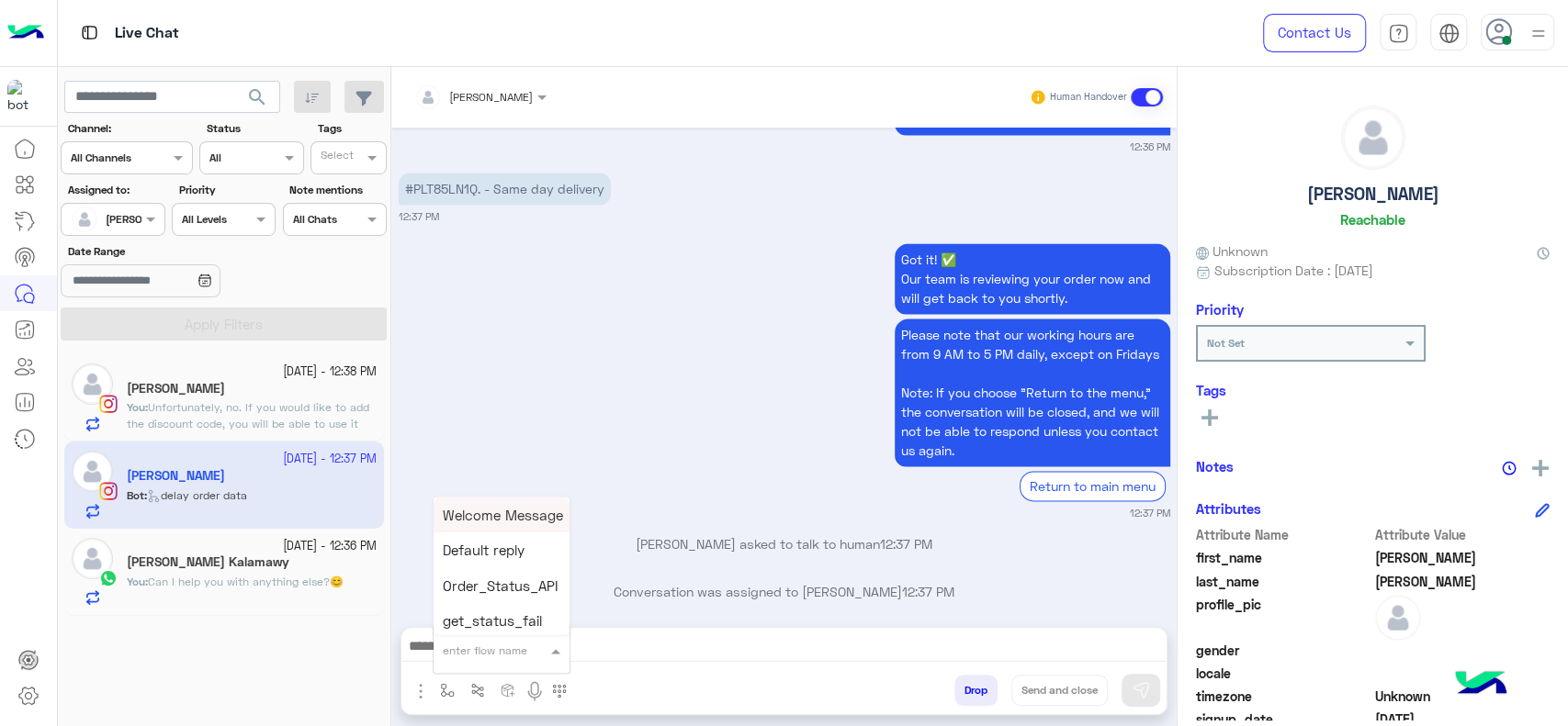
type input "*"
click at [473, 572] on div "J Greeting" at bounding box center [501, 581] width 136 height 36
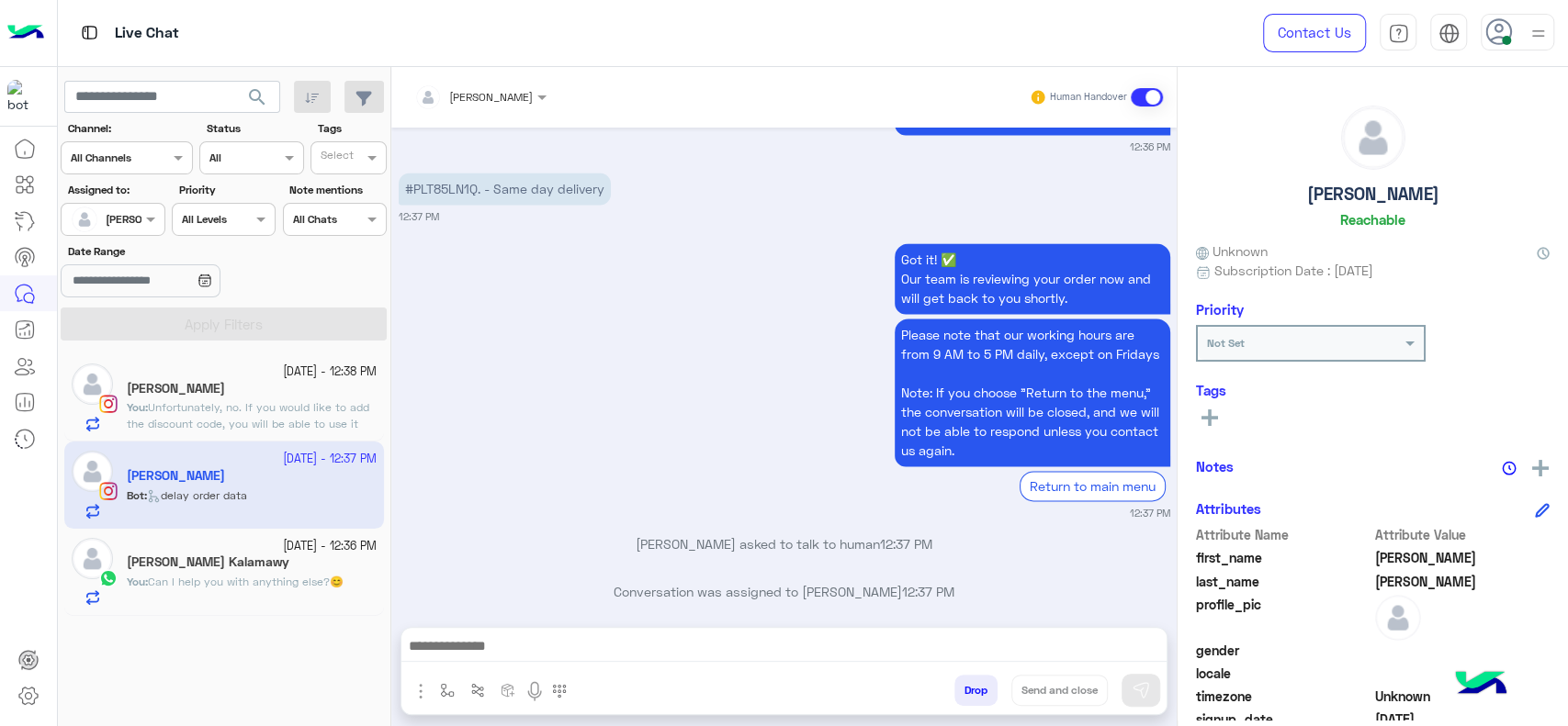
type textarea "**********"
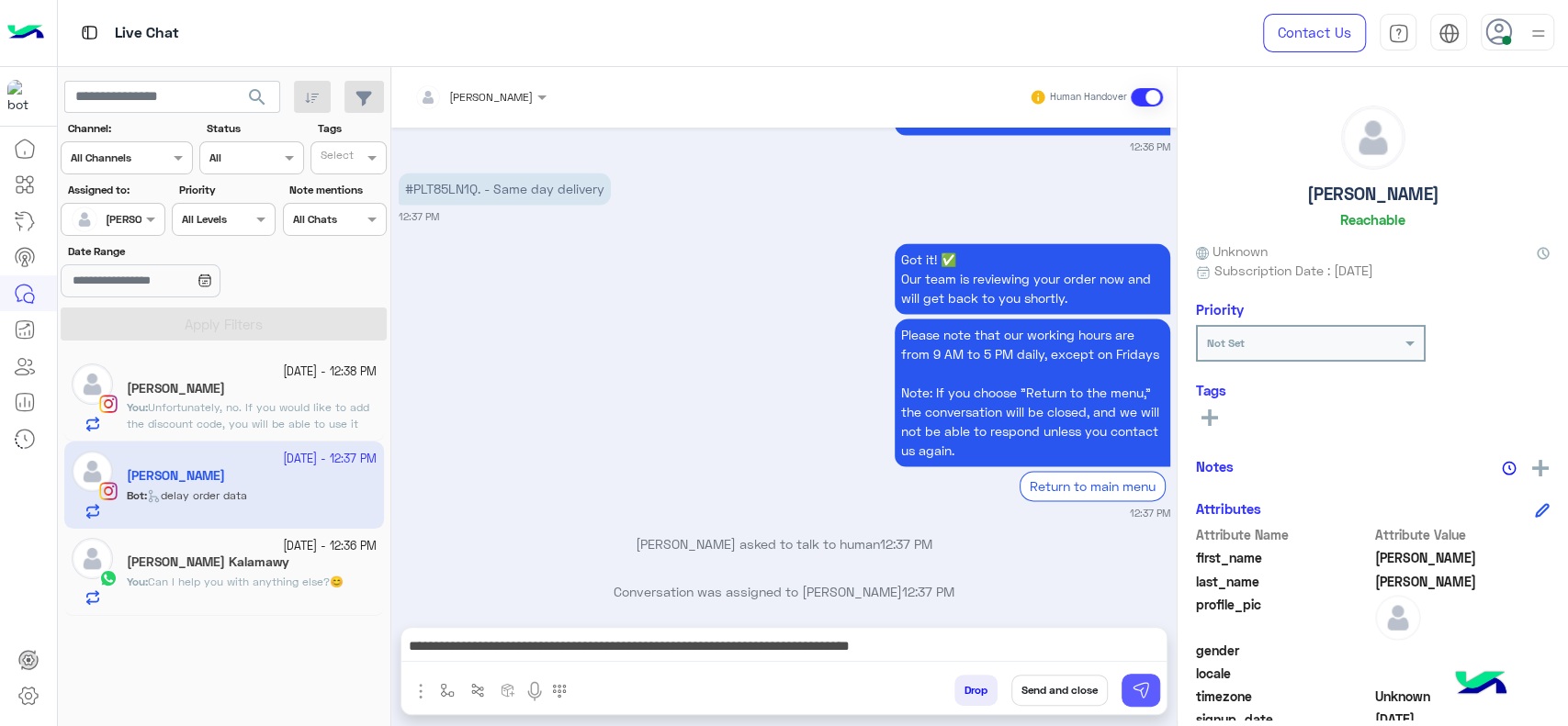
click at [1140, 694] on img at bounding box center [1140, 690] width 19 height 19
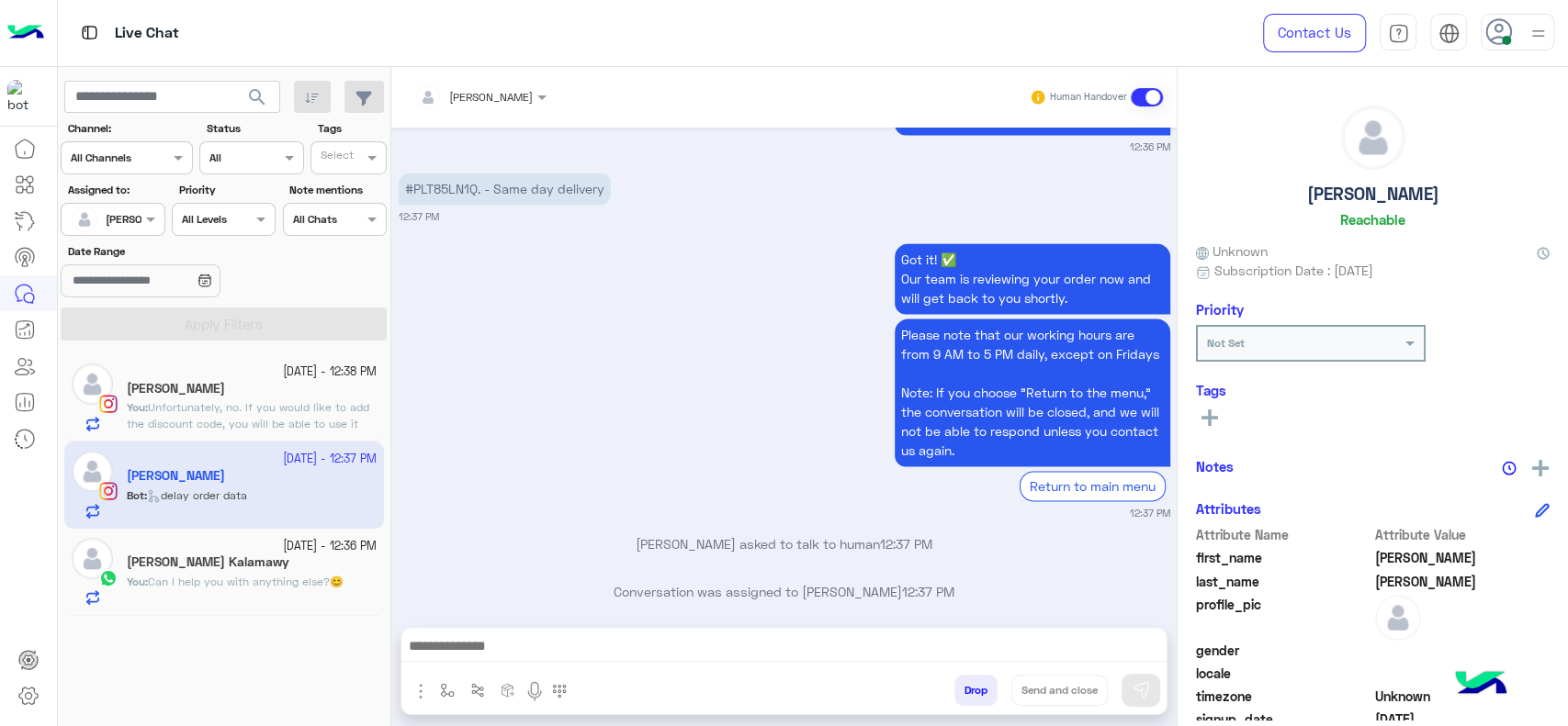
click at [400, 320] on div "Got it! ✅ Our team is reviewing your order now and will get back to you shortly…" at bounding box center [784, 380] width 772 height 283
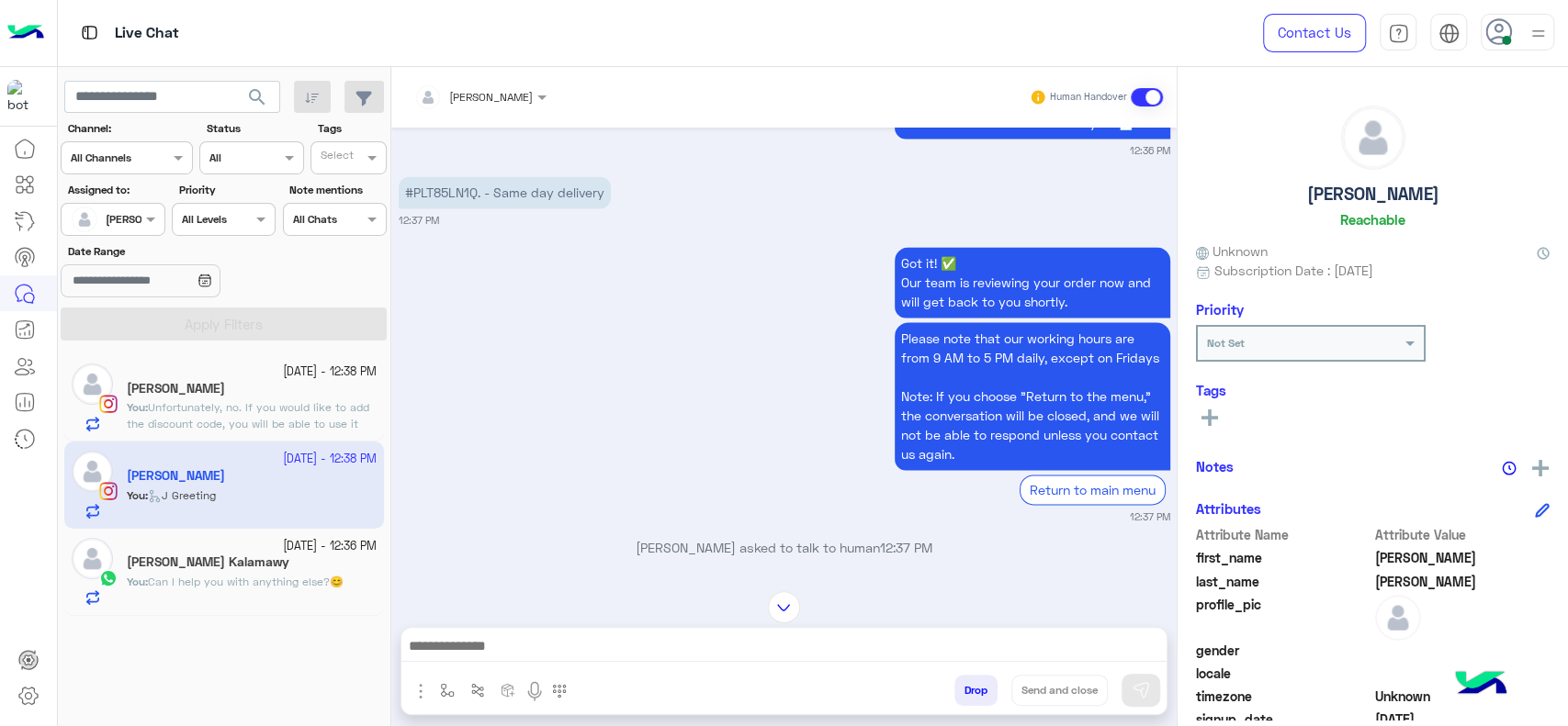
scroll to position [1618, 0]
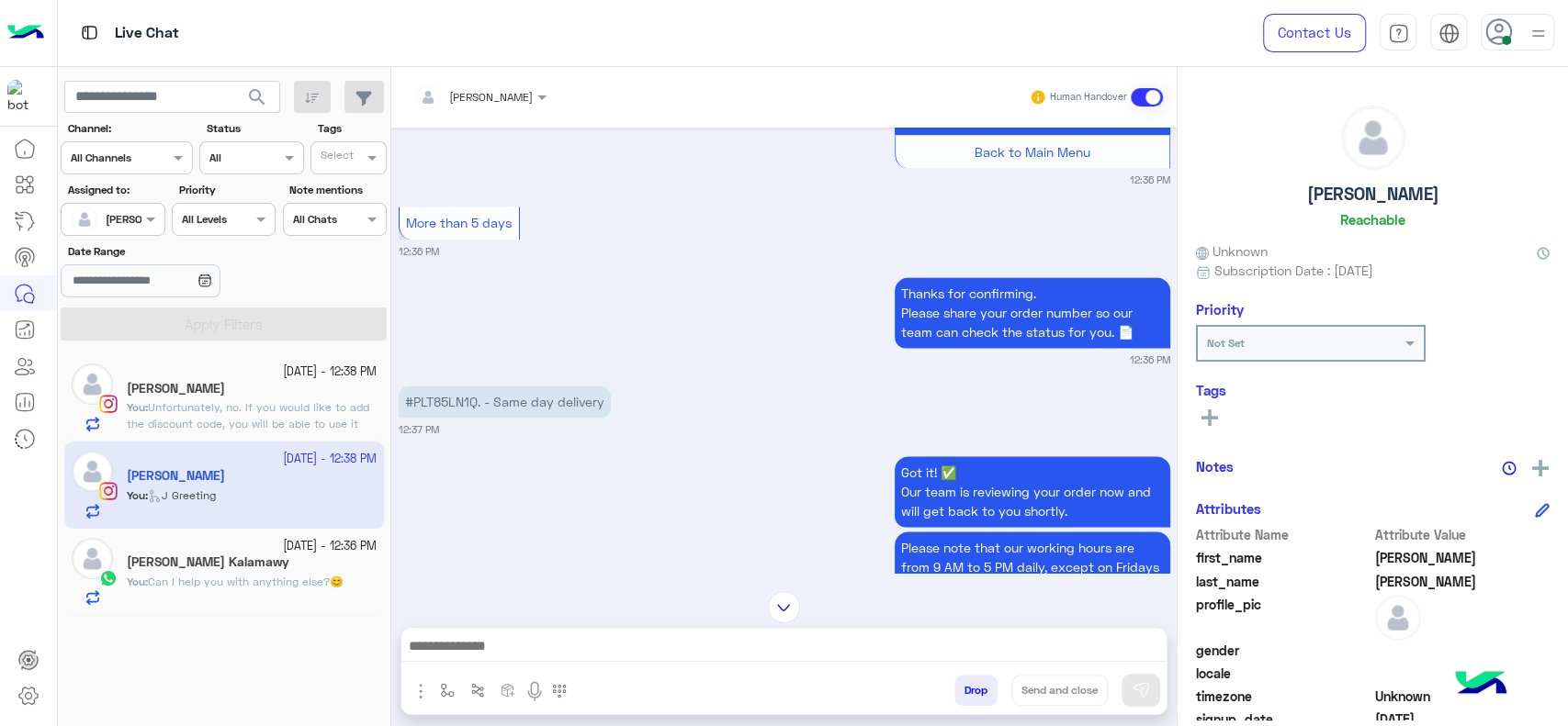
click at [459, 385] on p "#PLT85LN1Q. - Same day delivery" at bounding box center [504, 401] width 212 height 32
copy p "PLT85LN1Q"
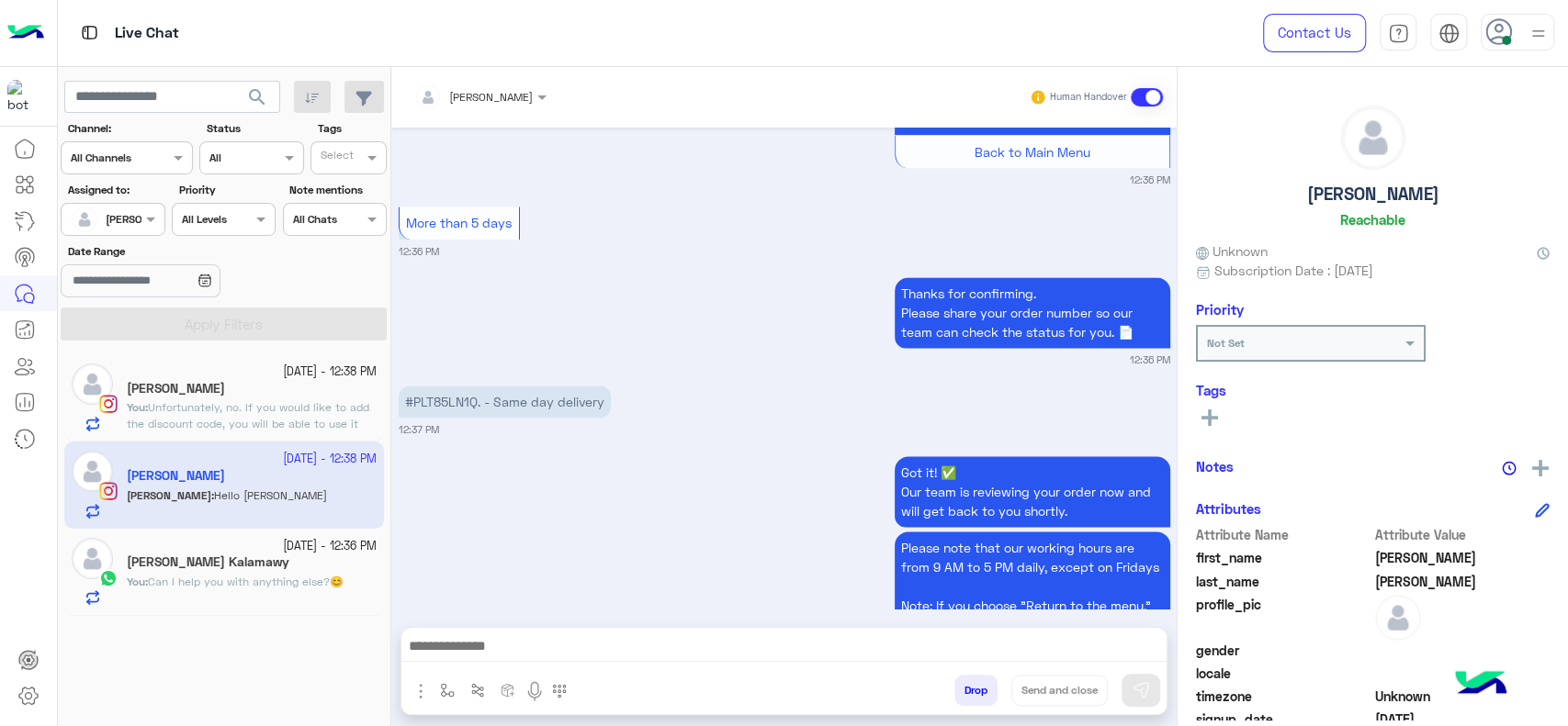
scroll to position [2037, 0]
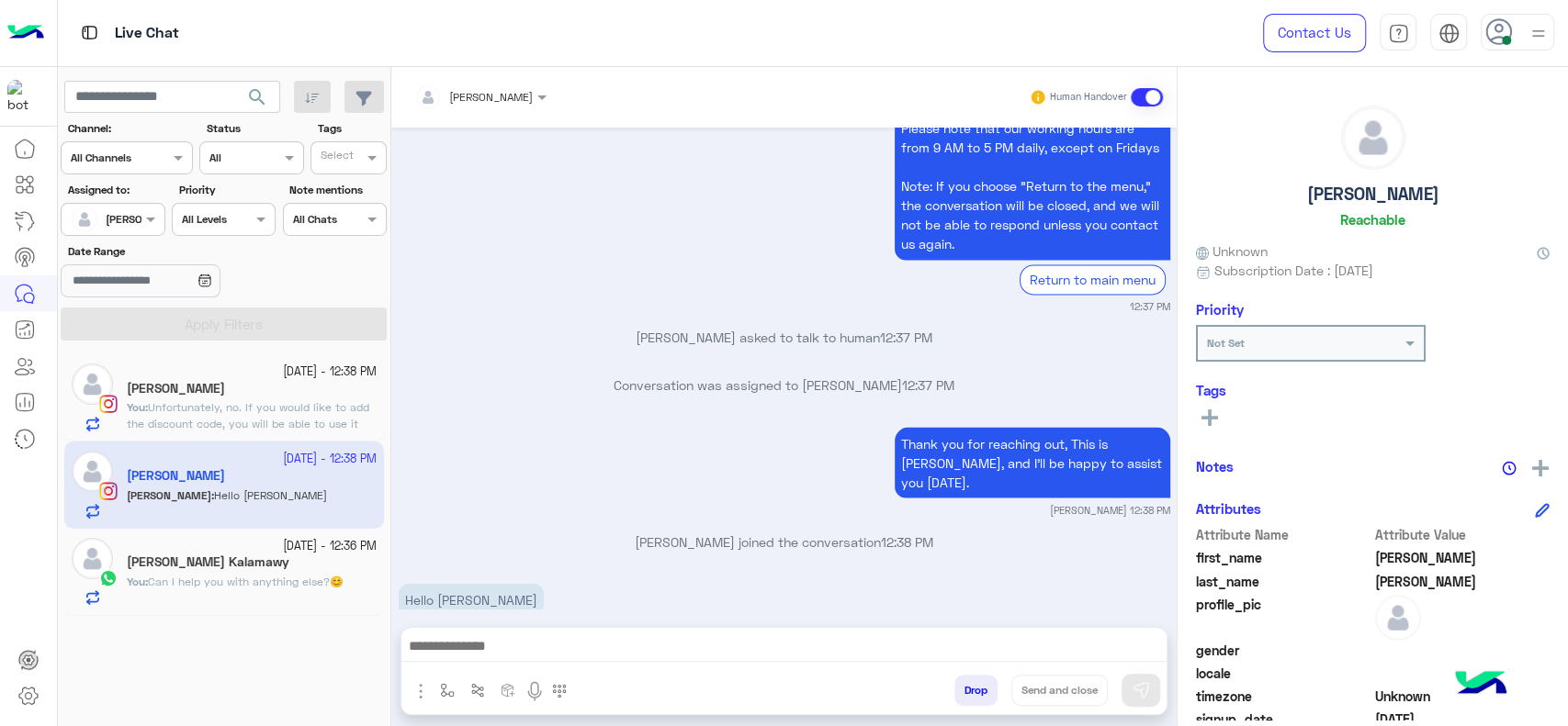
click at [305, 575] on span "Can I help you with anything else?😊" at bounding box center [245, 581] width 195 height 14
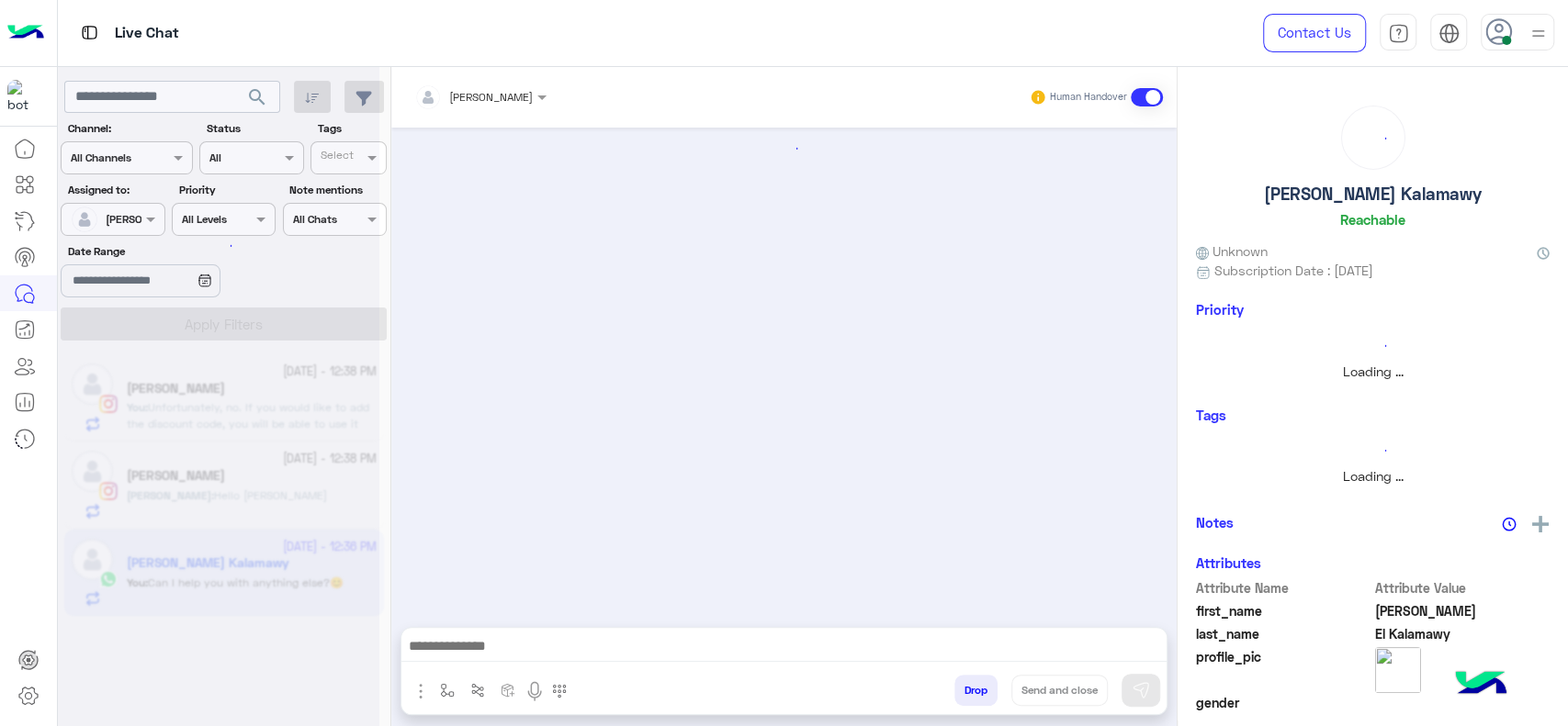
click at [448, 695] on img "button" at bounding box center [447, 690] width 15 height 15
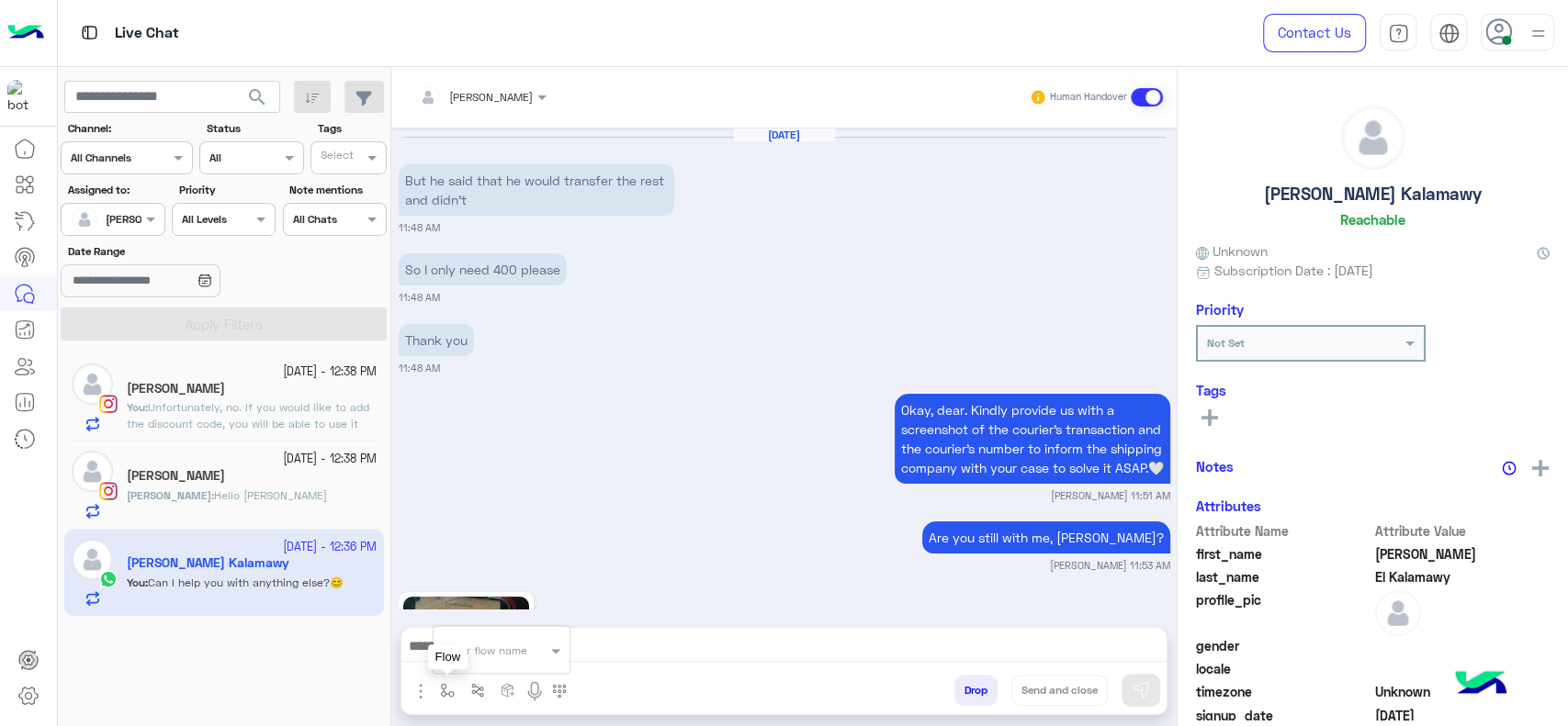
scroll to position [1705, 0]
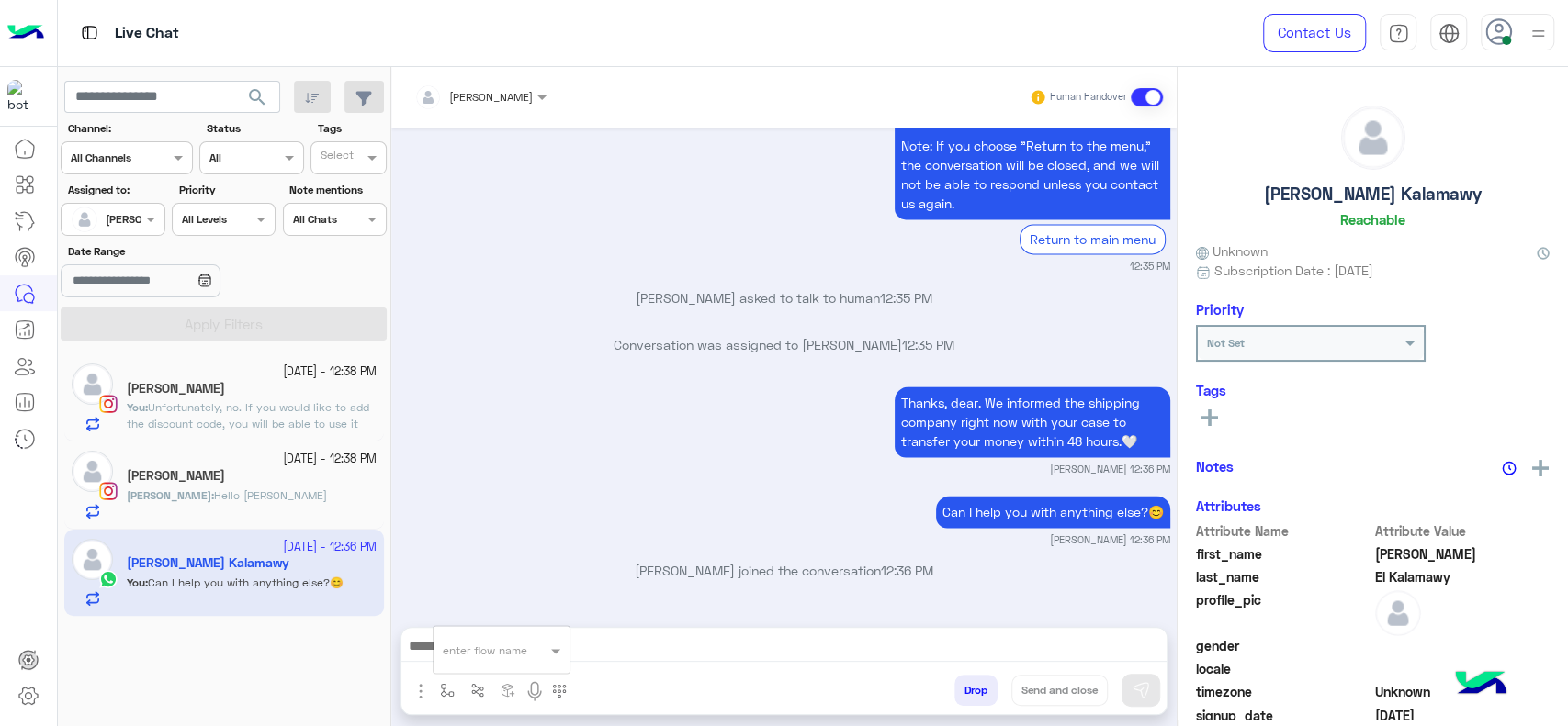
click at [461, 651] on input "text" at bounding box center [478, 647] width 72 height 17
type input "*"
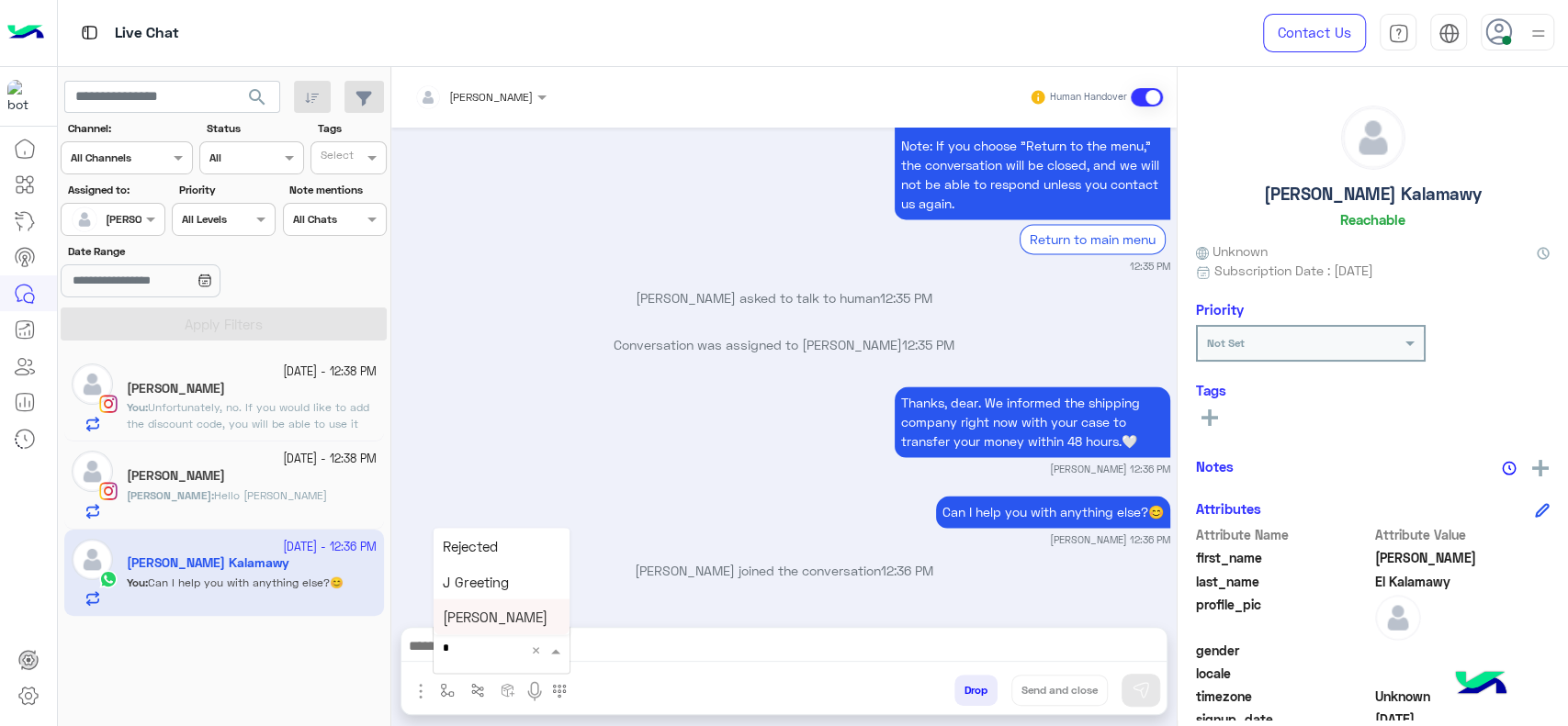
click at [467, 621] on span "Jana close" at bounding box center [495, 617] width 105 height 17
type textarea "**********"
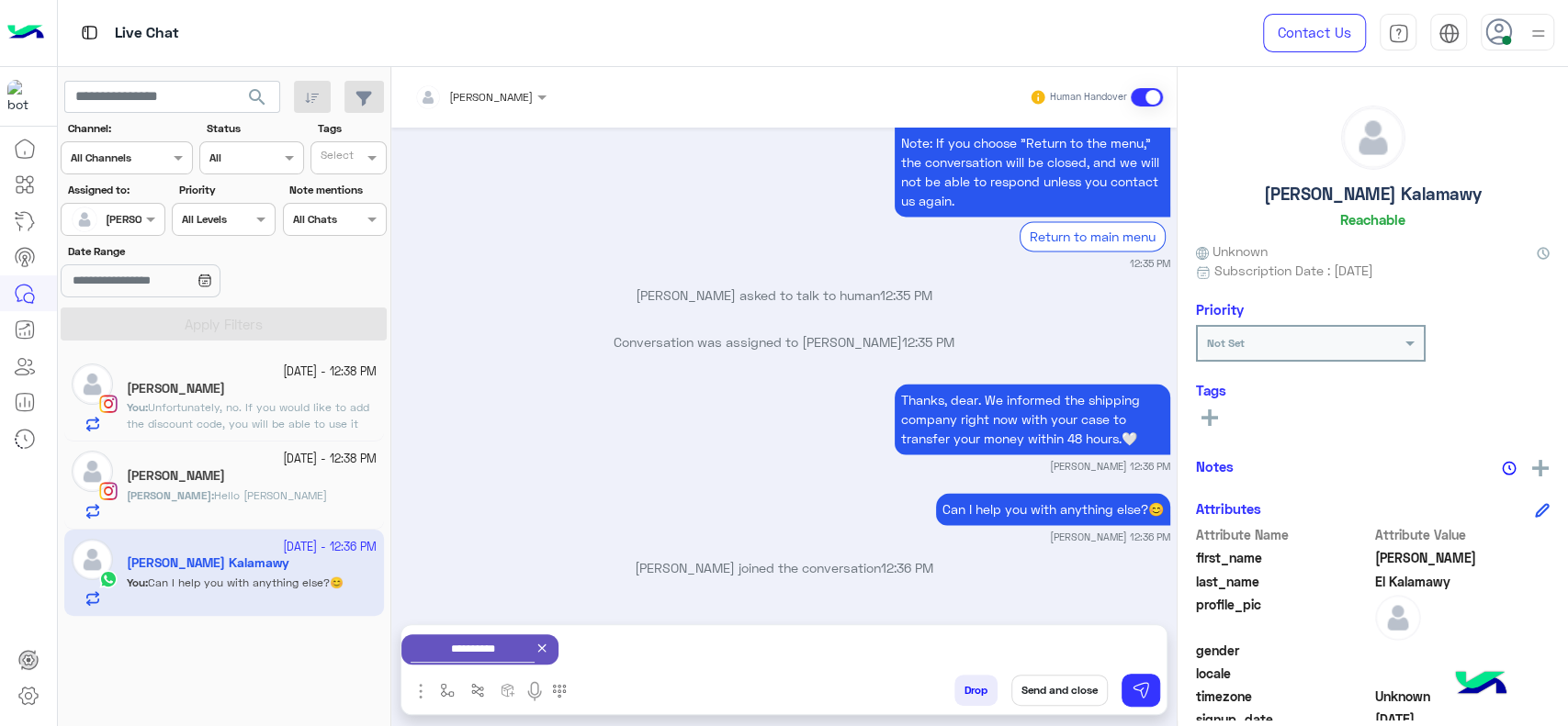
click at [1053, 684] on button "Send and close" at bounding box center [1059, 690] width 96 height 32
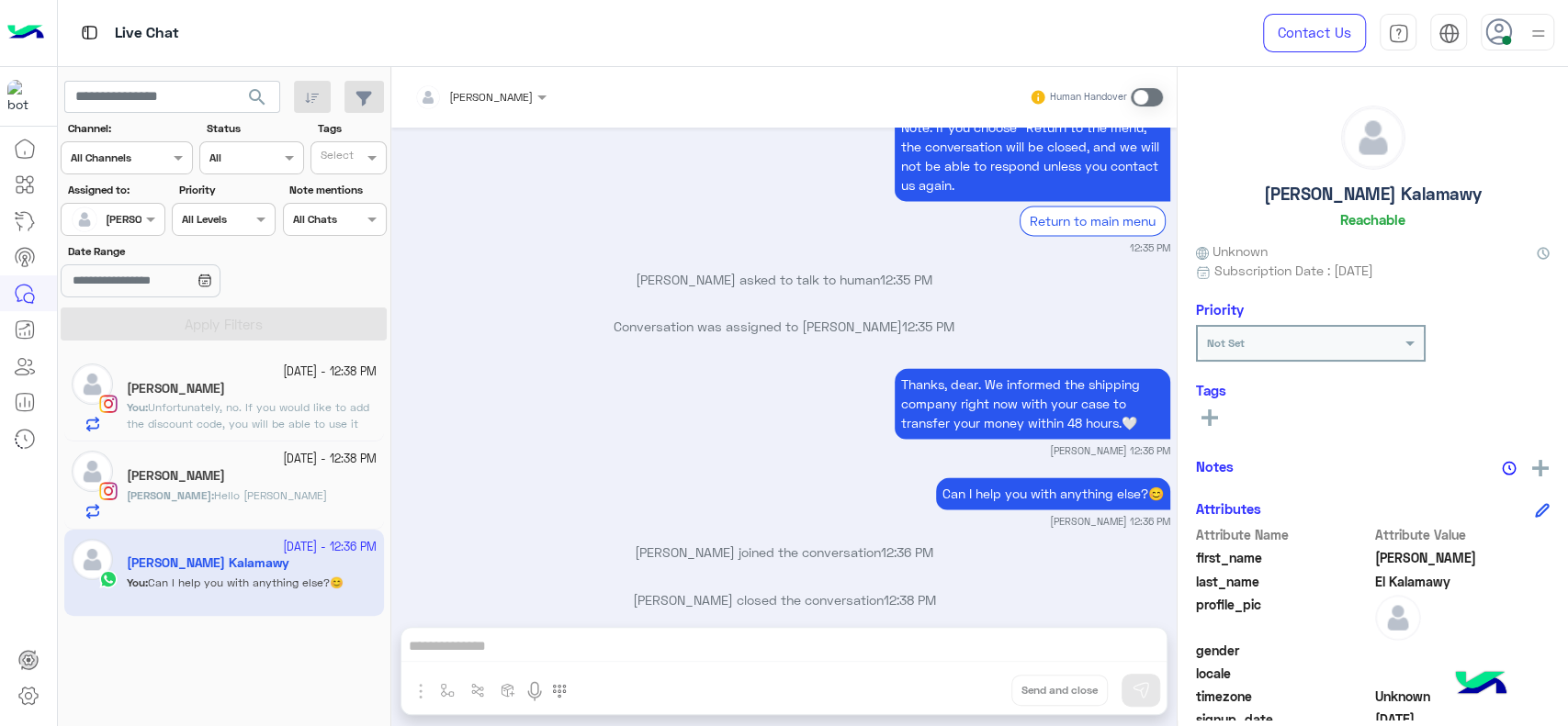
scroll to position [1751, 0]
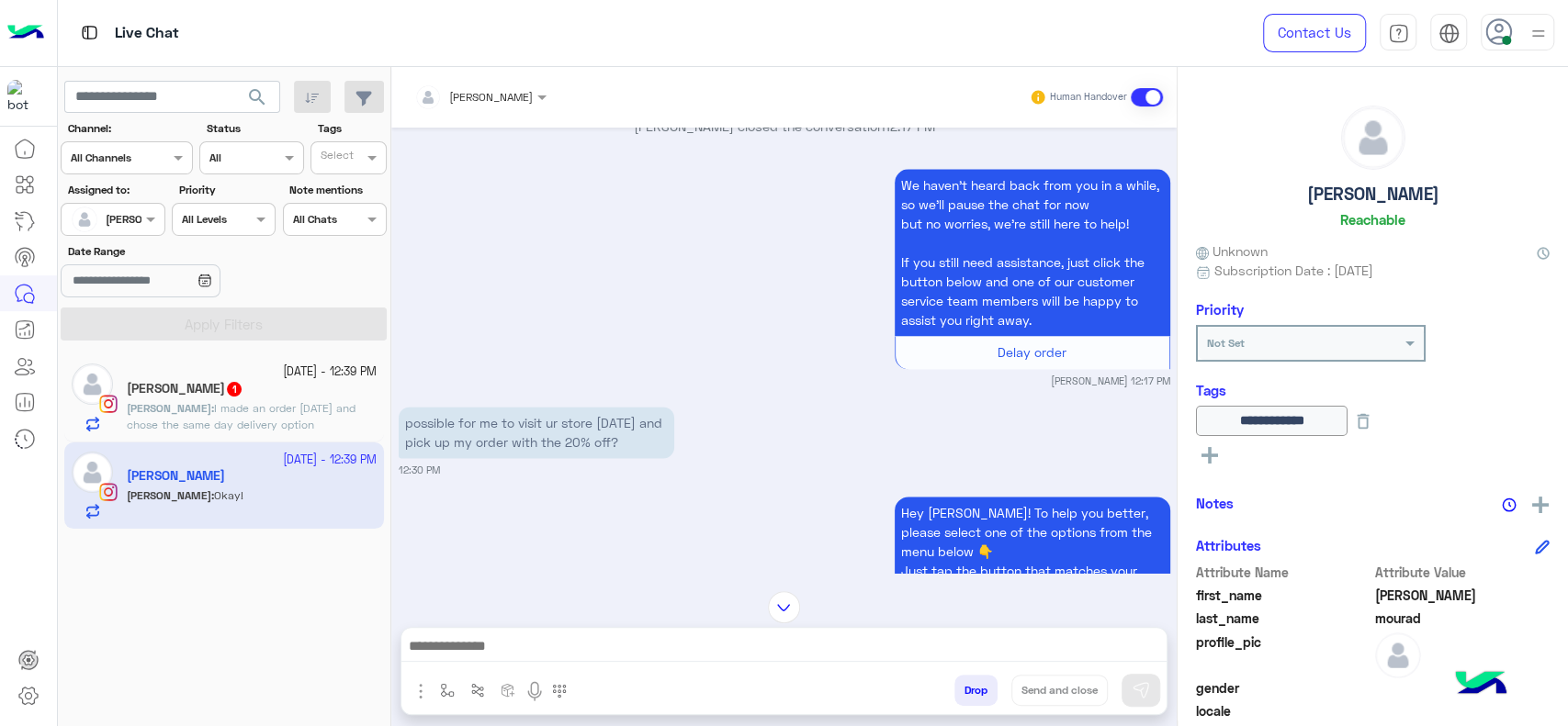
scroll to position [1866, 0]
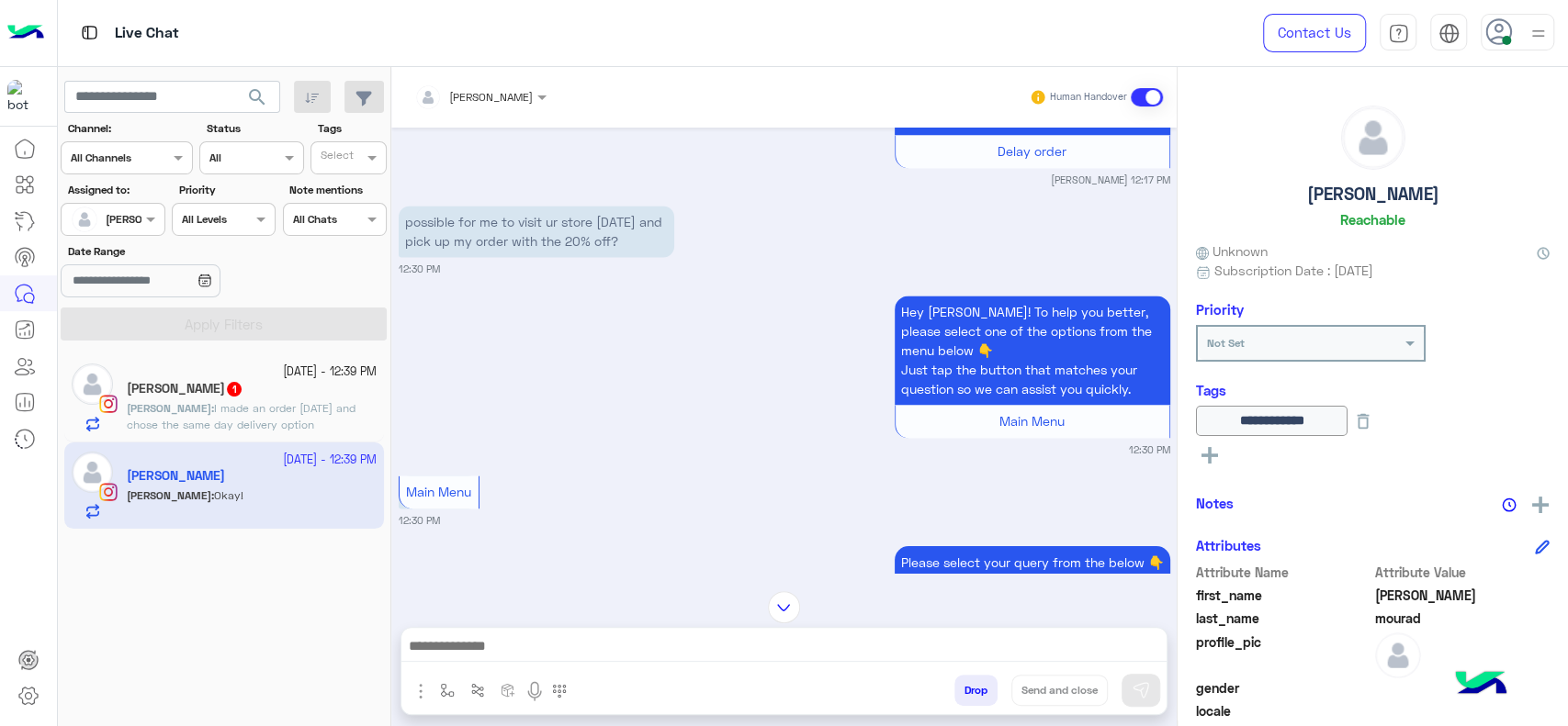
click at [327, 422] on p "Aya : I made an order yesterday and chose the same day delivery option" at bounding box center [252, 416] width 250 height 33
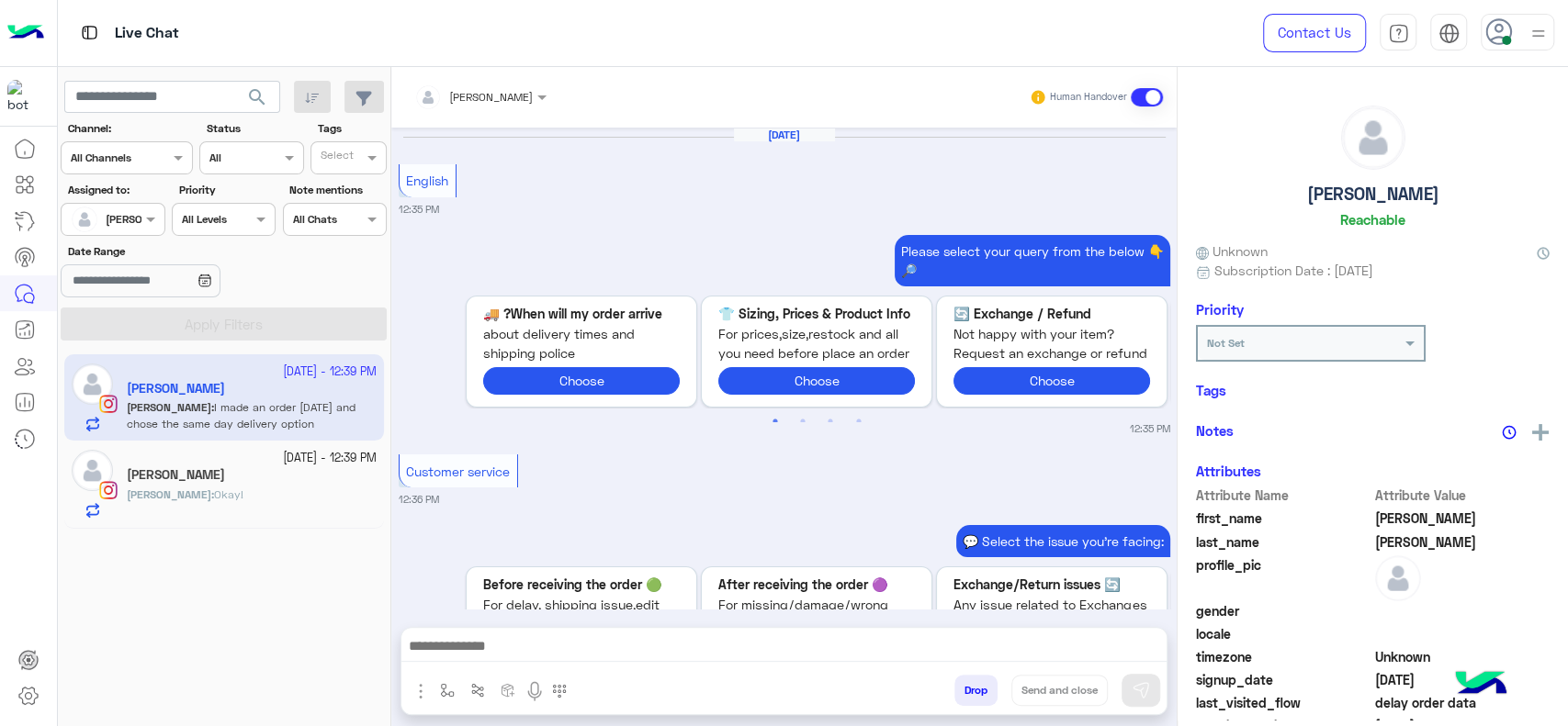
scroll to position [1863, 0]
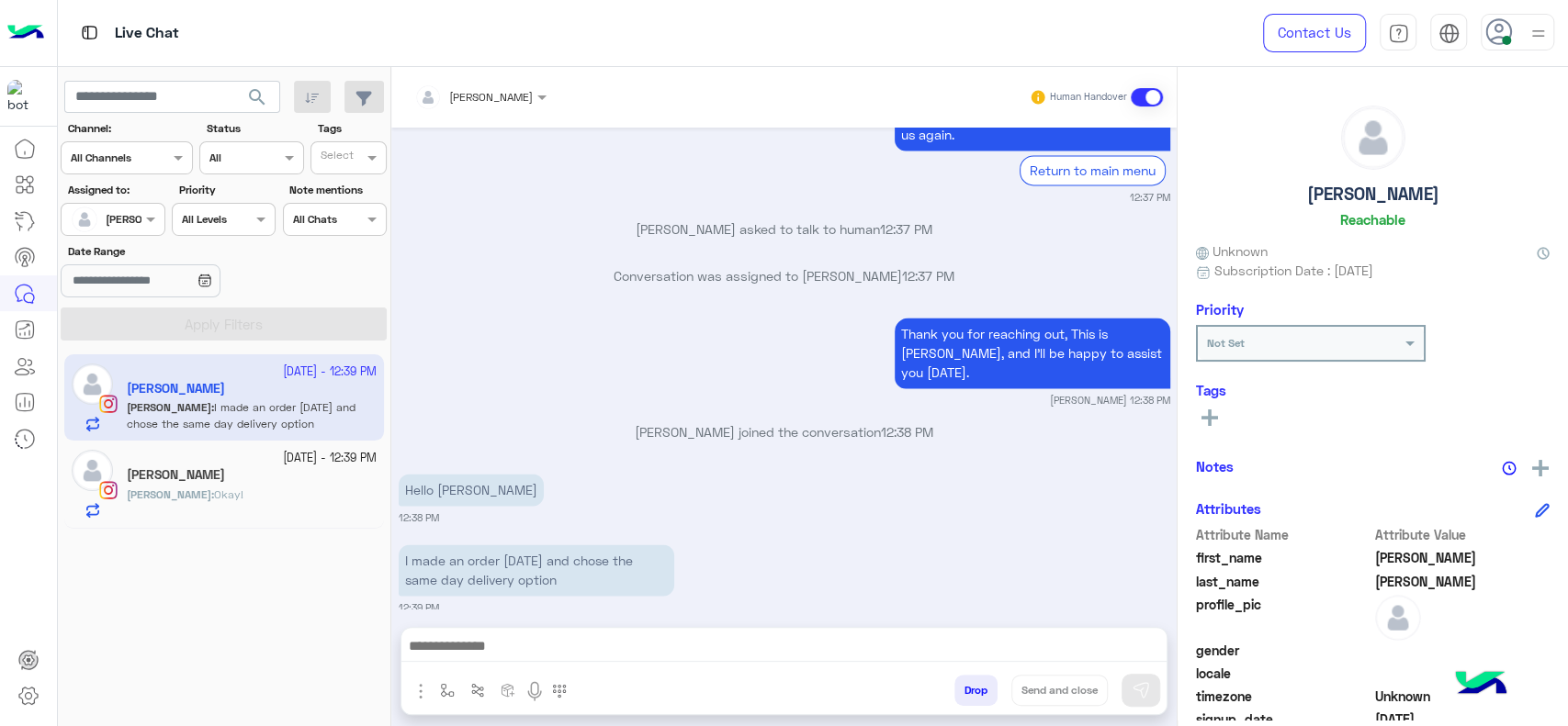
click at [269, 468] on div "sara mourad" at bounding box center [252, 476] width 250 height 19
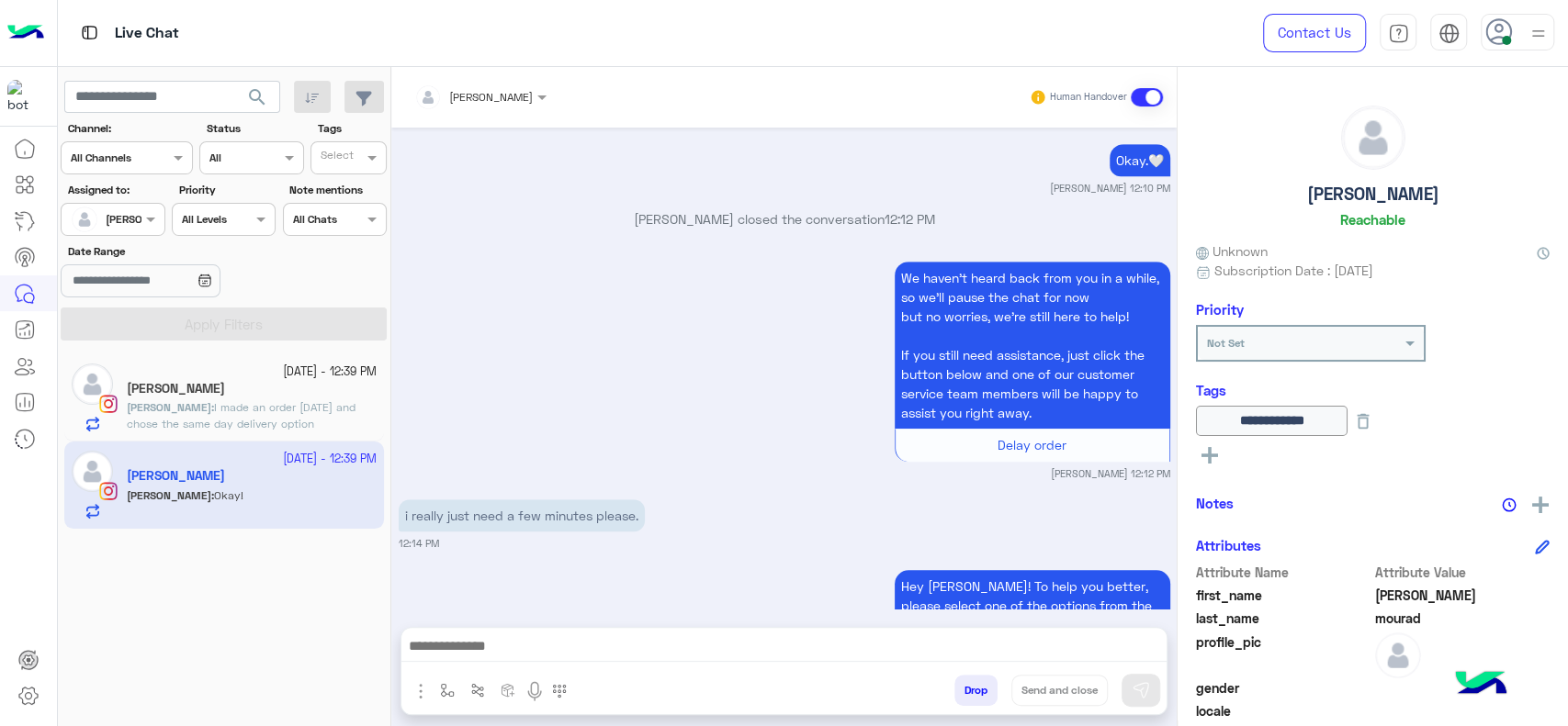
scroll to position [3531, 0]
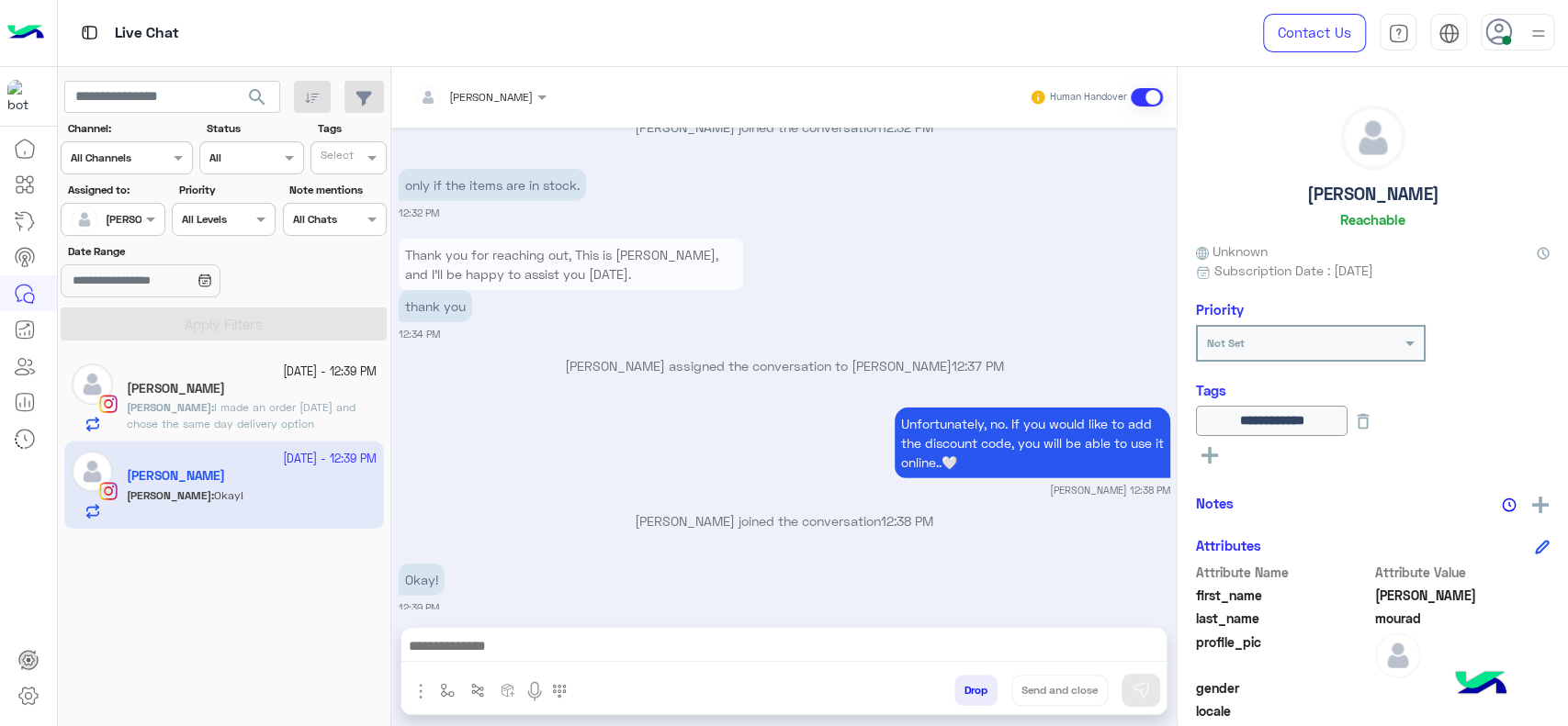
click at [587, 664] on div at bounding box center [784, 651] width 765 height 46
click at [284, 433] on div "27 September - 12:39 PM Aya Ibrahim 1 Aya : But I didn’t receive the order even…" at bounding box center [224, 398] width 320 height 87
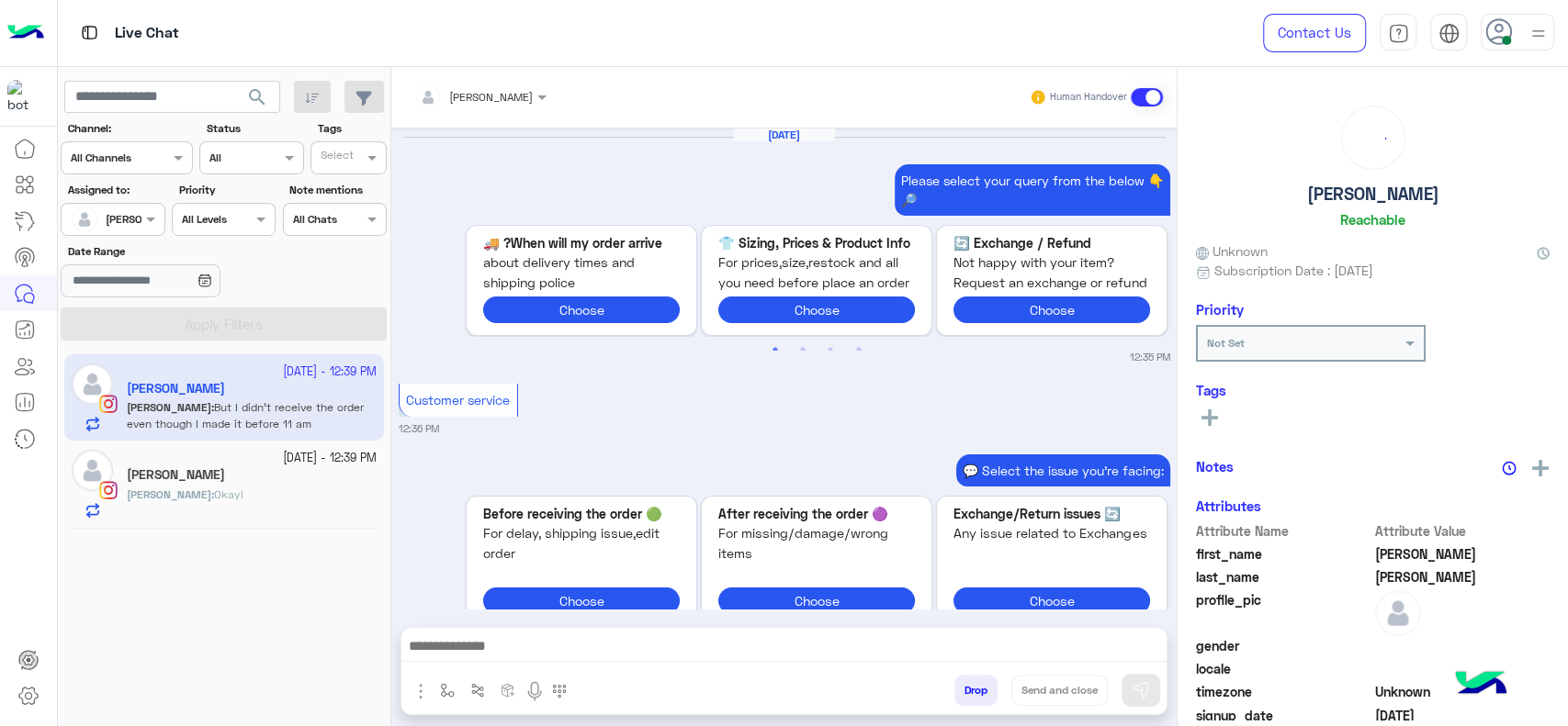
scroll to position [1881, 0]
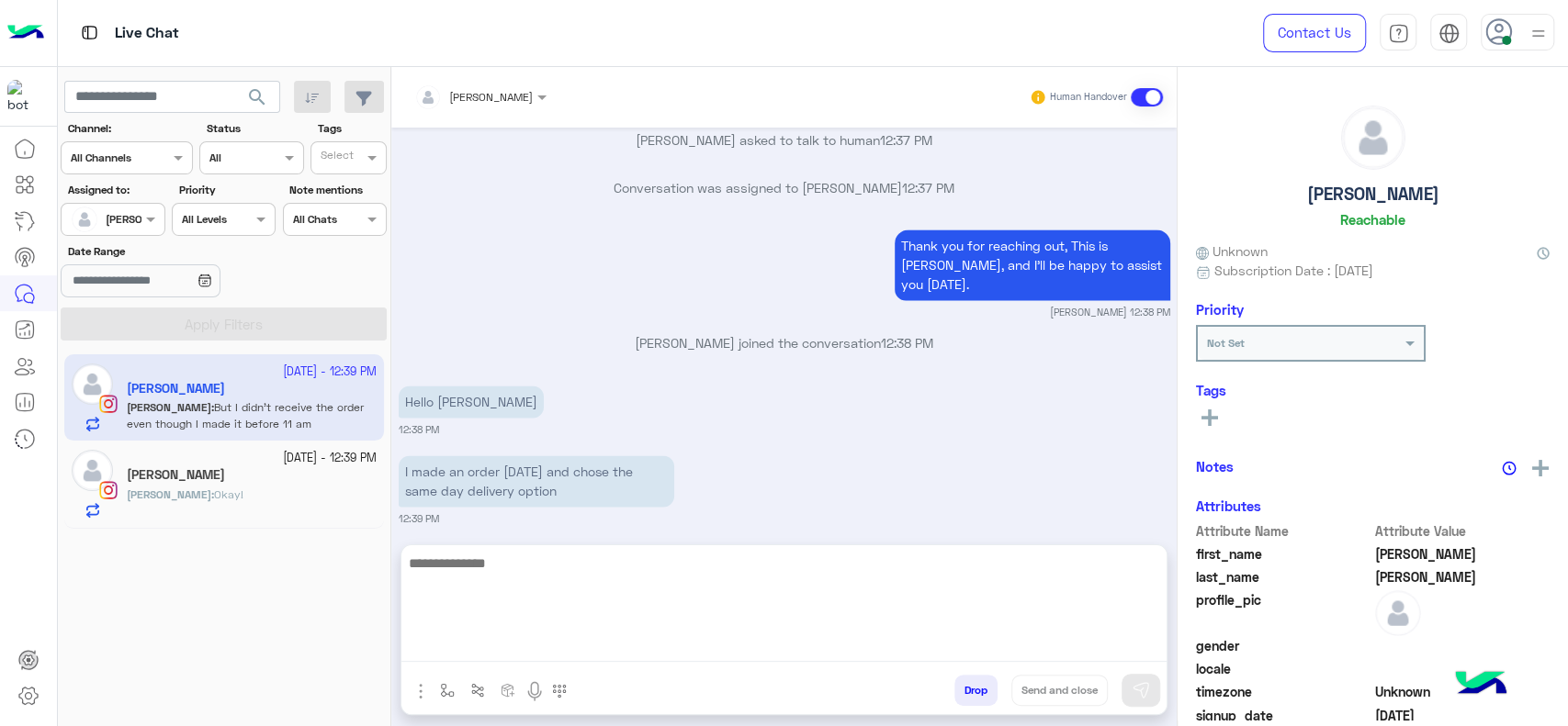
click at [845, 647] on textarea at bounding box center [784, 606] width 765 height 110
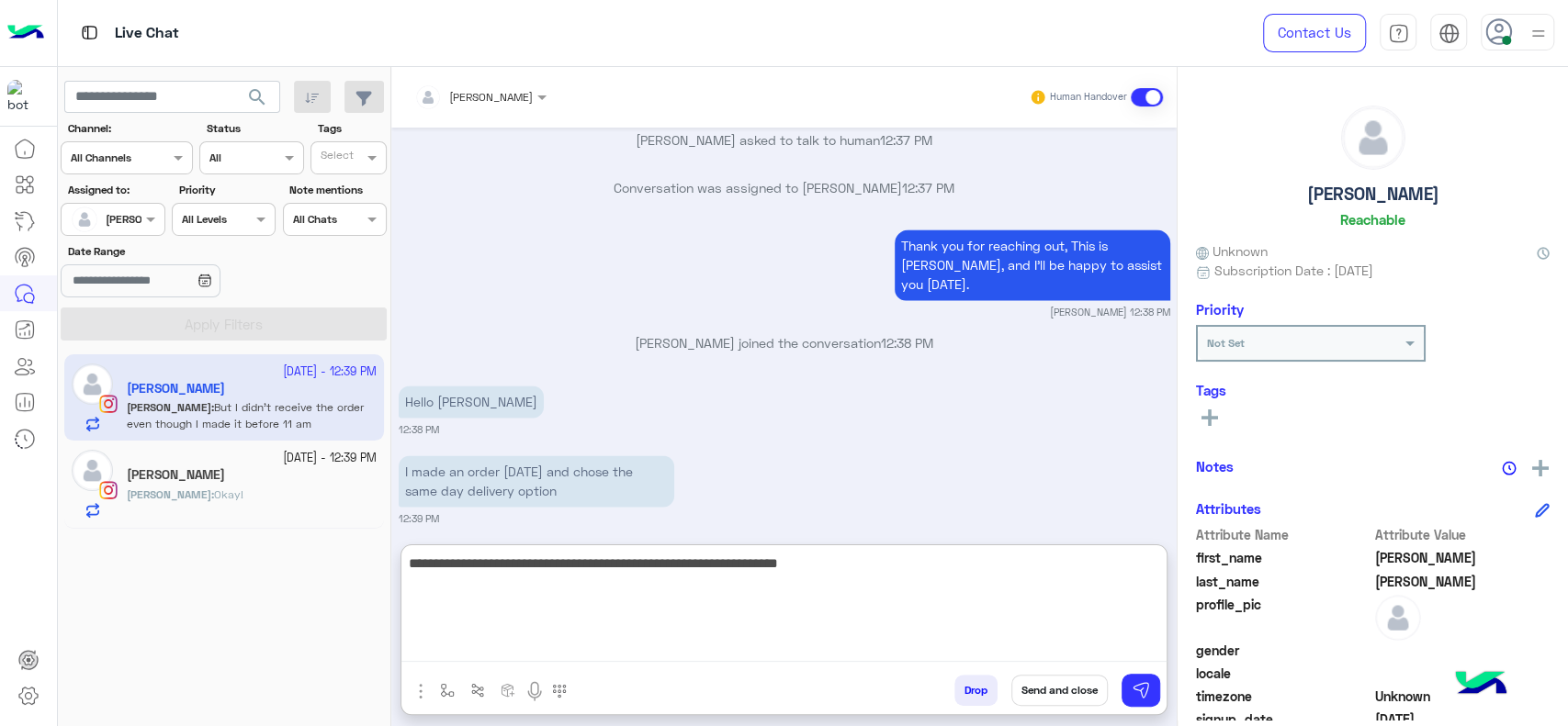
type textarea "**********"
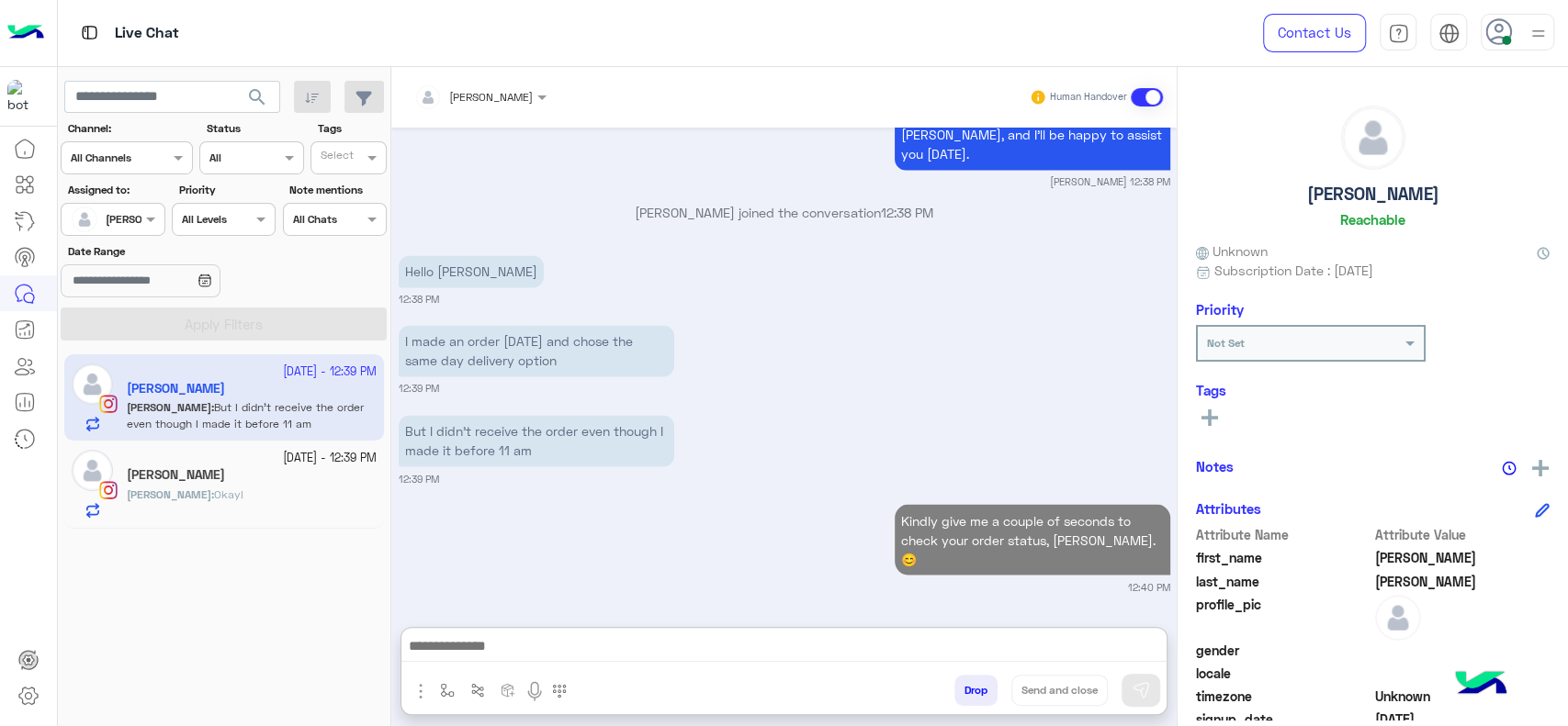
click at [340, 500] on div "sara : Okay!" at bounding box center [252, 502] width 250 height 32
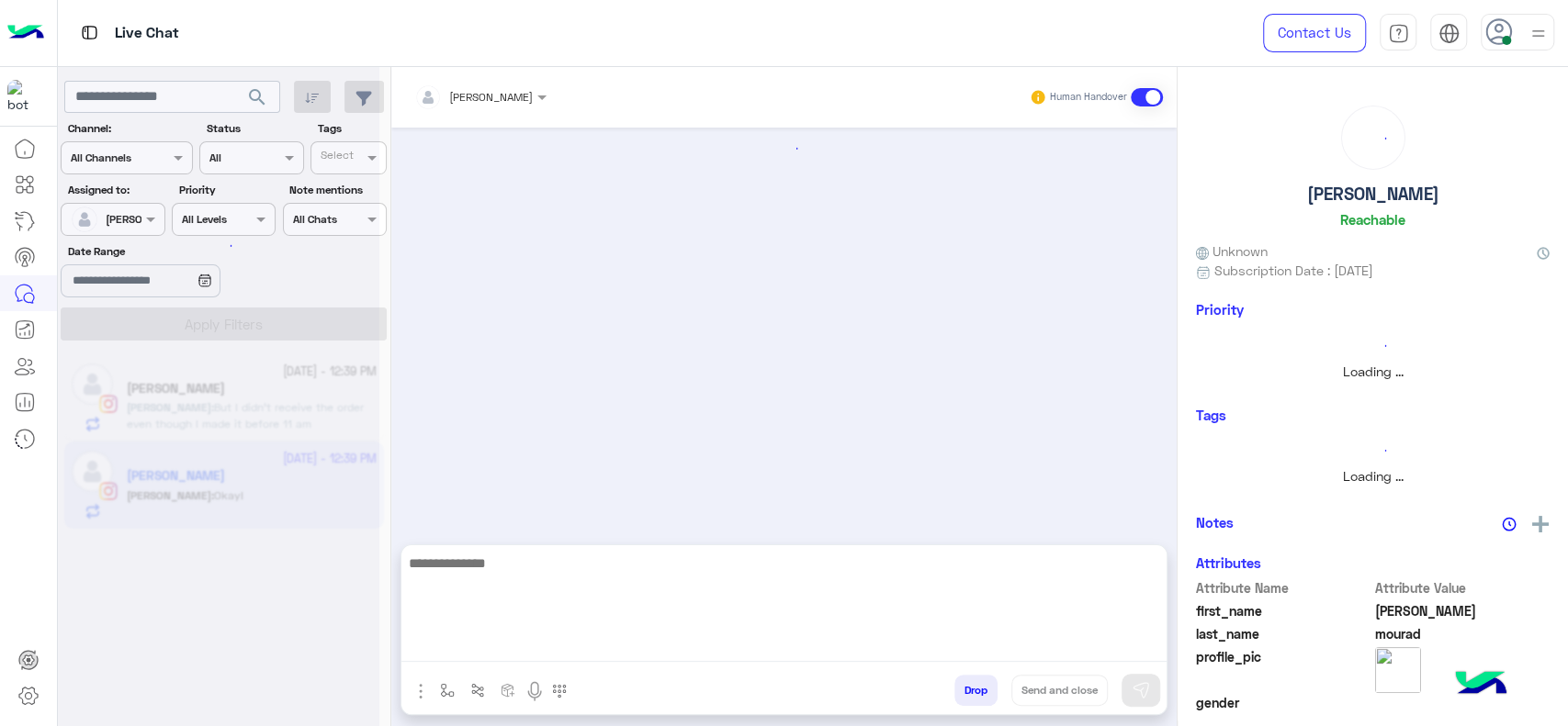
click at [540, 649] on textarea at bounding box center [784, 606] width 765 height 110
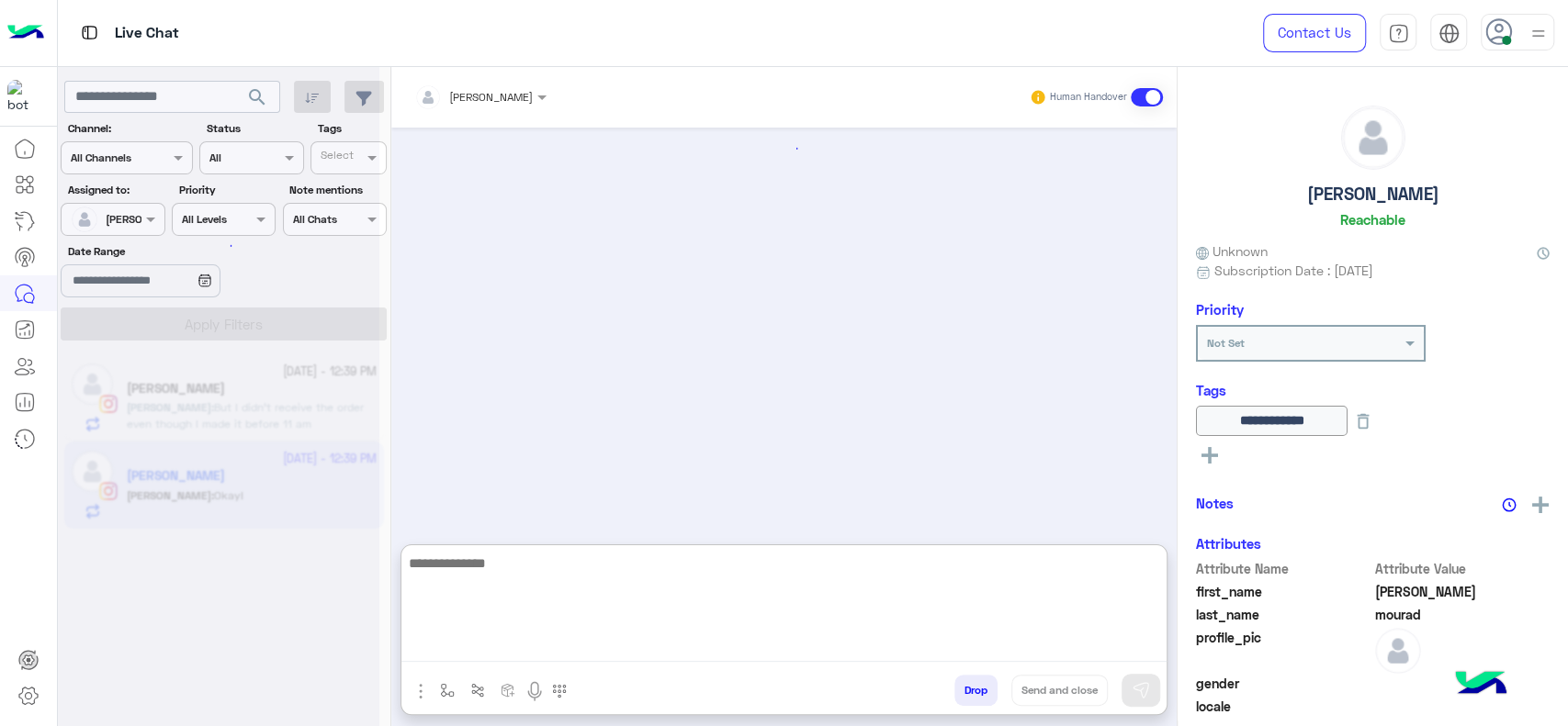
scroll to position [1706, 0]
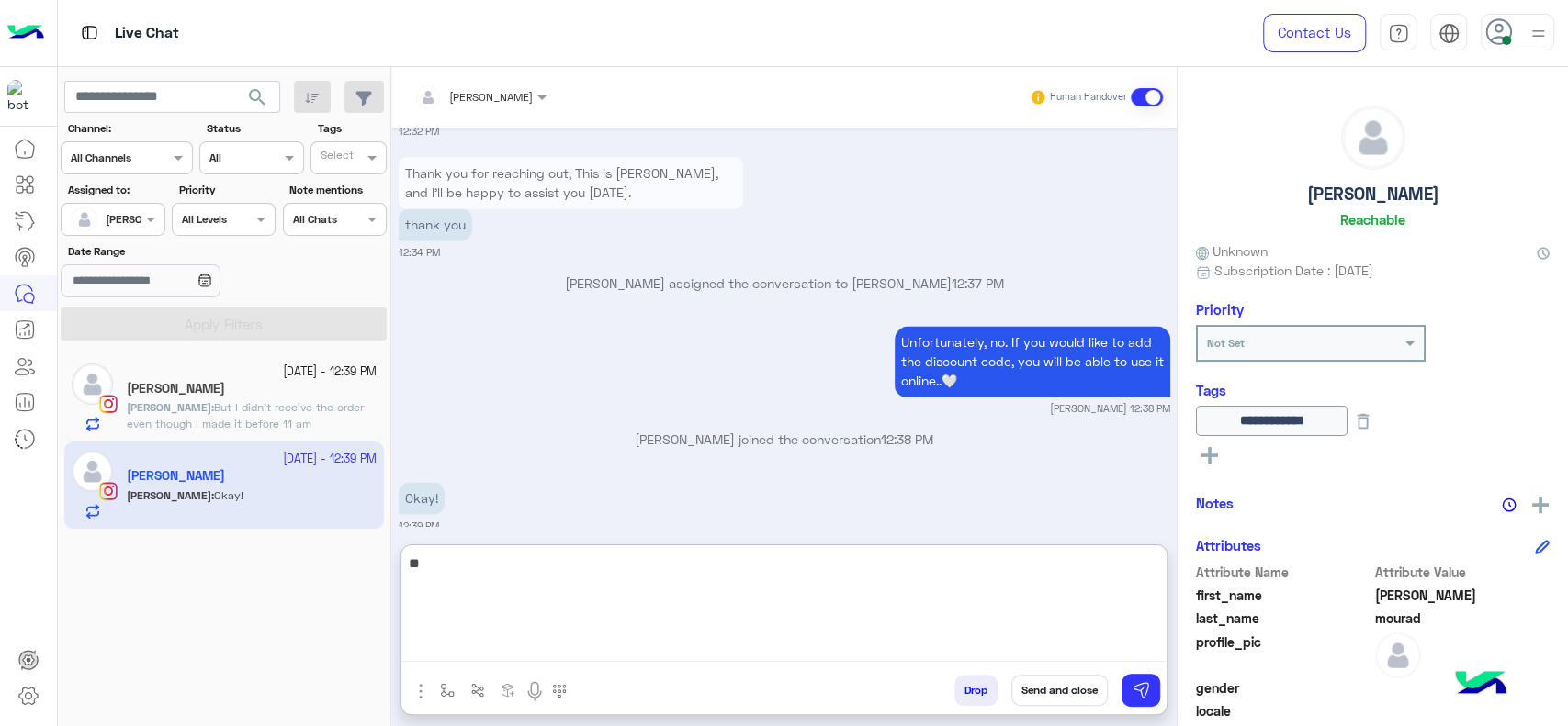
type textarea "*"
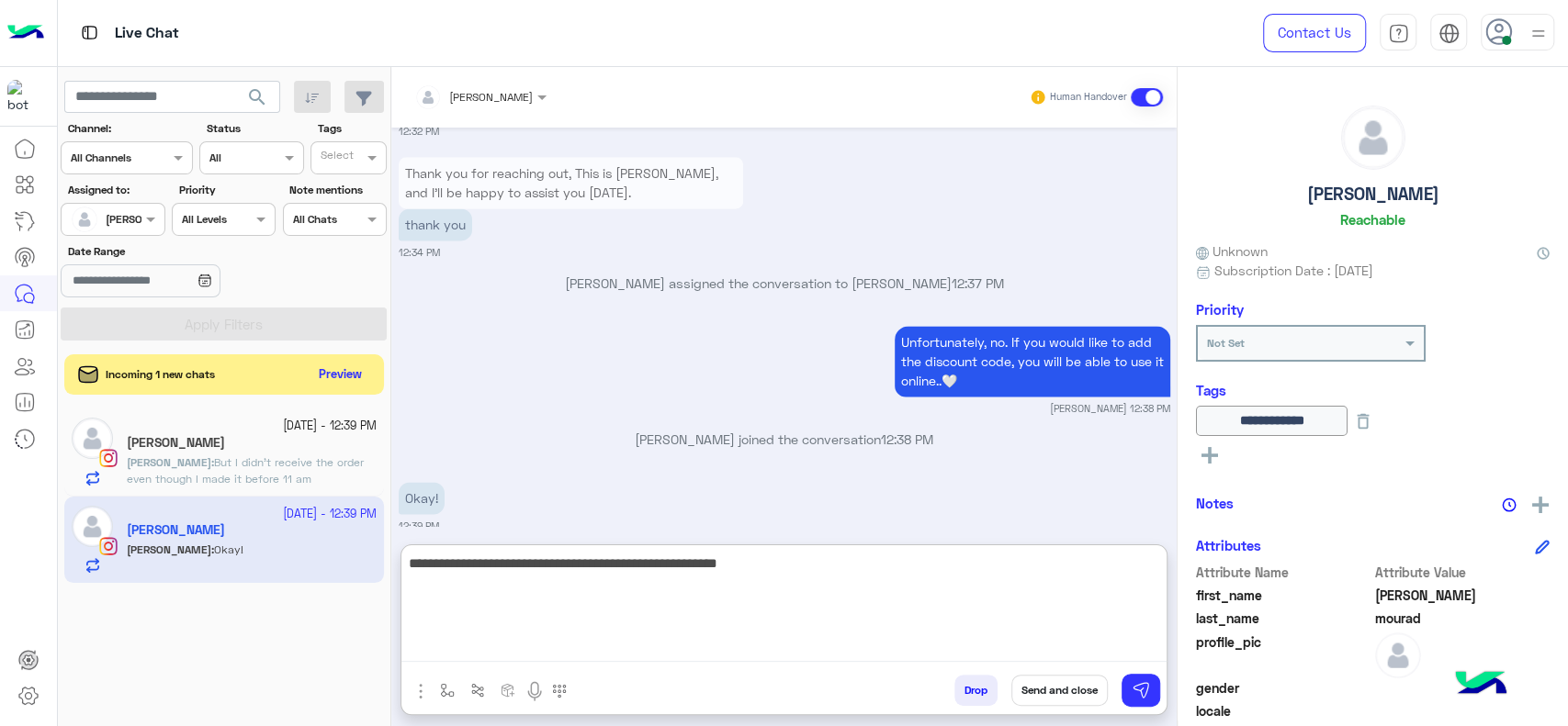
type textarea "**********"
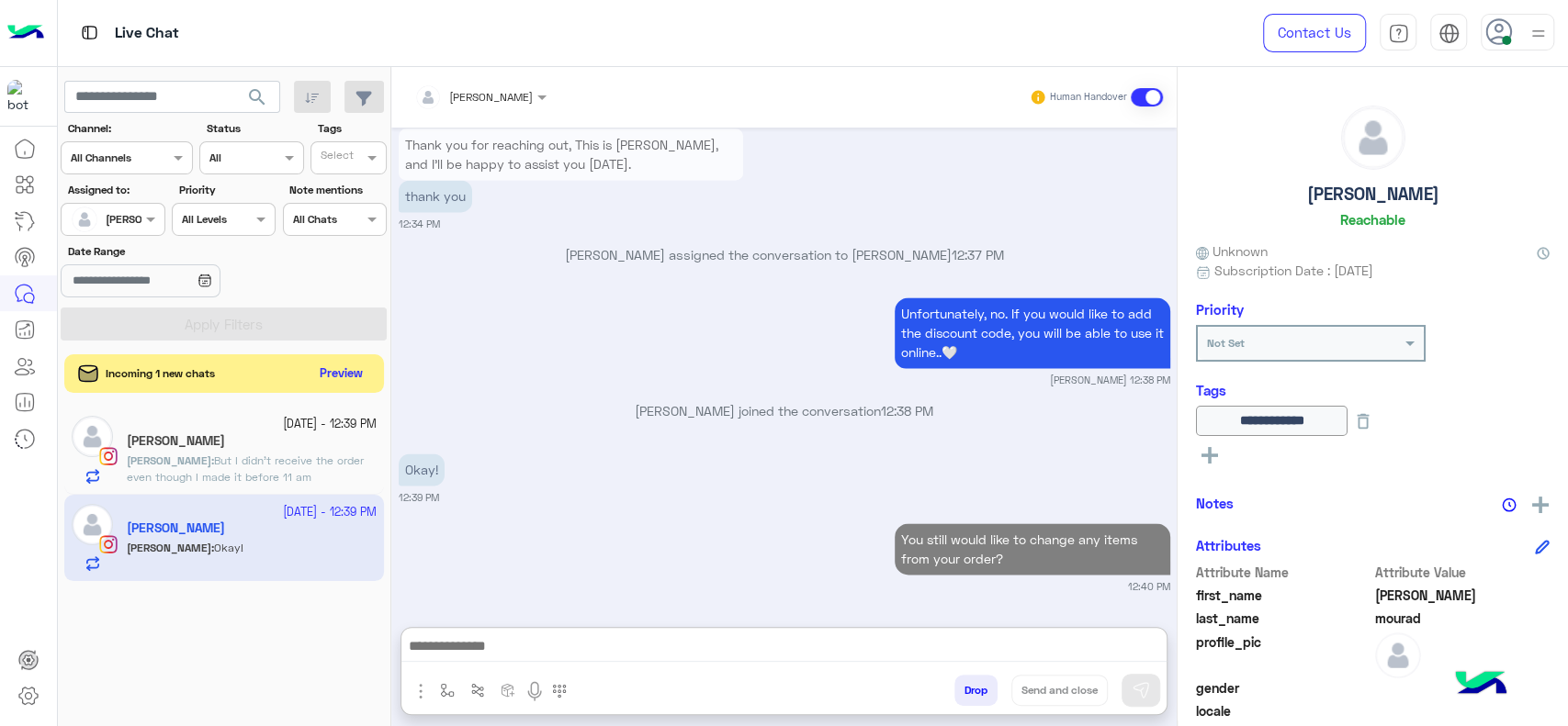
click at [361, 369] on button "Preview" at bounding box center [341, 373] width 56 height 25
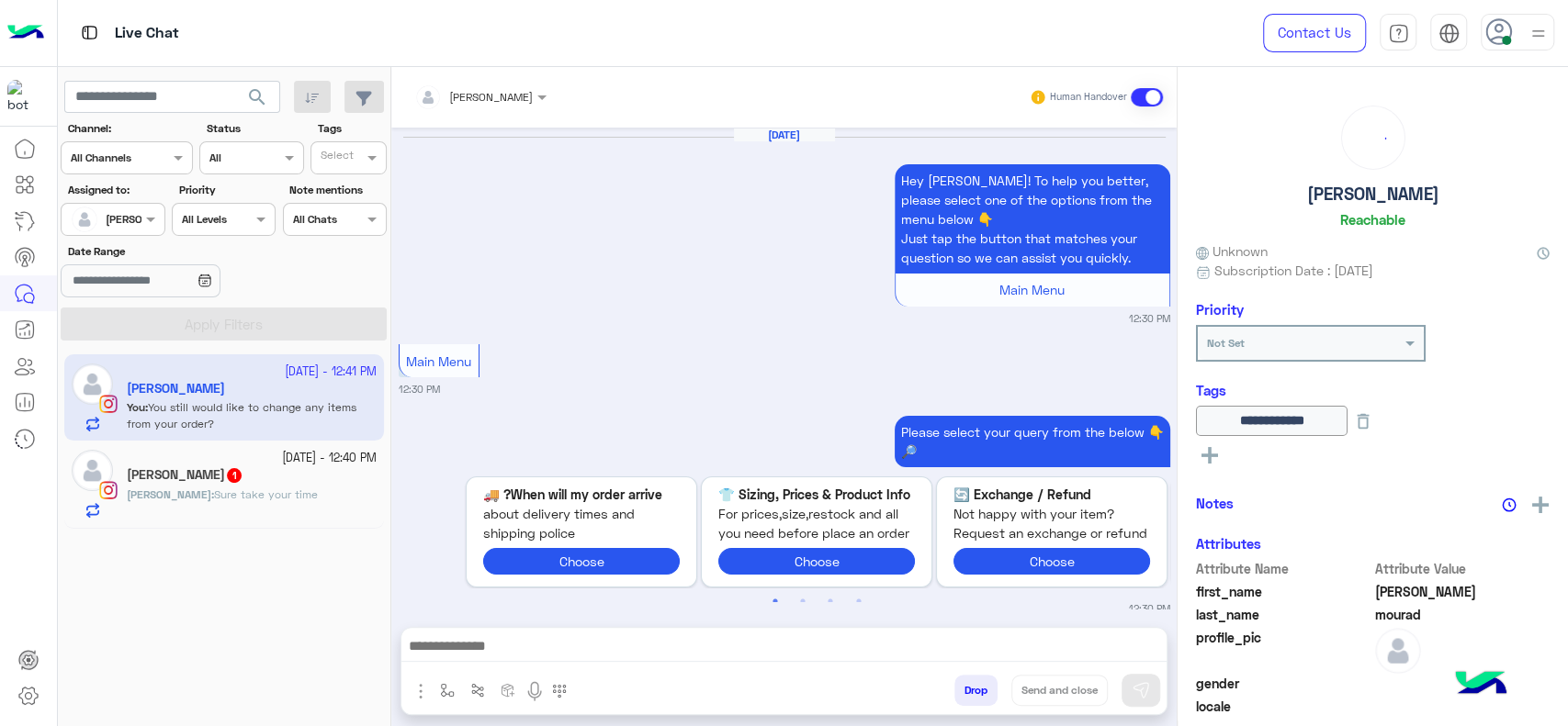
scroll to position [1623, 0]
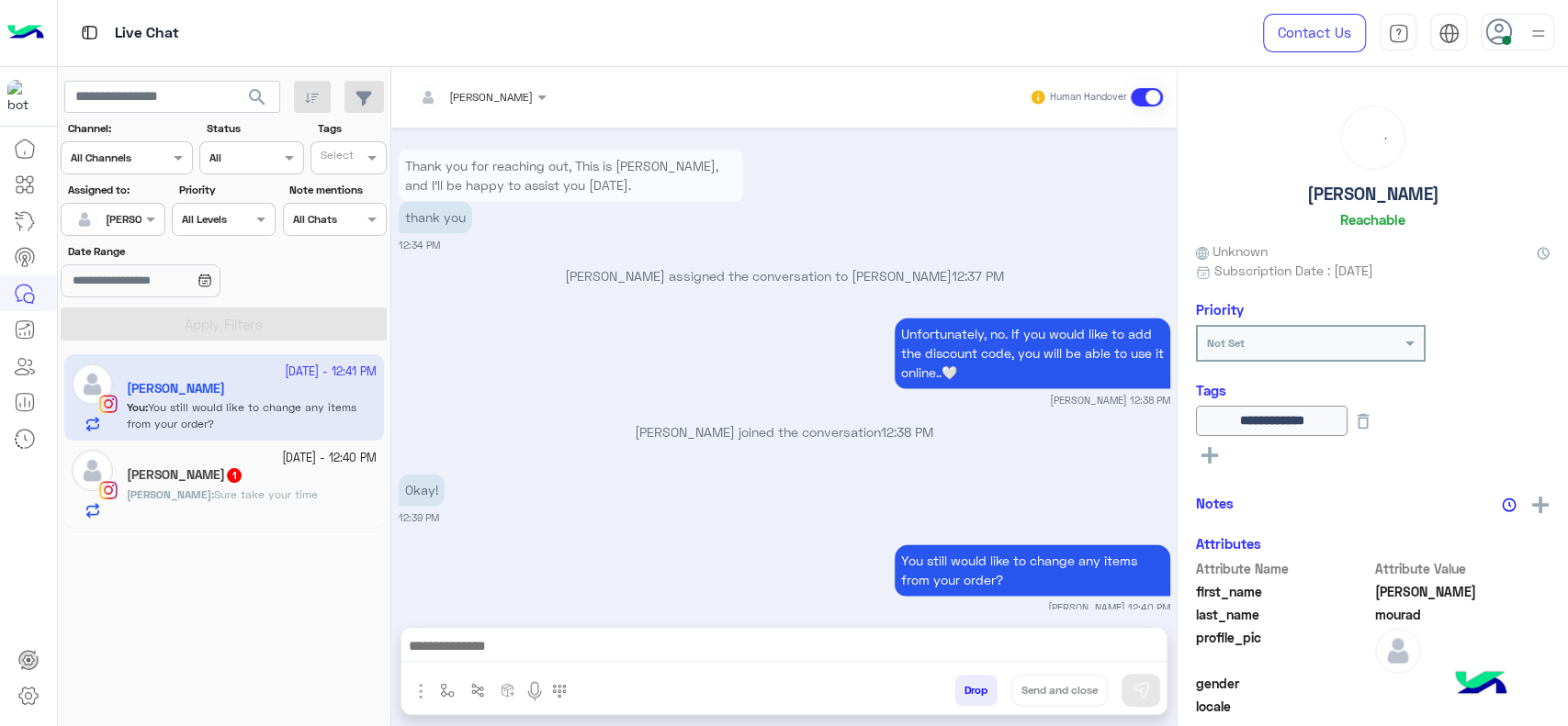
click at [294, 481] on div "Aya Ibrahim 1" at bounding box center [252, 476] width 250 height 19
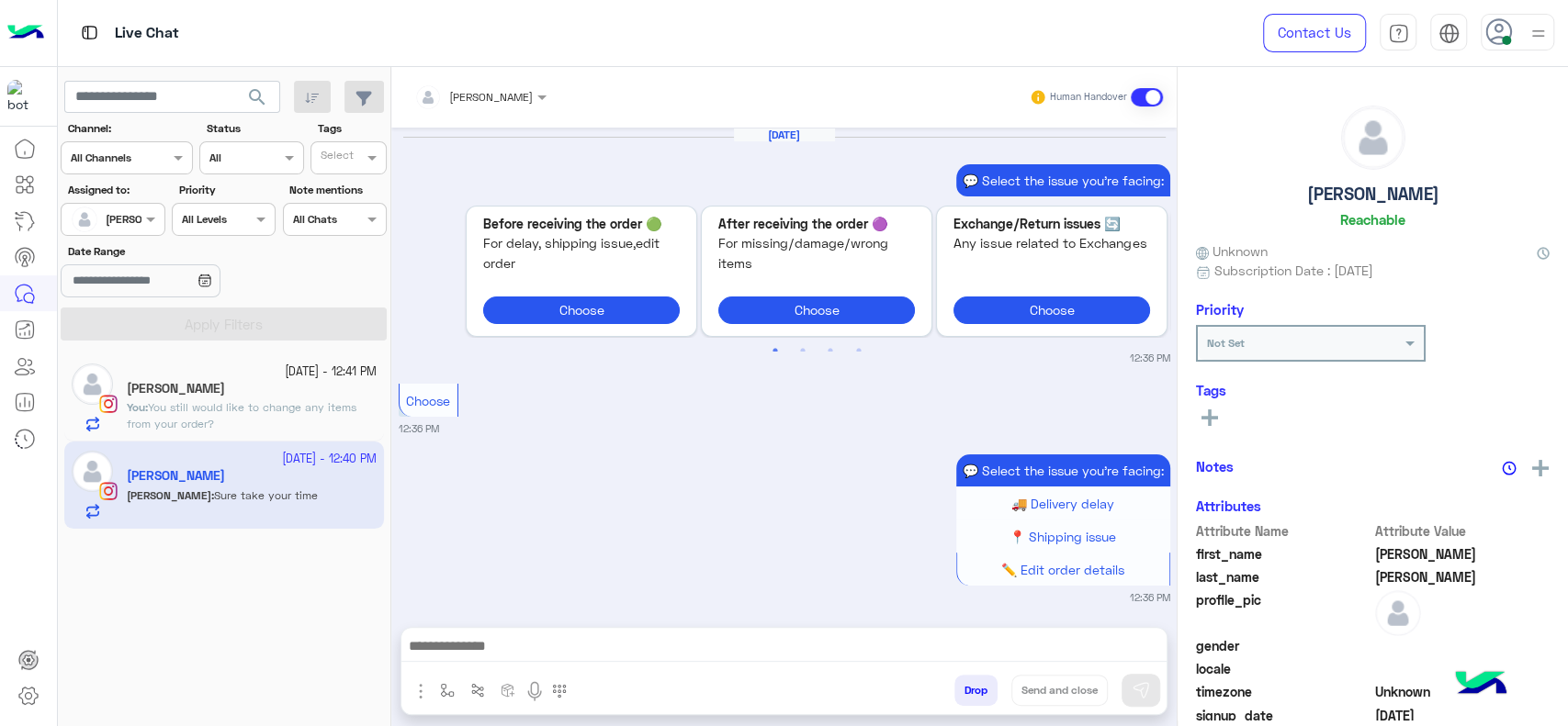
scroll to position [1750, 0]
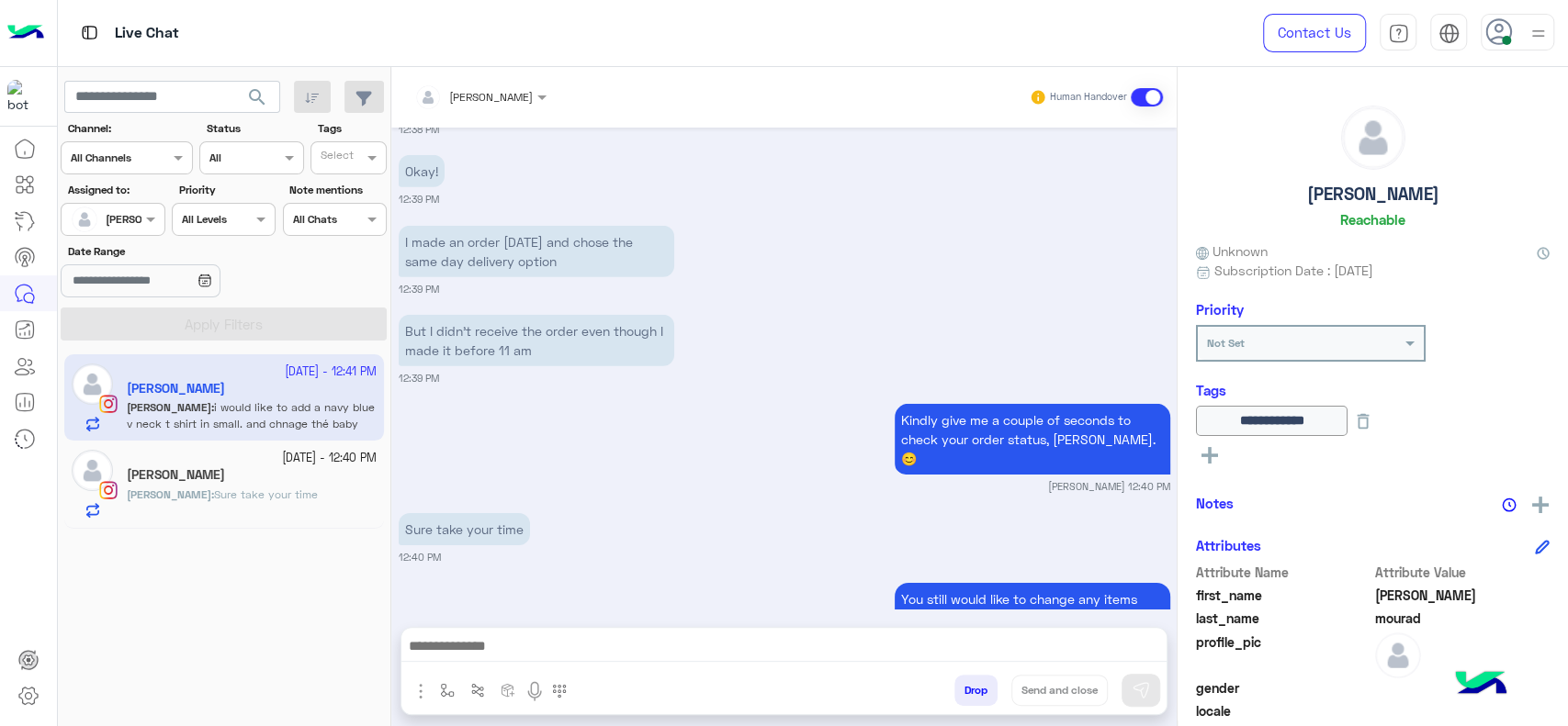
scroll to position [3952, 0]
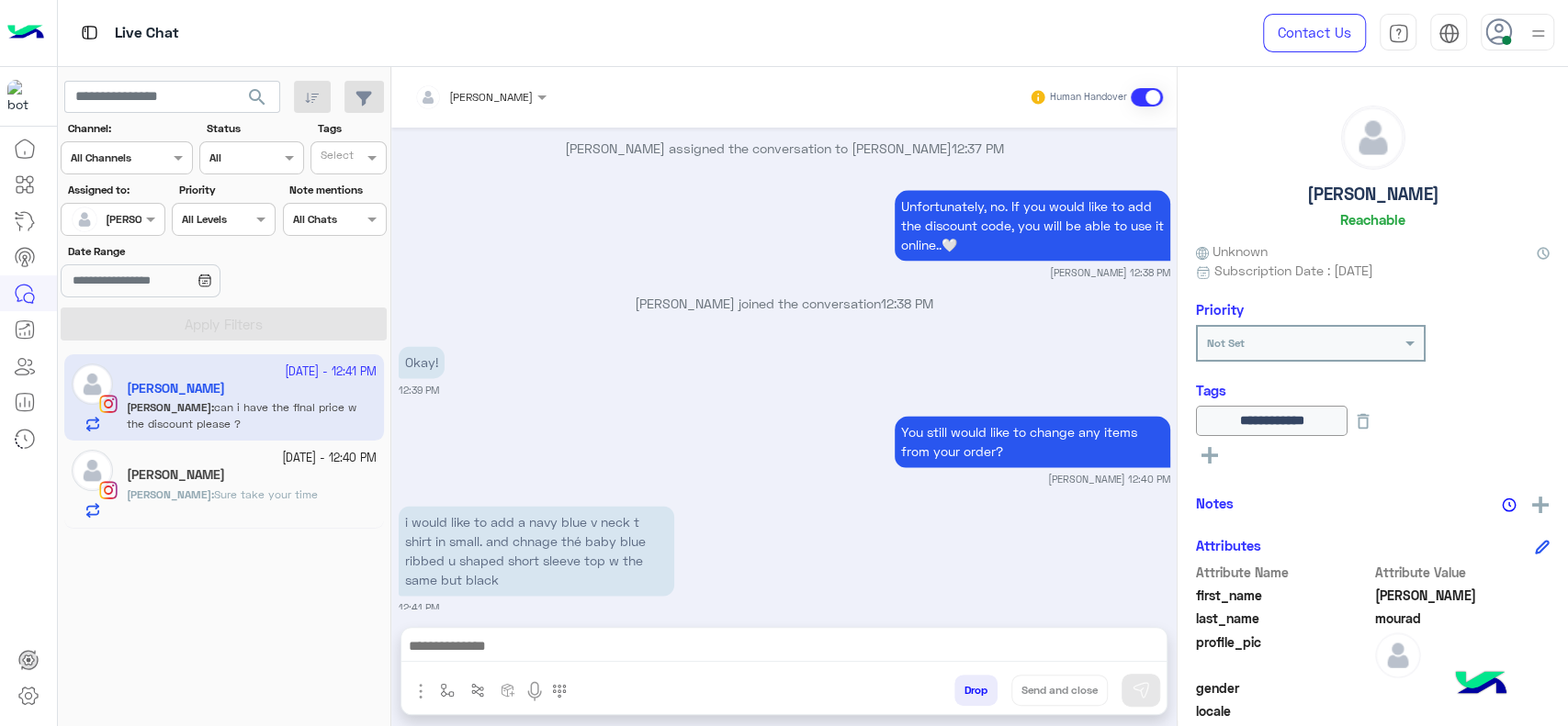
scroll to position [1660, 0]
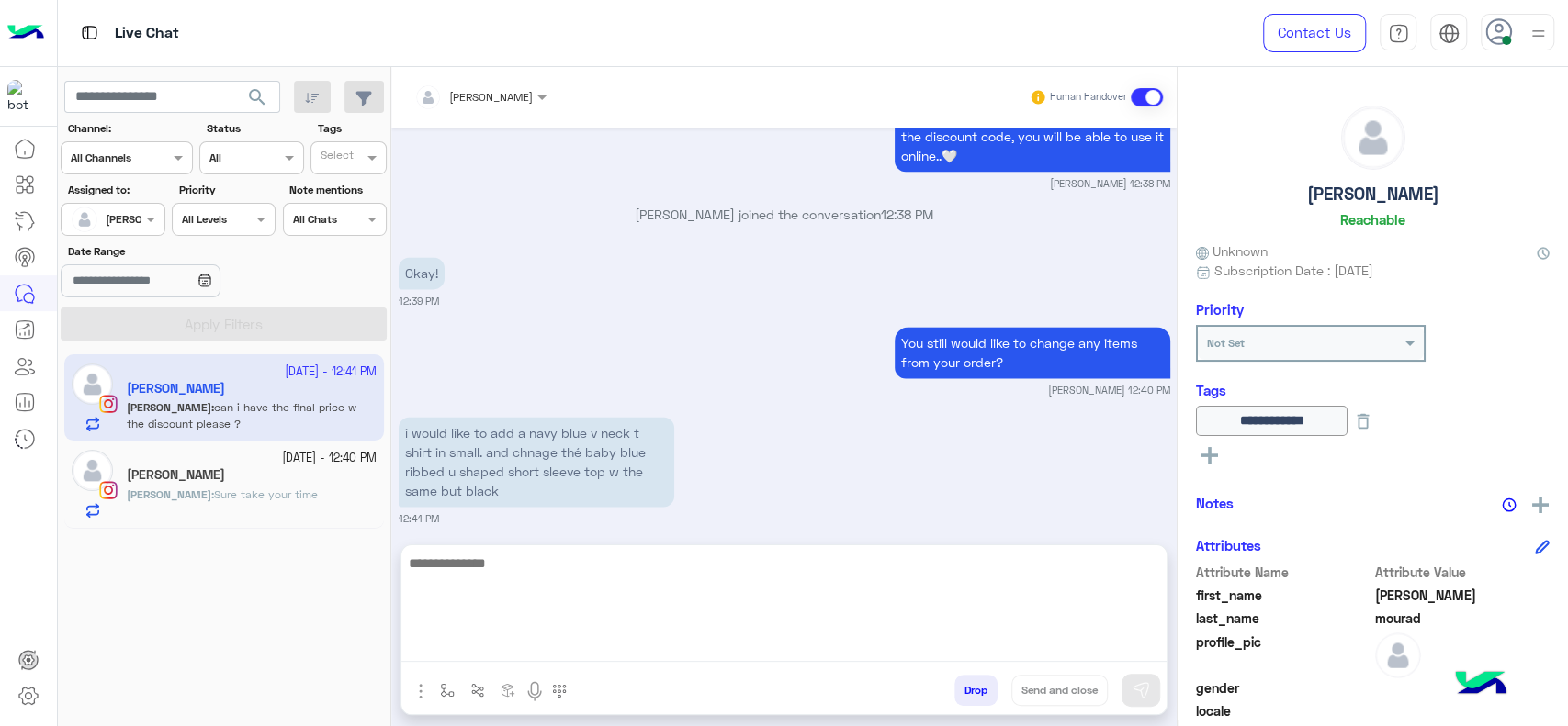
click at [571, 654] on textarea at bounding box center [784, 606] width 765 height 110
type textarea "*"
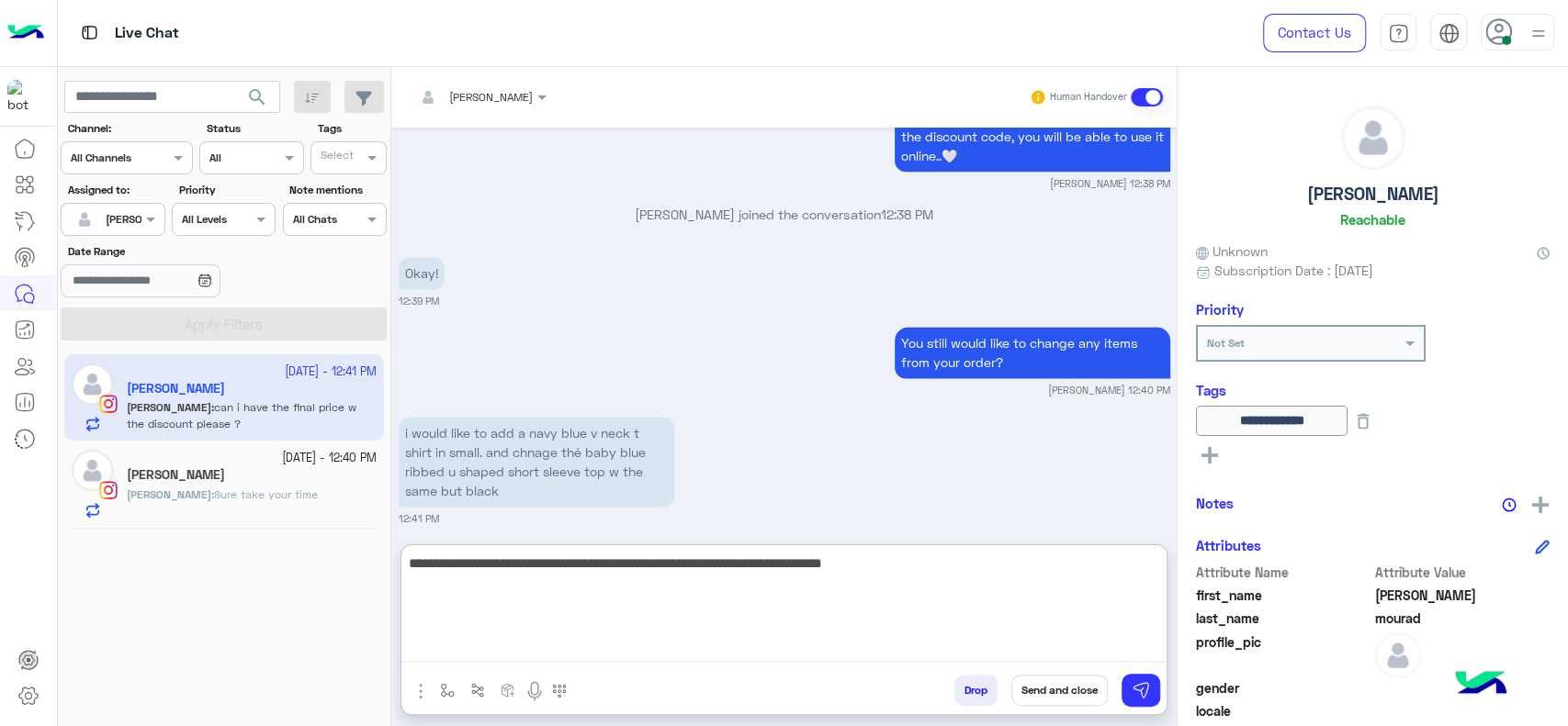
click at [760, 562] on textarea "**********" at bounding box center [784, 606] width 765 height 110
type textarea "**********"
click at [672, 644] on textarea "**********" at bounding box center [784, 606] width 765 height 110
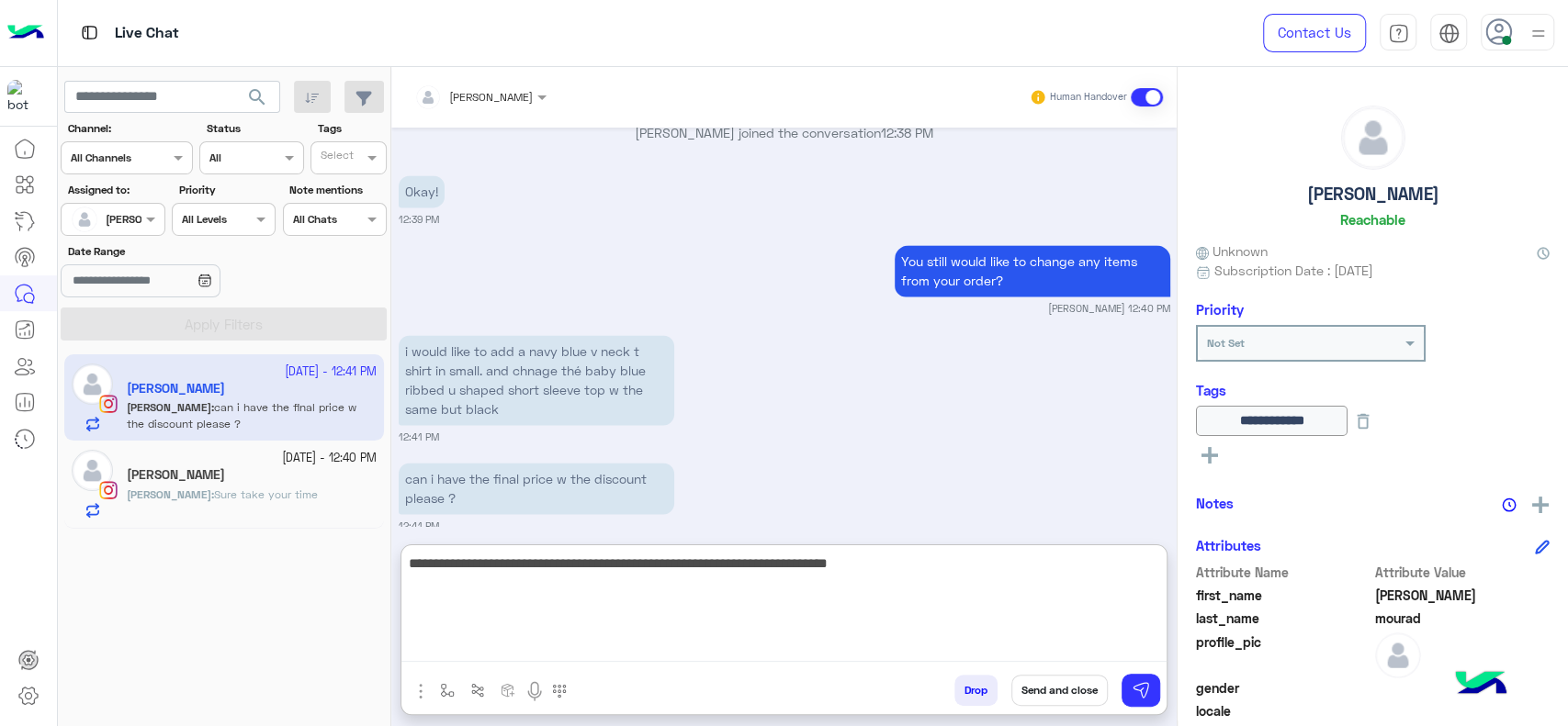
click at [639, 617] on textarea "**********" at bounding box center [784, 606] width 765 height 110
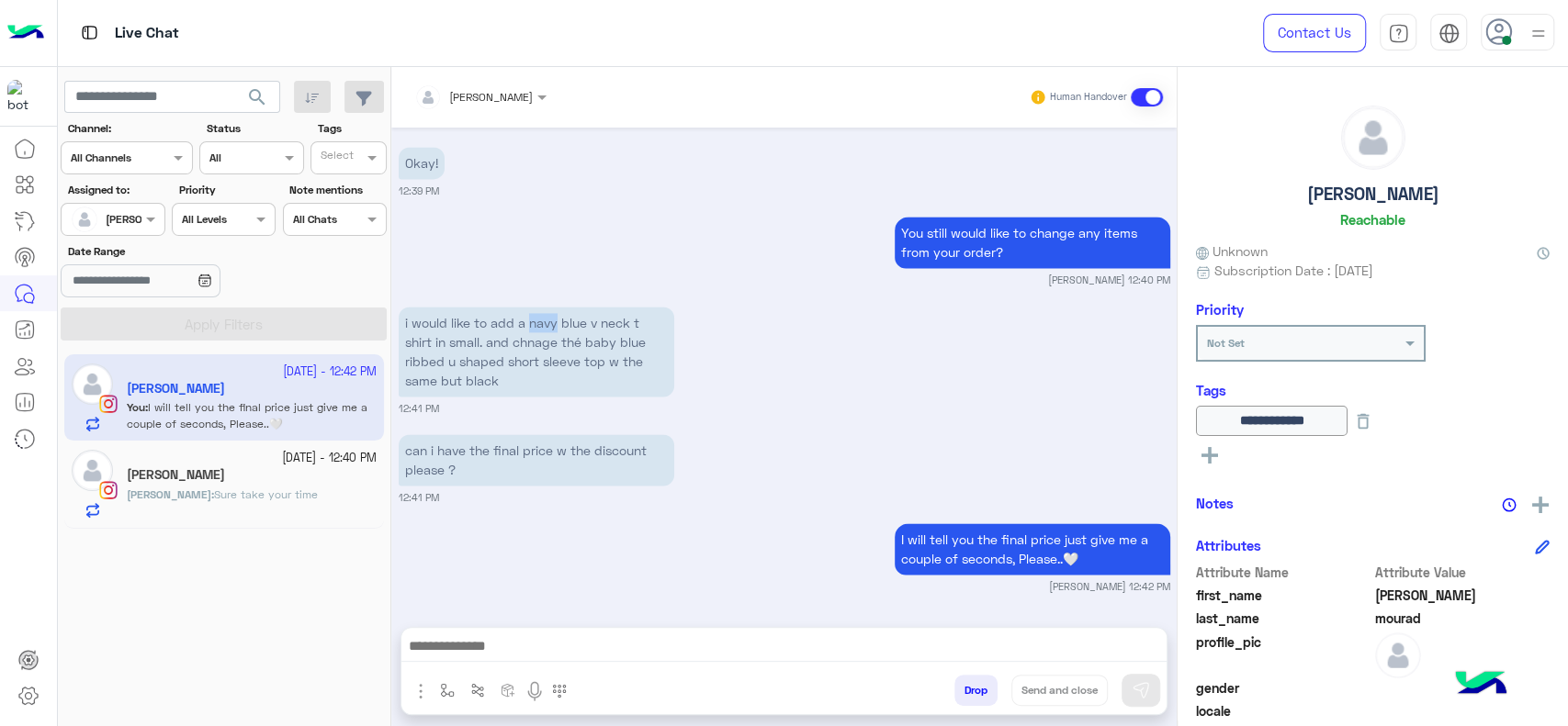
scroll to position [1749, 0]
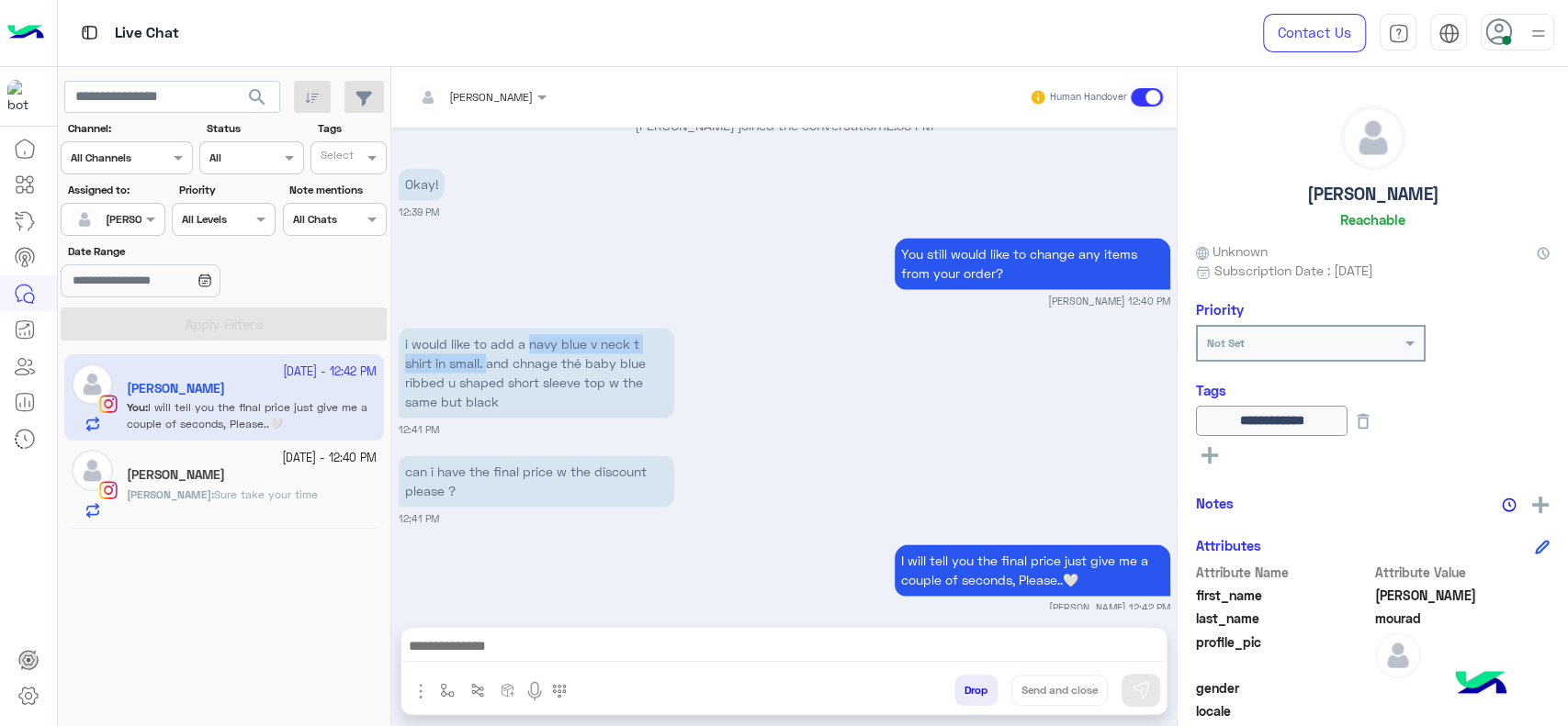
drag, startPoint x: 529, startPoint y: 238, endPoint x: 491, endPoint y: 347, distance: 115.4
click at [491, 347] on p "i would like to add a navy blue v neck t shirt in small. and chnage thé baby bl…" at bounding box center [536, 372] width 275 height 90
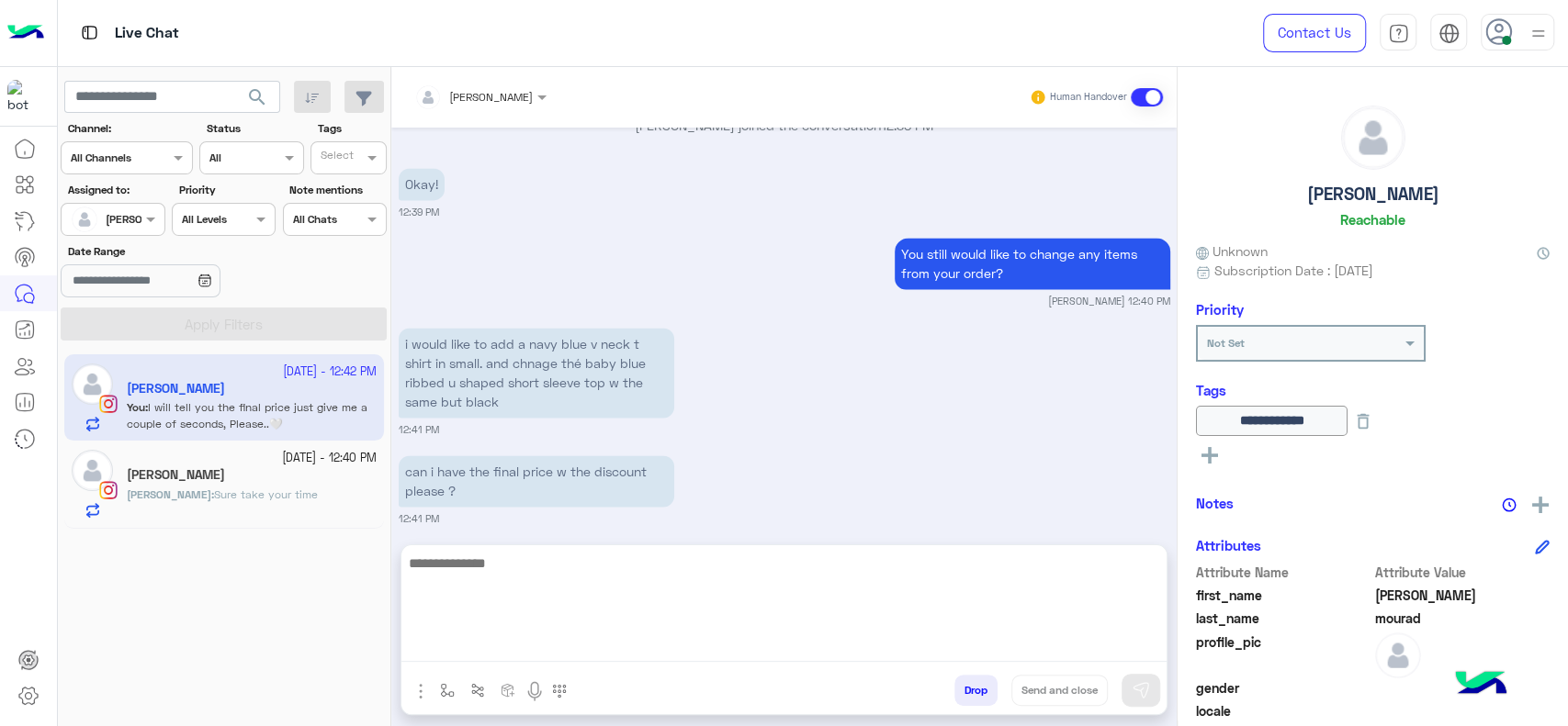
click at [669, 655] on textarea at bounding box center [784, 606] width 765 height 110
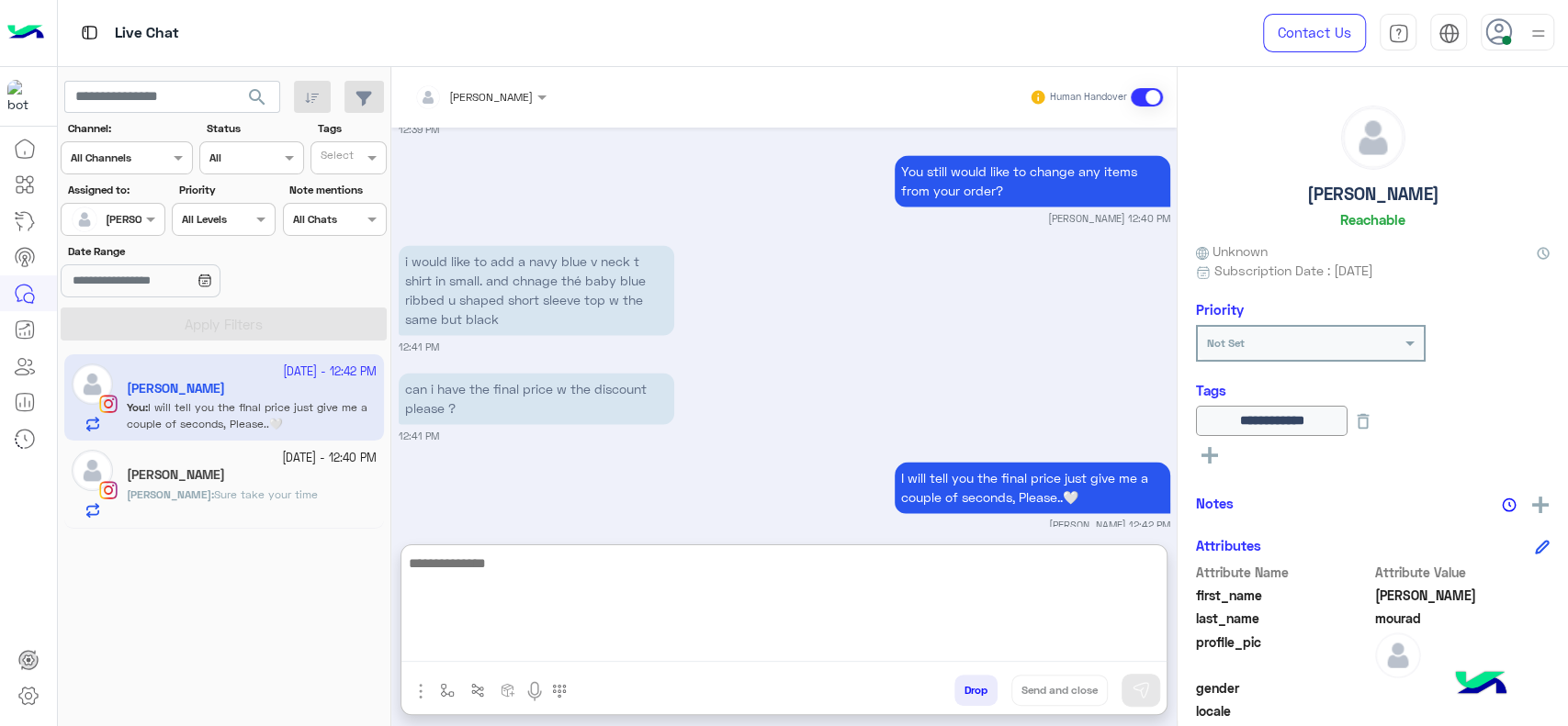
scroll to position [1832, 0]
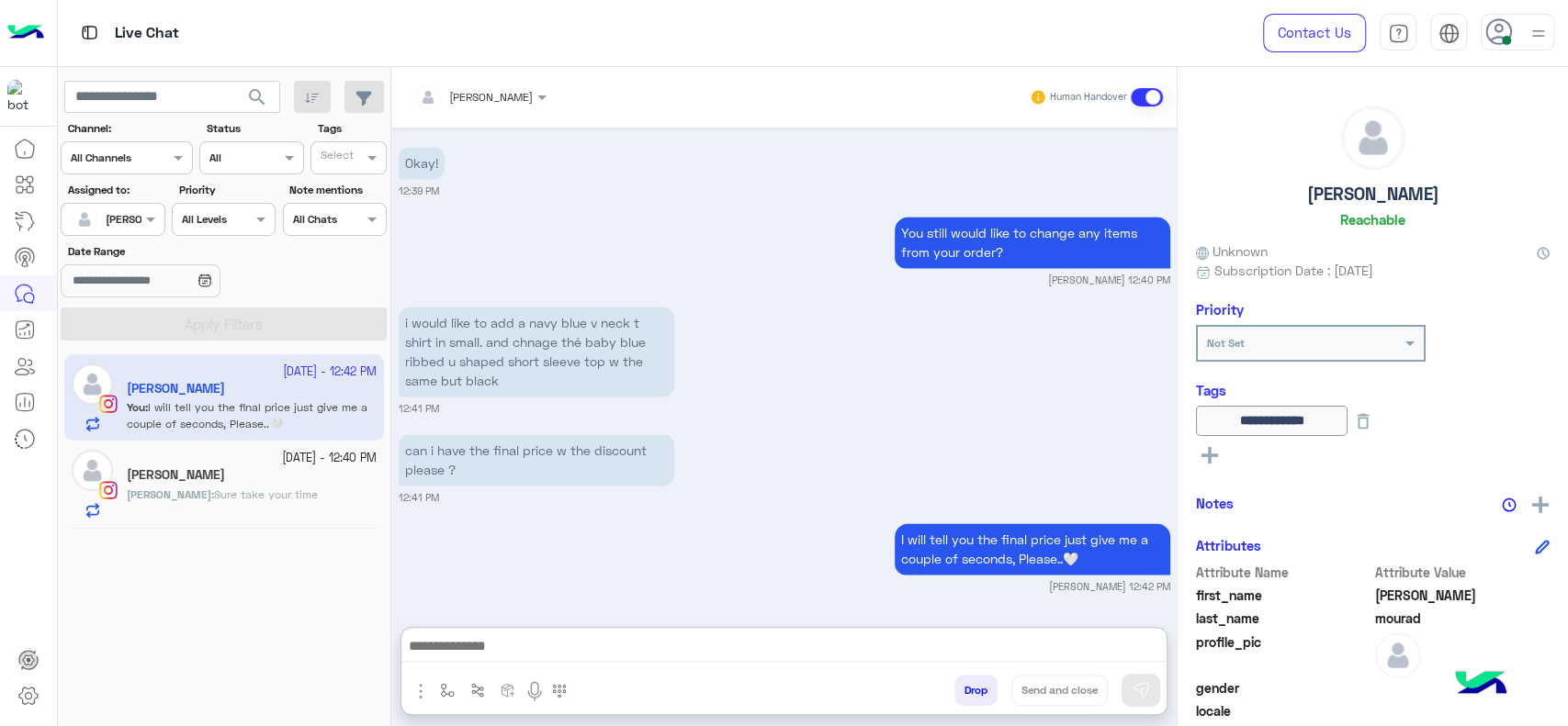
click at [282, 451] on small "27 September - 12:40 PM" at bounding box center [330, 459] width 95 height 18
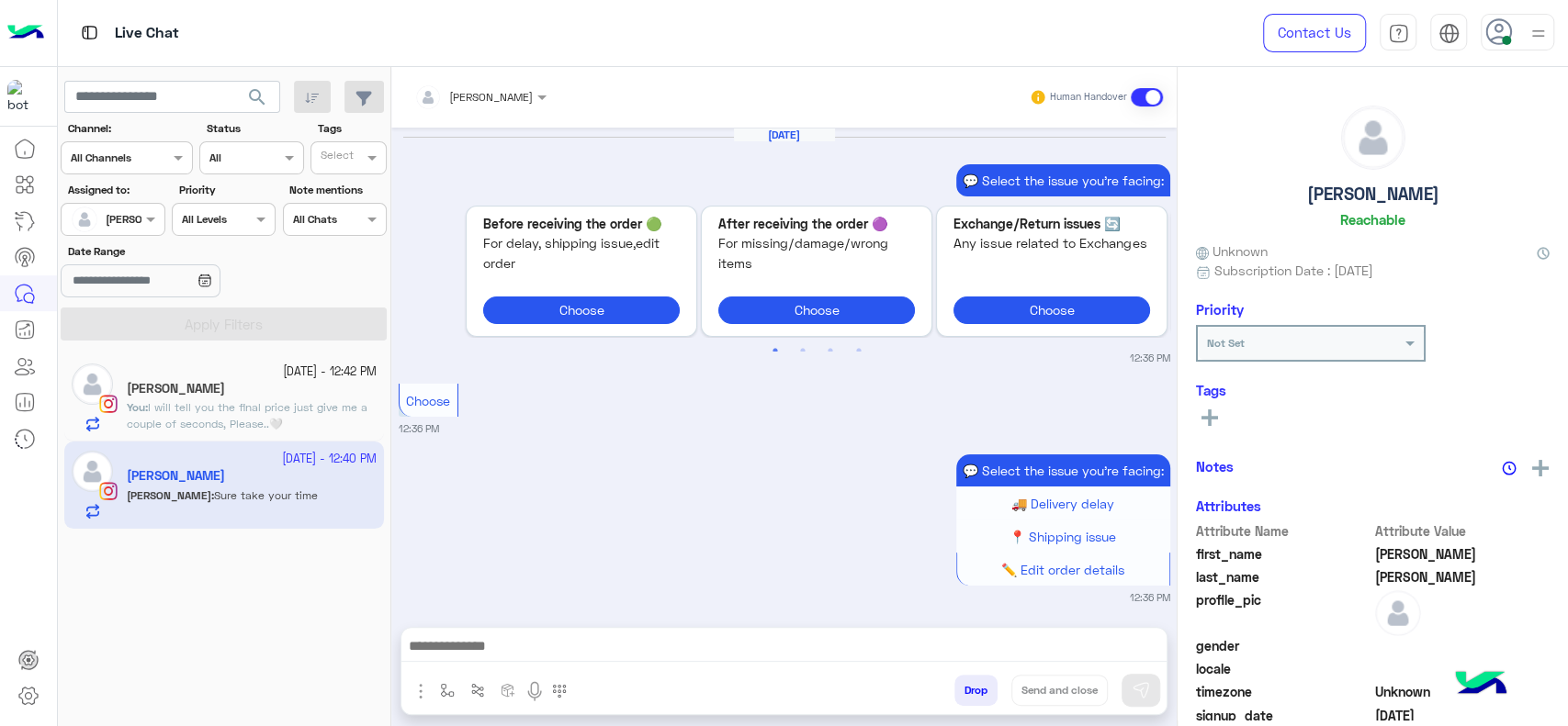
scroll to position [1750, 0]
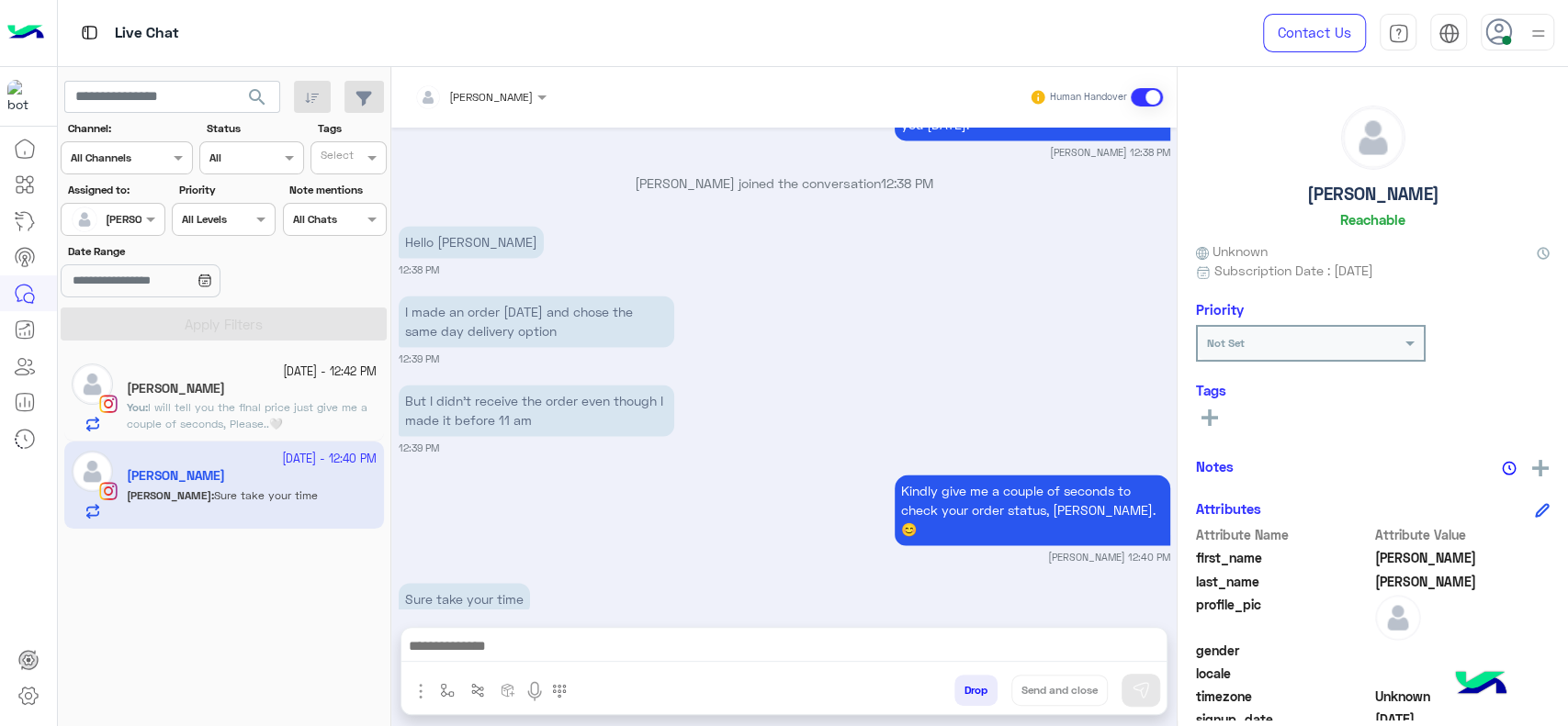
click at [347, 400] on p "You : I will tell you the final price just give me a couple of seconds, Please.…" at bounding box center [252, 415] width 250 height 33
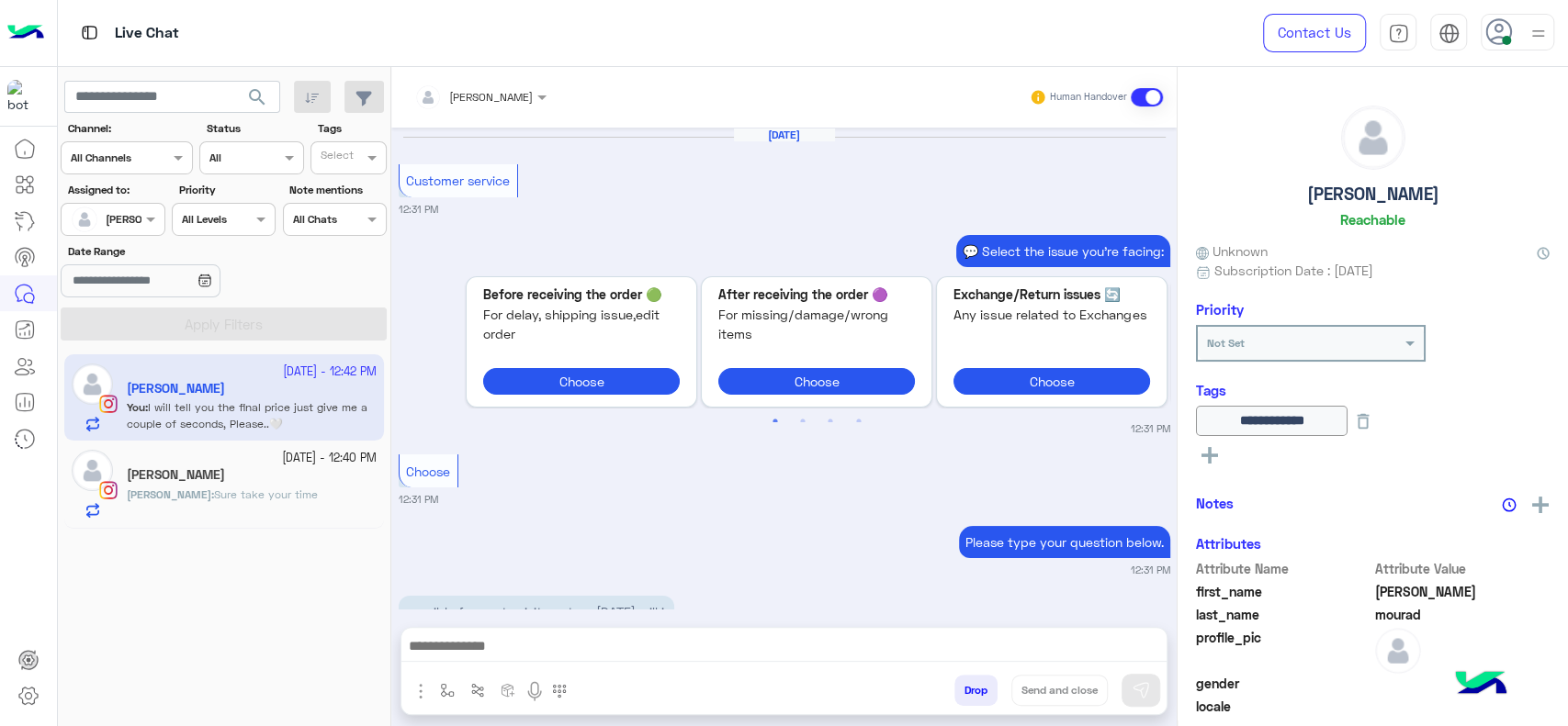
scroll to position [1460, 0]
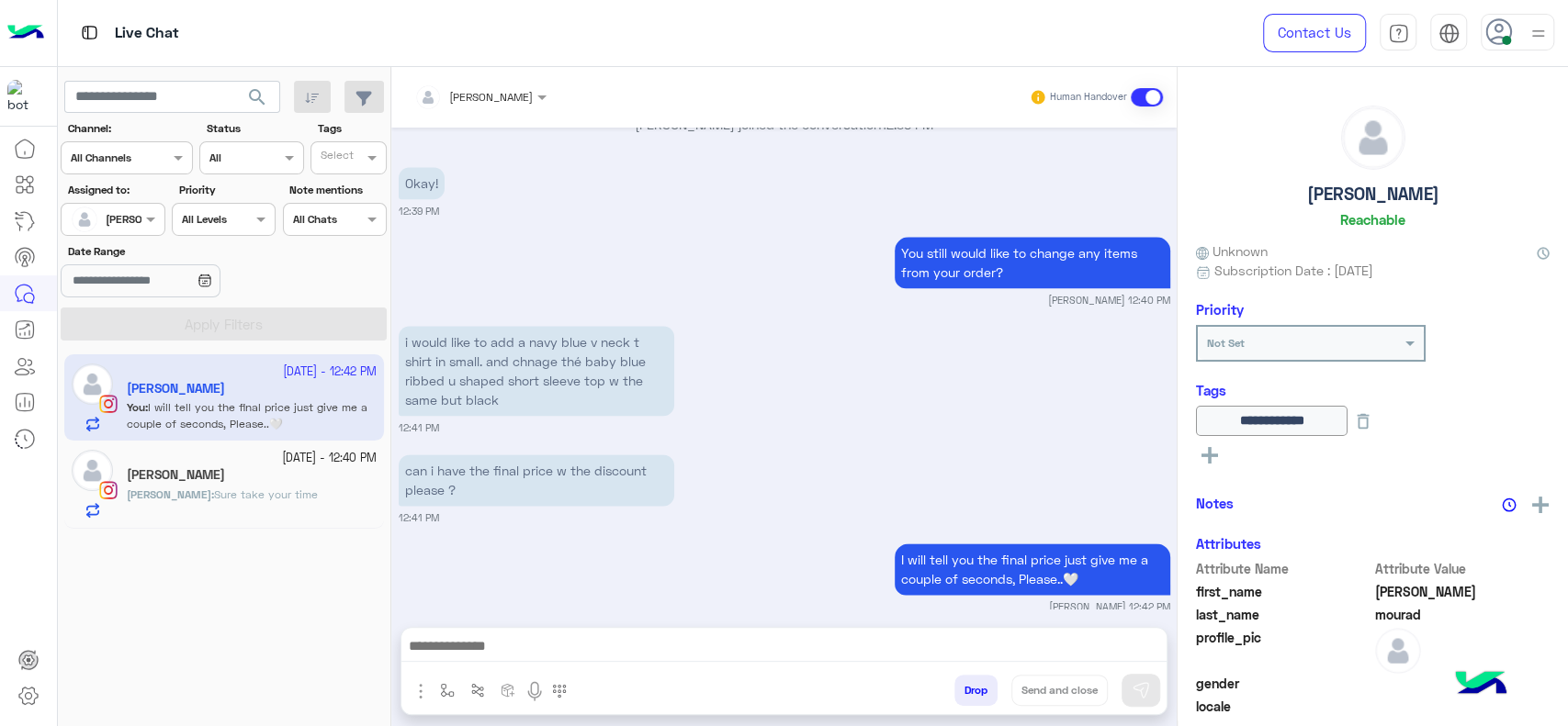
click at [332, 454] on small "27 September - 12:40 PM" at bounding box center [330, 459] width 95 height 18
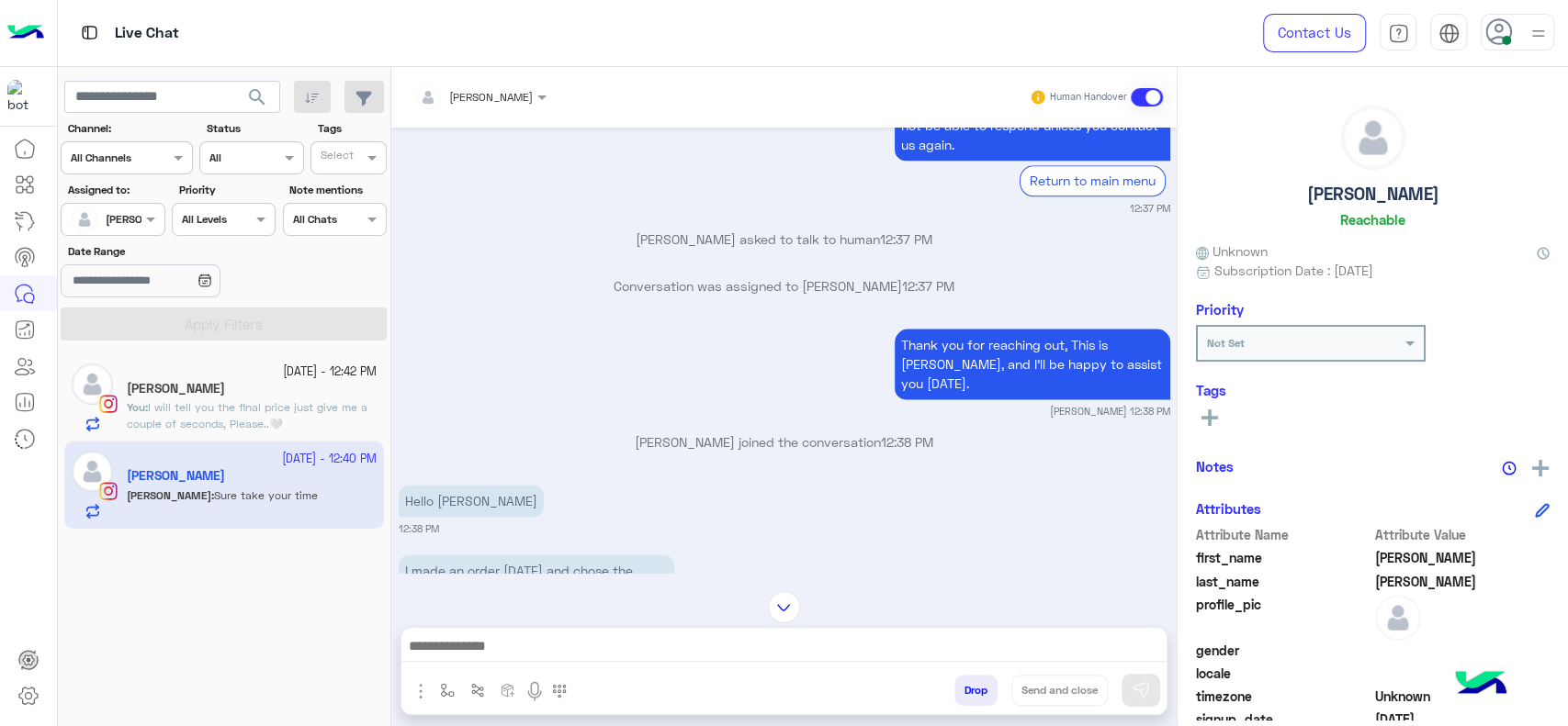
scroll to position [1444, 0]
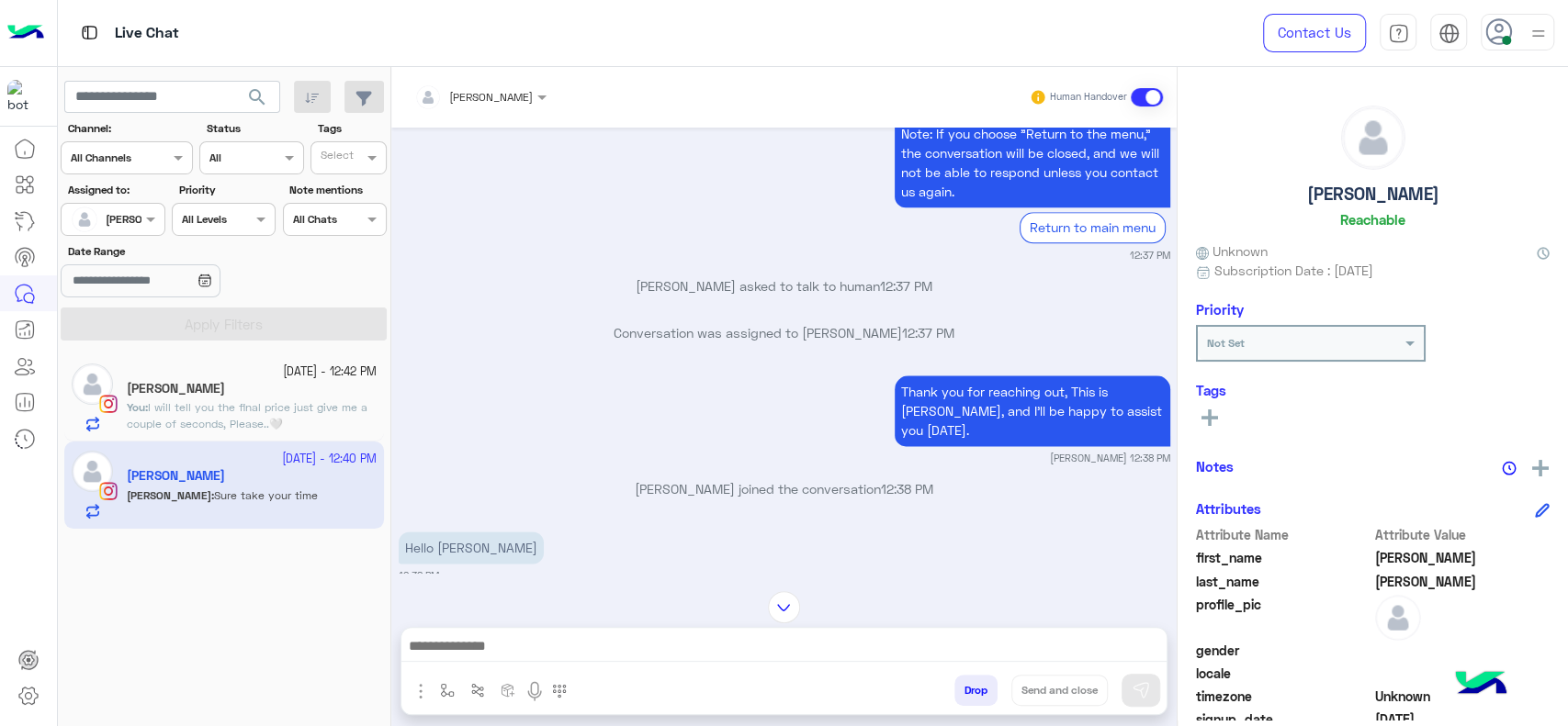
click at [281, 408] on span "I will tell you the final price just give me a couple of seconds, Please..🤍" at bounding box center [247, 415] width 241 height 31
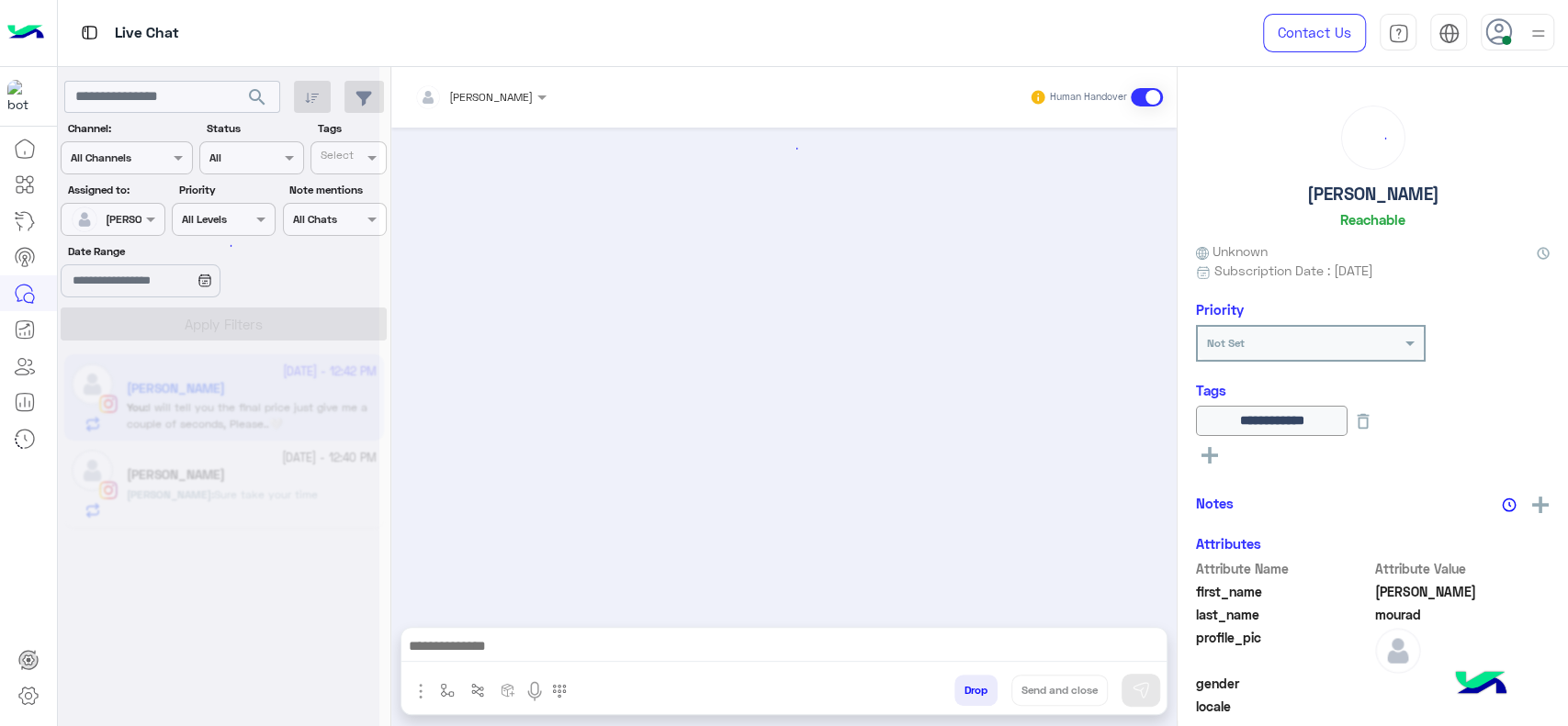
scroll to position [1460, 0]
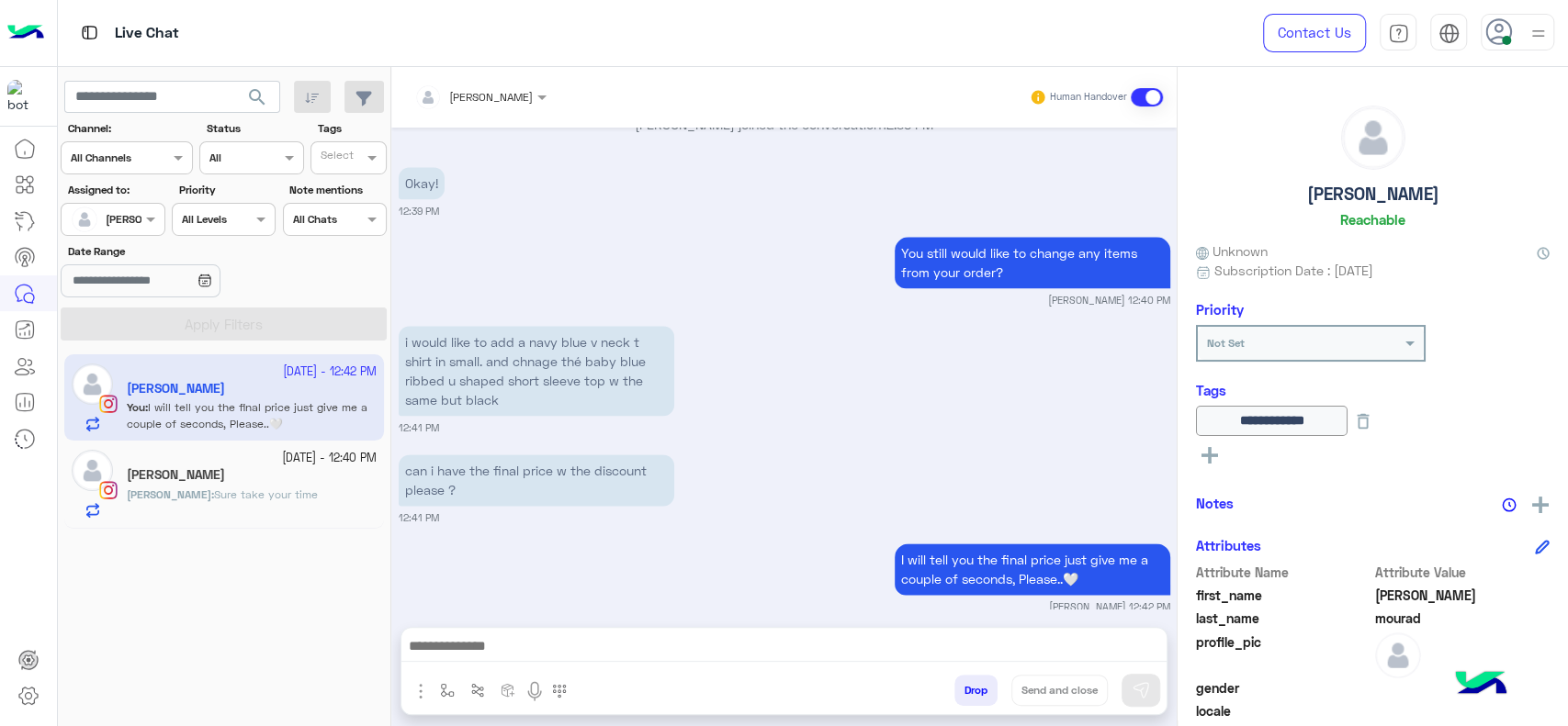
click at [654, 632] on div at bounding box center [784, 651] width 765 height 46
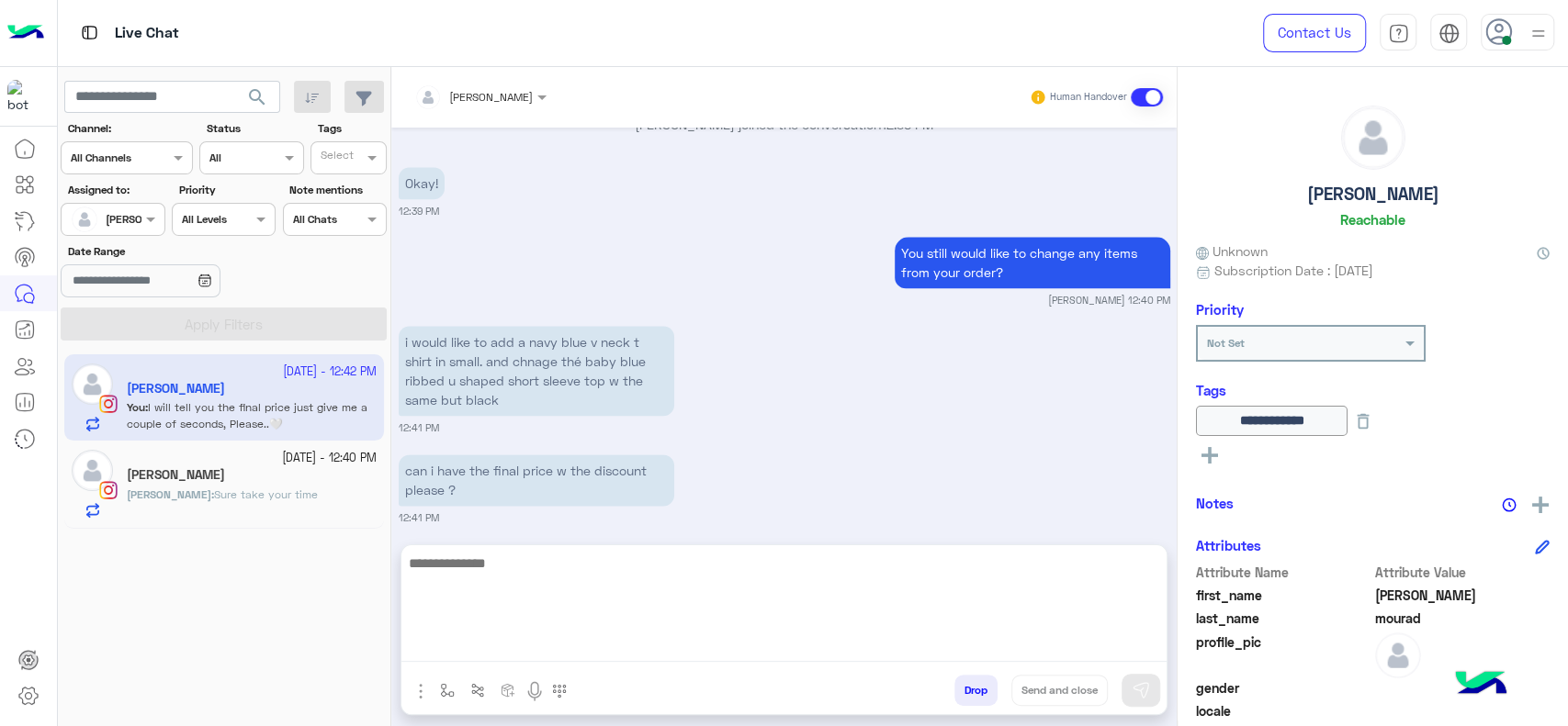
click at [666, 657] on textarea at bounding box center [784, 606] width 765 height 110
click at [666, 644] on textarea at bounding box center [784, 606] width 765 height 110
paste textarea "**********"
click at [755, 564] on textarea "**********" at bounding box center [784, 606] width 765 height 110
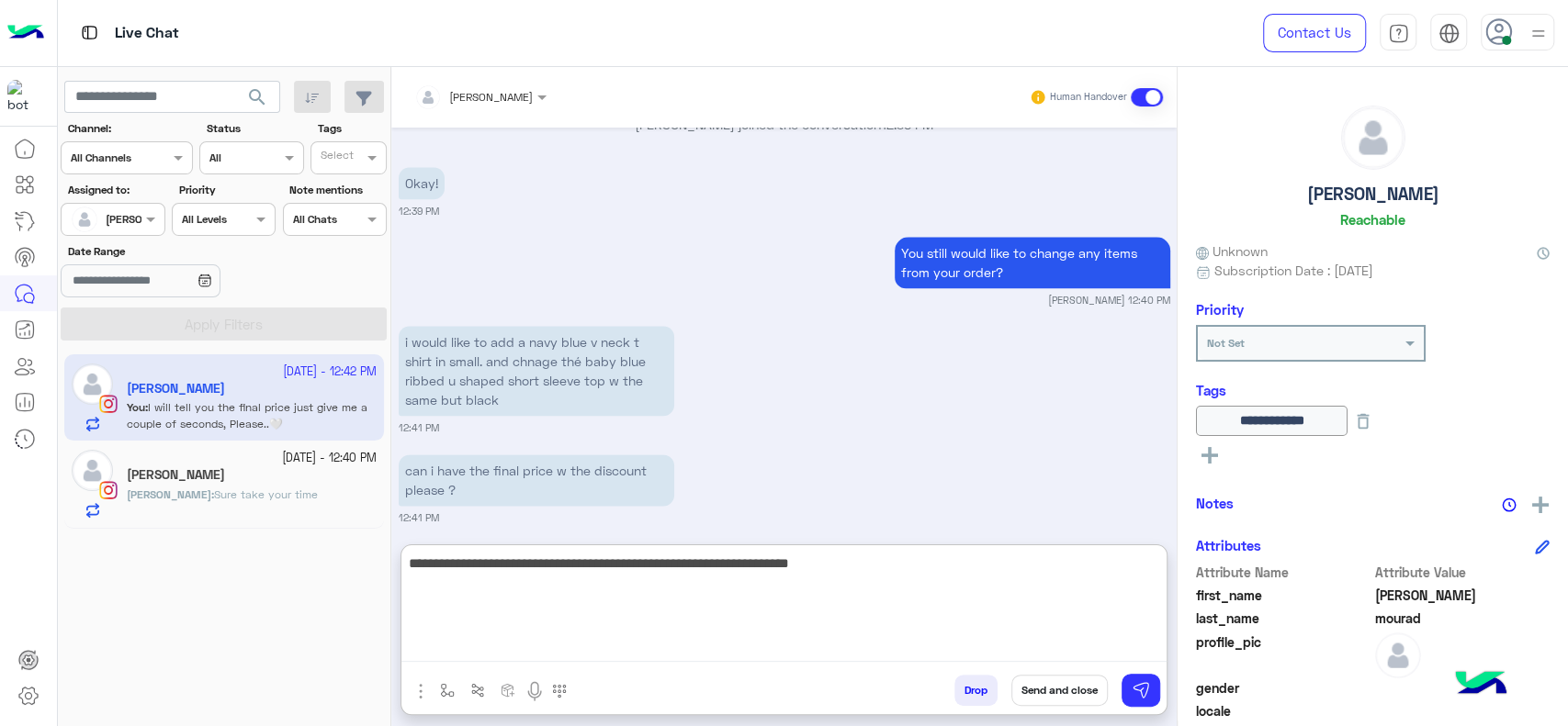
click at [805, 562] on textarea "**********" at bounding box center [784, 606] width 765 height 110
click at [458, 562] on textarea "**********" at bounding box center [784, 606] width 765 height 110
type textarea "**********"
click at [958, 614] on textarea "**********" at bounding box center [784, 606] width 765 height 110
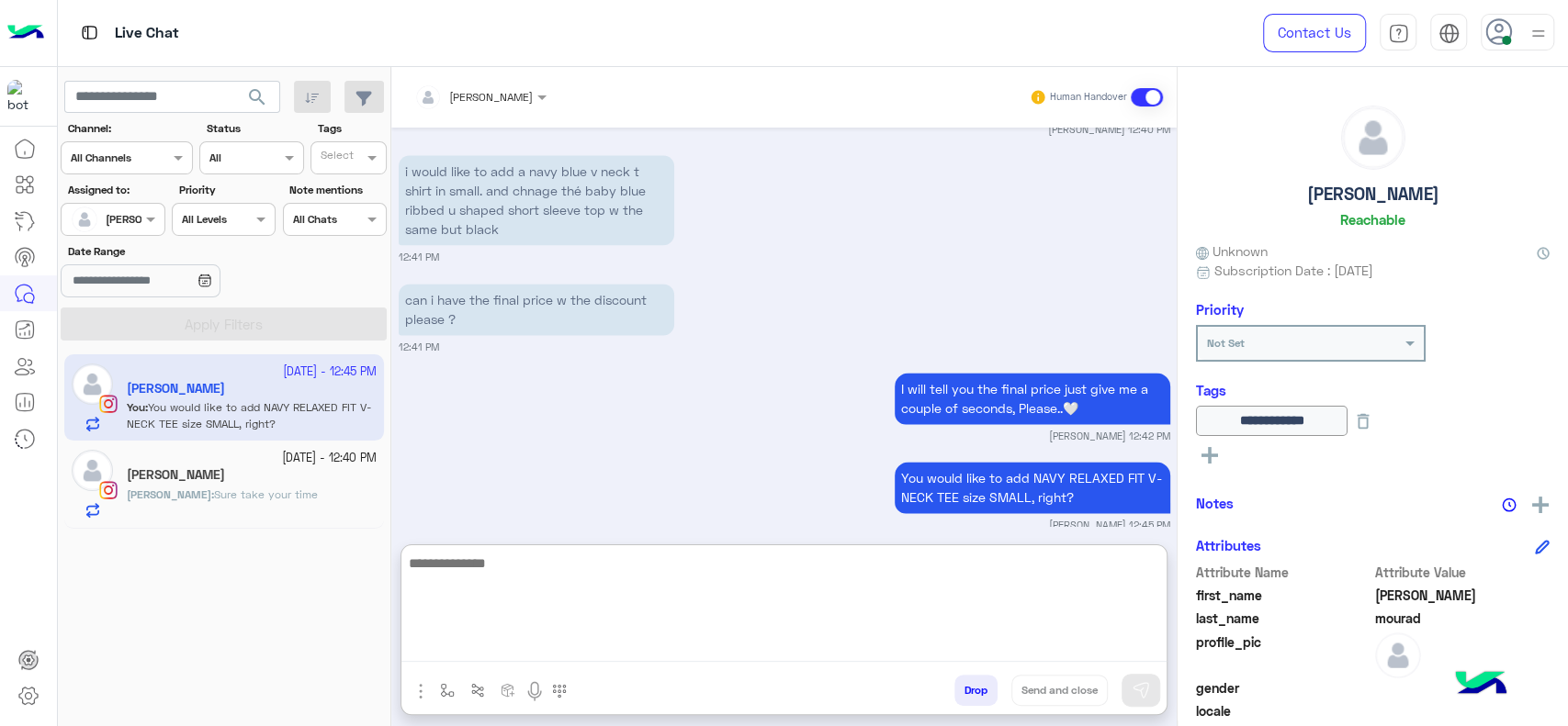
scroll to position [1702, 0]
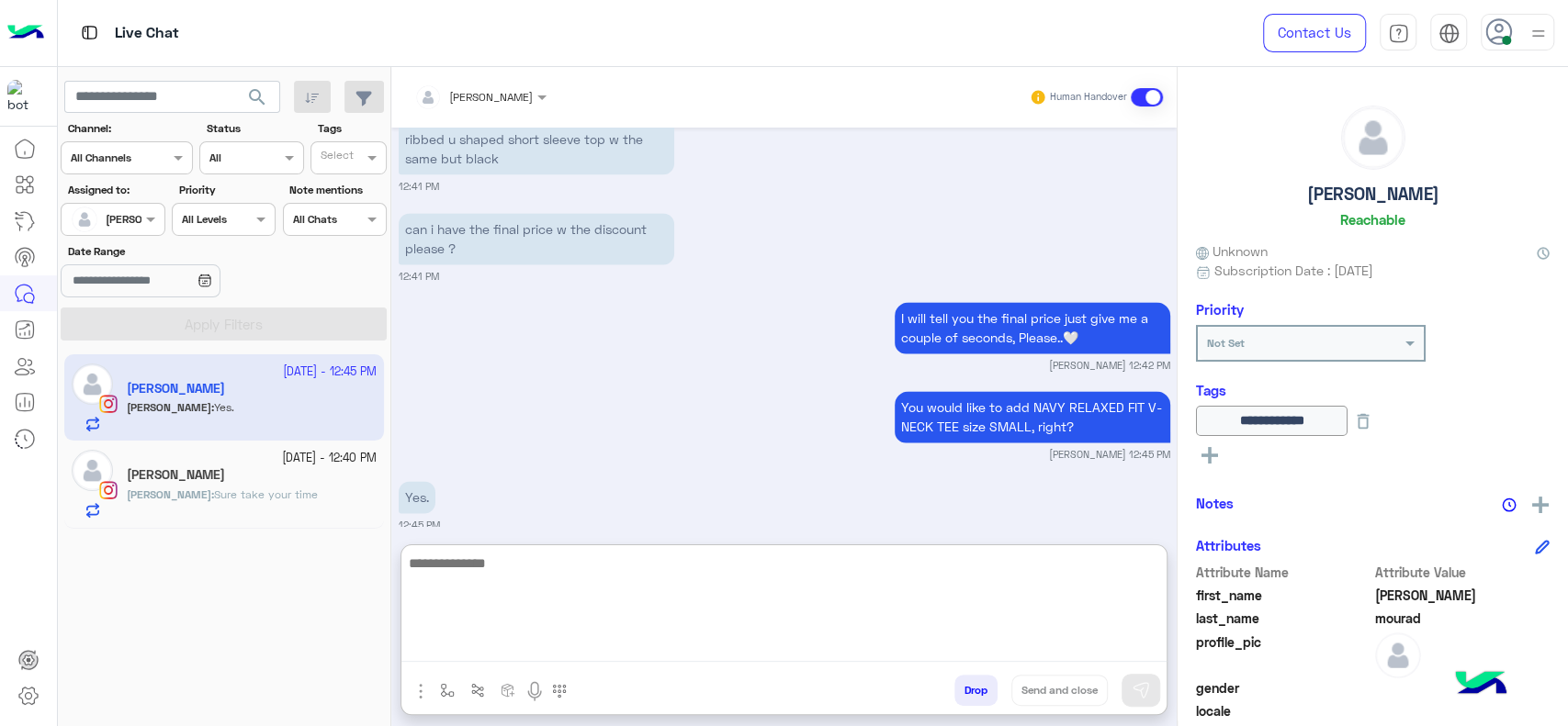
click at [550, 591] on textarea at bounding box center [784, 606] width 765 height 110
type textarea "*"
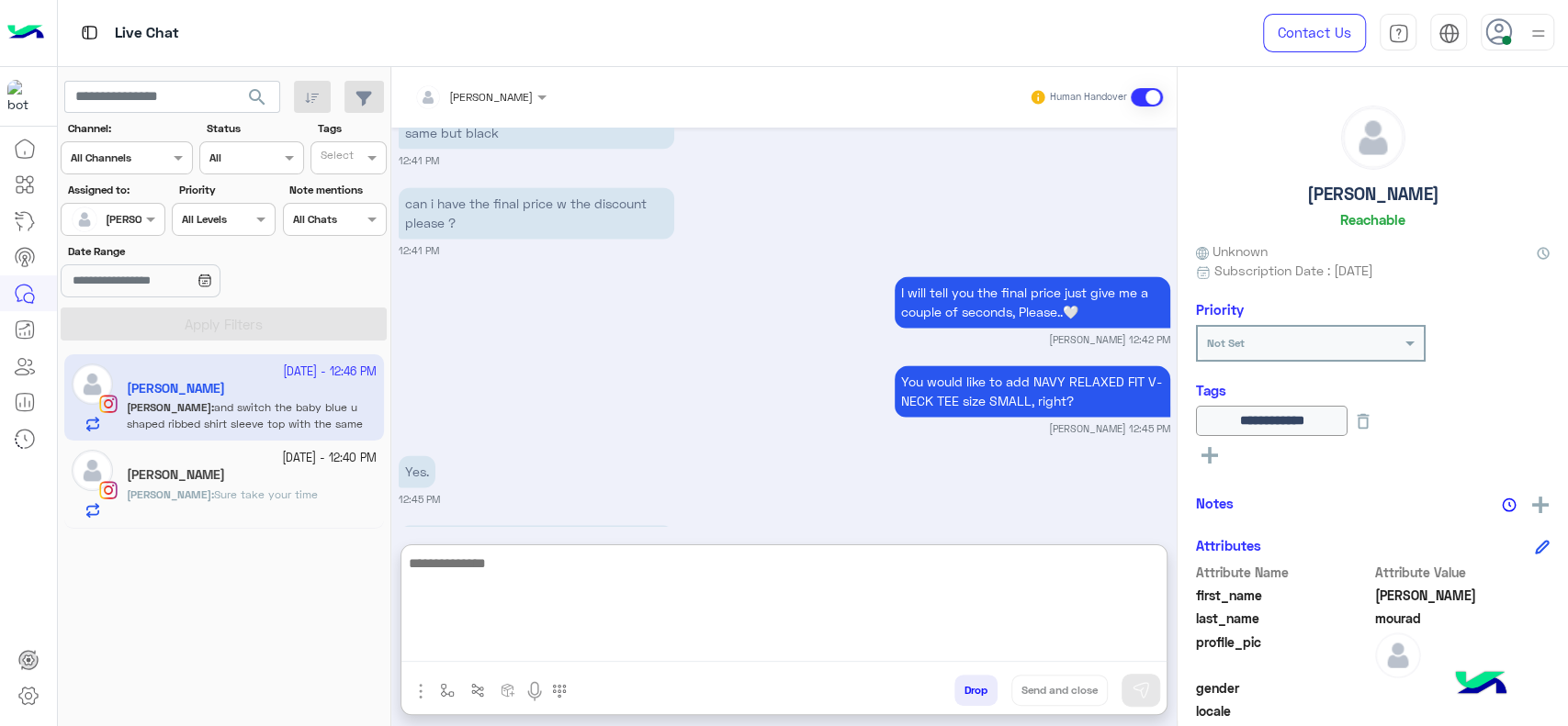
scroll to position [1810, 0]
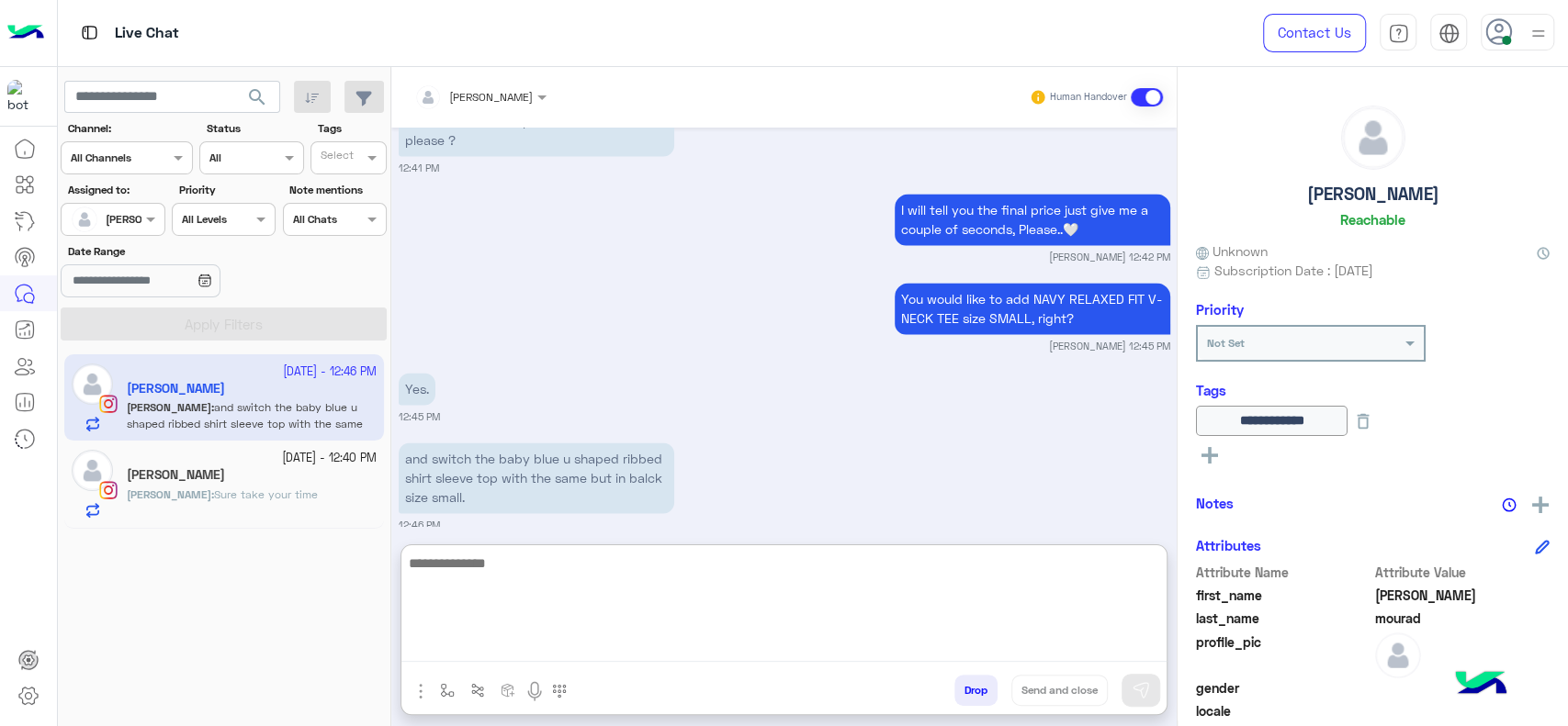
click at [574, 572] on textarea at bounding box center [784, 606] width 765 height 110
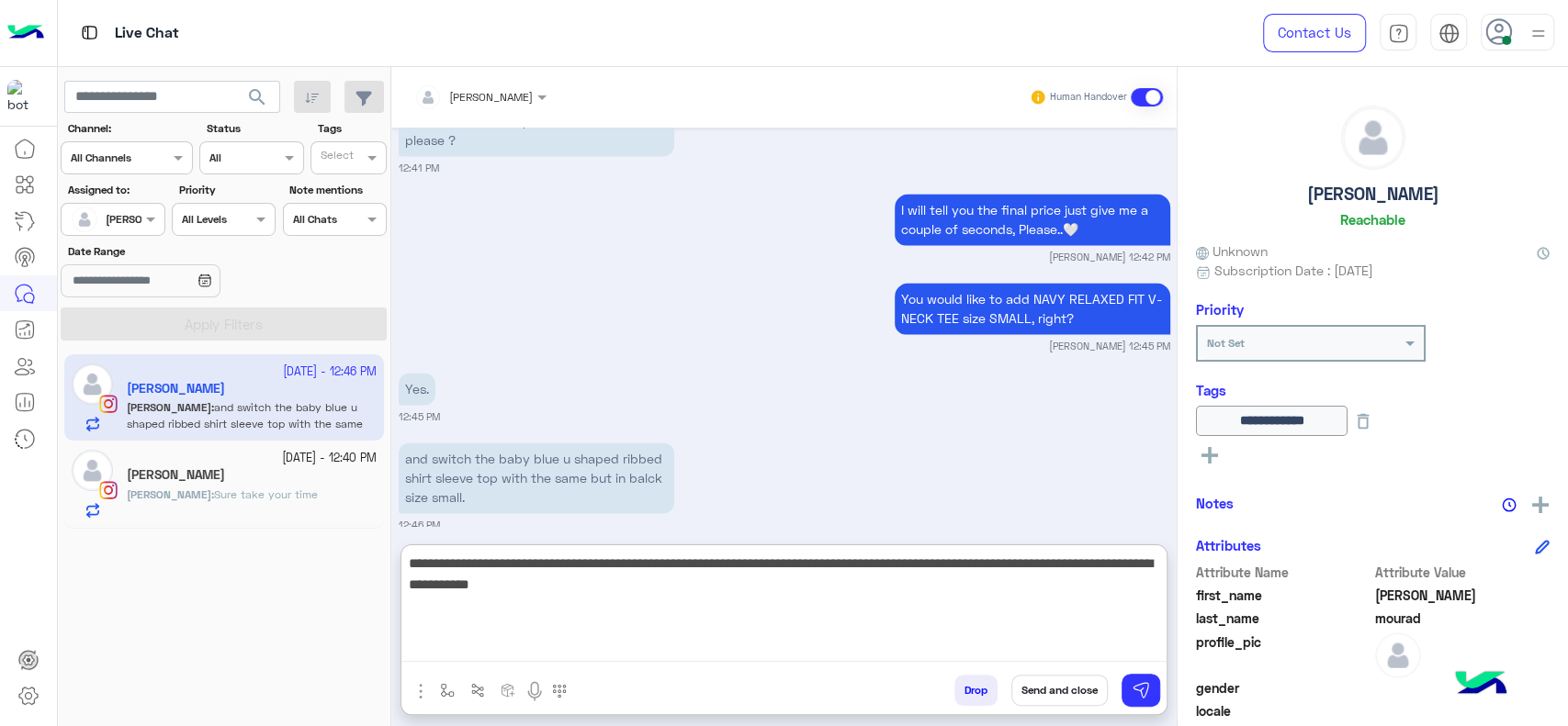
paste textarea "*****"
type textarea "**********"
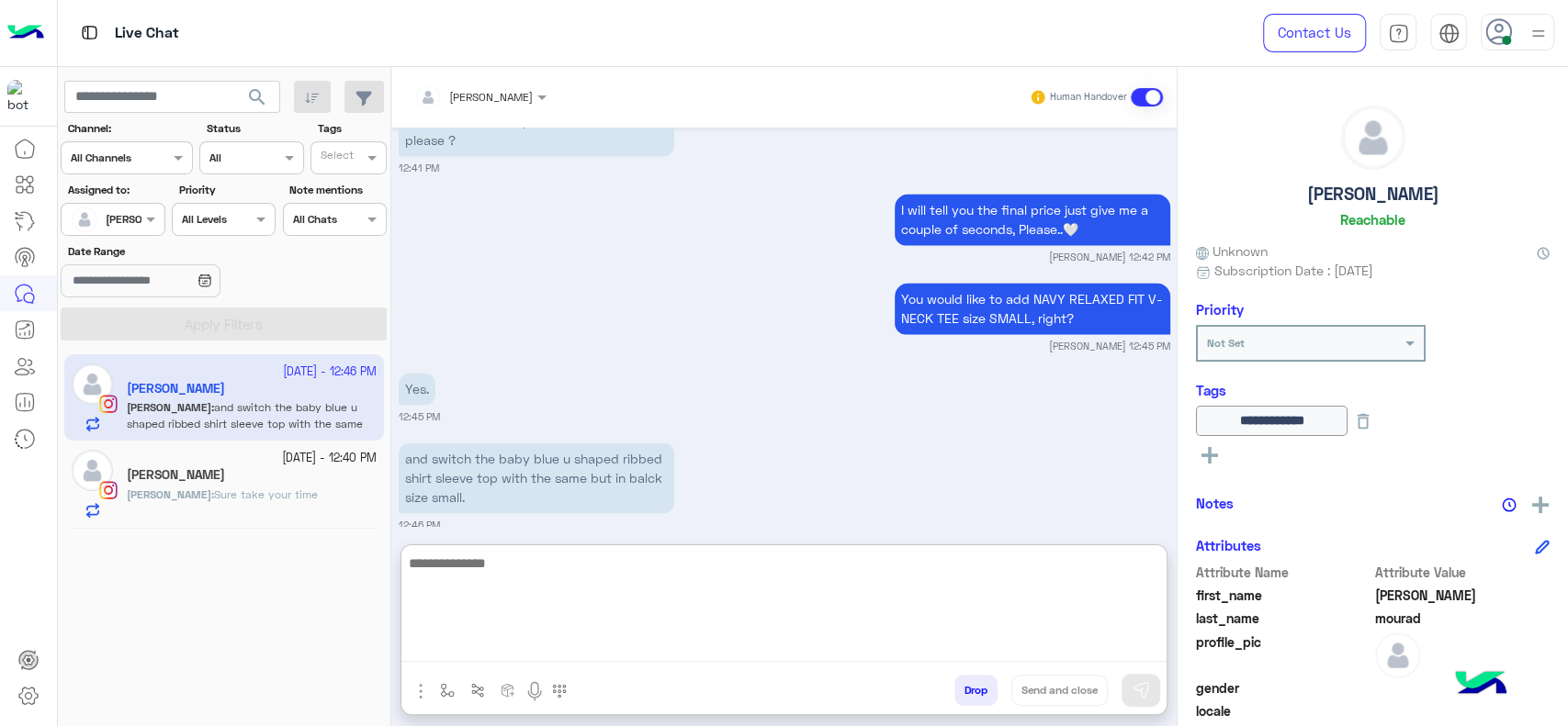
scroll to position [1958, 0]
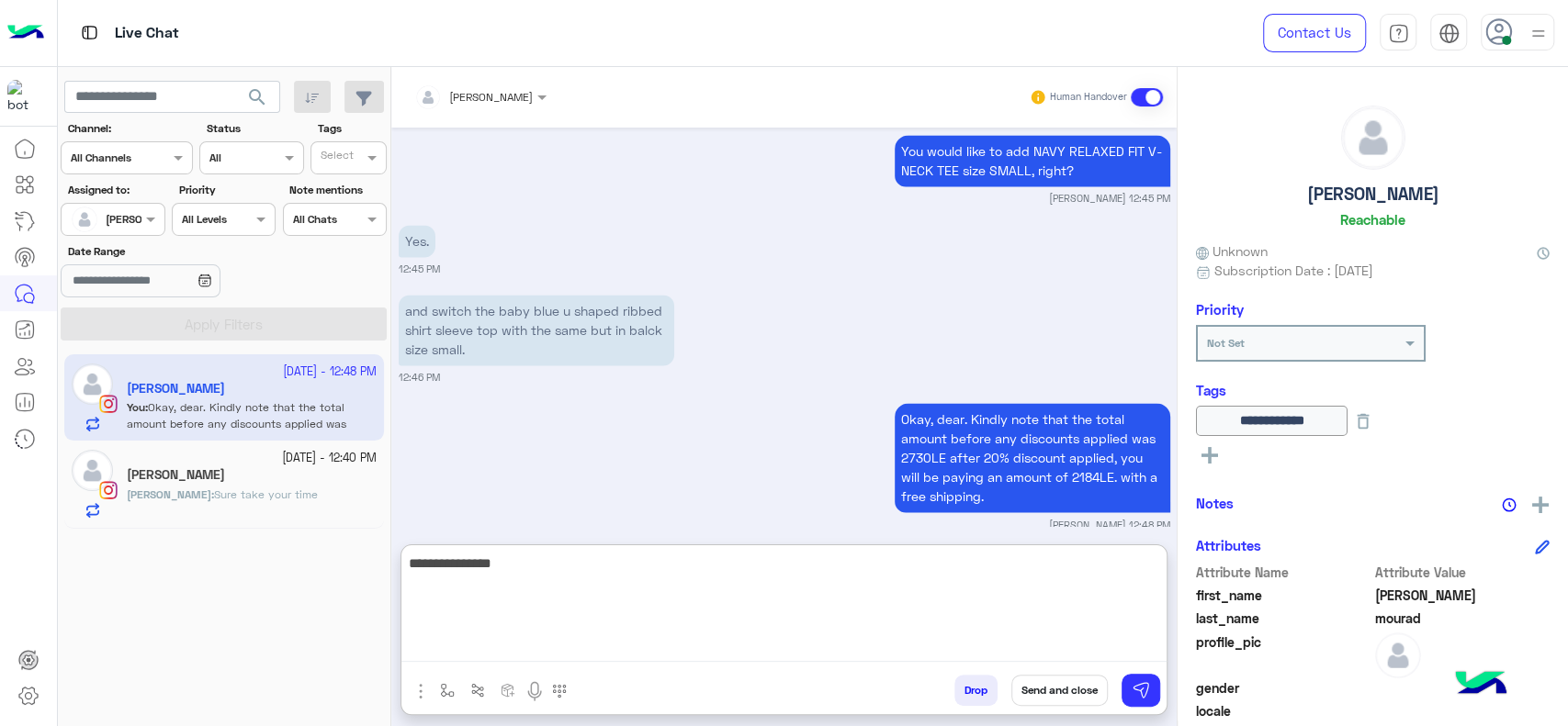
drag, startPoint x: 524, startPoint y: 570, endPoint x: 434, endPoint y: 573, distance: 90.0
click at [434, 573] on textarea "**********" at bounding box center [784, 606] width 765 height 110
paste textarea "**********"
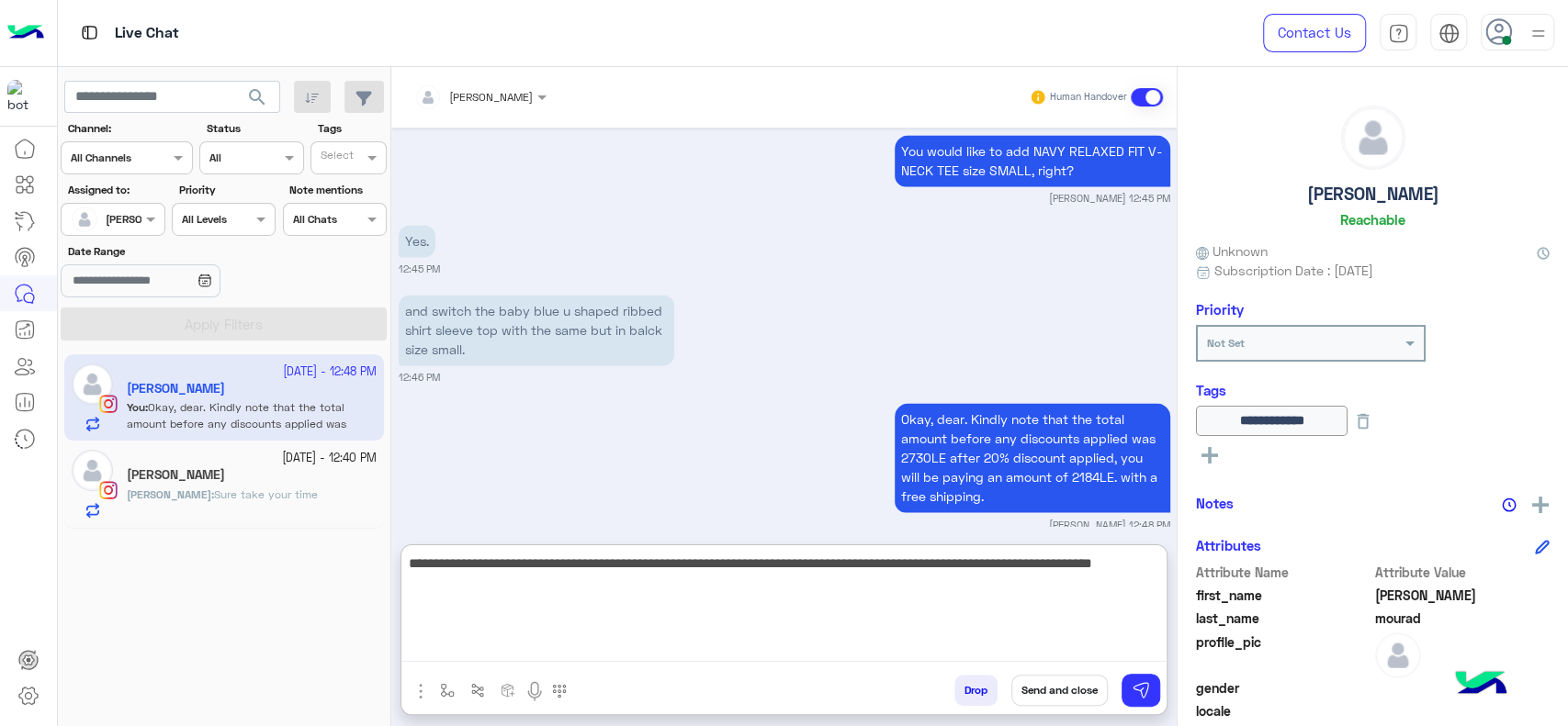
type textarea "**********"
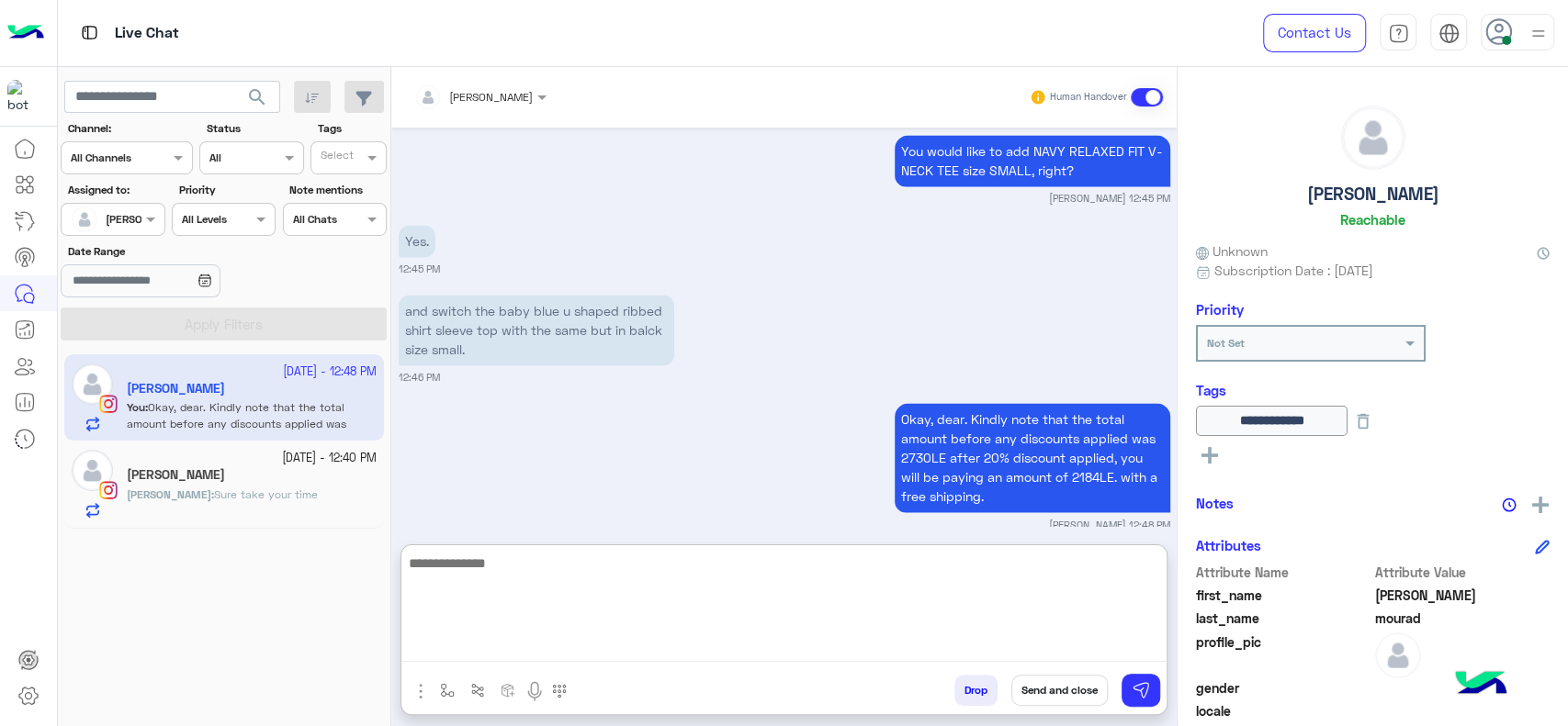
scroll to position [2087, 0]
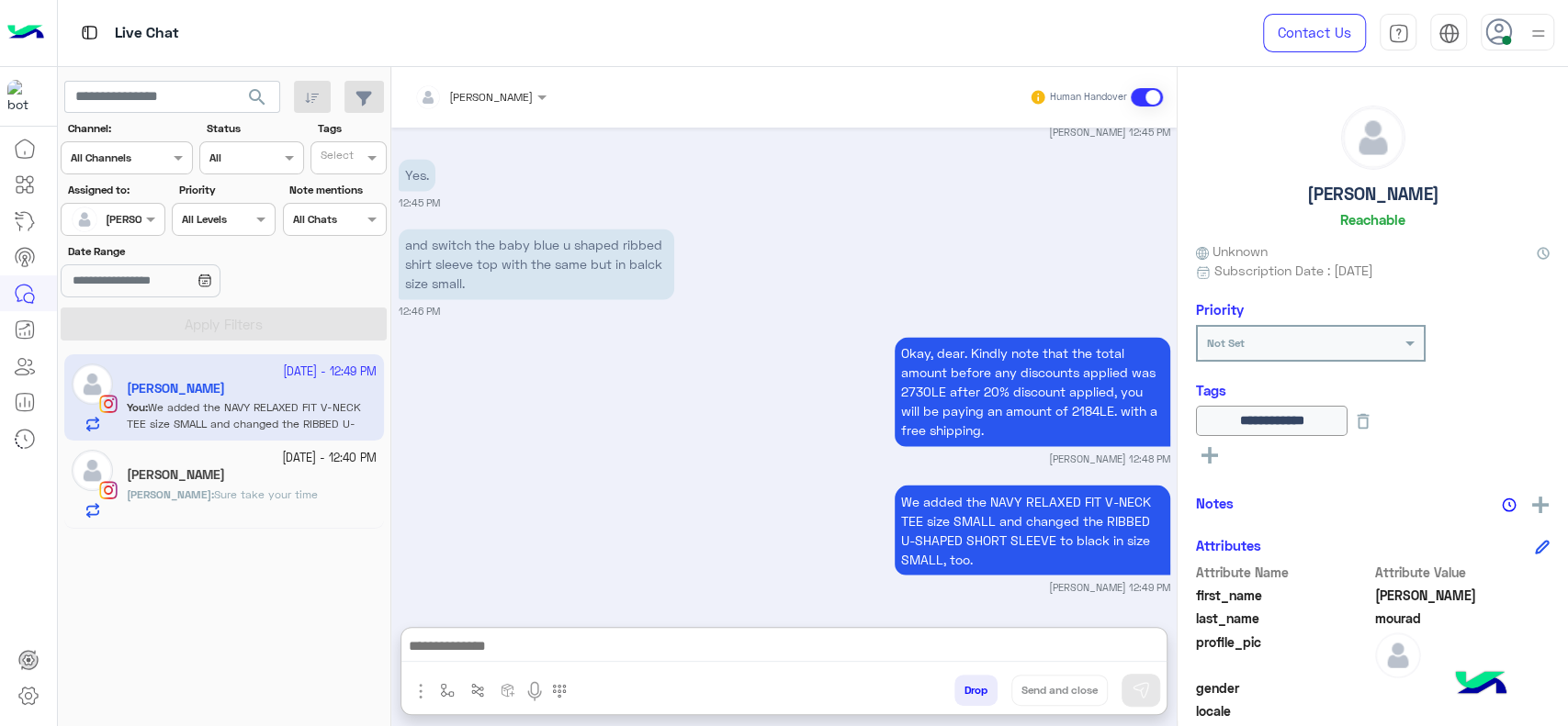
click at [294, 482] on div "Aya Ibrahim" at bounding box center [252, 476] width 250 height 19
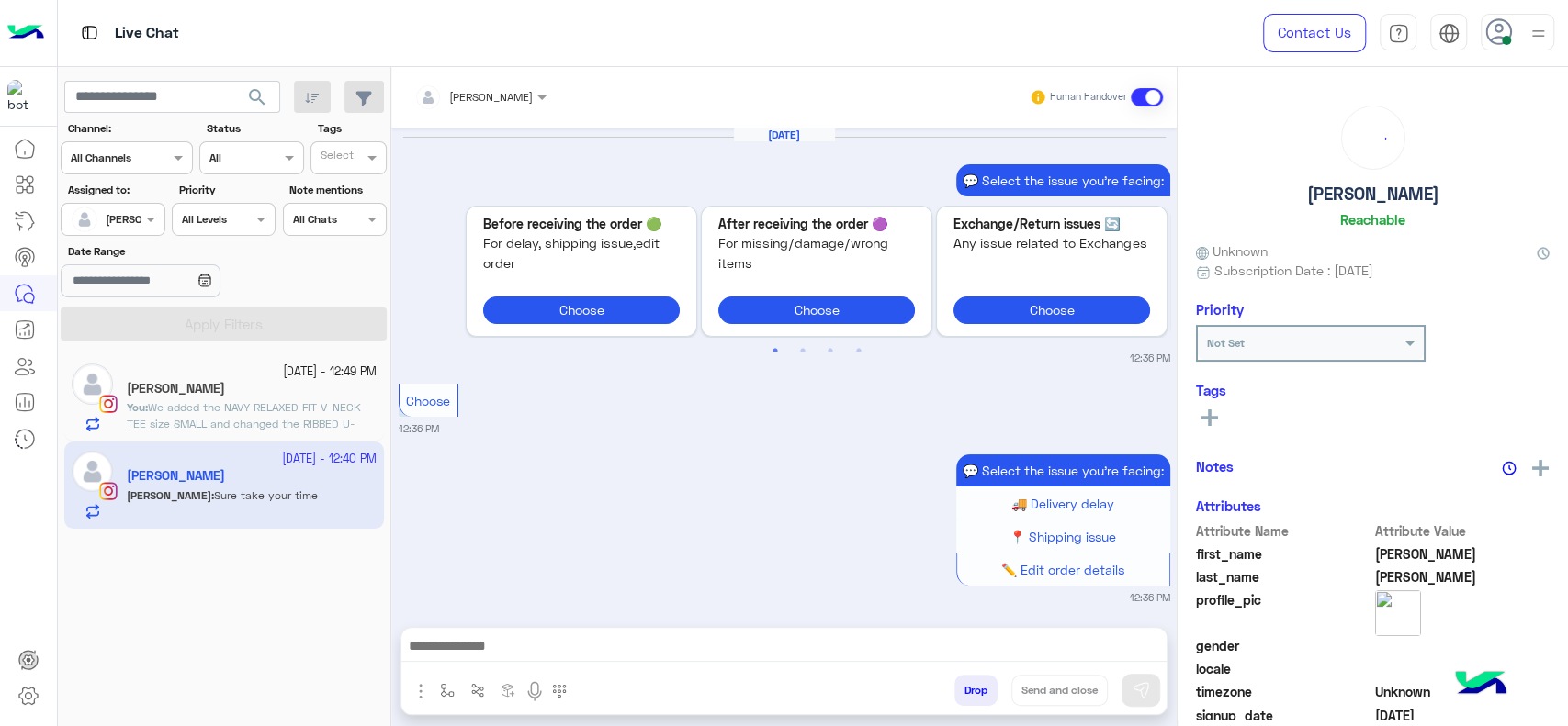
scroll to position [1750, 0]
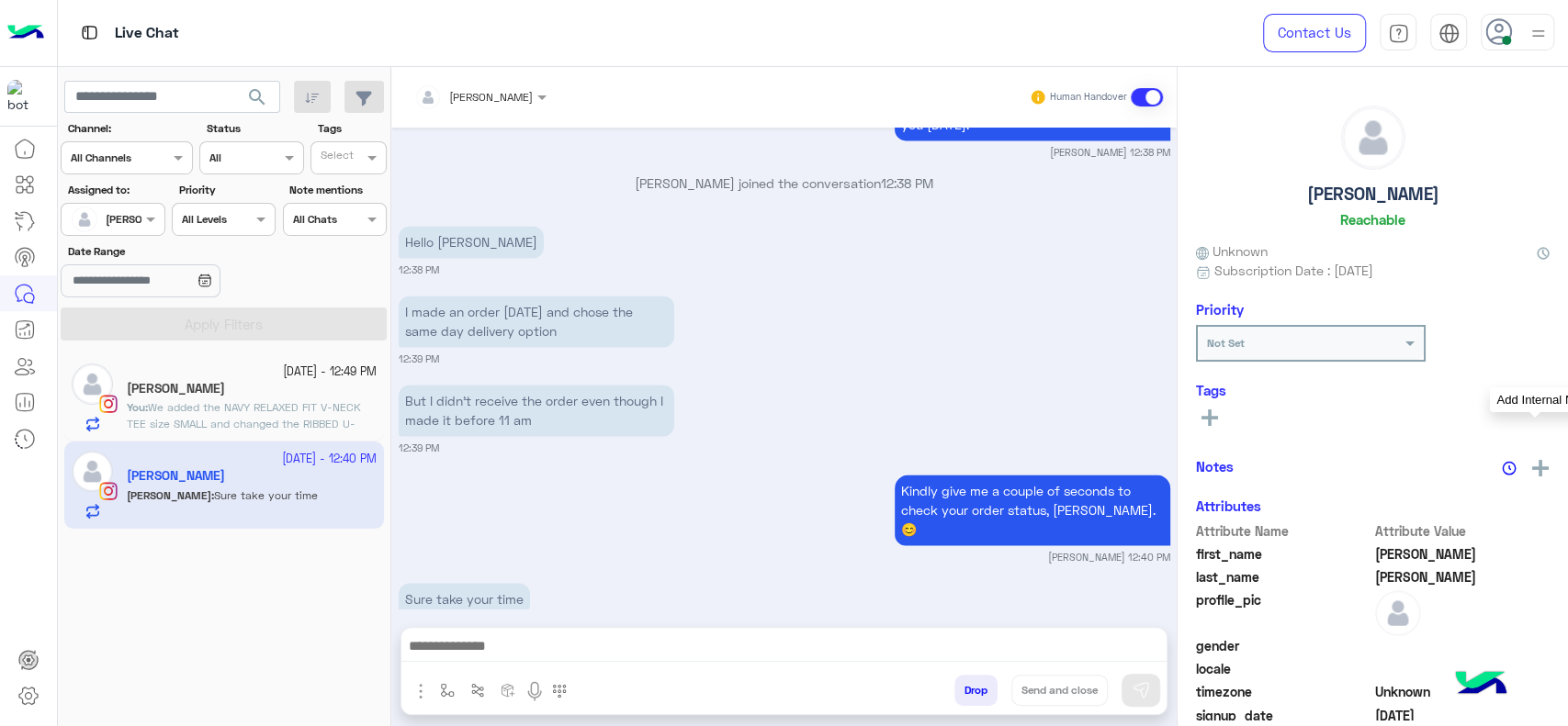
click at [1532, 469] on img at bounding box center [1540, 468] width 17 height 17
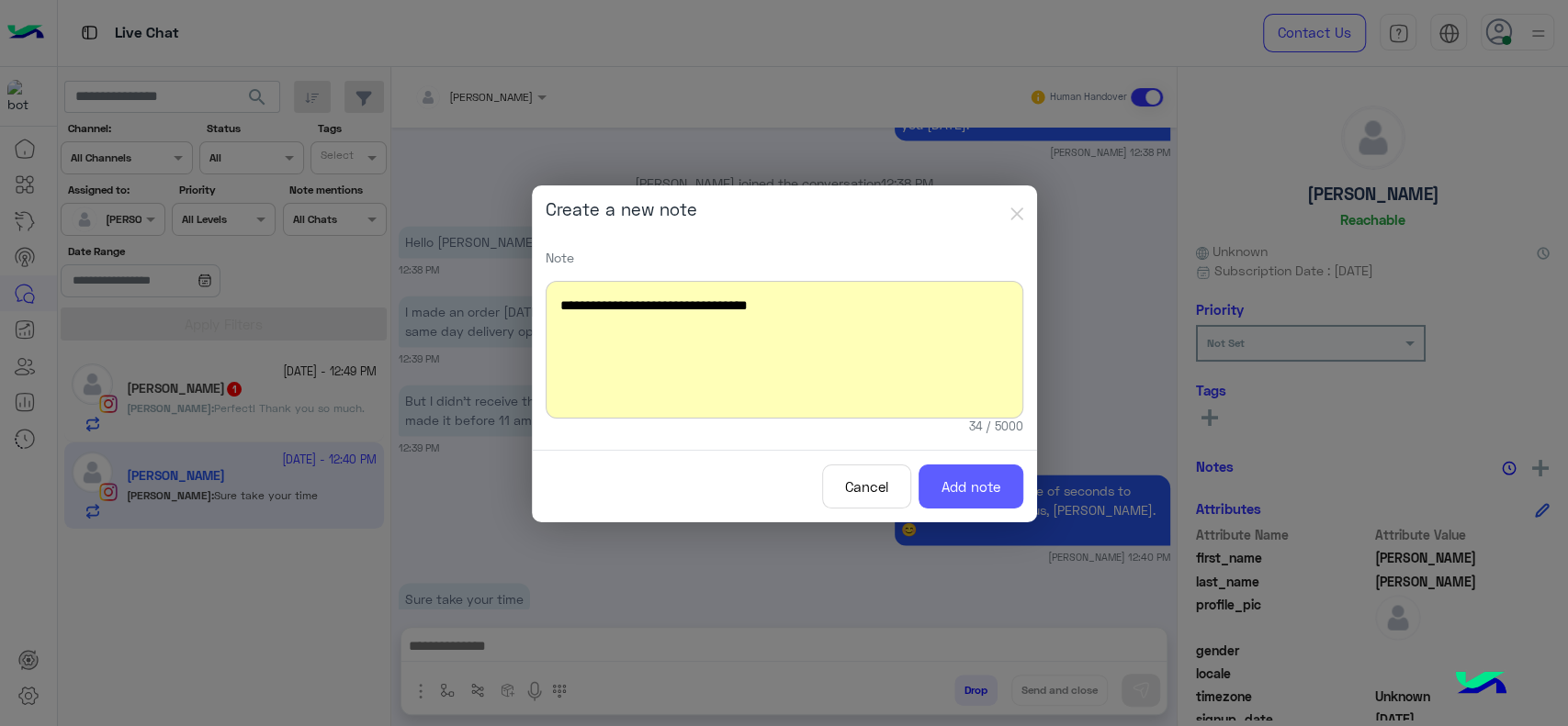
click at [964, 500] on button "Add note" at bounding box center [971, 486] width 105 height 45
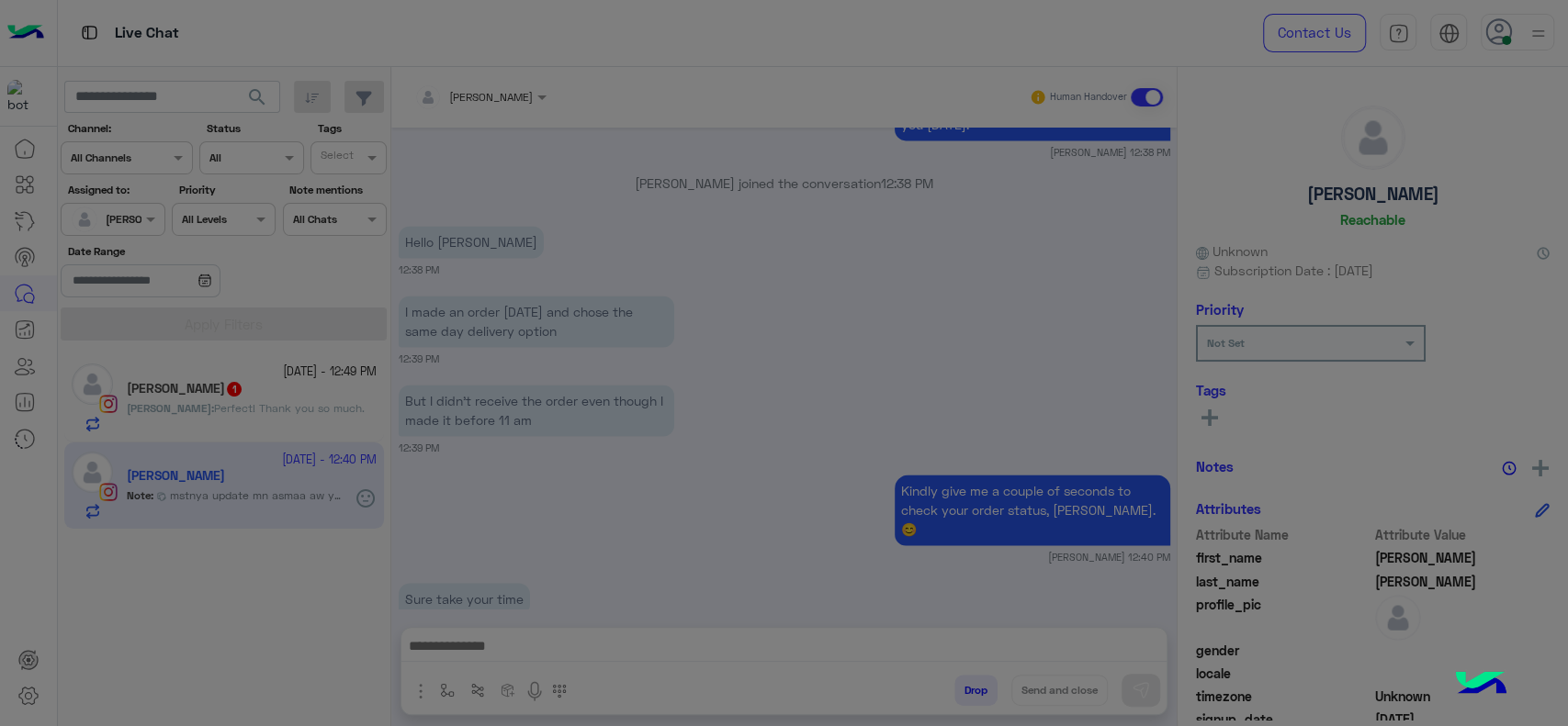
scroll to position [1871, 0]
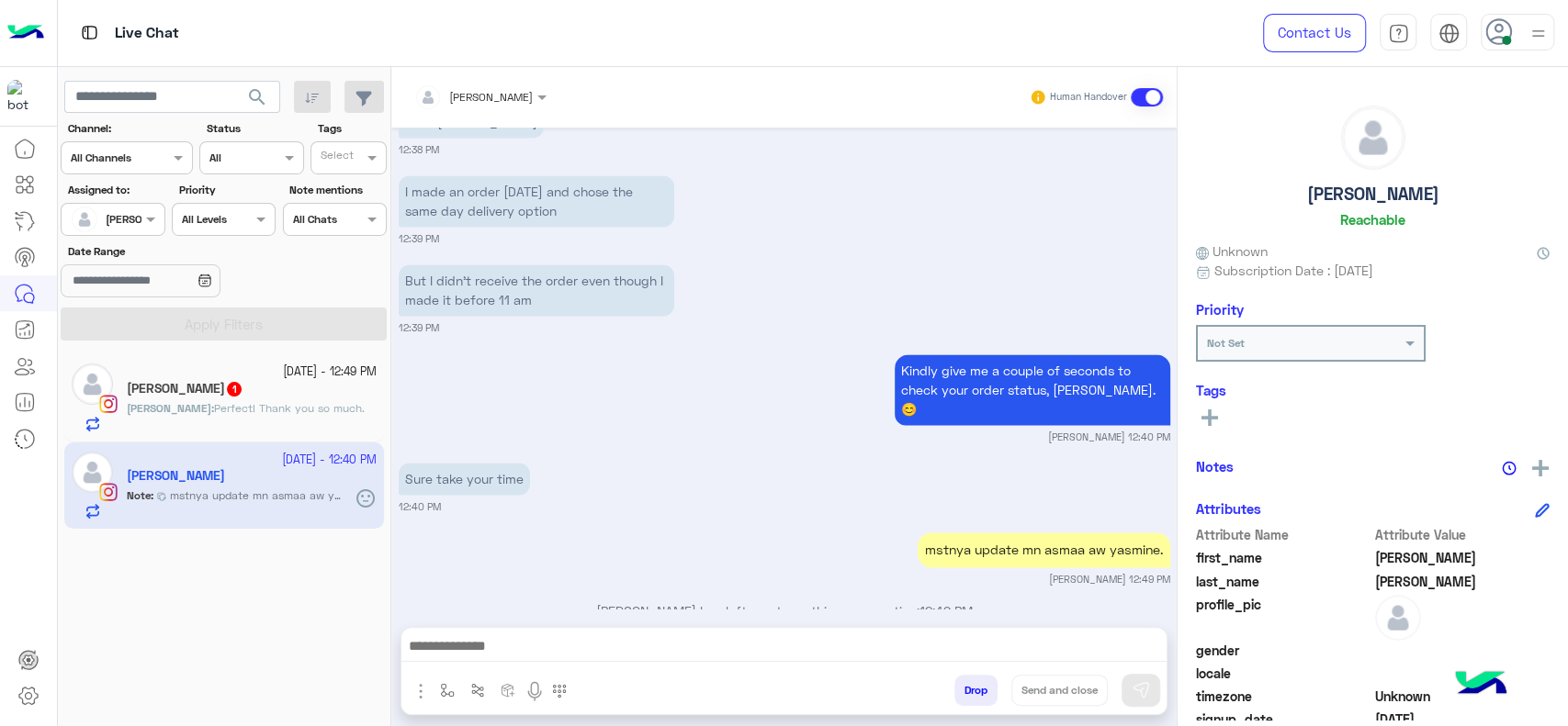
click at [239, 392] on div "sara mourad 1" at bounding box center [252, 390] width 250 height 19
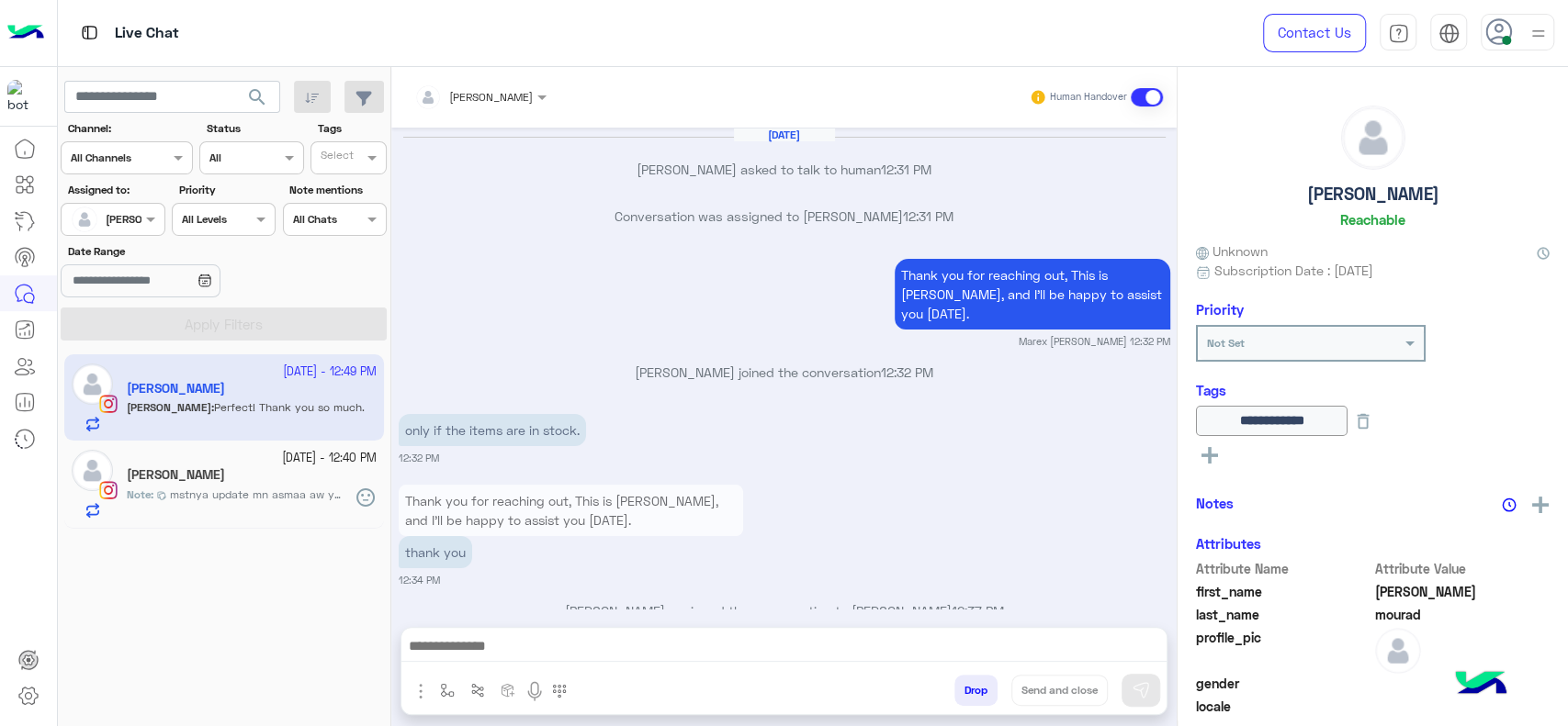
scroll to position [1256, 0]
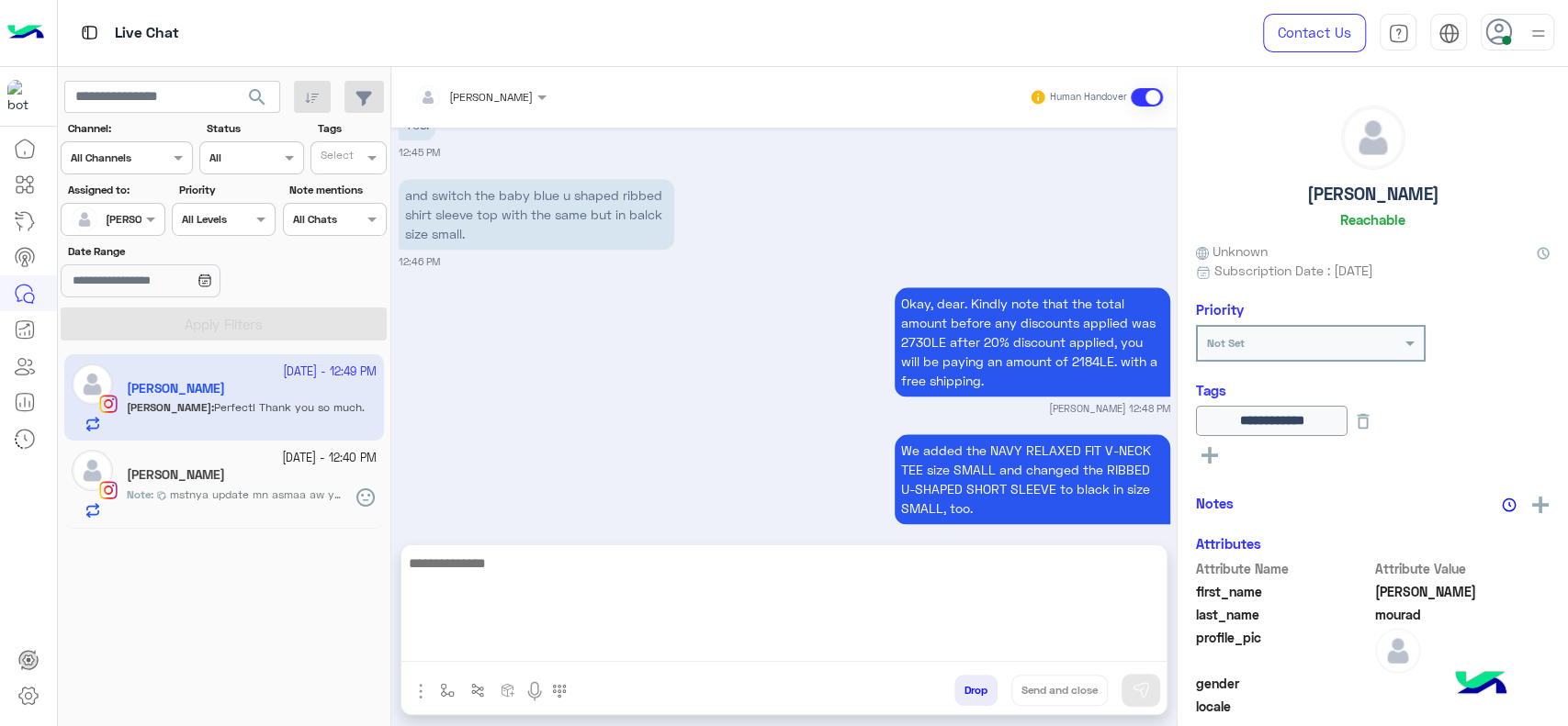
click at [563, 659] on textarea at bounding box center [784, 606] width 765 height 110
type textarea "*"
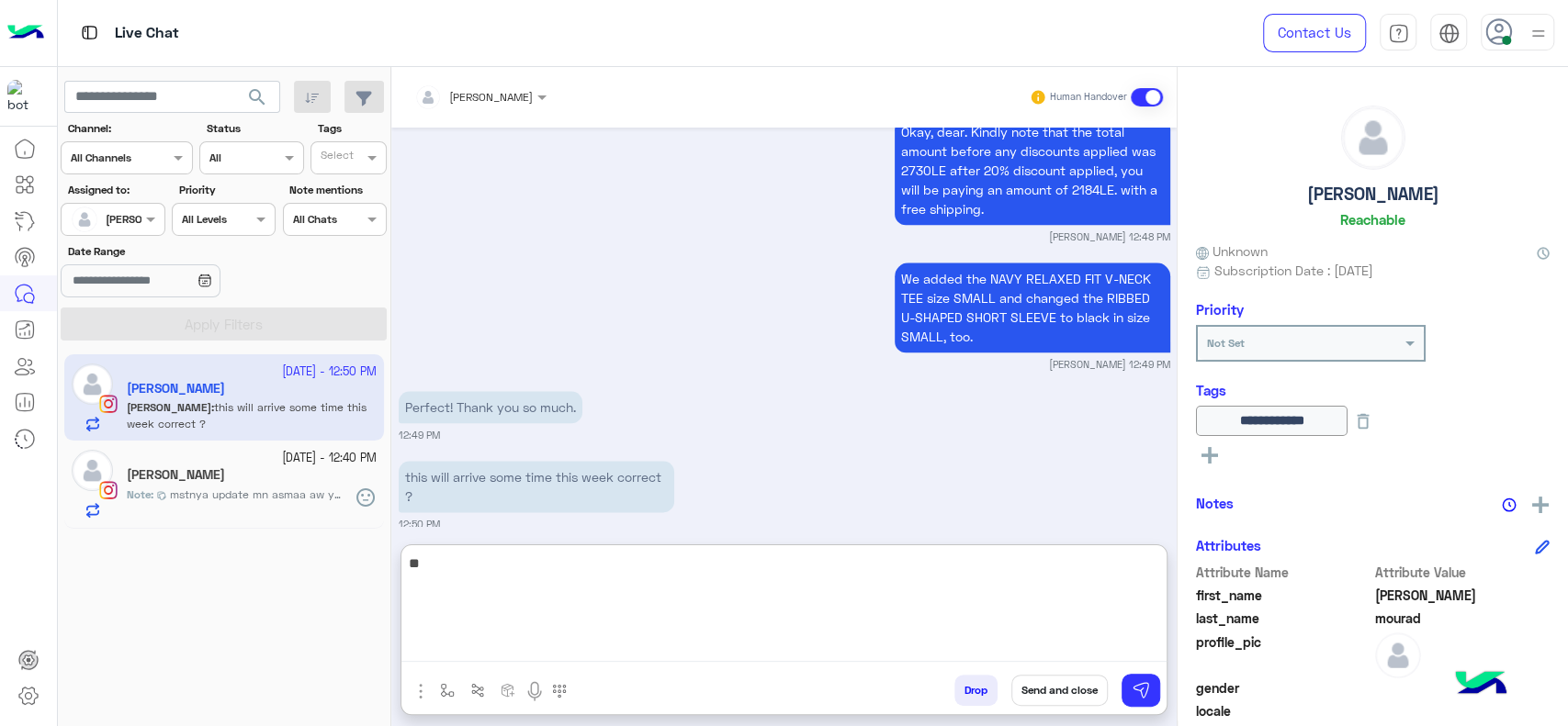
type textarea "*"
paste textarea "**********"
drag, startPoint x: 675, startPoint y: 577, endPoint x: 395, endPoint y: 597, distance: 280.7
click at [395, 597] on div "Jana Aboelseoud Human Handover Sep 27, 2025 sara mourad asked to talk to human …" at bounding box center [784, 400] width 785 height 667
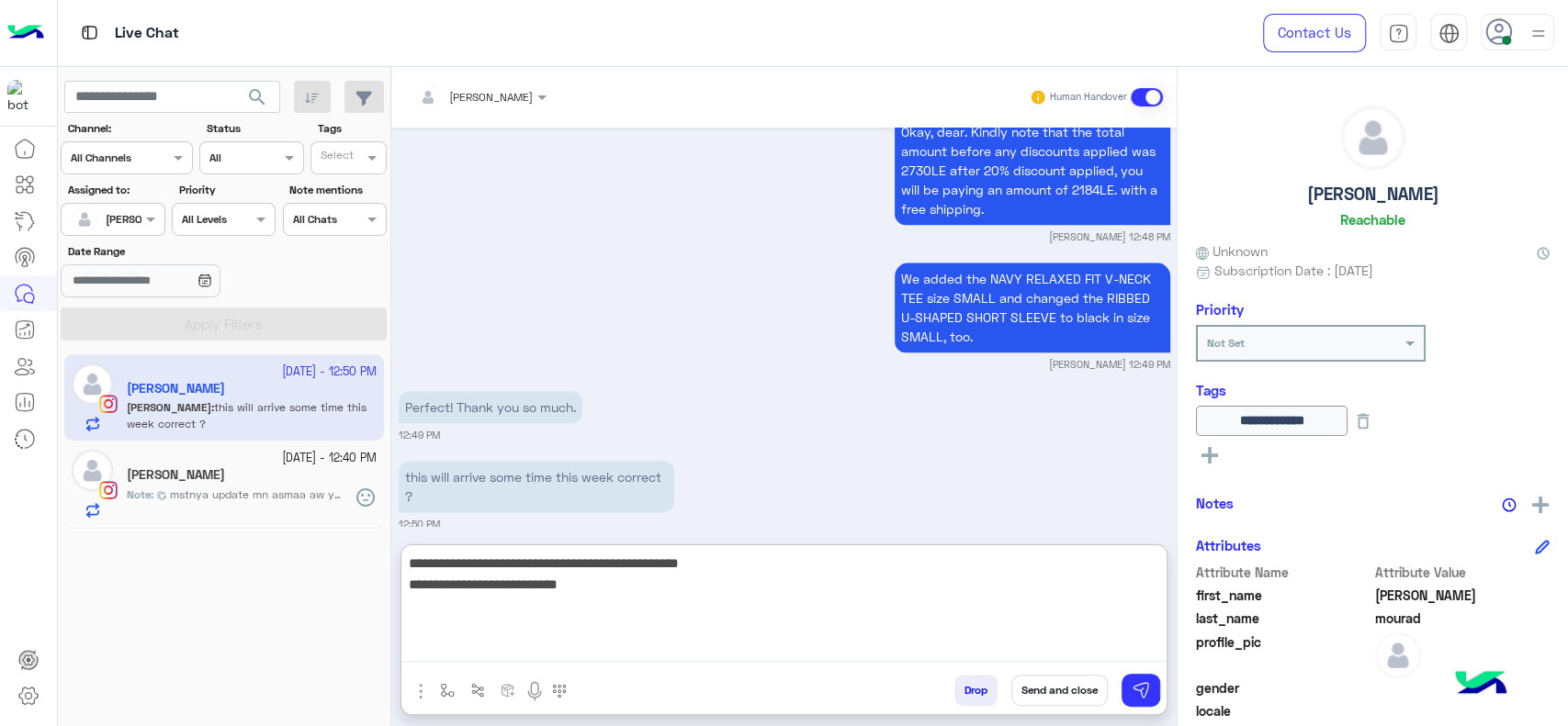
type textarea "**********"
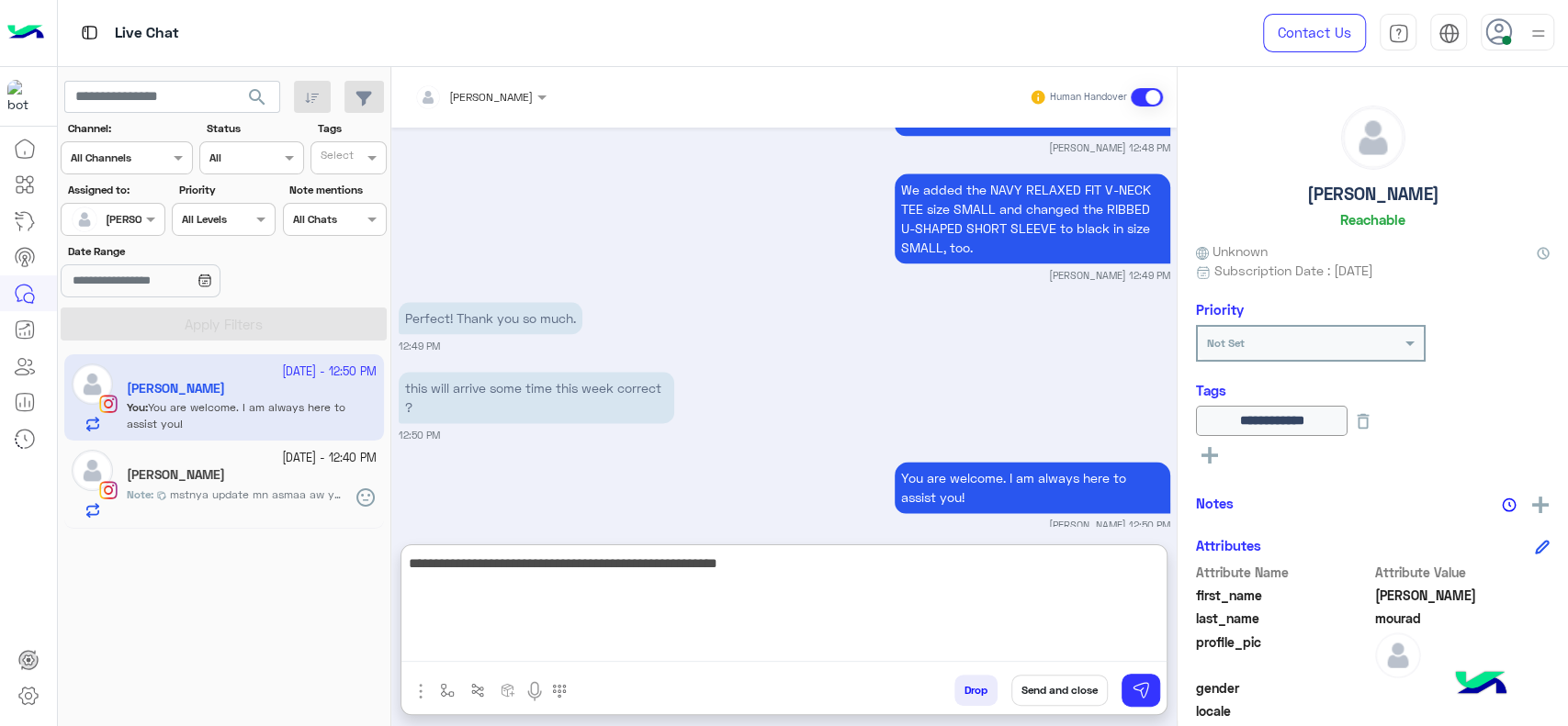
type textarea "**********"
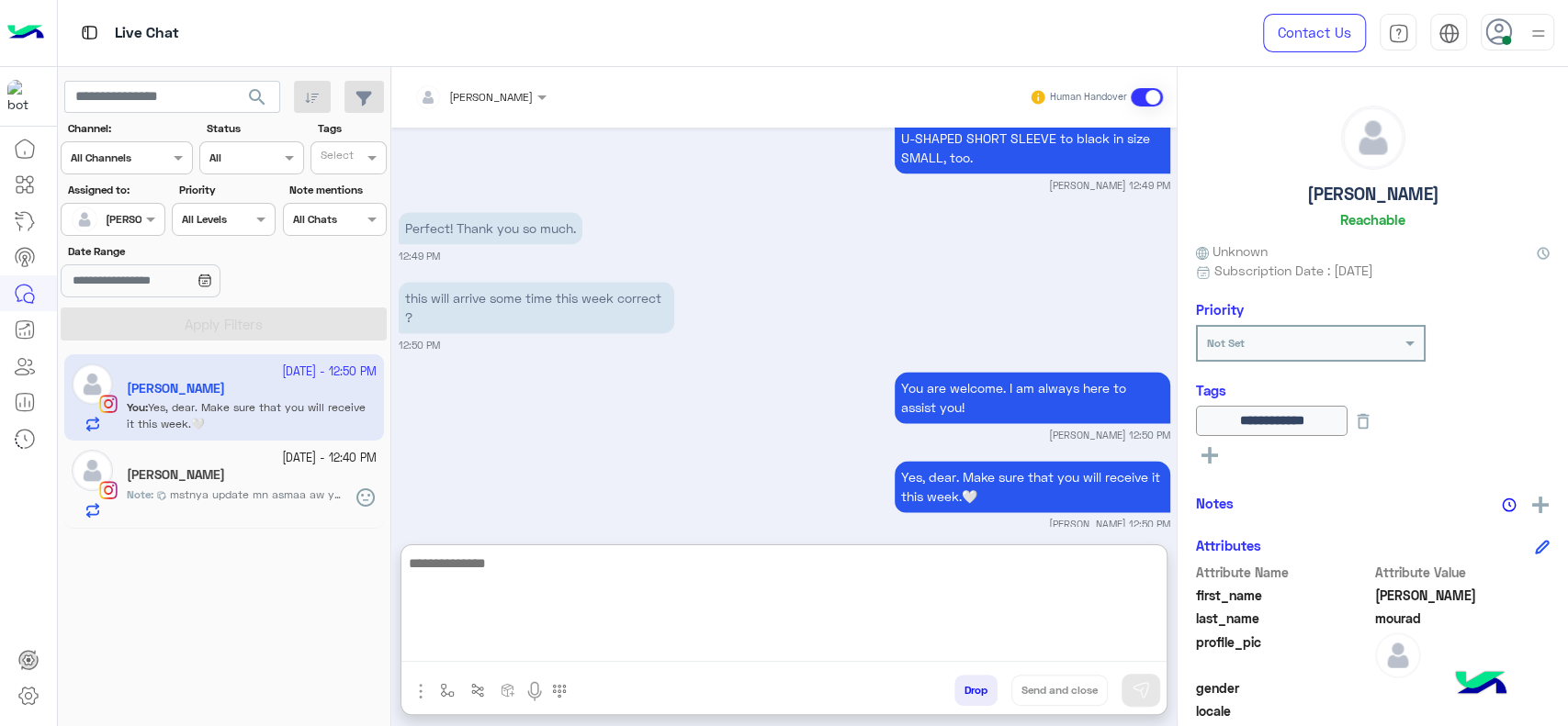
paste textarea "**********"
type textarea "**********"
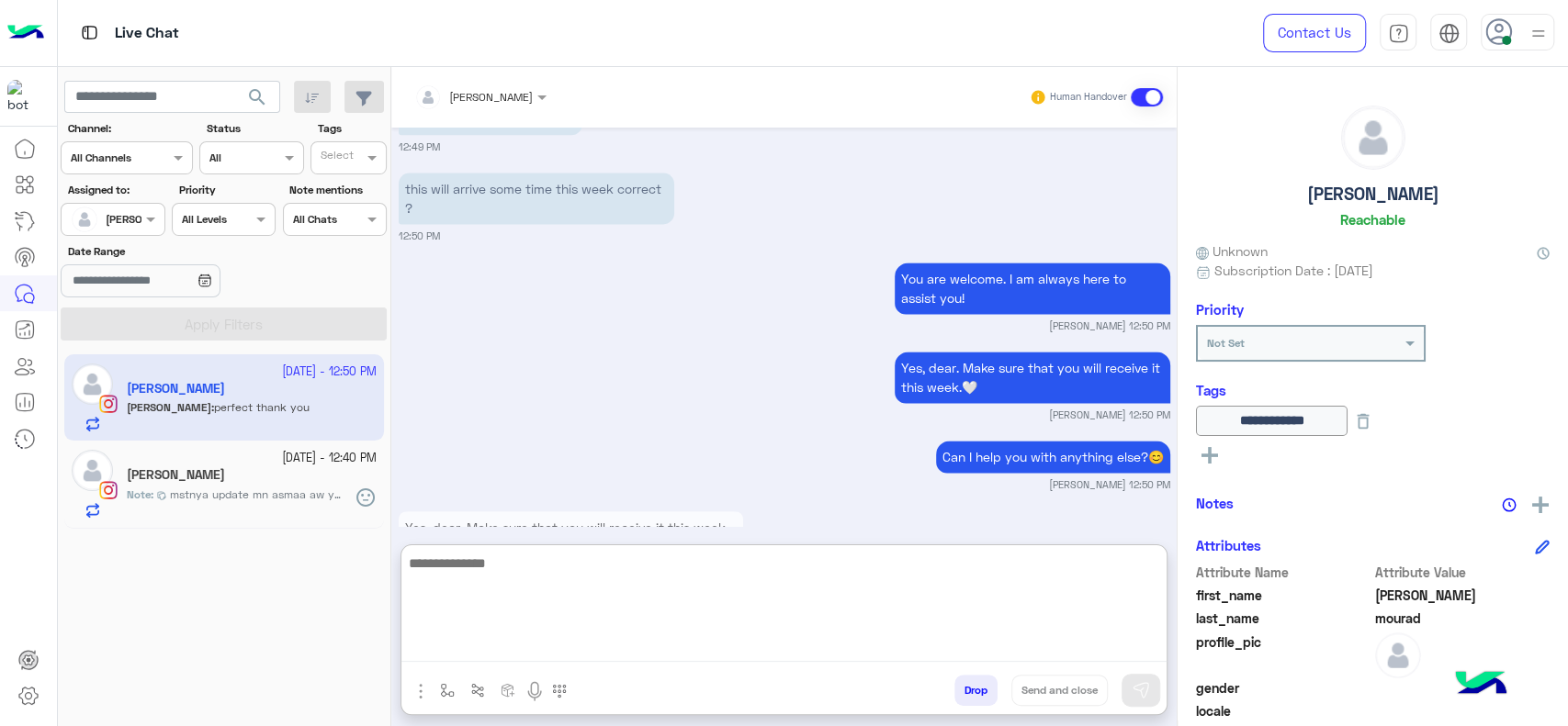
scroll to position [1799, 0]
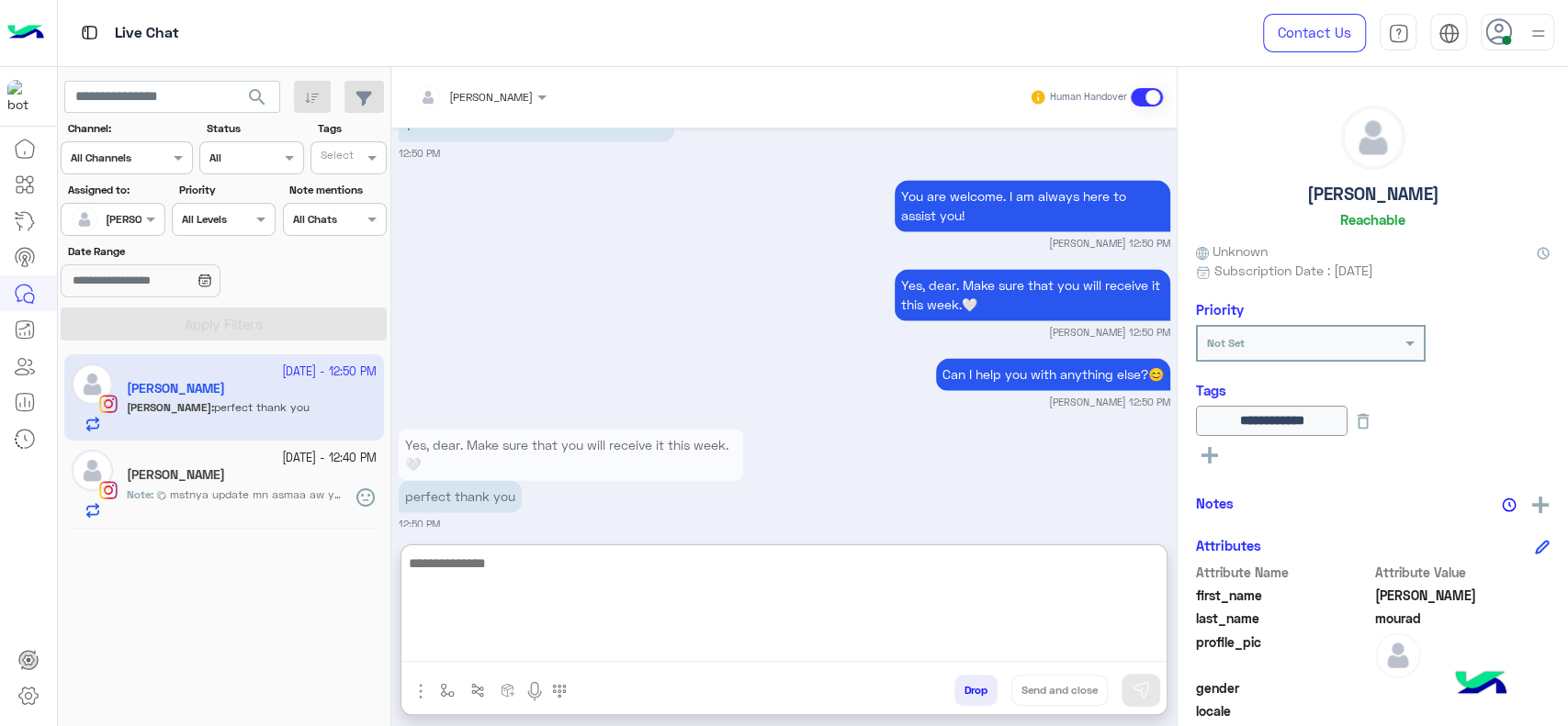
click at [575, 570] on textarea at bounding box center [784, 606] width 765 height 110
click at [632, 650] on textarea at bounding box center [784, 606] width 765 height 110
type textarea "**********"
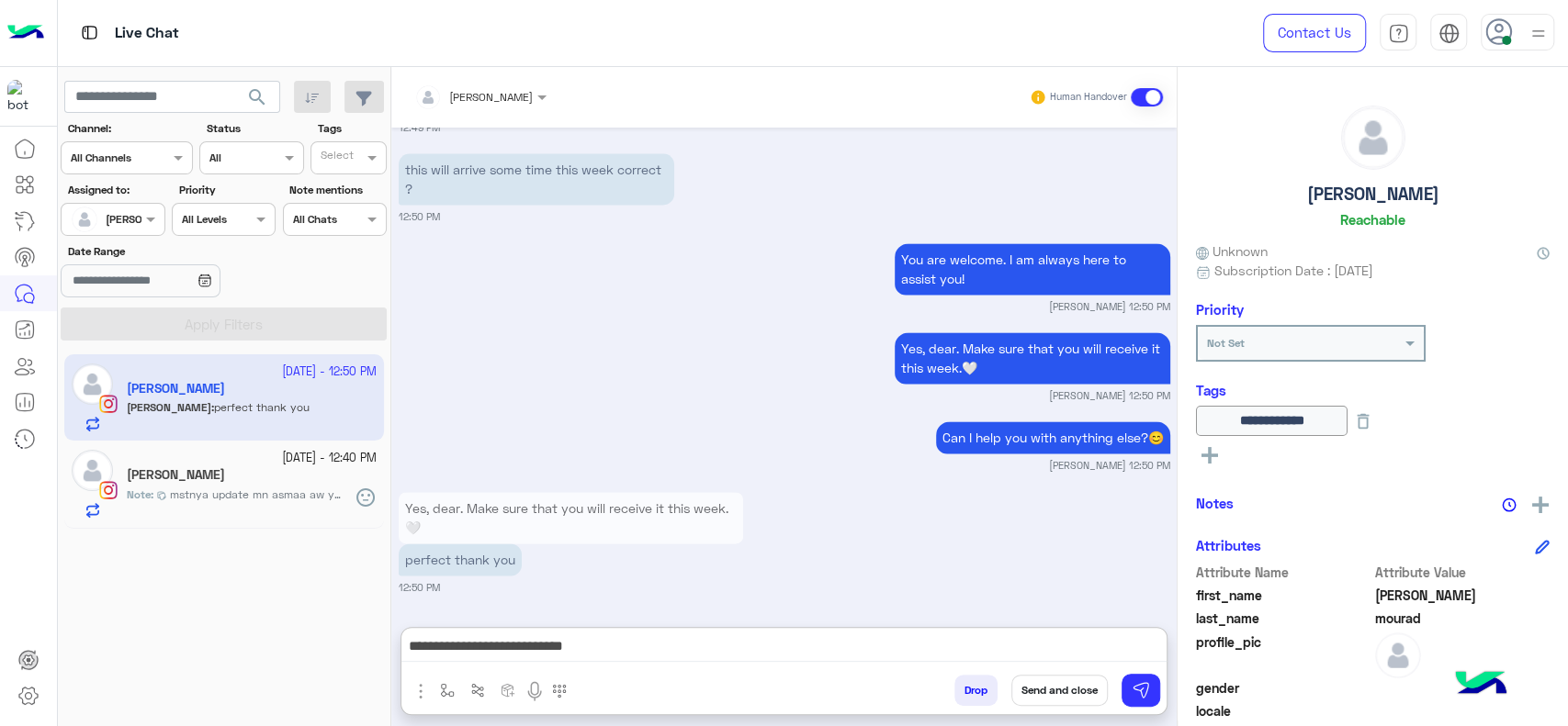
click at [1070, 688] on button "Send and close" at bounding box center [1059, 690] width 96 height 32
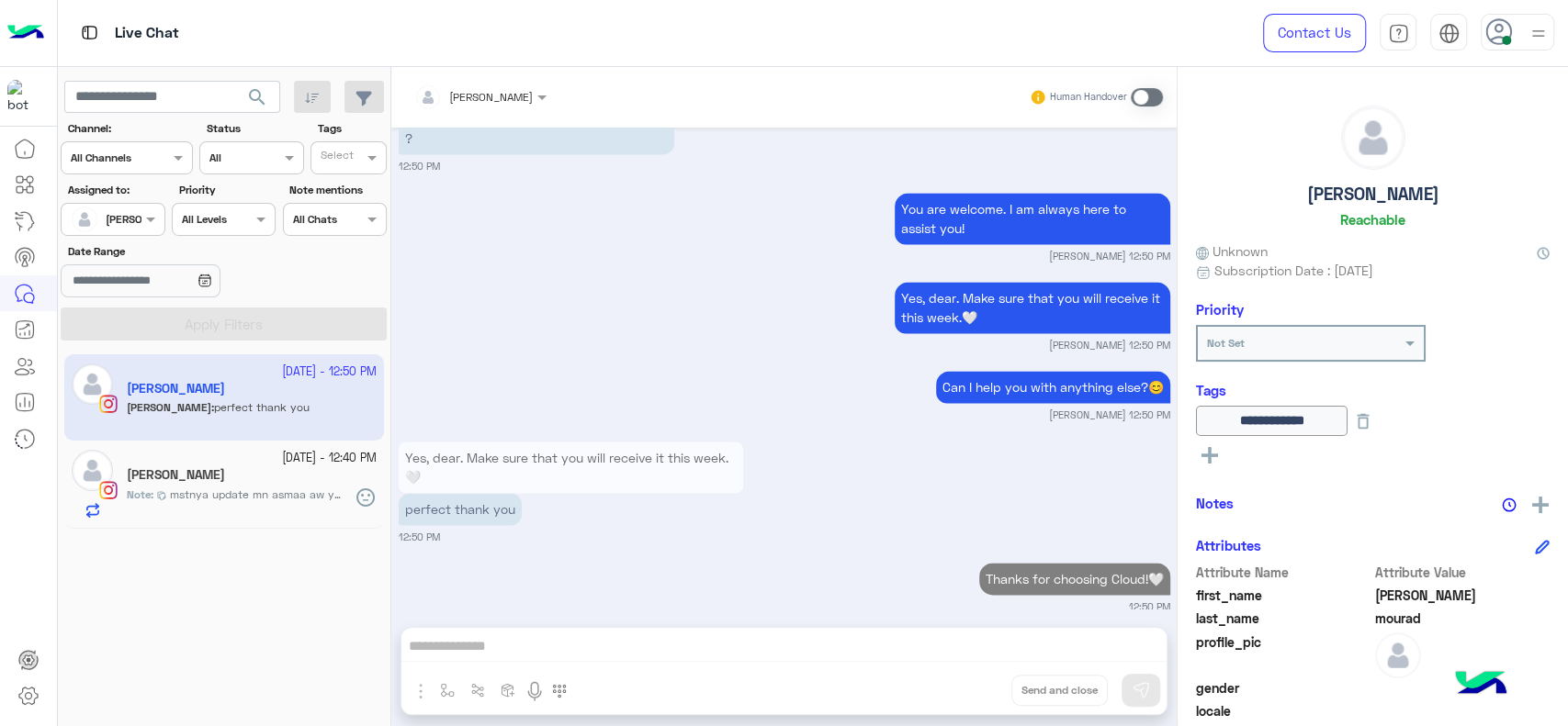
scroll to position [1834, 0]
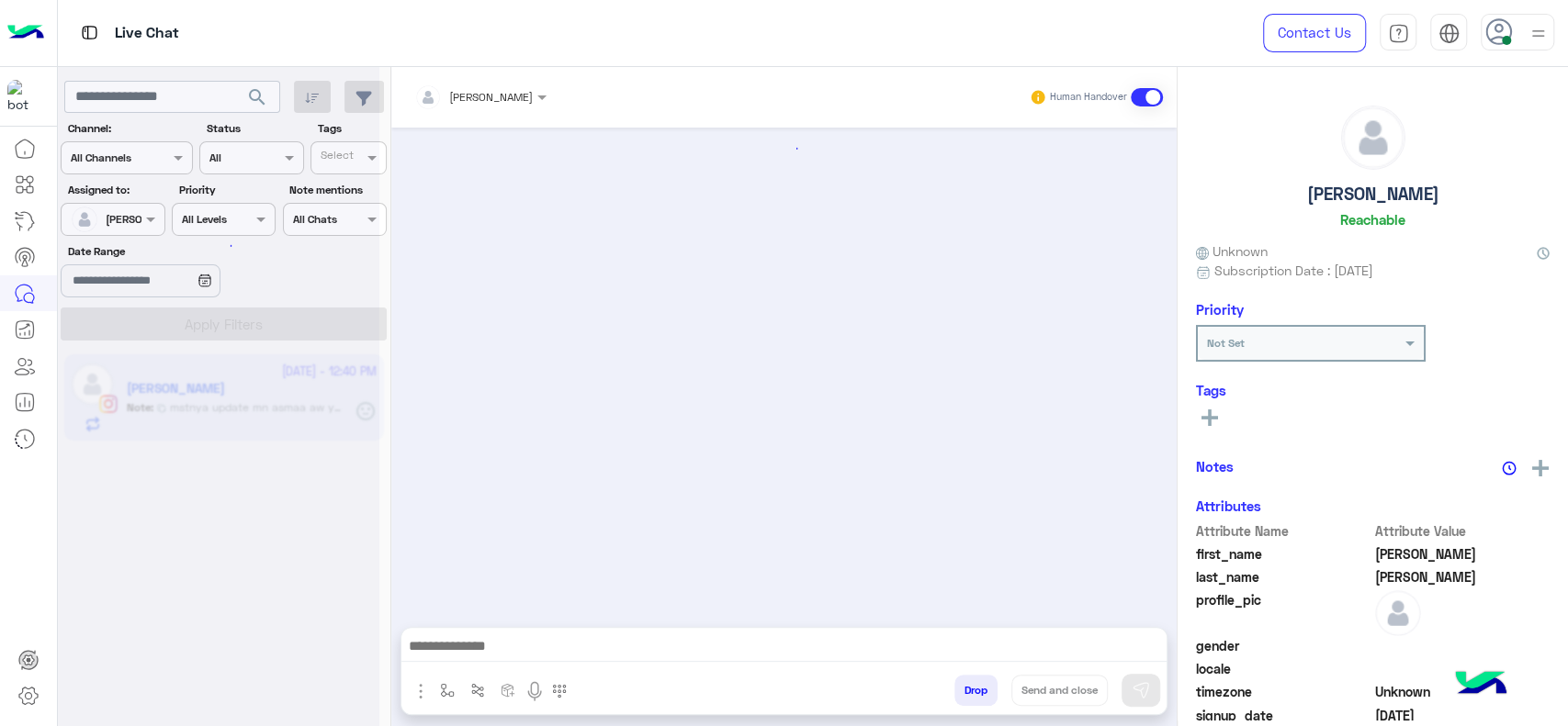
scroll to position [1580, 0]
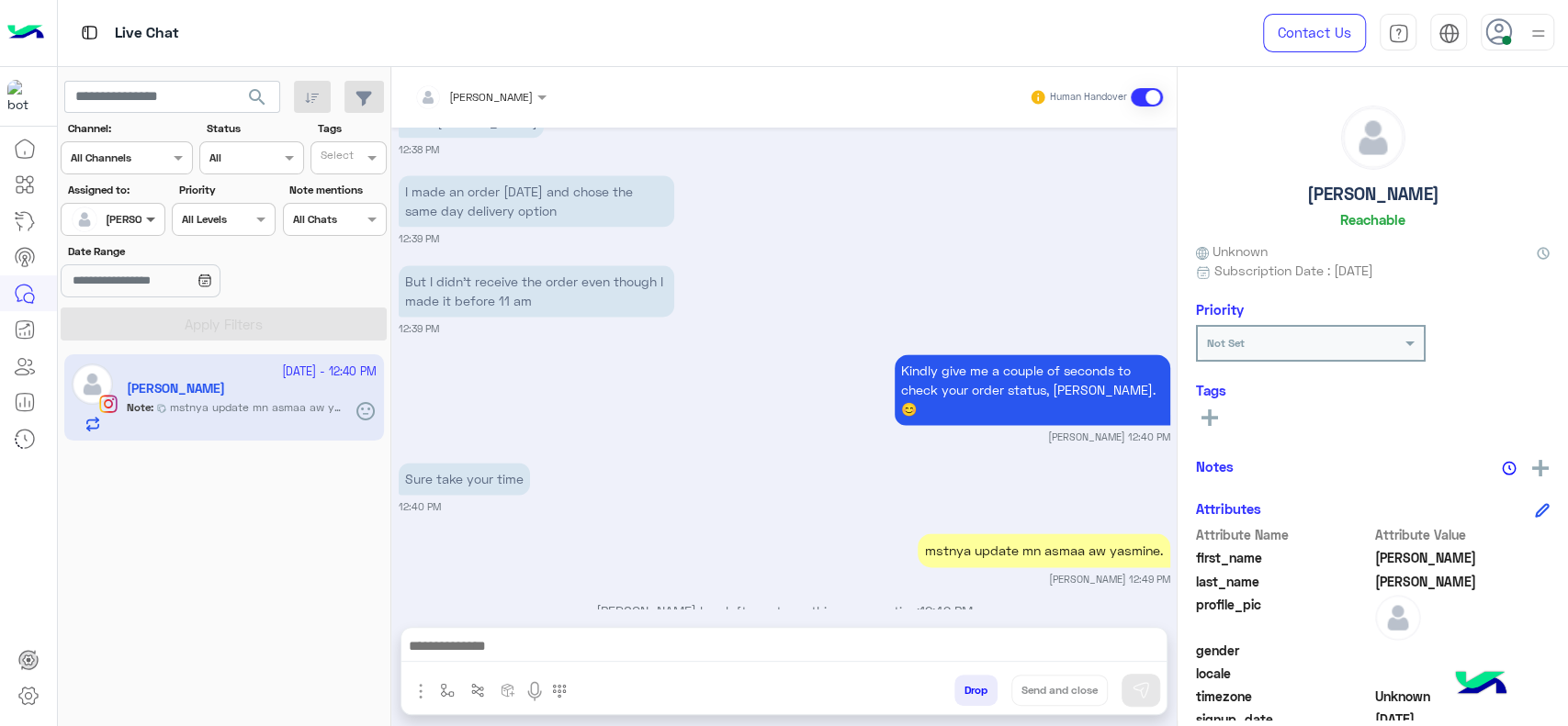
click at [150, 217] on span at bounding box center [153, 218] width 23 height 19
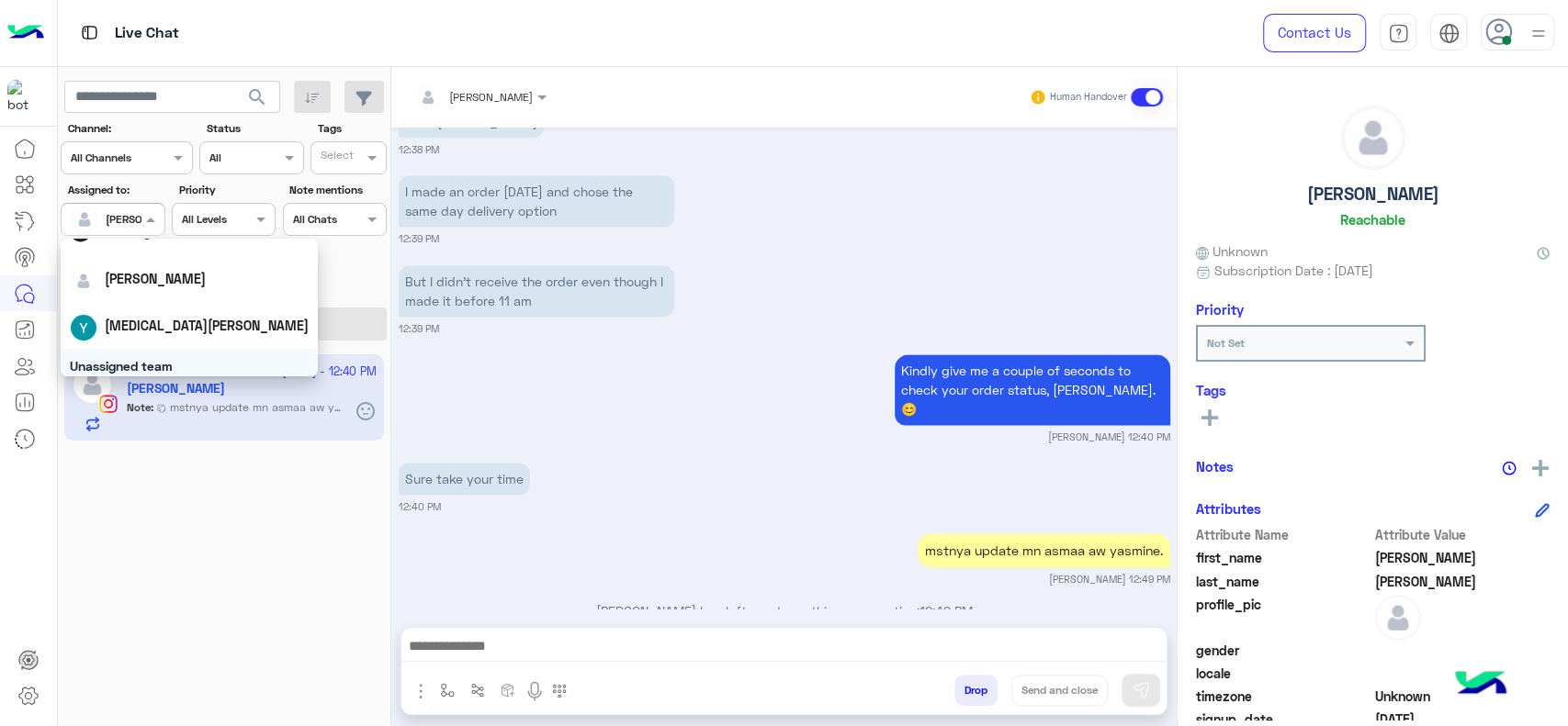
scroll to position [0, 0]
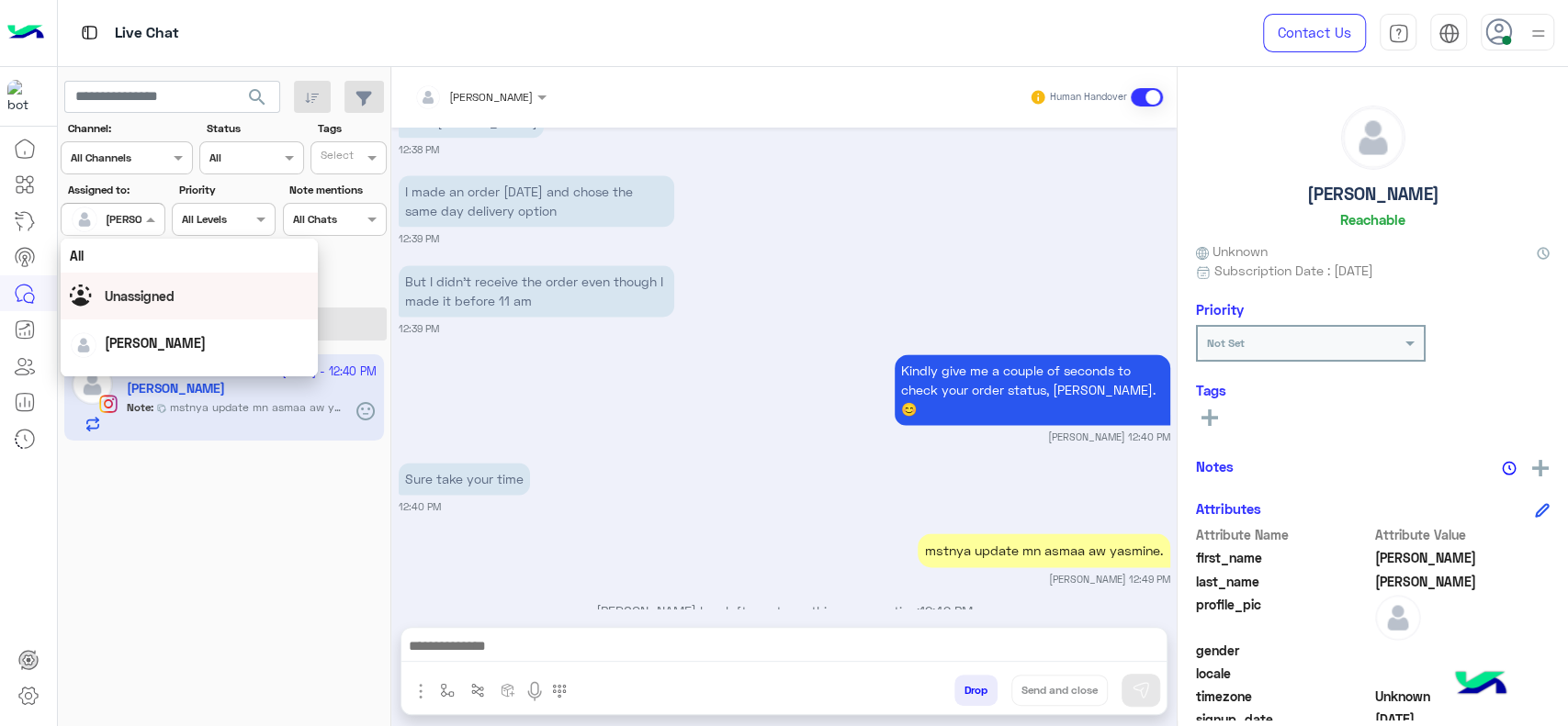
click at [170, 299] on span "Unassigned" at bounding box center [140, 296] width 69 height 16
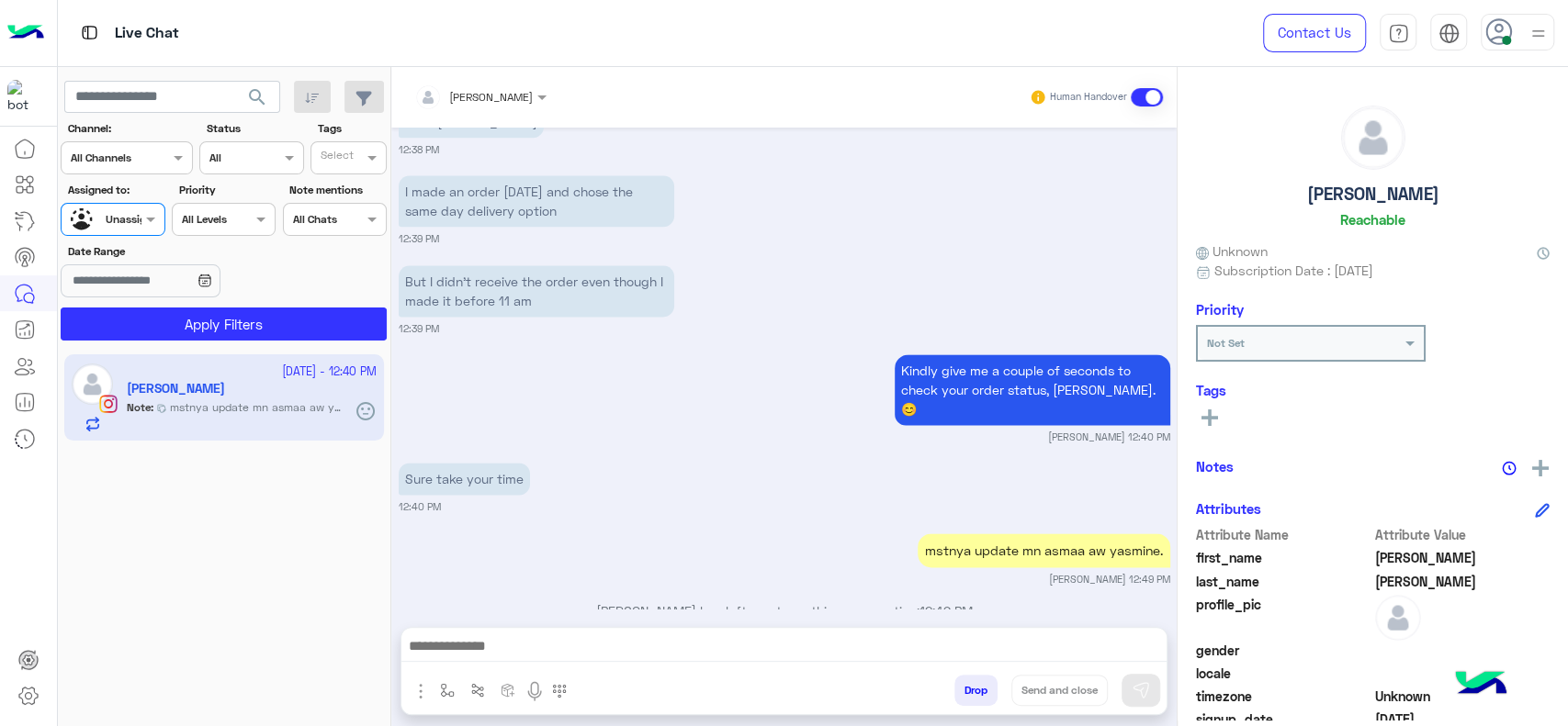
click at [360, 145] on div "Select" at bounding box center [348, 157] width 76 height 33
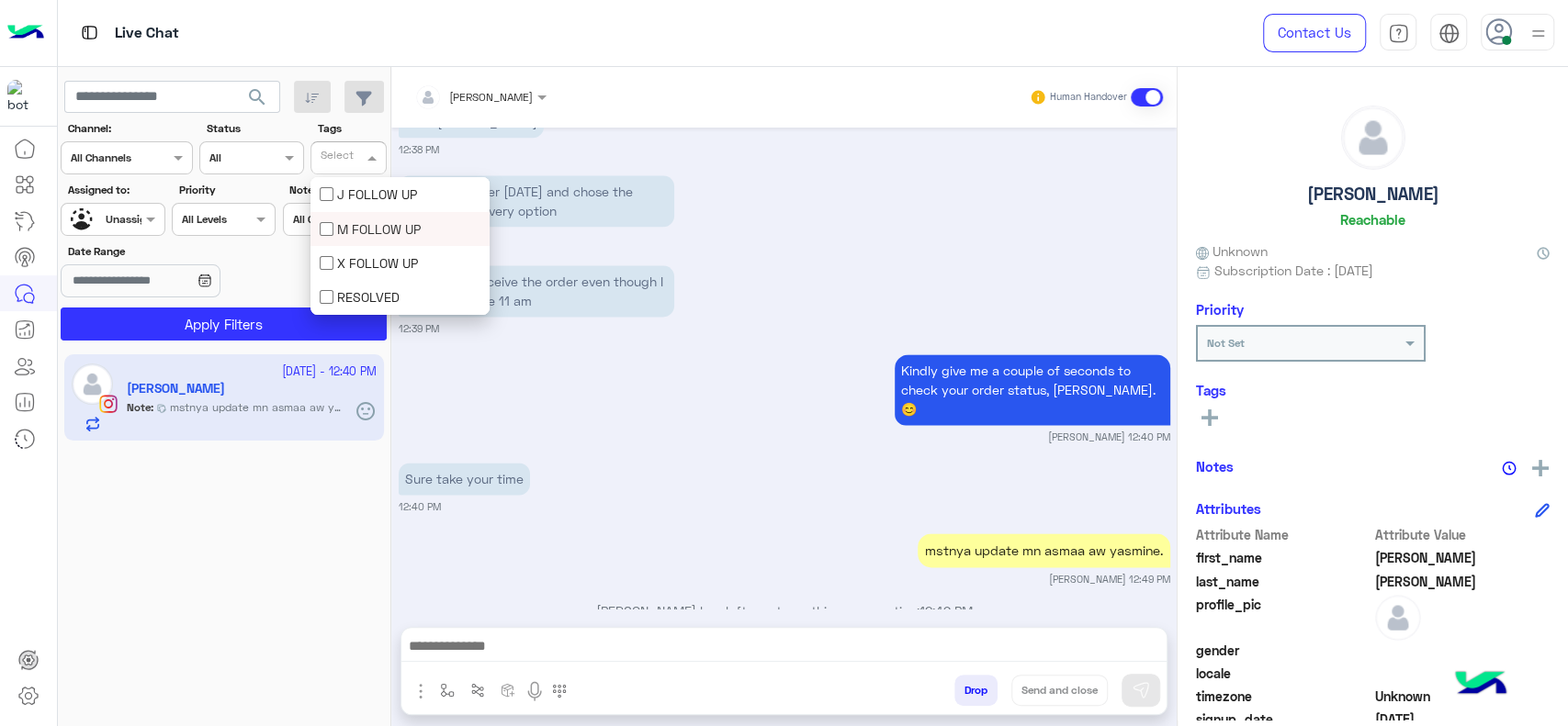
click at [355, 199] on div "J FOLLOW UP" at bounding box center [400, 193] width 160 height 19
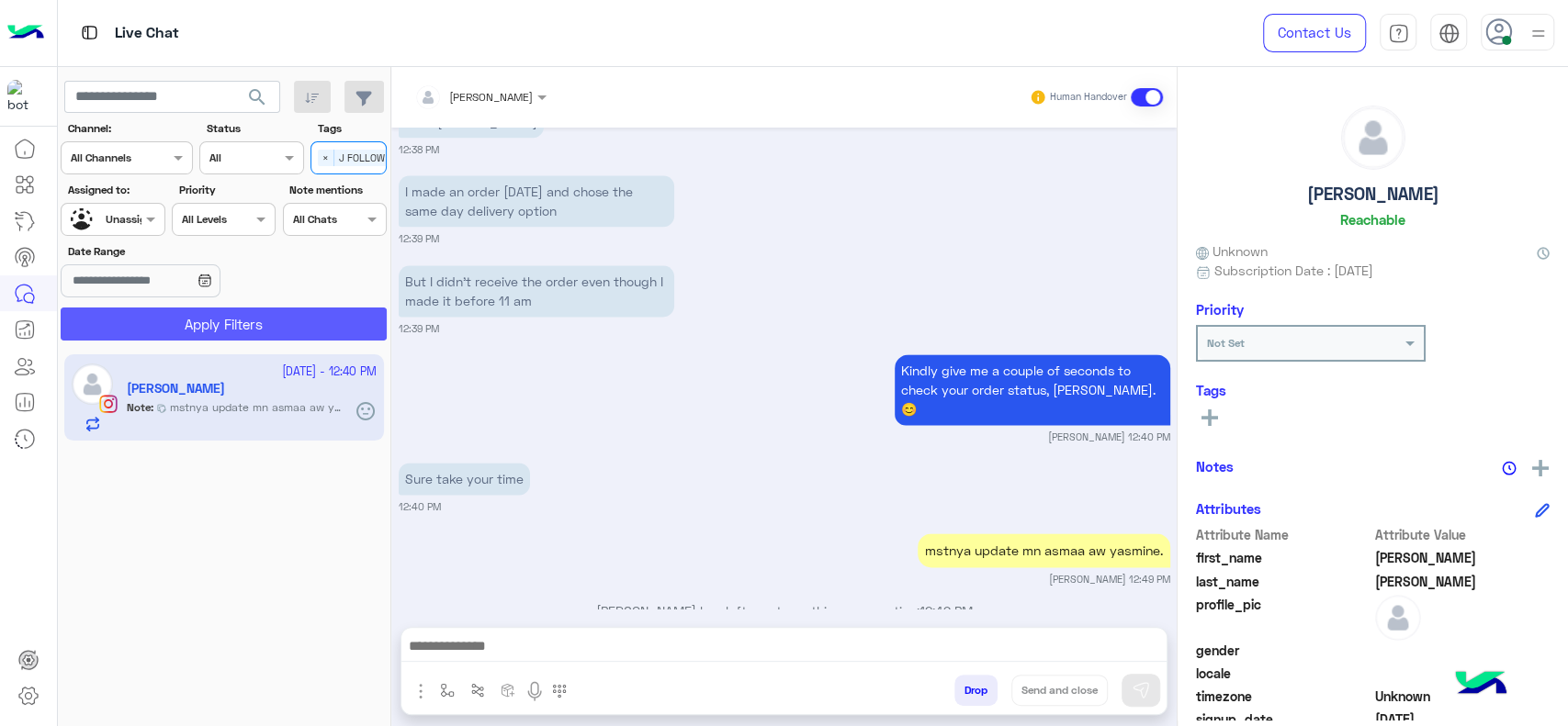
click at [143, 327] on button "Apply Filters" at bounding box center [223, 324] width 326 height 33
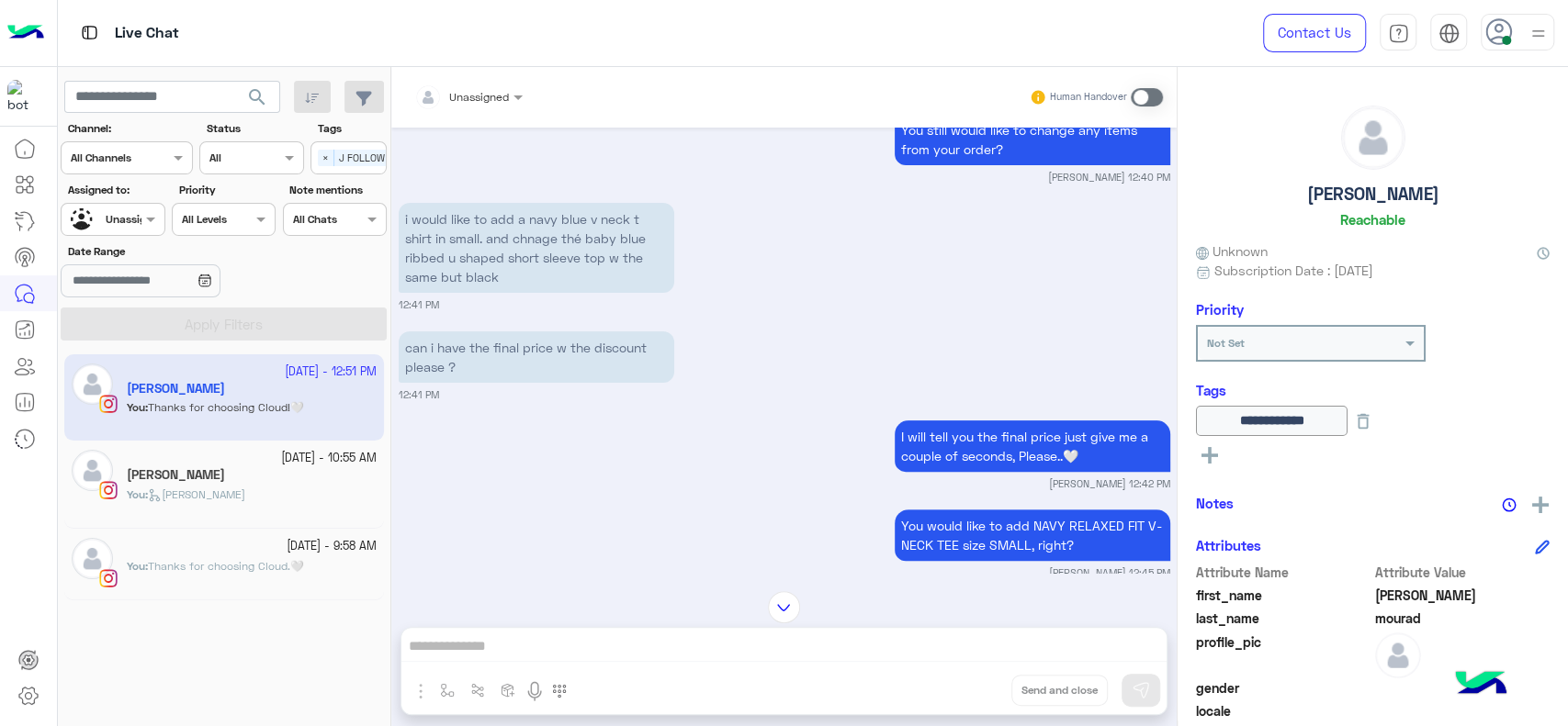
scroll to position [242, 0]
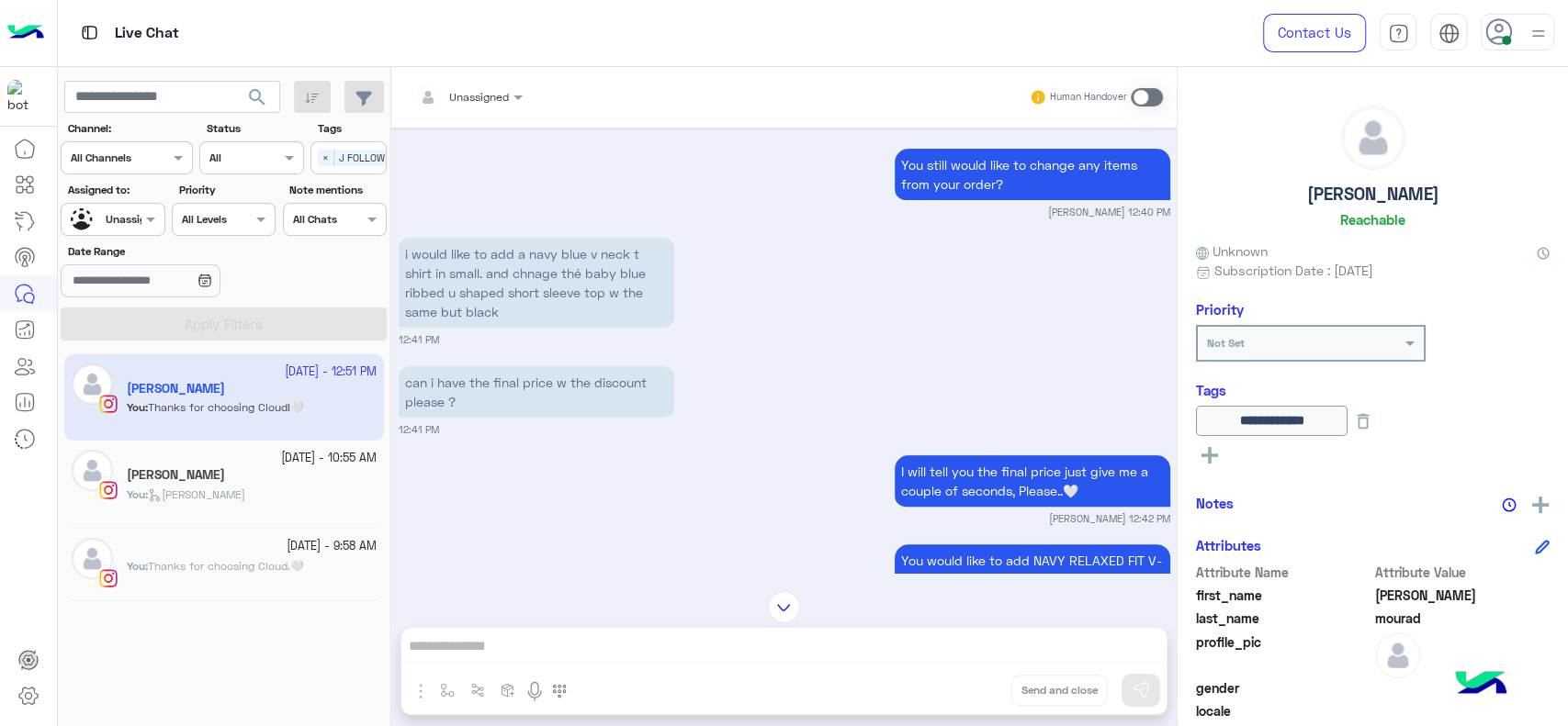
click at [121, 234] on div "Unassigned" at bounding box center [105, 220] width 69 height 32
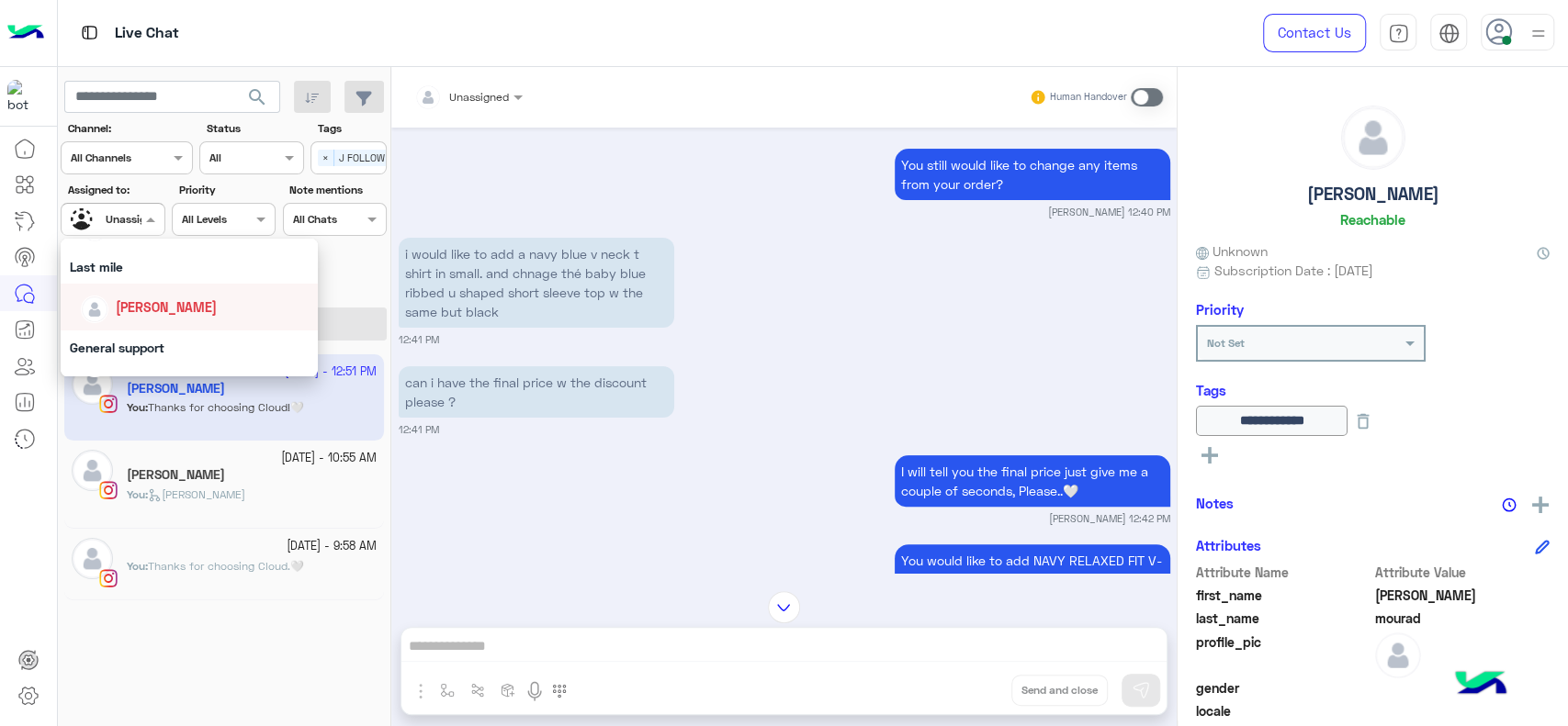
scroll to position [264, 0]
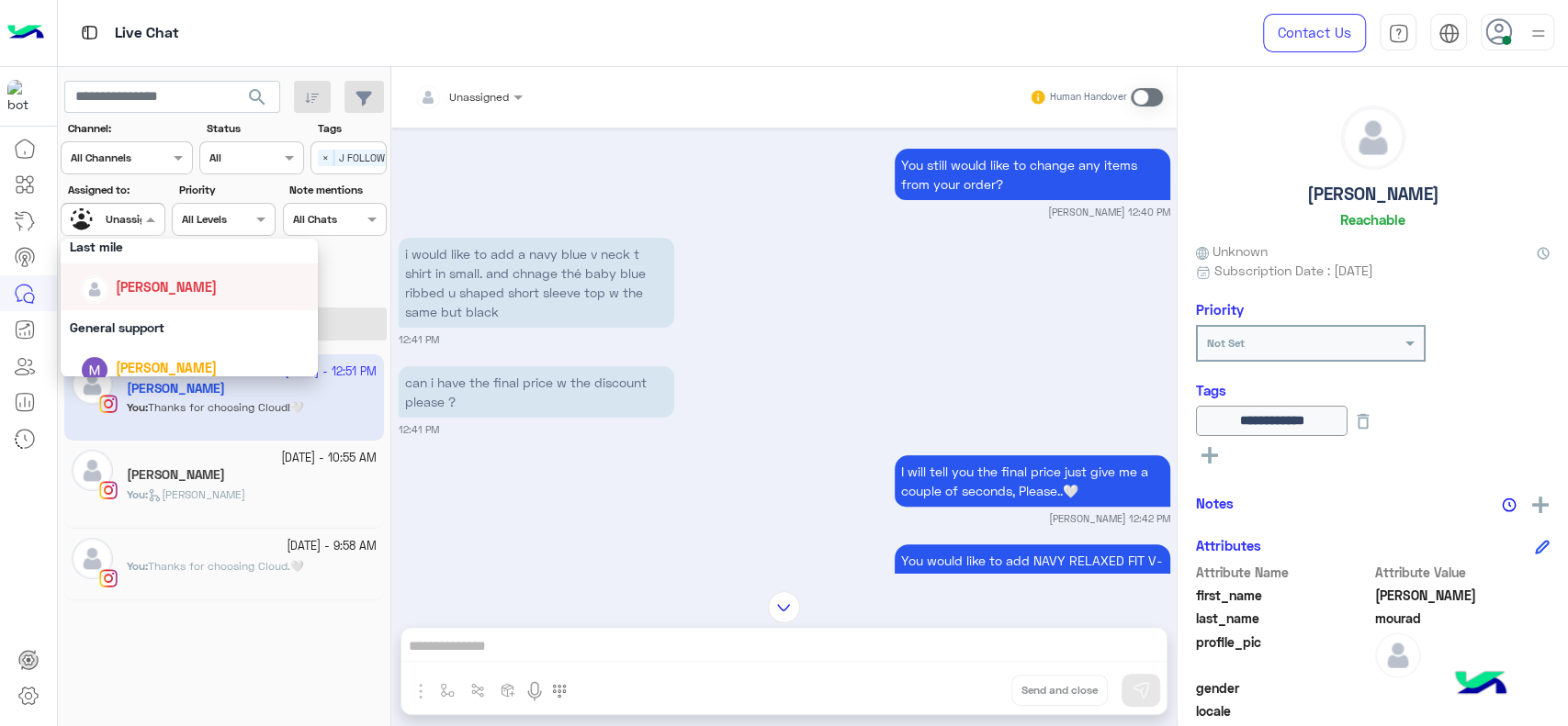
click at [133, 305] on div "[PERSON_NAME]" at bounding box center [189, 286] width 258 height 47
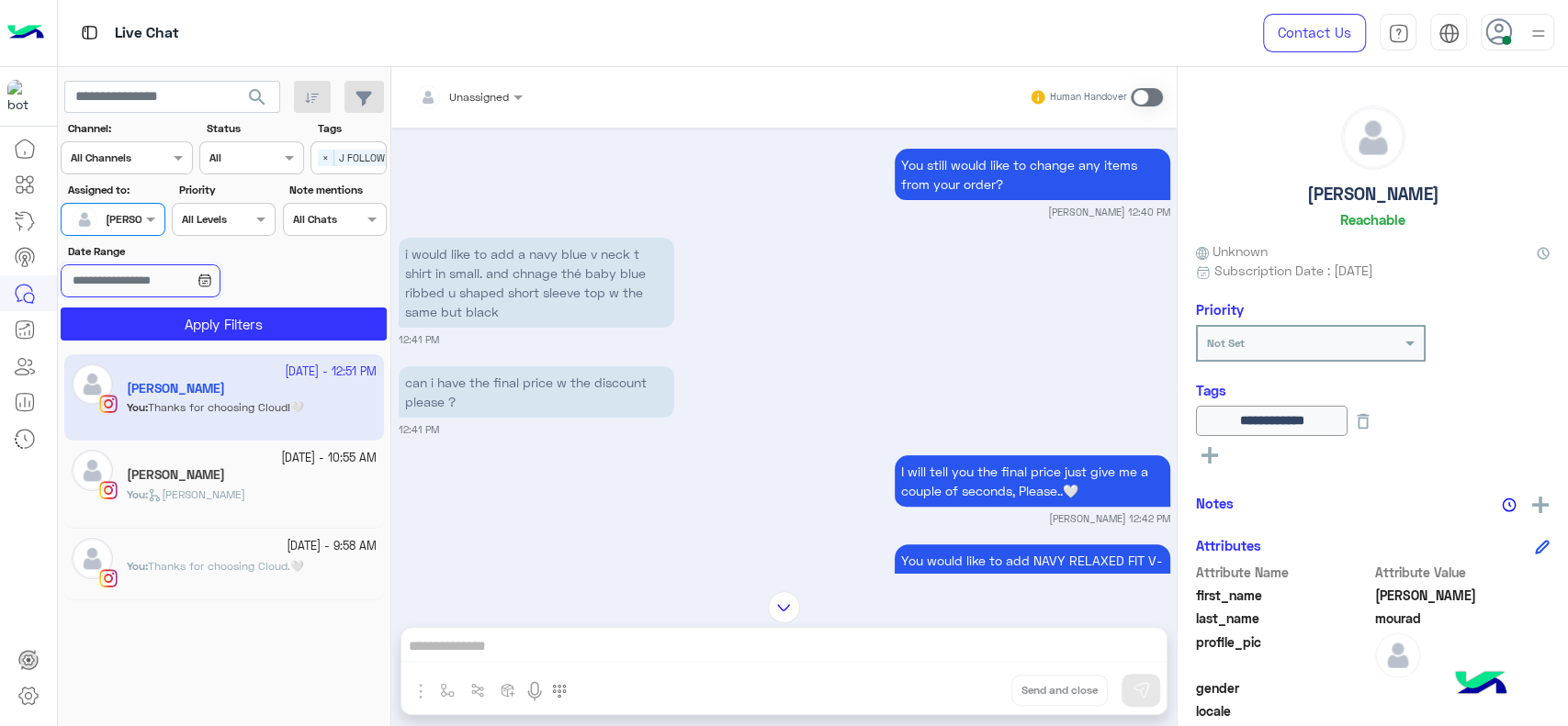
click at [170, 279] on input "Date Range" at bounding box center [140, 280] width 158 height 33
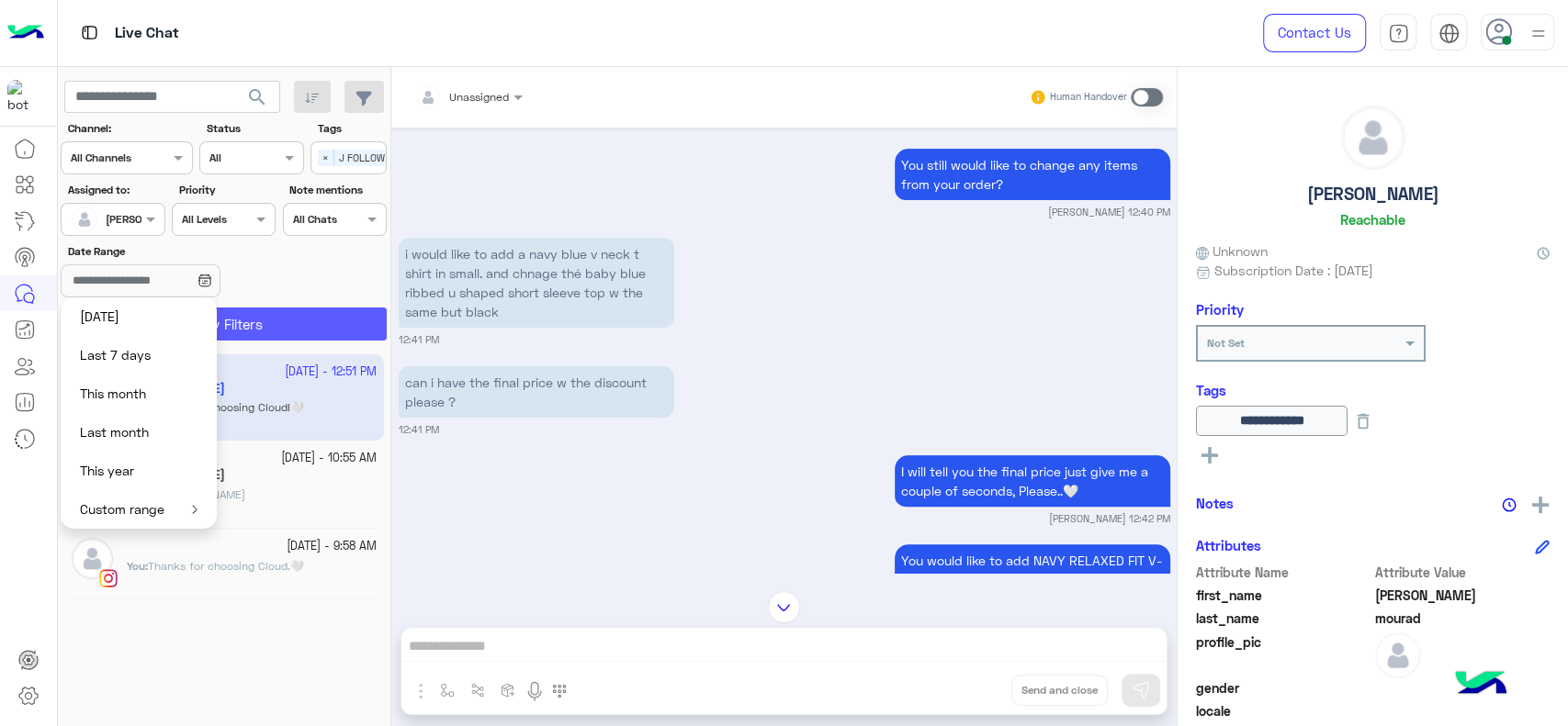
click at [289, 308] on button "Apply Filters" at bounding box center [223, 324] width 326 height 33
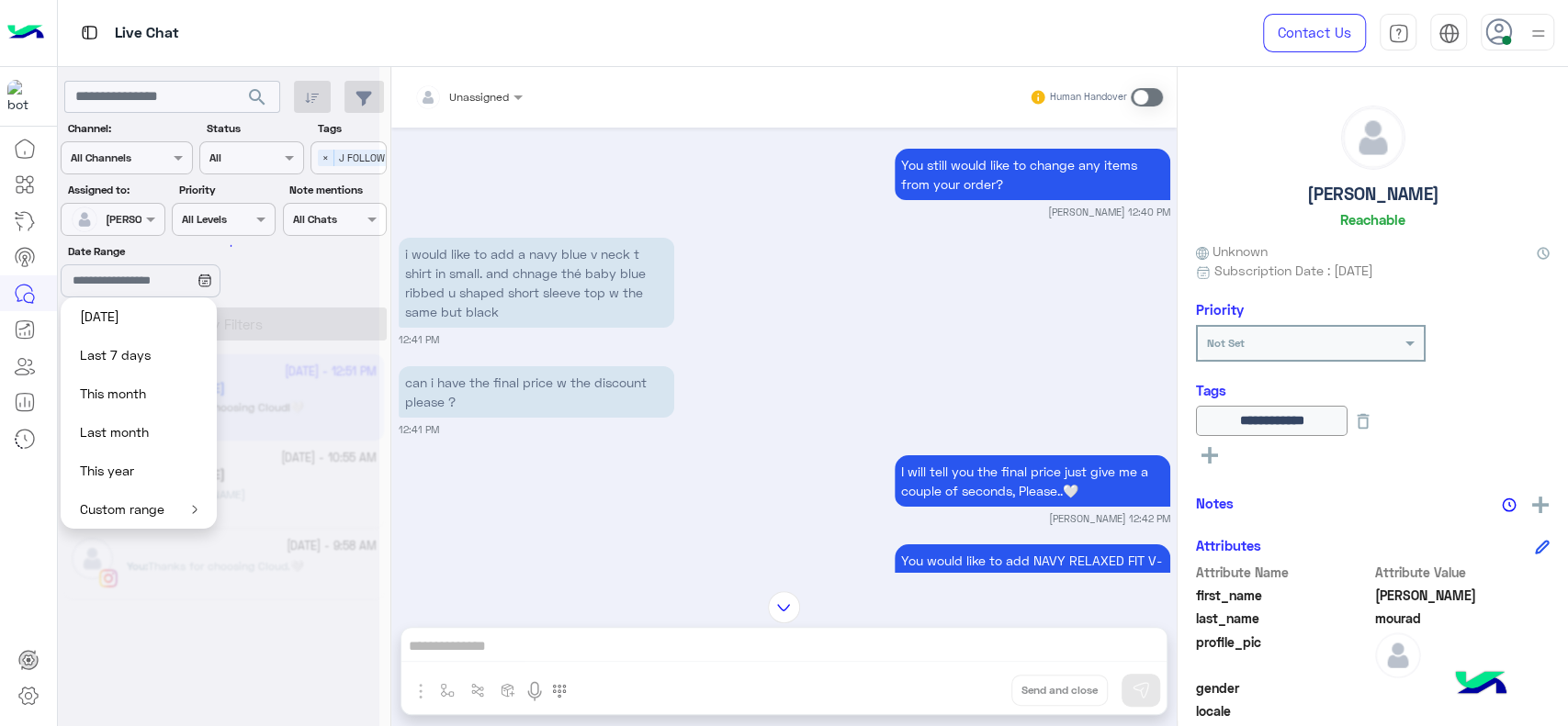
click at [325, 157] on div at bounding box center [218, 369] width 322 height 726
click at [325, 157] on span "×" at bounding box center [326, 157] width 17 height 17
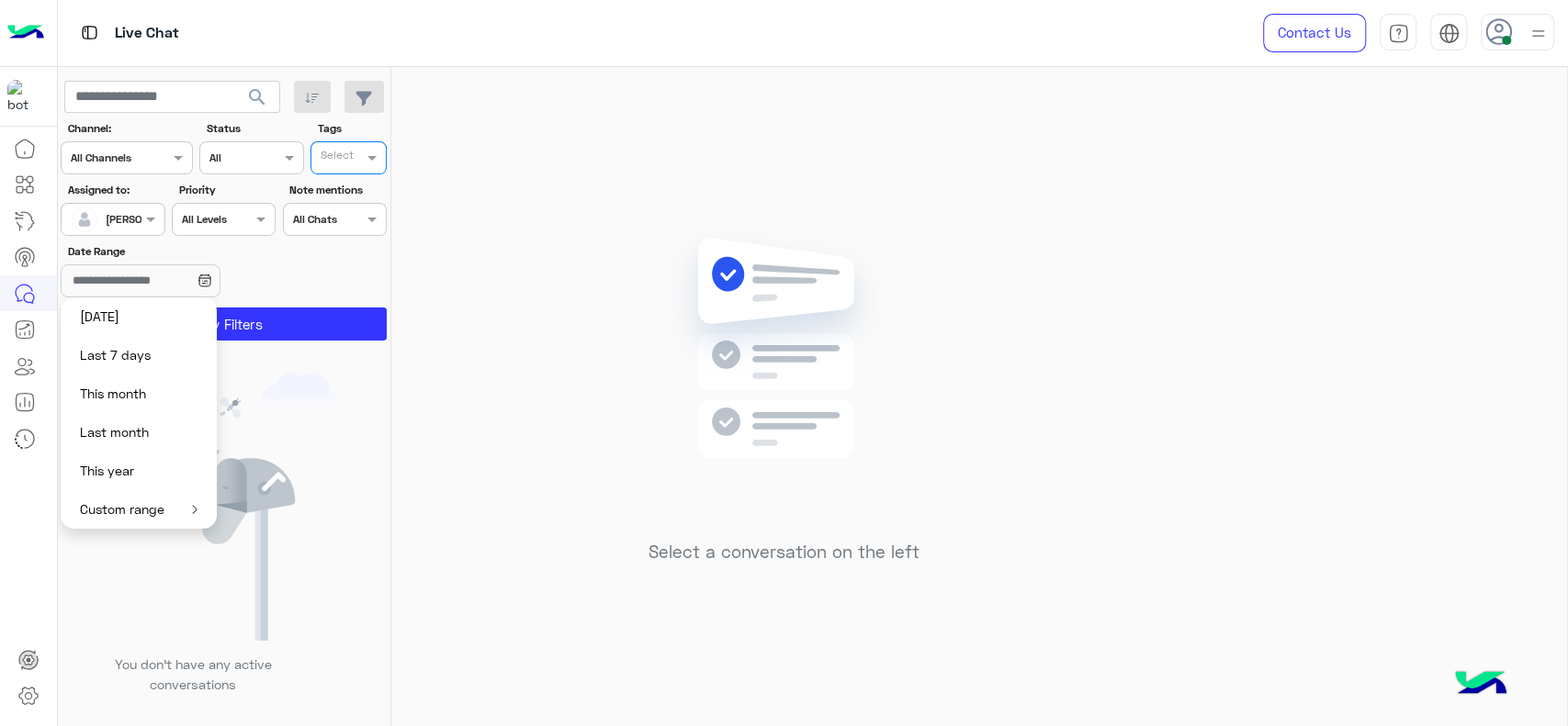
click at [325, 157] on input "text" at bounding box center [340, 159] width 38 height 17
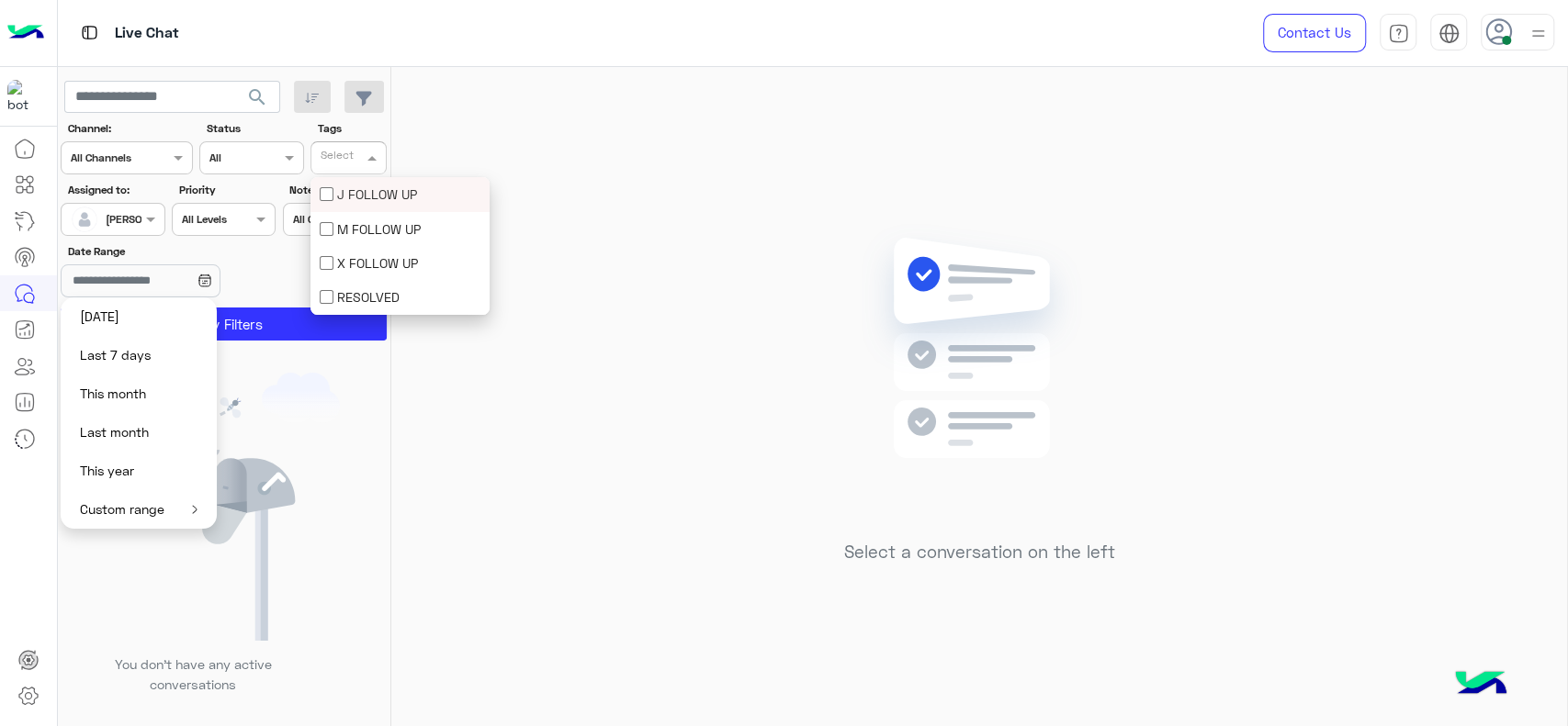
click at [316, 398] on img at bounding box center [224, 506] width 232 height 268
click at [209, 278] on icon at bounding box center [204, 278] width 10 height 0
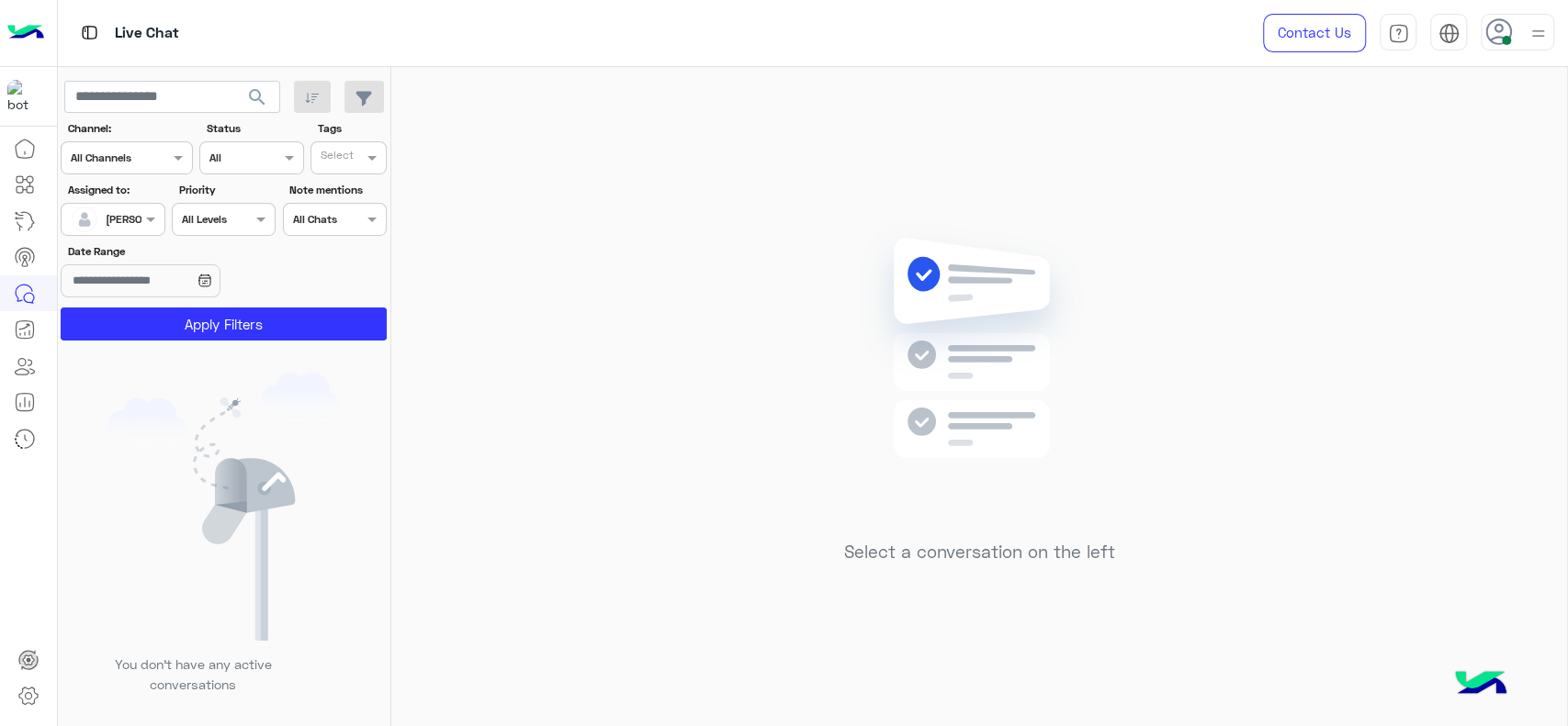
click at [301, 284] on div "Date Range" at bounding box center [224, 272] width 334 height 57
click at [271, 320] on button "Apply Filters" at bounding box center [223, 324] width 326 height 33
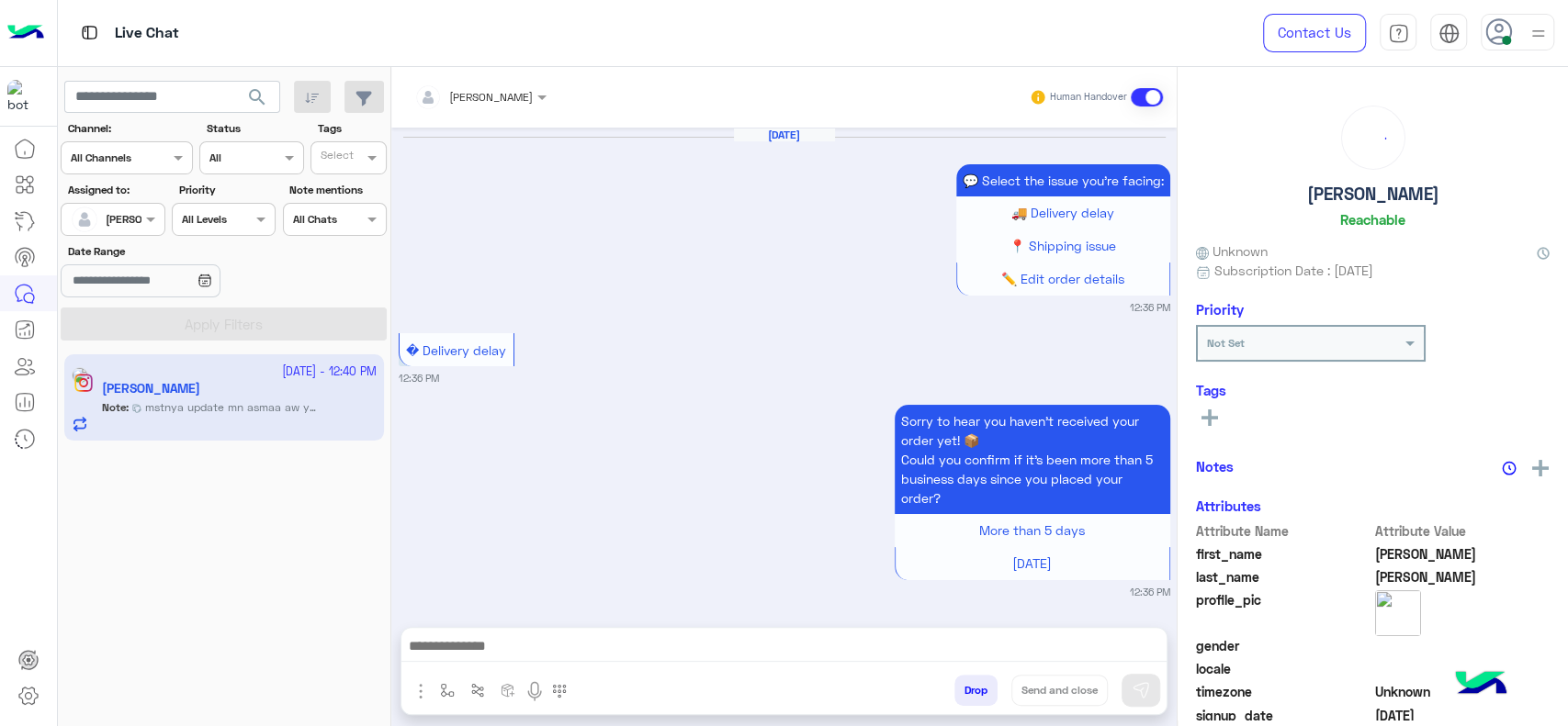
scroll to position [1580, 0]
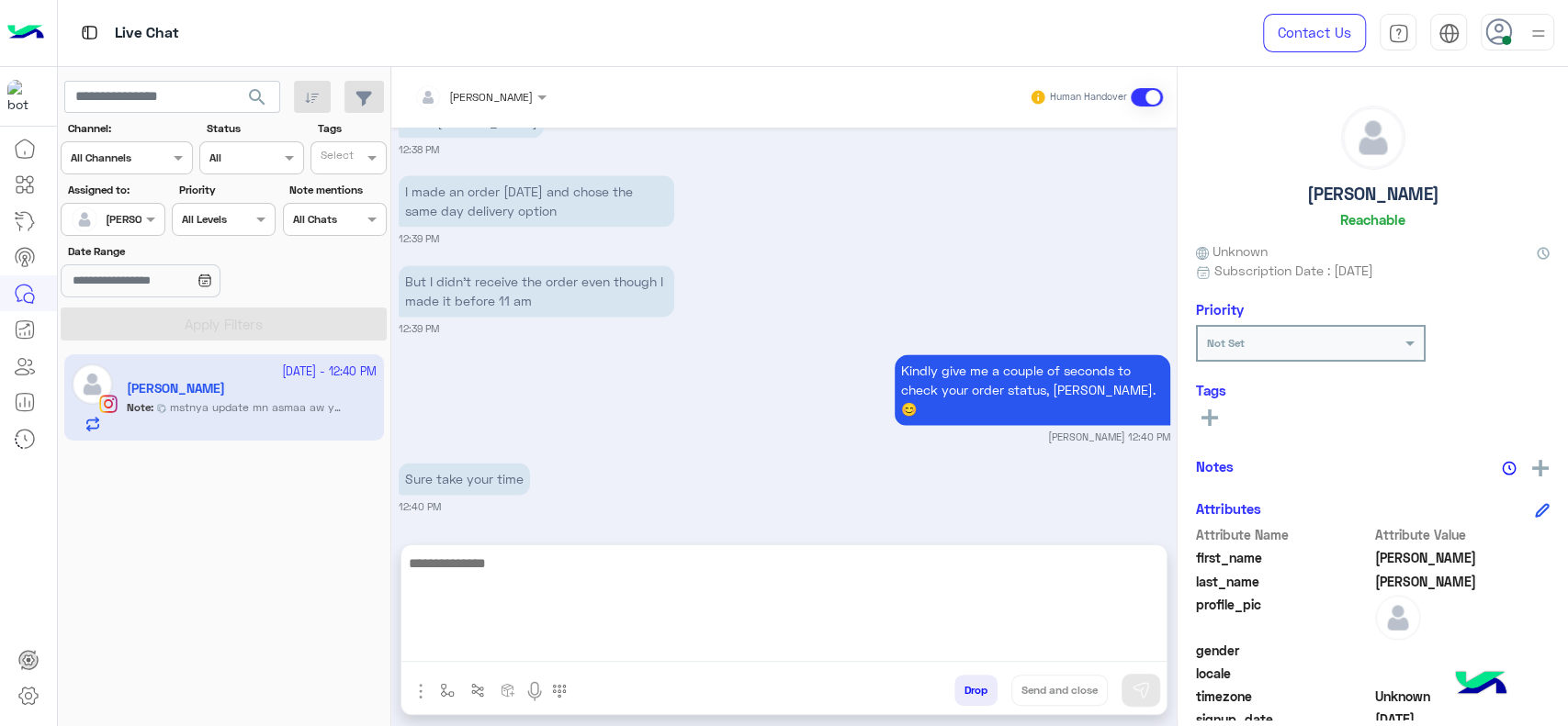
click at [539, 646] on textarea at bounding box center [784, 606] width 765 height 110
type textarea "*"
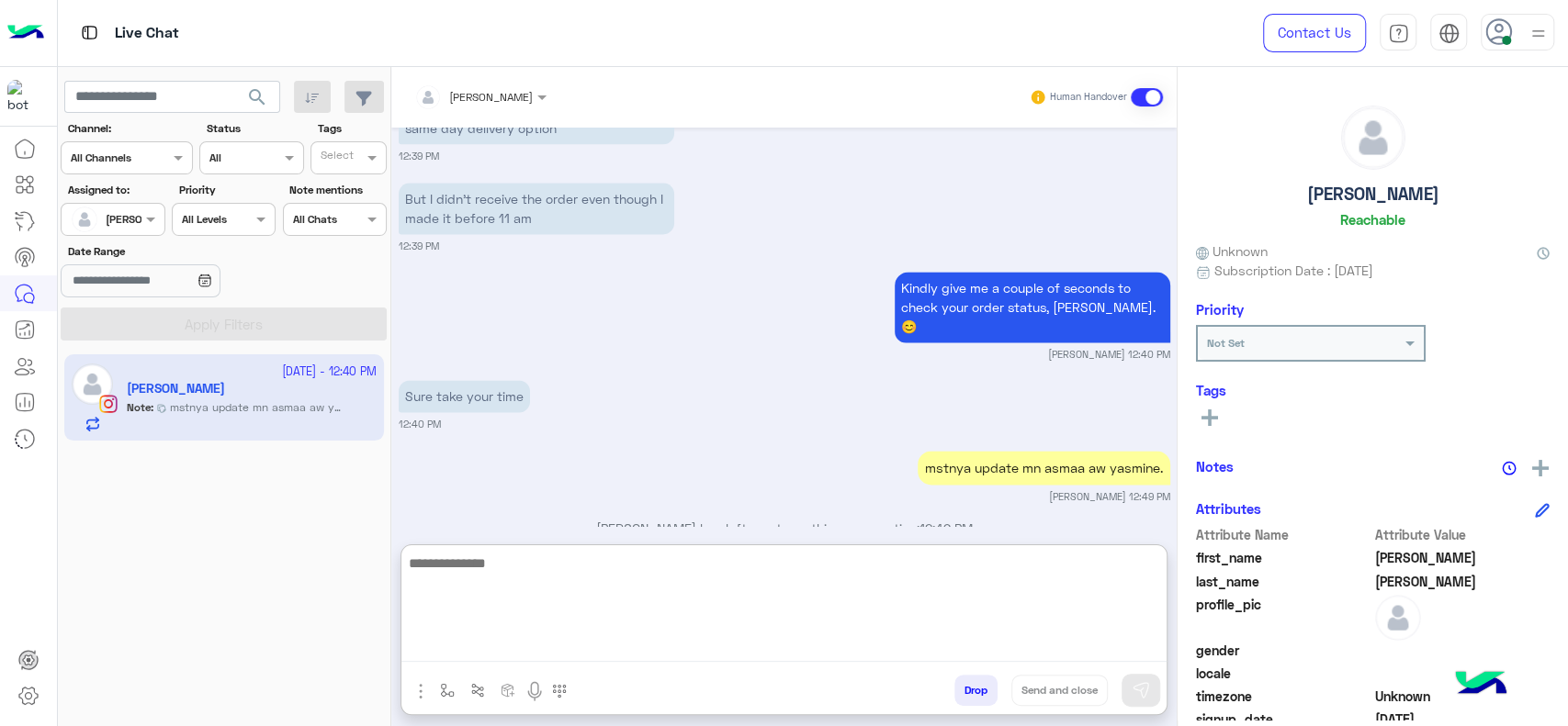
click at [717, 586] on textarea at bounding box center [784, 606] width 765 height 110
click at [775, 616] on textarea at bounding box center [784, 606] width 765 height 110
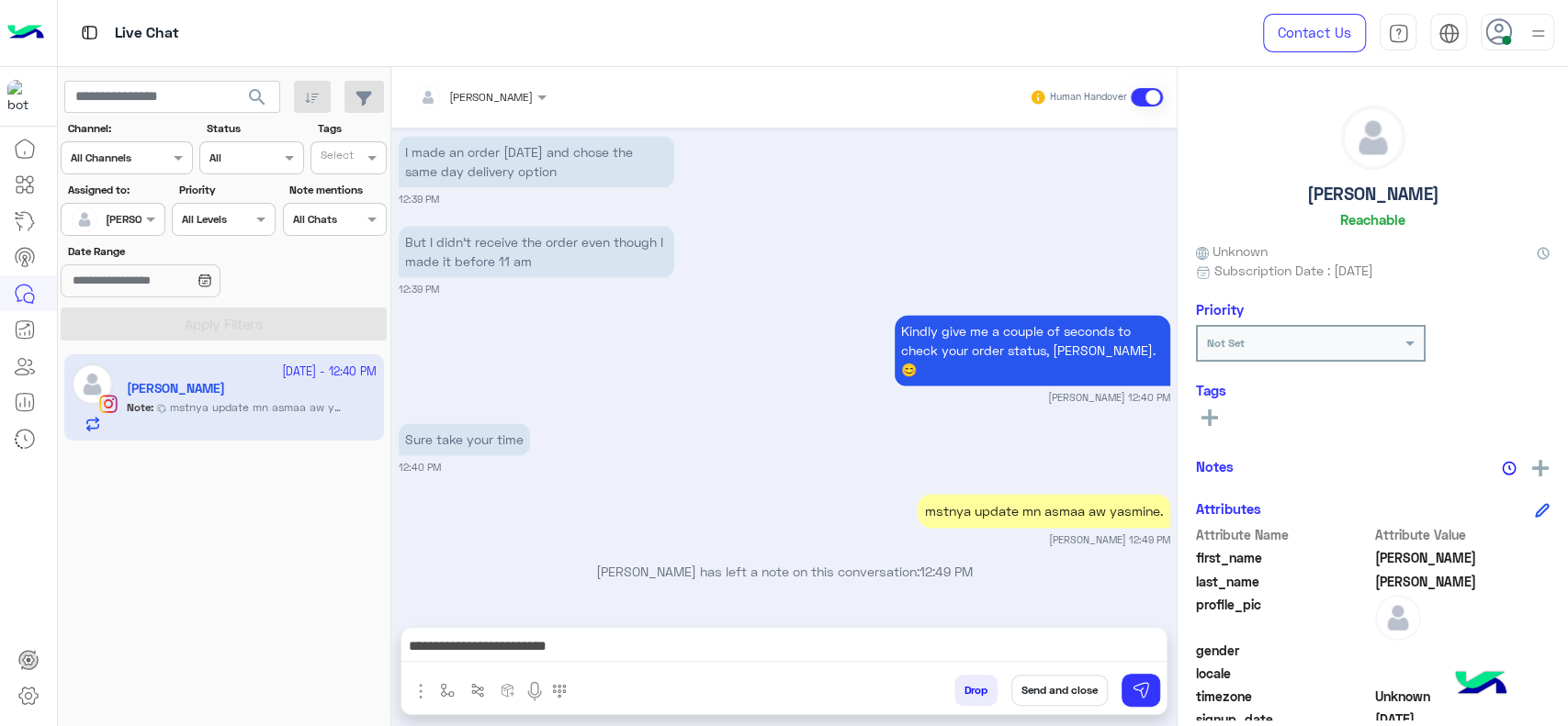
scroll to position [1580, 0]
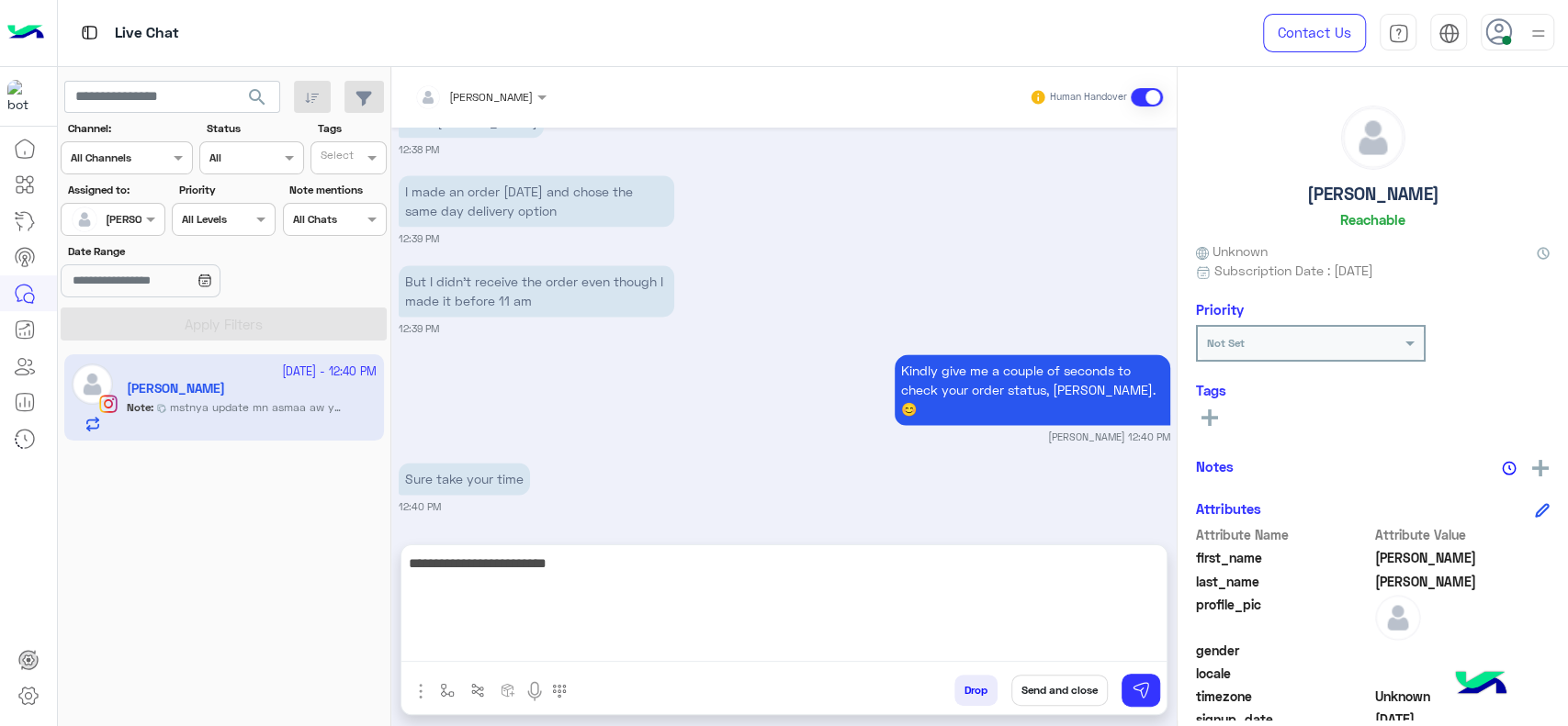
click at [838, 642] on textarea "**********" at bounding box center [784, 606] width 765 height 110
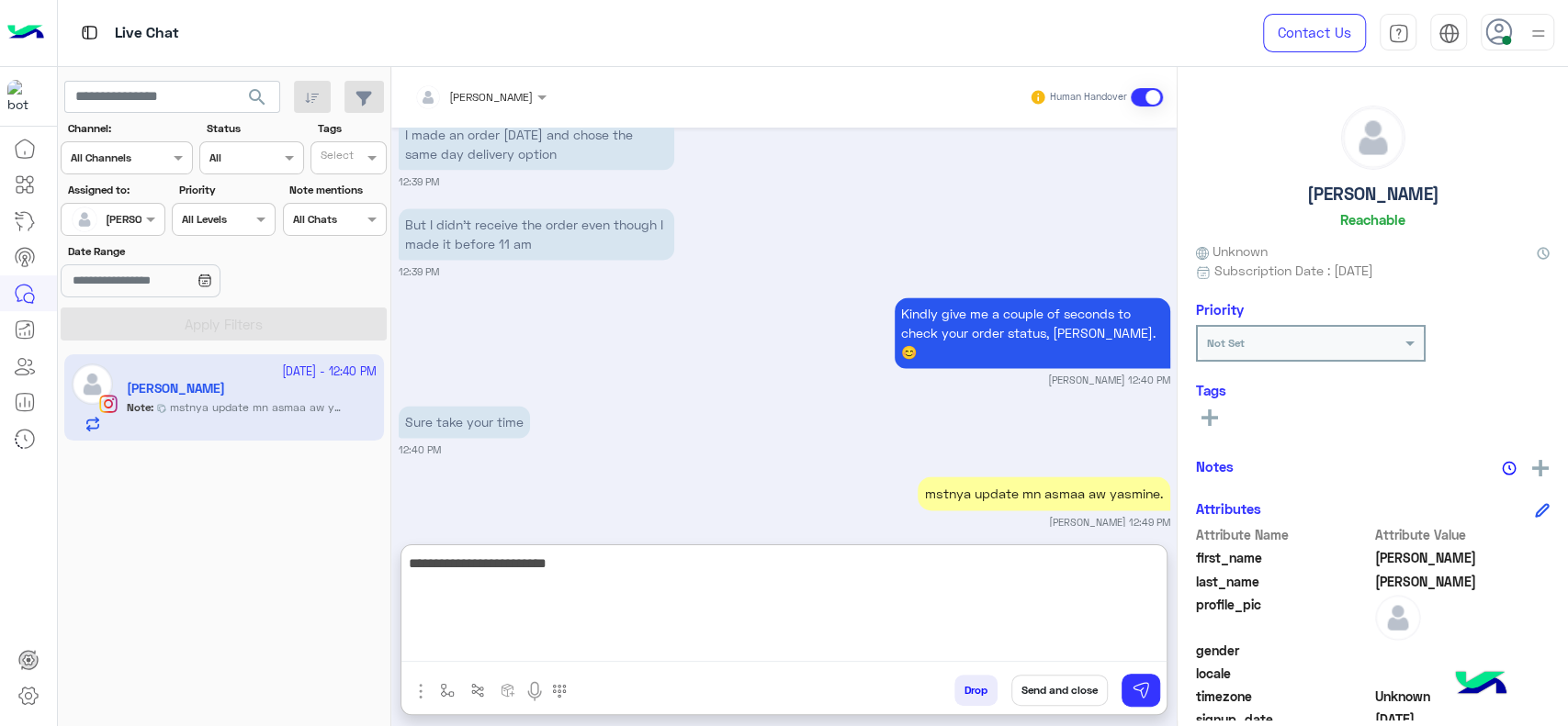
scroll to position [1662, 0]
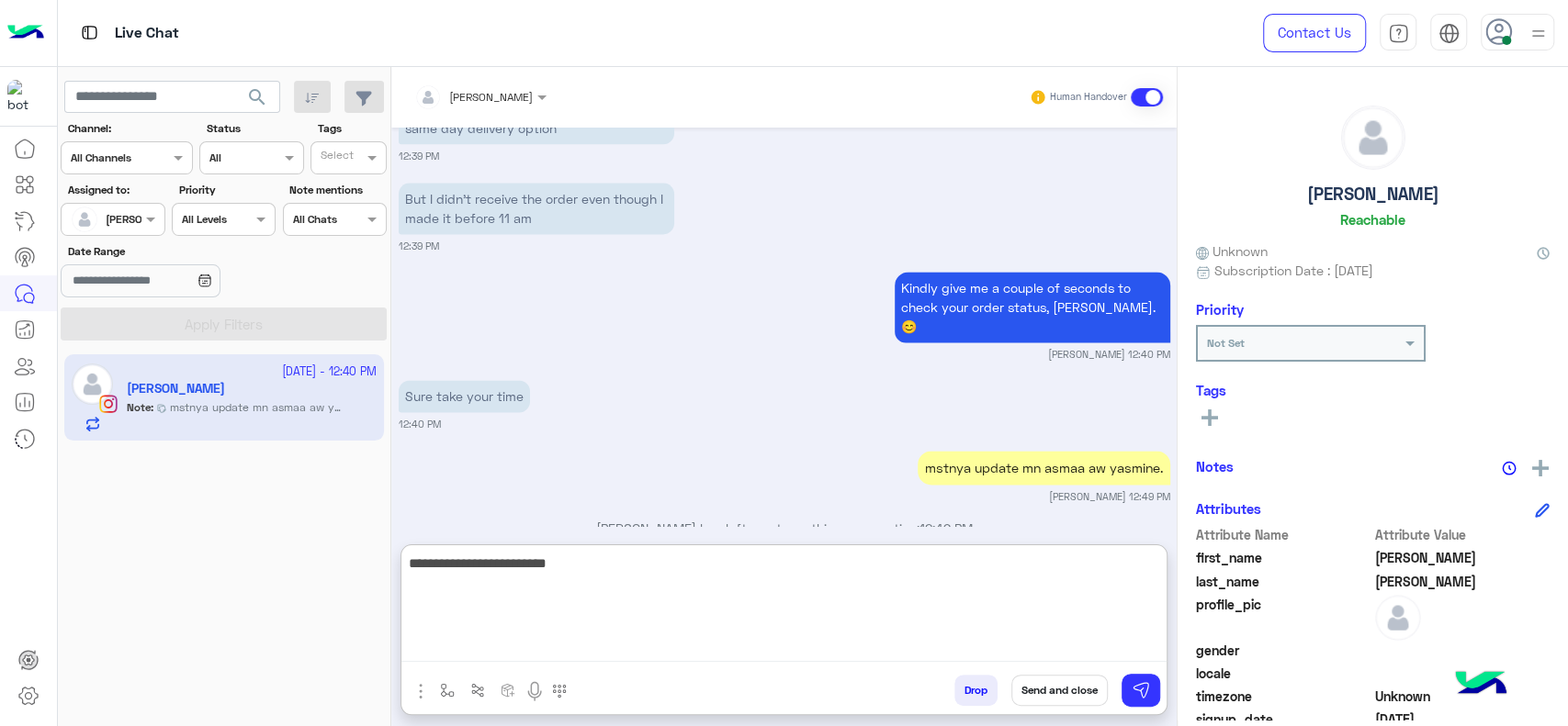
type textarea "**********"
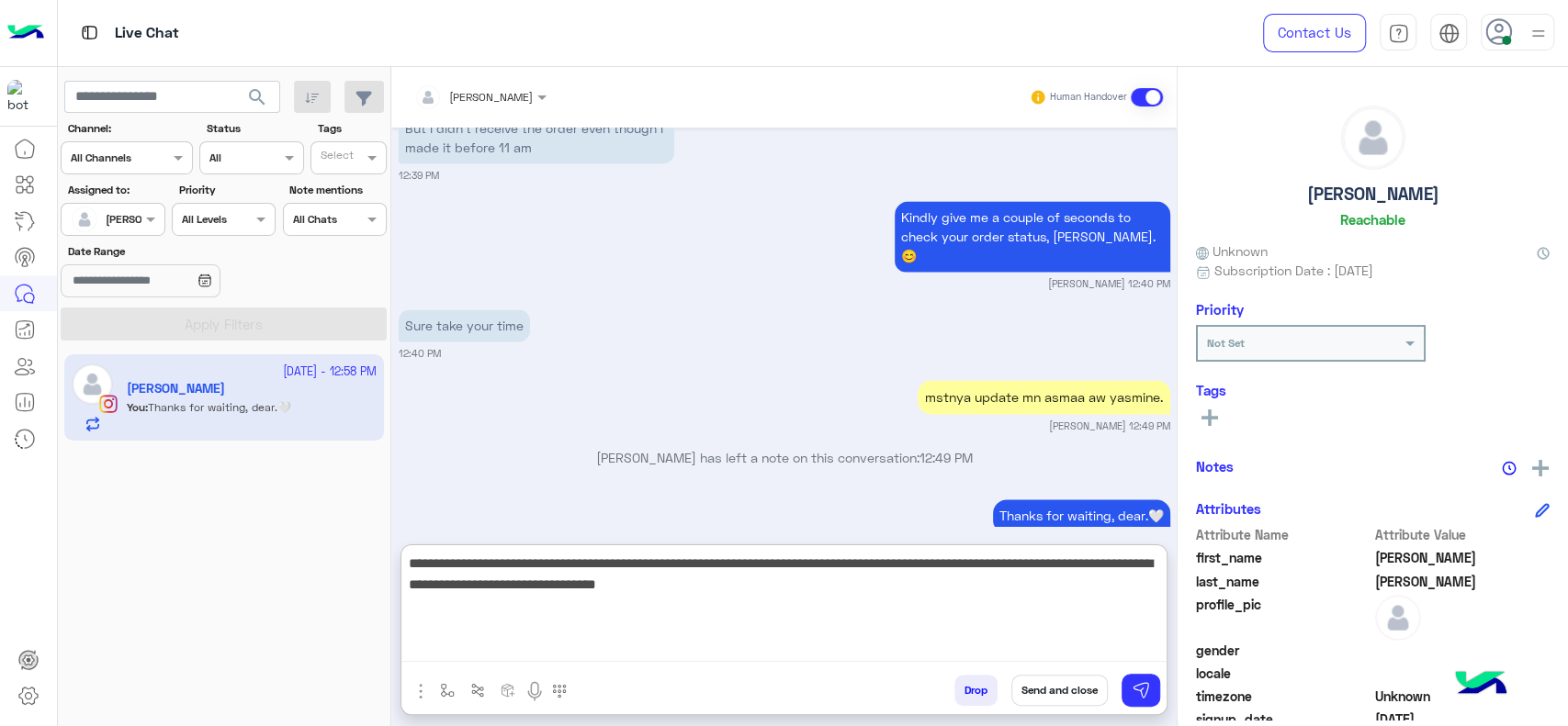
type textarea "**********"
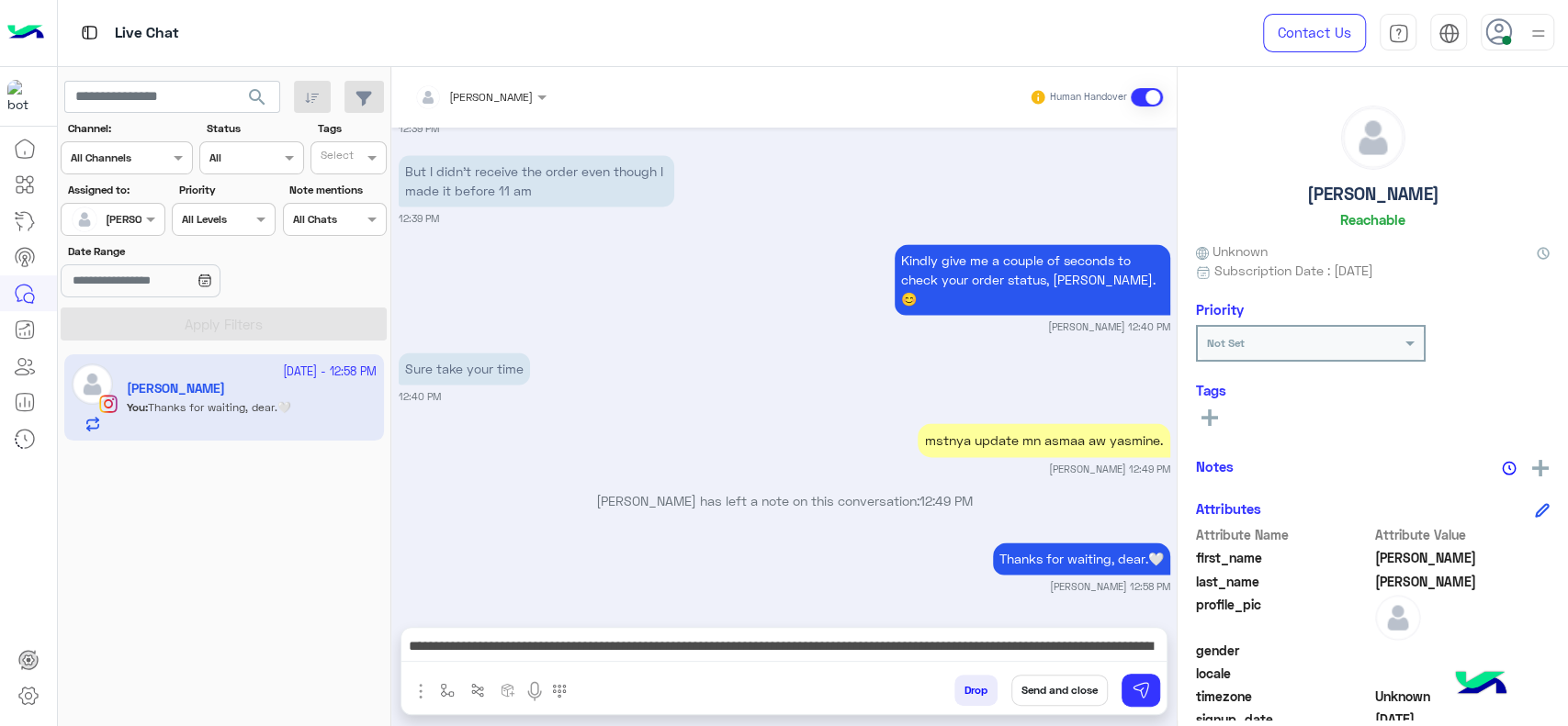
scroll to position [1650, 0]
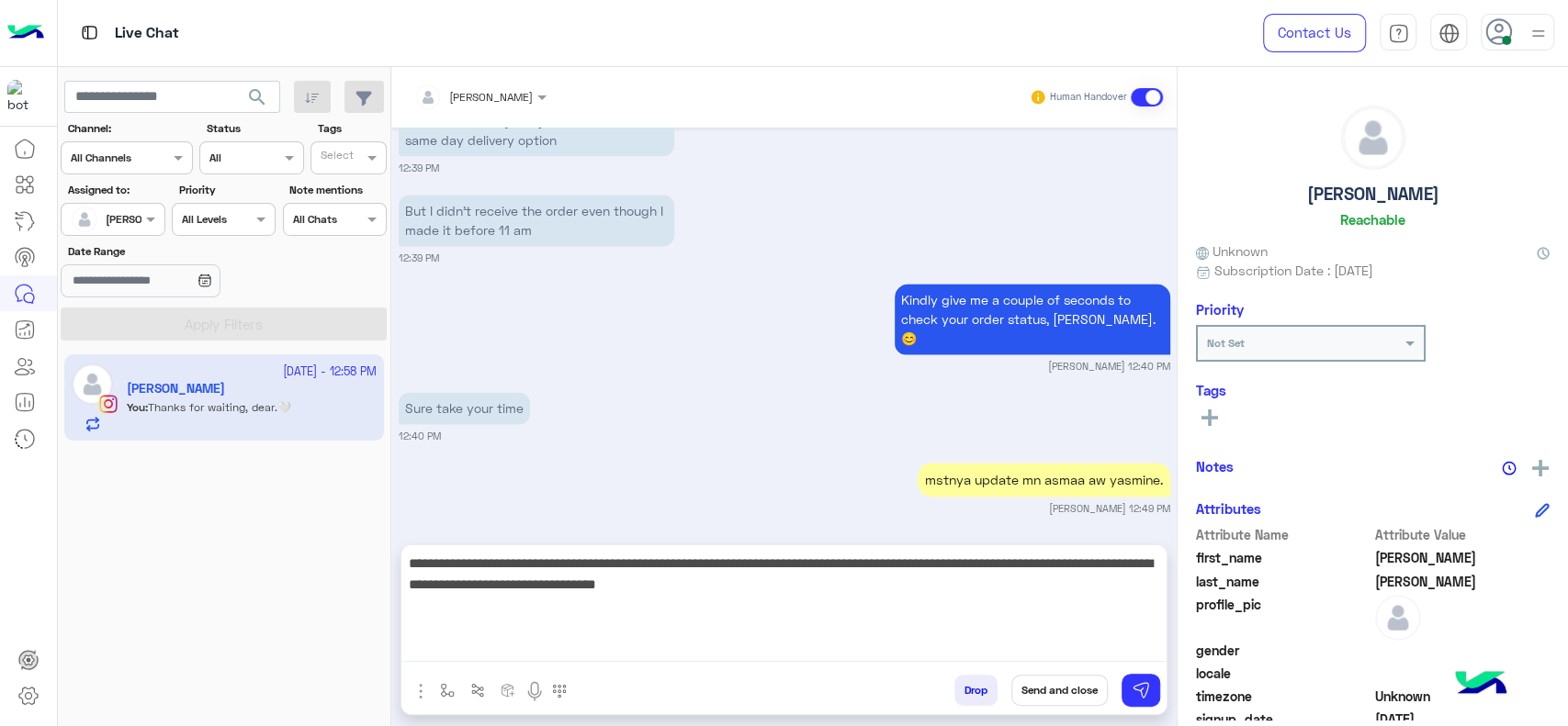
click at [868, 652] on textarea "**********" at bounding box center [784, 606] width 765 height 110
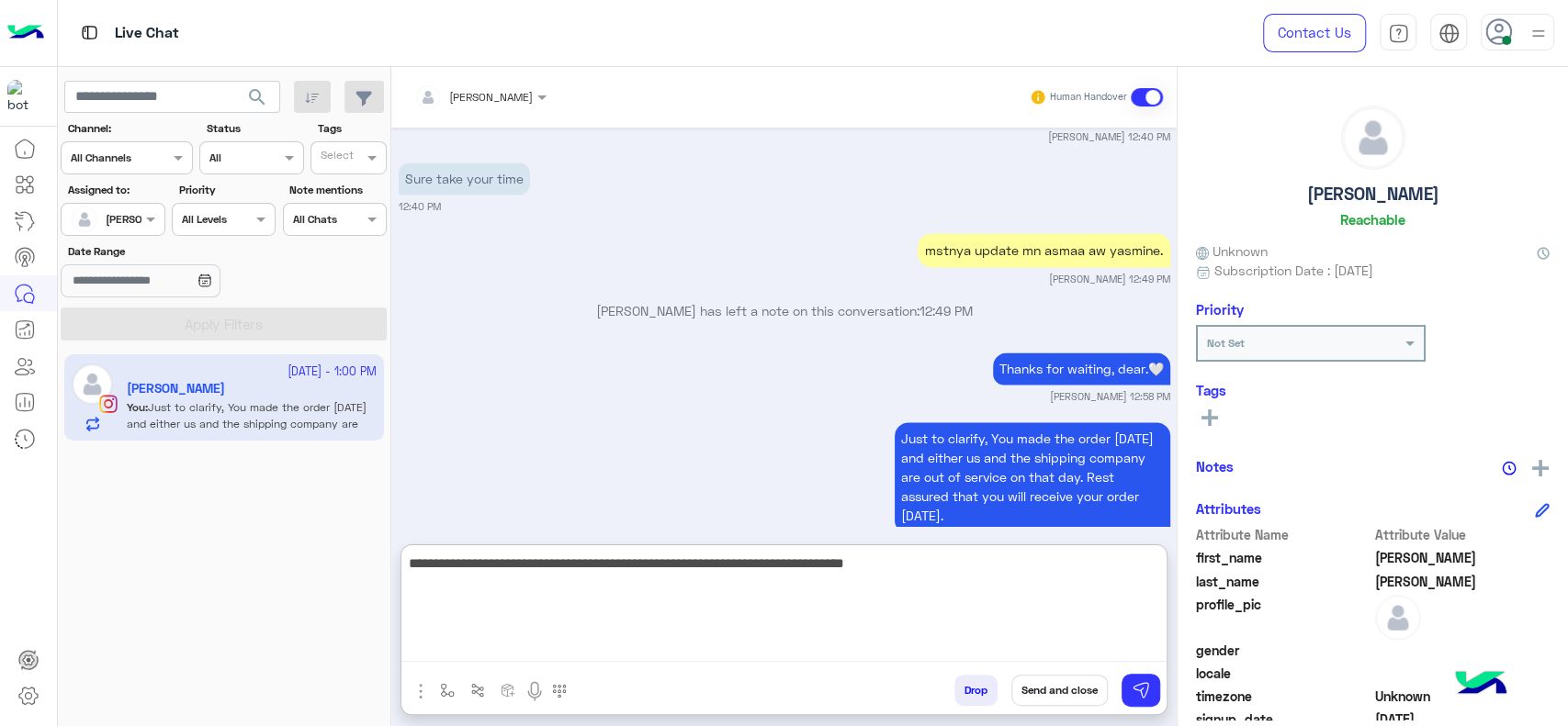
scroll to position [1949, 0]
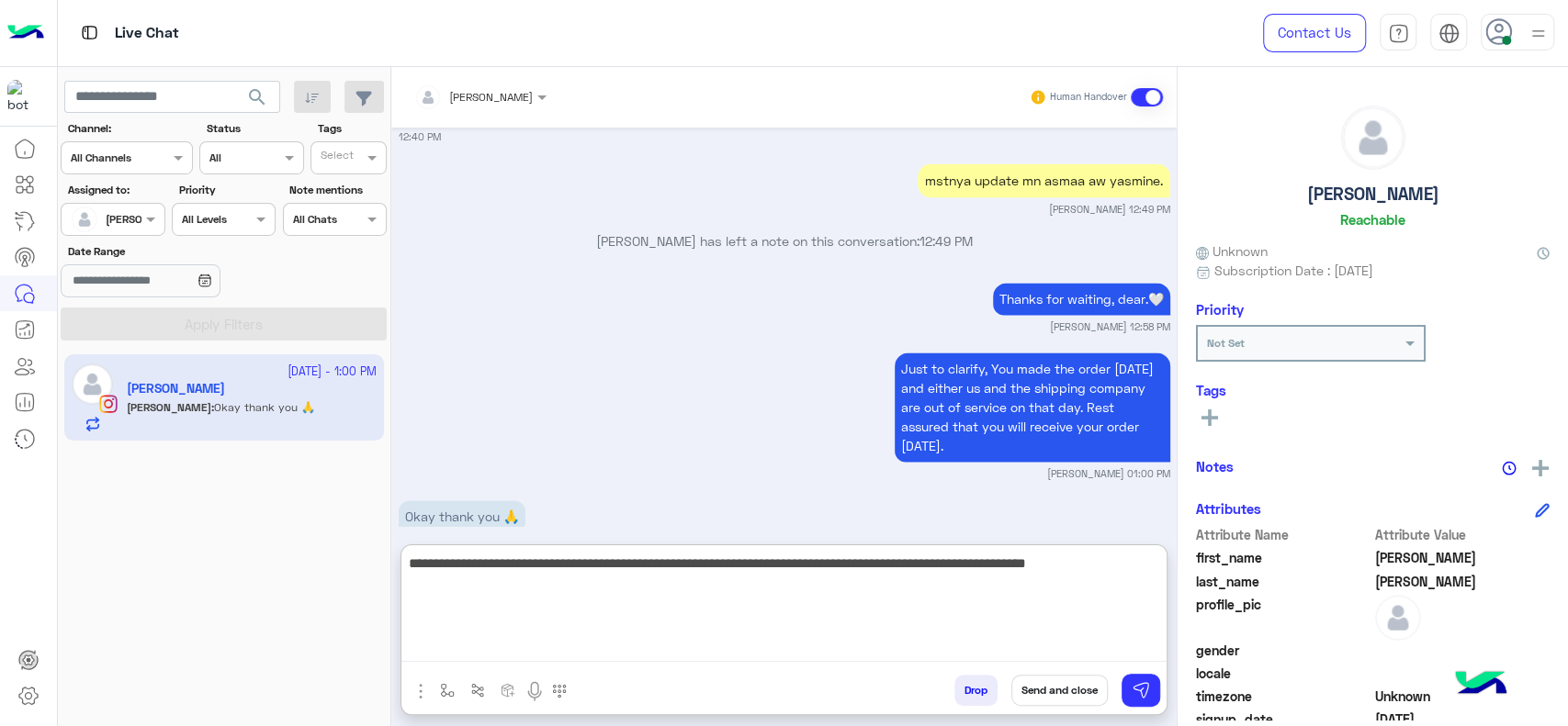
type textarea "**********"
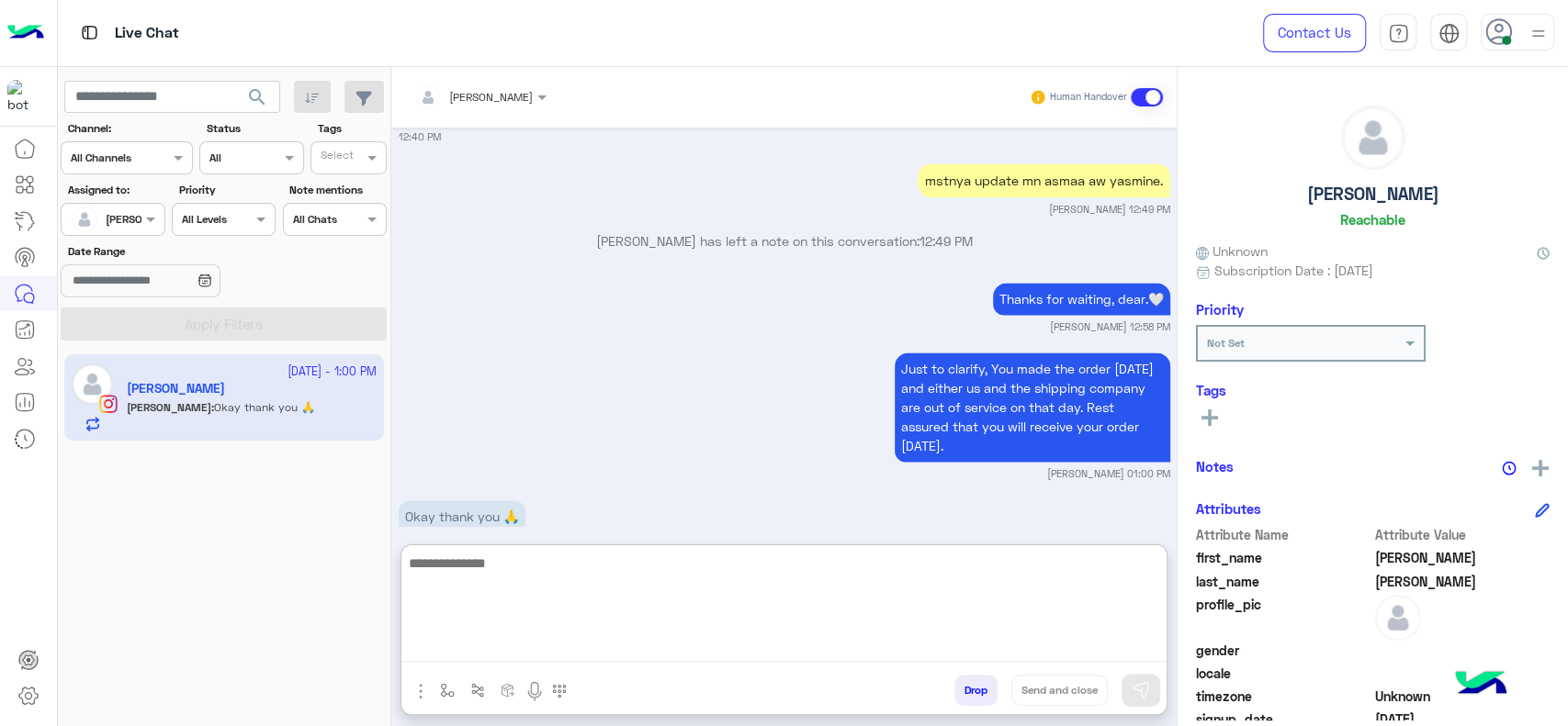
scroll to position [2058, 0]
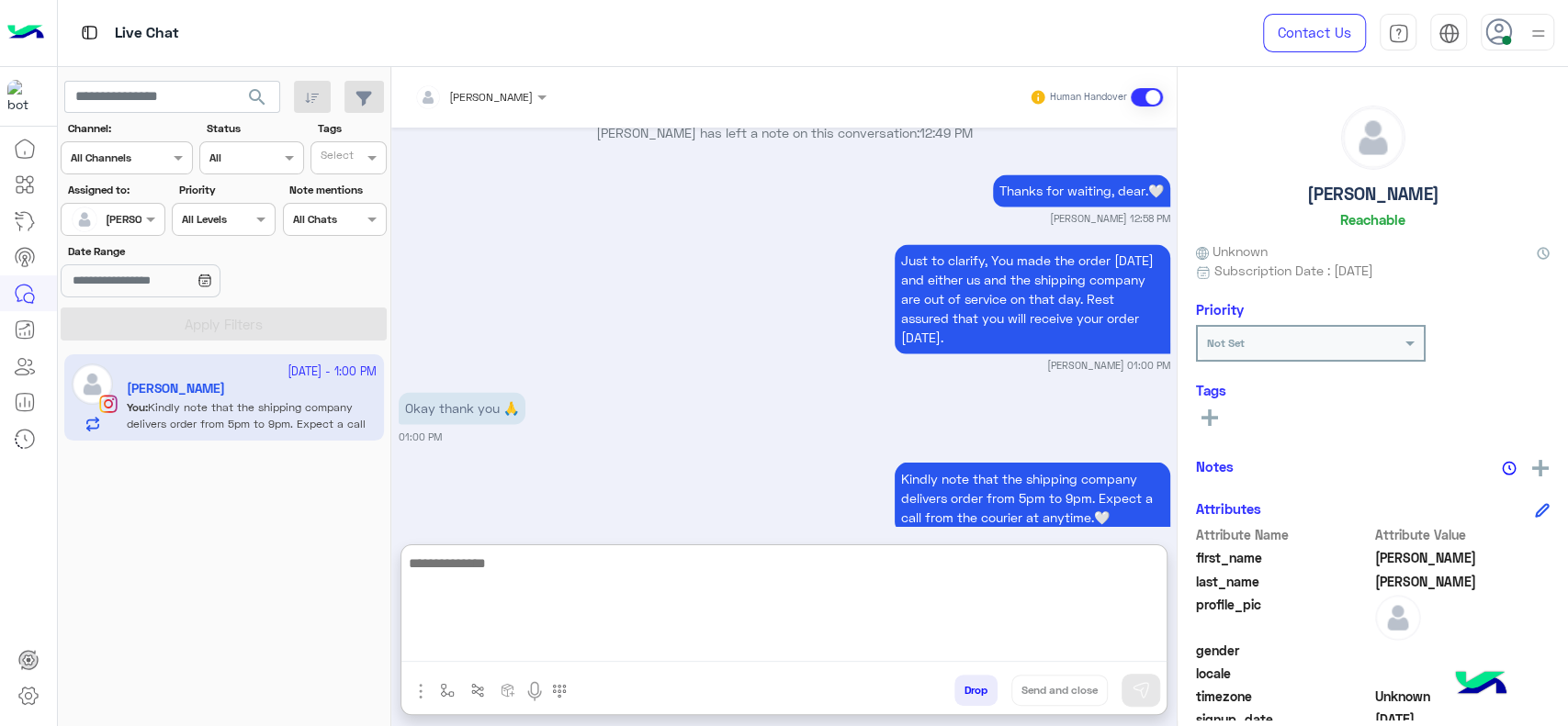
paste textarea "**********"
type textarea "**********"
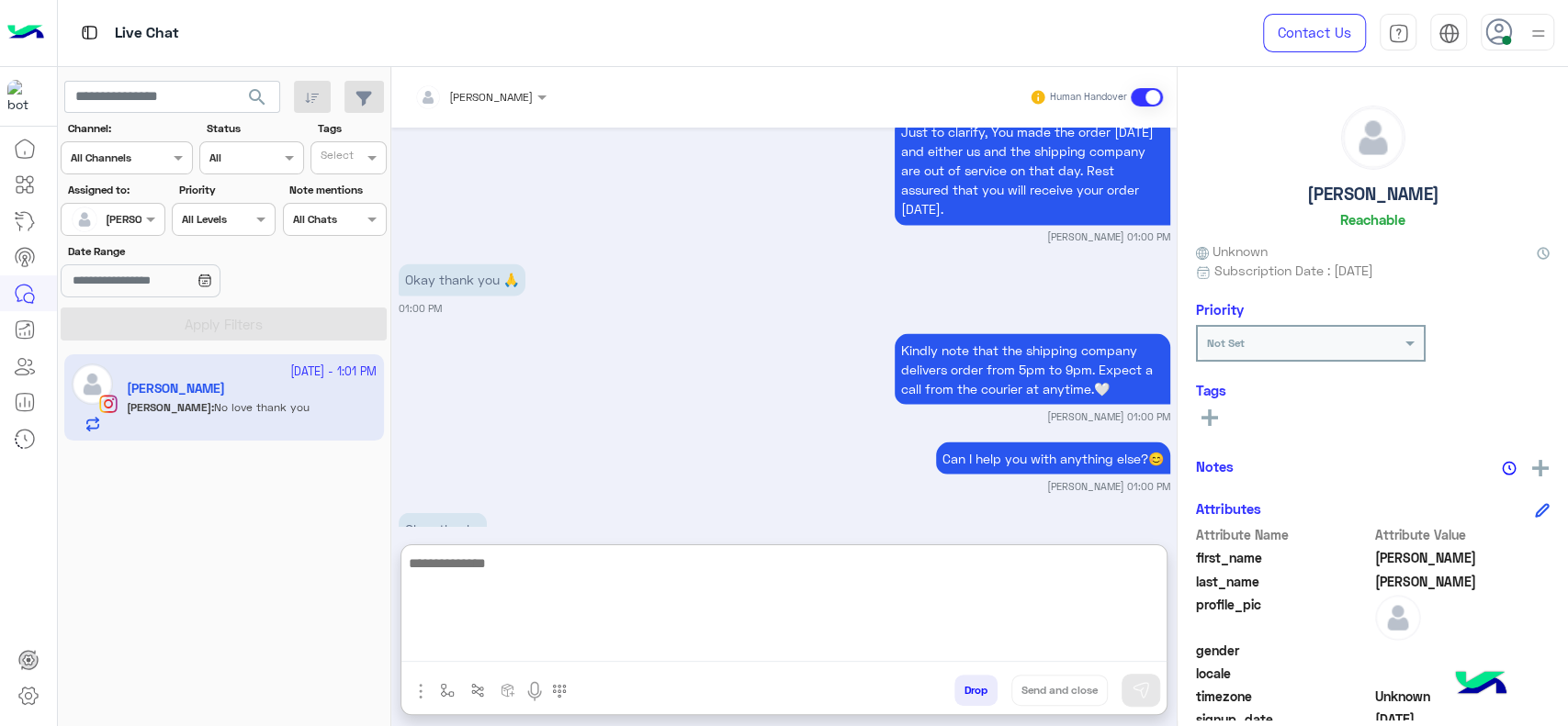
scroll to position [2269, 0]
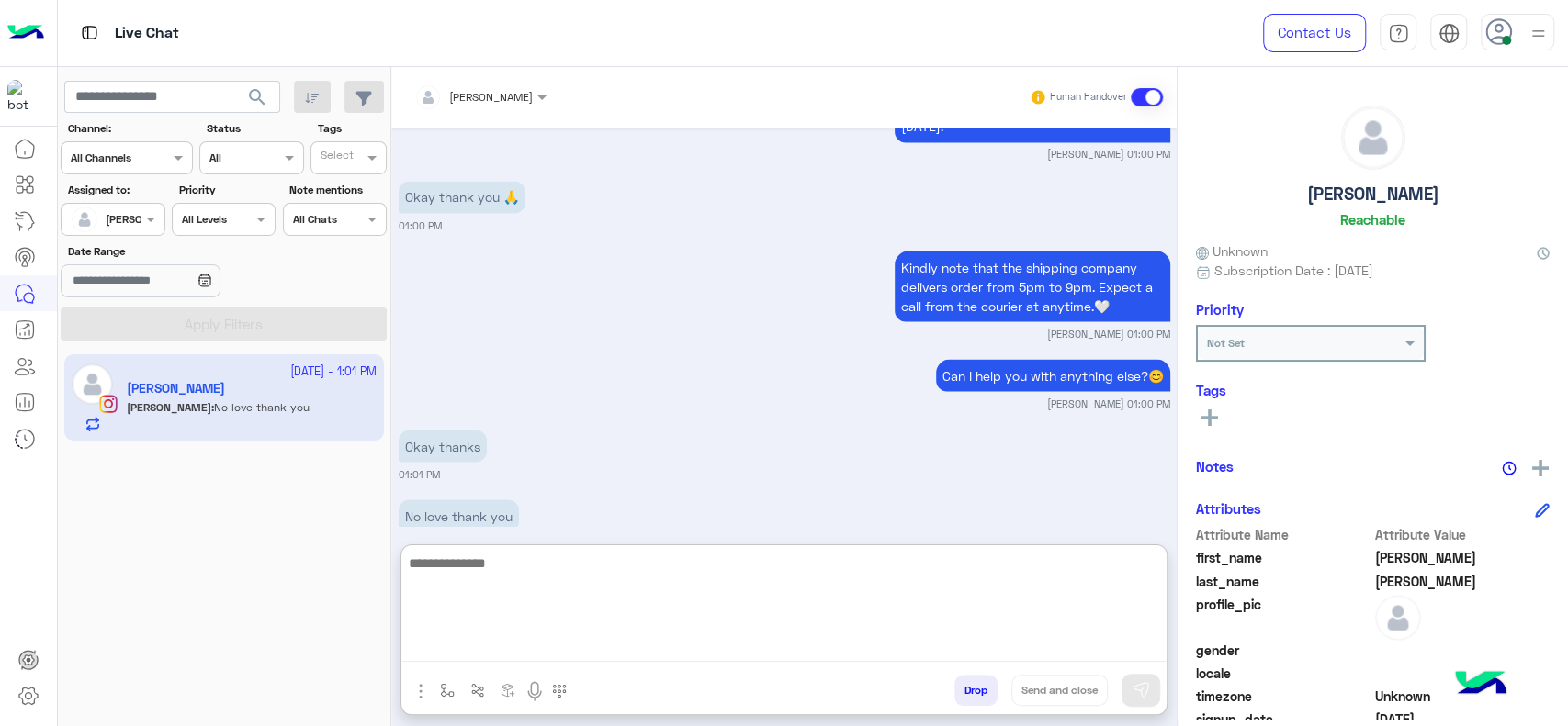
click at [512, 586] on textarea at bounding box center [784, 606] width 765 height 110
paste textarea "**********"
type textarea "**********"
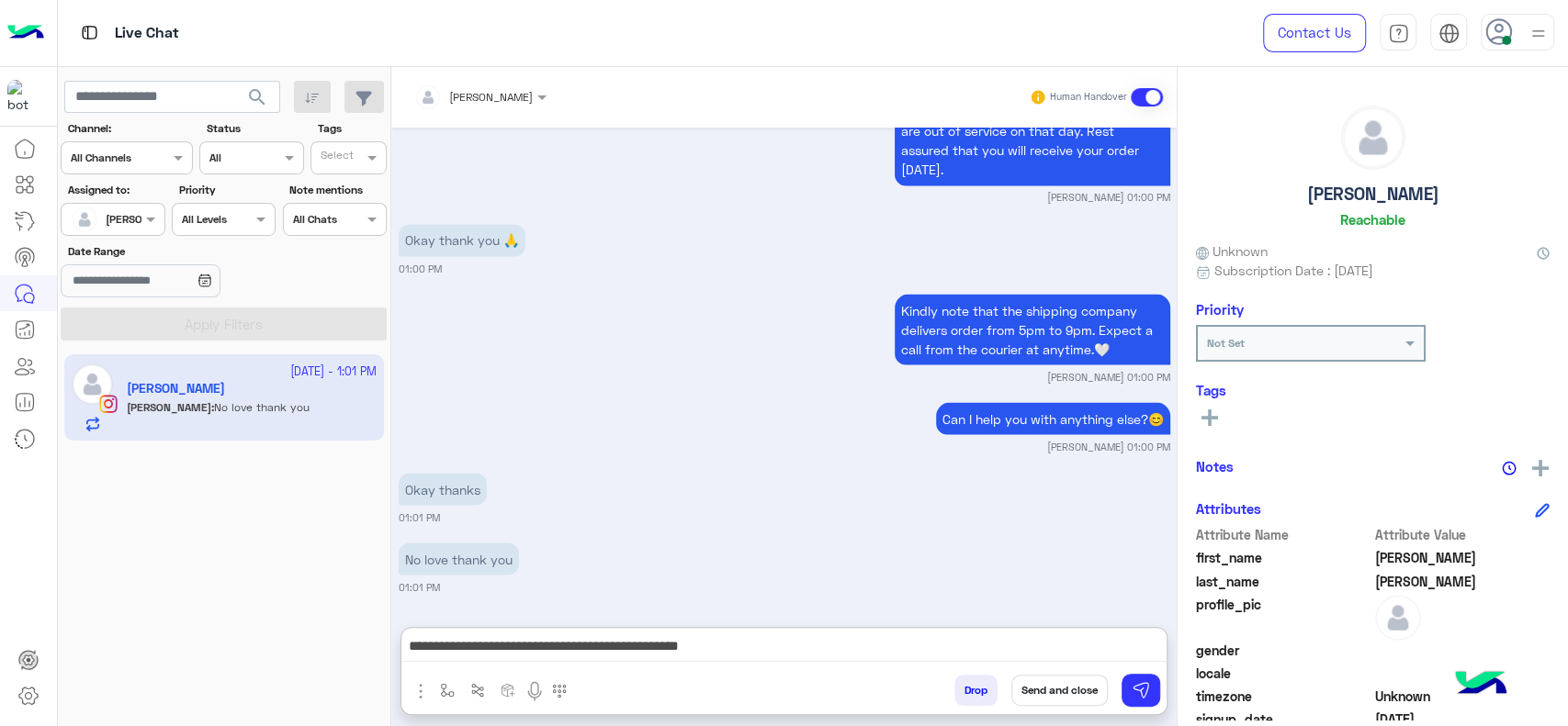
click at [1062, 691] on button "Send and close" at bounding box center [1059, 690] width 96 height 32
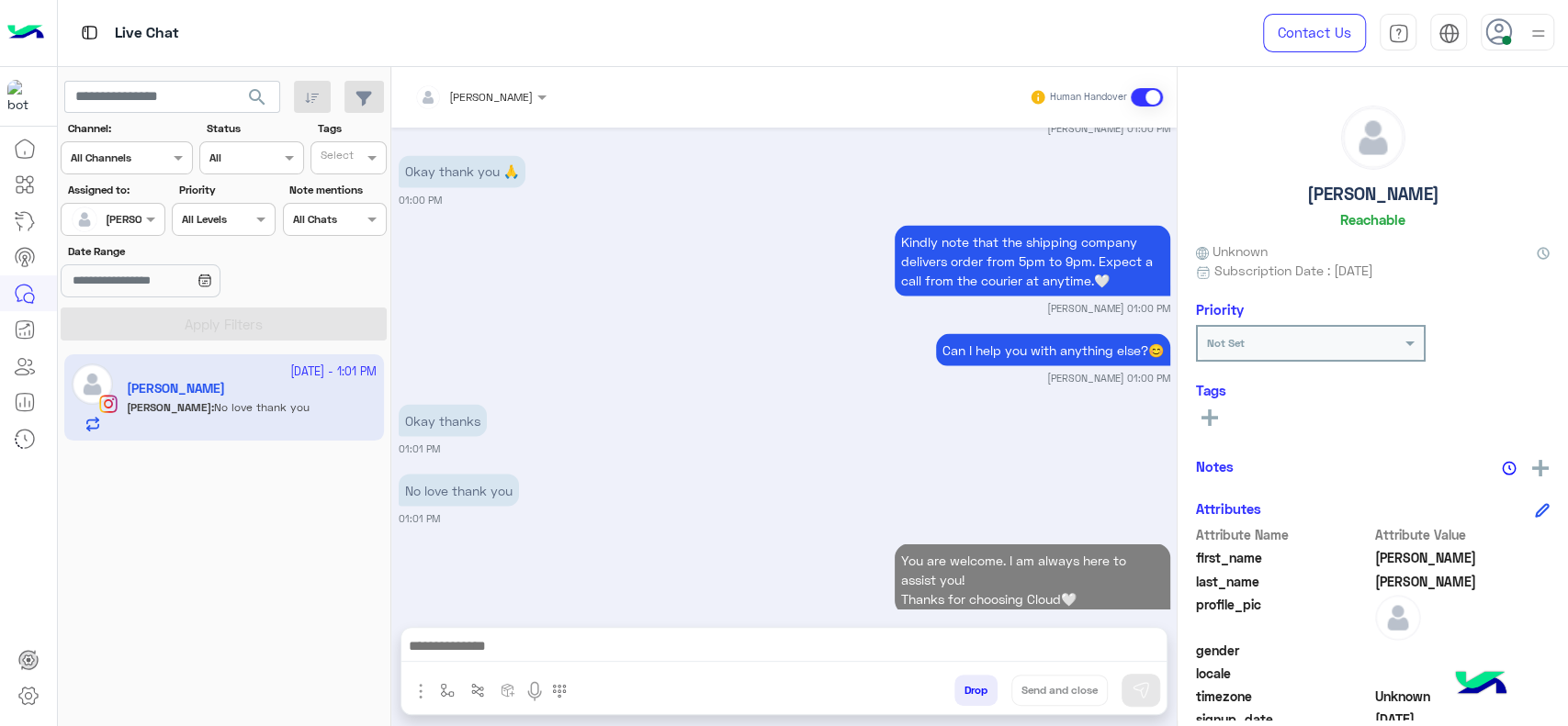
scroll to position [2342, 0]
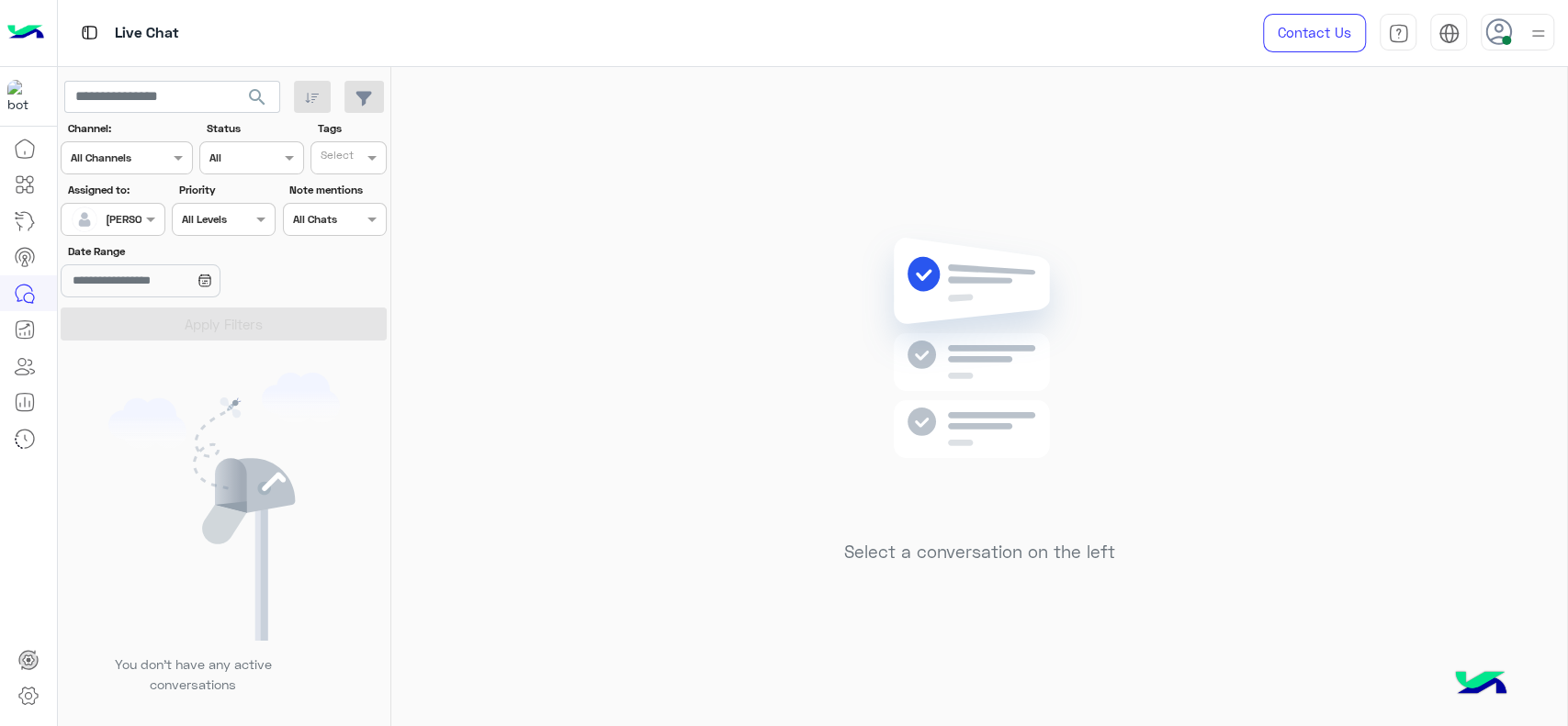
click at [140, 203] on div "[PERSON_NAME]" at bounding box center [105, 219] width 69 height 37
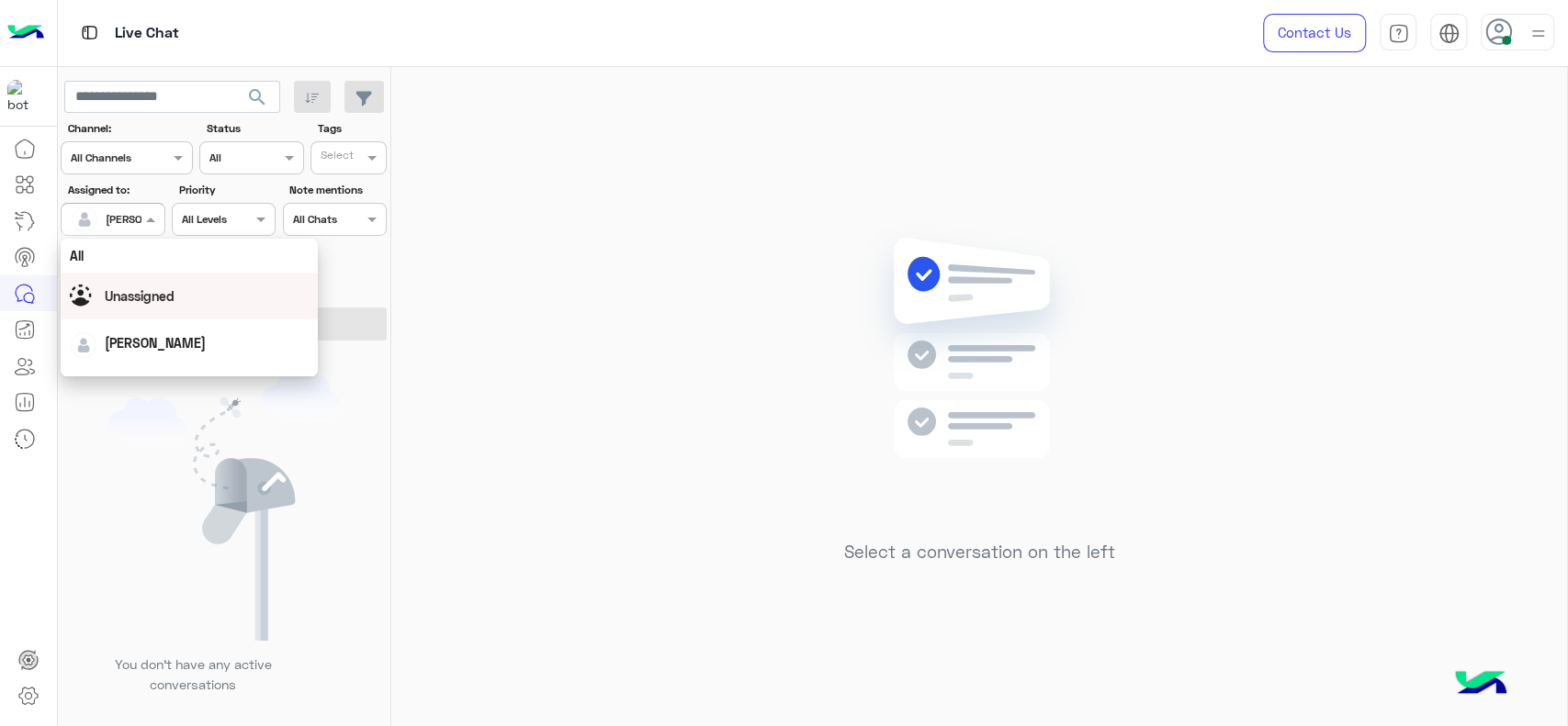
click at [165, 290] on span "Unassigned" at bounding box center [140, 296] width 69 height 16
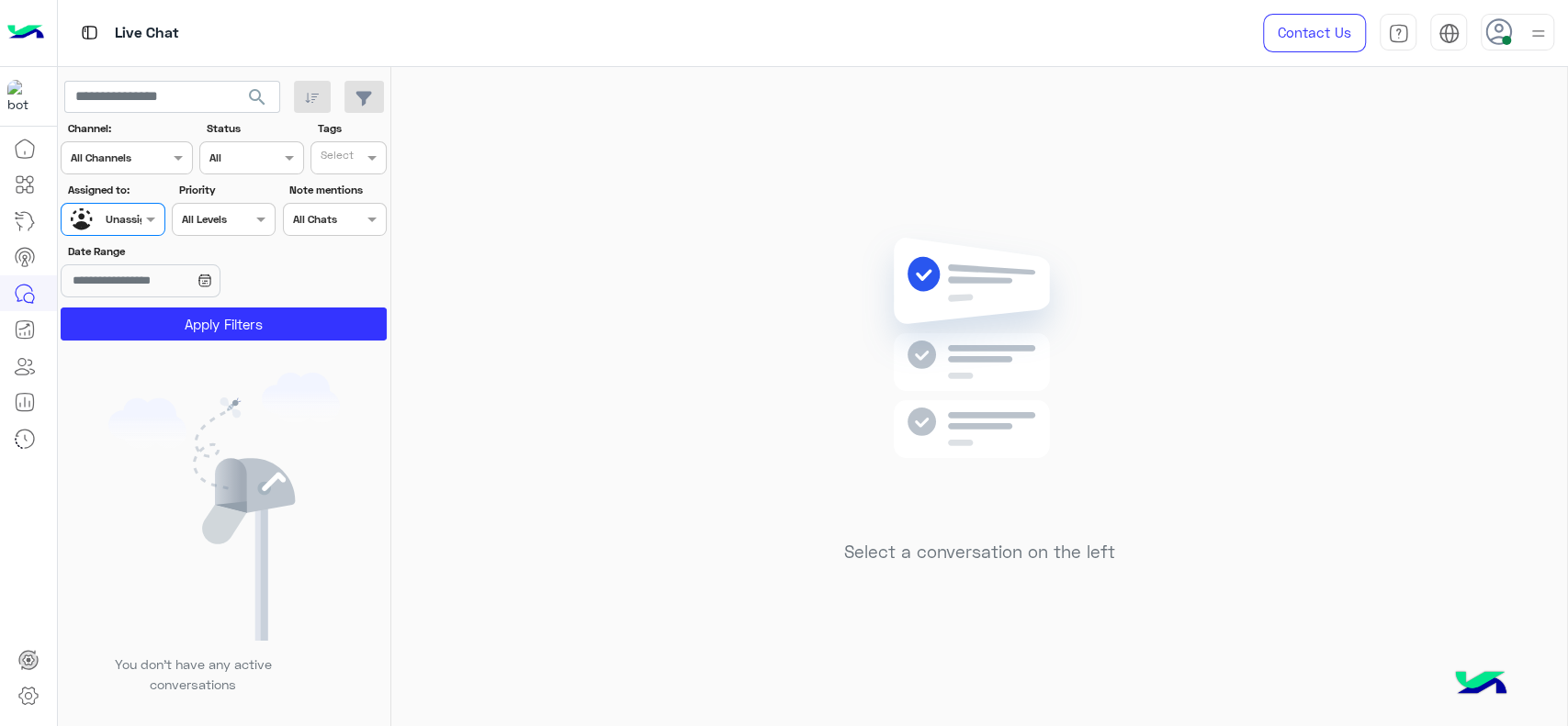
click at [334, 160] on input "text" at bounding box center [340, 159] width 38 height 17
click at [340, 186] on div "J FOLLOW UP" at bounding box center [400, 193] width 160 height 19
click at [300, 298] on div "Date Range" at bounding box center [224, 272] width 334 height 57
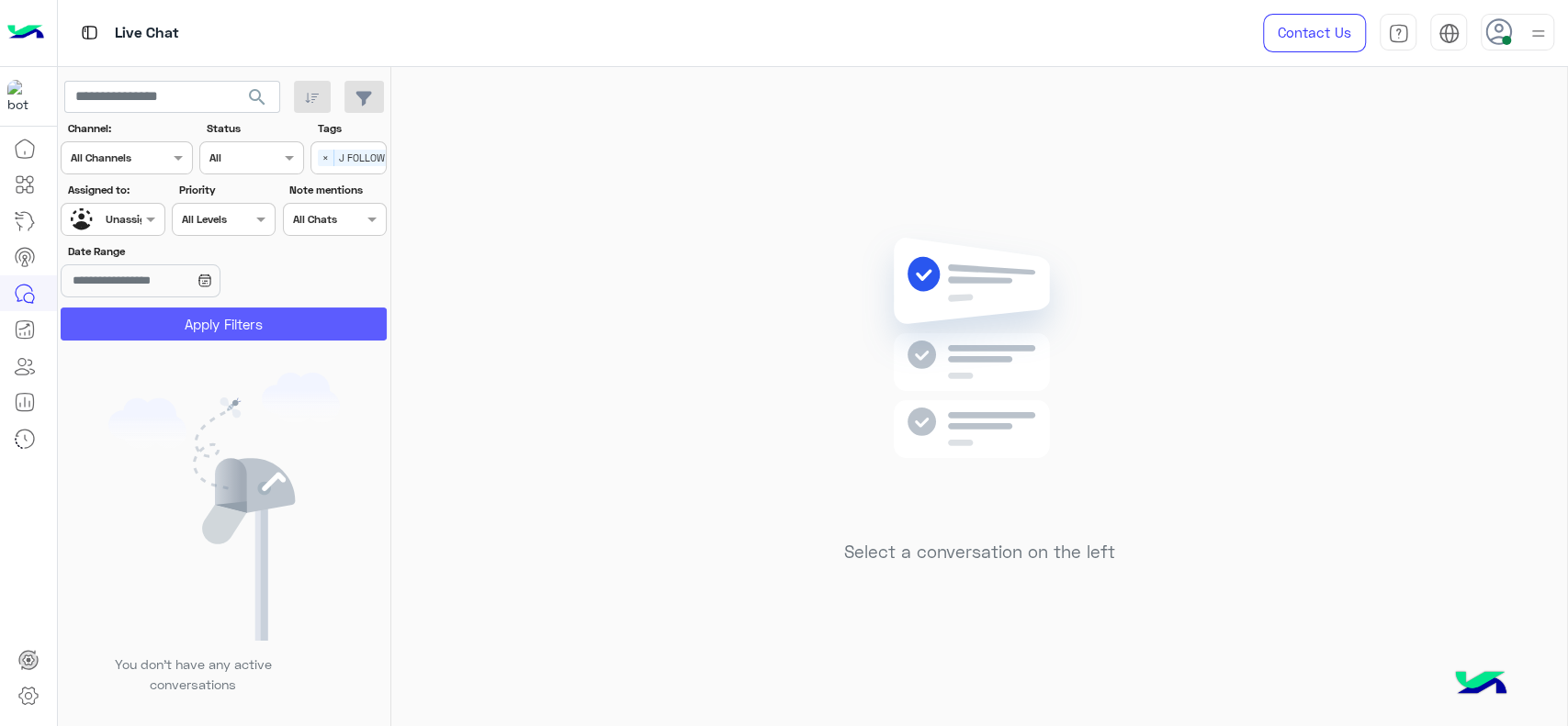
click at [294, 316] on button "Apply Filters" at bounding box center [223, 324] width 326 height 33
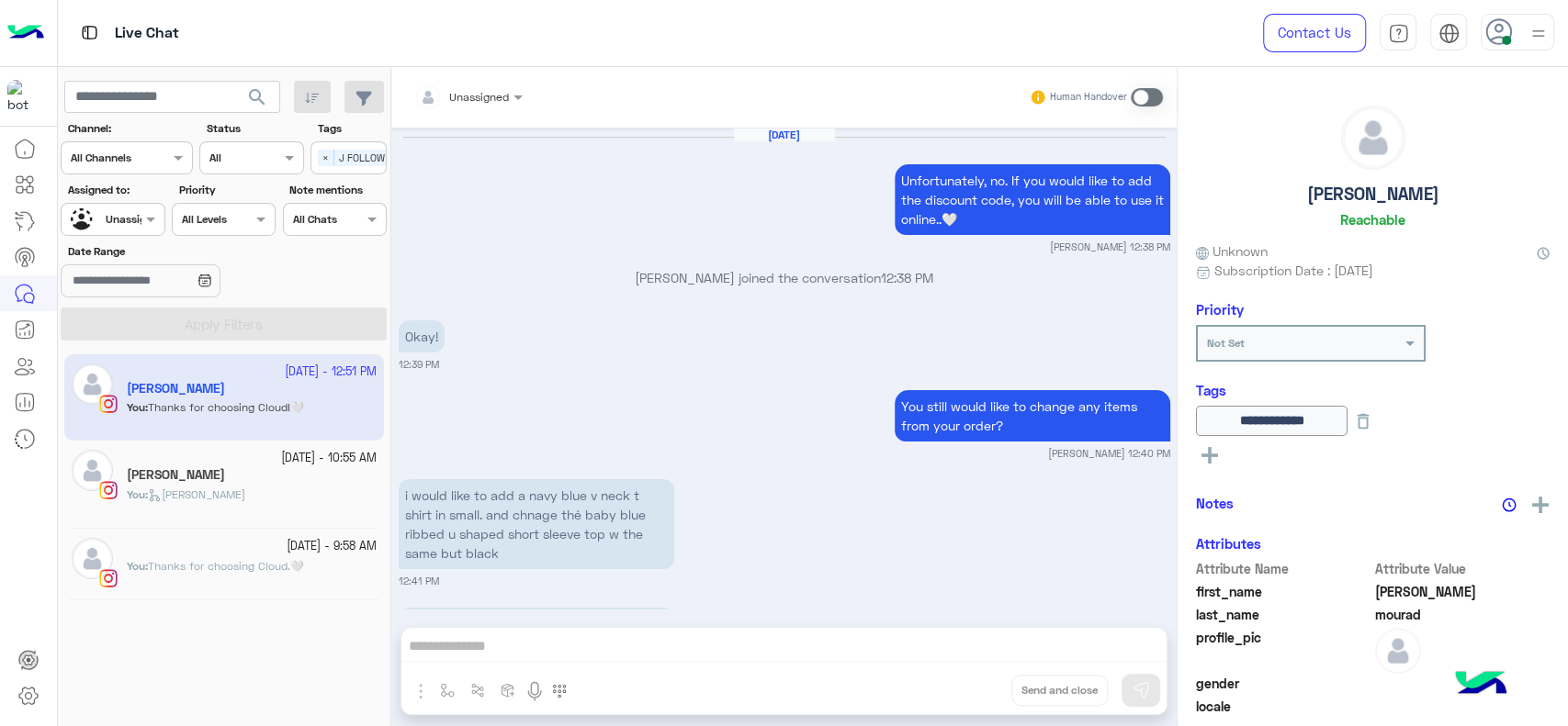
scroll to position [1364, 0]
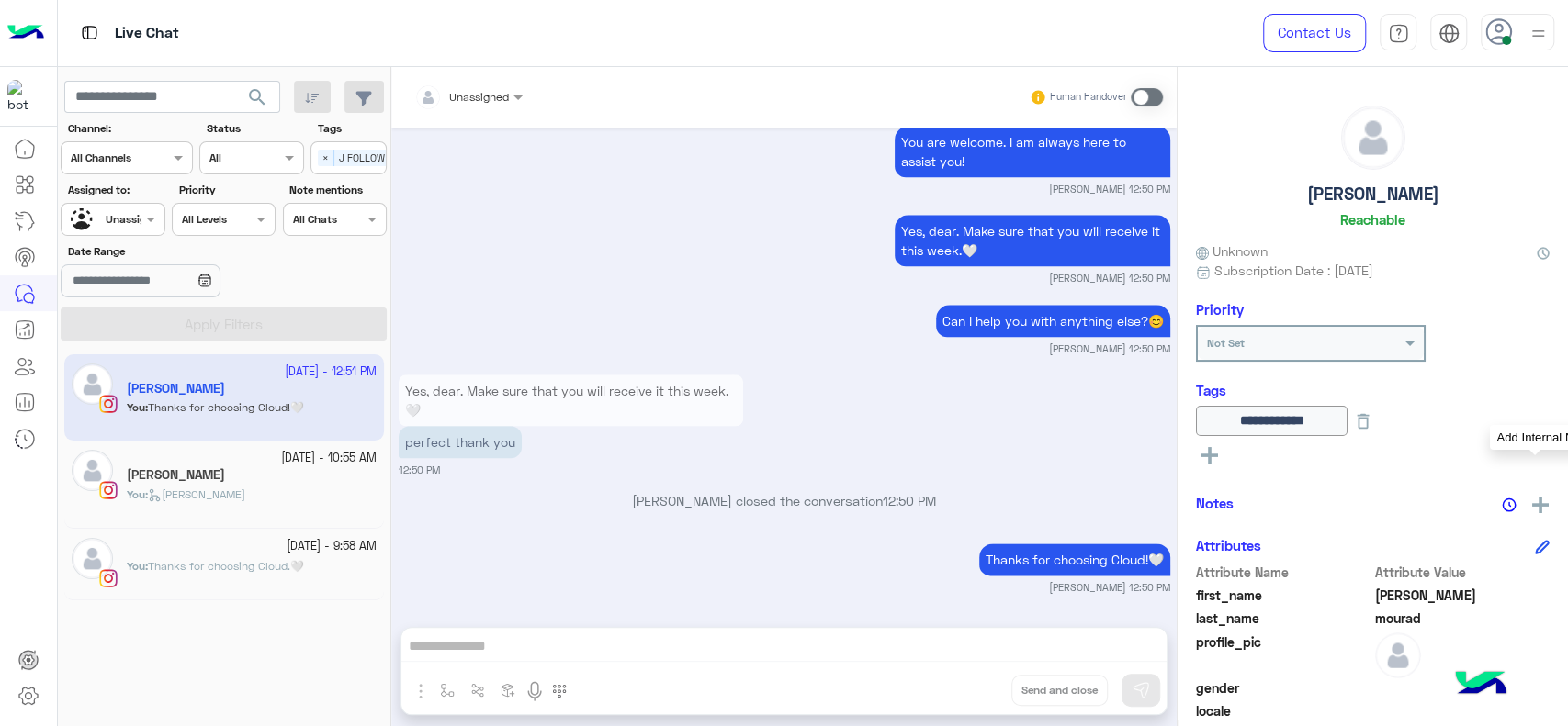
click at [1535, 511] on img at bounding box center [1540, 505] width 17 height 17
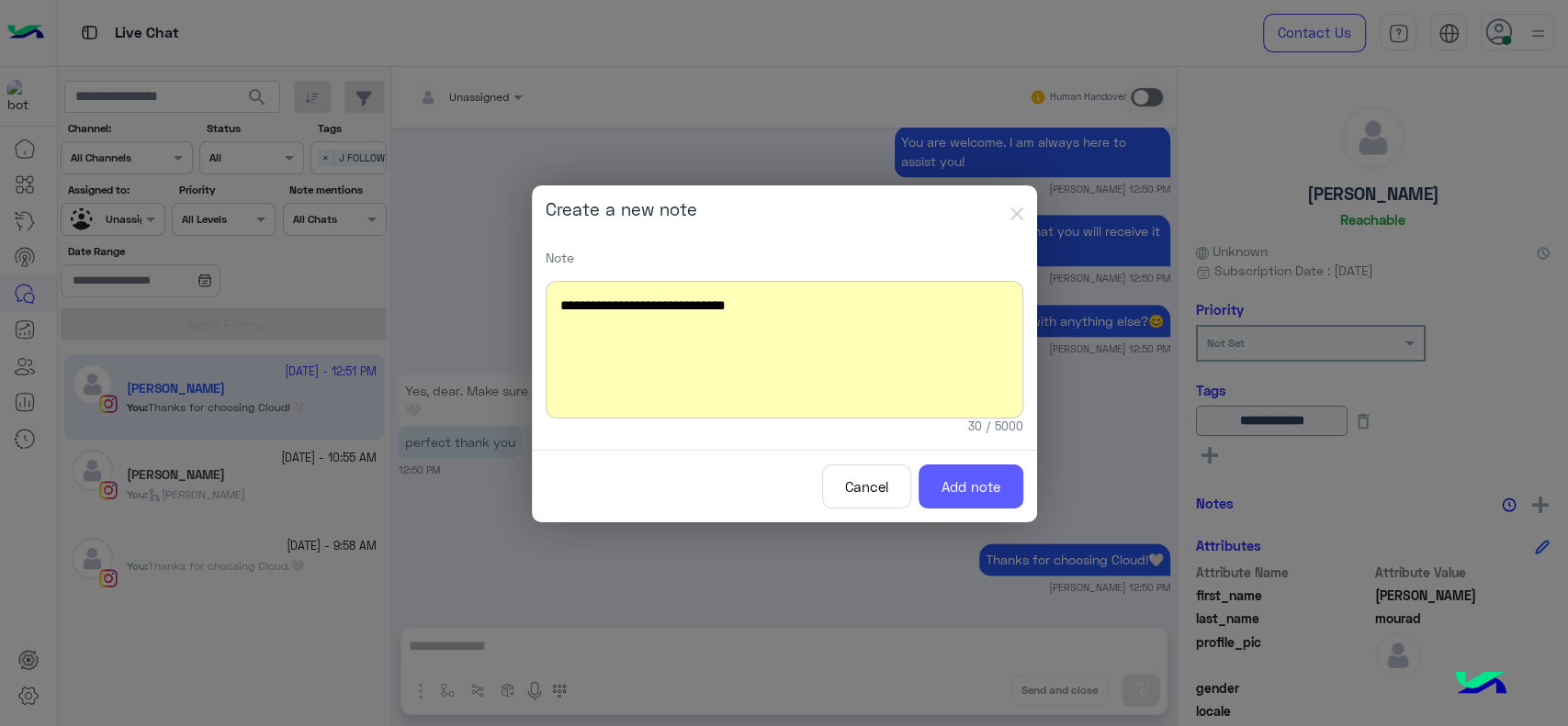
click at [937, 471] on button "Add note" at bounding box center [971, 486] width 105 height 45
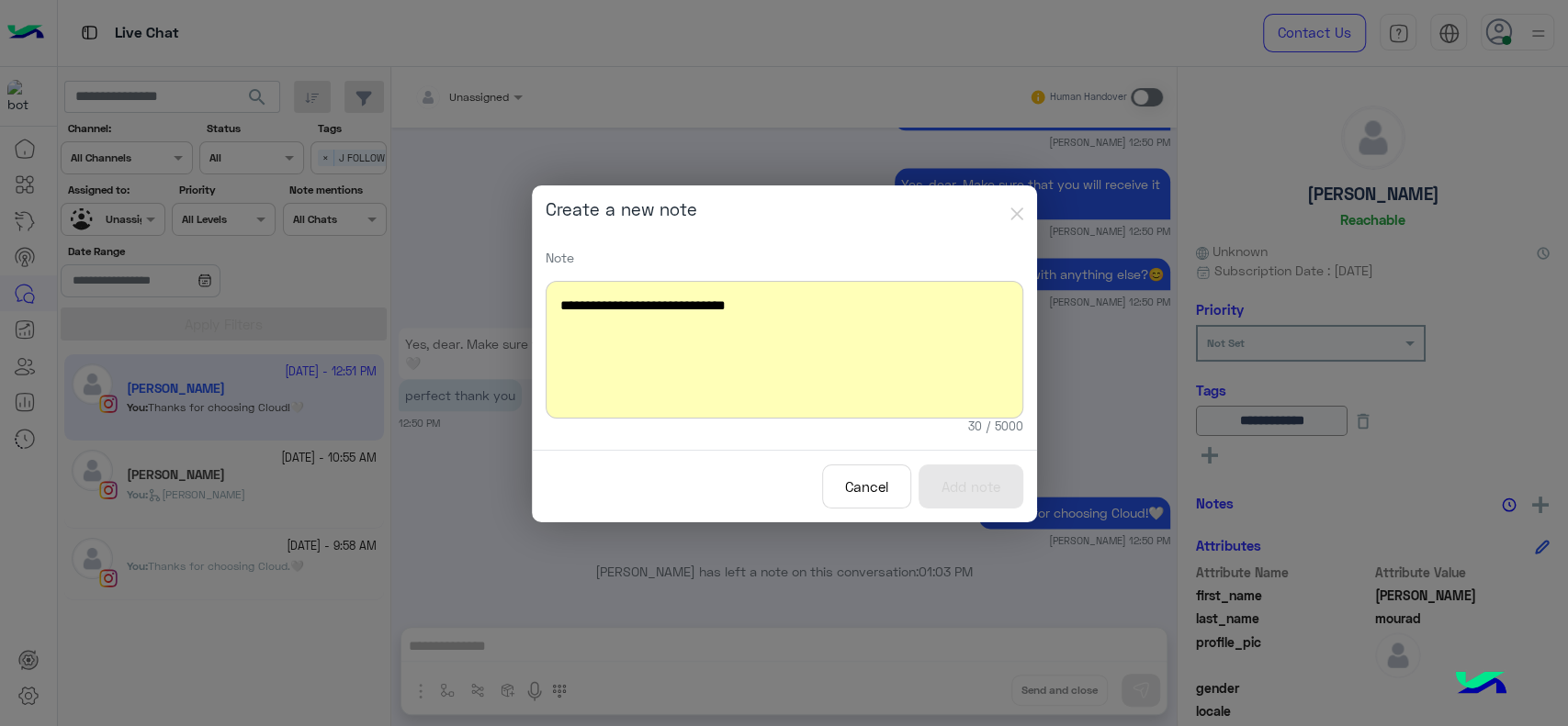
scroll to position [1483, 0]
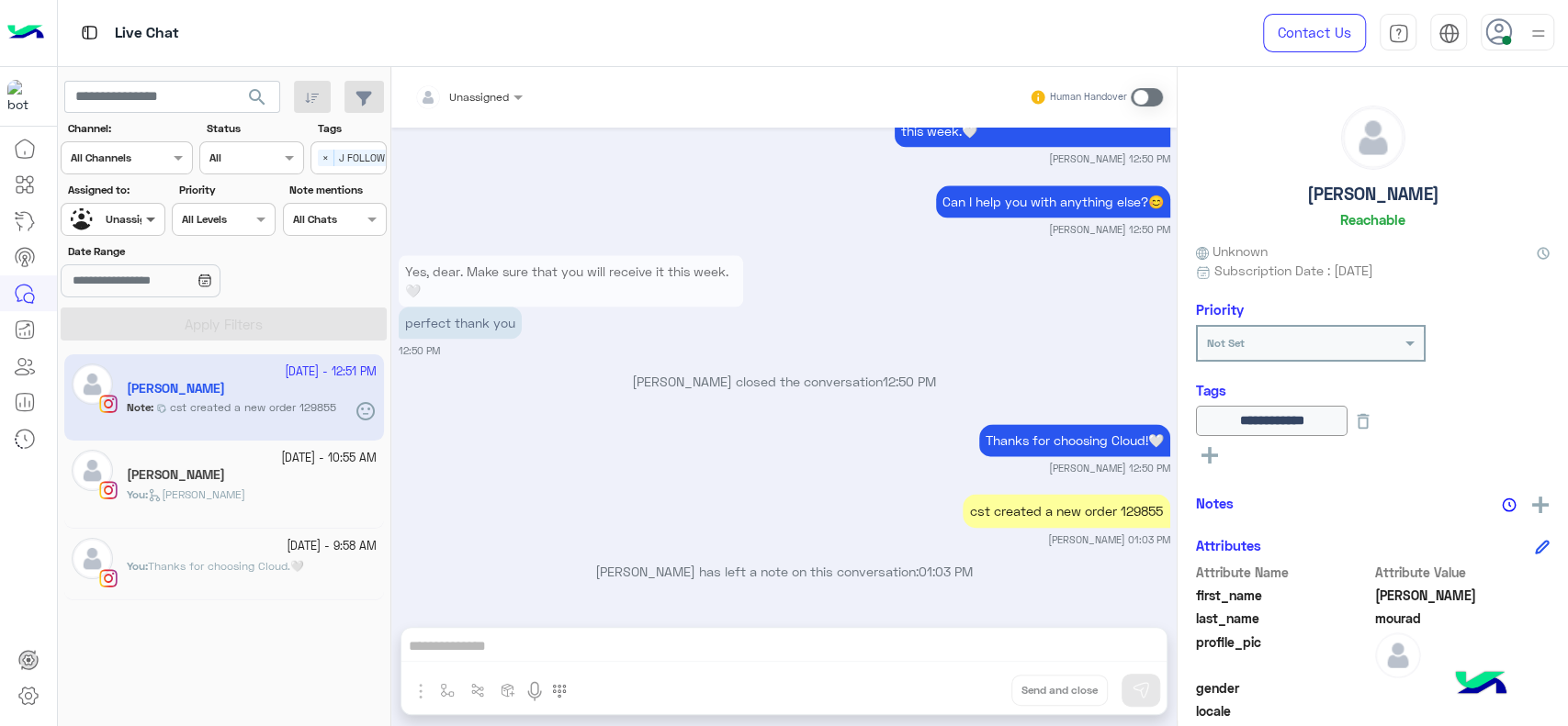
click at [143, 219] on span at bounding box center [153, 218] width 23 height 19
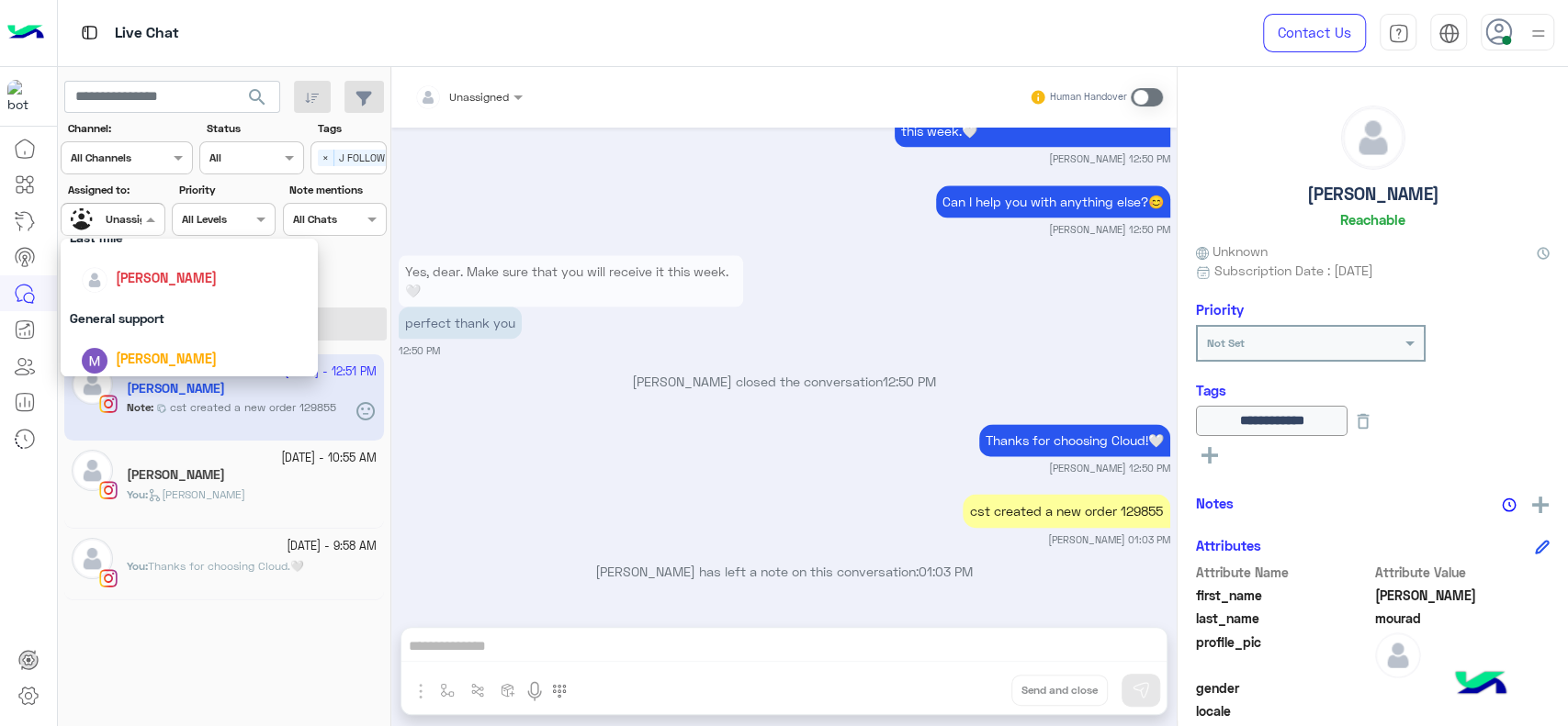
scroll to position [306, 0]
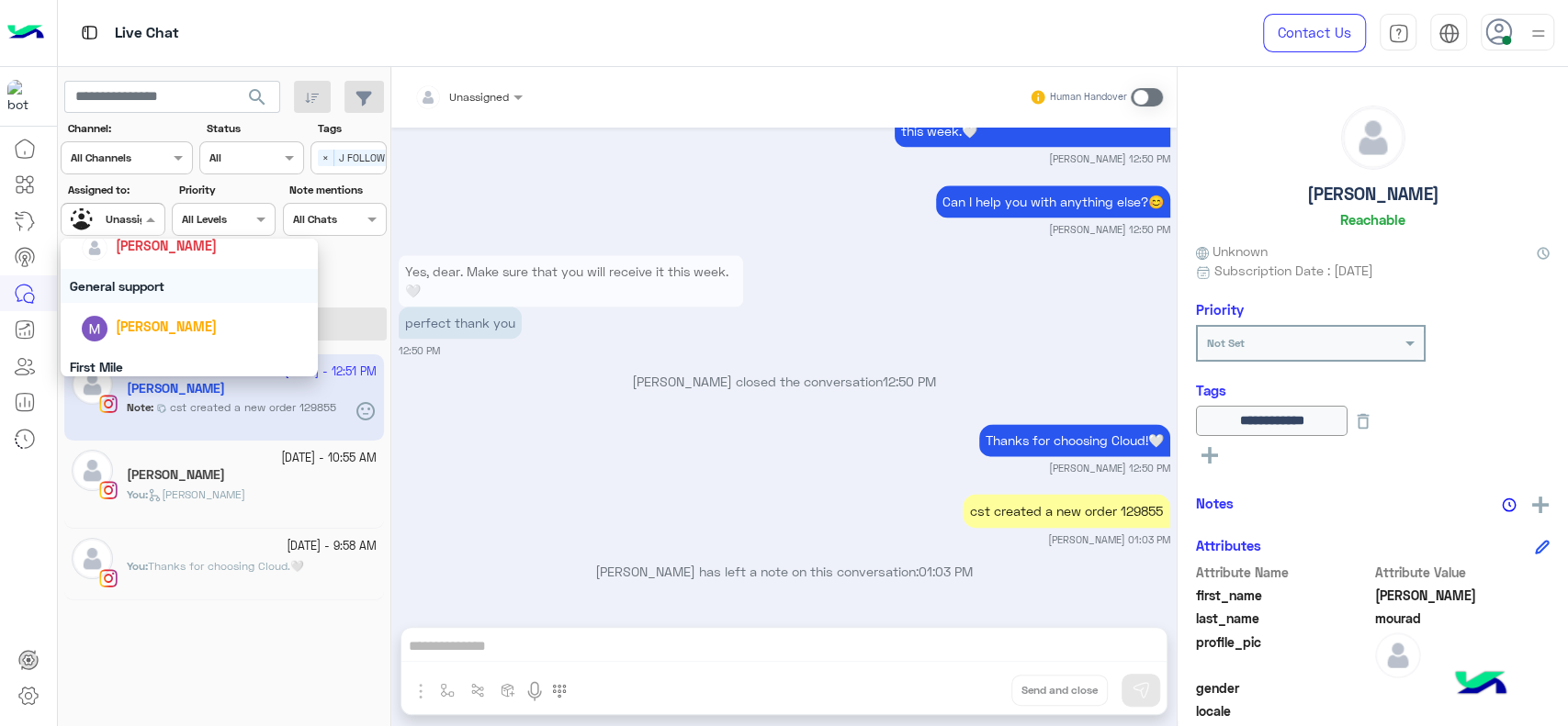
click at [172, 252] on span "[PERSON_NAME]" at bounding box center [166, 246] width 101 height 16
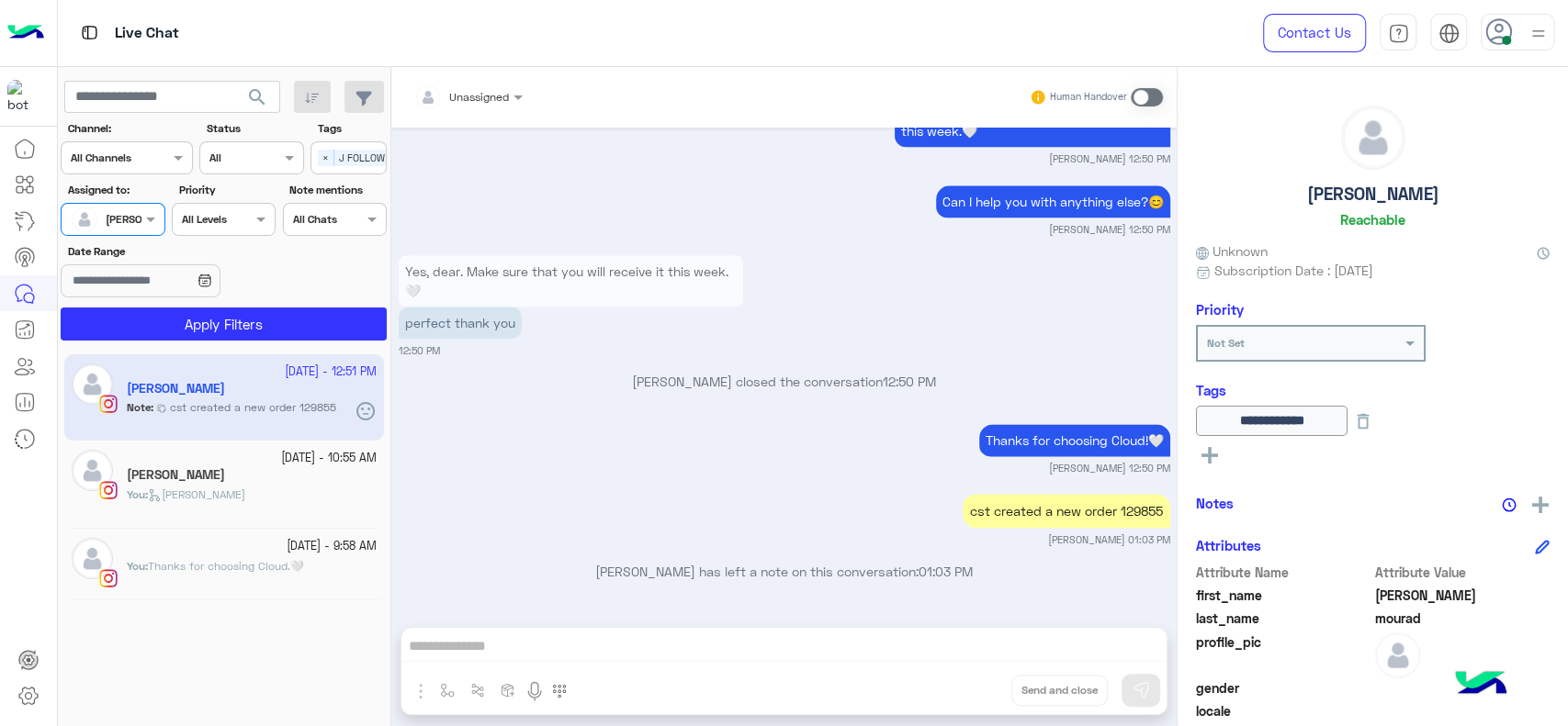
click at [323, 153] on span "×" at bounding box center [326, 157] width 17 height 17
click at [203, 350] on div "[DATE] - 12:51 PM [PERSON_NAME] Note : cst created a new order 129855 [DATE] - …" at bounding box center [224, 540] width 334 height 385
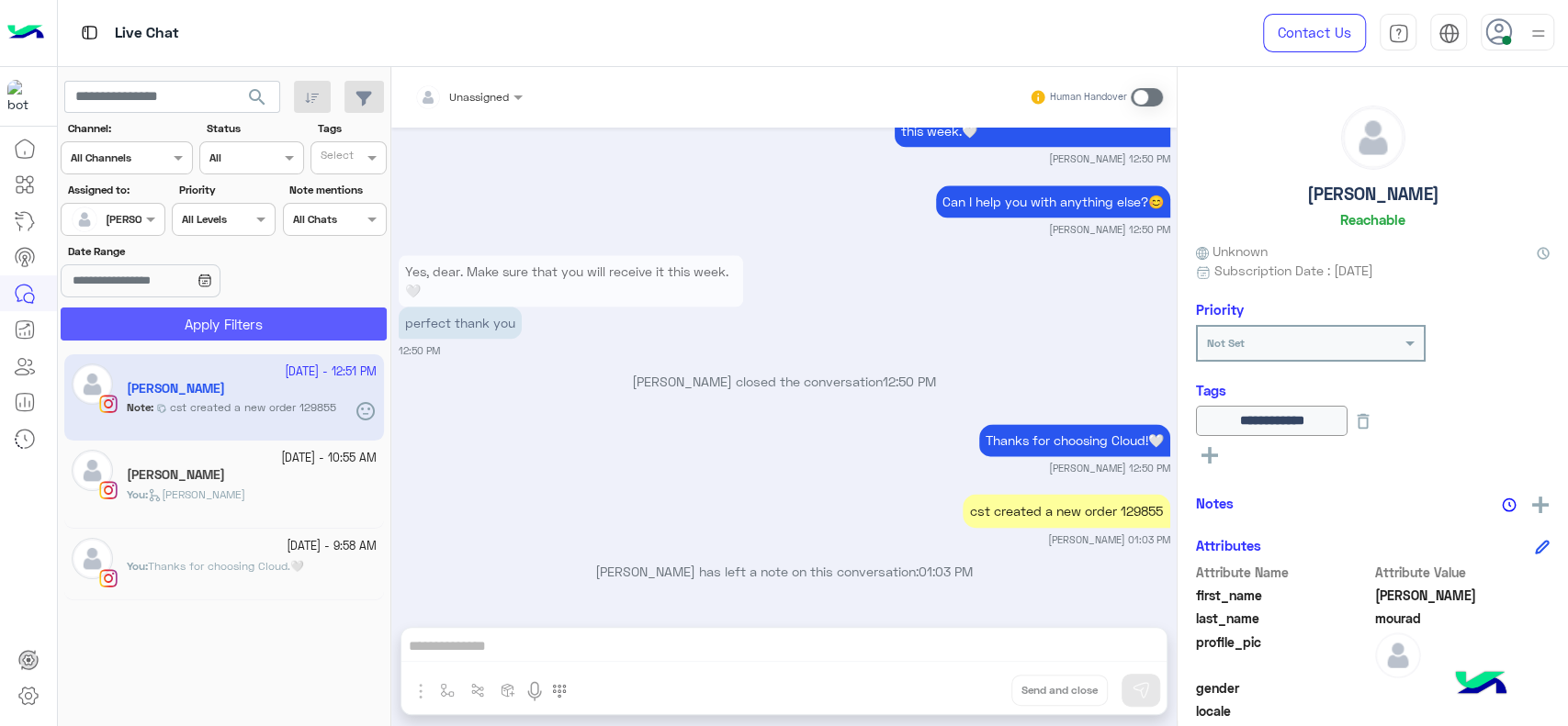
click at [204, 309] on button "Apply Filters" at bounding box center [223, 324] width 326 height 33
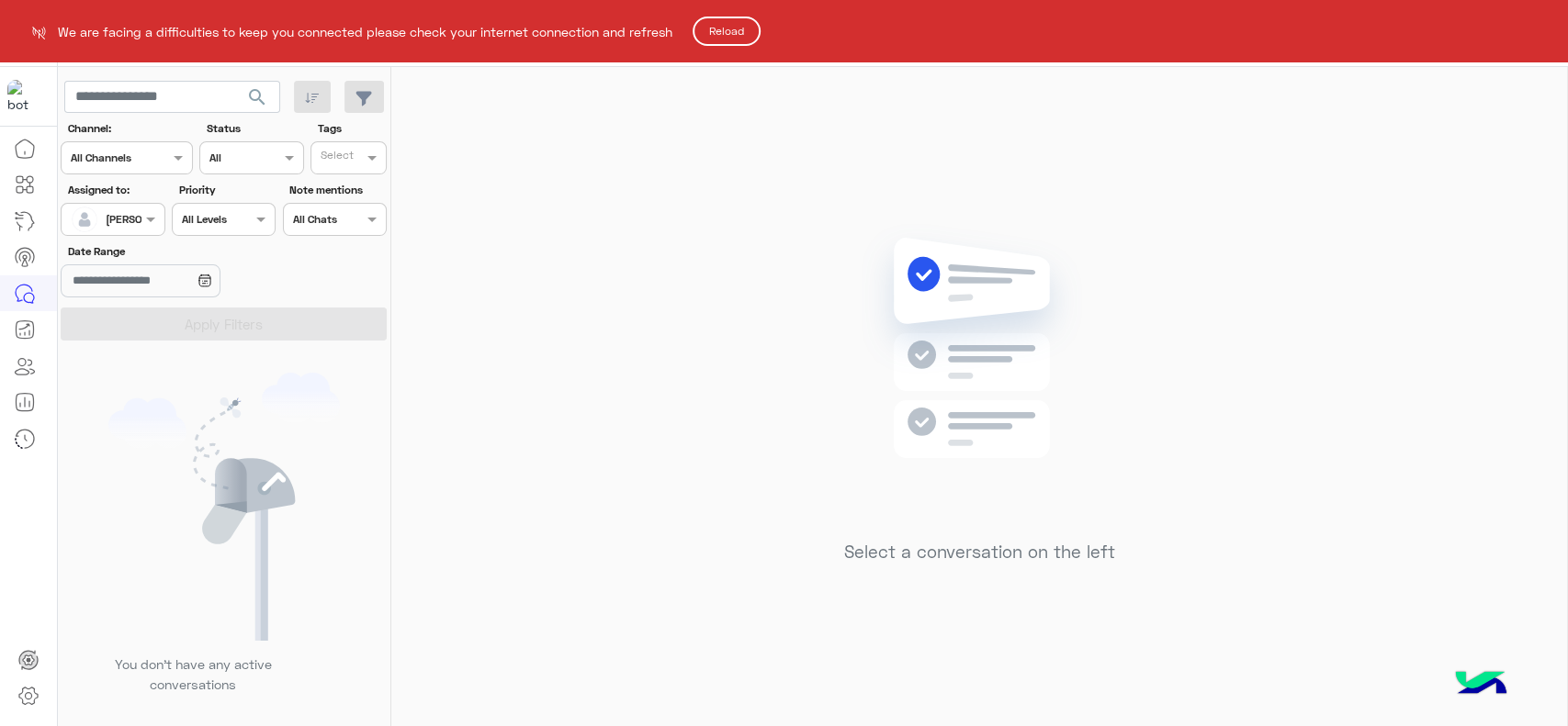
click at [745, 35] on button "Reload" at bounding box center [726, 32] width 68 height 30
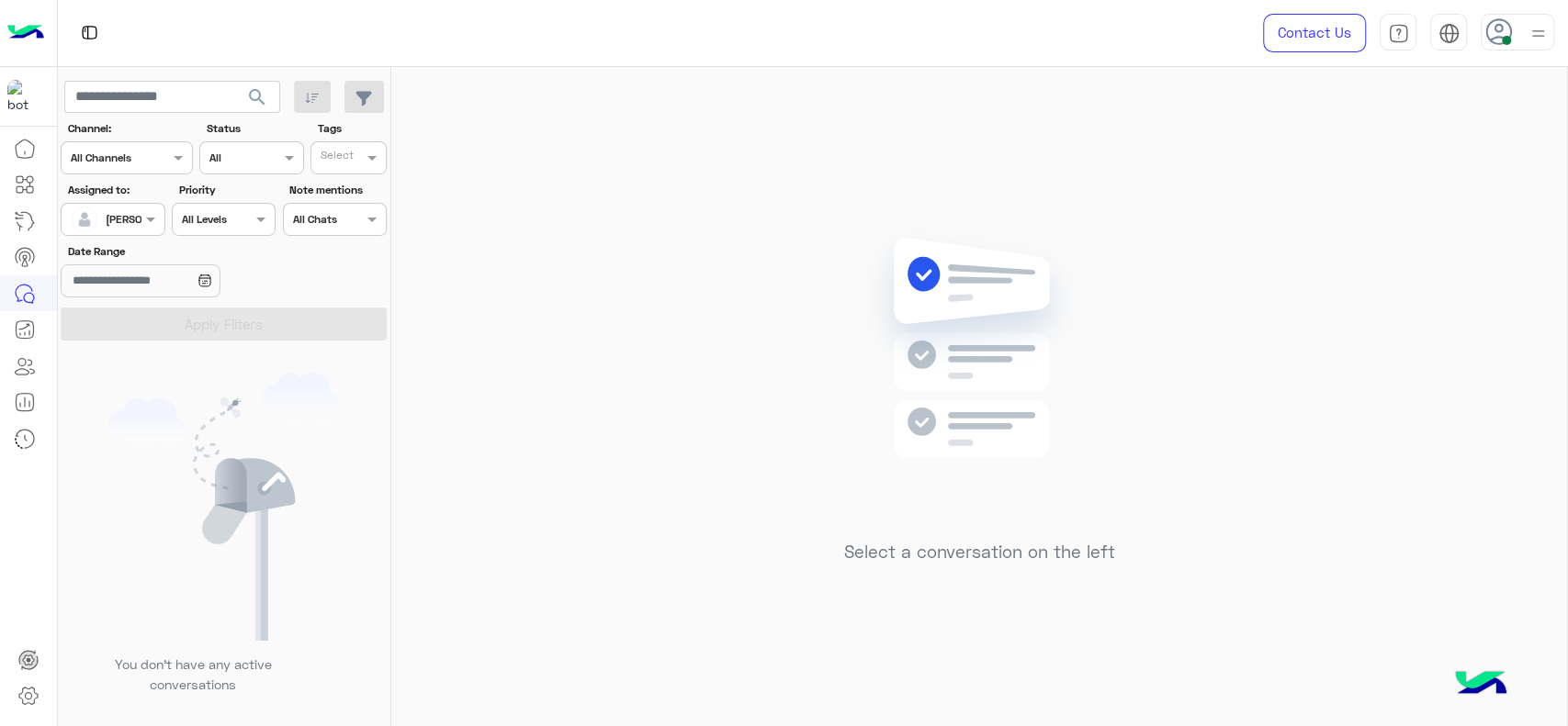
click at [134, 221] on div at bounding box center [112, 217] width 102 height 18
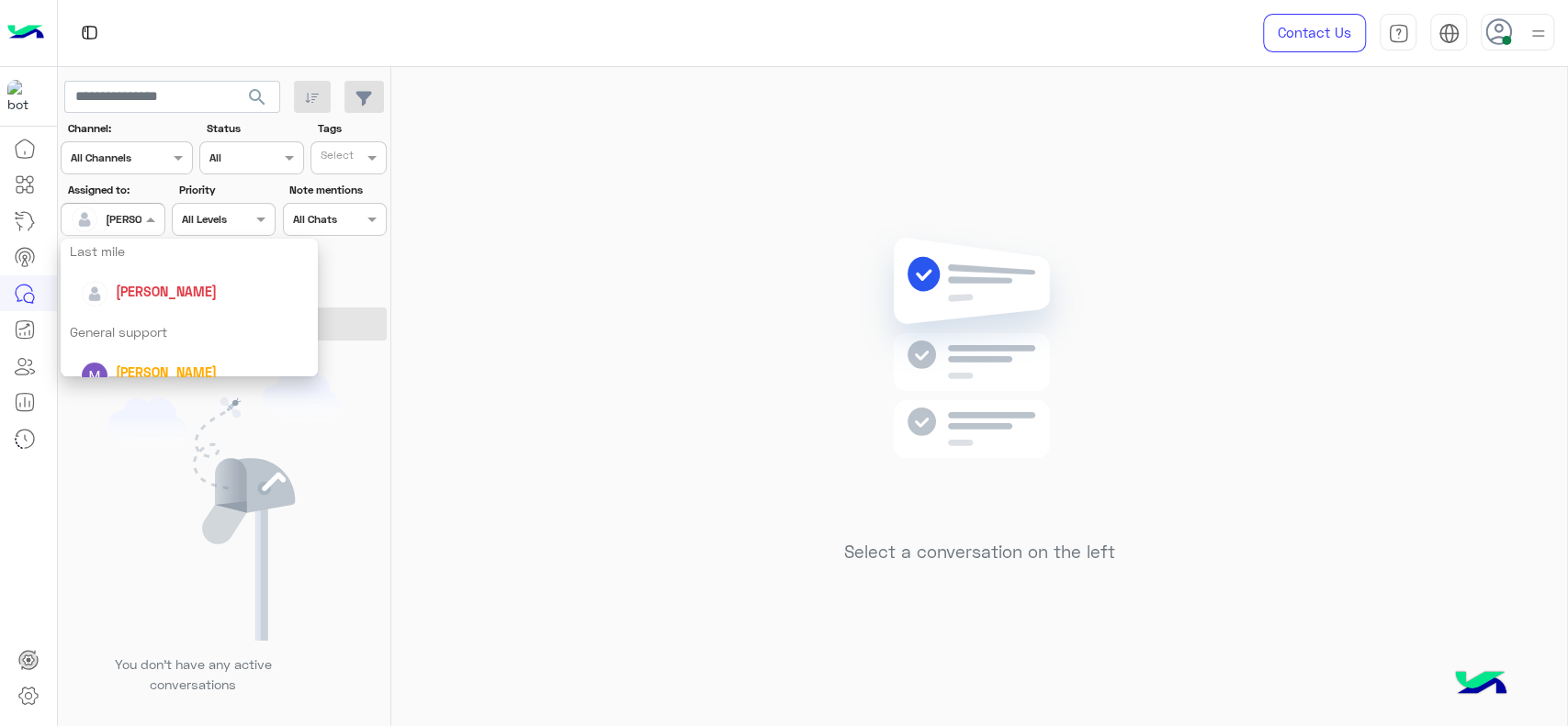
scroll to position [224, 0]
click at [134, 273] on div "Last mile" at bounding box center [189, 288] width 258 height 34
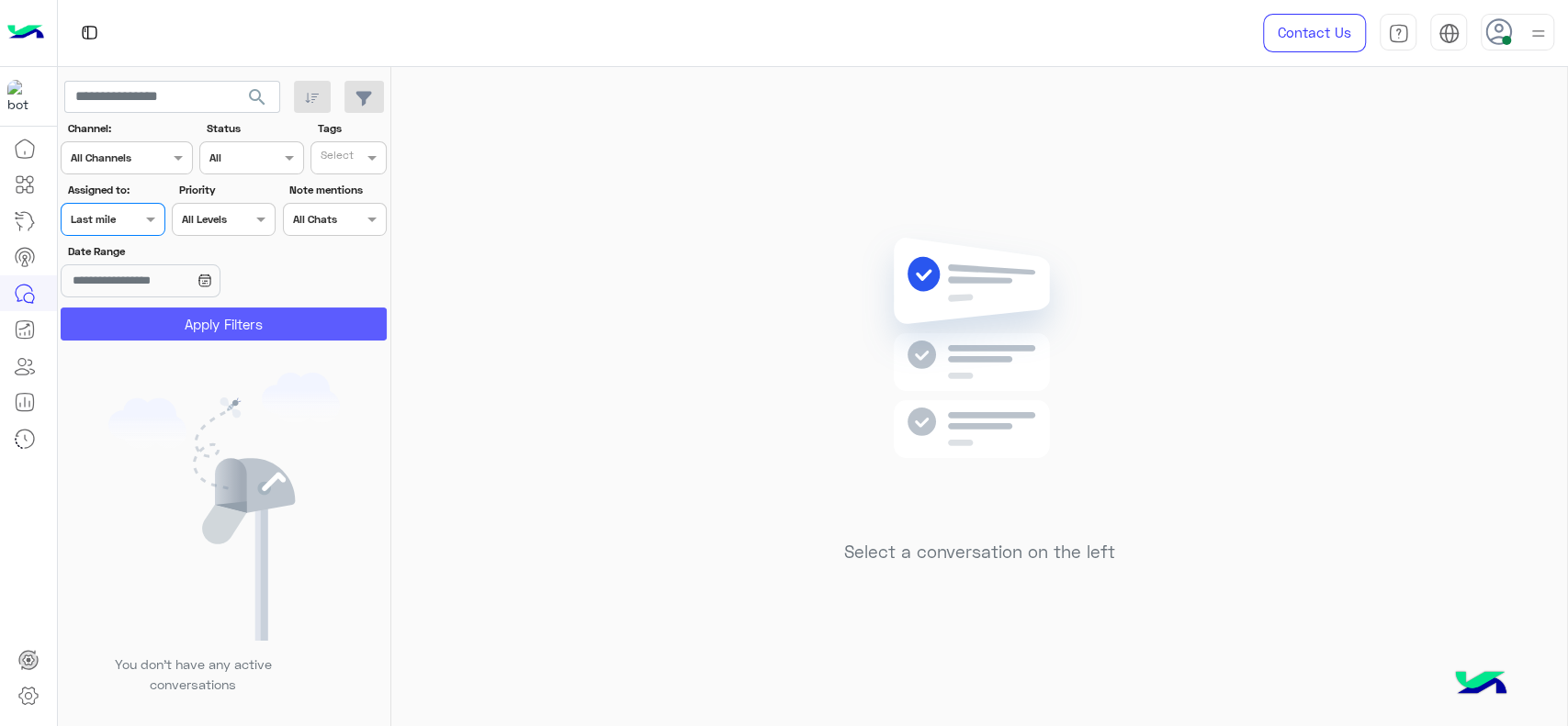
click at [144, 315] on button "Apply Filters" at bounding box center [223, 324] width 326 height 33
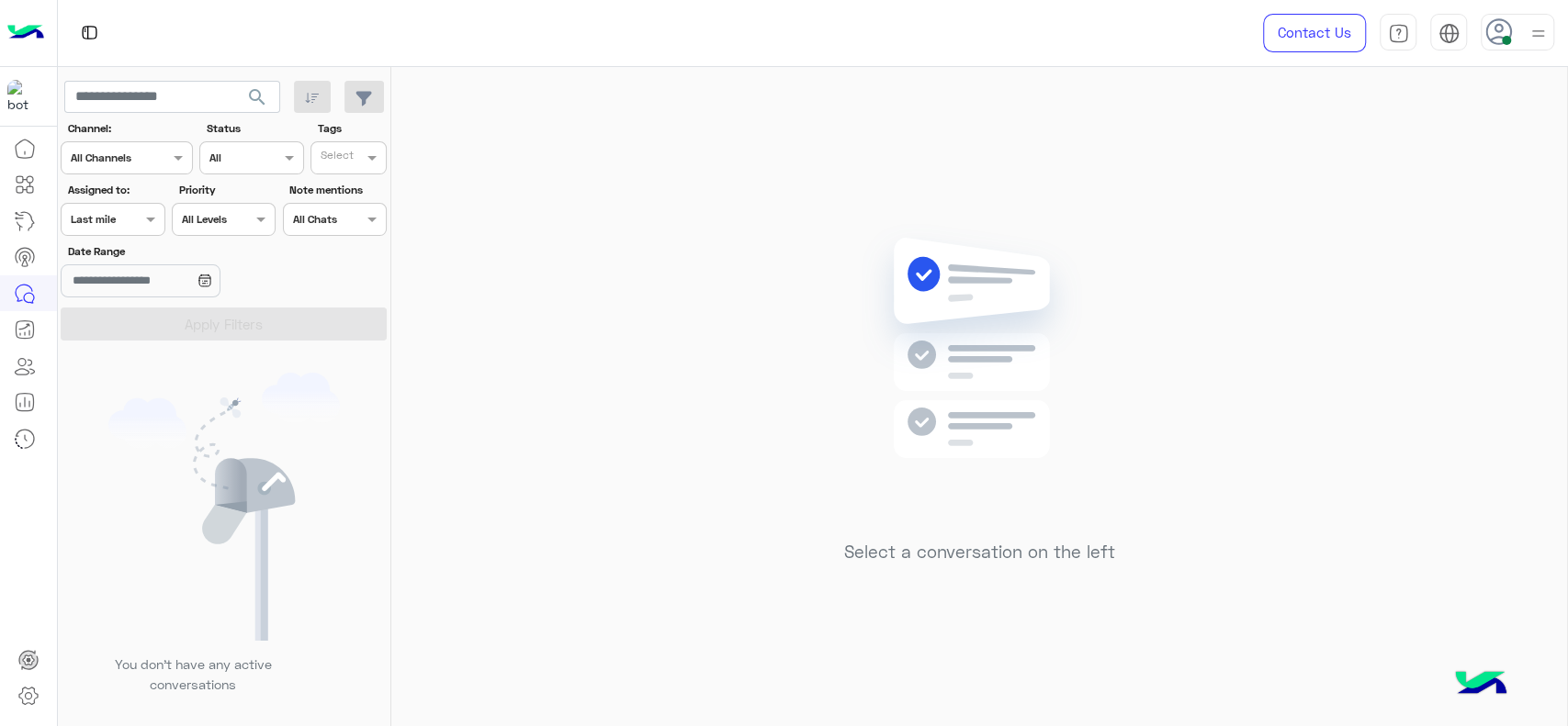
click at [126, 226] on div "Assigned on Last mile" at bounding box center [101, 219] width 79 height 17
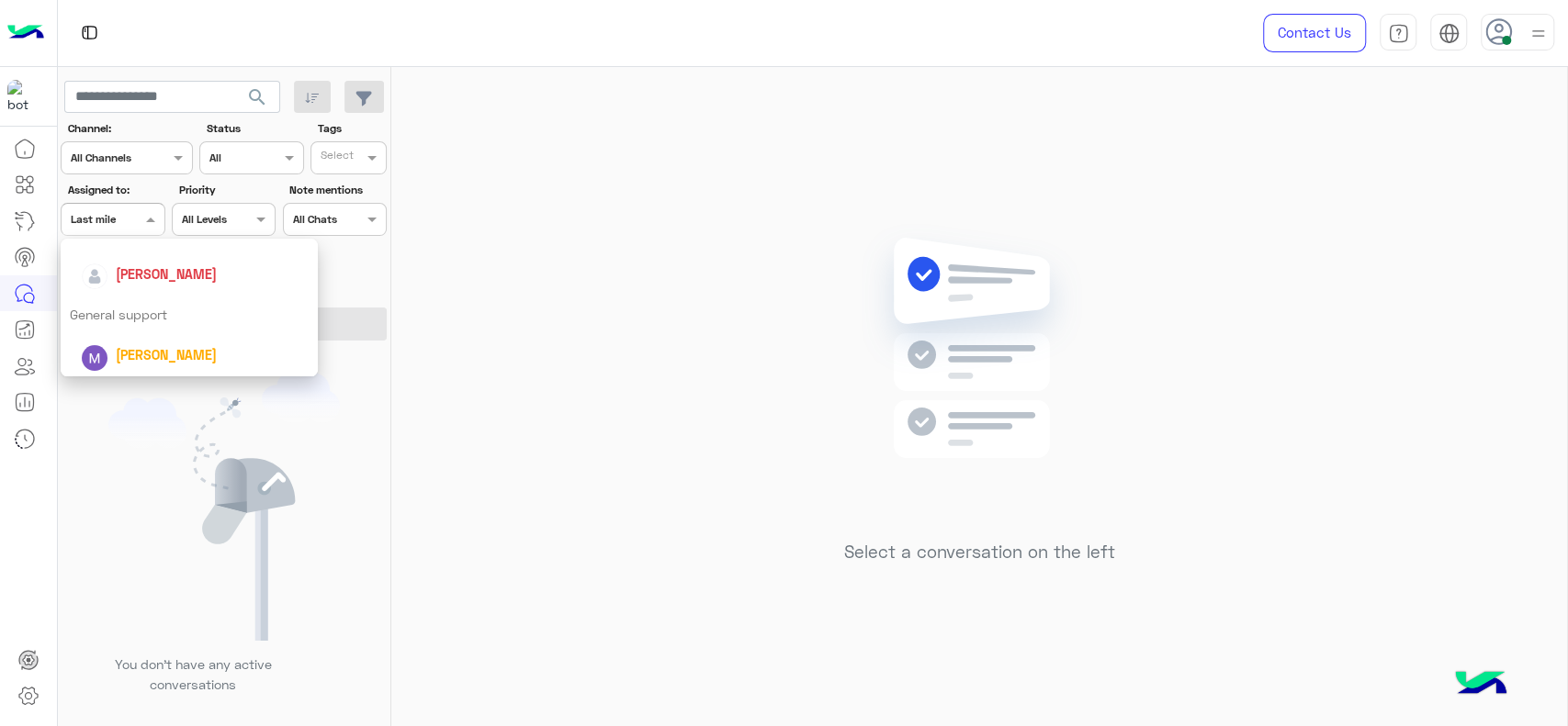
scroll to position [279, 0]
click at [127, 269] on span "[PERSON_NAME]" at bounding box center [166, 273] width 101 height 16
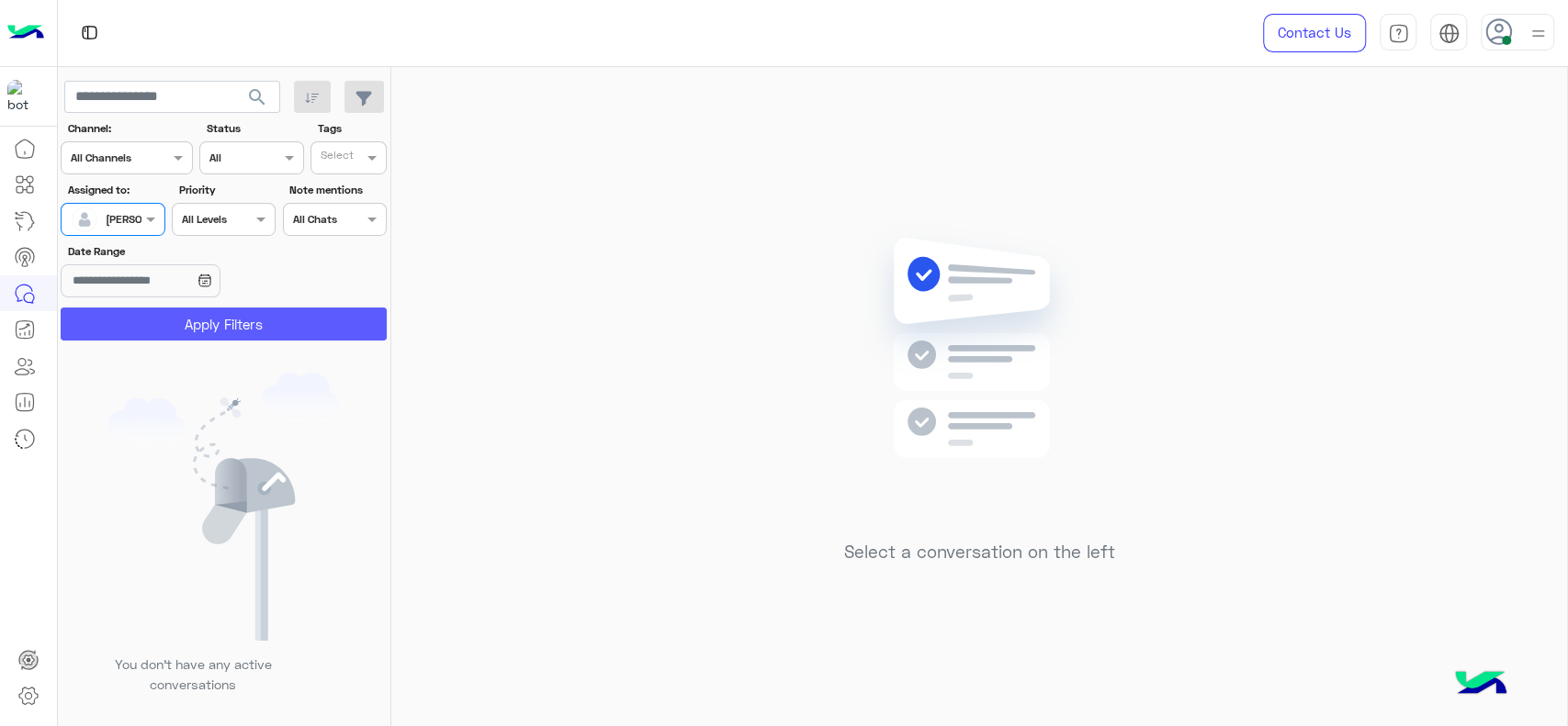
click at [140, 314] on button "Apply Filters" at bounding box center [223, 324] width 326 height 33
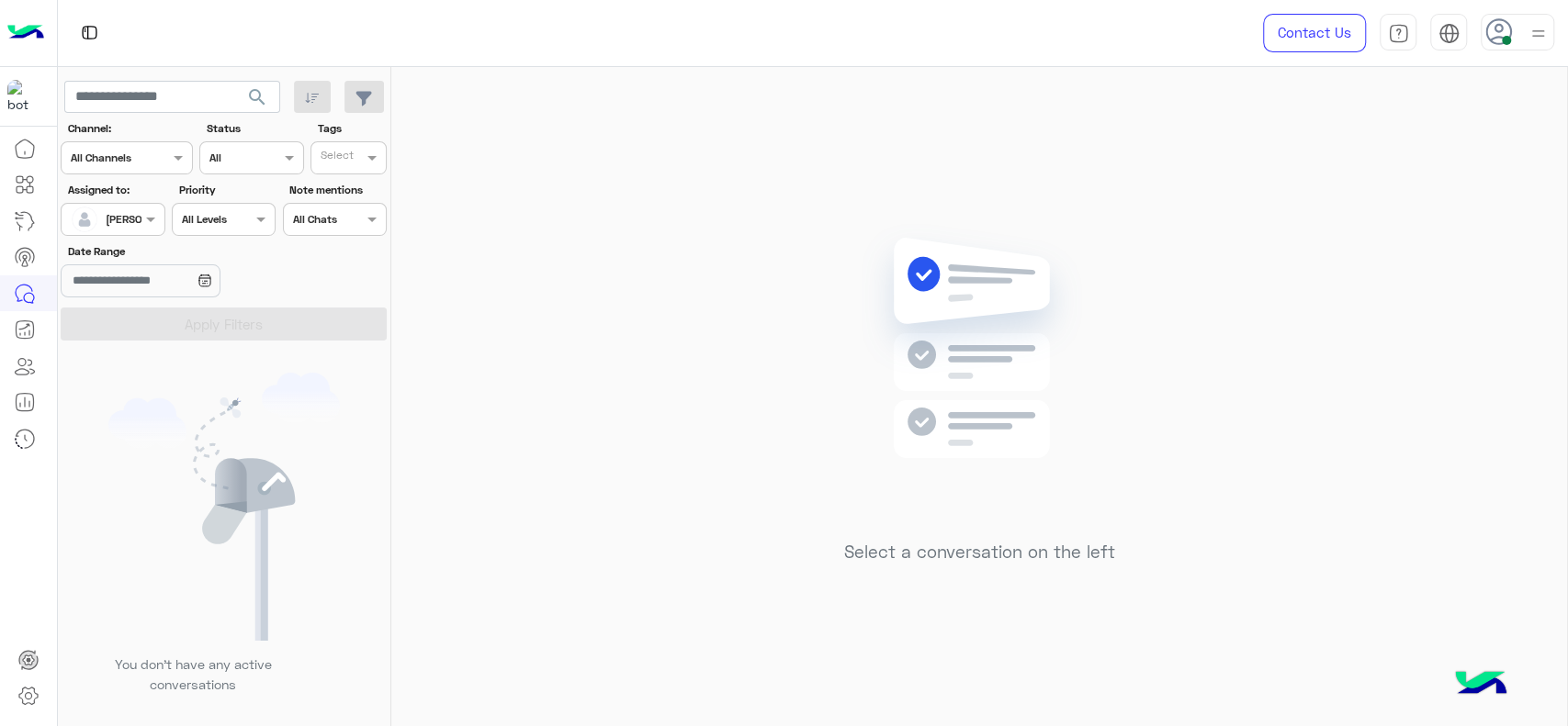
click at [1508, 42] on span at bounding box center [1506, 40] width 9 height 9
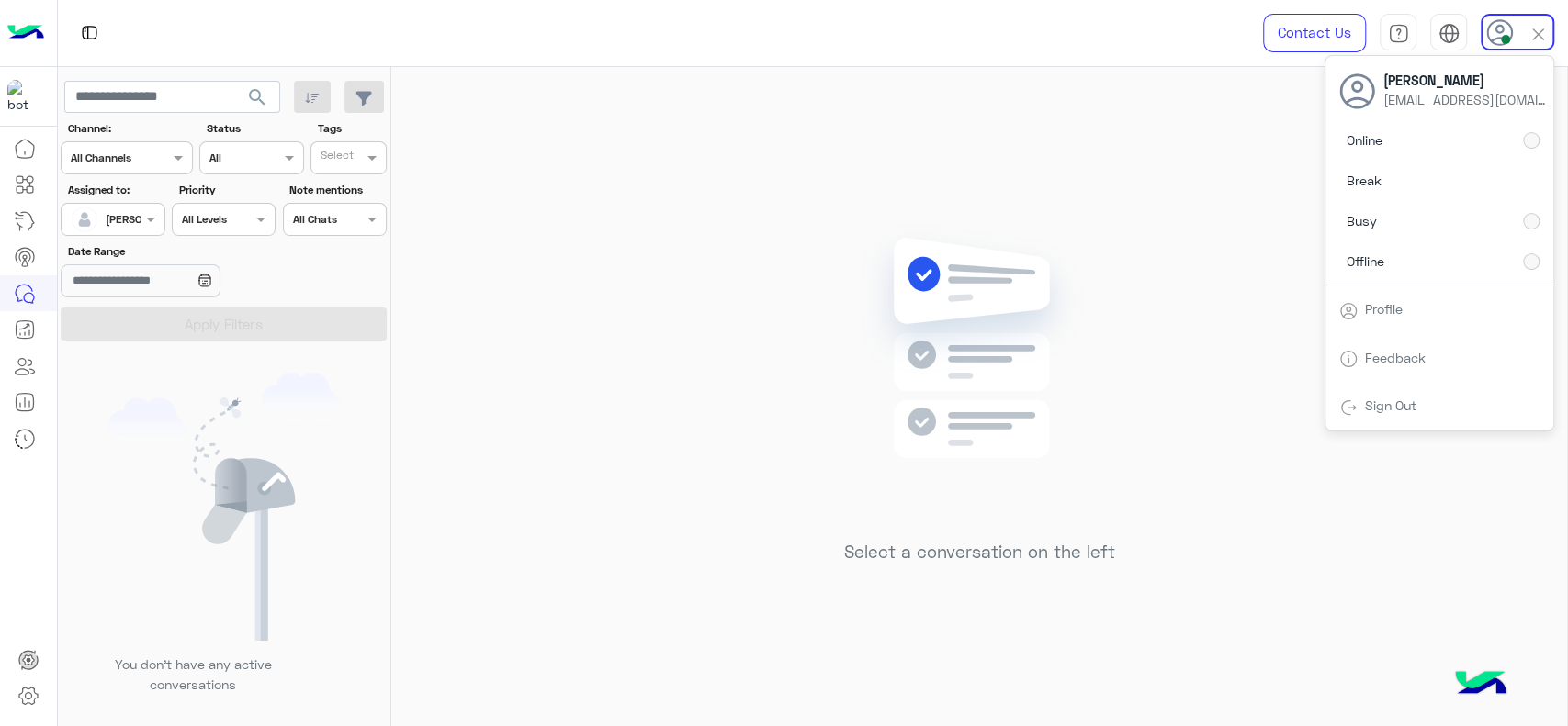
click at [1043, 114] on div "Select a conversation on the left" at bounding box center [979, 400] width 1176 height 667
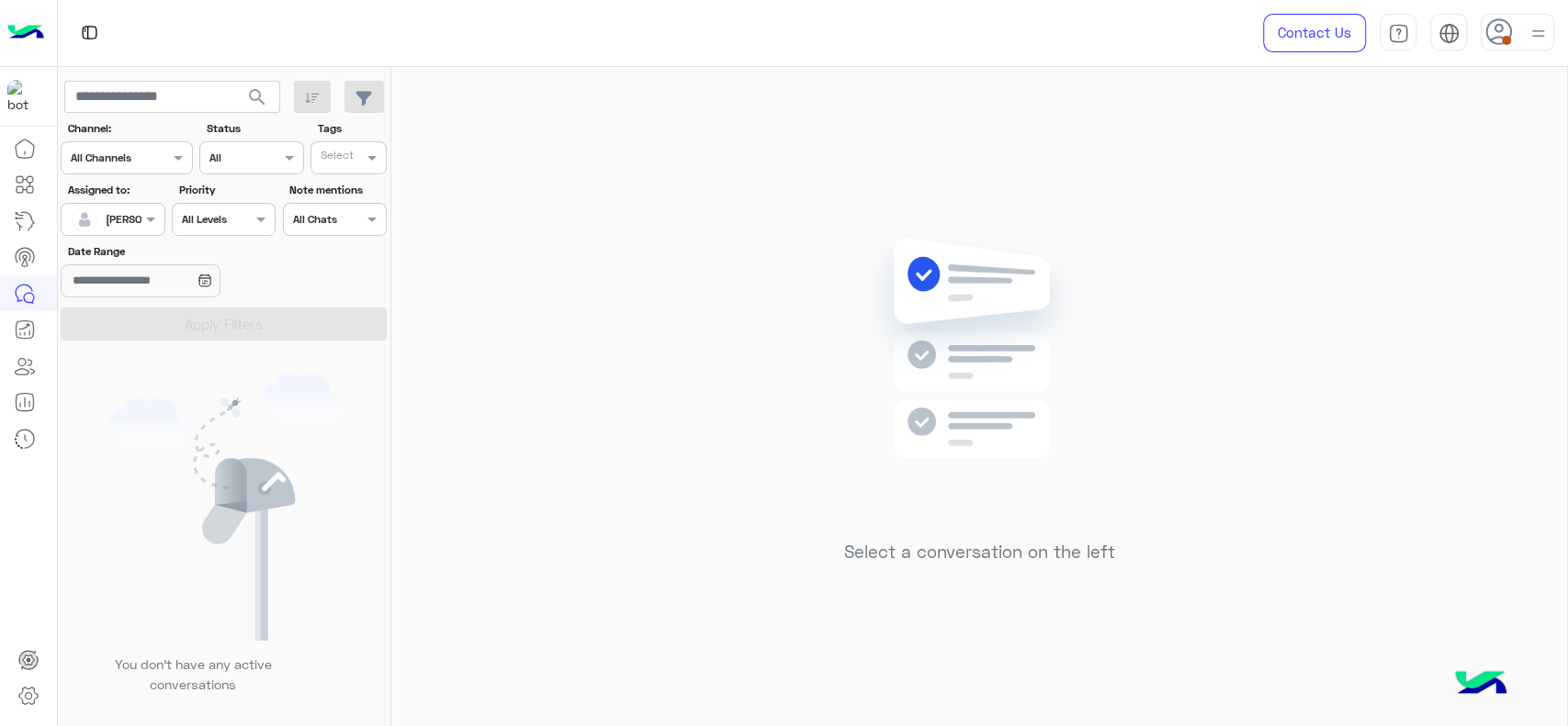
click at [1203, 364] on div "Select a conversation on the left" at bounding box center [979, 400] width 1176 height 667
click at [1505, 39] on span at bounding box center [1506, 40] width 9 height 9
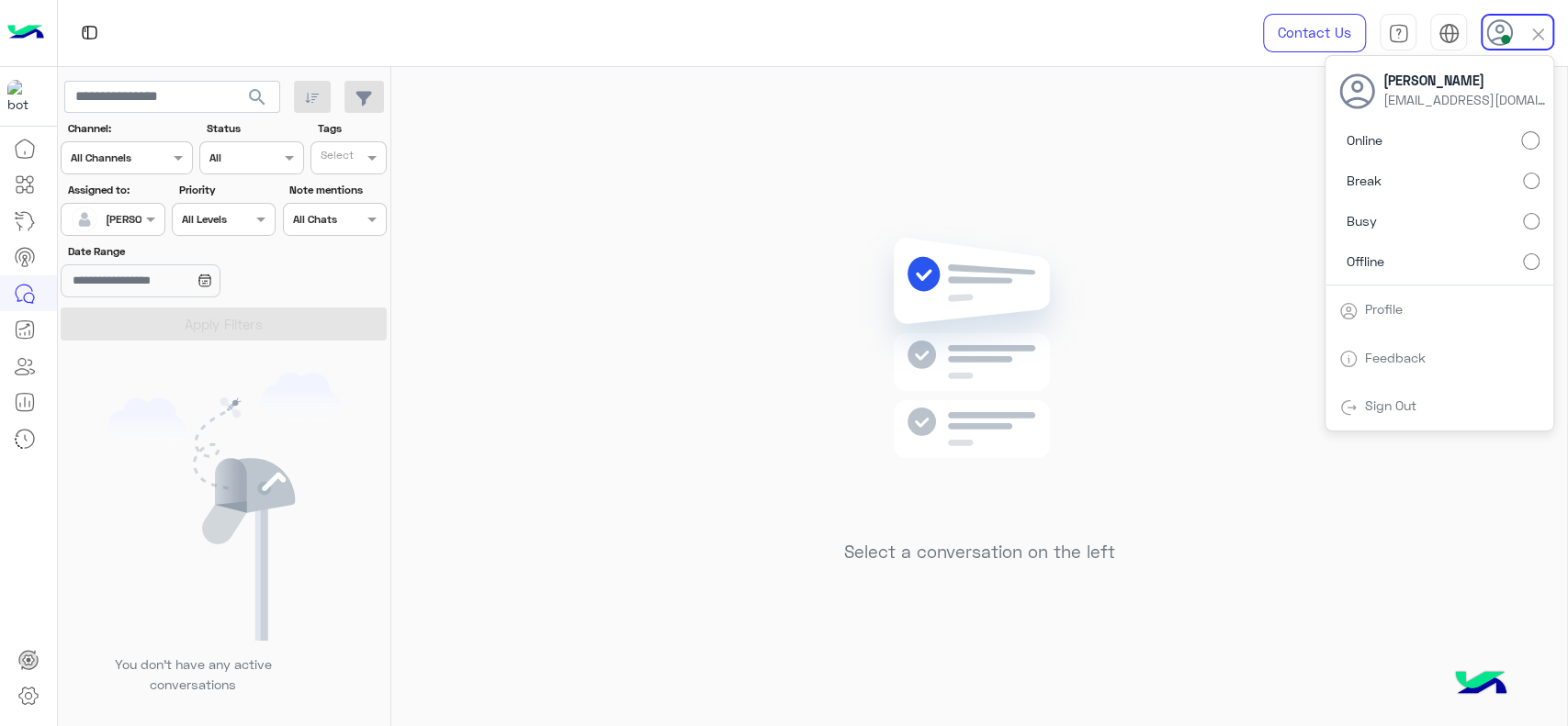
click at [712, 208] on div "Select a conversation on the left" at bounding box center [979, 400] width 1176 height 667
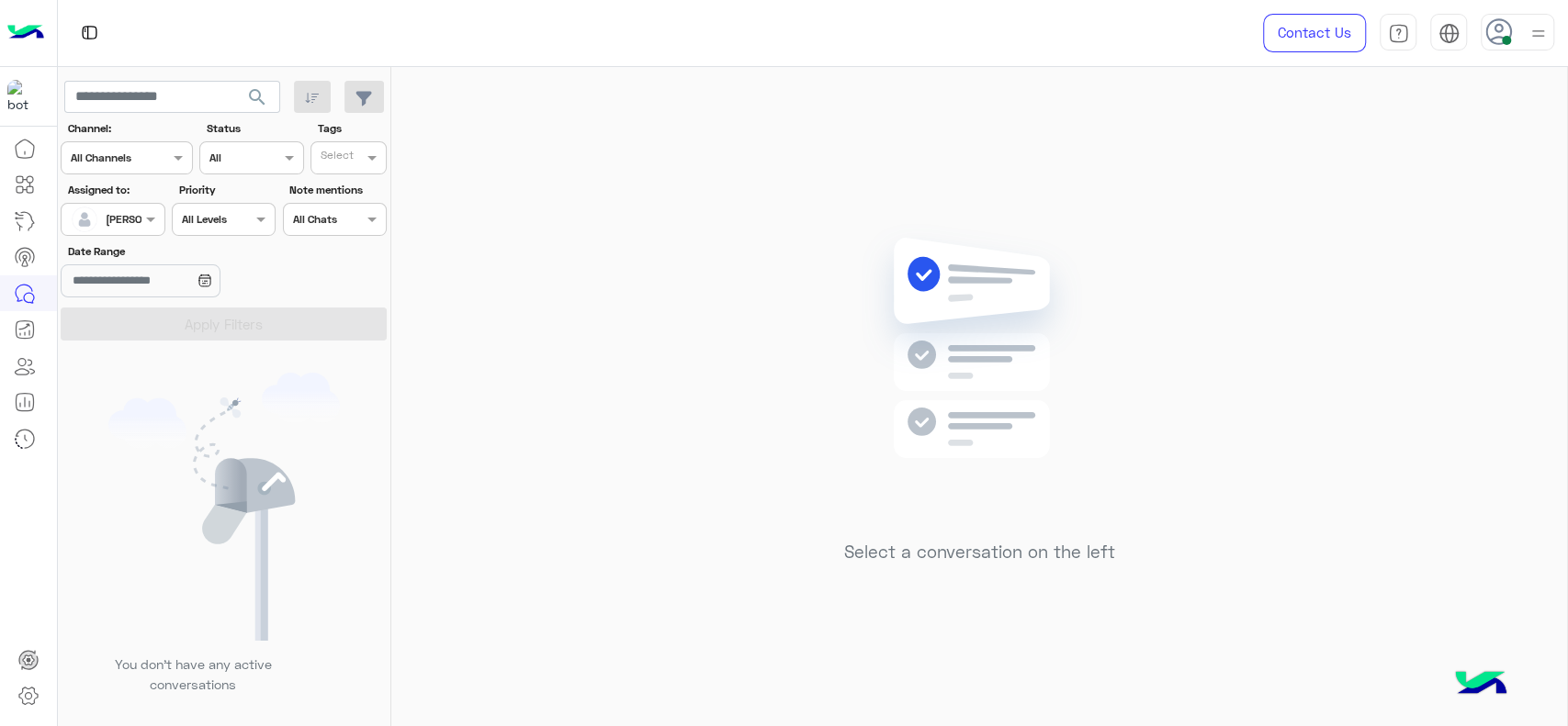
click at [614, 604] on div "Select a conversation on the left" at bounding box center [979, 400] width 1176 height 667
click at [501, 426] on div "Select a conversation on the left" at bounding box center [979, 400] width 1176 height 667
click at [146, 206] on div "Assigned on [PERSON_NAME]" at bounding box center [112, 219] width 104 height 33
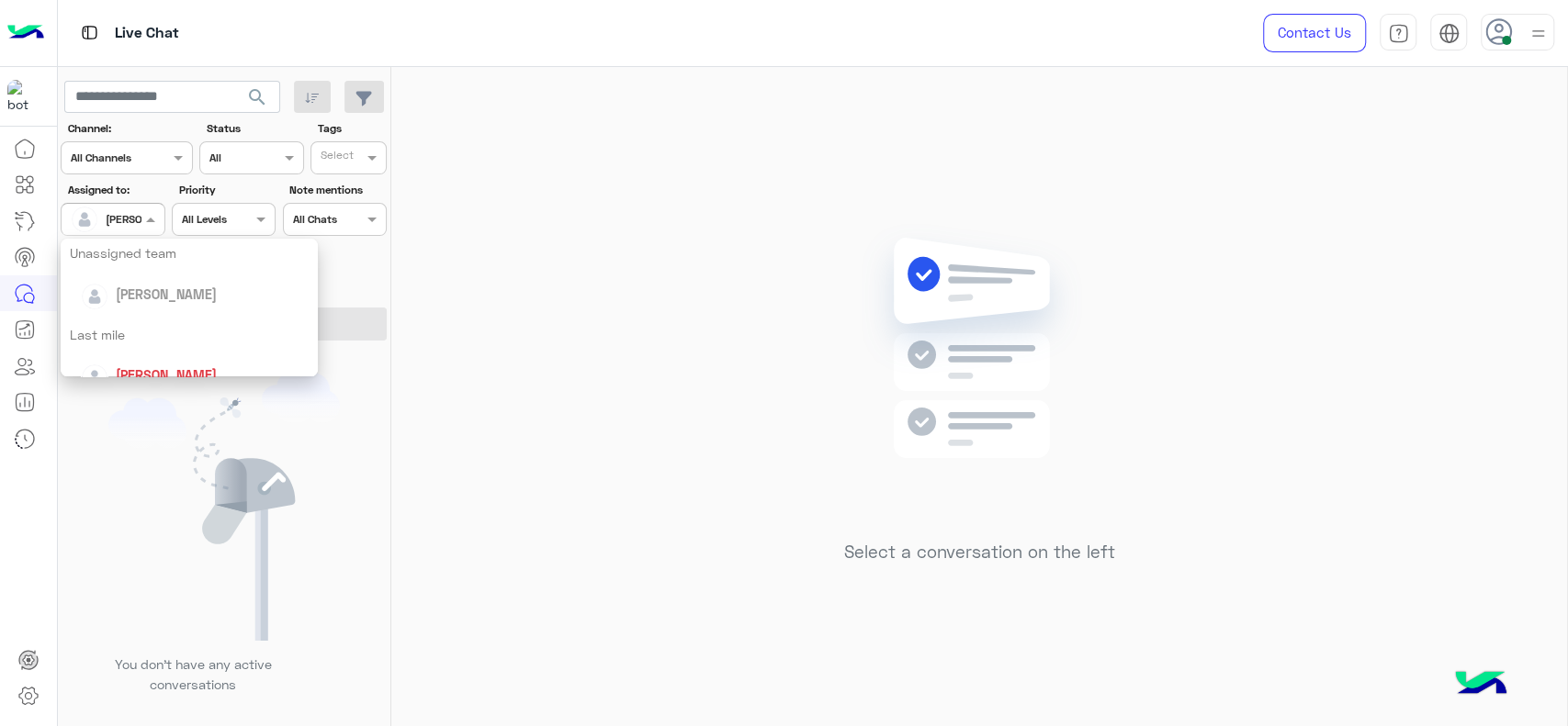
scroll to position [217, 0]
click at [160, 334] on div "[PERSON_NAME]" at bounding box center [195, 336] width 228 height 32
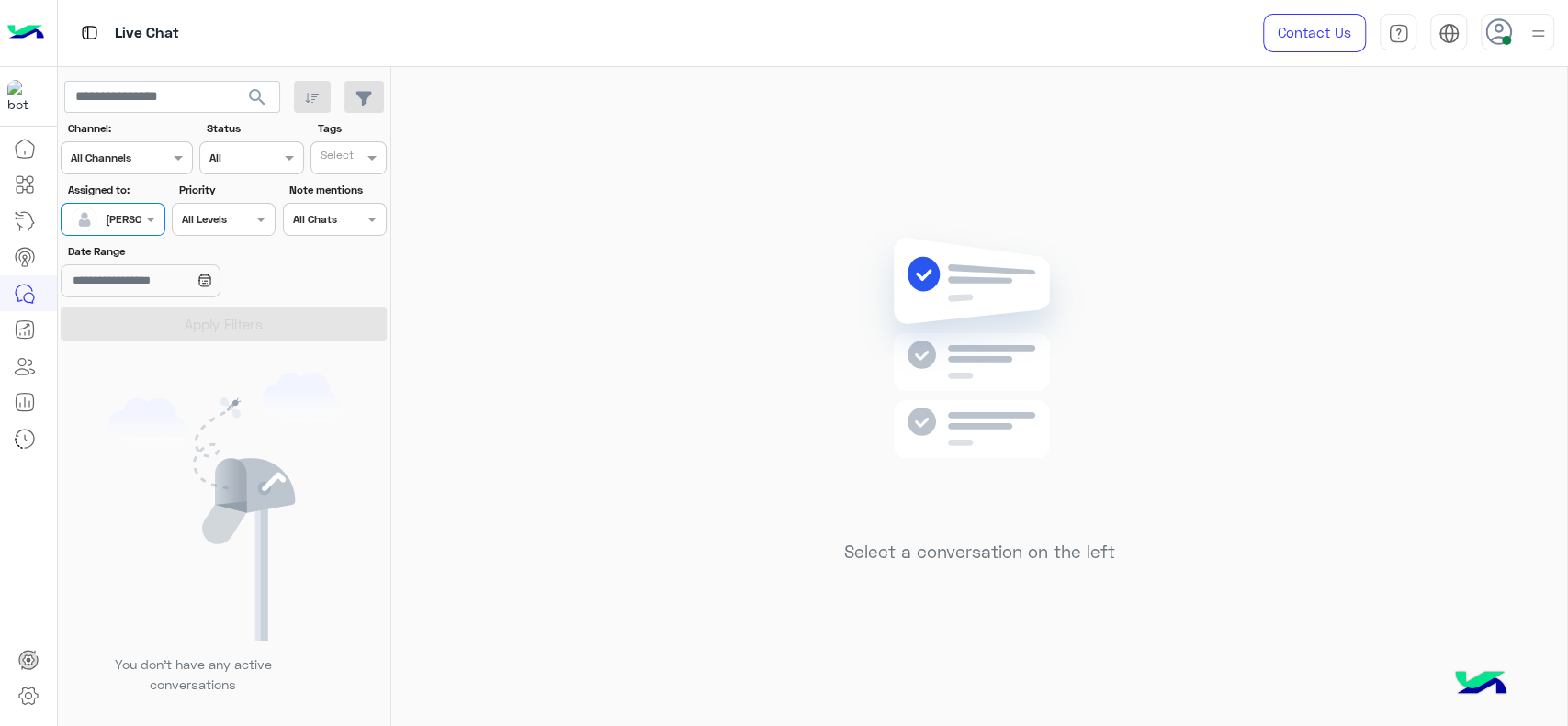
click at [100, 216] on input "text" at bounding box center [91, 217] width 43 height 17
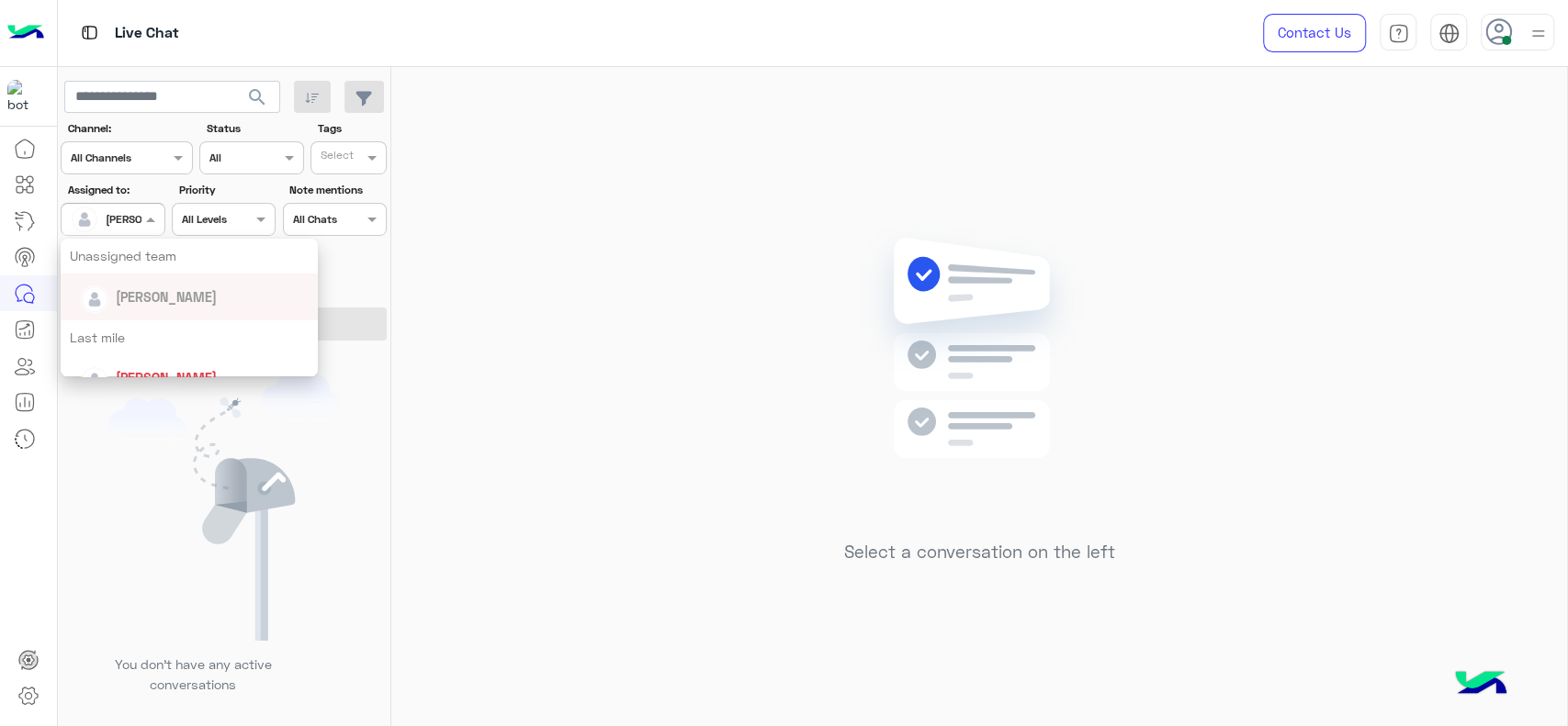
scroll to position [204, 0]
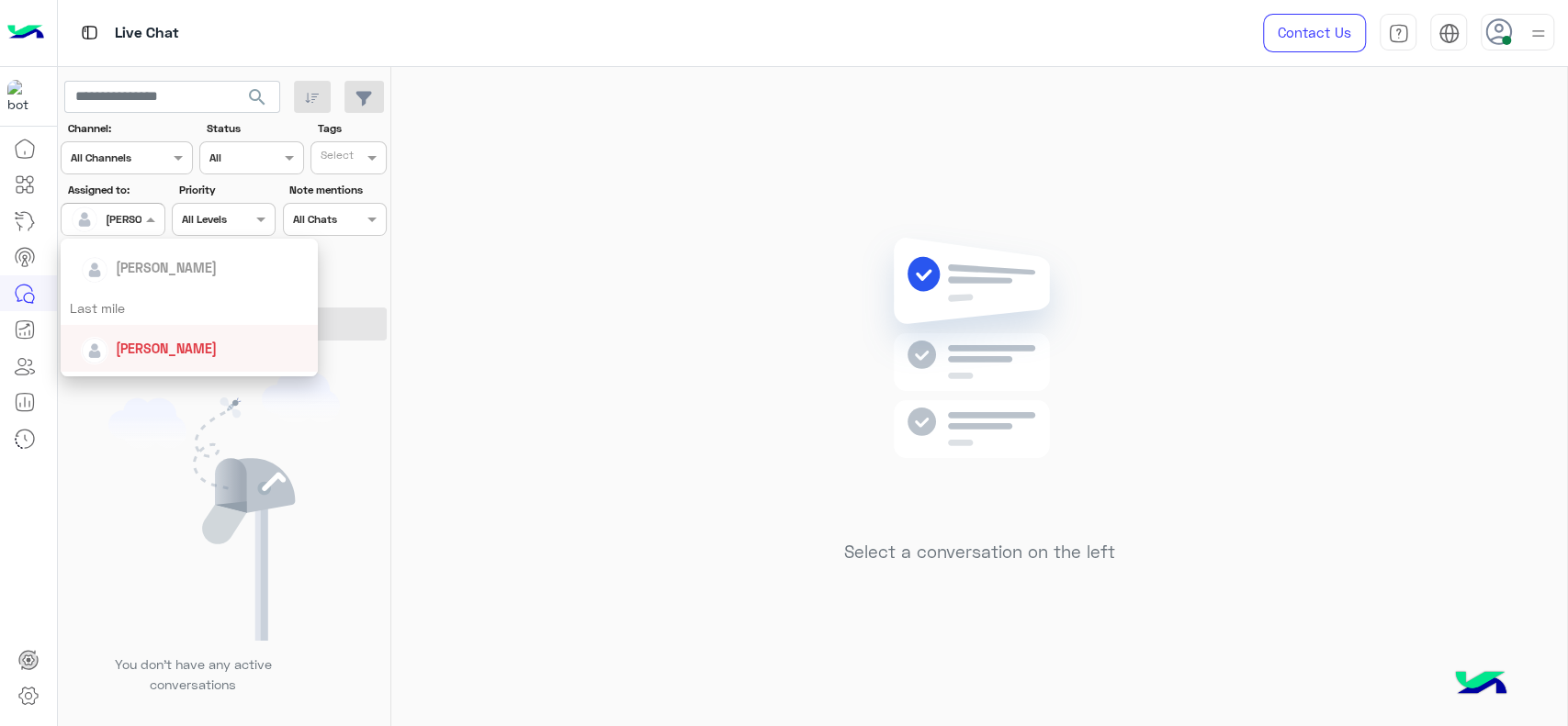
click at [117, 322] on div "Last mile" at bounding box center [189, 308] width 258 height 34
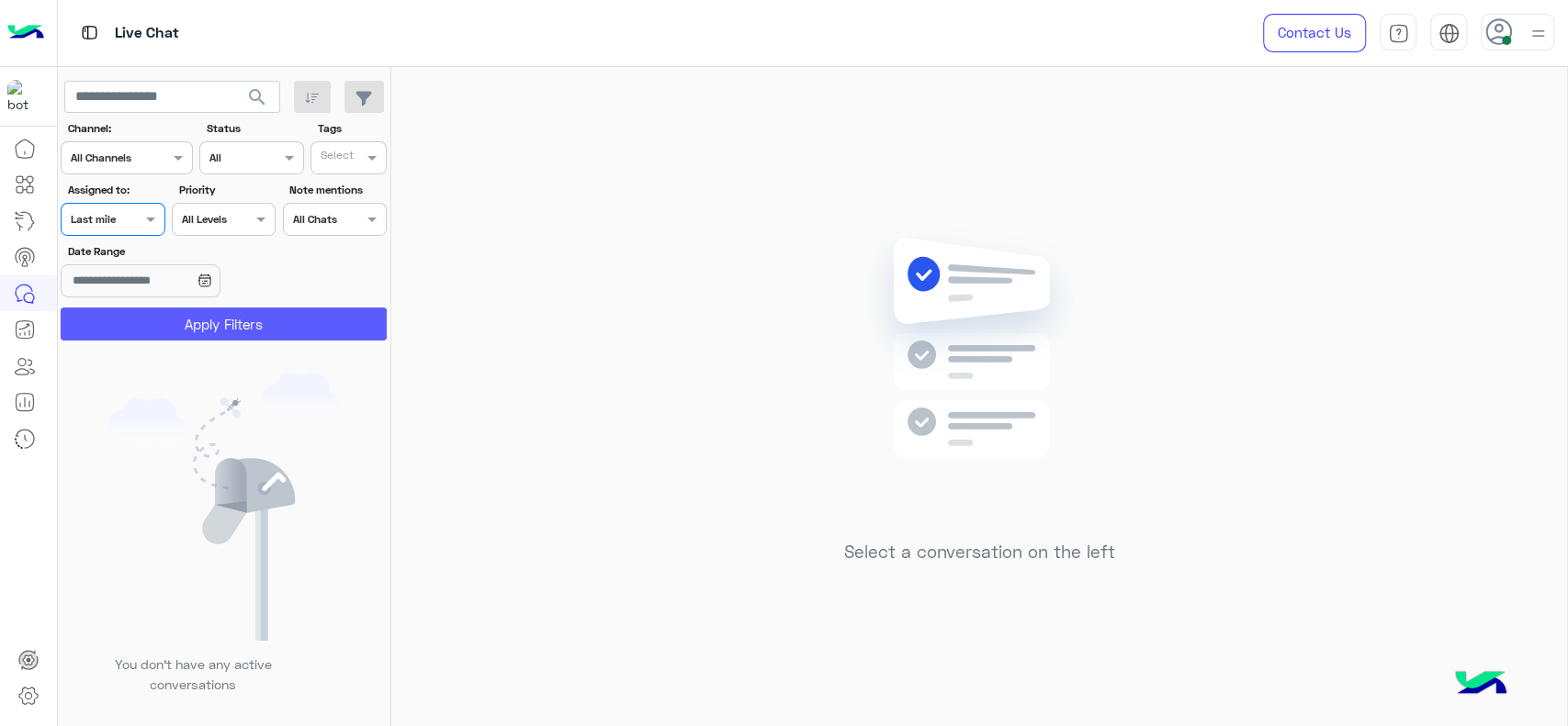
click at [117, 322] on button "Apply Filters" at bounding box center [223, 324] width 326 height 33
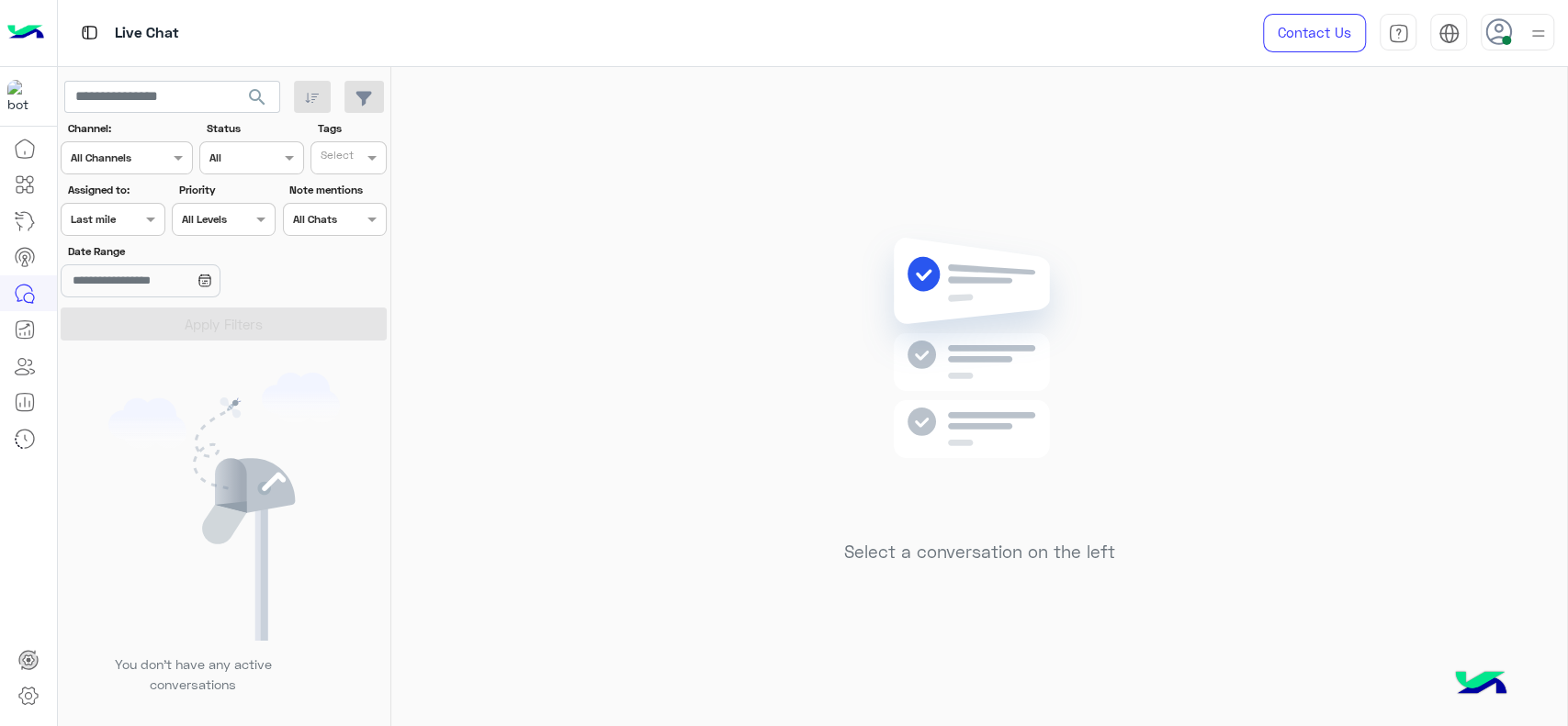
click at [132, 202] on div "Assigned to: Assigned on Last mile" at bounding box center [112, 209] width 104 height 54
click at [132, 209] on div at bounding box center [112, 217] width 102 height 18
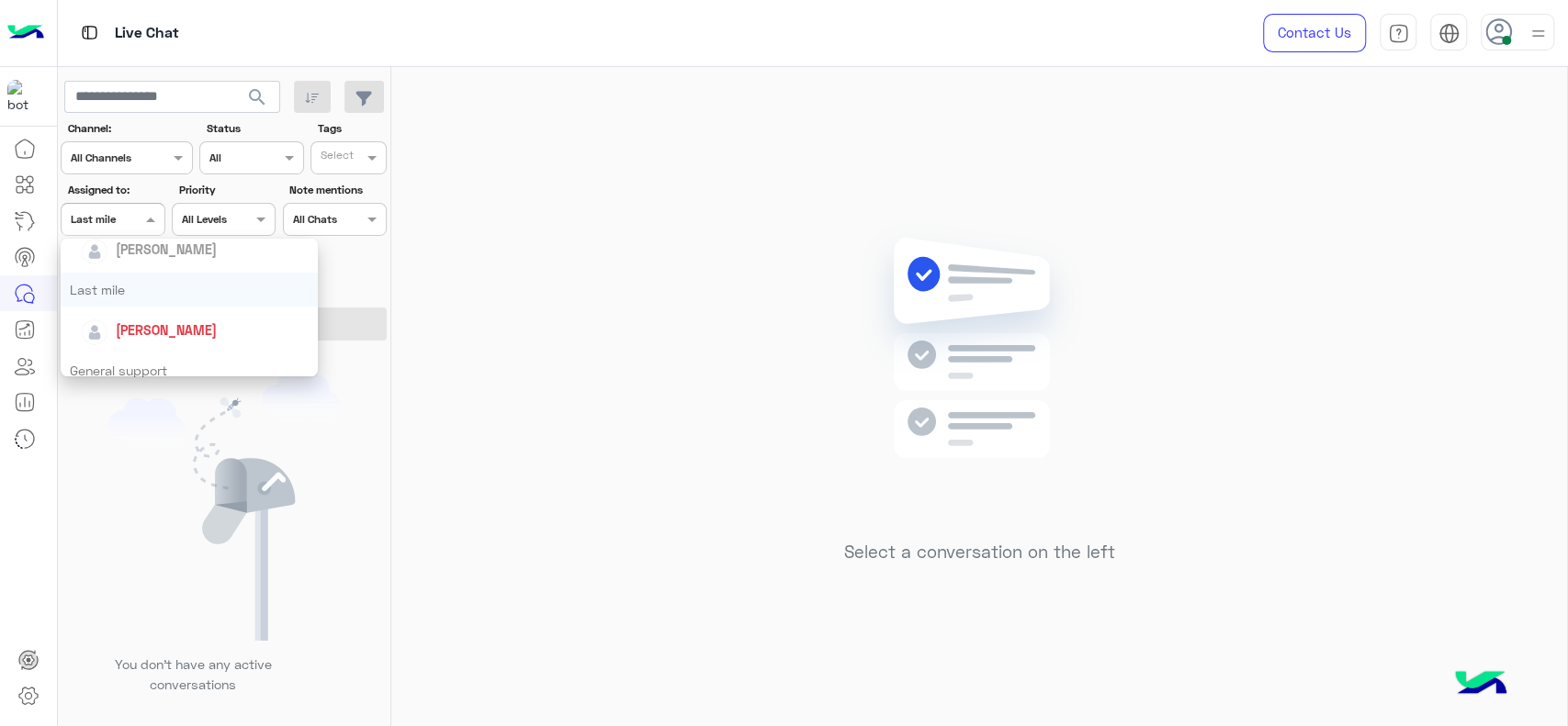
scroll to position [224, 0]
click at [145, 335] on div "[PERSON_NAME]" at bounding box center [166, 328] width 101 height 19
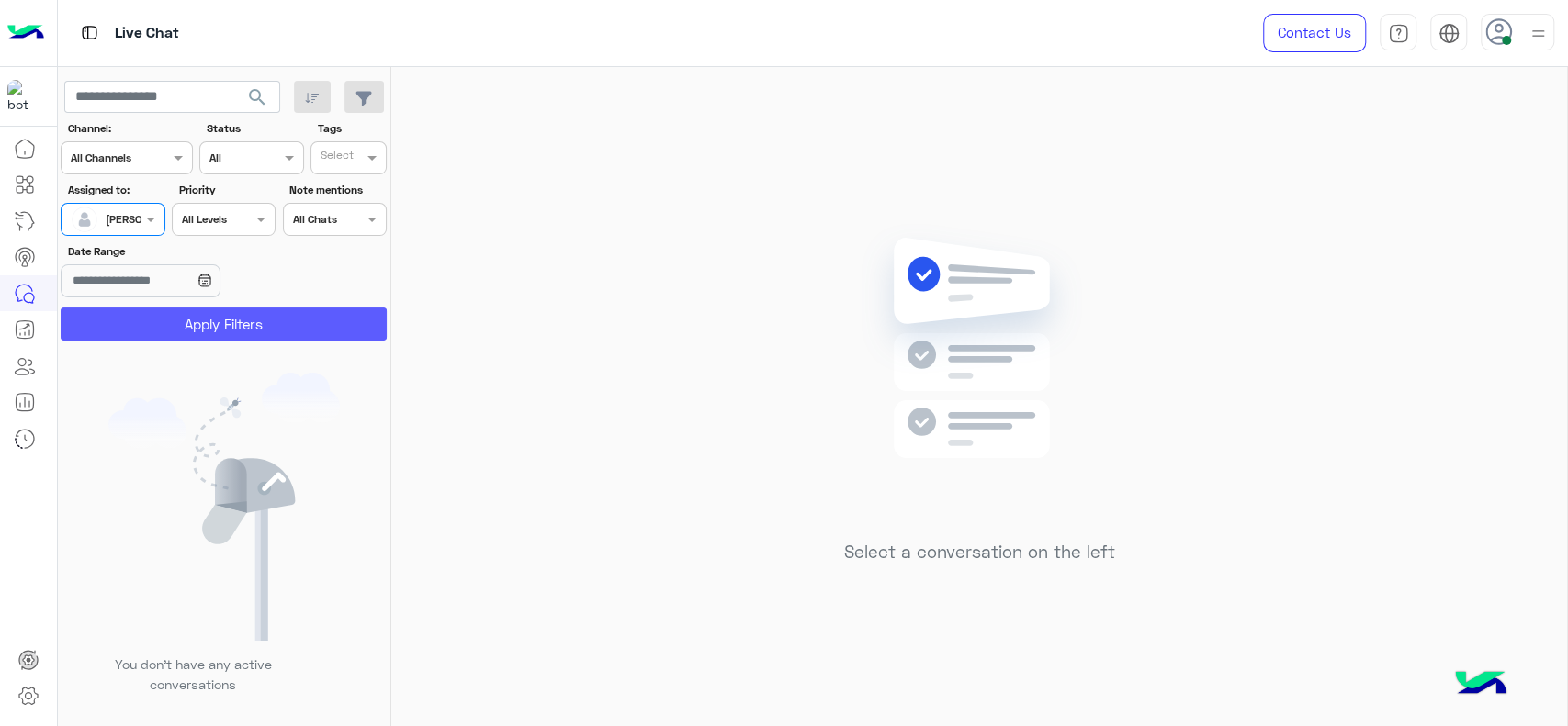
click at [134, 312] on button "Apply Filters" at bounding box center [223, 324] width 326 height 33
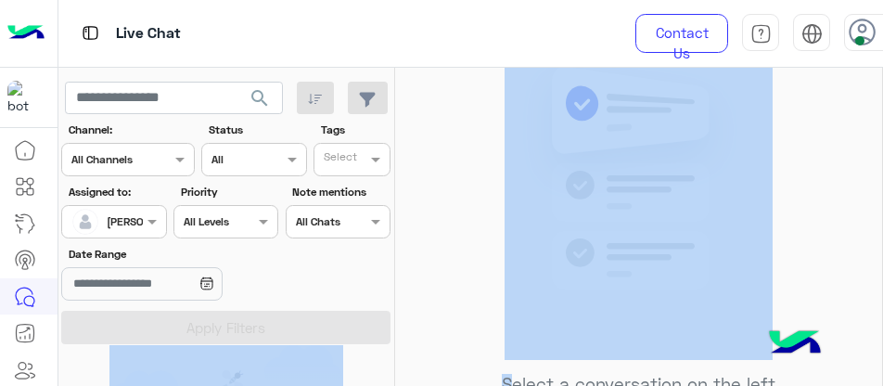
drag, startPoint x: 517, startPoint y: 384, endPoint x: 510, endPoint y: 437, distance: 53.4
click at [510, 386] on html "Live Chat Contact Us Help Center عربي English search Channel: Channel All Chann…" at bounding box center [441, 193] width 883 height 386
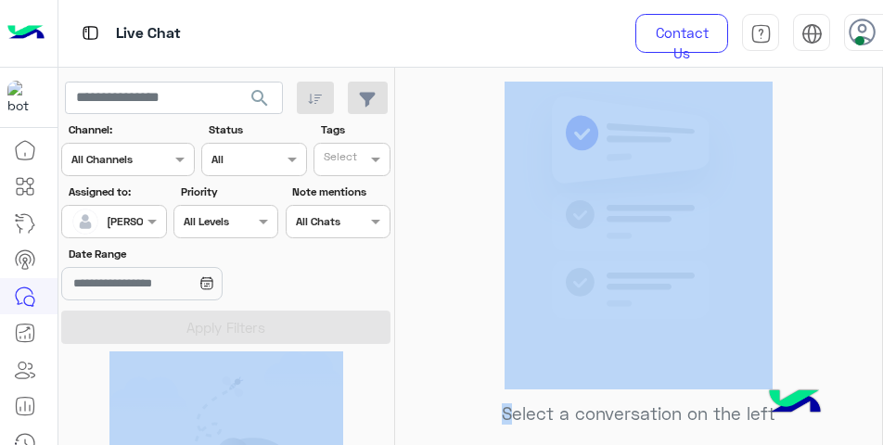
click at [429, 220] on div "Select a conversation on the left" at bounding box center [638, 260] width 487 height 385
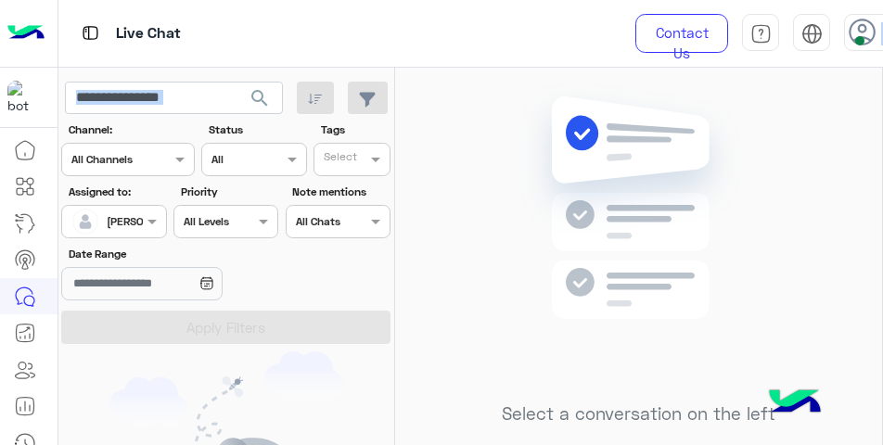
drag, startPoint x: 878, startPoint y: 65, endPoint x: 889, endPoint y: 108, distance: 44.1
click at [883, 108] on html "Live Chat Contact Us Help Center عربي English search Channel: Channel All Chann…" at bounding box center [441, 222] width 883 height 445
click at [860, 102] on div "Select a conversation on the left" at bounding box center [638, 260] width 487 height 385
drag, startPoint x: 879, startPoint y: 99, endPoint x: 879, endPoint y: 134, distance: 34.3
click at [879, 132] on div "Select a conversation on the left" at bounding box center [638, 260] width 487 height 385
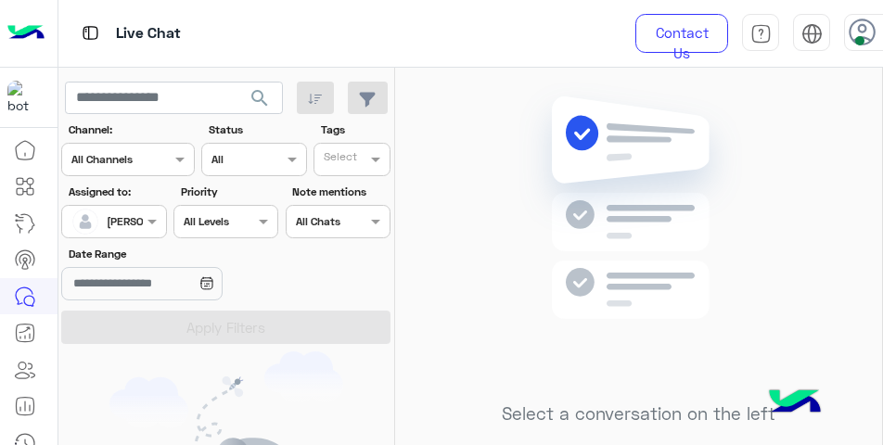
drag, startPoint x: 882, startPoint y: 124, endPoint x: 882, endPoint y: 165, distance: 40.8
click at [882, 165] on mat-drawer at bounding box center [882, 260] width 1 height 385
click at [118, 233] on div "[PERSON_NAME]" at bounding box center [106, 221] width 70 height 37
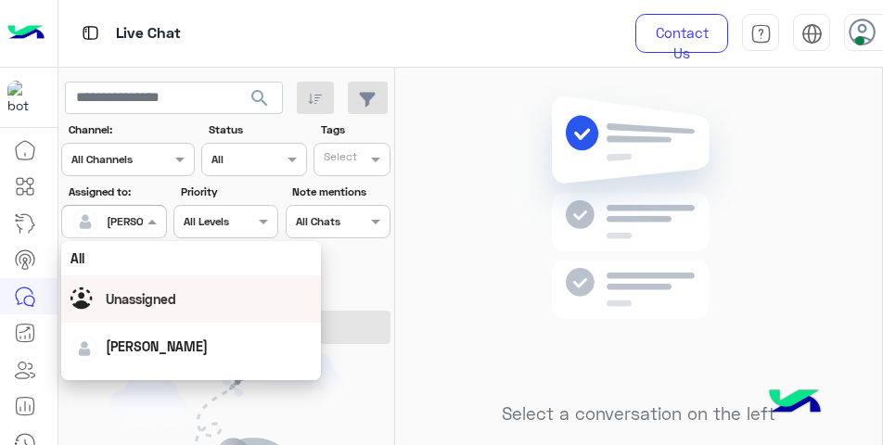
click at [123, 291] on span "Unassigned" at bounding box center [141, 299] width 70 height 16
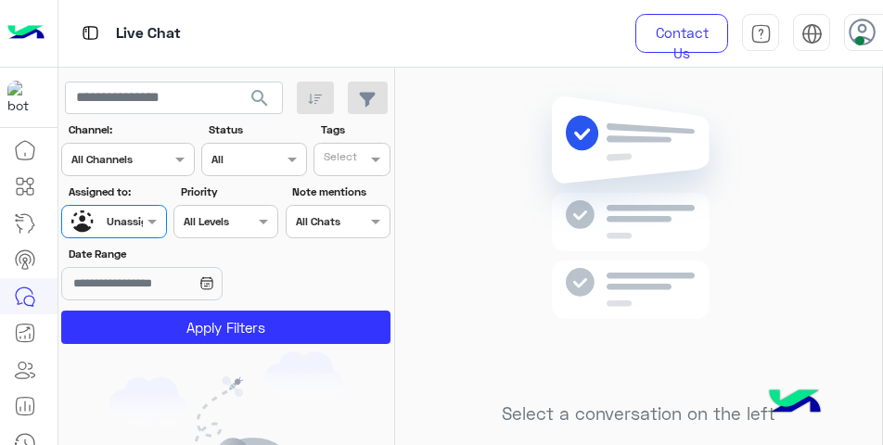
click at [380, 139] on div "Tags Select" at bounding box center [351, 148] width 77 height 55
click at [368, 157] on span at bounding box center [377, 158] width 23 height 19
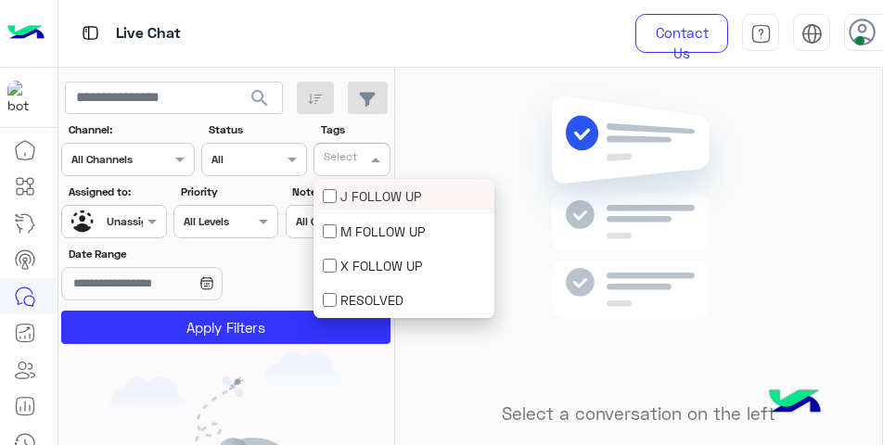
click at [368, 194] on div "J FOLLOW UP" at bounding box center [404, 195] width 162 height 19
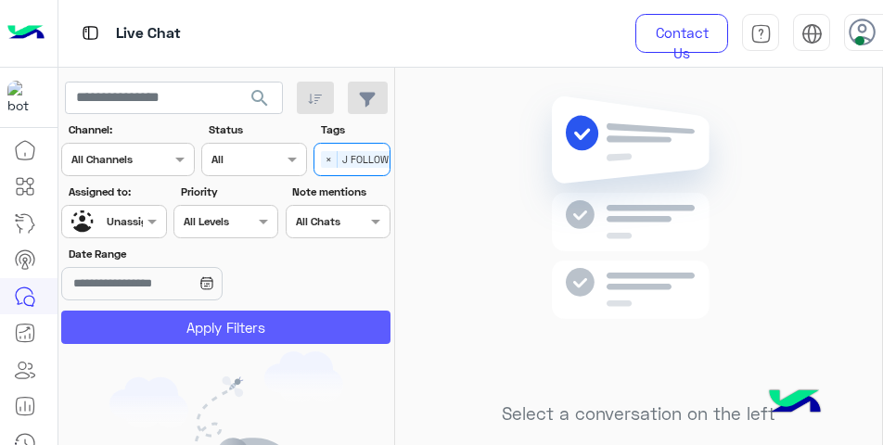
click at [304, 330] on button "Apply Filters" at bounding box center [225, 327] width 329 height 33
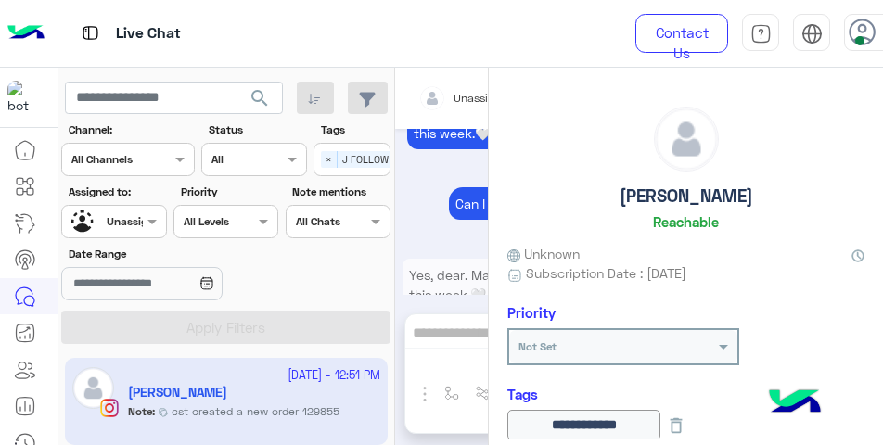
scroll to position [680, 0]
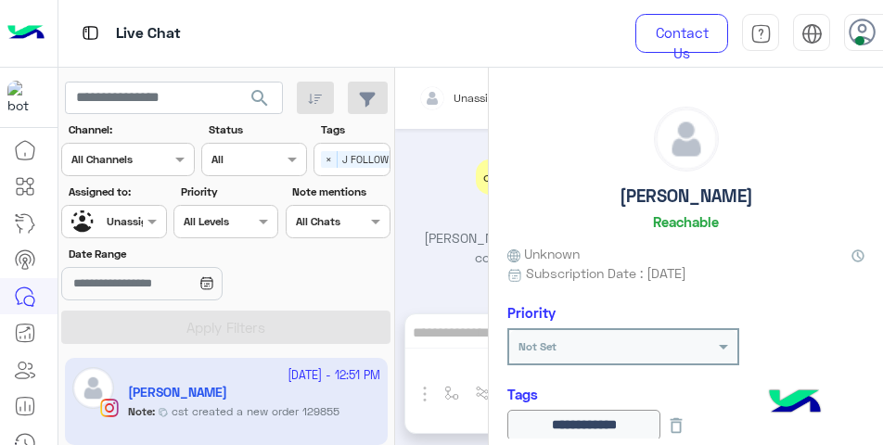
click at [125, 202] on div "Assigned to: Assigned on Unassigned" at bounding box center [113, 211] width 105 height 55
click at [114, 223] on div at bounding box center [113, 219] width 103 height 18
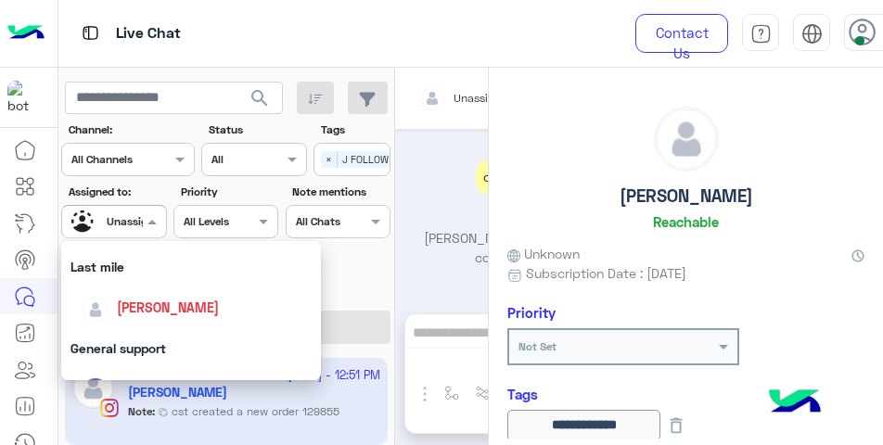
scroll to position [267, 0]
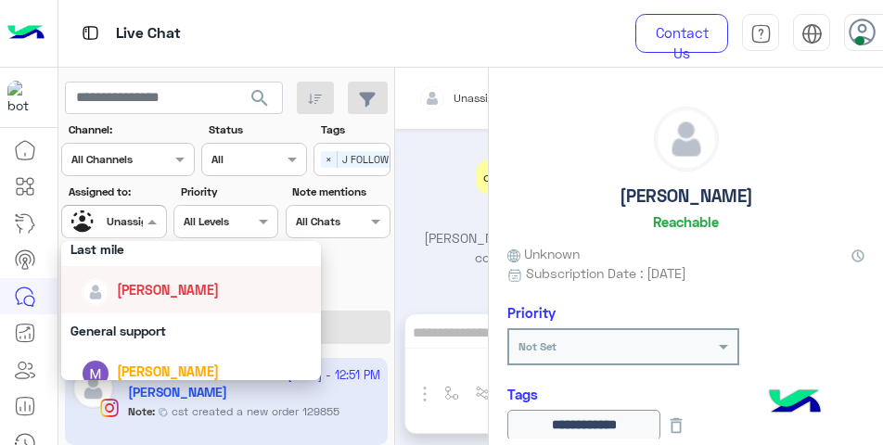
click at [145, 291] on span "[PERSON_NAME]" at bounding box center [168, 290] width 102 height 16
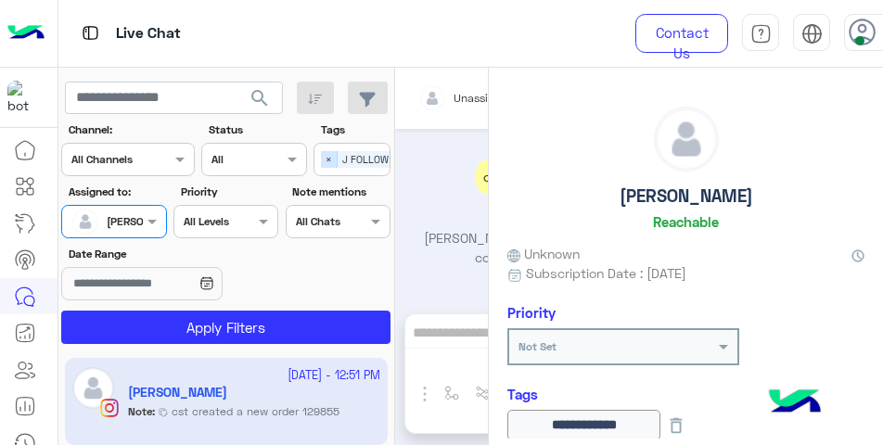
click at [331, 164] on span "×" at bounding box center [329, 159] width 17 height 17
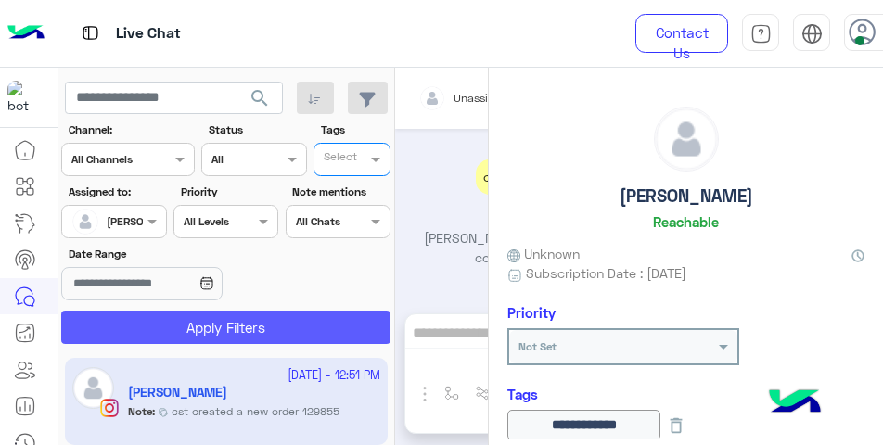
click at [340, 313] on button "Apply Filters" at bounding box center [225, 327] width 329 height 33
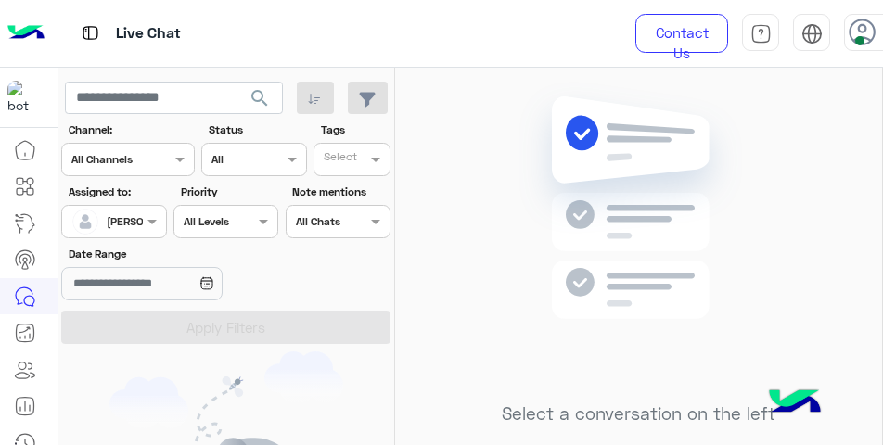
click at [725, 248] on img at bounding box center [638, 236] width 268 height 308
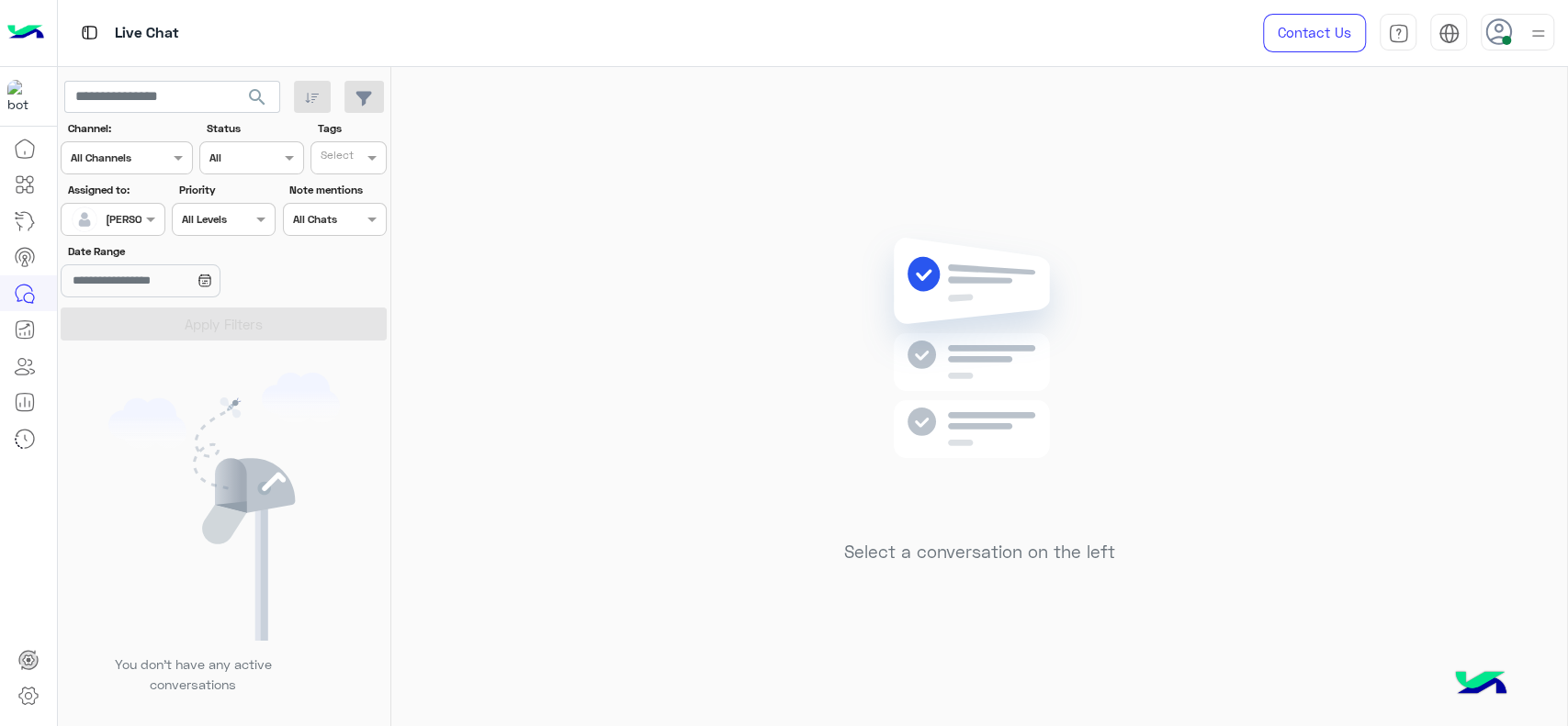
click at [669, 456] on div "Select a conversation on the left" at bounding box center [979, 400] width 1176 height 667
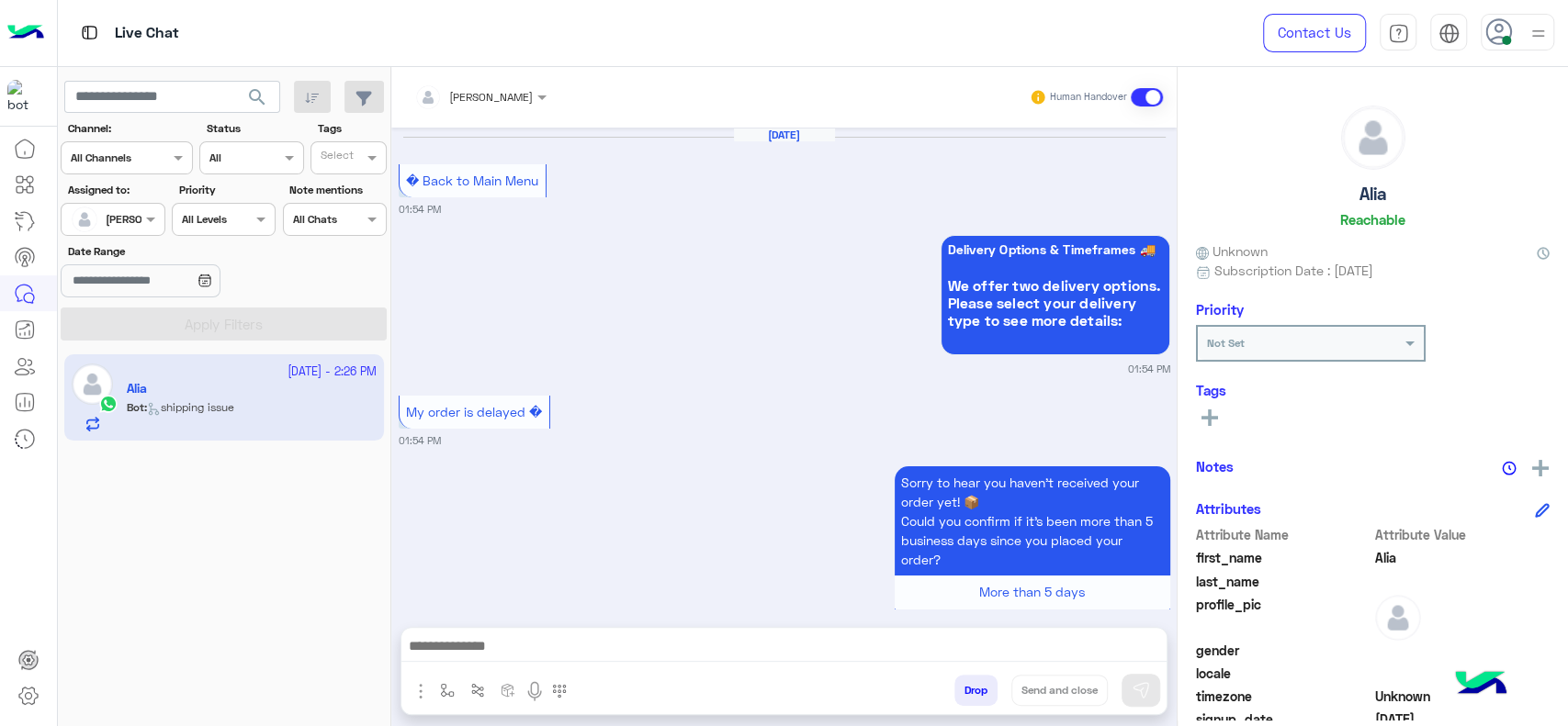
scroll to position [1808, 0]
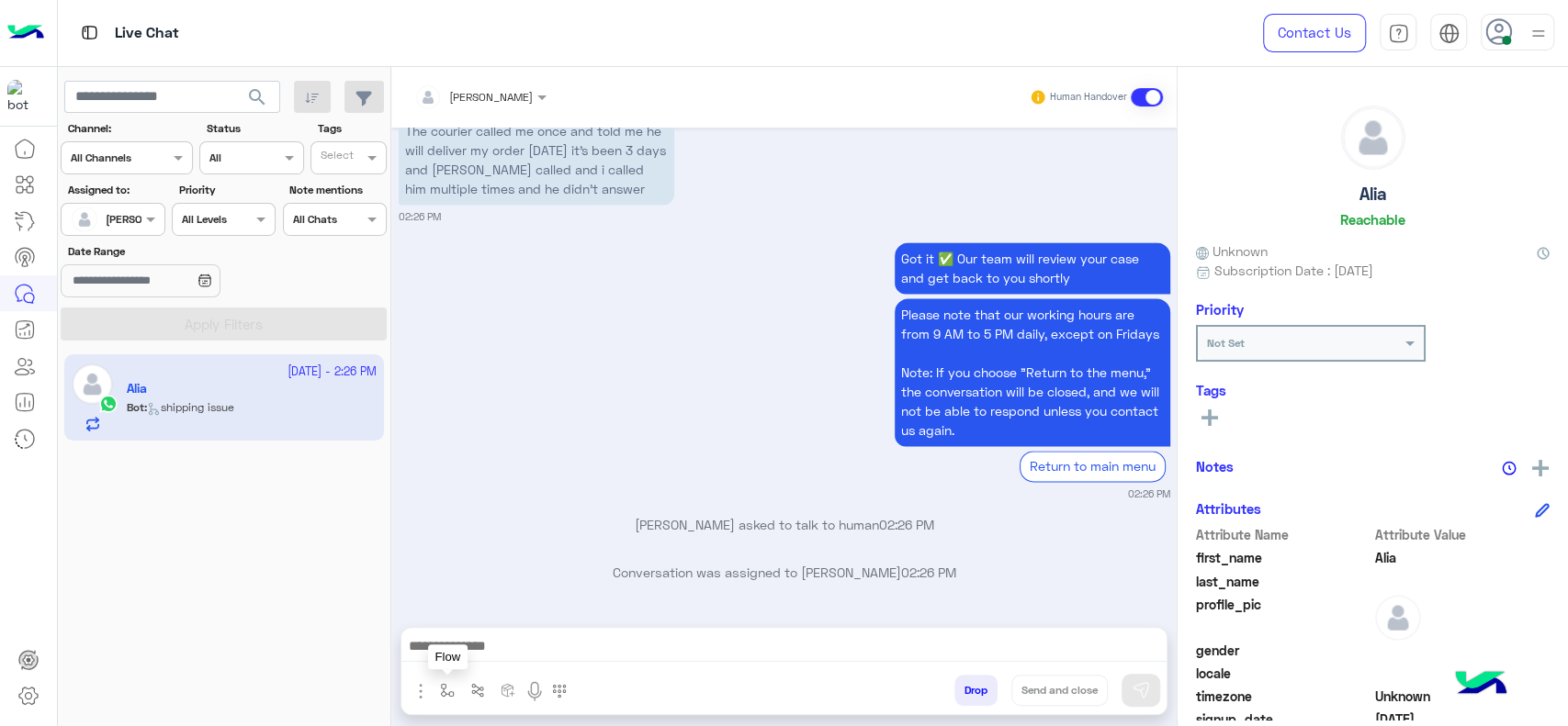
click at [440, 696] on img "button" at bounding box center [447, 690] width 15 height 15
click at [463, 657] on div "enter flow name" at bounding box center [484, 650] width 84 height 17
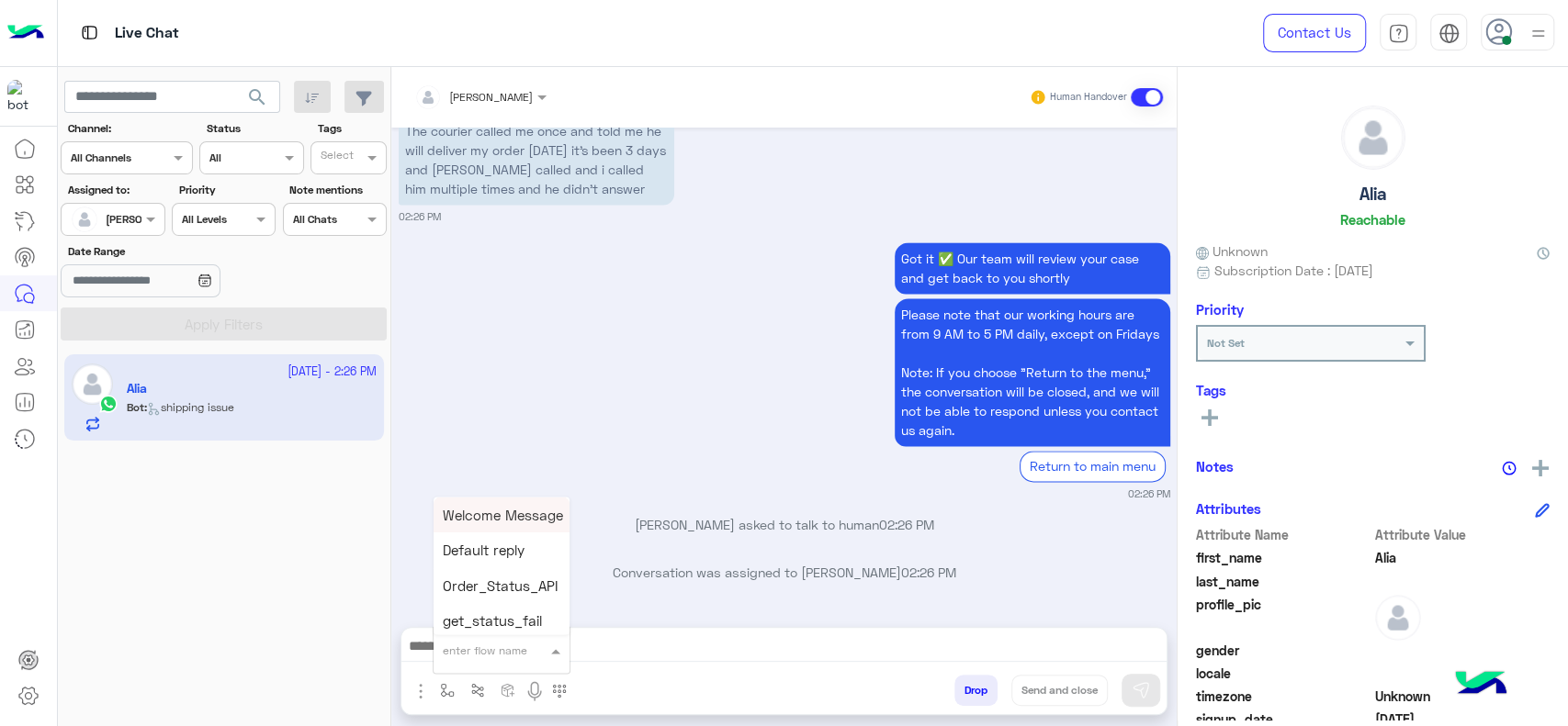
type input "*"
click at [464, 584] on span "J Greeting" at bounding box center [475, 581] width 66 height 17
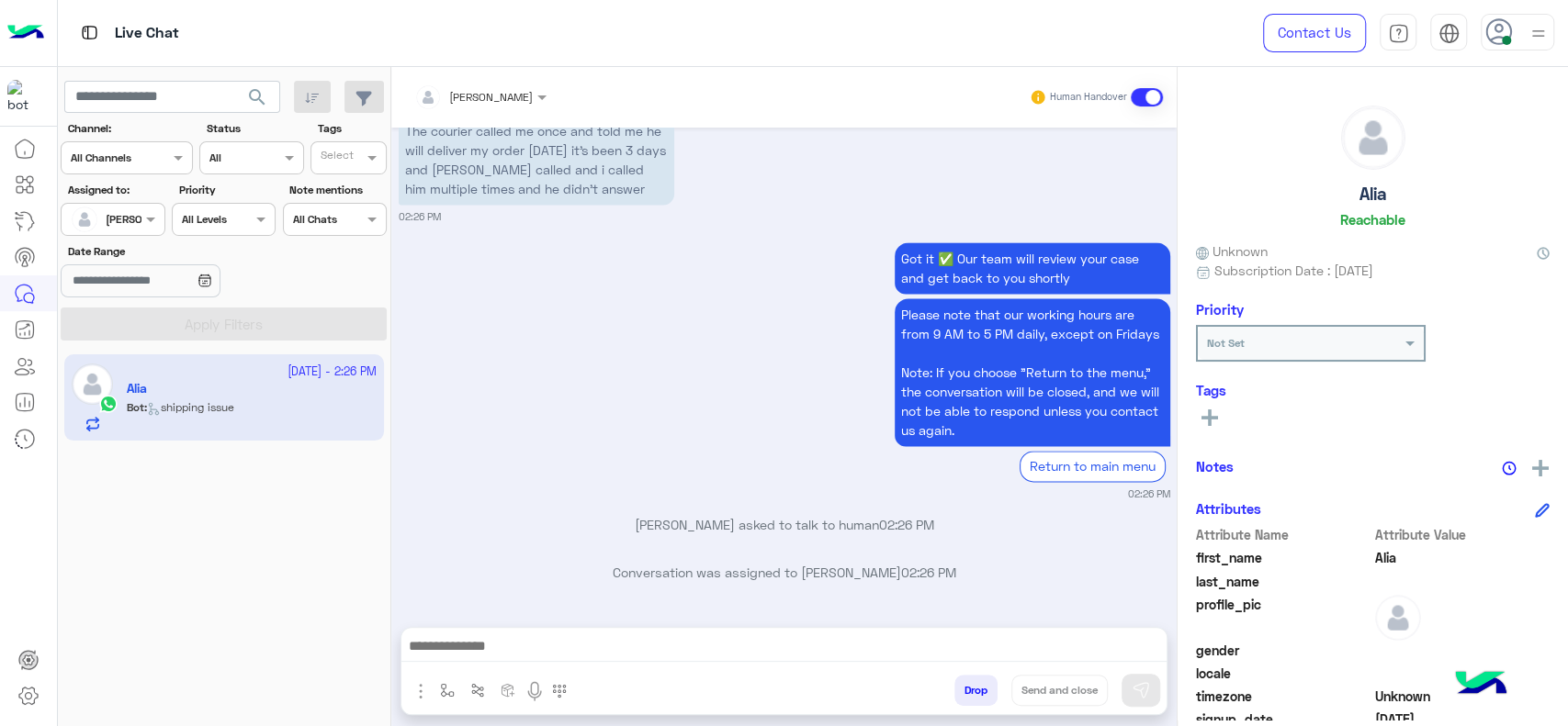
type textarea "**********"
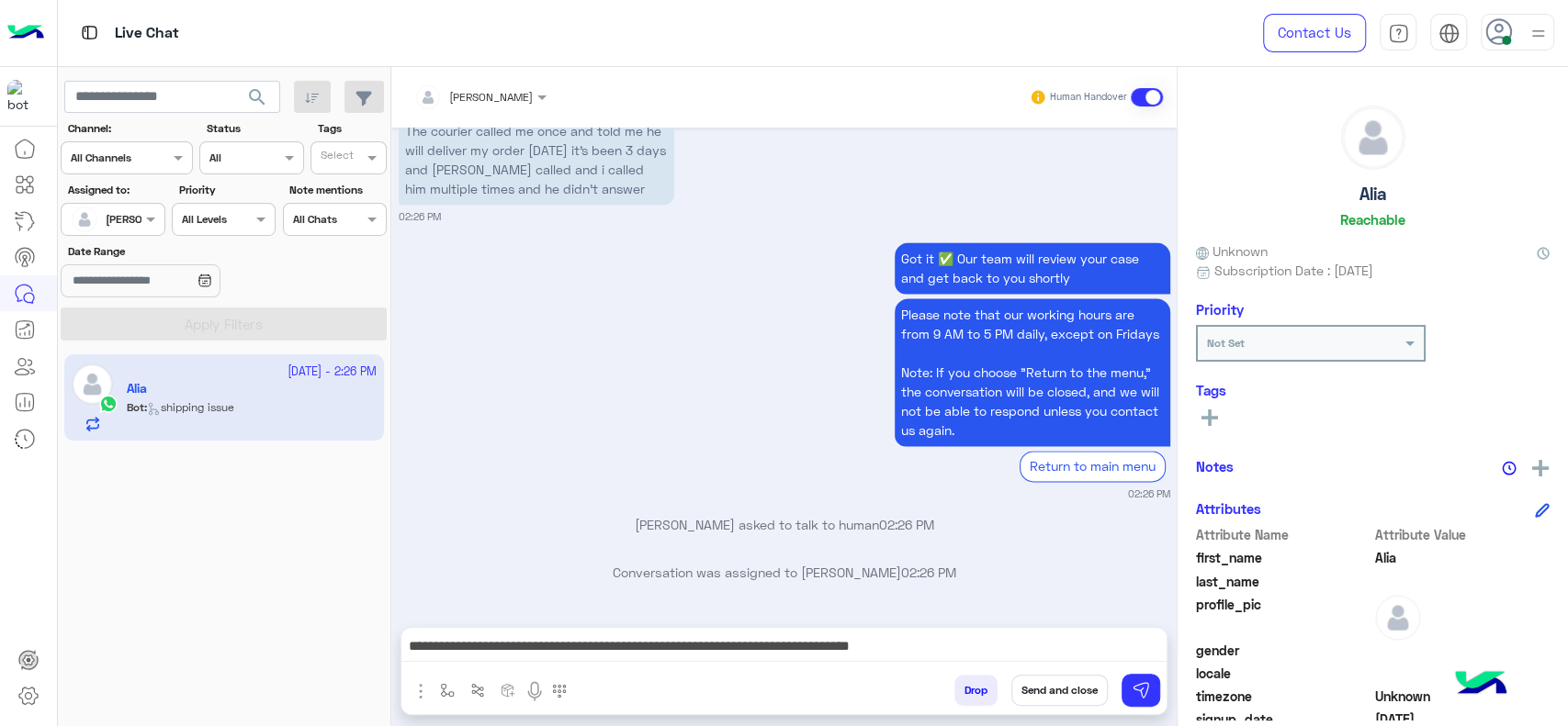
click at [508, 430] on div "Got it ✅ Our team will review your case and get back to you shortly Please note…" at bounding box center [784, 369] width 772 height 263
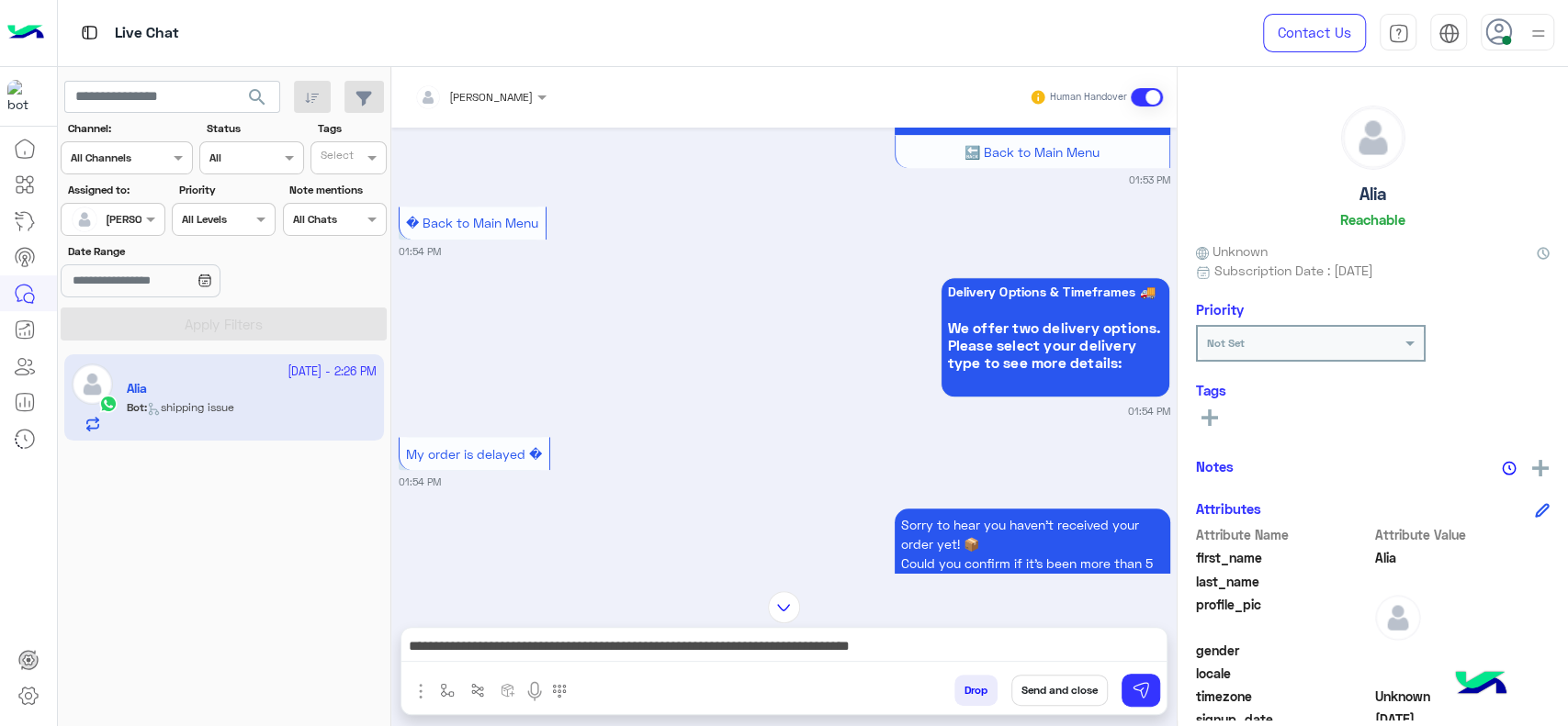
scroll to position [1121, 0]
click at [1123, 691] on button at bounding box center [1140, 690] width 39 height 33
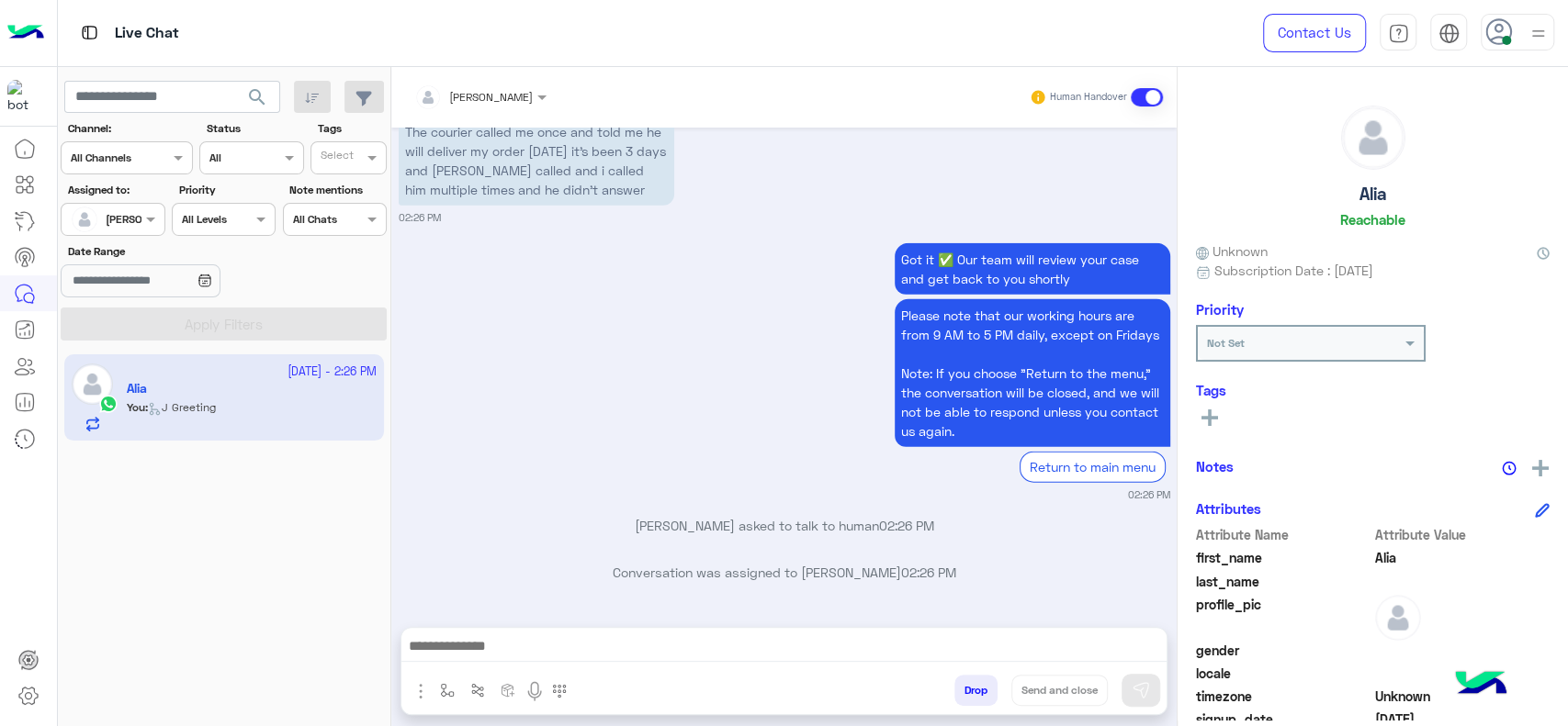
scroll to position [3107, 0]
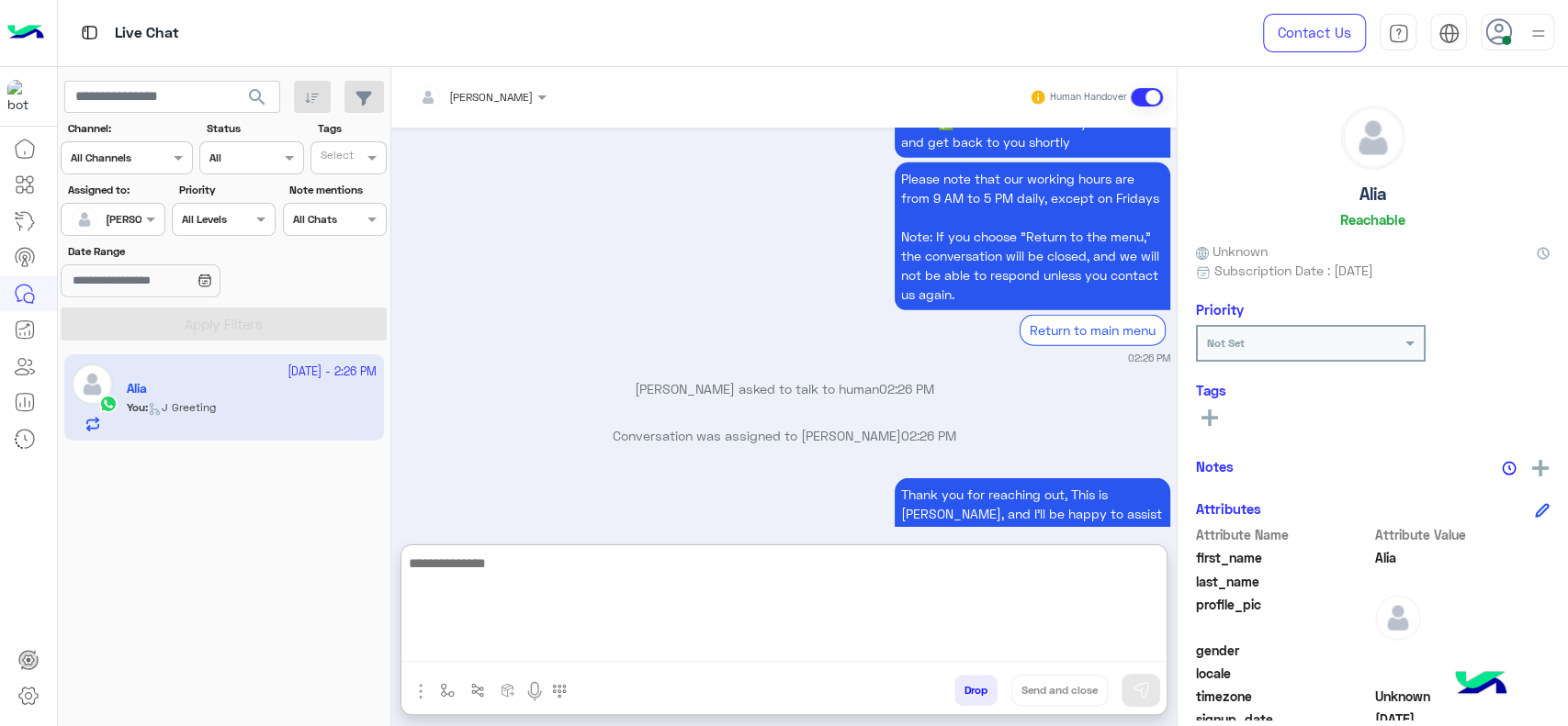
click at [864, 650] on textarea at bounding box center [784, 606] width 765 height 110
type textarea "**********"
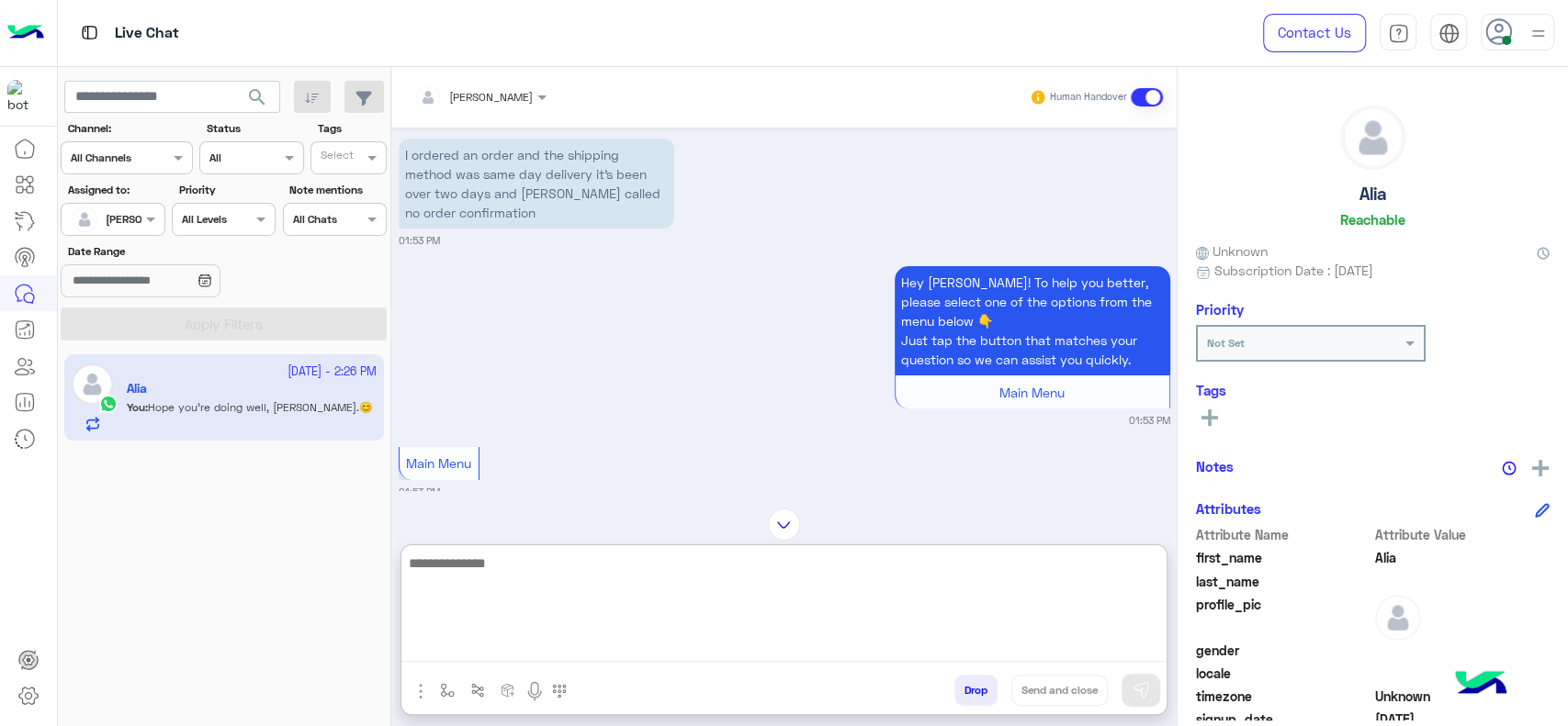
scroll to position [0, 0]
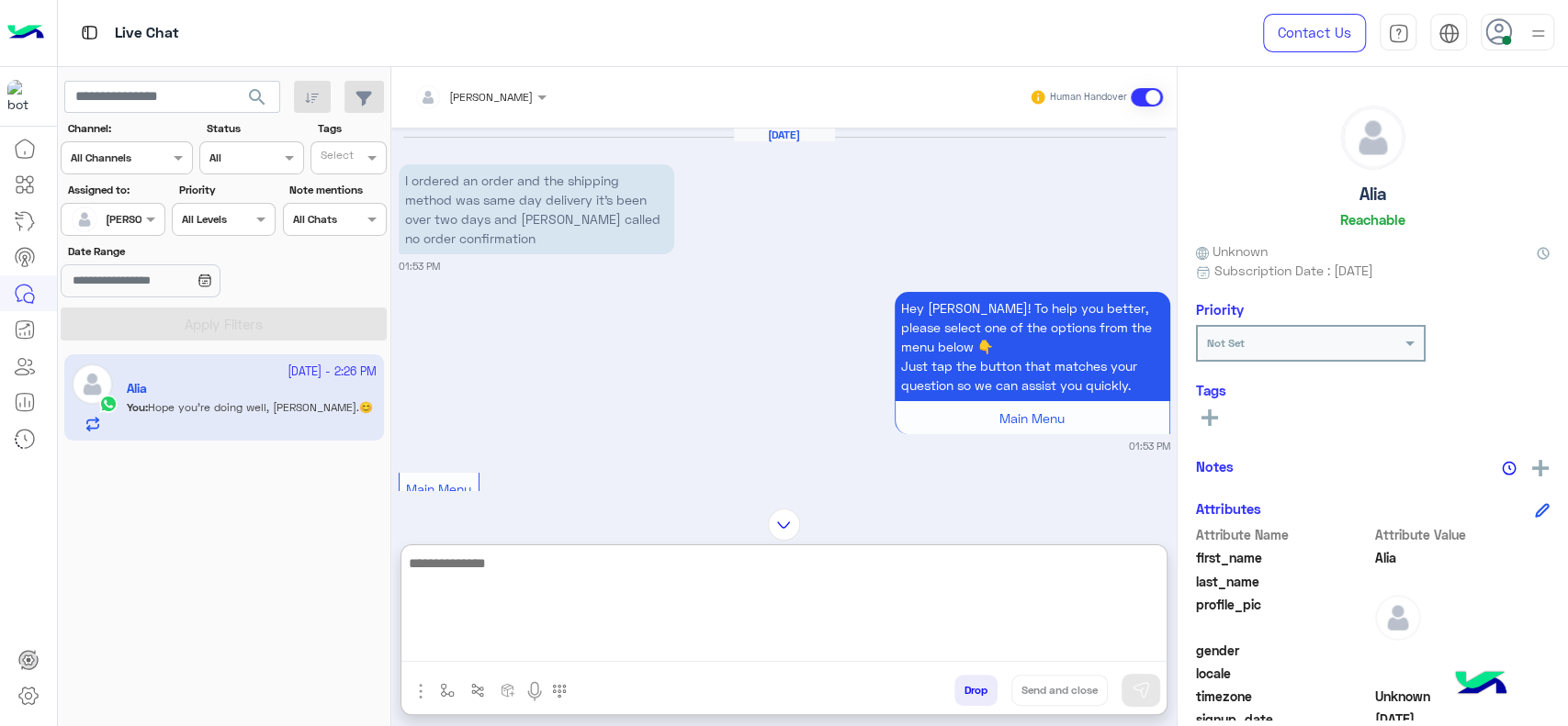
click at [573, 643] on textarea at bounding box center [784, 606] width 765 height 110
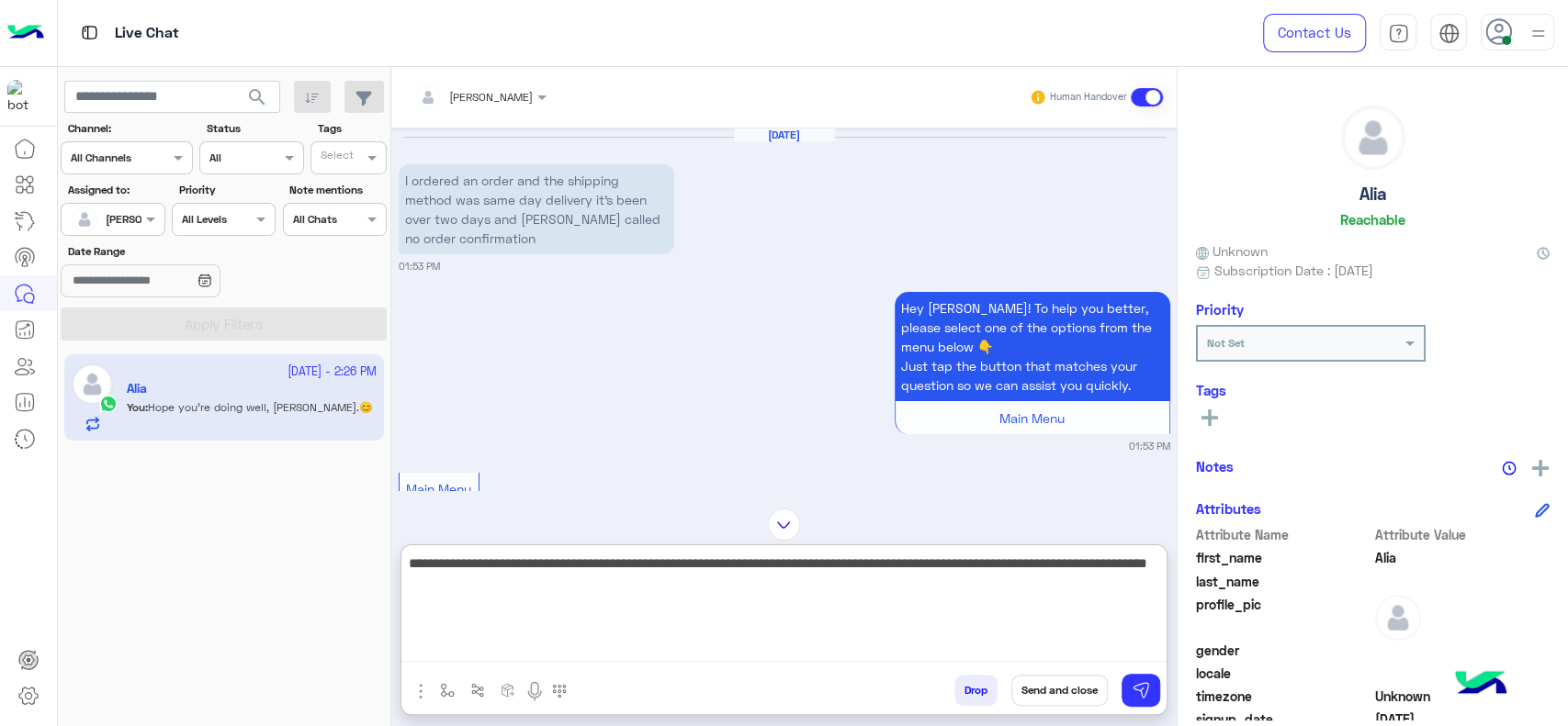
click at [612, 570] on textarea "**********" at bounding box center [784, 606] width 765 height 110
click at [624, 565] on textarea "**********" at bounding box center [784, 606] width 765 height 110
type textarea "**********"
click at [891, 614] on textarea "**********" at bounding box center [784, 606] width 765 height 110
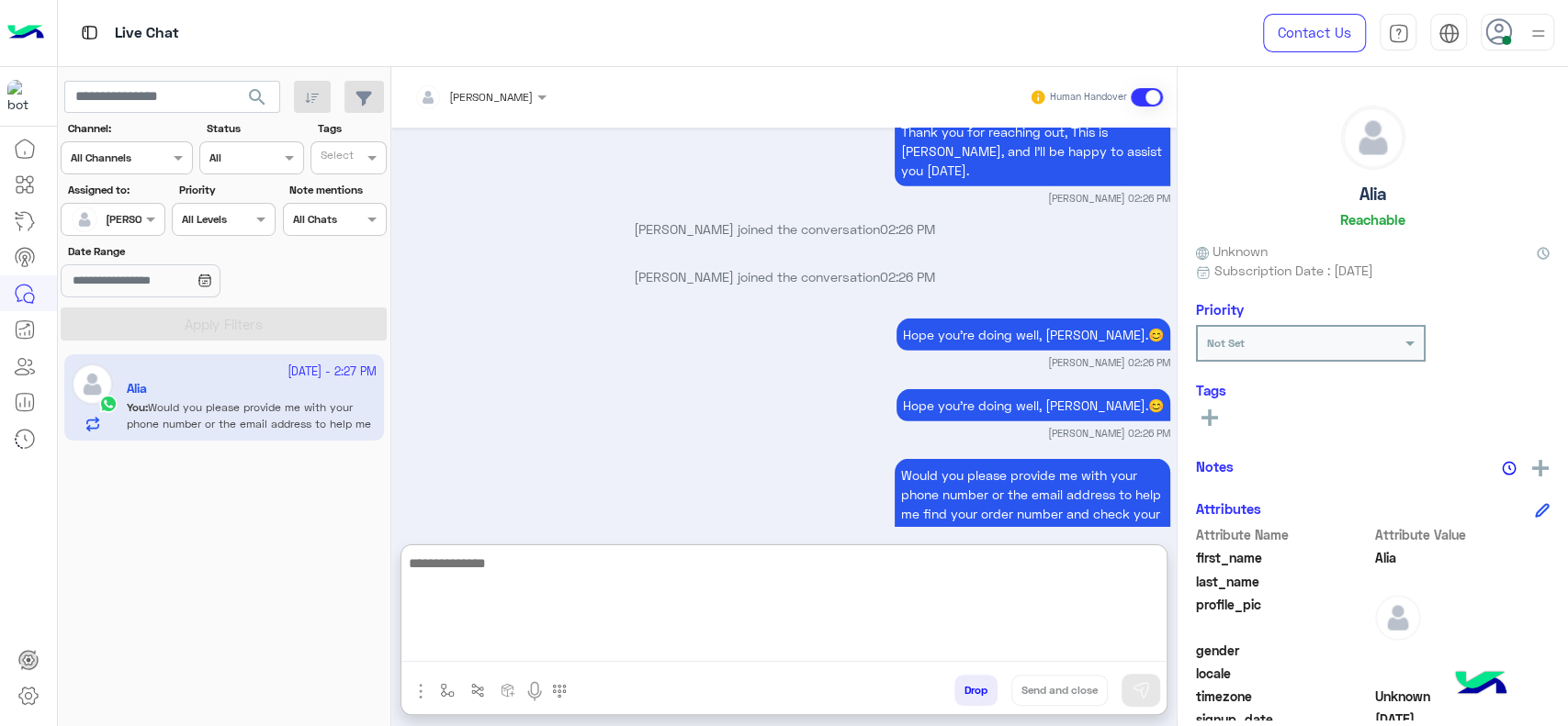
scroll to position [3593, 0]
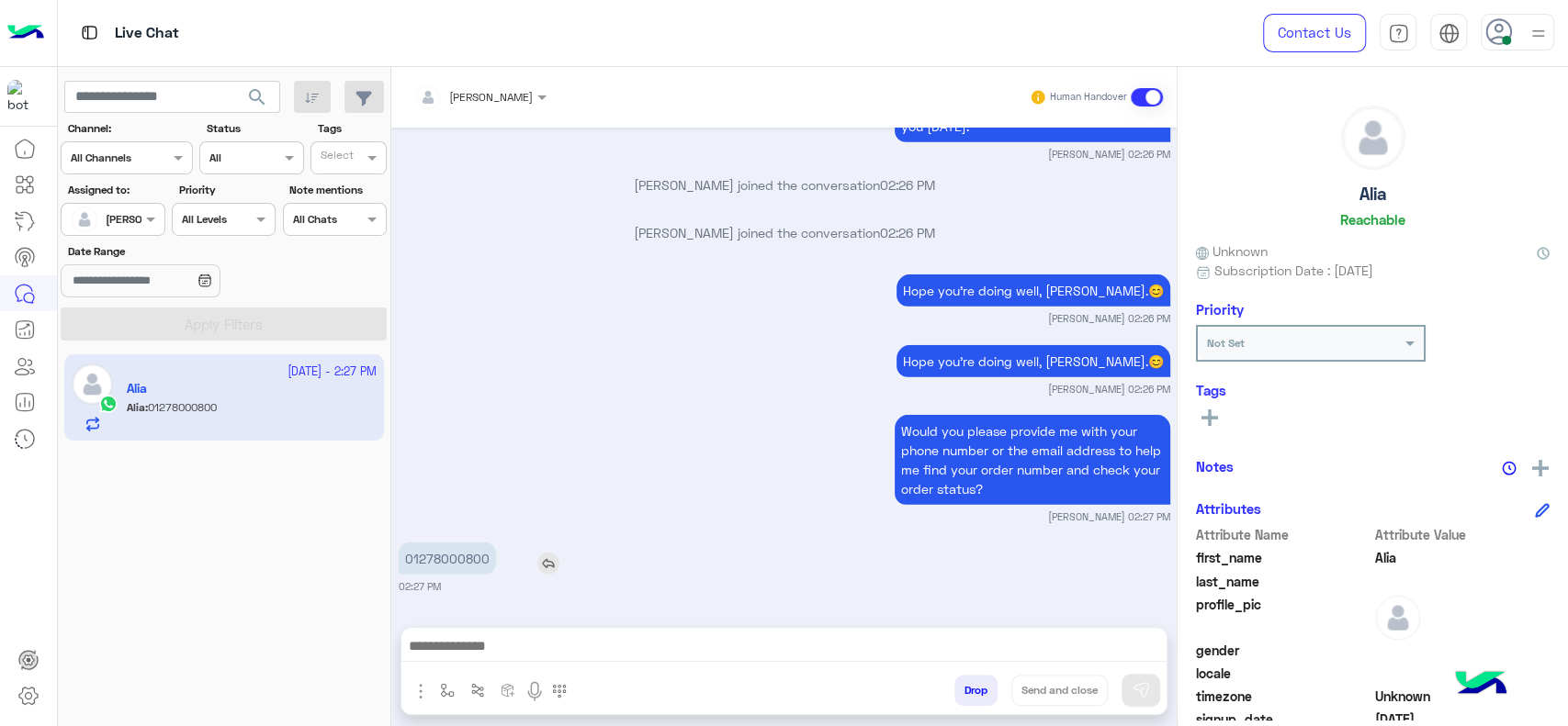
click at [448, 543] on p "01278000800" at bounding box center [447, 559] width 97 height 32
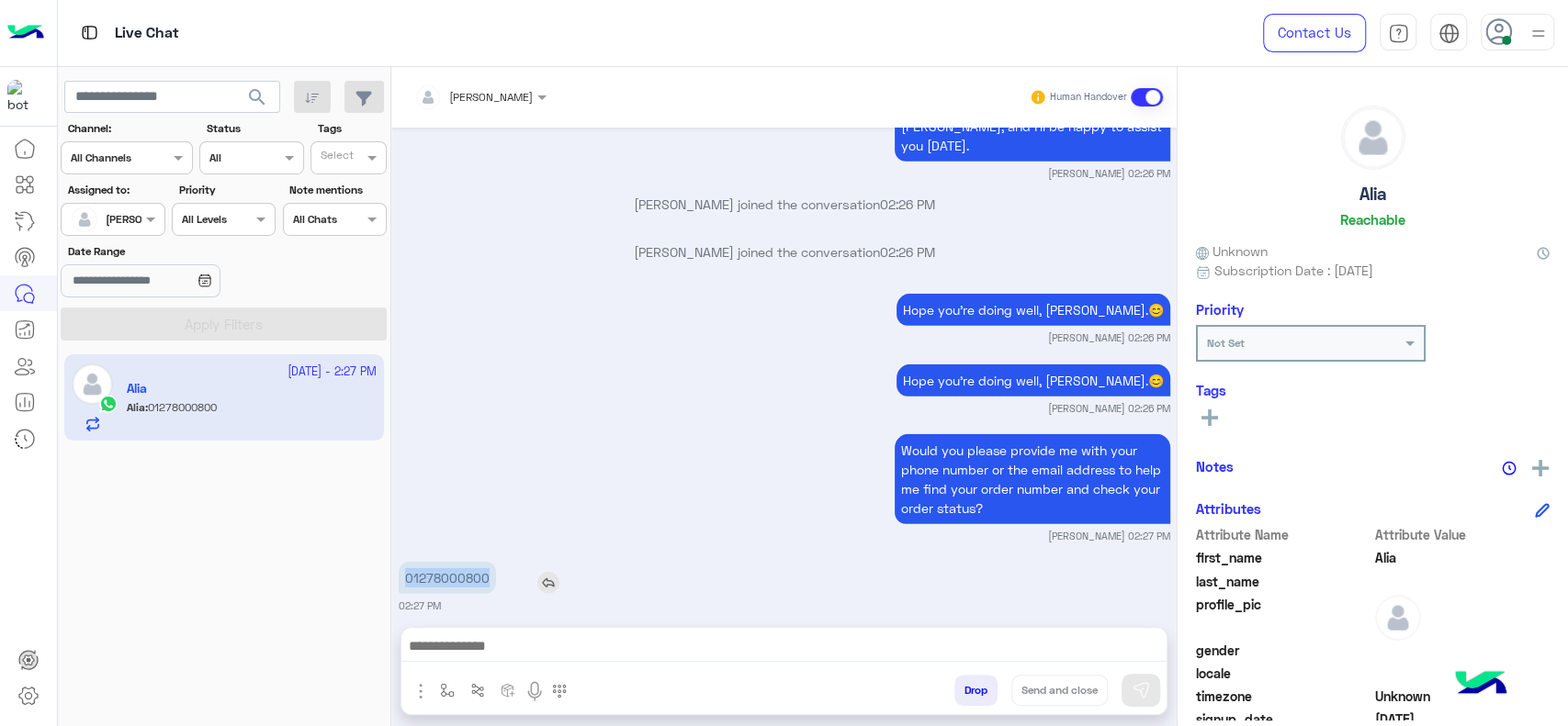
click at [448, 483] on div "Sep 19, 2025 I ordered an order and the shipping method was same day delivery i…" at bounding box center [784, 368] width 785 height 481
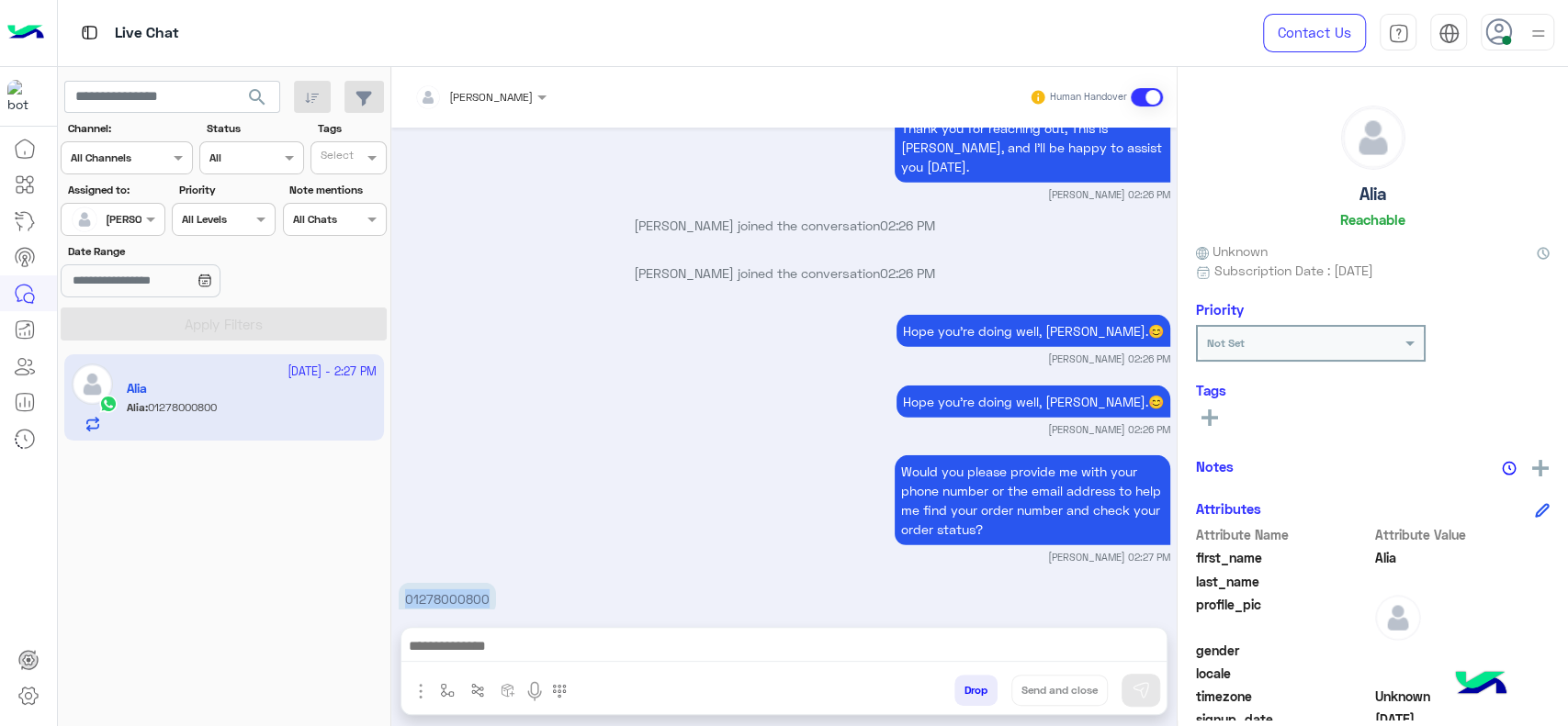
copy p "01278000800"
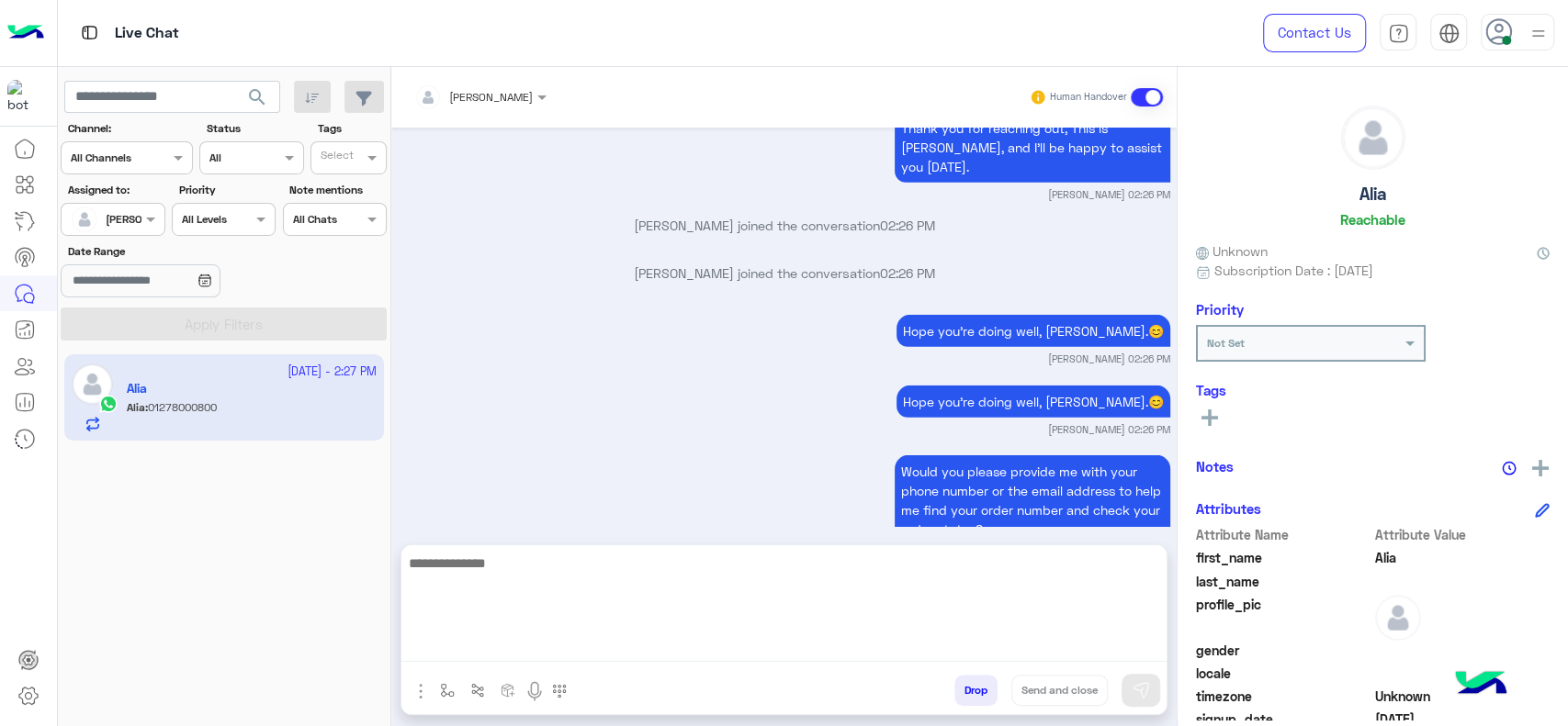
click at [435, 645] on textarea at bounding box center [784, 606] width 765 height 110
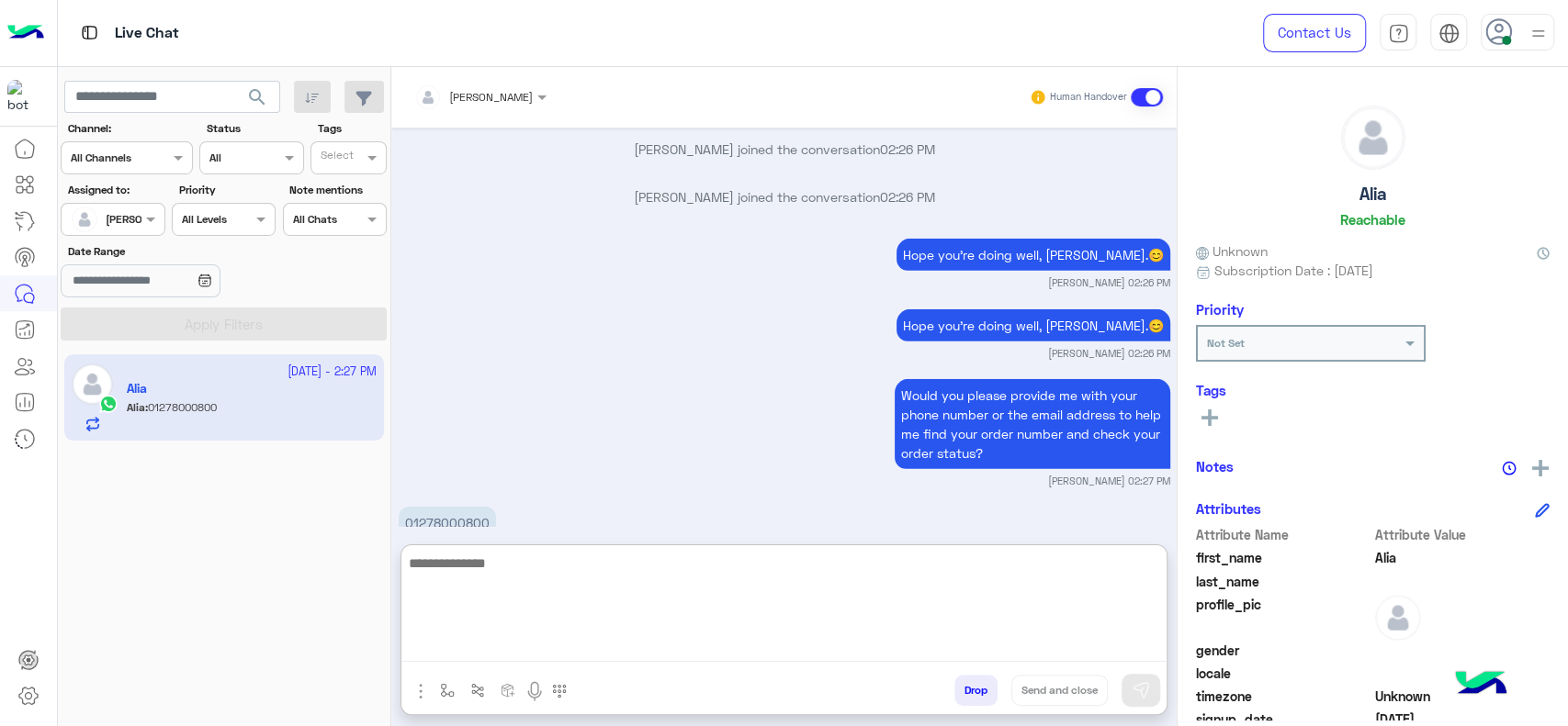
scroll to position [3664, 0]
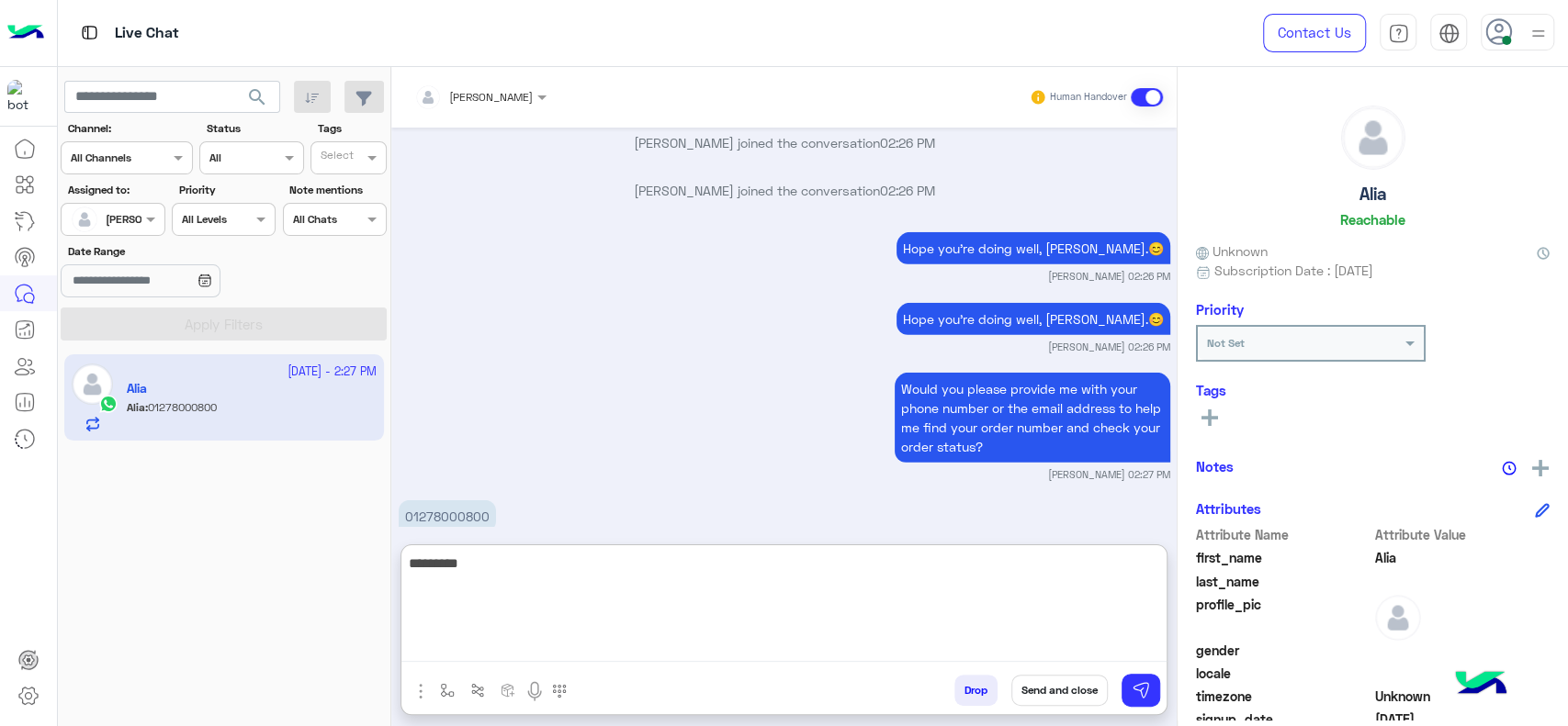
type textarea "**********"
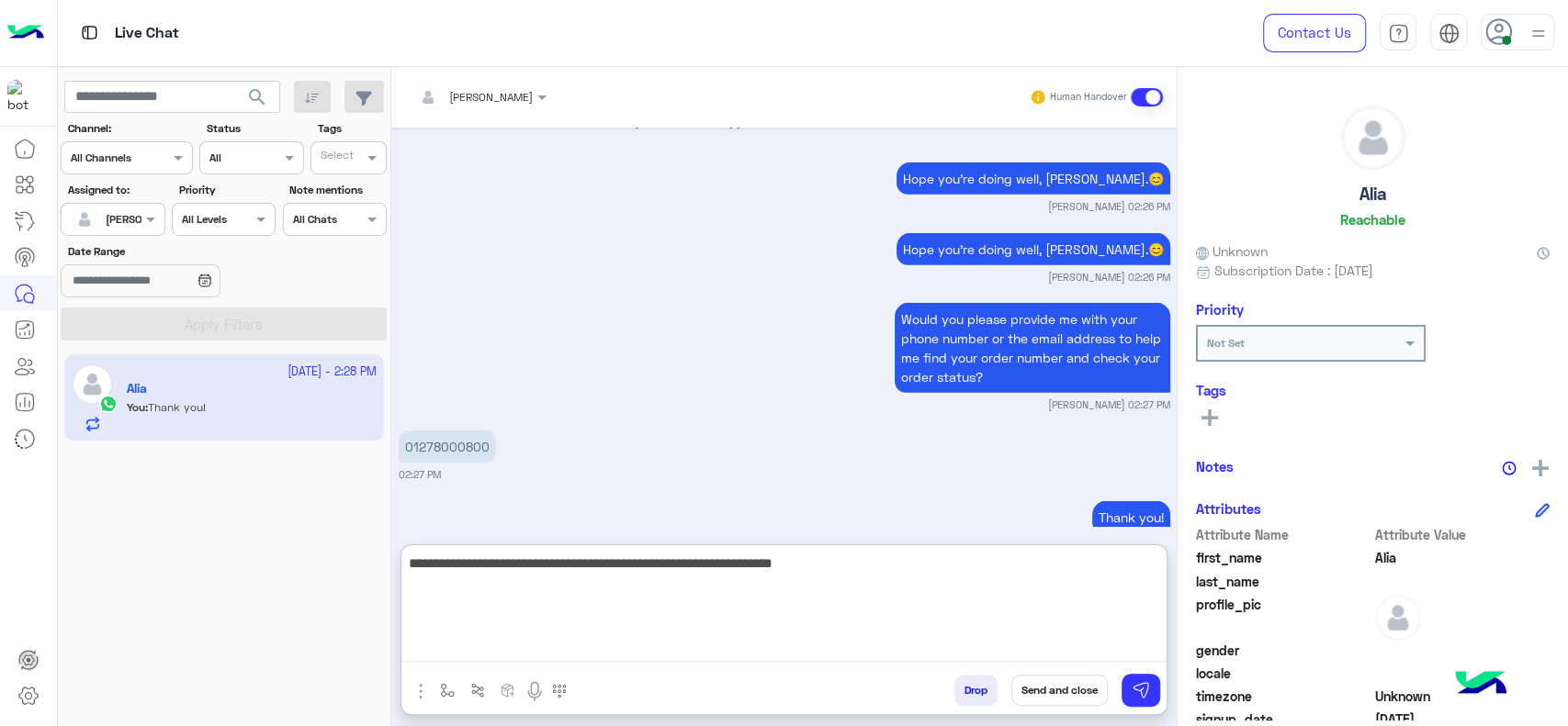
type textarea "**********"
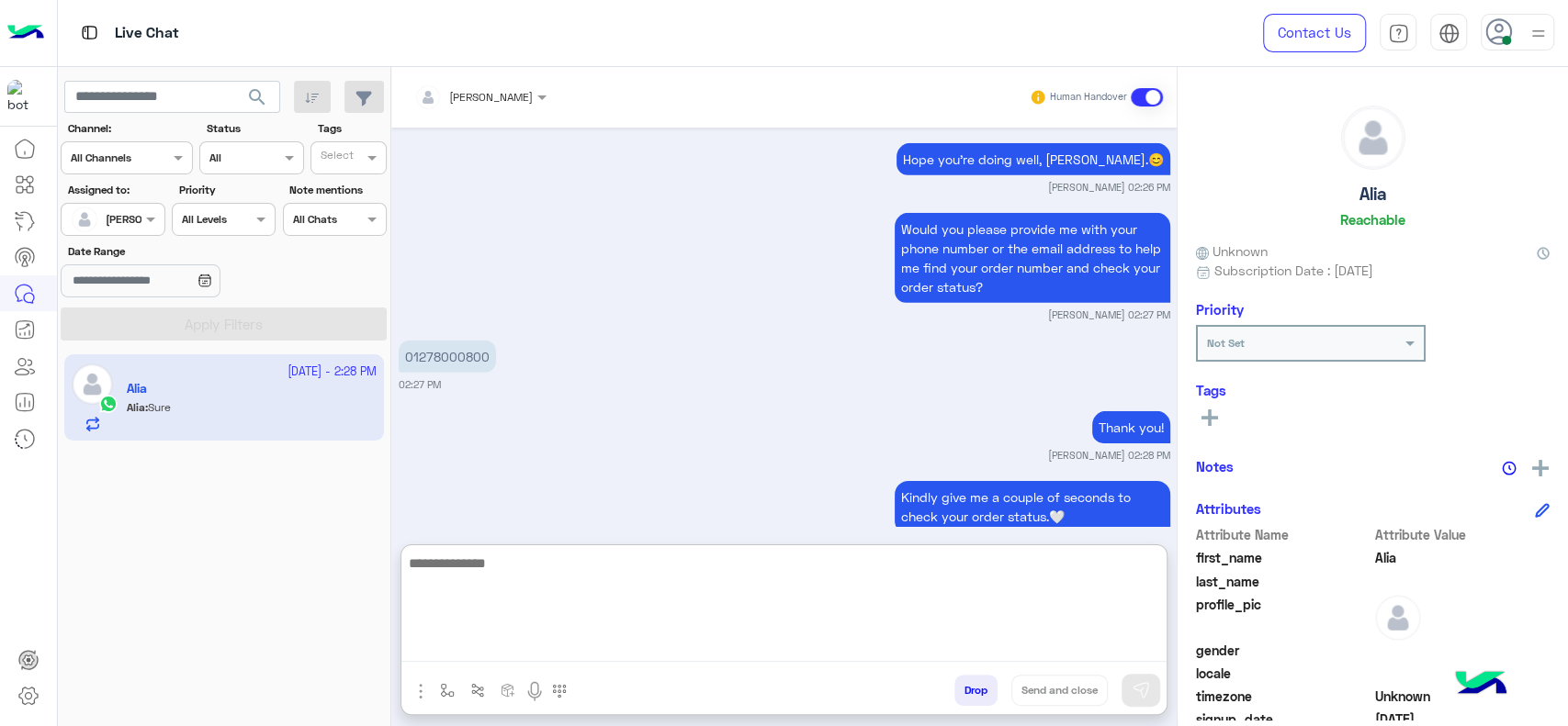
scroll to position [3893, 0]
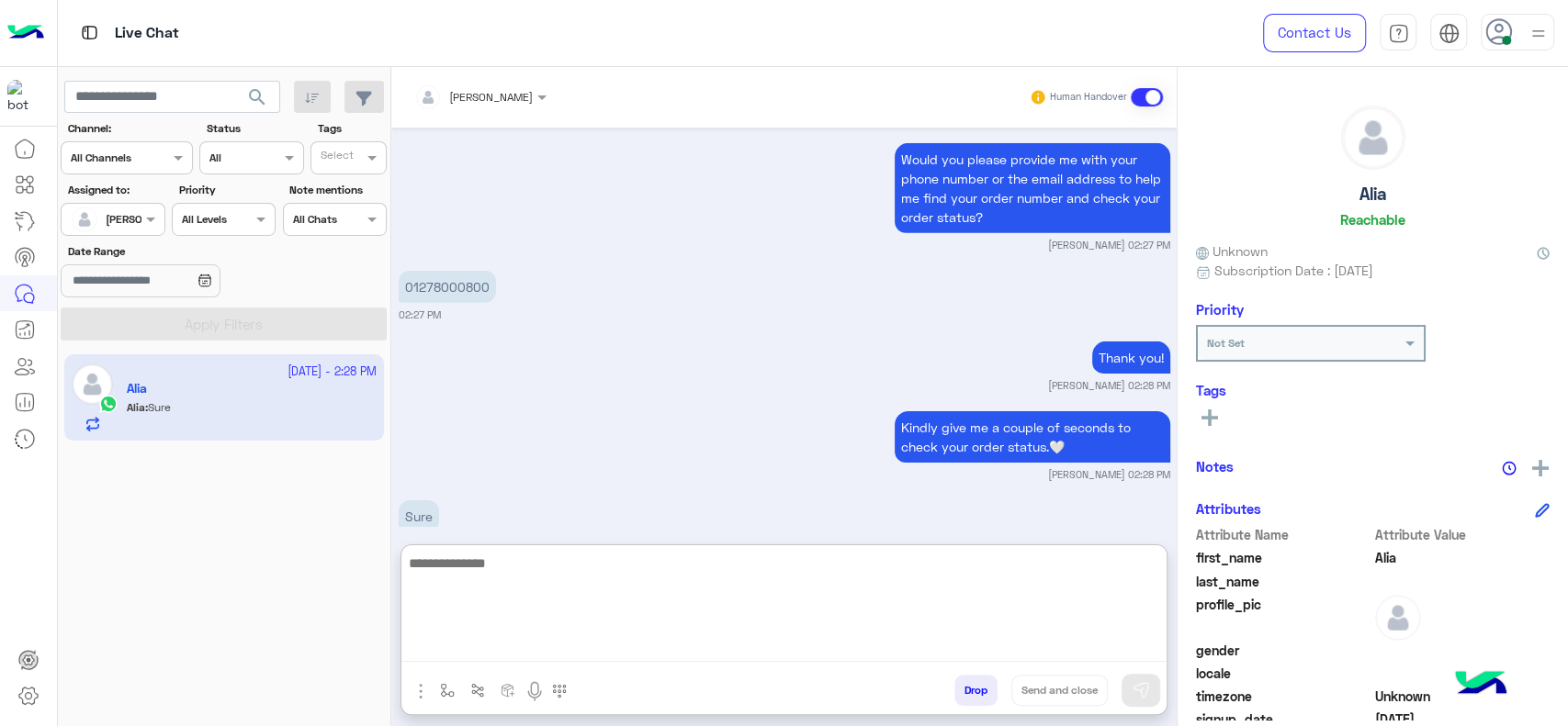
click at [606, 590] on textarea at bounding box center [784, 606] width 765 height 110
type textarea "**********"
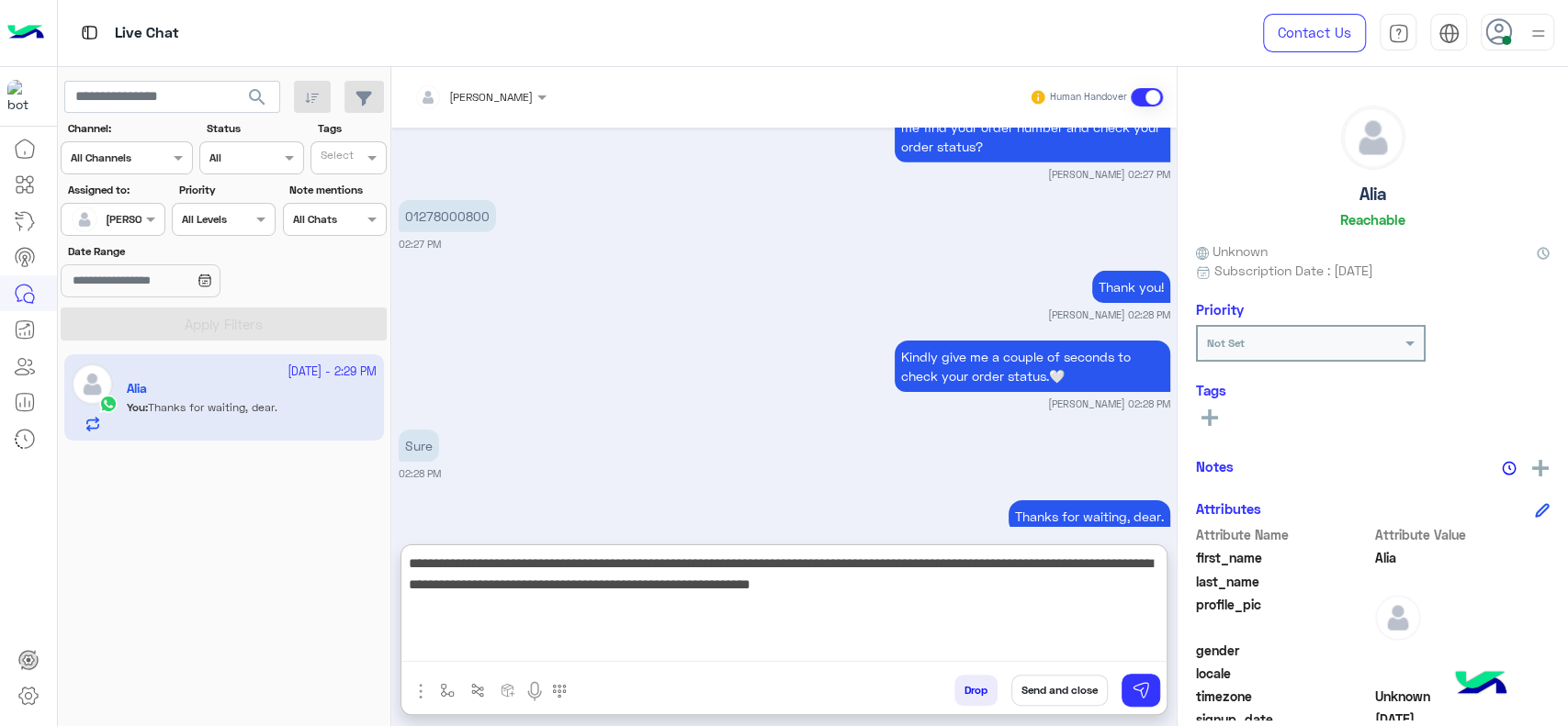
click at [423, 597] on textarea "**********" at bounding box center [784, 606] width 765 height 110
type textarea "**********"
click at [678, 628] on textarea "**********" at bounding box center [784, 606] width 765 height 110
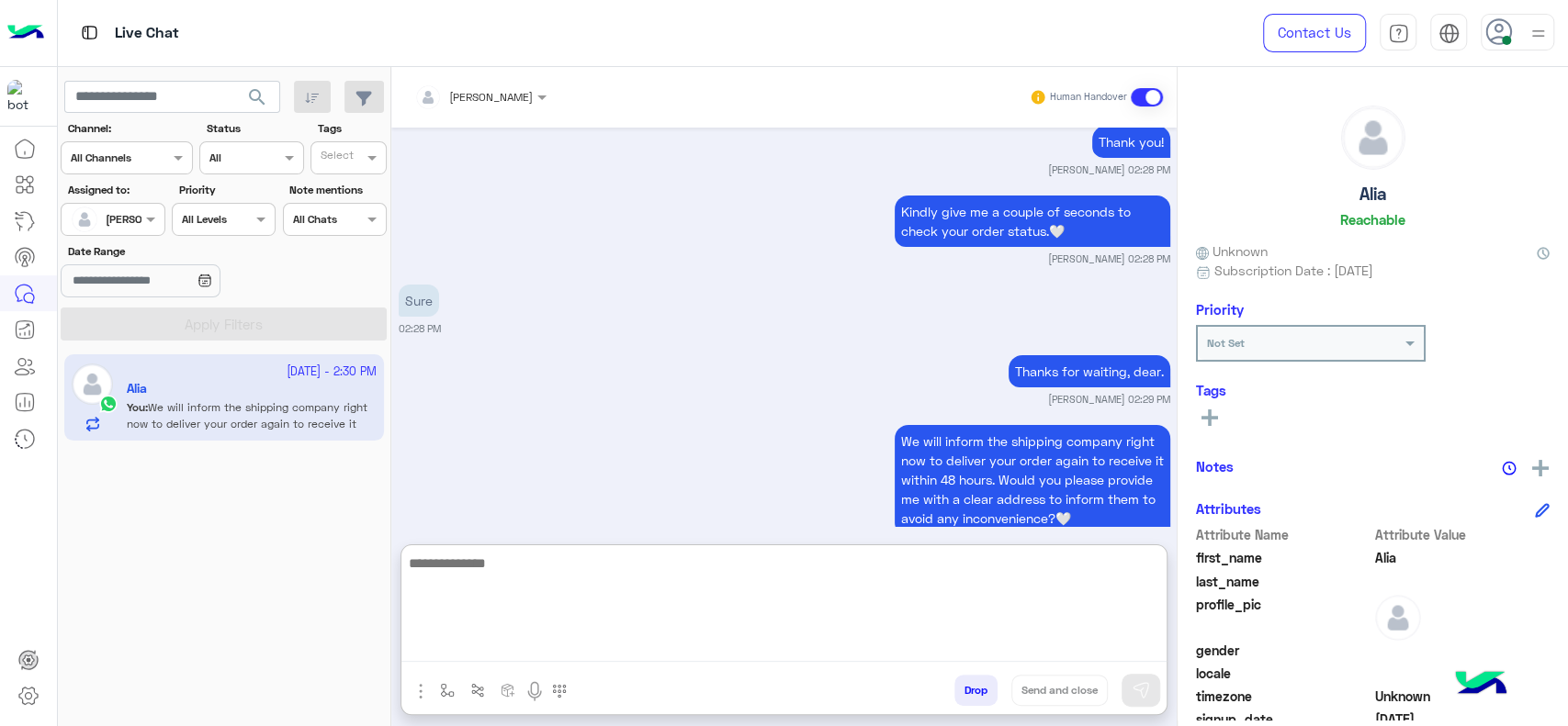
scroll to position [4111, 0]
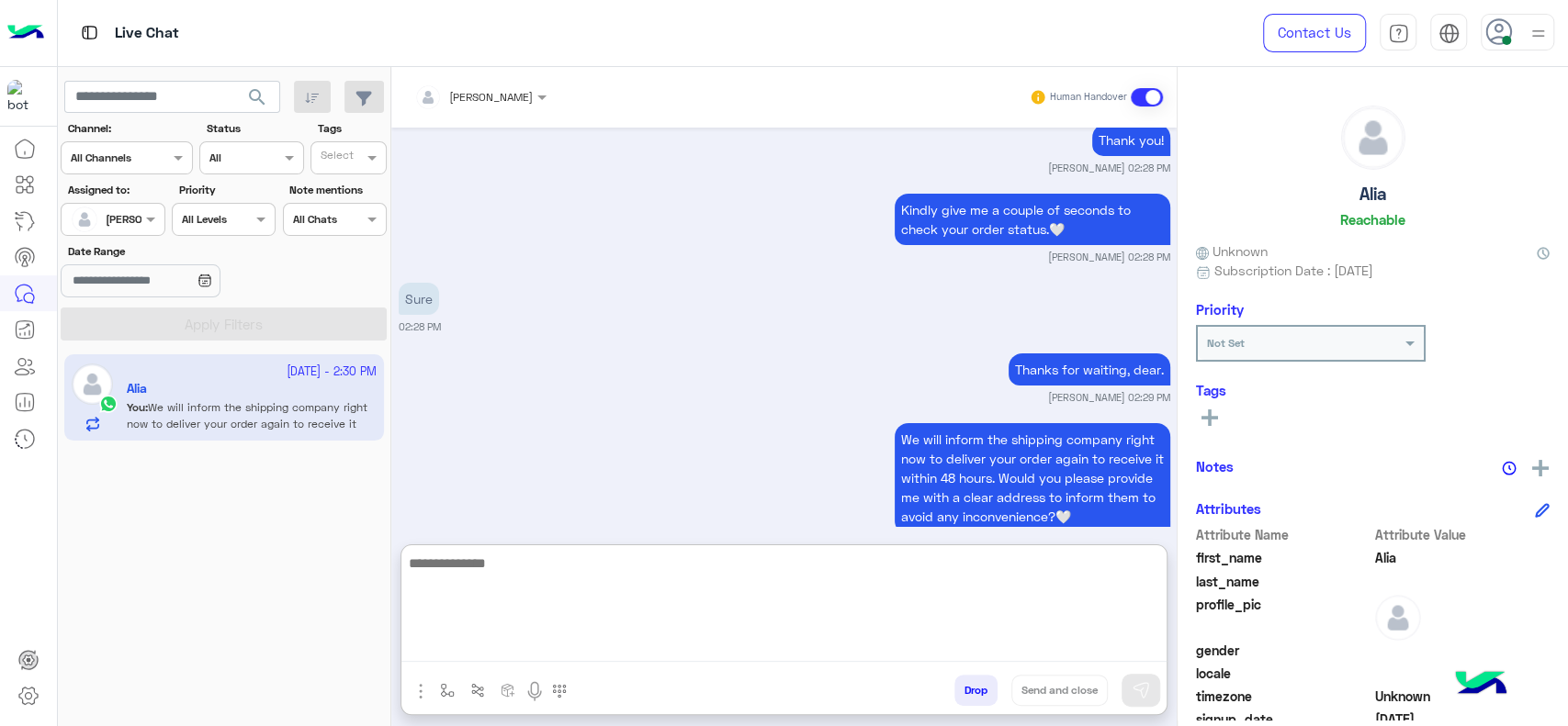
click at [566, 578] on textarea at bounding box center [784, 606] width 765 height 110
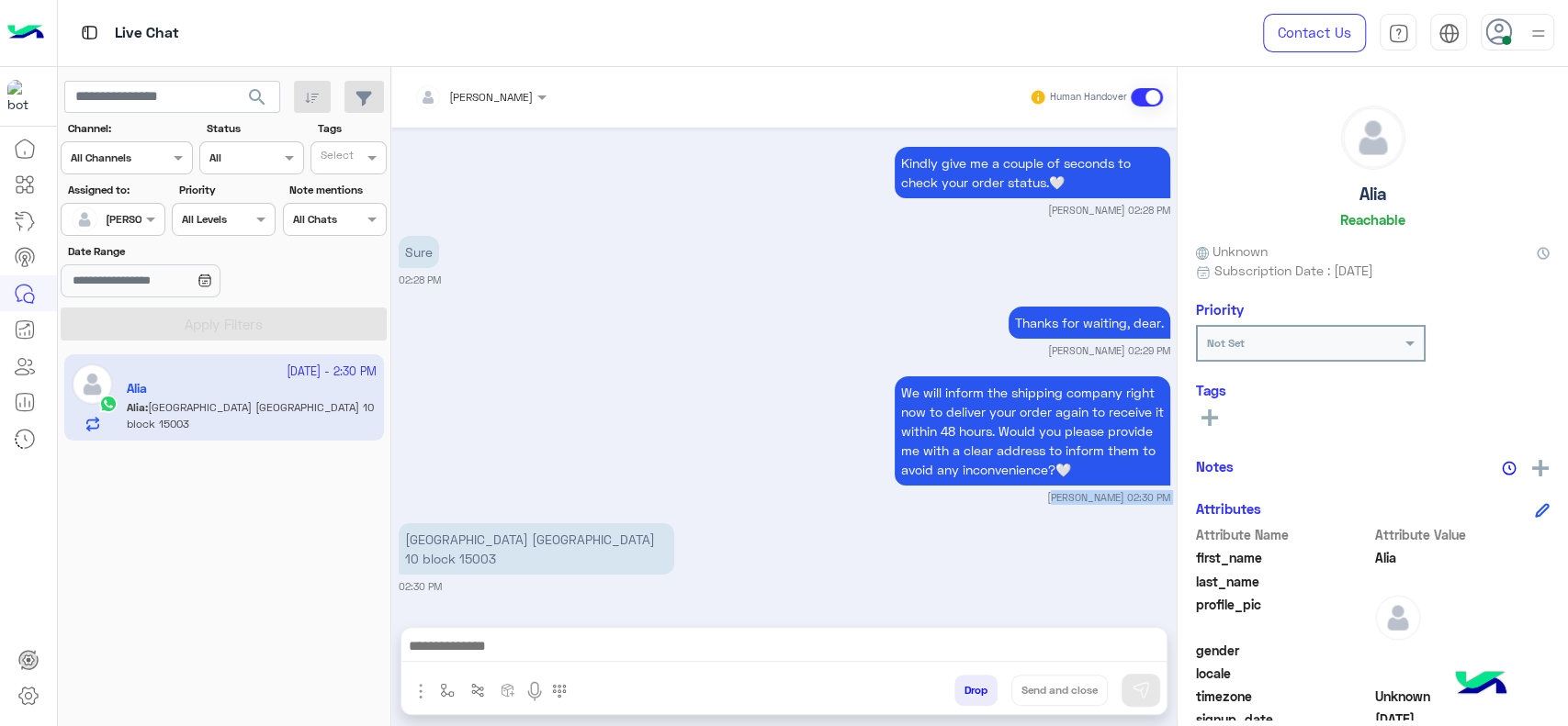
scroll to position [4118, 0]
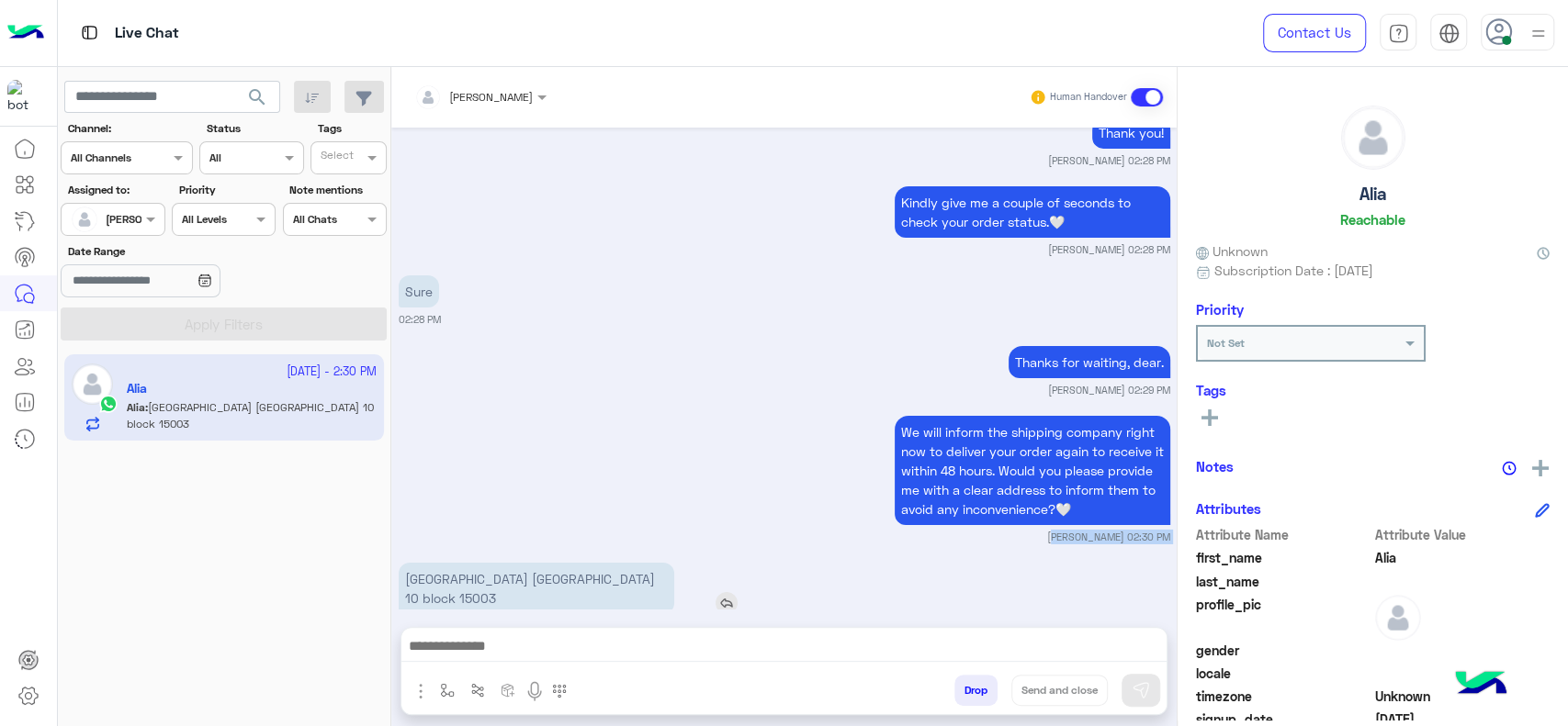
drag, startPoint x: 404, startPoint y: 460, endPoint x: 575, endPoint y: 552, distance: 194.2
click at [575, 563] on p "Obour 7th district street ameen hwedy villa 10 block 15003" at bounding box center [536, 588] width 275 height 52
copy p "Obour 7th district street ameen hwedy villa 10 block 15003"
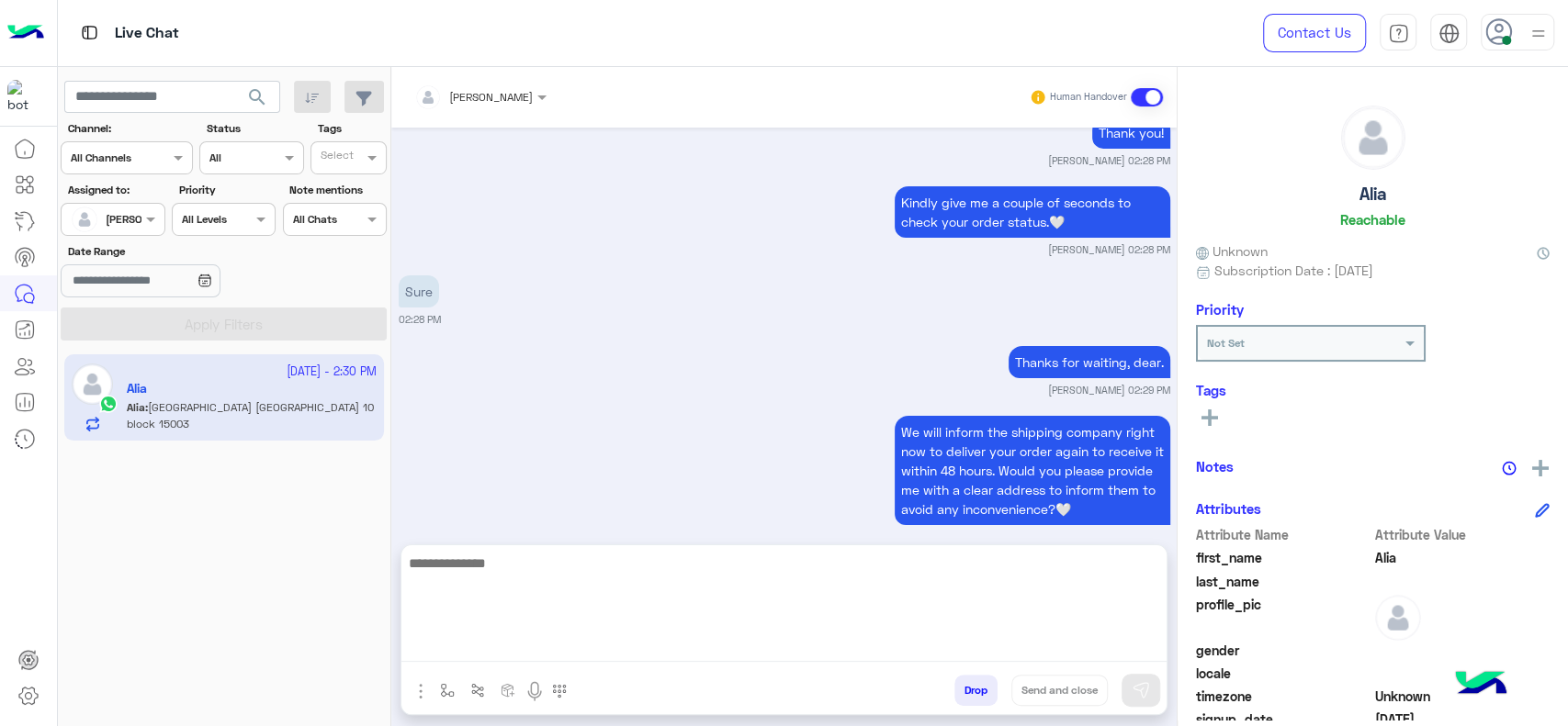
click at [662, 647] on textarea at bounding box center [784, 606] width 765 height 110
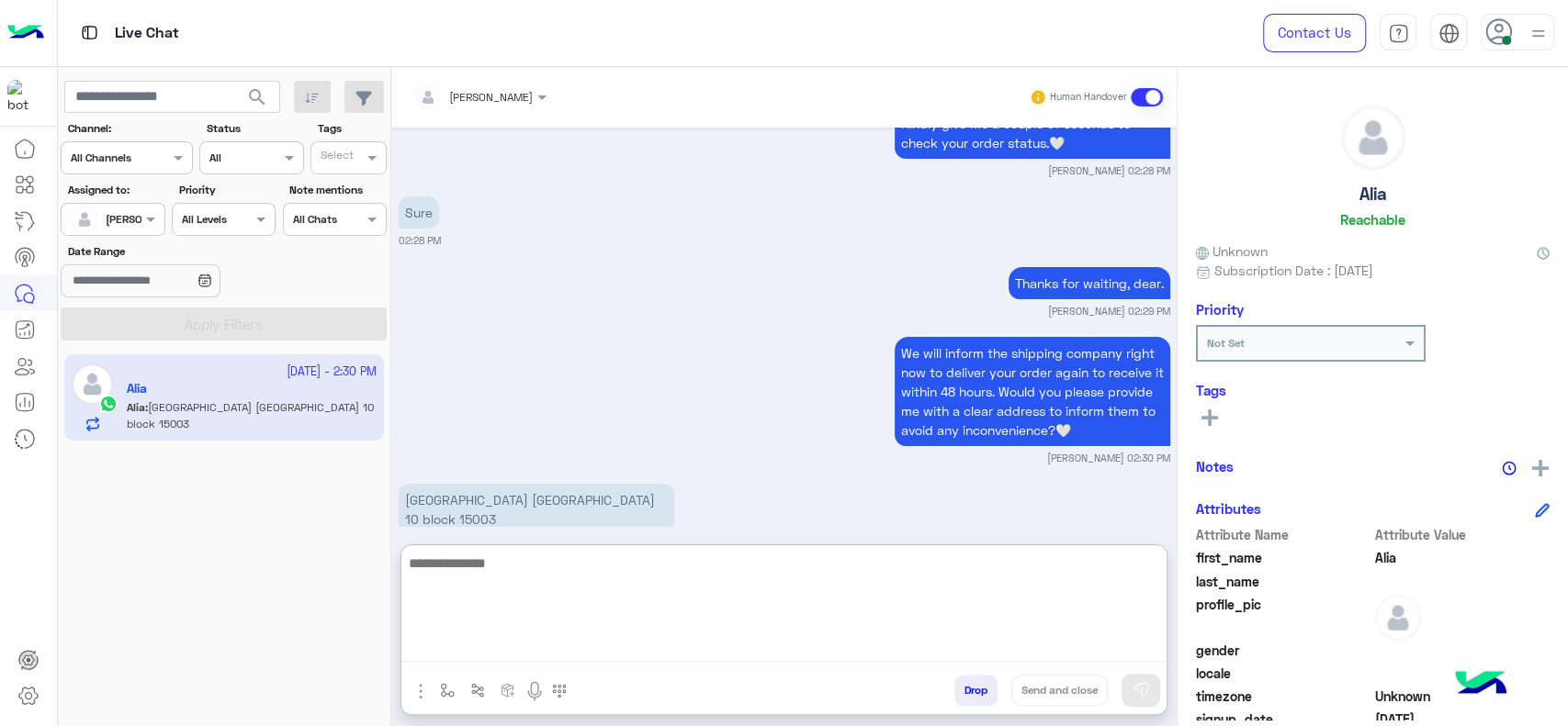
scroll to position [4201, 0]
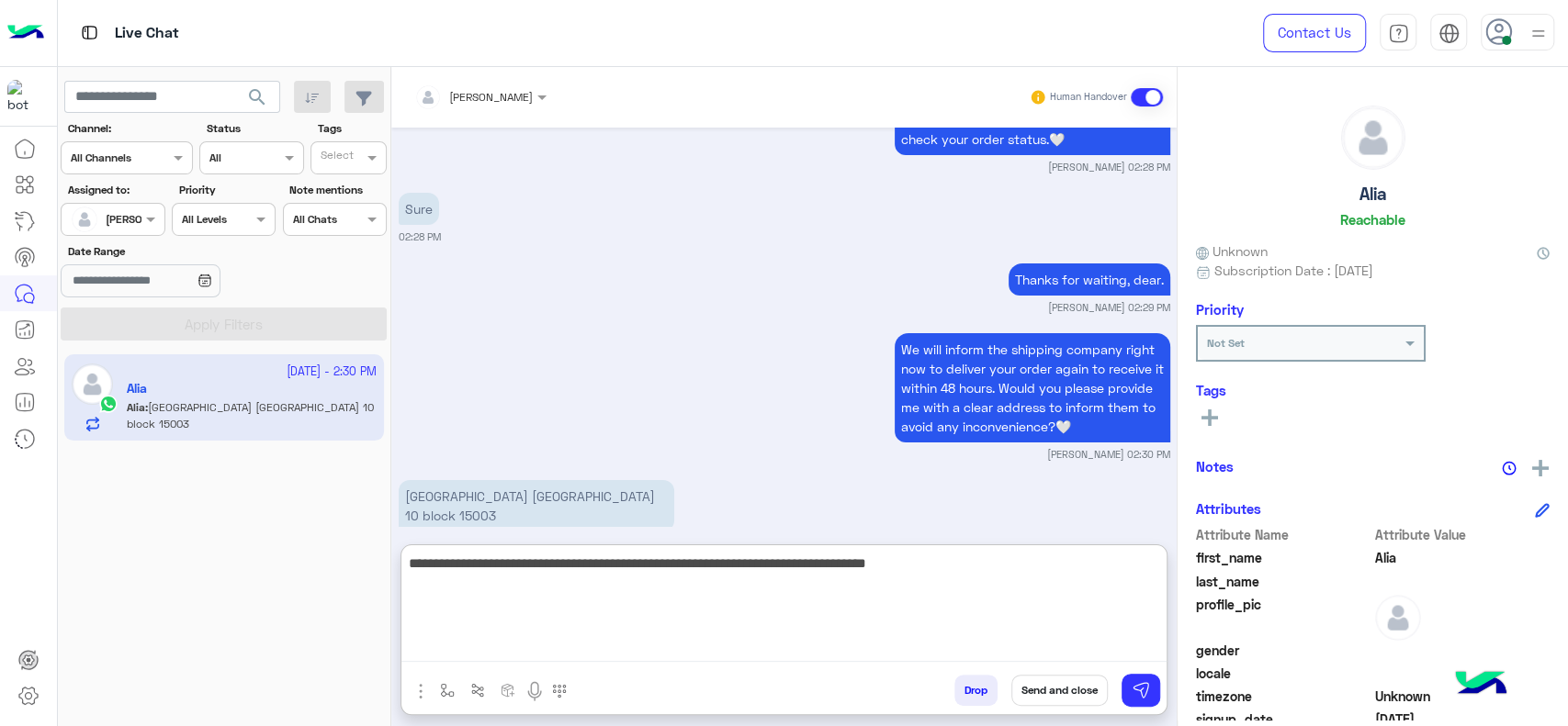
type textarea "**********"
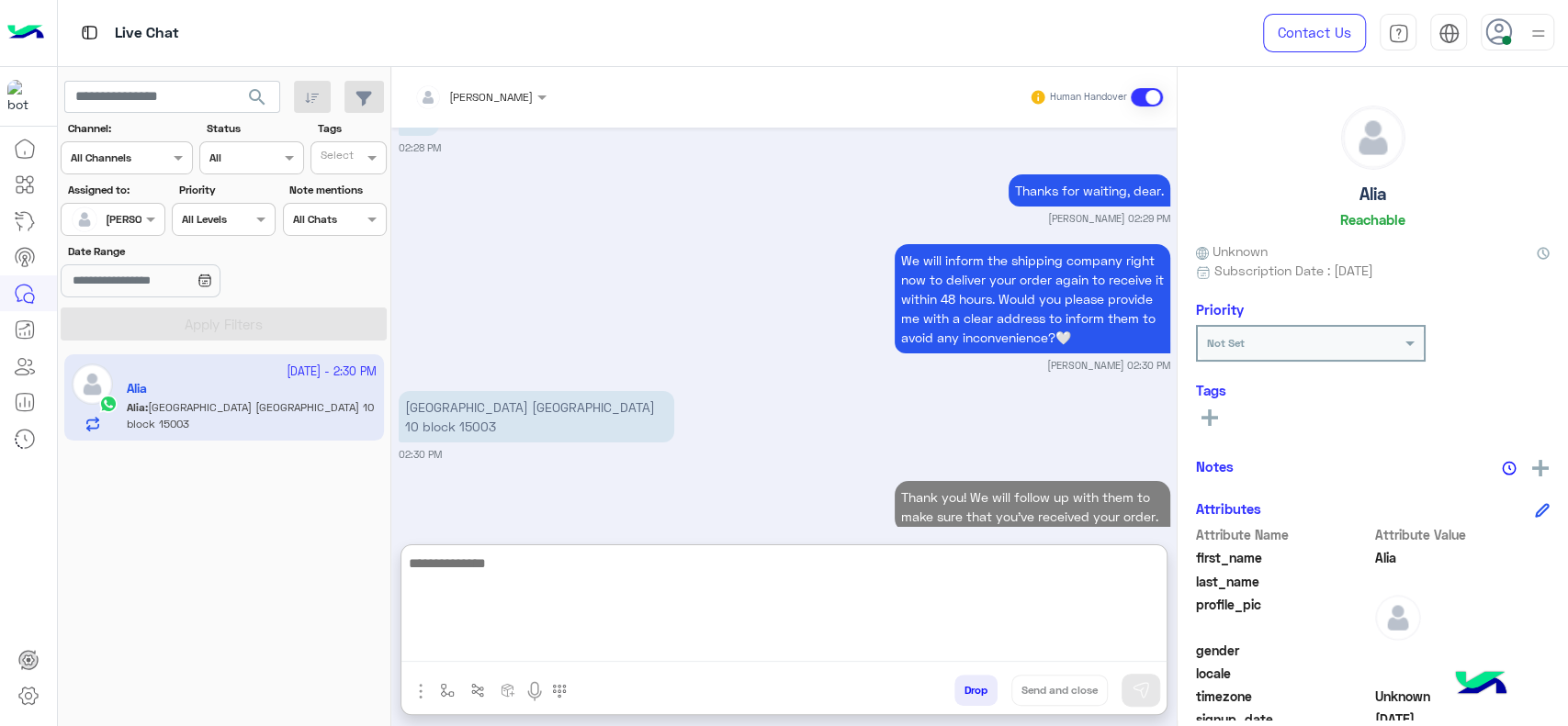
paste textarea "**********"
type textarea "**********"
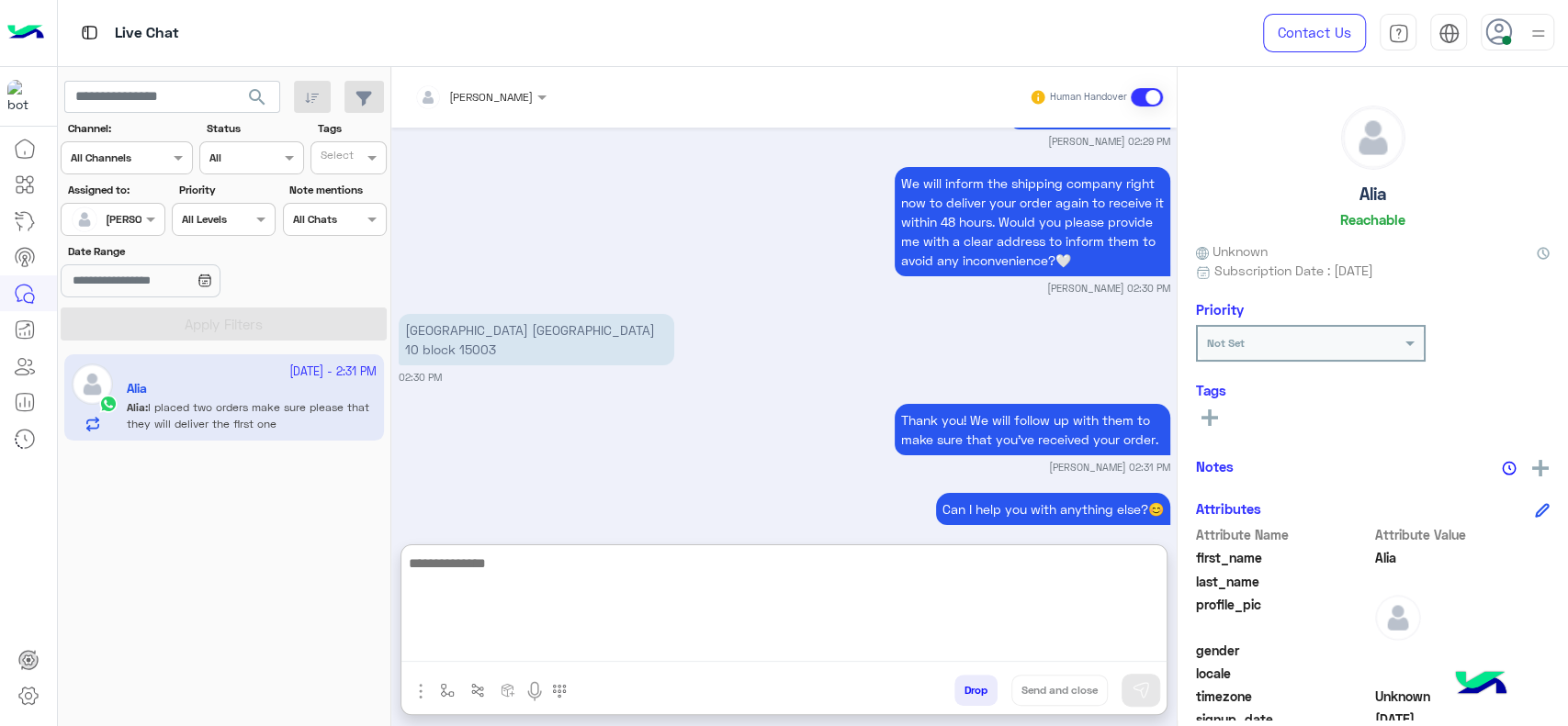
scroll to position [4450, 0]
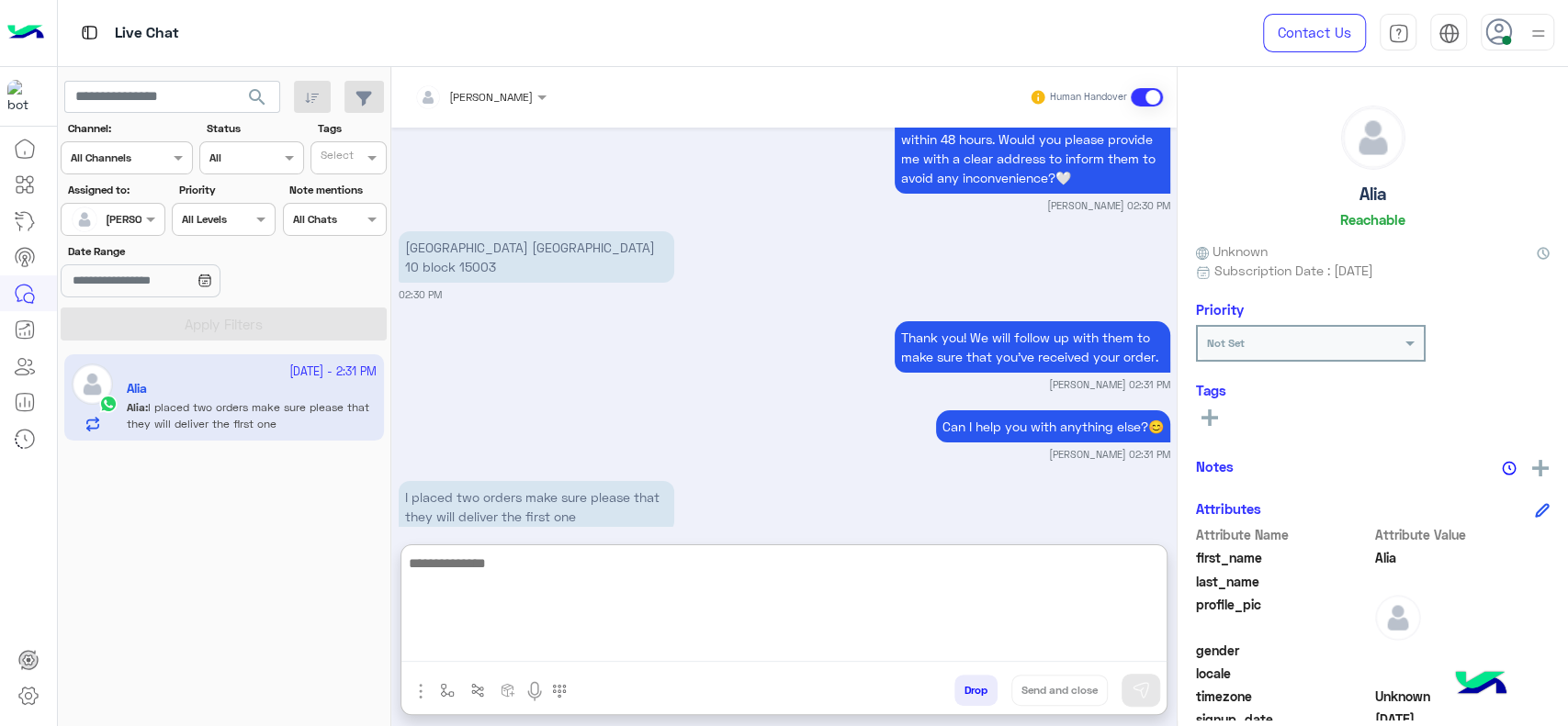
click at [551, 612] on textarea at bounding box center [784, 606] width 765 height 110
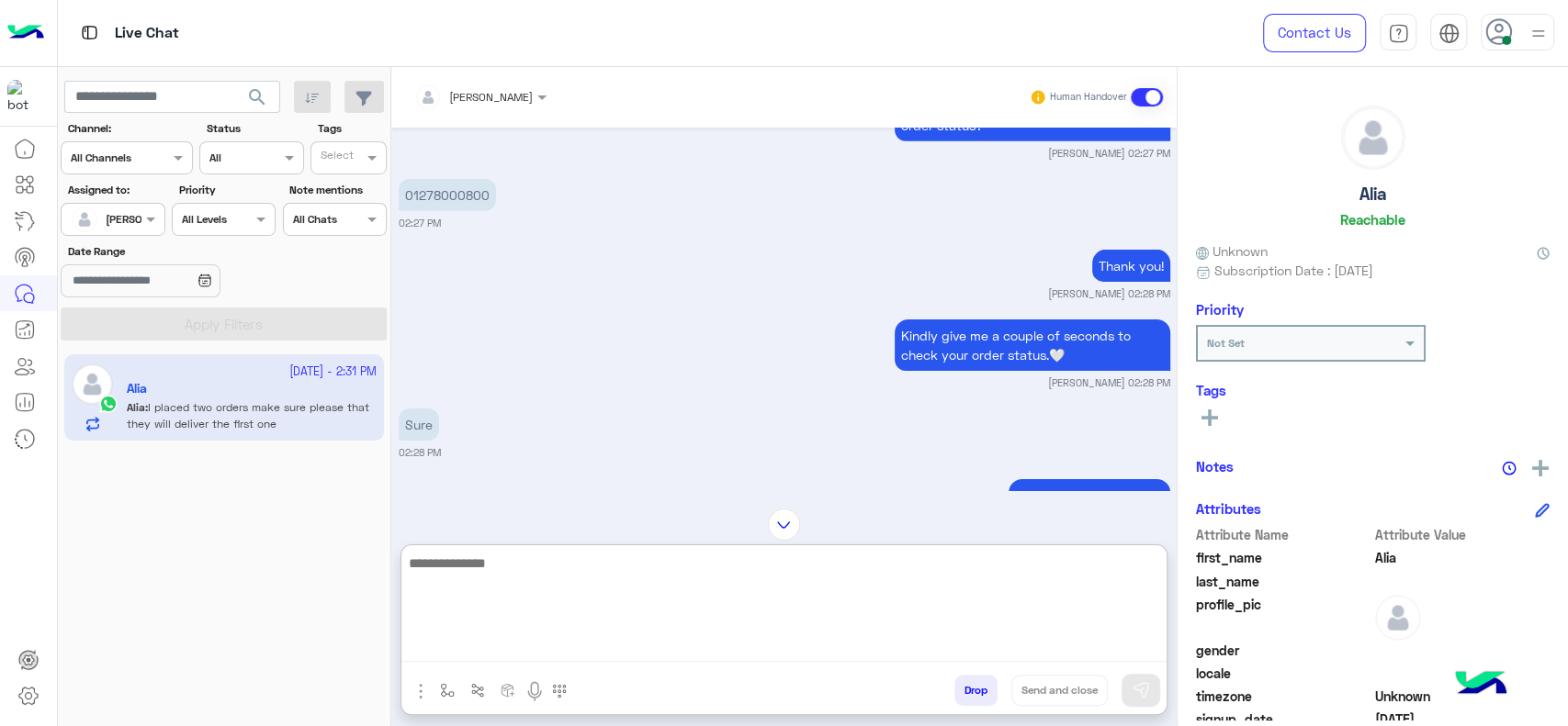
scroll to position [3981, 0]
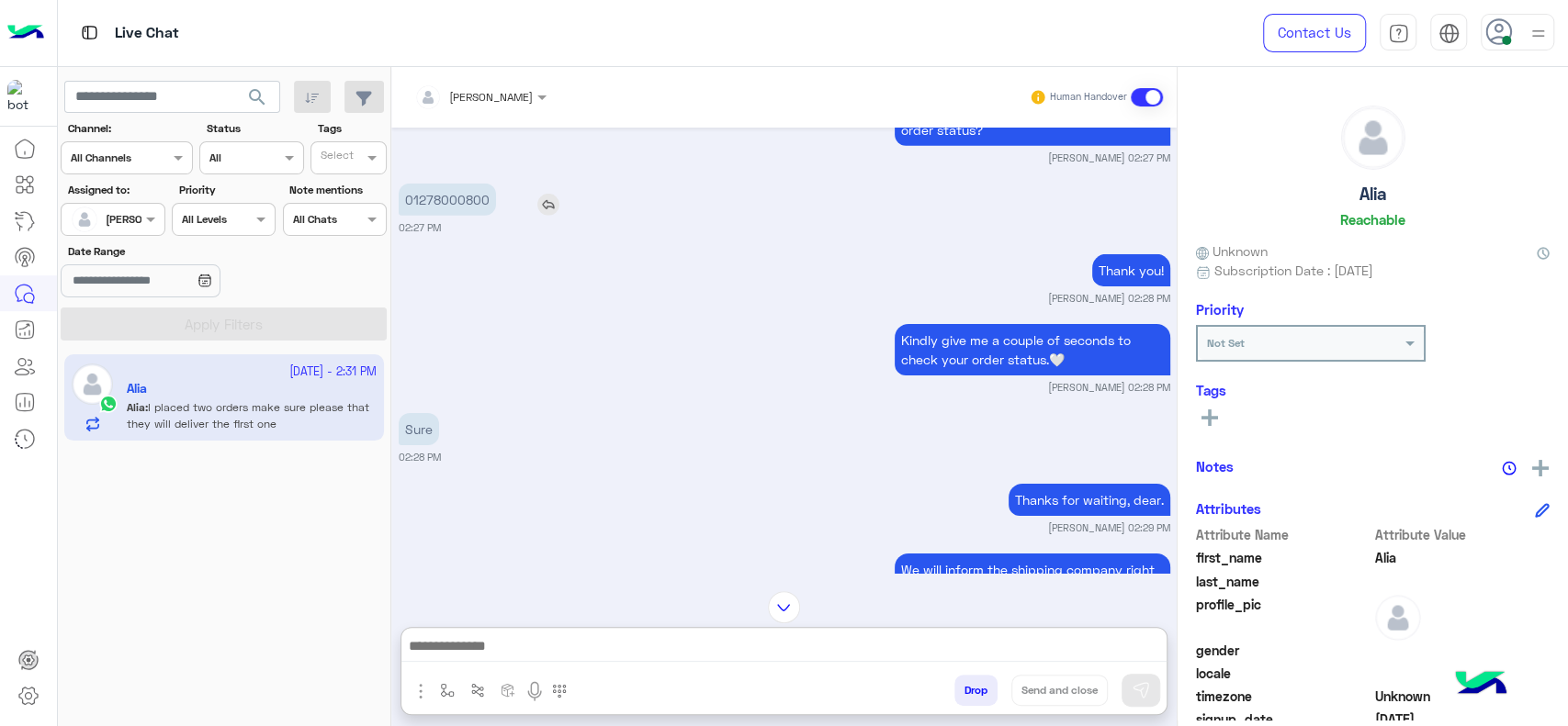
click at [467, 183] on p "01278000800" at bounding box center [447, 199] width 97 height 32
click at [461, 183] on p "01278000800" at bounding box center [447, 199] width 97 height 32
copy p "01278000800"
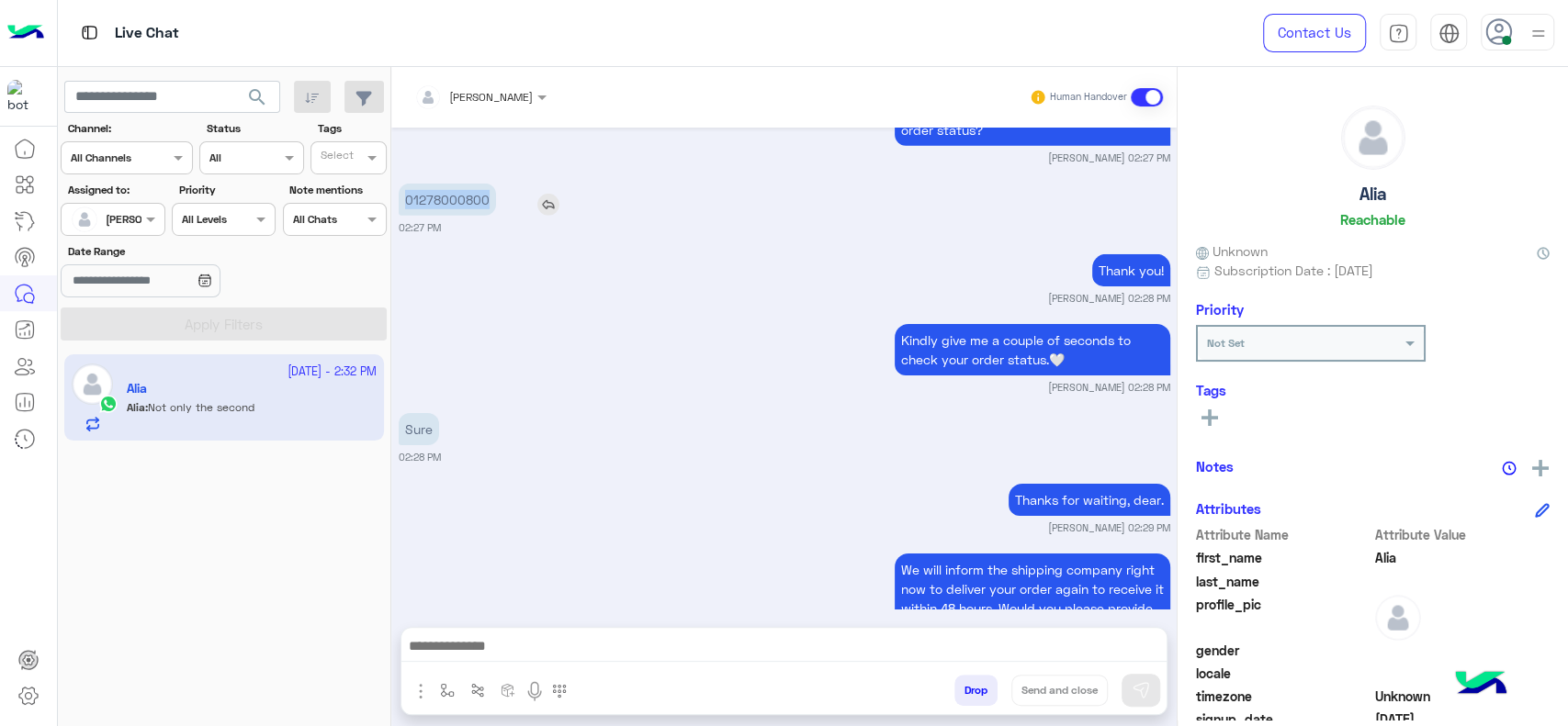
scroll to position [4437, 0]
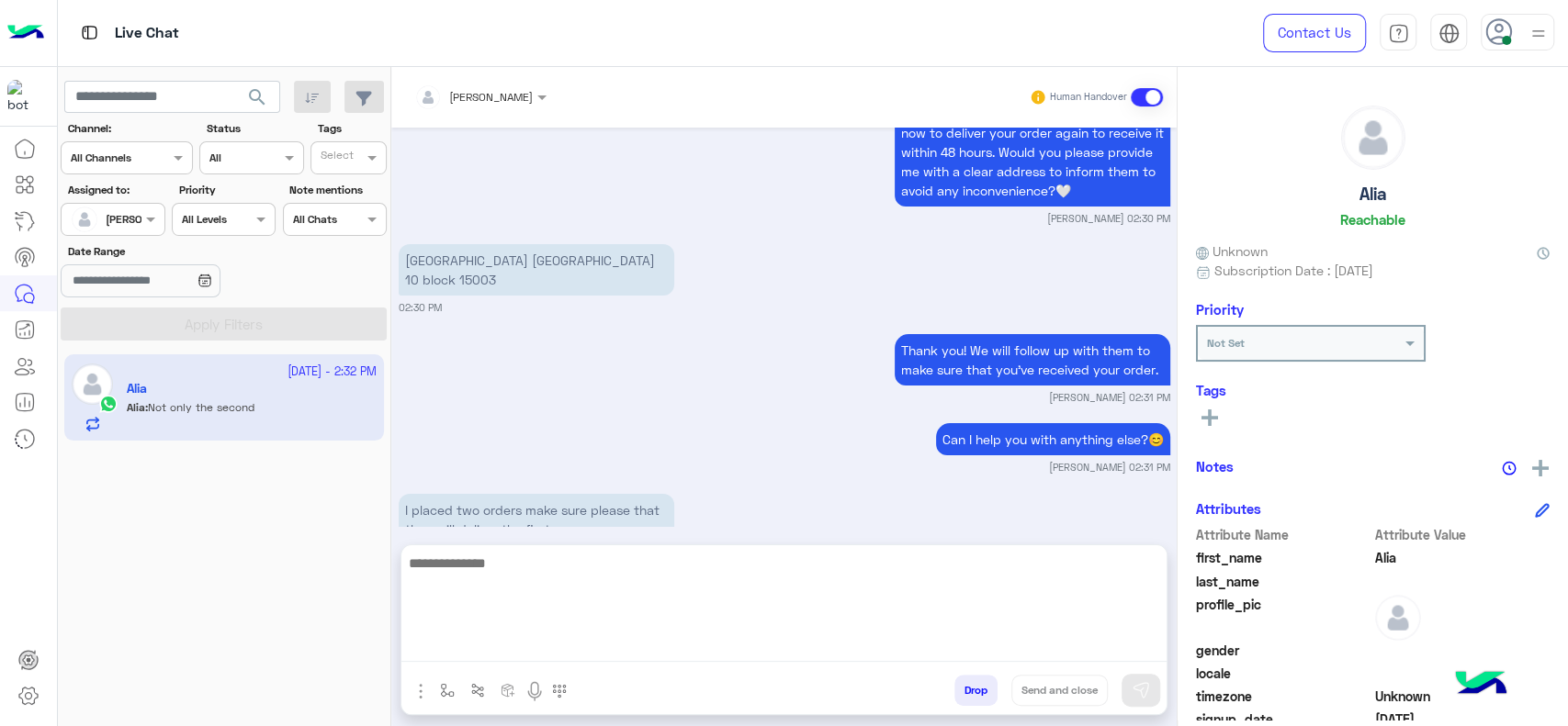
click at [668, 643] on textarea at bounding box center [784, 606] width 765 height 110
type textarea "*"
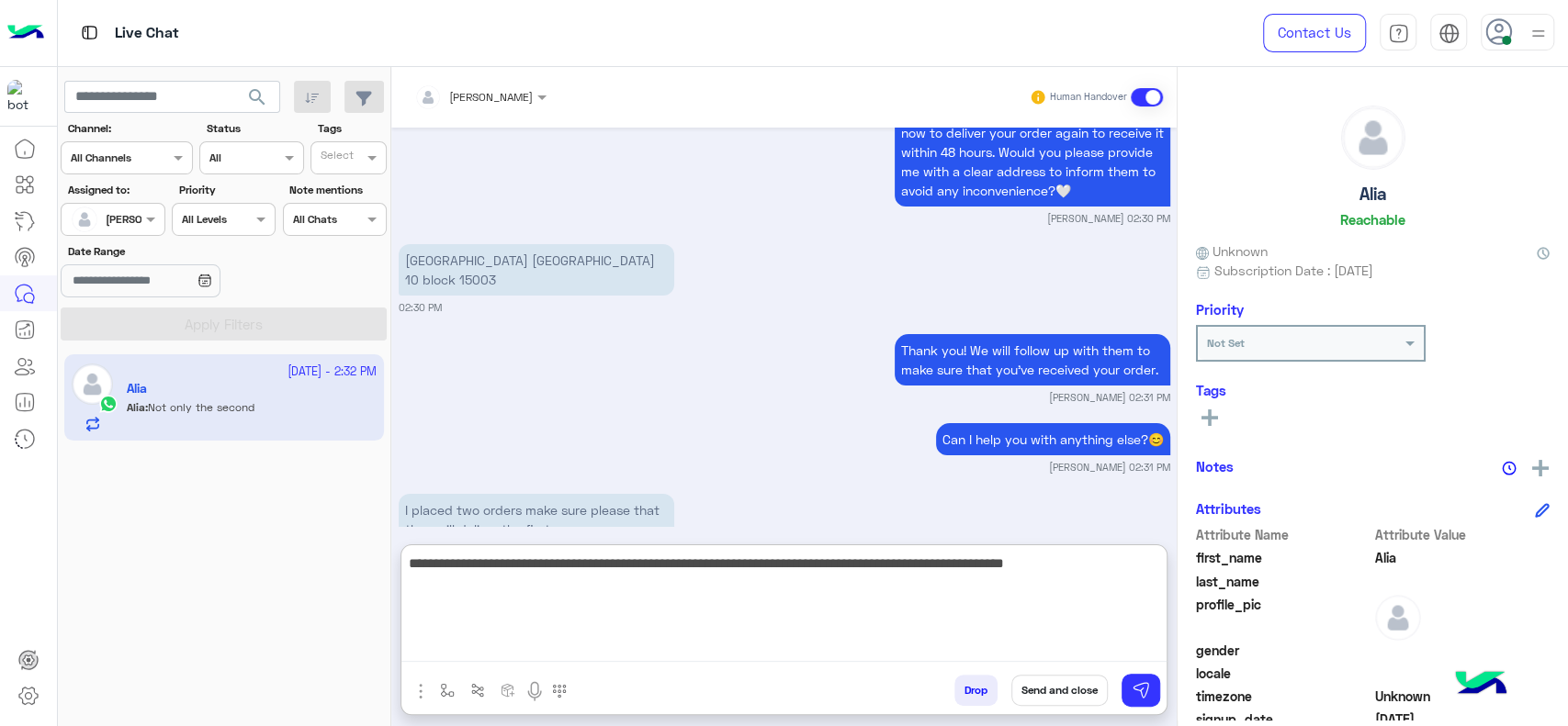
click at [727, 562] on textarea "**********" at bounding box center [784, 606] width 765 height 110
type textarea "**********"
click at [700, 619] on textarea "**********" at bounding box center [784, 606] width 765 height 110
click at [600, 614] on textarea "**********" at bounding box center [784, 606] width 765 height 110
click at [808, 583] on textarea "**********" at bounding box center [784, 606] width 765 height 110
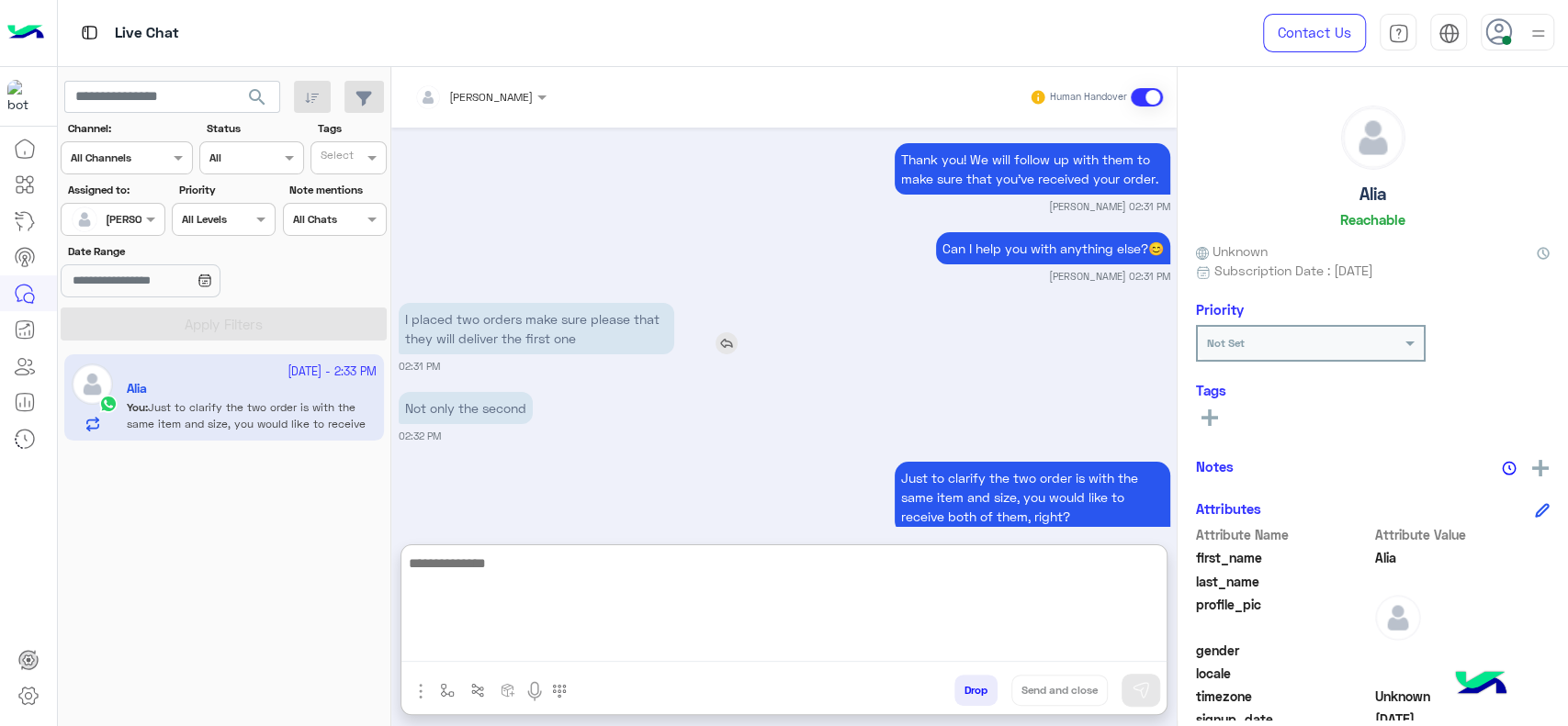
scroll to position [4628, 0]
click at [555, 590] on textarea at bounding box center [784, 606] width 765 height 110
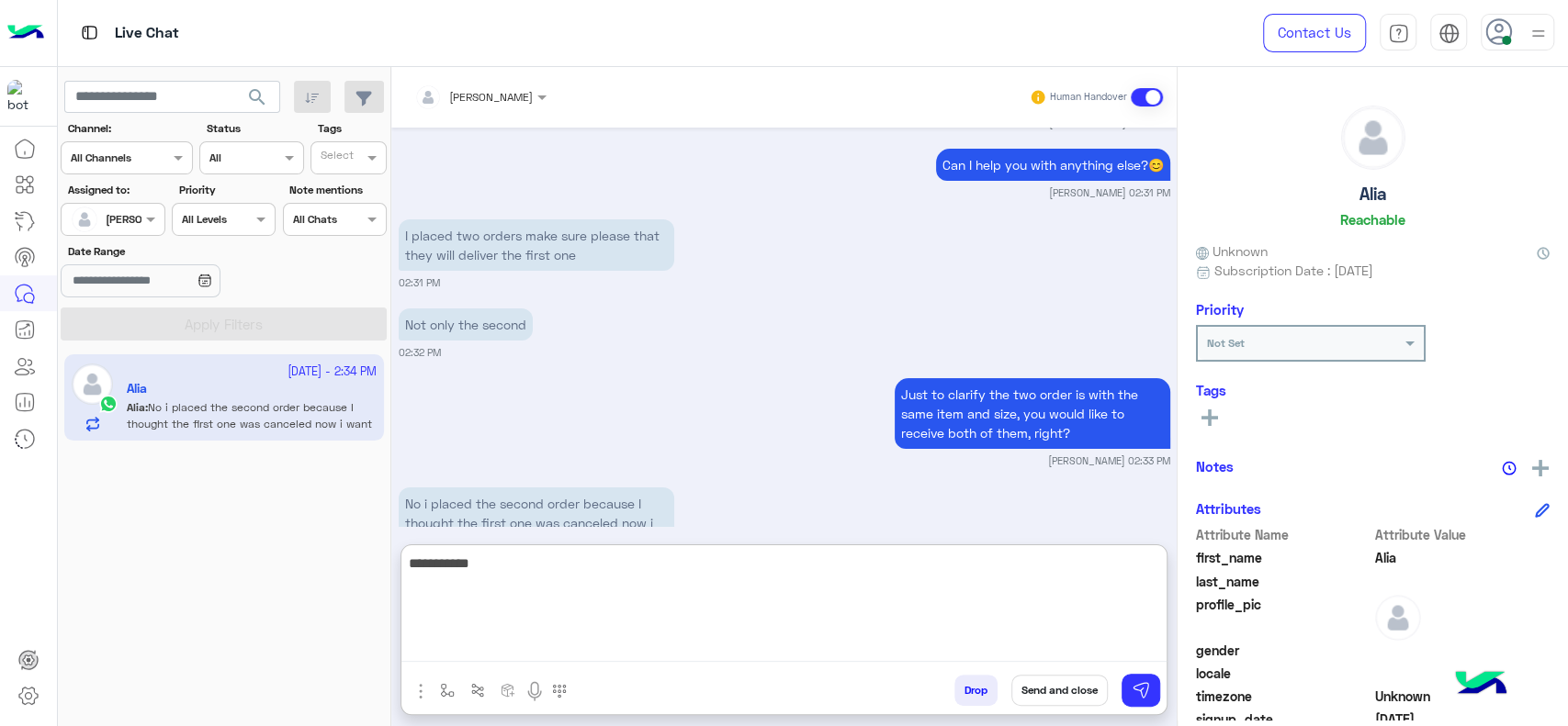
scroll to position [4737, 0]
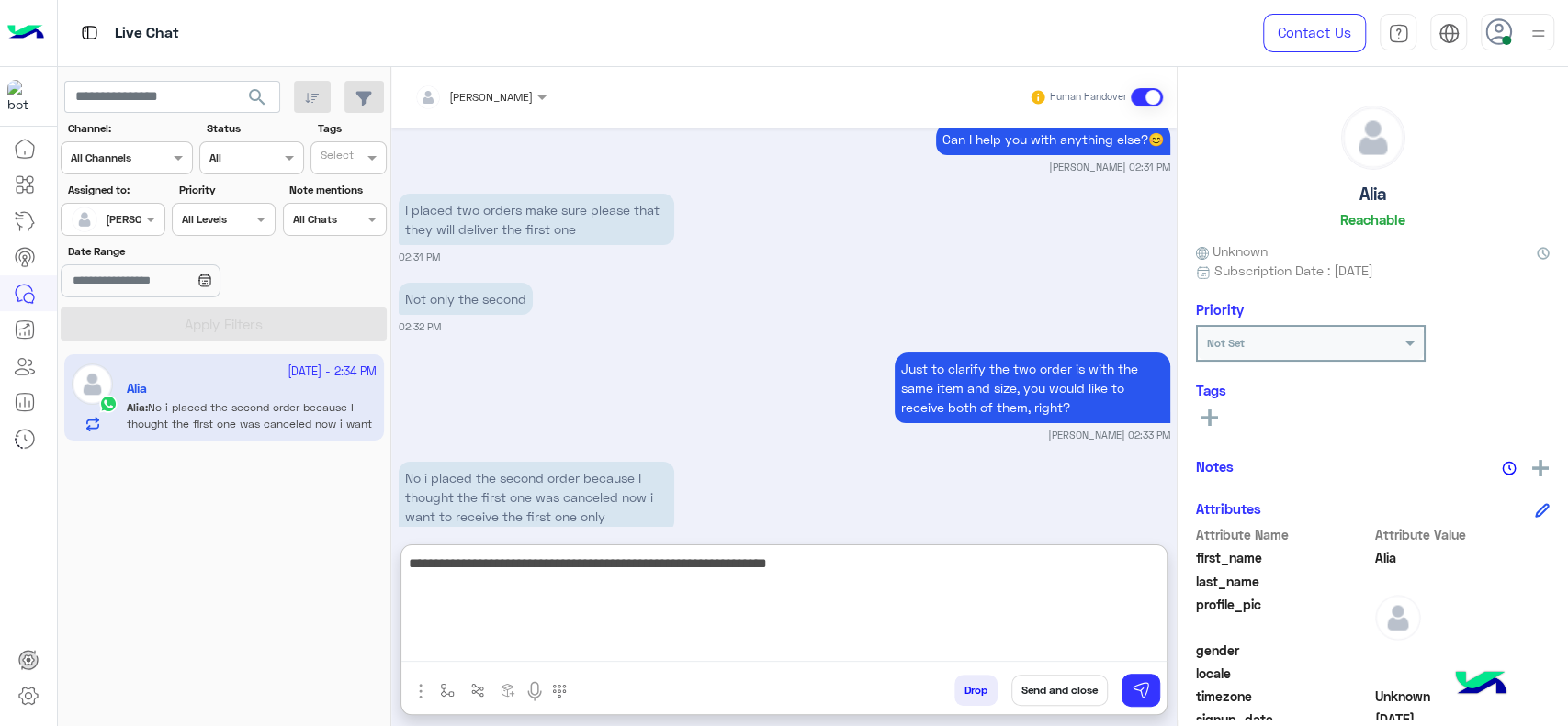
type textarea "**********"
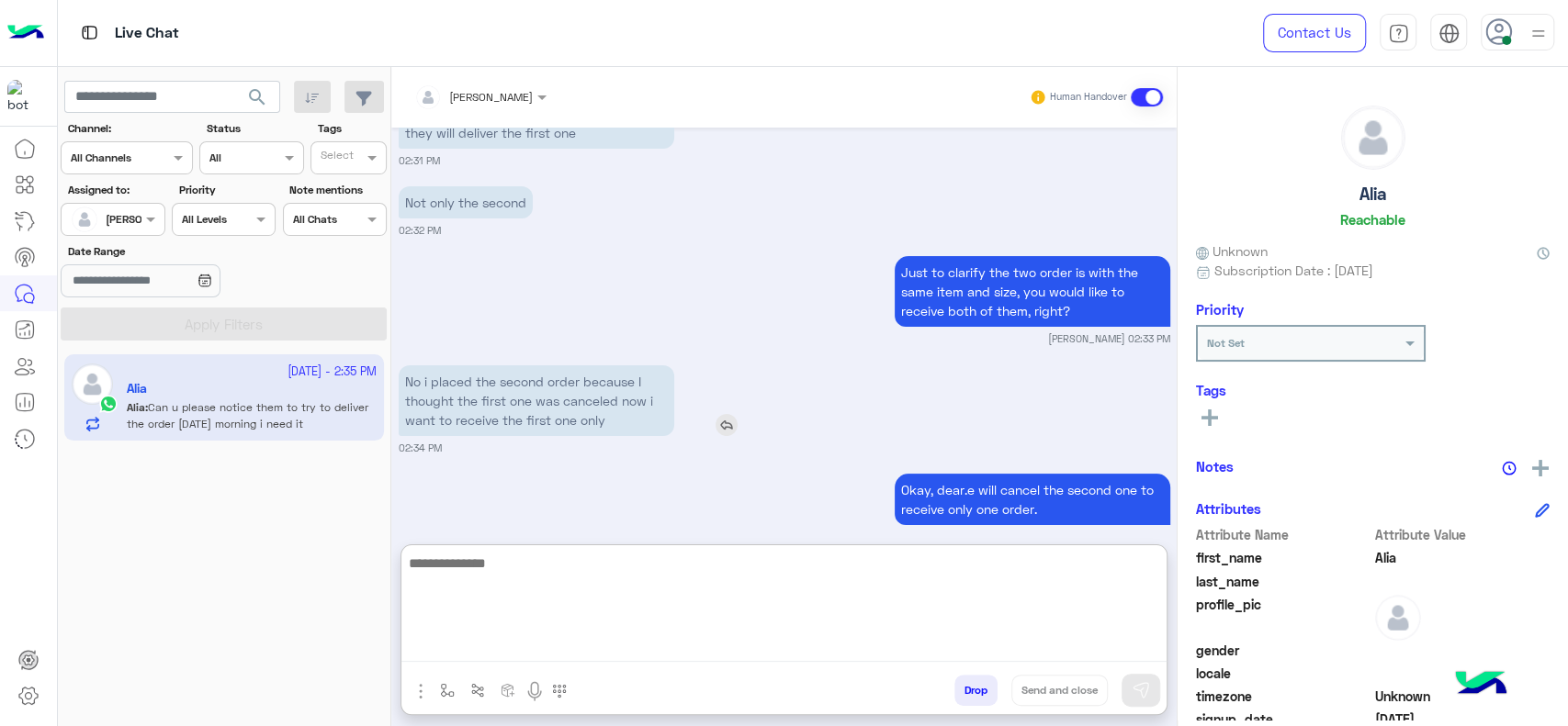
scroll to position [4916, 0]
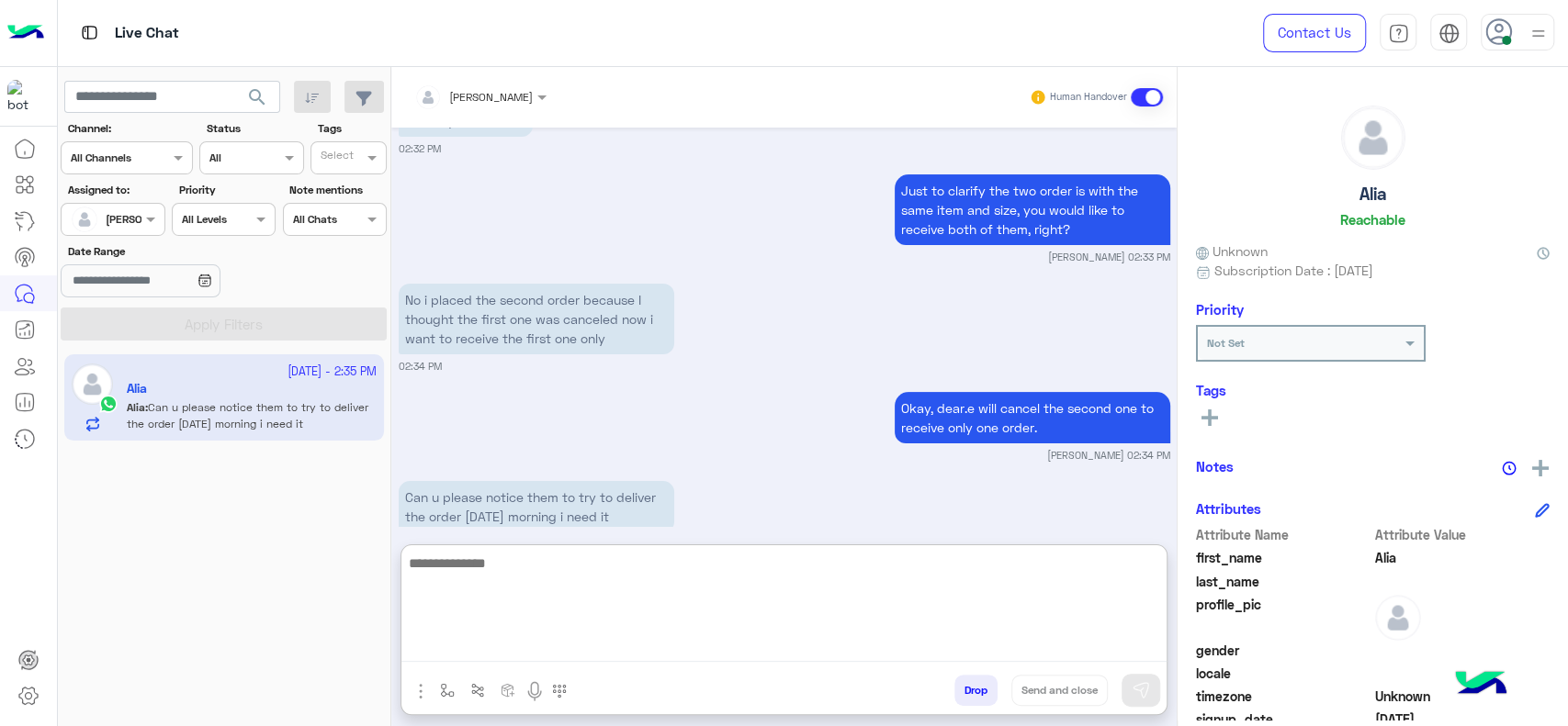
click at [653, 575] on textarea at bounding box center [784, 606] width 765 height 110
type textarea "**********"
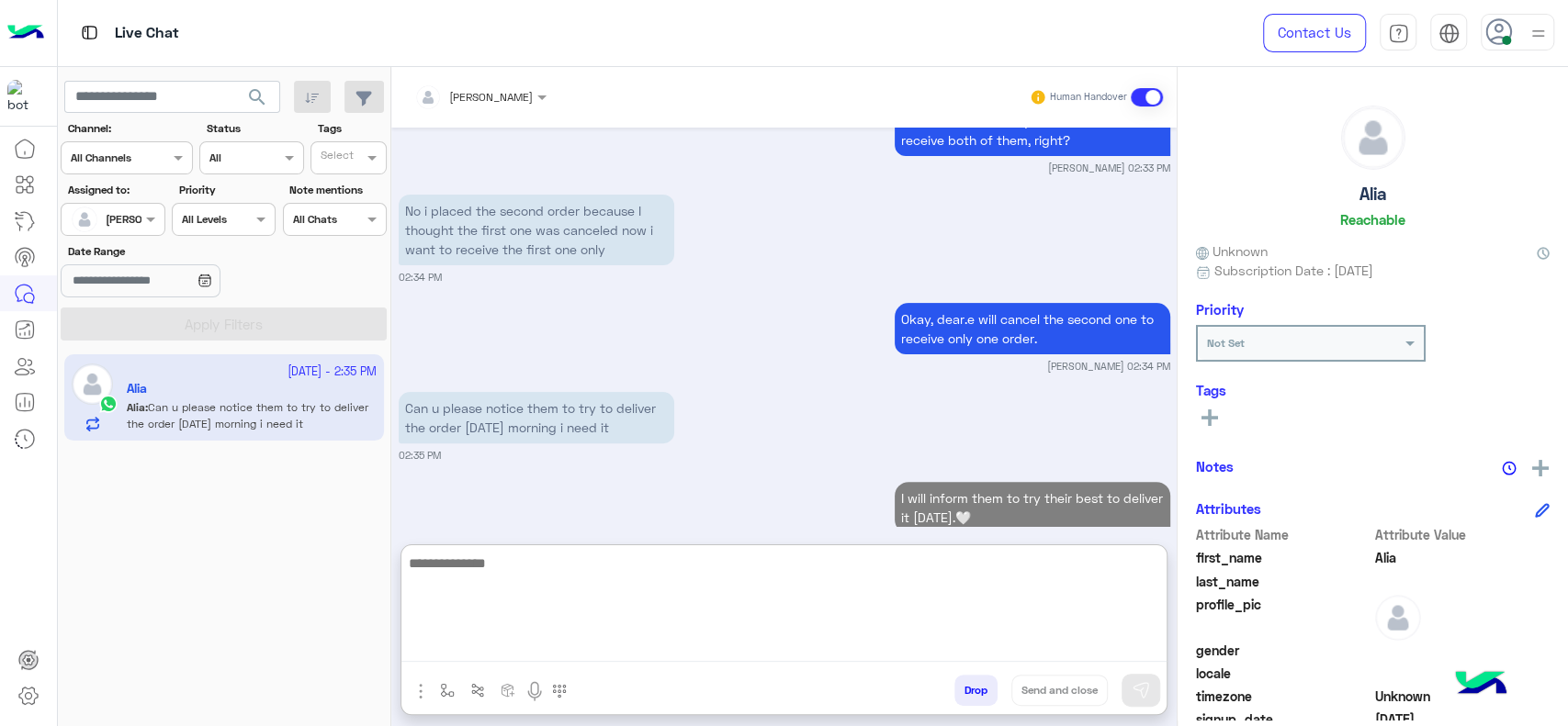
paste textarea "**********"
type textarea "**********"
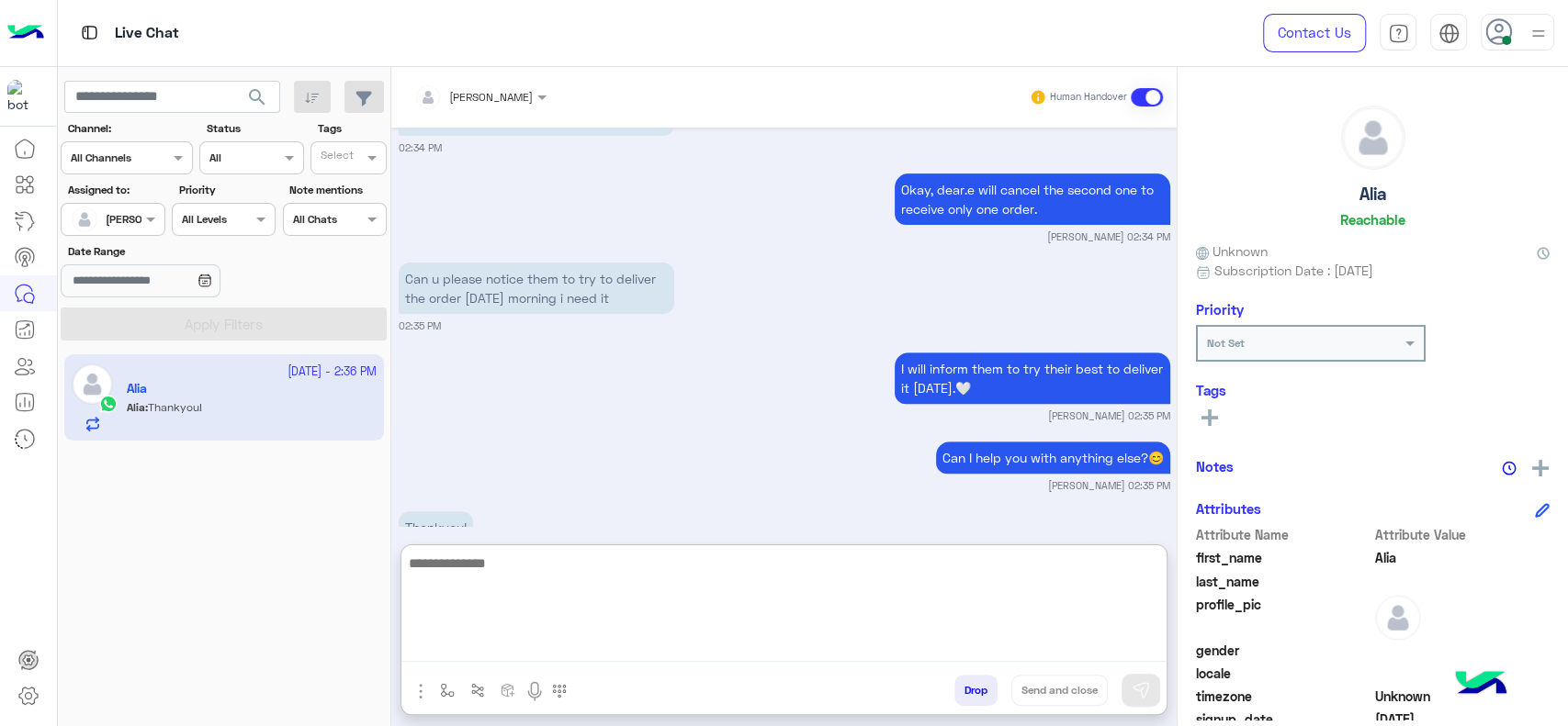
scroll to position [5145, 0]
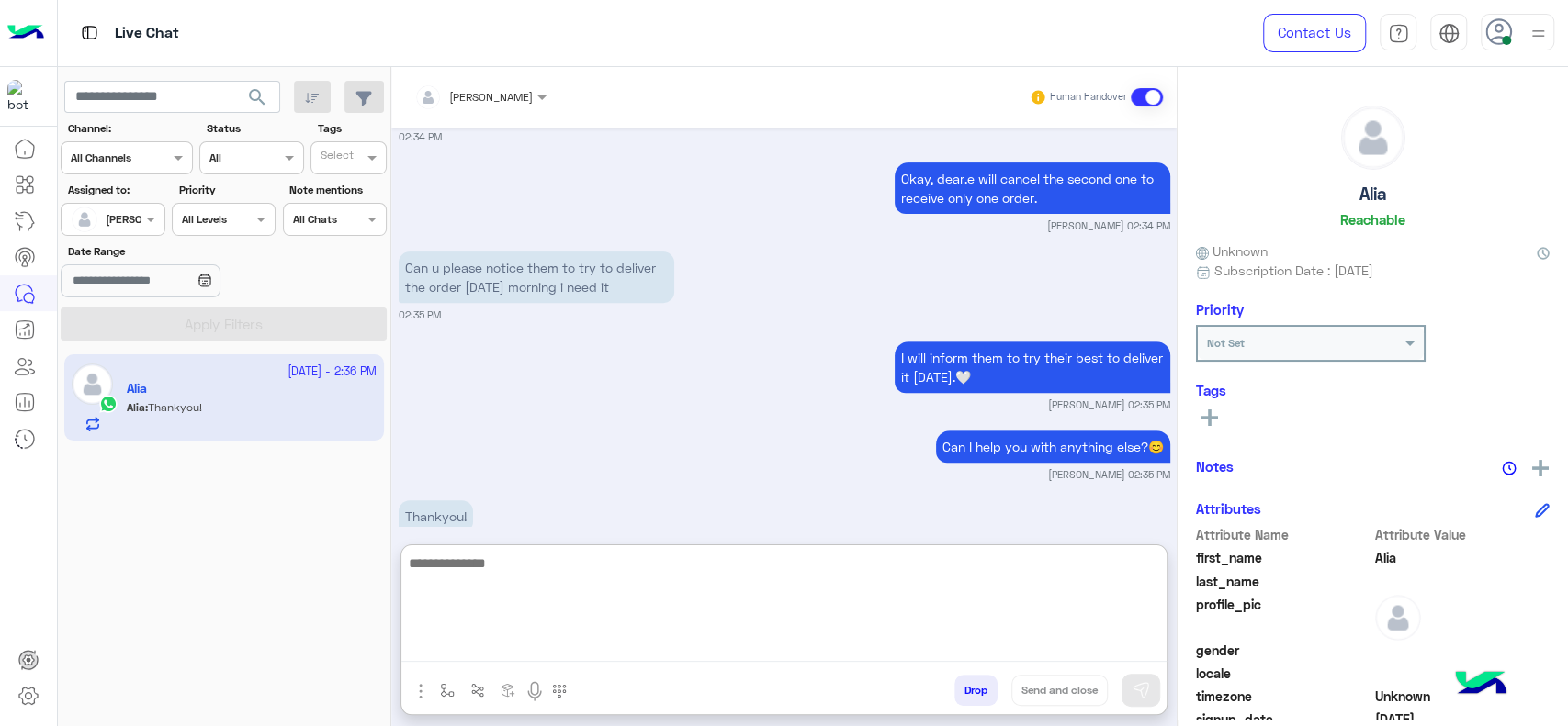
click at [586, 602] on textarea at bounding box center [784, 606] width 765 height 110
paste textarea "**********"
type textarea "**********"
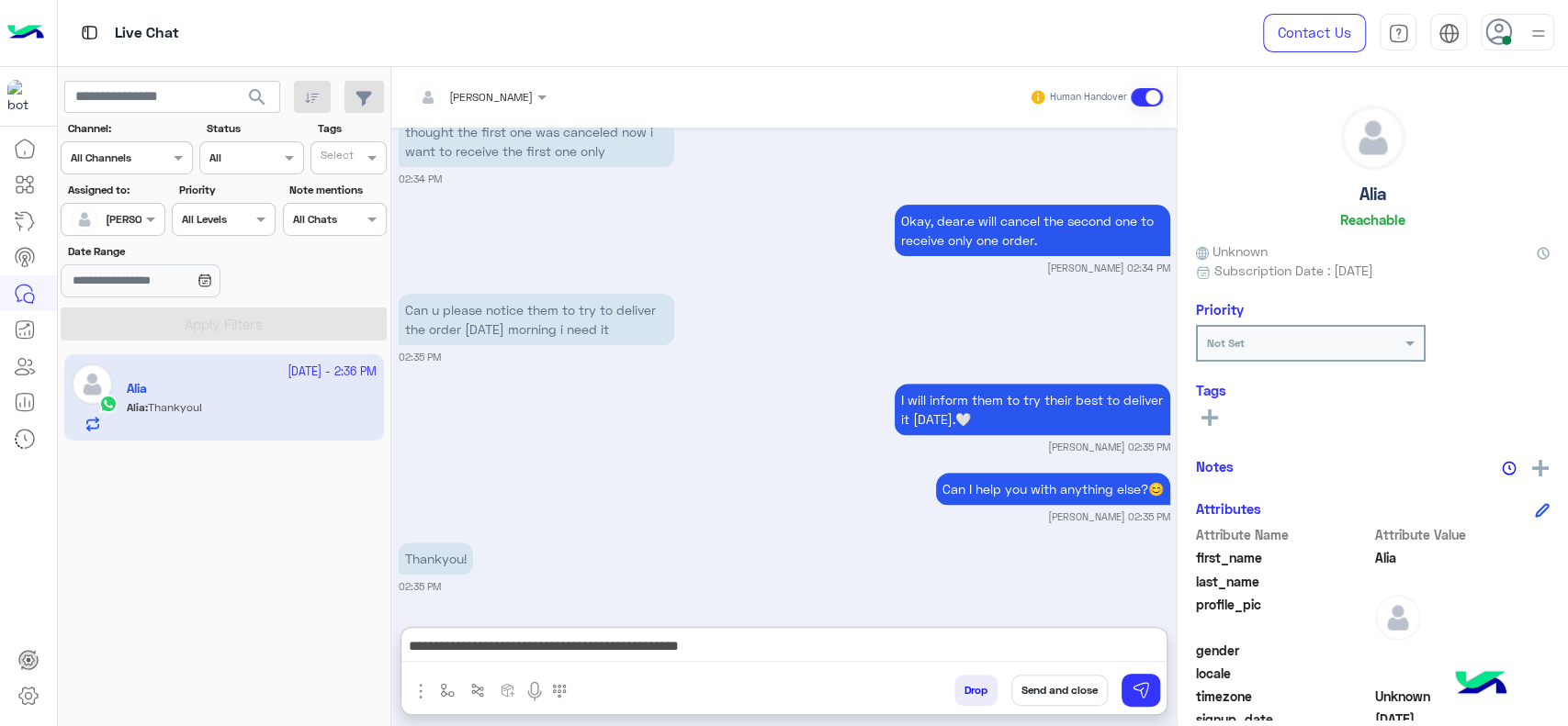
click at [1078, 688] on button "Send and close" at bounding box center [1059, 690] width 96 height 32
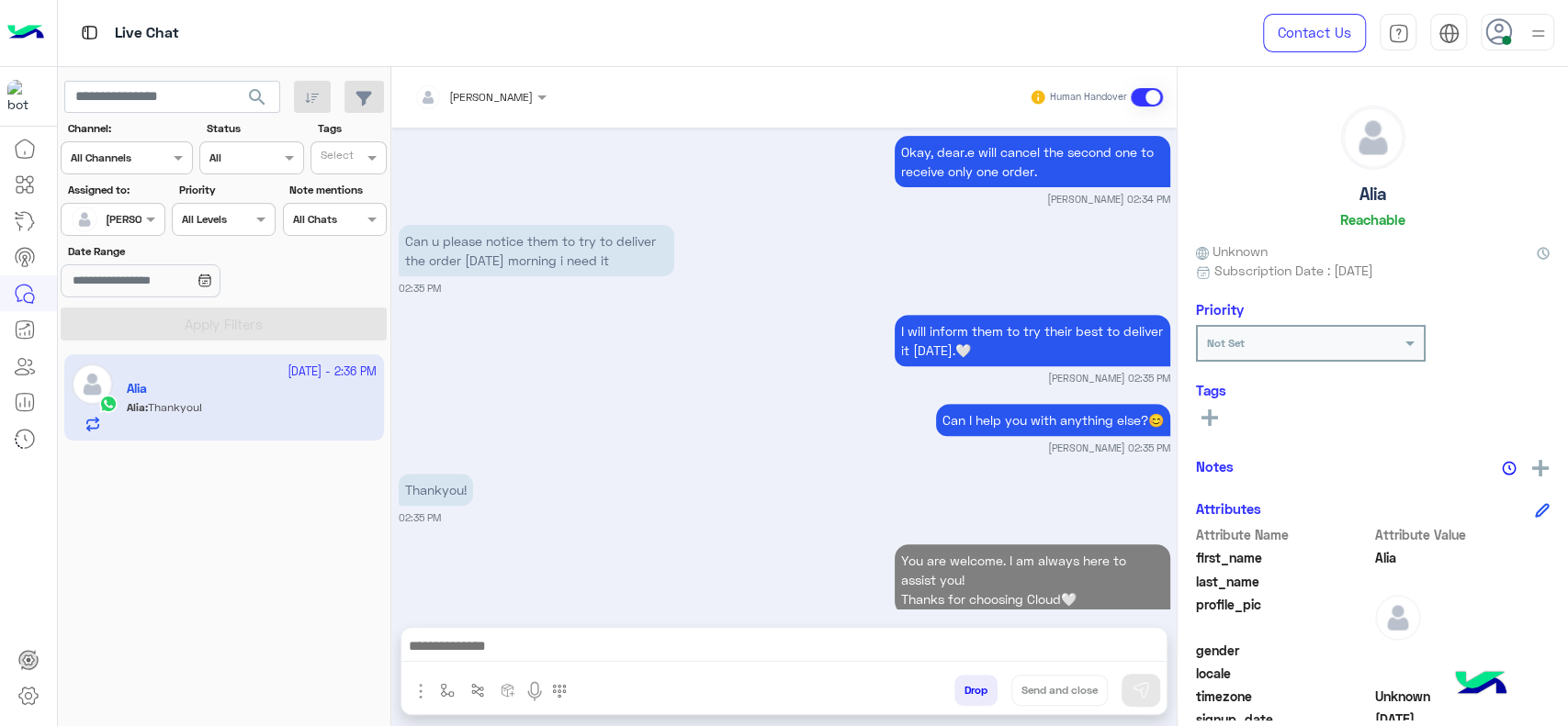
scroll to position [5219, 0]
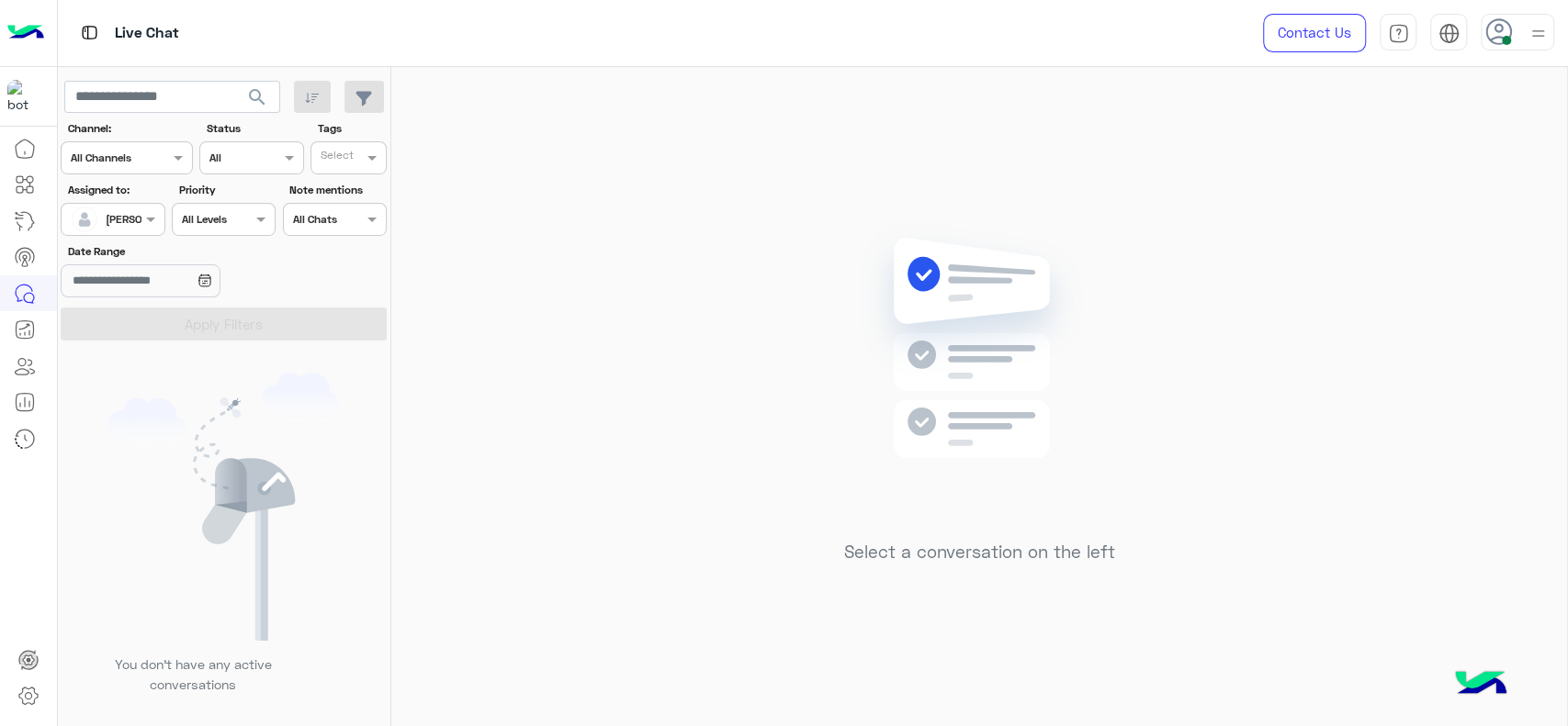
click at [894, 441] on img at bounding box center [980, 375] width 265 height 305
click at [474, 213] on div "Select a conversation on the left" at bounding box center [979, 400] width 1176 height 667
click at [551, 276] on div "Select a conversation on the left" at bounding box center [979, 400] width 1176 height 667
click at [118, 211] on div at bounding box center [112, 217] width 102 height 18
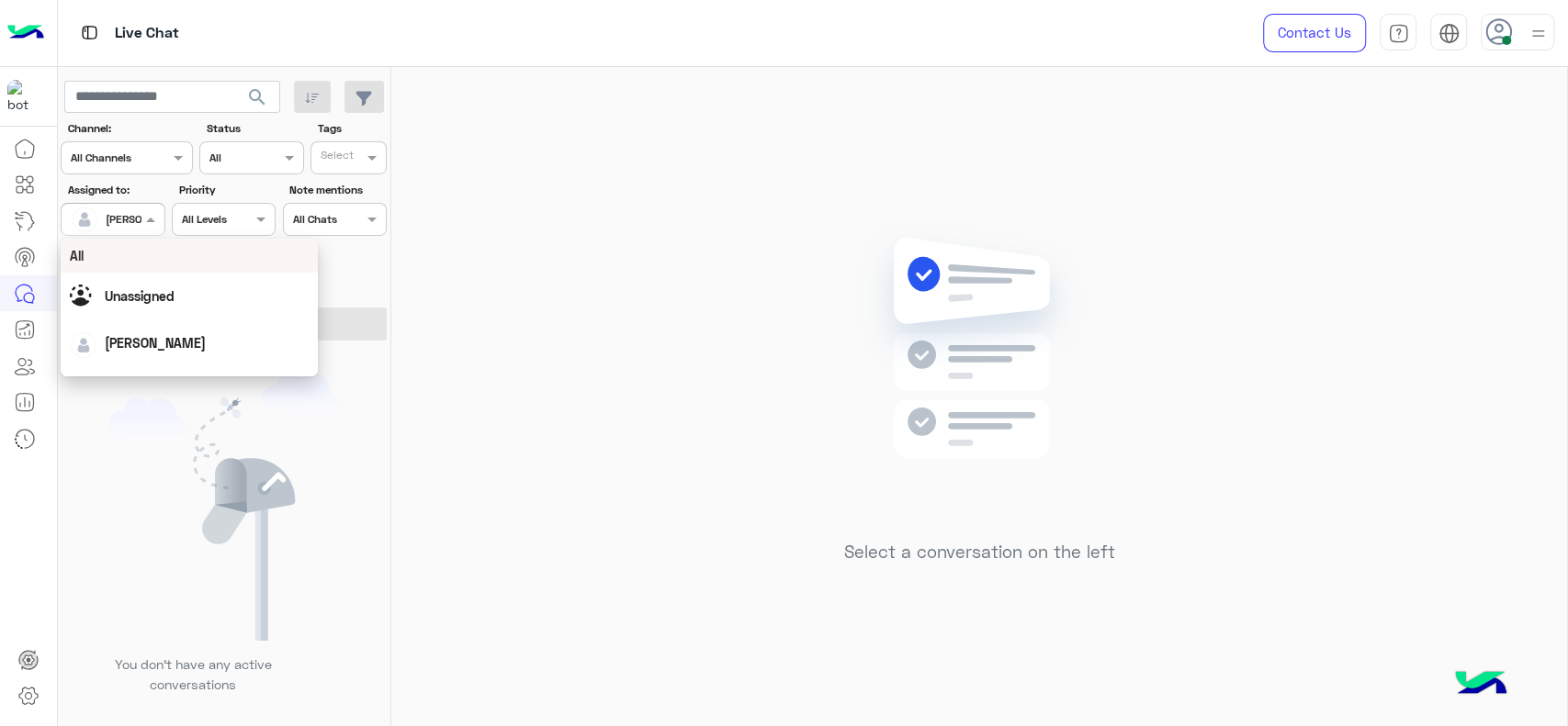
click at [153, 275] on div "Unassigned" at bounding box center [189, 295] width 258 height 47
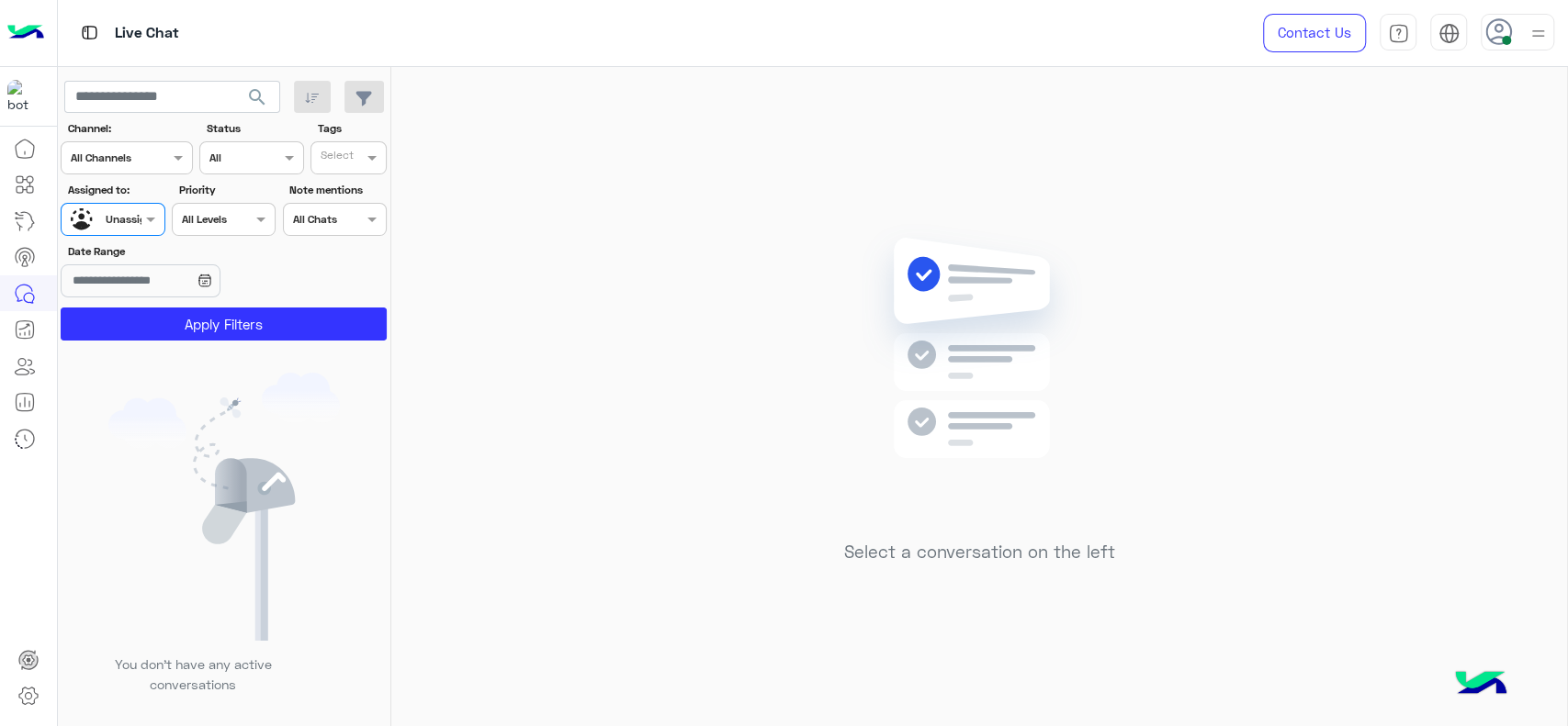
click at [367, 134] on label "Tags" at bounding box center [352, 128] width 67 height 17
click at [351, 166] on input "text" at bounding box center [340, 159] width 38 height 17
click at [348, 189] on div "J FOLLOW UP" at bounding box center [400, 193] width 160 height 19
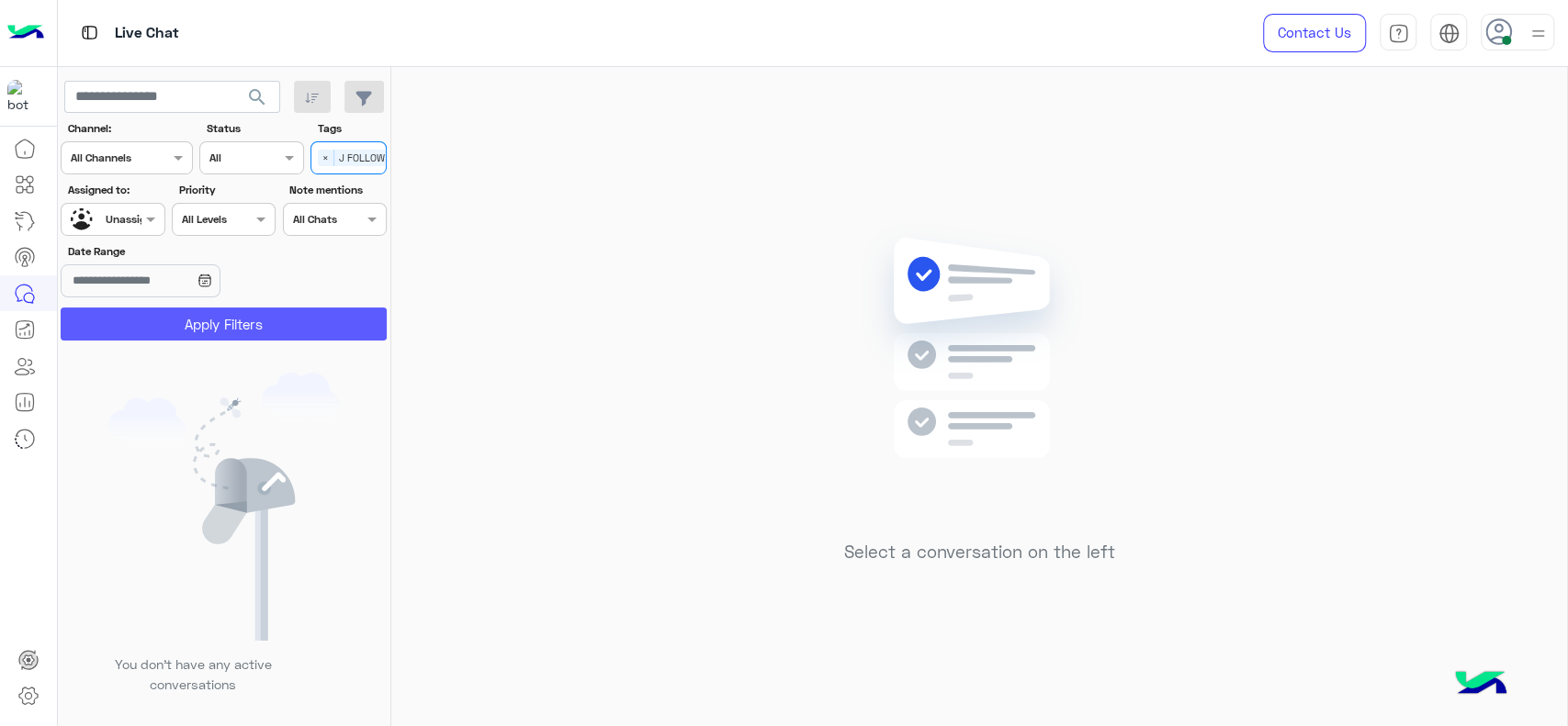
click at [308, 334] on button "Apply Filters" at bounding box center [223, 324] width 326 height 33
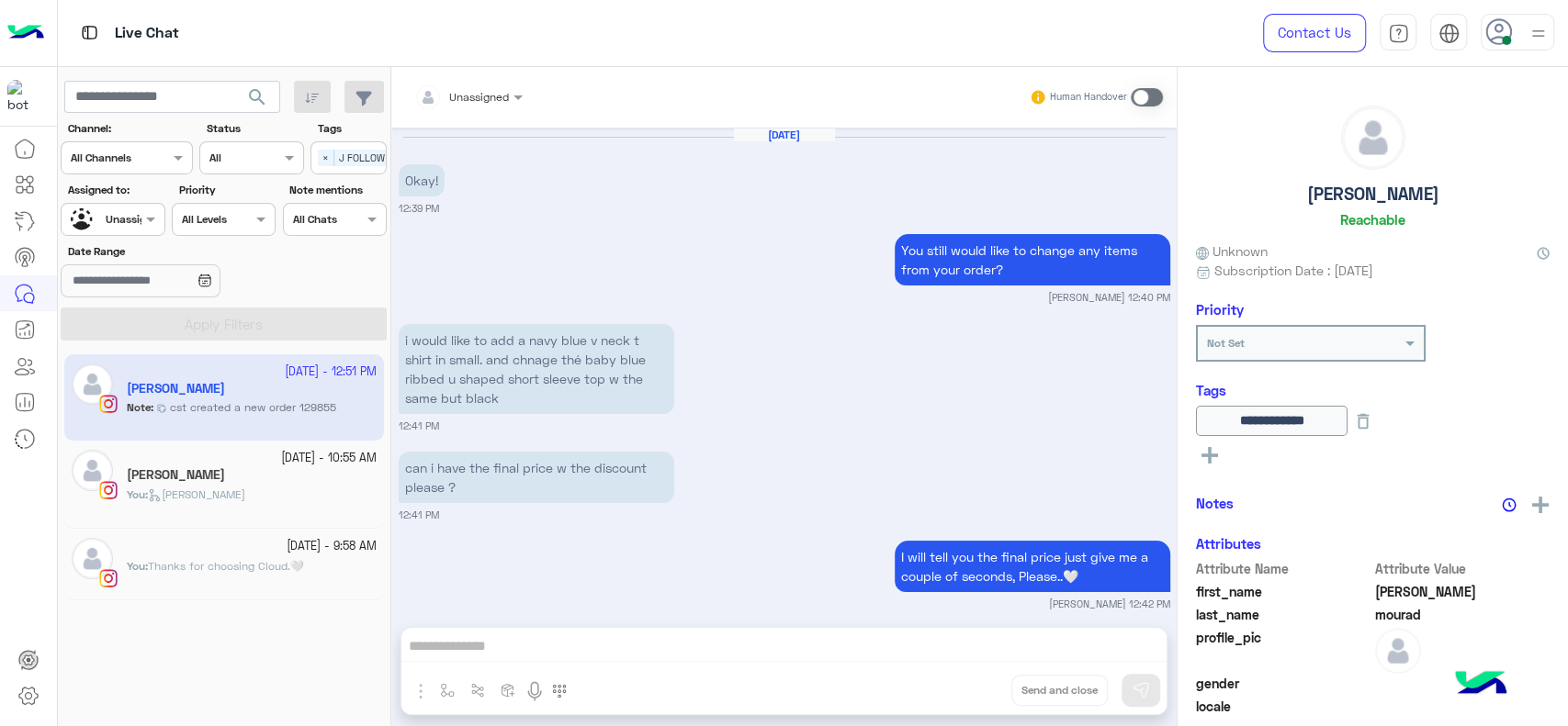
scroll to position [1327, 0]
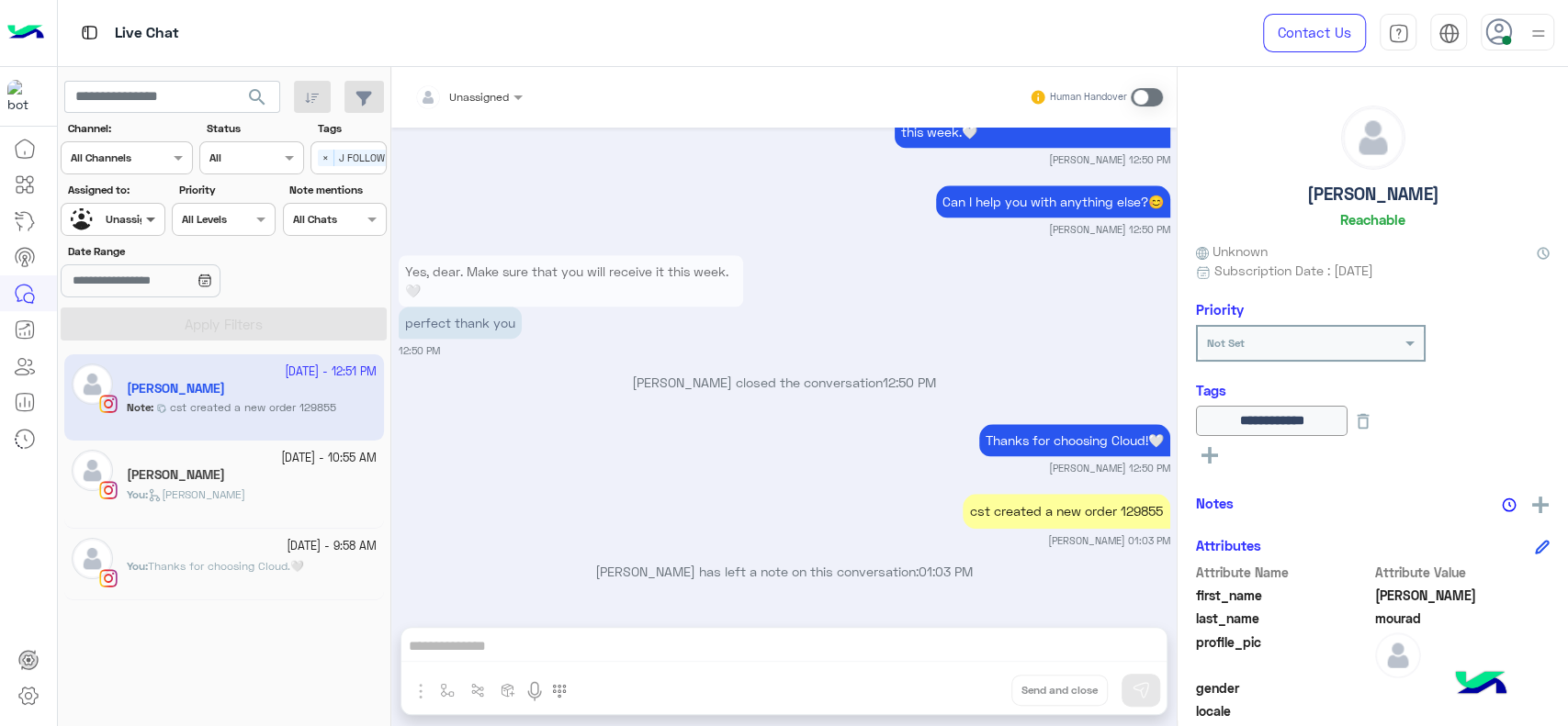
click at [155, 224] on span at bounding box center [153, 218] width 23 height 19
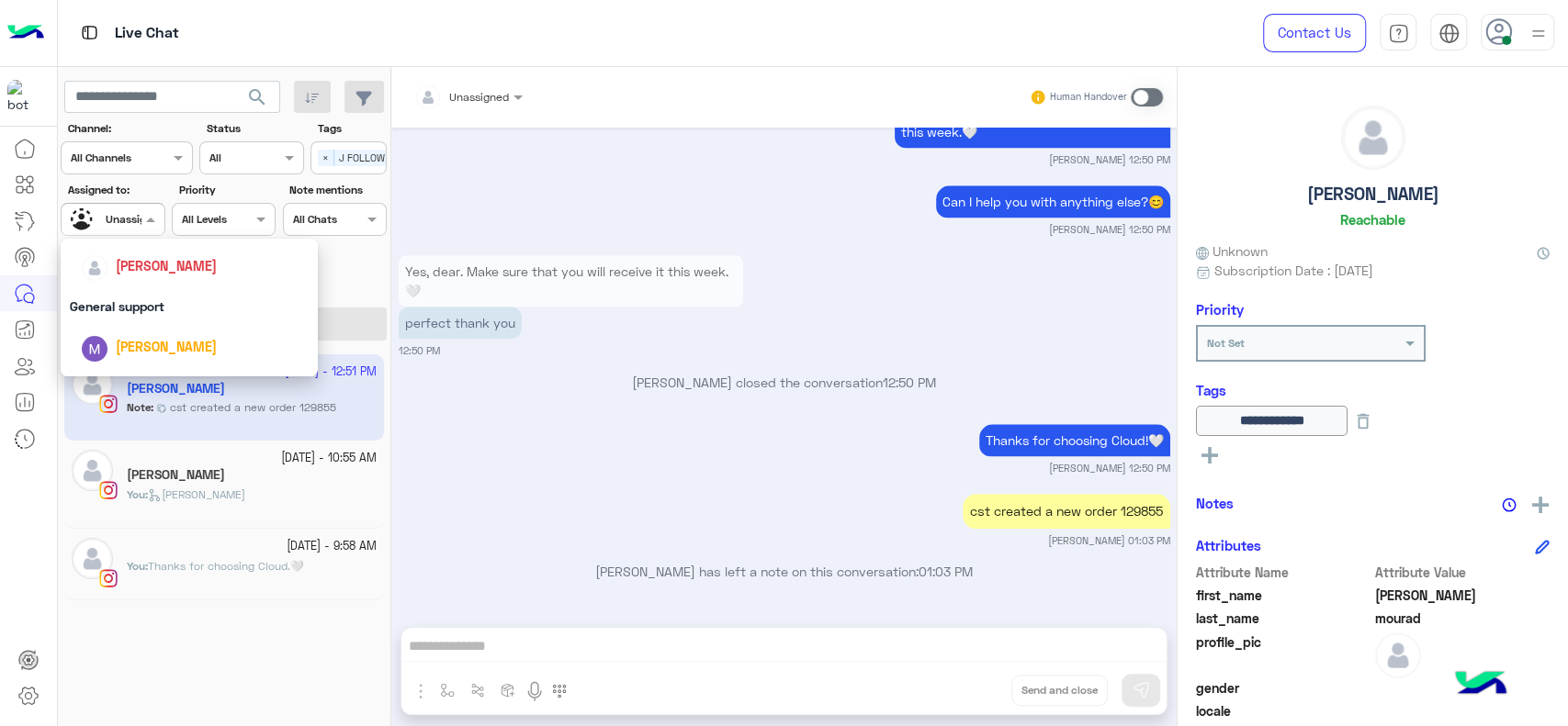
scroll to position [258, 0]
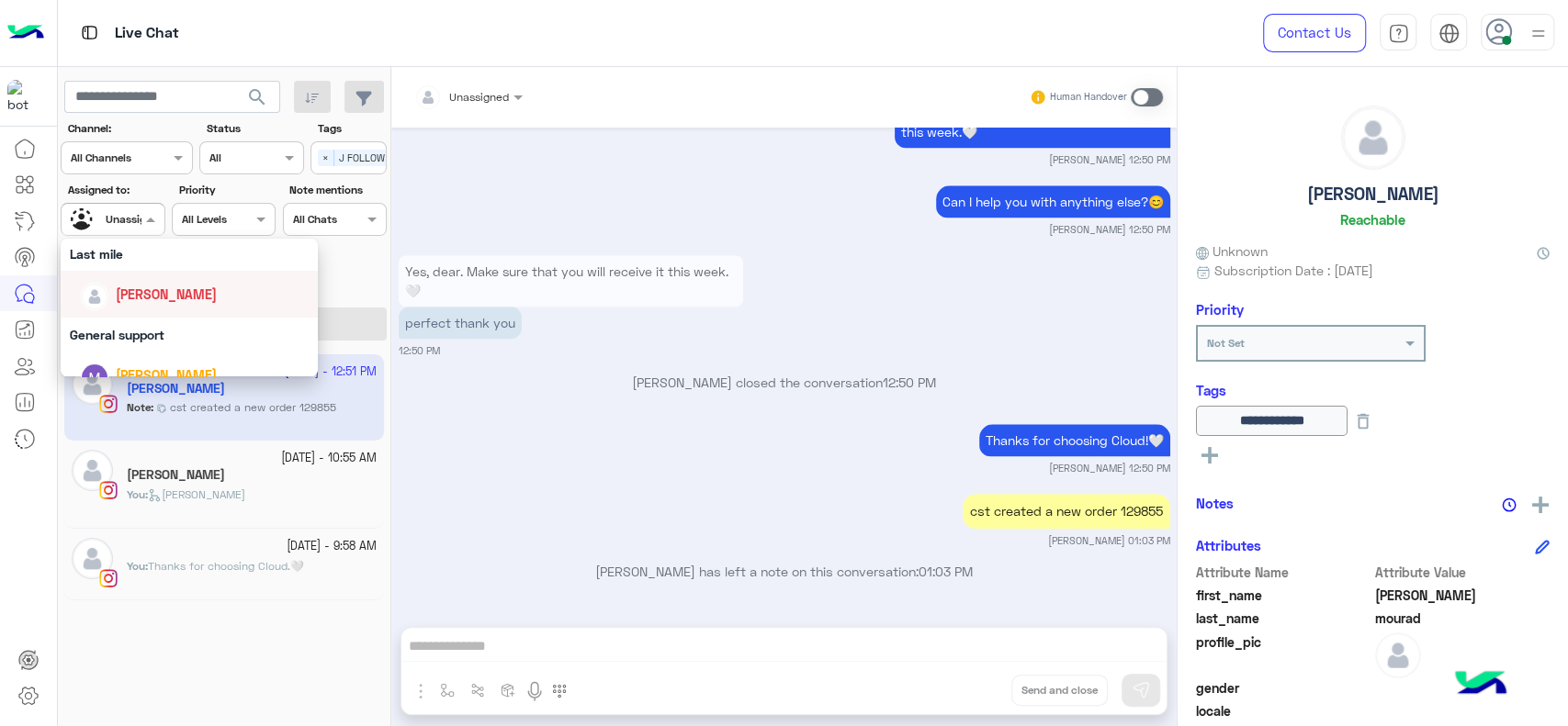
click at [183, 289] on span "[PERSON_NAME]" at bounding box center [166, 294] width 101 height 16
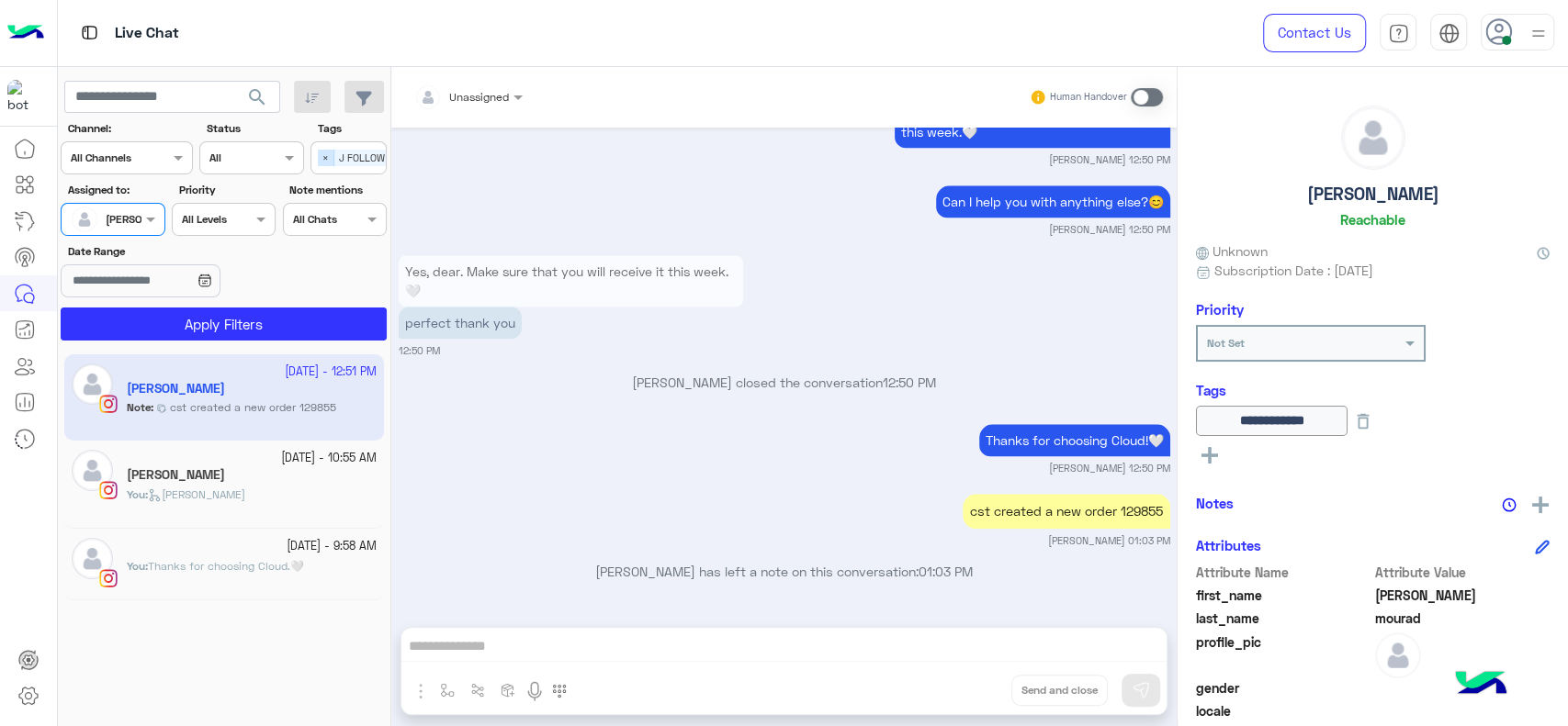
click at [331, 158] on span "×" at bounding box center [326, 157] width 17 height 17
click at [304, 301] on section "Channel: Channel All Channels Status Channel All Tags Select Assigned to: Assig…" at bounding box center [224, 230] width 306 height 221
click at [315, 343] on app-inbox-users-filters "search Channel: Channel All Channels Status Channel All Tags Select Assigned to…" at bounding box center [224, 208] width 334 height 281
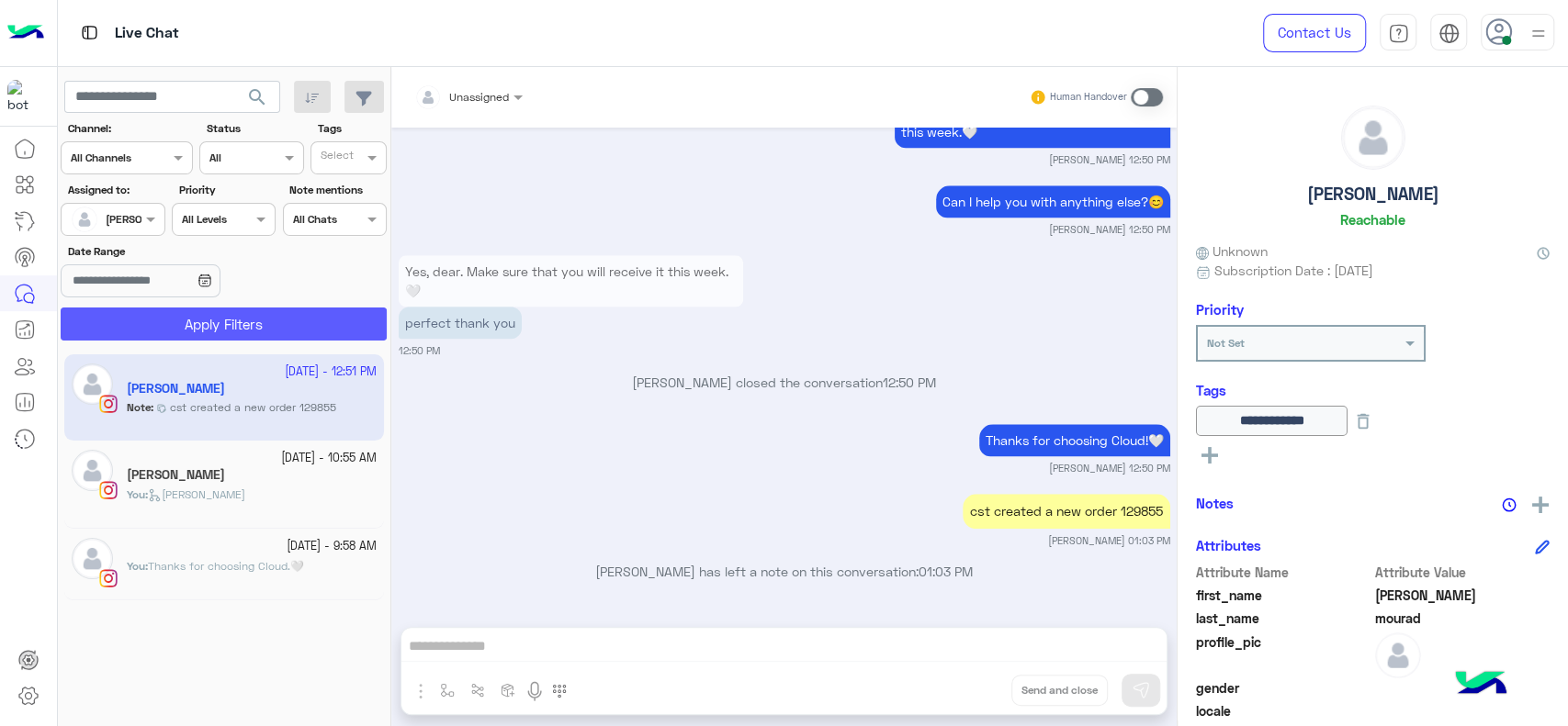
click at [337, 328] on button "Apply Filters" at bounding box center [223, 324] width 326 height 33
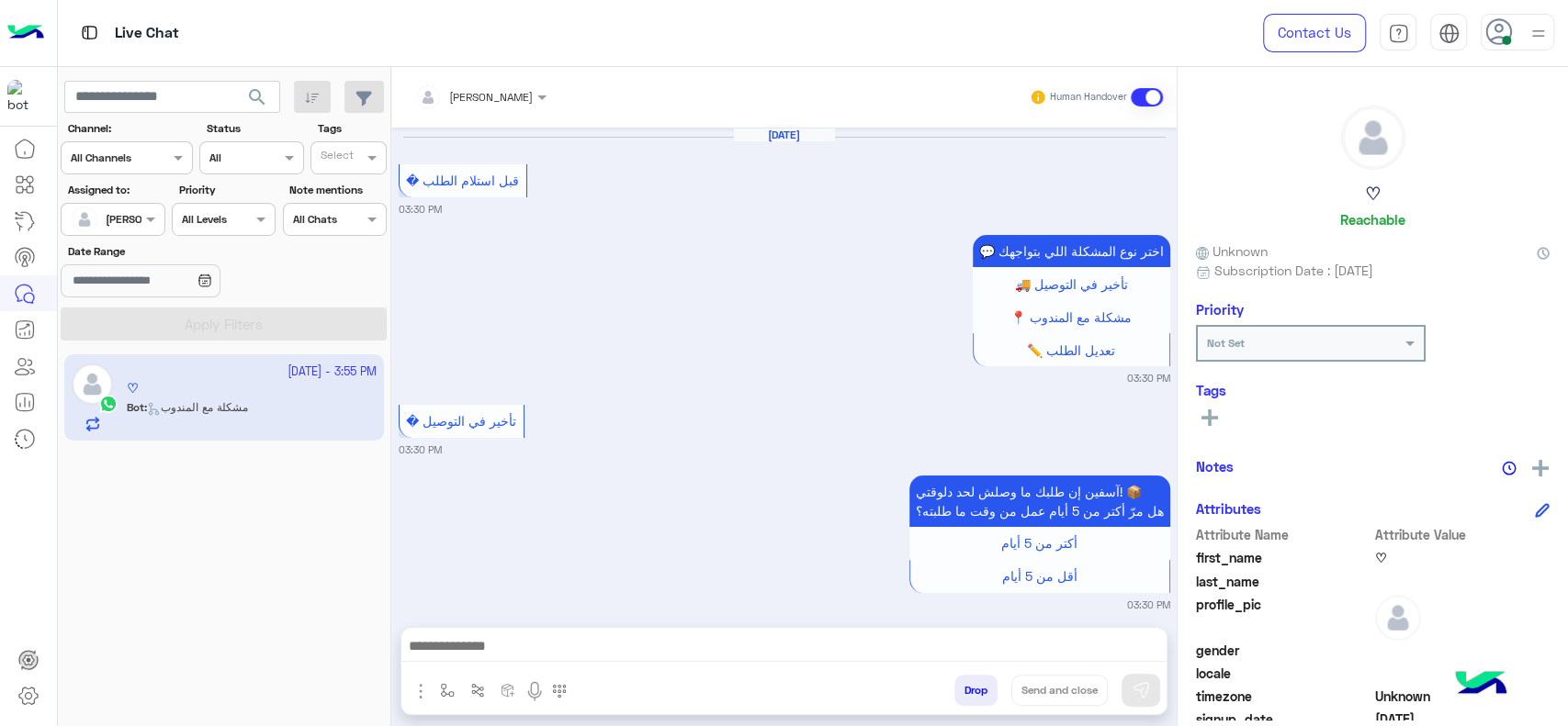
scroll to position [1792, 0]
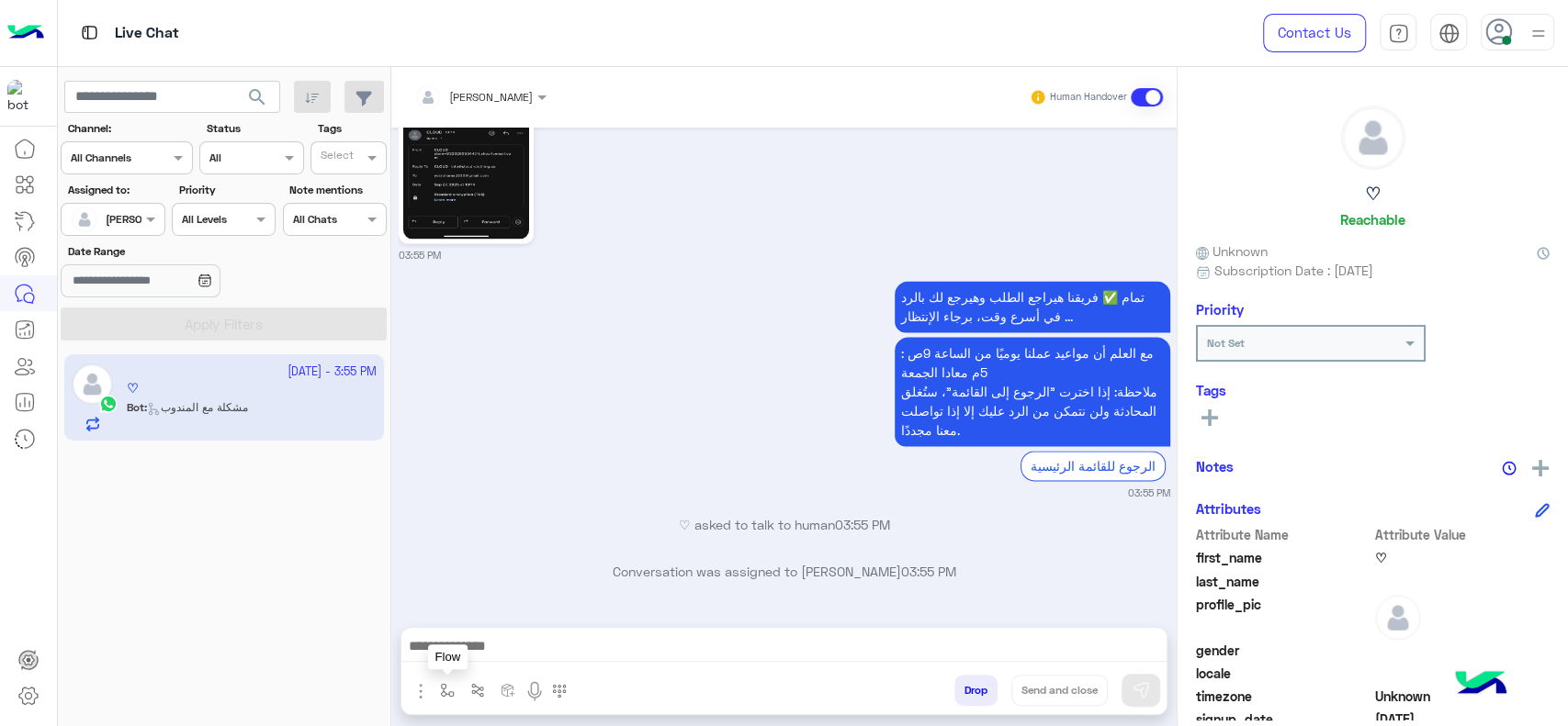
click at [446, 687] on img "button" at bounding box center [447, 690] width 15 height 15
click at [469, 654] on input "text" at bounding box center [478, 647] width 72 height 17
type input "*"
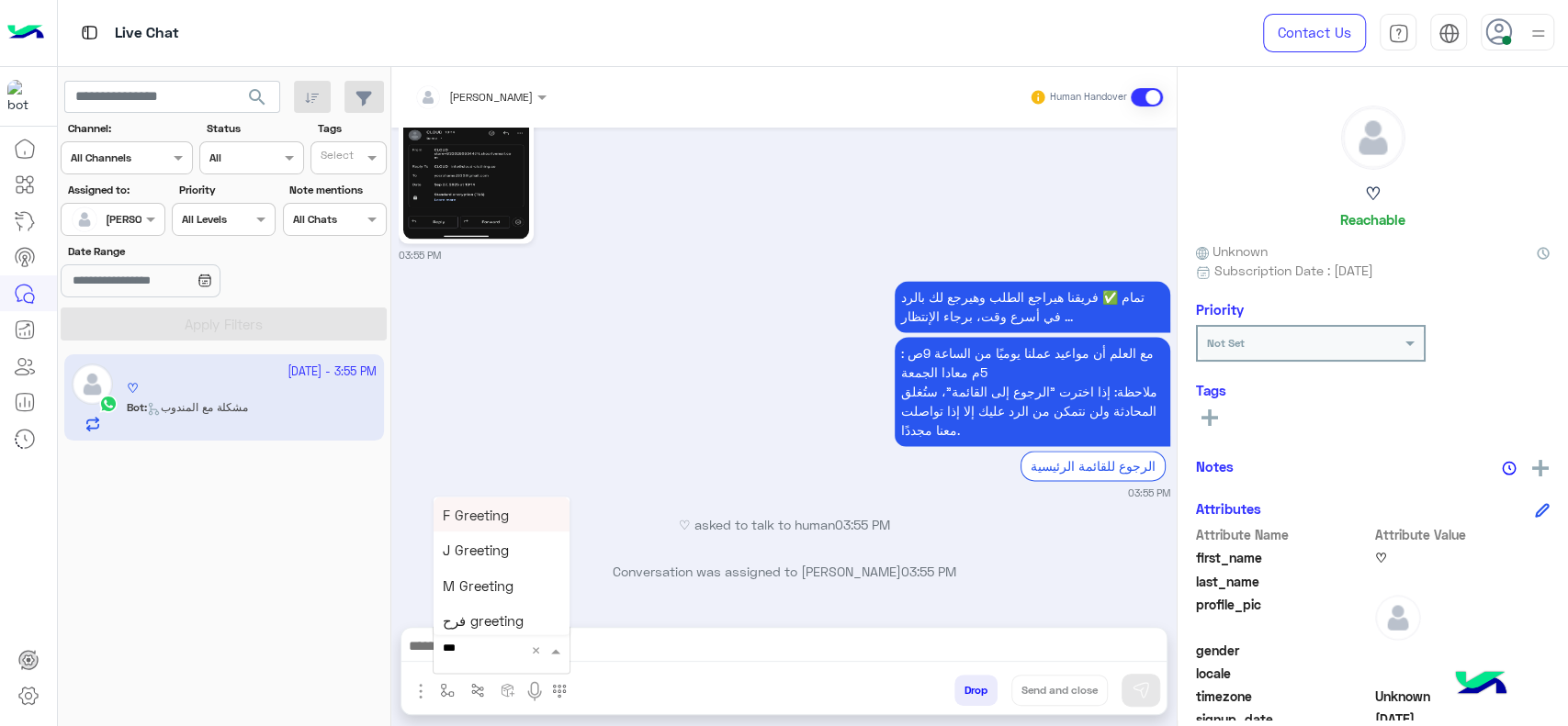
type input "****"
click at [498, 497] on span "چنى greeting" at bounding box center [483, 493] width 82 height 17
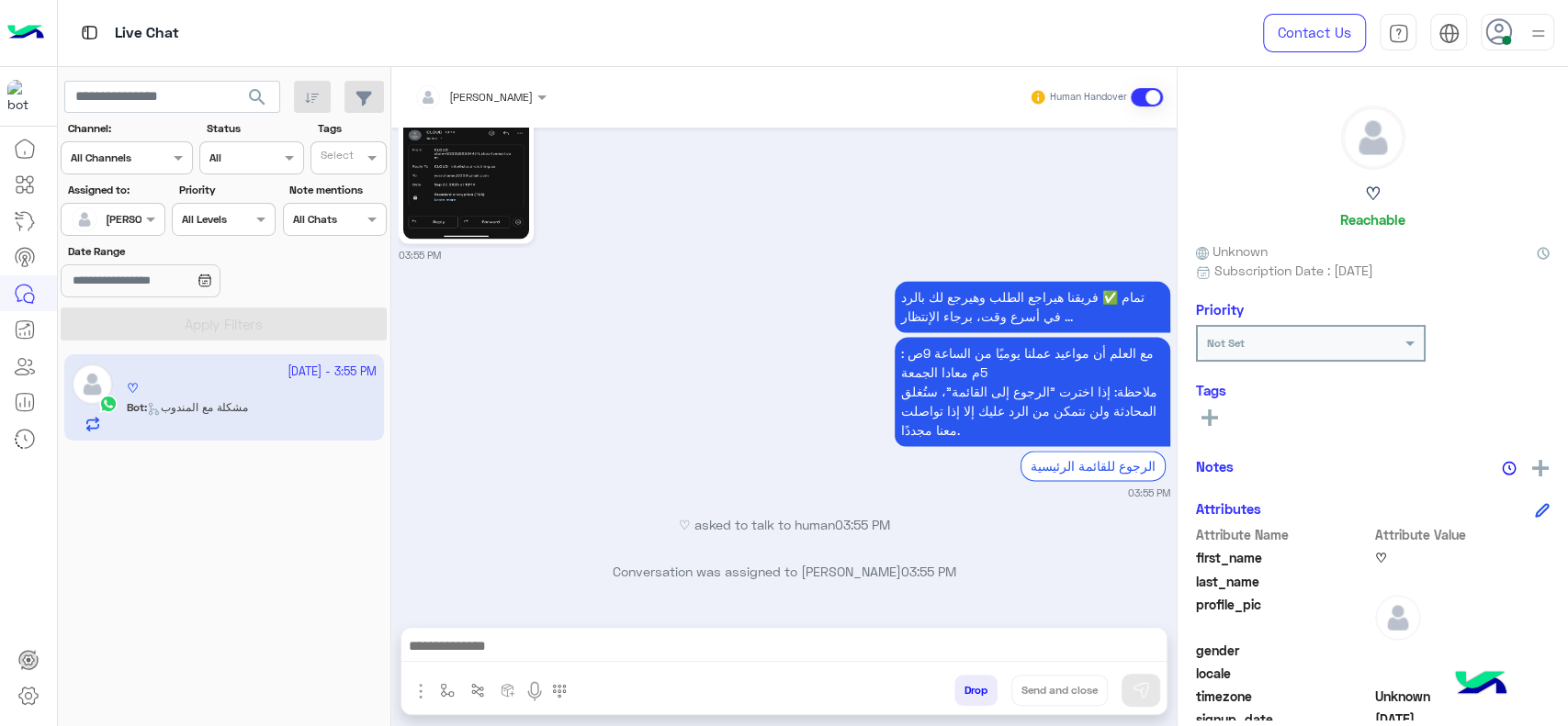
type textarea "**********"
click at [1140, 688] on img at bounding box center [1140, 690] width 19 height 19
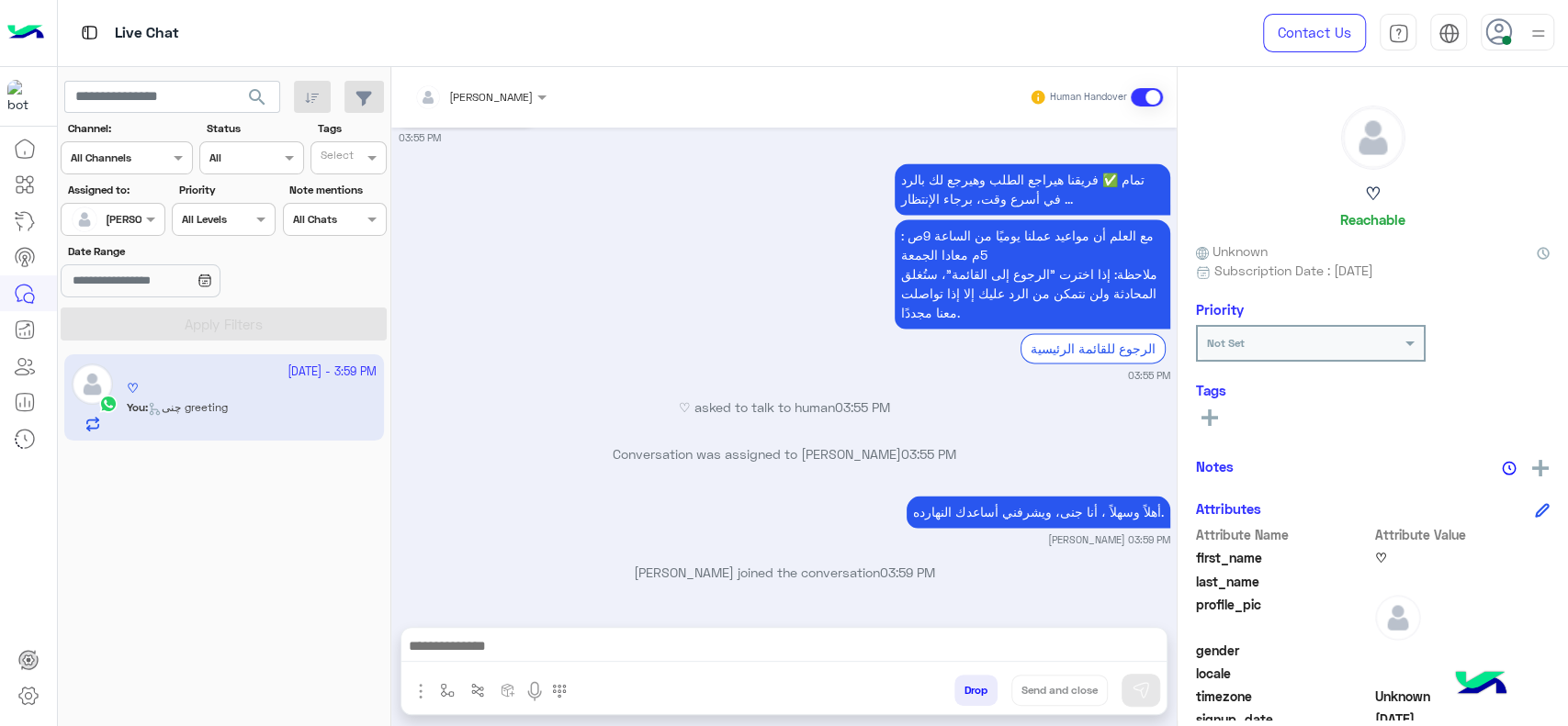
click at [617, 349] on div "تمام ✅ فريقنا هيراجع الطلب وهيرجع لك بالرد في أسرع وقت، برجاء الإنتظار ... مع ا…" at bounding box center [784, 270] width 772 height 225
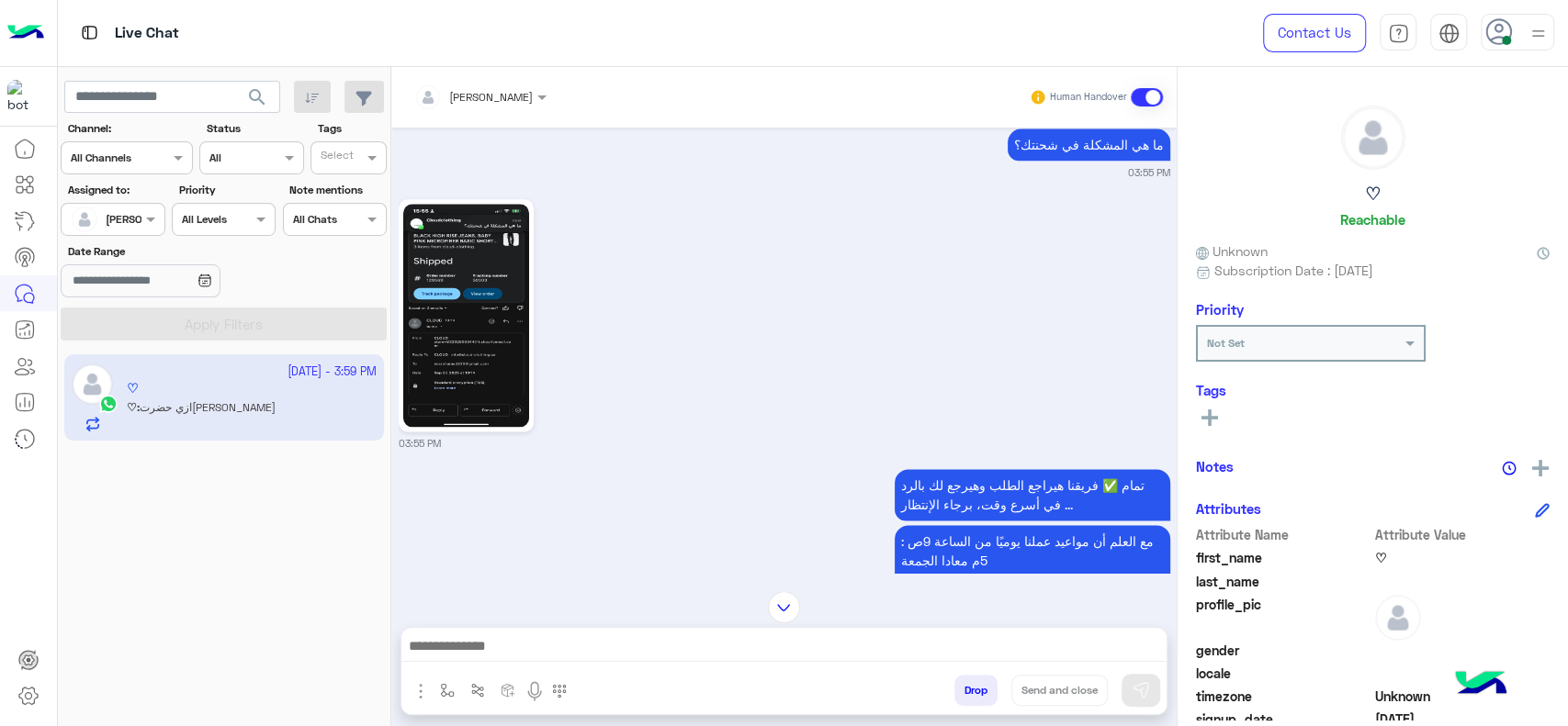
scroll to position [1591, 0]
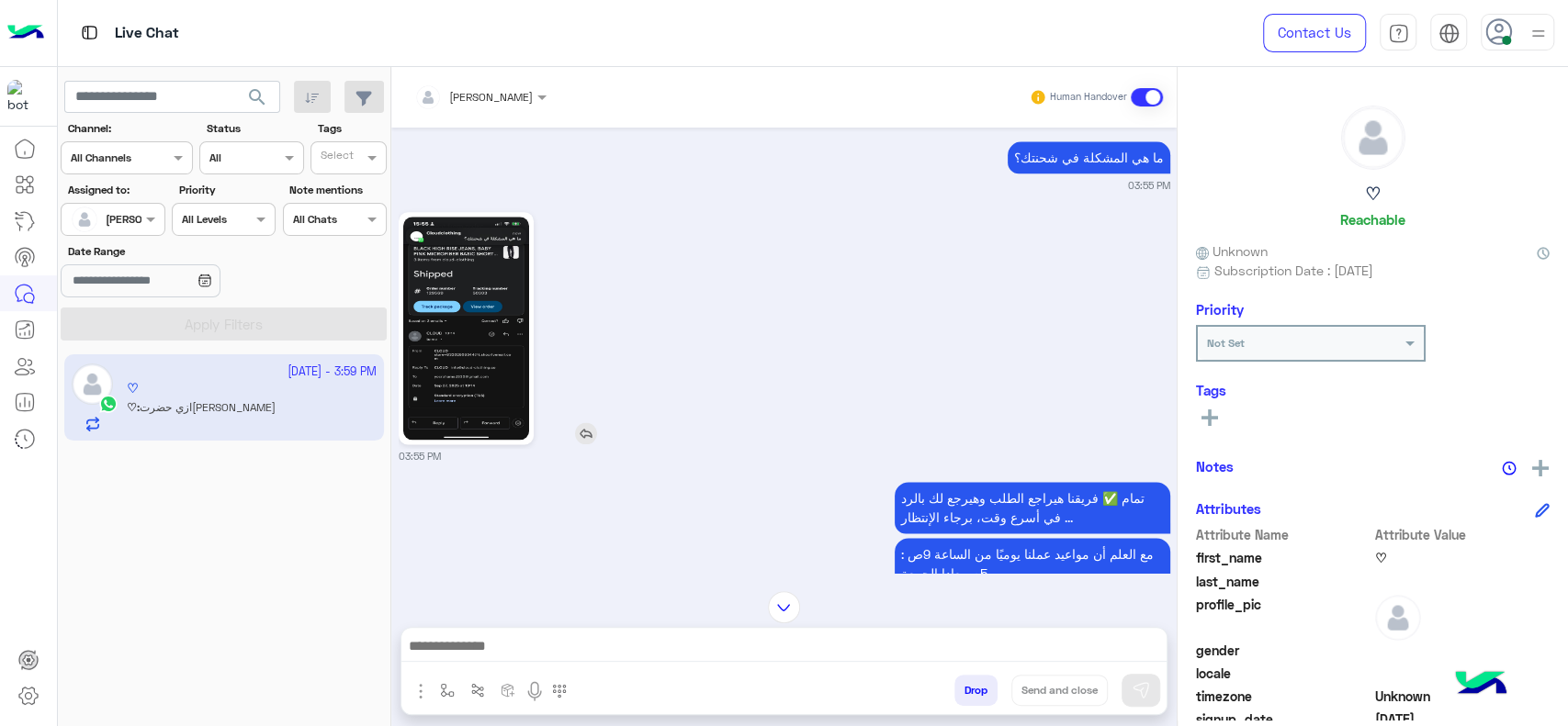
click at [522, 382] on img at bounding box center [466, 328] width 126 height 223
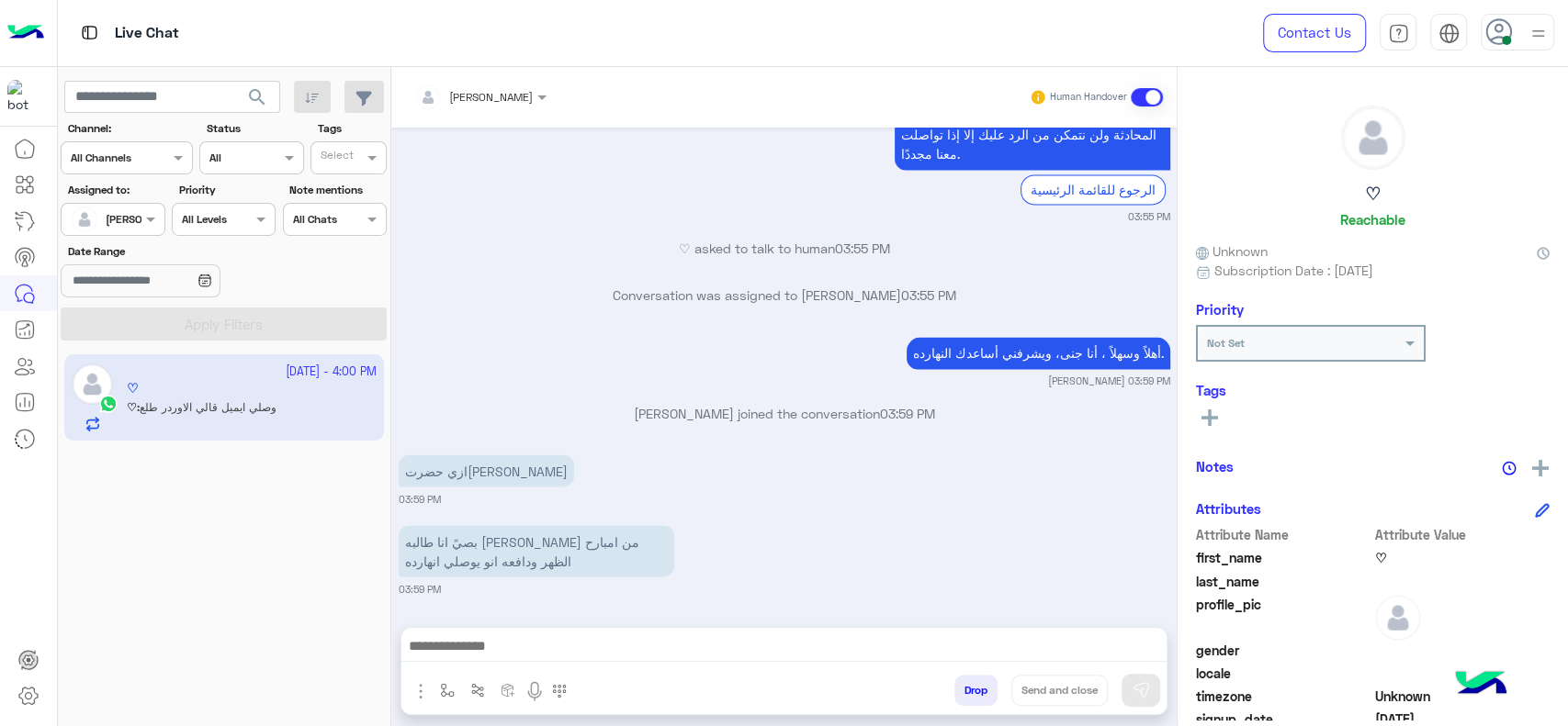
scroll to position [2137, 0]
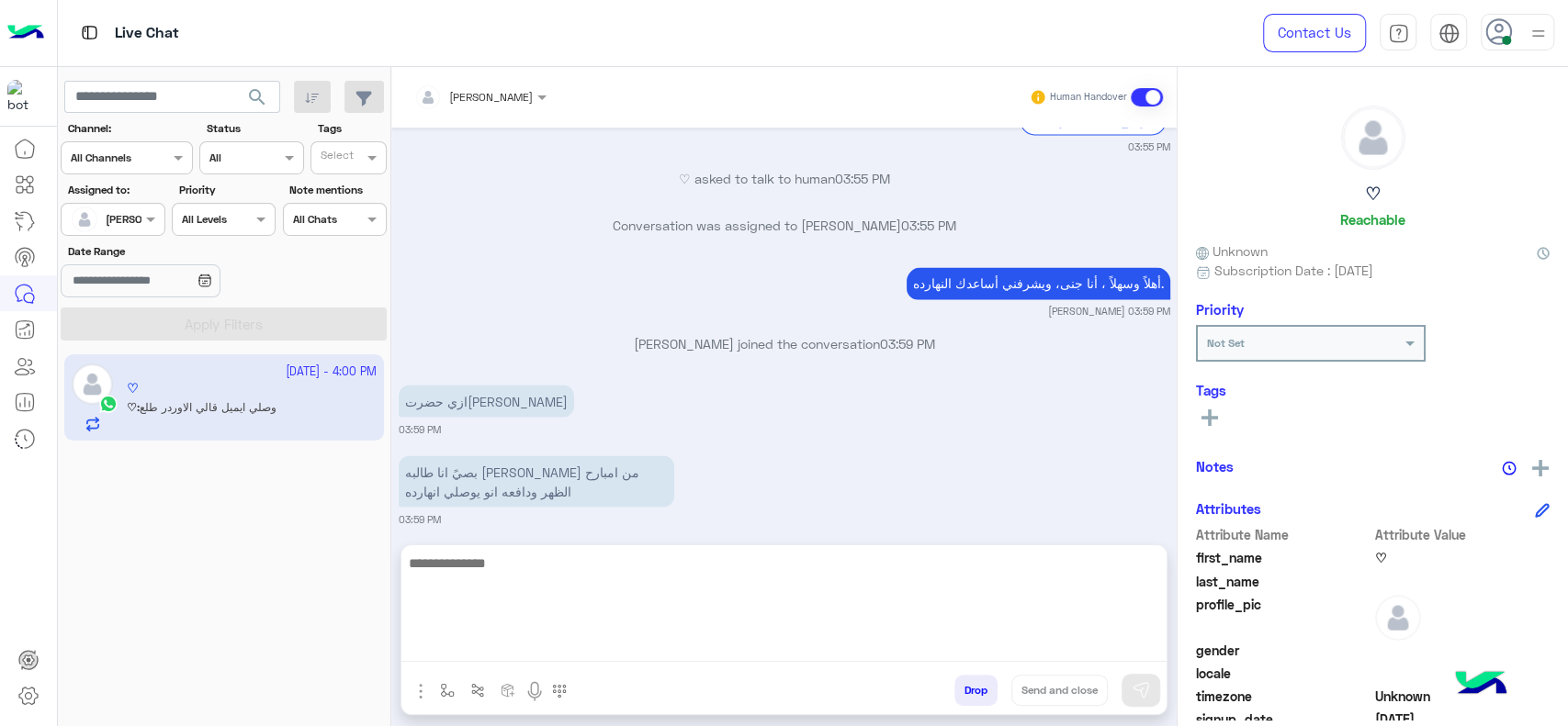
click at [586, 640] on textarea at bounding box center [784, 606] width 765 height 110
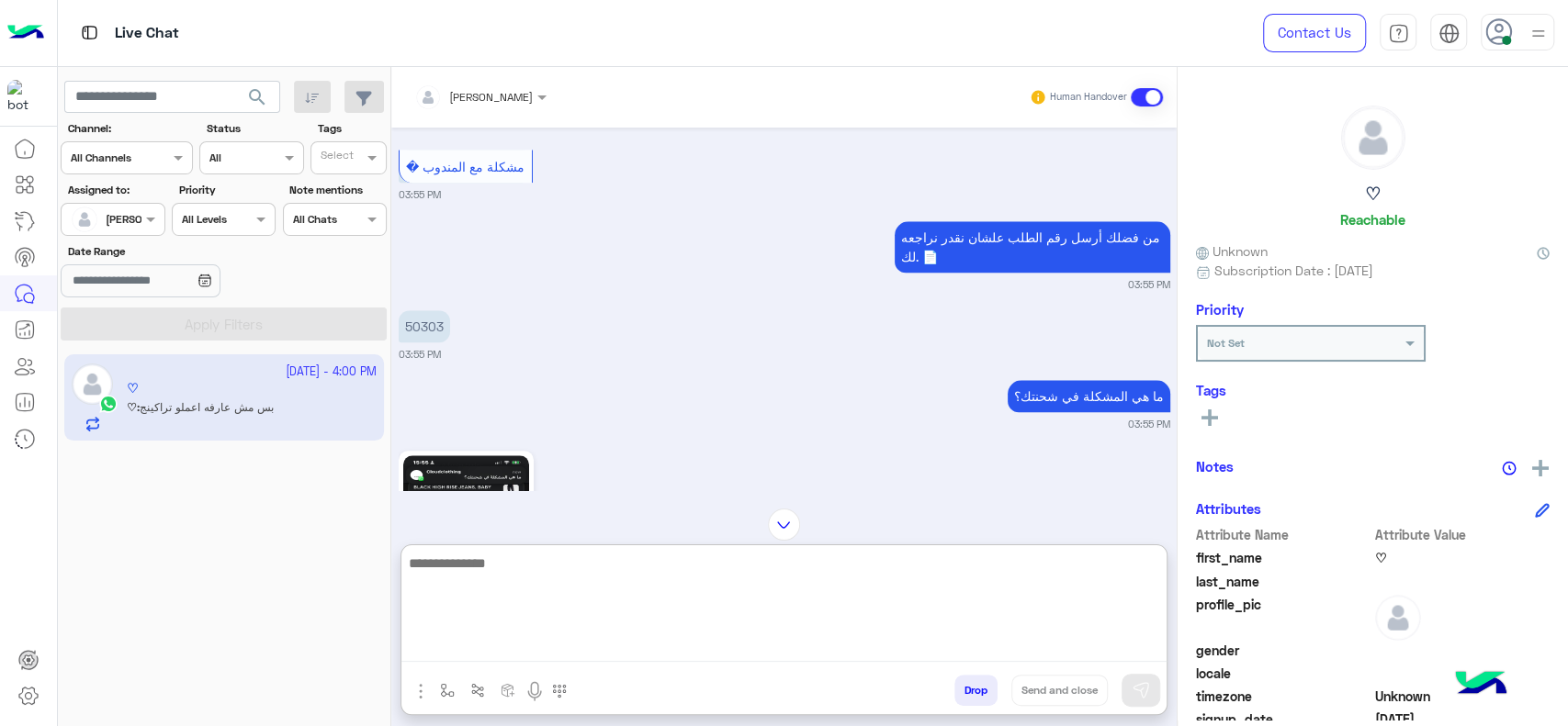
scroll to position [1455, 0]
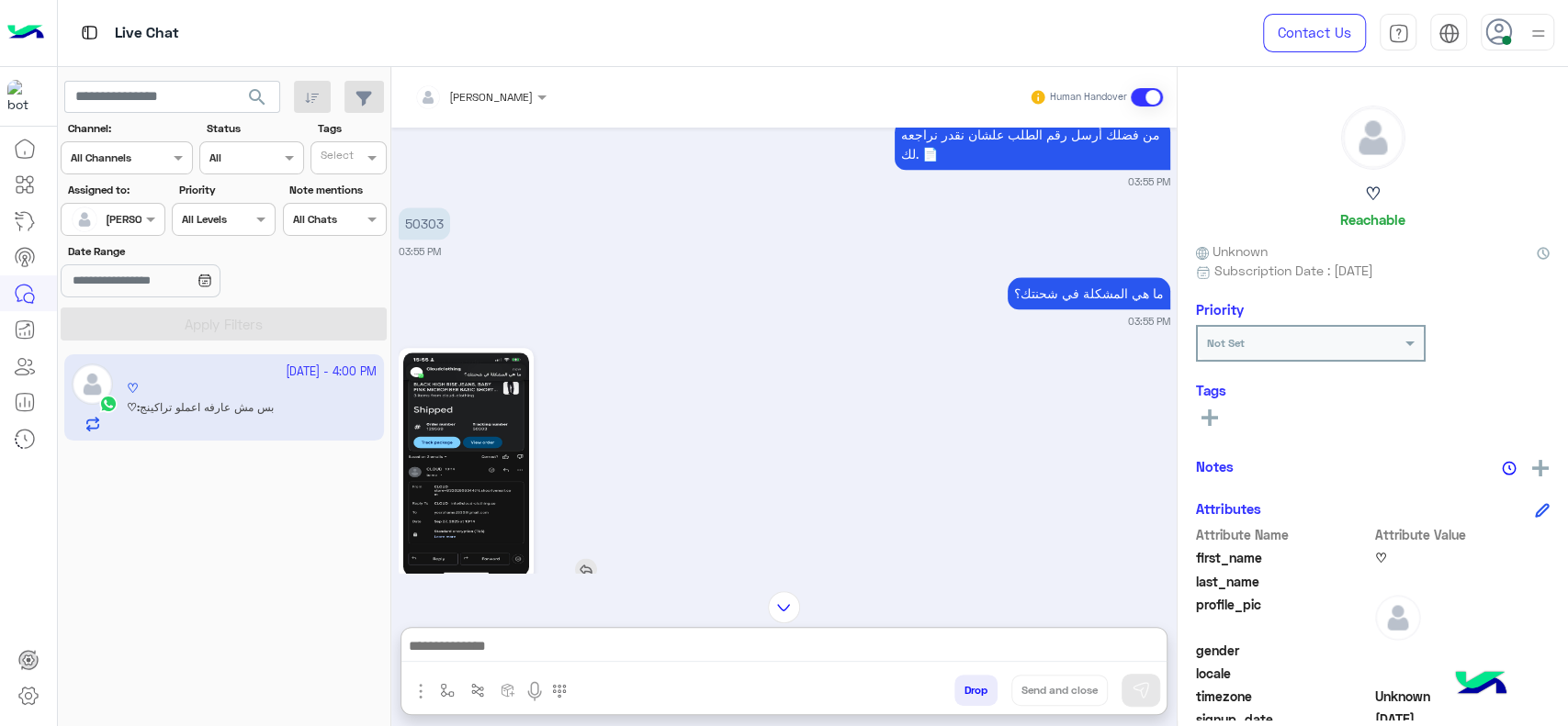
click at [480, 397] on img at bounding box center [466, 464] width 126 height 223
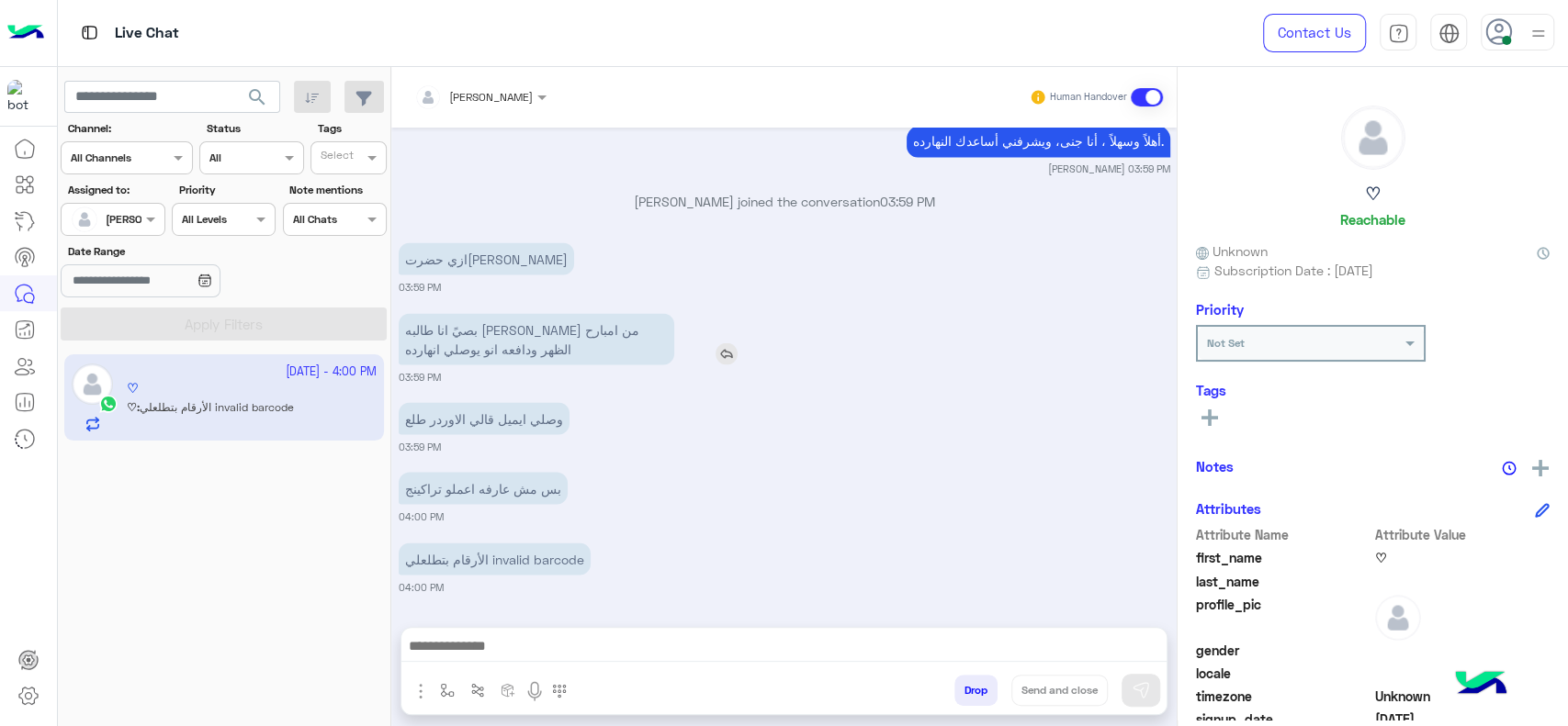
scroll to position [2278, 0]
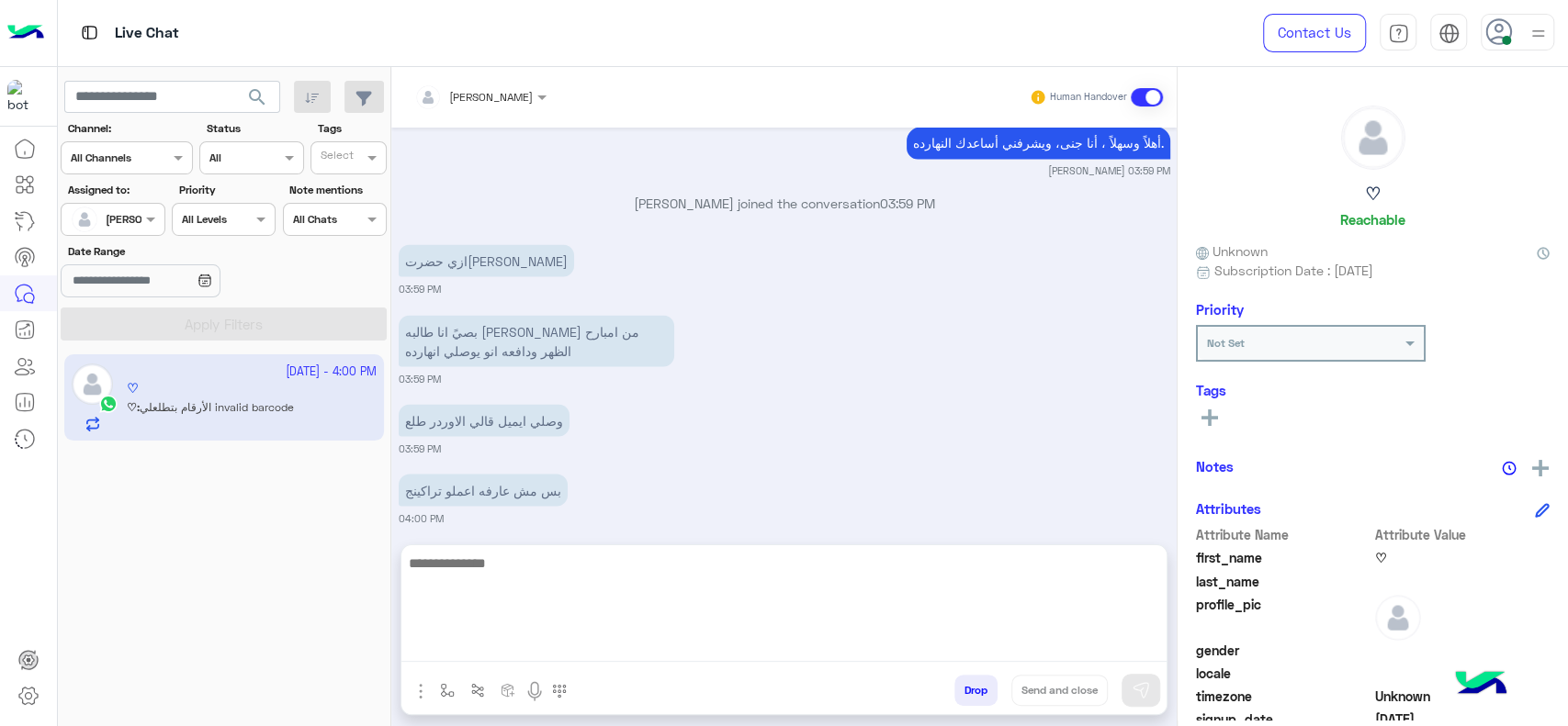
click at [626, 637] on textarea at bounding box center [784, 606] width 765 height 110
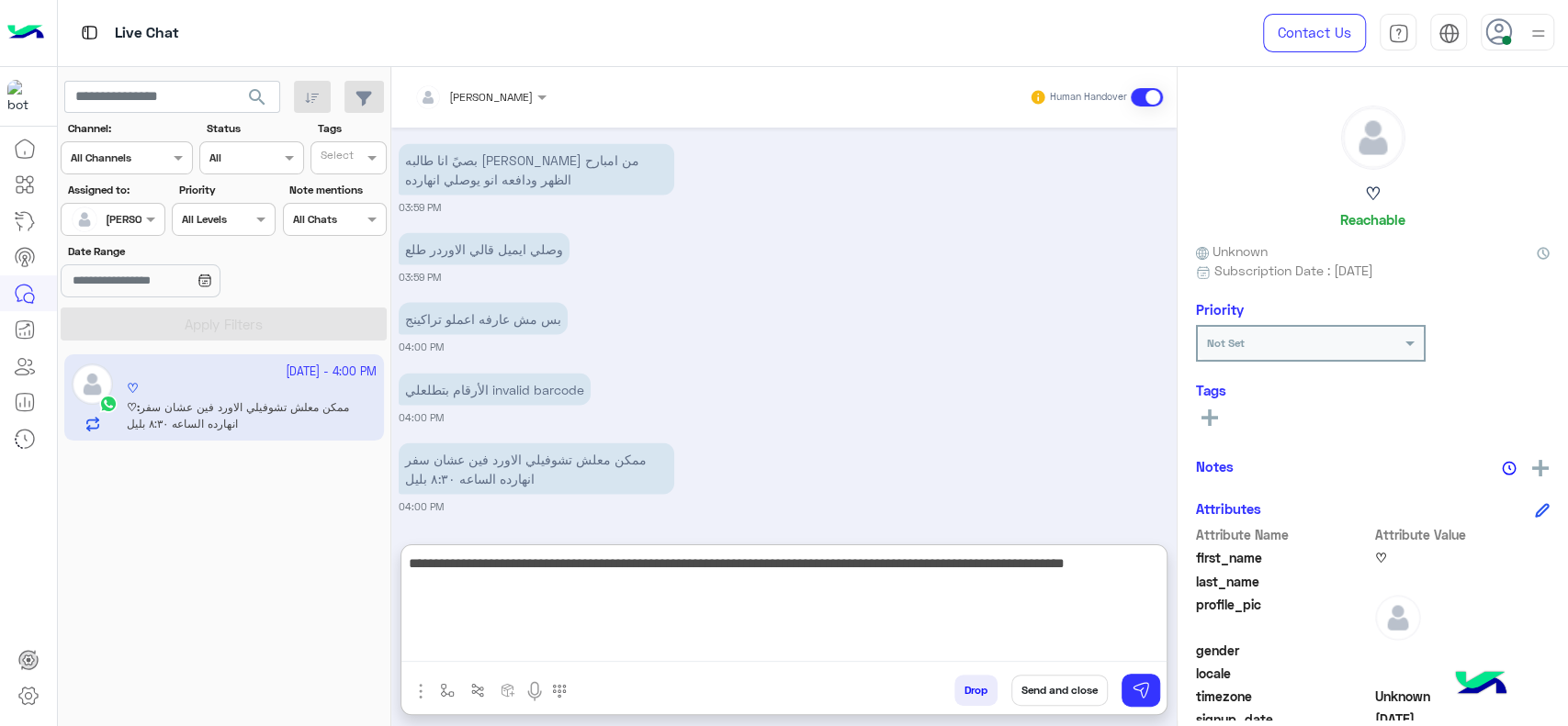
type textarea "**********"
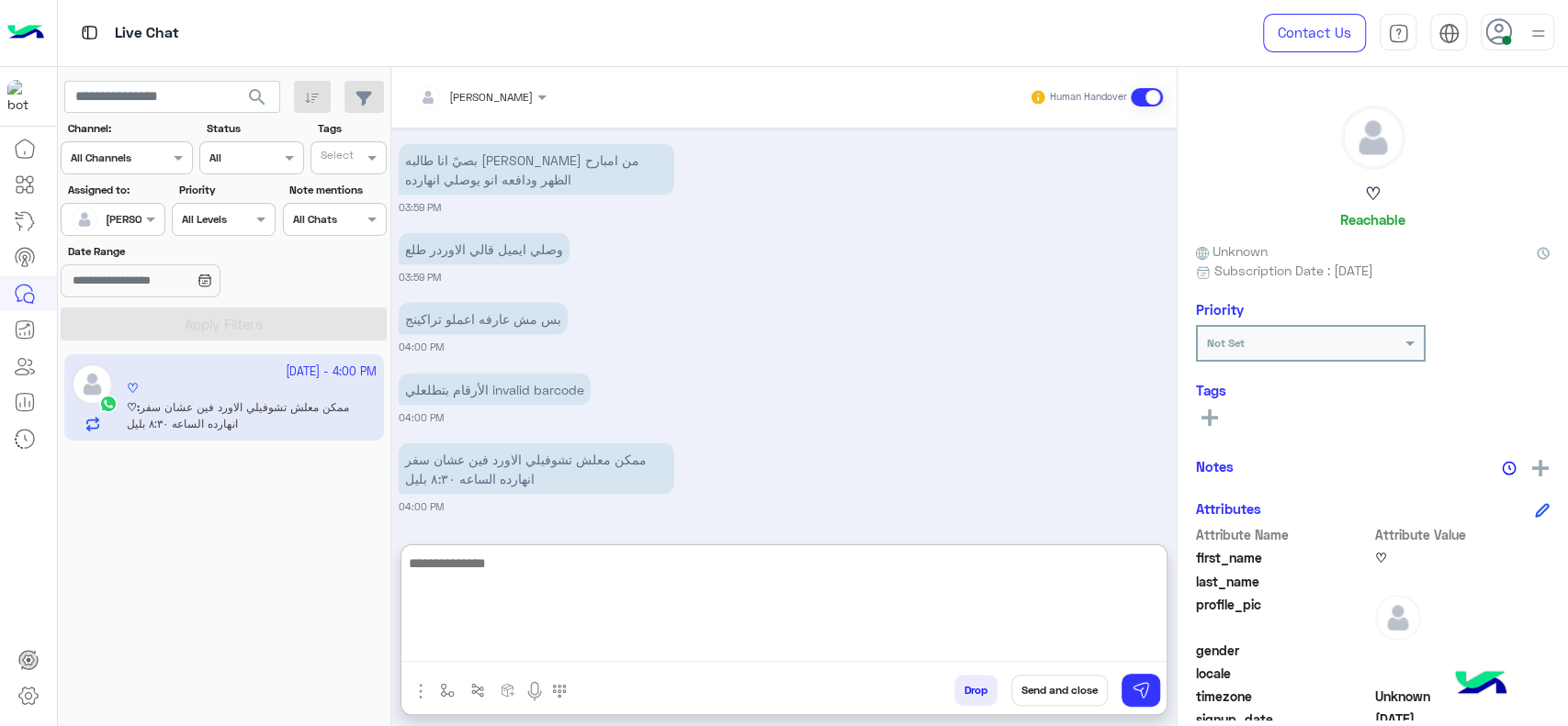
scroll to position [2559, 0]
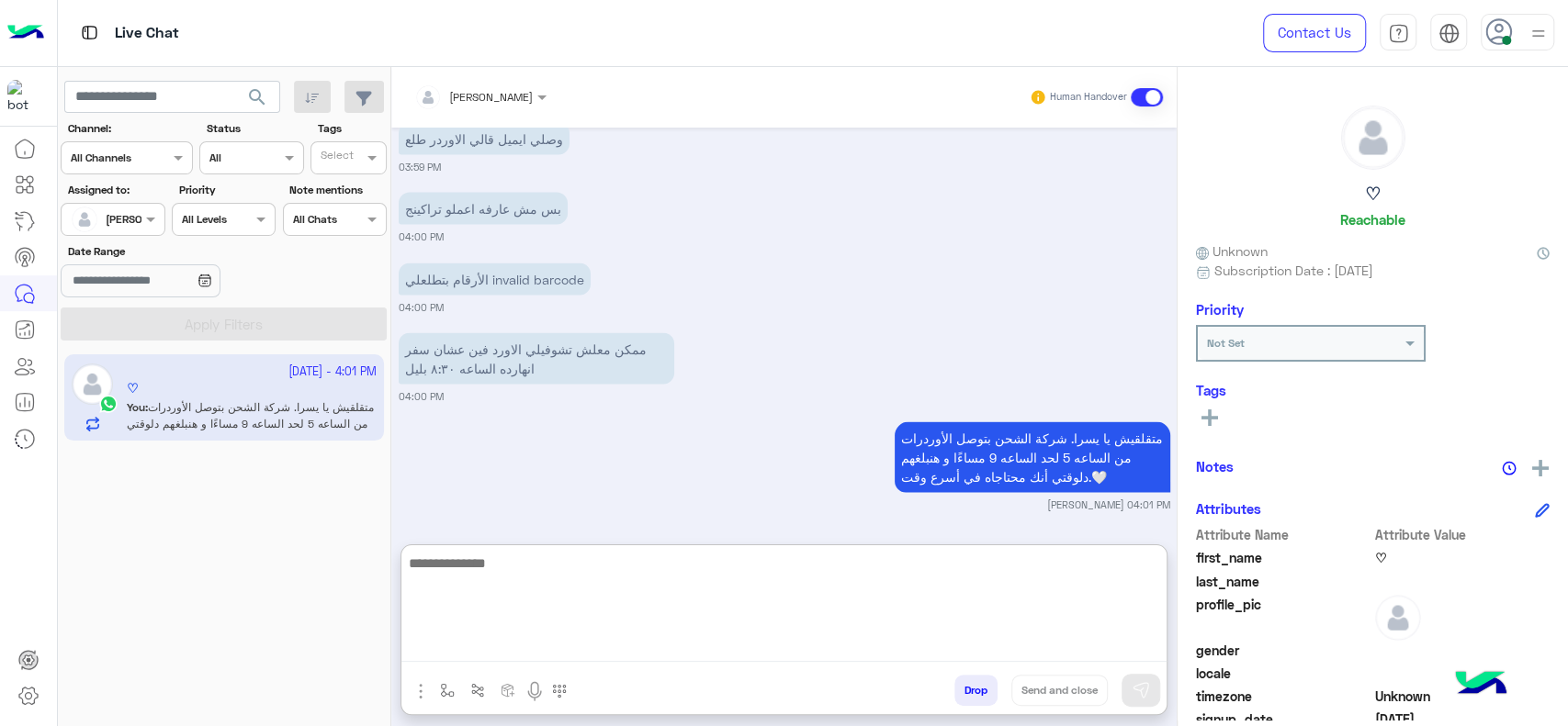
click at [636, 600] on textarea at bounding box center [784, 606] width 765 height 110
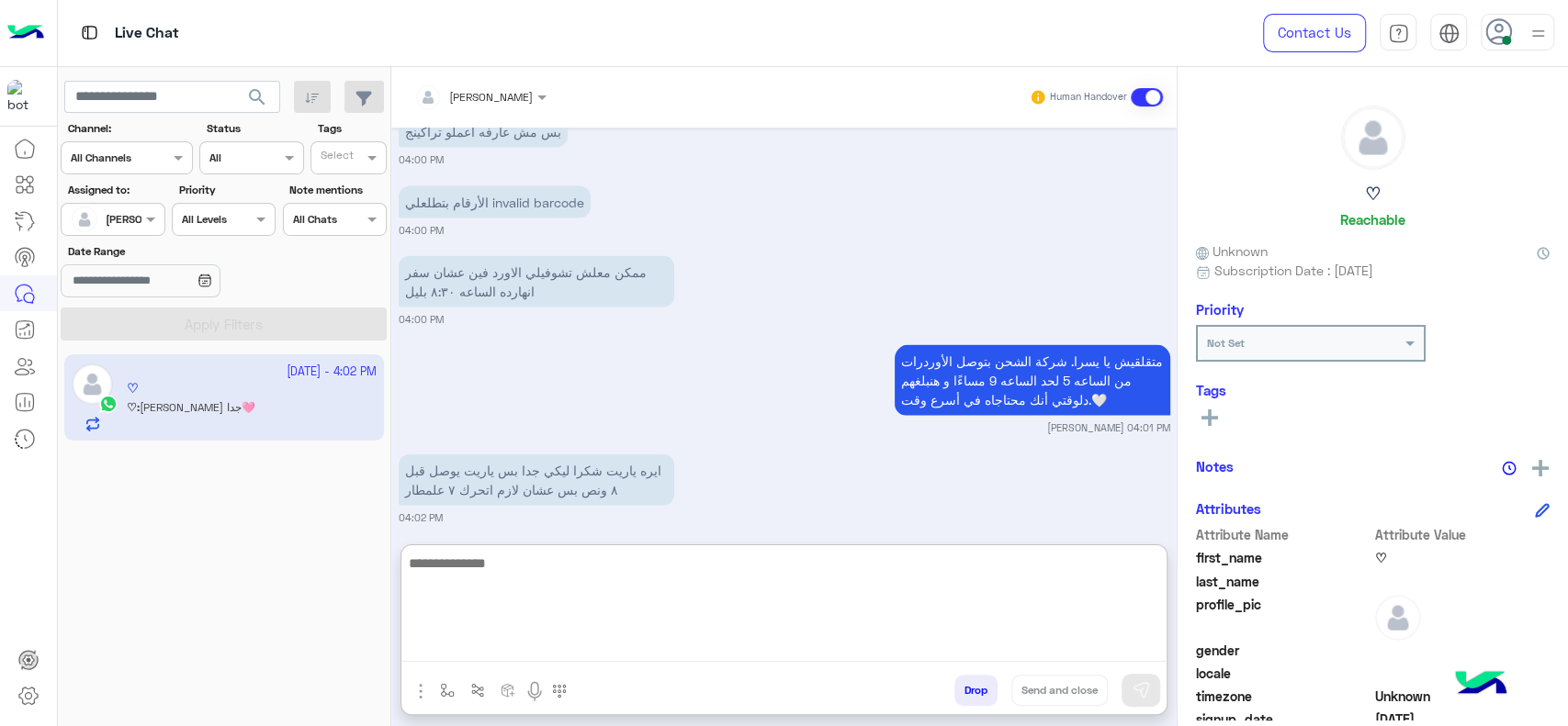
scroll to position [2718, 0]
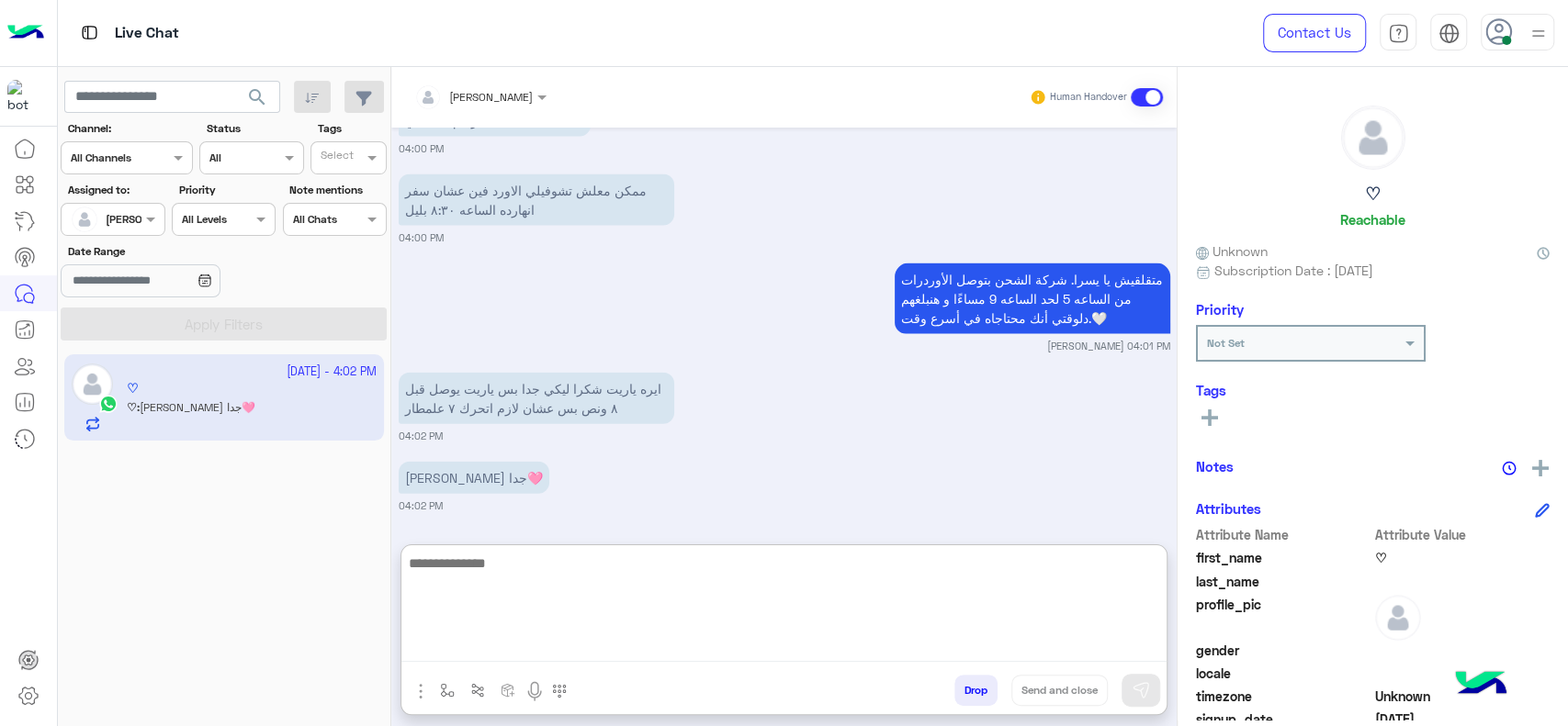
click at [521, 612] on textarea at bounding box center [784, 606] width 765 height 110
type textarea "*"
type textarea "**********"
click at [699, 585] on textarea "**********" at bounding box center [784, 606] width 765 height 110
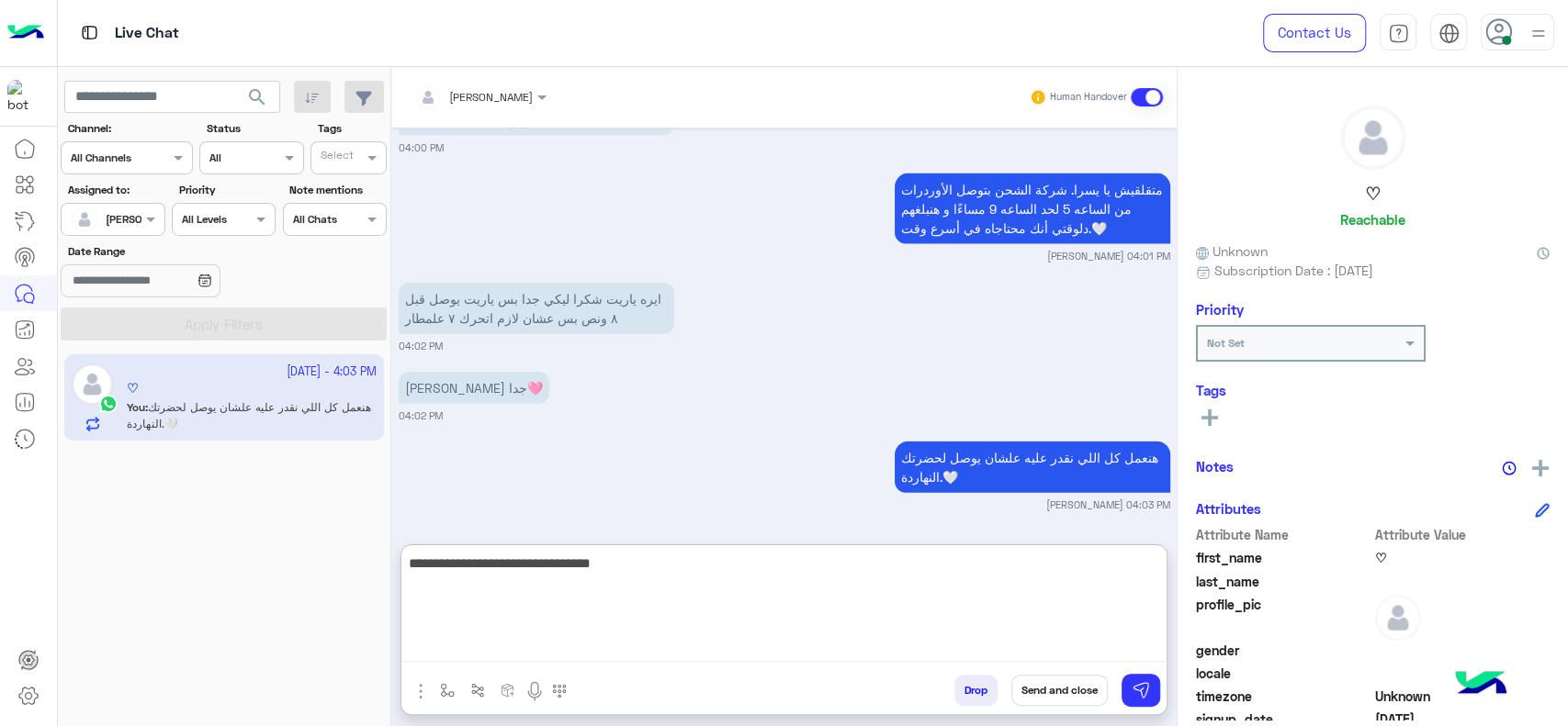
type textarea "**********"
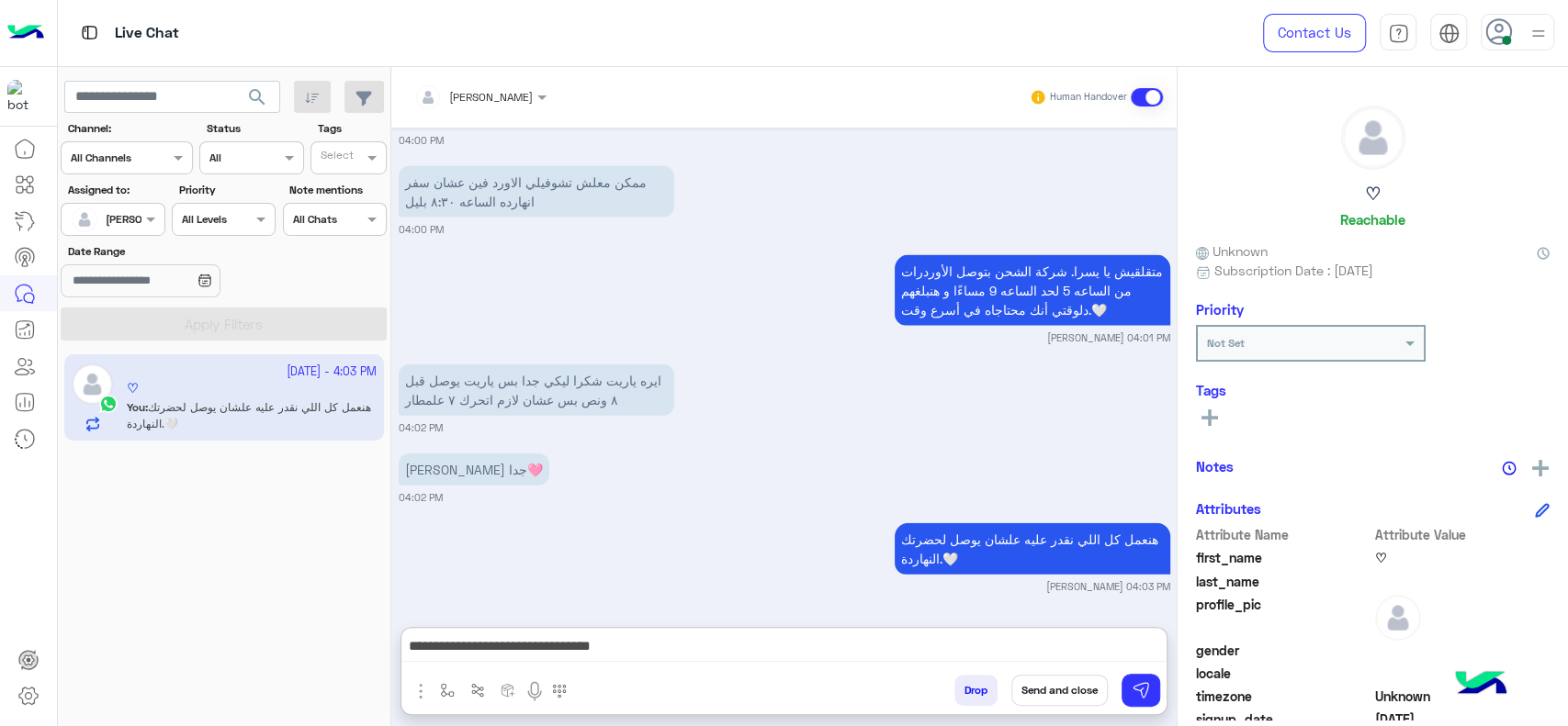
click at [1042, 694] on button "Send and close" at bounding box center [1059, 690] width 96 height 32
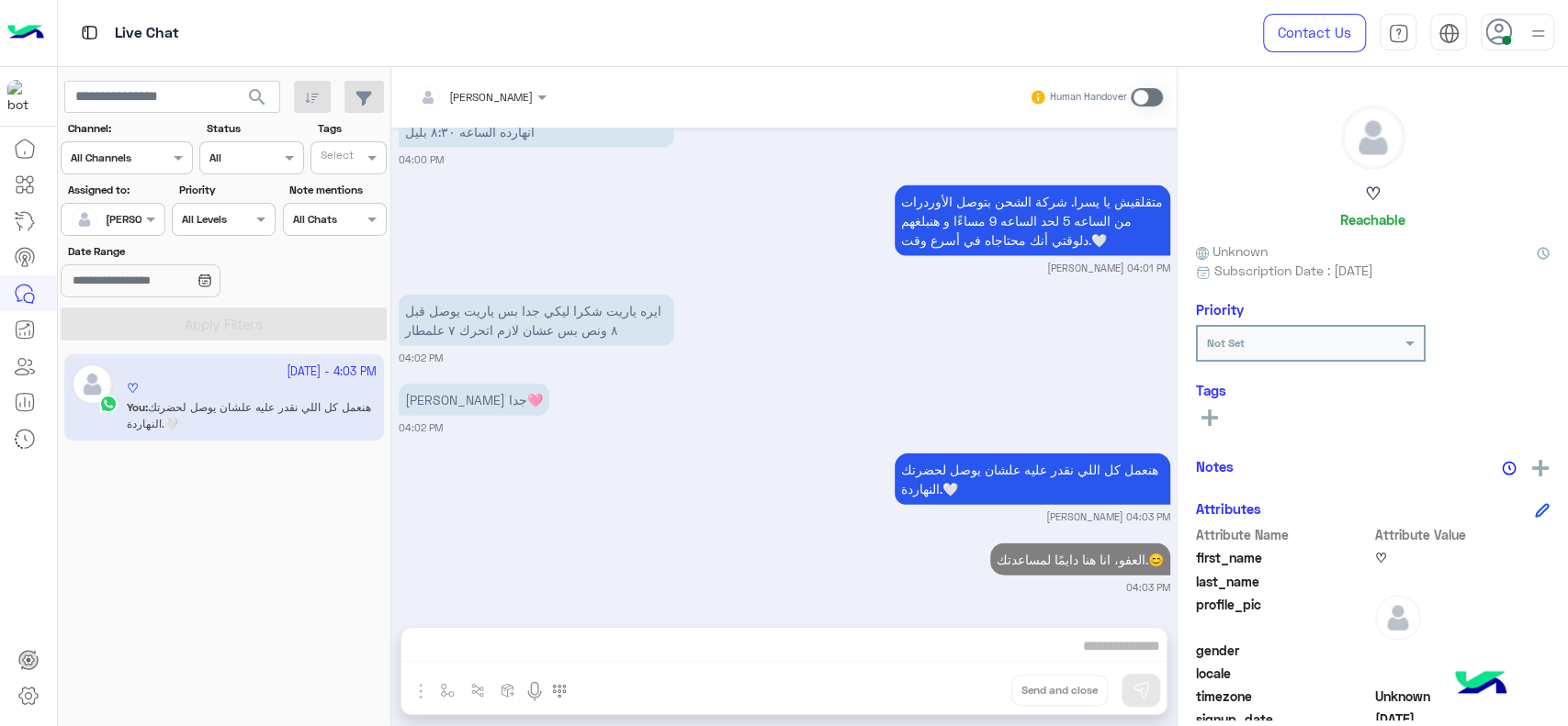
scroll to position [2844, 0]
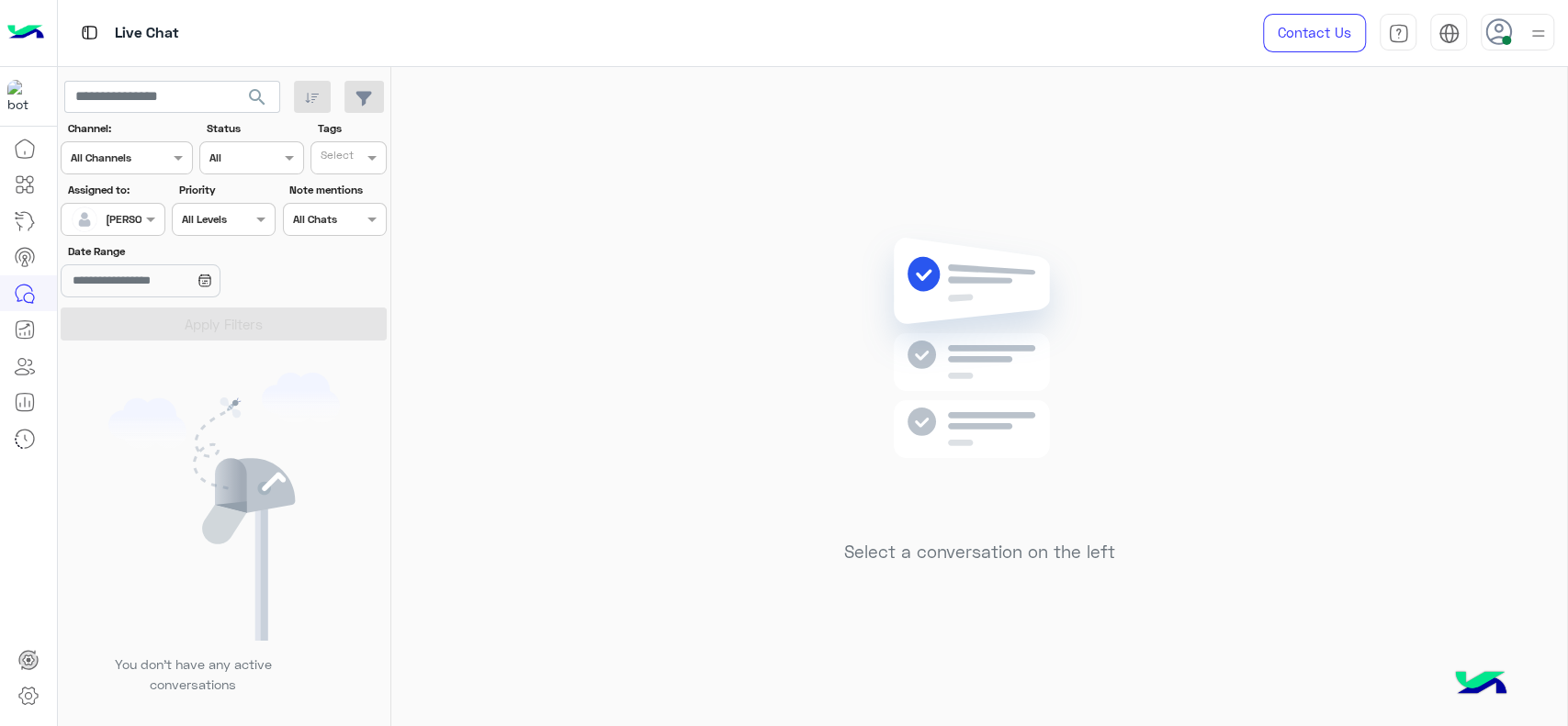
click at [658, 415] on div "Select a conversation on the left" at bounding box center [979, 400] width 1176 height 667
click at [727, 461] on div "Select a conversation on the left" at bounding box center [979, 400] width 1176 height 667
click at [588, 149] on div "Select a conversation on the left" at bounding box center [979, 400] width 1176 height 667
click at [147, 208] on div at bounding box center [112, 217] width 102 height 18
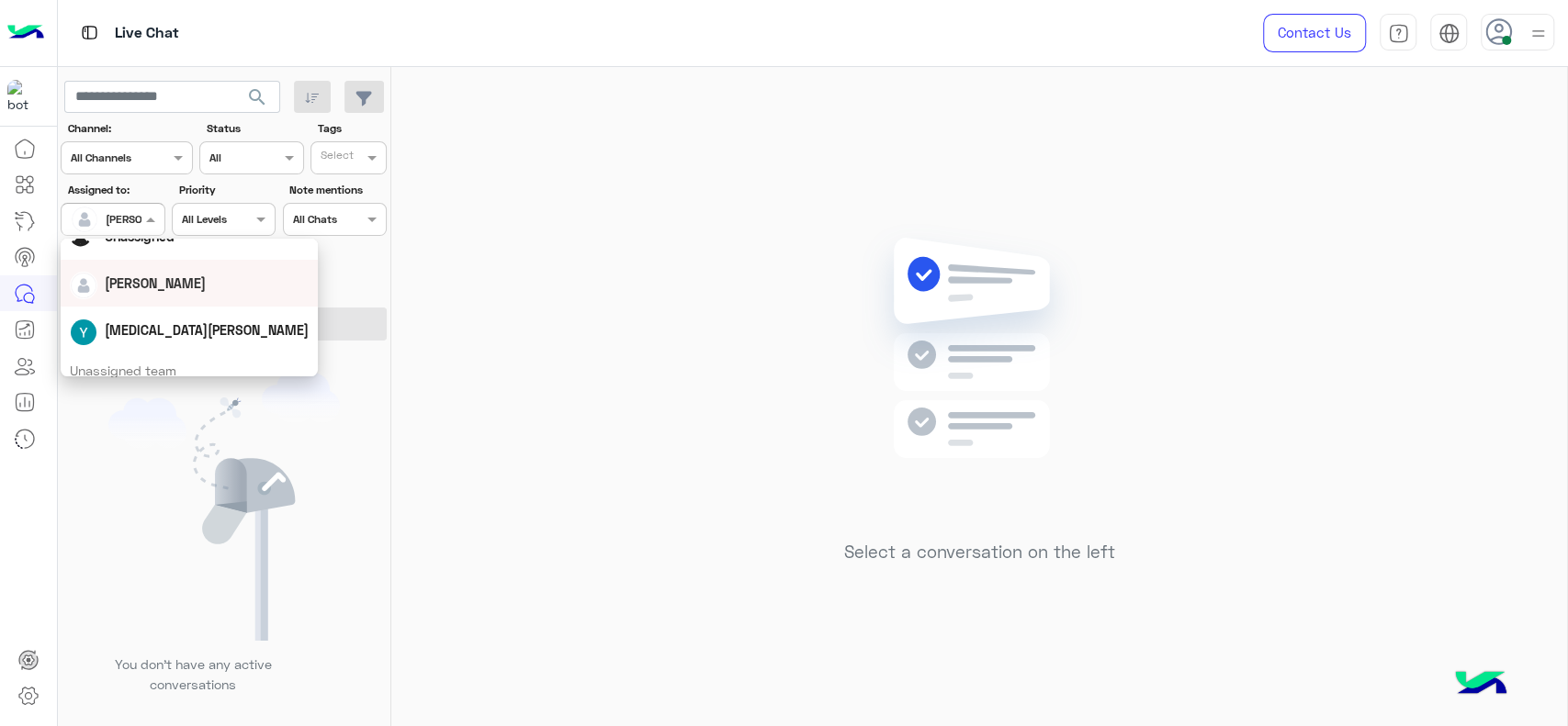
scroll to position [264, 0]
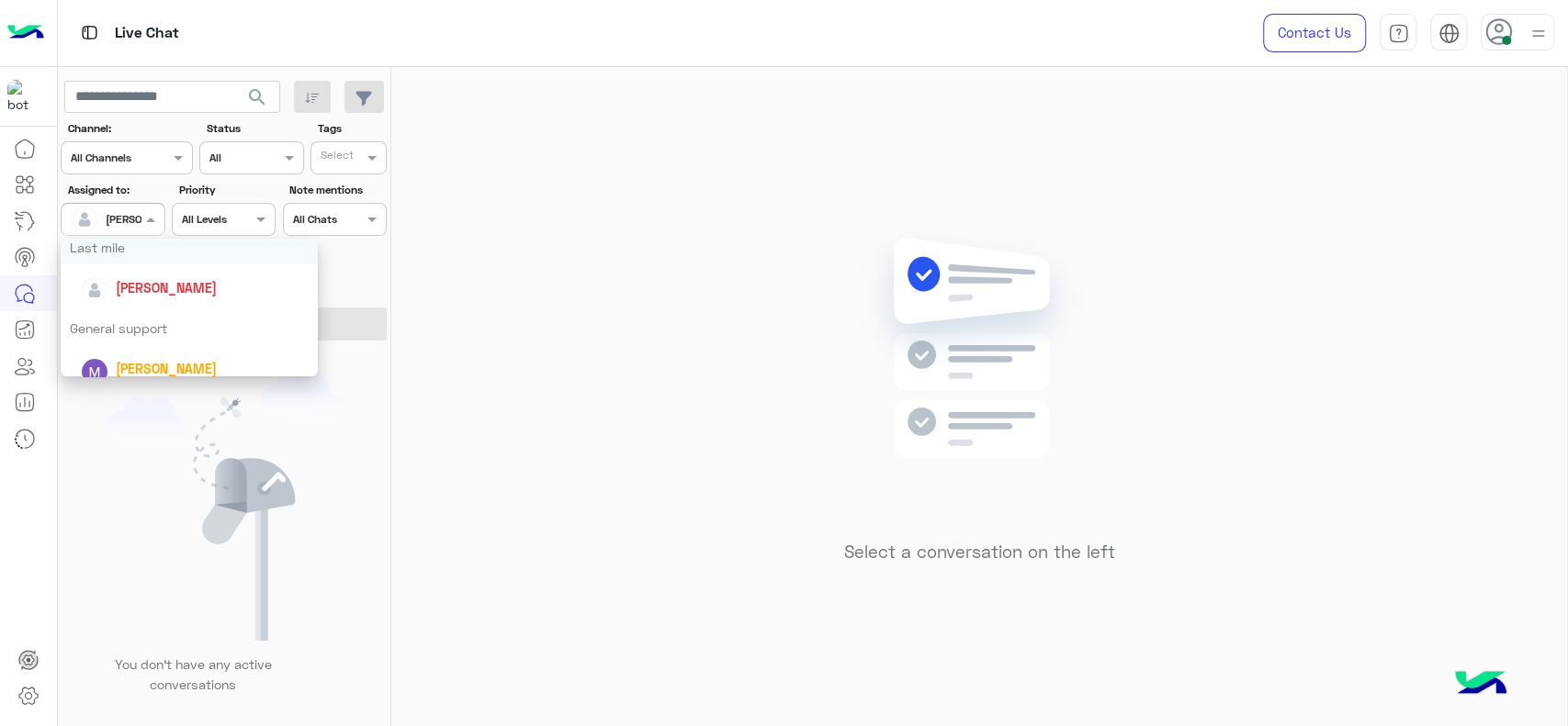
click at [134, 250] on div "Last mile" at bounding box center [189, 248] width 258 height 34
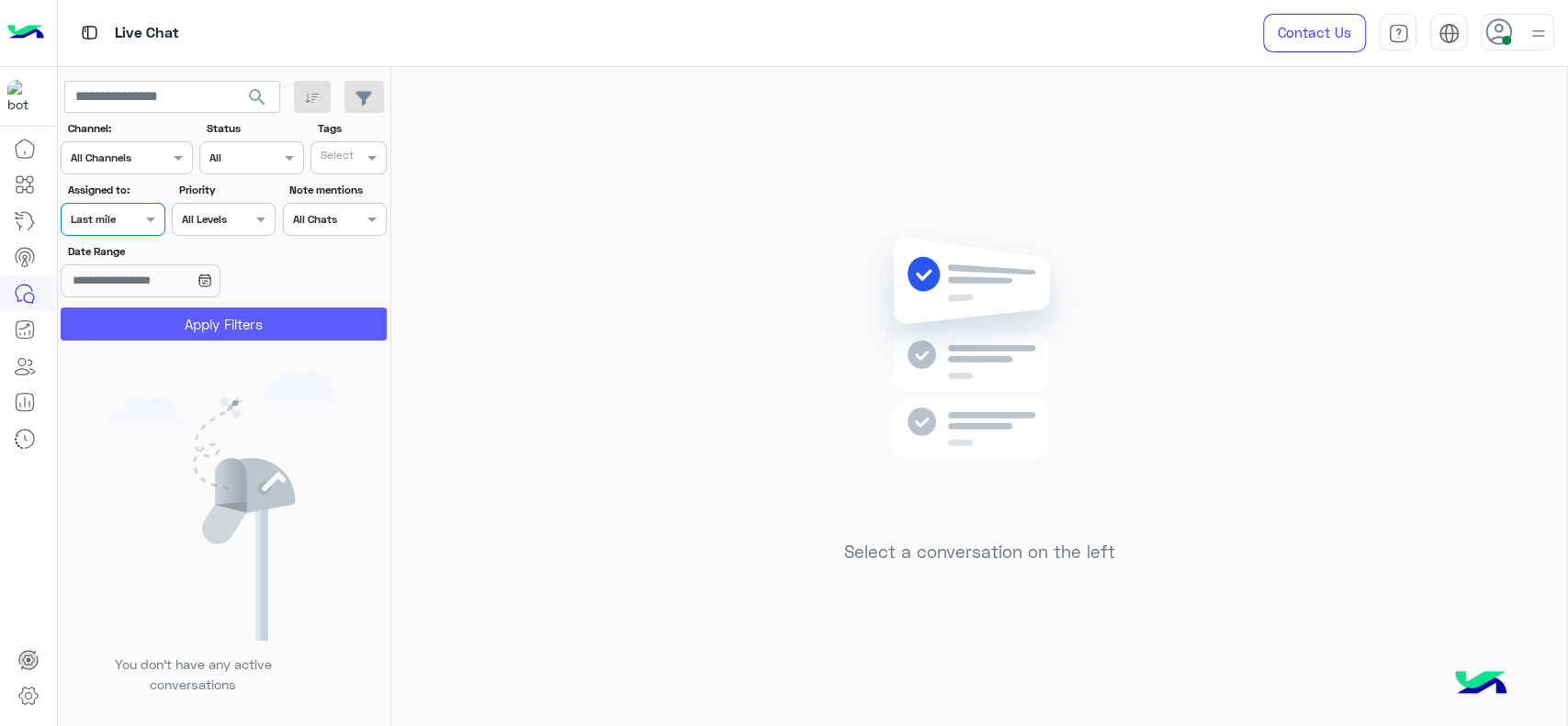
click at [157, 320] on button "Apply Filters" at bounding box center [223, 324] width 326 height 33
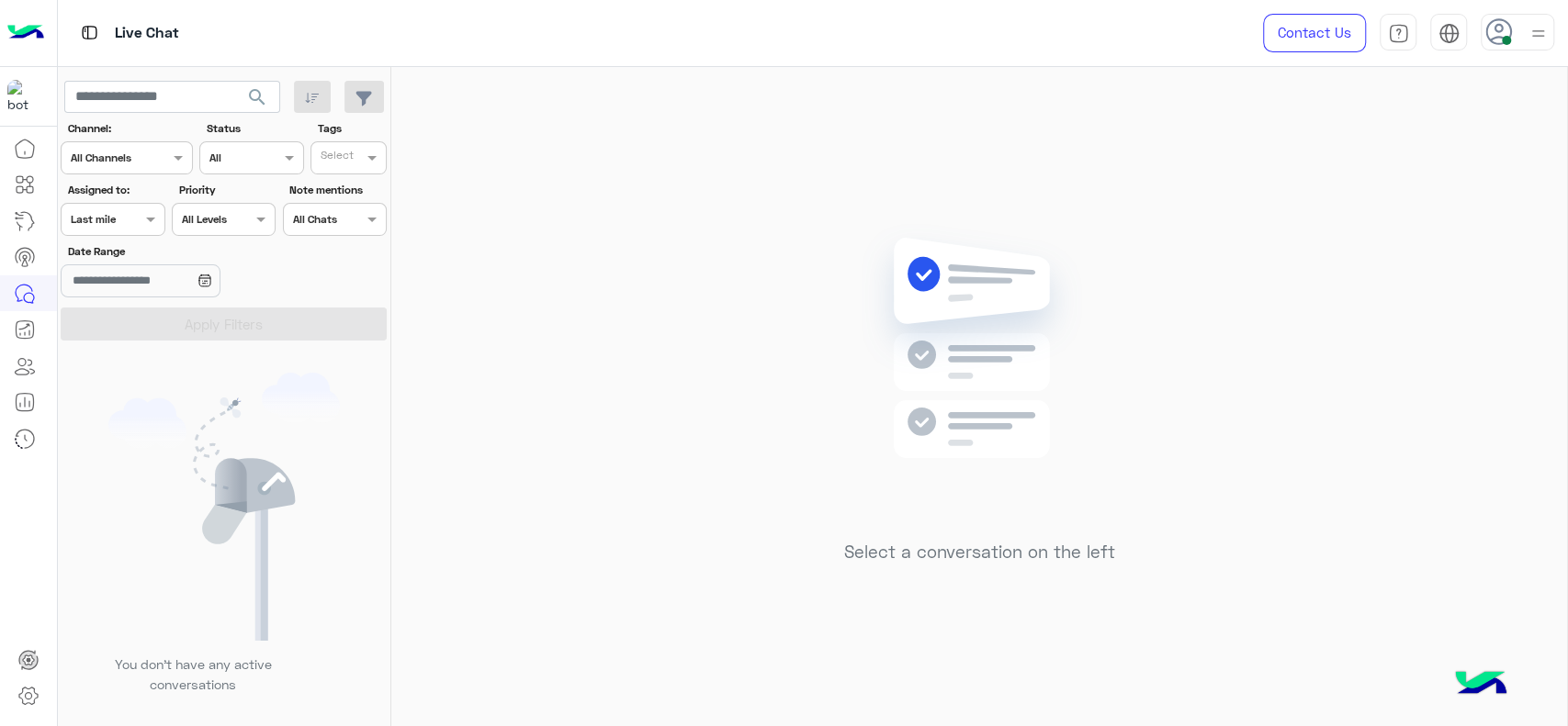
click at [143, 217] on span at bounding box center [153, 218] width 23 height 19
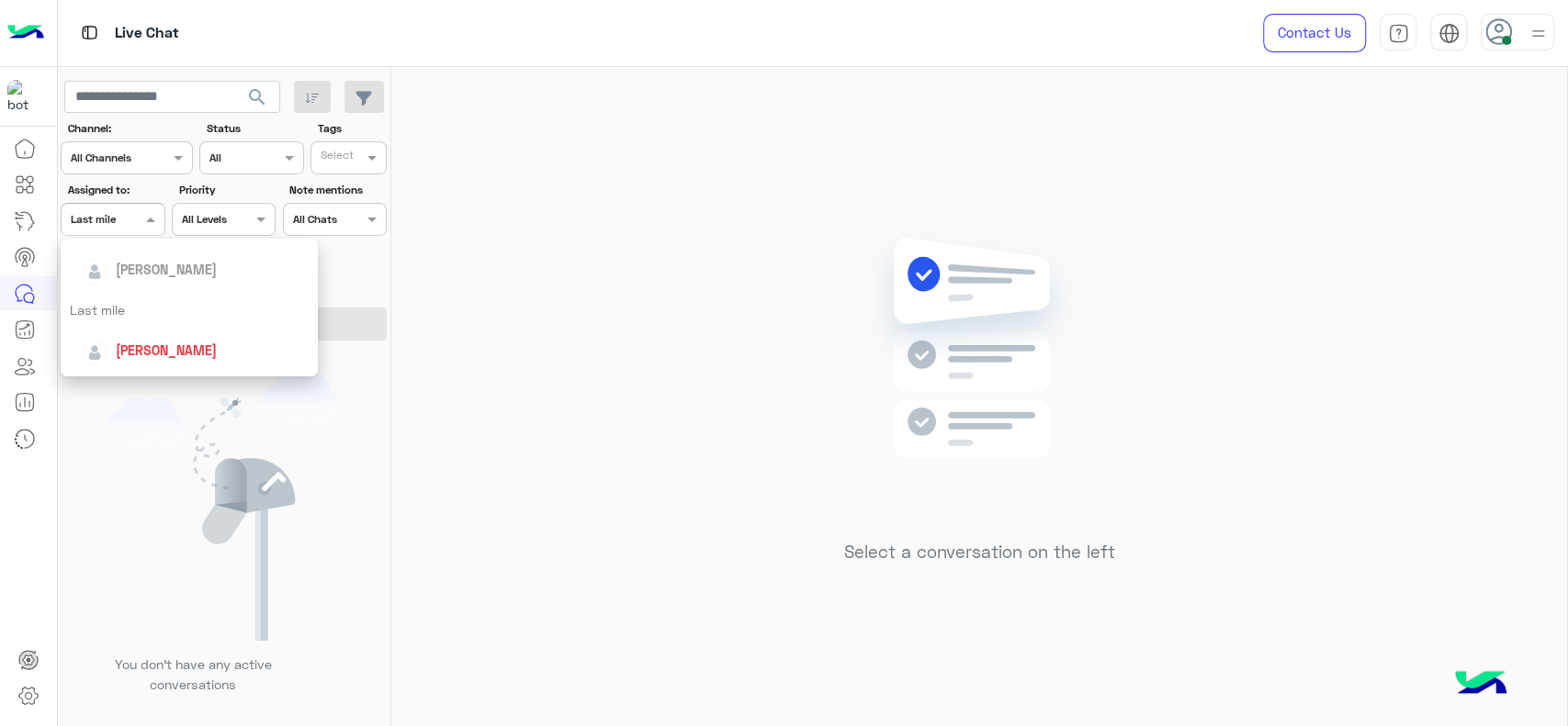
scroll to position [198, 0]
click at [126, 334] on div "[PERSON_NAME]" at bounding box center [189, 354] width 258 height 47
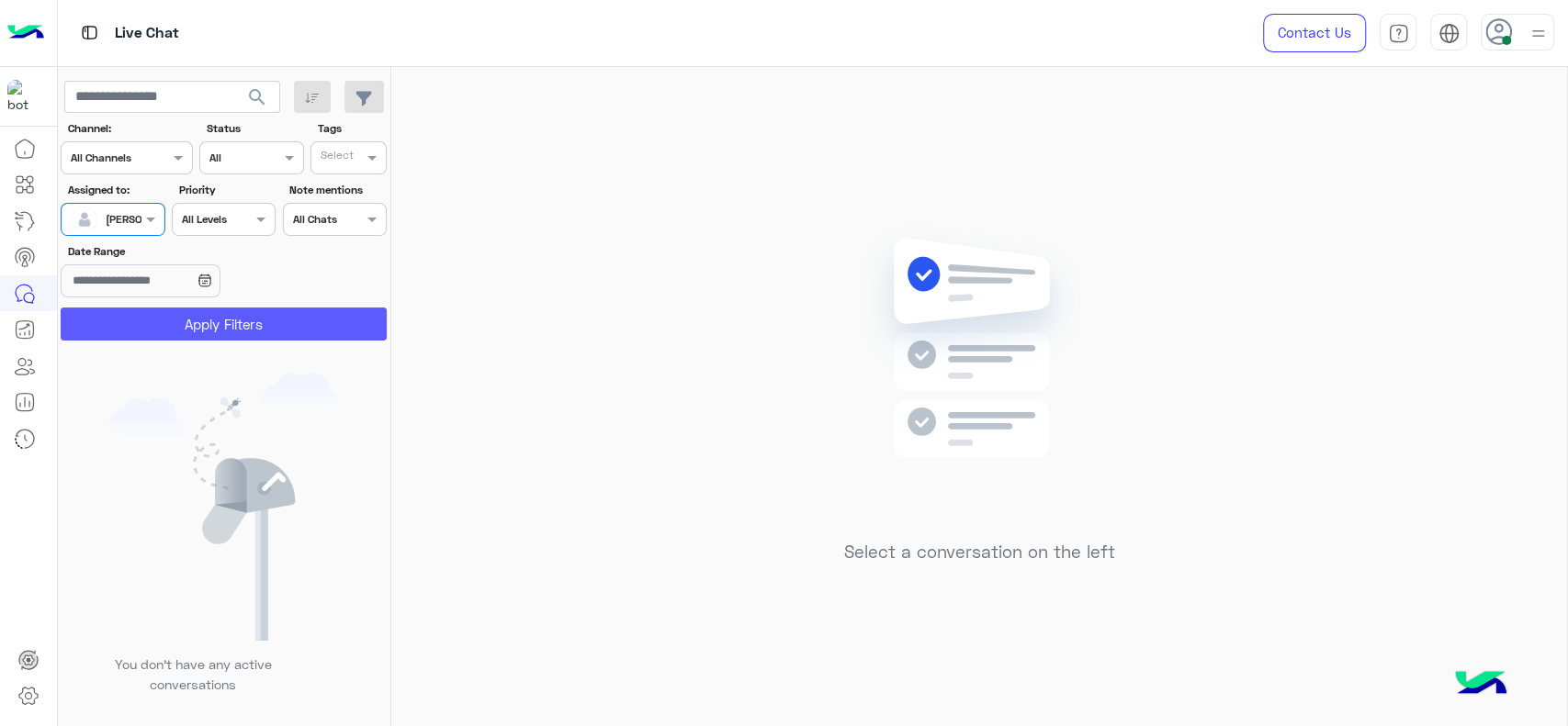
click at [126, 334] on button "Apply Filters" at bounding box center [223, 324] width 326 height 33
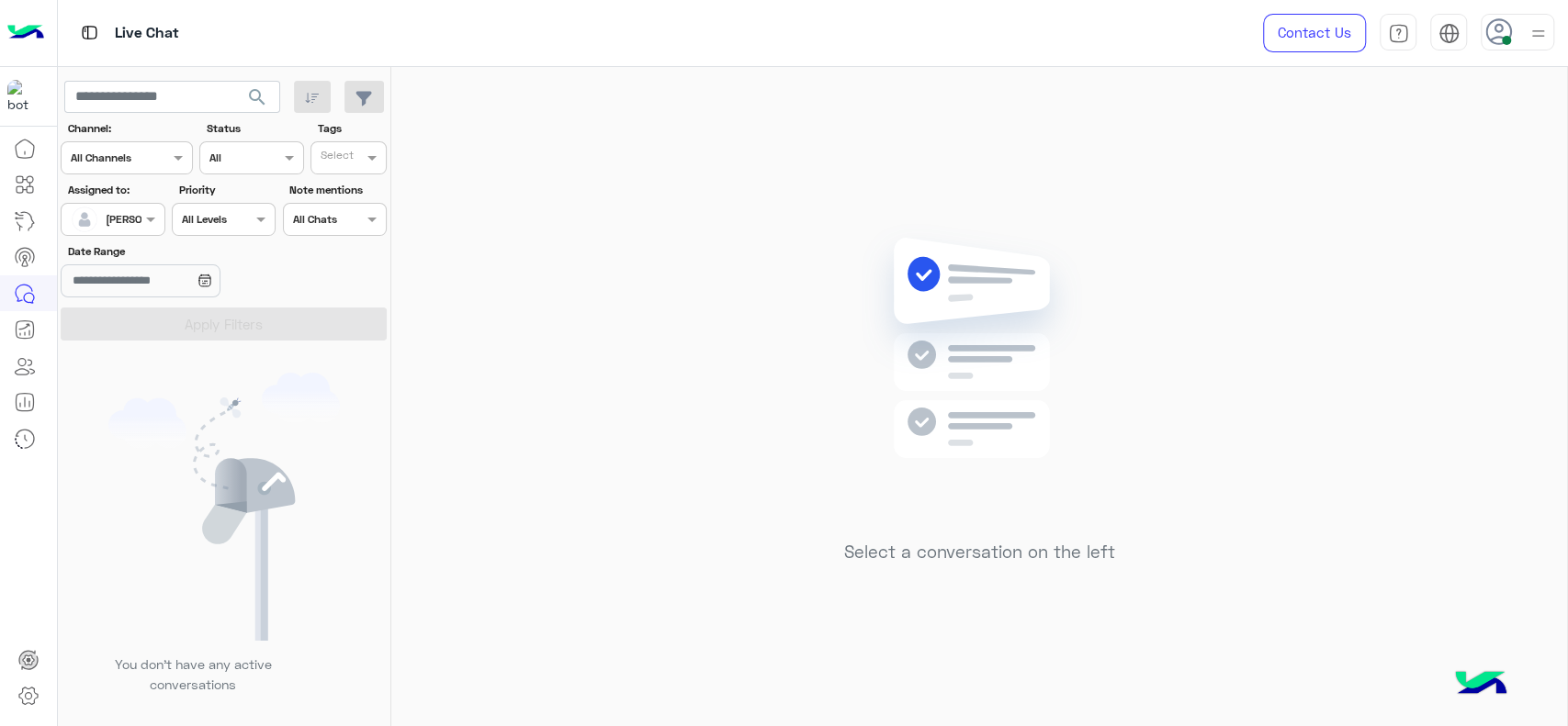
click at [790, 422] on div "Select a conversation on the left" at bounding box center [979, 400] width 1176 height 667
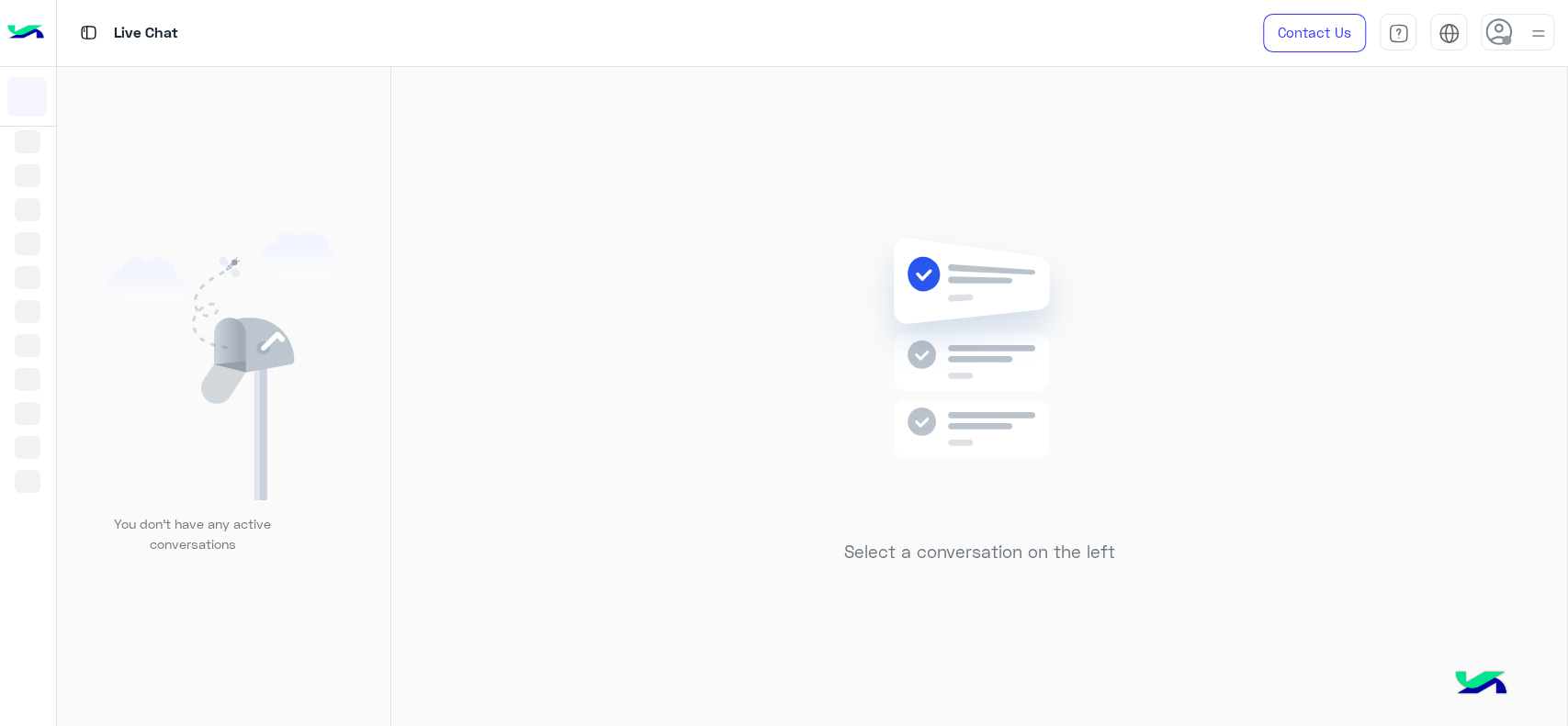
click at [967, 144] on div "Select a conversation on the left" at bounding box center [979, 400] width 1176 height 667
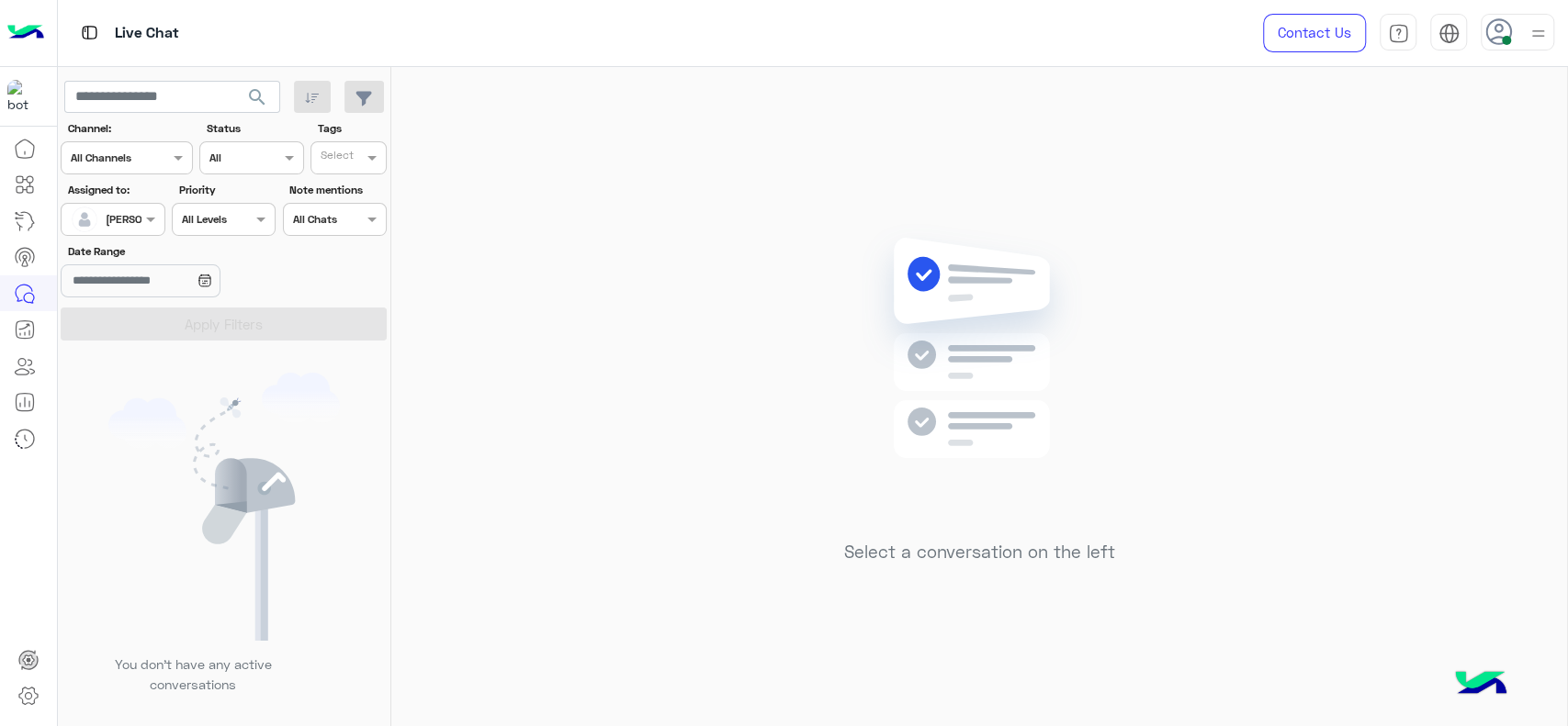
click at [596, 177] on div "Select a conversation on the left" at bounding box center [979, 400] width 1176 height 667
click at [1526, 33] on img at bounding box center [1537, 33] width 23 height 23
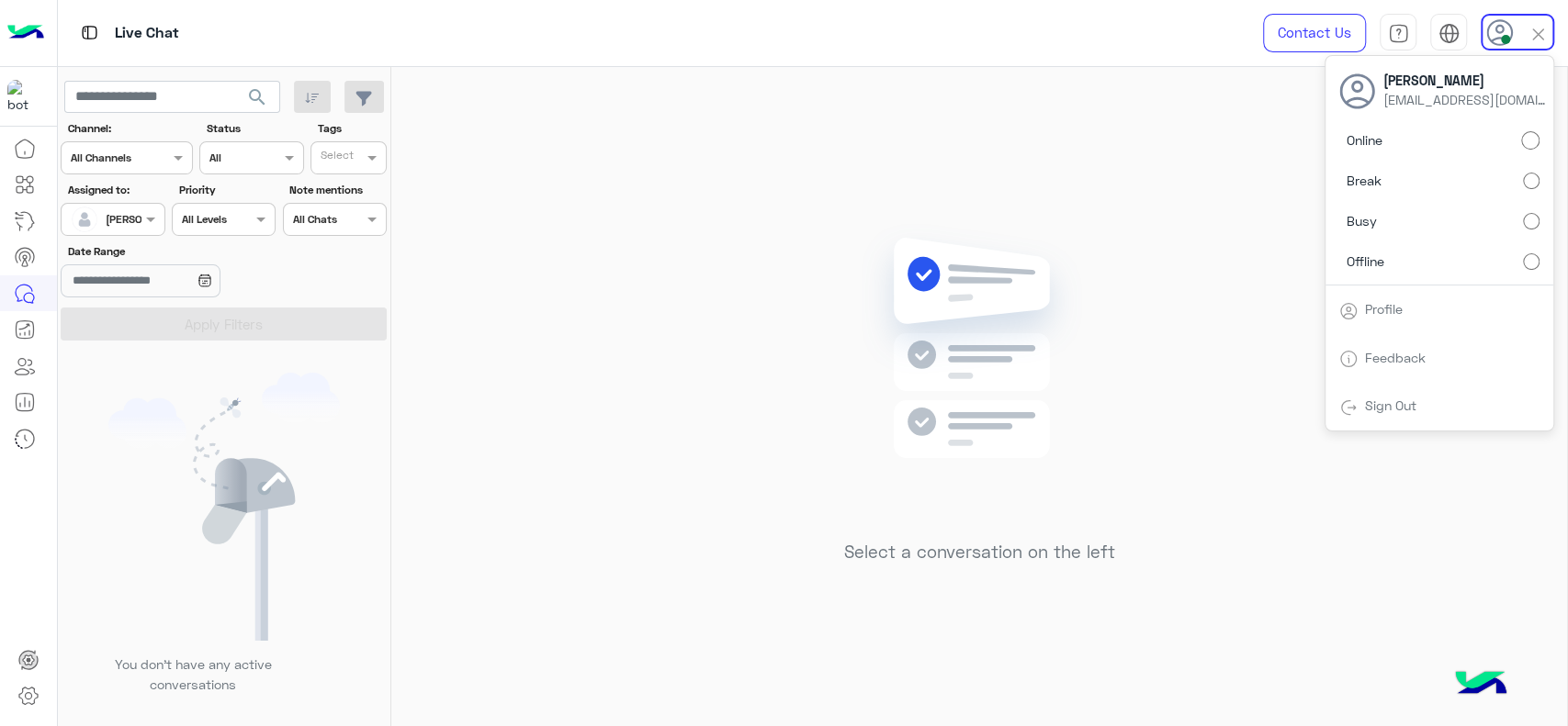
click at [1529, 259] on div "Online Break Busy Offline" at bounding box center [1439, 204] width 228 height 161
